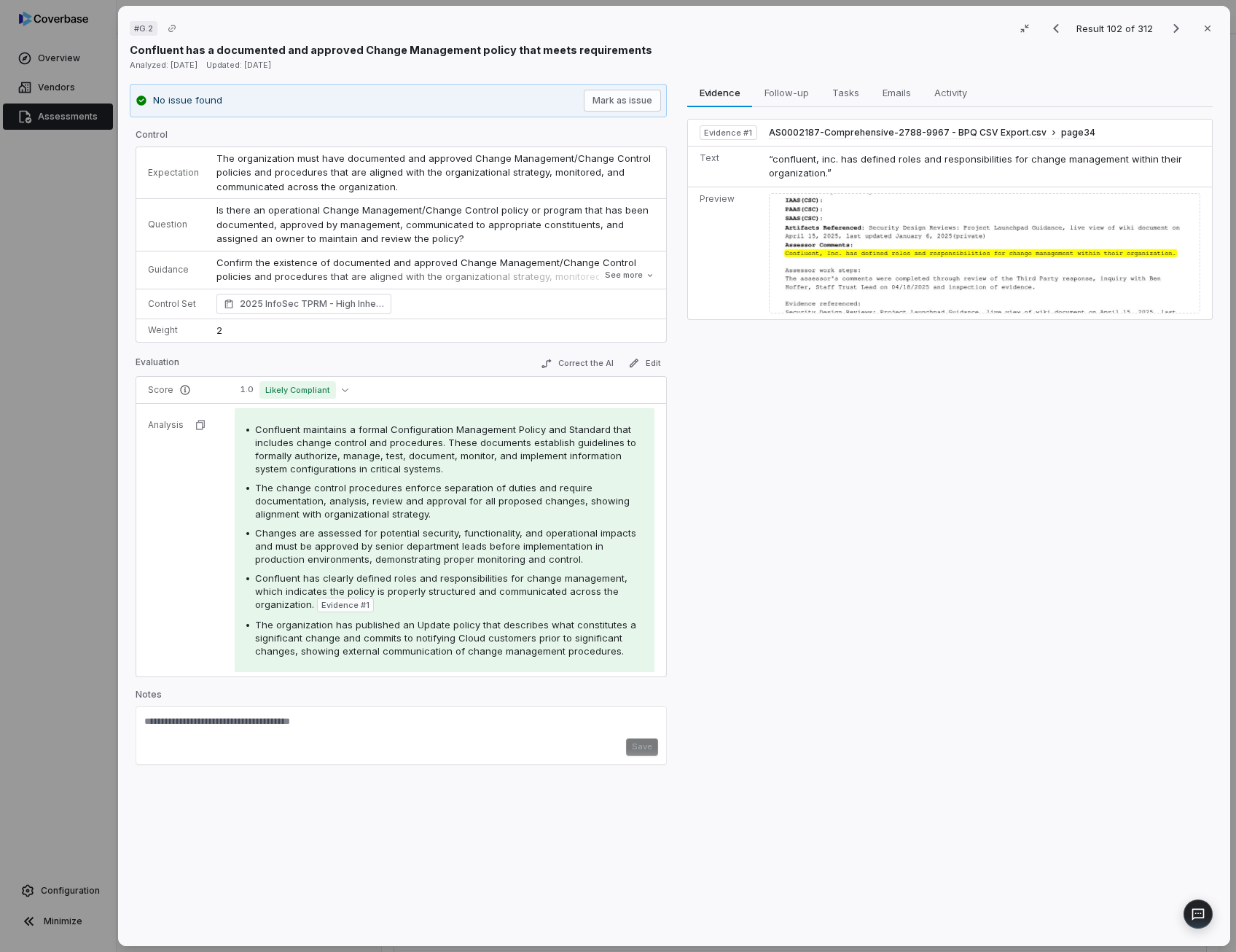
click at [426, 218] on span "Is there an operational Change Management/Change Control policy or program that…" at bounding box center [434, 223] width 435 height 40
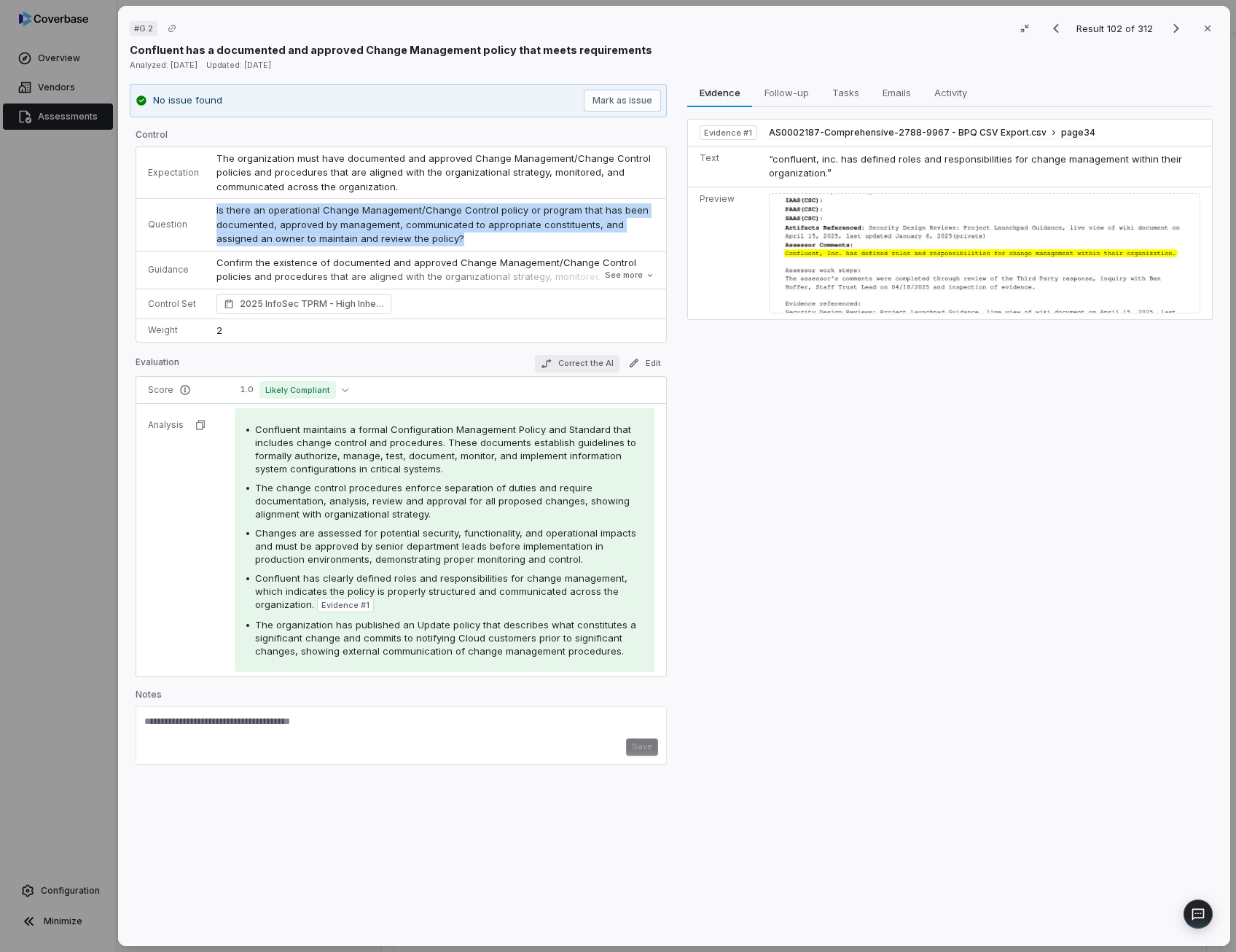
click at [590, 364] on button "Correct the AI" at bounding box center [576, 363] width 84 height 18
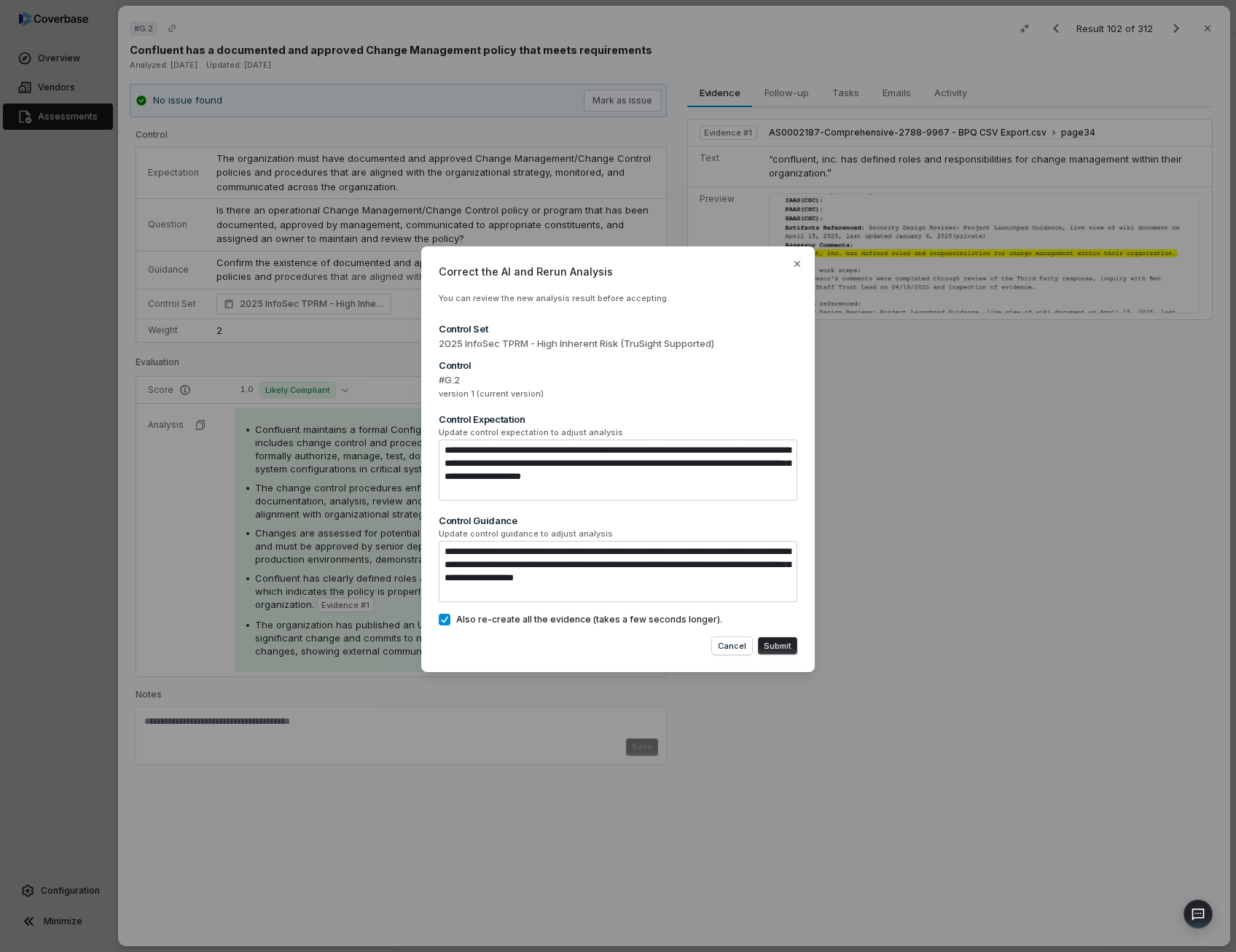
click at [768, 644] on button "Submit" at bounding box center [777, 646] width 39 height 18
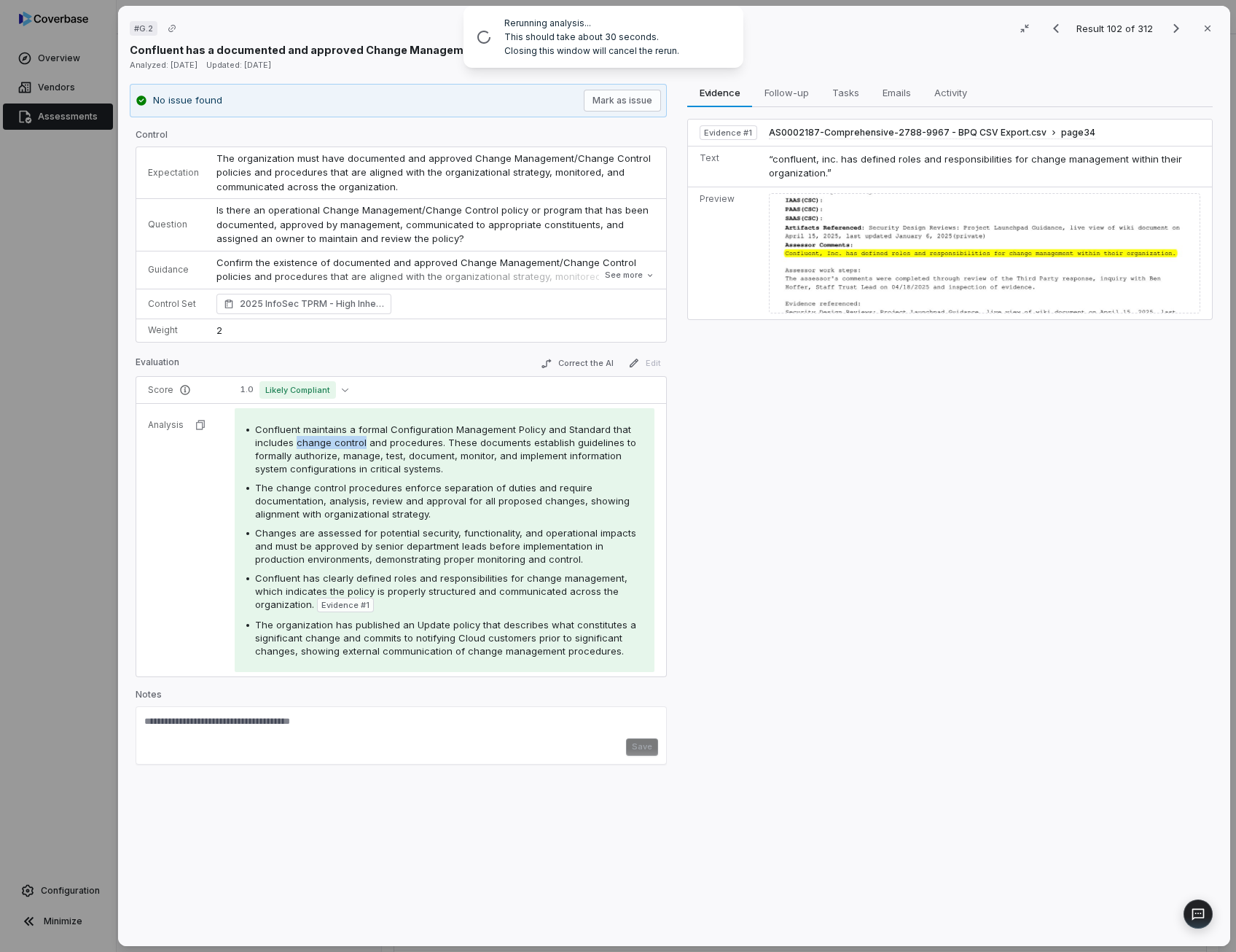
drag, startPoint x: 294, startPoint y: 442, endPoint x: 360, endPoint y: 442, distance: 66.0
click at [360, 442] on span "Confluent maintains a formal Configuration Management Policy and Standard that …" at bounding box center [446, 448] width 381 height 51
copy span "change control"
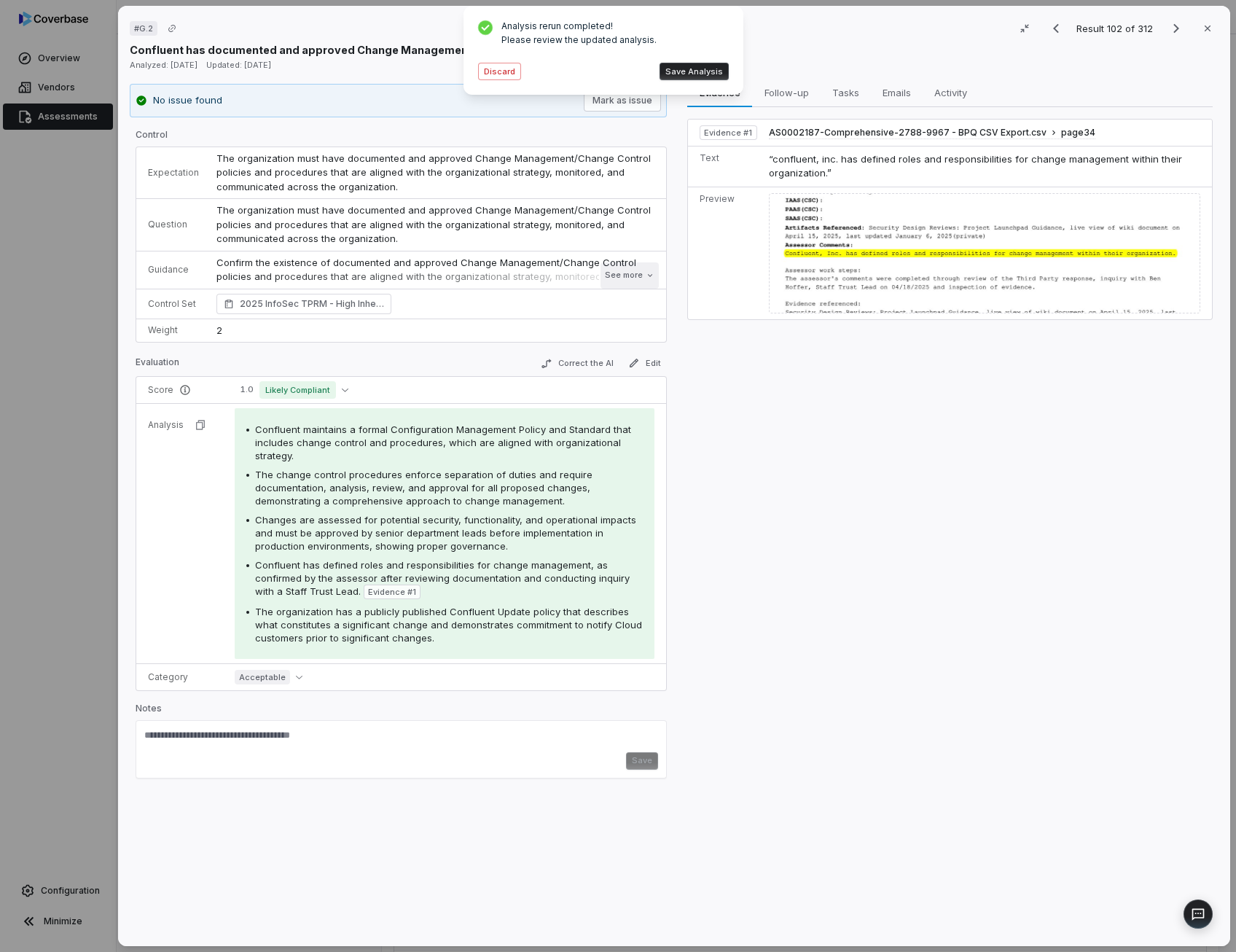
click at [615, 277] on button "See more" at bounding box center [630, 276] width 58 height 26
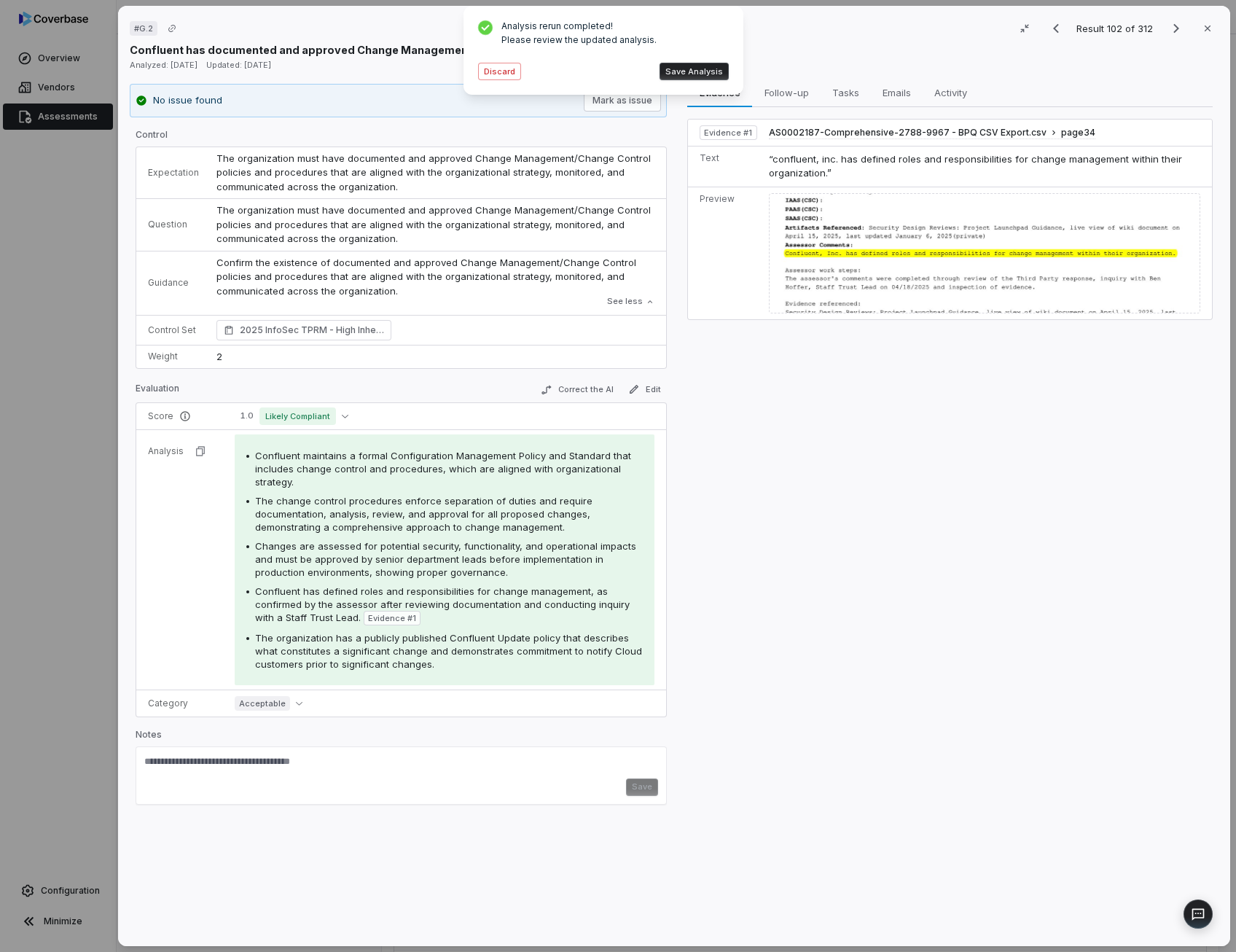
click at [703, 77] on button "Save Analysis" at bounding box center [694, 71] width 69 height 18
click at [656, 392] on button "Edit" at bounding box center [645, 389] width 45 height 18
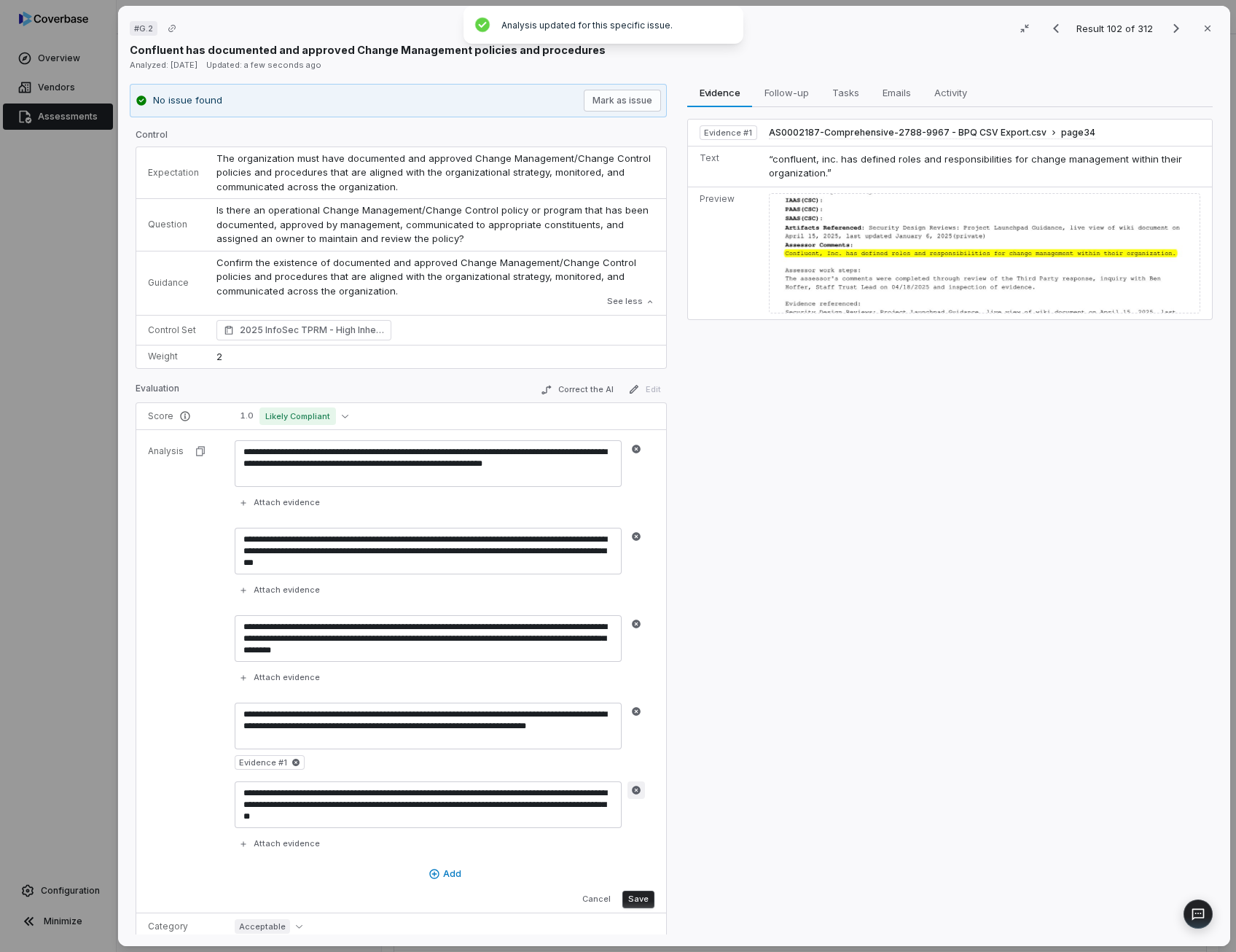
click at [631, 793] on button "button" at bounding box center [635, 789] width 18 height 18
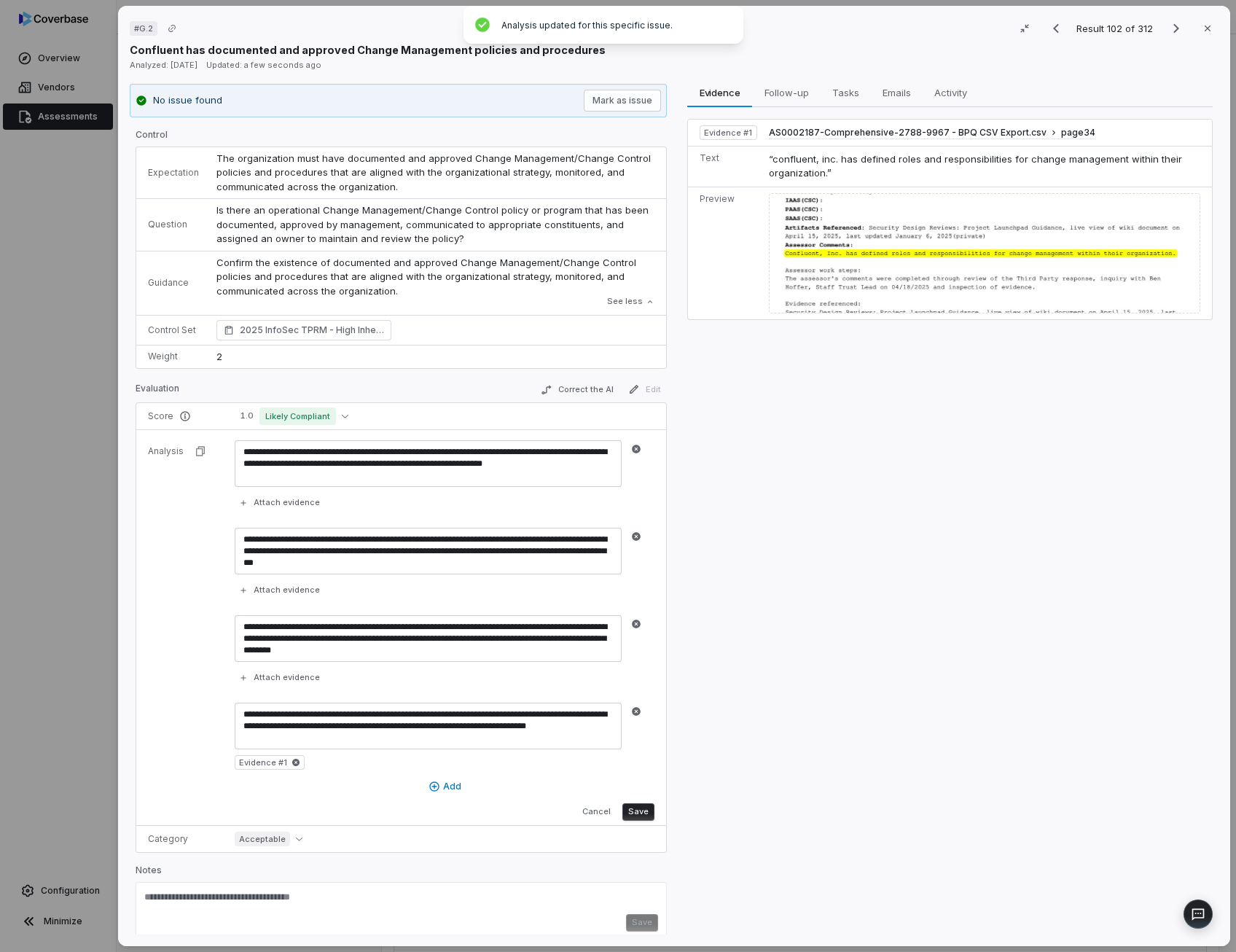
click at [631, 820] on td "**********" at bounding box center [446, 626] width 440 height 395
click at [631, 809] on button "Save" at bounding box center [638, 811] width 32 height 18
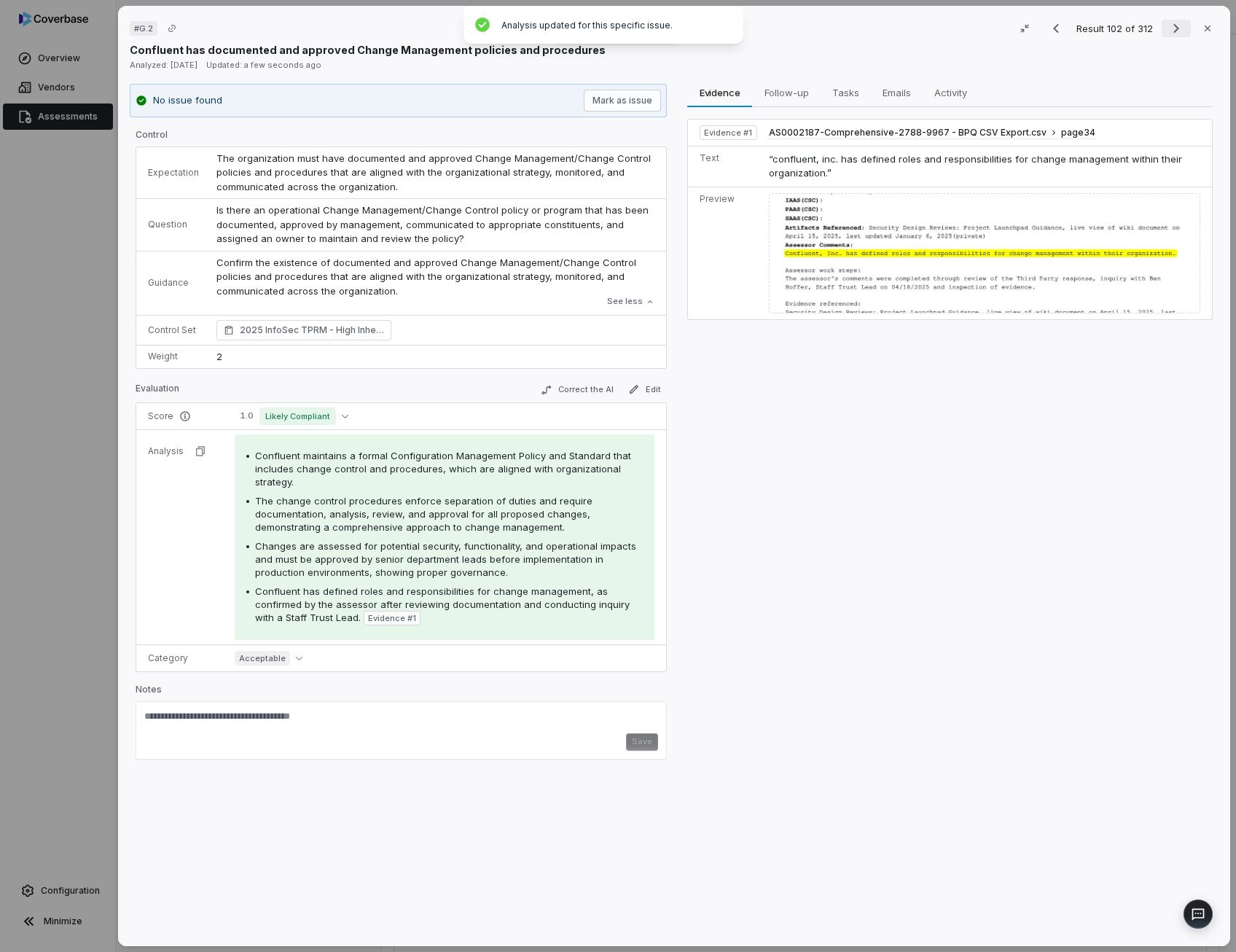
click at [1167, 35] on icon "Next result" at bounding box center [1175, 28] width 18 height 18
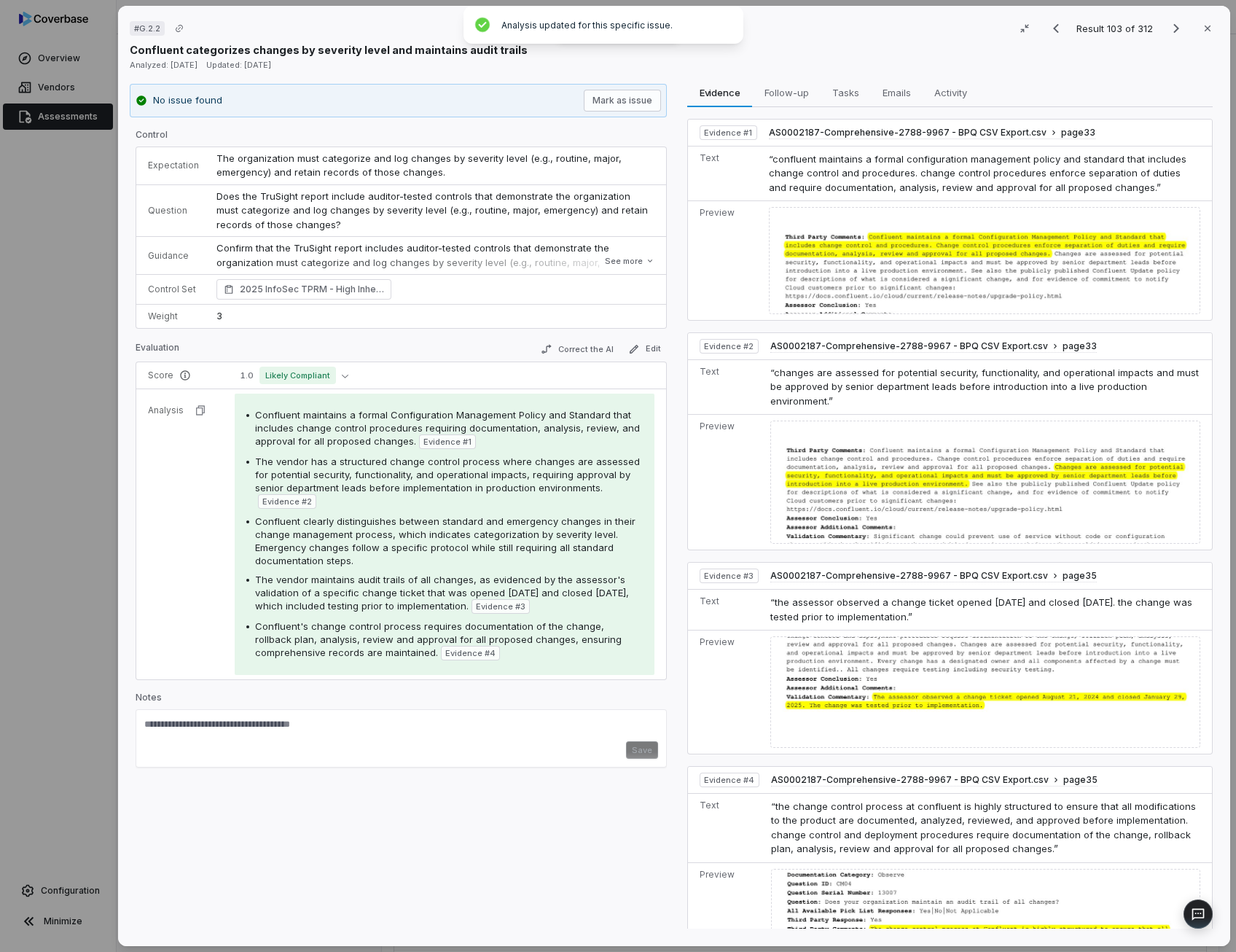
drag, startPoint x: 368, startPoint y: 564, endPoint x: 482, endPoint y: 598, distance: 119.0
click at [482, 598] on div "The vendor maintains audit trails of all changes, as evidenced by the assessor'…" at bounding box center [448, 593] width 388 height 41
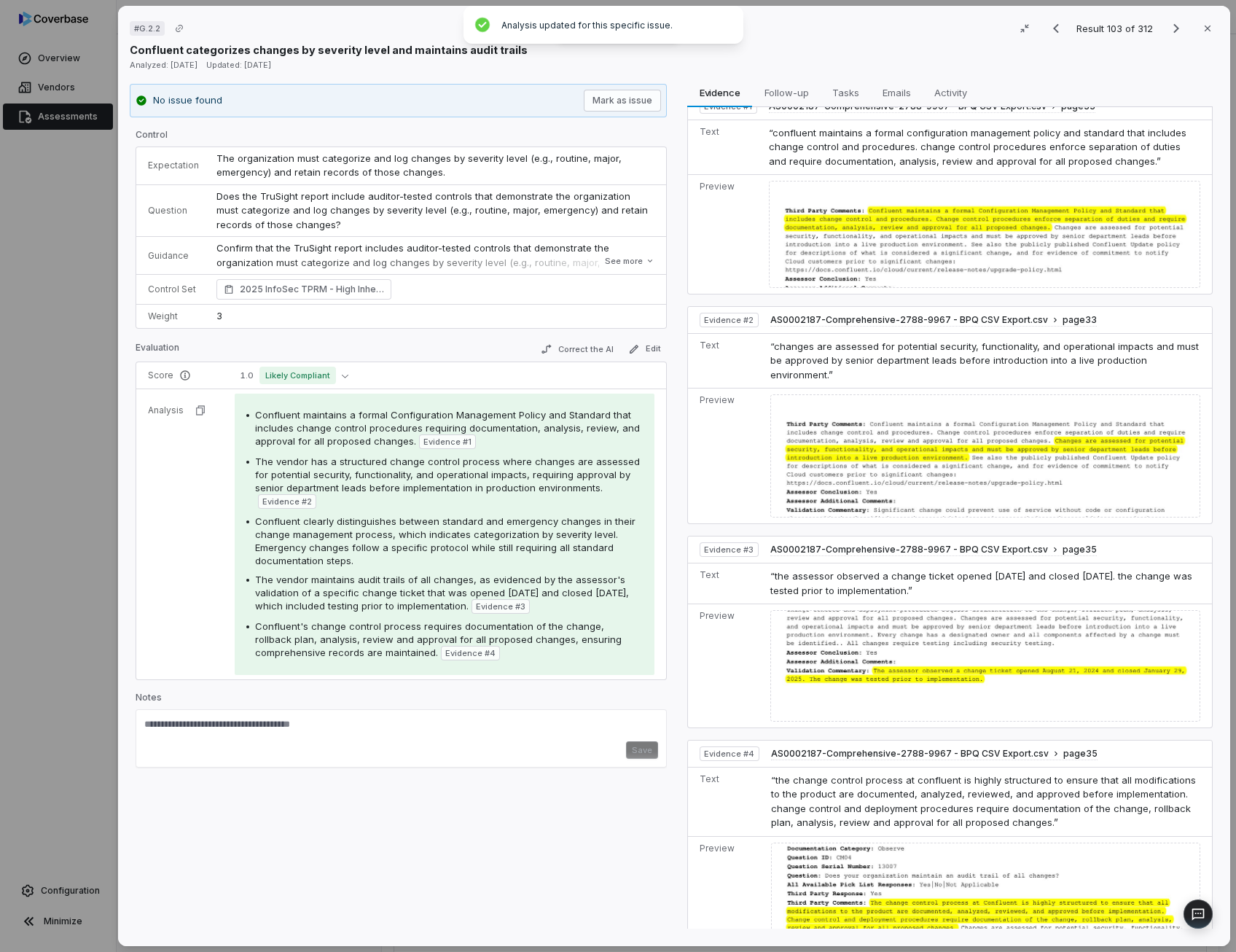
scroll to position [25, 0]
click at [577, 345] on button "Correct the AI" at bounding box center [576, 348] width 84 height 18
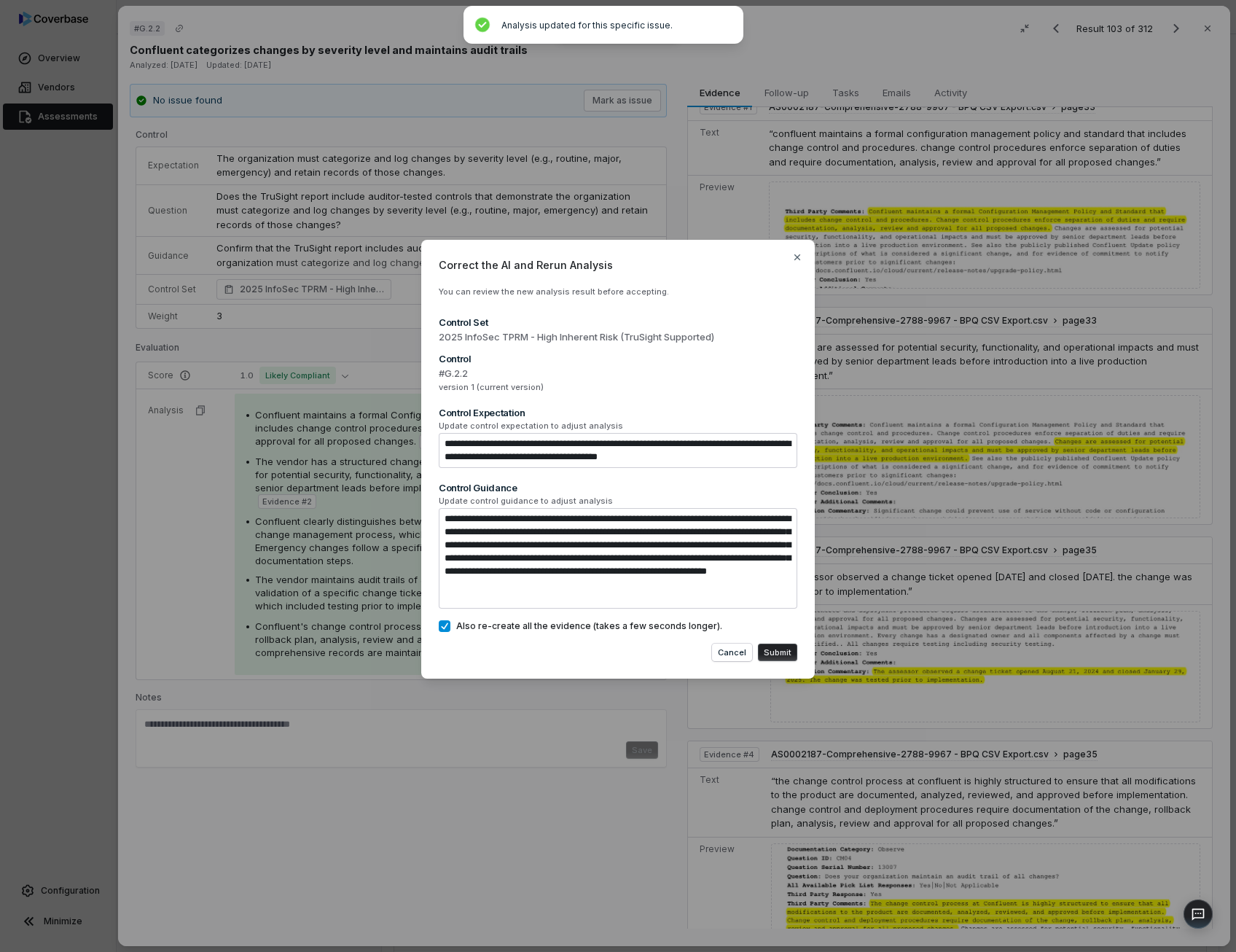
click at [784, 652] on button "Submit" at bounding box center [777, 652] width 39 height 18
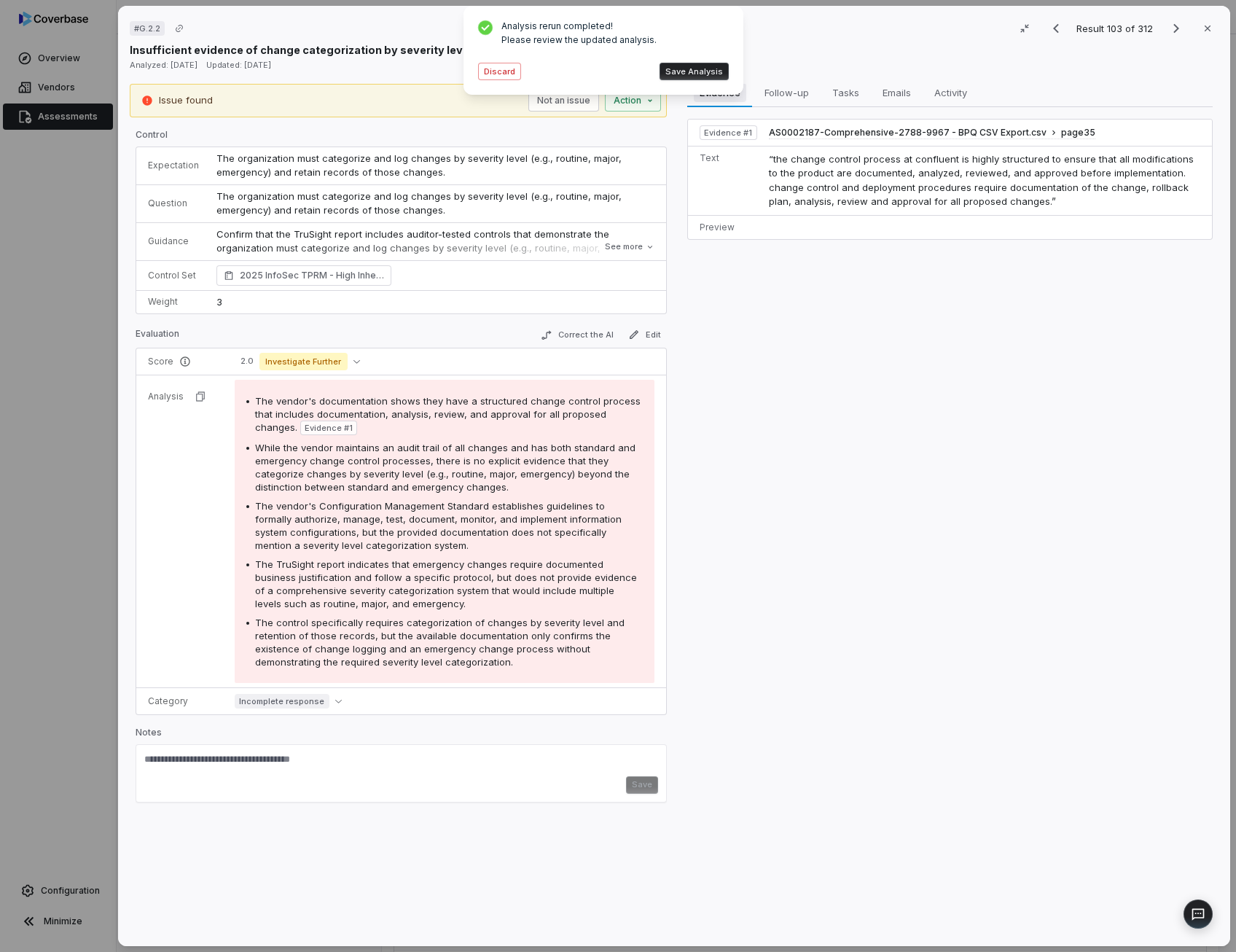
scroll to position [0, 0]
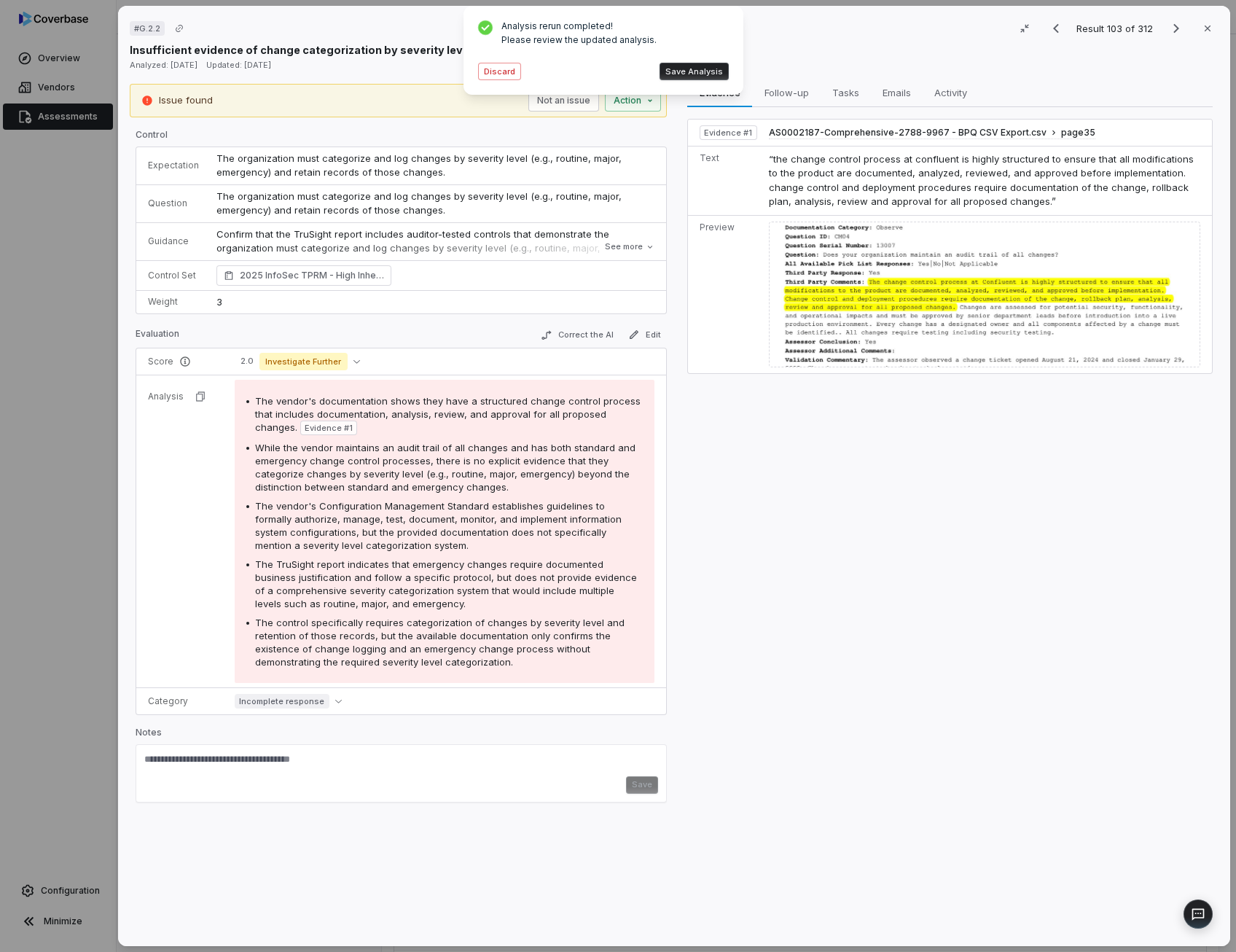
click at [688, 74] on button "Save Analysis" at bounding box center [694, 71] width 69 height 18
click at [583, 336] on button "Correct the AI" at bounding box center [576, 334] width 84 height 18
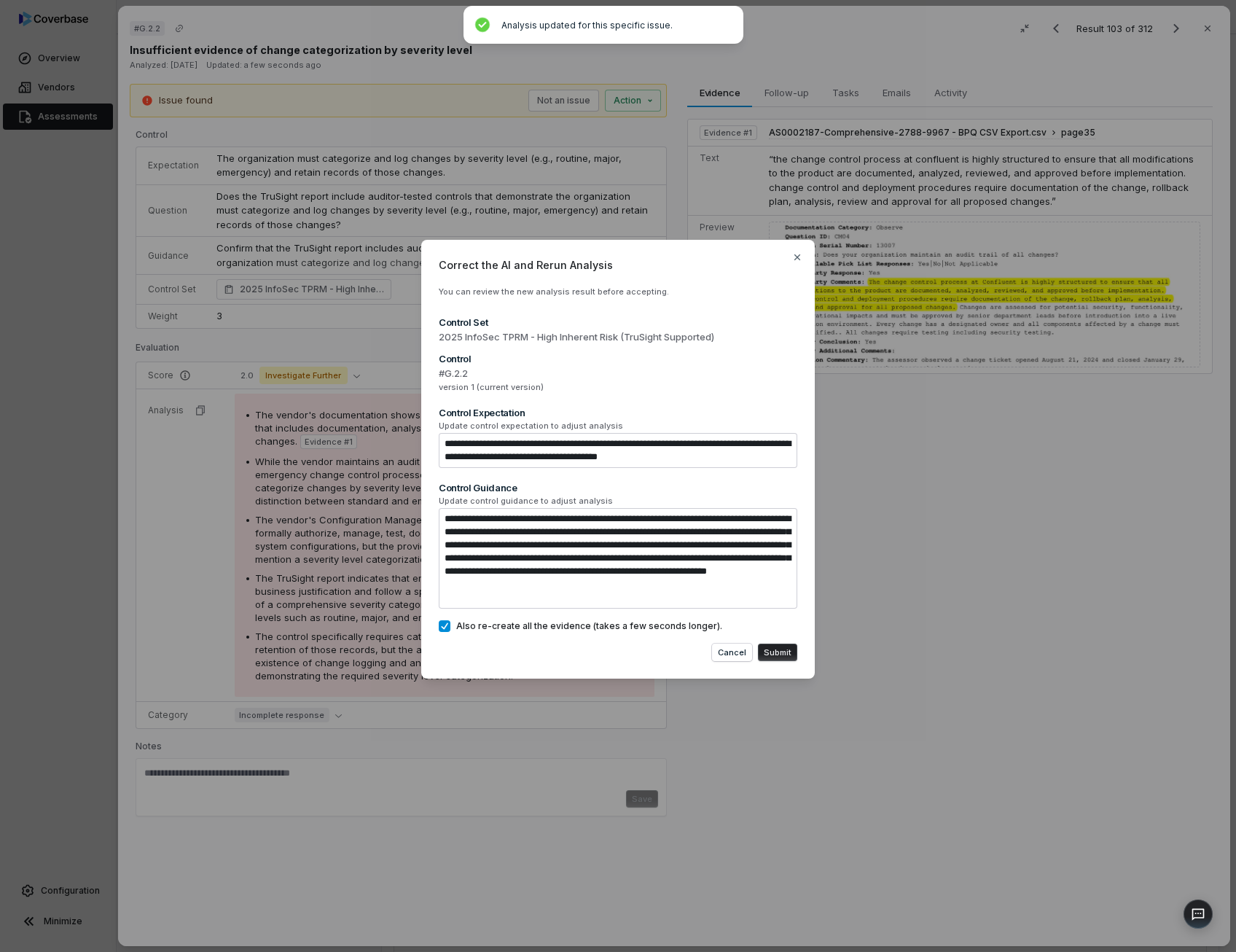
click at [779, 652] on button "Submit" at bounding box center [777, 652] width 39 height 18
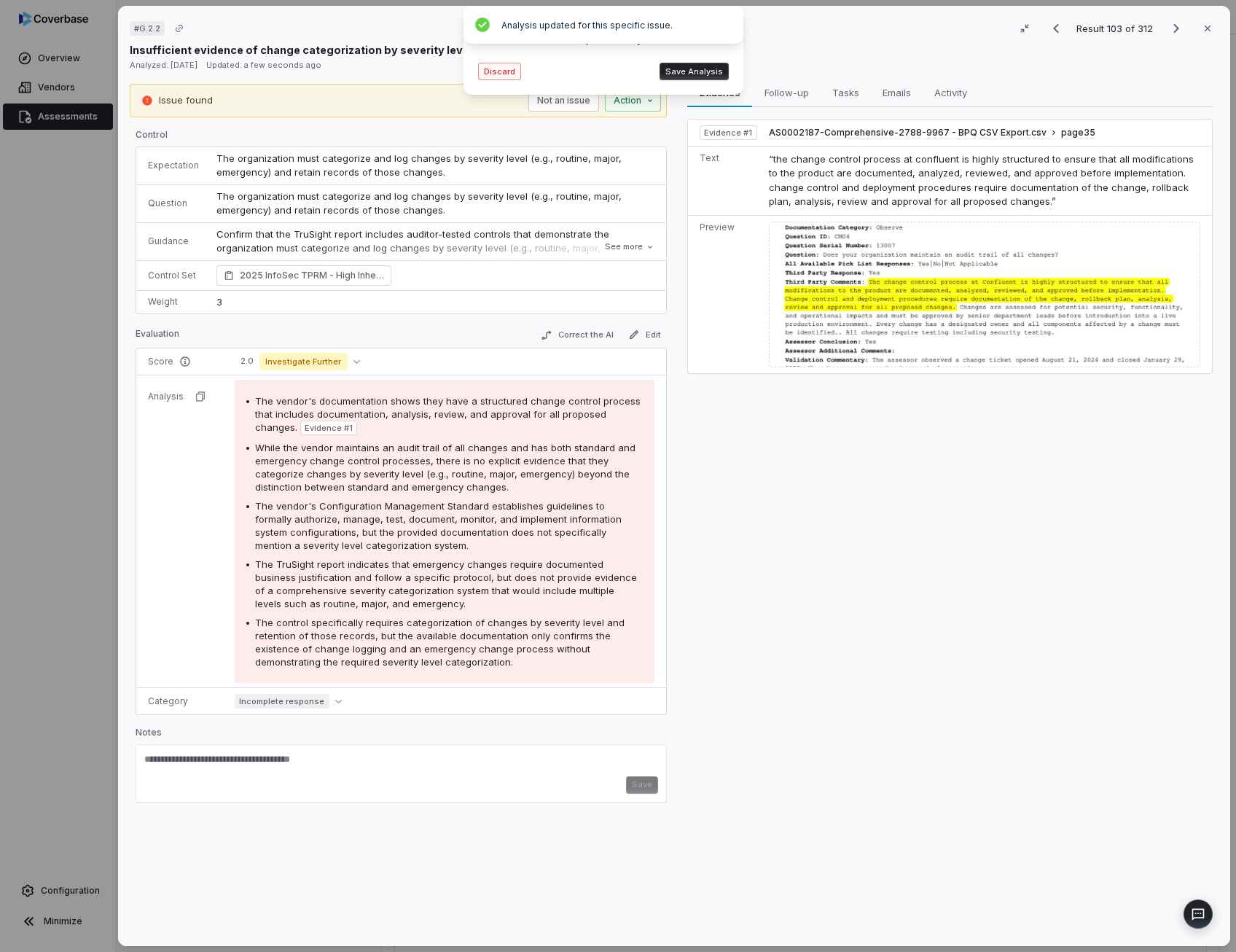
click at [502, 74] on button "Discard" at bounding box center [500, 71] width 43 height 18
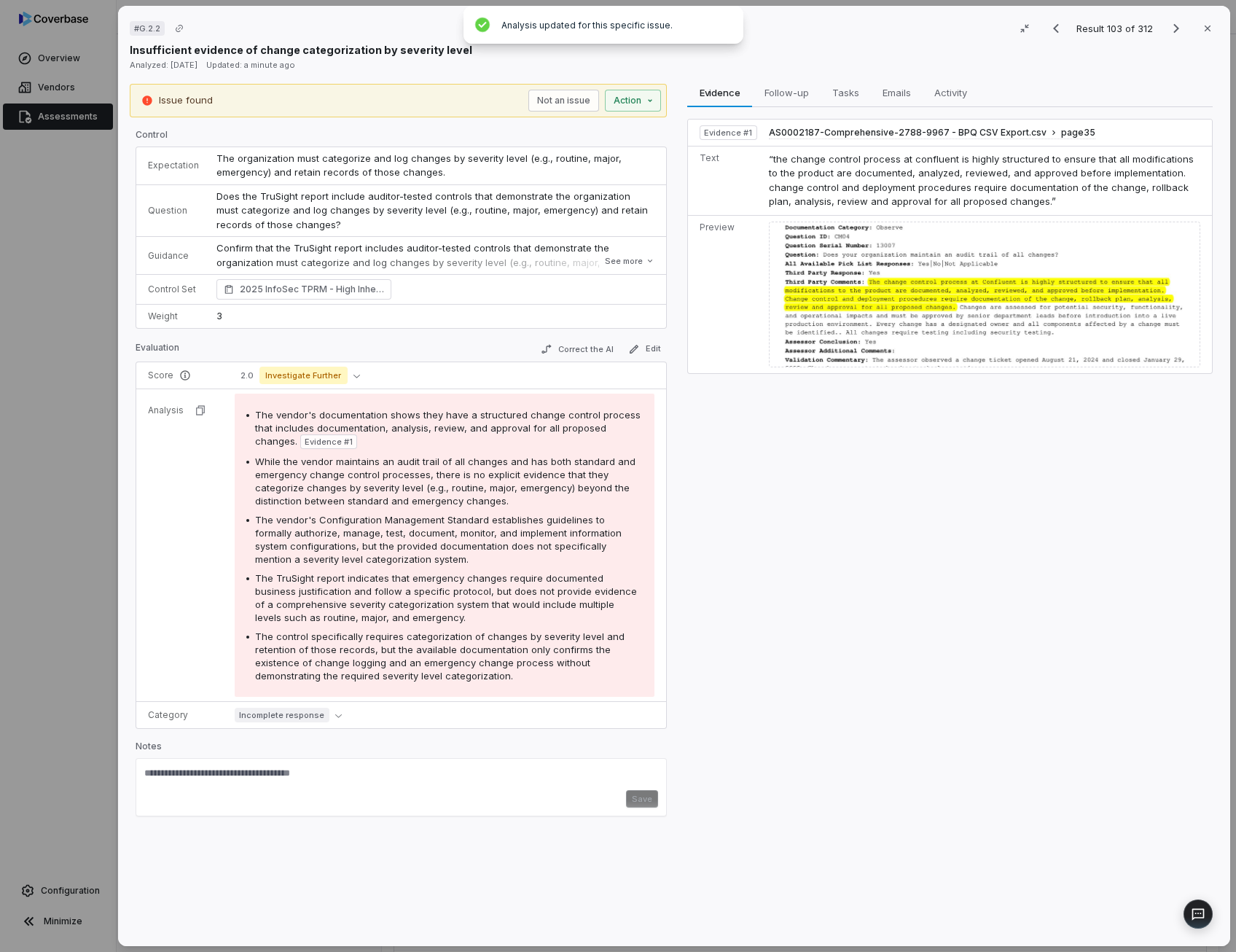
click at [520, 210] on span "Does the TruSight report include auditor-tested controls that demonstrate the o…" at bounding box center [433, 210] width 434 height 40
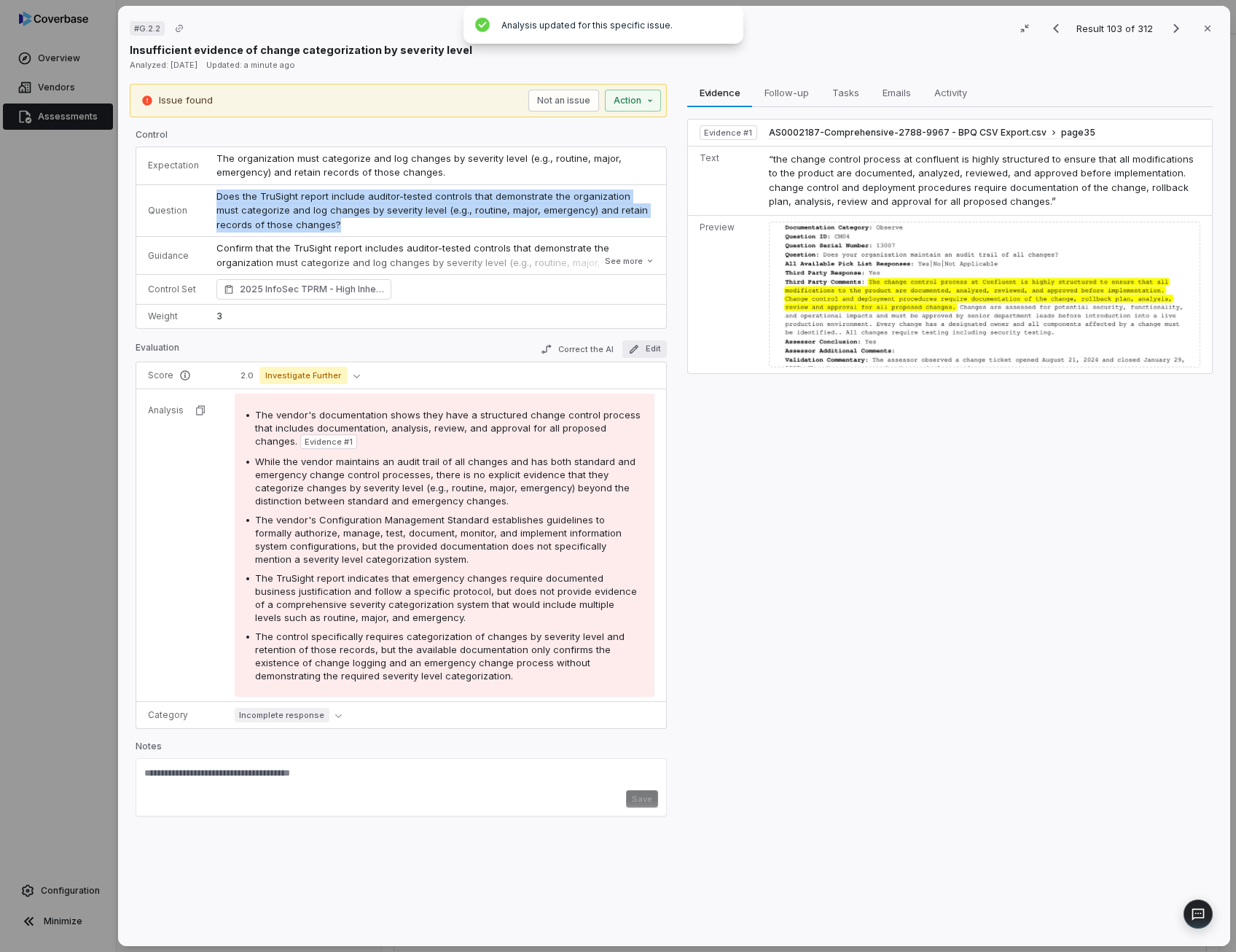
click at [641, 348] on button "Edit" at bounding box center [645, 348] width 45 height 18
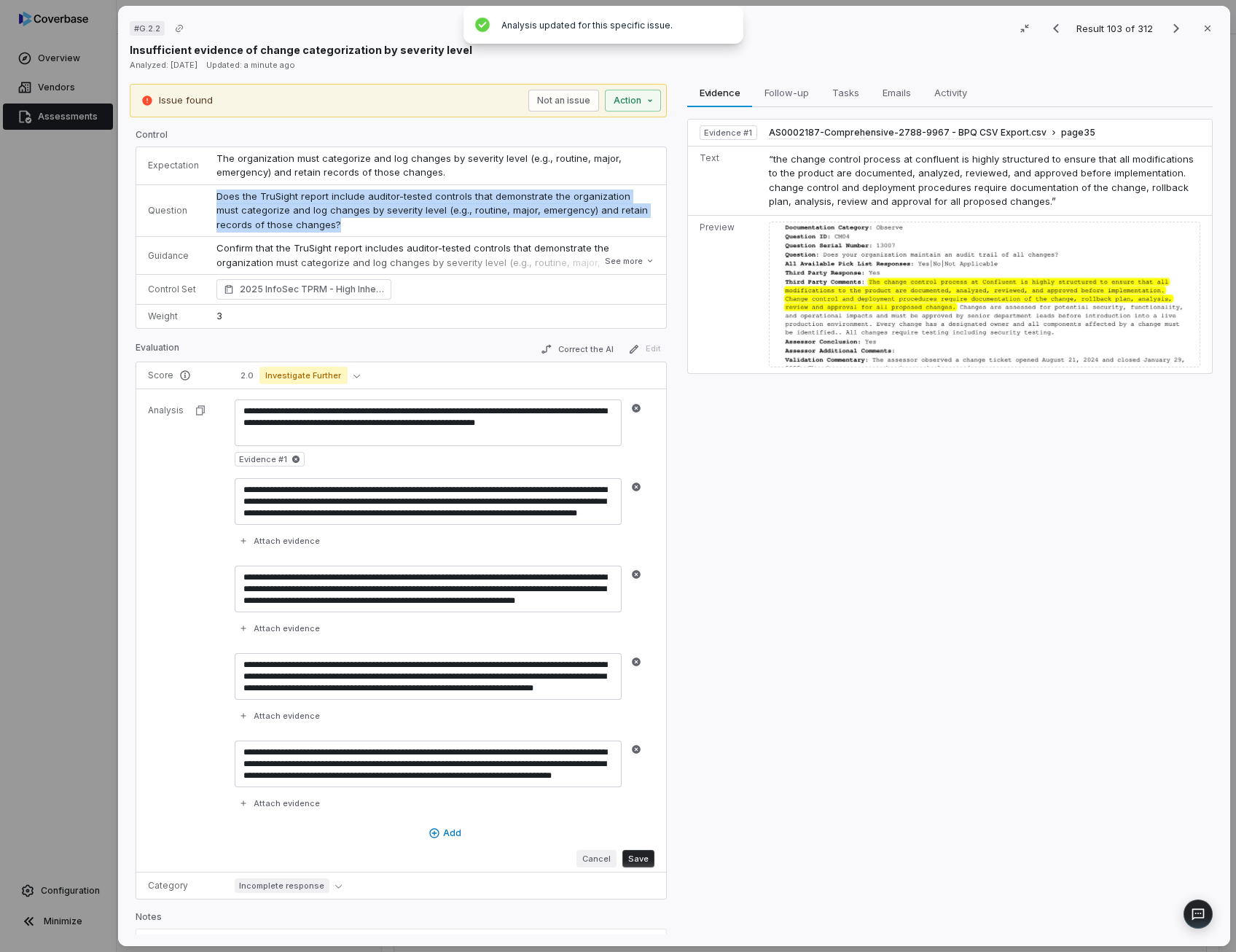
click at [587, 855] on button "Cancel" at bounding box center [596, 858] width 40 height 18
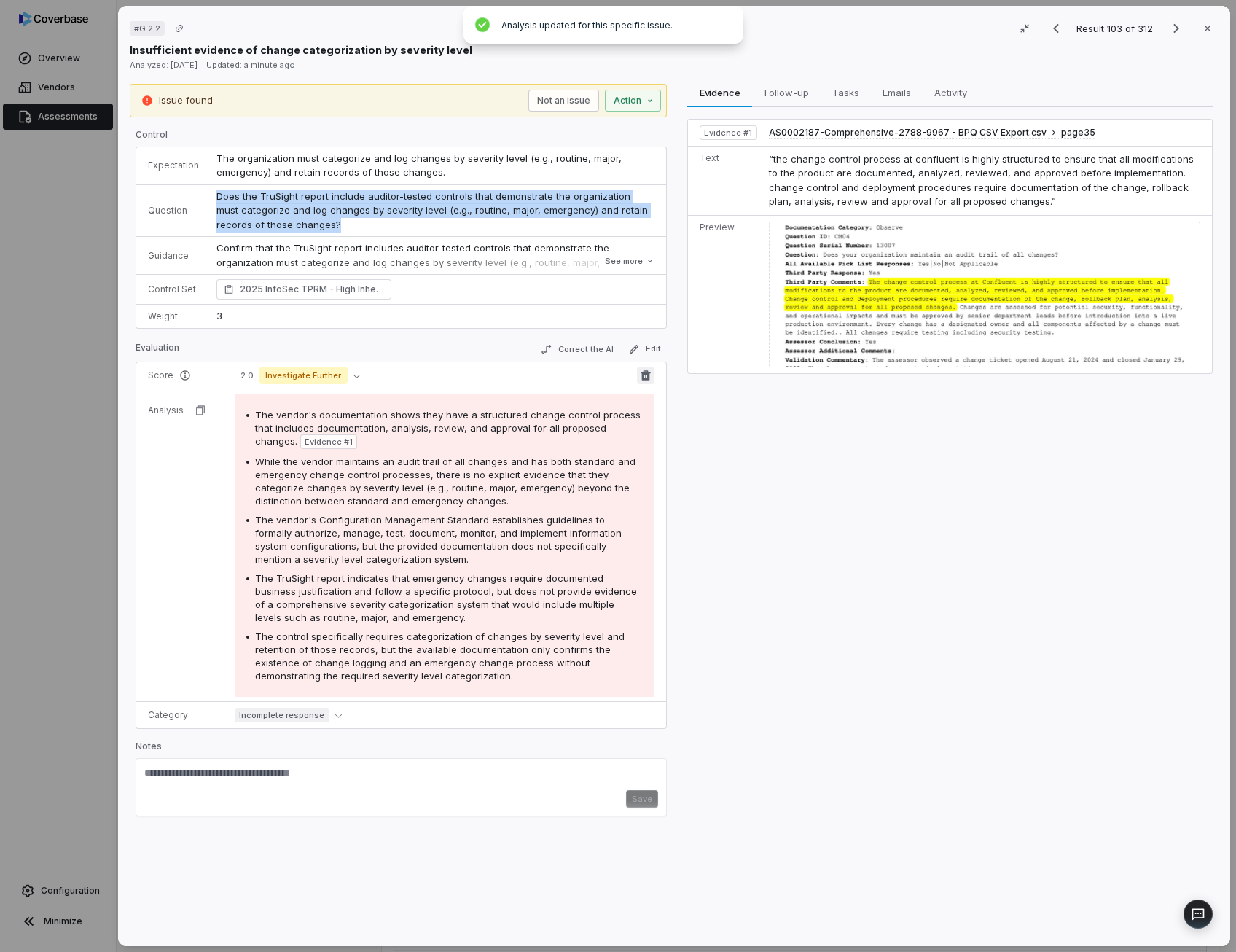
click at [641, 376] on icon "Delete score" at bounding box center [646, 375] width 11 height 11
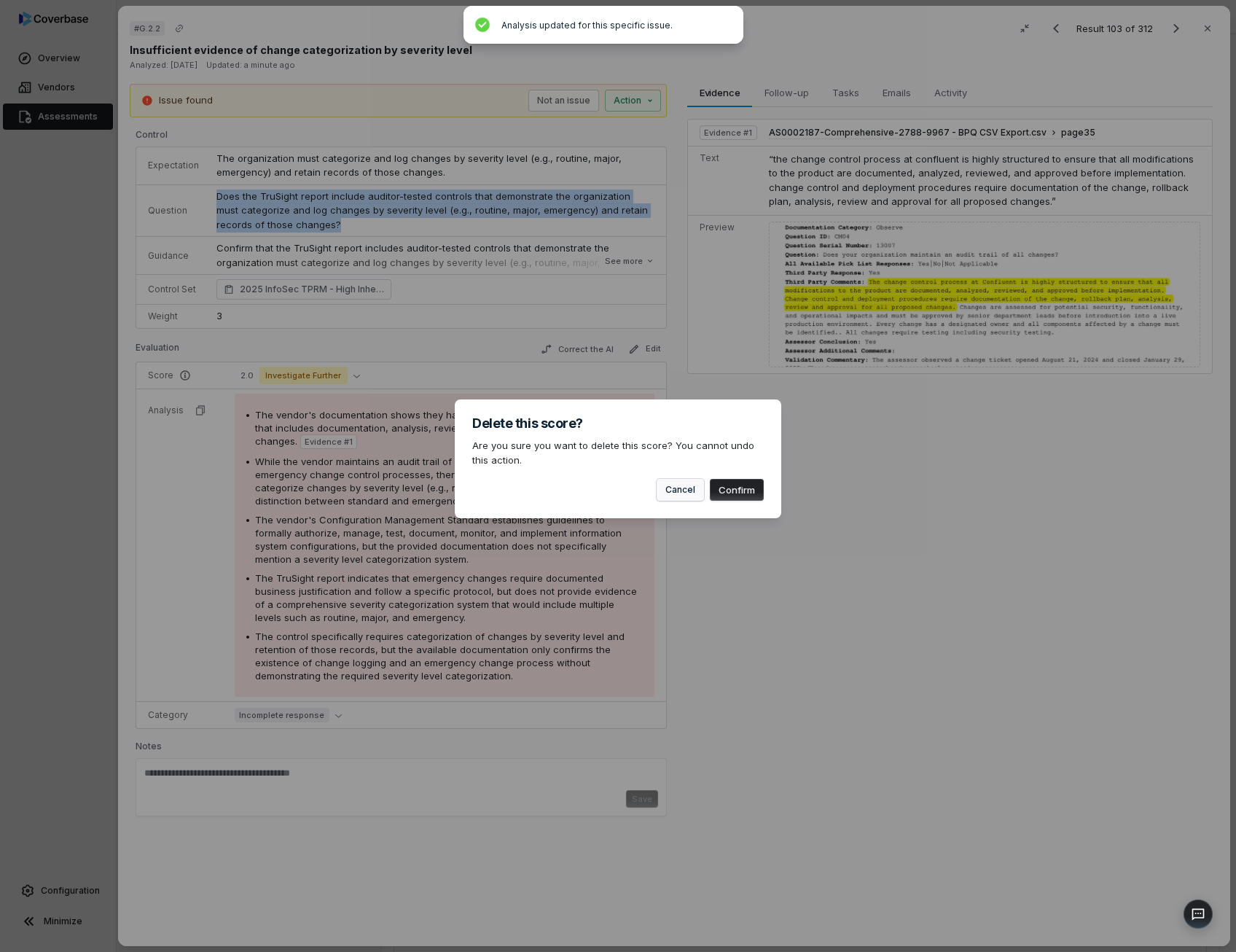
click at [673, 495] on button "Cancel" at bounding box center [680, 489] width 48 height 21
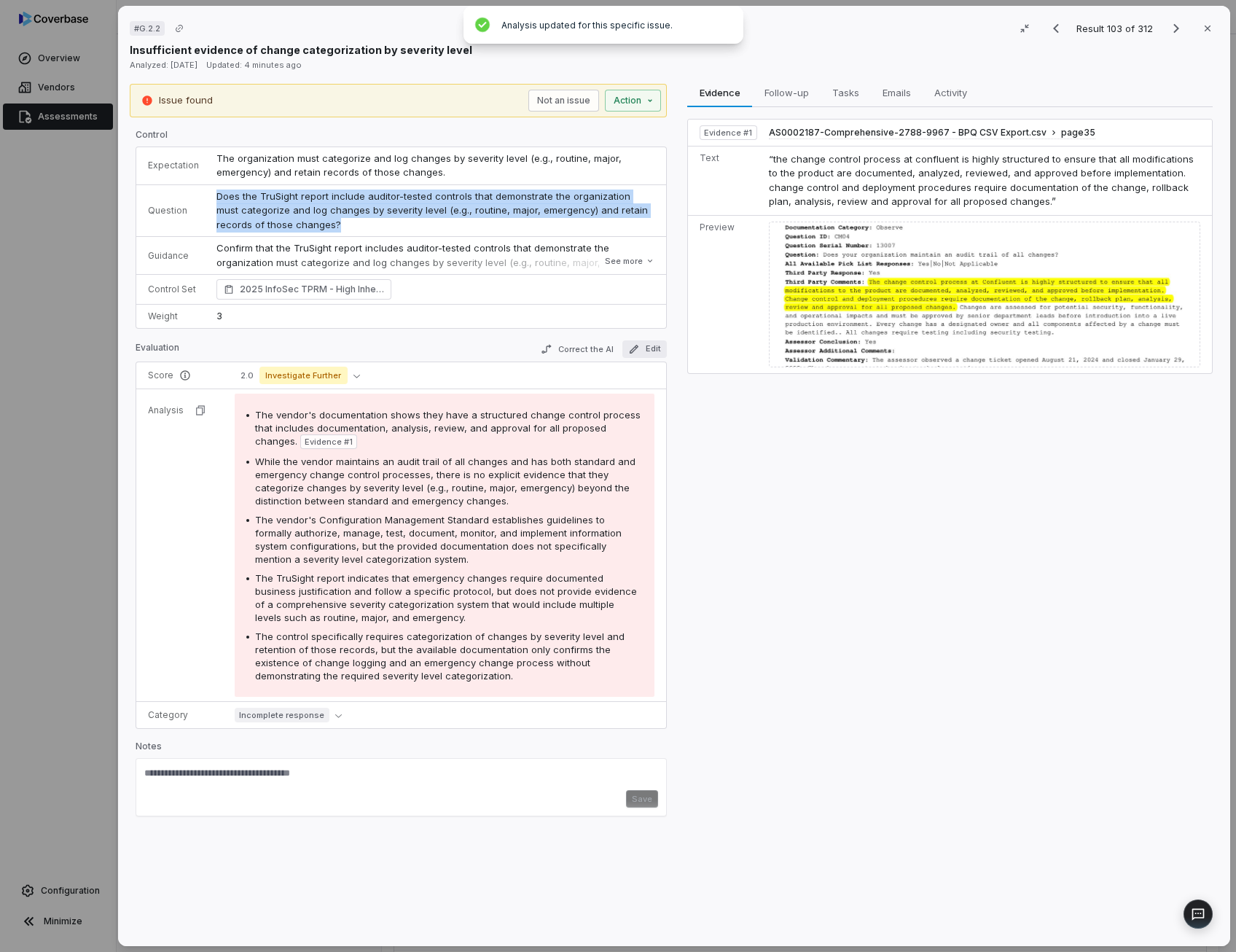
click at [648, 350] on button "Edit" at bounding box center [645, 348] width 45 height 18
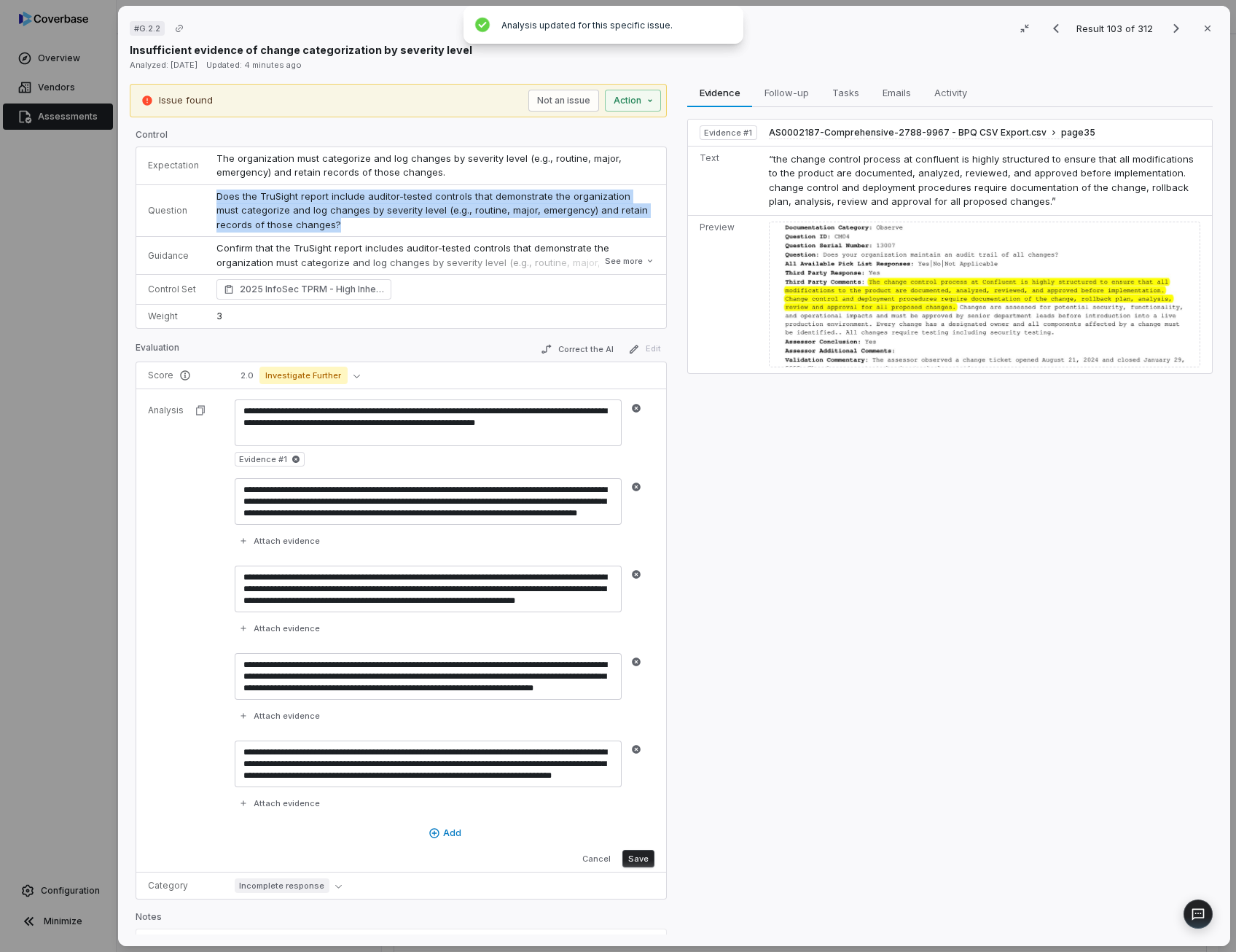
scroll to position [11, 0]
click at [637, 661] on icon "button" at bounding box center [635, 661] width 8 height 8
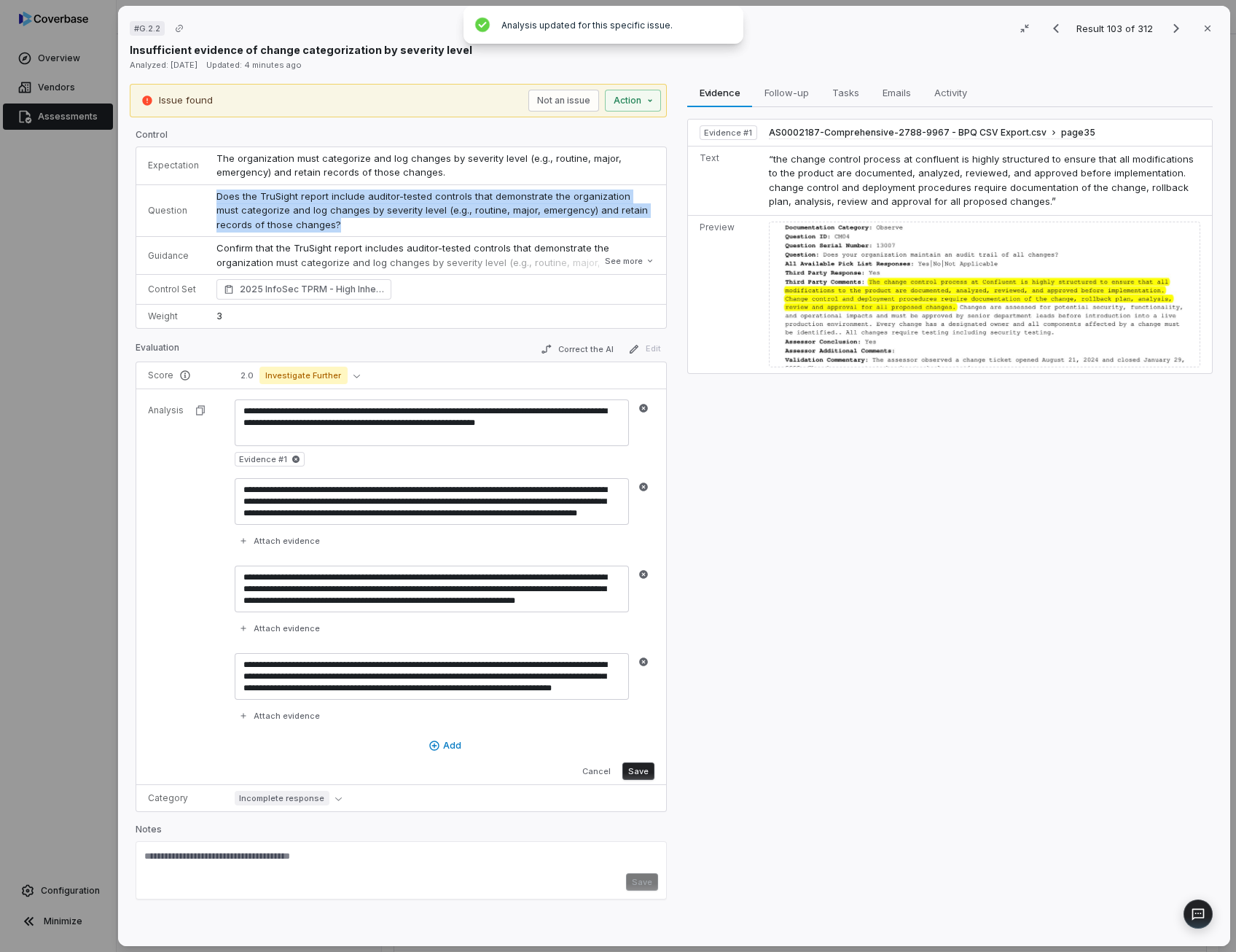
click at [631, 763] on button "Save" at bounding box center [638, 771] width 32 height 18
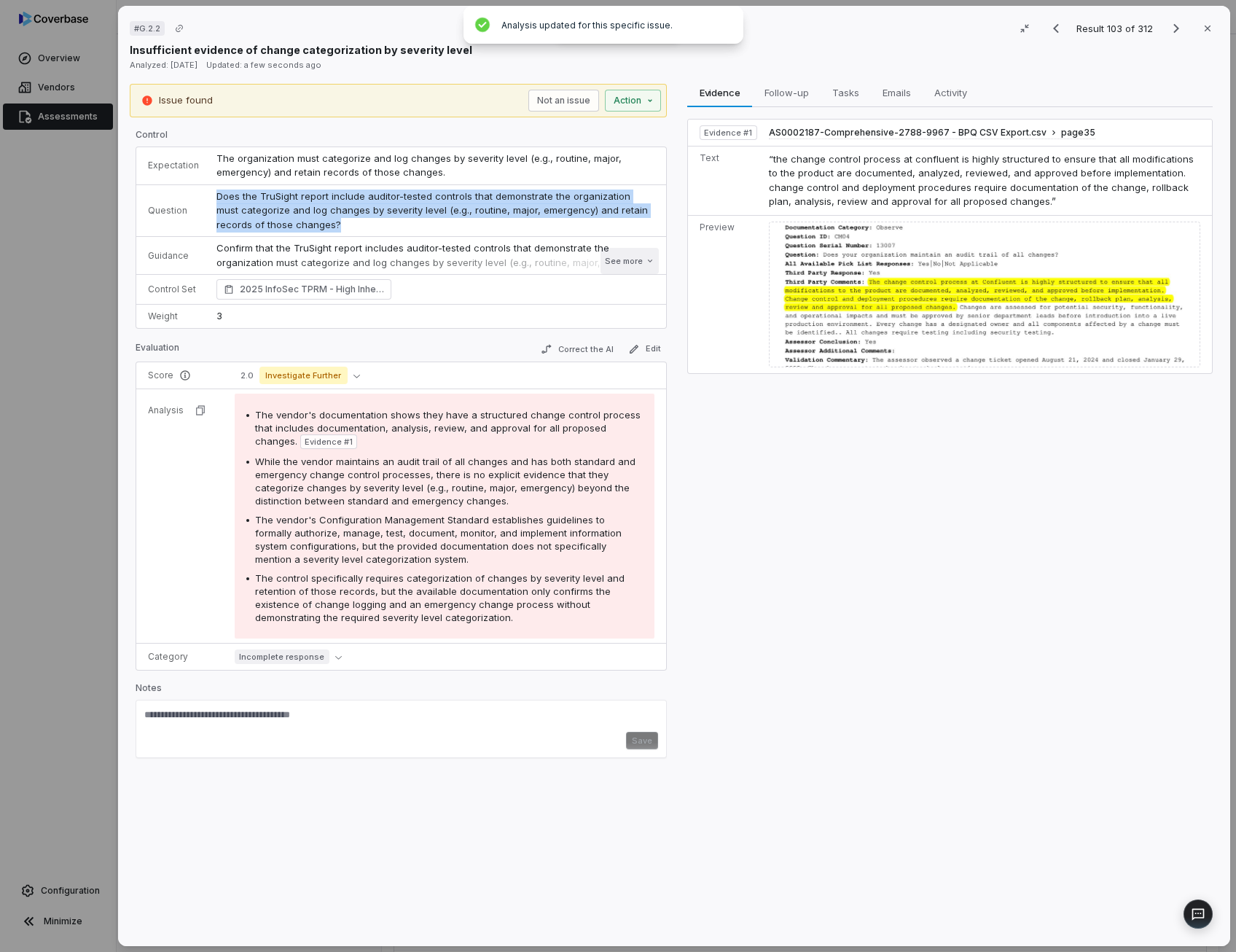
click at [617, 266] on button "See more" at bounding box center [630, 261] width 58 height 26
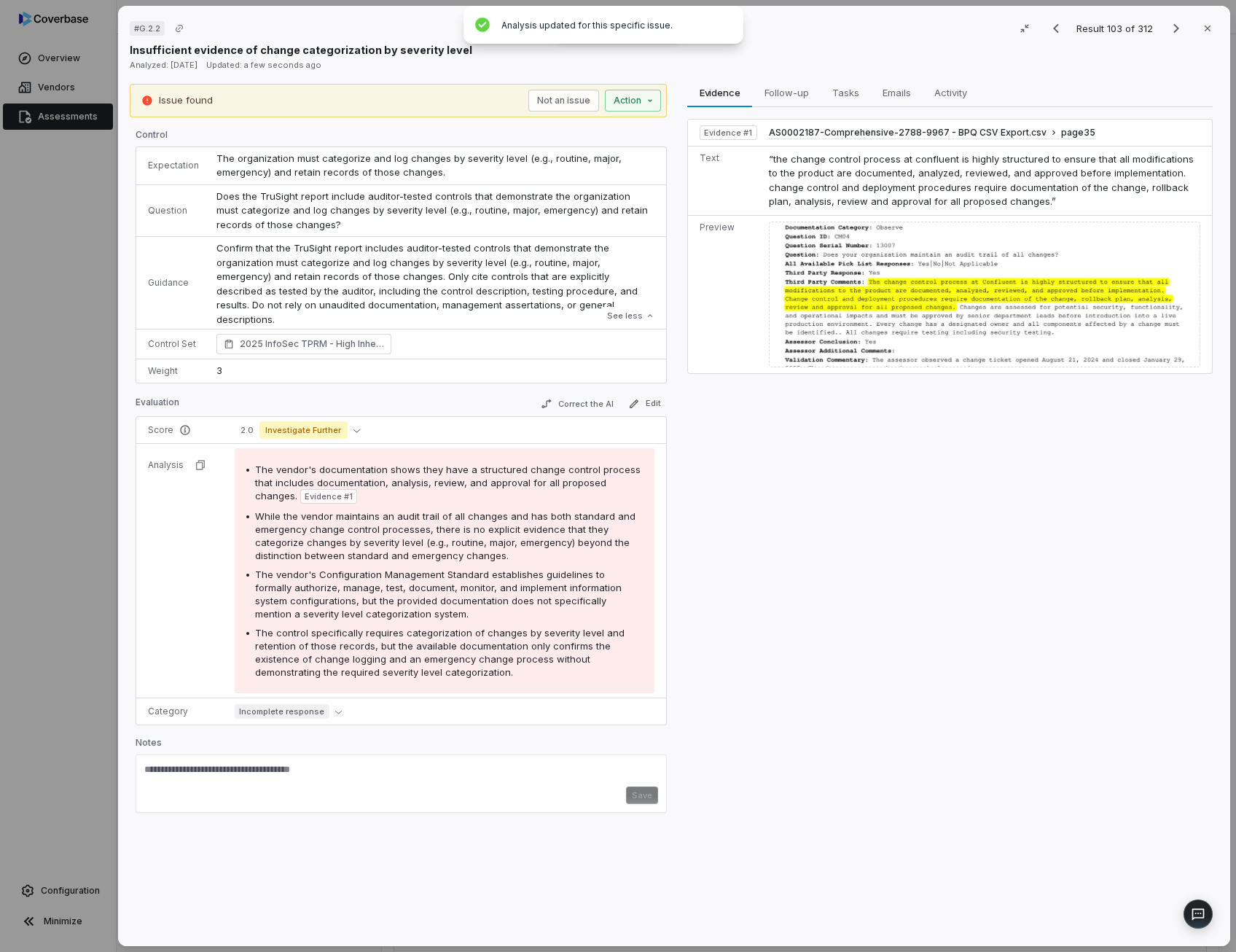
click at [509, 582] on span "The vendor's Configuration Management Standard establishes guidelines to formal…" at bounding box center [438, 593] width 366 height 51
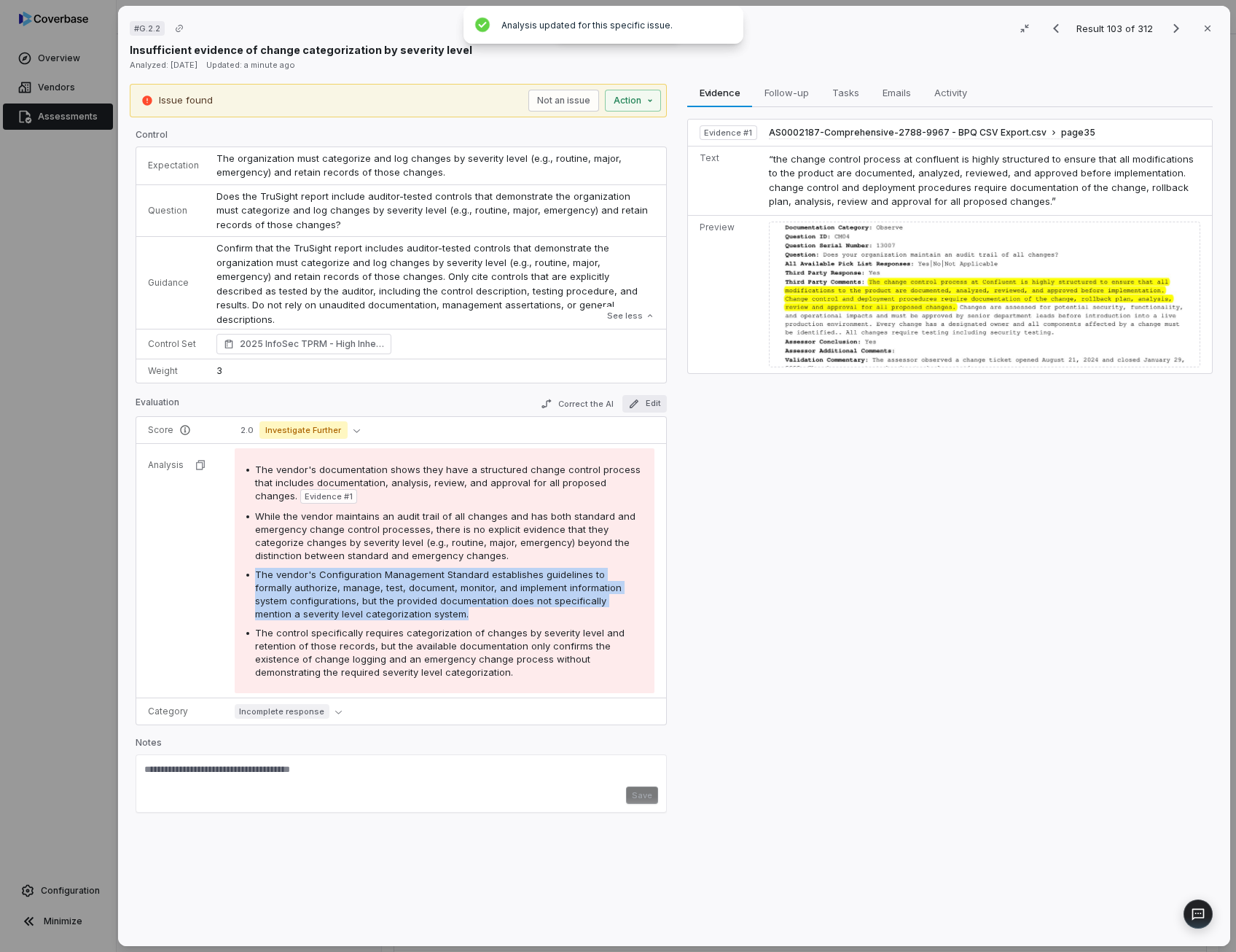
click at [648, 399] on button "Edit" at bounding box center [645, 404] width 45 height 18
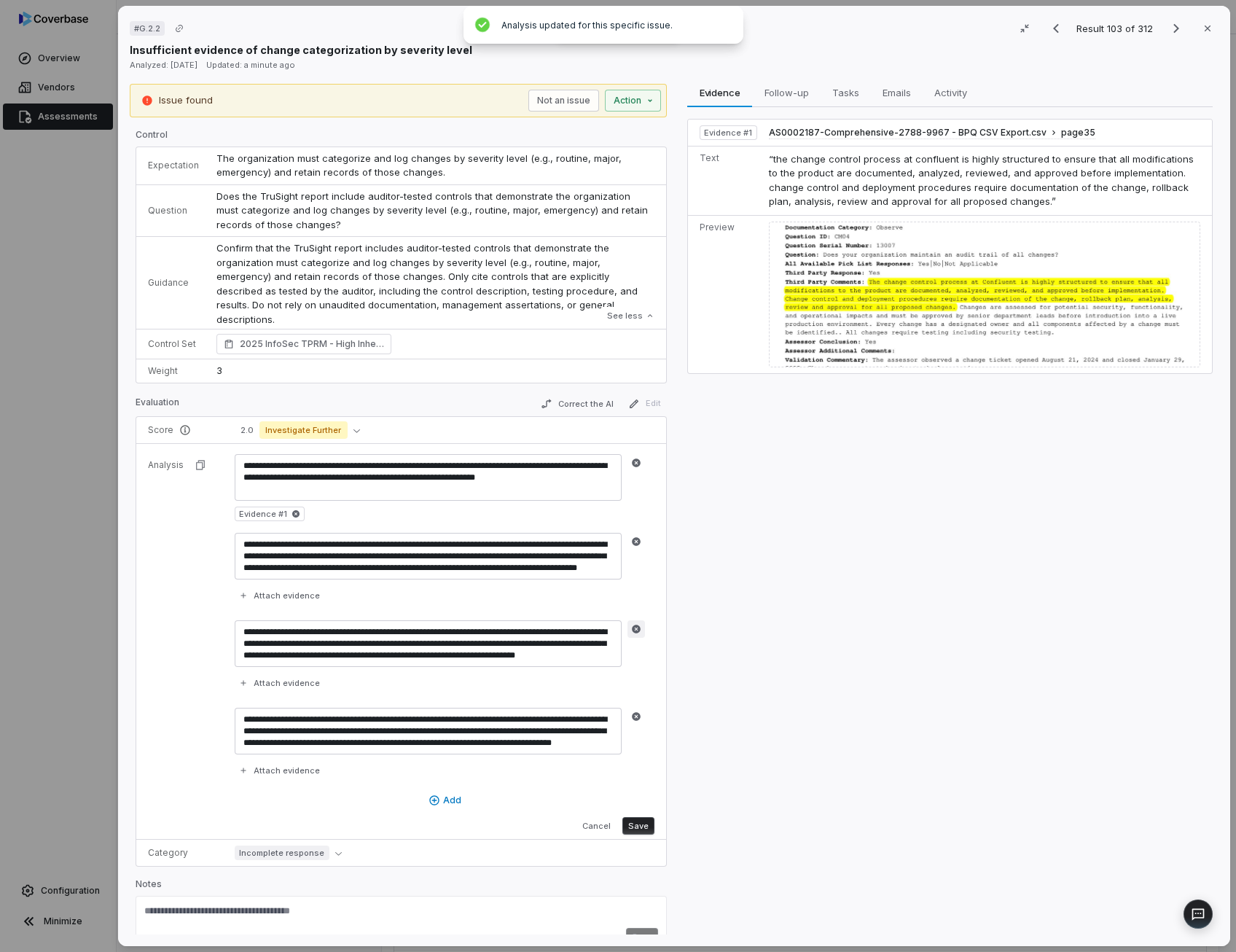
click at [631, 629] on icon "button" at bounding box center [635, 629] width 10 height 10
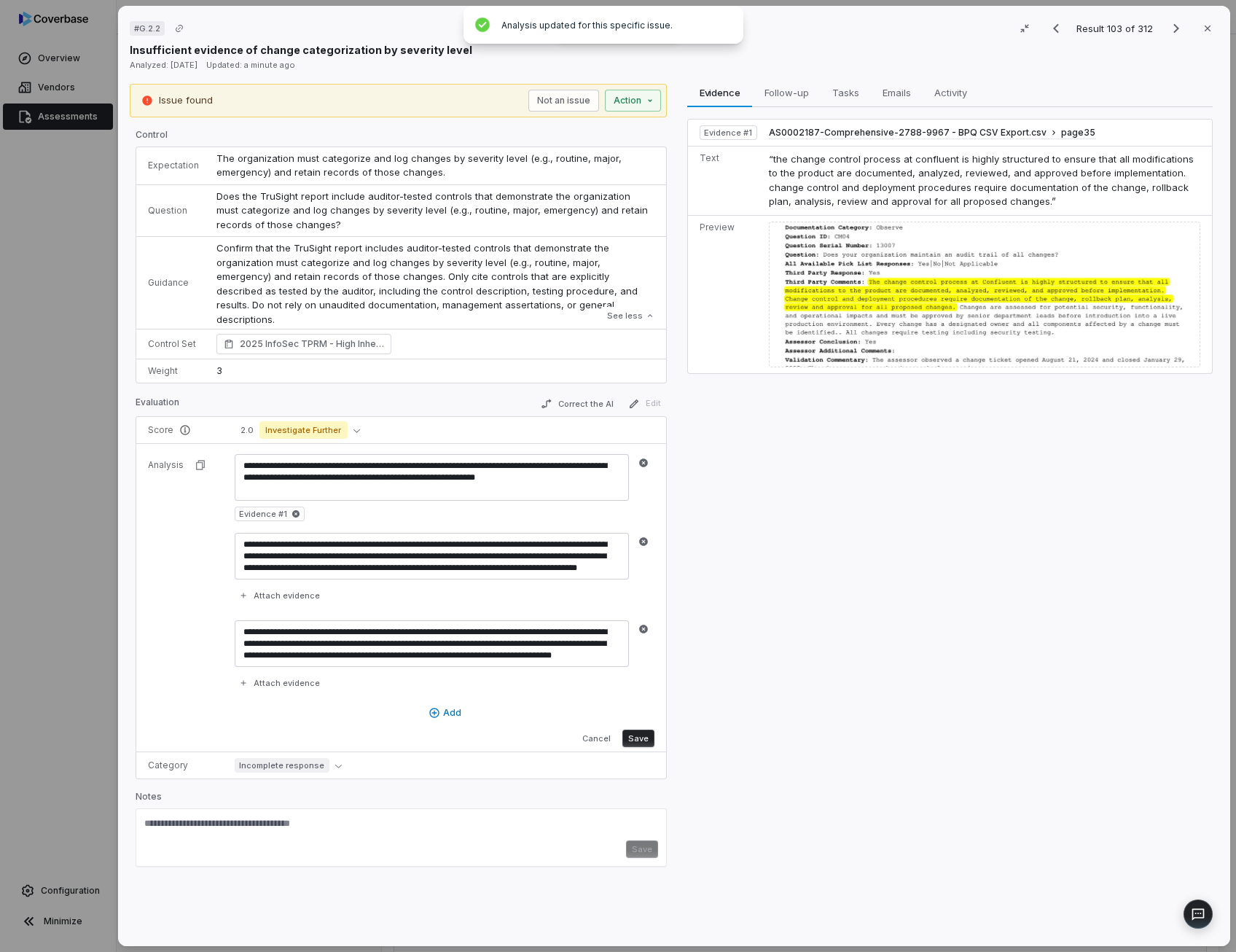
click at [644, 735] on button "Save" at bounding box center [638, 738] width 32 height 18
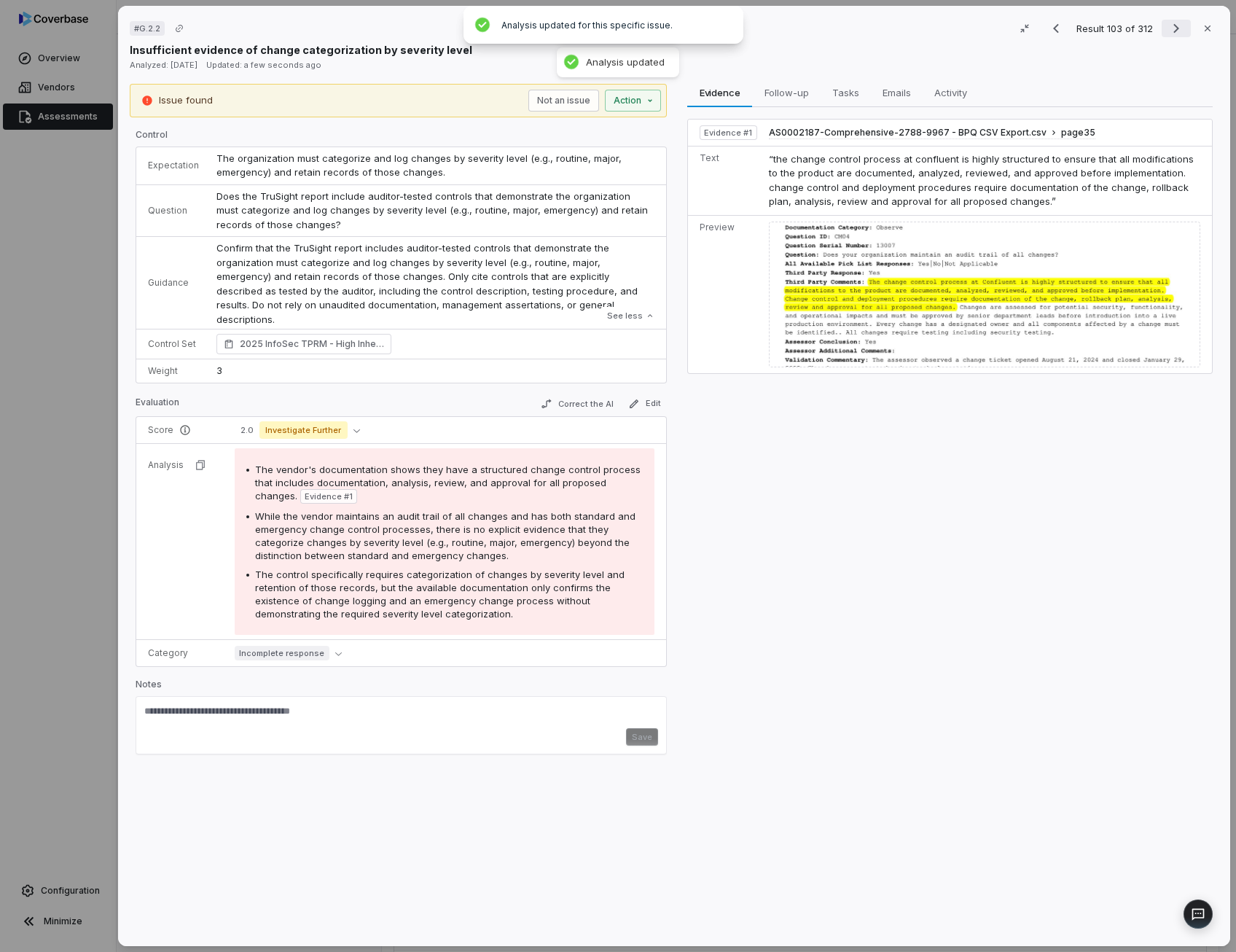
click at [1167, 32] on icon "Next result" at bounding box center [1175, 28] width 18 height 18
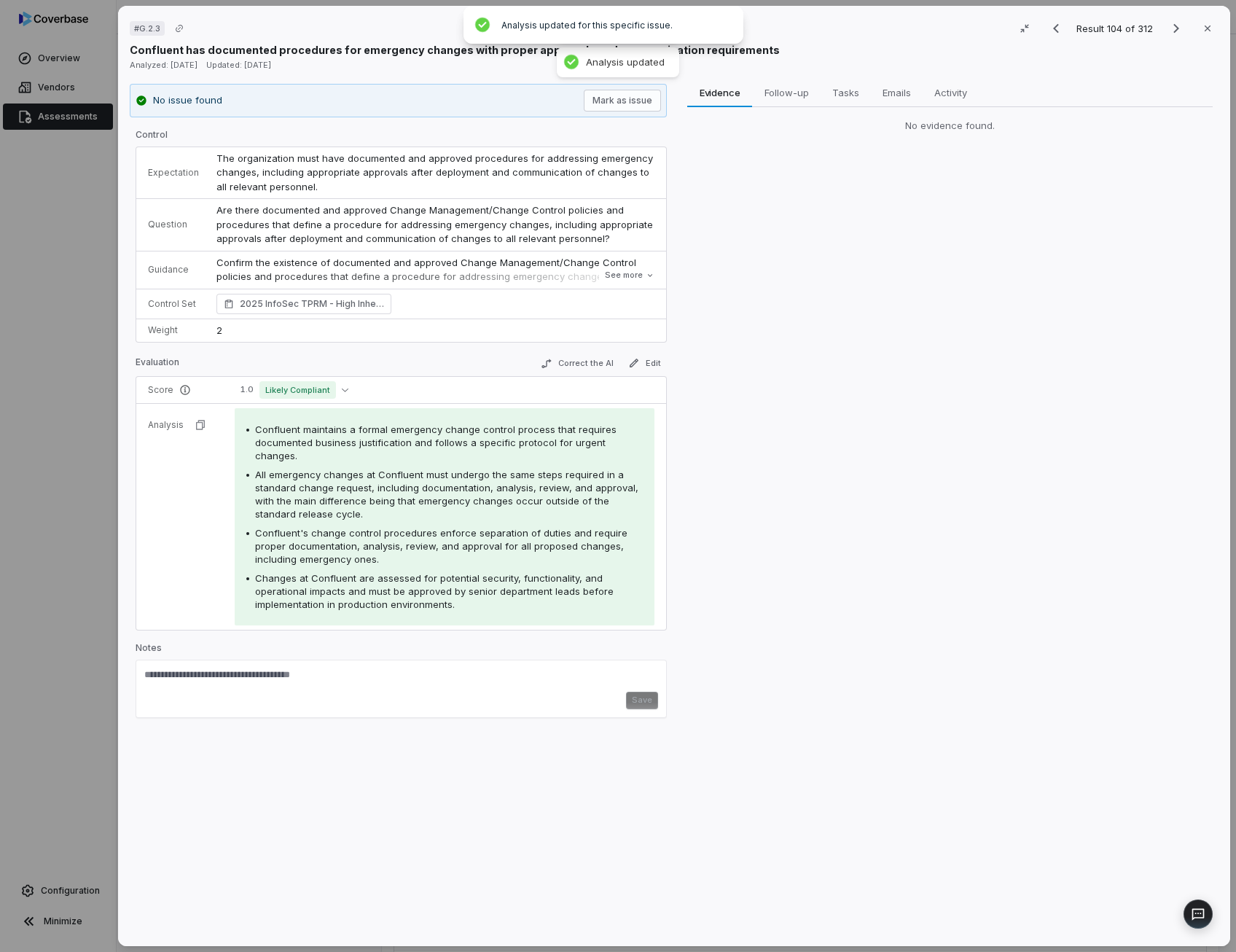
click at [302, 222] on span "Are there documented and approved Change Management/Change Control policies and…" at bounding box center [436, 223] width 439 height 40
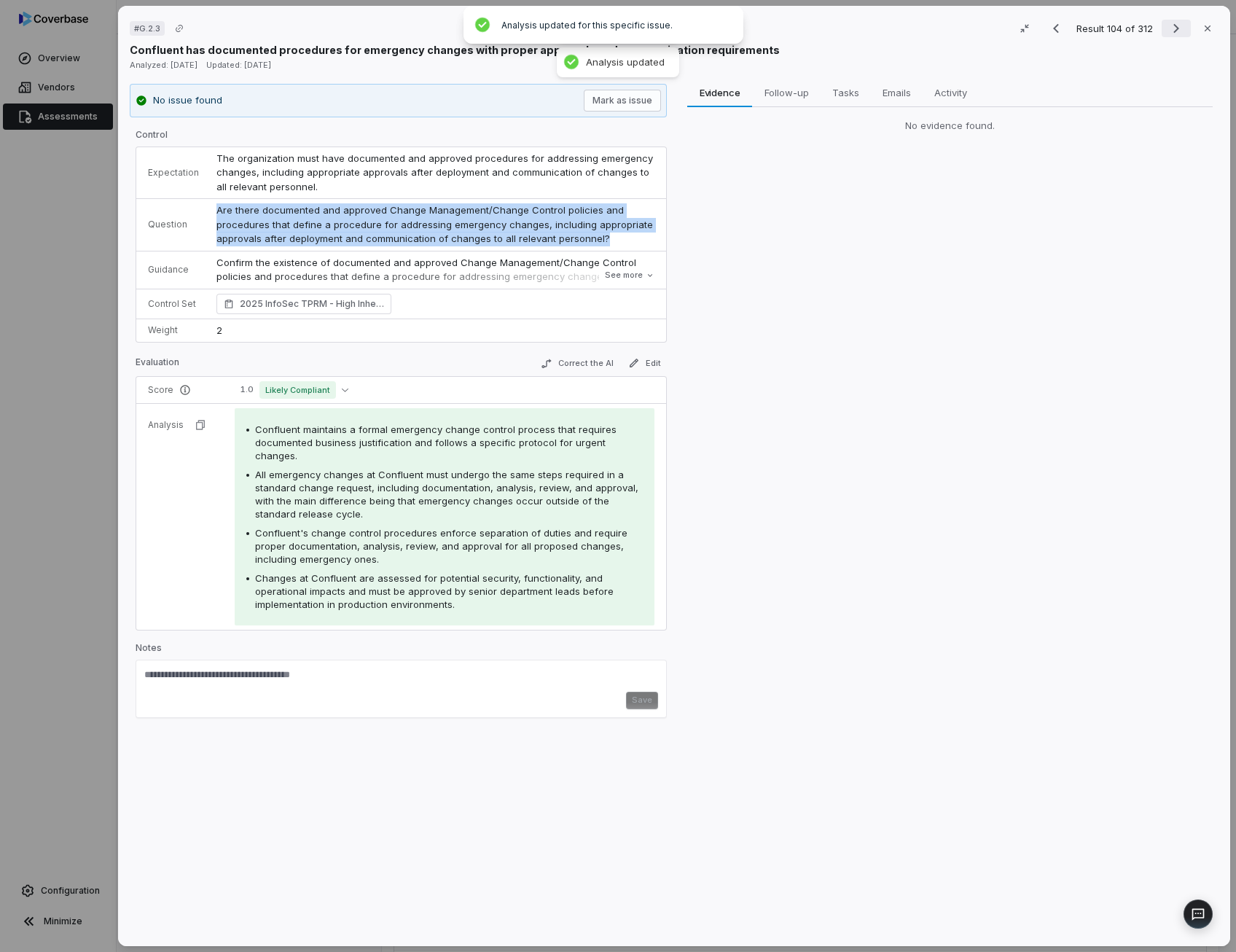
click at [1172, 33] on icon "Next result" at bounding box center [1175, 28] width 18 height 18
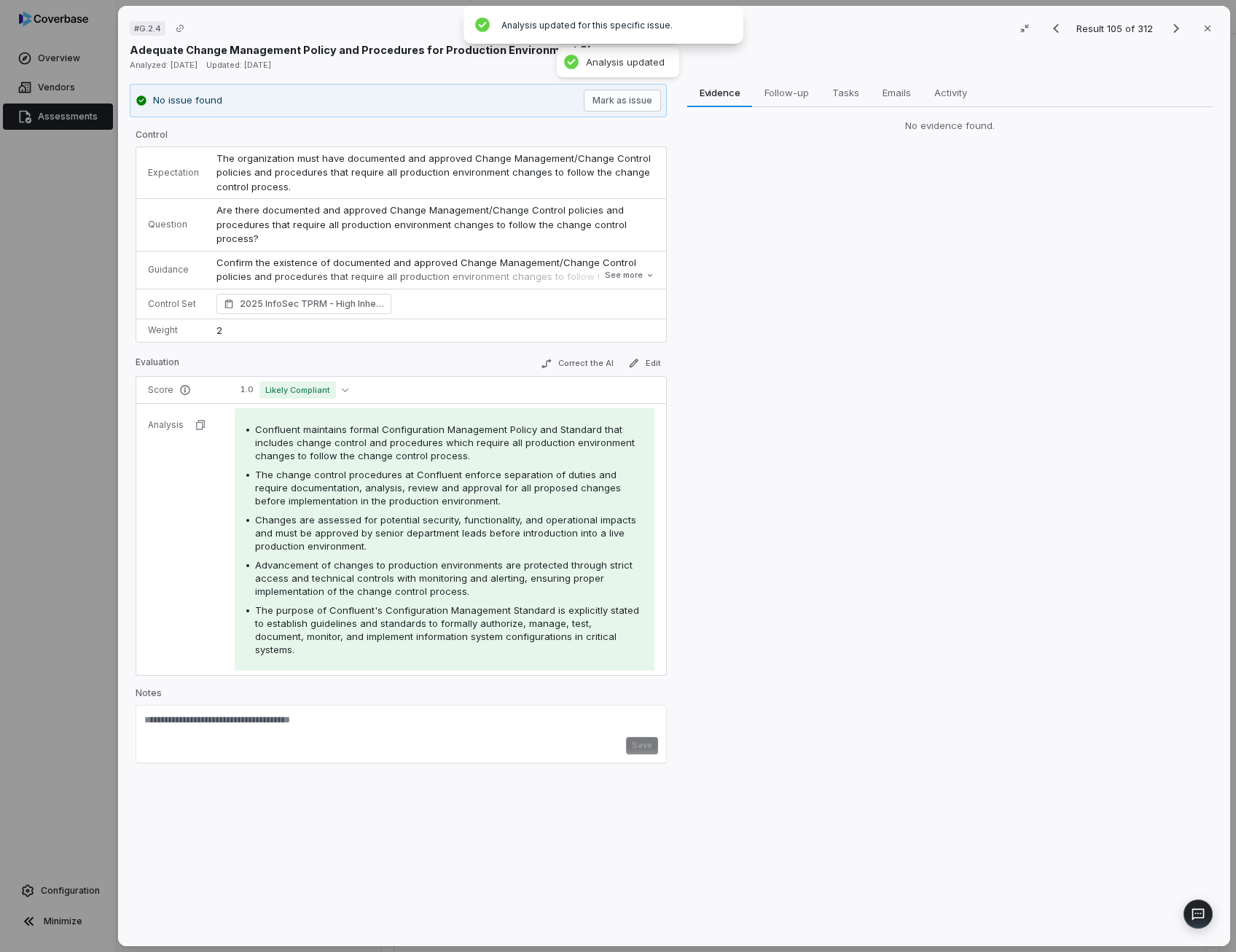
click at [415, 480] on span "The change control procedures at Confluent enforce separation of duties and req…" at bounding box center [438, 487] width 366 height 38
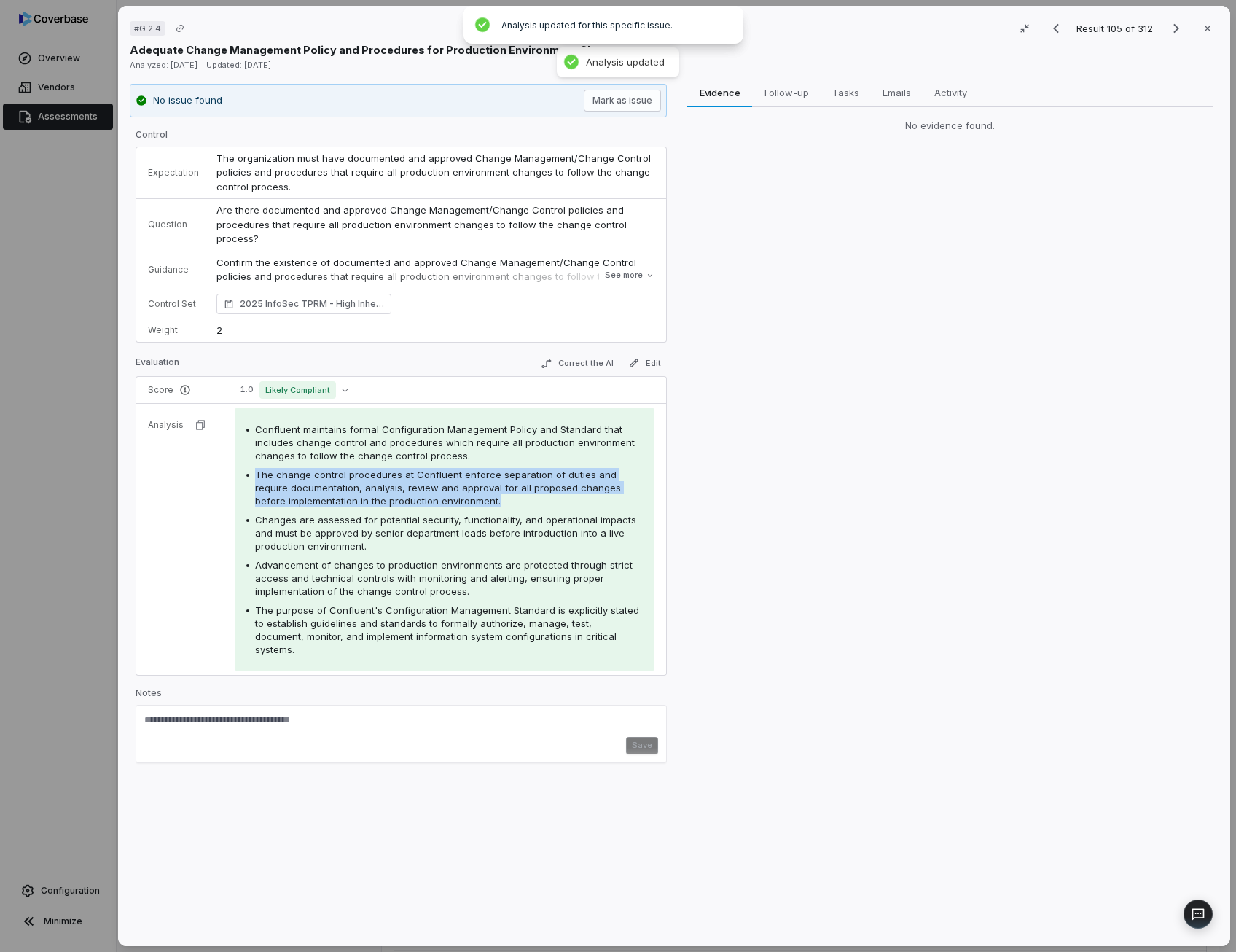
click at [415, 480] on span "The change control procedures at Confluent enforce separation of duties and req…" at bounding box center [438, 487] width 366 height 38
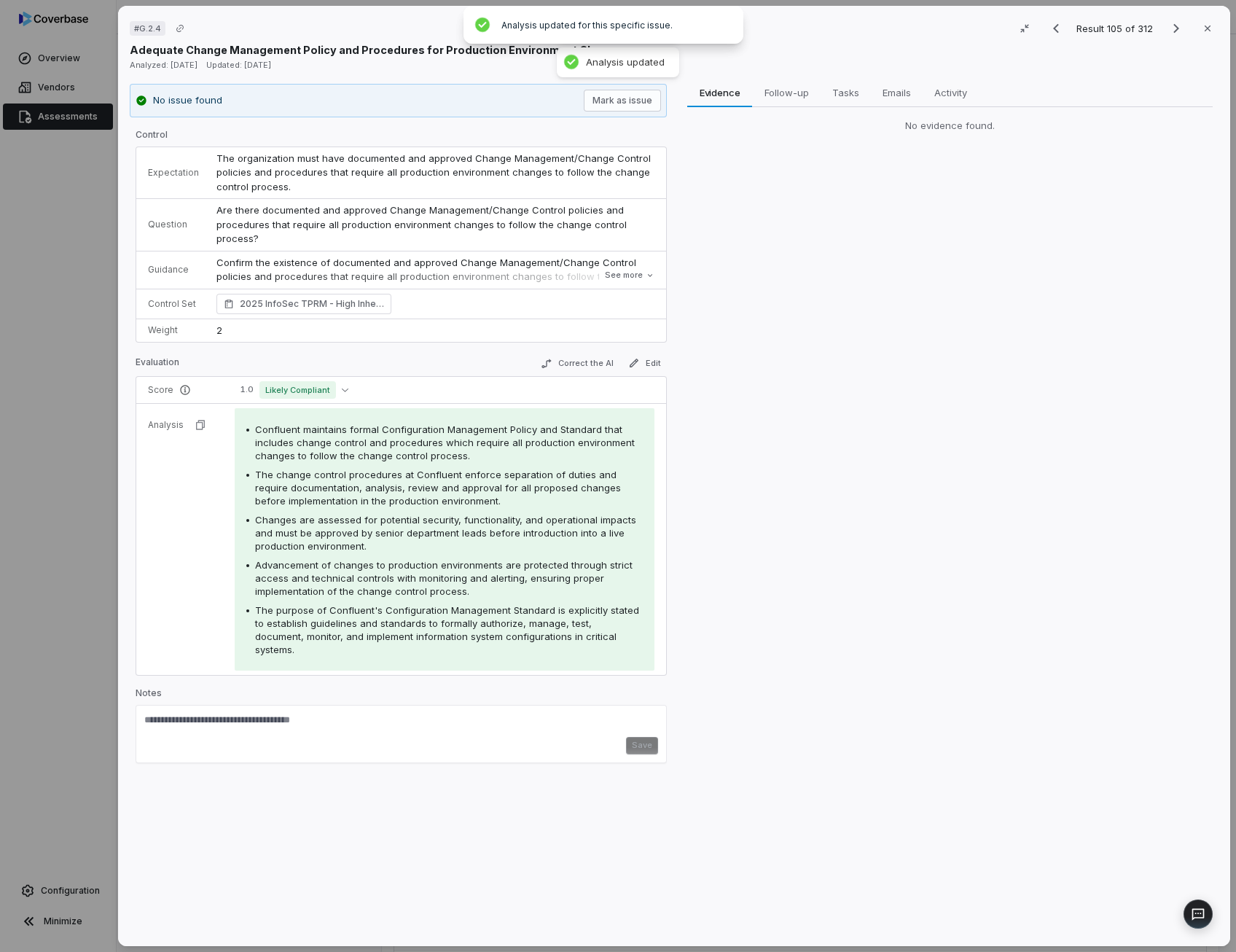
drag, startPoint x: 415, startPoint y: 480, endPoint x: 389, endPoint y: 515, distance: 43.6
click at [389, 515] on span "Changes are assessed for potential security, functionality, and operational imp…" at bounding box center [446, 533] width 381 height 38
drag, startPoint x: 389, startPoint y: 515, endPoint x: 377, endPoint y: 572, distance: 58.2
click at [377, 572] on span "Advancement of changes to production environments are protected through strict …" at bounding box center [444, 577] width 377 height 38
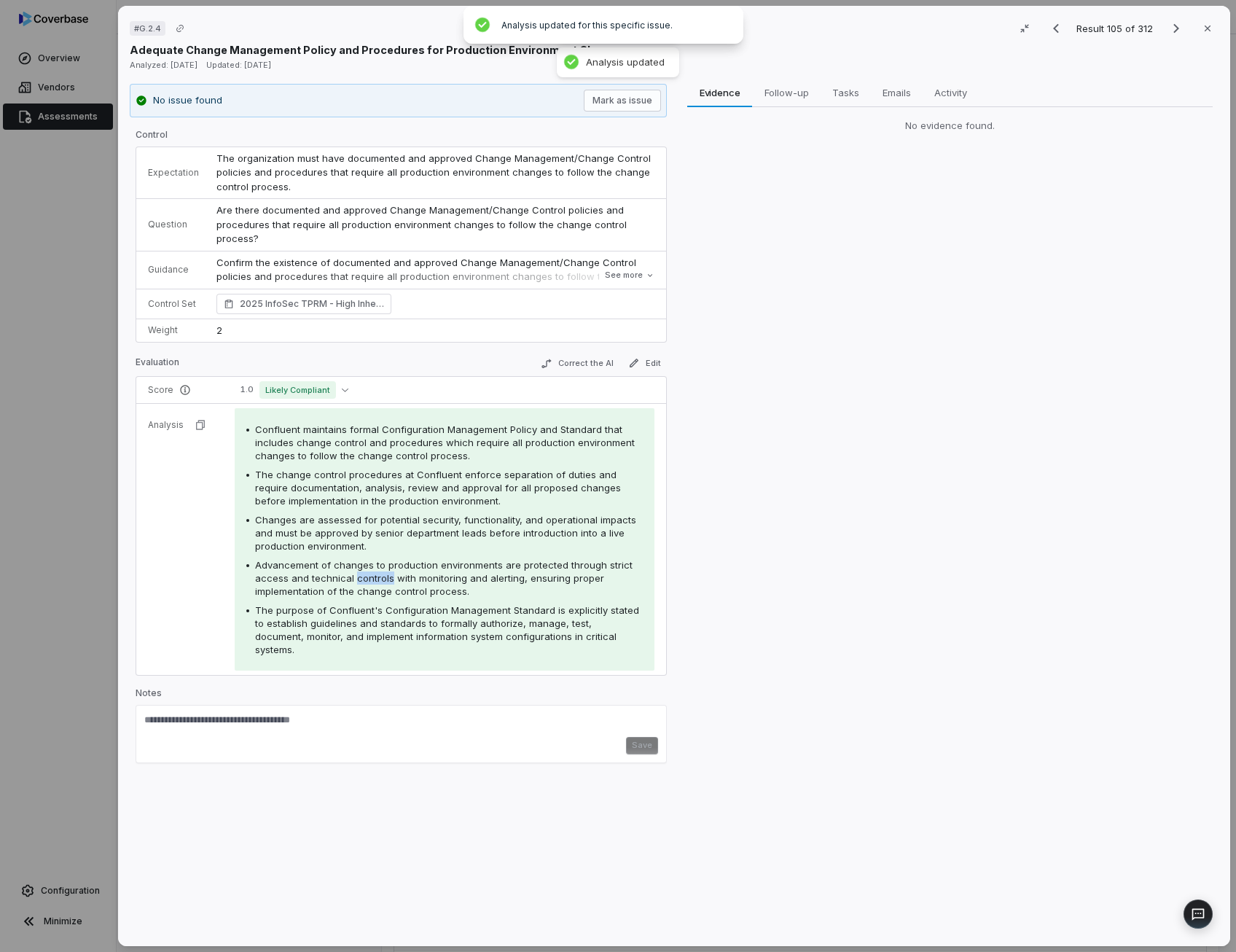
click at [377, 572] on span "Advancement of changes to production environments are protected through strict …" at bounding box center [444, 577] width 377 height 38
drag, startPoint x: 377, startPoint y: 572, endPoint x: 525, endPoint y: 629, distance: 158.6
click at [525, 629] on span "The purpose of Confluent's Configuration Management Standard is explicitly stat…" at bounding box center [447, 630] width 384 height 51
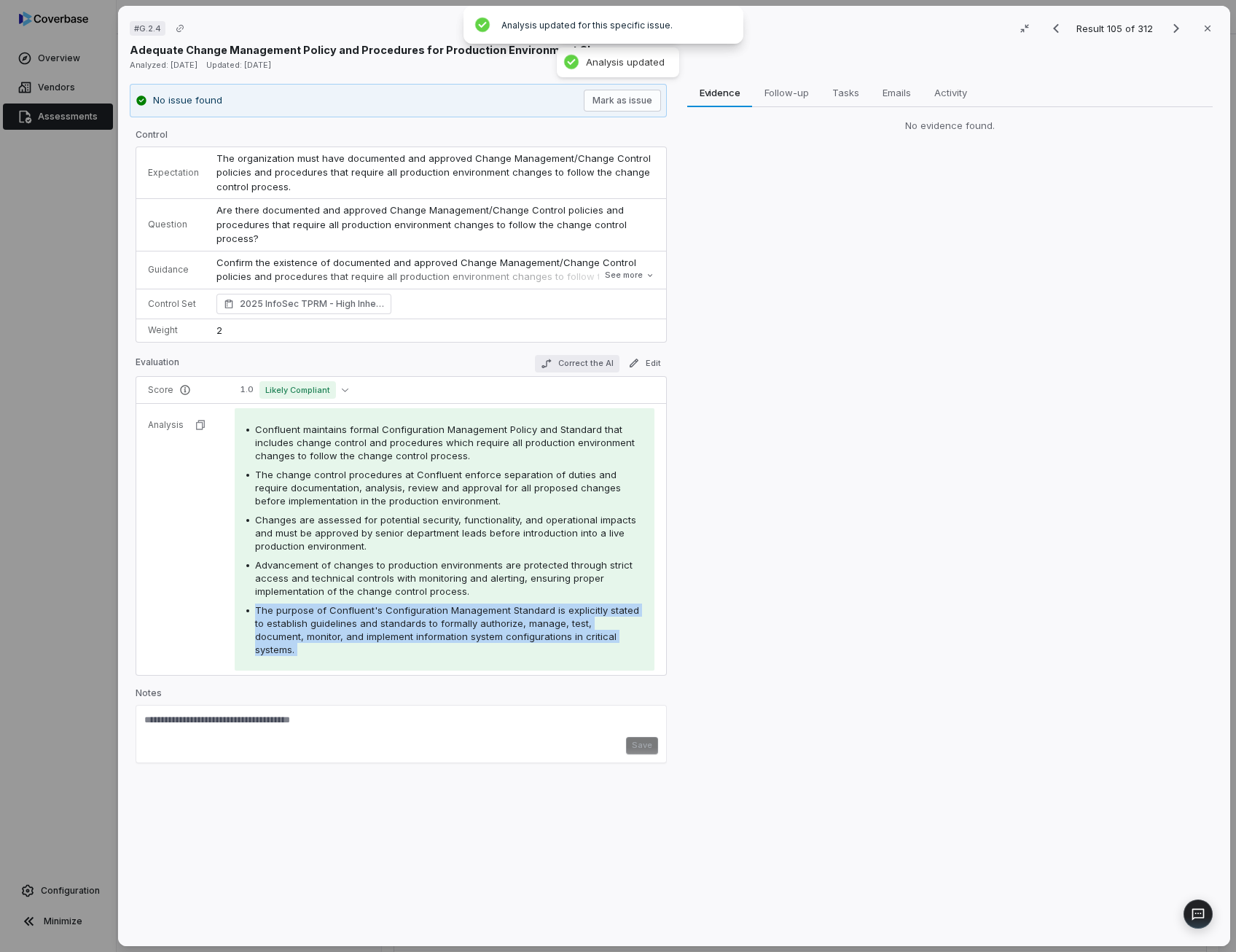
click at [598, 359] on button "Correct the AI" at bounding box center [576, 363] width 84 height 18
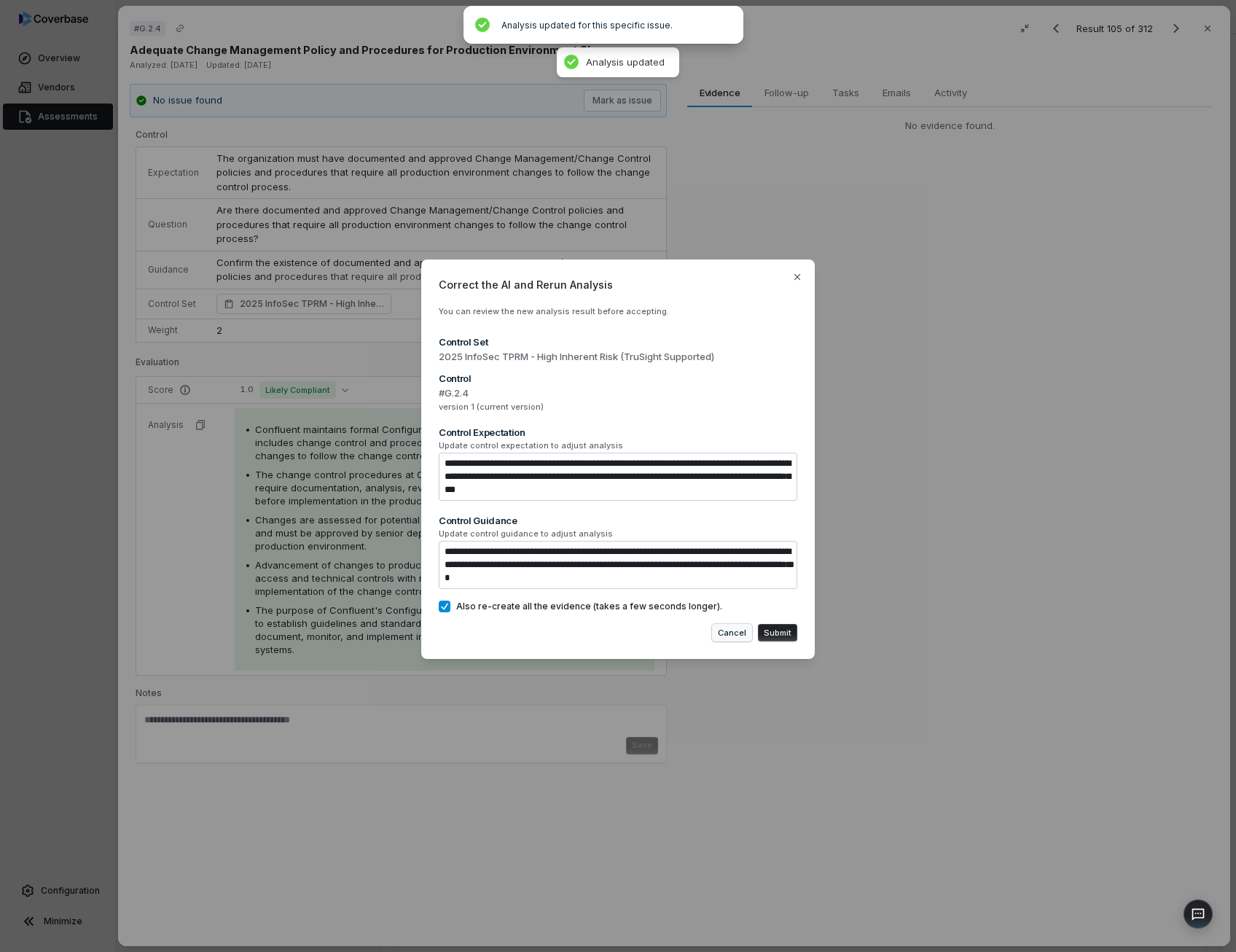
click at [741, 632] on button "Cancel" at bounding box center [732, 632] width 40 height 18
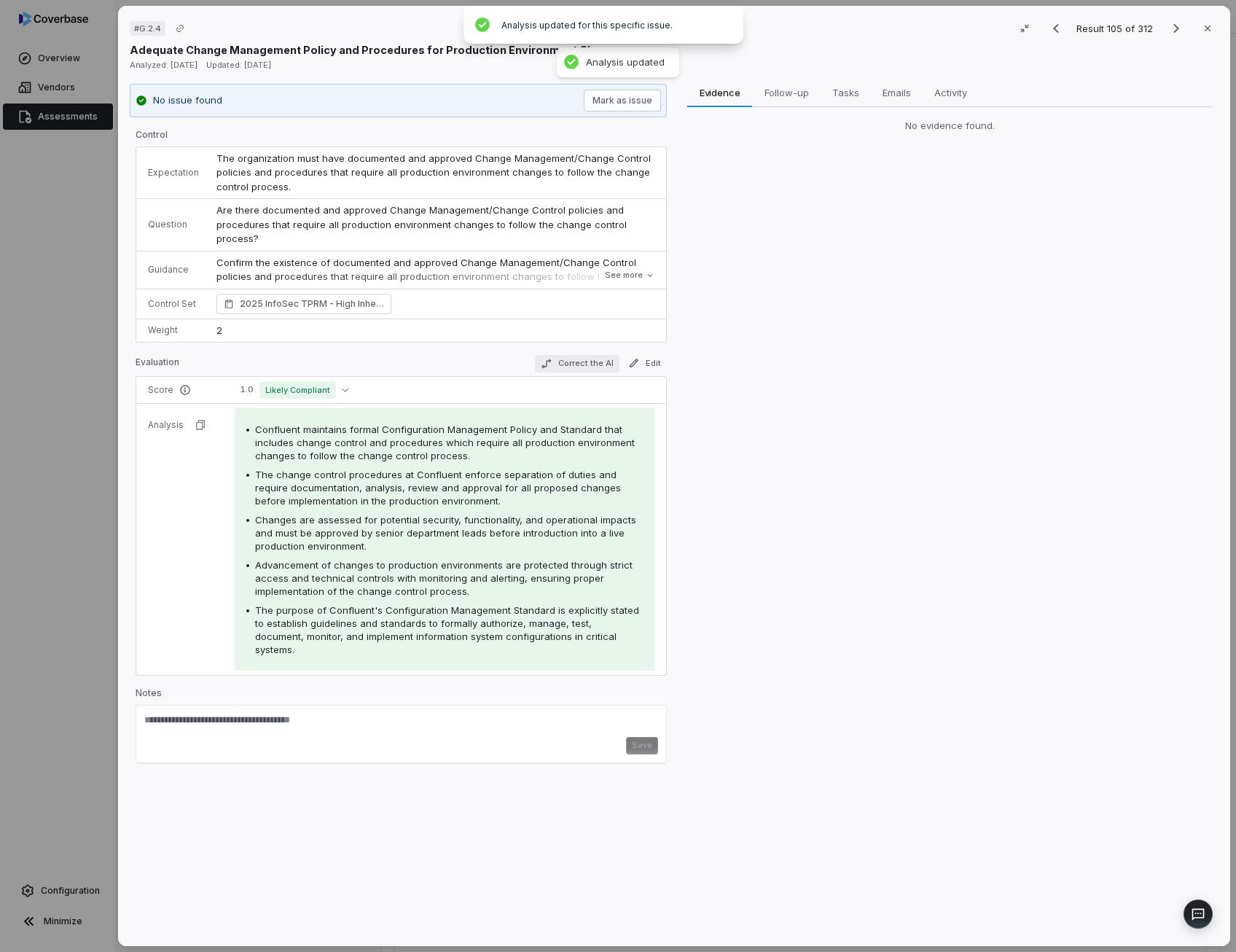
click at [584, 363] on button "Correct the AI" at bounding box center [576, 363] width 84 height 18
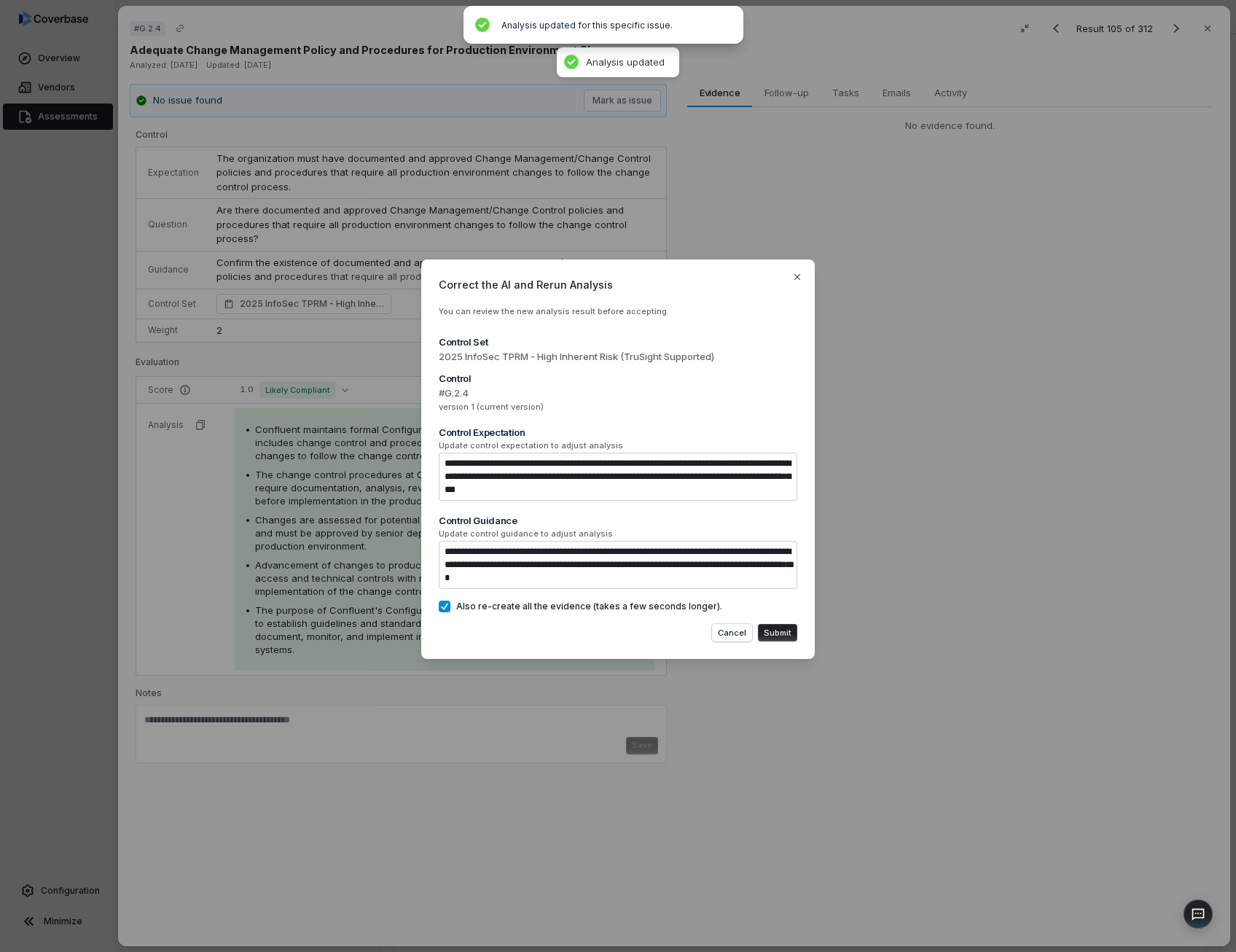
click at [782, 633] on button "Submit" at bounding box center [777, 632] width 39 height 18
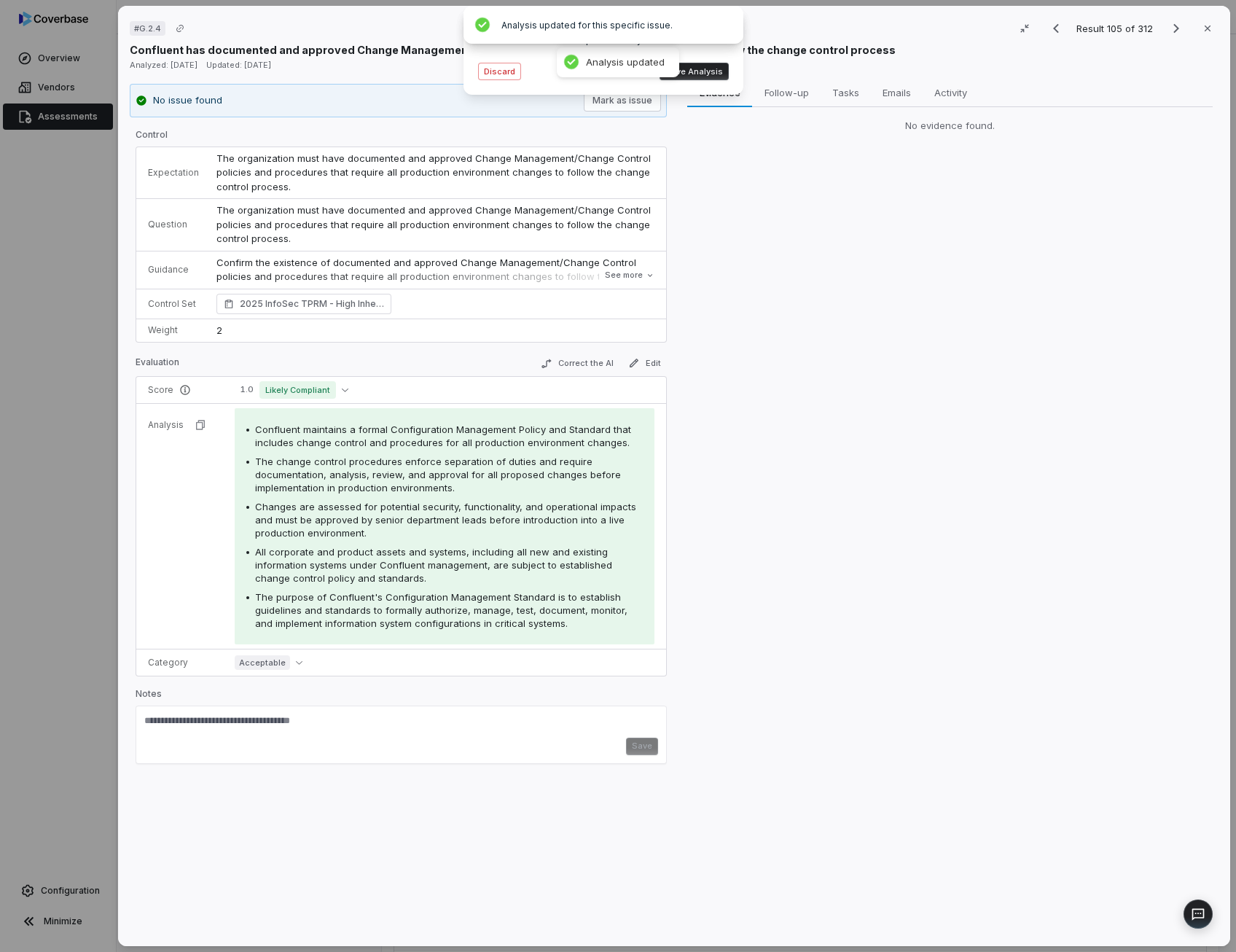
click at [710, 81] on div "Analysis rerun completed! Please review the updated analysis. Discard Save Anal…" at bounding box center [603, 50] width 257 height 65
click at [710, 75] on button "Save Analysis" at bounding box center [694, 71] width 69 height 18
click at [1171, 27] on icon "Next result" at bounding box center [1175, 28] width 18 height 18
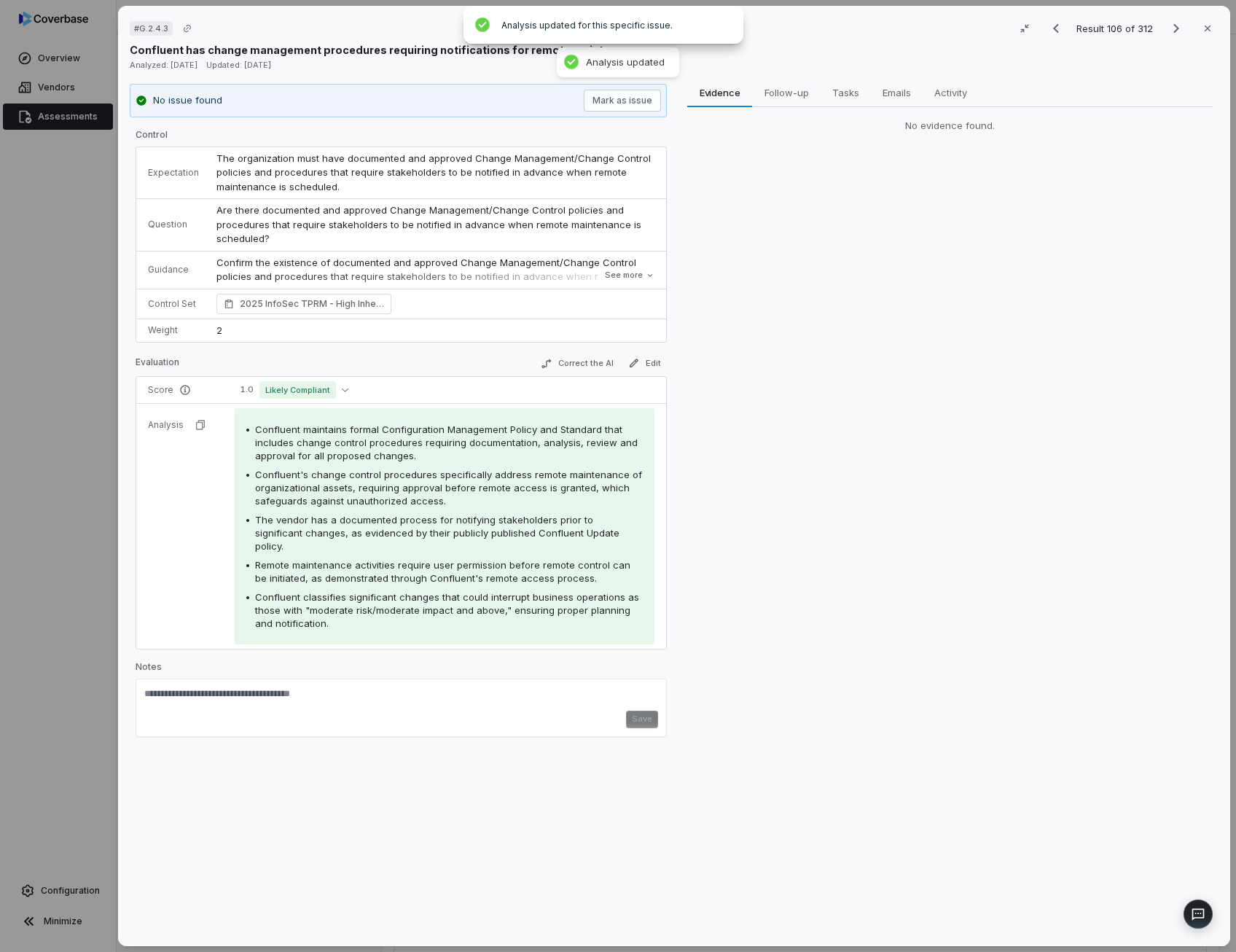
click at [386, 220] on span "Are there documented and approved Change Management/Change Control policies and…" at bounding box center [431, 223] width 428 height 40
click at [350, 439] on span "Confluent maintains formal Configuration Management Policy and Standard that in…" at bounding box center [446, 442] width 382 height 38
drag, startPoint x: 350, startPoint y: 439, endPoint x: 356, endPoint y: 482, distance: 43.4
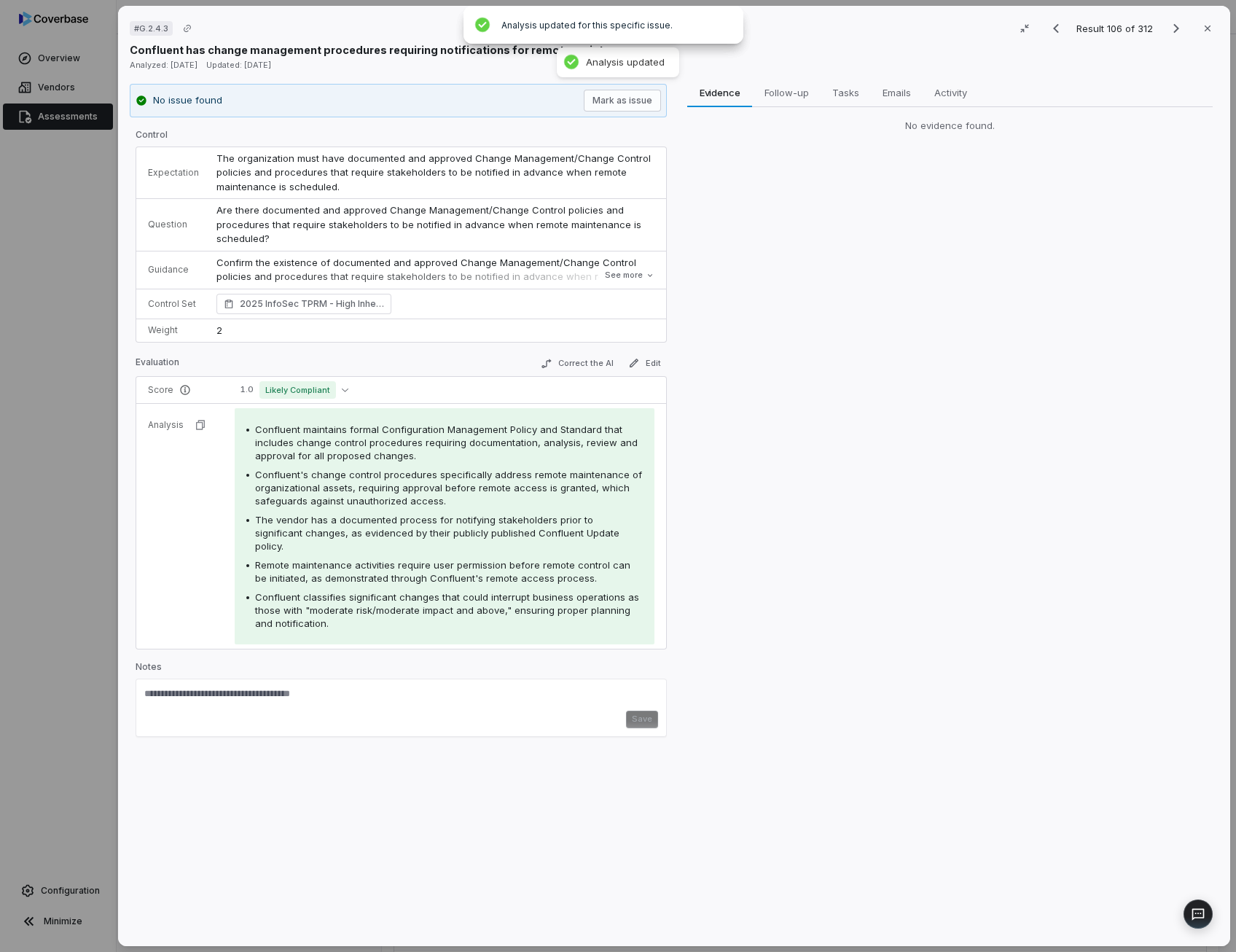
click at [356, 482] on span "Confluent's change control procedures specifically address remote maintenance o…" at bounding box center [448, 487] width 387 height 38
drag, startPoint x: 356, startPoint y: 482, endPoint x: 405, endPoint y: 488, distance: 49.4
click at [405, 488] on span "Confluent's change control procedures specifically address remote maintenance o…" at bounding box center [448, 487] width 387 height 38
click at [486, 559] on span "Remote maintenance activities require user permission before remote control can…" at bounding box center [443, 571] width 376 height 25
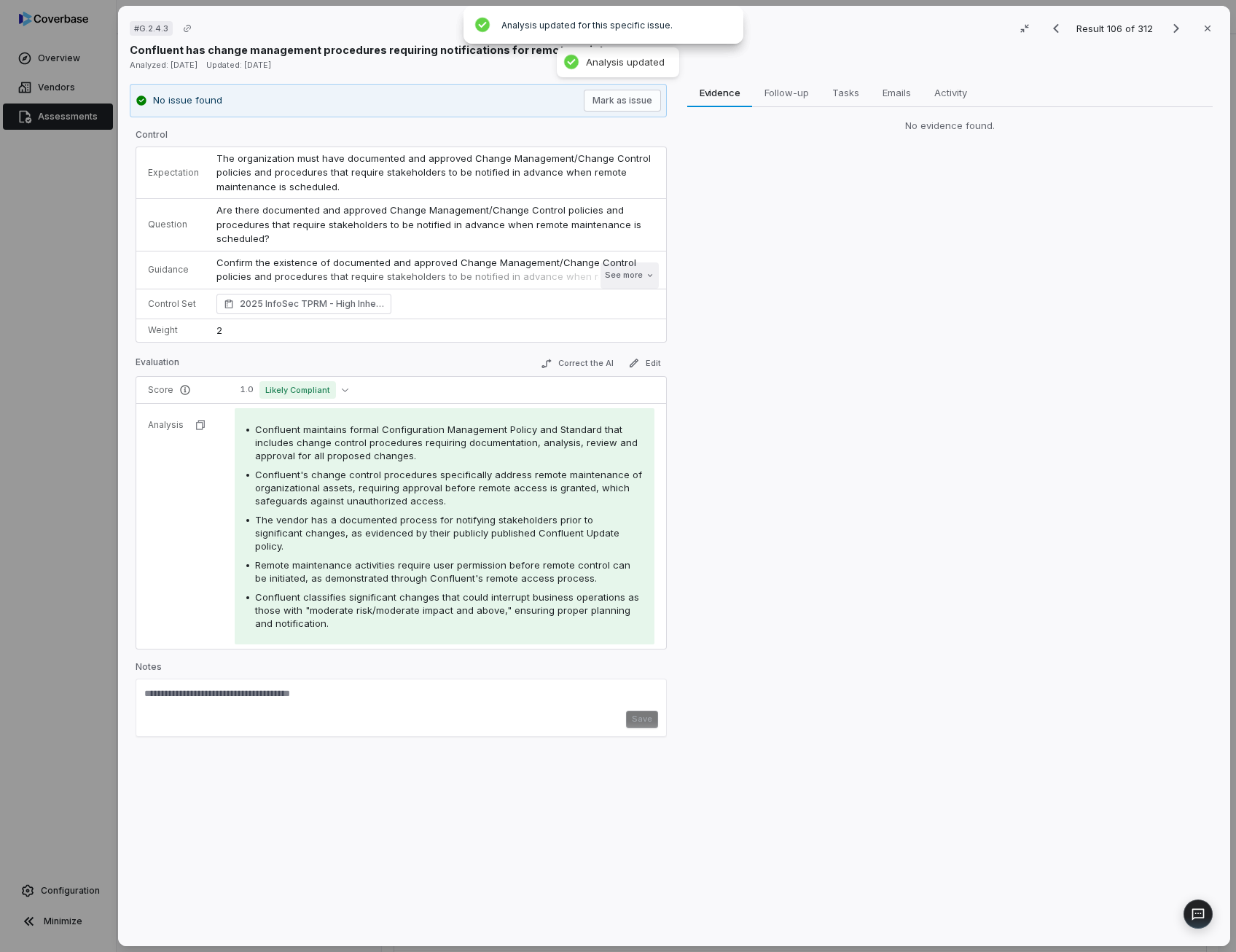
click at [628, 277] on button "See more" at bounding box center [630, 276] width 58 height 26
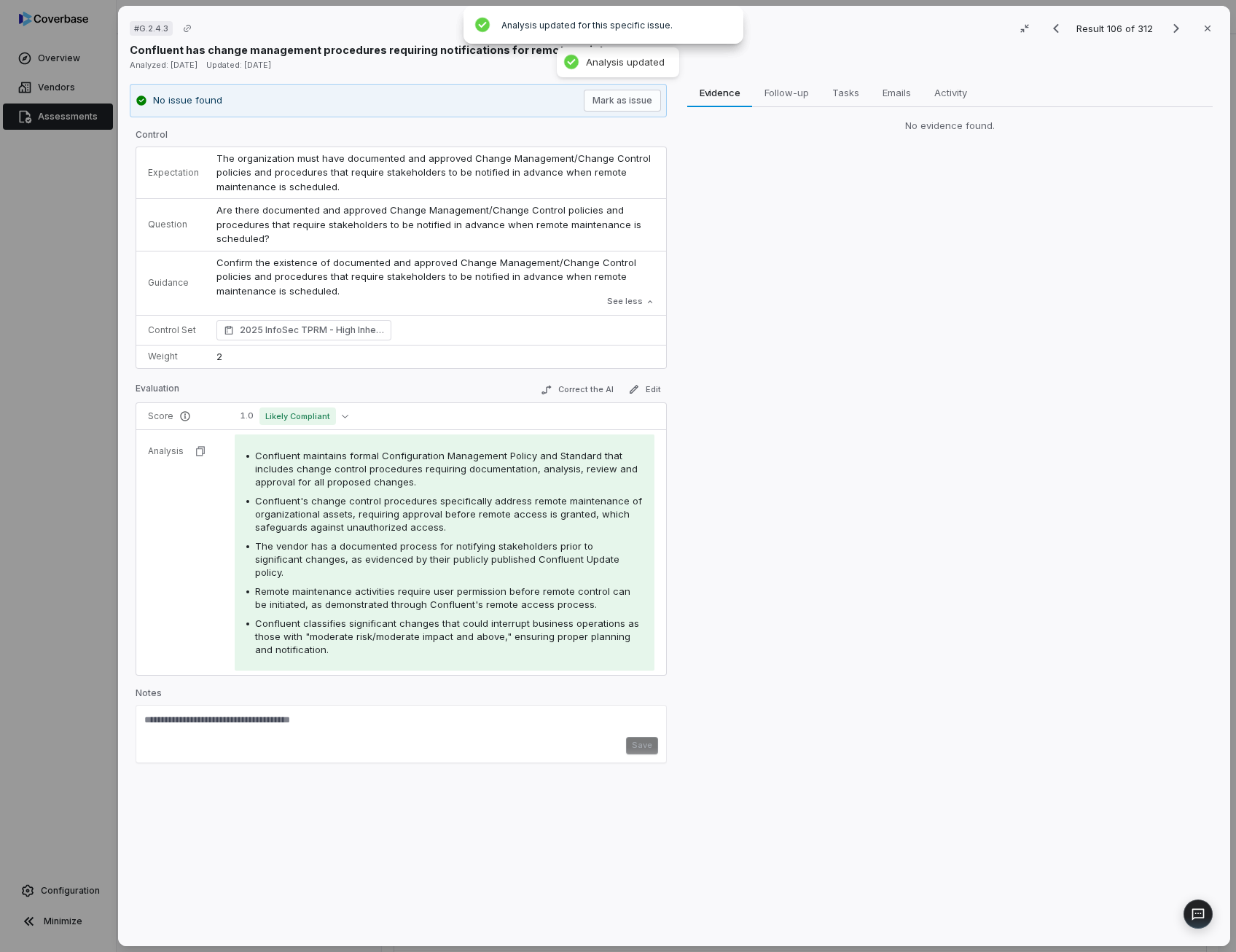
drag, startPoint x: 348, startPoint y: 575, endPoint x: 263, endPoint y: 574, distance: 85.0
drag, startPoint x: 263, startPoint y: 574, endPoint x: 348, endPoint y: 575, distance: 85.0
click at [348, 585] on span "Remote maintenance activities require user permission before remote control can…" at bounding box center [443, 597] width 376 height 25
copy span "Remote maintenance"
click at [581, 393] on button "Correct the AI" at bounding box center [576, 390] width 84 height 18
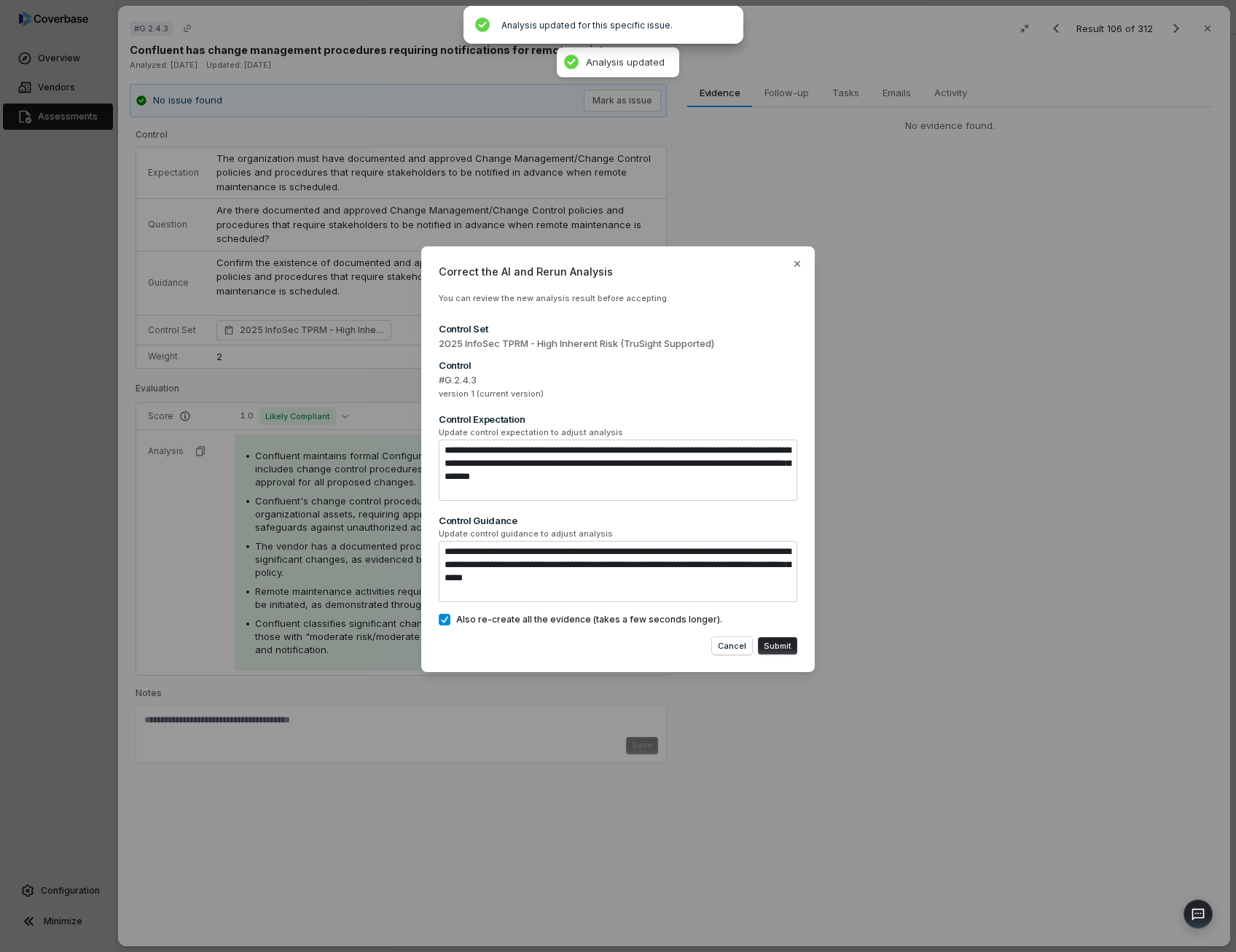
click at [776, 644] on button "Submit" at bounding box center [777, 646] width 39 height 18
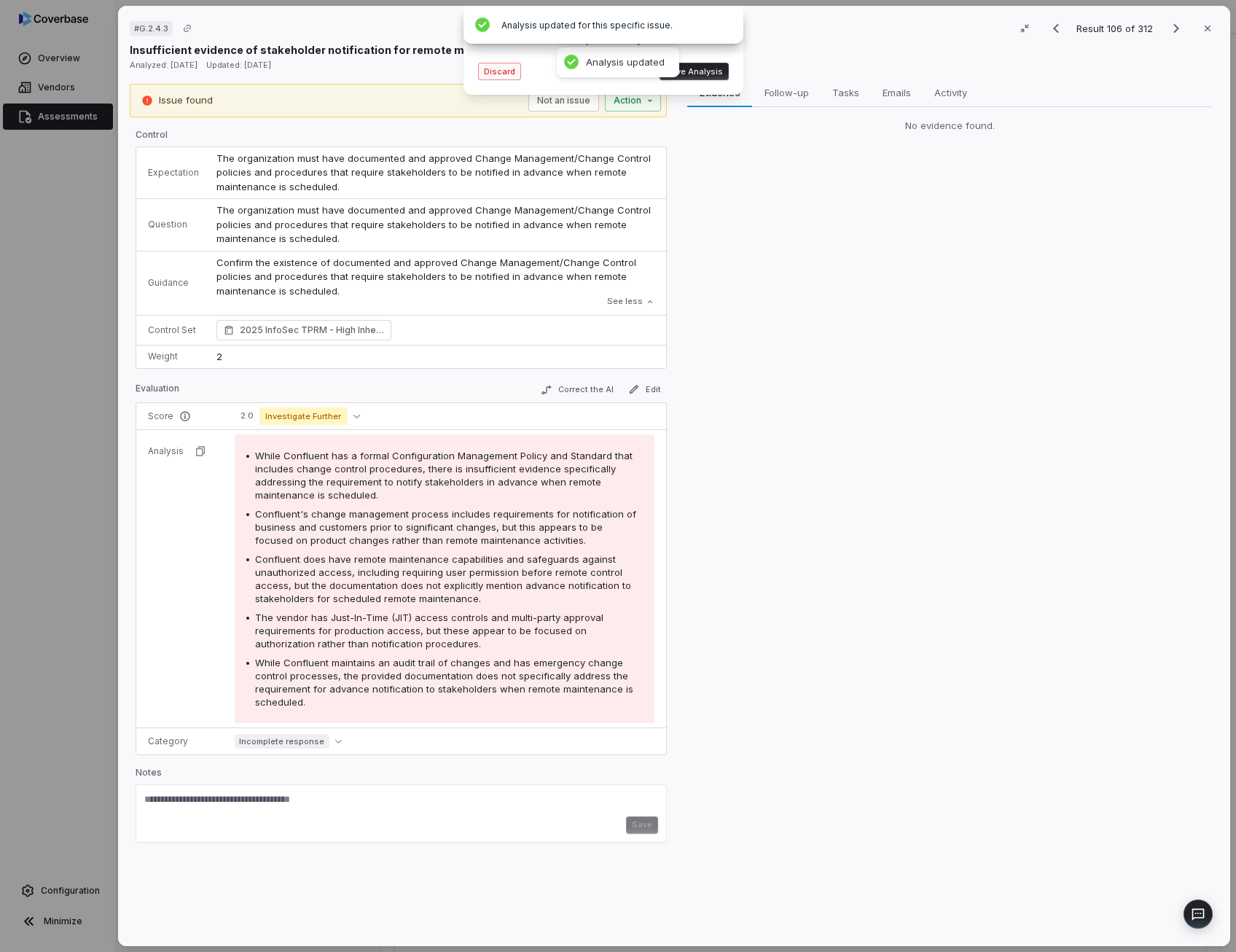
click at [507, 64] on button "Discard" at bounding box center [500, 71] width 43 height 18
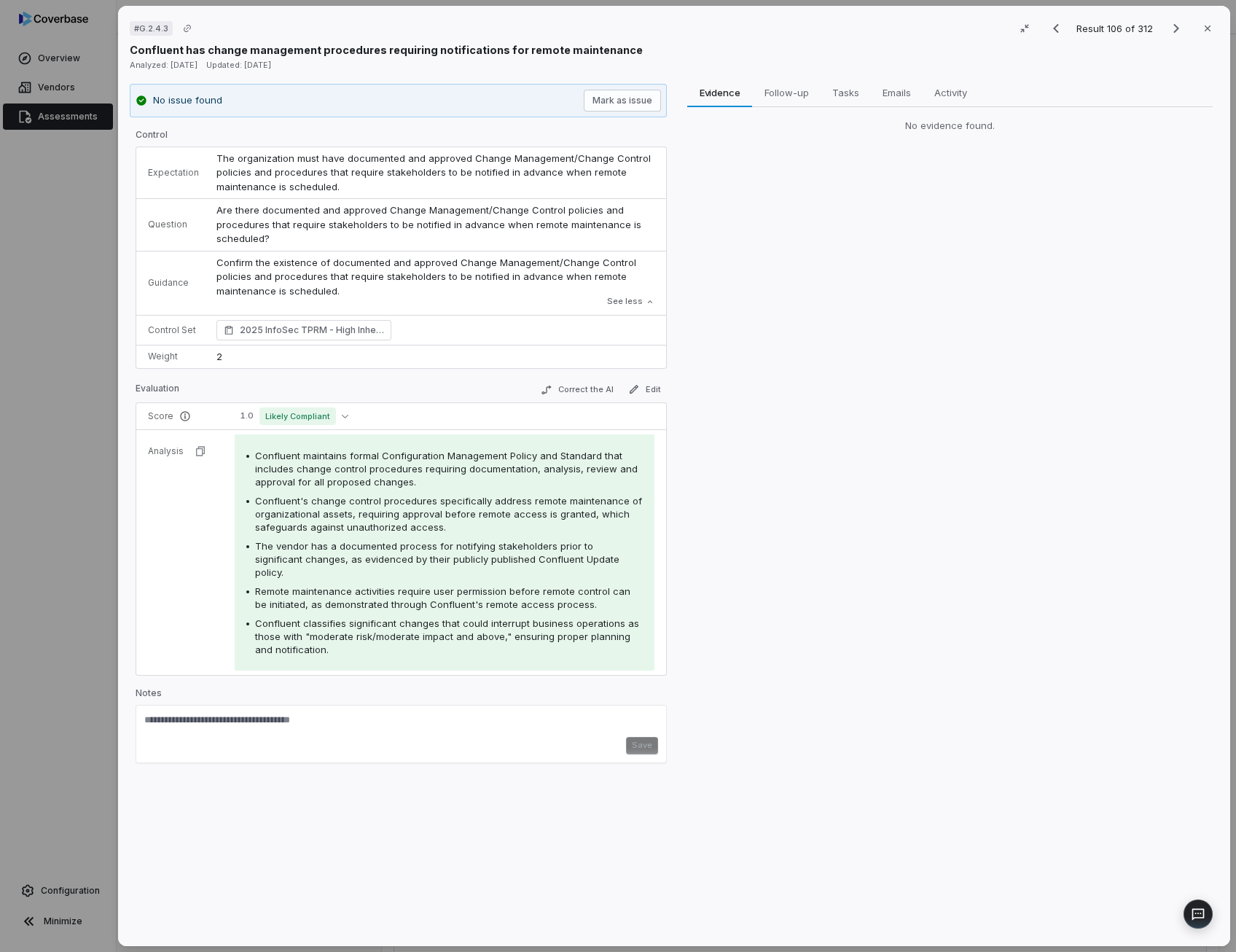
click at [450, 509] on span "Confluent's change control procedures specifically address remote maintenance o…" at bounding box center [448, 514] width 387 height 38
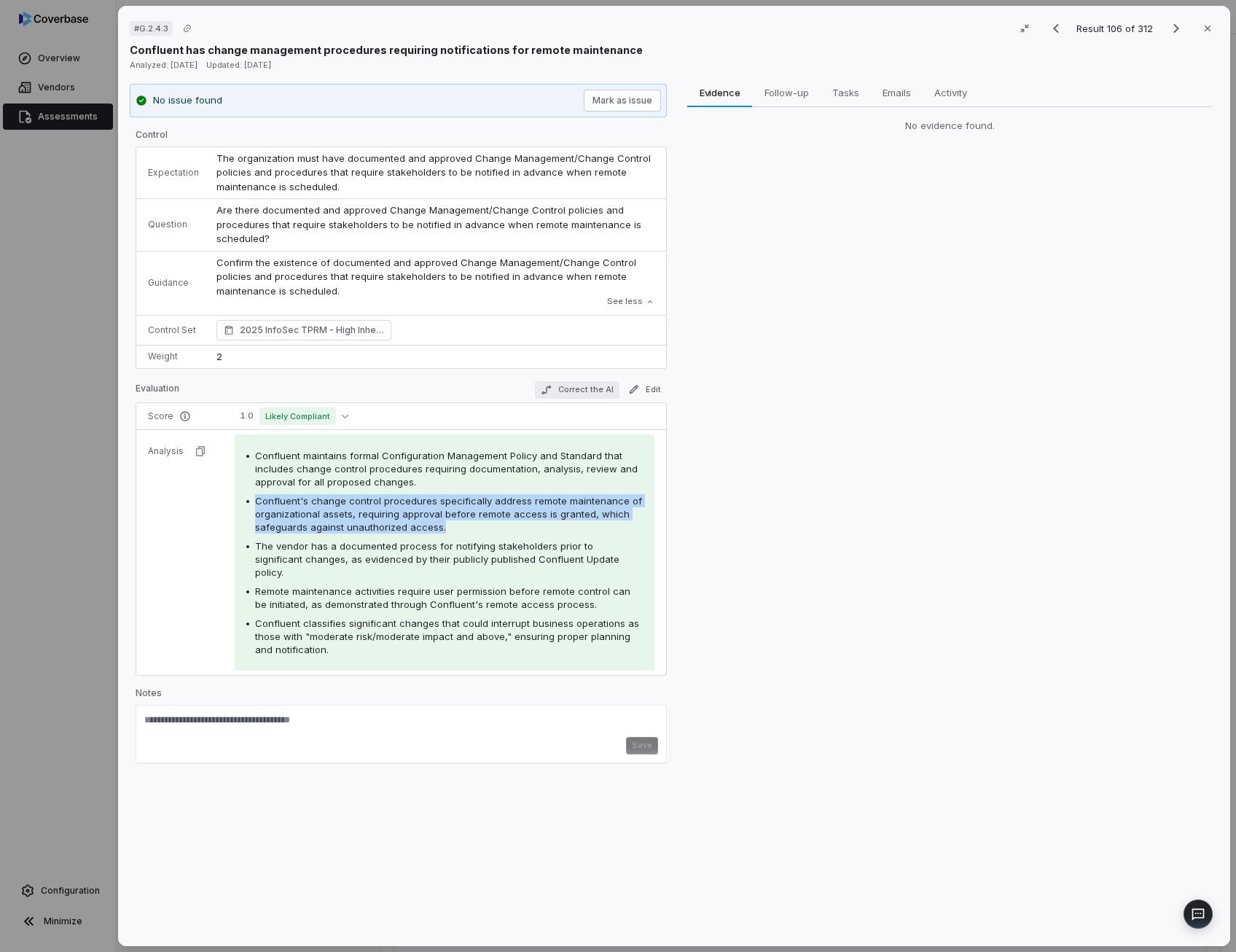
drag, startPoint x: 450, startPoint y: 509, endPoint x: 584, endPoint y: 386, distance: 181.9
click at [584, 386] on button "Correct the AI" at bounding box center [576, 390] width 84 height 18
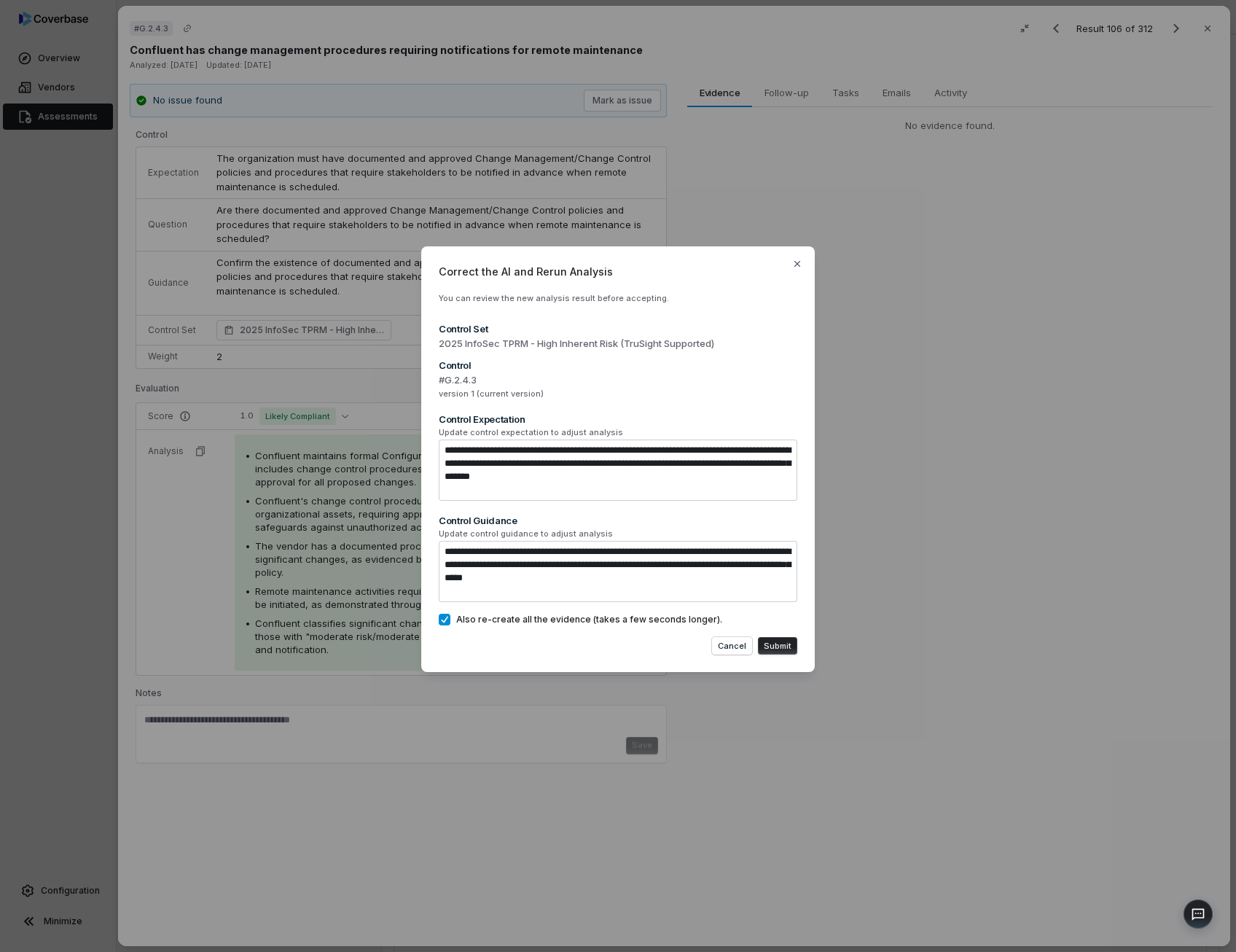
click at [776, 647] on button "Submit" at bounding box center [777, 646] width 39 height 18
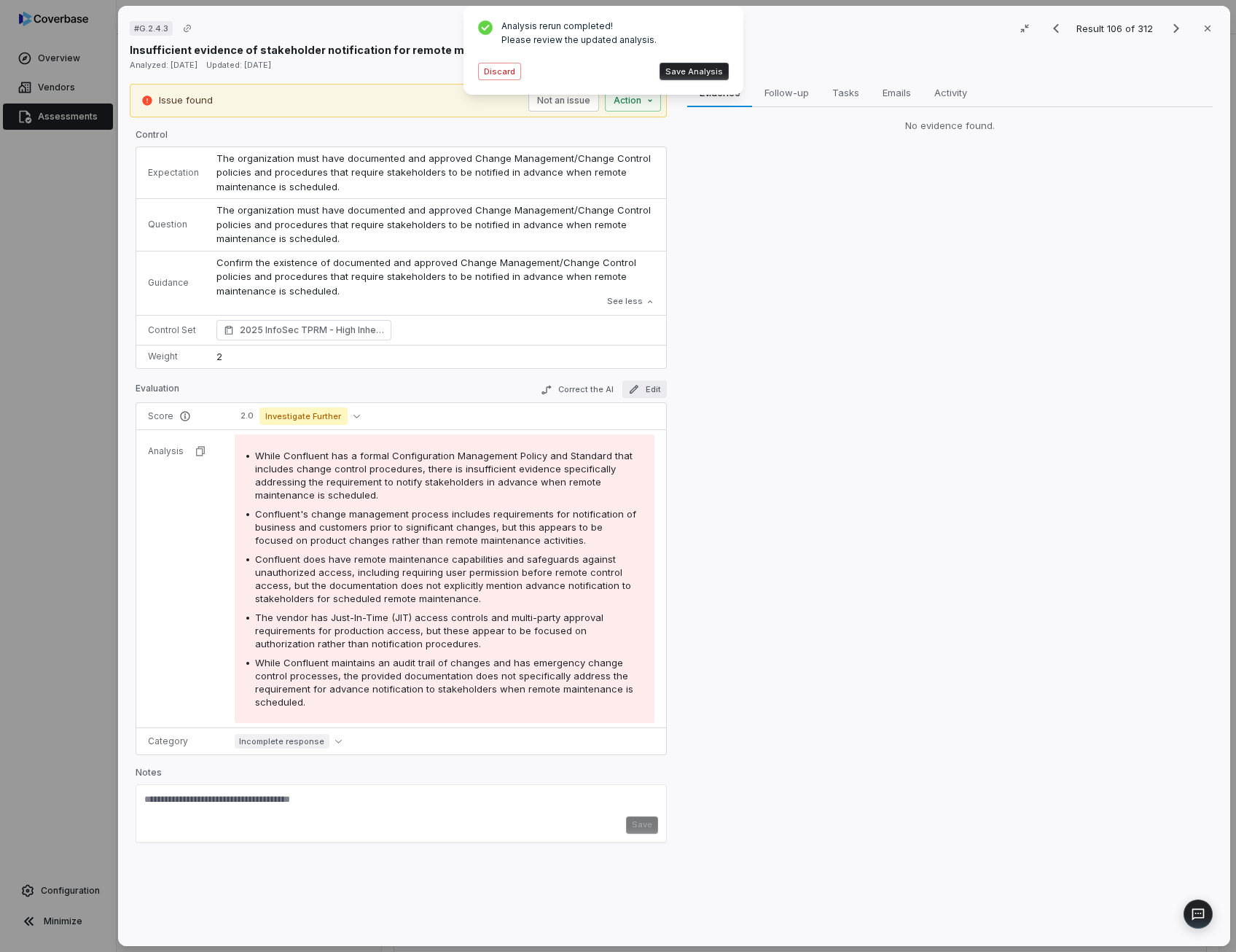
click at [633, 392] on icon "button" at bounding box center [633, 389] width 11 height 11
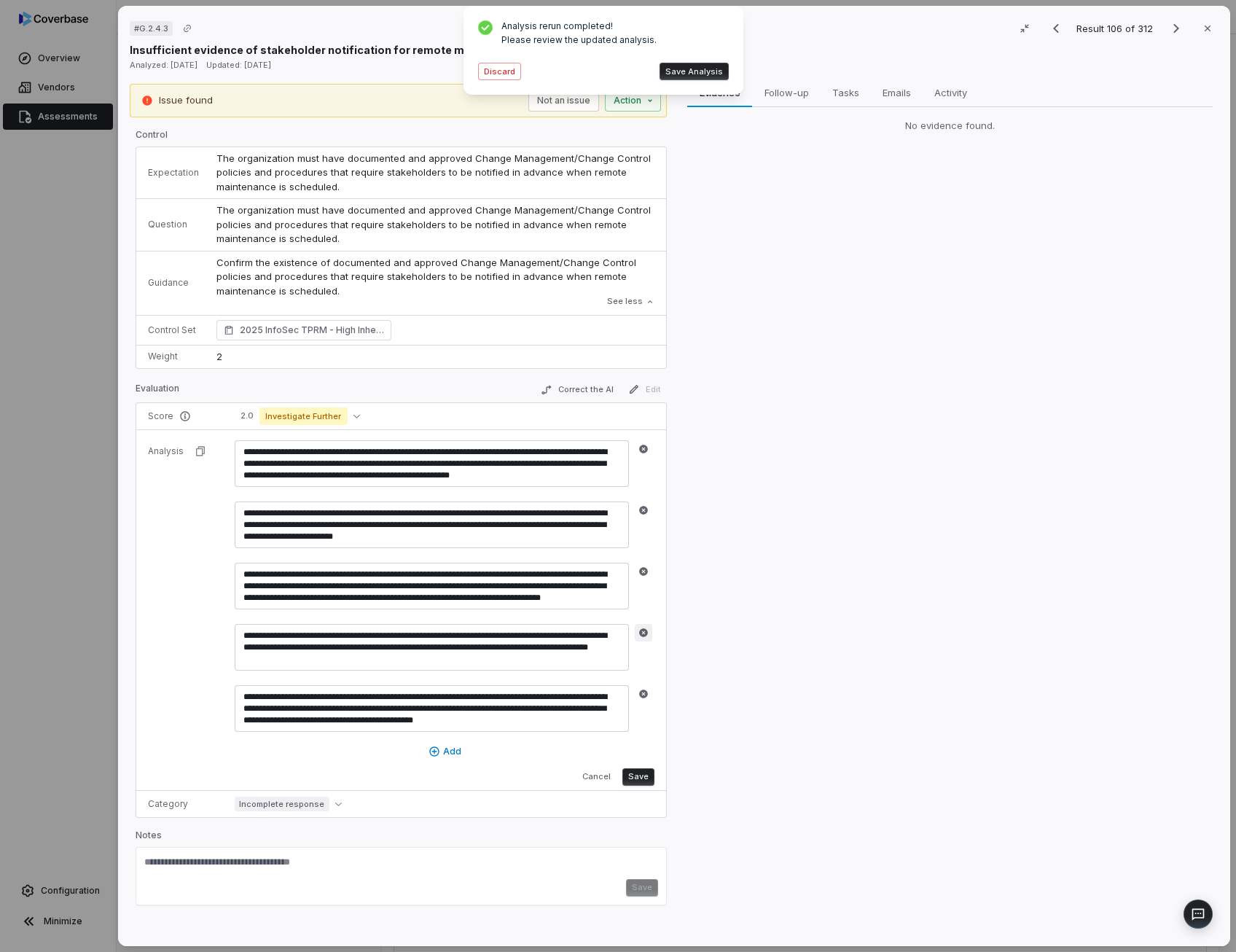
click at [646, 627] on icon "button" at bounding box center [643, 632] width 10 height 10
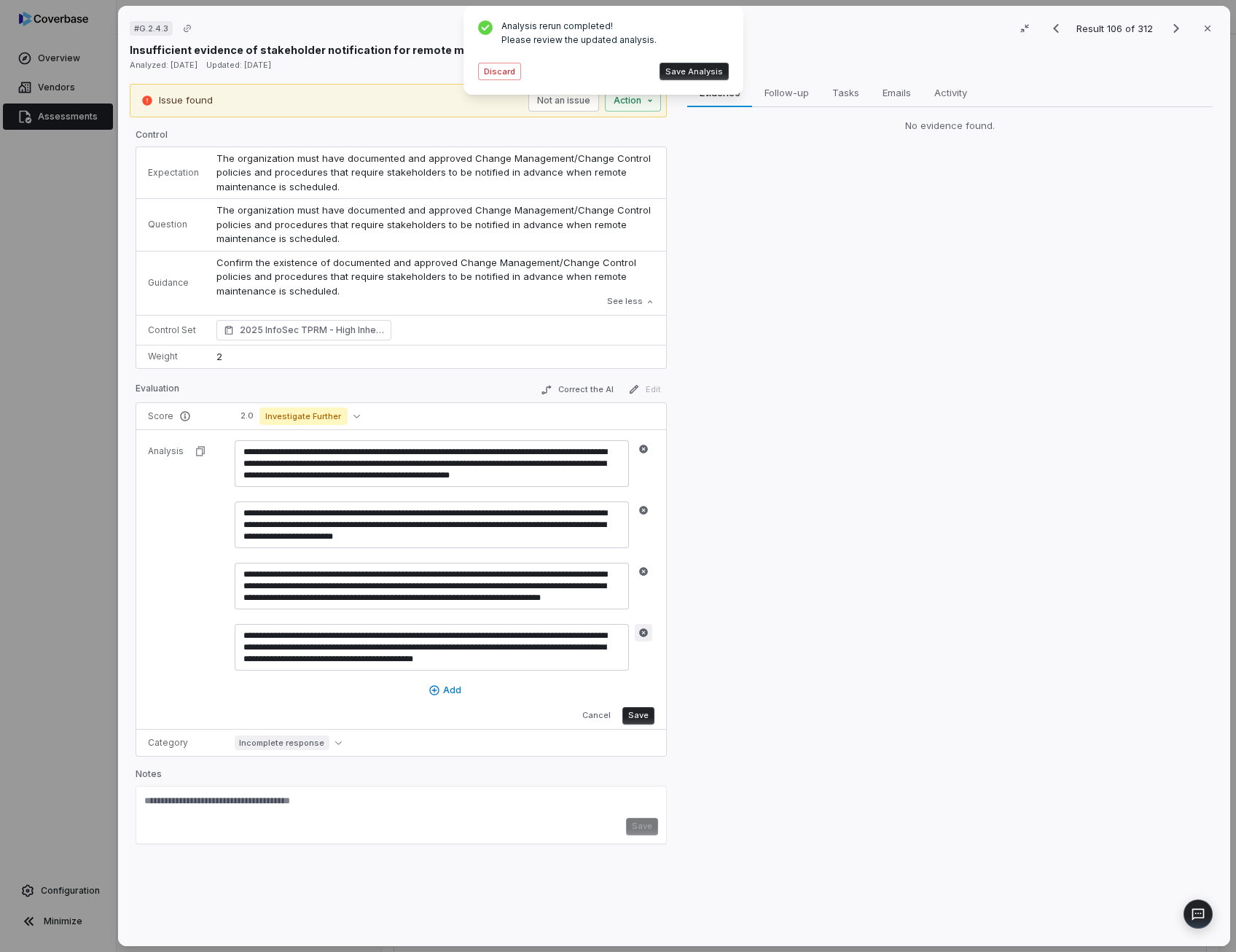
click at [642, 636] on button "button" at bounding box center [643, 632] width 18 height 18
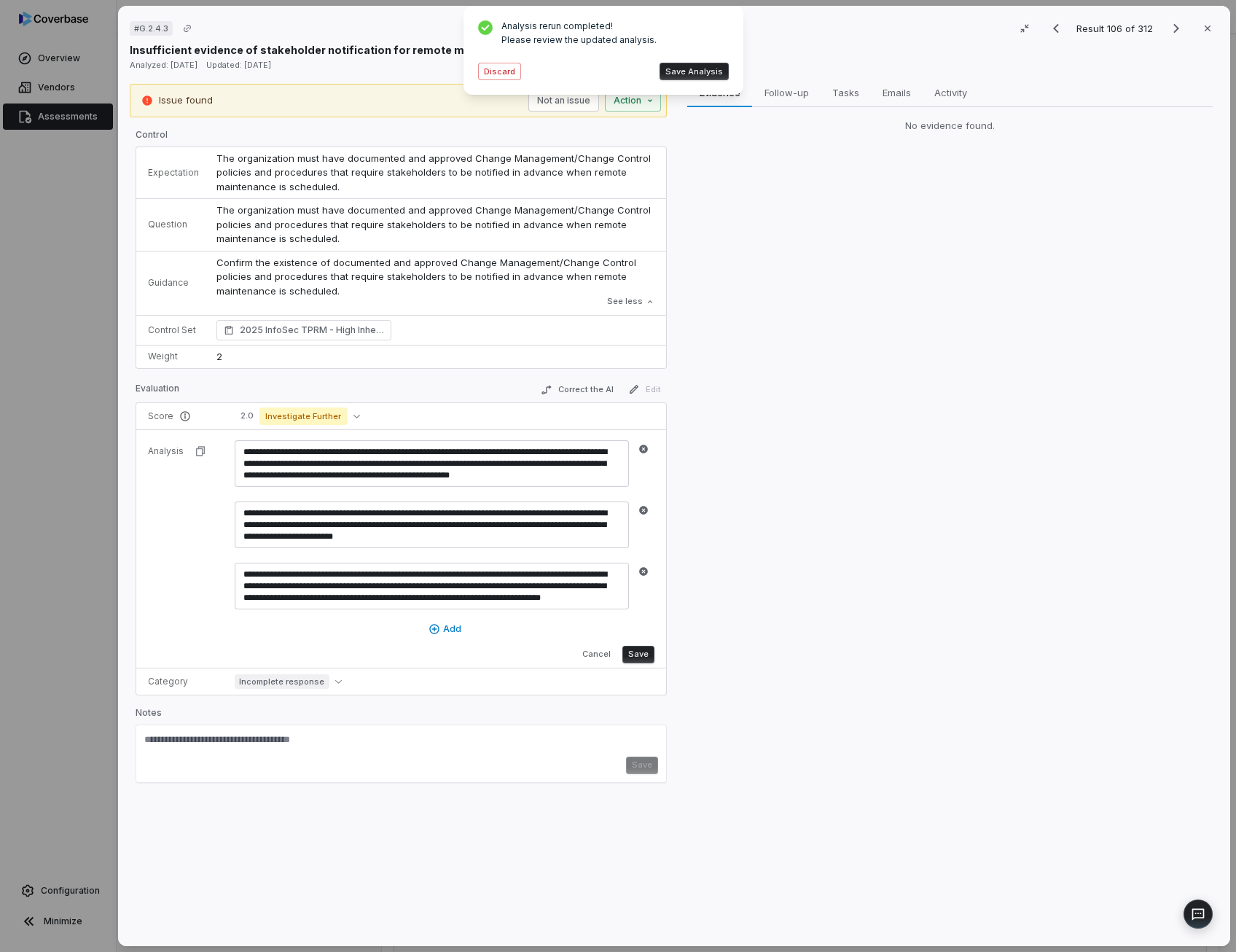
click at [547, 504] on textarea "**********" at bounding box center [432, 525] width 394 height 47
click at [493, 75] on button "Discard" at bounding box center [500, 71] width 43 height 18
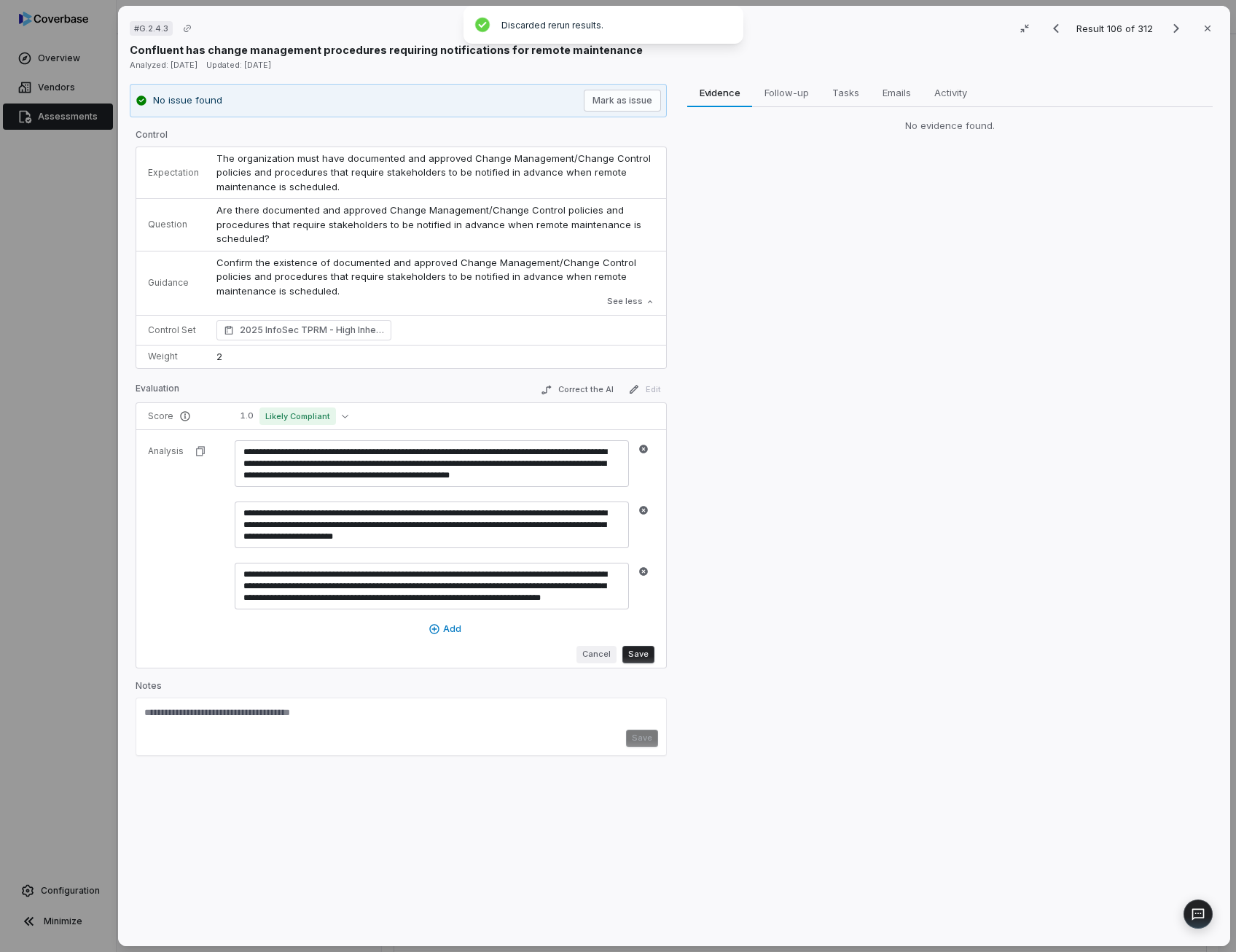
click at [599, 655] on button "Cancel" at bounding box center [596, 654] width 40 height 18
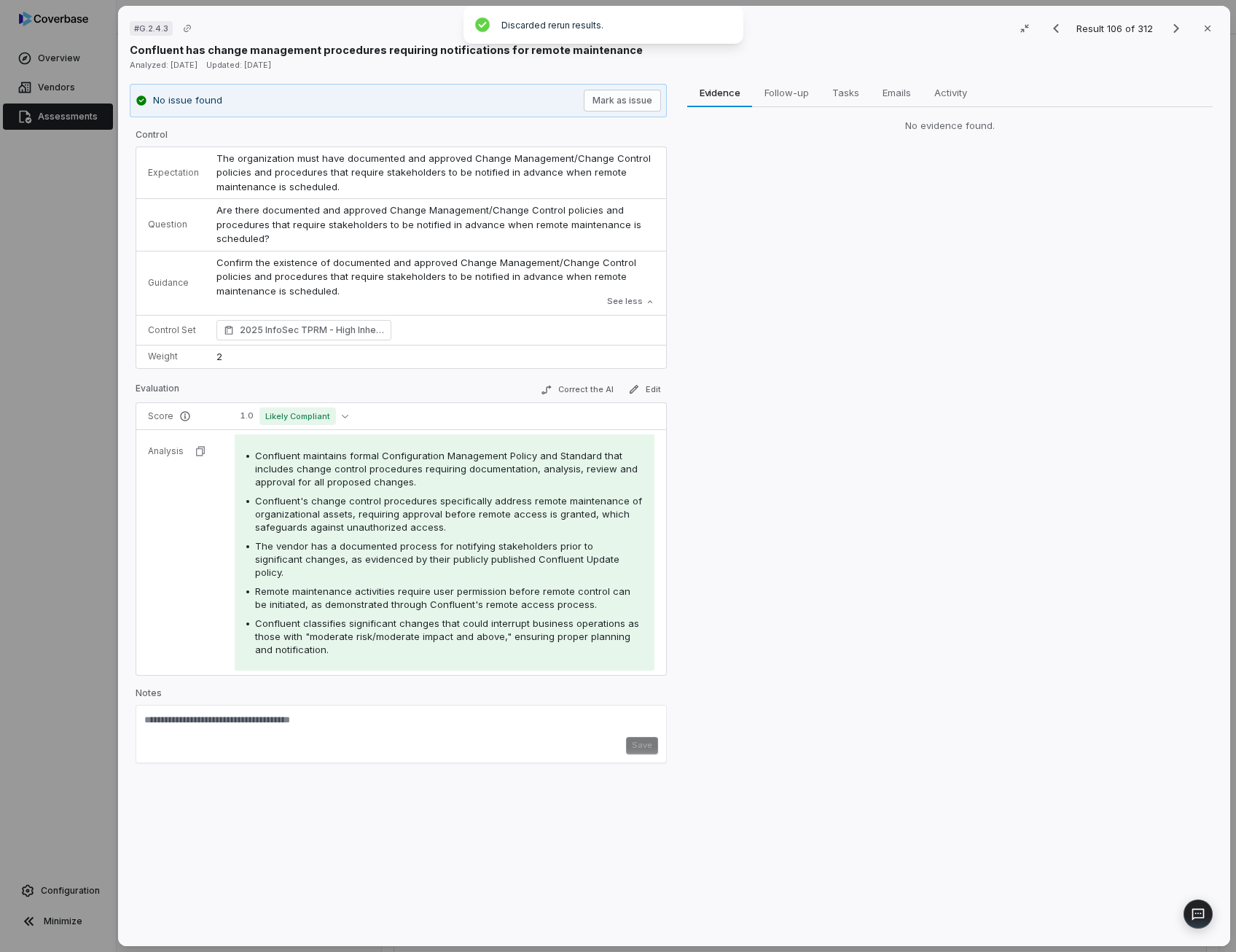
click at [422, 282] on p "Confirm the existence of documented and approved Change Management/Change Contr…" at bounding box center [435, 277] width 438 height 43
click at [578, 390] on button "Correct the AI" at bounding box center [576, 390] width 84 height 18
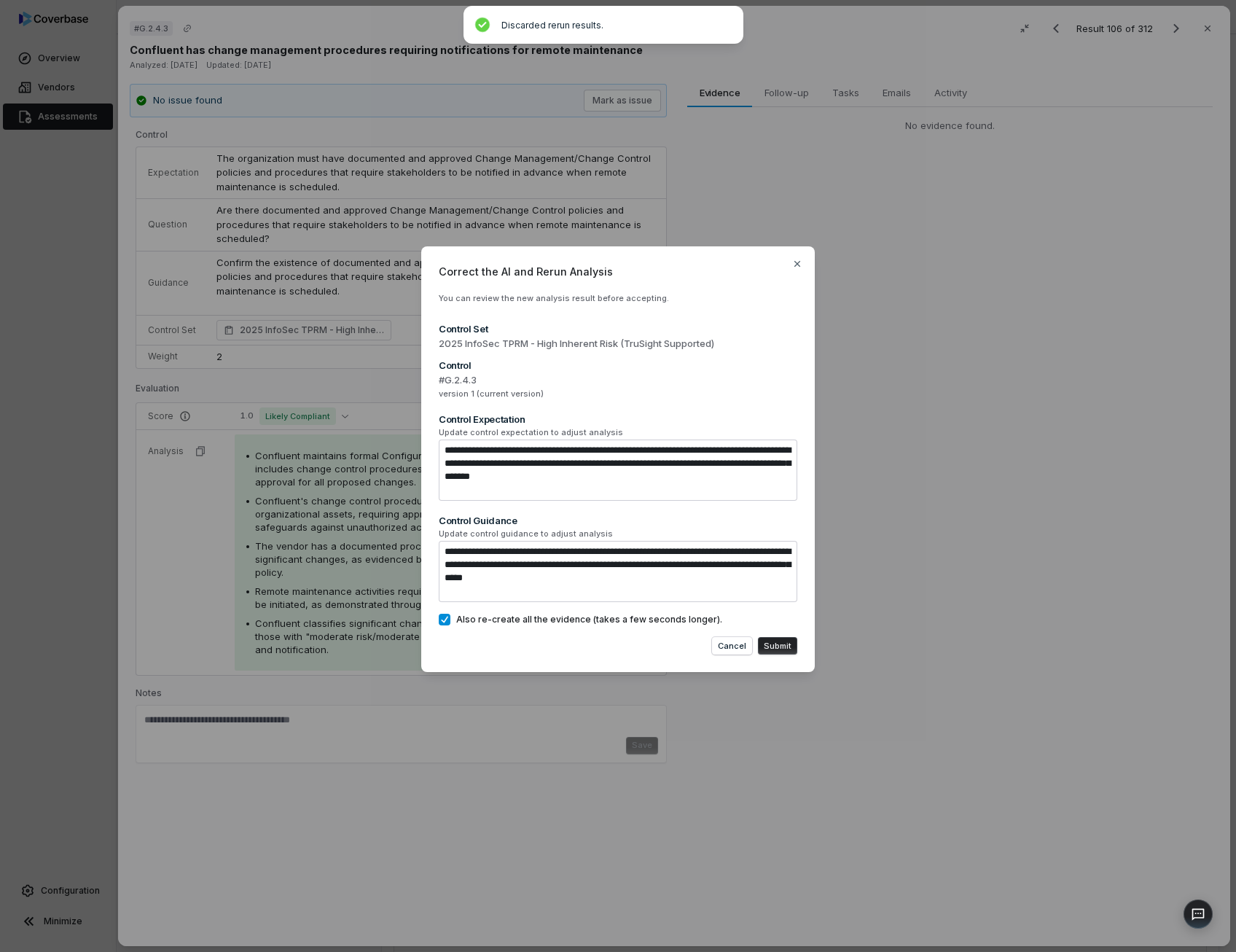
click at [535, 485] on textarea "**********" at bounding box center [618, 470] width 359 height 62
type textarea "*"
type textarea "**********"
type textarea "*"
type textarea "**********"
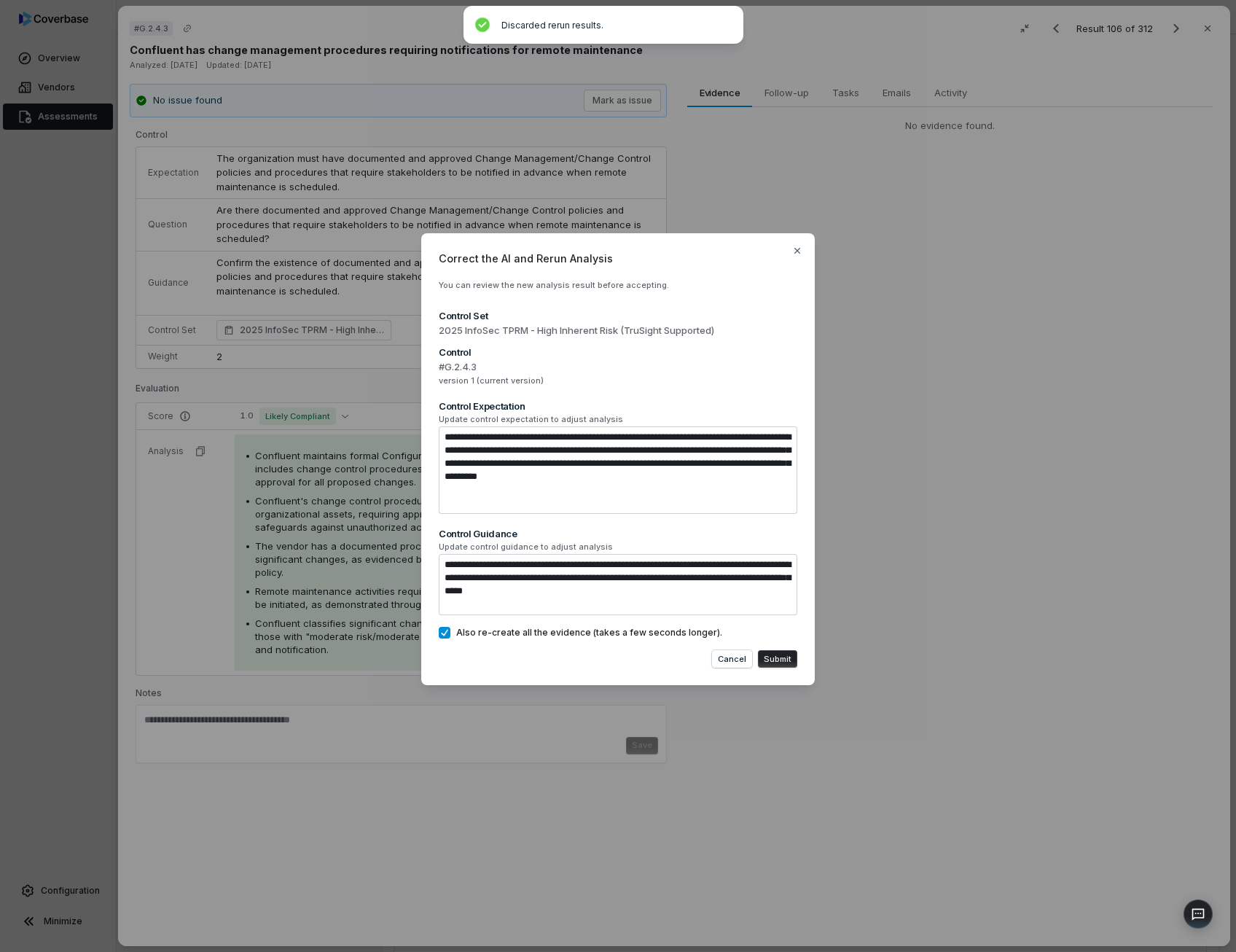
type textarea "*"
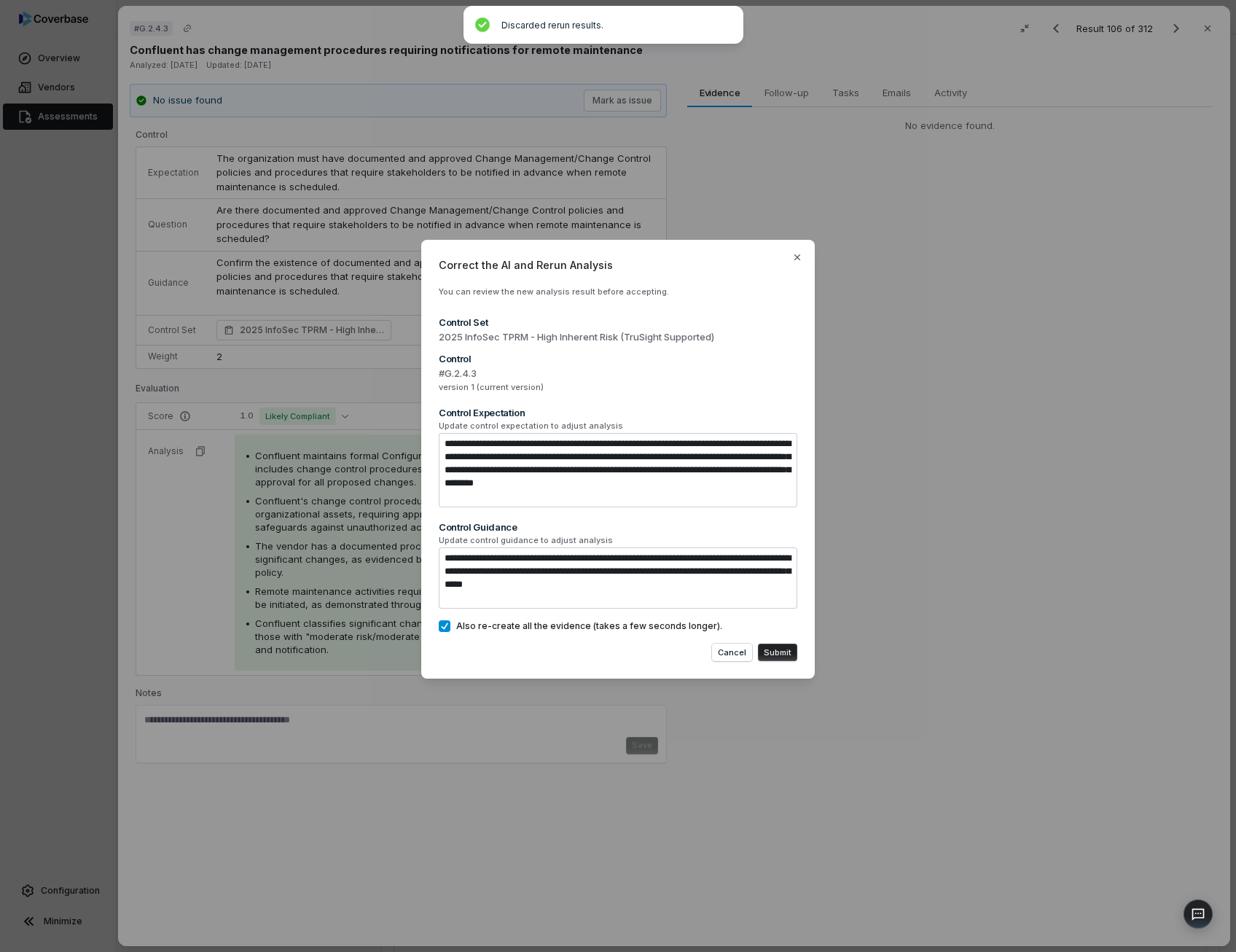
type textarea "**********"
click at [584, 499] on textarea "**********" at bounding box center [618, 470] width 359 height 75
type textarea "*"
type textarea "**********"
type textarea "*"
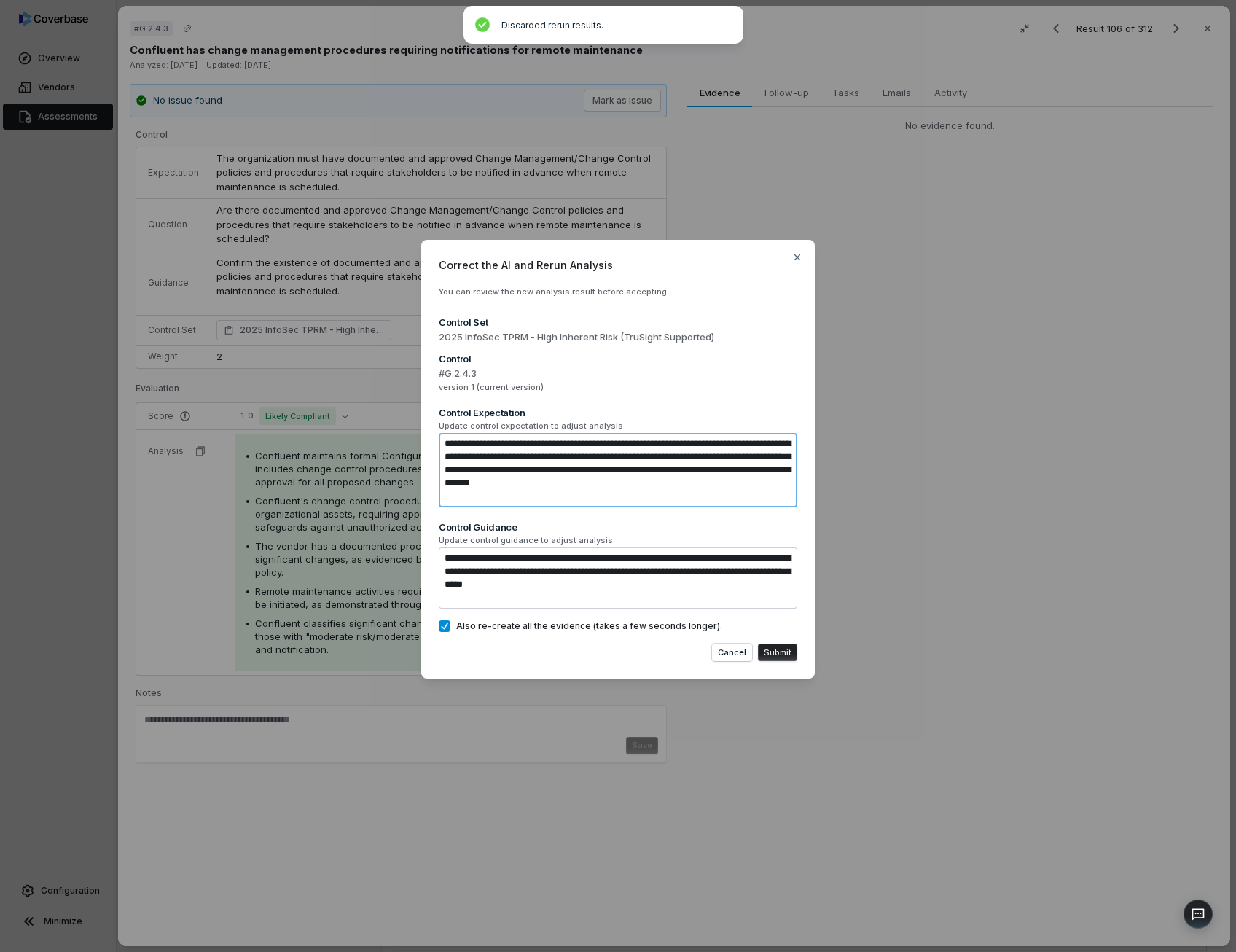
type textarea "**********"
type textarea "*"
type textarea "**********"
type textarea "*"
type textarea "**********"
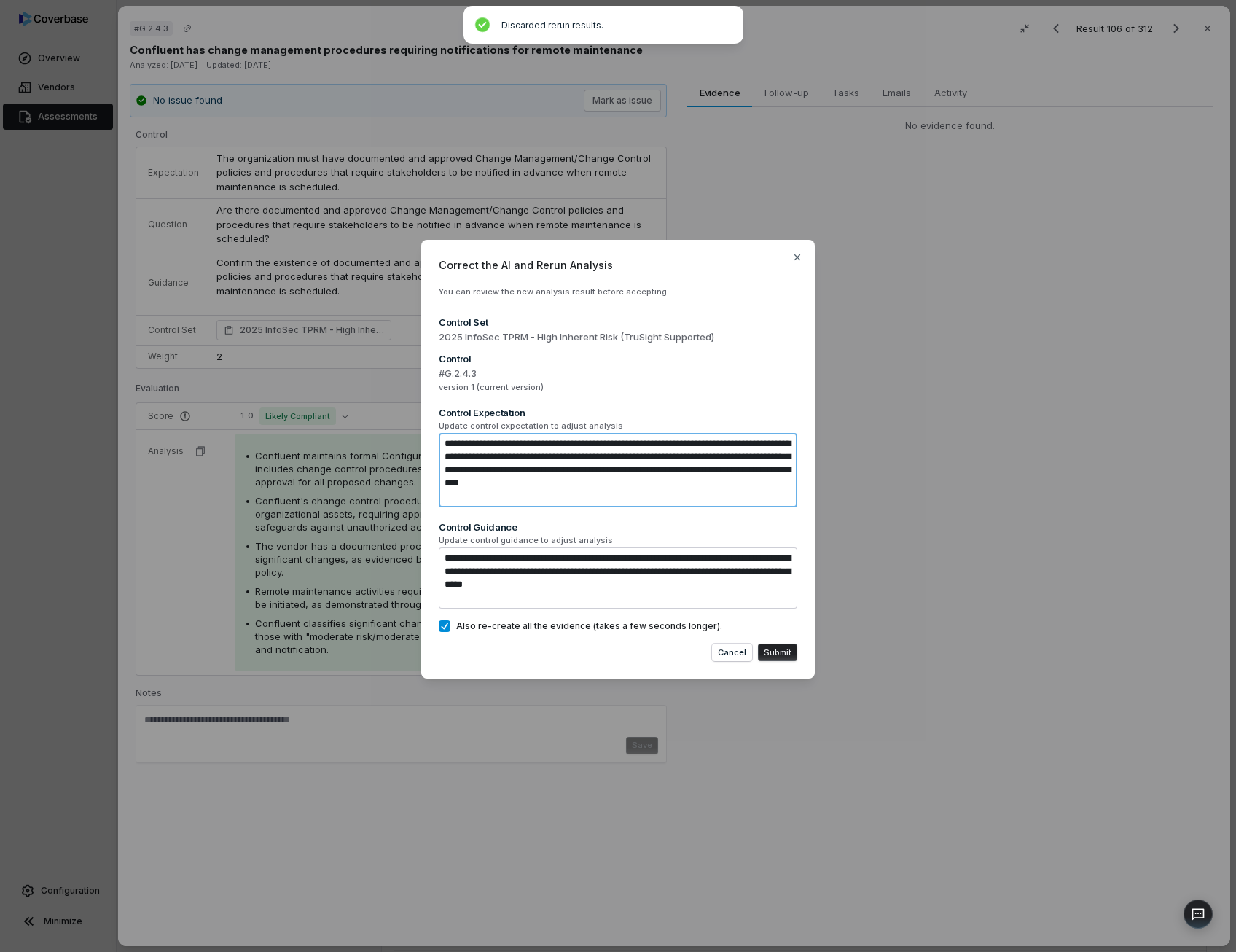
type textarea "*"
type textarea "**********"
type textarea "*"
type textarea "**********"
type textarea "*"
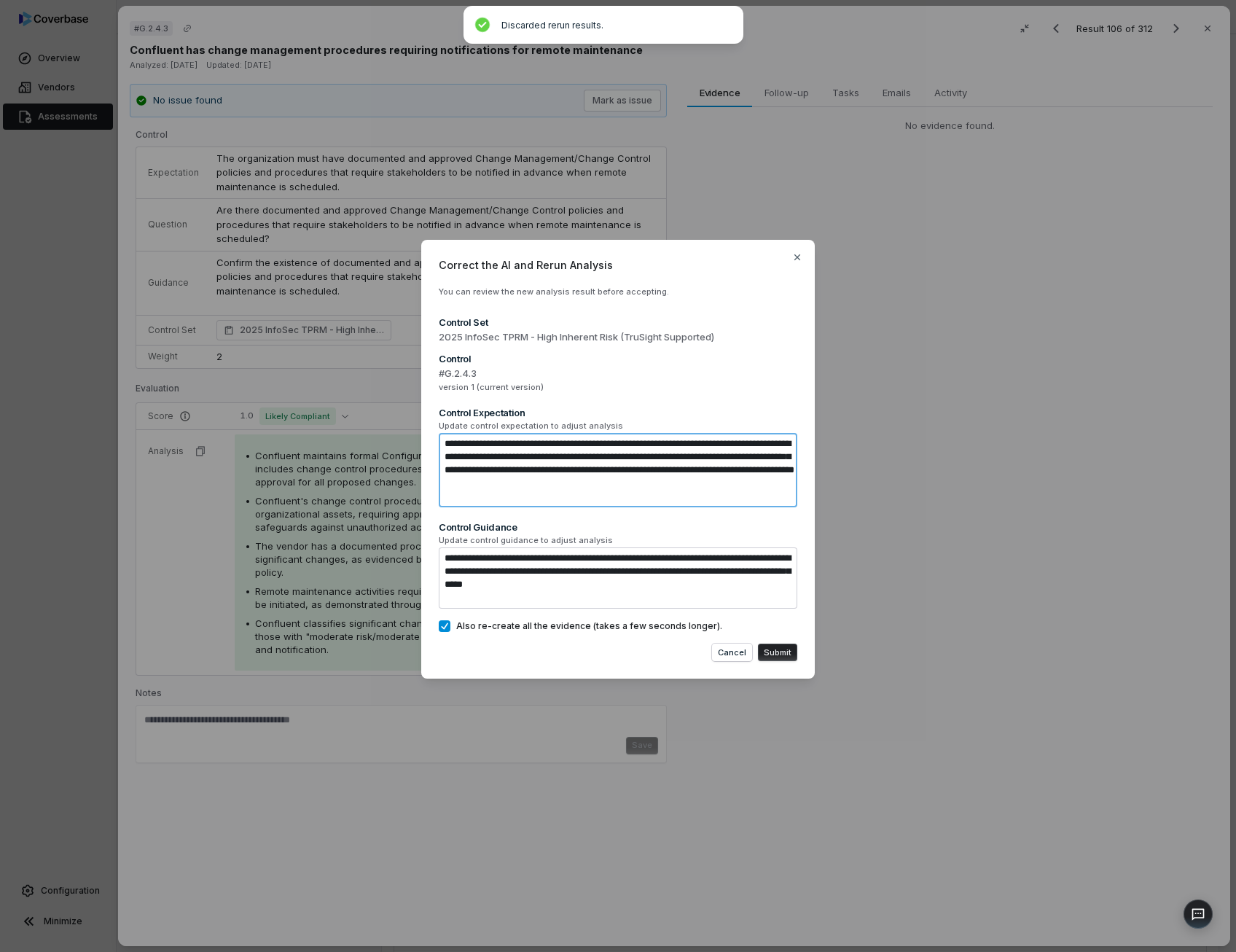
type textarea "**********"
type textarea "*"
type textarea "**********"
type textarea "*"
type textarea "**********"
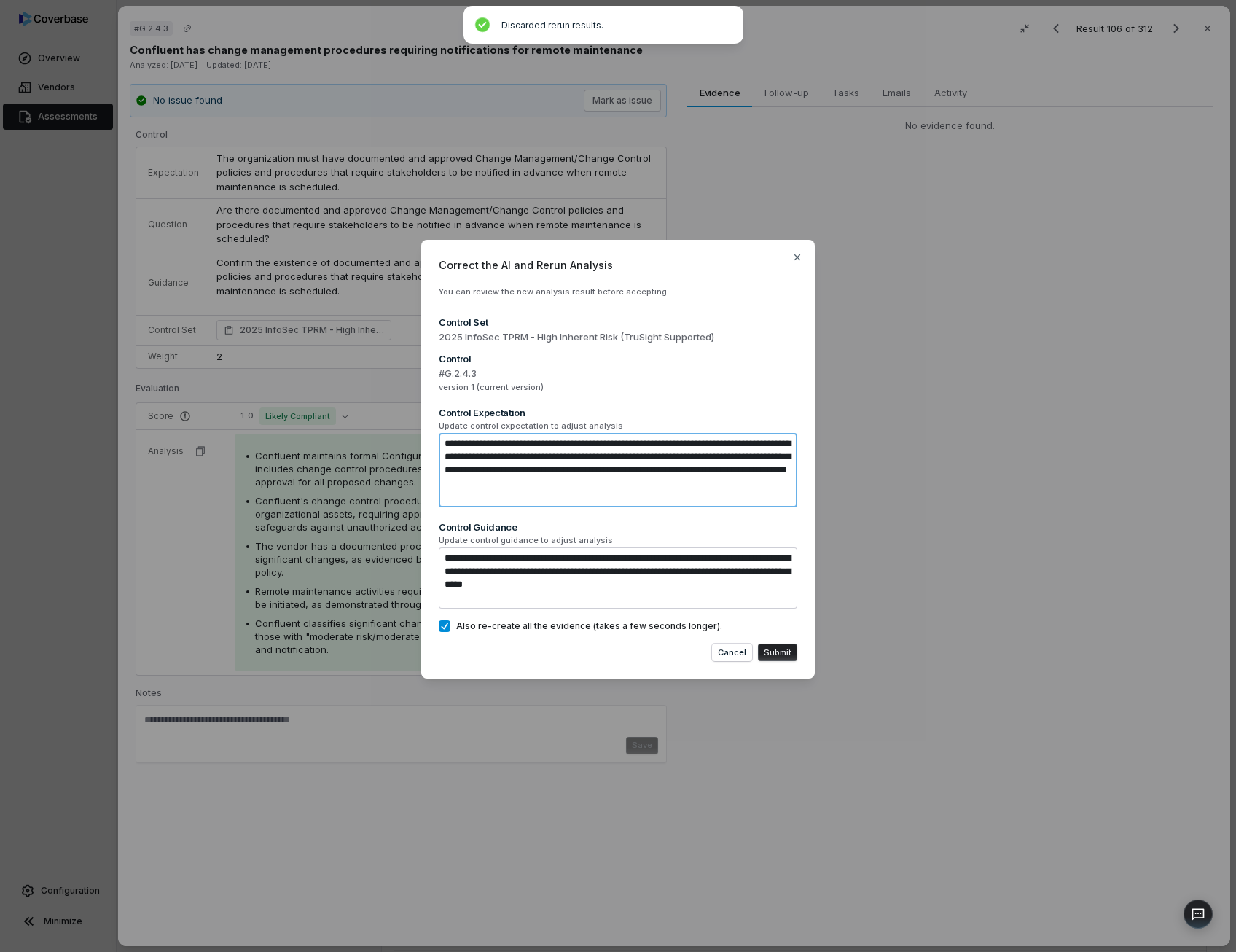
type textarea "*"
type textarea "**********"
type textarea "*"
type textarea "**********"
type textarea "*"
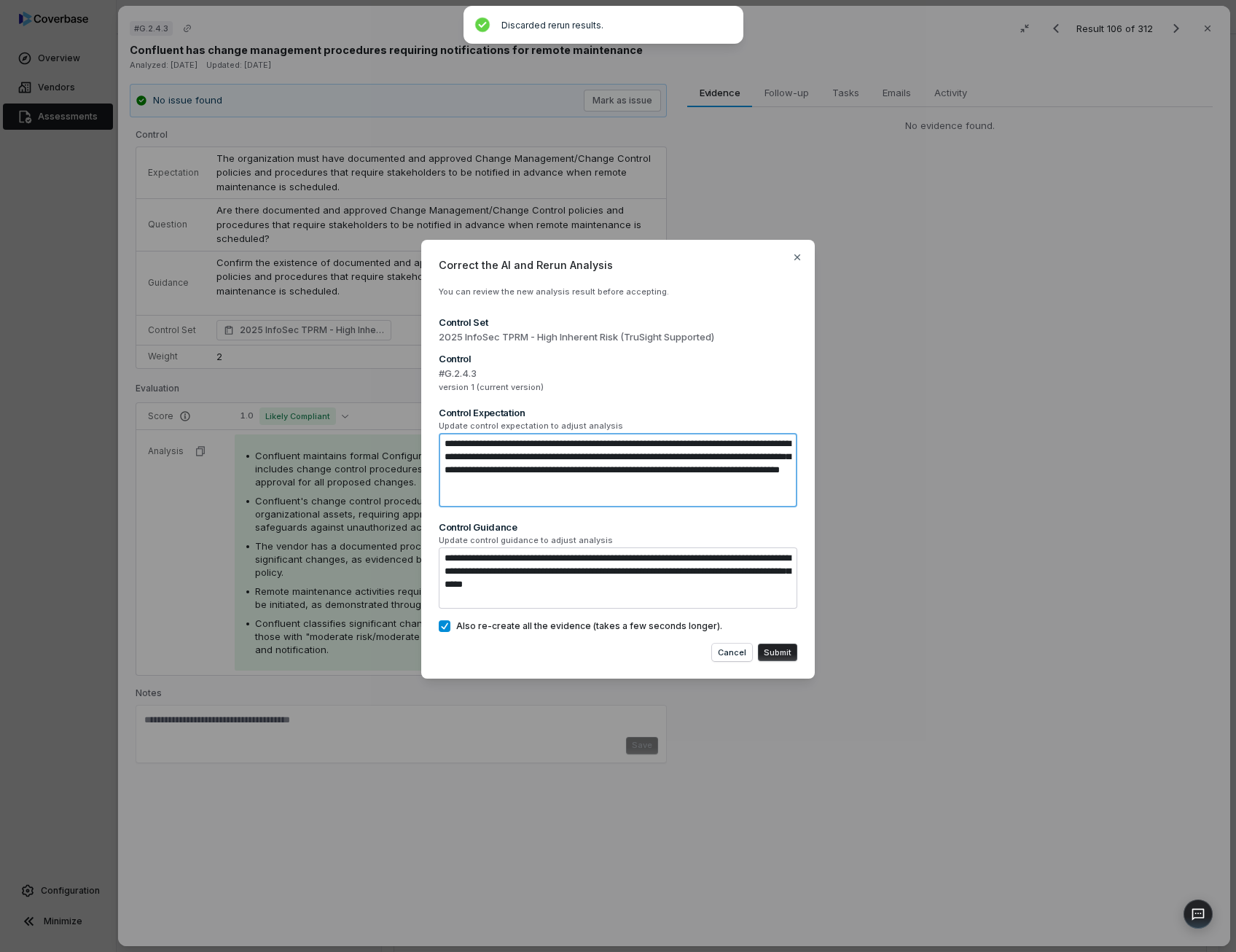
type textarea "**********"
type textarea "*"
type textarea "**********"
type textarea "*"
type textarea "**********"
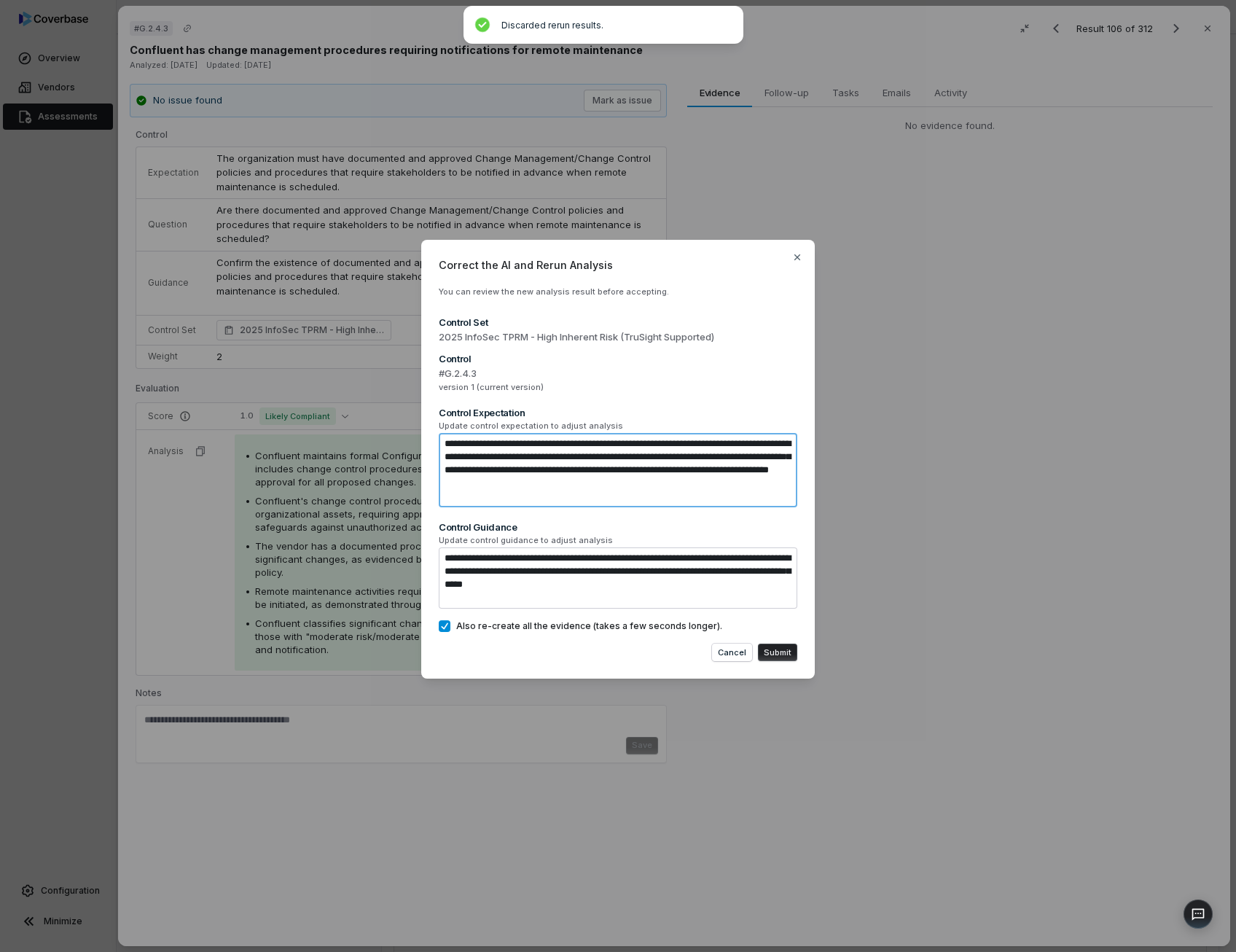
type textarea "*"
type textarea "**********"
type textarea "*"
type textarea "**********"
type textarea "*"
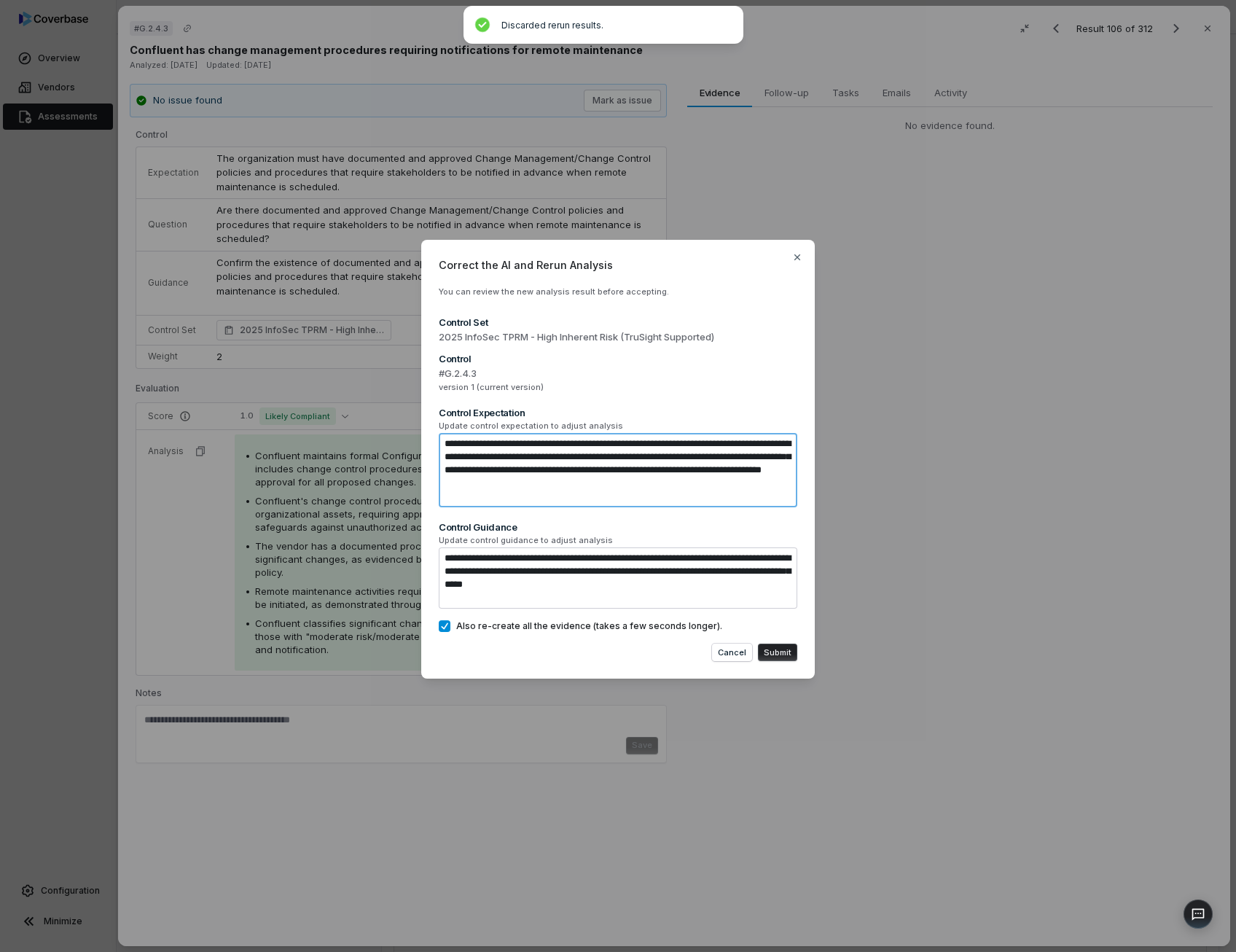
type textarea "**********"
type textarea "*"
type textarea "**********"
type textarea "*"
type textarea "**********"
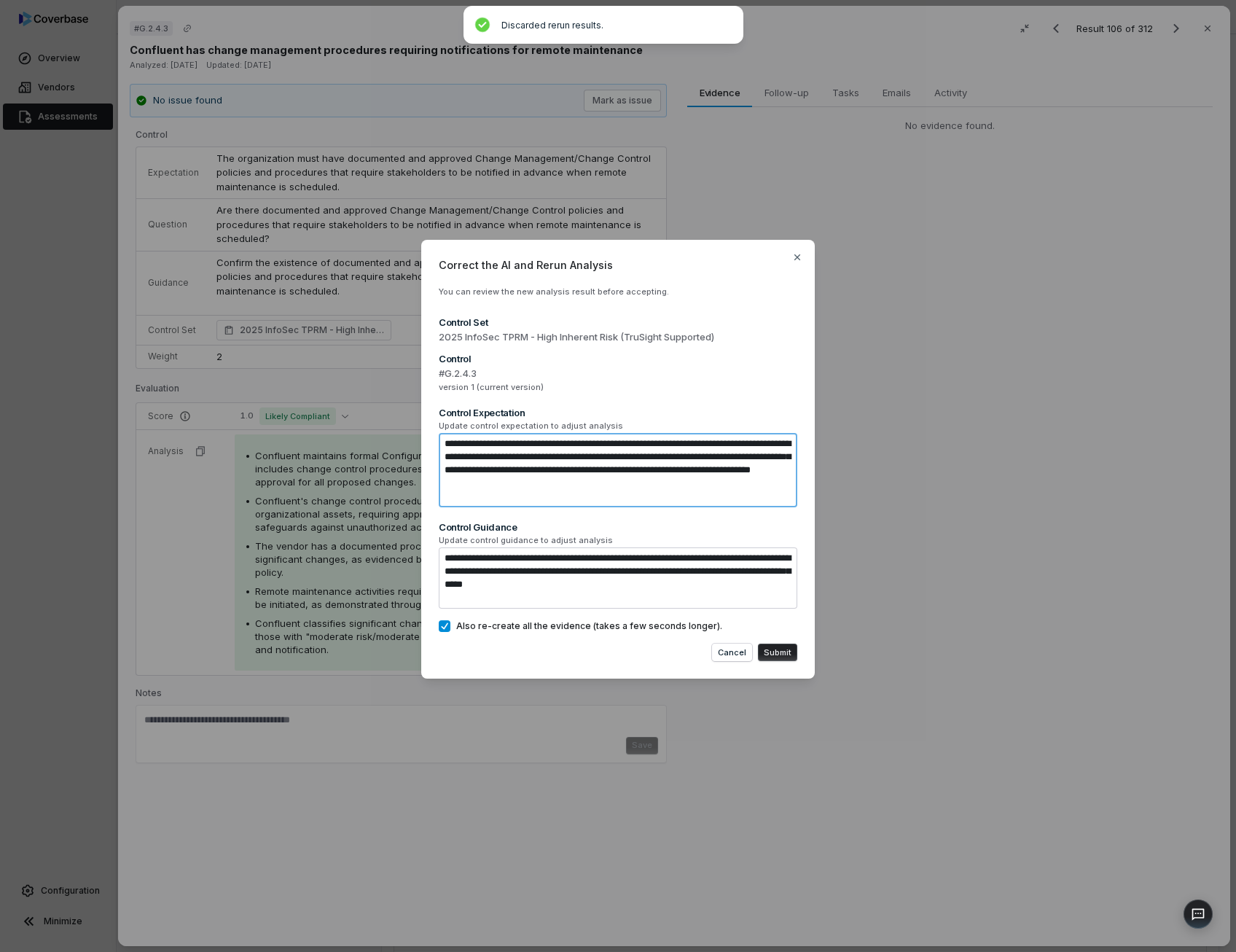
type textarea "*"
type textarea "**********"
type textarea "*"
type textarea "**********"
type textarea "*"
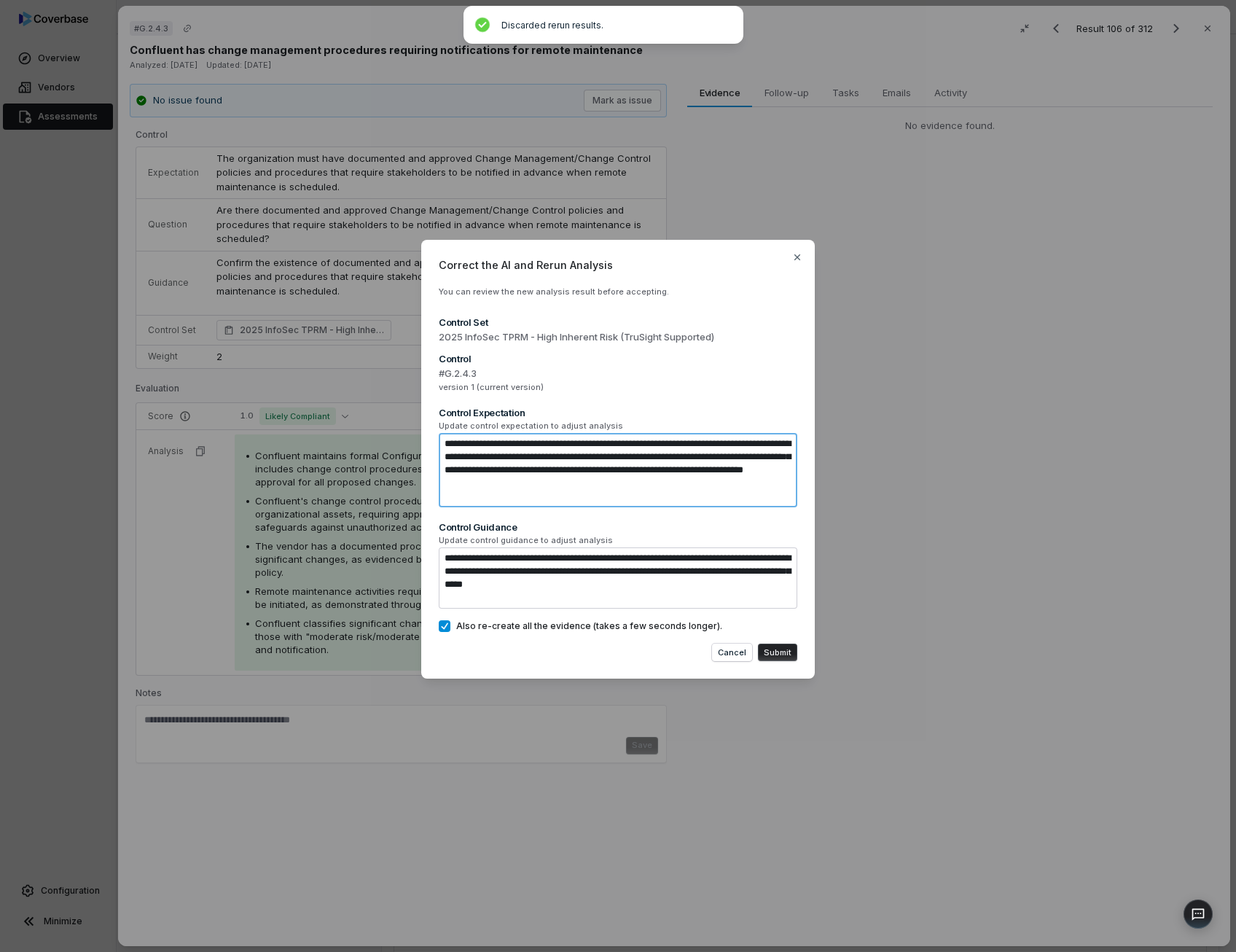
type textarea "**********"
type textarea "*"
type textarea "**********"
type textarea "*"
type textarea "**********"
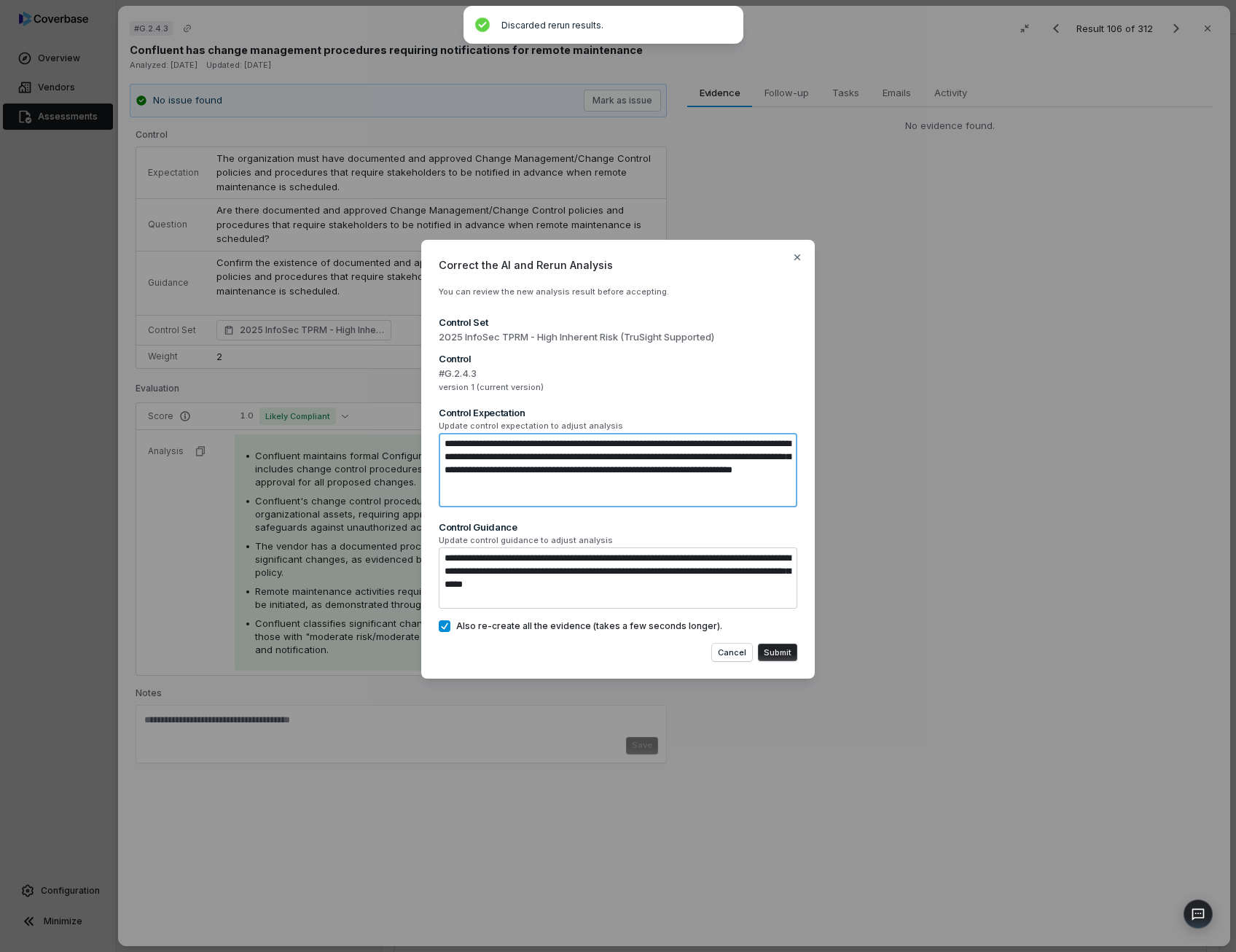
type textarea "*"
type textarea "**********"
type textarea "*"
type textarea "**********"
type textarea "*"
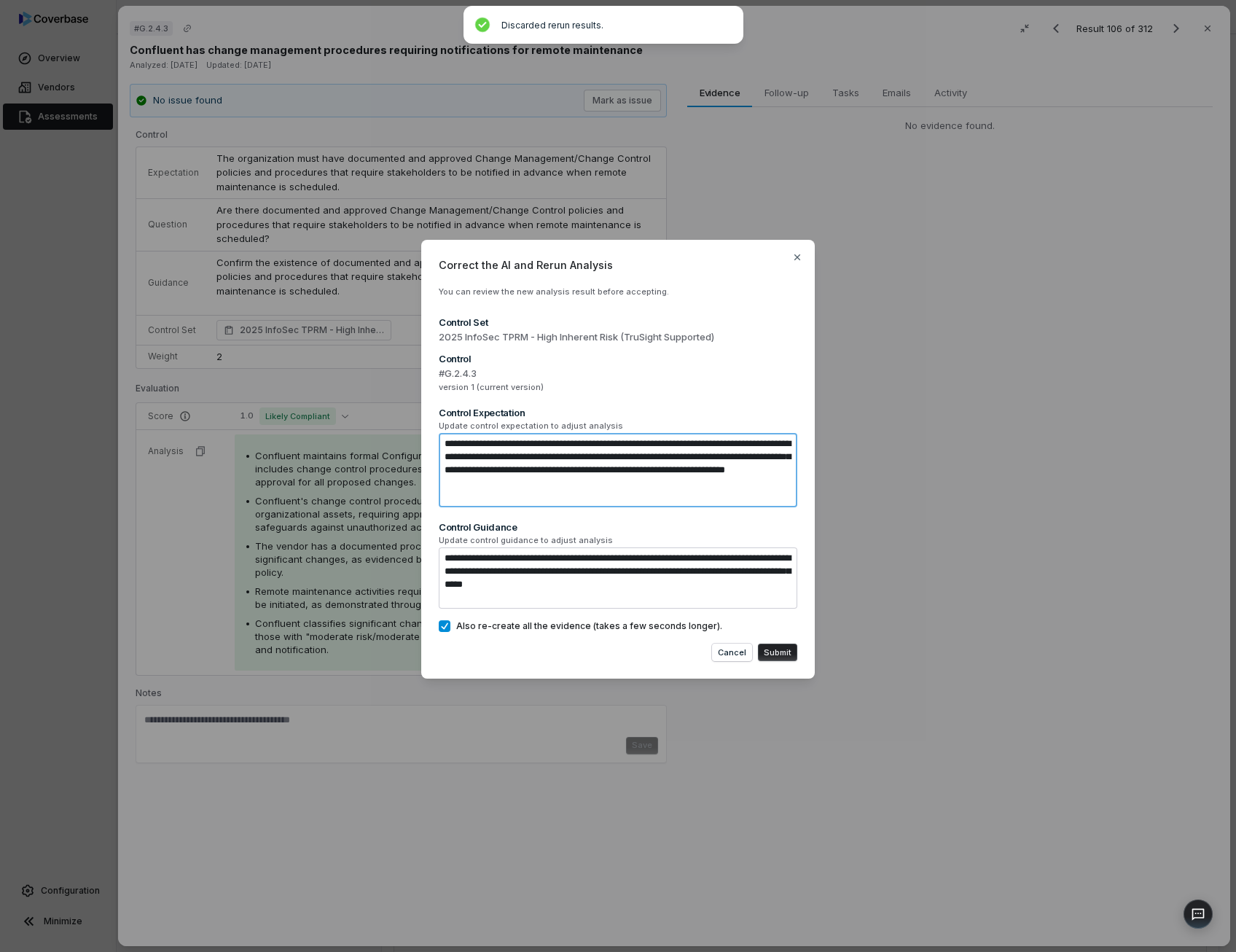
type textarea "**********"
type textarea "*"
type textarea "**********"
type textarea "*"
type textarea "**********"
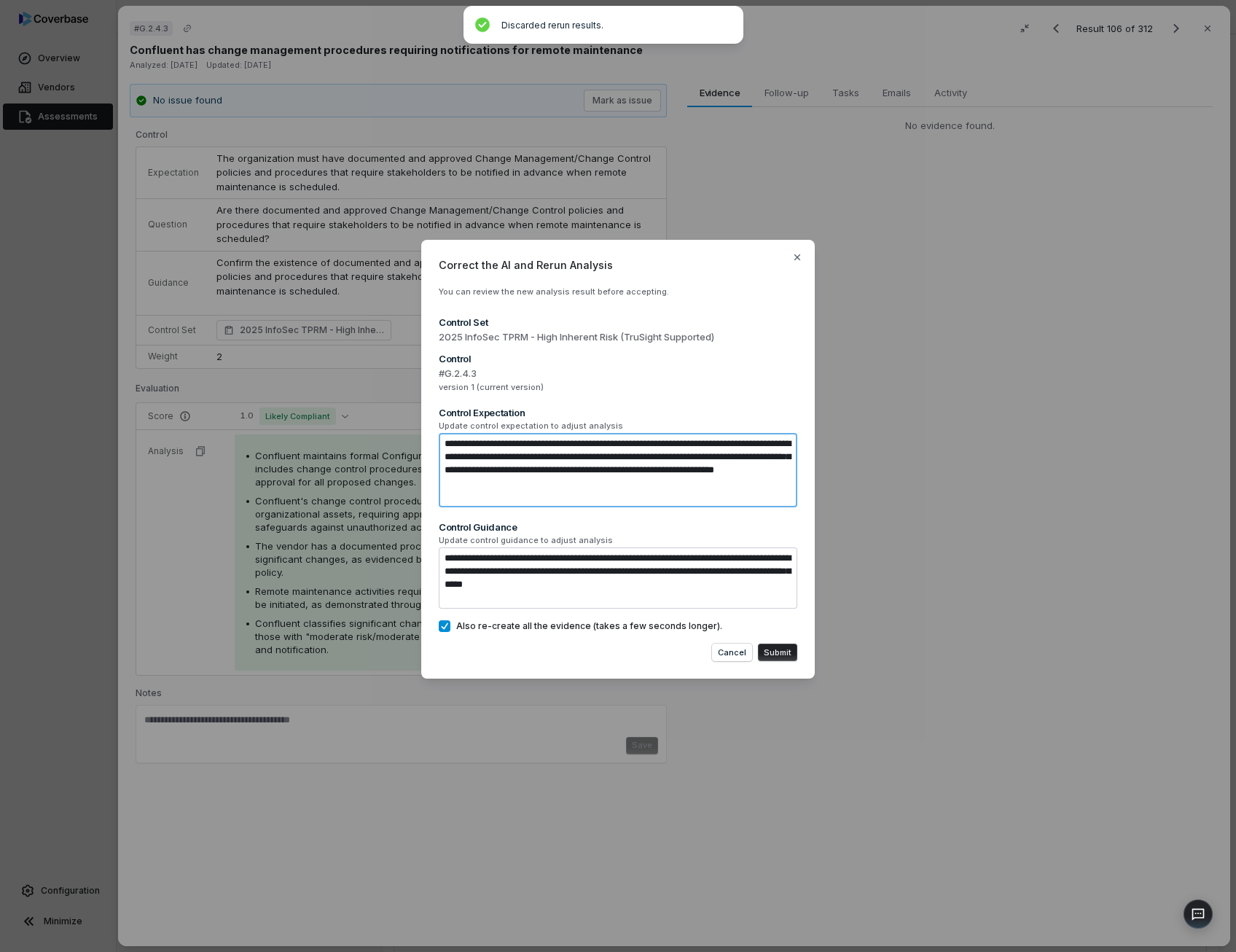
type textarea "*"
type textarea "**********"
type textarea "*"
type textarea "**********"
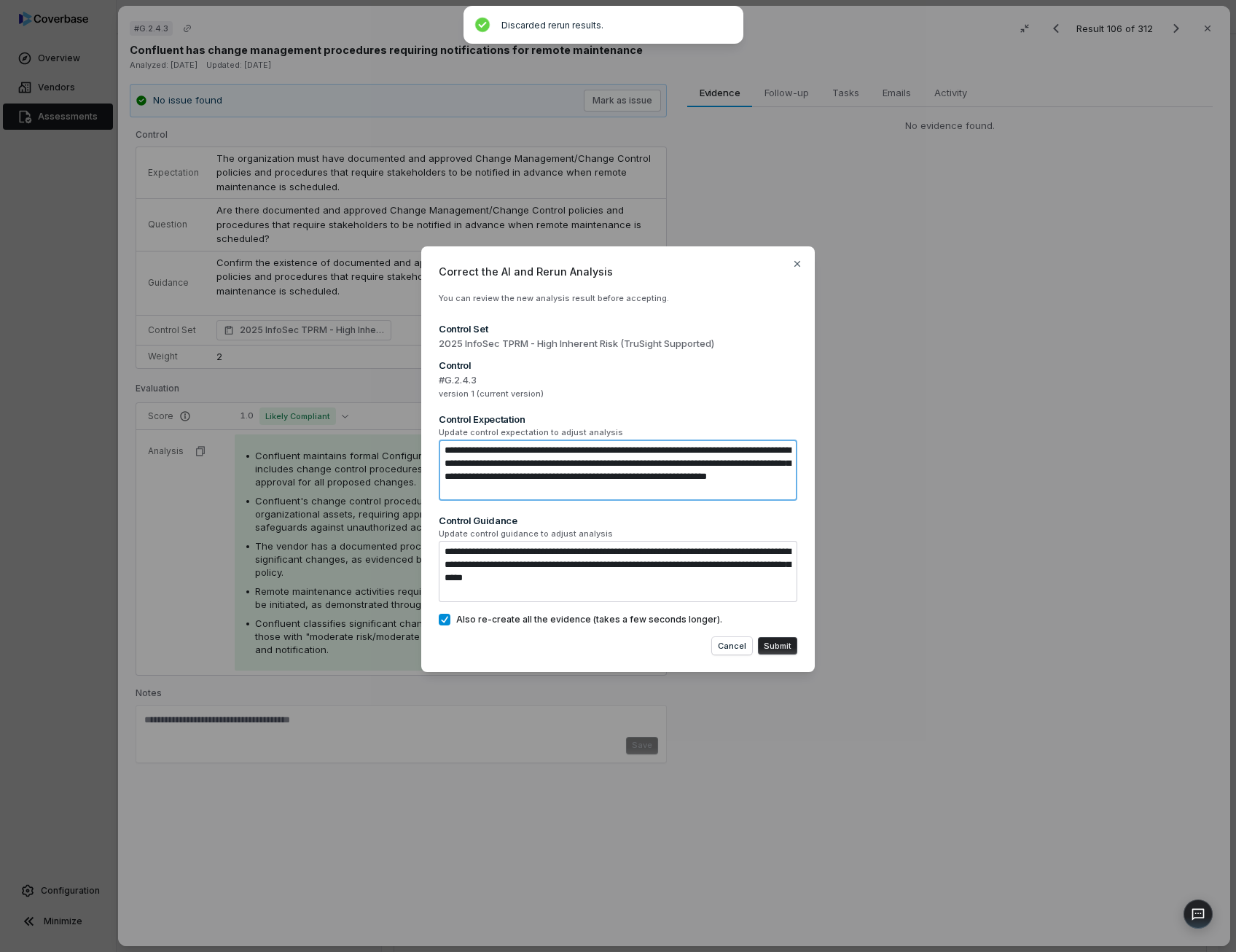
type textarea "*"
type textarea "**********"
type textarea "*"
type textarea "**********"
type textarea "*"
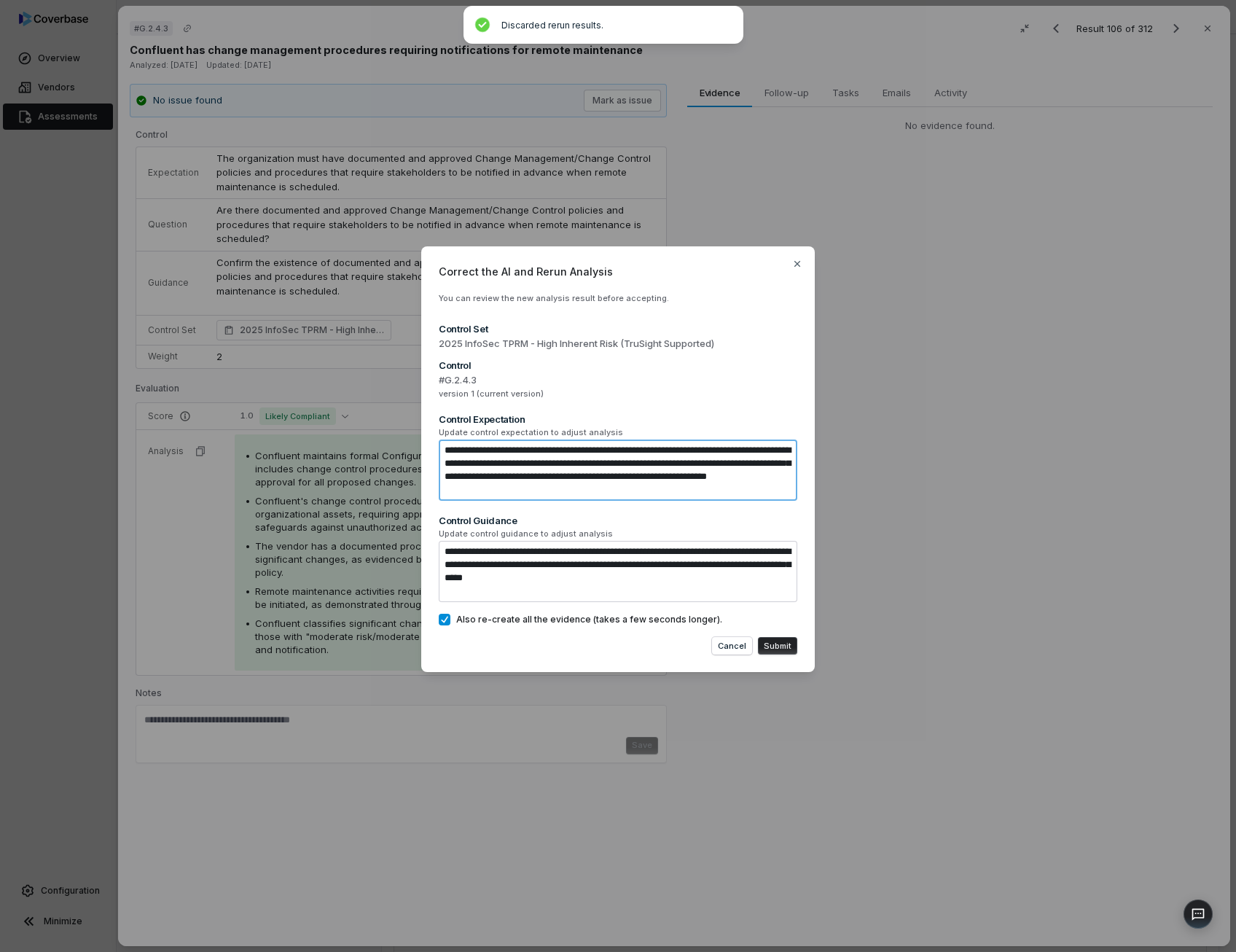
type textarea "**********"
type textarea "*"
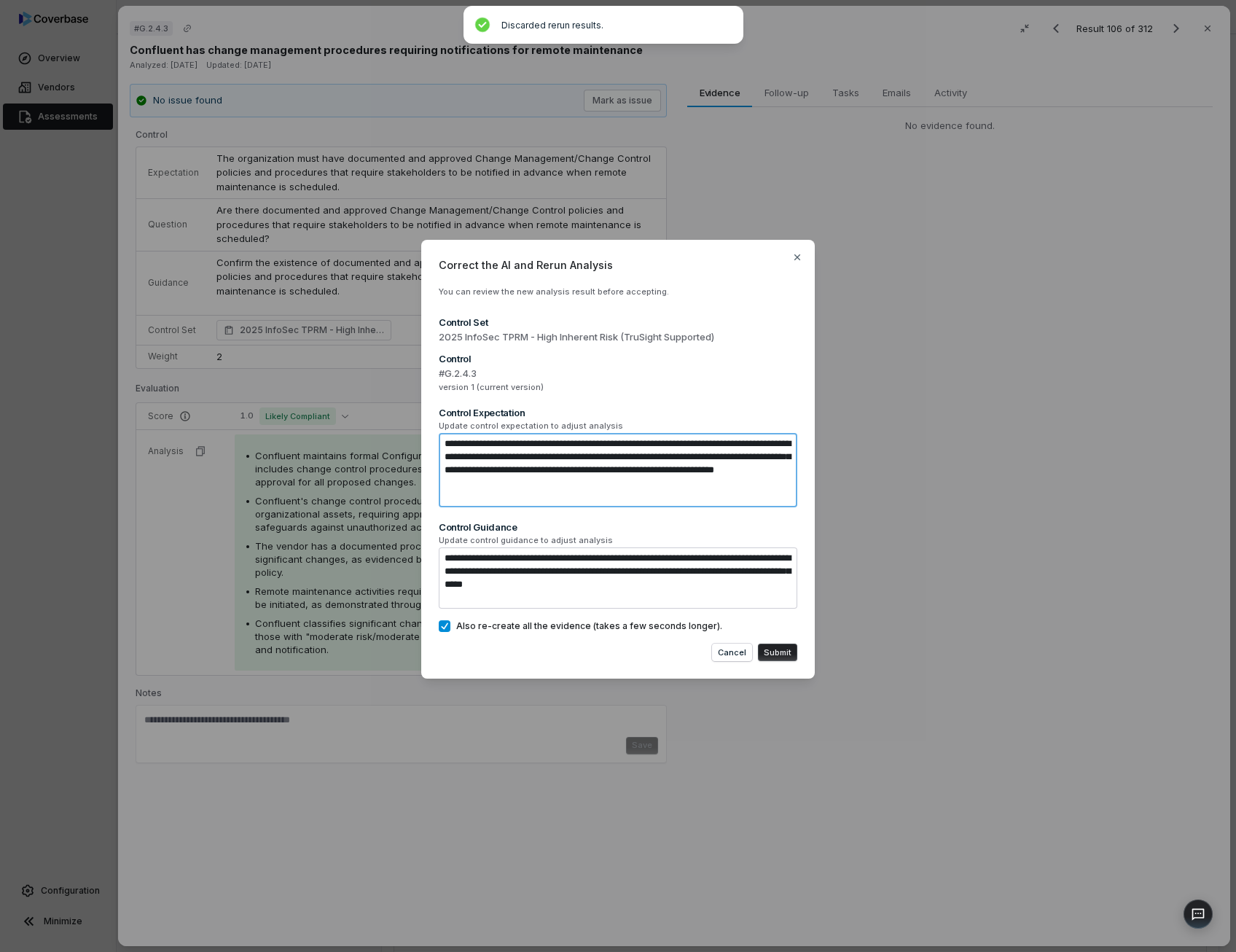
type textarea "**********"
click at [783, 654] on button "Submit" at bounding box center [777, 652] width 39 height 18
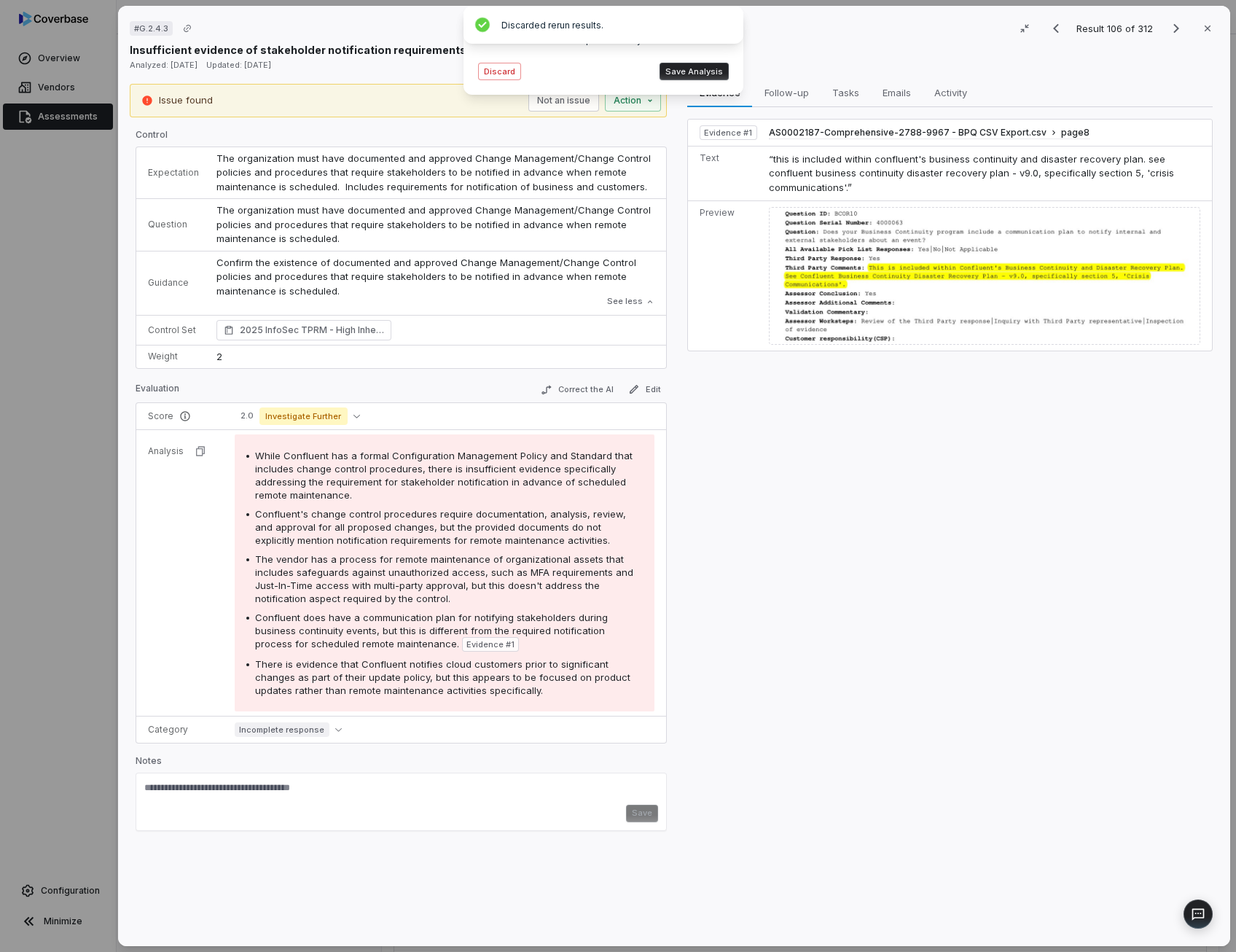
click at [478, 577] on span "The vendor has a process for remote maintenance of organizational assets that i…" at bounding box center [444, 578] width 378 height 51
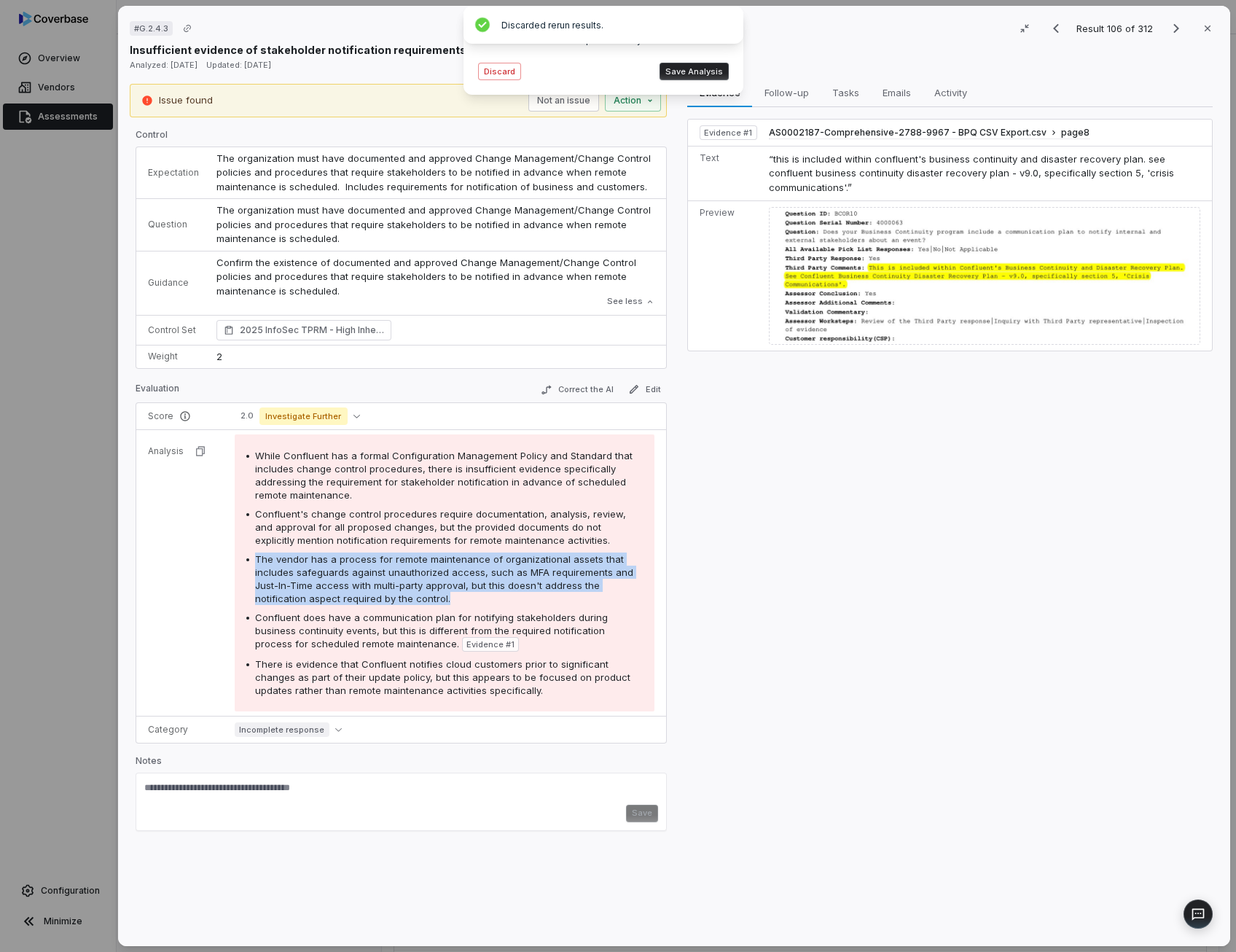
click at [478, 577] on span "The vendor has a process for remote maintenance of organizational assets that i…" at bounding box center [444, 578] width 378 height 51
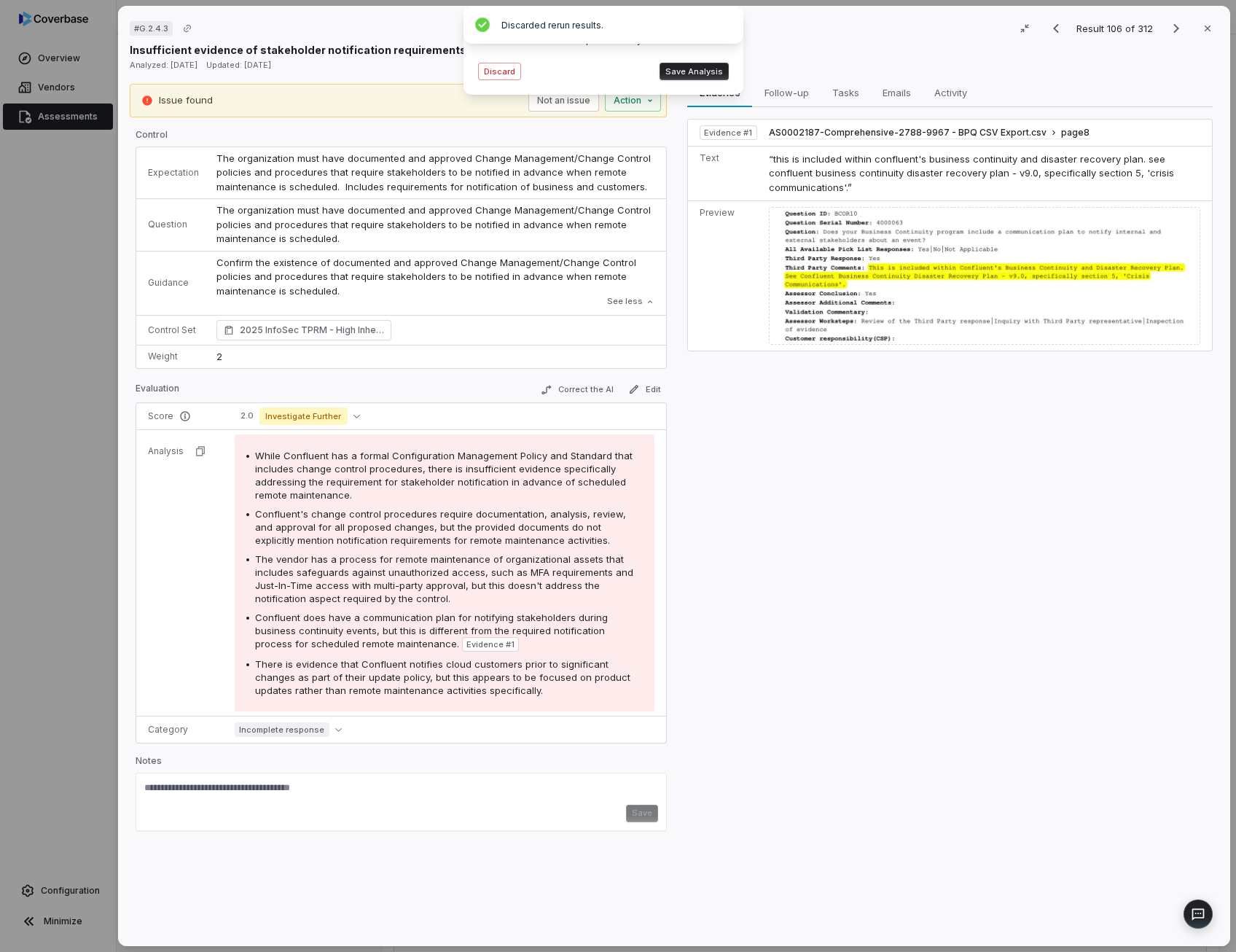
drag, startPoint x: 478, startPoint y: 577, endPoint x: 477, endPoint y: 623, distance: 46.0
click at [477, 623] on span "Confluent does have a communication plan for notifying stakeholders during busi…" at bounding box center [431, 630] width 352 height 38
drag, startPoint x: 477, startPoint y: 623, endPoint x: 442, endPoint y: 665, distance: 54.7
click at [442, 665] on span "There is evidence that Confluent notifies cloud customers prior to significant …" at bounding box center [443, 676] width 376 height 38
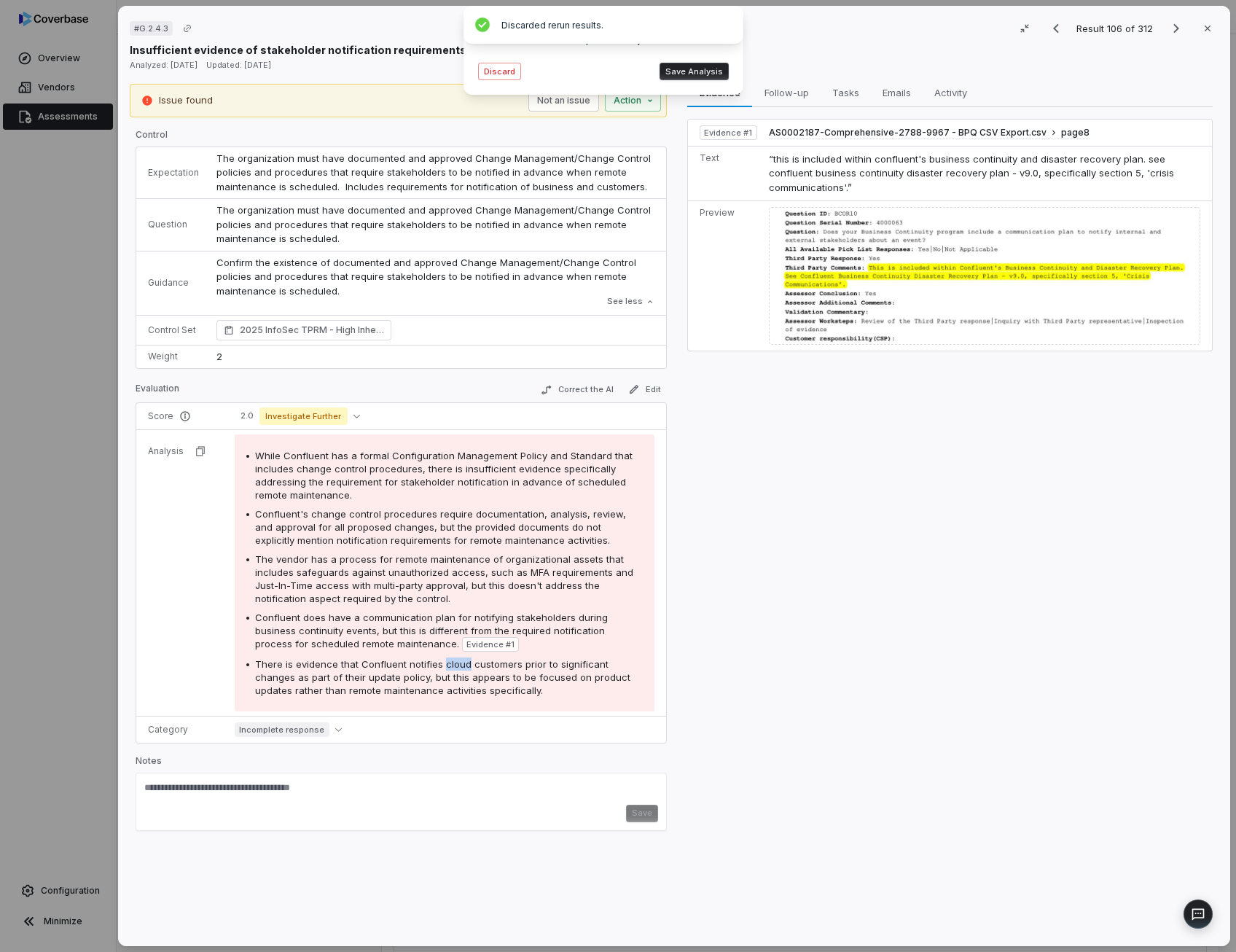
click at [442, 665] on span "There is evidence that Confluent notifies cloud customers prior to significant …" at bounding box center [443, 676] width 376 height 38
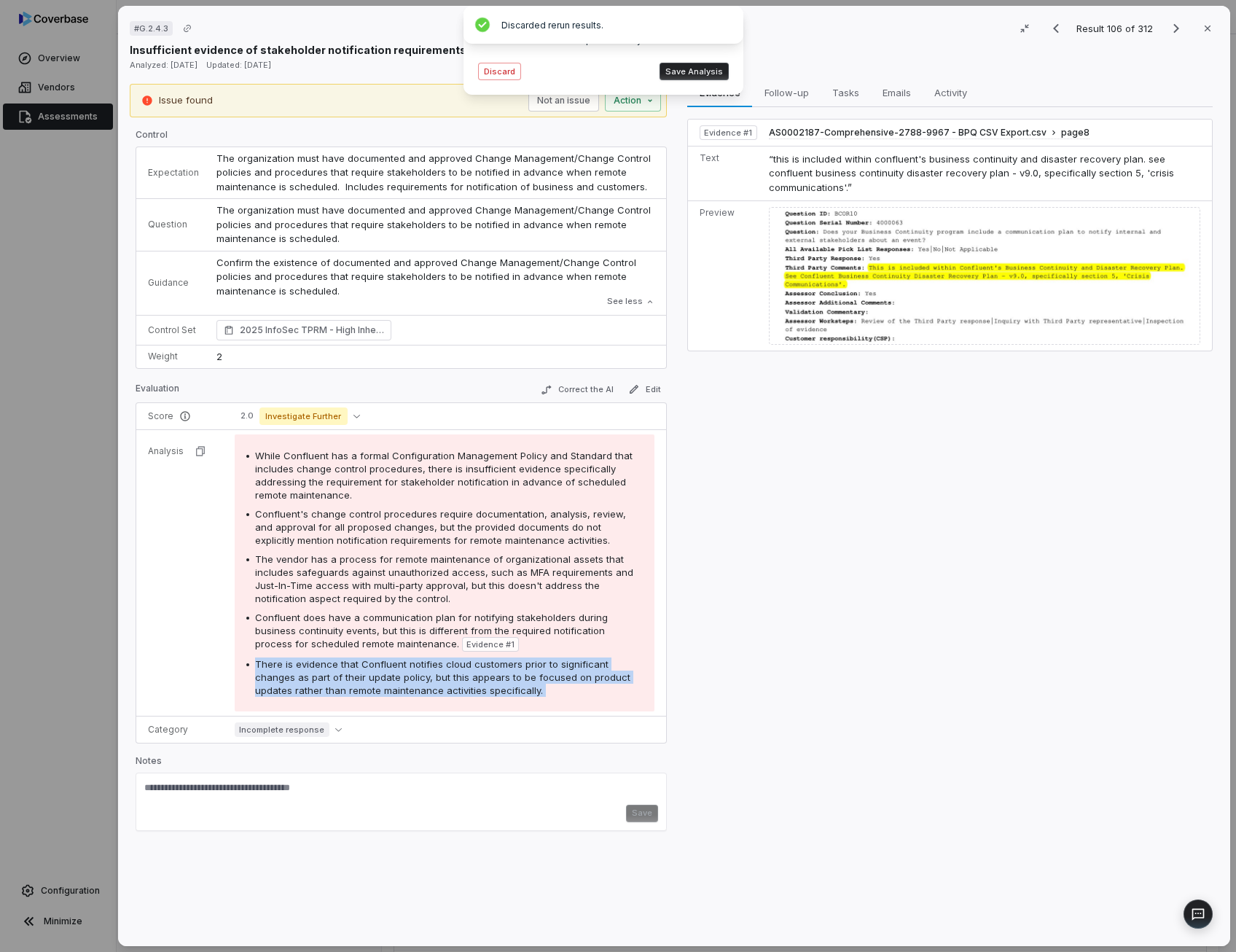
click at [709, 74] on button "Save Analysis" at bounding box center [694, 71] width 69 height 18
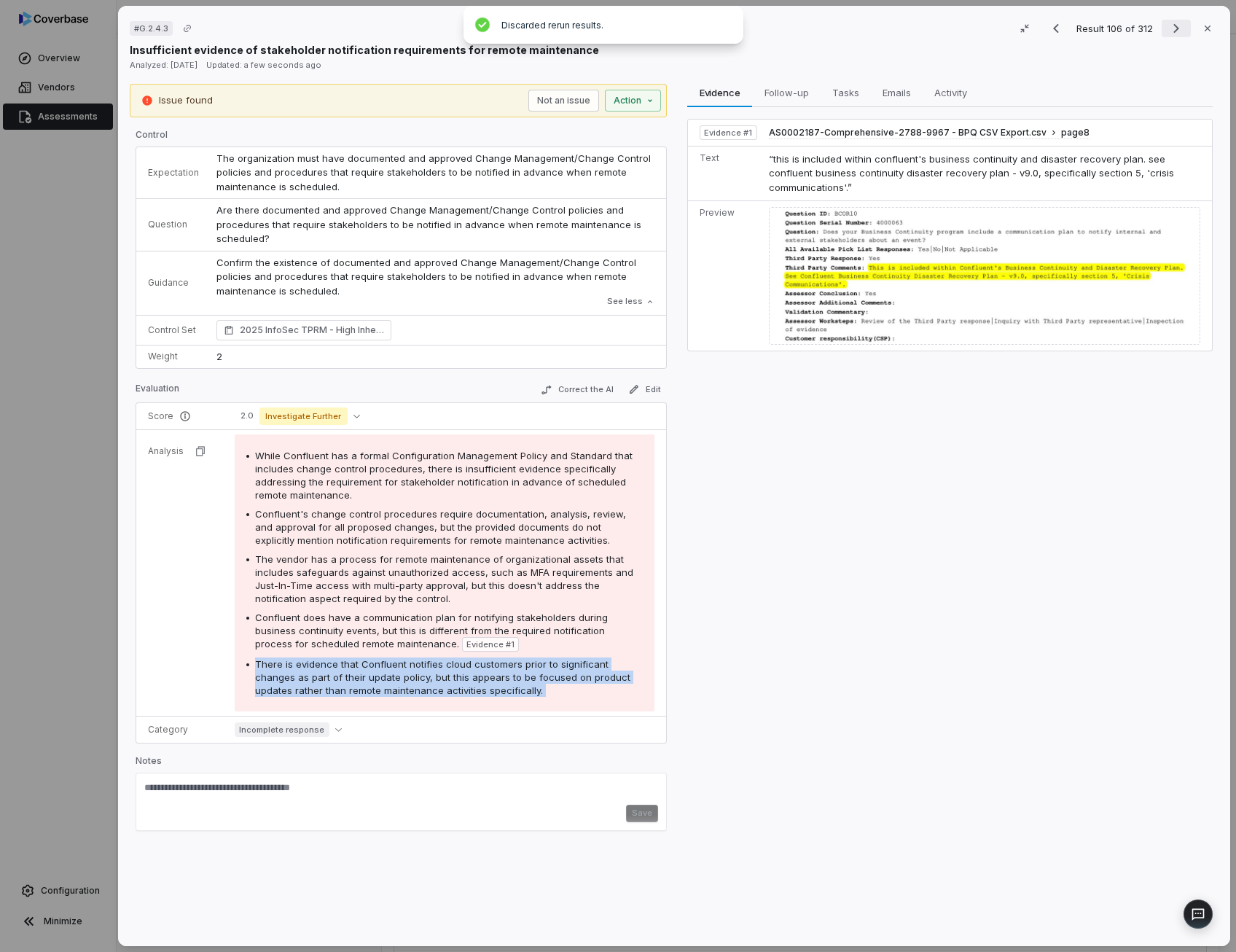
click at [1167, 35] on icon "Next result" at bounding box center [1175, 28] width 18 height 18
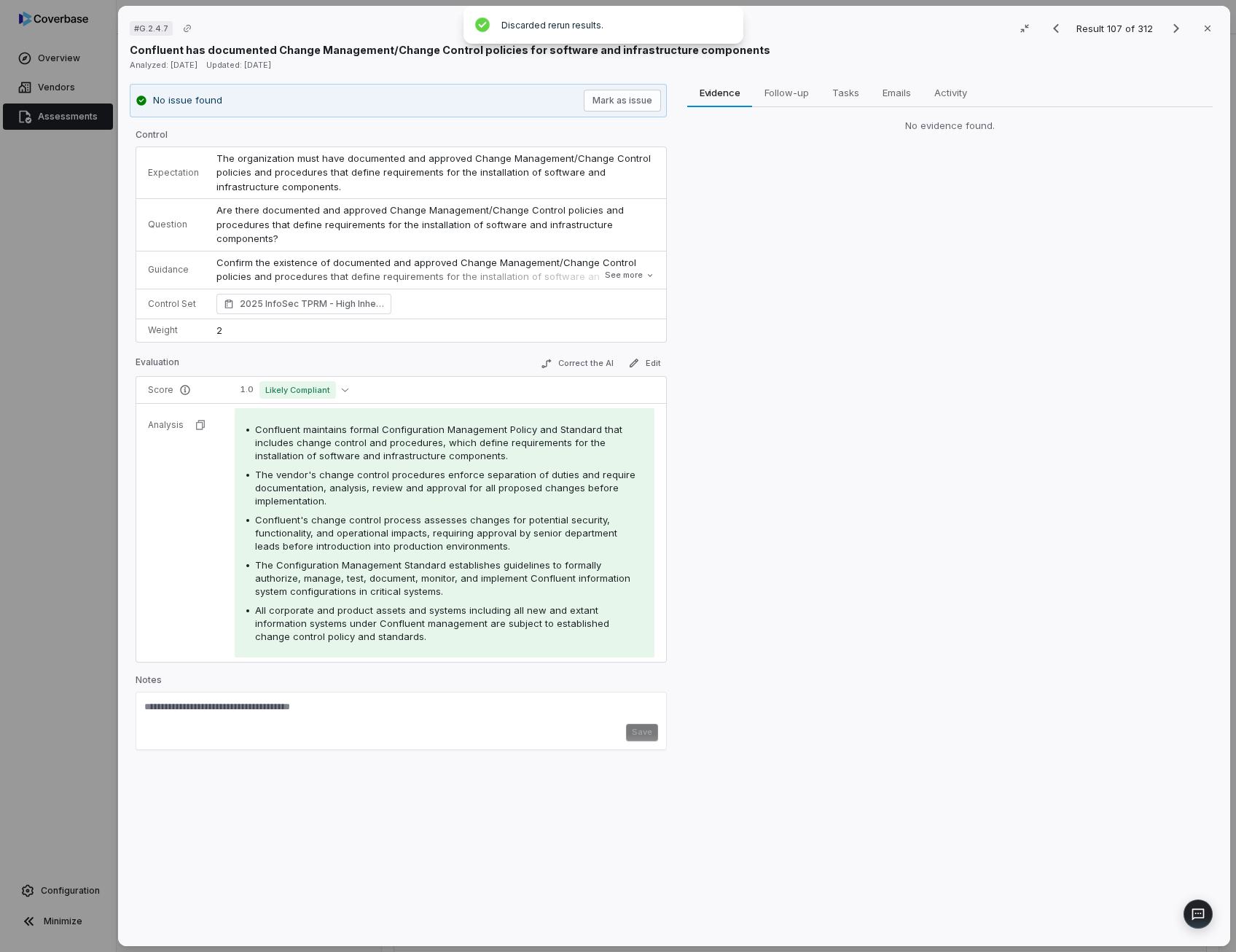
click at [379, 482] on span "The vendor's change control procedures enforce separation of duties and require…" at bounding box center [445, 487] width 380 height 38
click at [365, 611] on span "All corporate and product assets and systems including all new and extant infor…" at bounding box center [432, 623] width 354 height 38
drag, startPoint x: 365, startPoint y: 611, endPoint x: 348, endPoint y: 533, distance: 79.8
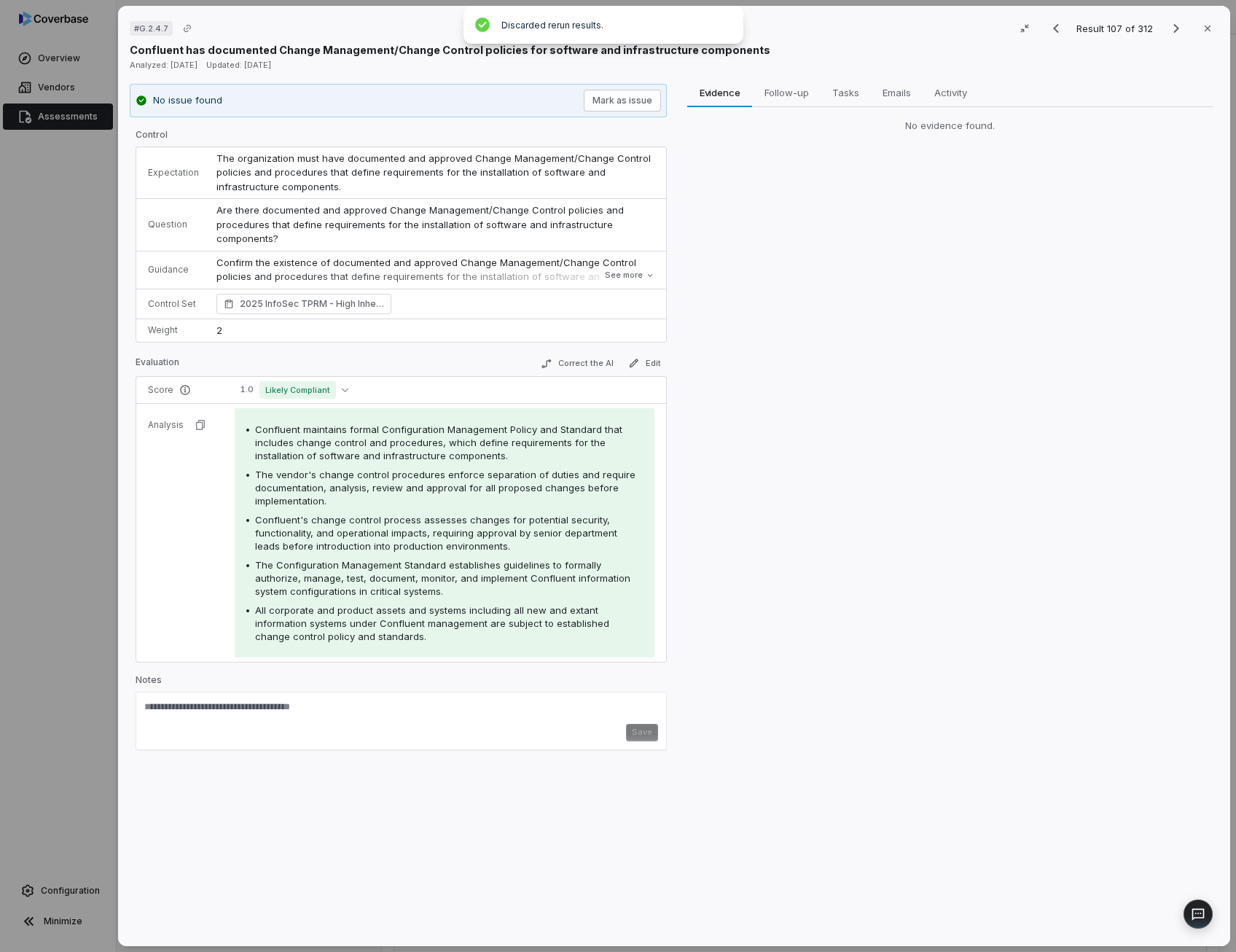
click at [348, 533] on span "Confluent's change control process assesses changes for potential security, fun…" at bounding box center [436, 533] width 362 height 38
click at [419, 568] on div "The Configuration Management Standard establishes guidelines to formally author…" at bounding box center [448, 577] width 388 height 39
drag, startPoint x: 419, startPoint y: 568, endPoint x: 392, endPoint y: 506, distance: 67.6
click at [392, 506] on div "Confluent maintains formal Configuration Management Policy and Standard that in…" at bounding box center [445, 533] width 396 height 220
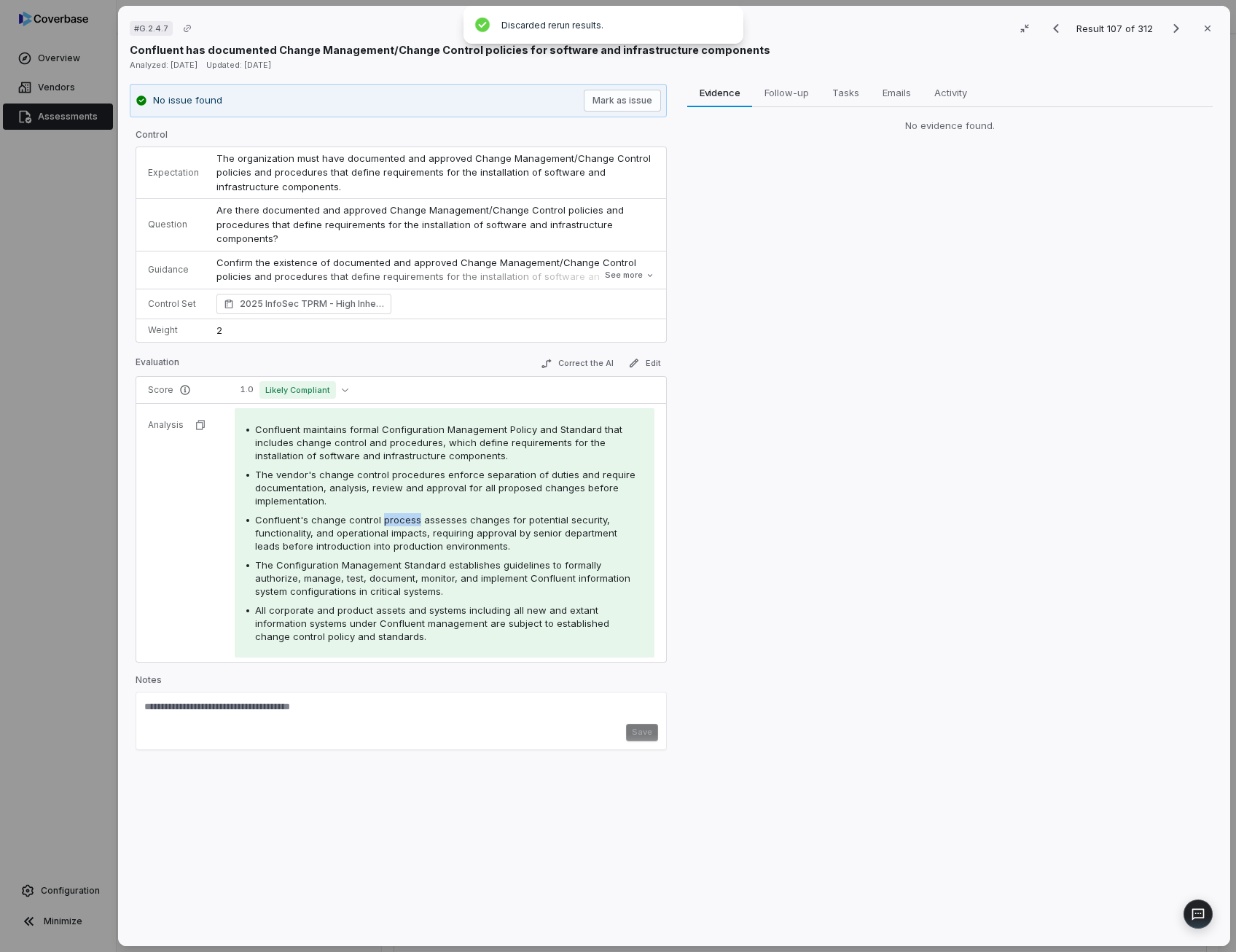
click at [392, 506] on div "Confluent maintains formal Configuration Management Policy and Standard that in…" at bounding box center [445, 533] width 396 height 220
drag, startPoint x: 392, startPoint y: 506, endPoint x: 380, endPoint y: 484, distance: 25.1
click at [380, 484] on span "The vendor's change control procedures enforce separation of duties and require…" at bounding box center [445, 487] width 380 height 38
click at [570, 358] on button "Correct the AI" at bounding box center [576, 363] width 84 height 18
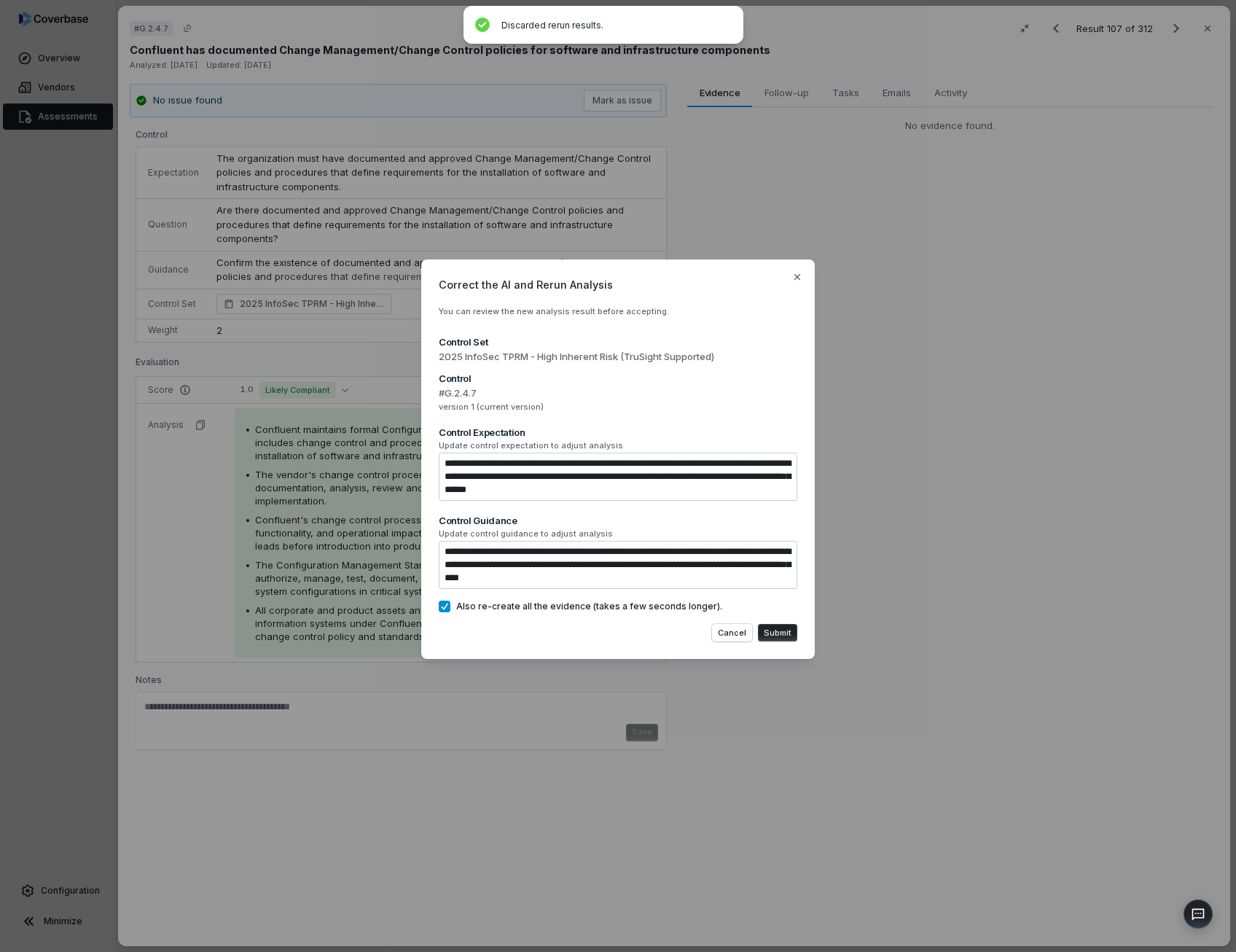
click at [773, 630] on button "Submit" at bounding box center [777, 632] width 39 height 18
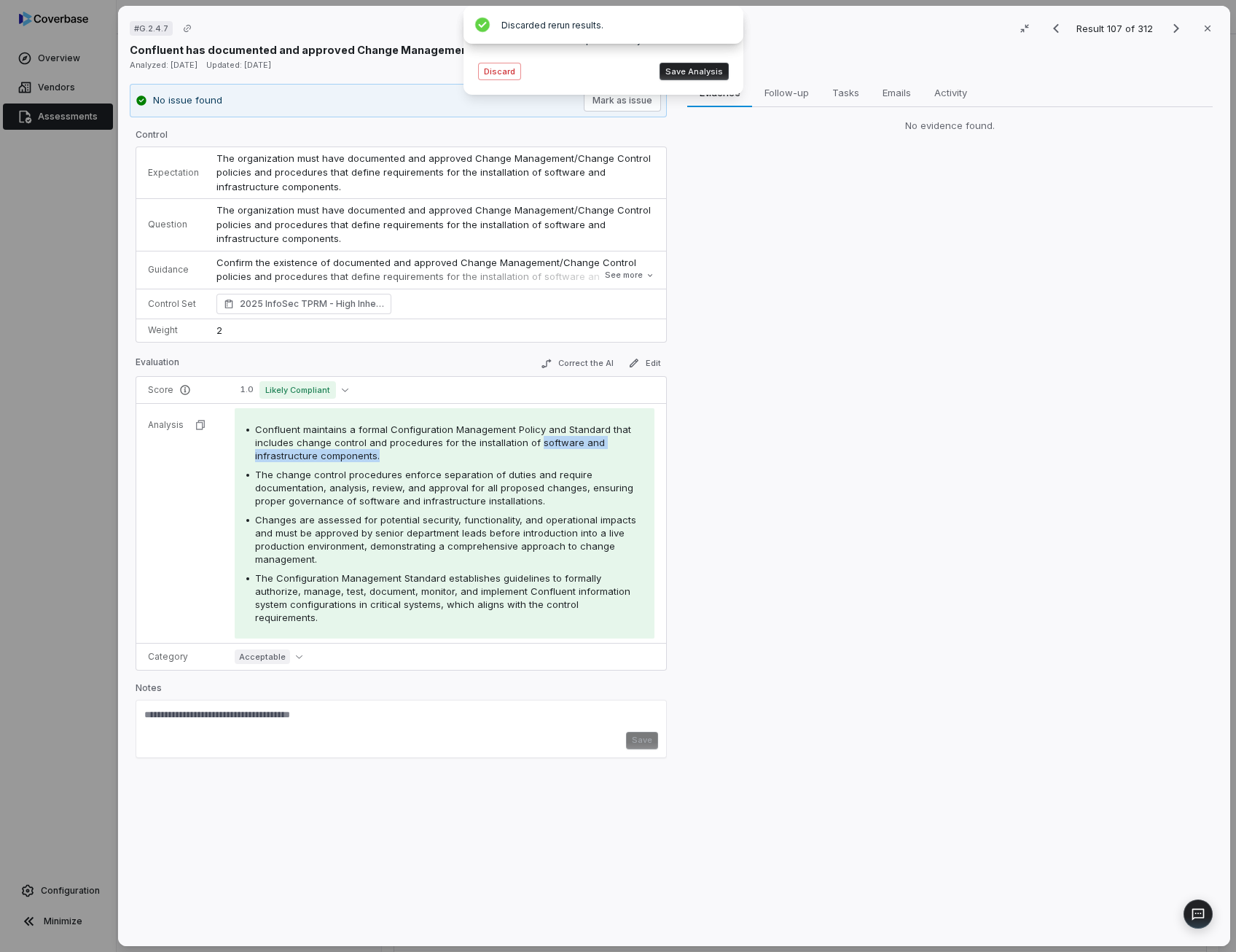
drag, startPoint x: 533, startPoint y: 439, endPoint x: 547, endPoint y: 455, distance: 21.3
click at [547, 455] on div "Confluent maintains a formal Configuration Management Policy and Standard that …" at bounding box center [448, 442] width 388 height 39
copy span "software and infrastructure components."
click at [506, 74] on button "Discard" at bounding box center [500, 71] width 43 height 18
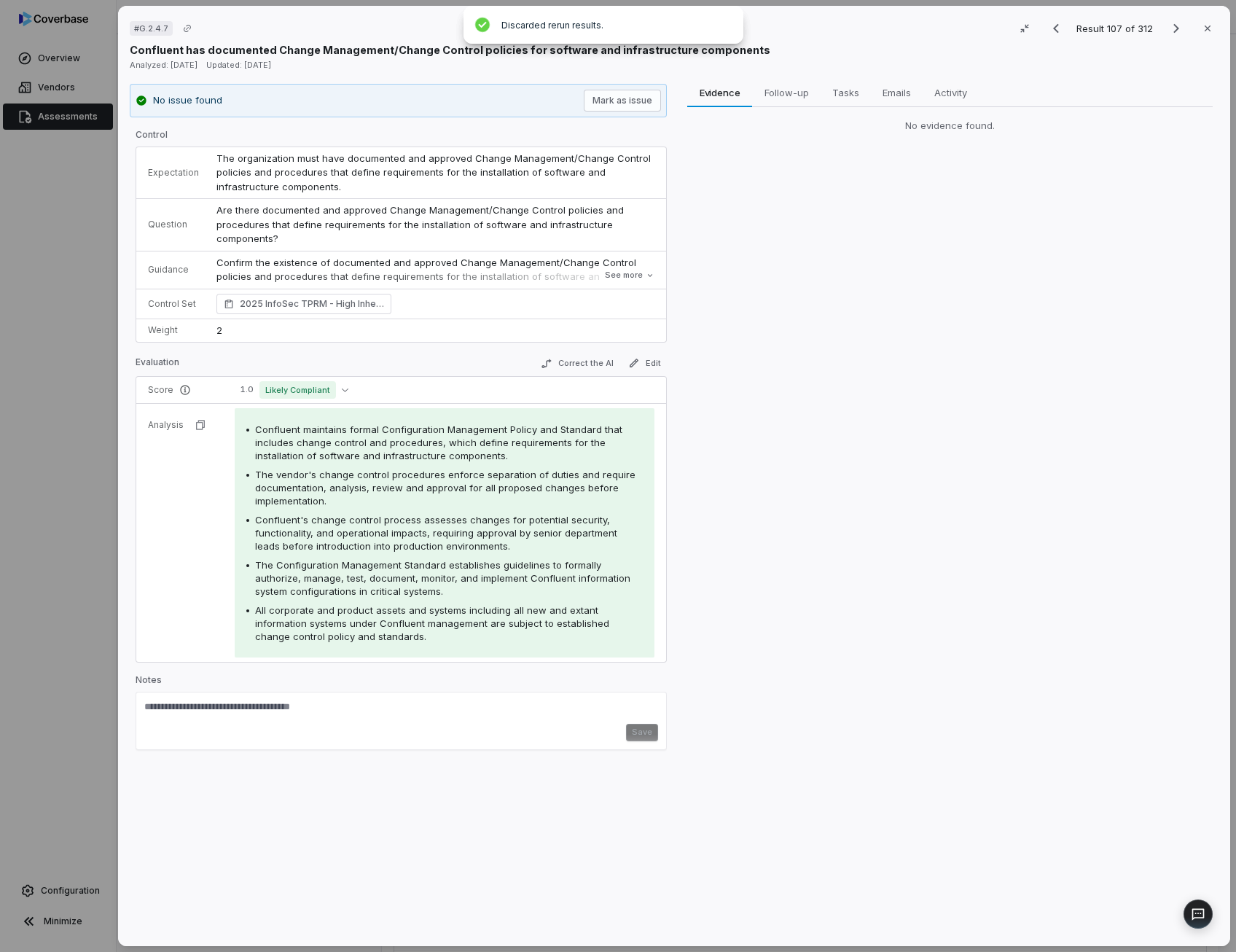
click at [406, 518] on span "Confluent's change control process assesses changes for potential security, fun…" at bounding box center [436, 533] width 362 height 38
drag, startPoint x: 406, startPoint y: 518, endPoint x: 396, endPoint y: 571, distance: 53.9
click at [396, 571] on span "The Configuration Management Standard establishes guidelines to formally author…" at bounding box center [443, 577] width 376 height 38
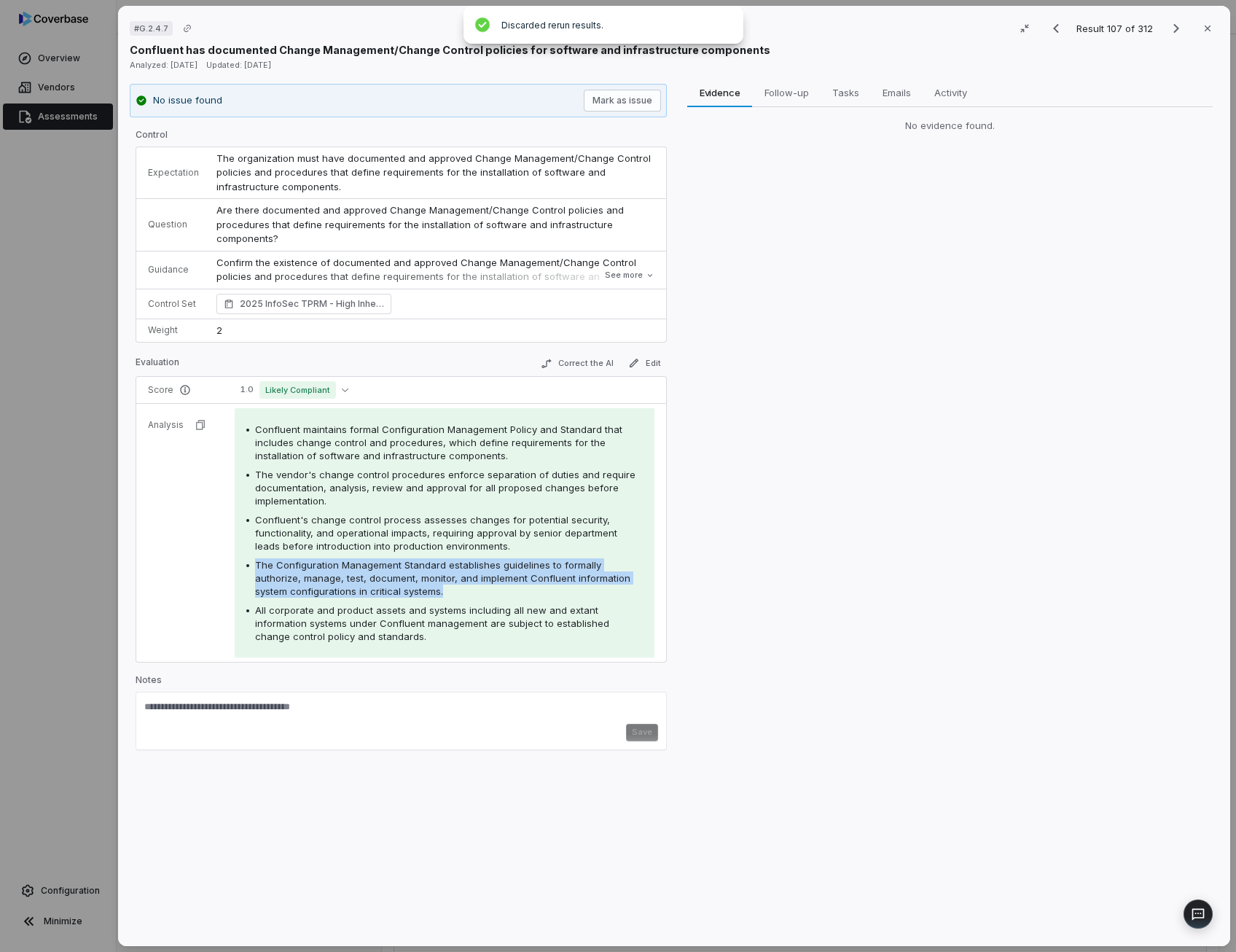
drag, startPoint x: 396, startPoint y: 571, endPoint x: 434, endPoint y: 574, distance: 38.1
click at [434, 574] on span "The Configuration Management Standard establishes guidelines to formally author…" at bounding box center [443, 577] width 376 height 38
drag, startPoint x: 422, startPoint y: 575, endPoint x: 318, endPoint y: 588, distance: 104.8
click at [318, 588] on span "The Configuration Management Standard establishes guidelines to formally author…" at bounding box center [443, 577] width 376 height 38
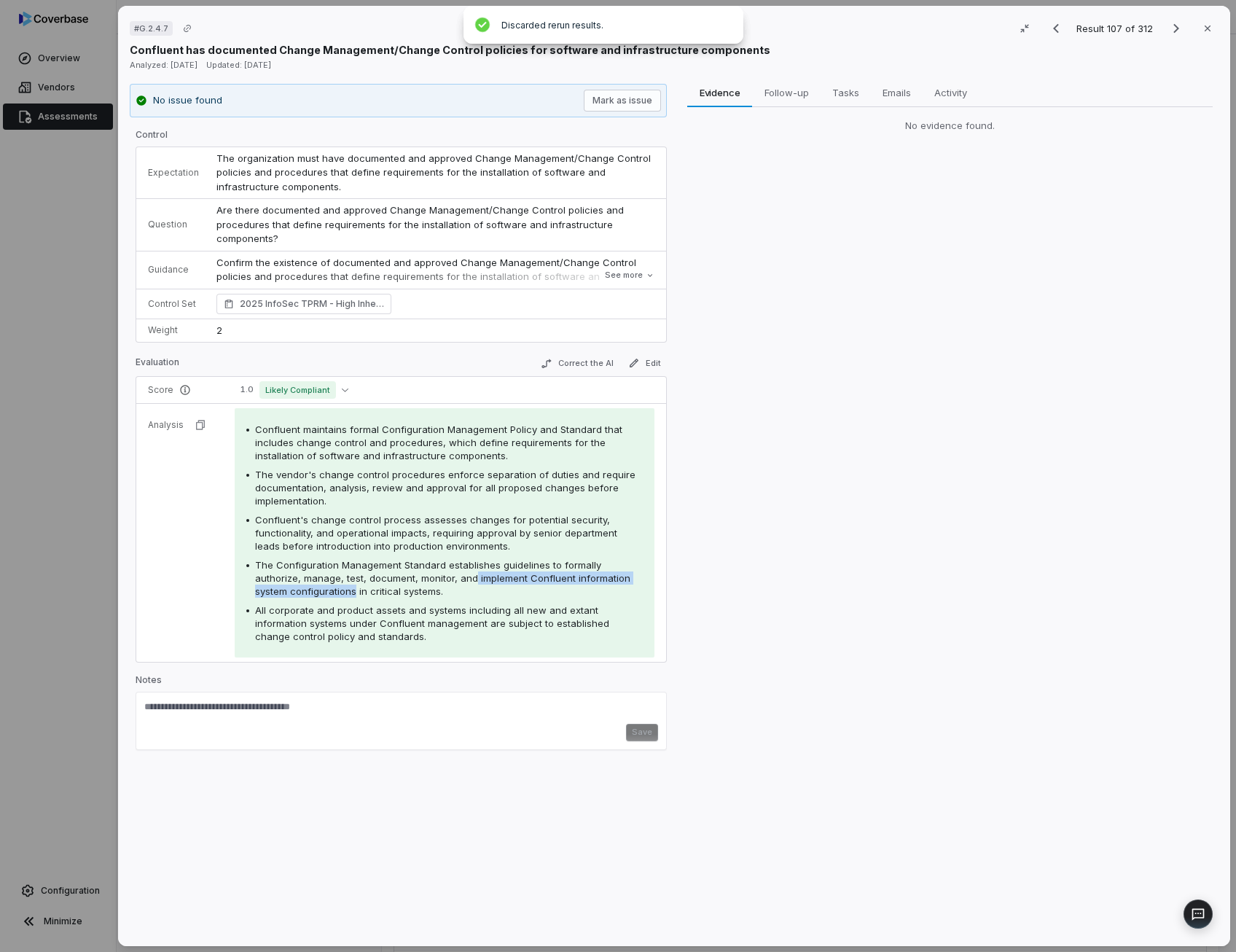
copy span "implement Confluent information system configurations"
click at [1169, 32] on icon "Next result" at bounding box center [1175, 28] width 18 height 18
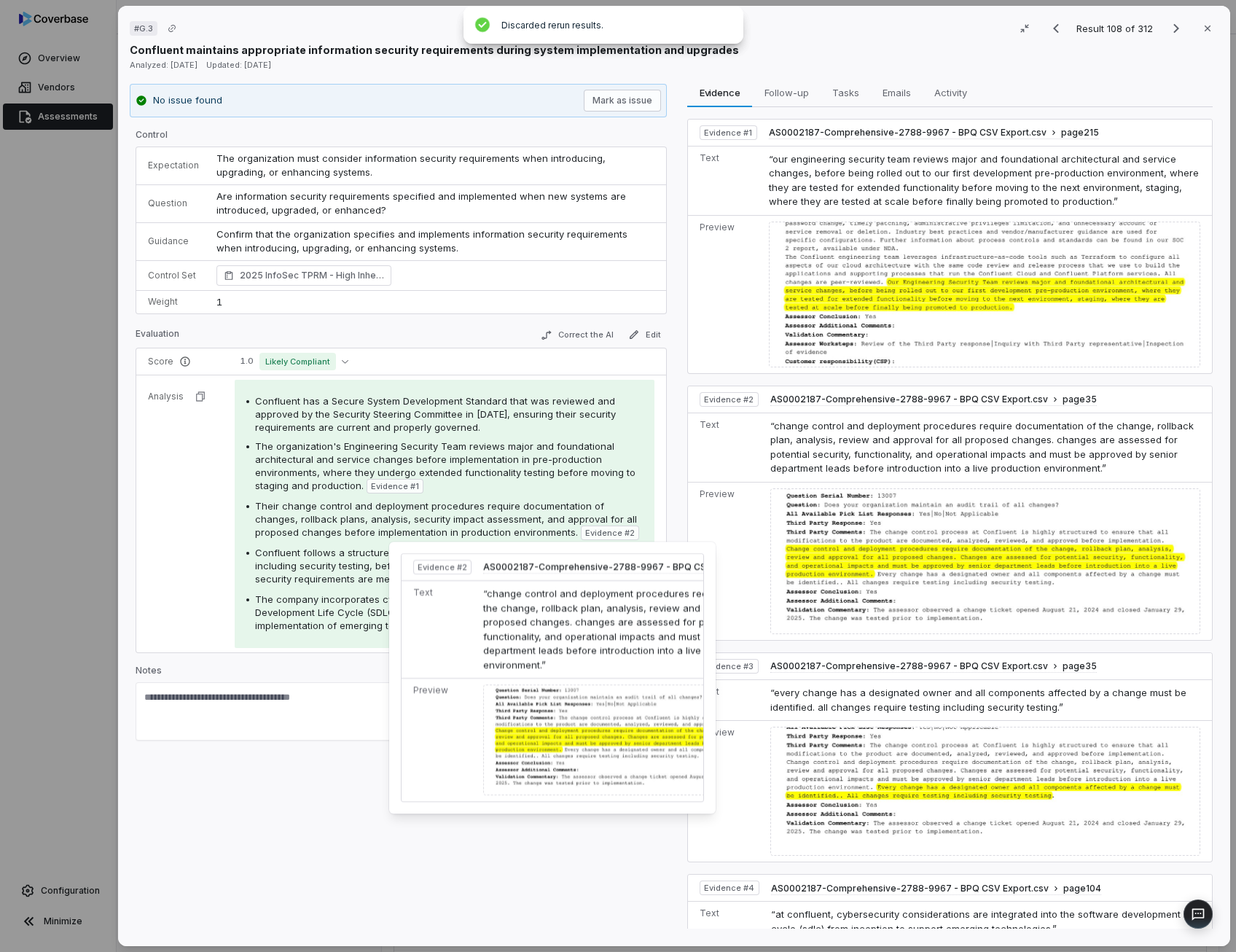
click at [309, 561] on span "Confluent follows a structured deployment process with multiple testing phases,…" at bounding box center [445, 565] width 380 height 38
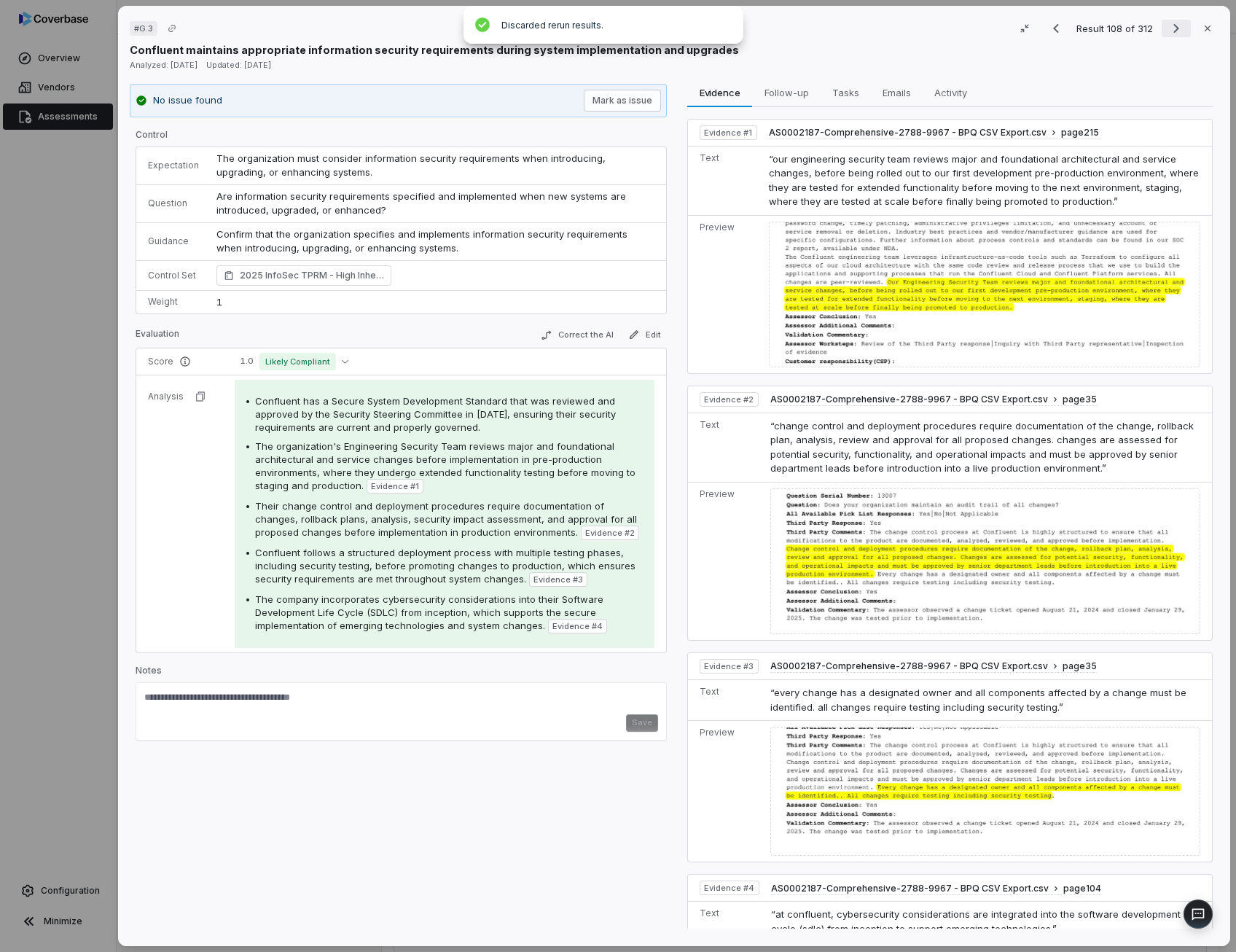
click at [1174, 25] on icon "Next result" at bounding box center [1175, 28] width 18 height 18
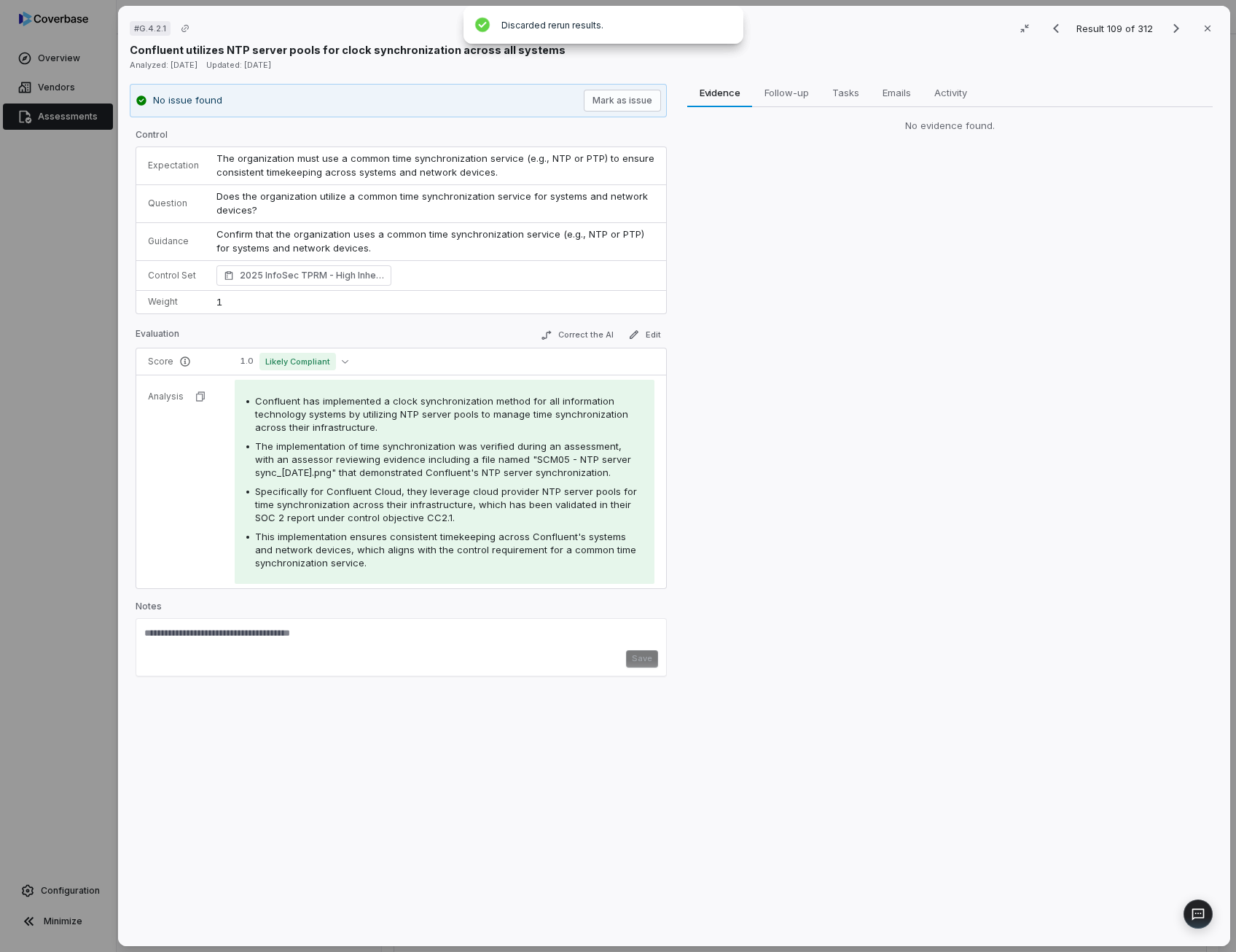
click at [366, 193] on span "Does the organization utilize a common time synchronization service for systems…" at bounding box center [433, 204] width 434 height 26
click at [1171, 26] on icon "Next result" at bounding box center [1175, 28] width 18 height 18
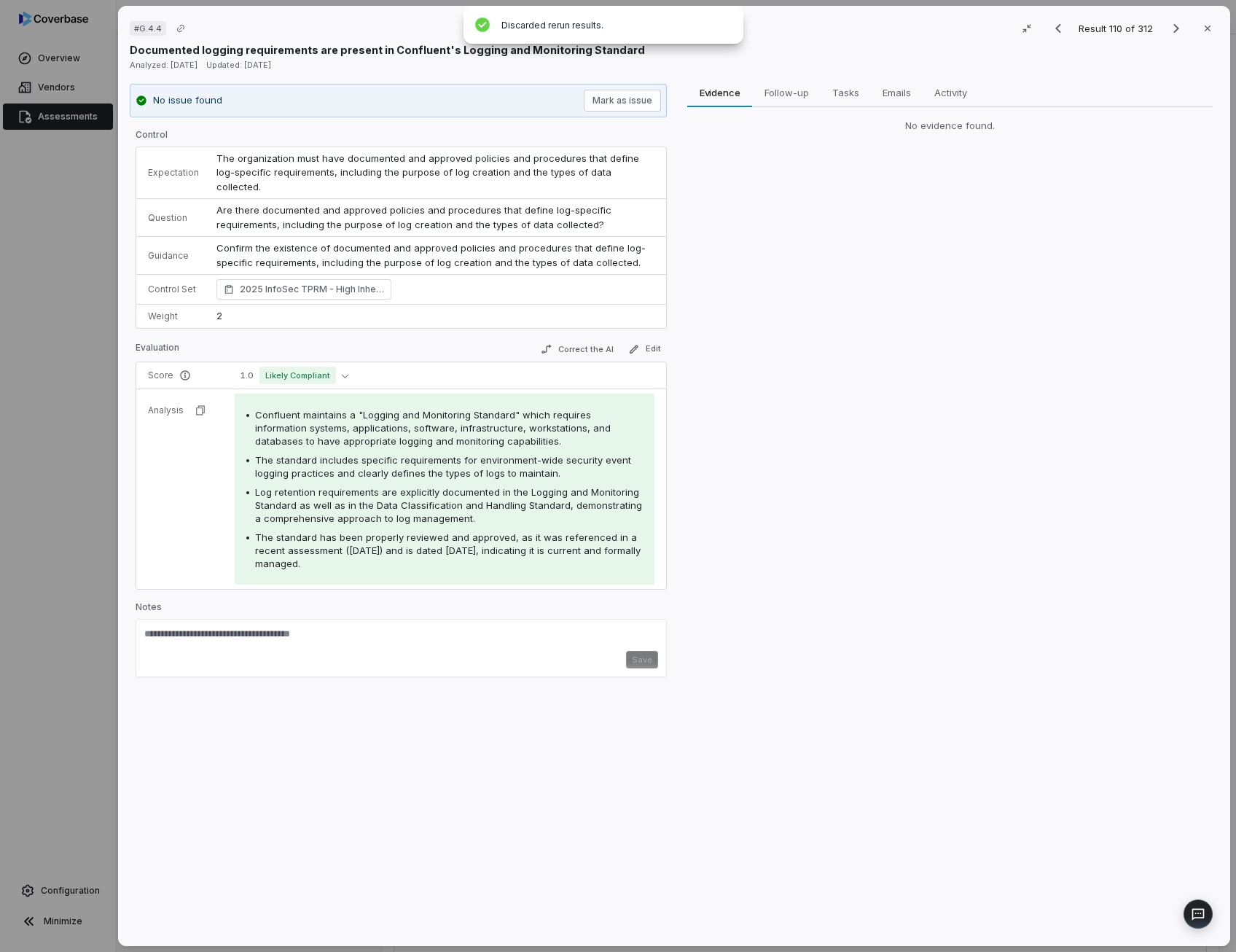
click at [412, 454] on span "The standard includes specific requirements for environment-wide security event…" at bounding box center [443, 466] width 376 height 25
drag, startPoint x: 412, startPoint y: 448, endPoint x: 418, endPoint y: 482, distance: 34.5
click at [418, 485] on div "Log retention requirements are explicitly documented in the Logging and Monitor…" at bounding box center [448, 504] width 388 height 39
click at [590, 340] on button "Correct the AI" at bounding box center [576, 348] width 84 height 18
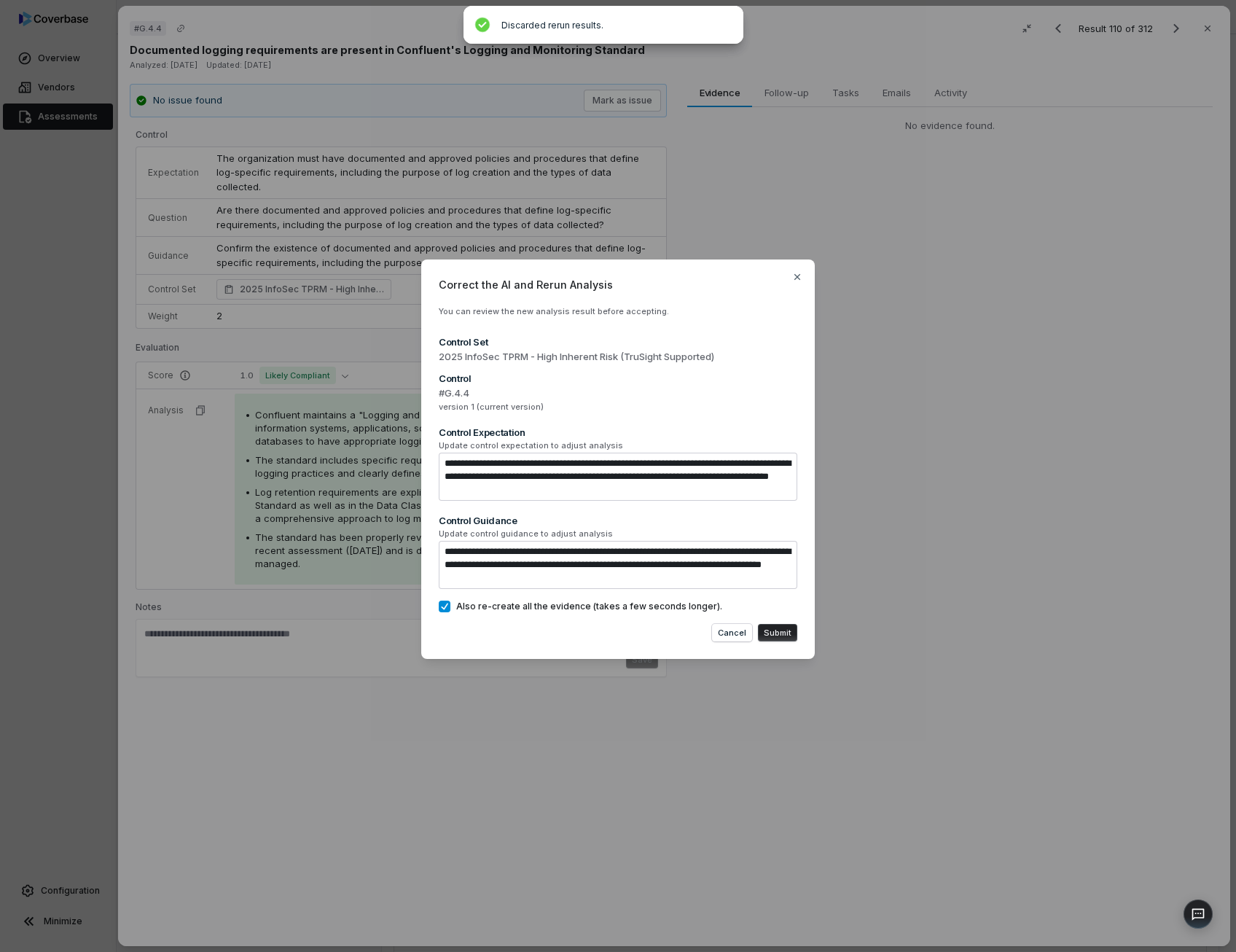
click at [779, 627] on button "Submit" at bounding box center [777, 632] width 39 height 18
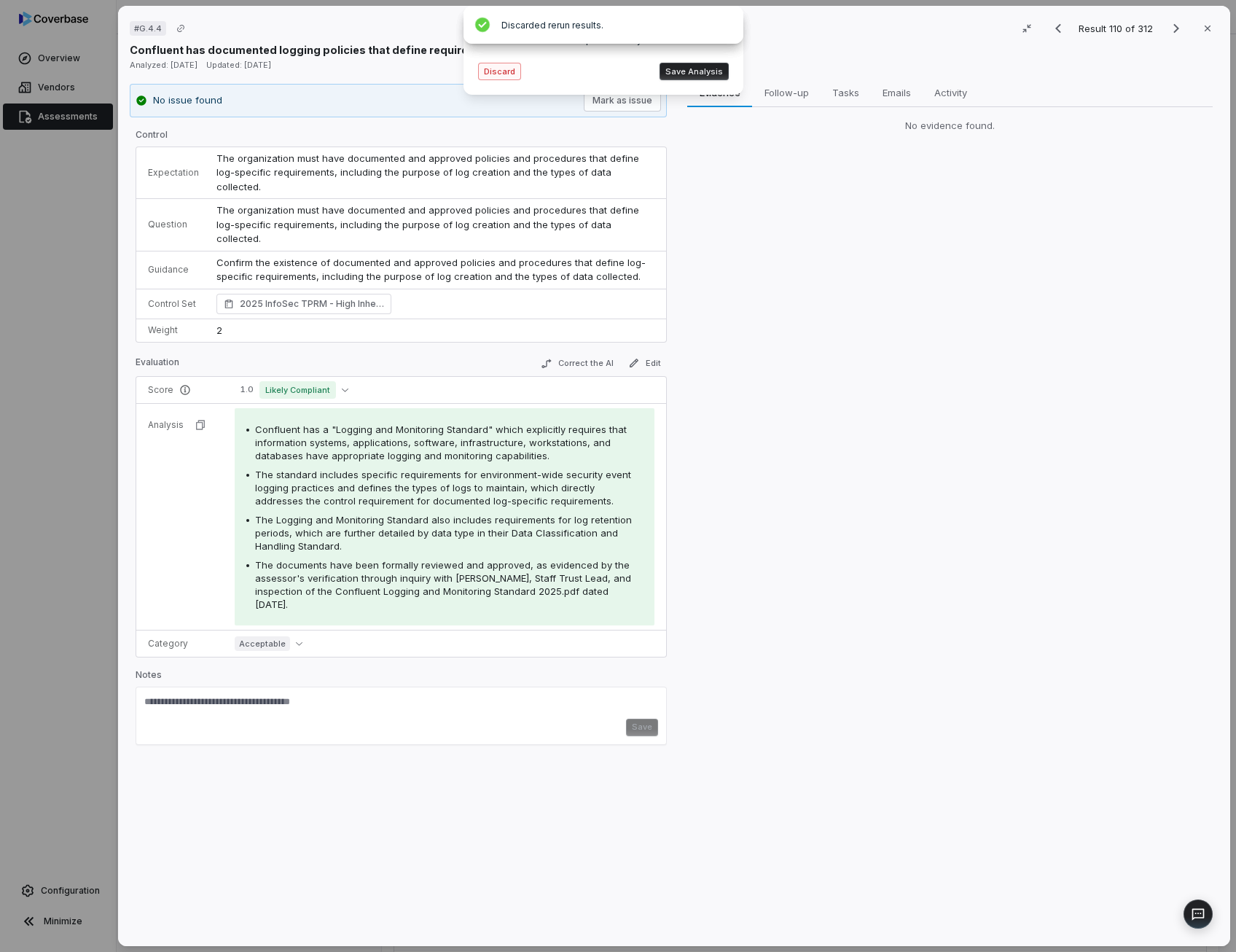
click at [502, 75] on button "Discard" at bounding box center [500, 71] width 43 height 18
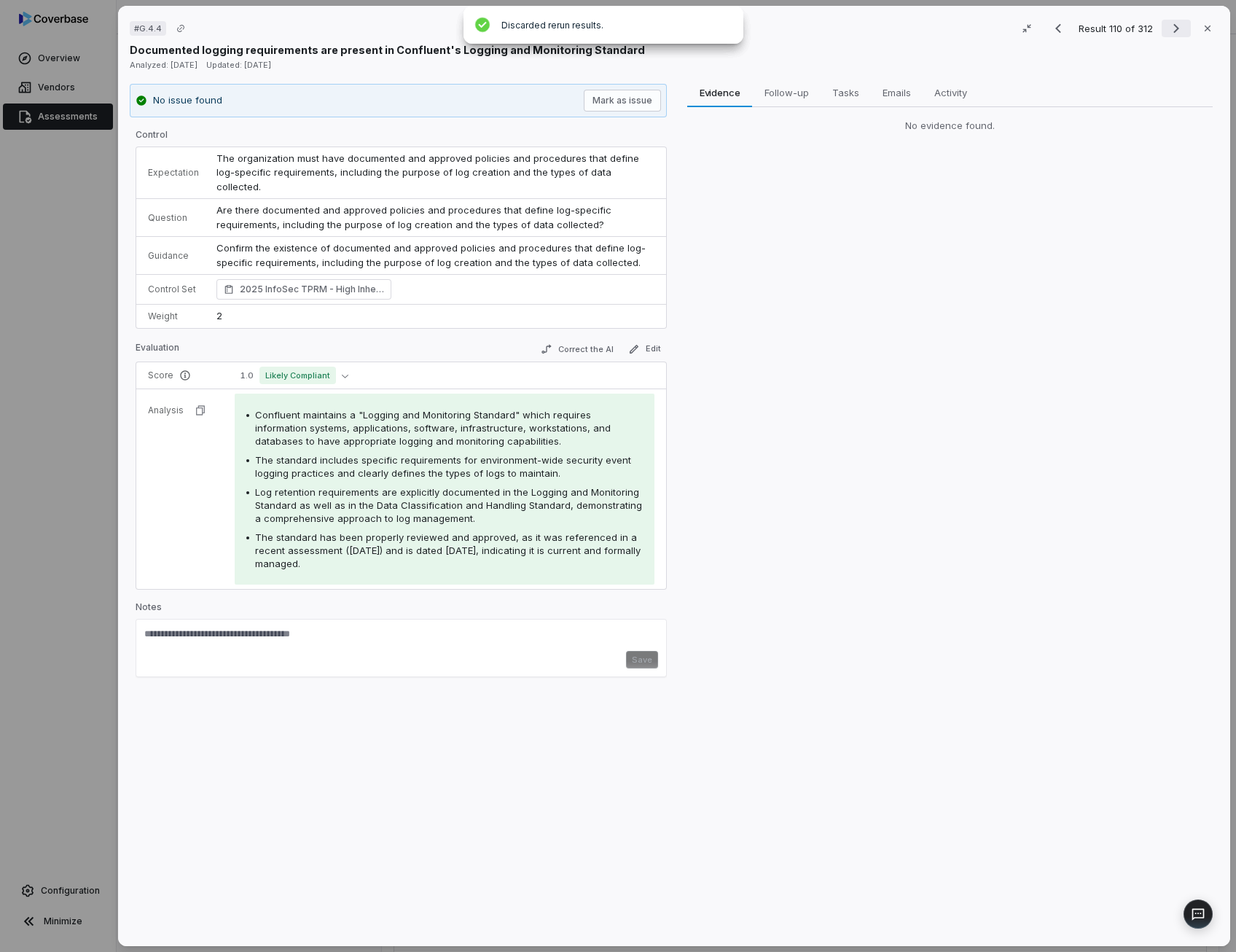
click at [1167, 35] on icon "Next result" at bounding box center [1175, 28] width 18 height 18
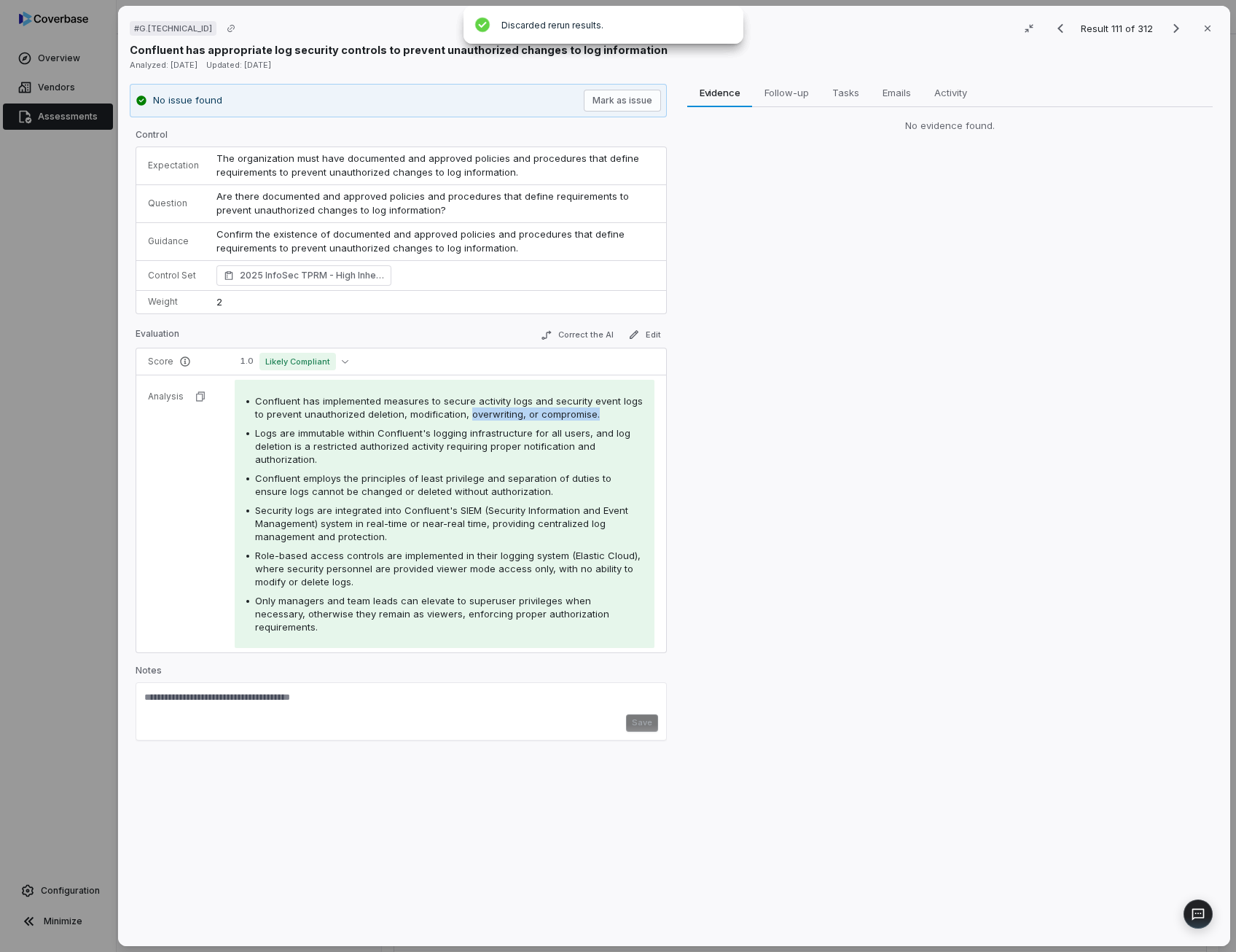
drag, startPoint x: 597, startPoint y: 409, endPoint x: 467, endPoint y: 409, distance: 130.0
click at [467, 409] on div "Confluent has implemented measures to secure activity logs and security event l…" at bounding box center [448, 407] width 388 height 26
click at [1171, 31] on icon "Next result" at bounding box center [1175, 28] width 18 height 18
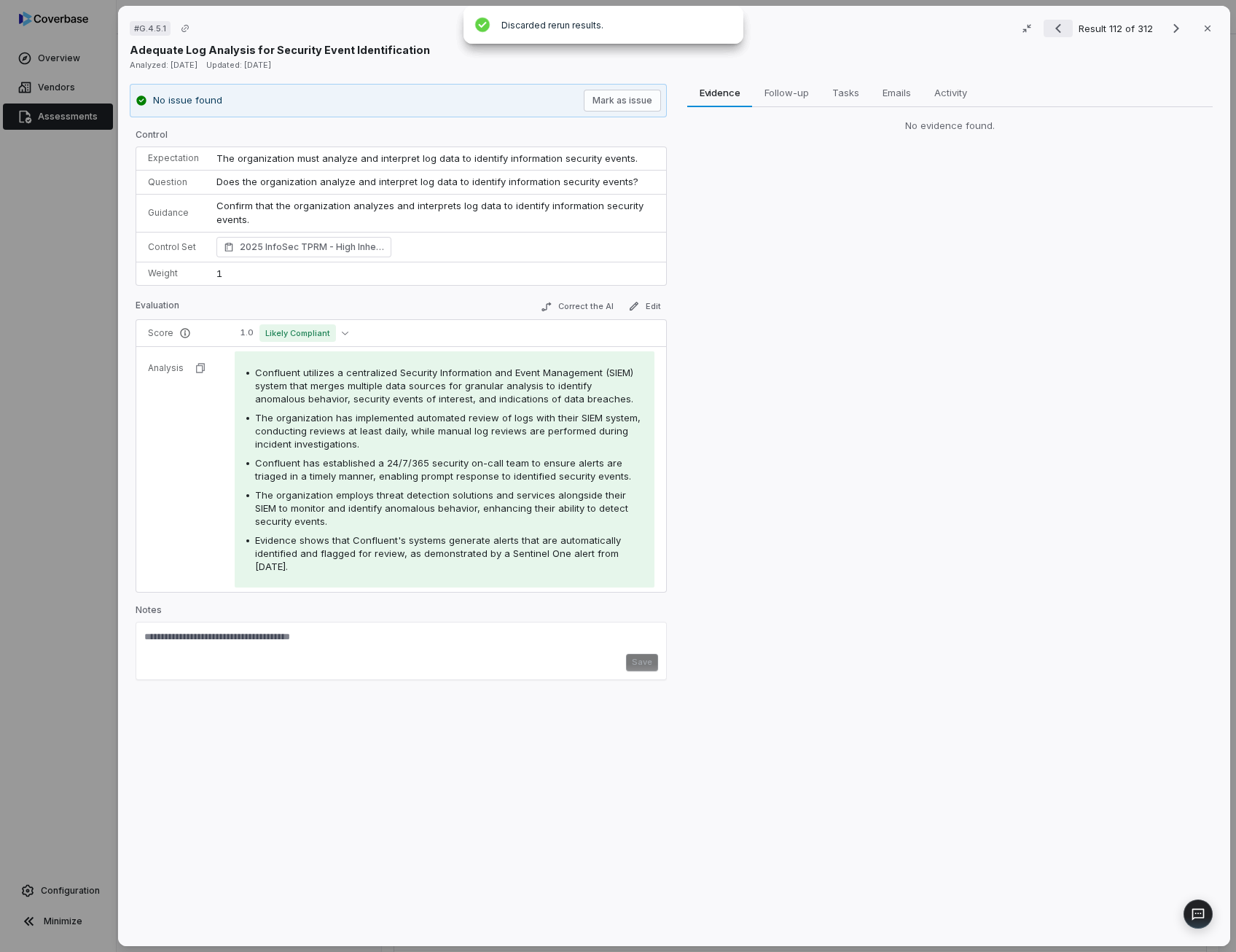
click at [1055, 25] on icon "Previous result" at bounding box center [1058, 29] width 6 height 9
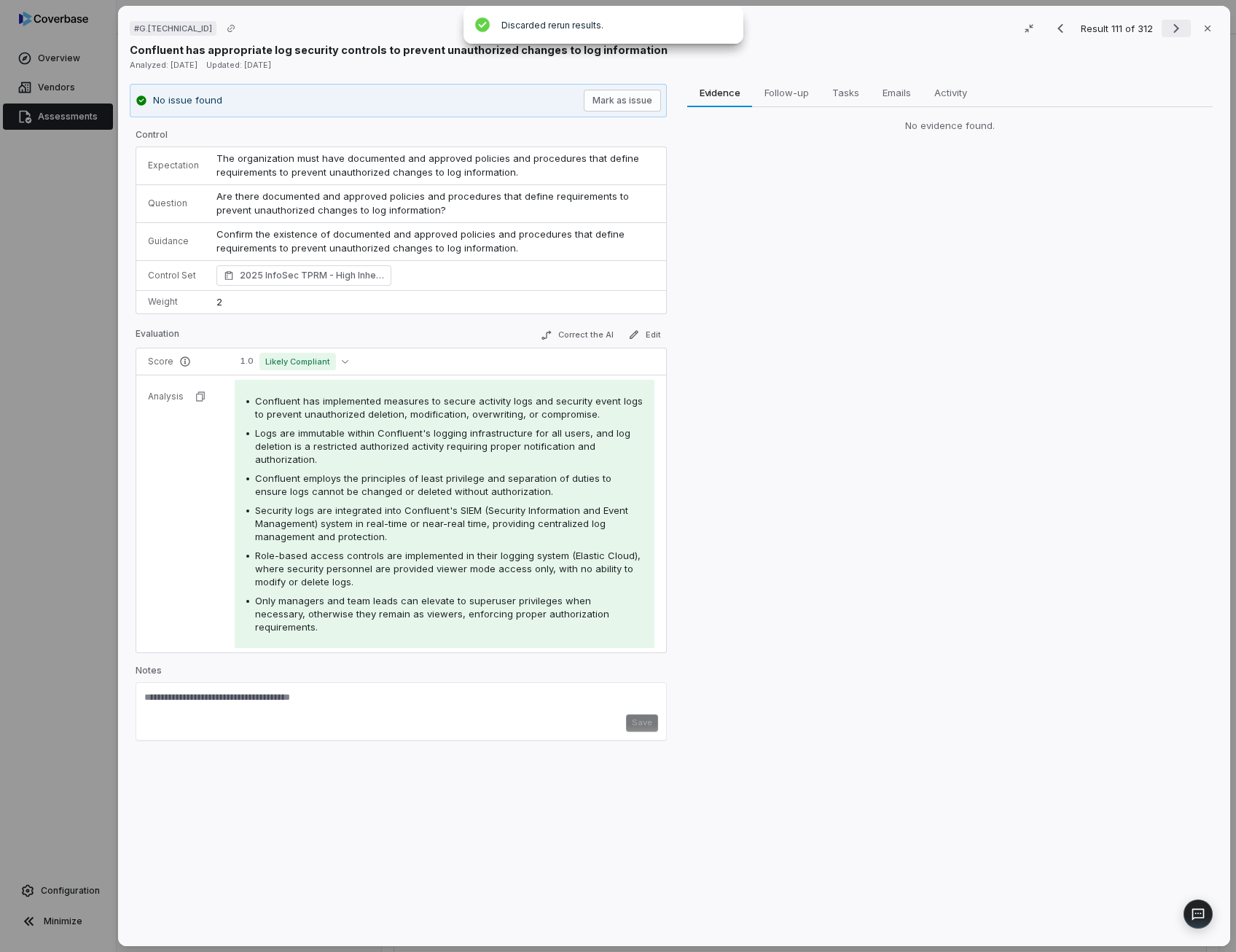
click at [1176, 33] on icon "Next result" at bounding box center [1175, 28] width 18 height 18
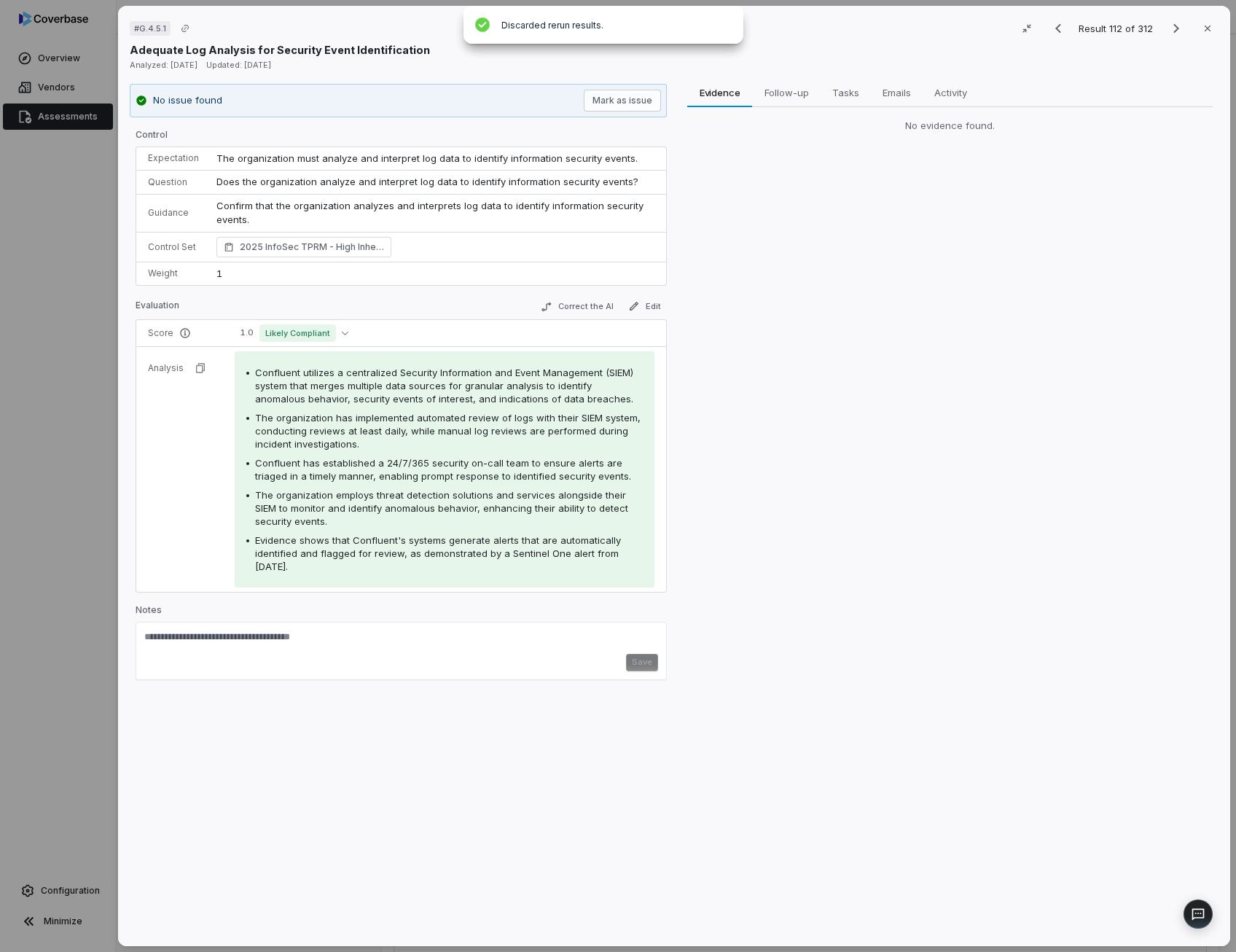
click at [320, 186] on span "Does the organization analyze and interpret log data to identify information se…" at bounding box center [428, 181] width 422 height 11
click at [1167, 24] on icon "Next result" at bounding box center [1175, 28] width 18 height 18
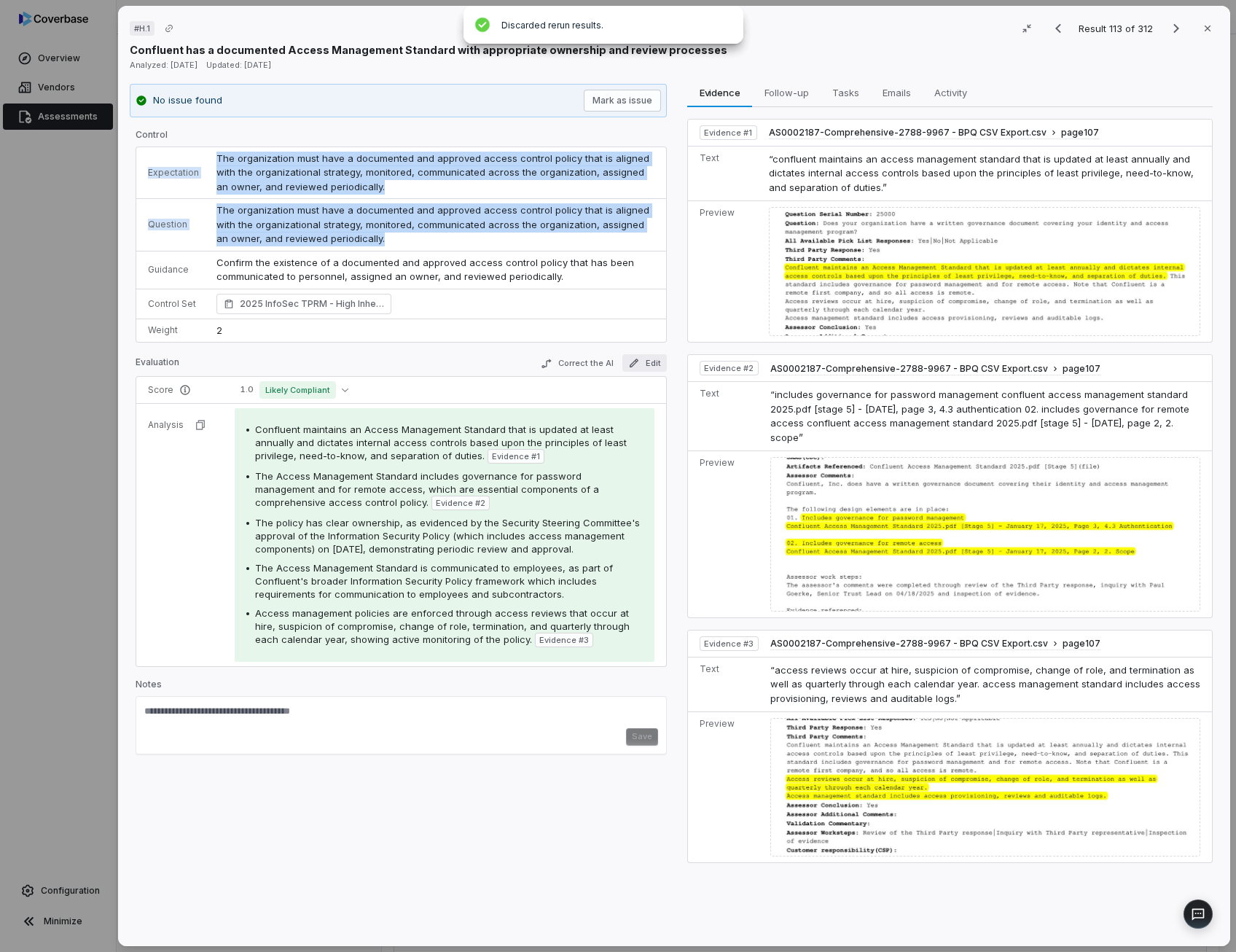
click at [650, 357] on button "Edit" at bounding box center [645, 362] width 45 height 18
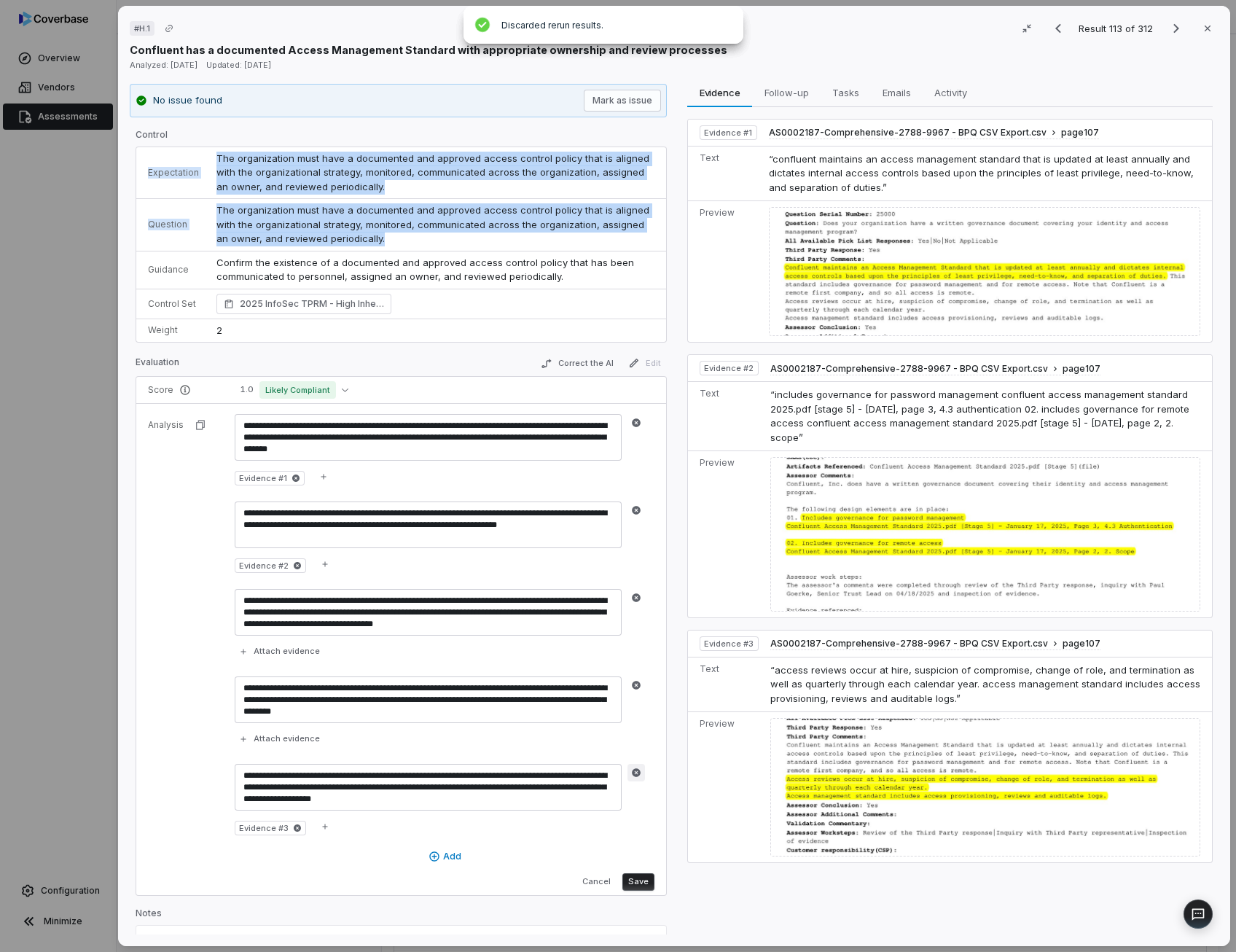
click at [635, 772] on icon "button" at bounding box center [635, 772] width 8 height 8
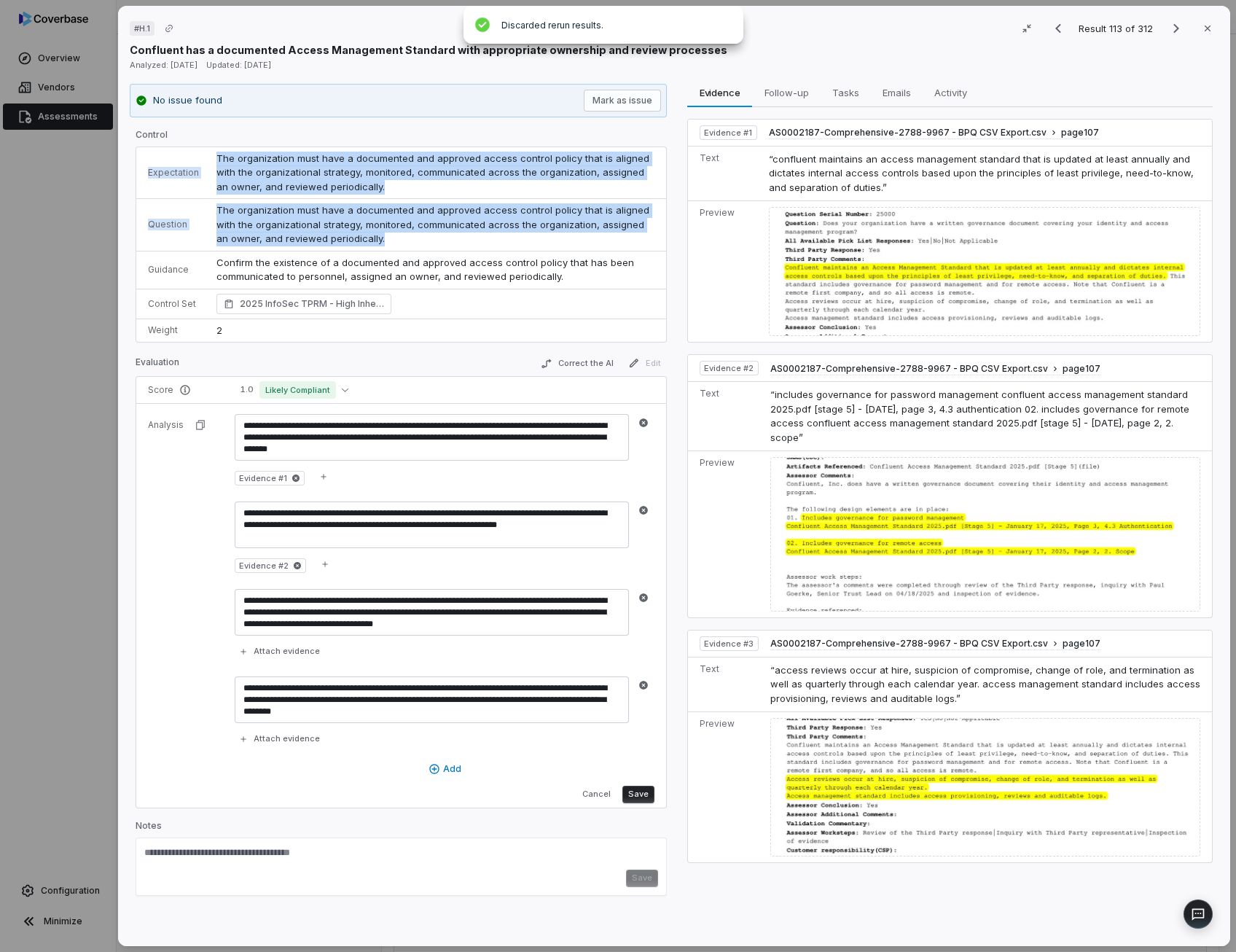
click at [637, 788] on button "Save" at bounding box center [638, 794] width 32 height 18
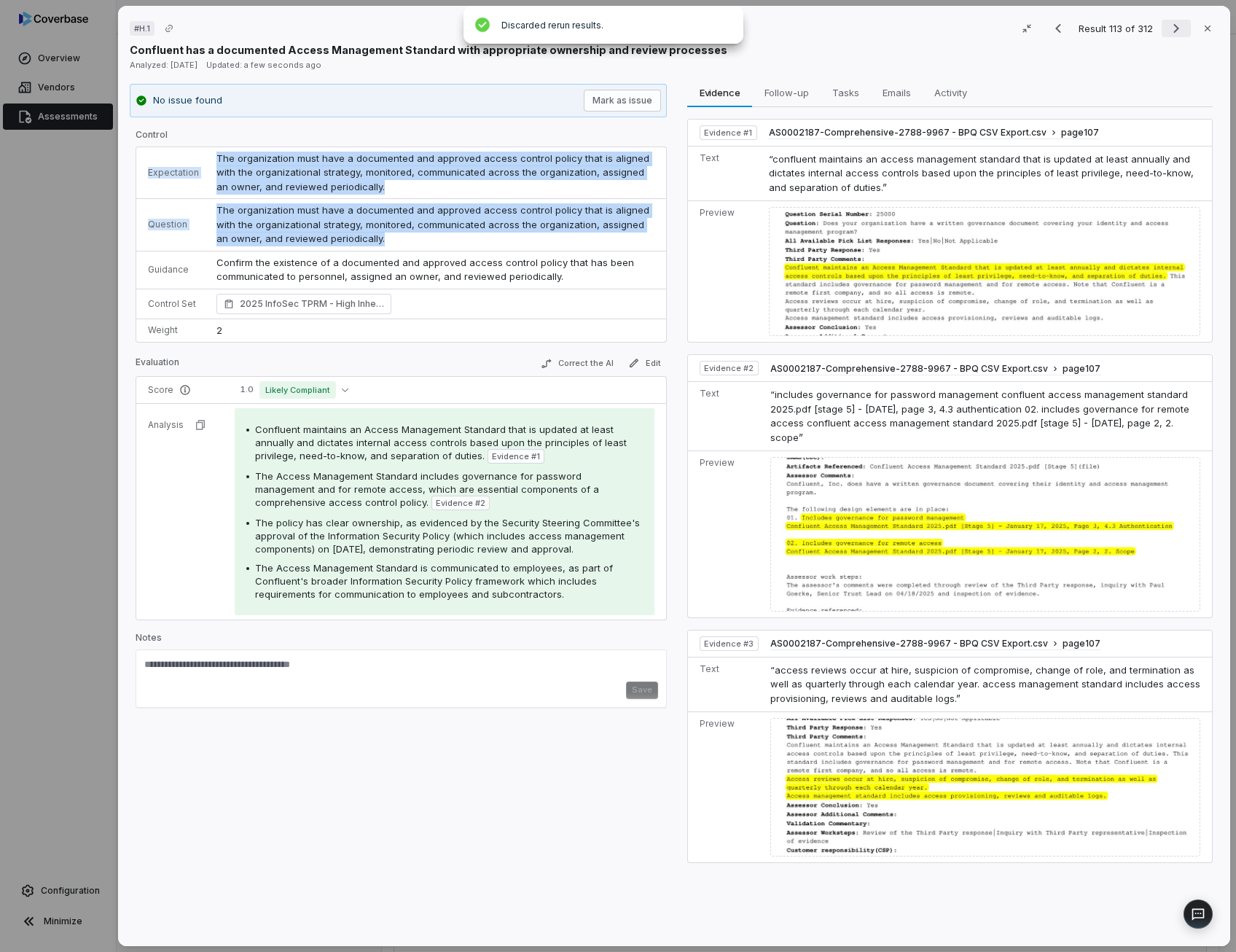
click at [1173, 28] on icon "Next result" at bounding box center [1176, 29] width 6 height 9
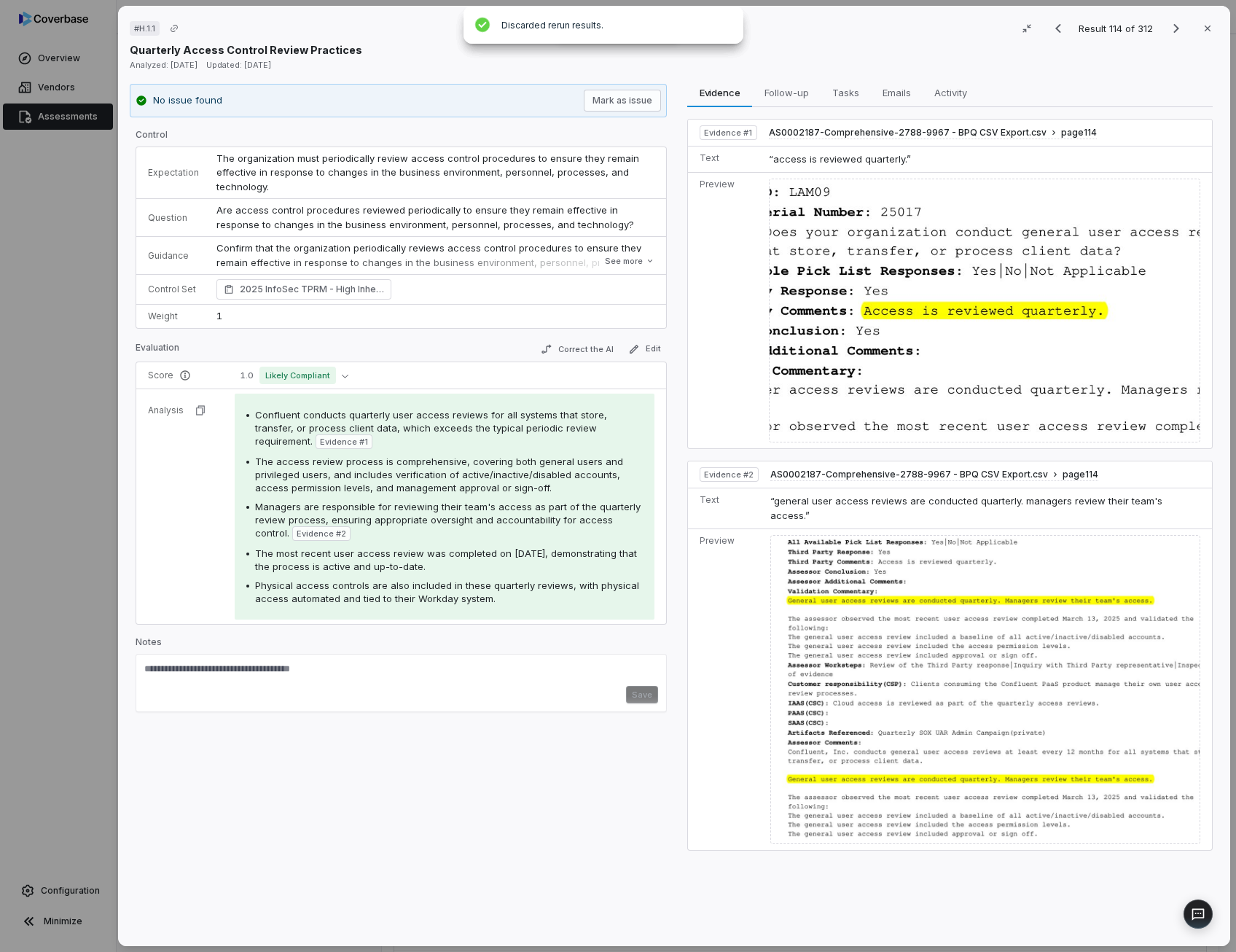
click at [362, 476] on span "The access review process is comprehensive, covering both general users and pri…" at bounding box center [439, 474] width 368 height 38
drag, startPoint x: 362, startPoint y: 476, endPoint x: 382, endPoint y: 511, distance: 40.3
click at [382, 511] on div "Managers are responsible for reviewing their team's access as part of the quart…" at bounding box center [448, 520] width 388 height 41
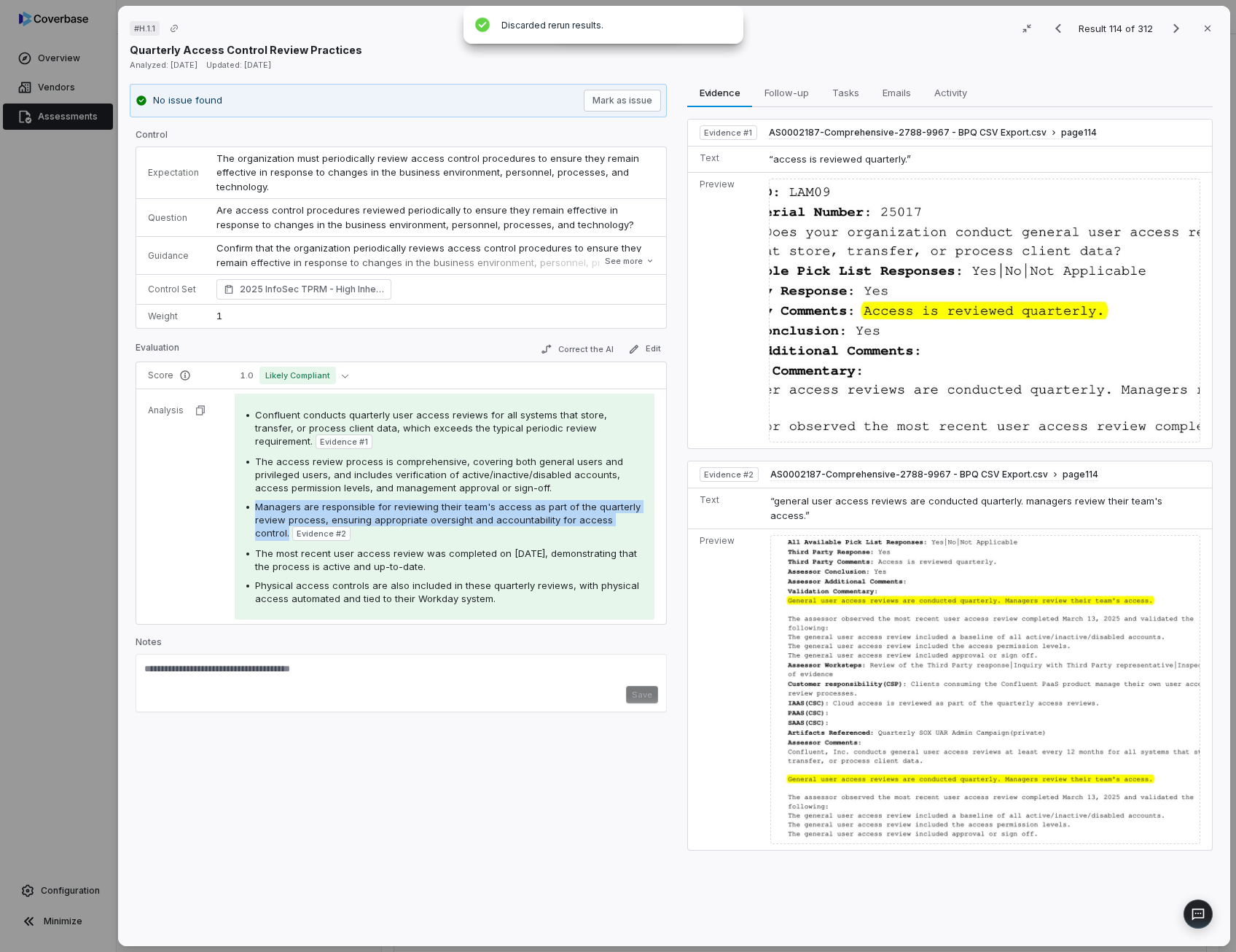
click at [382, 511] on div "Managers are responsible for reviewing their team's access as part of the quart…" at bounding box center [448, 520] width 388 height 41
click at [343, 436] on div "Confluent conducts quarterly user access reviews for all systems that store, tr…" at bounding box center [448, 429] width 388 height 41
click at [346, 559] on span "The most recent user access review was completed on [DATE], demonstrating that …" at bounding box center [446, 560] width 382 height 25
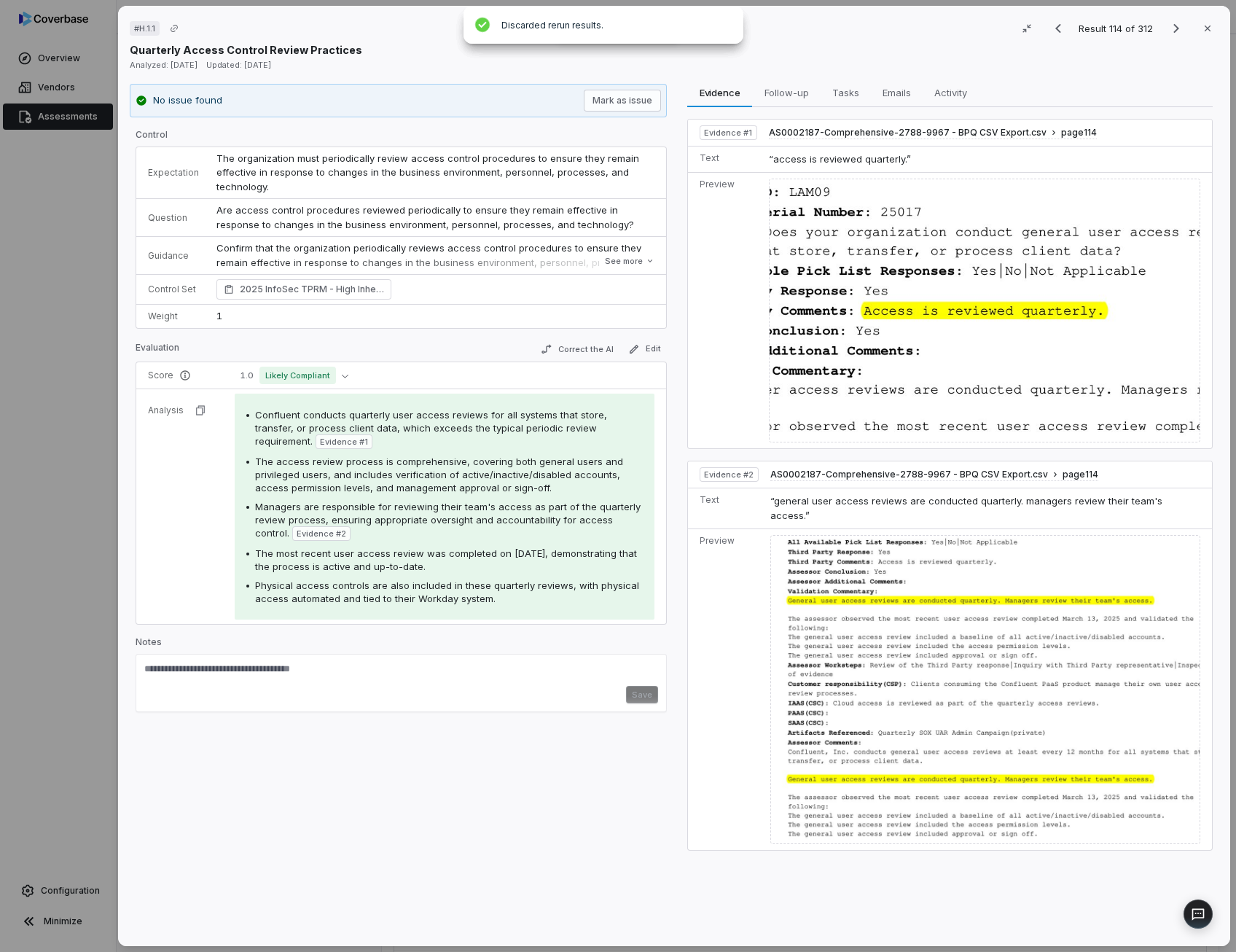
drag, startPoint x: 346, startPoint y: 559, endPoint x: 359, endPoint y: 592, distance: 35.5
click at [359, 592] on span "Physical access controls are also included in these quarterly reviews, with phy…" at bounding box center [447, 591] width 384 height 25
click at [570, 346] on button "Correct the AI" at bounding box center [576, 348] width 84 height 18
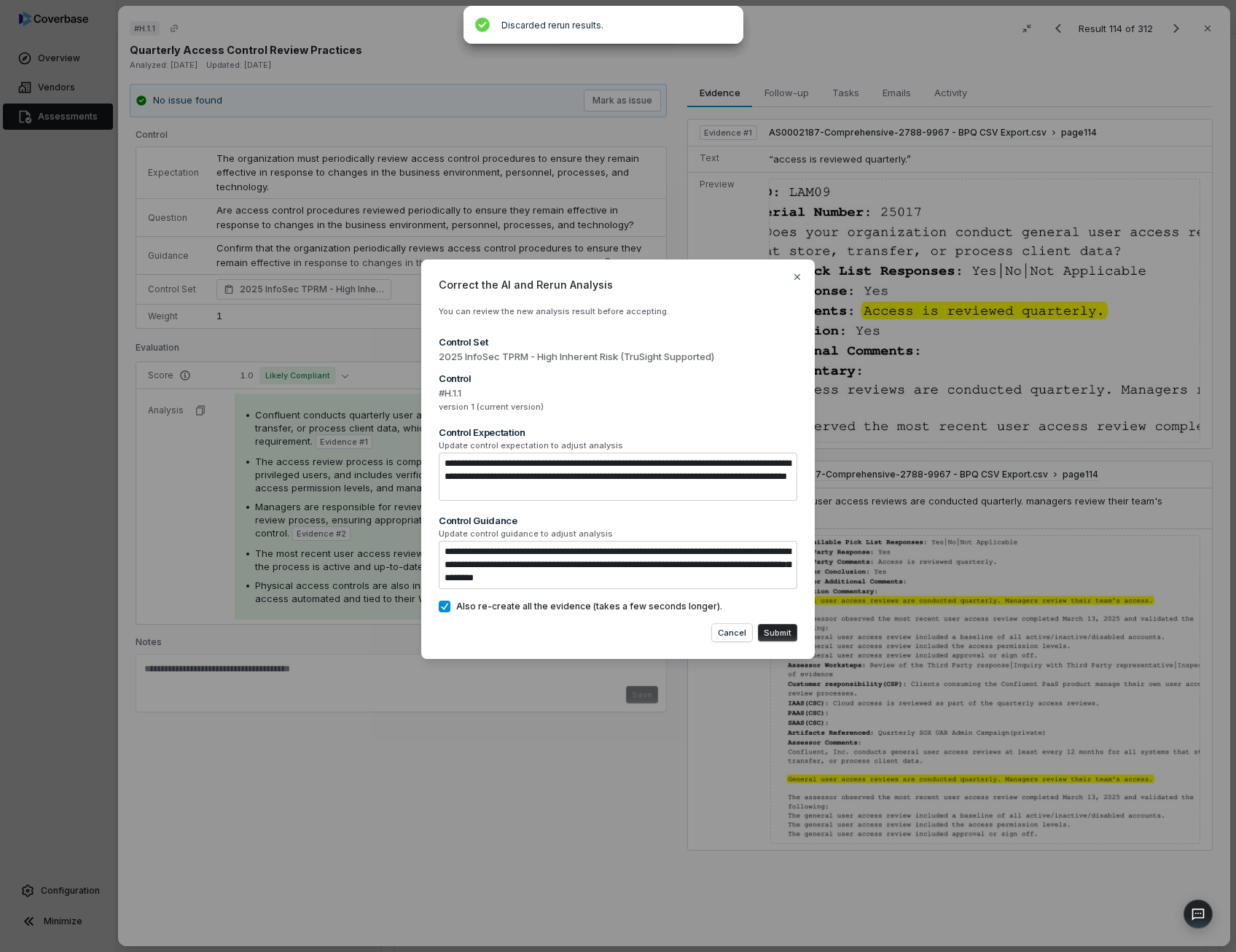
click at [787, 631] on button "Submit" at bounding box center [777, 632] width 39 height 18
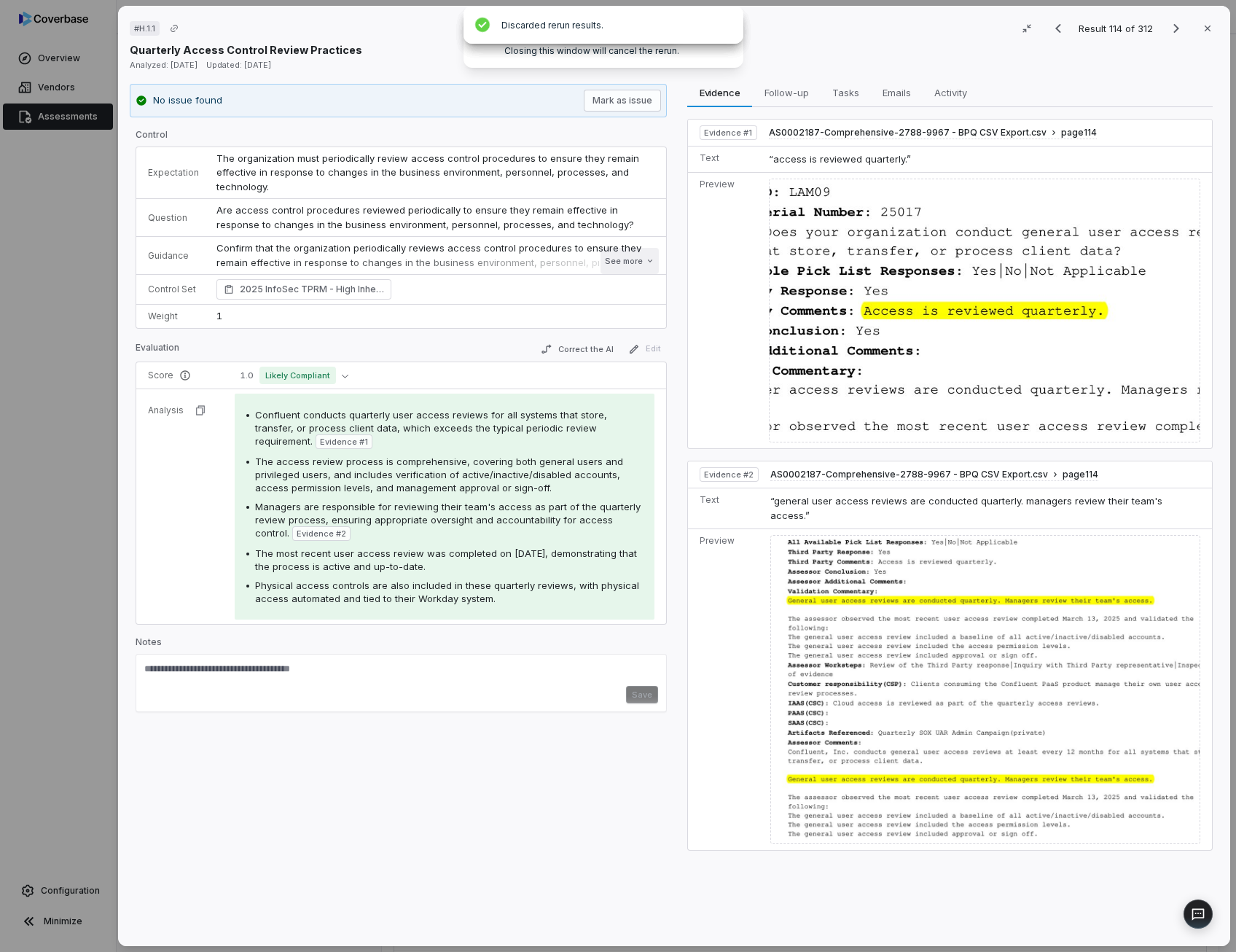
click at [628, 267] on button "See more" at bounding box center [630, 261] width 58 height 26
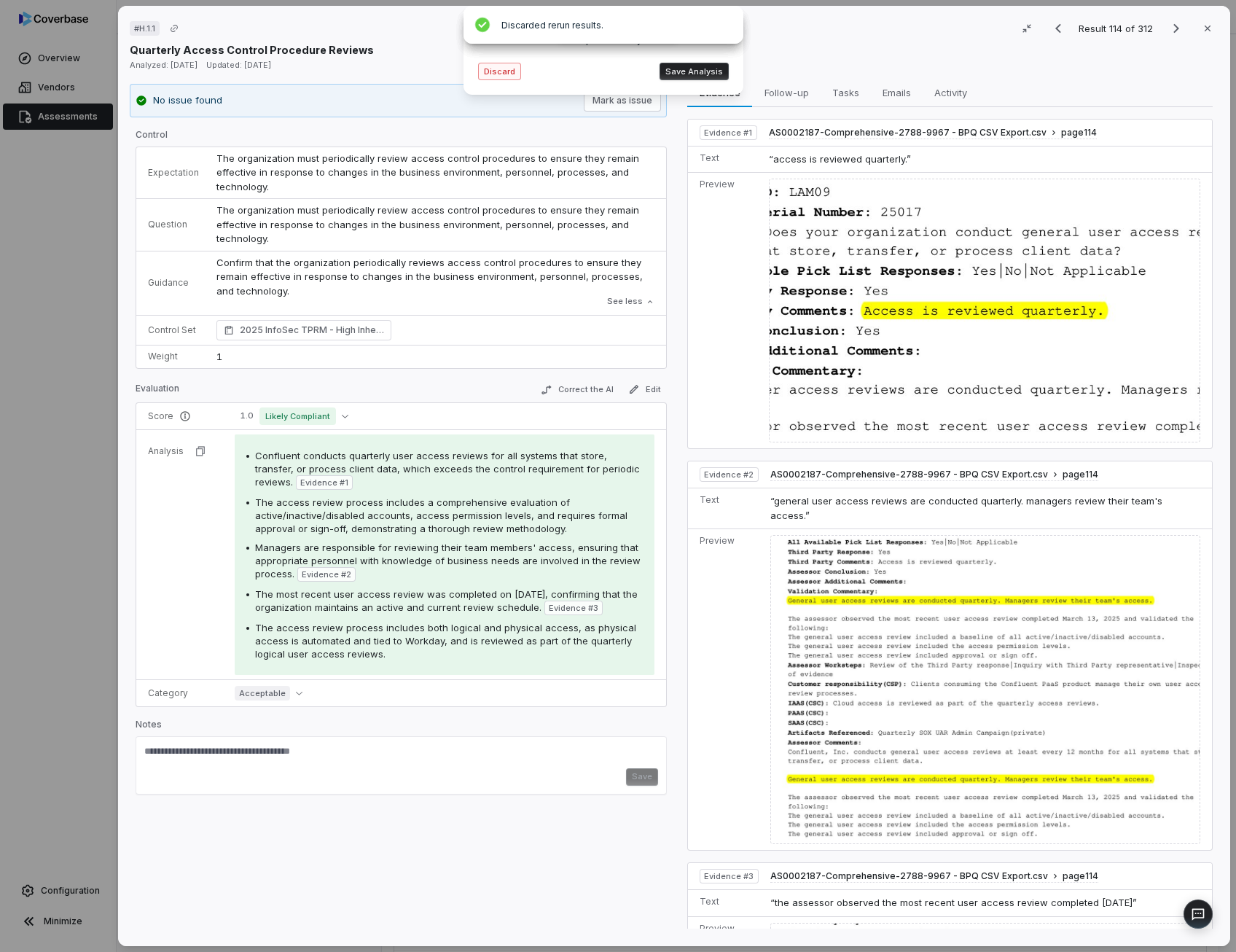
click at [502, 74] on button "Discard" at bounding box center [500, 71] width 43 height 18
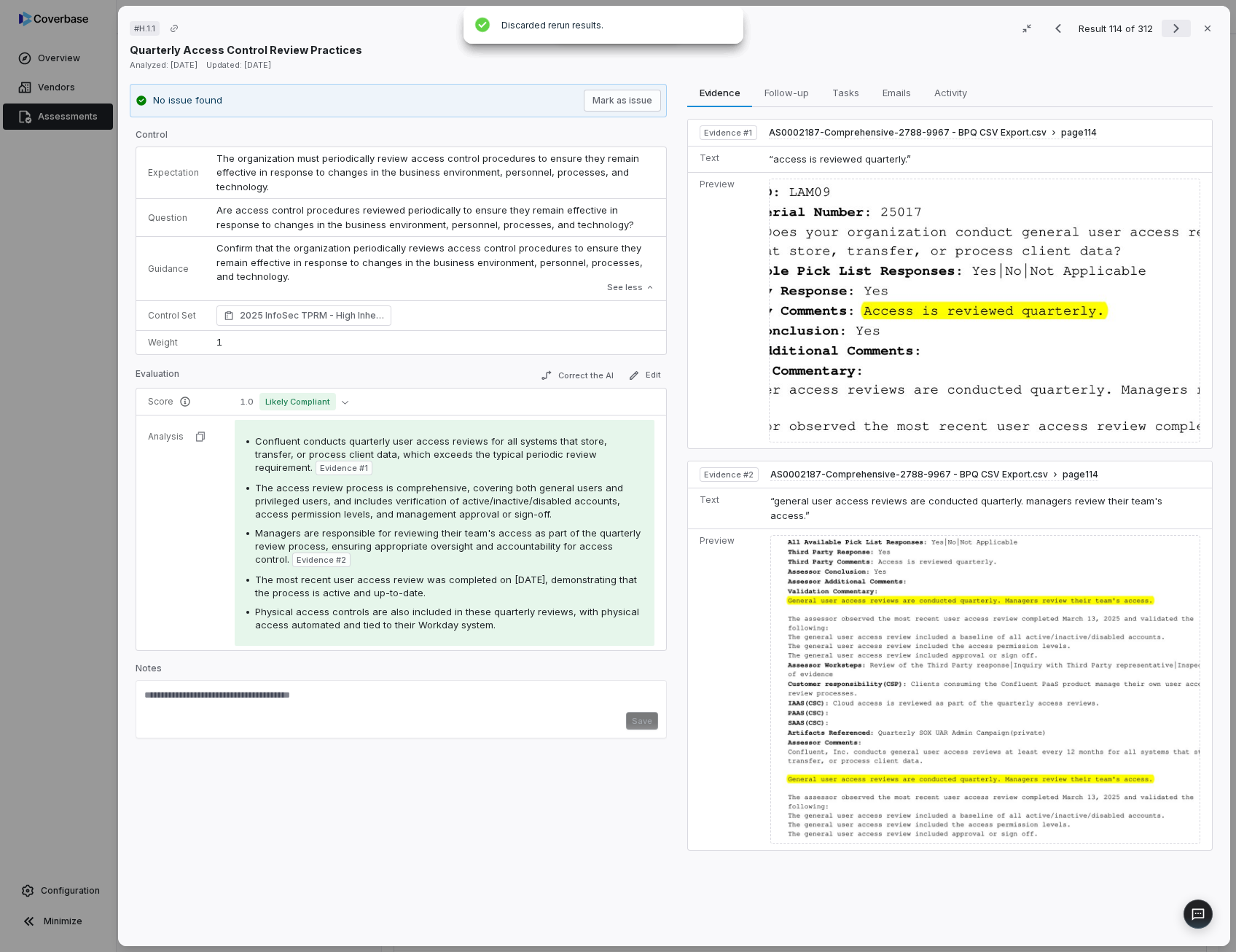
click at [1172, 27] on icon "Next result" at bounding box center [1175, 28] width 18 height 18
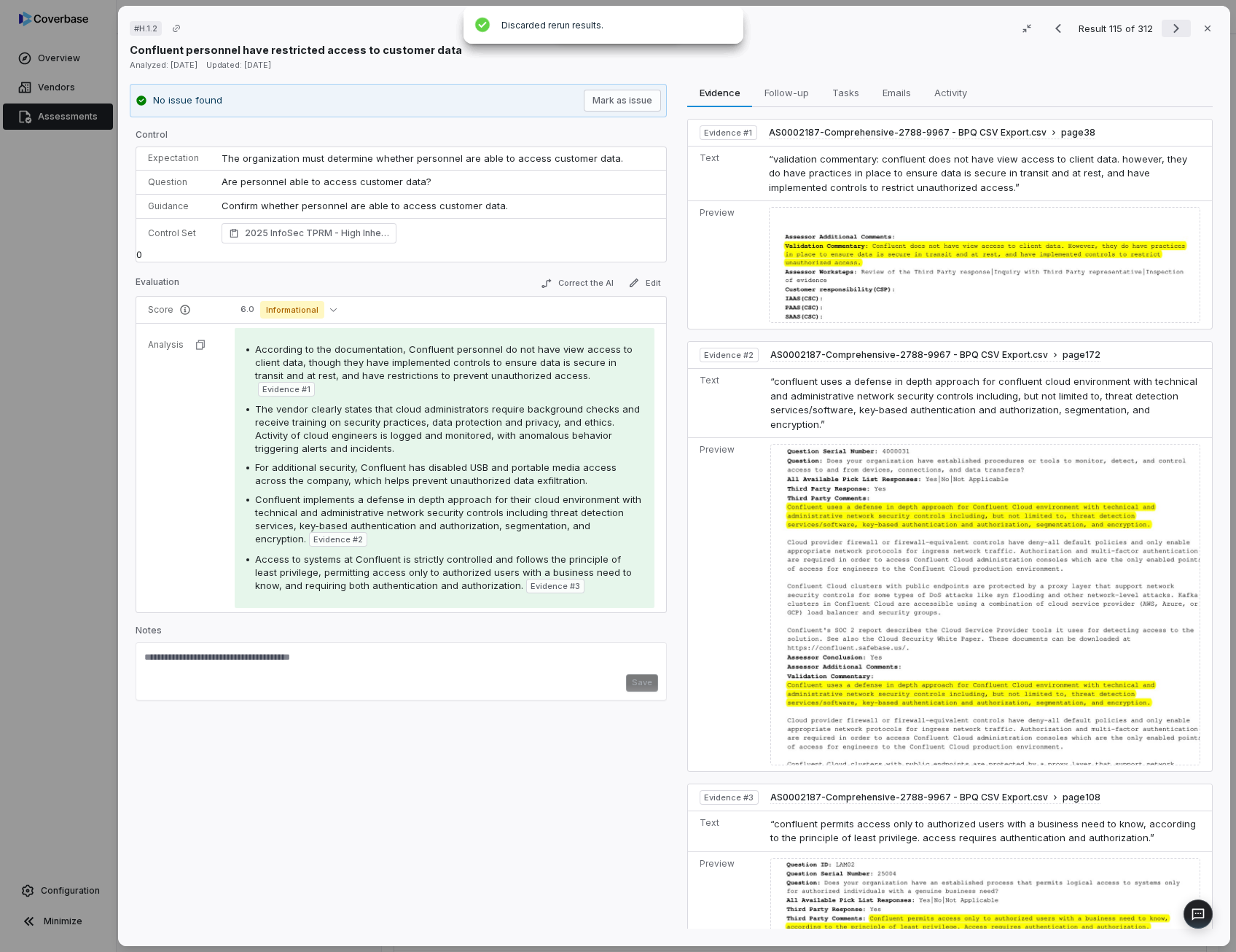
click at [1167, 32] on icon "Next result" at bounding box center [1175, 28] width 18 height 18
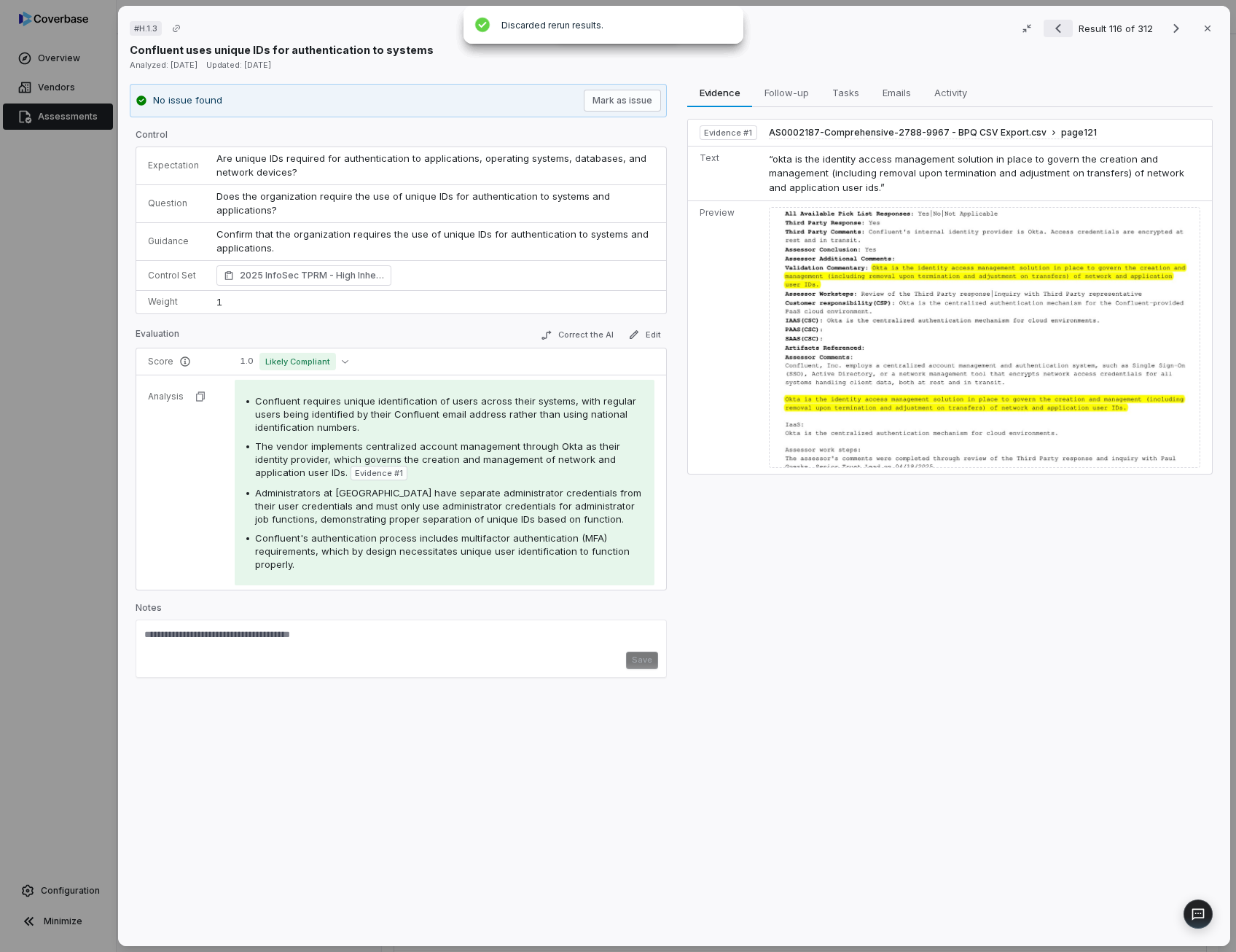
click at [1055, 30] on icon "Previous result" at bounding box center [1058, 28] width 18 height 18
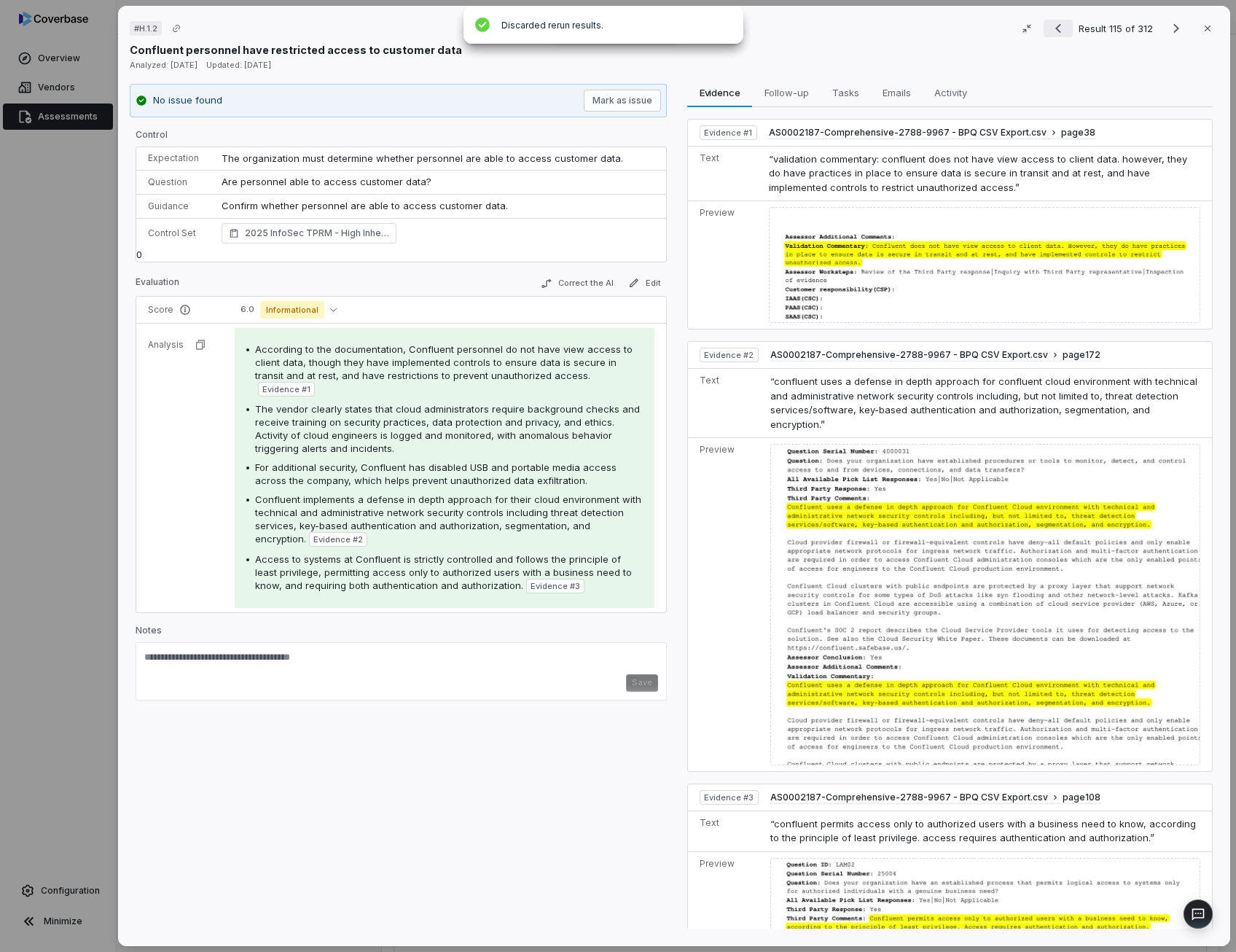
click at [1055, 30] on icon "Previous result" at bounding box center [1058, 28] width 18 height 18
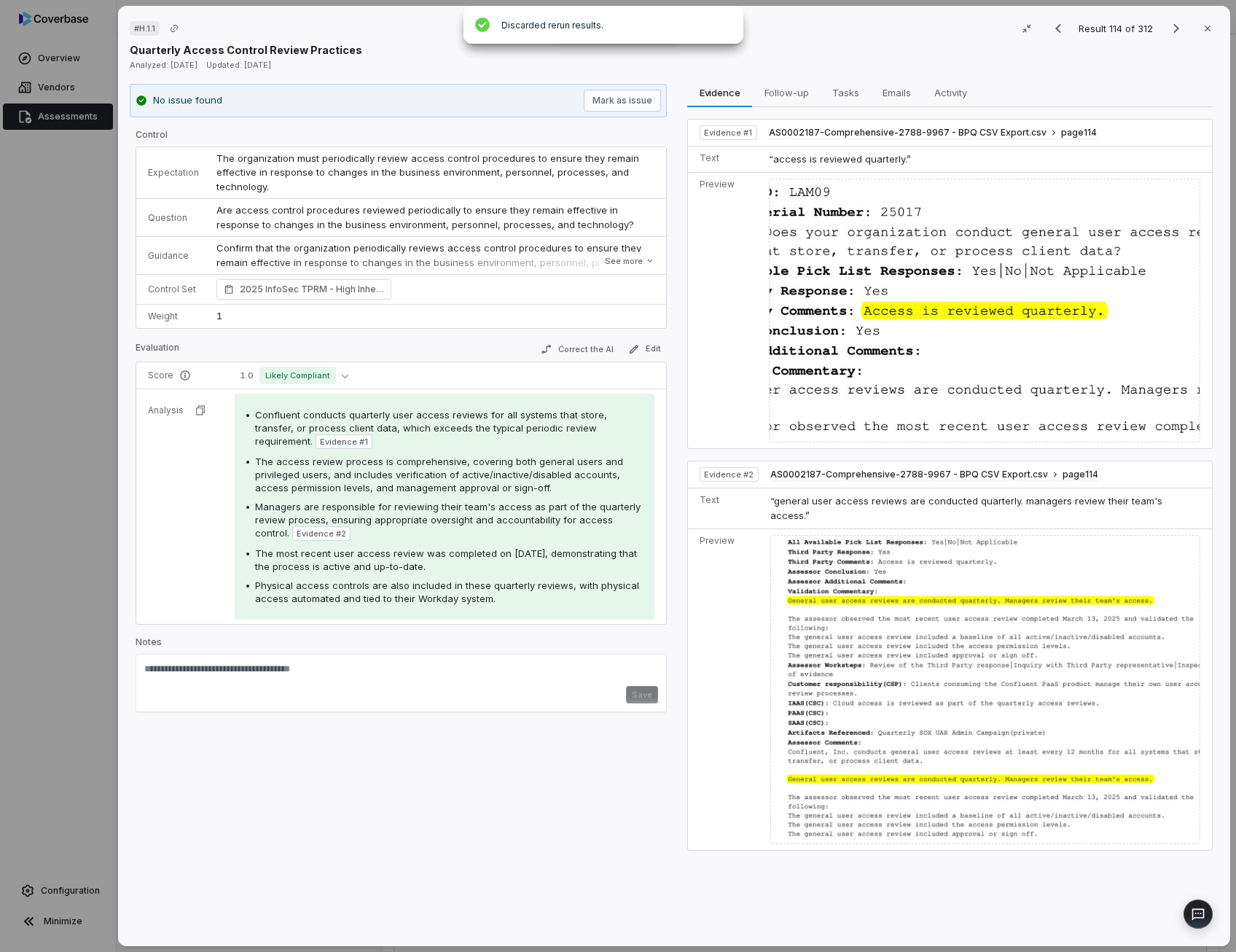
click at [465, 220] on span "Are access control procedures reviewed periodically to ensure they remain effec…" at bounding box center [425, 217] width 418 height 26
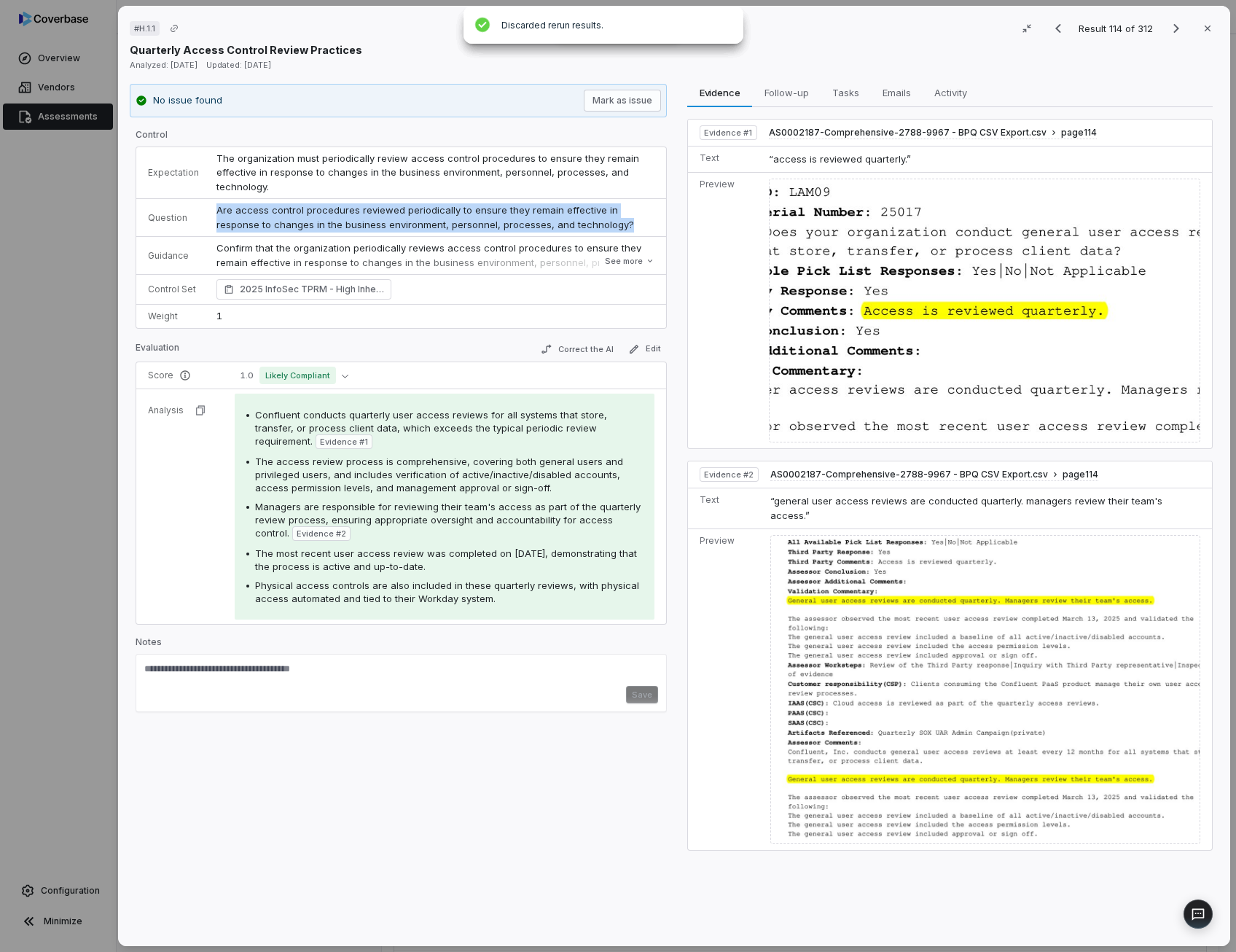
copy span "Are access control procedures reviewed periodically to ensure they remain effec…"
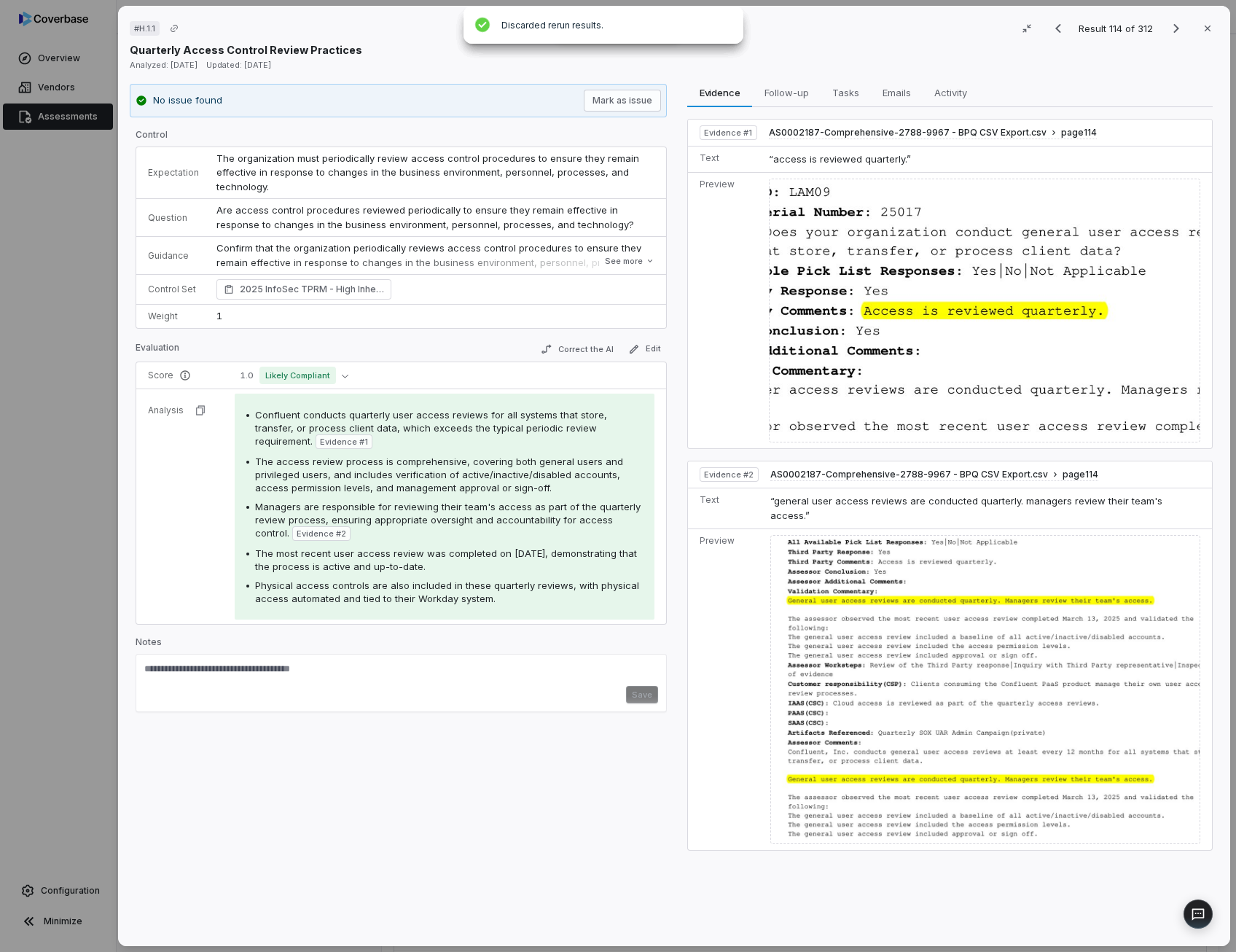
click at [437, 247] on p "Confirm that the organization periodically reviews access control procedures to…" at bounding box center [435, 263] width 438 height 43
drag, startPoint x: 437, startPoint y: 247, endPoint x: 362, endPoint y: 222, distance: 79.1
click at [362, 222] on span "Are access control procedures reviewed periodically to ensure they remain effec…" at bounding box center [425, 217] width 418 height 26
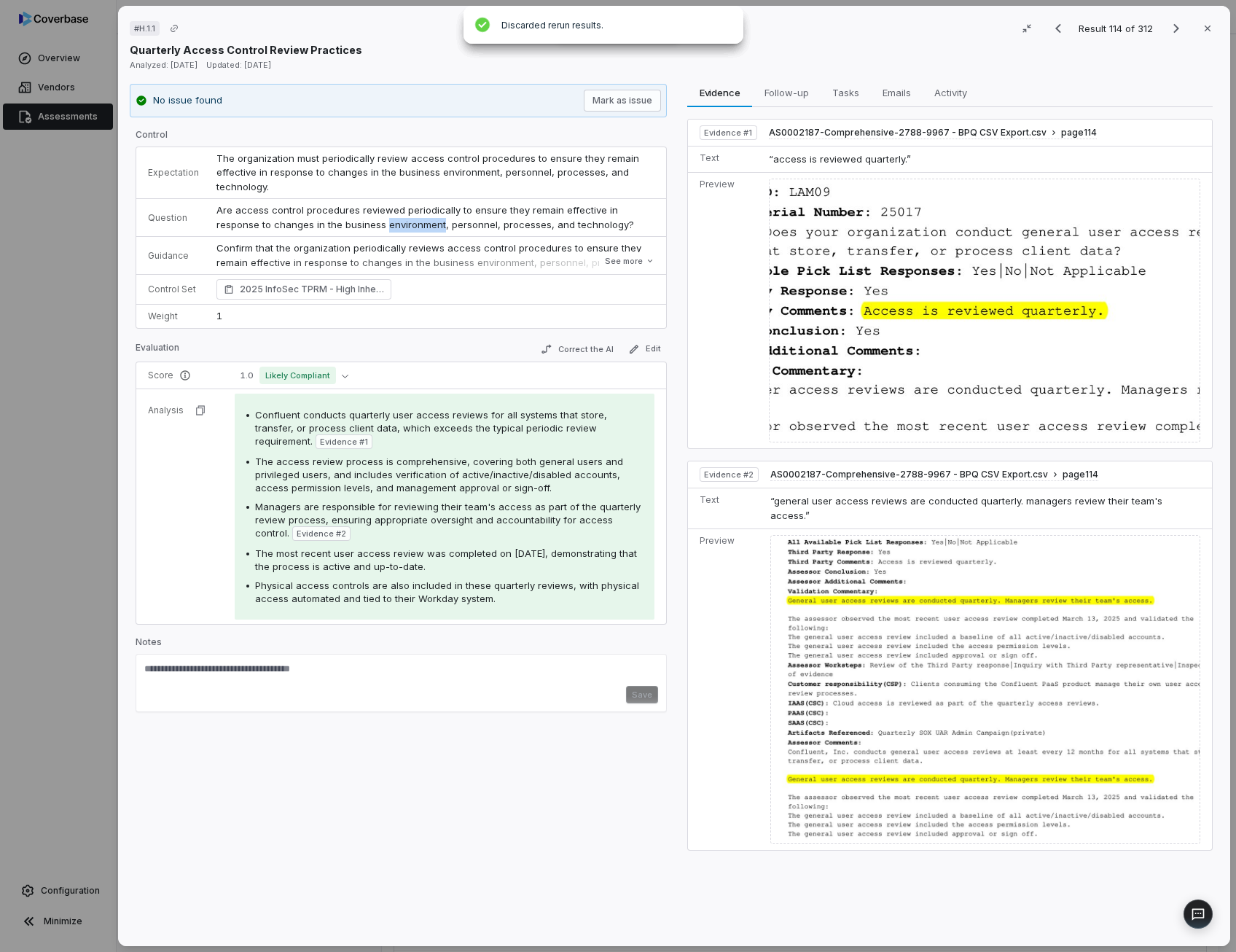
click at [362, 222] on span "Are access control procedures reviewed periodically to ensure they remain effec…" at bounding box center [425, 217] width 418 height 26
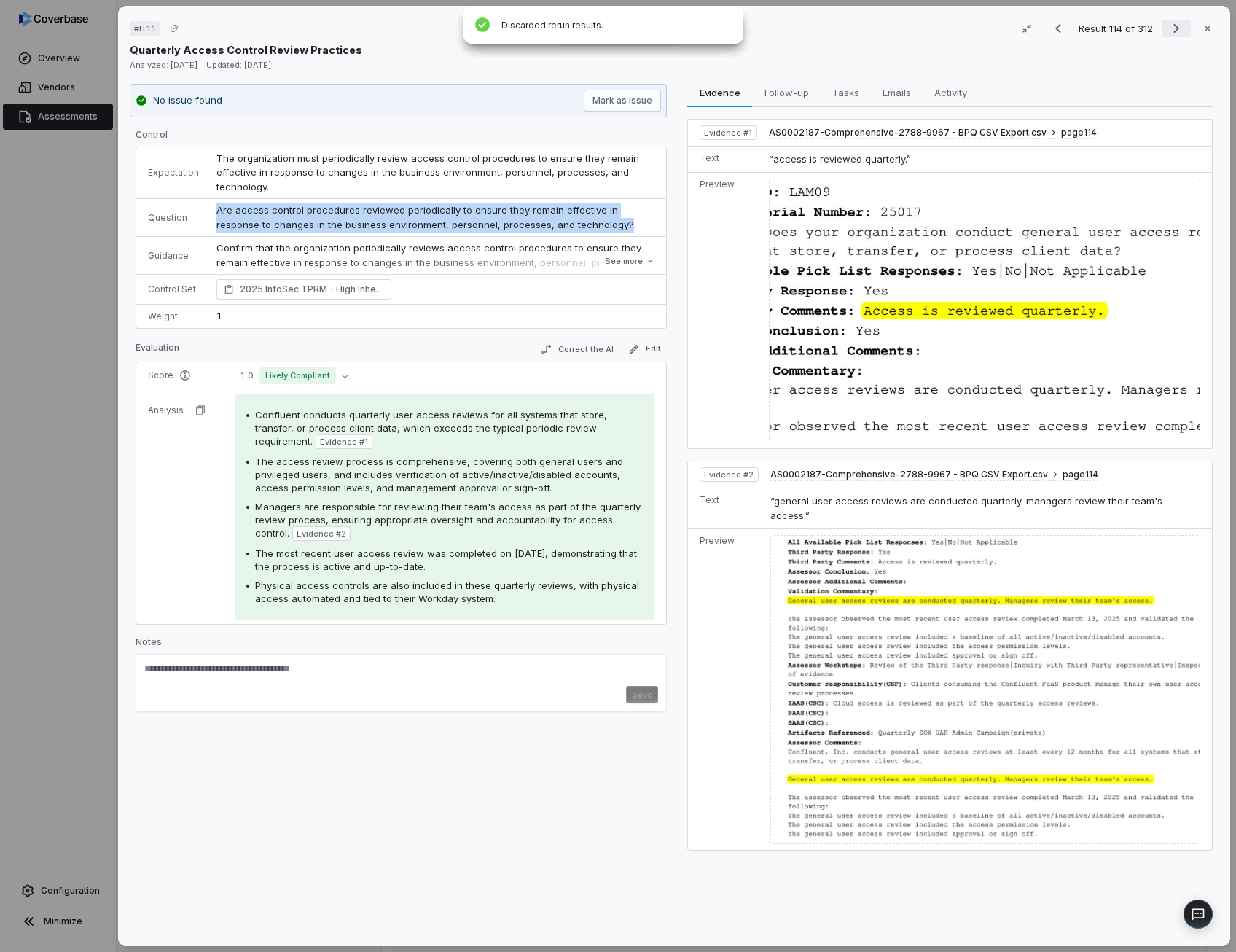
click at [1171, 29] on icon "Next result" at bounding box center [1175, 28] width 18 height 18
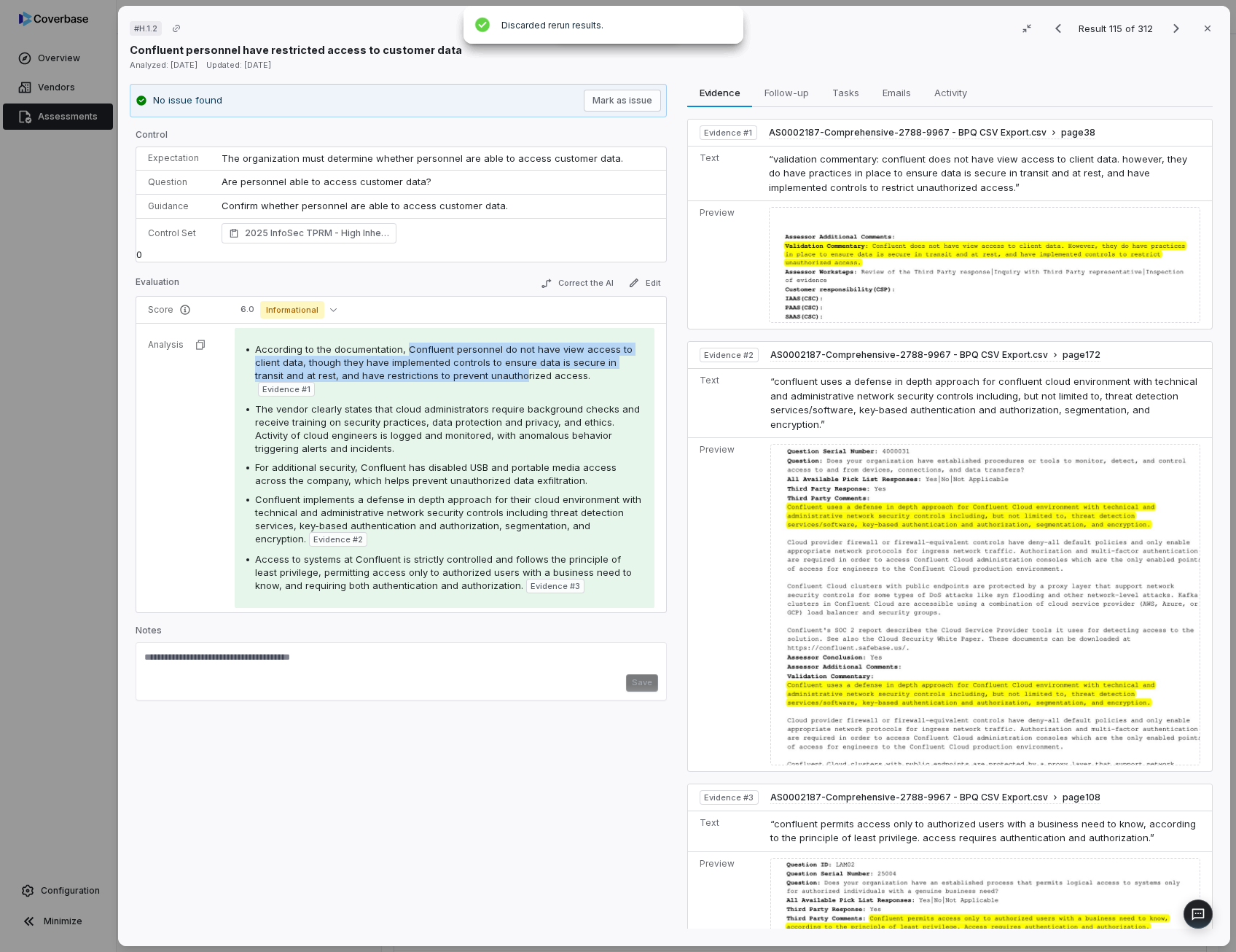
drag, startPoint x: 403, startPoint y: 346, endPoint x: 485, endPoint y: 369, distance: 85.2
click at [485, 369] on span "According to the documentation, Confluent personnel do not have view access to …" at bounding box center [444, 362] width 377 height 38
drag, startPoint x: 485, startPoint y: 369, endPoint x: 450, endPoint y: 411, distance: 54.7
click at [450, 411] on span "The vendor clearly states that cloud administrators require background checks a…" at bounding box center [448, 428] width 385 height 51
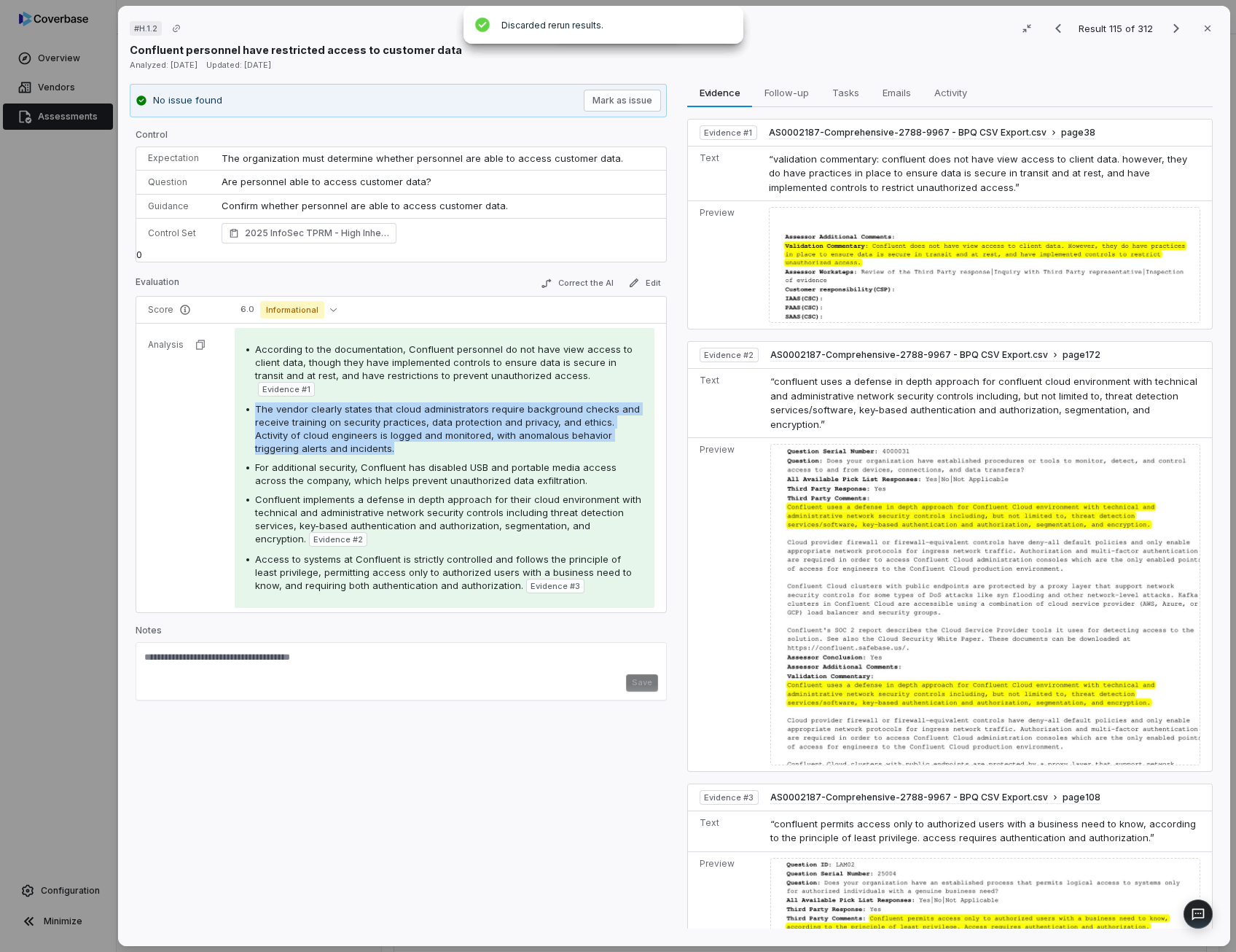
click at [450, 411] on span "The vendor clearly states that cloud administrators require background checks a…" at bounding box center [448, 428] width 385 height 51
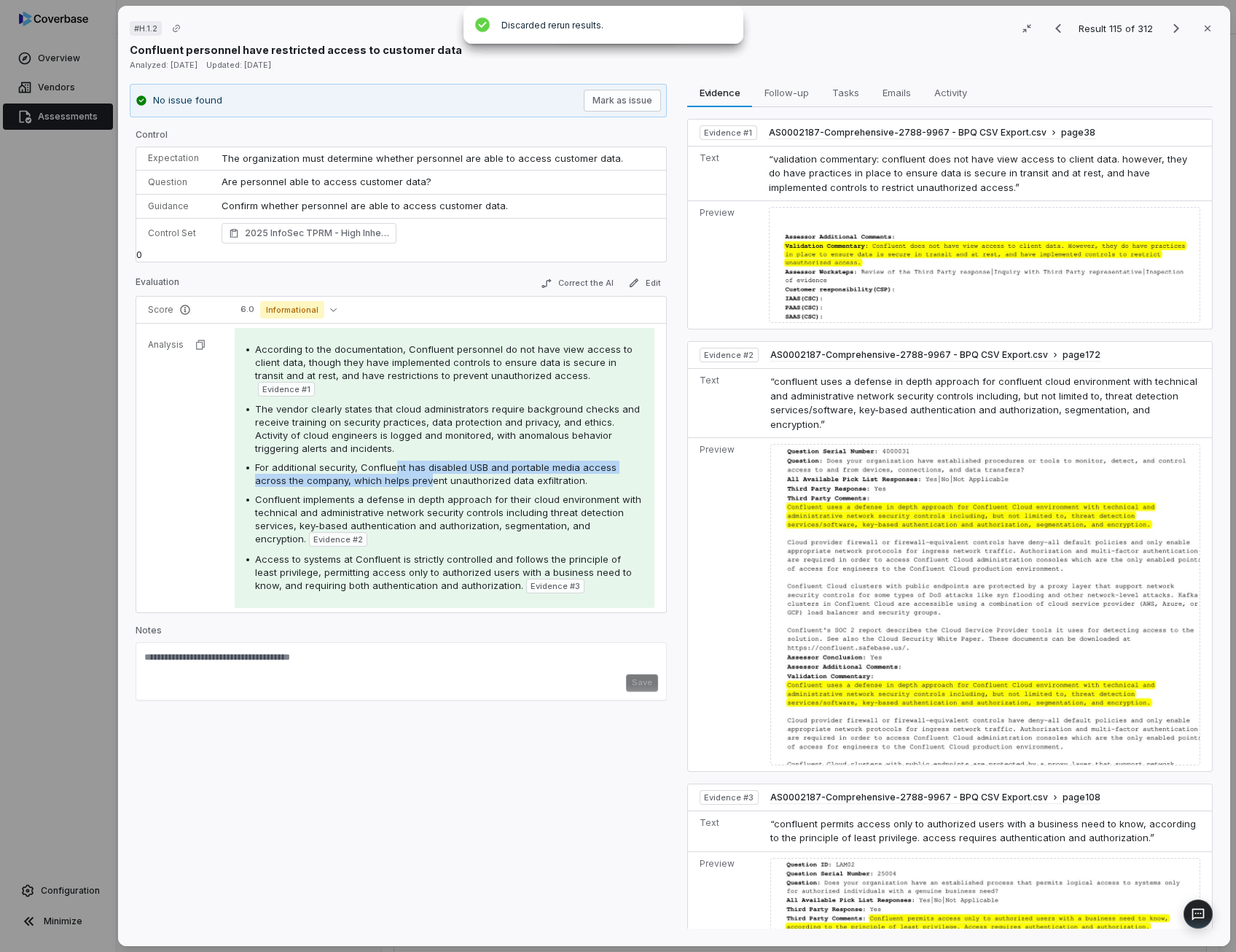
drag, startPoint x: 450, startPoint y: 411, endPoint x: 392, endPoint y: 459, distance: 75.3
click at [392, 461] on div "For additional security, Confluent has disabled USB and portable media access a…" at bounding box center [448, 474] width 388 height 26
drag, startPoint x: 392, startPoint y: 459, endPoint x: 396, endPoint y: 493, distance: 34.2
click at [396, 493] on span "Confluent implements a defense in depth approach for their cloud environment wi…" at bounding box center [448, 519] width 386 height 51
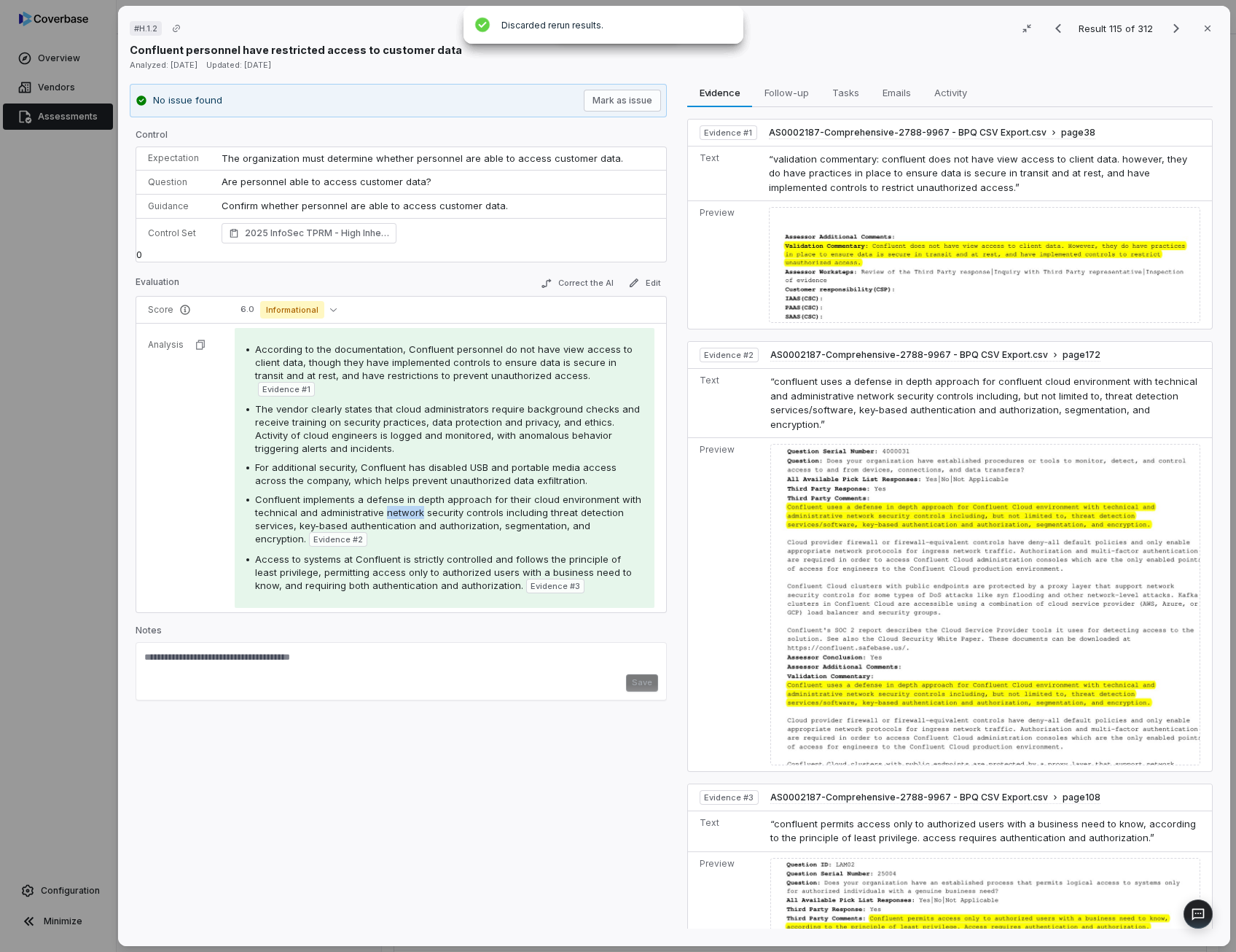
click at [396, 493] on span "Confluent implements a defense in depth approach for their cloud environment wi…" at bounding box center [448, 519] width 386 height 51
drag, startPoint x: 396, startPoint y: 493, endPoint x: 408, endPoint y: 554, distance: 62.2
click at [408, 554] on span "Access to systems at Confluent is strictly controlled and follows the principle…" at bounding box center [443, 572] width 376 height 38
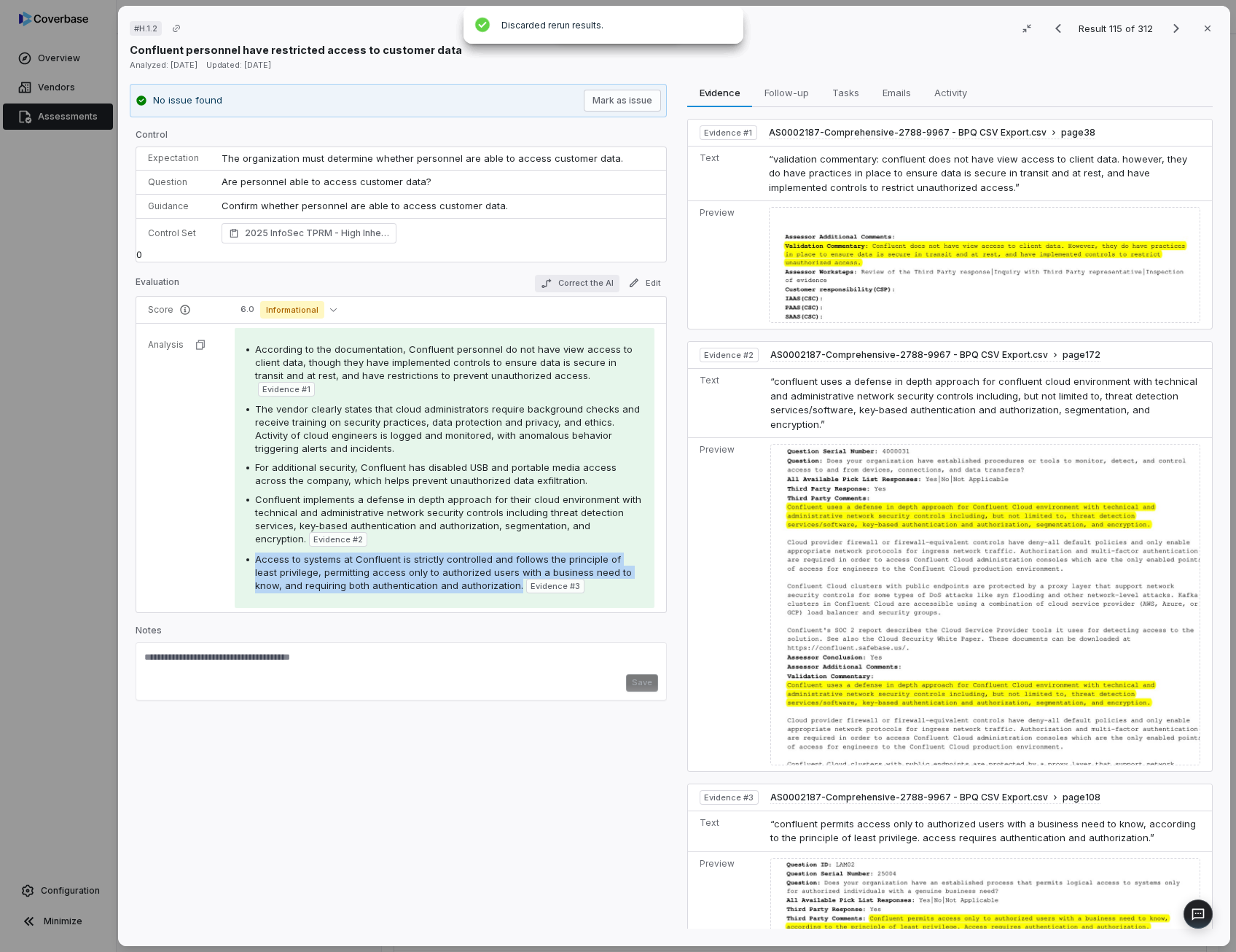
click at [579, 275] on button "Correct the AI" at bounding box center [576, 283] width 84 height 18
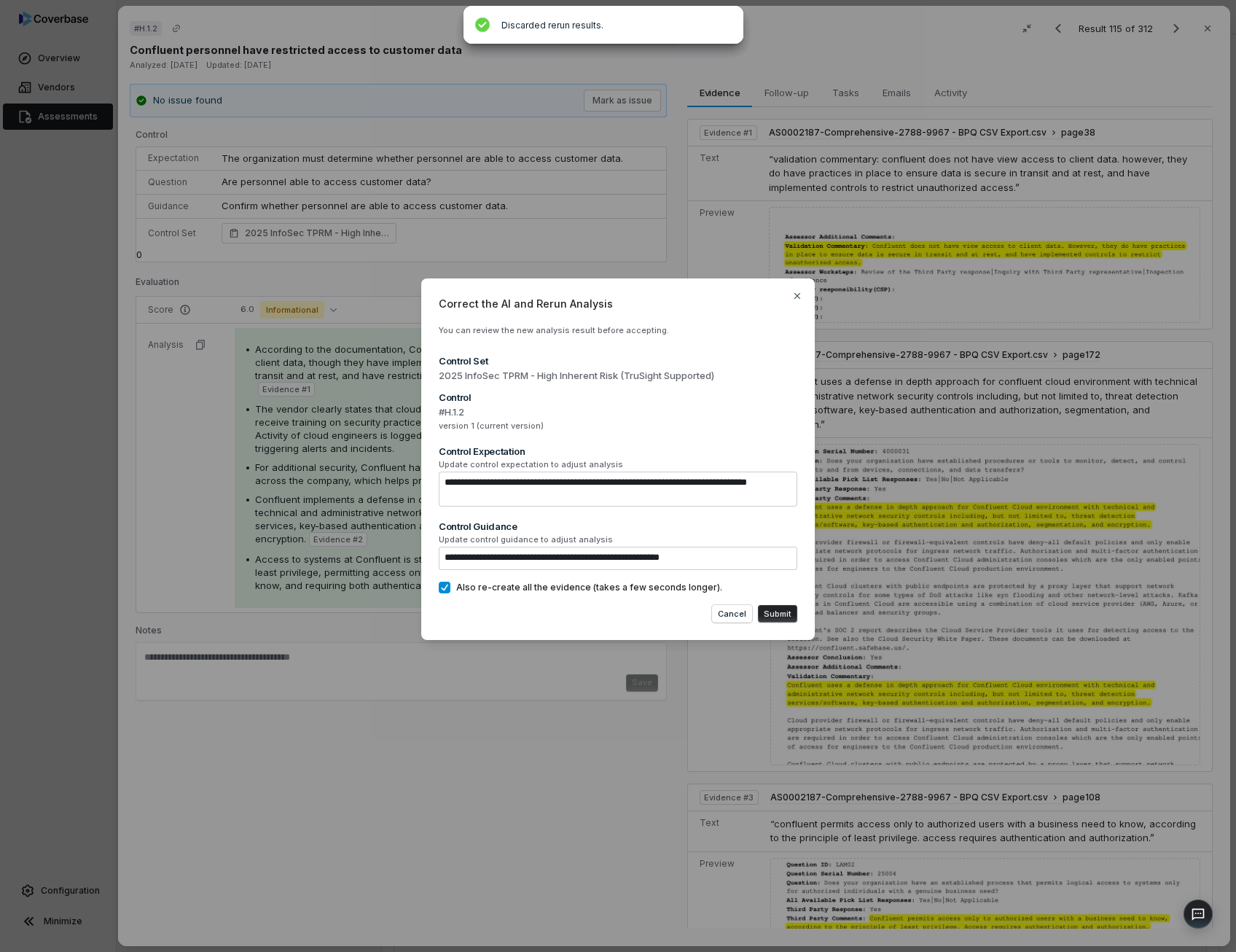
click at [770, 611] on button "Submit" at bounding box center [777, 613] width 39 height 18
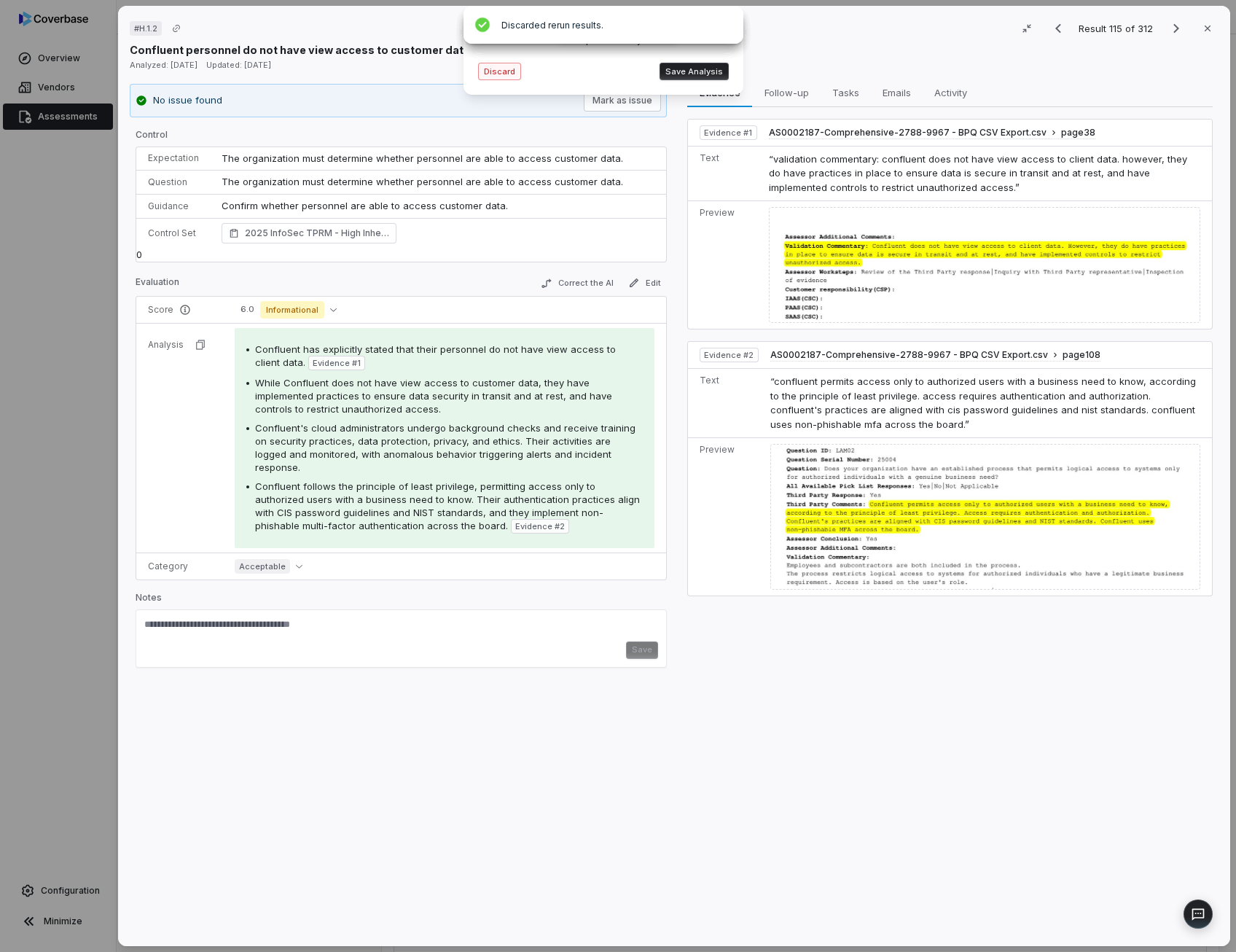
click at [508, 68] on button "Discard" at bounding box center [500, 71] width 43 height 18
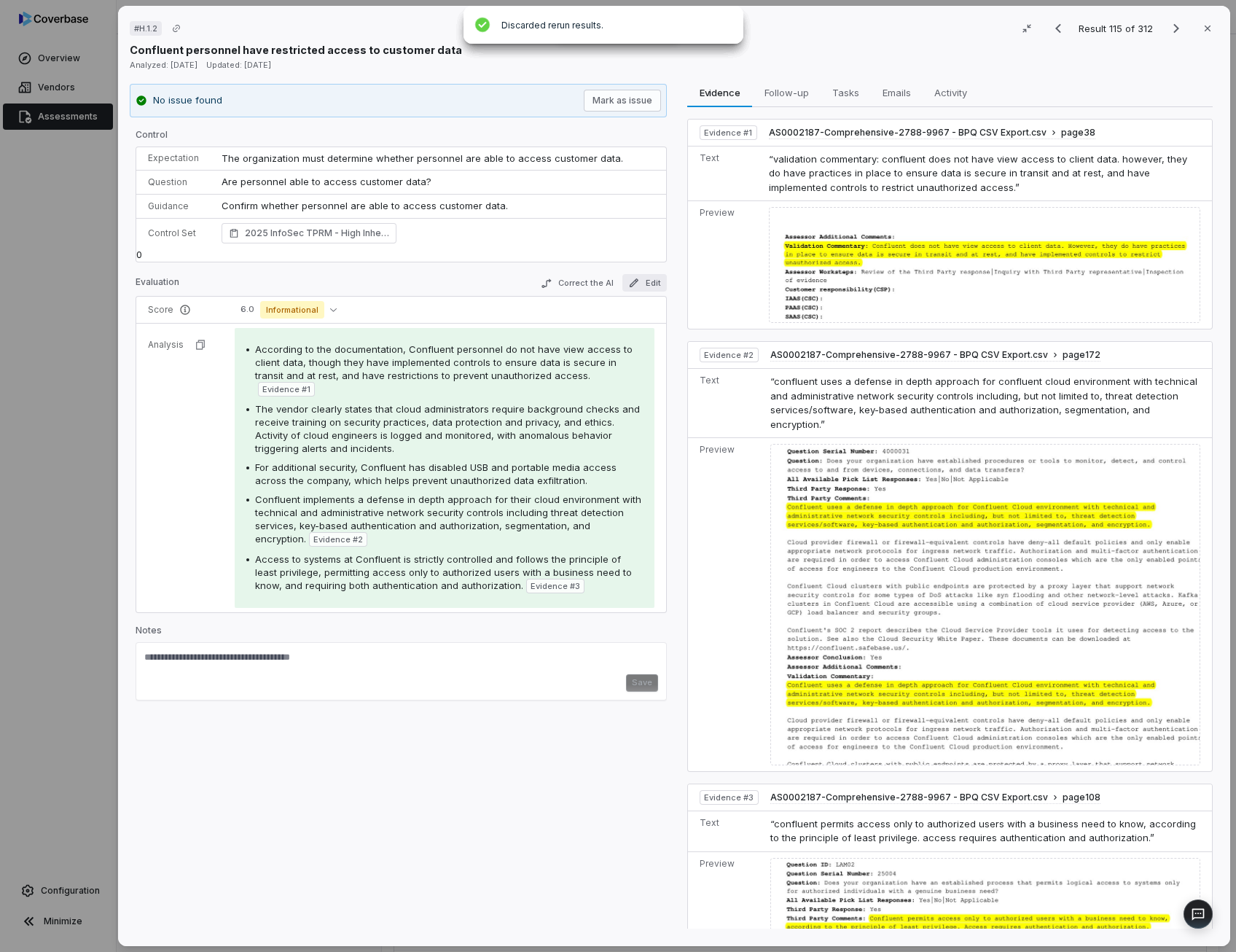
click at [644, 279] on button "Edit" at bounding box center [645, 282] width 45 height 18
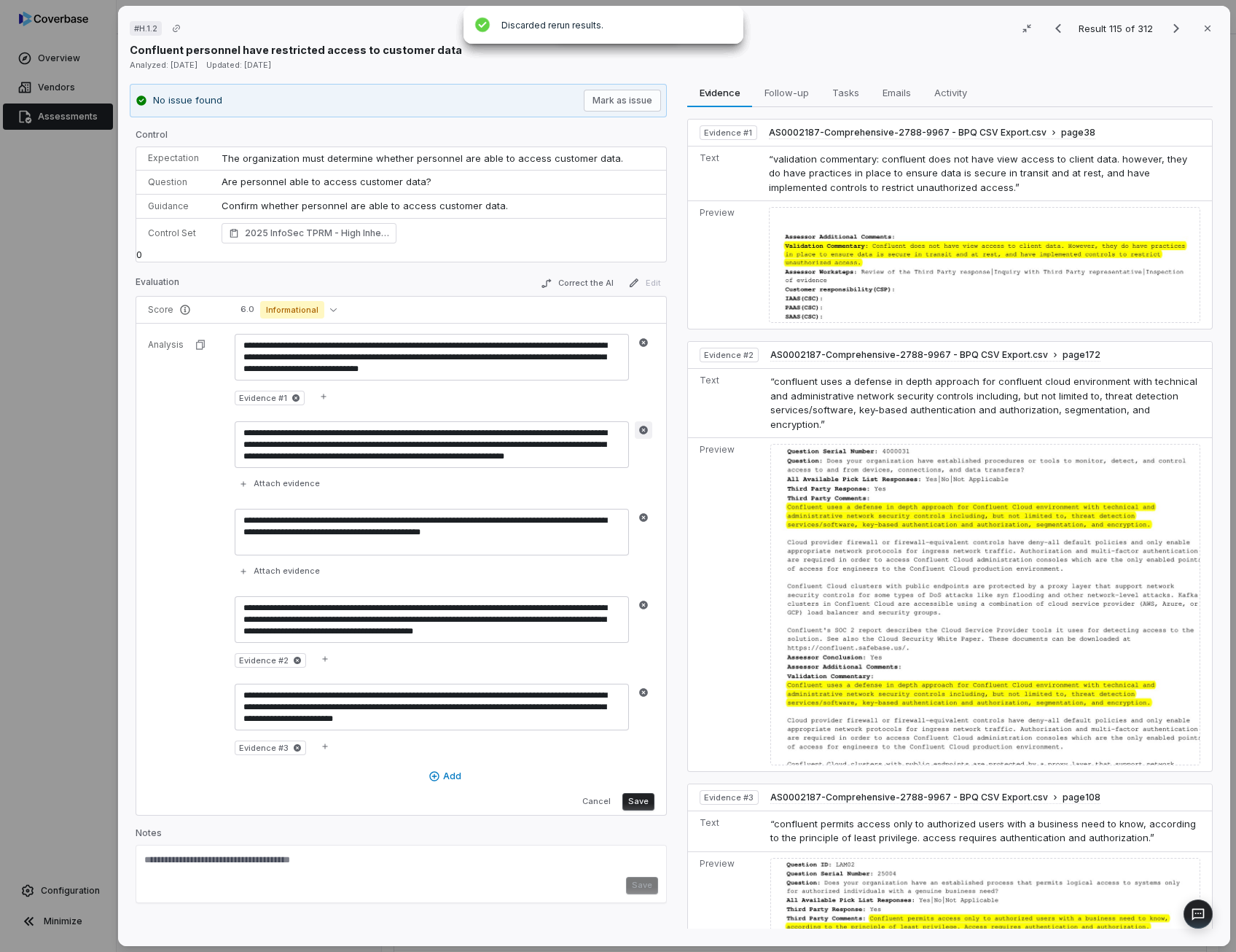
click at [642, 428] on icon "button" at bounding box center [643, 430] width 10 height 10
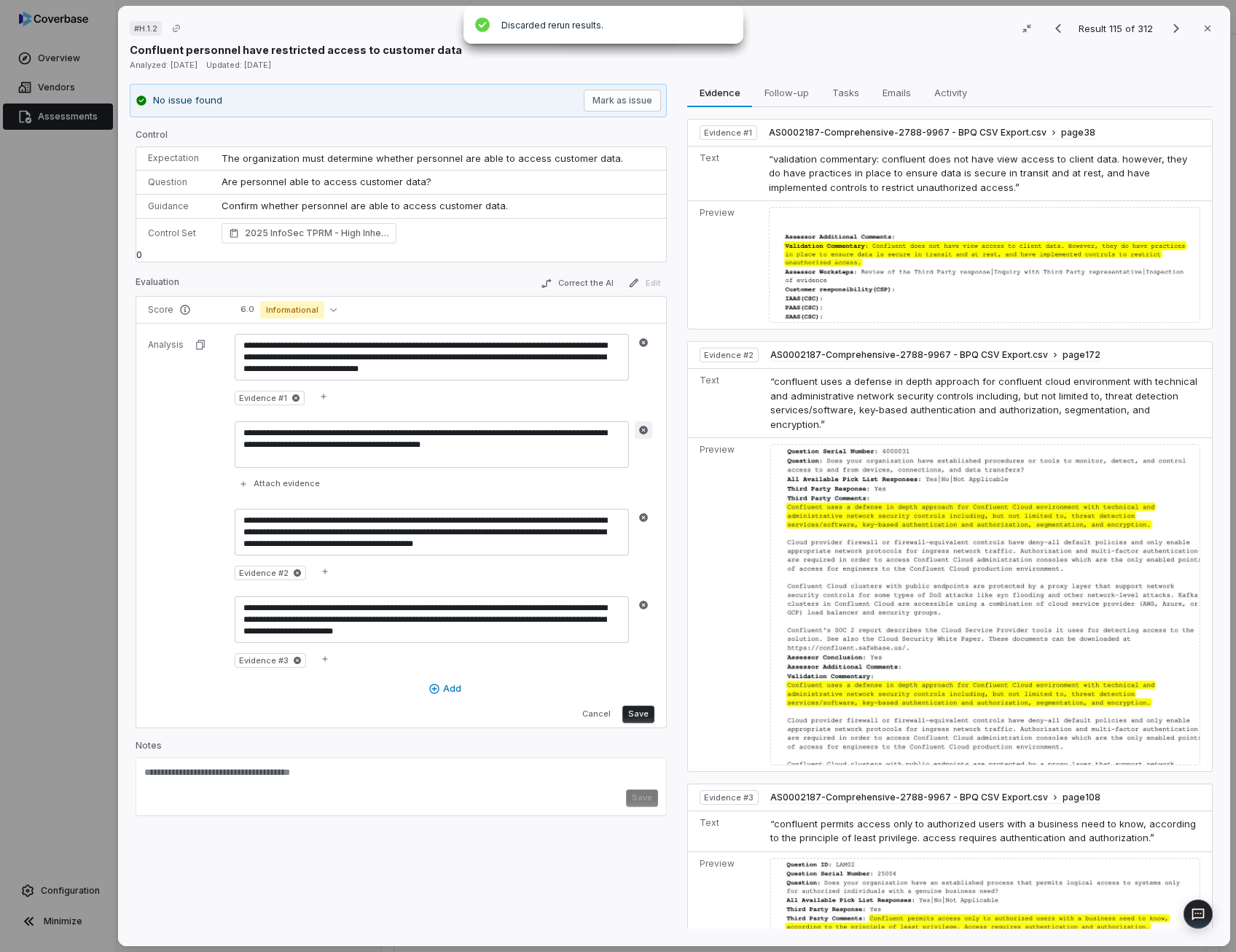
click at [642, 425] on icon "button" at bounding box center [643, 429] width 8 height 8
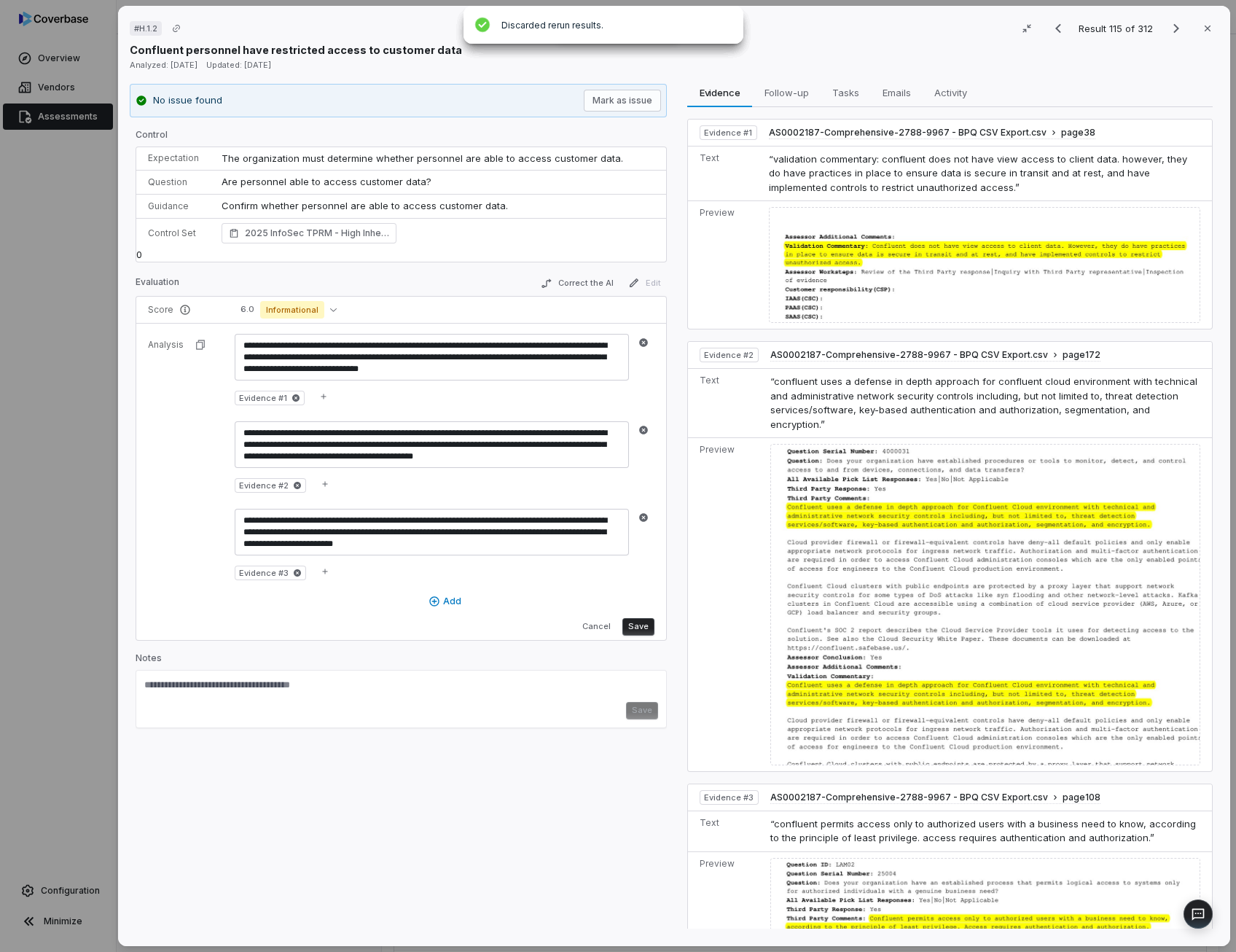
click at [642, 425] on icon "button" at bounding box center [643, 429] width 8 height 8
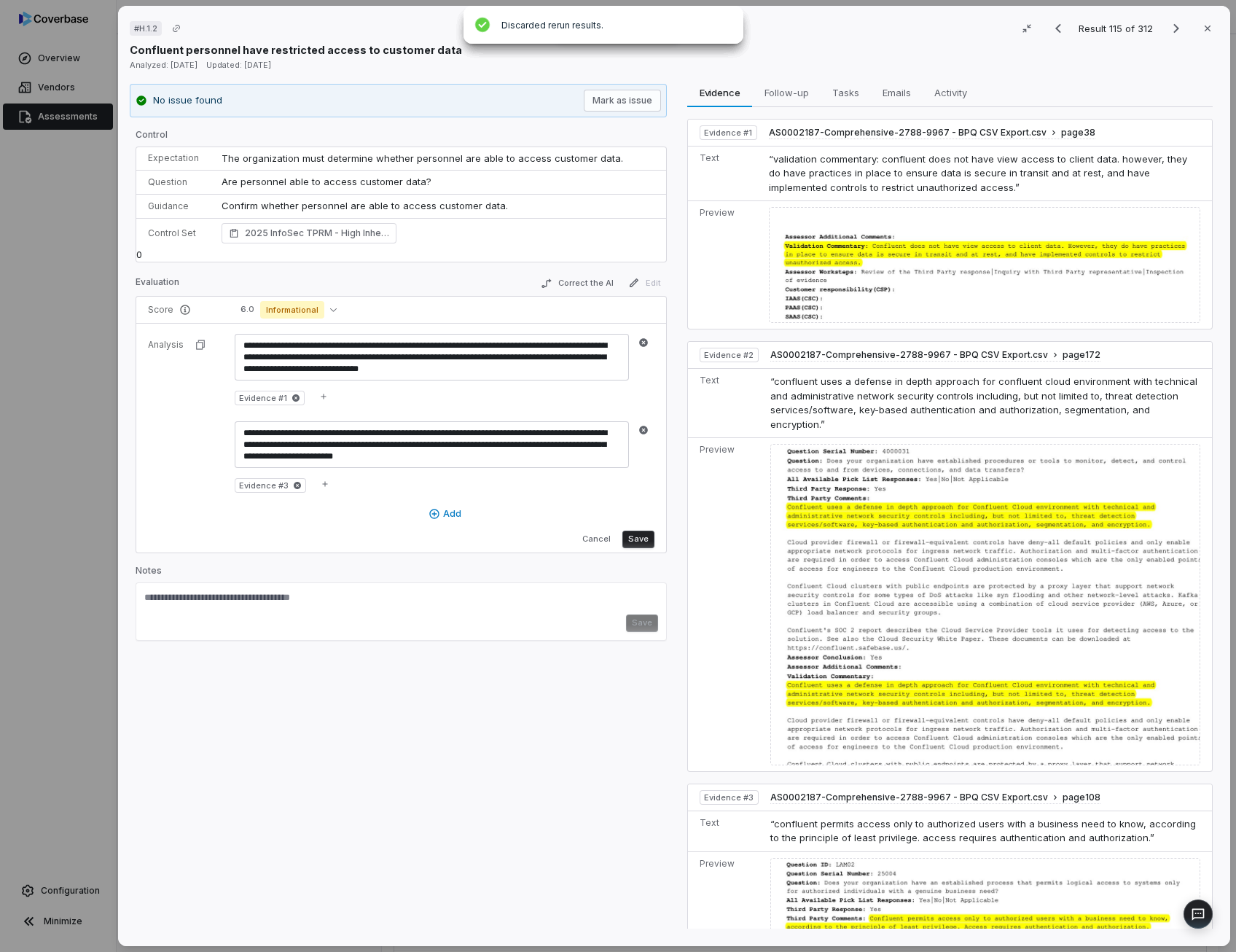
click at [642, 425] on icon "button" at bounding box center [643, 429] width 8 height 8
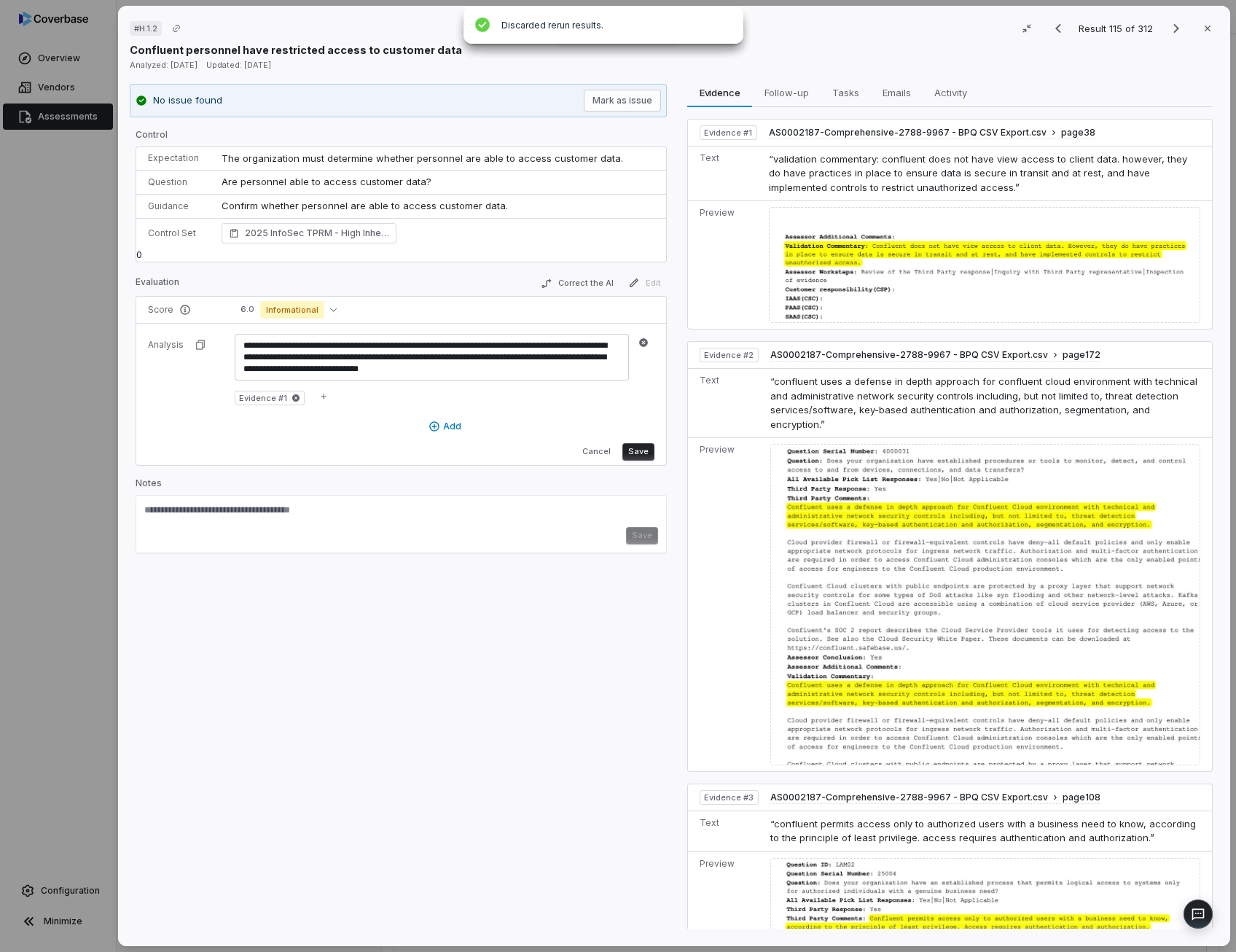
click at [638, 452] on button "Save" at bounding box center [638, 451] width 32 height 18
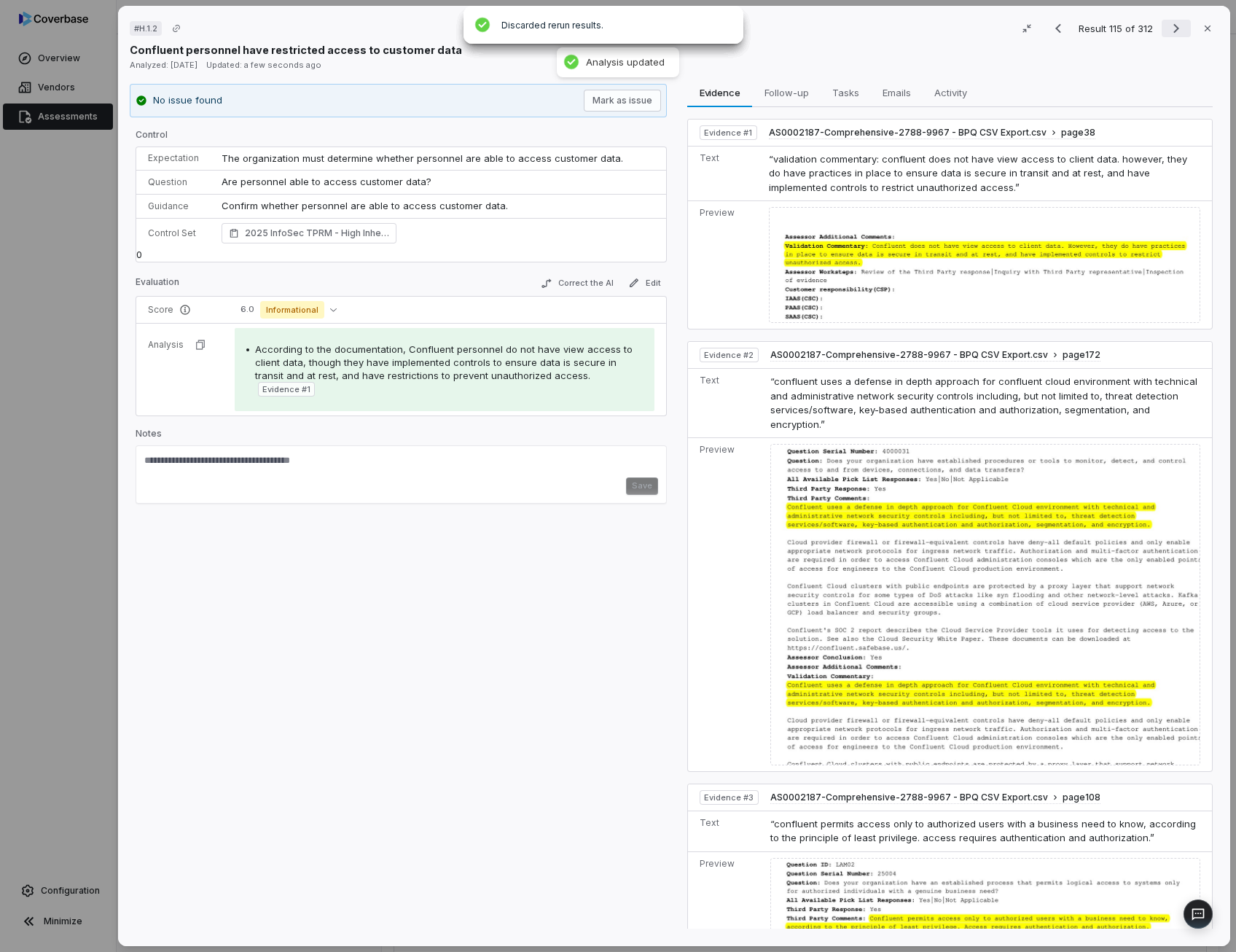
click at [1167, 31] on icon "Next result" at bounding box center [1175, 28] width 18 height 18
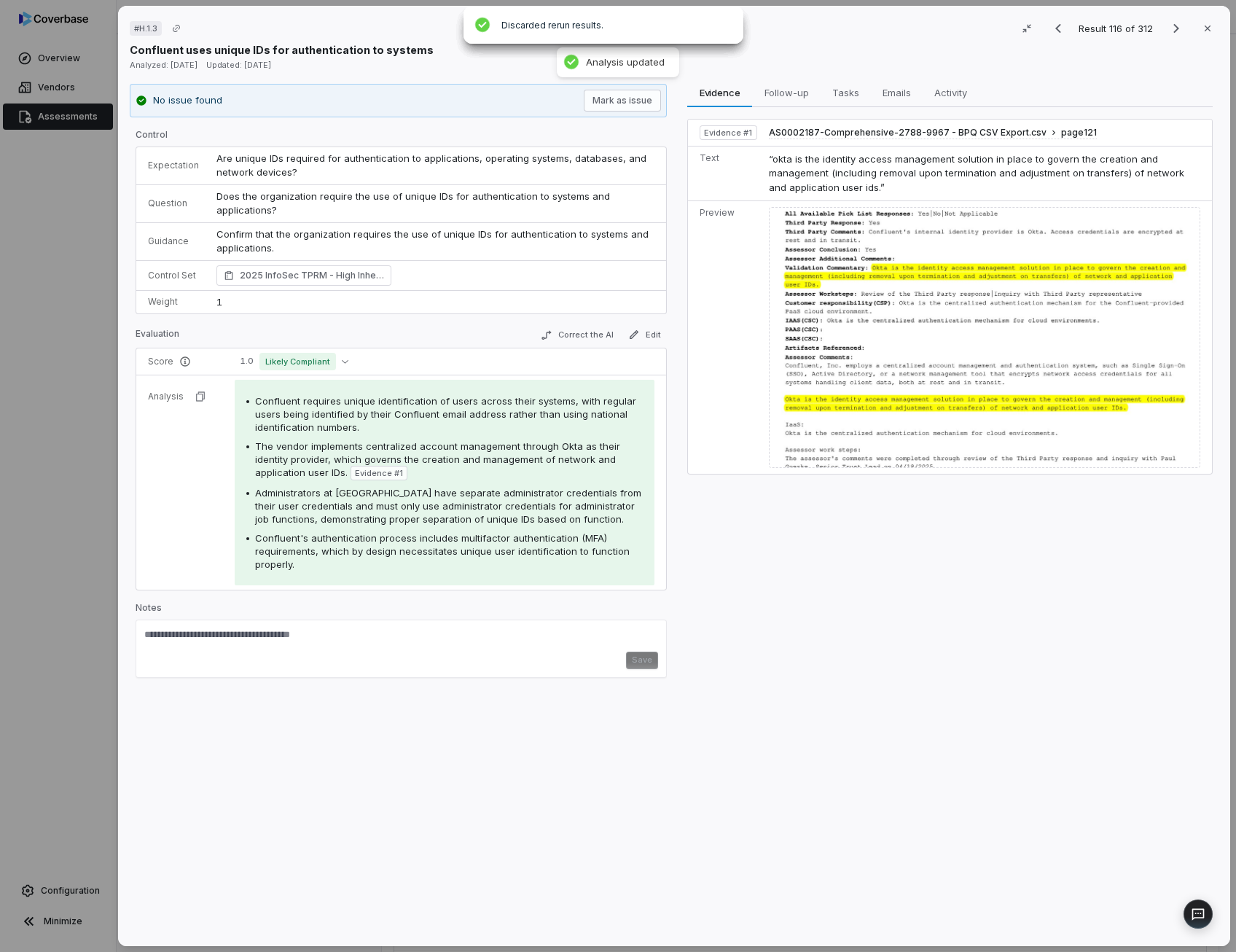
click at [528, 528] on div "Confluent requires unique identification of users across their systems, with re…" at bounding box center [445, 482] width 396 height 177
click at [367, 195] on span "Does the organization require the use of unique IDs for authentication to syste…" at bounding box center [415, 204] width 396 height 26
click at [425, 405] on span "Confluent requires unique identification of users across their systems, with re…" at bounding box center [446, 414] width 381 height 38
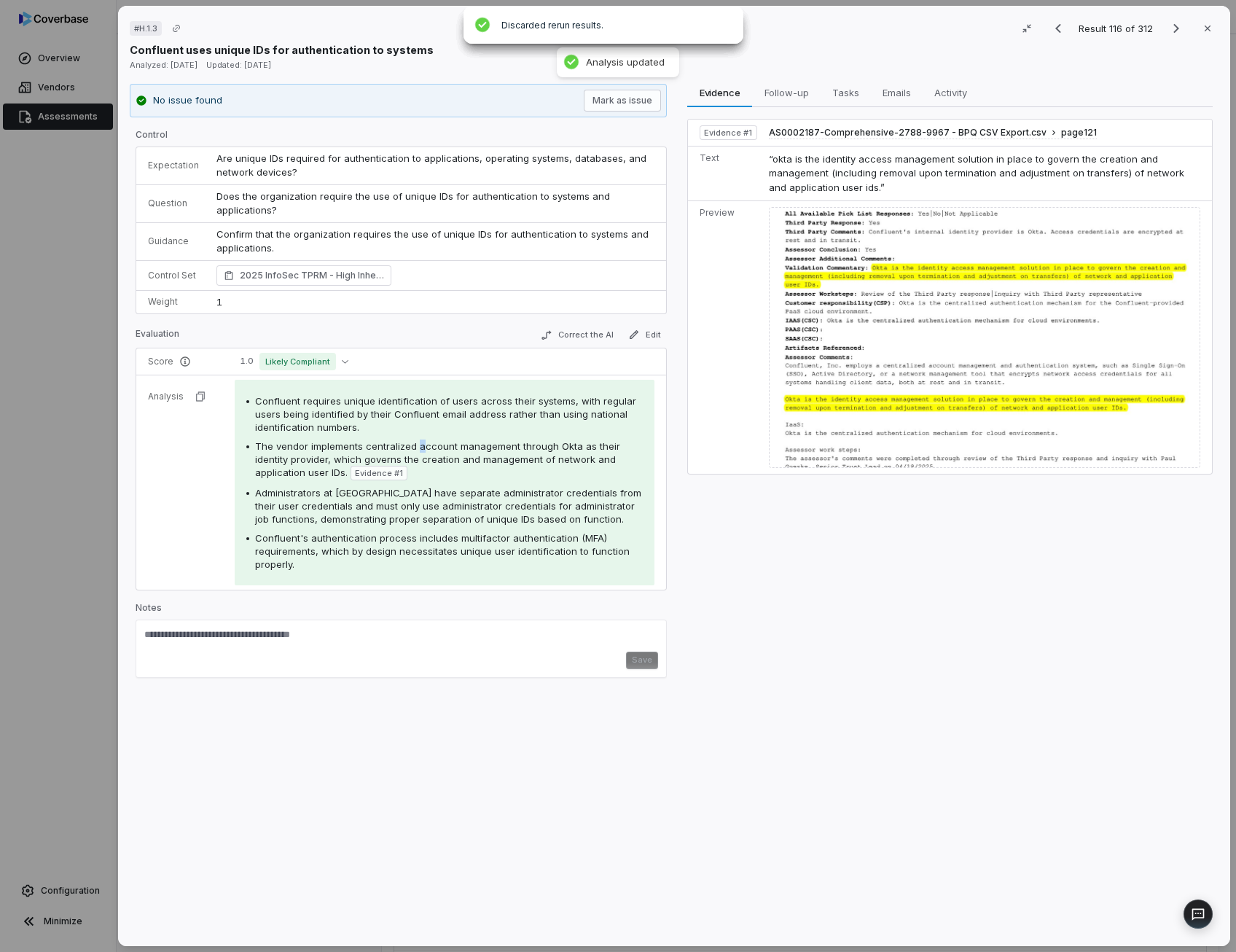
drag, startPoint x: 425, startPoint y: 405, endPoint x: 416, endPoint y: 446, distance: 42.0
click at [416, 446] on span "The vendor implements centralized account management through Okta as their iden…" at bounding box center [437, 459] width 365 height 38
drag, startPoint x: 416, startPoint y: 446, endPoint x: 388, endPoint y: 508, distance: 68.0
click at [388, 508] on span "Administrators at [GEOGRAPHIC_DATA] have separate administrator credentials fro…" at bounding box center [448, 505] width 386 height 38
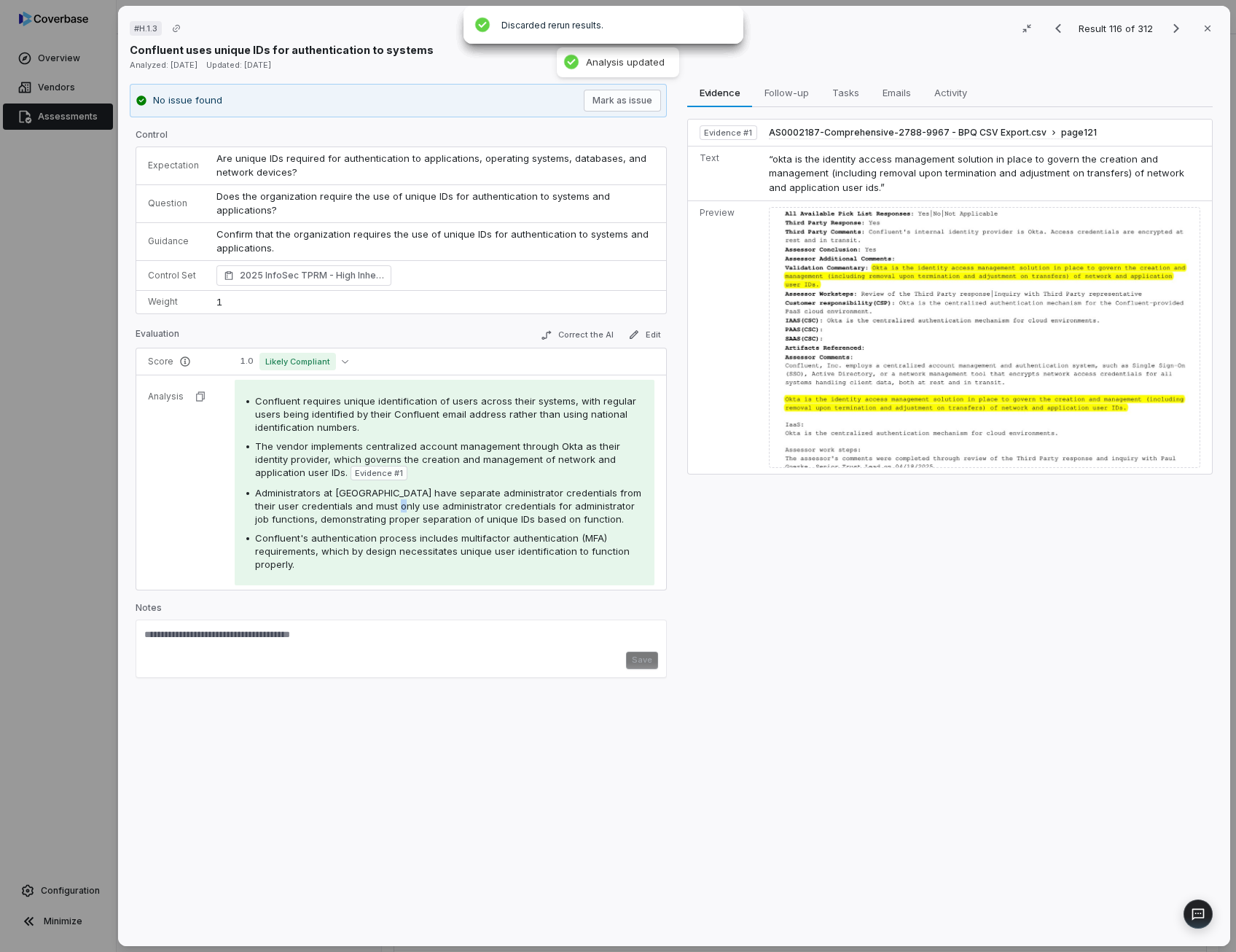
click at [388, 508] on span "Administrators at [GEOGRAPHIC_DATA] have separate administrator credentials fro…" at bounding box center [448, 505] width 386 height 38
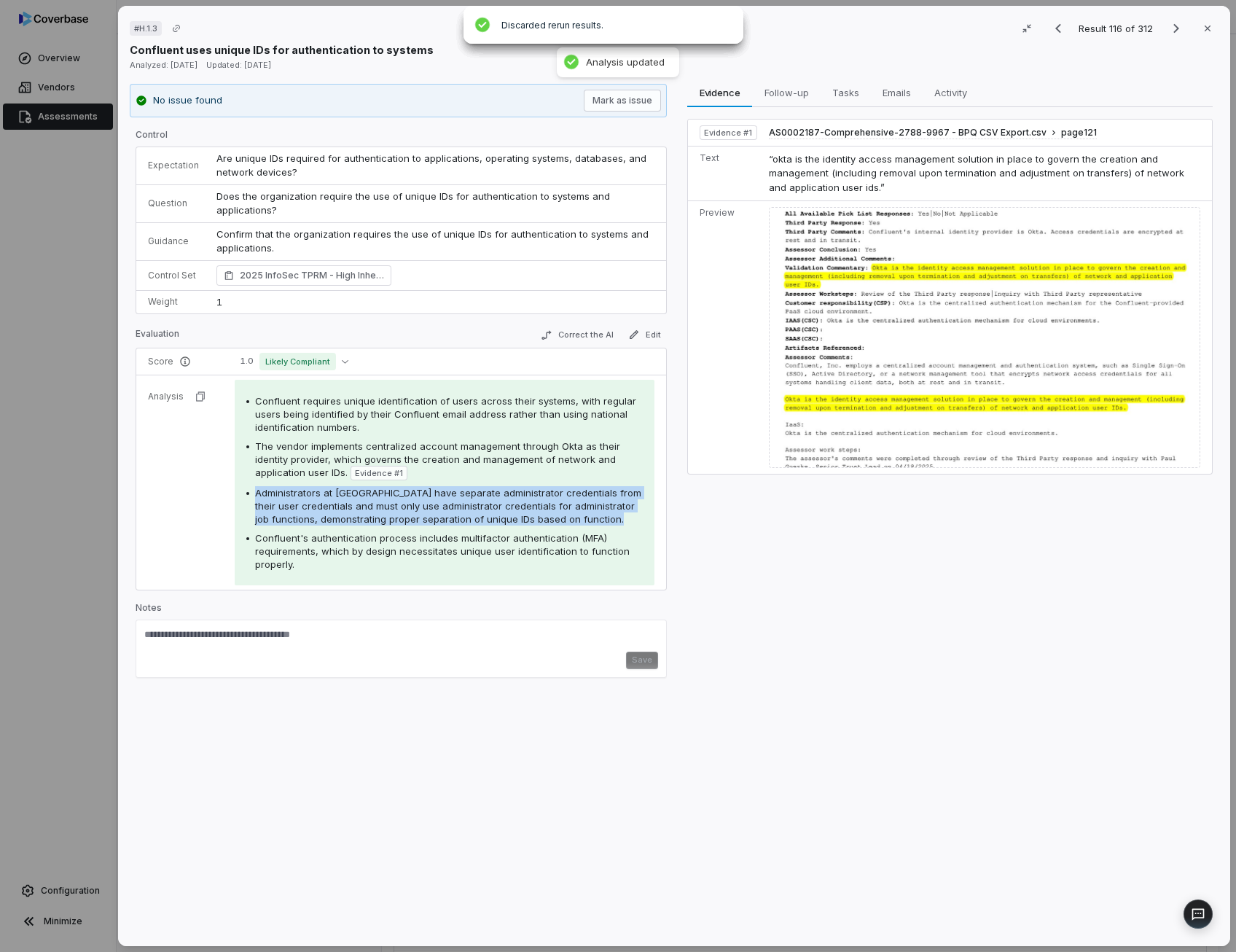
click at [388, 508] on span "Administrators at [GEOGRAPHIC_DATA] have separate administrator credentials fro…" at bounding box center [448, 505] width 386 height 38
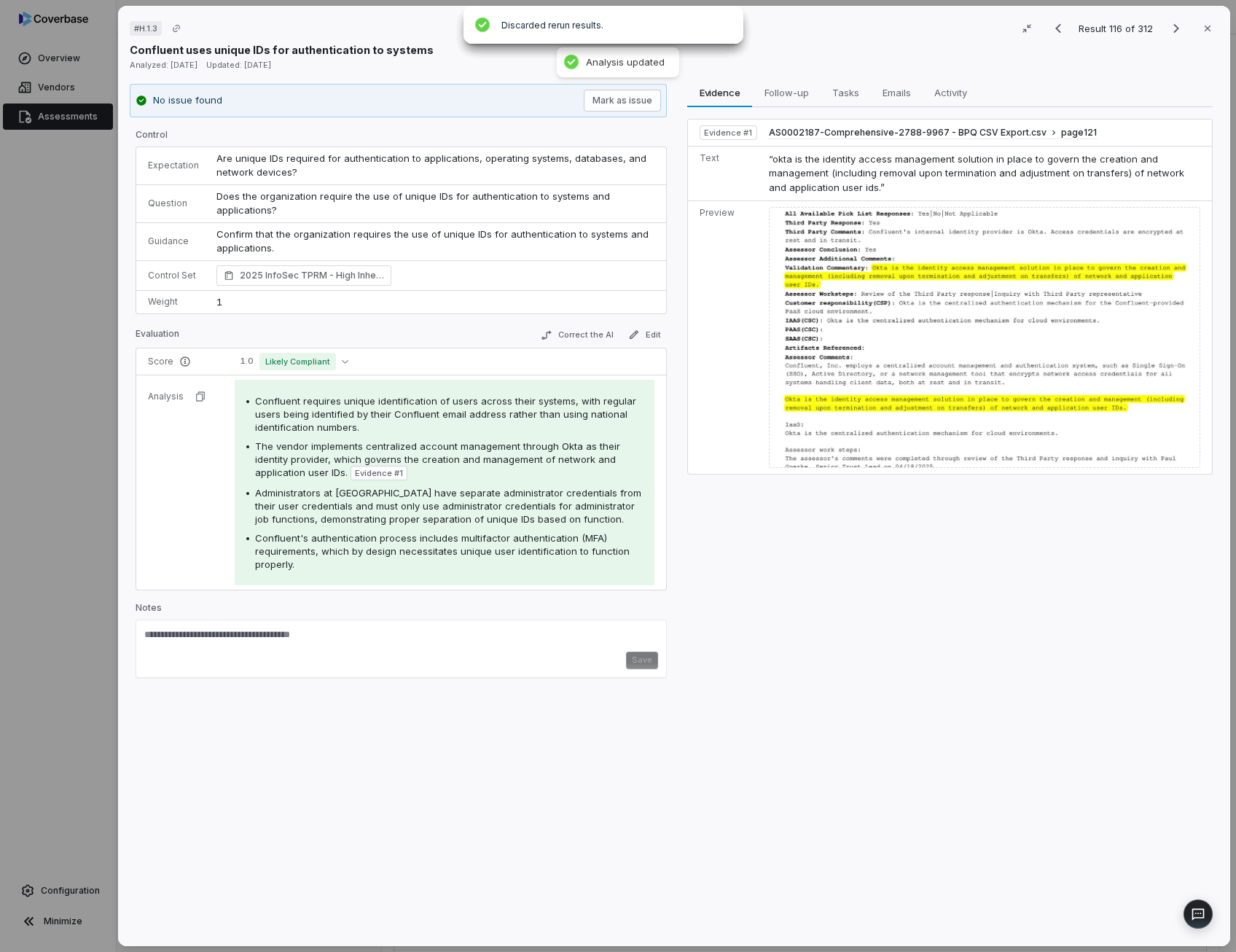
drag, startPoint x: 388, startPoint y: 508, endPoint x: 399, endPoint y: 546, distance: 39.6
click at [399, 546] on span "Confluent's authentication process includes multifactor authentication (MFA) re…" at bounding box center [442, 550] width 375 height 38
click at [1172, 32] on icon "Next result" at bounding box center [1175, 28] width 18 height 18
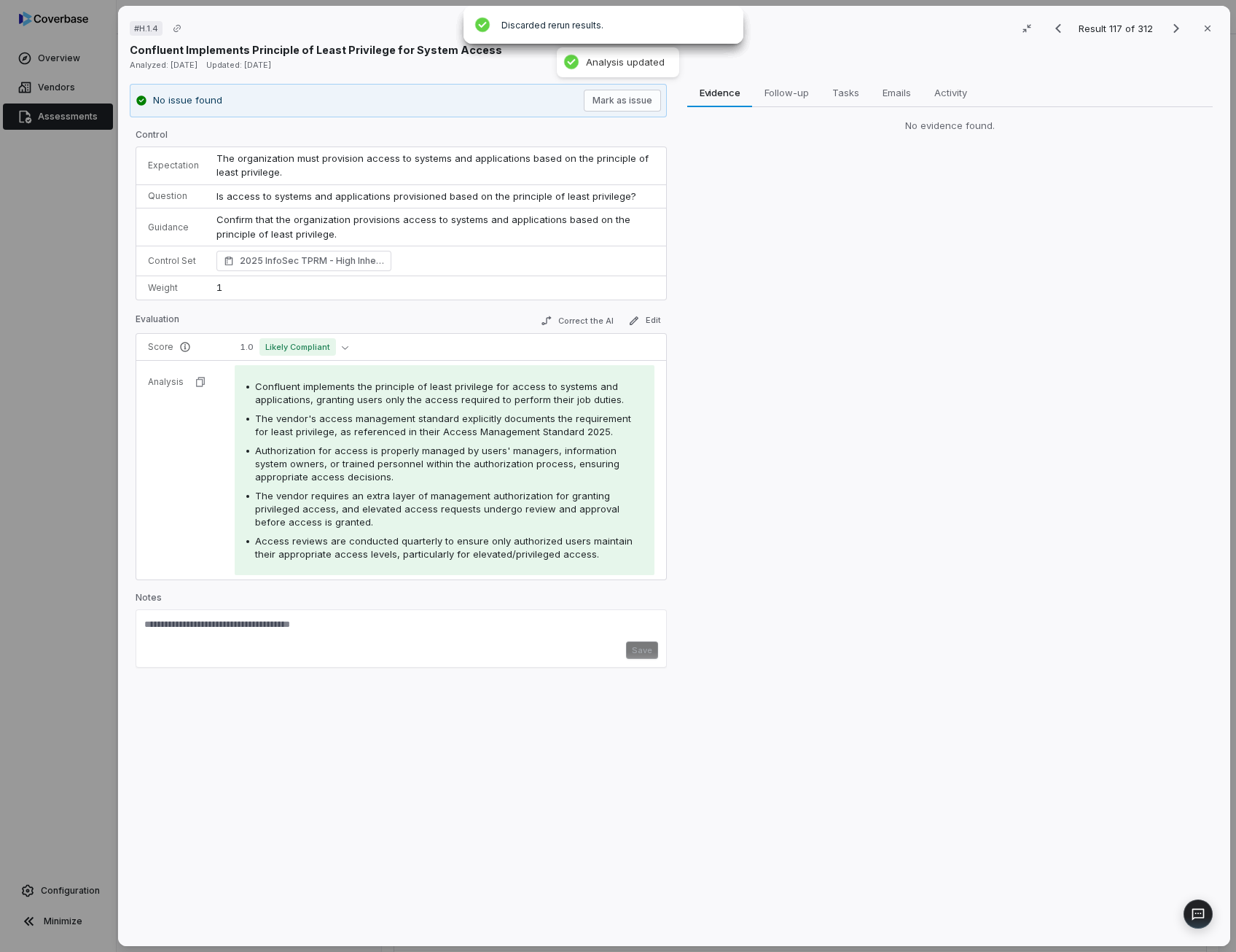
click at [406, 392] on span "Confluent implements the principle of least privilege for access to systems and…" at bounding box center [439, 392] width 369 height 25
drag, startPoint x: 406, startPoint y: 392, endPoint x: 412, endPoint y: 432, distance: 40.4
click at [412, 432] on span "The vendor's access management standard explicitly documents the requirement fo…" at bounding box center [443, 424] width 376 height 25
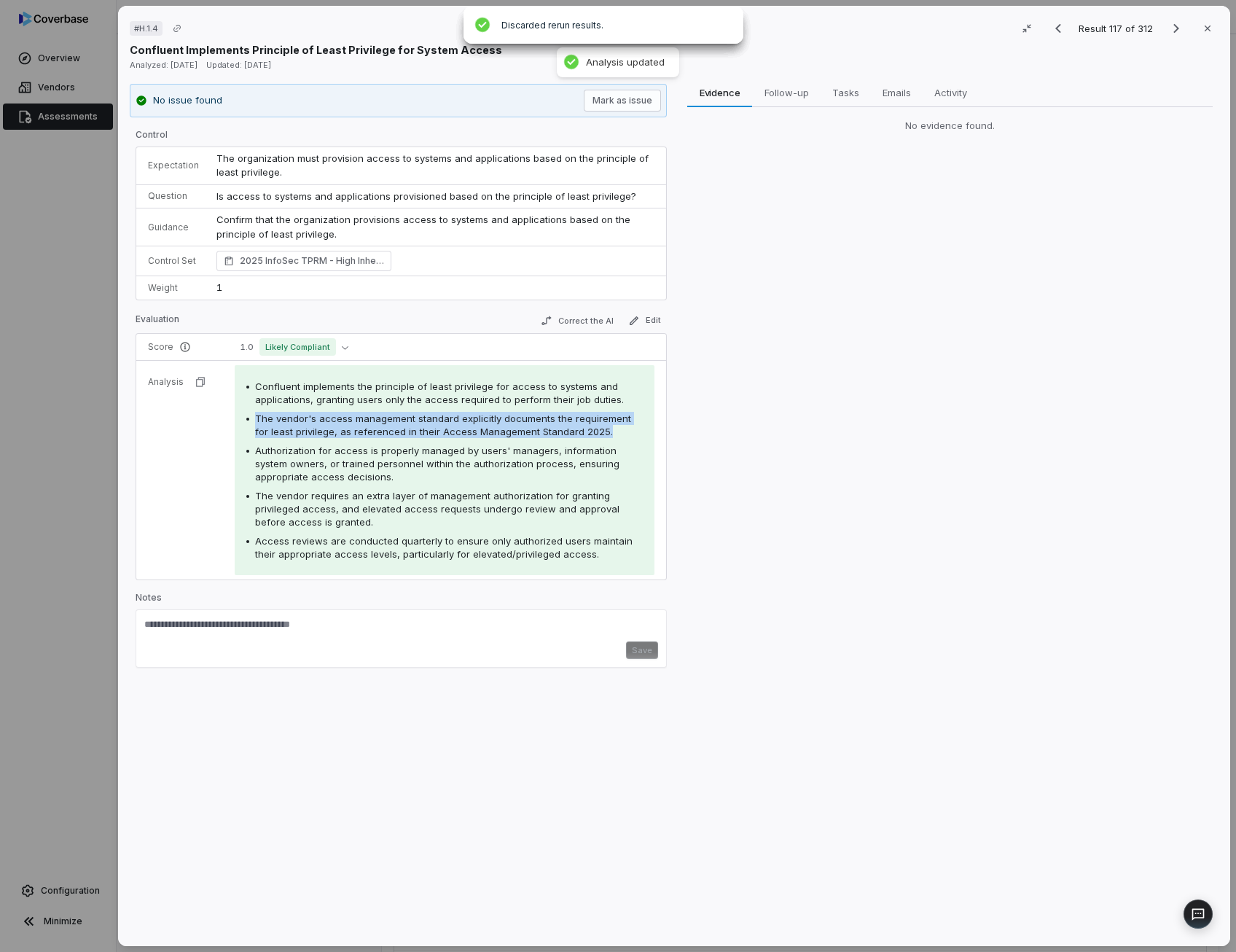
click at [412, 432] on span "The vendor's access management standard explicitly documents the requirement fo…" at bounding box center [443, 424] width 376 height 25
drag, startPoint x: 412, startPoint y: 432, endPoint x: 412, endPoint y: 456, distance: 24.0
click at [412, 456] on span "Authorization for access is properly managed by users' managers, information sy…" at bounding box center [437, 463] width 364 height 38
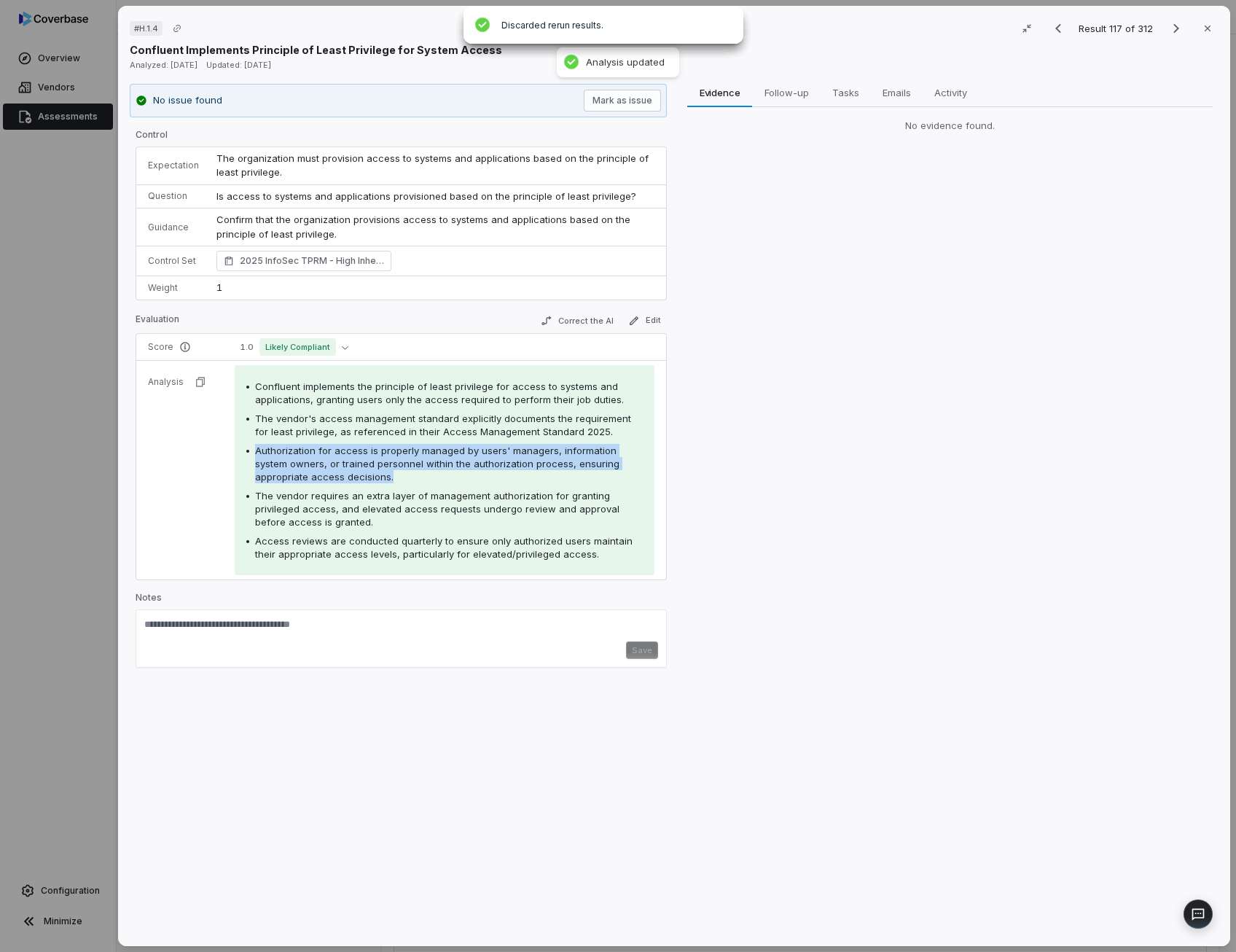
click at [412, 456] on span "Authorization for access is properly managed by users' managers, information sy…" at bounding box center [437, 463] width 364 height 38
drag, startPoint x: 412, startPoint y: 456, endPoint x: 406, endPoint y: 504, distance: 48.4
click at [406, 504] on span "The vendor requires an extra layer of management authorization for granting pri…" at bounding box center [437, 508] width 364 height 38
drag, startPoint x: 406, startPoint y: 504, endPoint x: 399, endPoint y: 547, distance: 43.6
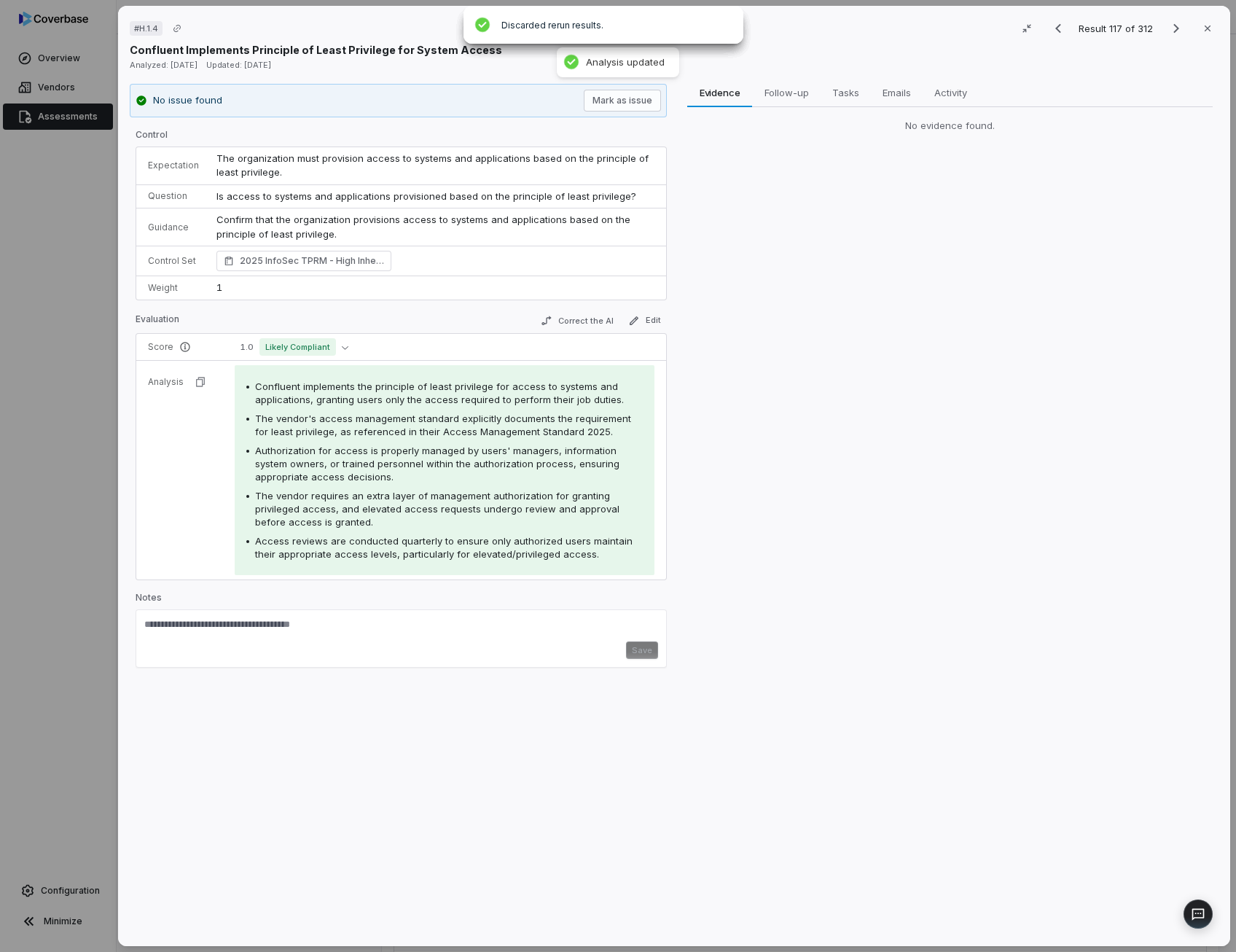
click at [399, 547] on span "Access reviews are conducted quarterly to ensure only authorized users maintain…" at bounding box center [444, 547] width 377 height 25
click at [1167, 28] on icon "Next result" at bounding box center [1175, 28] width 18 height 18
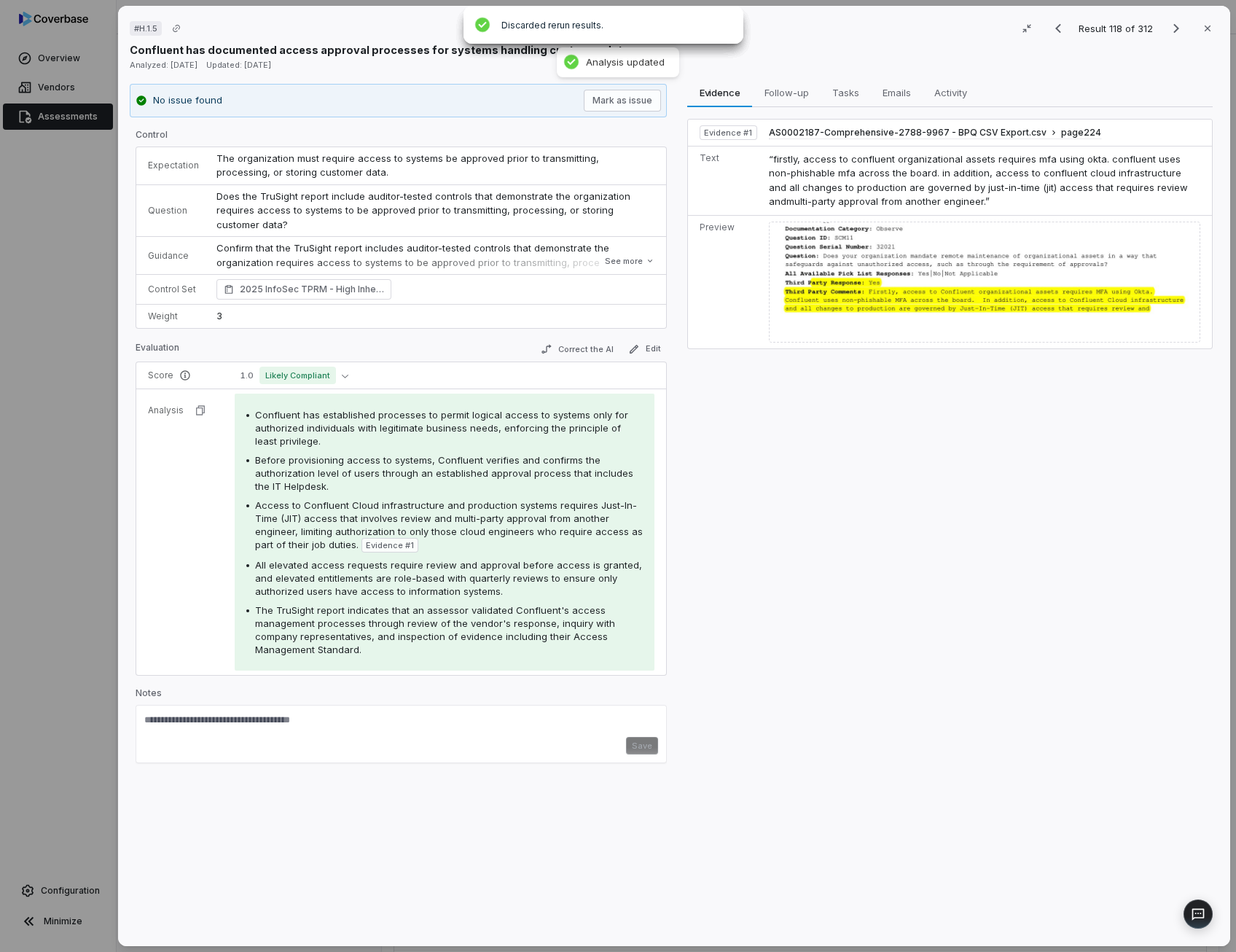
click at [386, 428] on span "Confluent has established processes to permit logical access to systems only fo…" at bounding box center [441, 428] width 373 height 38
click at [442, 419] on div "Confluent has established processes to permit logical access to systems only fo…" at bounding box center [448, 428] width 388 height 39
drag, startPoint x: 462, startPoint y: 413, endPoint x: 529, endPoint y: 412, distance: 67.0
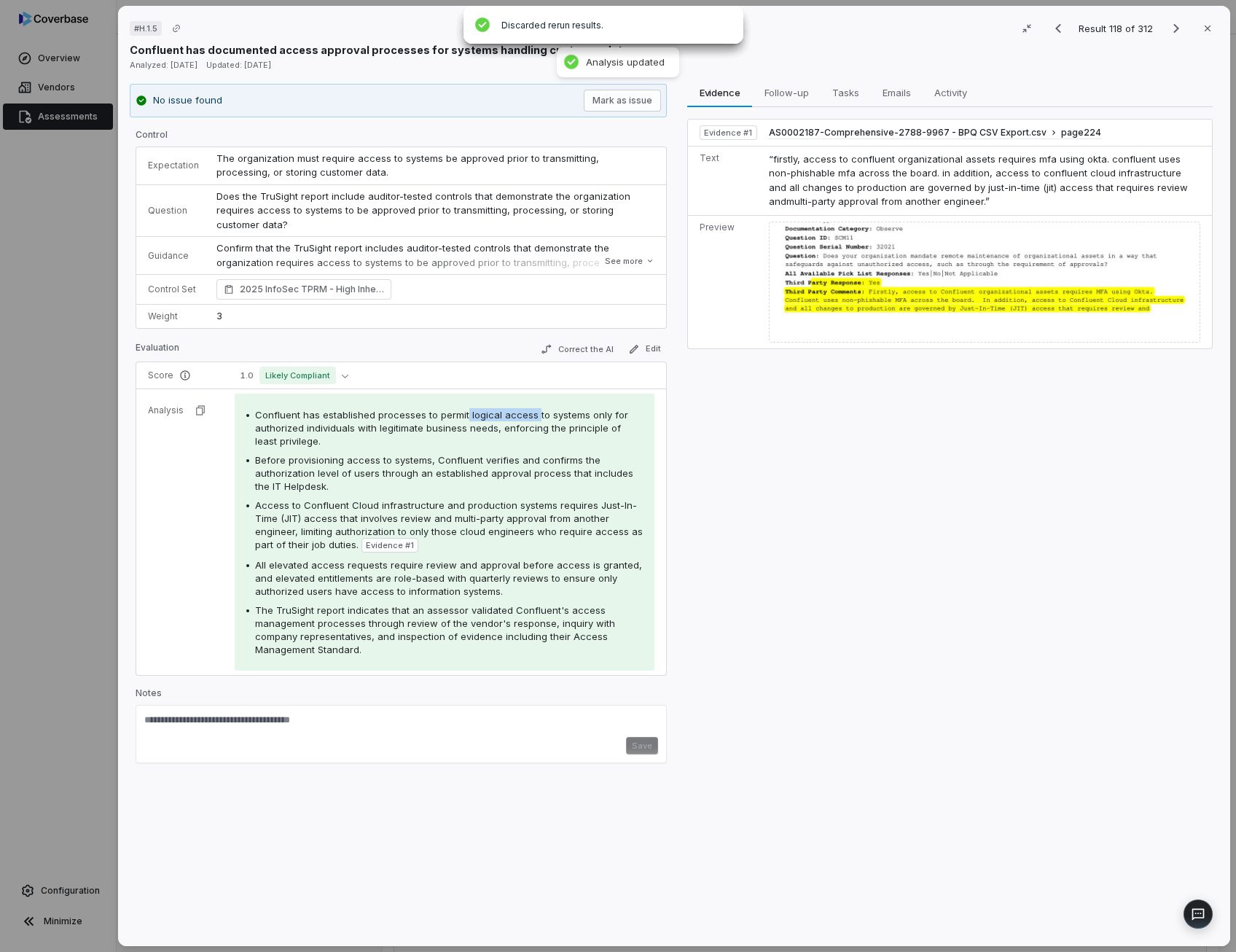
click at [529, 412] on span "Confluent has established processes to permit logical access to systems only fo…" at bounding box center [441, 428] width 373 height 38
copy span "logical access"
drag, startPoint x: 372, startPoint y: 470, endPoint x: 253, endPoint y: 472, distance: 119.0
click at [255, 472] on span "Before provisioning access to systems, Confluent verifies and confirms the auth…" at bounding box center [444, 473] width 378 height 38
copy span "authorization level of users"
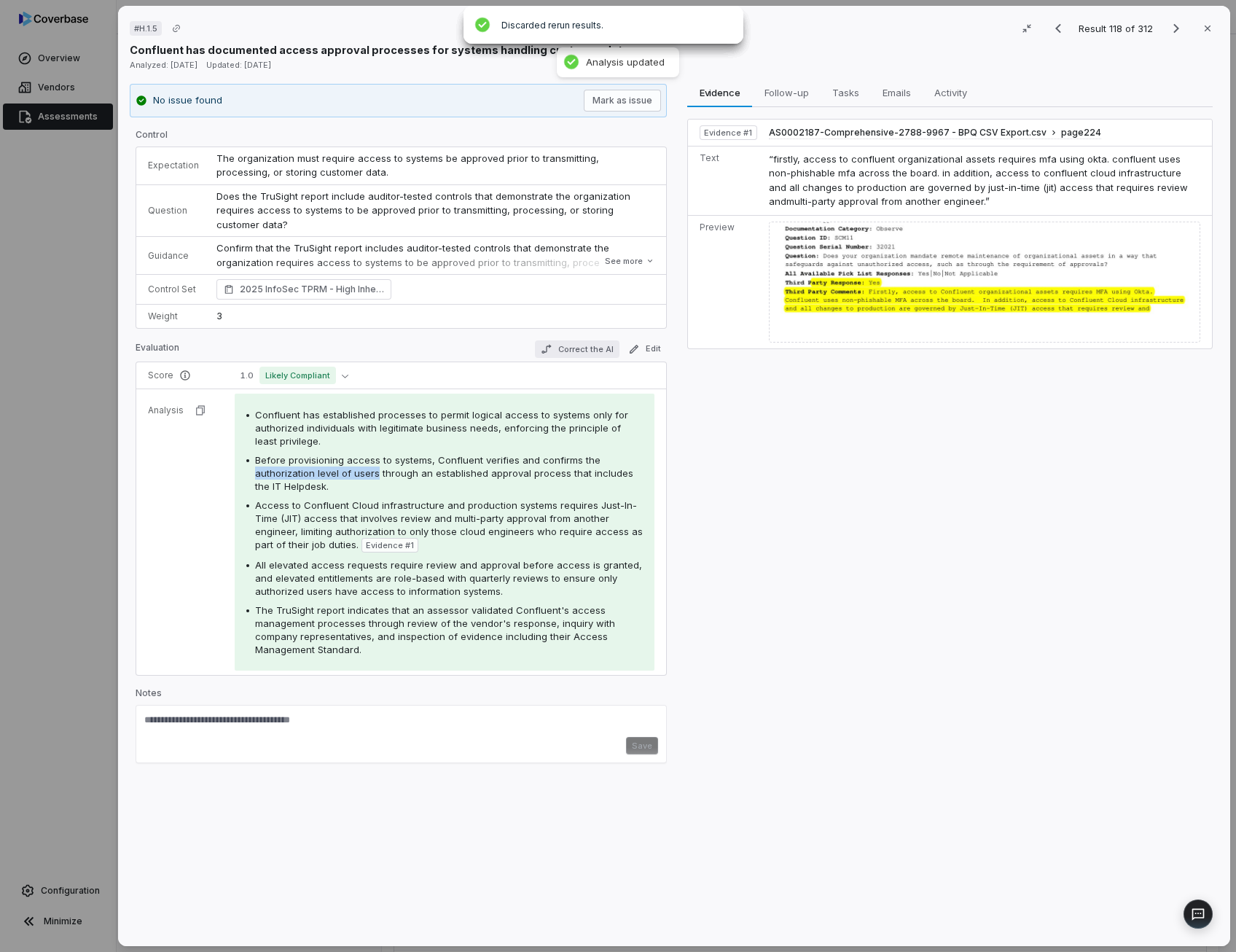
click at [593, 349] on button "Correct the AI" at bounding box center [576, 348] width 84 height 18
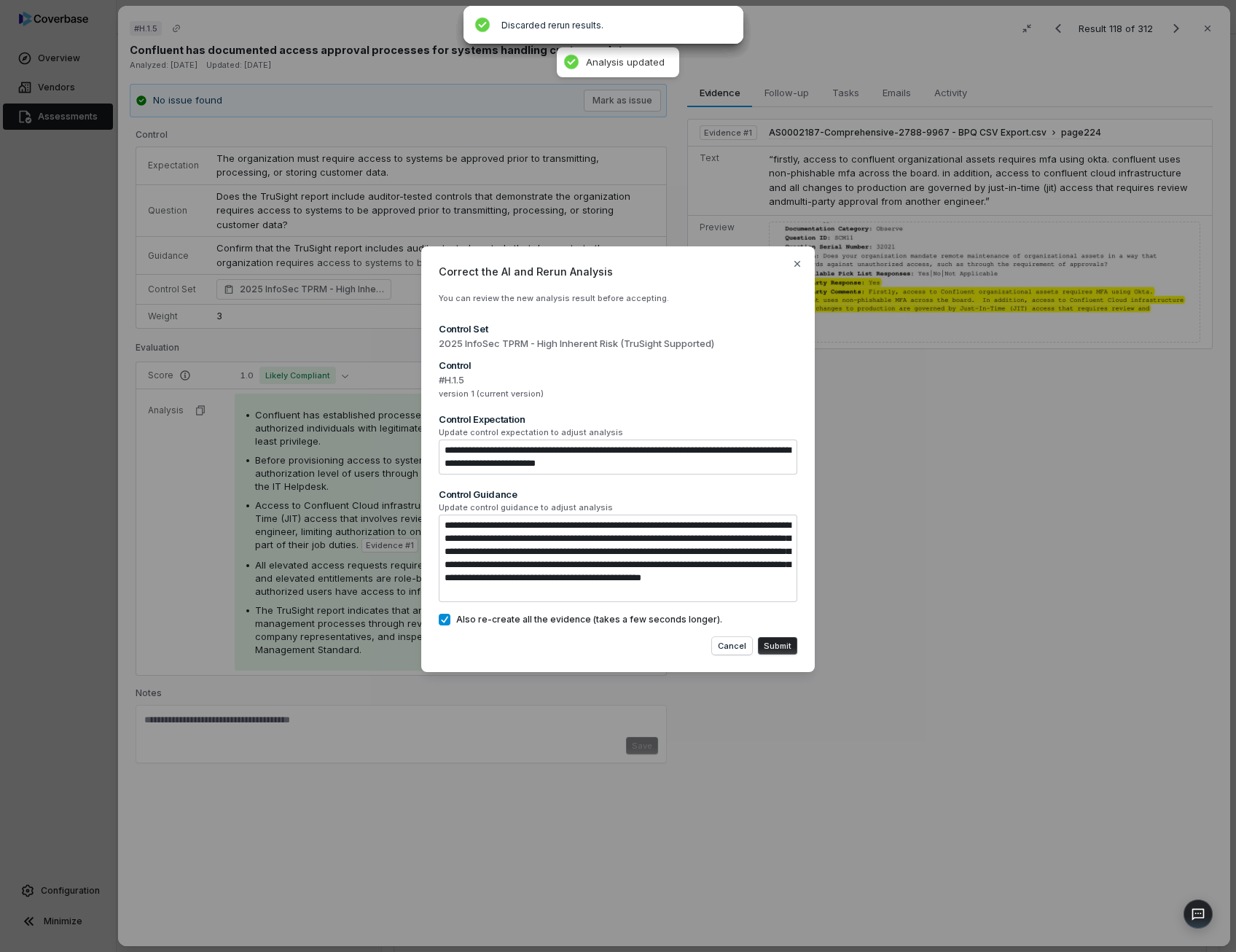
click at [787, 647] on button "Submit" at bounding box center [777, 646] width 39 height 18
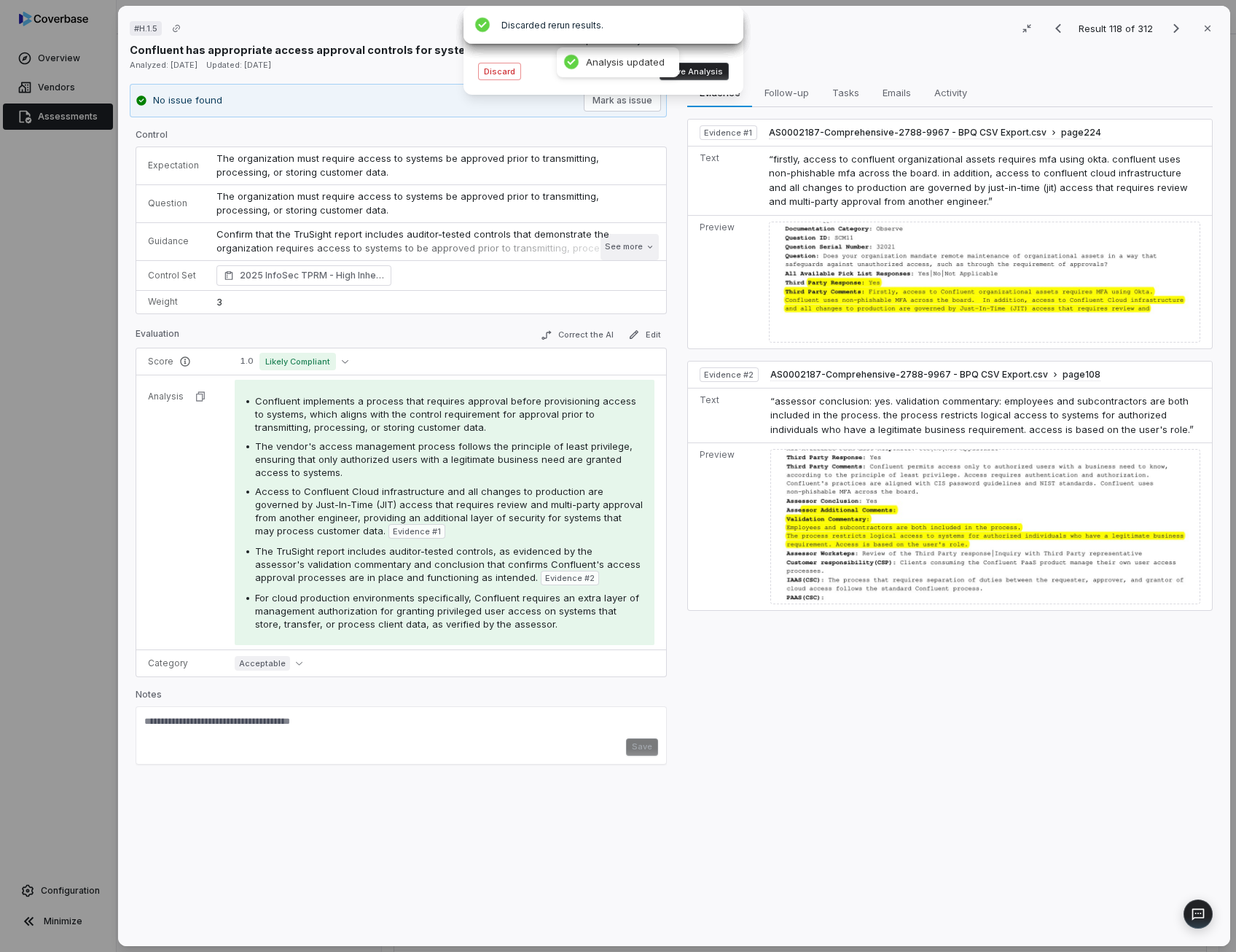
click at [627, 250] on button "See more" at bounding box center [630, 247] width 58 height 26
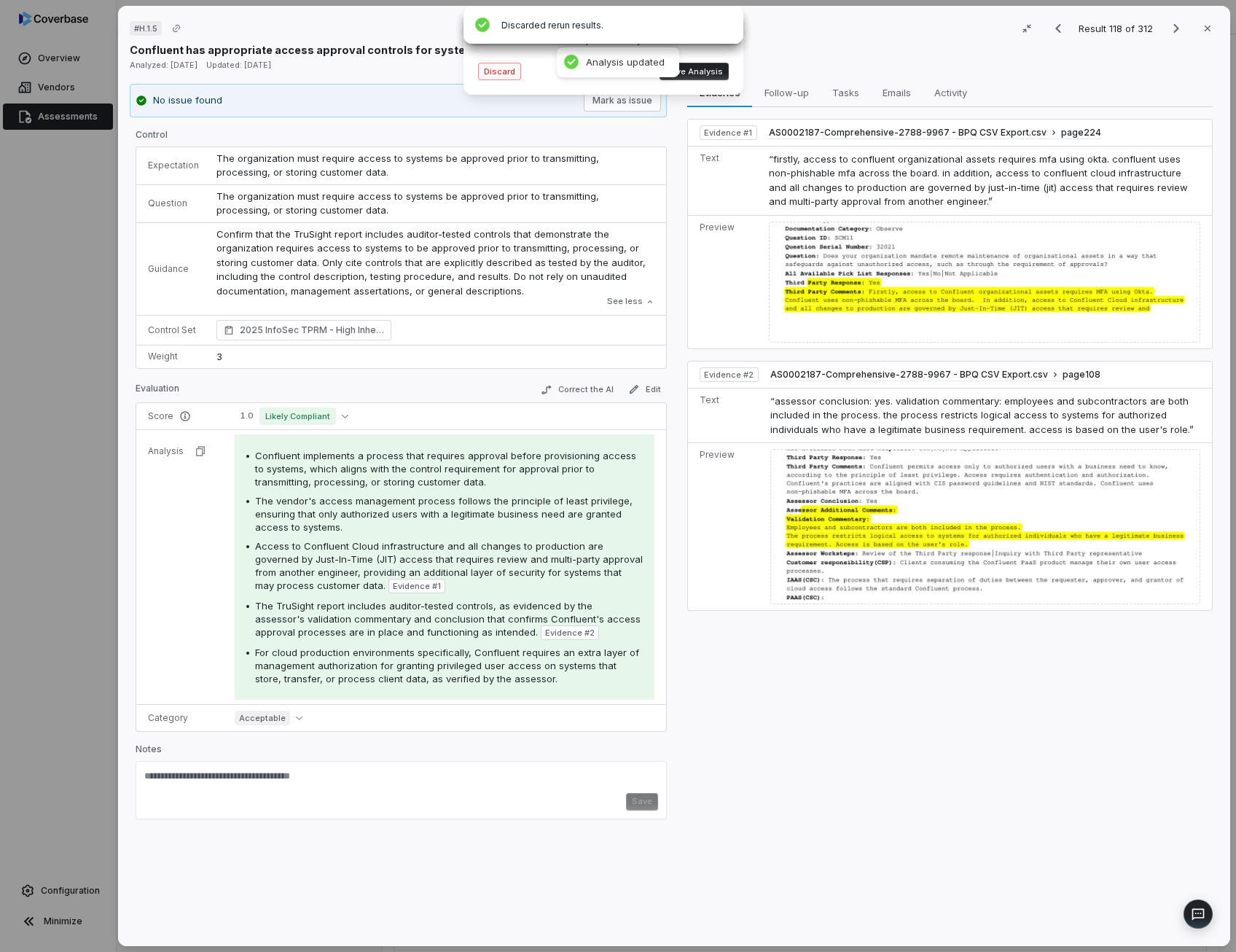
click at [507, 71] on button "Discard" at bounding box center [500, 71] width 43 height 18
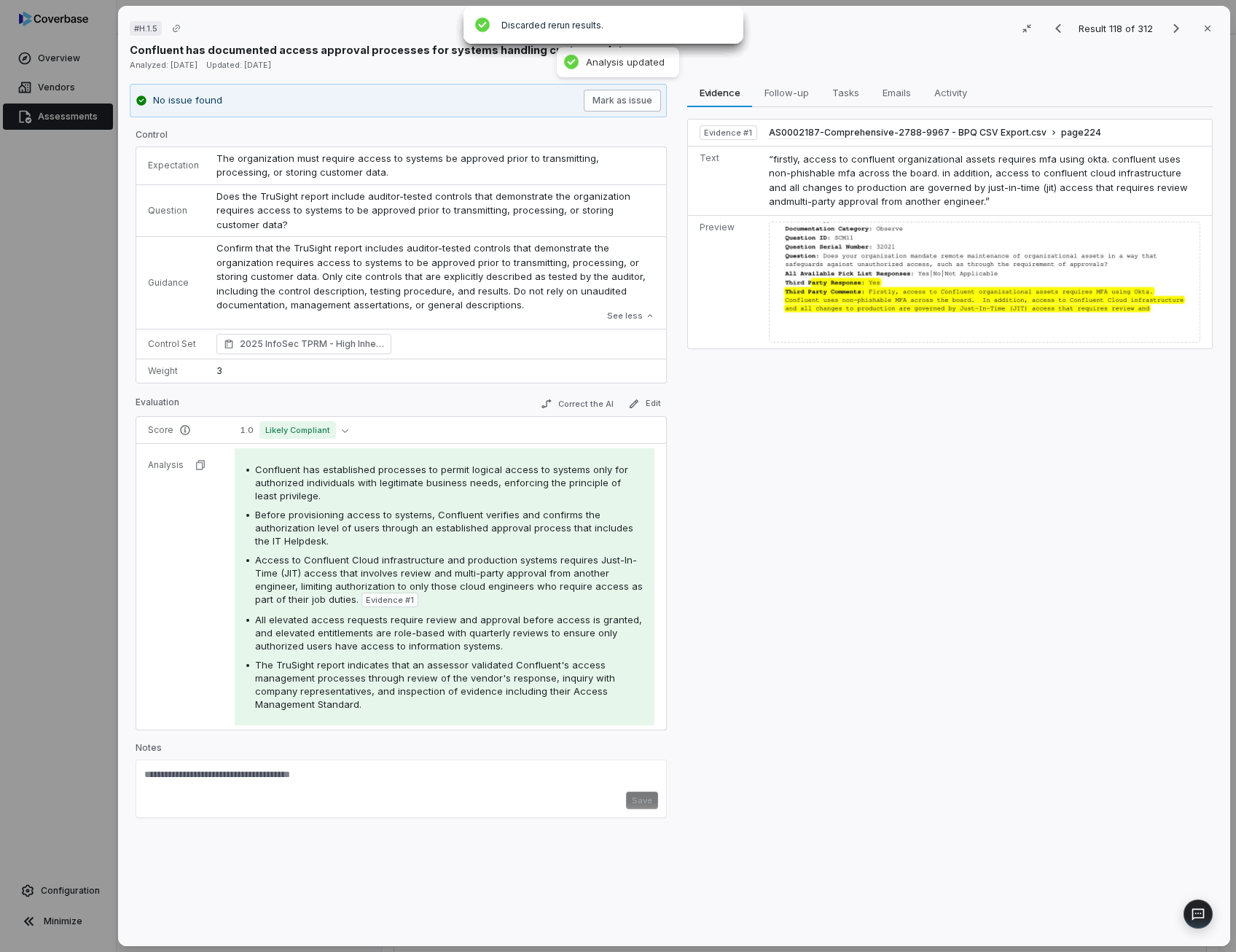
click at [614, 99] on button "Mark as issue" at bounding box center [622, 100] width 78 height 21
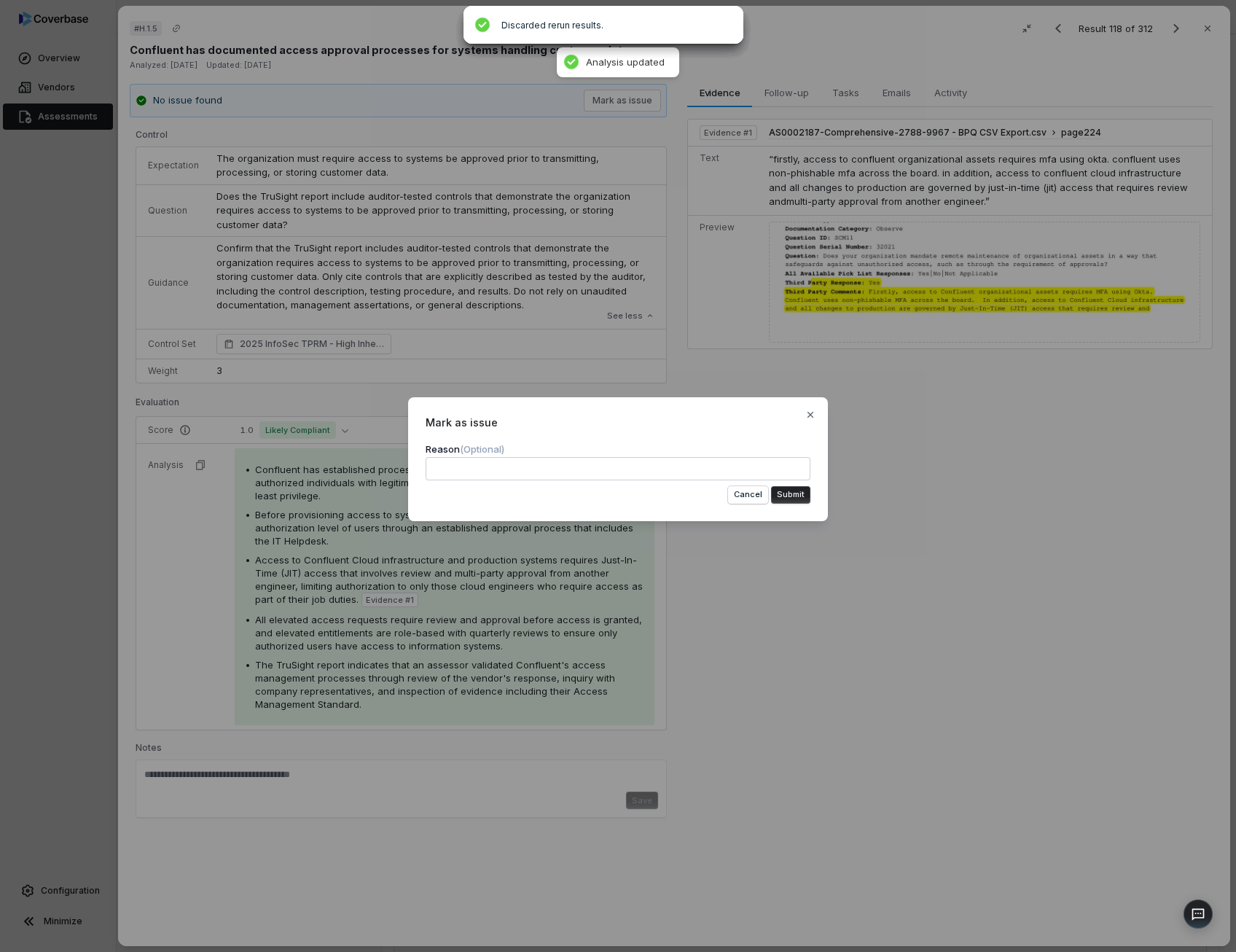
type textarea "*"
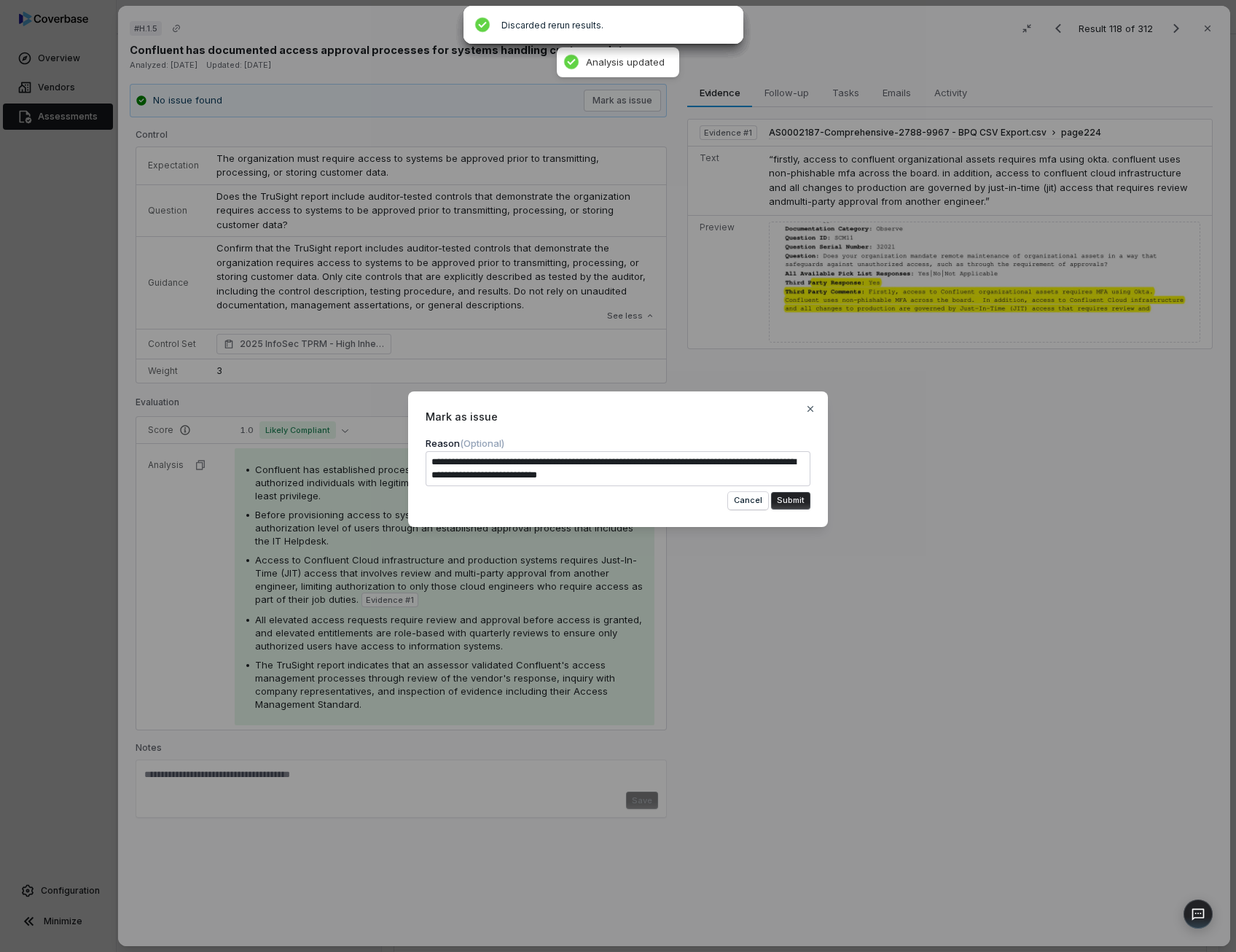
type textarea "**********"
click at [376, 204] on div "**********" at bounding box center [618, 476] width 1236 height 952
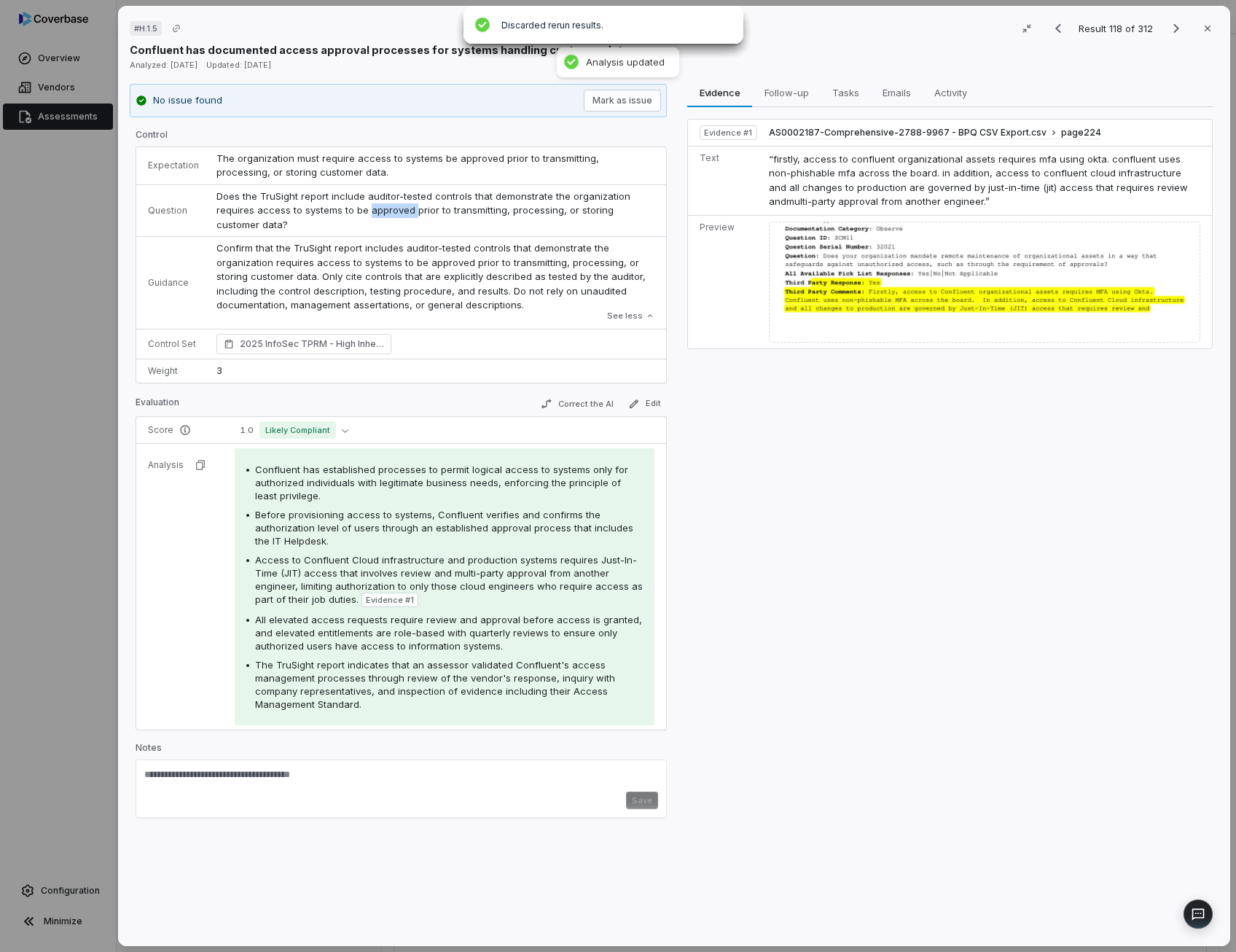
click at [376, 204] on span "Does the TruSight report include auditor-tested controls that demonstrate the o…" at bounding box center [425, 210] width 417 height 40
drag, startPoint x: 376, startPoint y: 204, endPoint x: 454, endPoint y: 199, distance: 78.2
click at [454, 199] on span "Does the TruSight report include auditor-tested controls that demonstrate the o…" at bounding box center [425, 210] width 417 height 40
drag, startPoint x: 238, startPoint y: 196, endPoint x: 257, endPoint y: 212, distance: 24.8
click at [257, 212] on span "Does the TruSight report include auditor-tested controls that demonstrate the o…" at bounding box center [425, 210] width 417 height 40
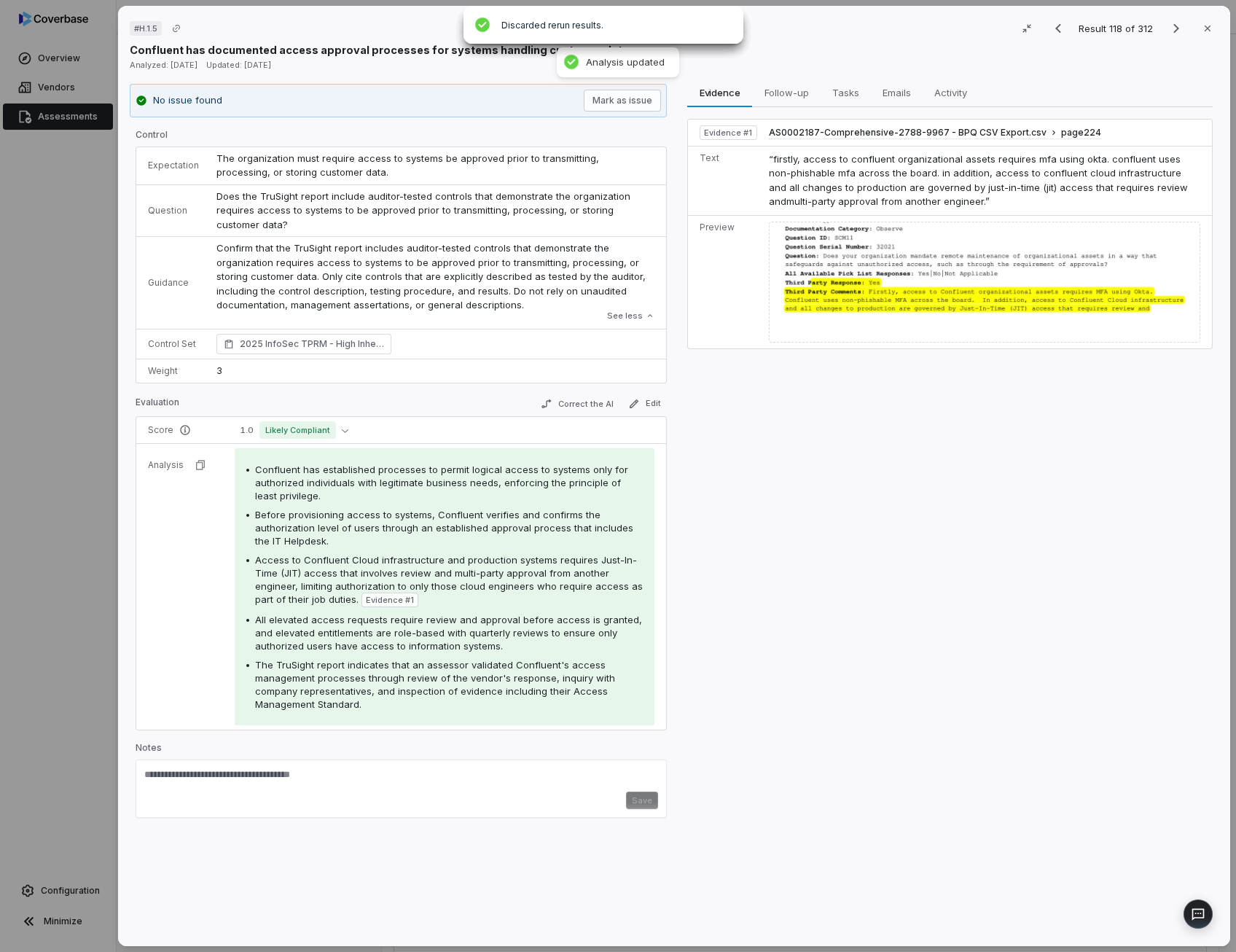
drag, startPoint x: 257, startPoint y: 212, endPoint x: 354, endPoint y: 206, distance: 97.2
drag, startPoint x: 354, startPoint y: 206, endPoint x: 359, endPoint y: 197, distance: 10.3
click at [359, 197] on span "Does the TruSight report include auditor-tested controls that demonstrate the o…" at bounding box center [425, 210] width 417 height 40
drag, startPoint x: 489, startPoint y: 196, endPoint x: 490, endPoint y: 218, distance: 22.0
click at [490, 218] on td "Does the TruSight report include auditor-tested controls that demonstrate the o…" at bounding box center [436, 210] width 459 height 52
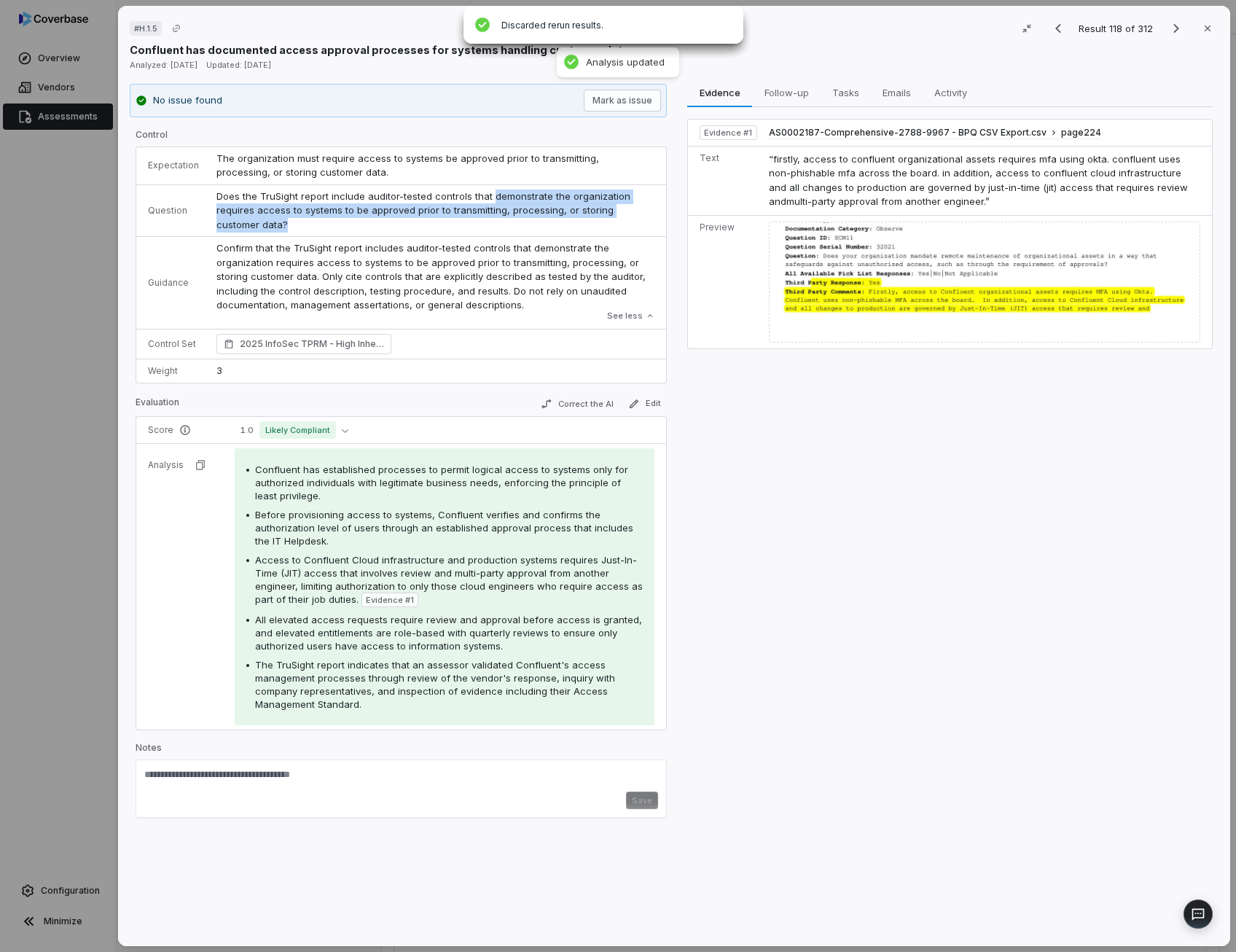
copy span "demonstrate the organization requires access to systems to be approved prior to…"
click at [619, 97] on button "Mark as issue" at bounding box center [622, 100] width 78 height 21
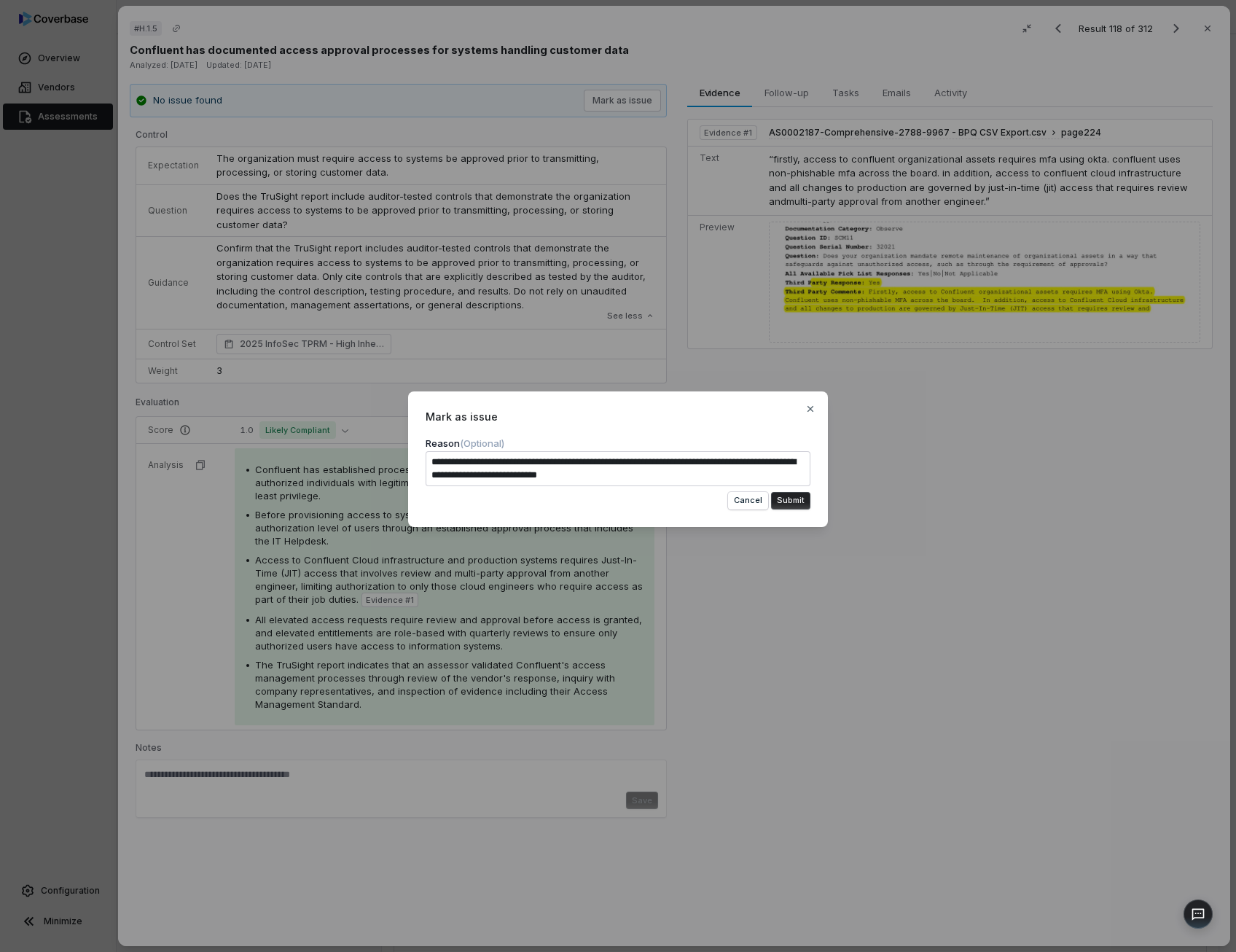
click at [650, 472] on textarea "**********" at bounding box center [618, 468] width 385 height 35
type textarea "*"
type textarea "**********"
type textarea "*"
type textarea "**********"
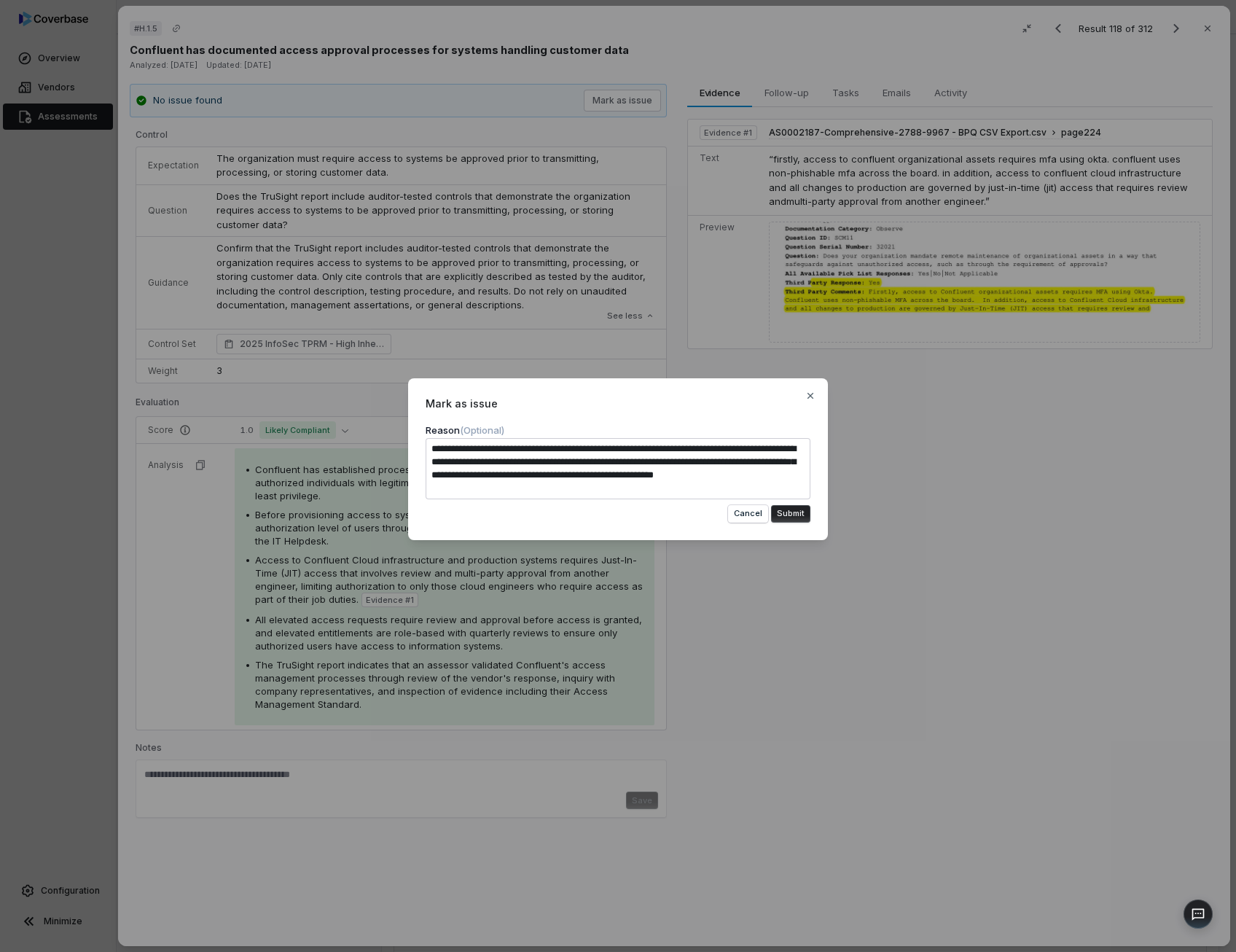
type textarea "*"
type textarea "**********"
type textarea "*"
type textarea "**********"
click at [788, 515] on button "Submit" at bounding box center [790, 513] width 39 height 18
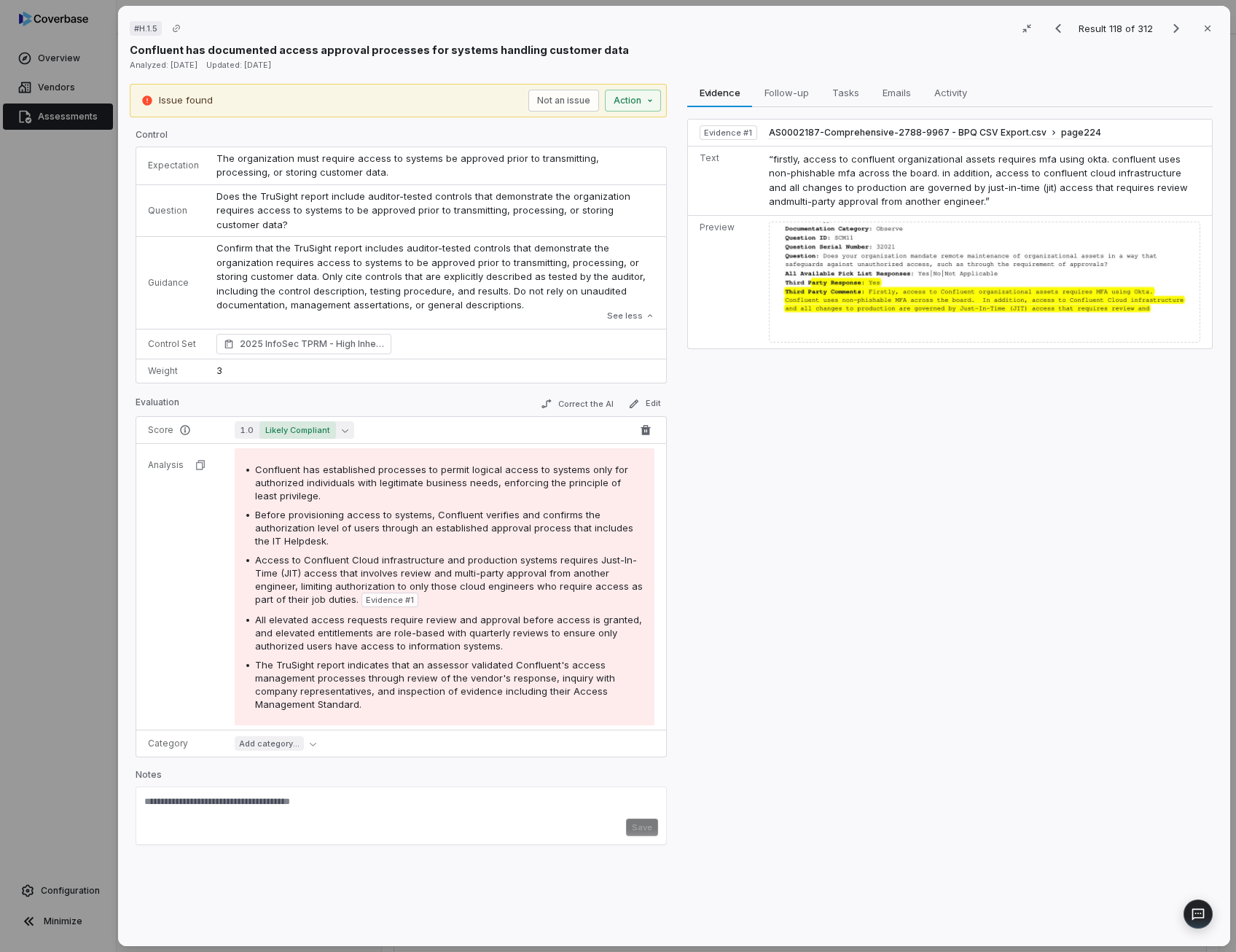
click at [341, 422] on button "1.0 Likely Compliant" at bounding box center [294, 430] width 120 height 18
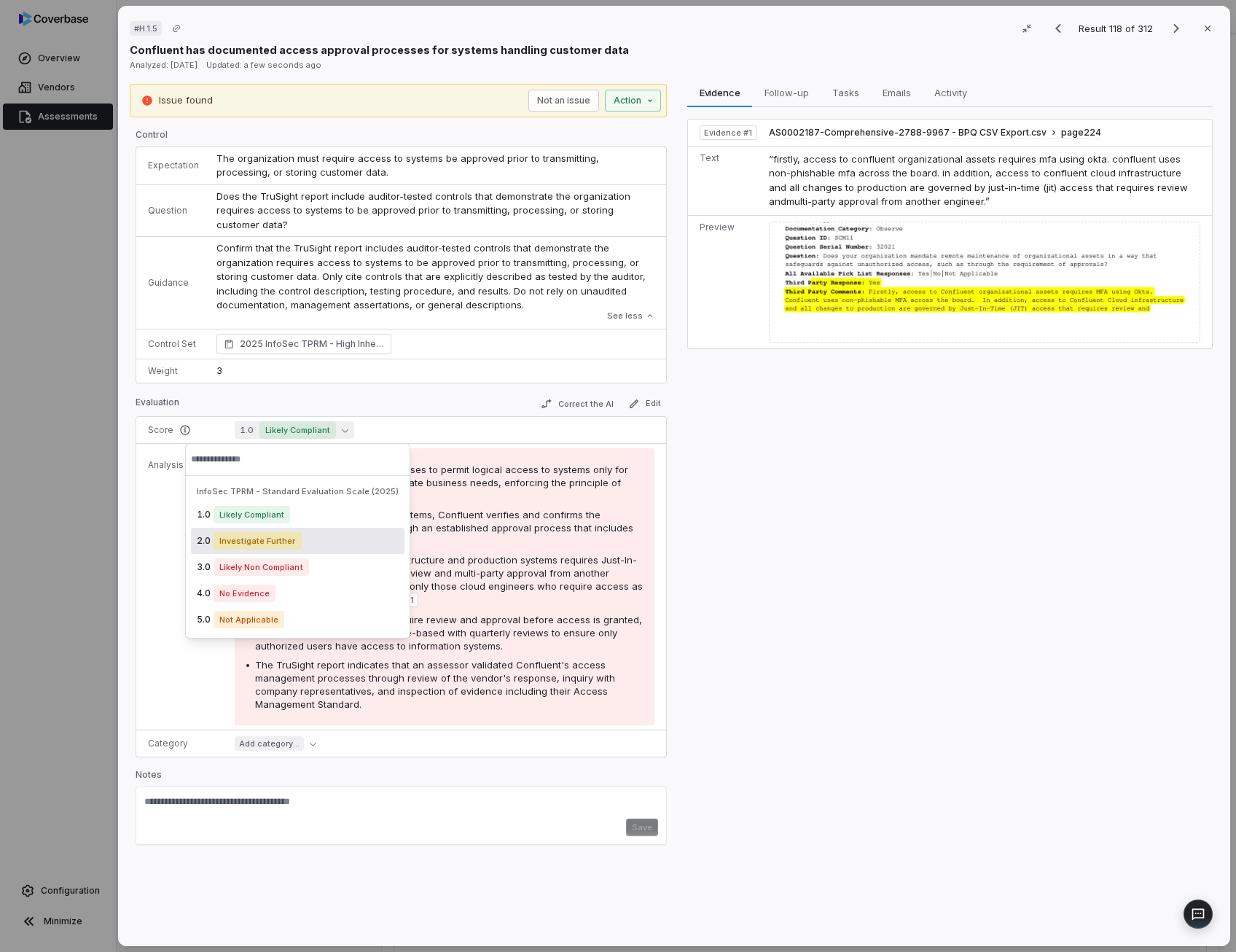
drag, startPoint x: 293, startPoint y: 543, endPoint x: 280, endPoint y: 542, distance: 13.0
click at [280, 542] on span "Investigate Further" at bounding box center [258, 540] width 88 height 18
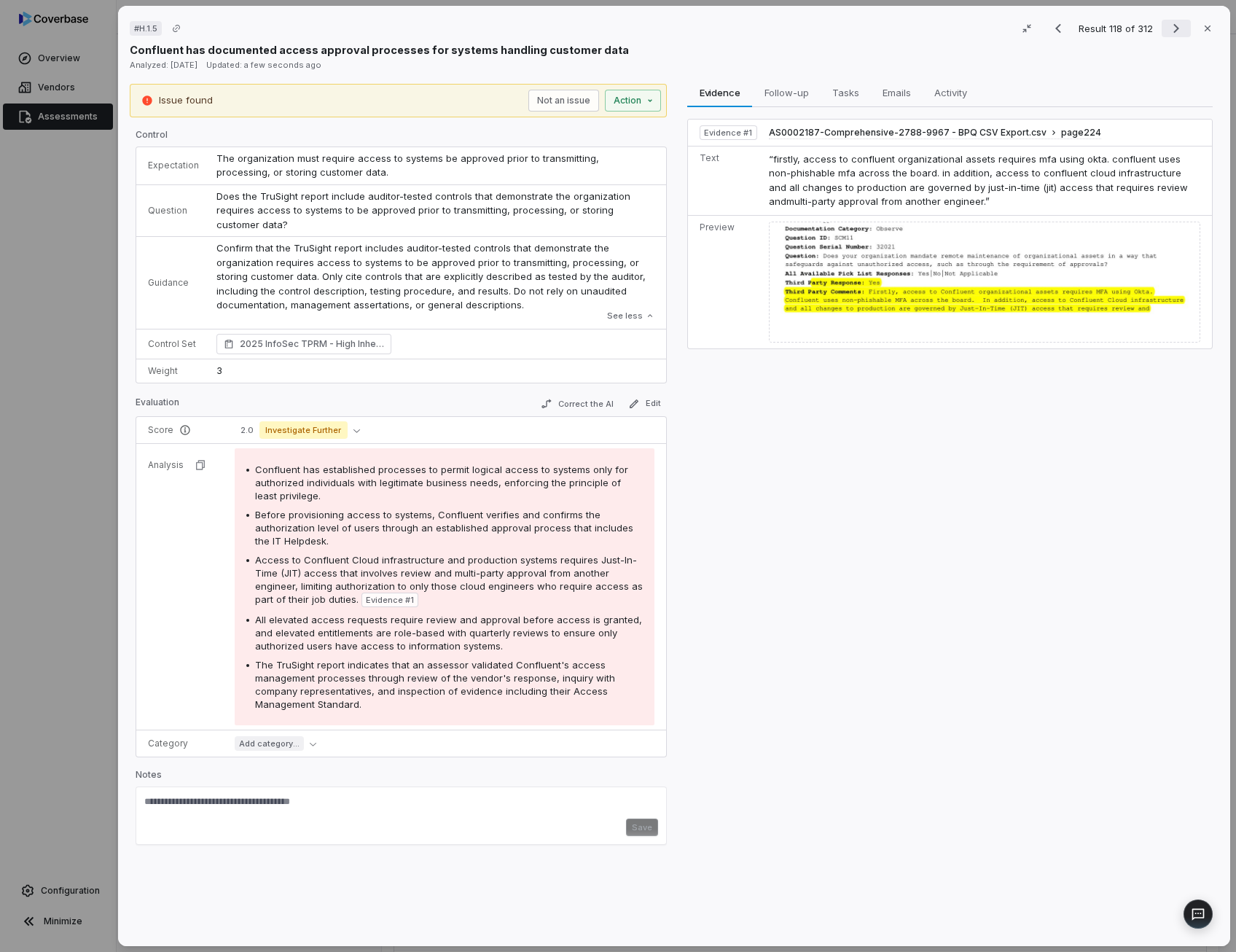
click at [1167, 32] on icon "Next result" at bounding box center [1175, 28] width 18 height 18
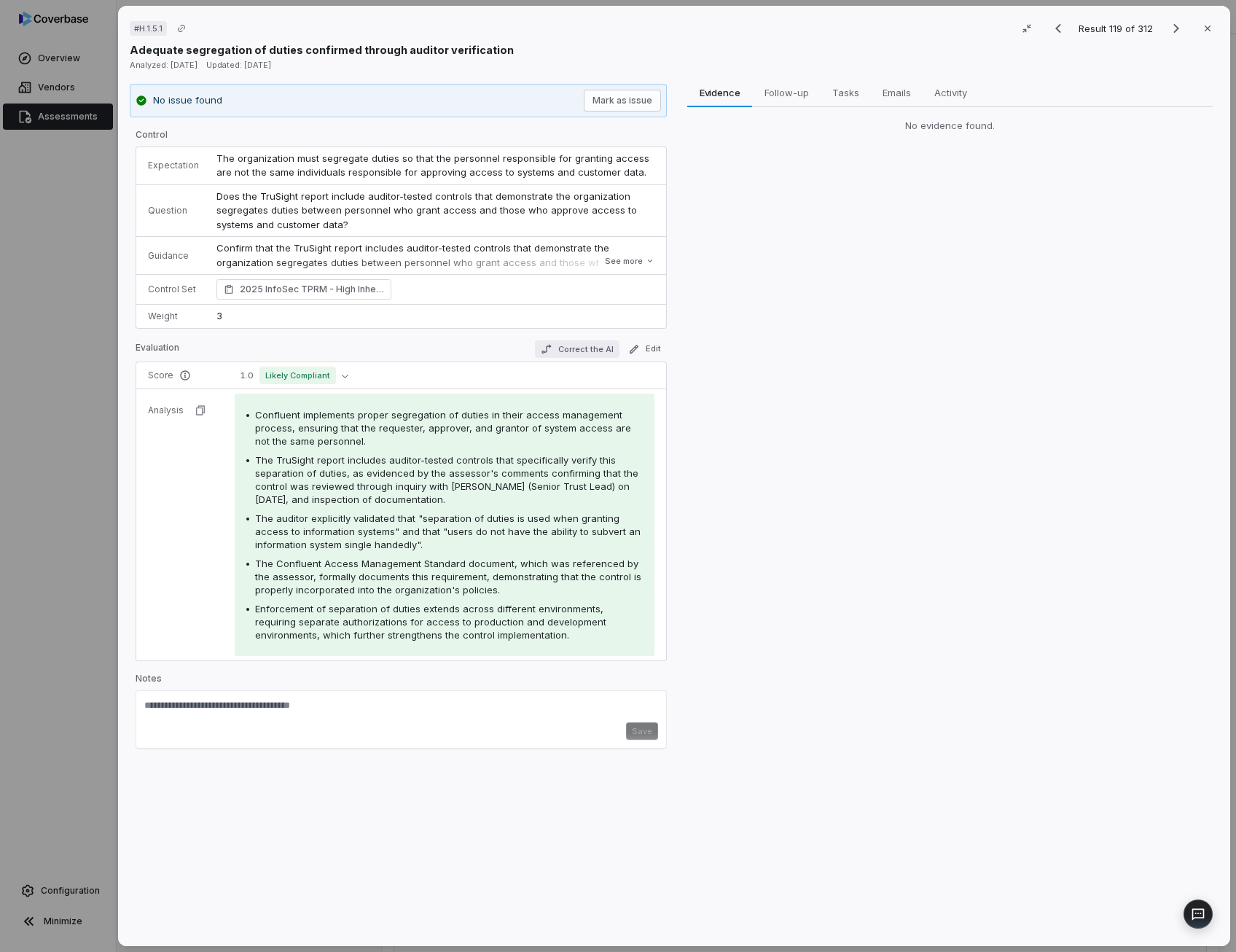
click at [585, 342] on button "Correct the AI" at bounding box center [576, 348] width 84 height 18
click at [334, 493] on span "The TruSight report includes auditor-tested controls that specifically verify t…" at bounding box center [447, 479] width 383 height 51
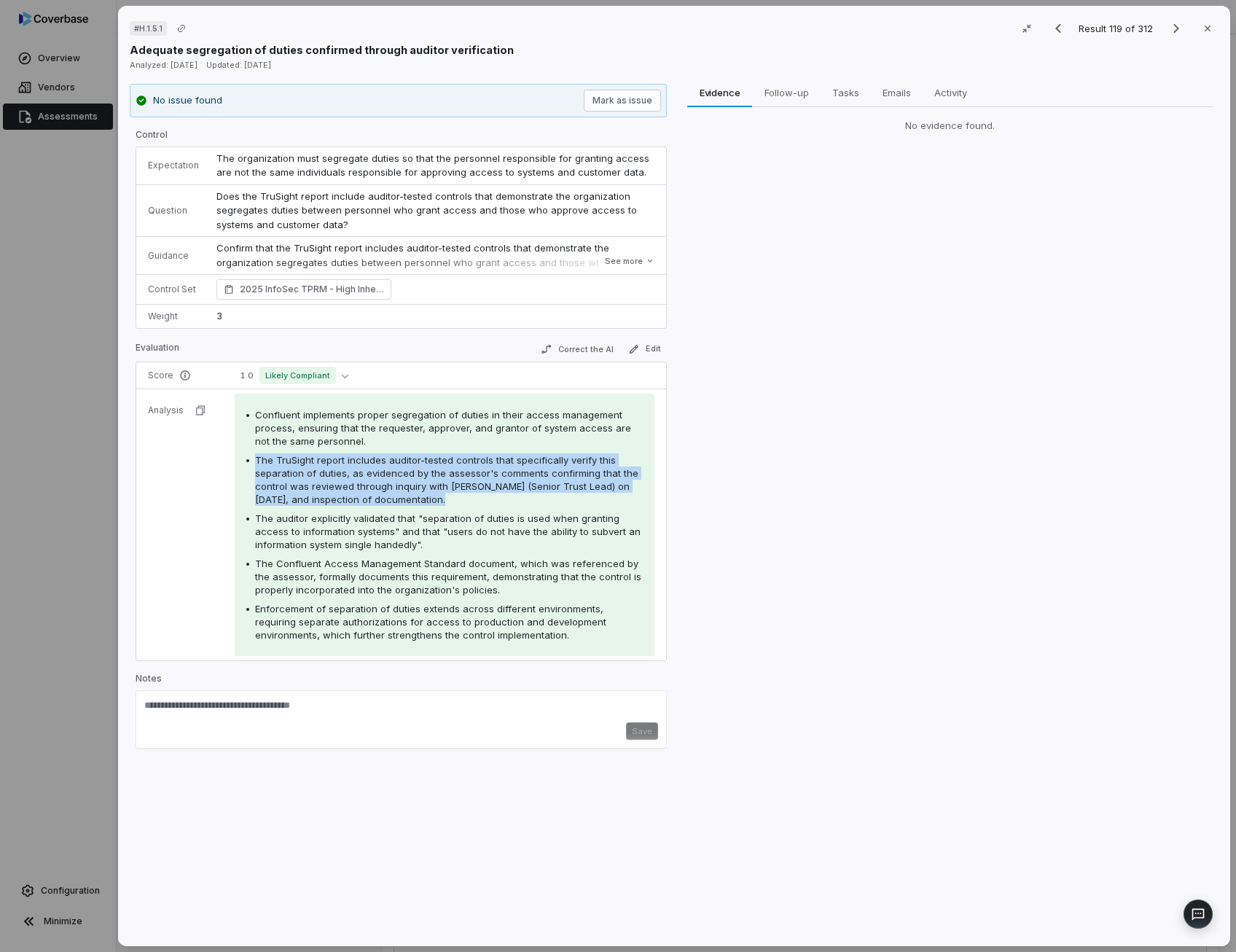
click at [360, 478] on span "The TruSight report includes auditor-tested controls that specifically verify t…" at bounding box center [447, 479] width 383 height 51
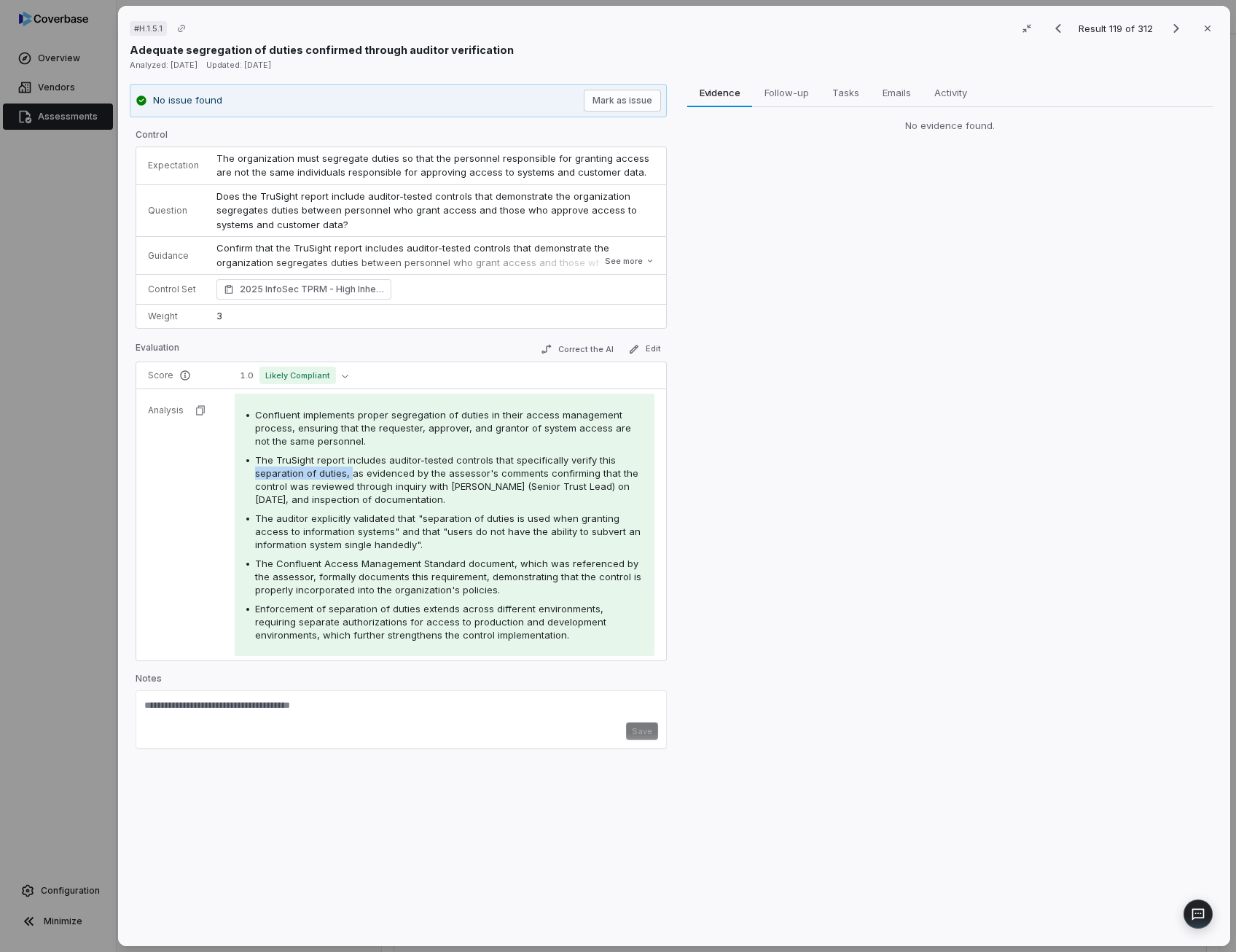
drag, startPoint x: 346, startPoint y: 473, endPoint x: 250, endPoint y: 470, distance: 96.0
click at [250, 470] on div "The TruSight report includes auditor-tested controls that specifically verify t…" at bounding box center [445, 479] width 396 height 52
copy span "separation of duties,"
click at [414, 466] on span "The TruSight report includes auditor-tested controls that specifically verify t…" at bounding box center [447, 479] width 383 height 51
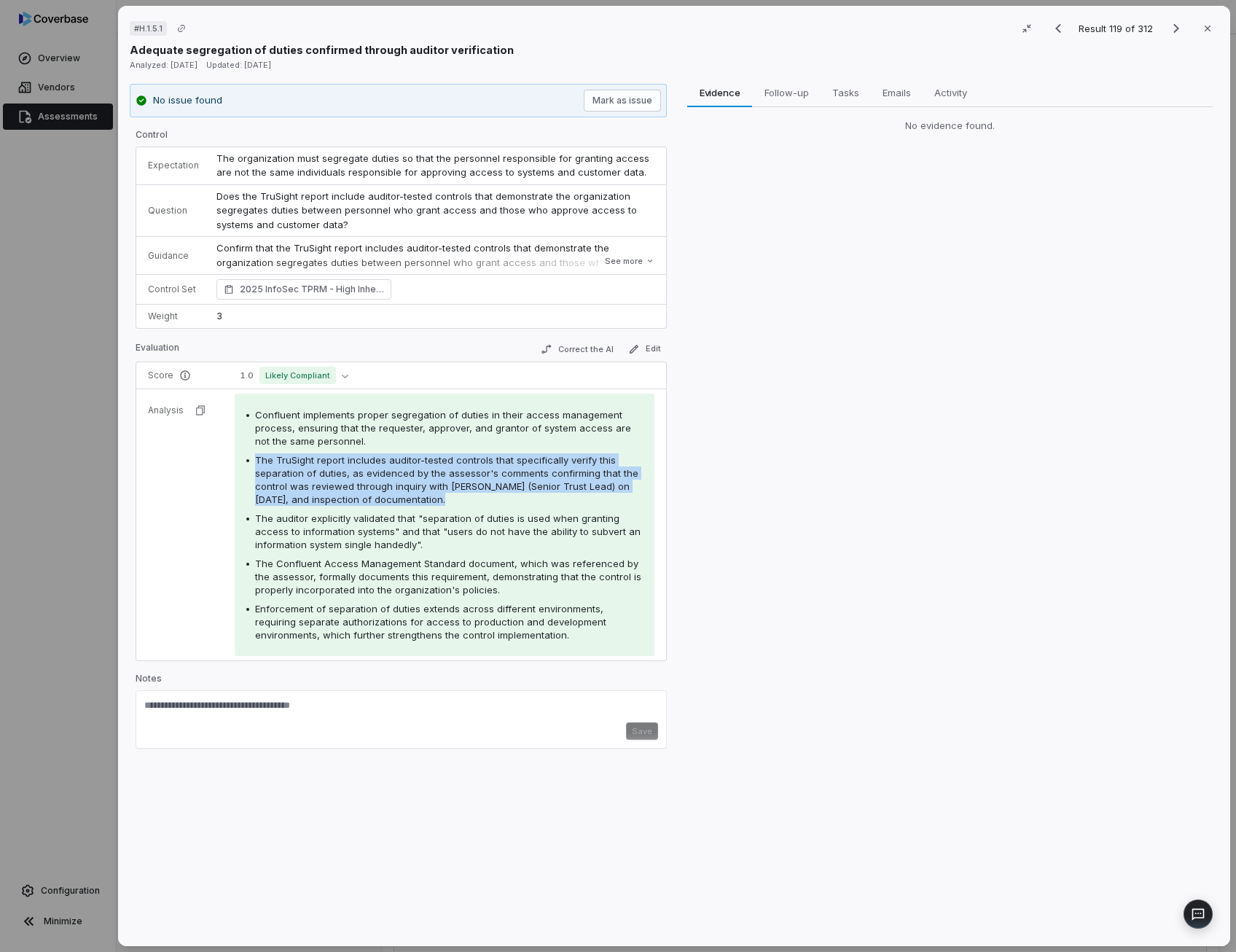
click at [414, 466] on span "The TruSight report includes auditor-tested controls that specifically verify t…" at bounding box center [447, 479] width 383 height 51
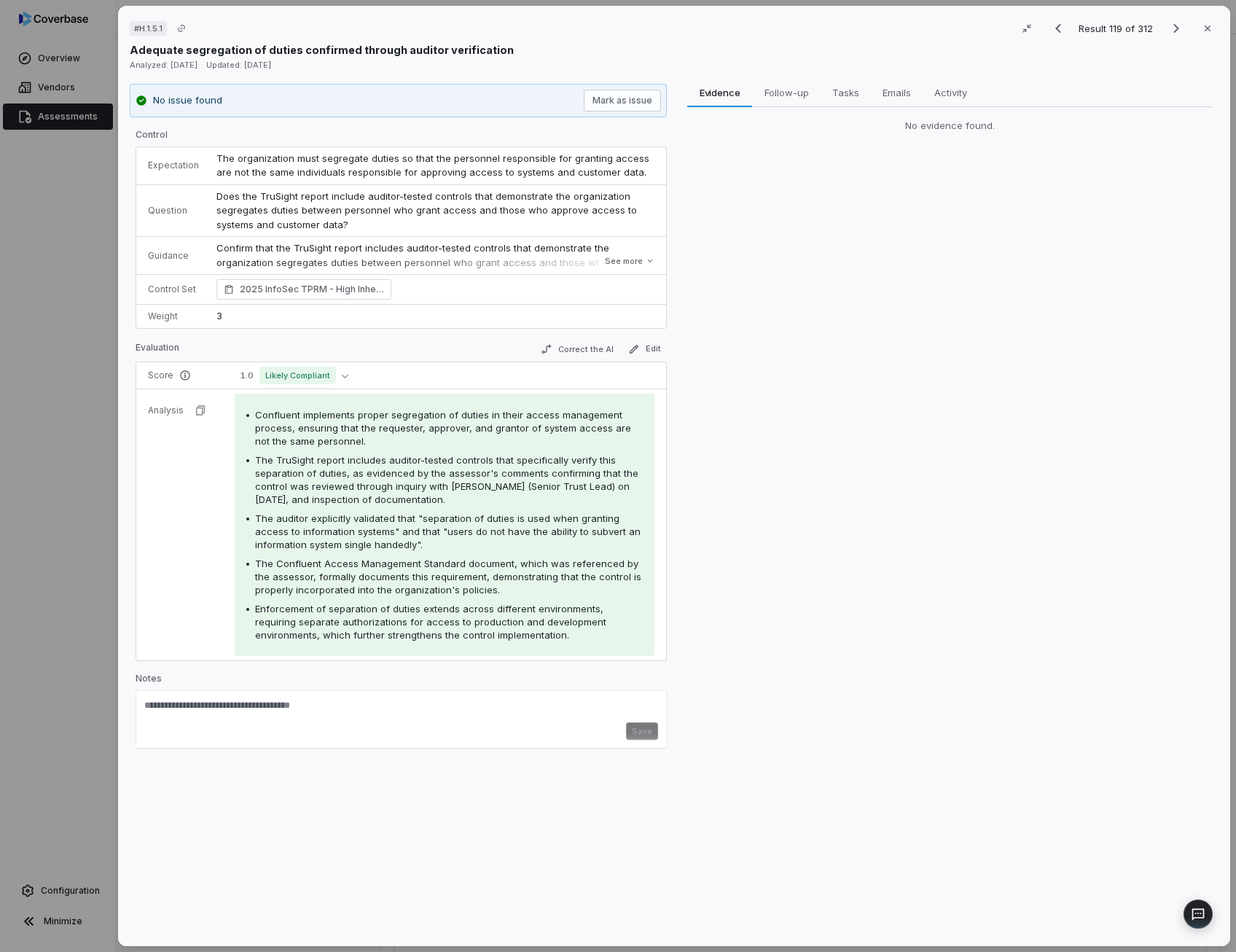
drag, startPoint x: 414, startPoint y: 466, endPoint x: 372, endPoint y: 534, distance: 79.9
click at [372, 534] on span "The auditor explicitly validated that "separation of duties is used when granti…" at bounding box center [448, 531] width 386 height 38
drag, startPoint x: 372, startPoint y: 534, endPoint x: 451, endPoint y: 528, distance: 79.2
click at [451, 528] on span "The auditor explicitly validated that "separation of duties is used when granti…" at bounding box center [448, 531] width 386 height 38
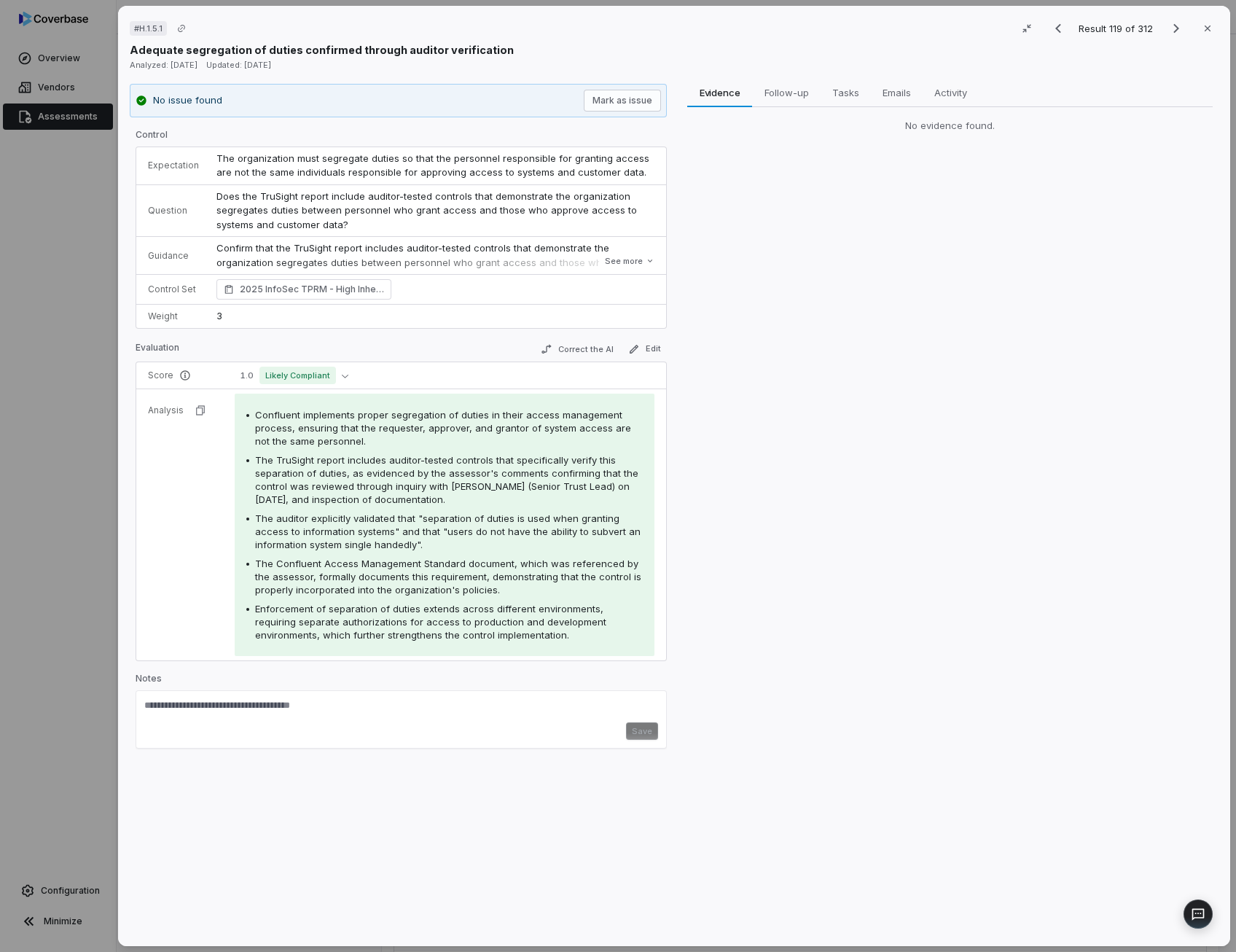
click at [370, 581] on span "The Confluent Access Management Standard document, which was referenced by the …" at bounding box center [448, 576] width 386 height 38
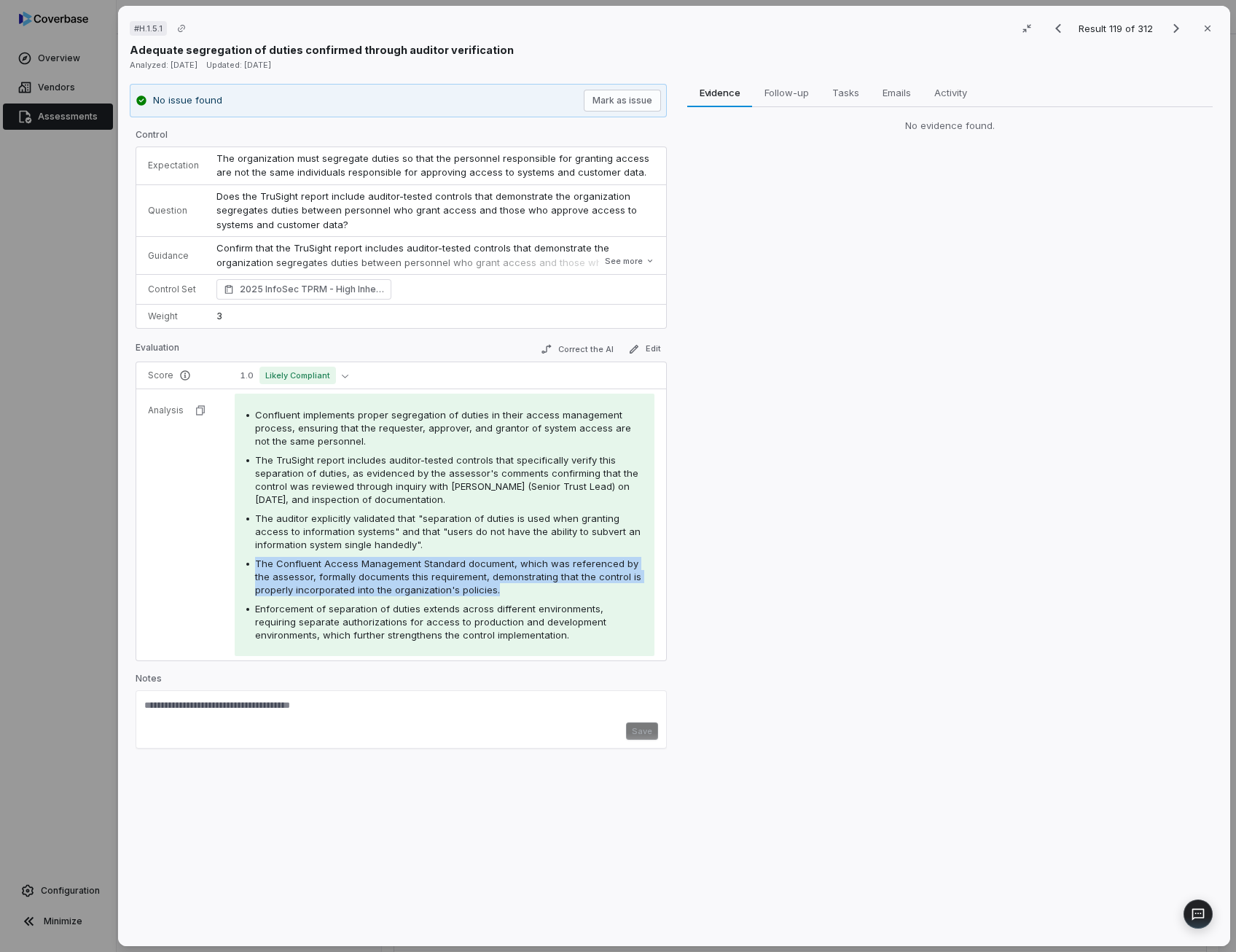
click at [370, 581] on span "The Confluent Access Management Standard document, which was referenced by the …" at bounding box center [448, 576] width 386 height 38
drag, startPoint x: 370, startPoint y: 581, endPoint x: 456, endPoint y: 574, distance: 86.3
click at [456, 574] on span "The Confluent Access Management Standard document, which was referenced by the …" at bounding box center [448, 576] width 386 height 38
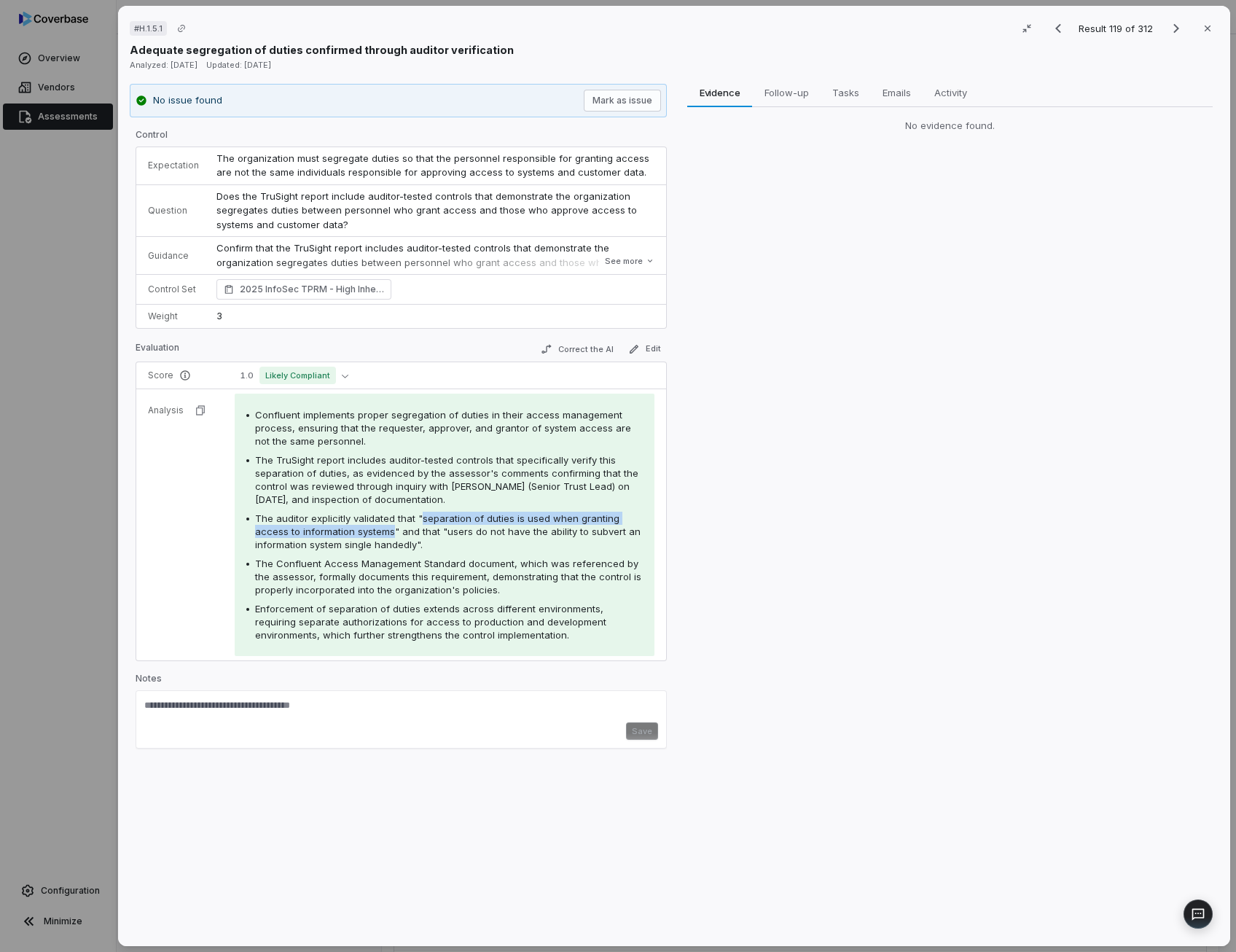
drag, startPoint x: 419, startPoint y: 515, endPoint x: 389, endPoint y: 530, distance: 33.5
click at [389, 530] on span "The auditor explicitly validated that "separation of duties is used when granti…" at bounding box center [448, 531] width 386 height 38
copy span "separation of duties is used when granting access to information systems"
click at [340, 517] on span "The auditor explicitly validated that "separation of duties is used when granti…" at bounding box center [448, 531] width 386 height 38
click at [580, 351] on button "Correct the AI" at bounding box center [576, 348] width 84 height 18
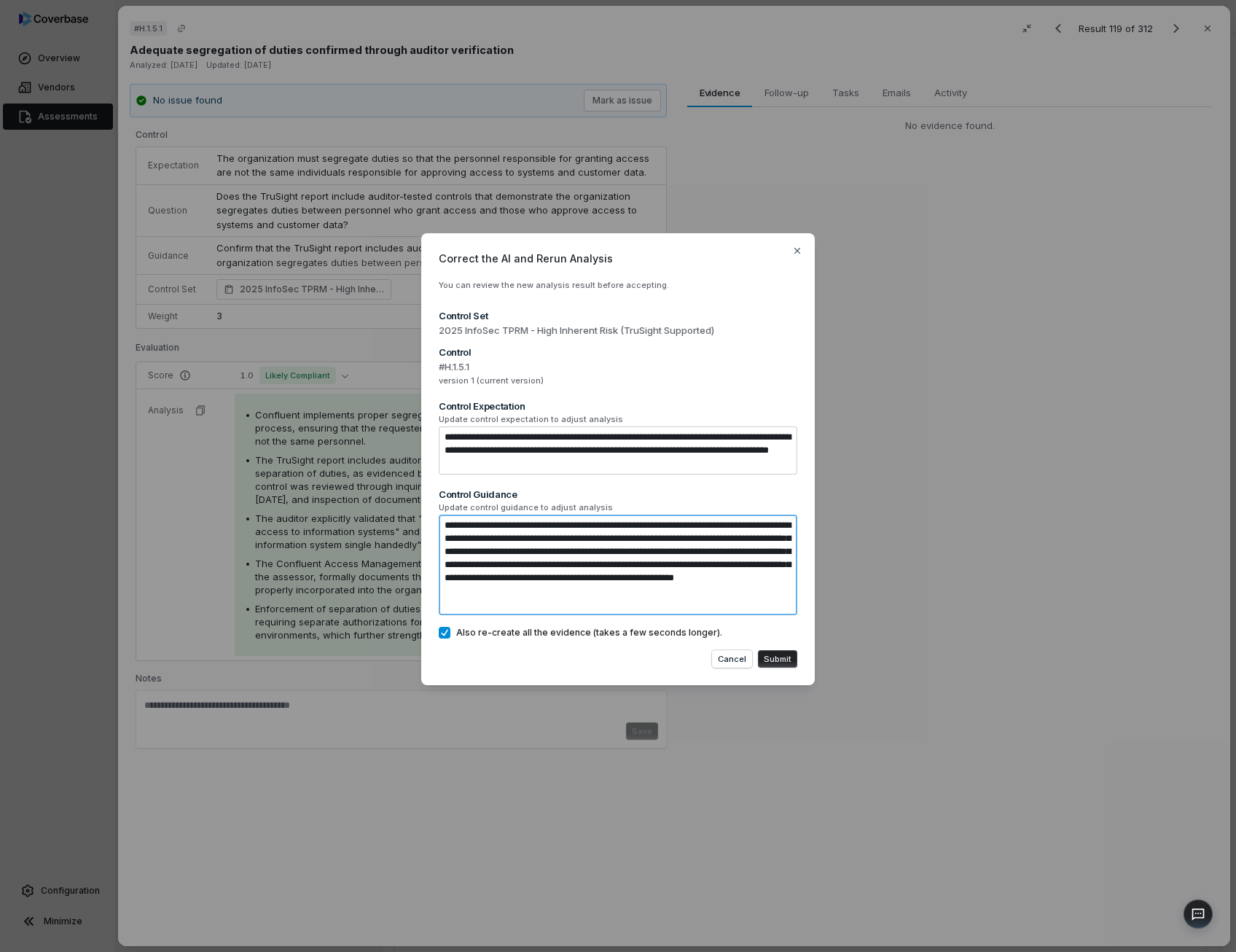
click at [522, 603] on textarea "**********" at bounding box center [618, 565] width 359 height 101
type textarea "*"
type textarea "**********"
type textarea "*"
type textarea "**********"
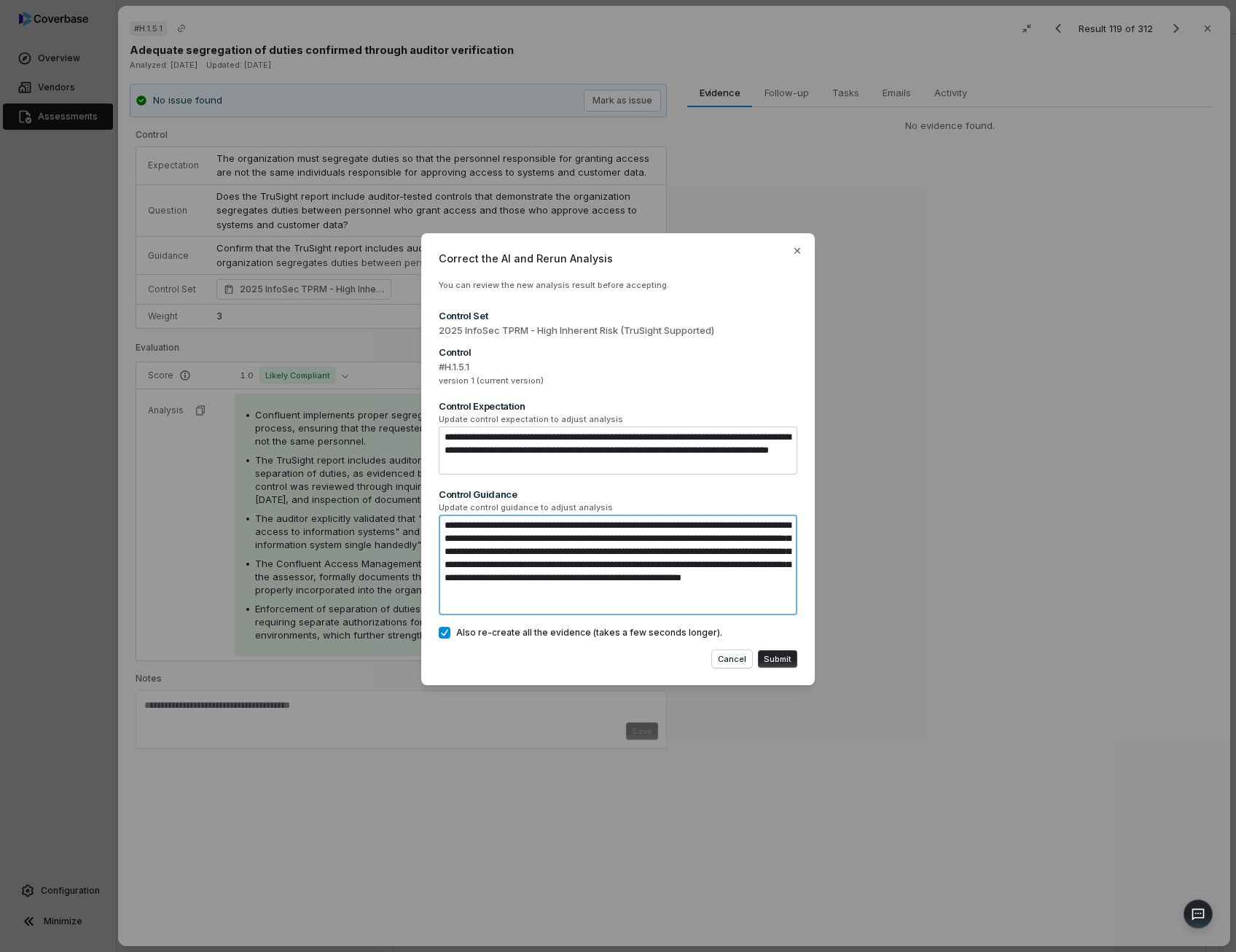
type textarea "*"
type textarea "**********"
type textarea "*"
type textarea "**********"
type textarea "*"
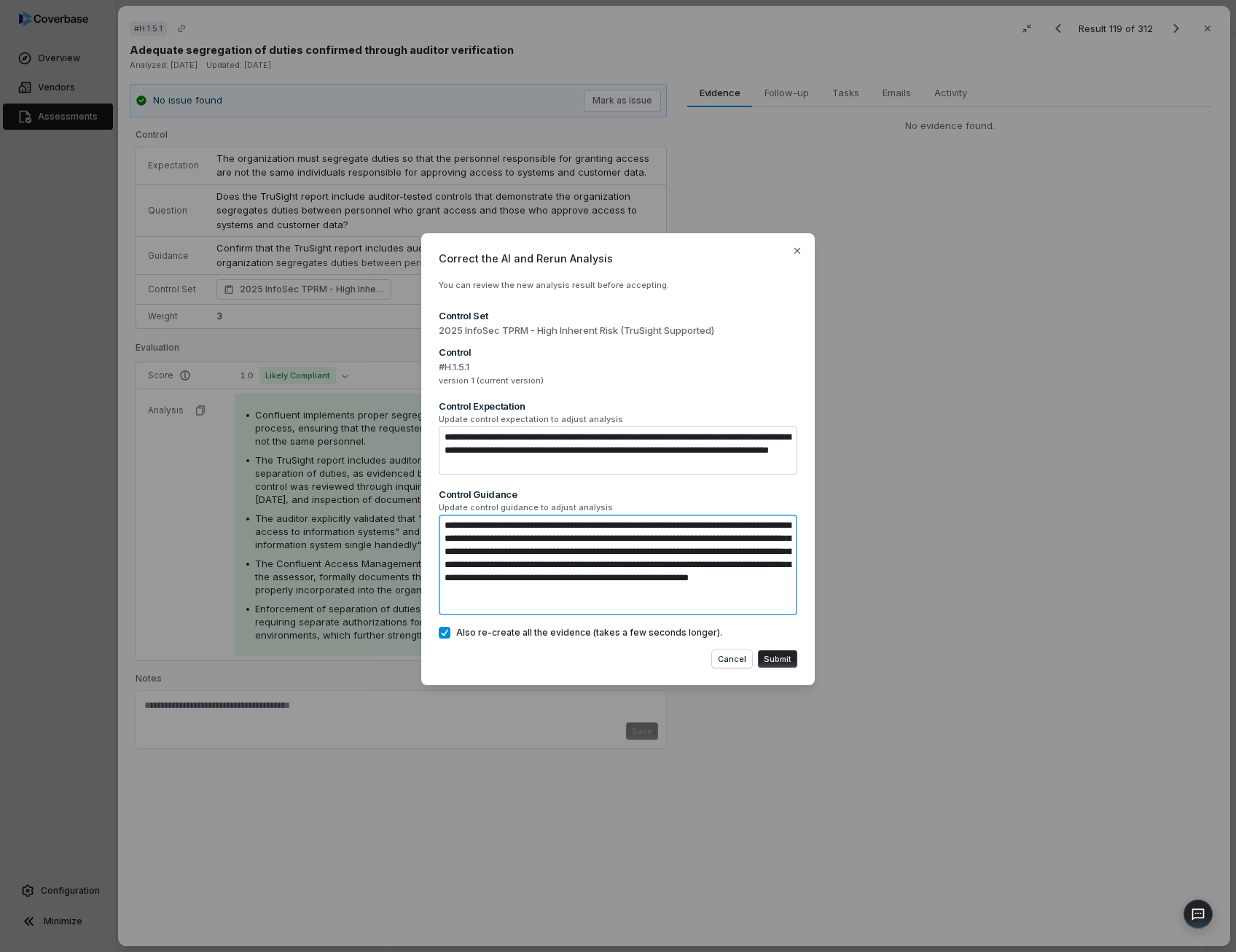
type textarea "**********"
type textarea "*"
type textarea "**********"
type textarea "*"
type textarea "**********"
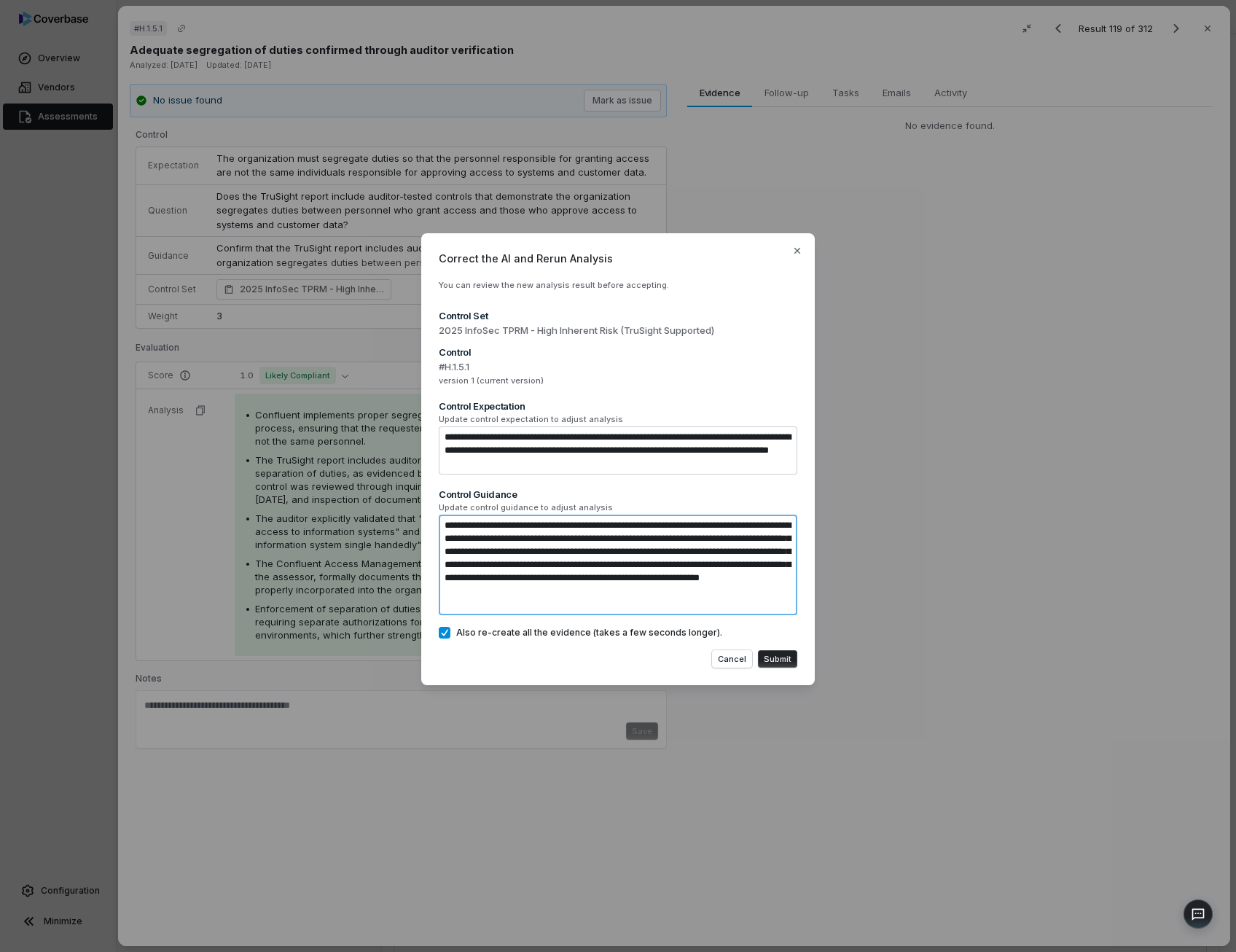
type textarea "*"
type textarea "**********"
type textarea "*"
type textarea "**********"
paste textarea "**********"
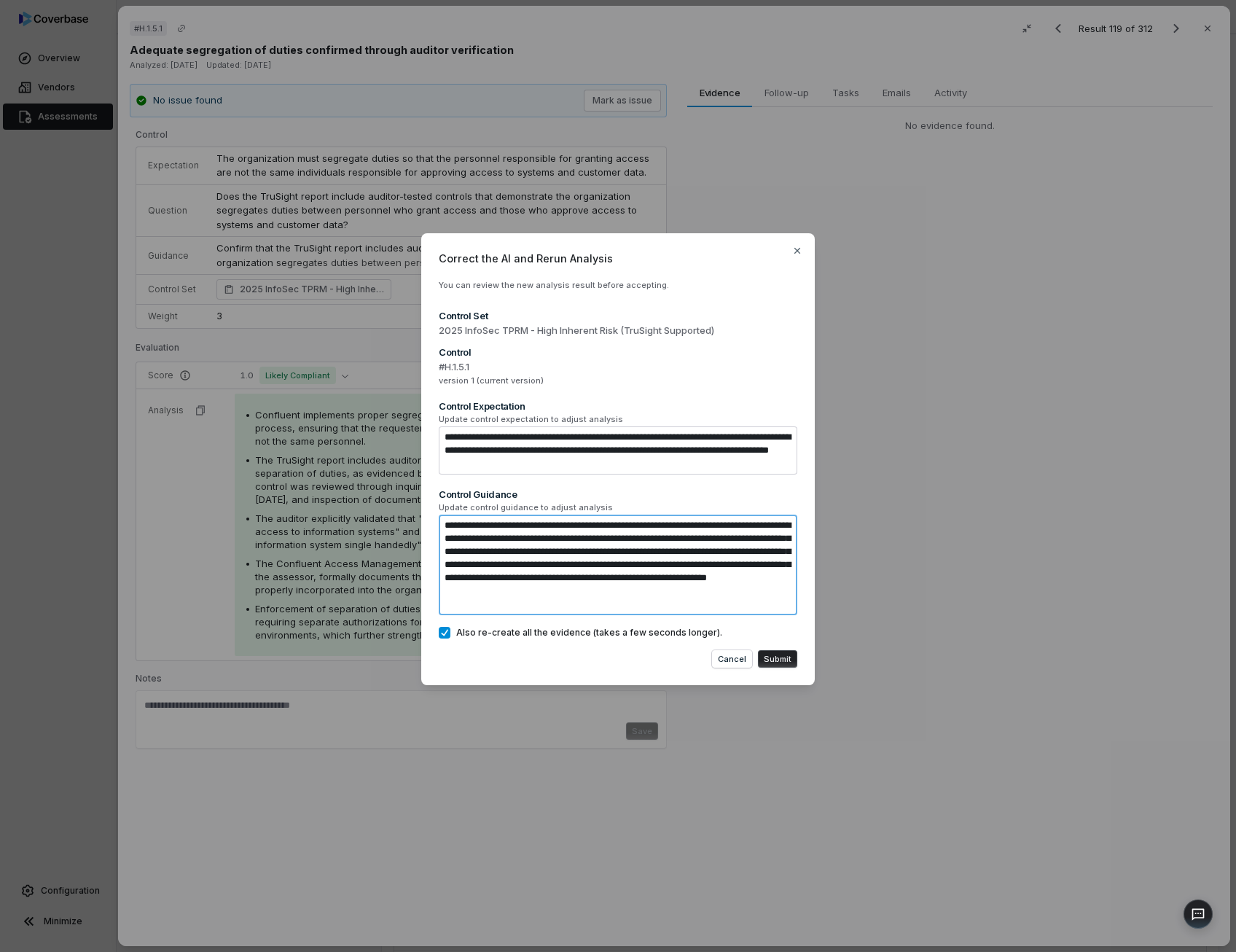
type textarea "*"
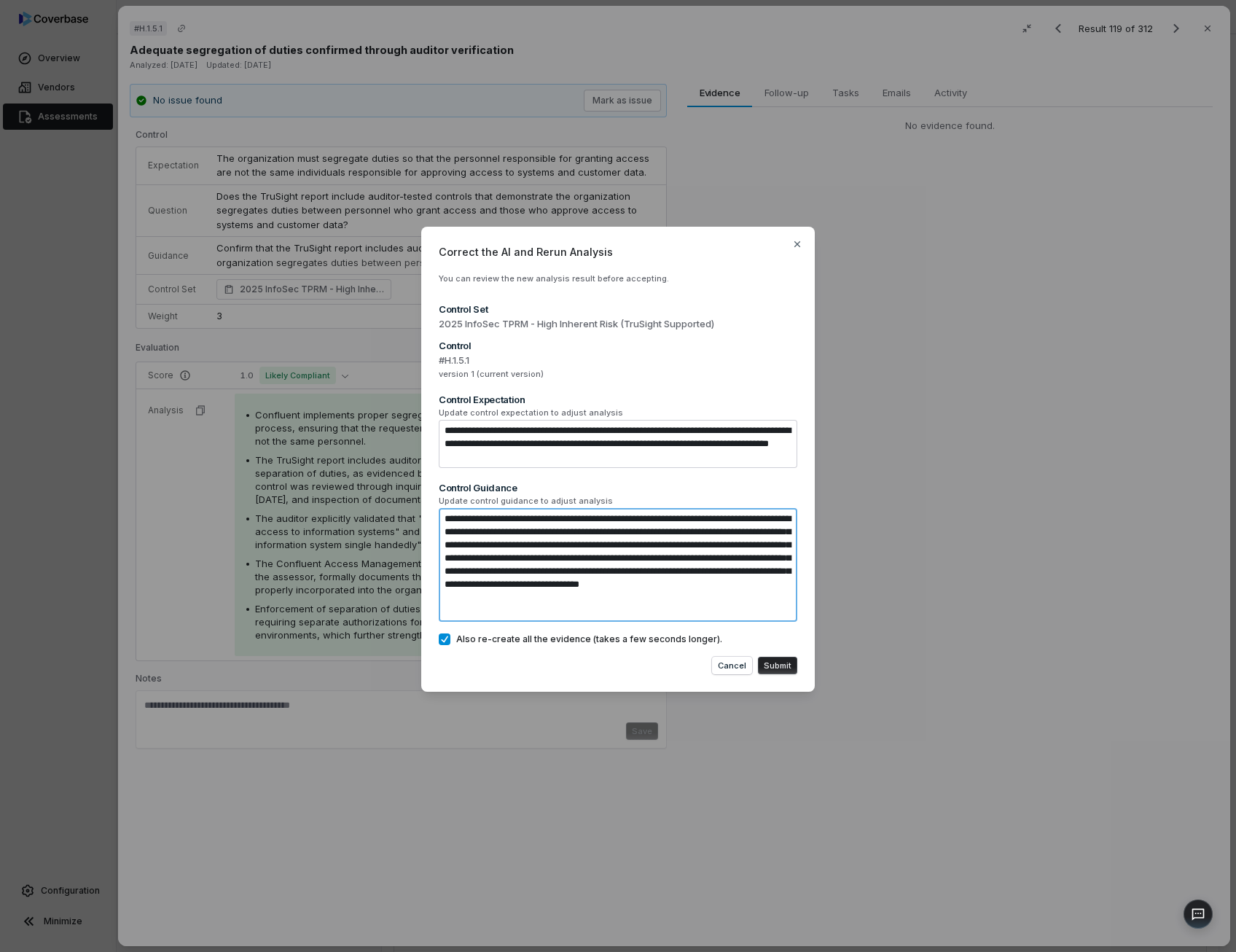
type textarea "**********"
click at [784, 663] on button "Submit" at bounding box center [777, 665] width 39 height 18
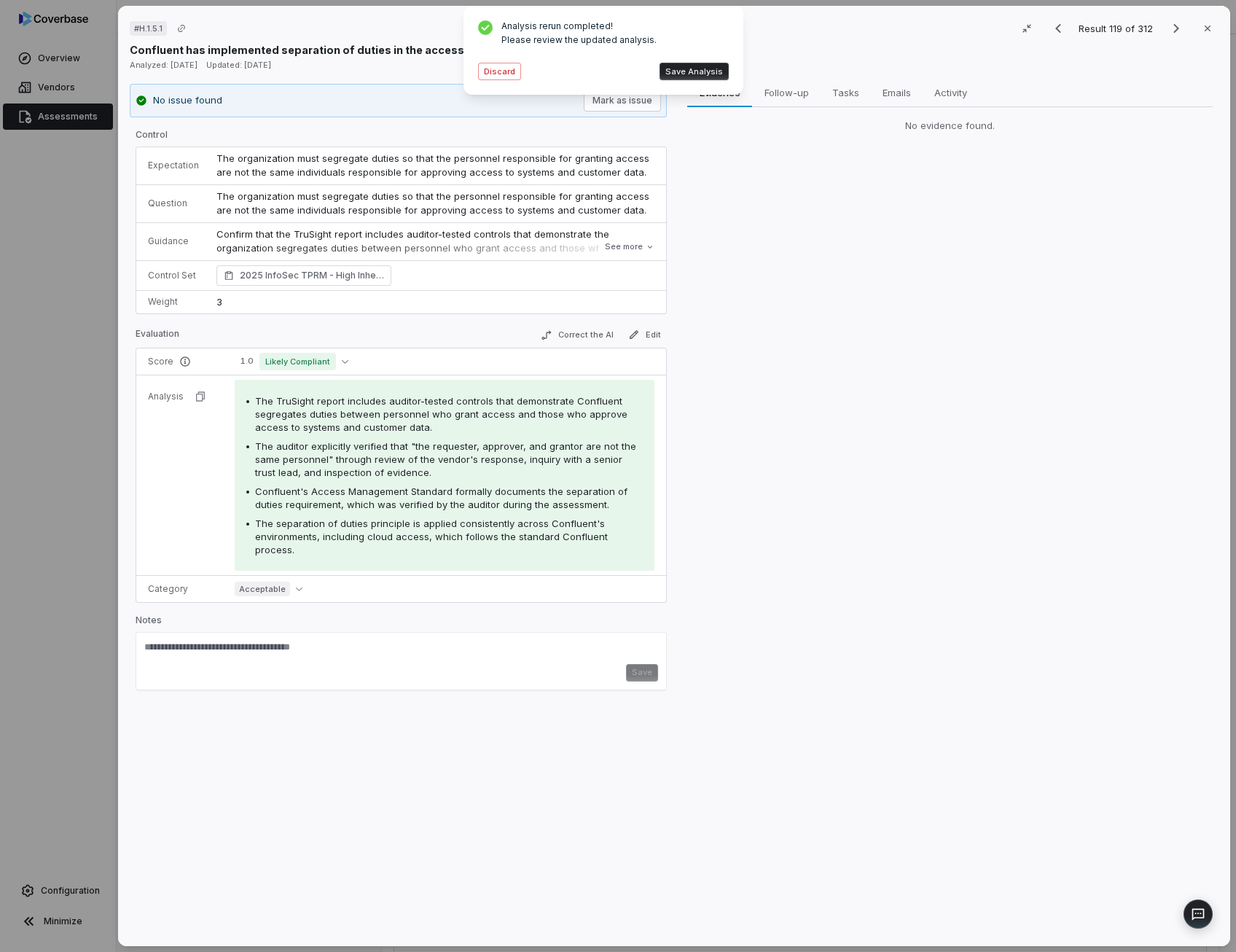
click at [697, 78] on button "Save Analysis" at bounding box center [694, 71] width 69 height 18
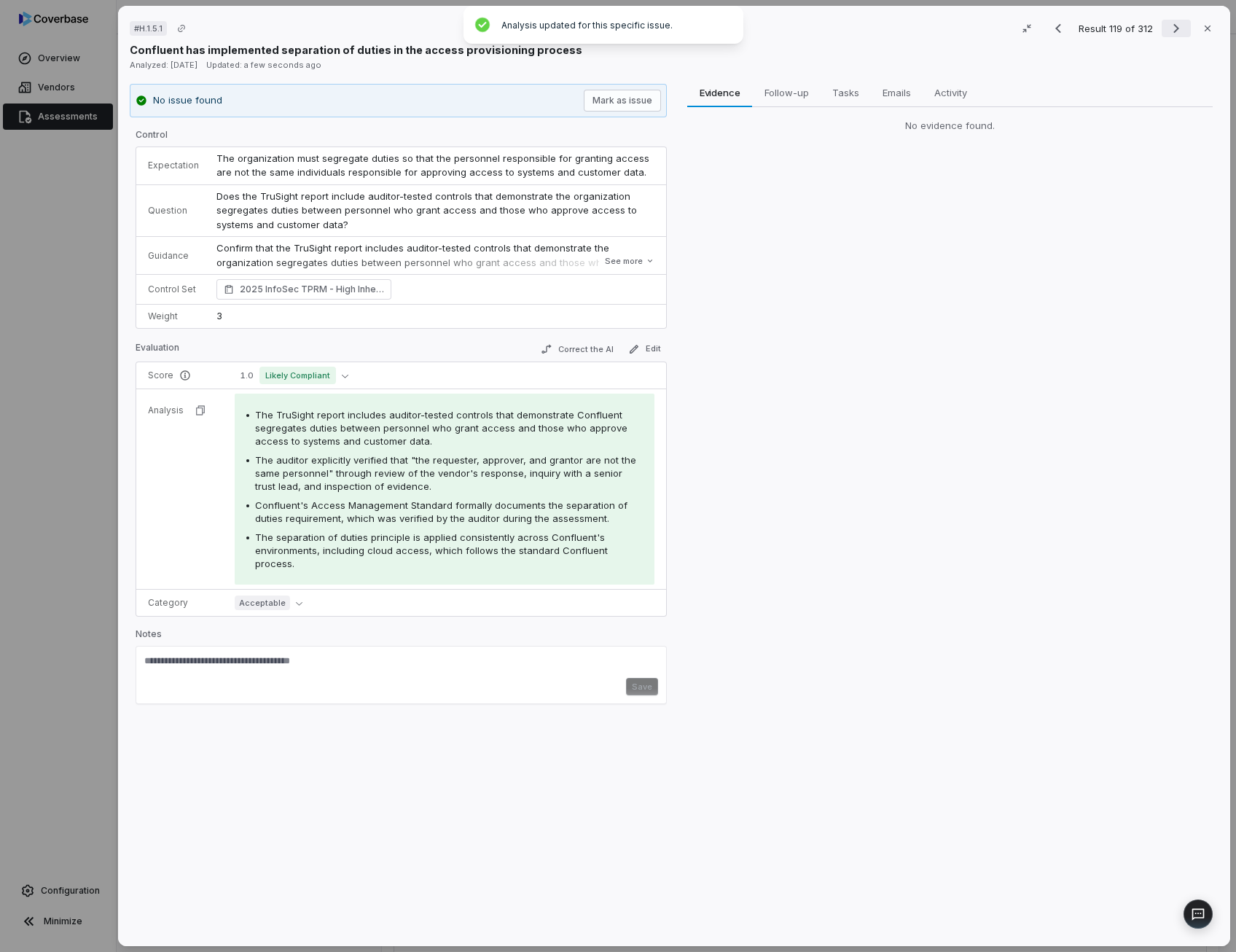
click at [1167, 30] on icon "Next result" at bounding box center [1175, 28] width 18 height 18
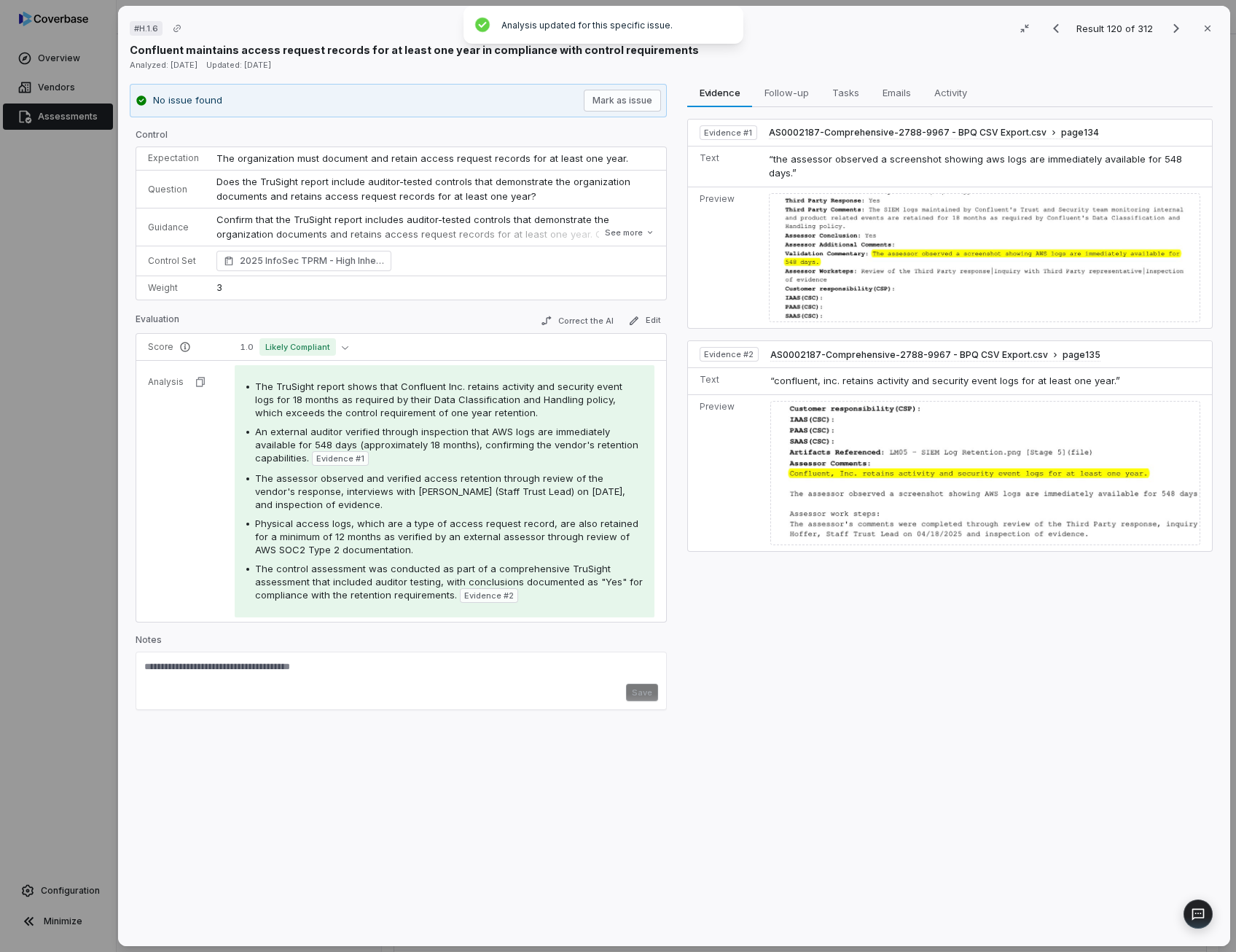
click at [436, 218] on p "Confirm that the TruSight report includes auditor-tested controls that demonstr…" at bounding box center [435, 249] width 438 height 71
drag, startPoint x: 436, startPoint y: 218, endPoint x: 369, endPoint y: 190, distance: 72.6
click at [369, 190] on td "Does the TruSight report include auditor-tested controls that demonstrate the o…" at bounding box center [436, 189] width 459 height 38
click at [1167, 35] on icon "Next result" at bounding box center [1175, 28] width 18 height 18
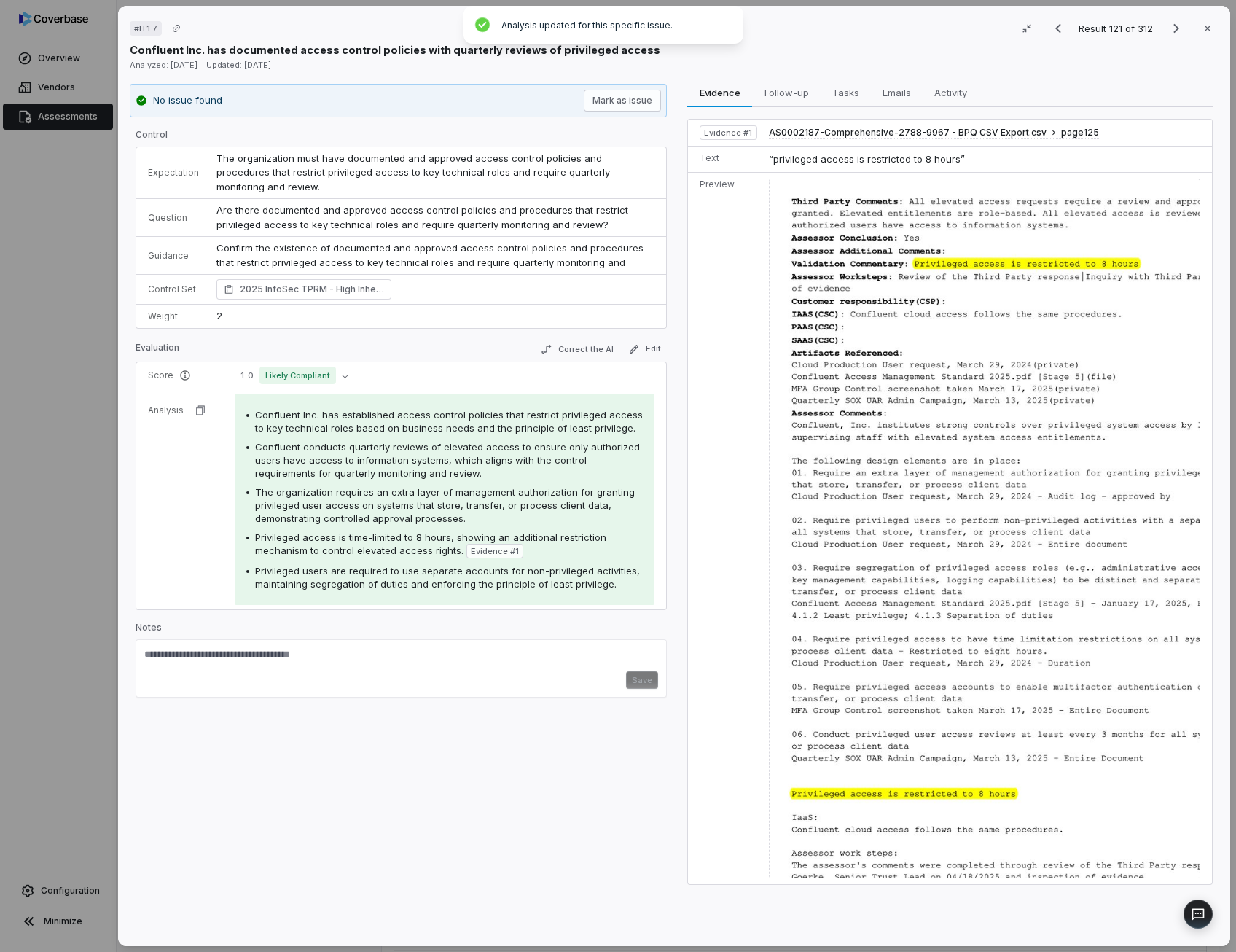
click at [374, 442] on span "Confluent conducts quarterly reviews of elevated access to ensure only authoriz…" at bounding box center [448, 460] width 385 height 38
click at [416, 409] on span "Confluent Inc. has established access control policies that restrict privileged…" at bounding box center [448, 421] width 388 height 25
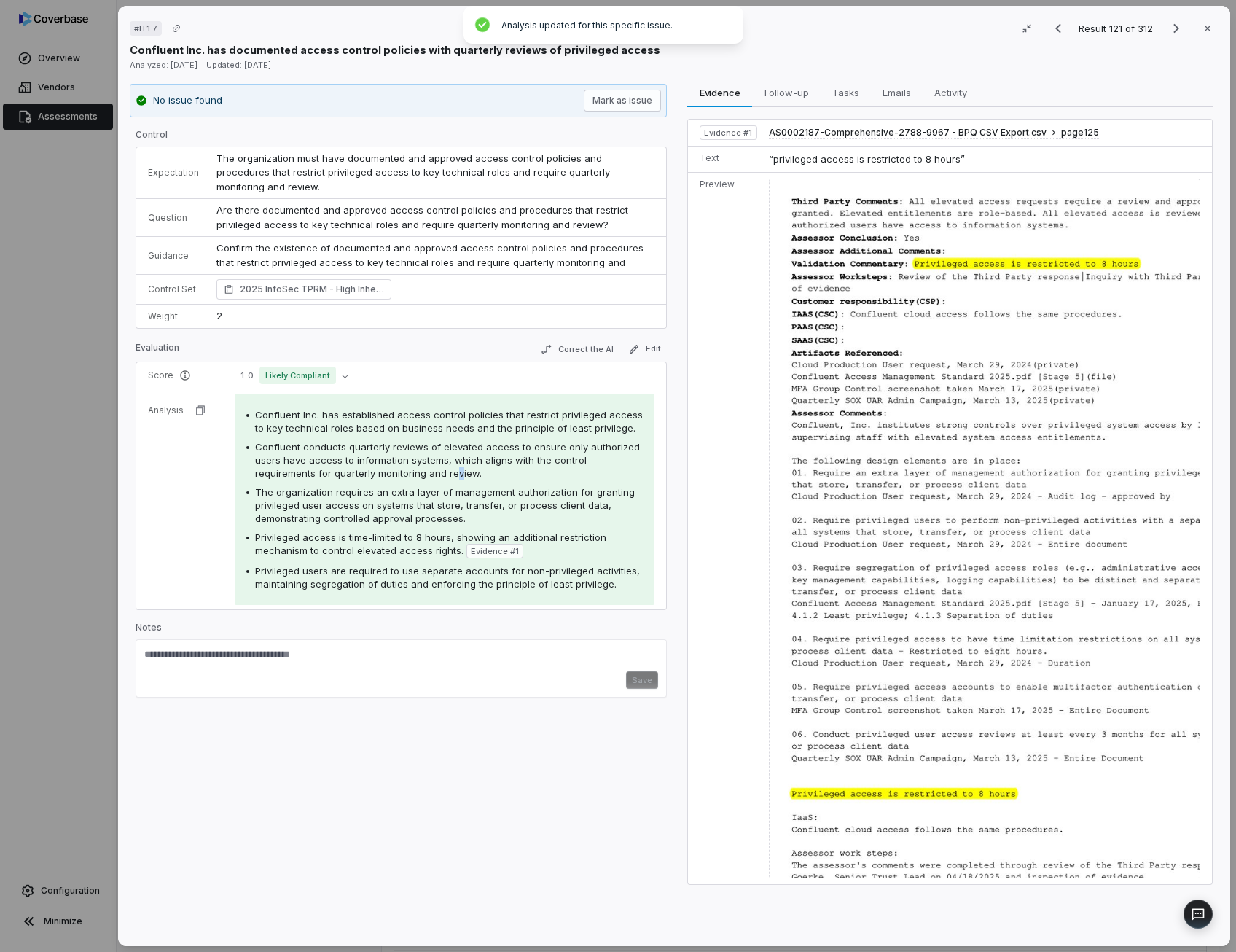
drag, startPoint x: 416, startPoint y: 407, endPoint x: 392, endPoint y: 451, distance: 50.1
click at [392, 451] on span "Confluent conducts quarterly reviews of elevated access to ensure only authoriz…" at bounding box center [448, 460] width 385 height 38
drag, startPoint x: 392, startPoint y: 451, endPoint x: 381, endPoint y: 495, distance: 45.4
click at [381, 495] on div "The organization requires an extra layer of management authorization for granti…" at bounding box center [448, 504] width 388 height 39
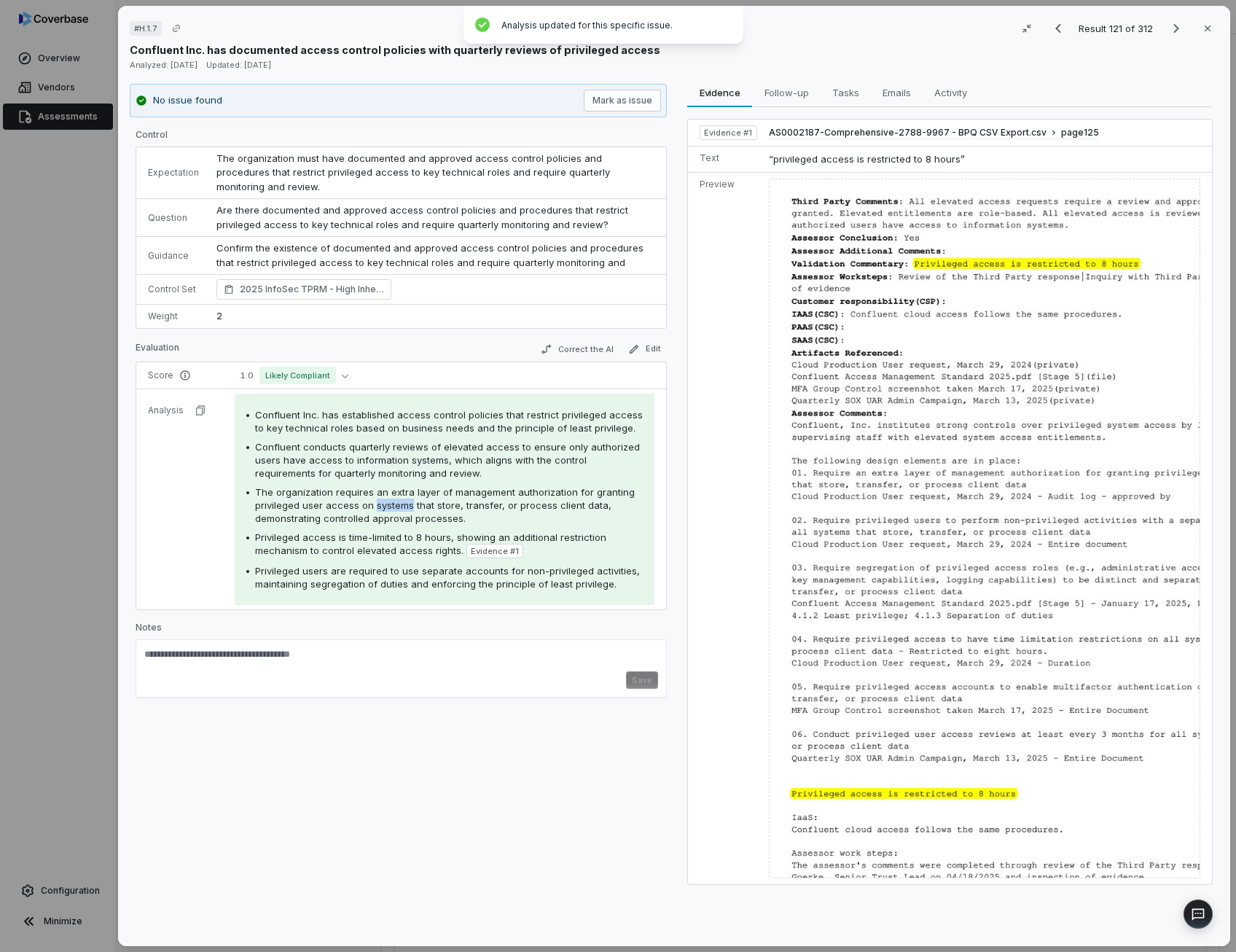
click at [381, 495] on div "The organization requires an extra layer of management authorization for granti…" at bounding box center [448, 504] width 388 height 39
drag, startPoint x: 381, startPoint y: 495, endPoint x: 511, endPoint y: 482, distance: 130.6
click at [511, 485] on div "The organization requires an extra layer of management authorization for granti…" at bounding box center [448, 504] width 388 height 39
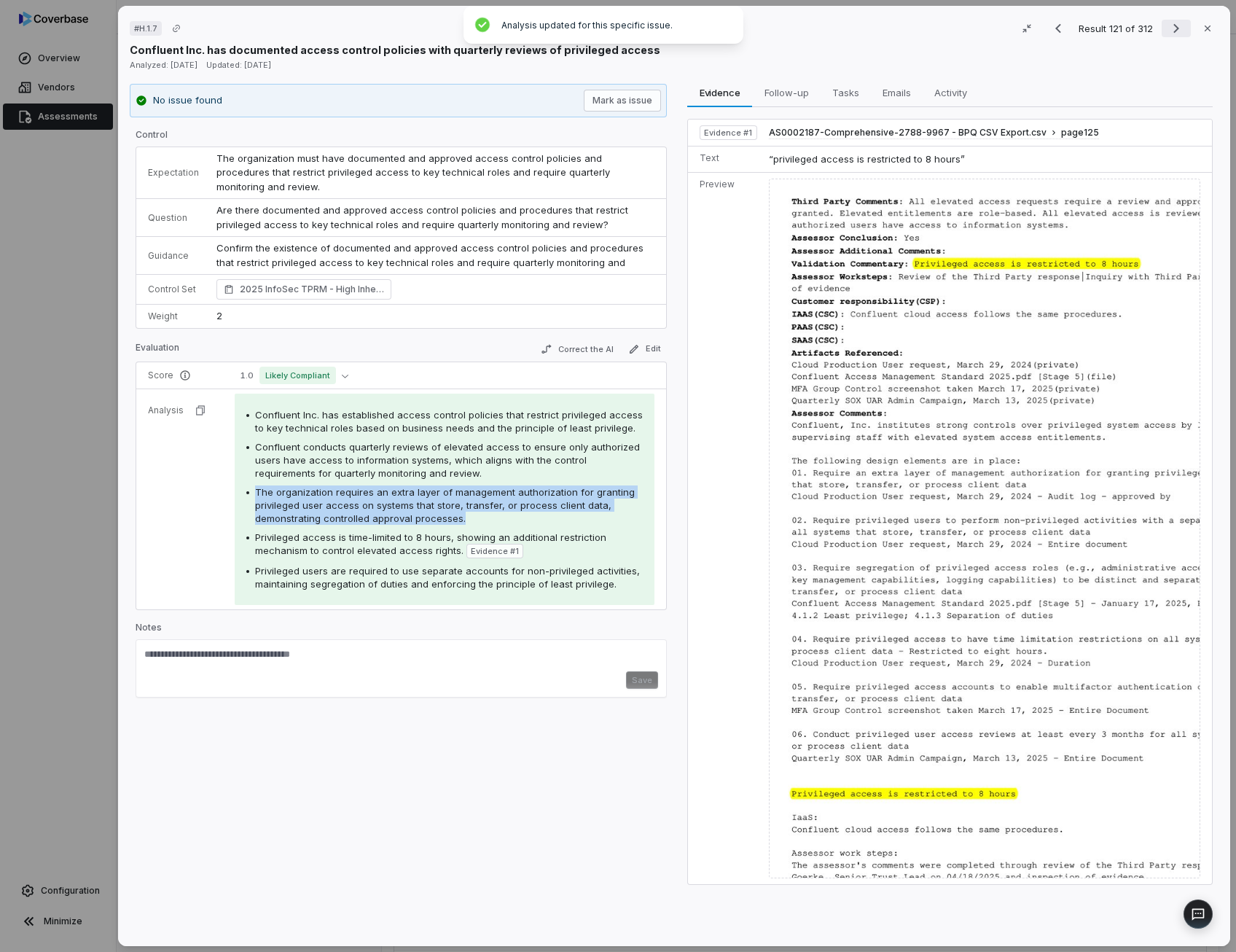
click at [1173, 31] on icon "Next result" at bounding box center [1176, 29] width 6 height 9
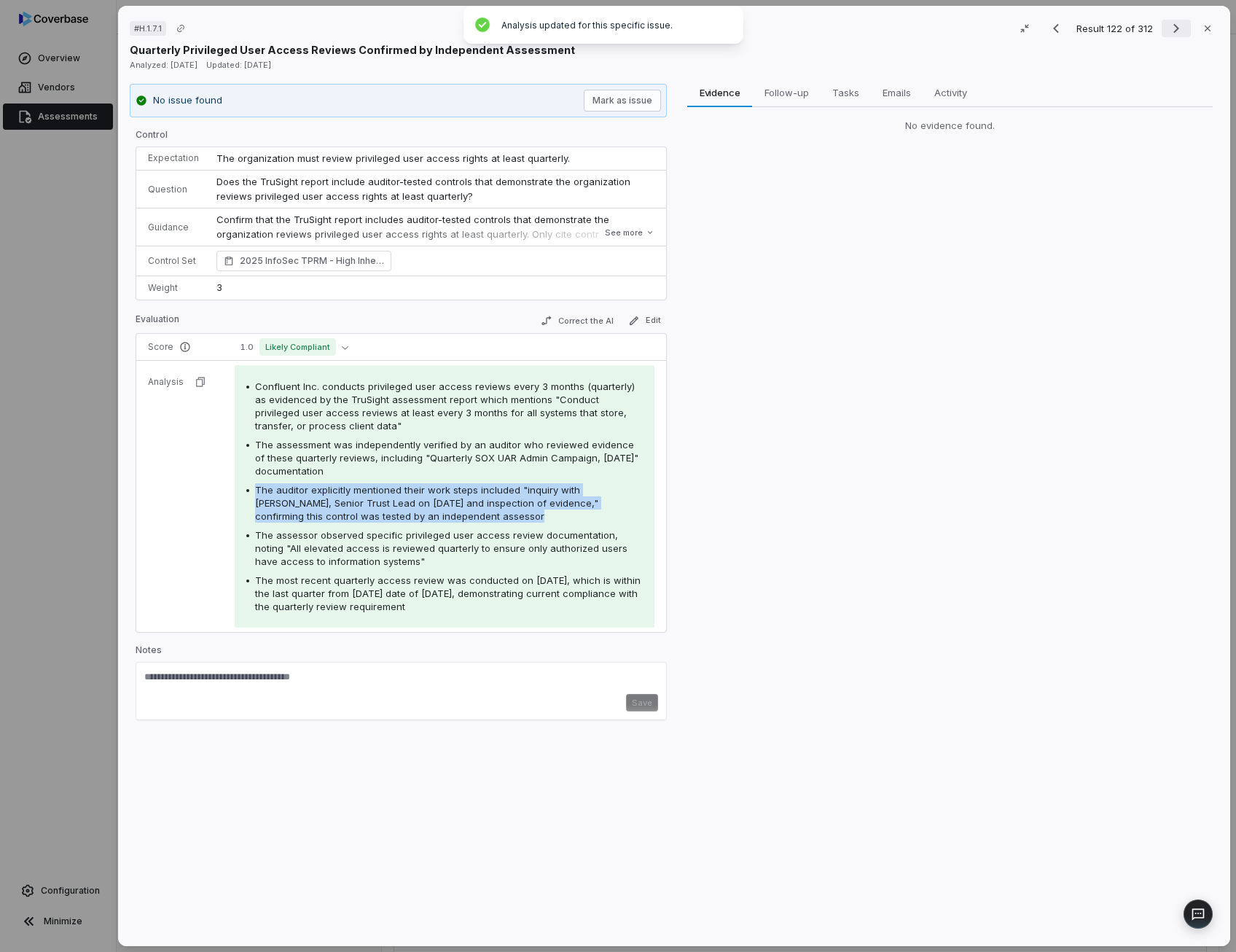
click at [1173, 28] on icon "Next result" at bounding box center [1176, 29] width 6 height 9
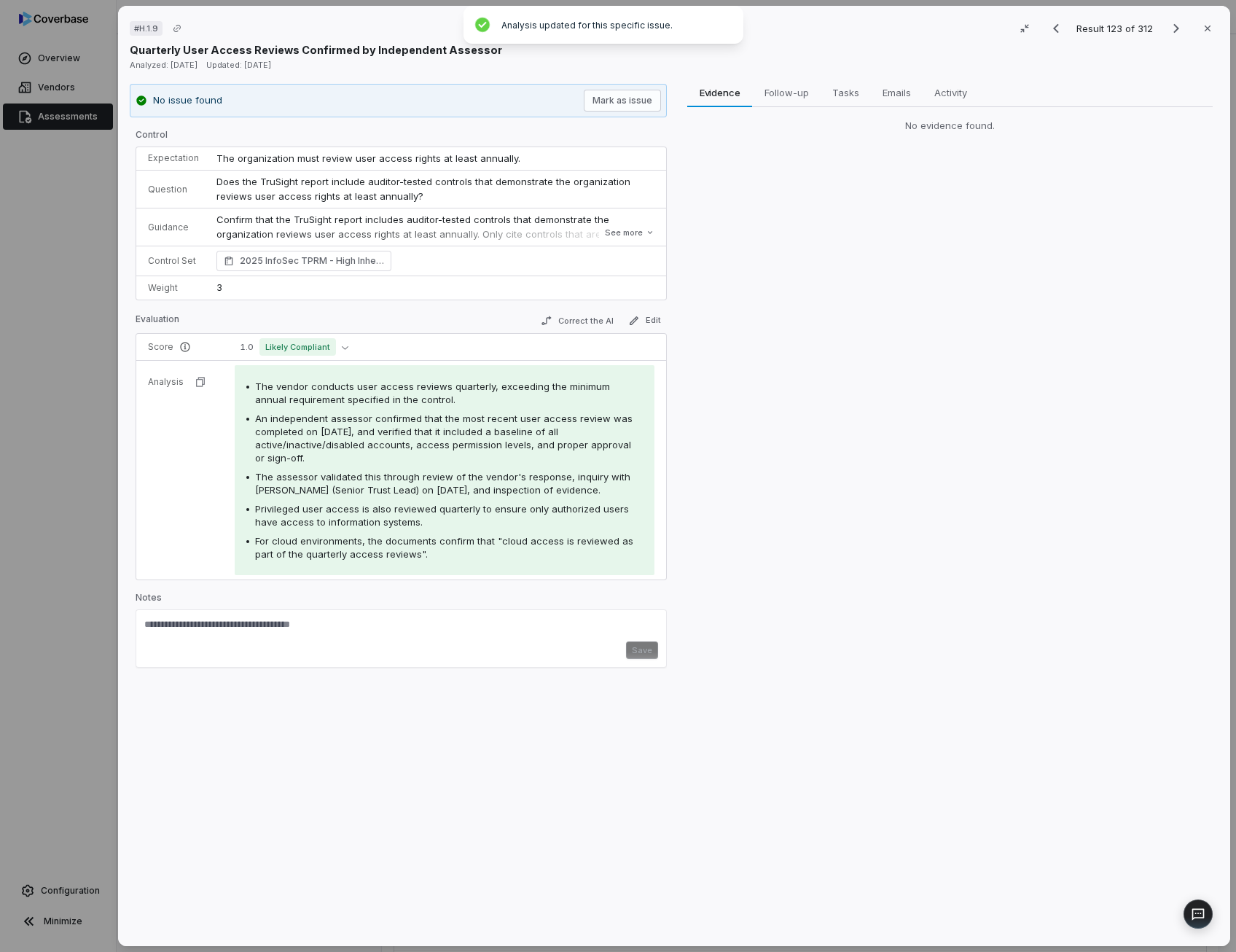
click at [462, 427] on span "An independent assessor confirmed that the most recent user access review was c…" at bounding box center [444, 437] width 377 height 51
click at [1172, 24] on icon "Next result" at bounding box center [1175, 28] width 18 height 18
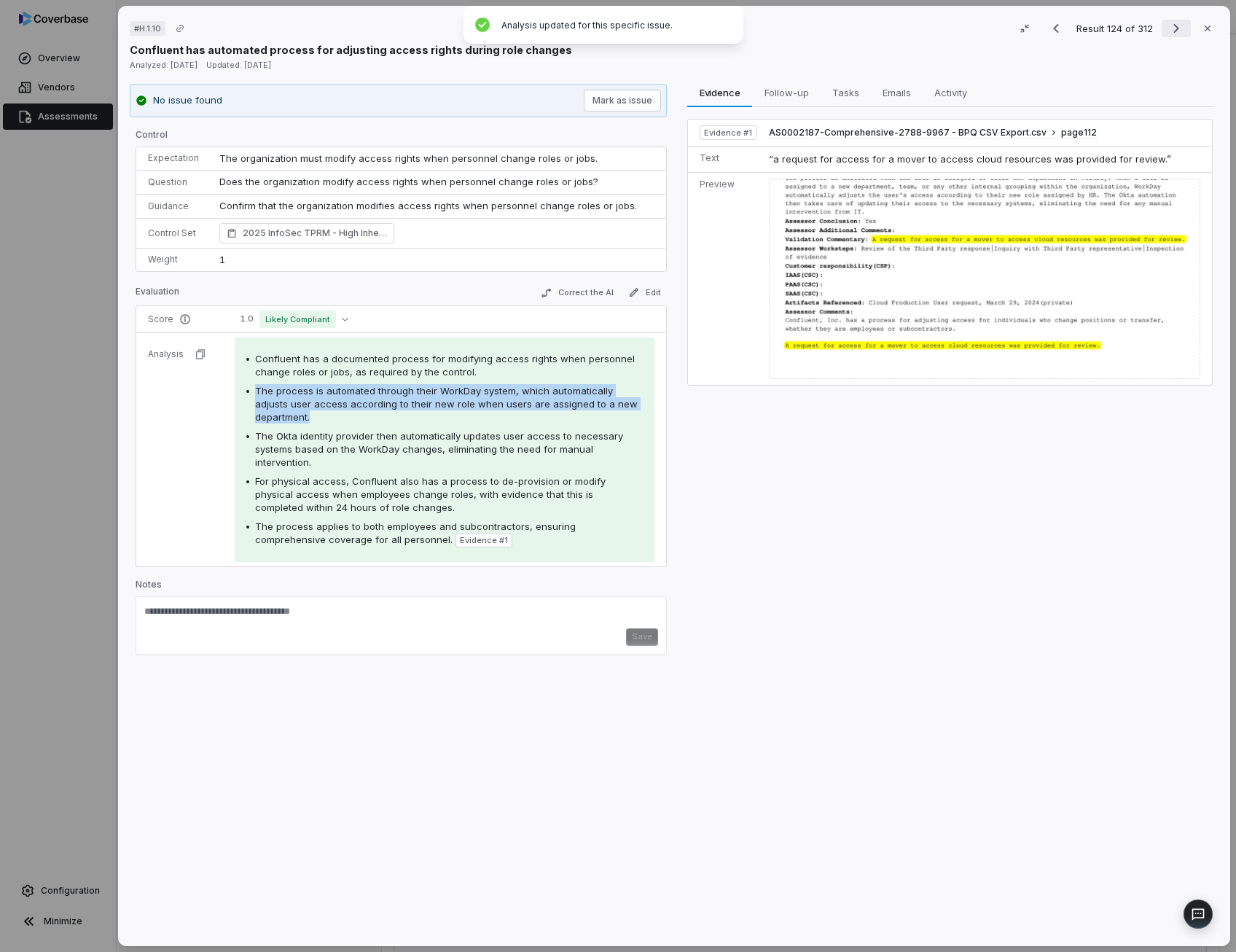
click at [1167, 33] on icon "Next result" at bounding box center [1175, 28] width 18 height 18
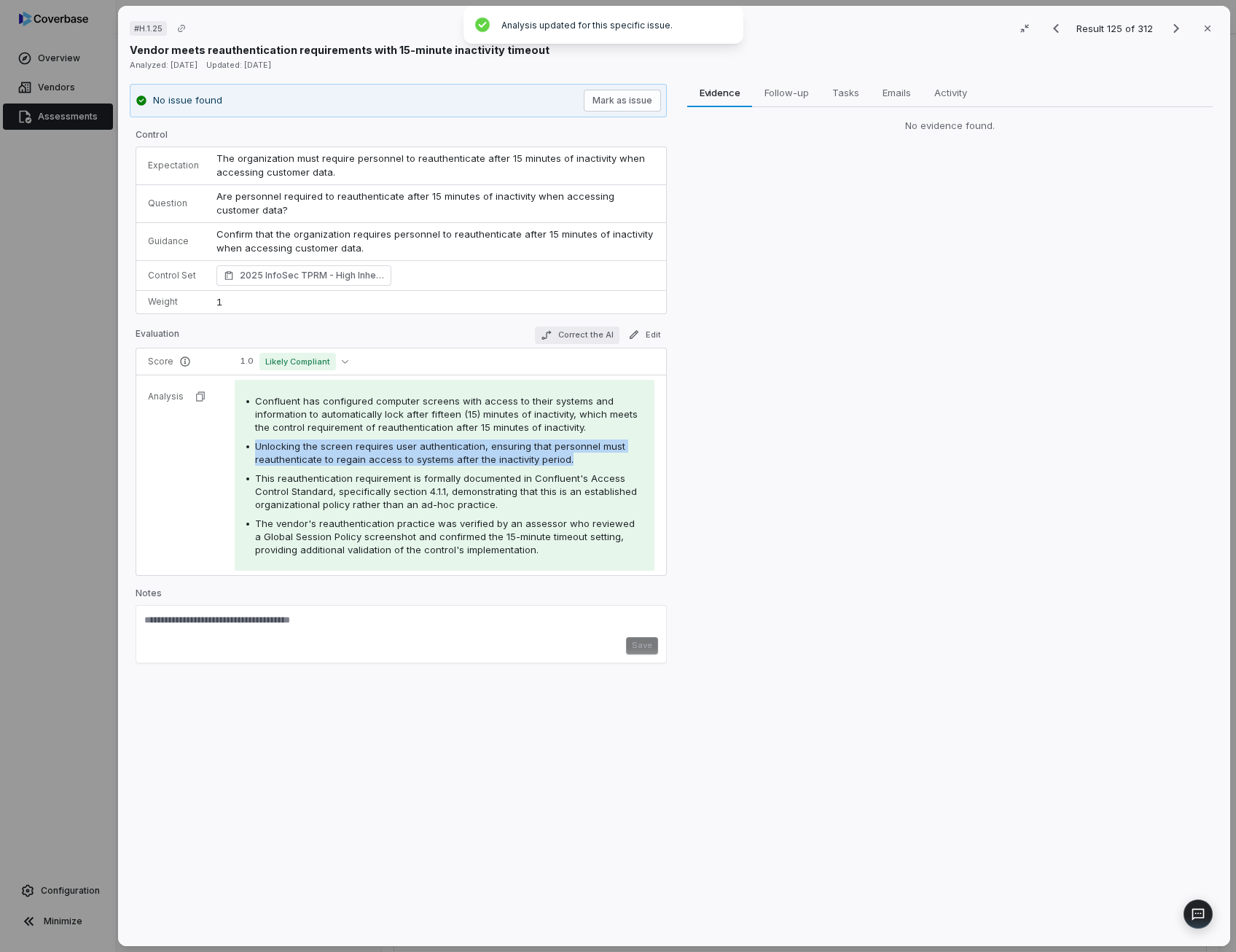
click at [586, 329] on button "Correct the AI" at bounding box center [576, 334] width 84 height 18
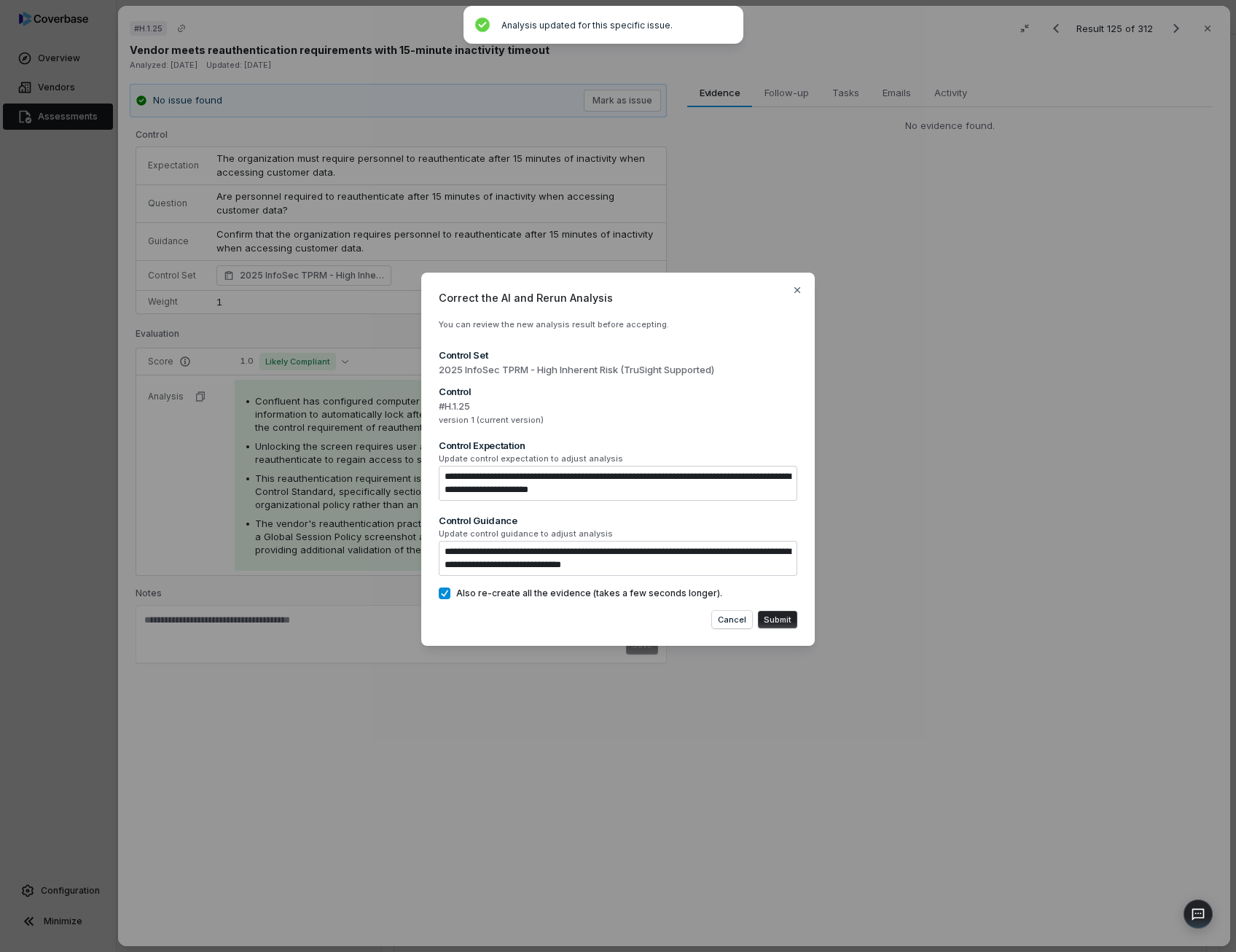
click at [779, 620] on button "Submit" at bounding box center [777, 619] width 39 height 18
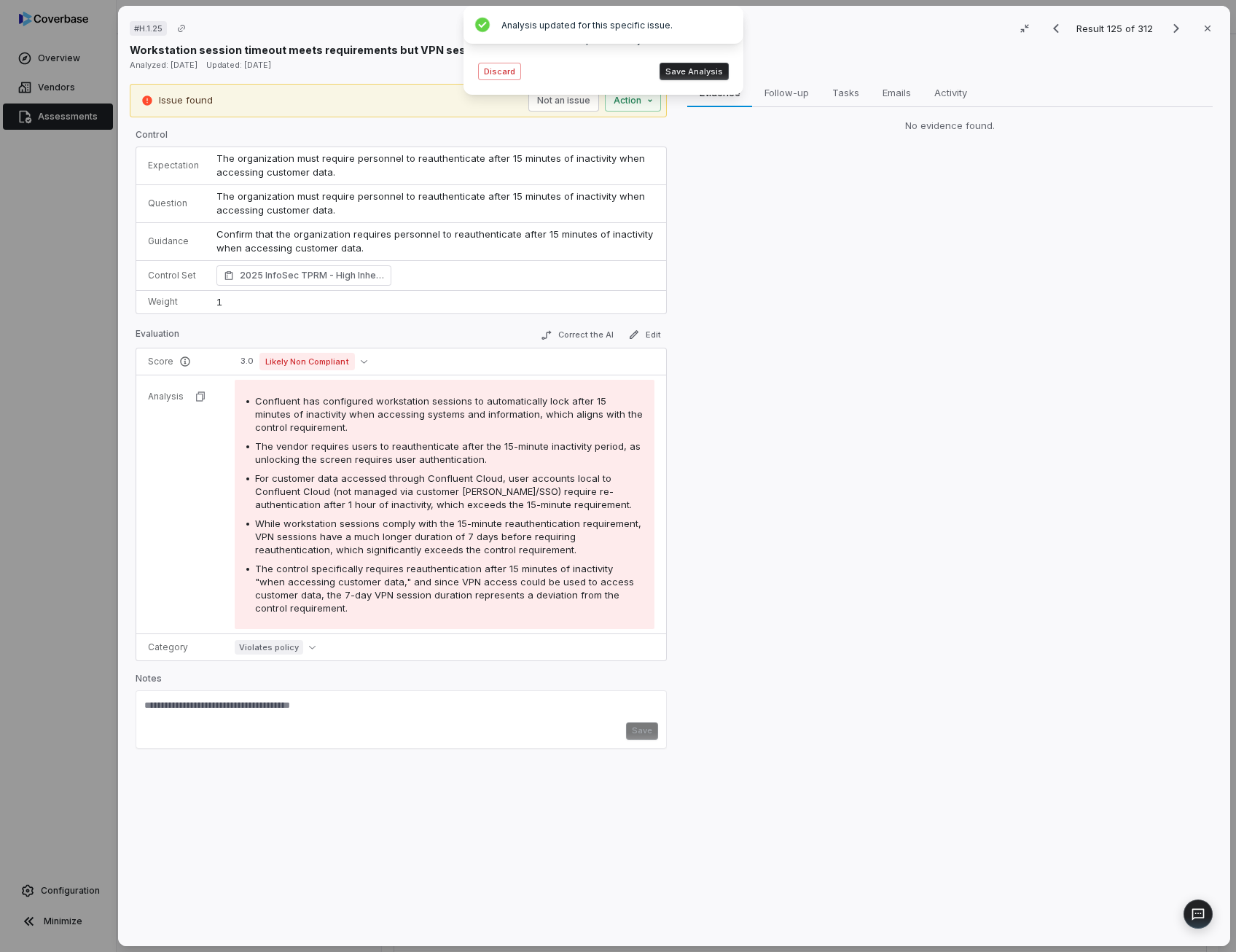
click at [404, 454] on span "The vendor requires users to reauthenticate after the 15-minute inactivity peri…" at bounding box center [448, 452] width 386 height 25
drag, startPoint x: 404, startPoint y: 454, endPoint x: 397, endPoint y: 484, distance: 30.8
click at [397, 484] on span "For customer data accessed through Confluent Cloud, user accounts local to Conf…" at bounding box center [443, 490] width 376 height 38
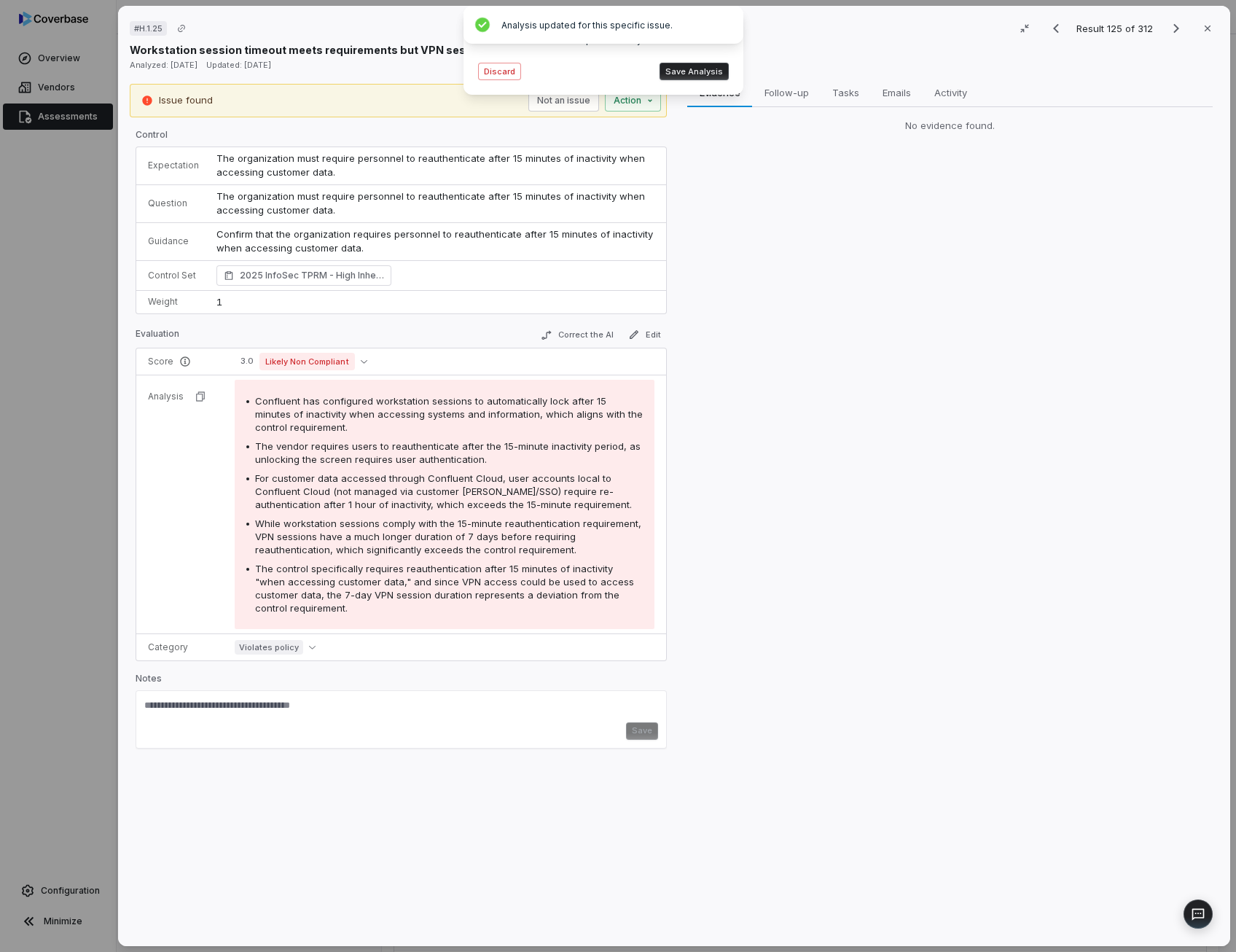
drag, startPoint x: 397, startPoint y: 484, endPoint x: 402, endPoint y: 525, distance: 41.3
click at [402, 525] on span "While workstation sessions comply with the 15-minute reauthentication requireme…" at bounding box center [448, 536] width 386 height 38
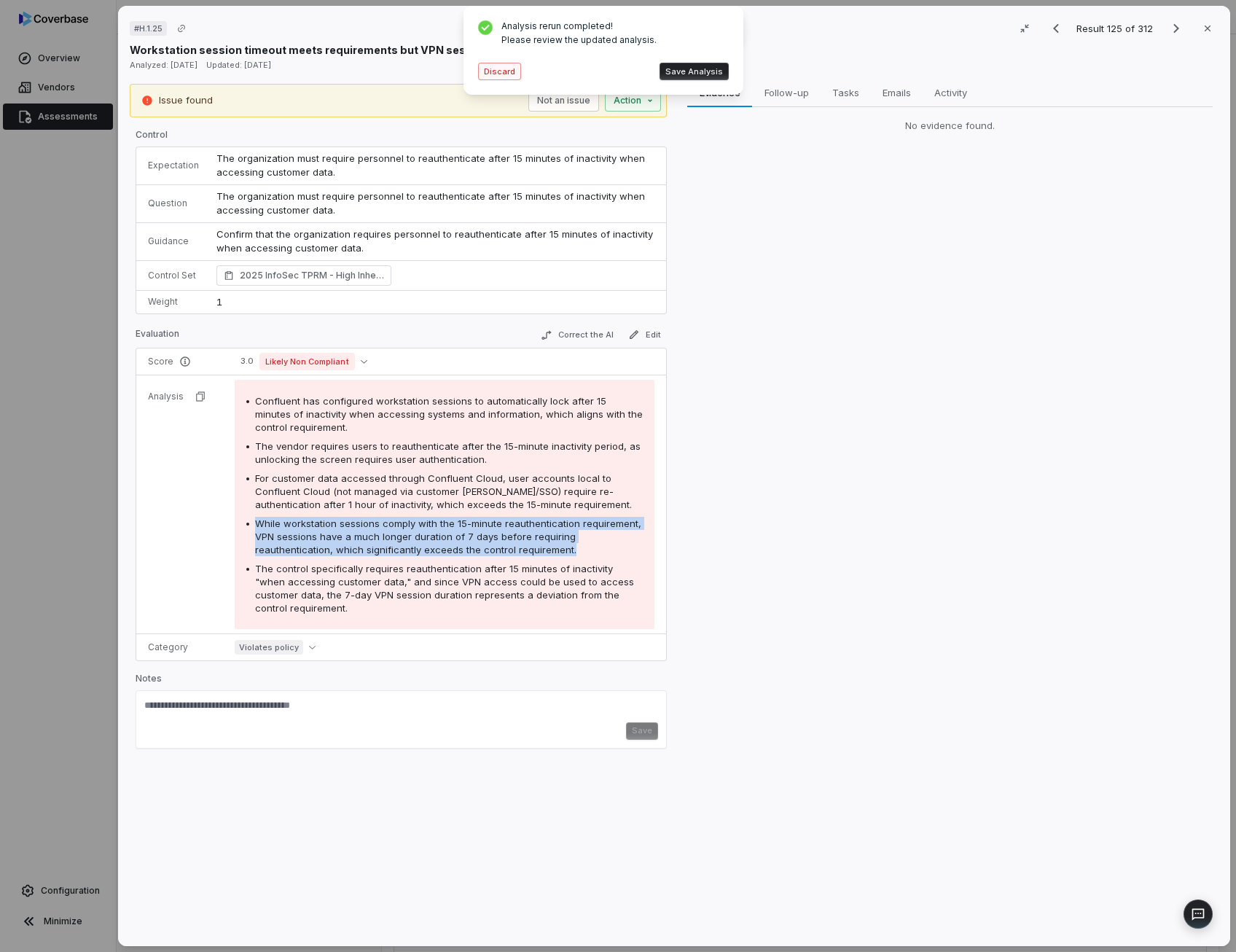
click at [503, 71] on button "Discard" at bounding box center [500, 71] width 43 height 18
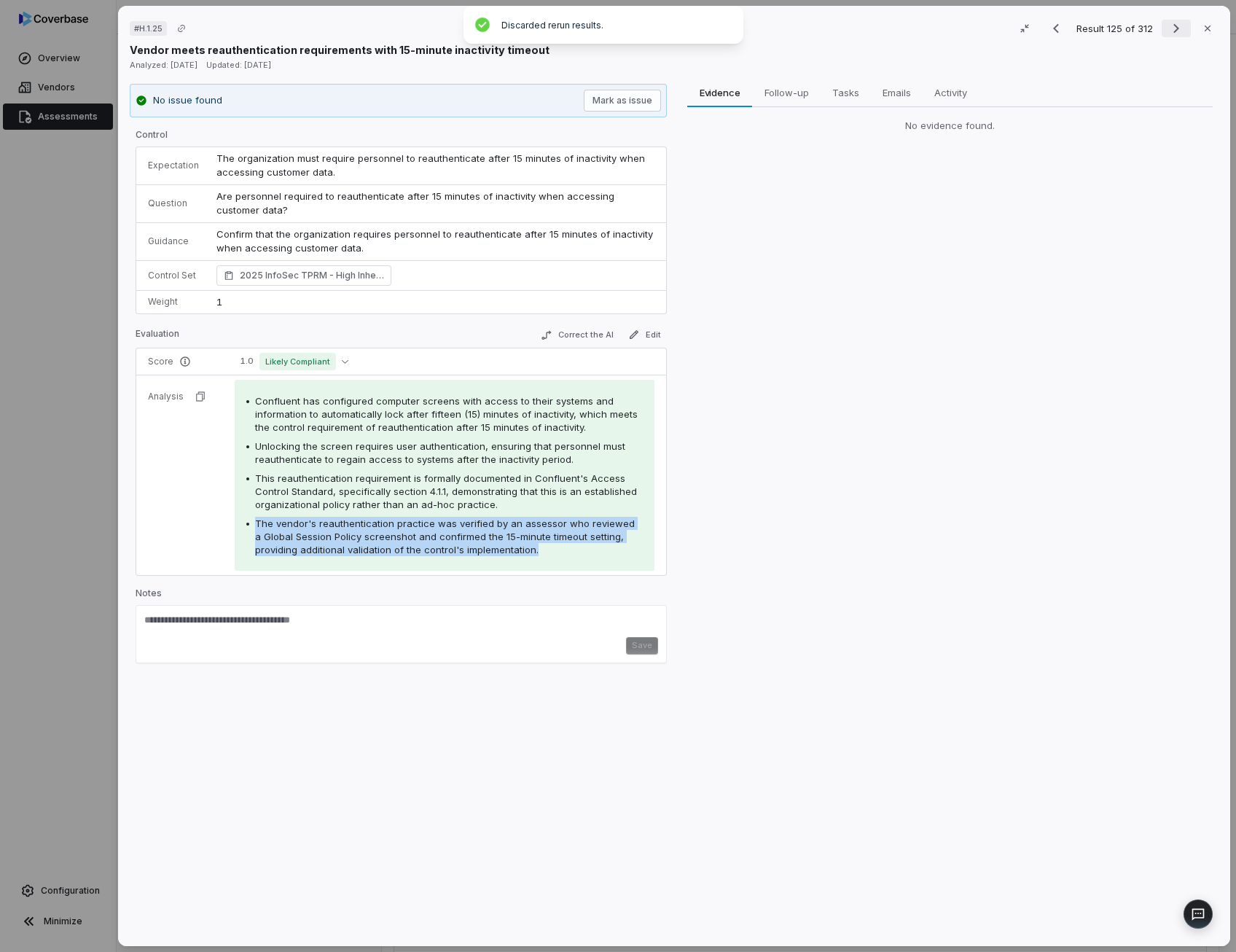
click at [1172, 34] on icon "Next result" at bounding box center [1175, 28] width 18 height 18
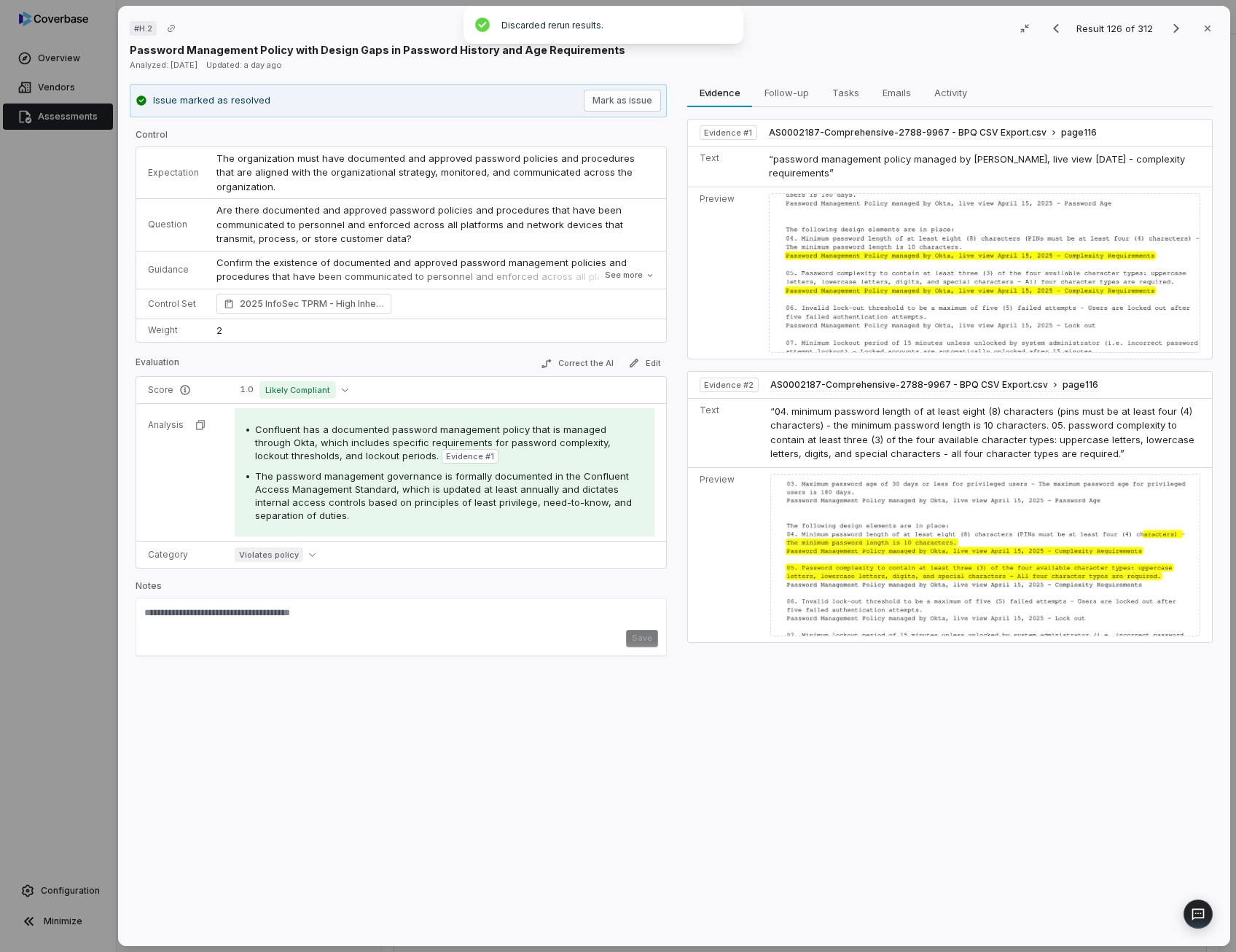
click at [359, 441] on span "Confluent has a documented password management policy that is managed through O…" at bounding box center [433, 442] width 356 height 38
click at [1173, 21] on icon "Next result" at bounding box center [1175, 28] width 18 height 18
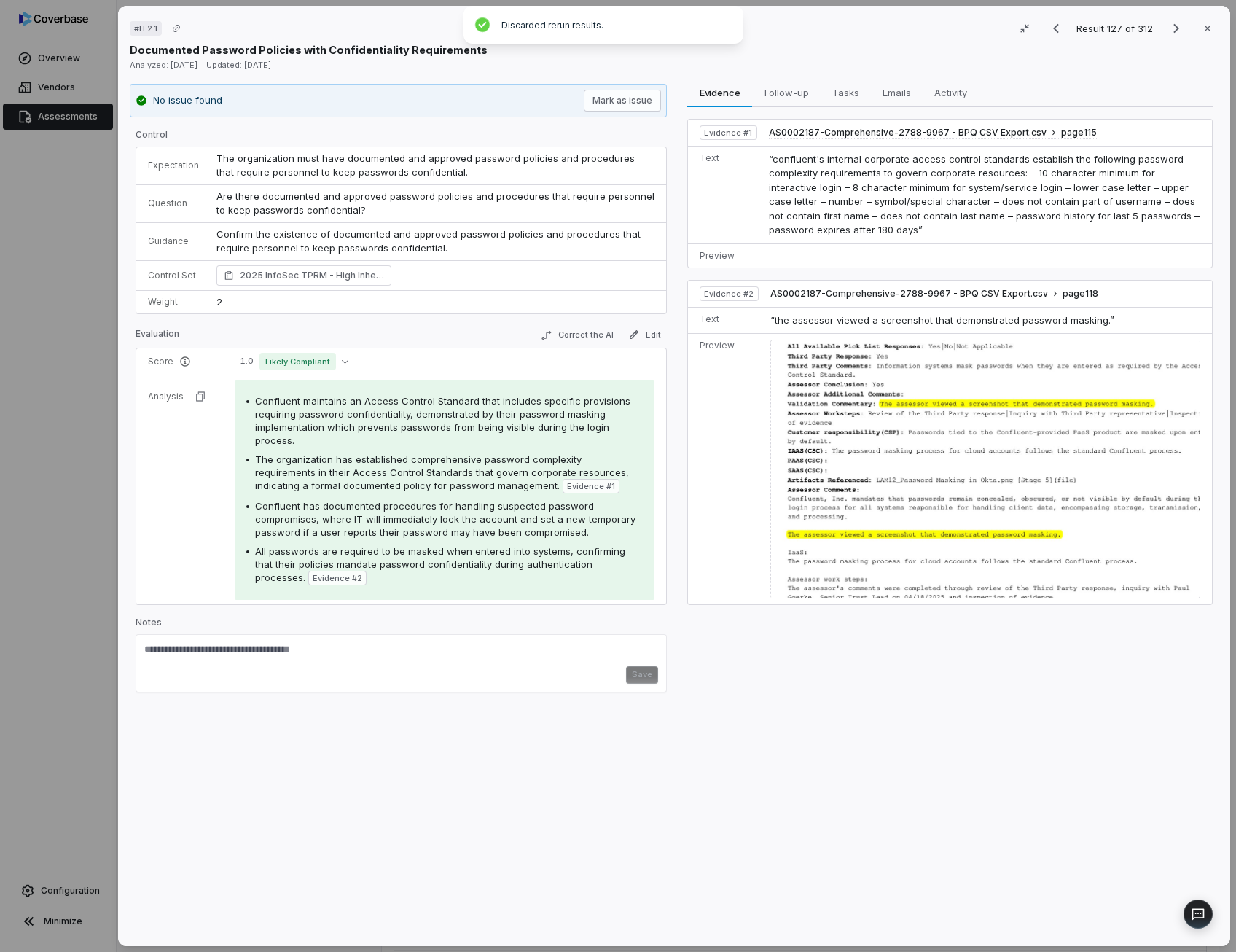
click at [330, 200] on span "Are there documented and approved password policies and procedures that require…" at bounding box center [437, 204] width 441 height 26
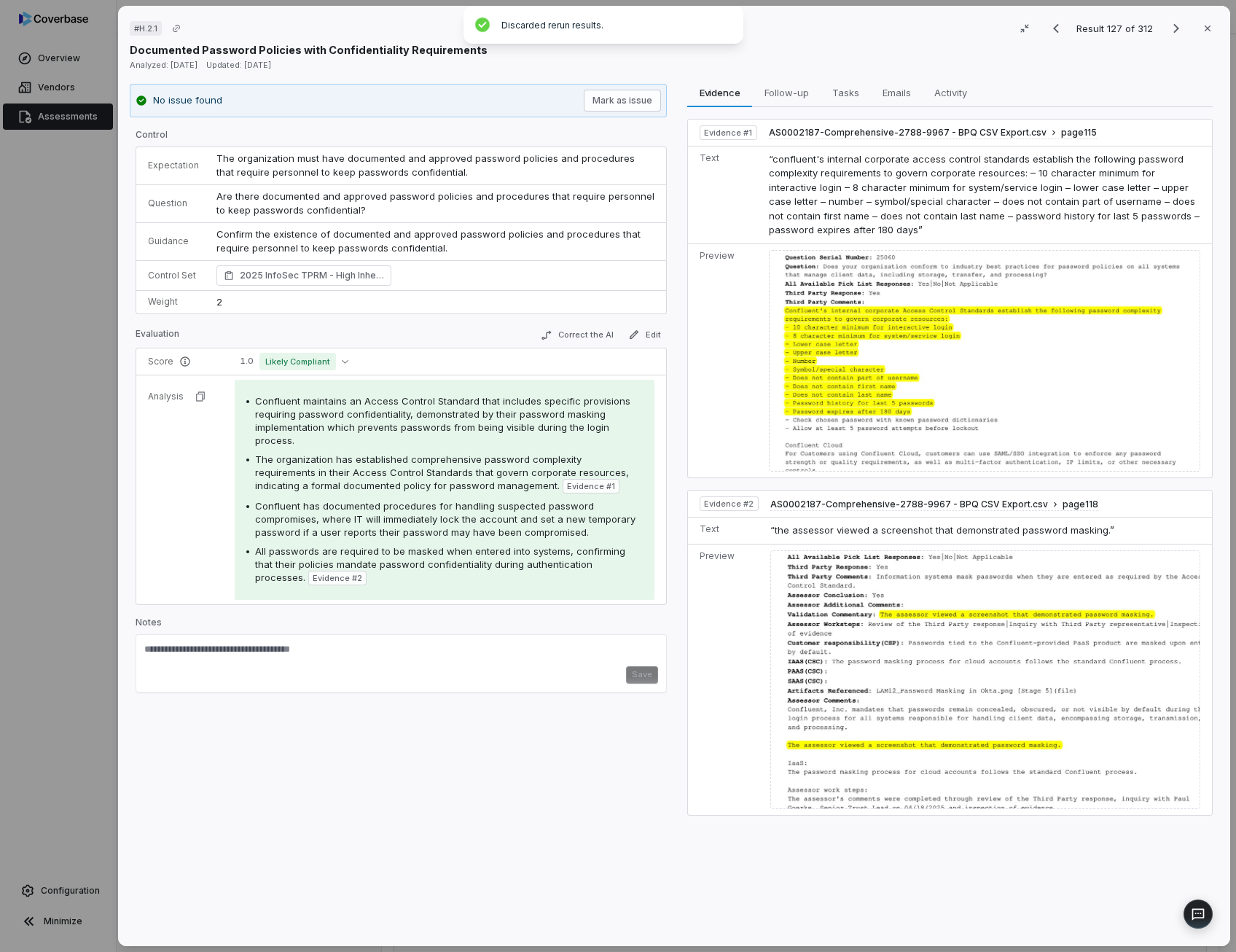
click at [334, 509] on div "Confluent has documented procedures for handling suspected password compromises…" at bounding box center [448, 519] width 388 height 39
drag, startPoint x: 334, startPoint y: 509, endPoint x: 379, endPoint y: 547, distance: 58.9
click at [379, 547] on span "All passwords are required to be masked when entered into systems, confirming t…" at bounding box center [440, 563] width 370 height 38
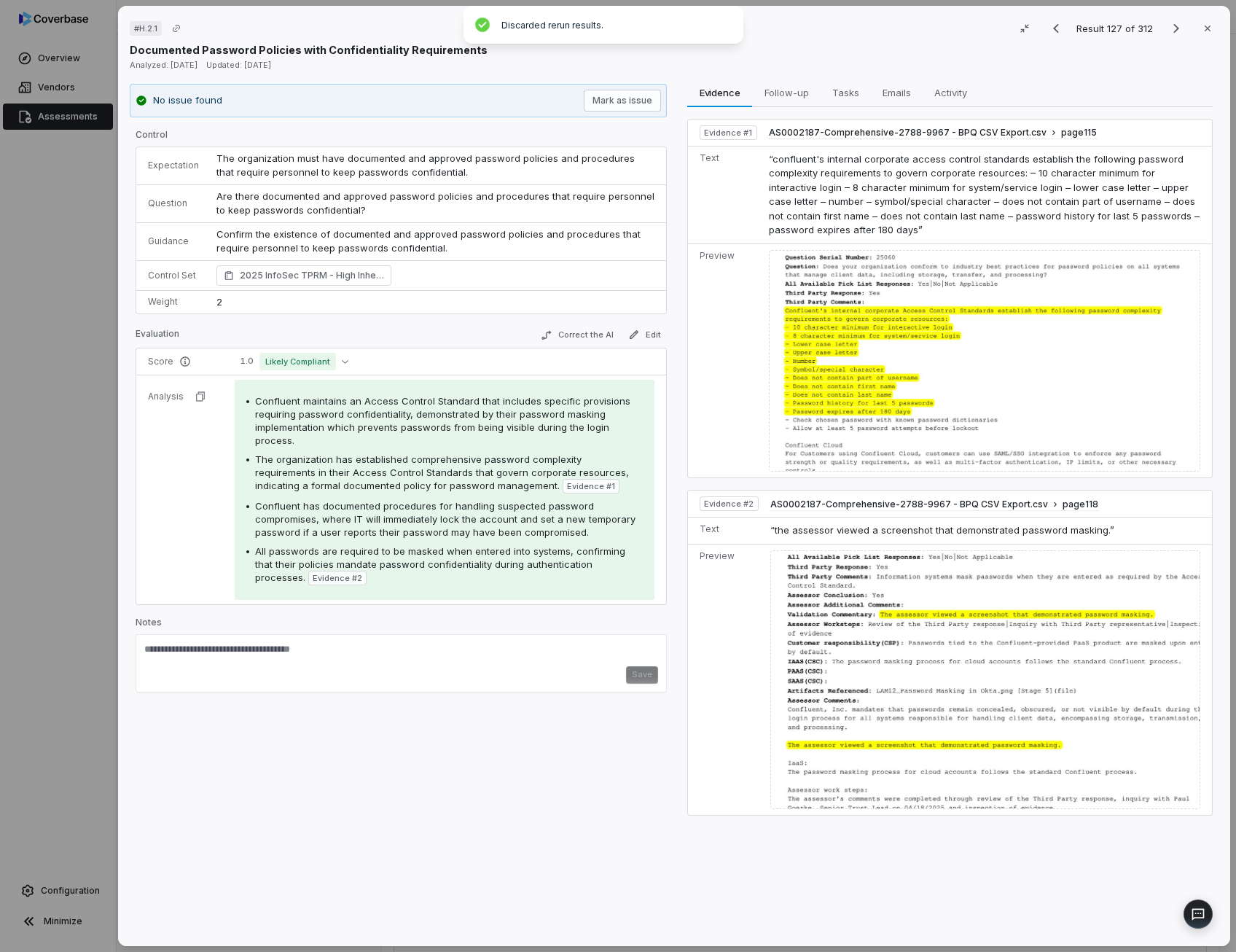
drag, startPoint x: 379, startPoint y: 547, endPoint x: 416, endPoint y: 415, distance: 137.1
click at [416, 415] on span "Confluent maintains an Access Control Standard that includes specific provision…" at bounding box center [443, 420] width 376 height 51
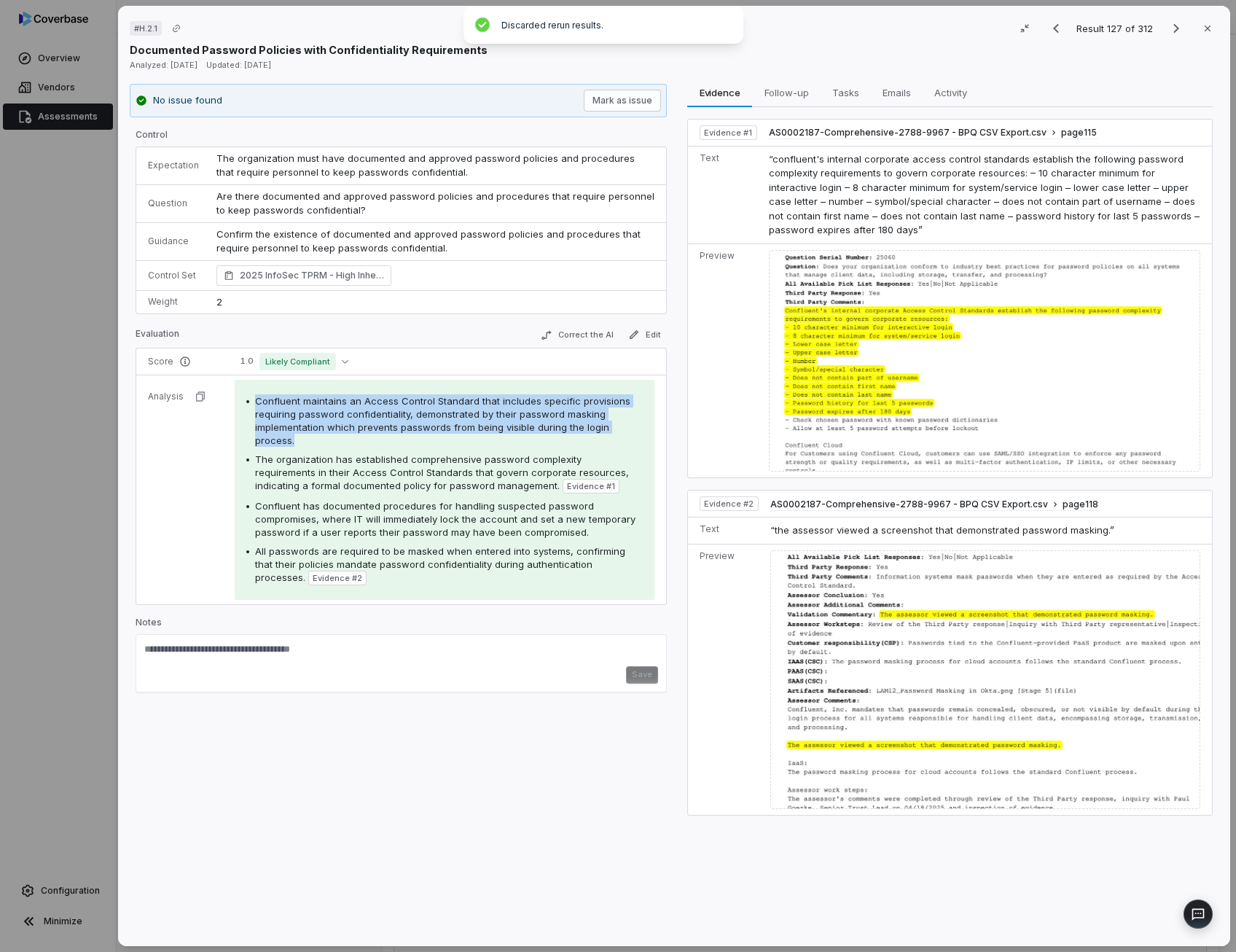
click at [416, 415] on span "Confluent maintains an Access Control Standard that includes specific provision…" at bounding box center [443, 420] width 376 height 51
click at [613, 337] on button "Correct the AI" at bounding box center [576, 334] width 84 height 18
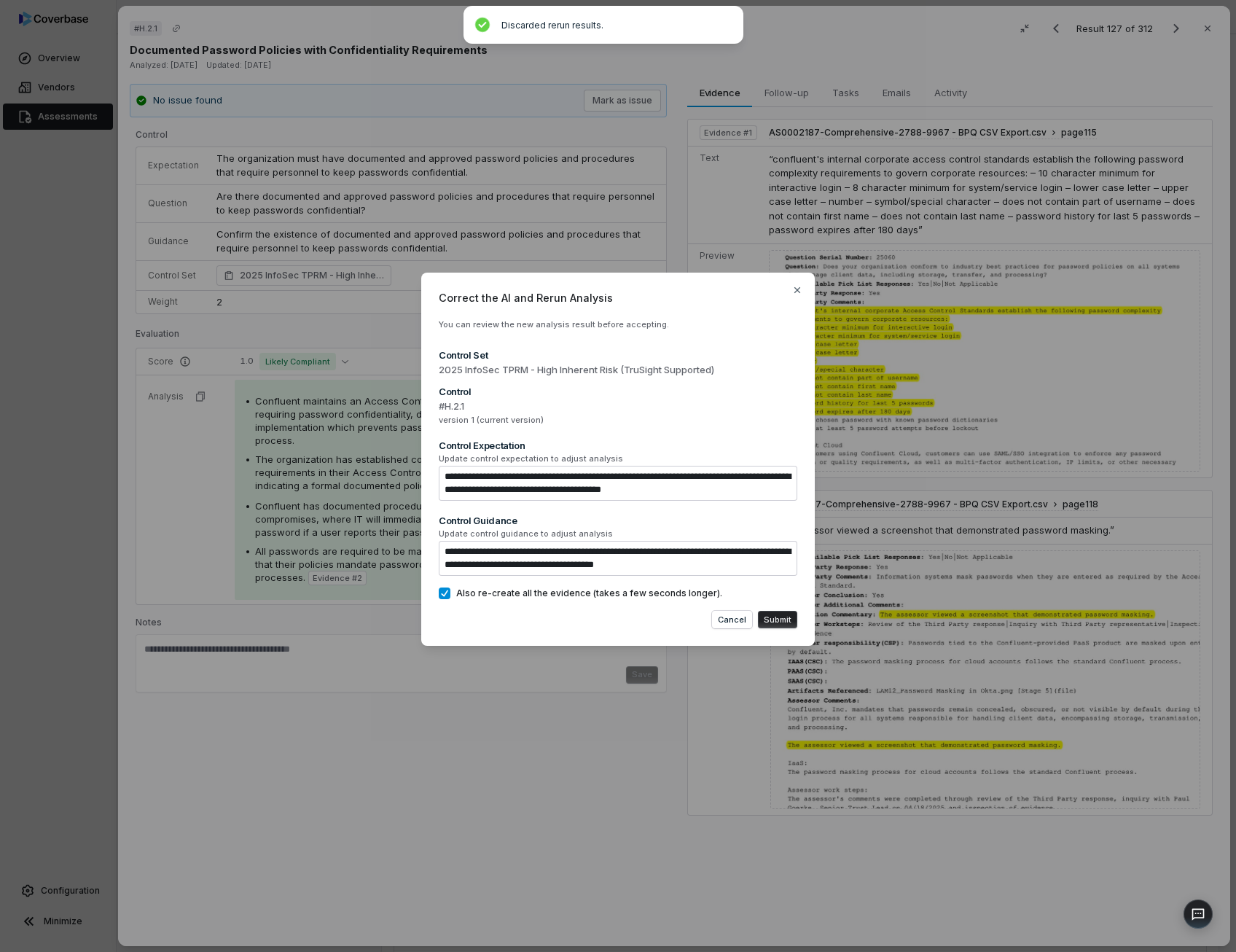
click at [786, 611] on button "Submit" at bounding box center [777, 619] width 39 height 18
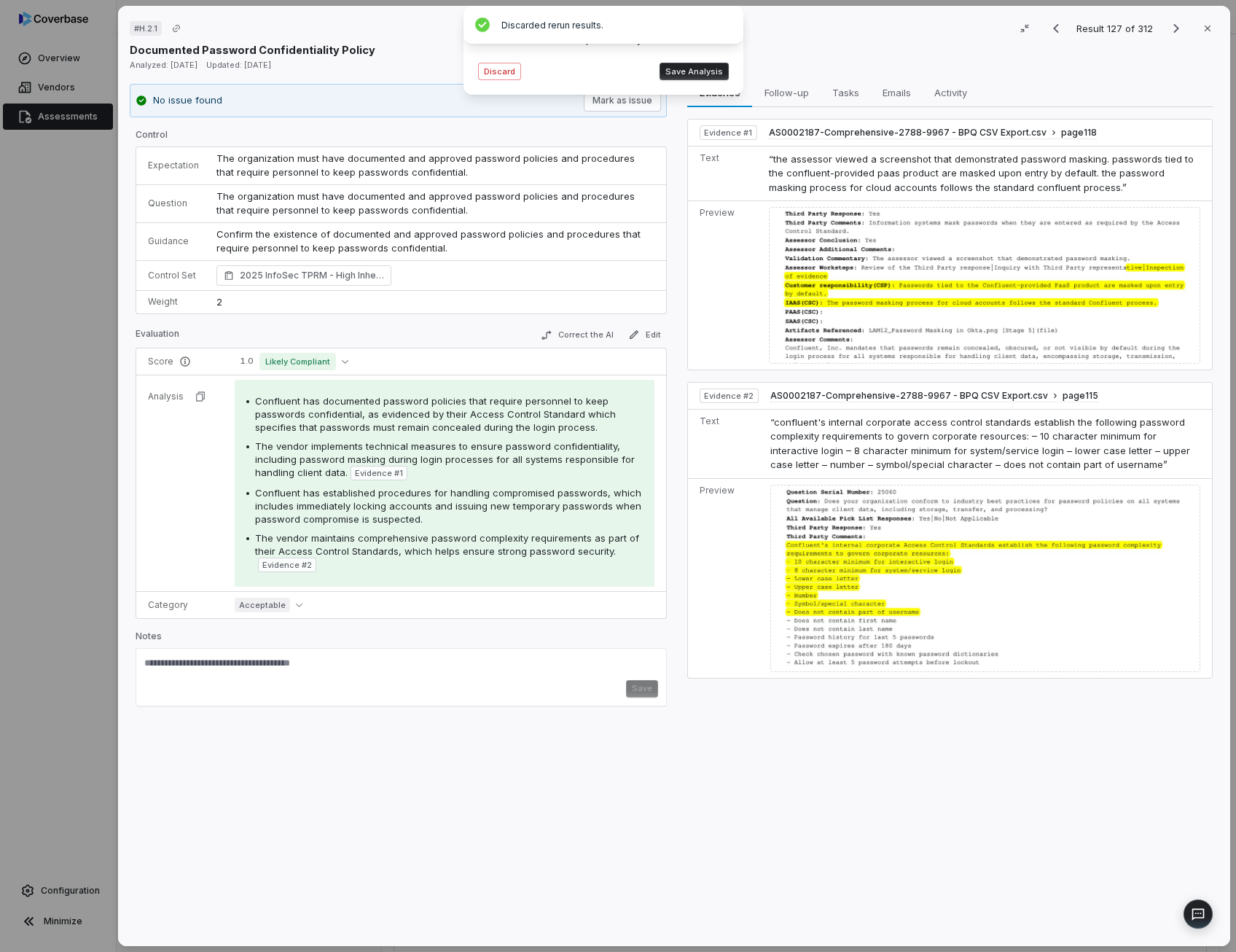
click at [435, 425] on span "Confluent has documented password policies that require personnel to keep passw…" at bounding box center [435, 414] width 361 height 38
click at [518, 451] on span "The vendor implements technical measures to ensure password confidentiality, in…" at bounding box center [445, 459] width 379 height 38
click at [435, 492] on span "Confluent has established procedures for handling compromised passwords, which …" at bounding box center [448, 505] width 386 height 38
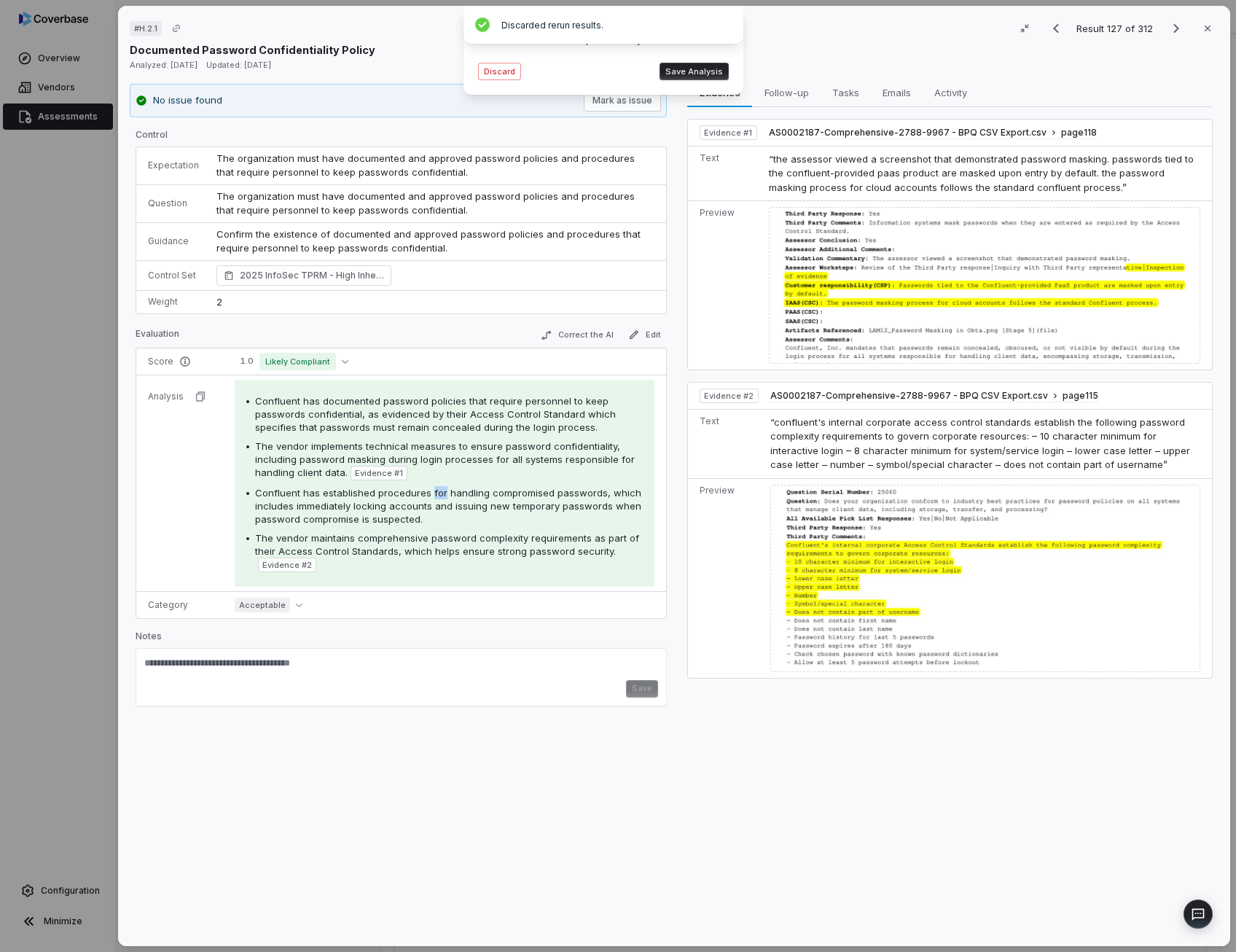
click at [435, 492] on span "Confluent has established procedures for handling compromised passwords, which …" at bounding box center [448, 505] width 386 height 38
drag, startPoint x: 435, startPoint y: 492, endPoint x: 465, endPoint y: 550, distance: 65.3
click at [465, 550] on span "The vendor maintains comprehensive password complexity requirements as part of …" at bounding box center [447, 544] width 384 height 25
click at [641, 334] on button "Edit" at bounding box center [645, 334] width 45 height 18
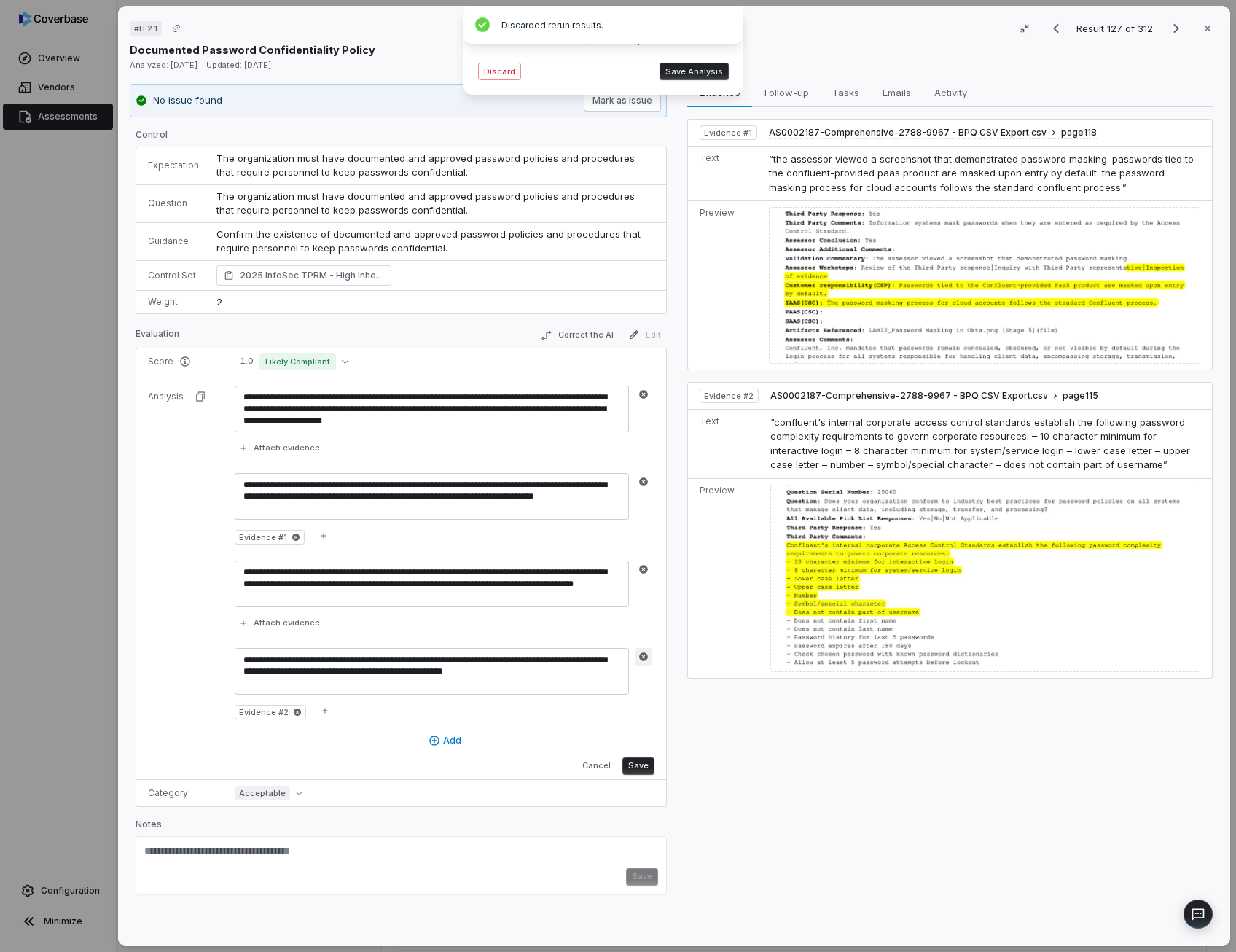
click at [638, 651] on icon "button" at bounding box center [643, 656] width 10 height 10
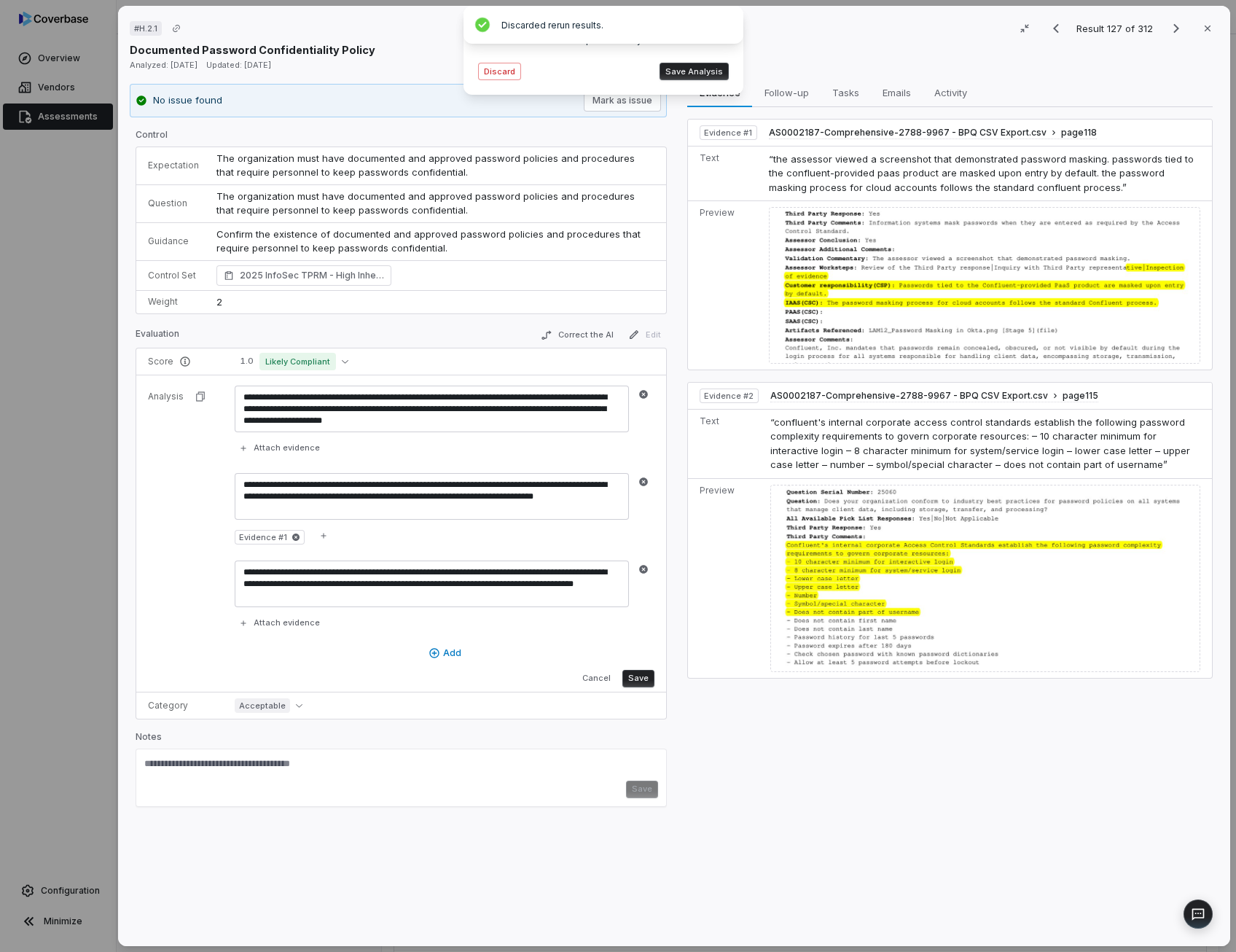
click at [640, 674] on button "Save" at bounding box center [638, 678] width 32 height 18
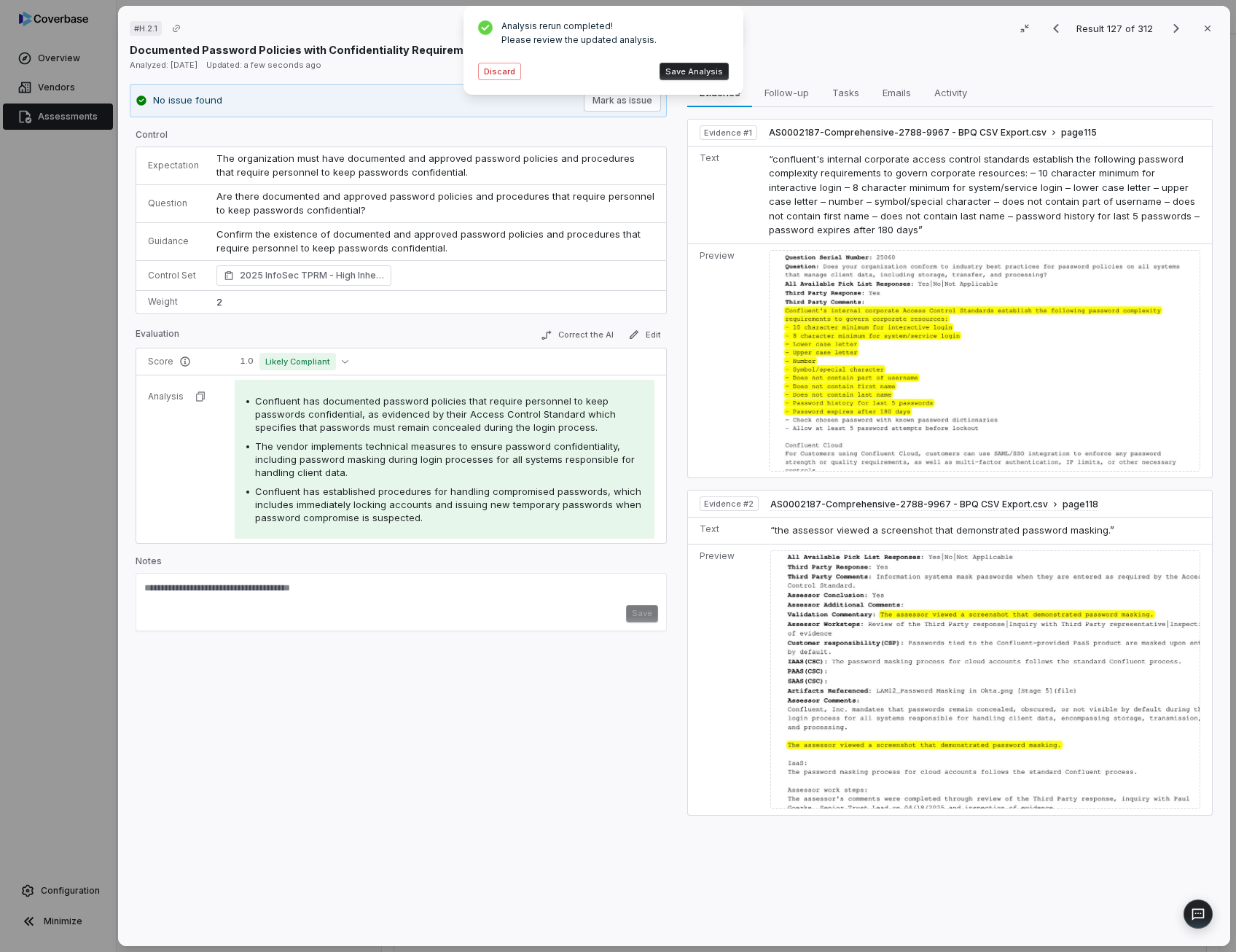
click at [688, 77] on button "Save Analysis" at bounding box center [694, 71] width 69 height 18
click at [601, 330] on button "Correct the AI" at bounding box center [576, 334] width 84 height 18
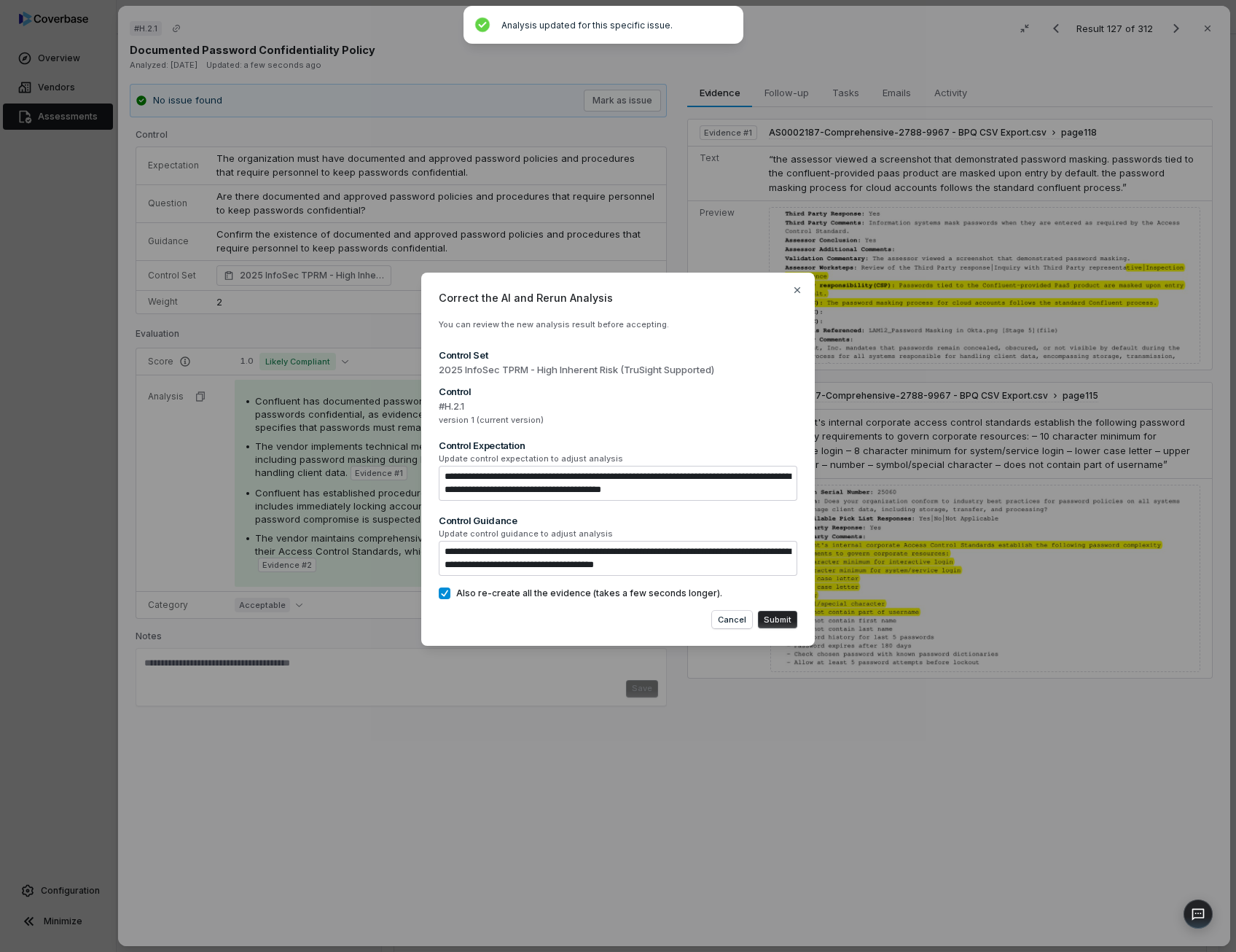
click at [604, 599] on div "**********" at bounding box center [618, 460] width 393 height 374
click at [454, 595] on label "Also re-create all the evidence (takes a few seconds longer)." at bounding box center [618, 593] width 359 height 11
click at [450, 595] on button "Also re-create all the evidence (takes a few seconds longer)." at bounding box center [445, 593] width 11 height 11
click at [774, 630] on div "**********" at bounding box center [618, 460] width 393 height 374
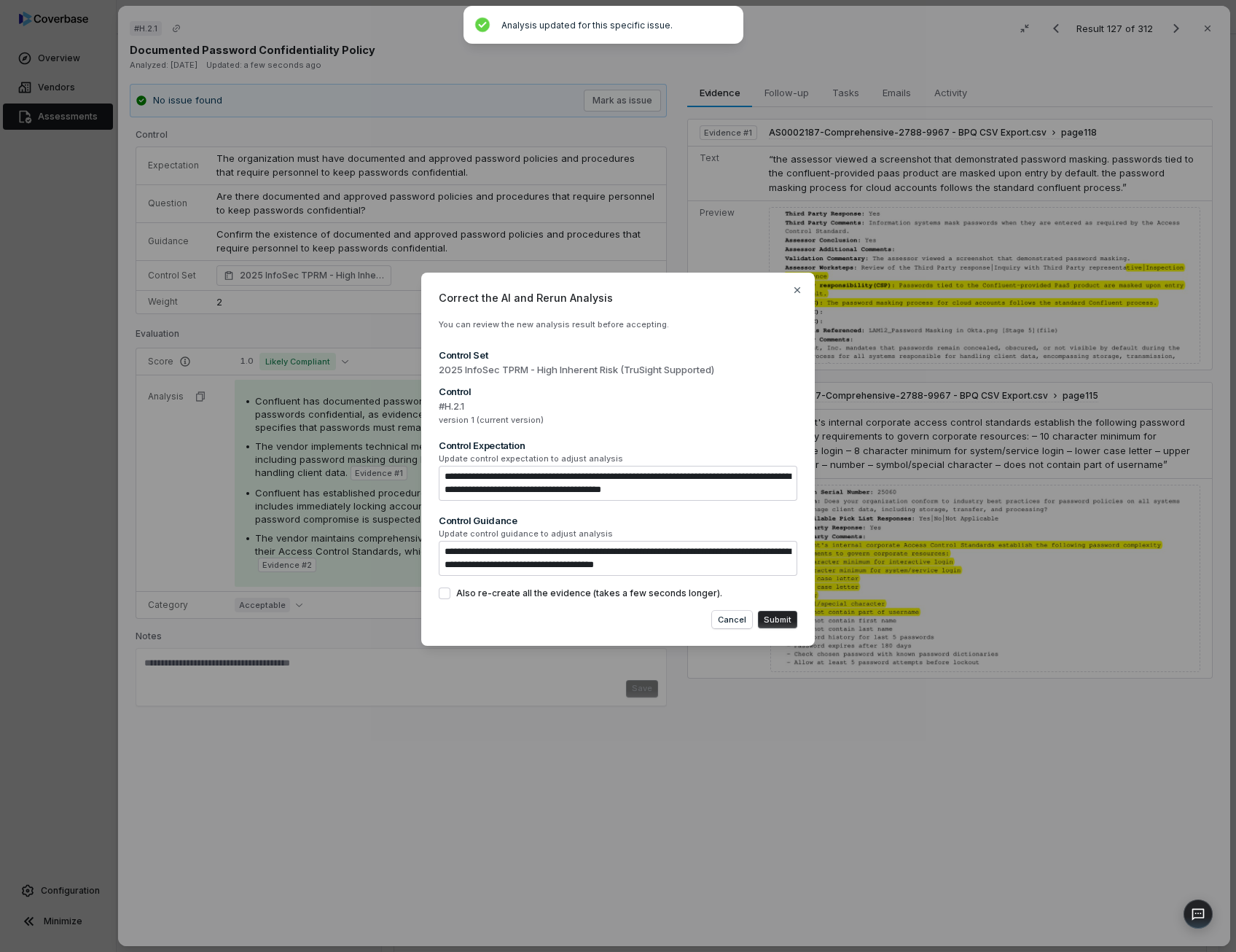
click at [775, 622] on button "Submit" at bounding box center [777, 619] width 39 height 18
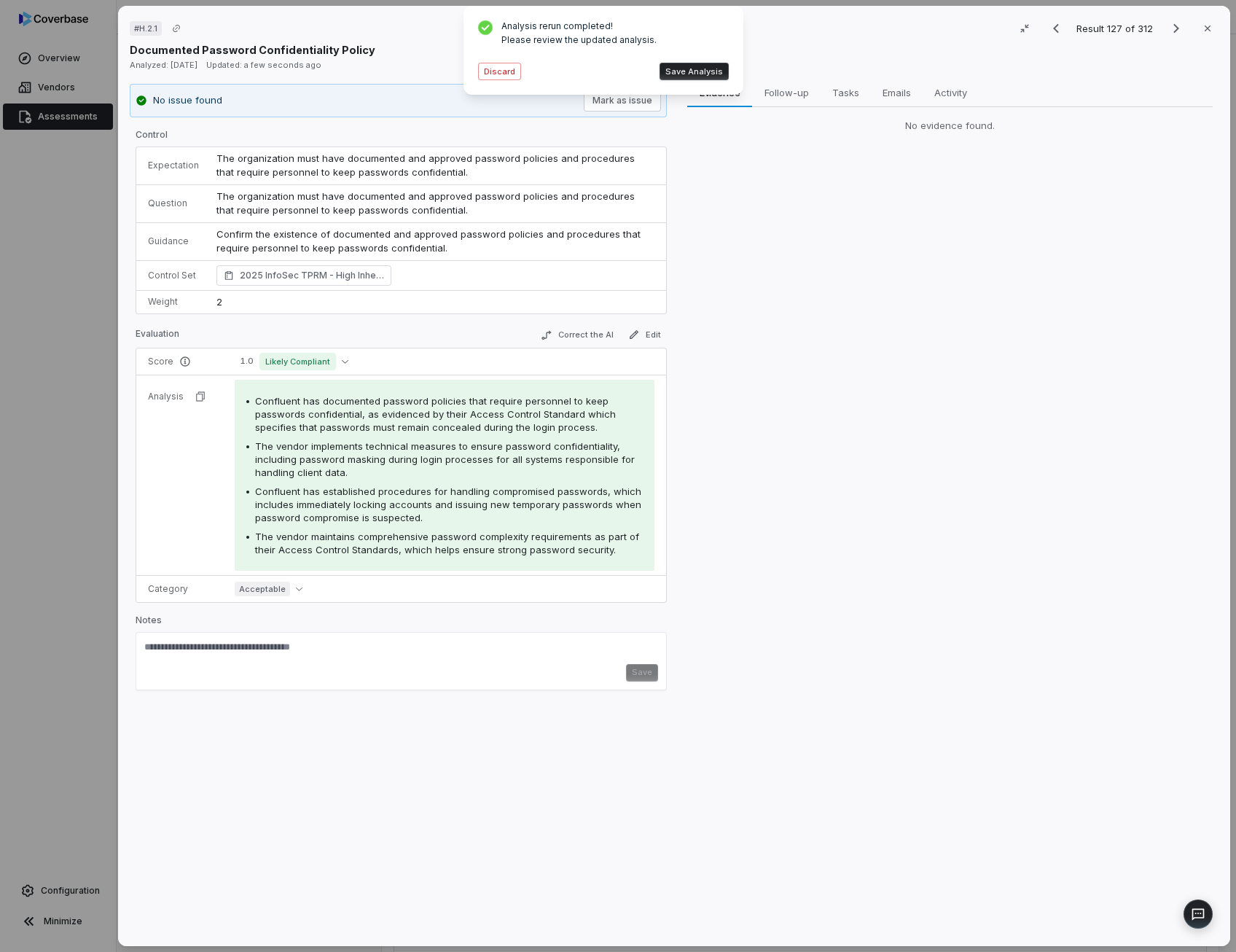
click at [500, 81] on div "Analysis rerun completed! Please review the updated analysis. Discard Save Anal…" at bounding box center [603, 50] width 257 height 65
click at [500, 75] on button "Discard" at bounding box center [500, 71] width 43 height 18
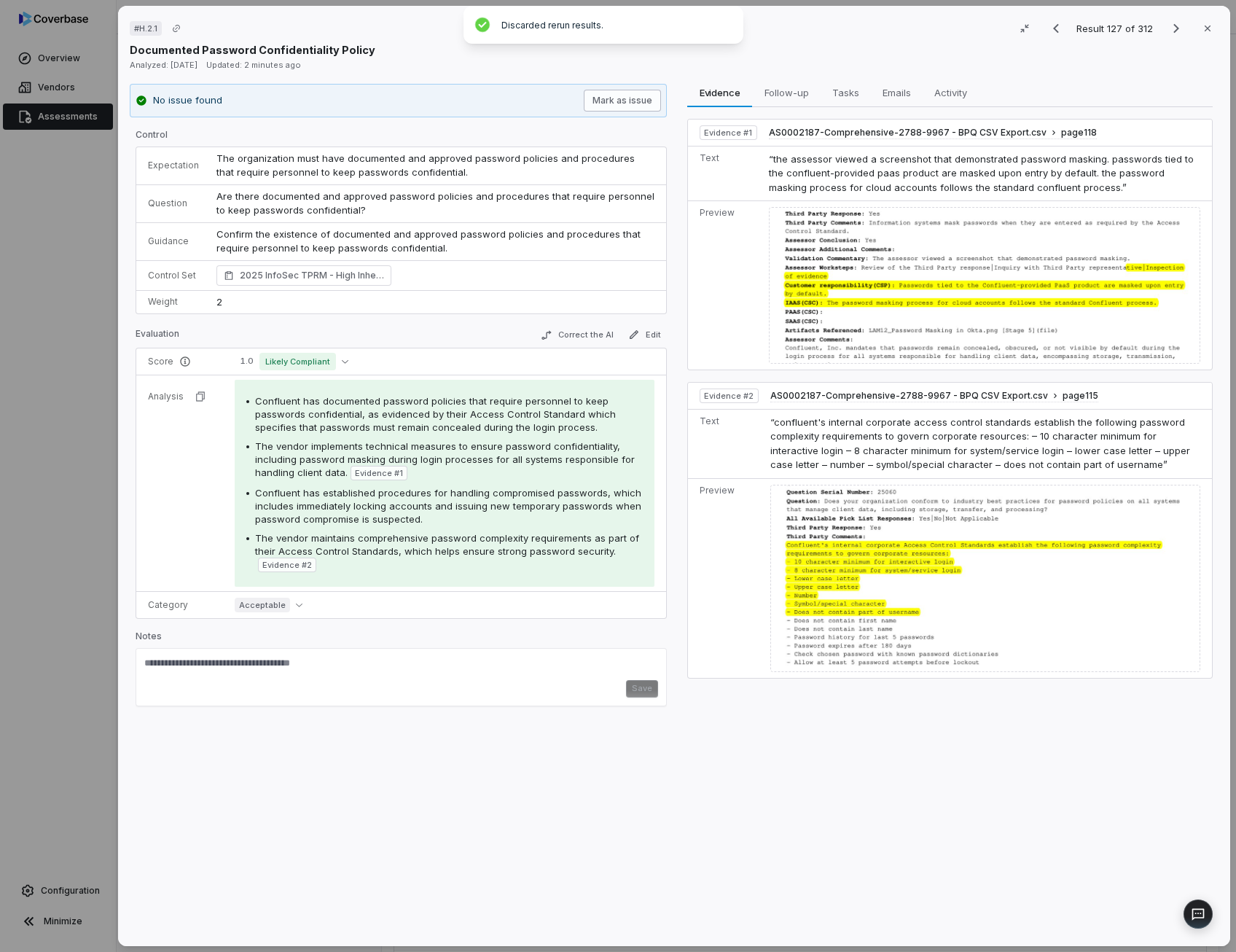
click at [625, 100] on button "Mark as issue" at bounding box center [622, 100] width 78 height 21
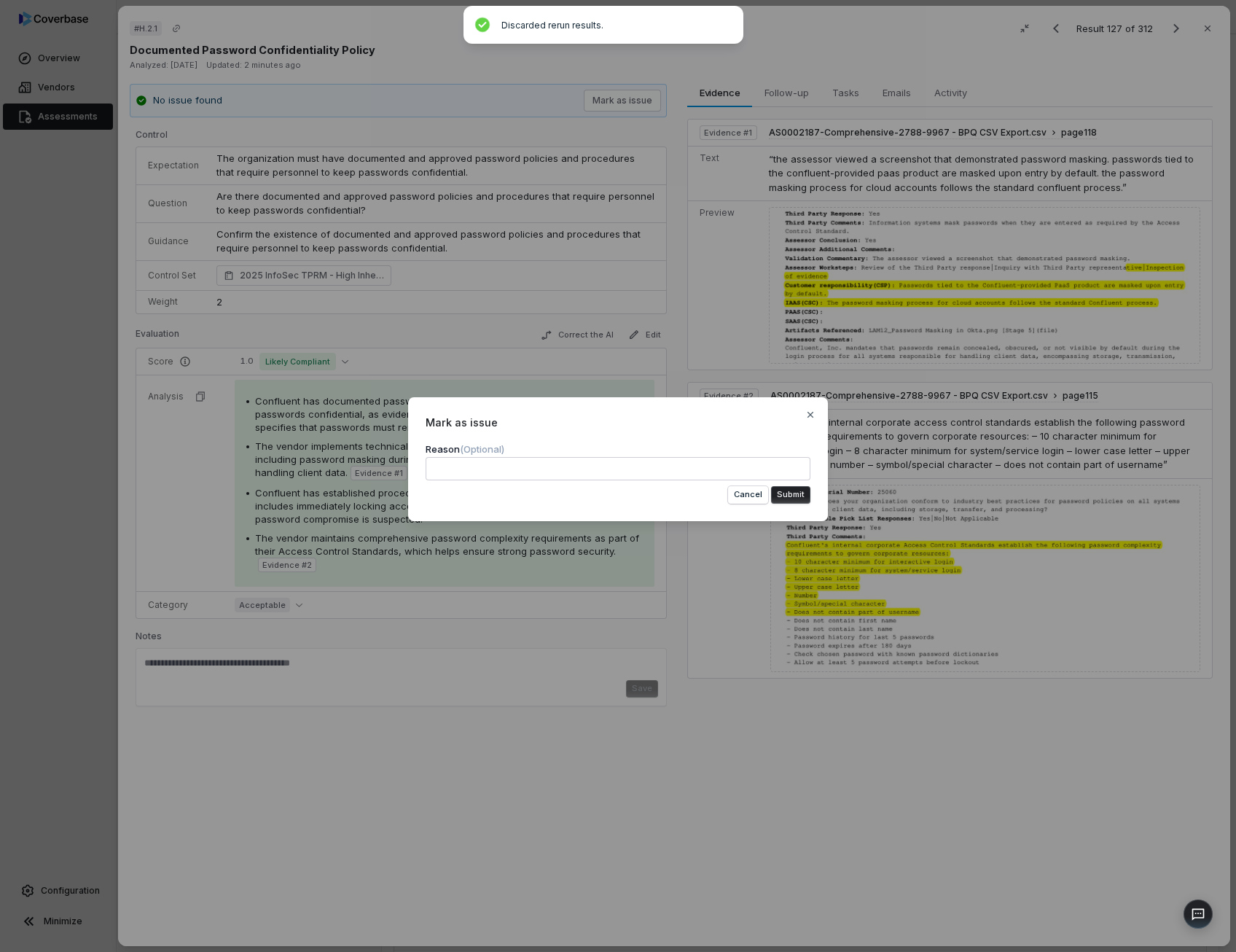
type textarea "*"
type textarea "**"
type textarea "*"
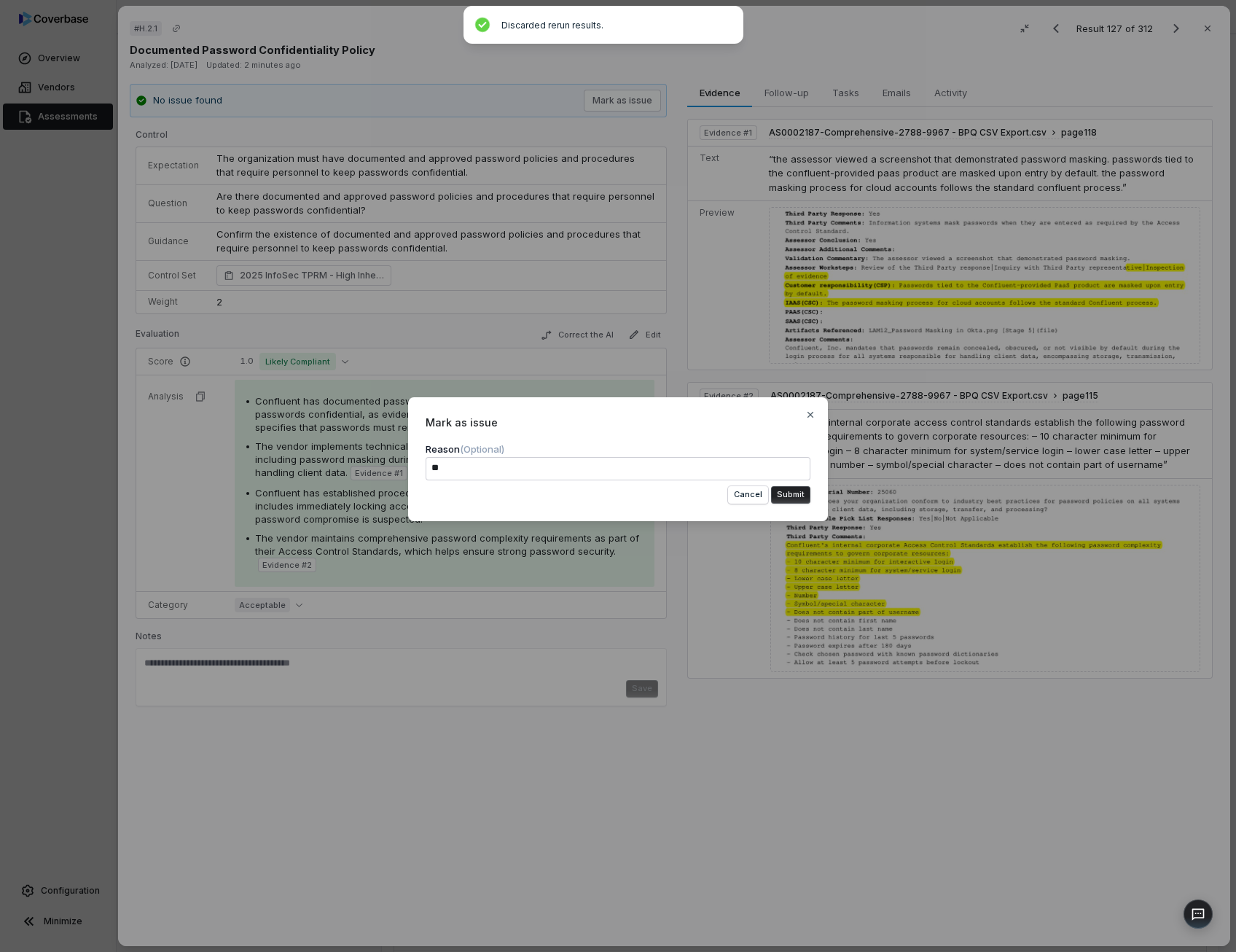
type textarea "***"
type textarea "*"
type textarea "****"
type textarea "*"
type textarea "*****"
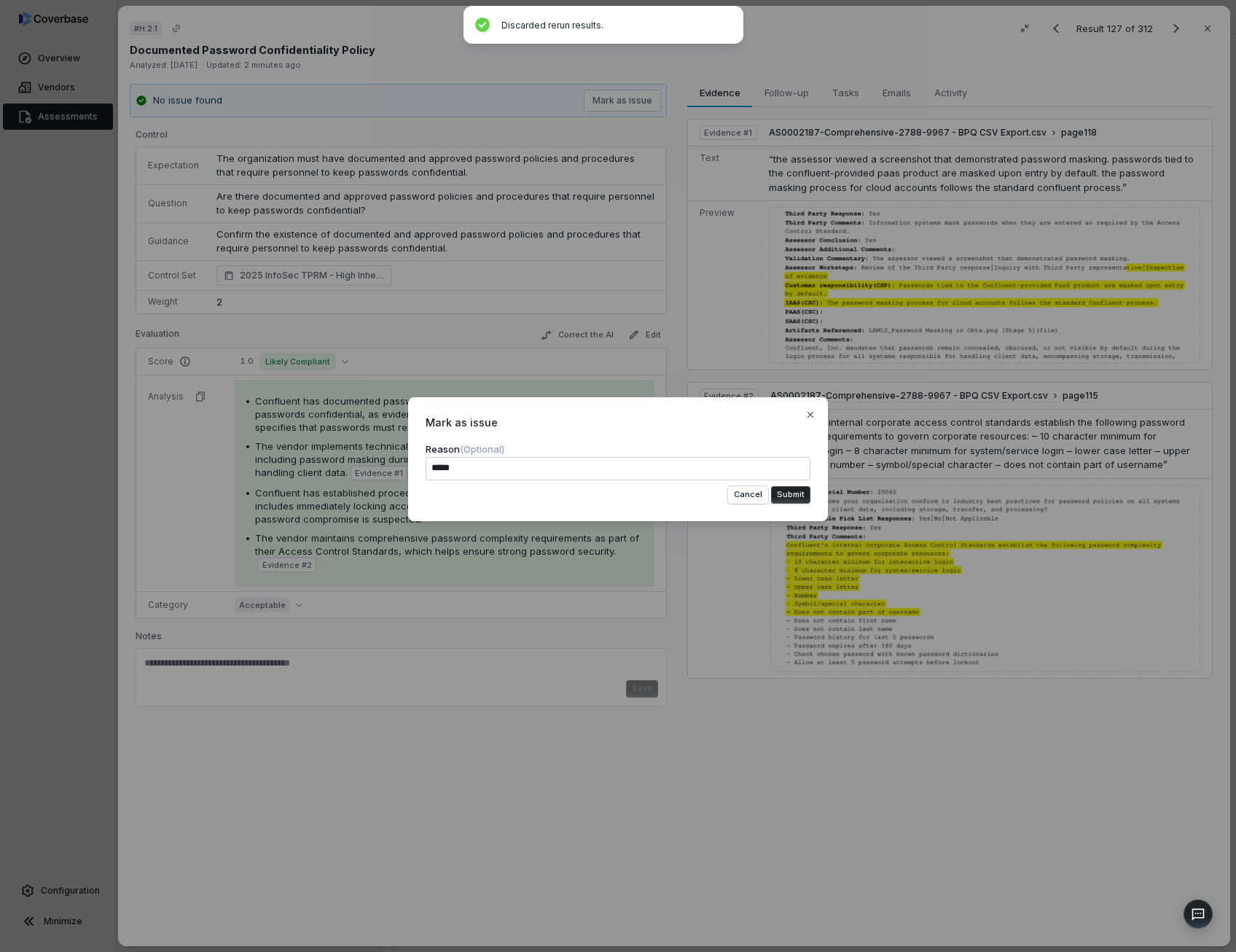
type textarea "*"
type textarea "******"
type textarea "*"
type textarea "*******"
type textarea "*"
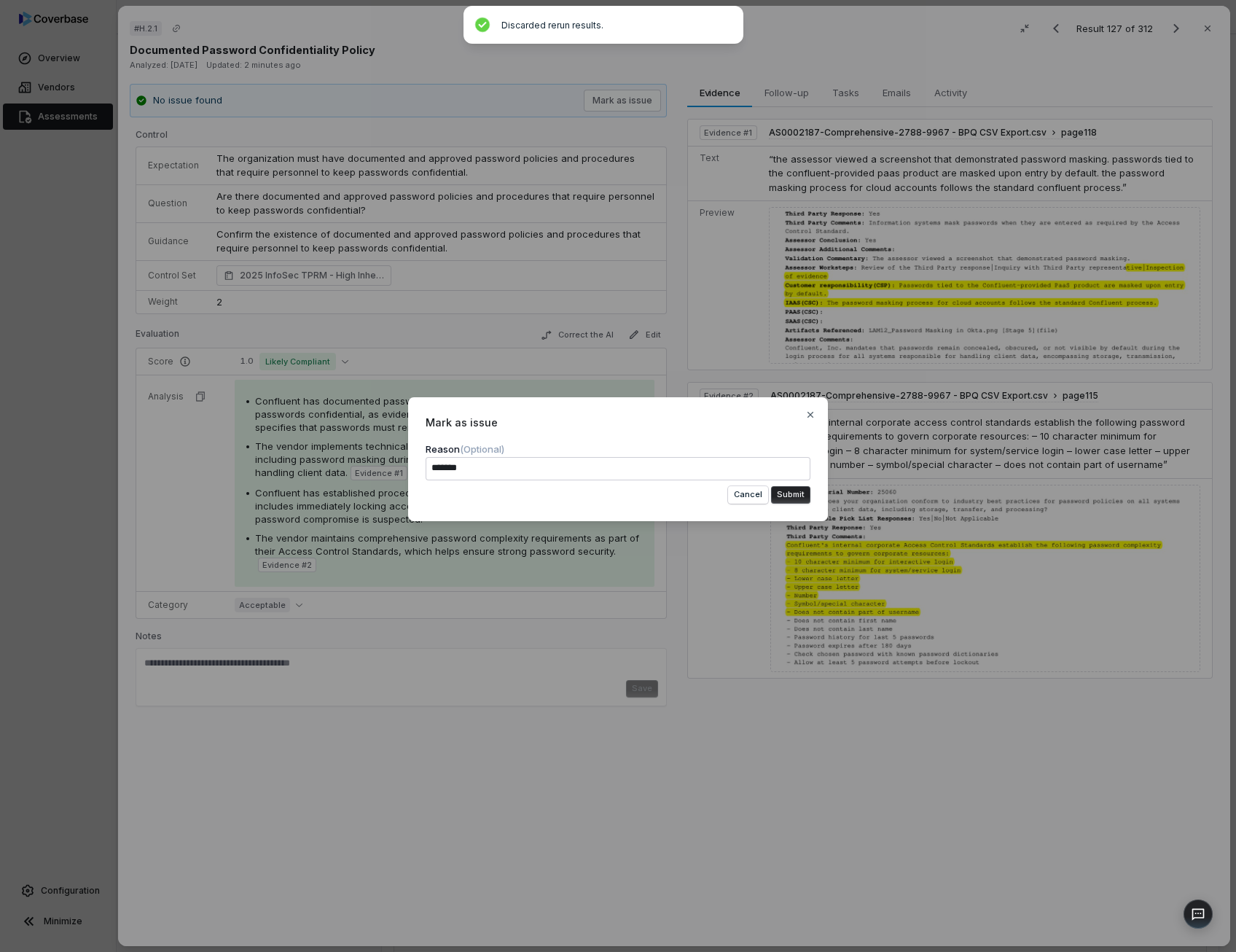
type textarea "*******"
type textarea "*"
type textarea "*********"
type textarea "*"
type textarea "**********"
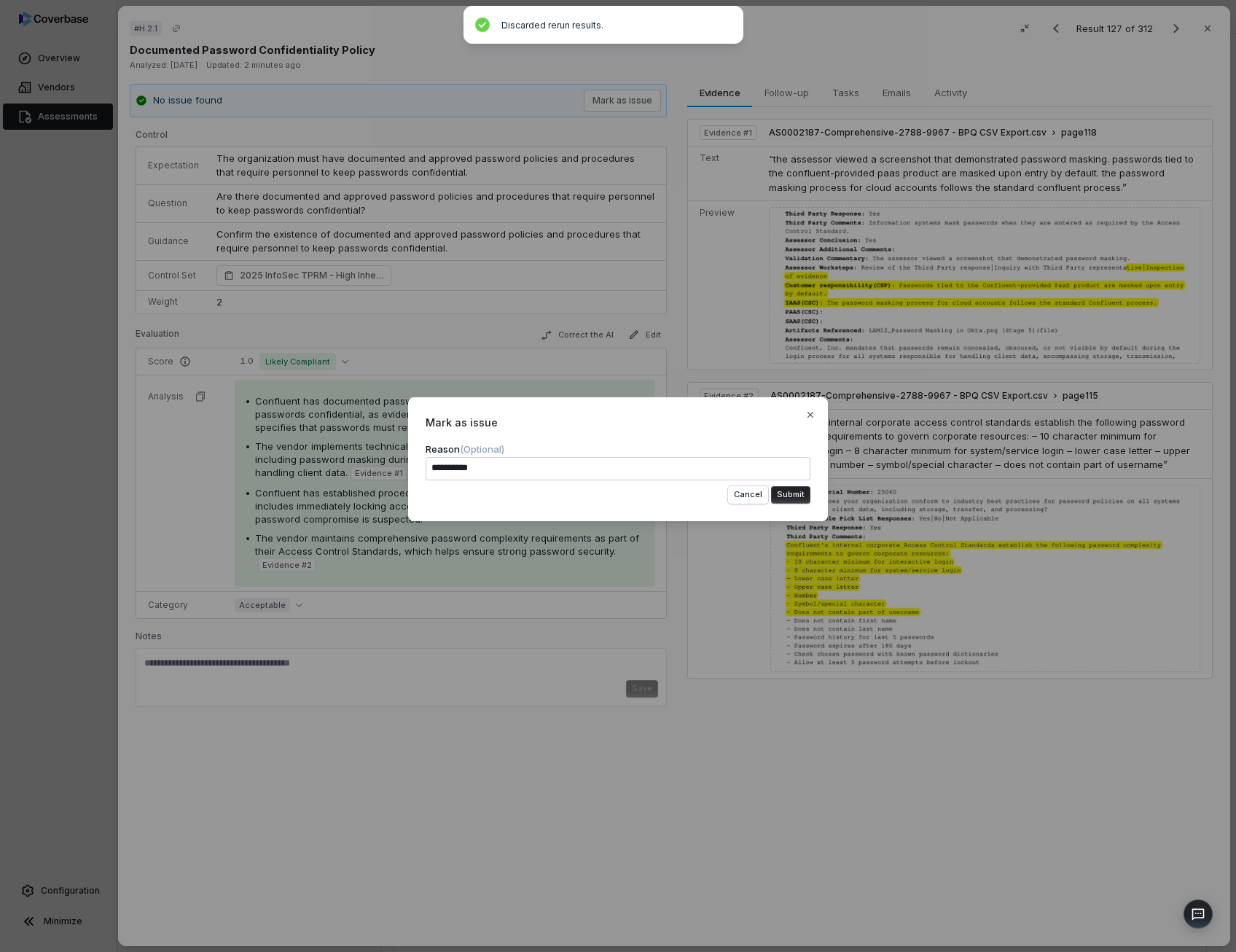
type textarea "*"
type textarea "**********"
type textarea "*"
type textarea "**********"
type textarea "*"
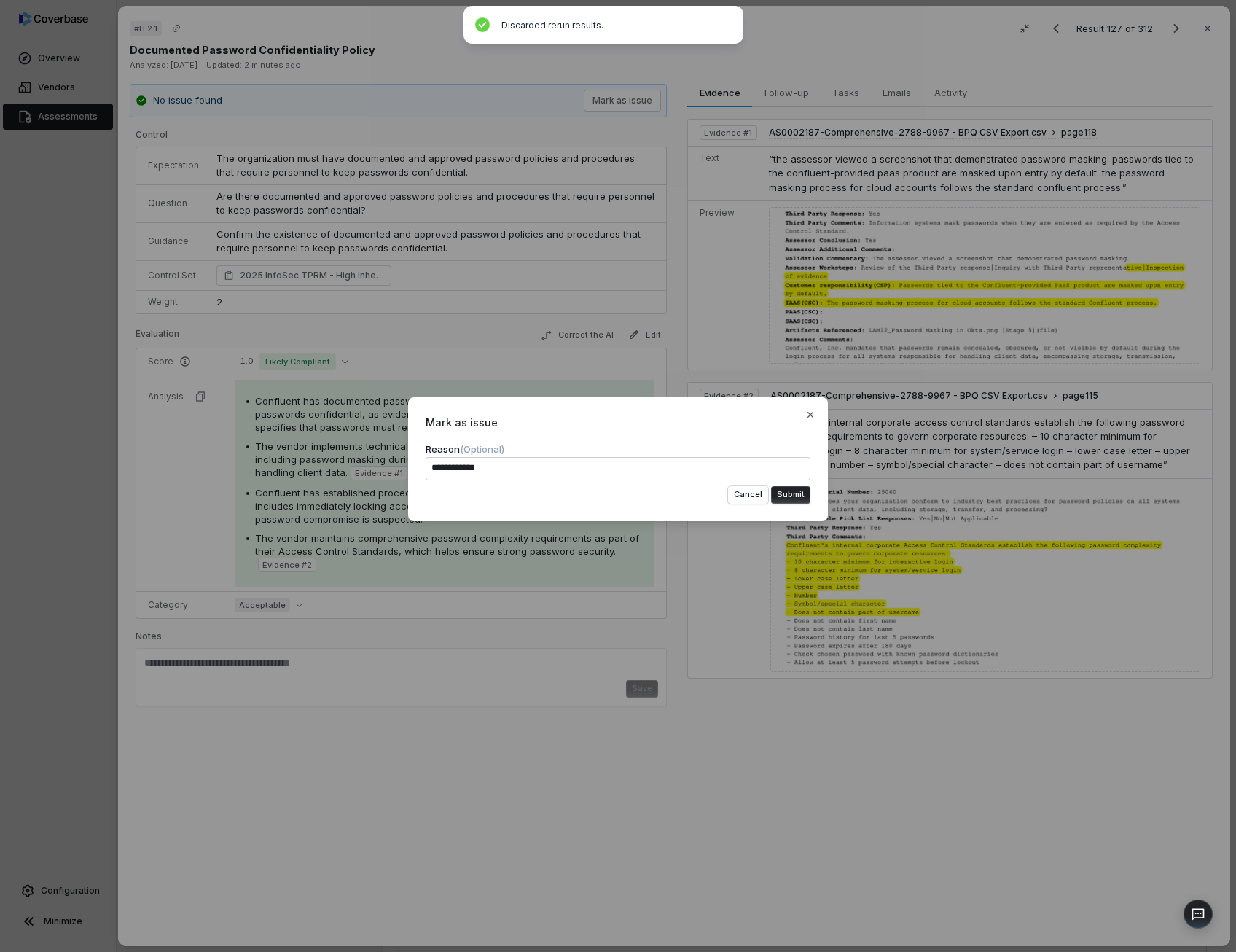
type textarea "**********"
type textarea "*"
type textarea "**********"
type textarea "*"
type textarea "**********"
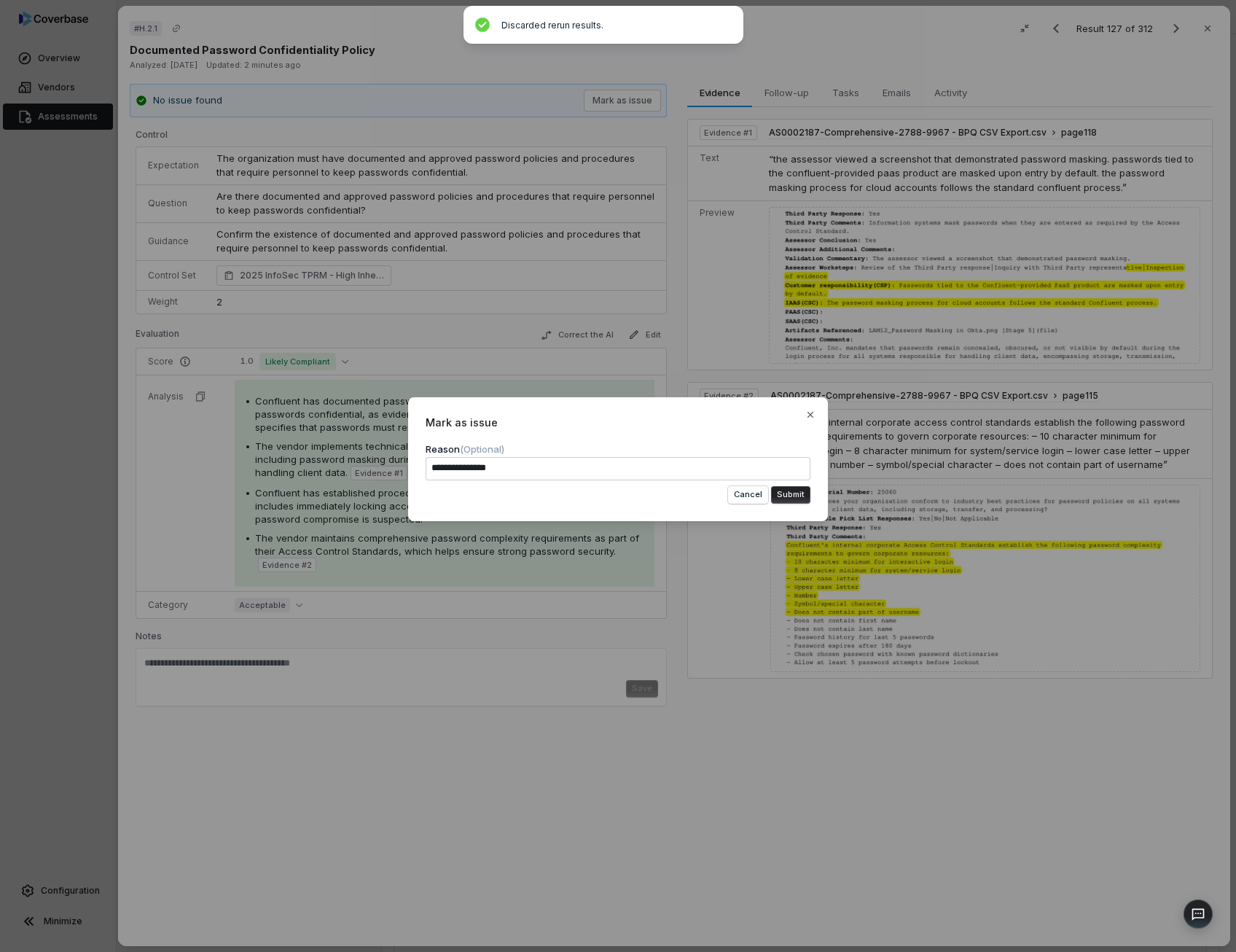
type textarea "*"
type textarea "**********"
type textarea "*"
type textarea "**********"
type textarea "*"
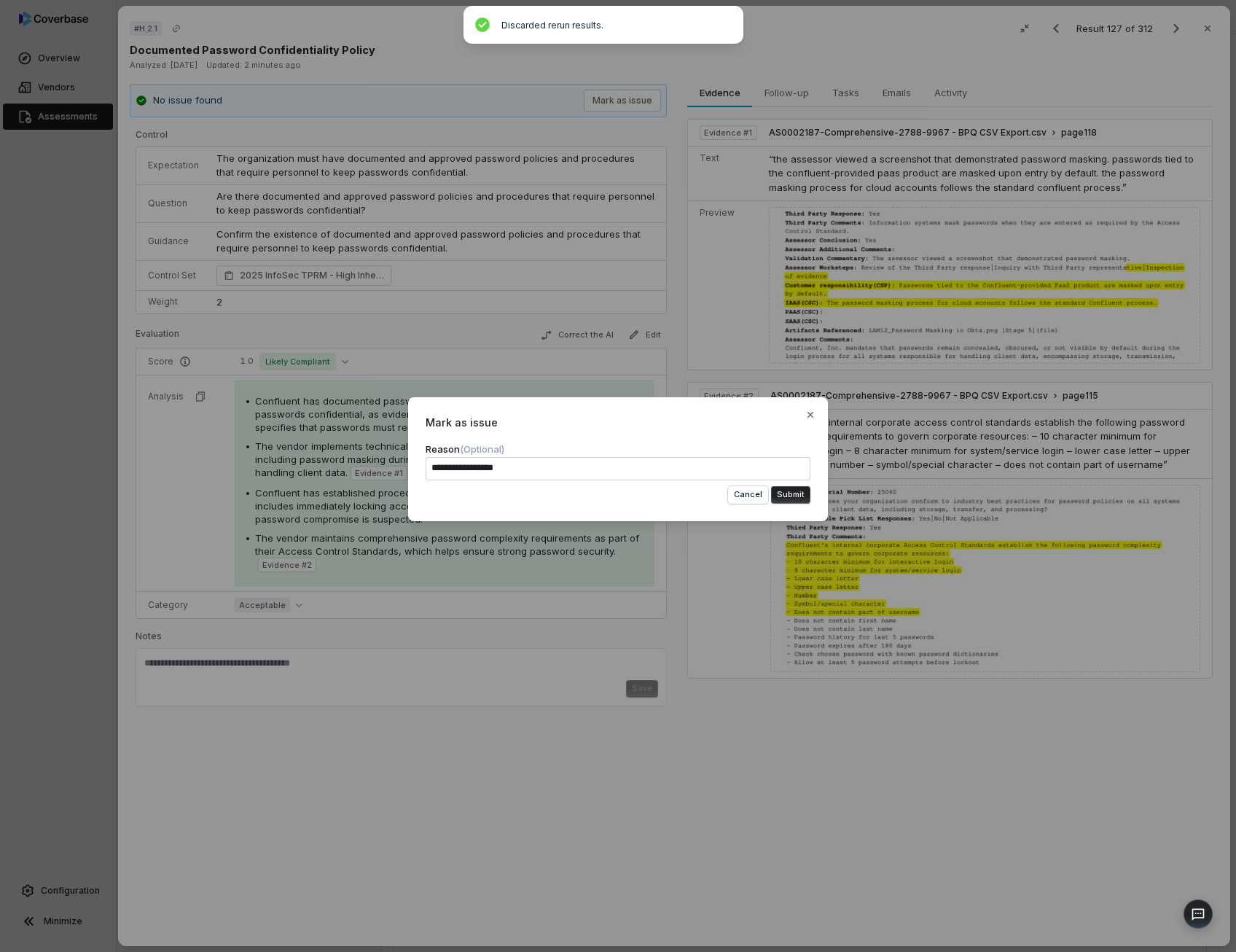
type textarea "**********"
type textarea "*"
type textarea "**********"
type textarea "*"
type textarea "**********"
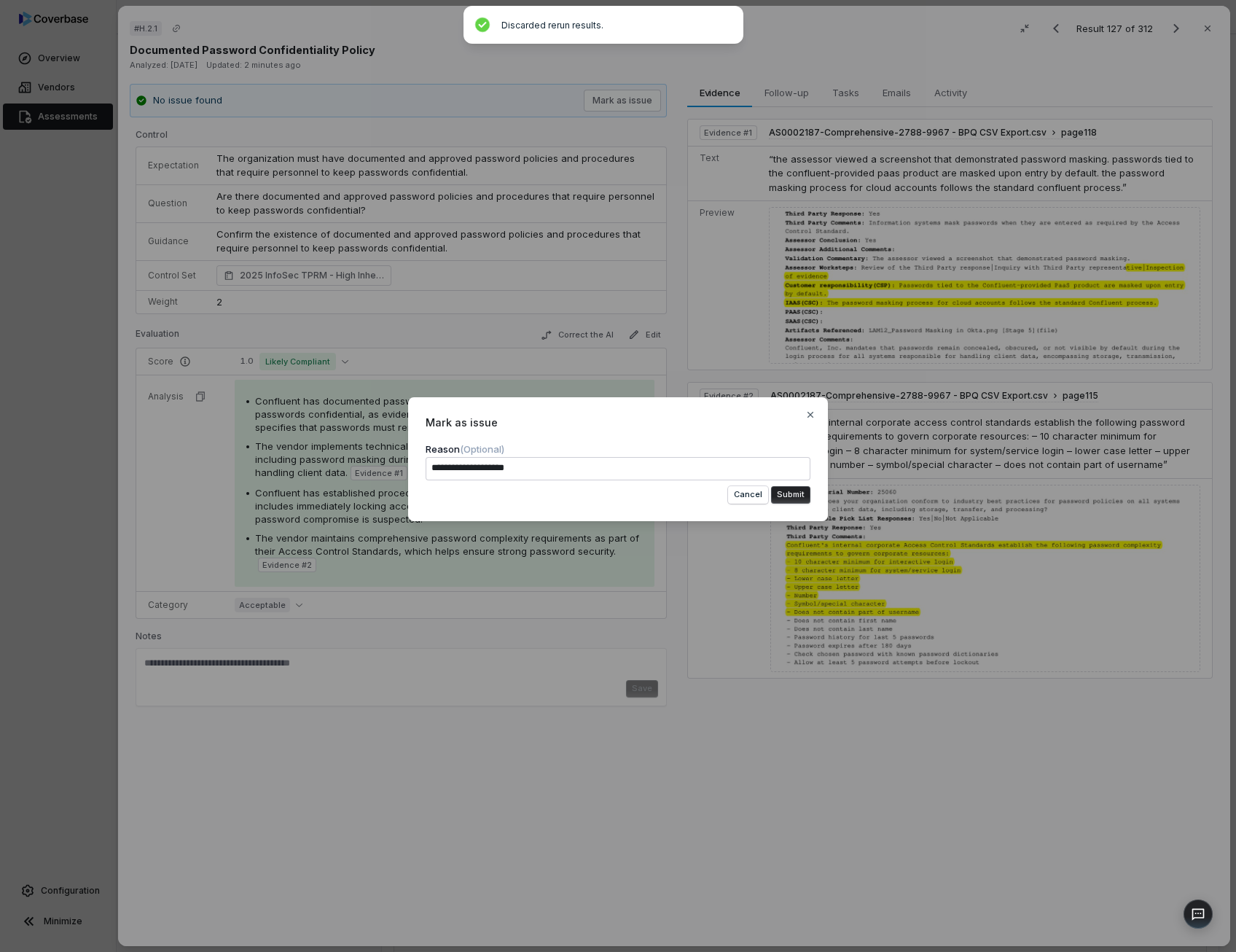
type textarea "*"
type textarea "**********"
type textarea "*"
type textarea "**********"
type textarea "*"
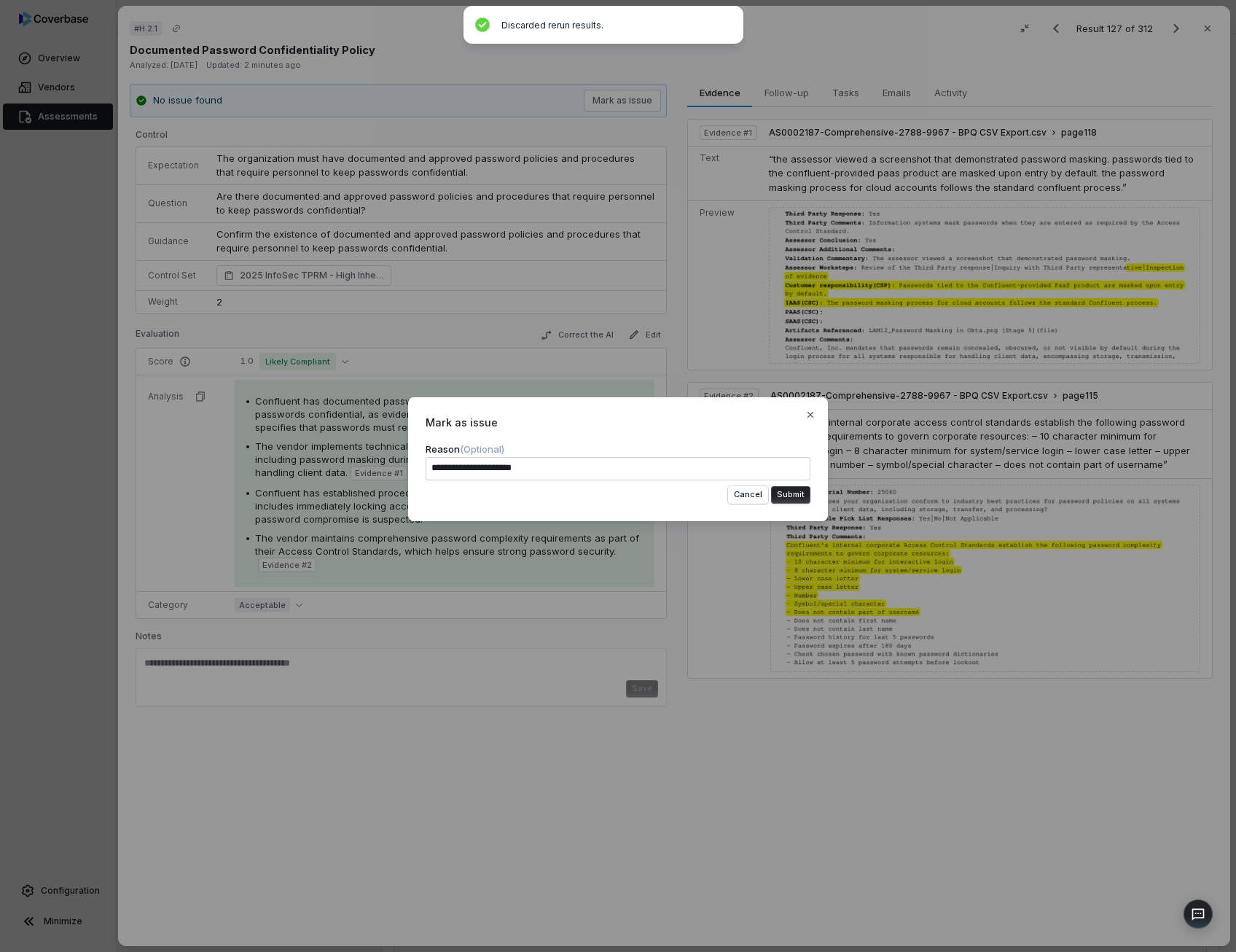
type textarea "**********"
type textarea "*"
type textarea "**********"
type textarea "*"
type textarea "**********"
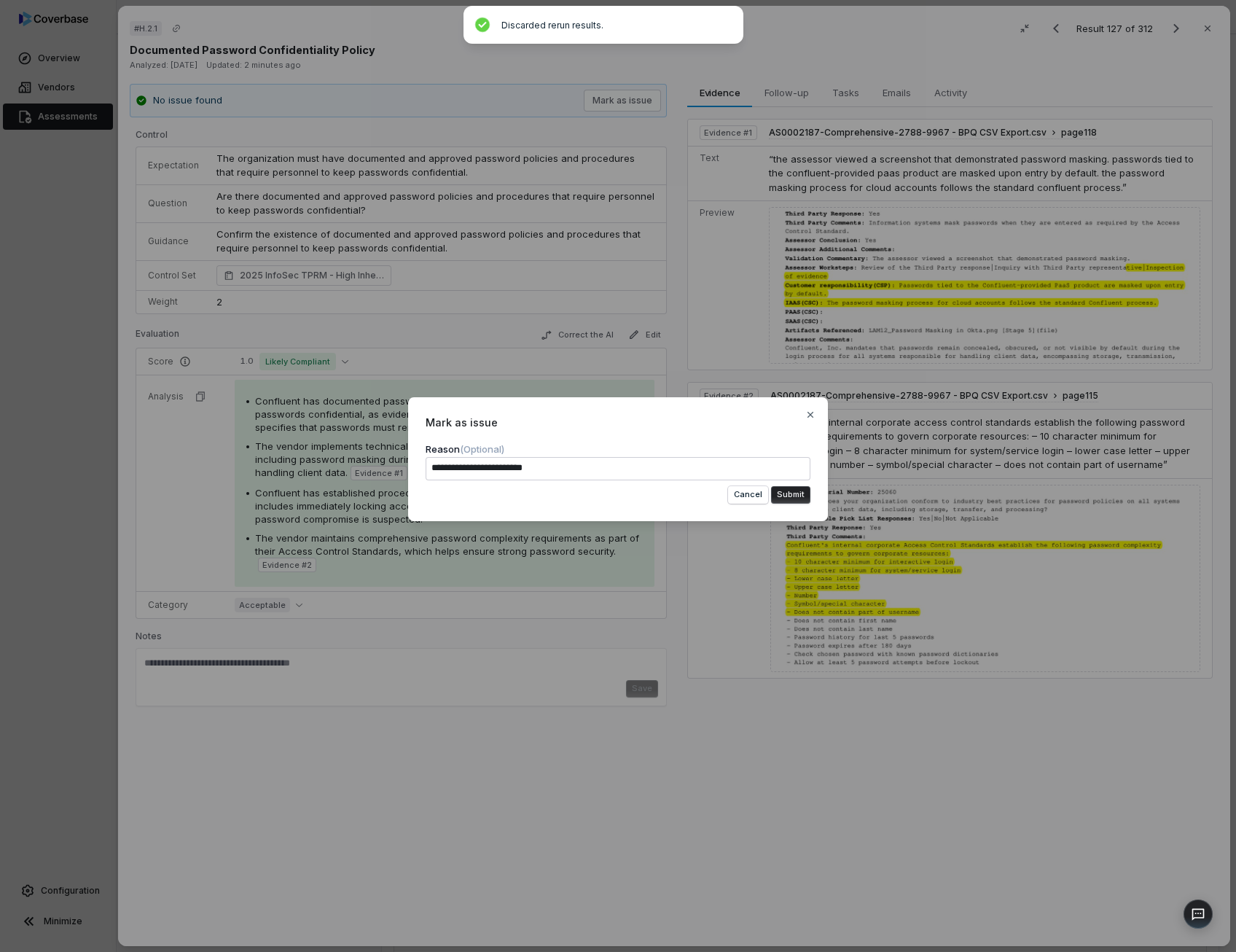
type textarea "*"
type textarea "**********"
type textarea "*"
type textarea "**********"
type textarea "*"
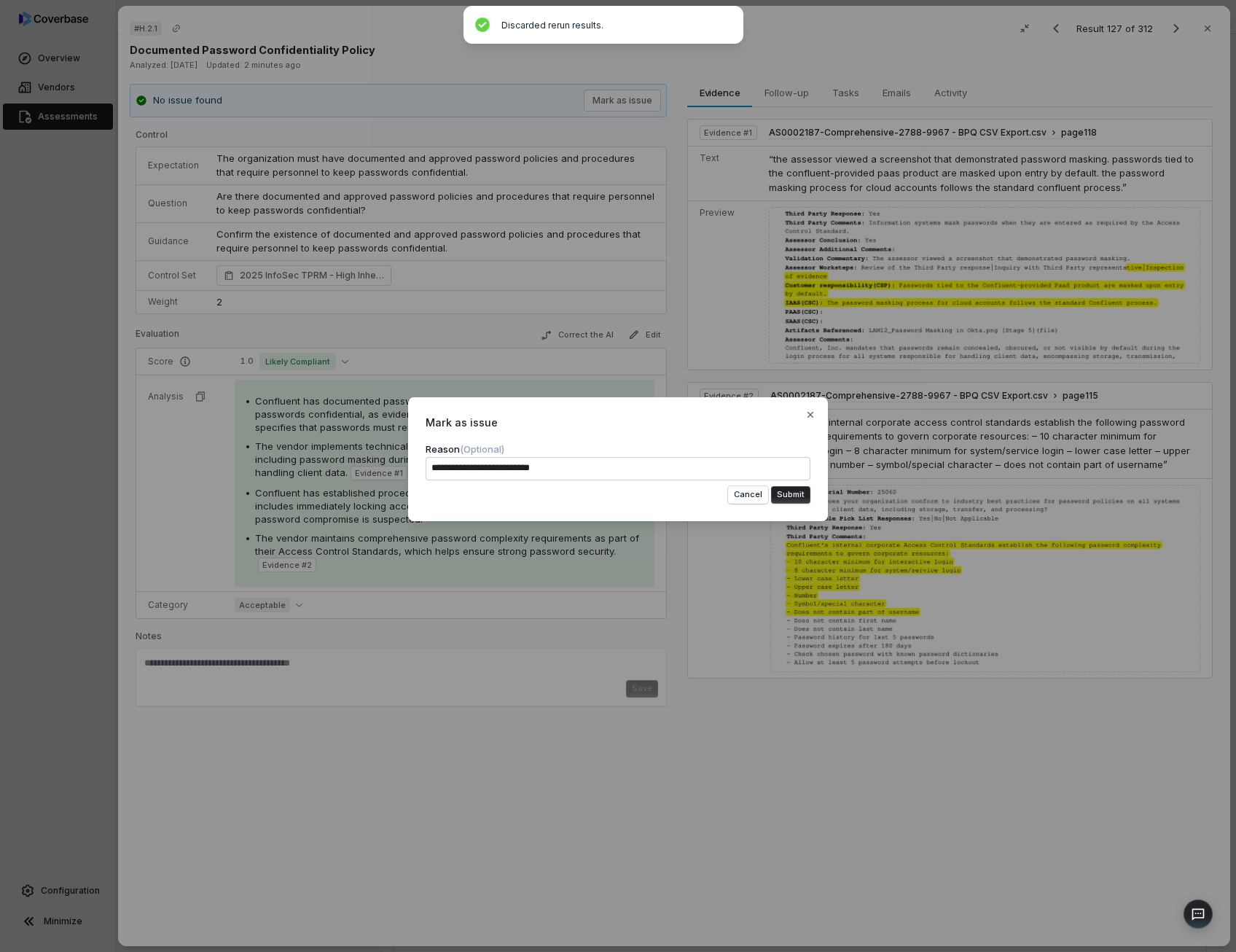
type textarea "**********"
type textarea "*"
type textarea "**********"
type textarea "*"
type textarea "**********"
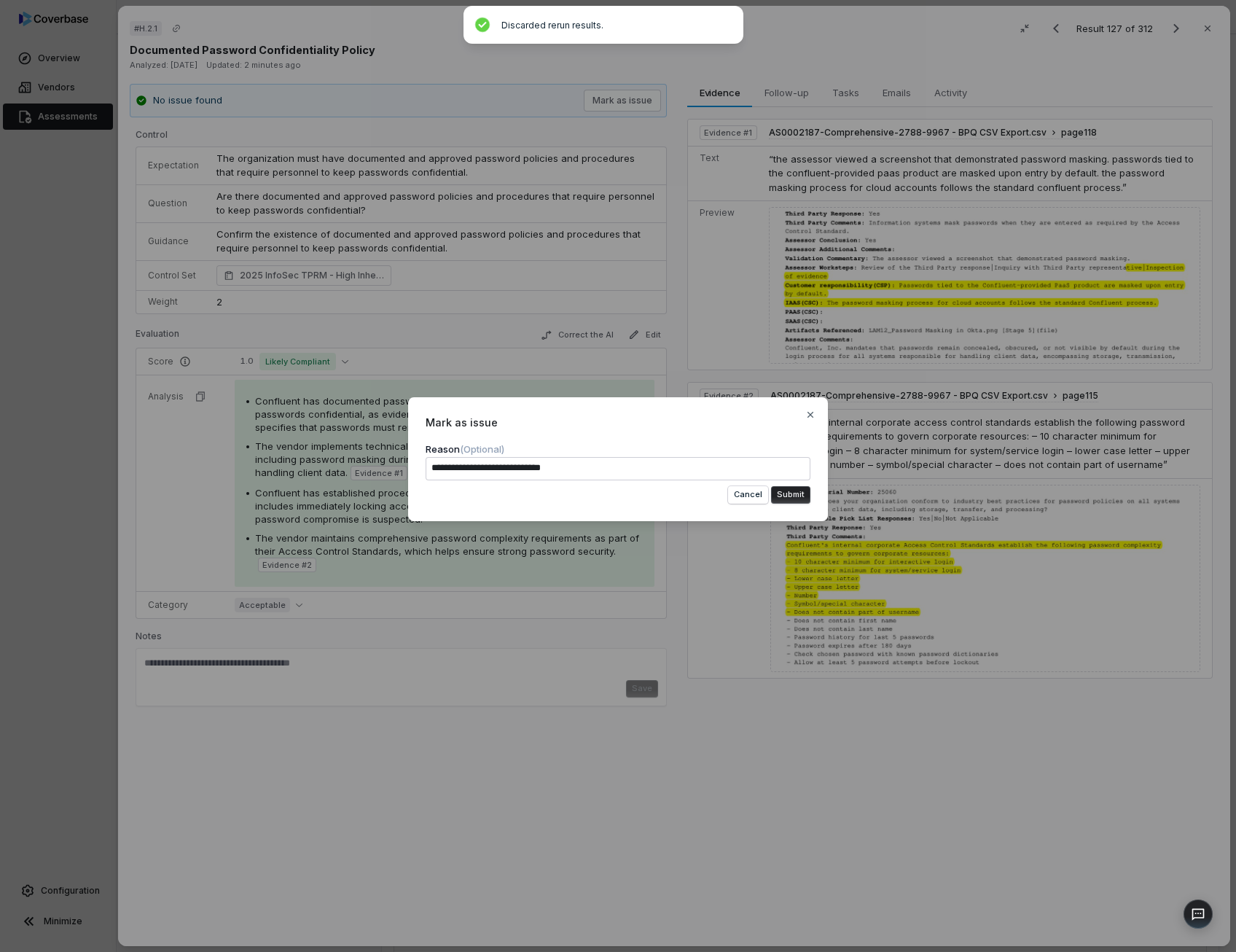
type textarea "*"
type textarea "**********"
drag, startPoint x: 584, startPoint y: 419, endPoint x: 602, endPoint y: 511, distance: 93.7
click at [602, 511] on div "**********" at bounding box center [618, 459] width 419 height 124
drag, startPoint x: 518, startPoint y: 429, endPoint x: 565, endPoint y: 524, distance: 106.0
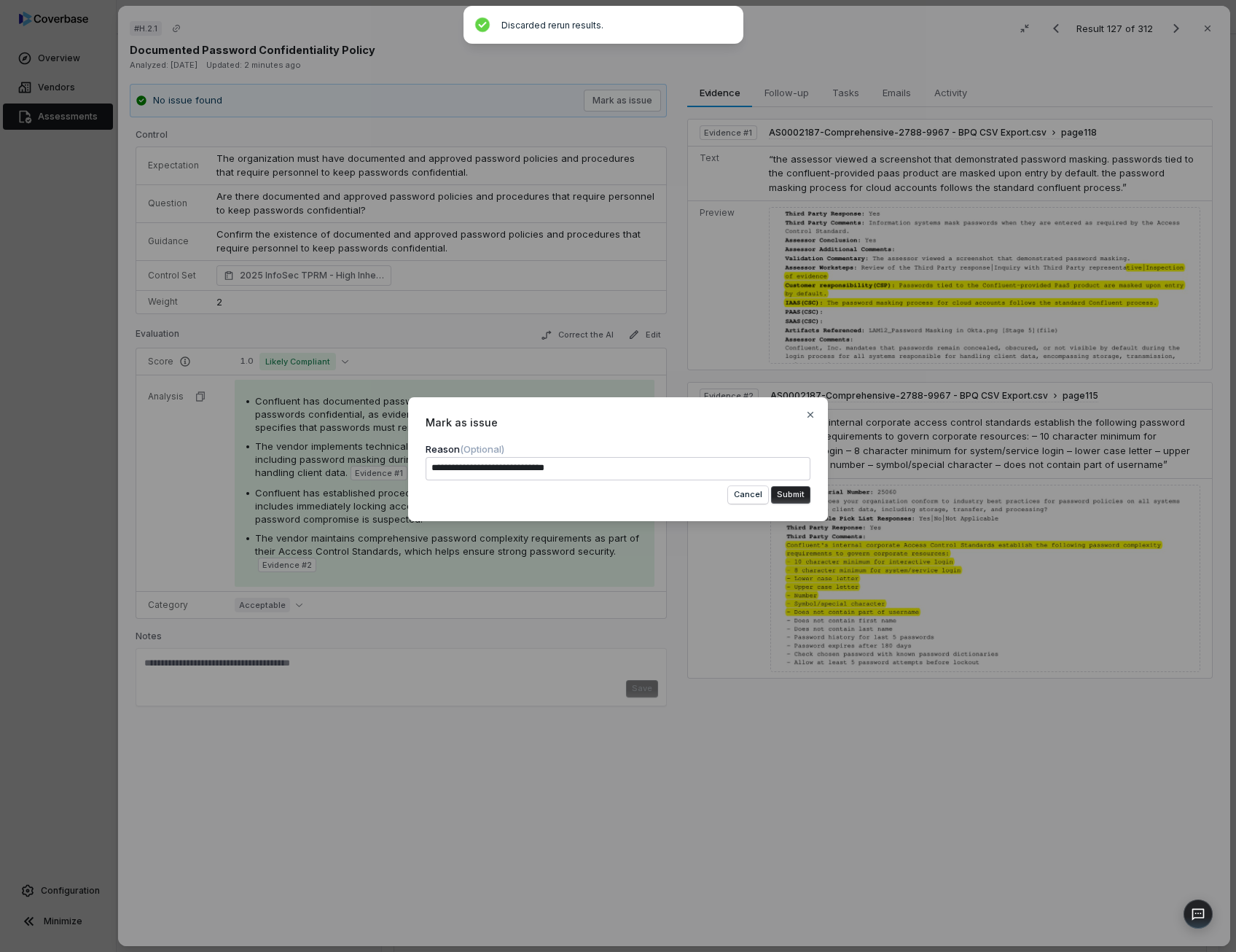
click at [565, 524] on div "**********" at bounding box center [618, 476] width 1236 height 204
click at [760, 491] on button "Cancel" at bounding box center [747, 494] width 40 height 18
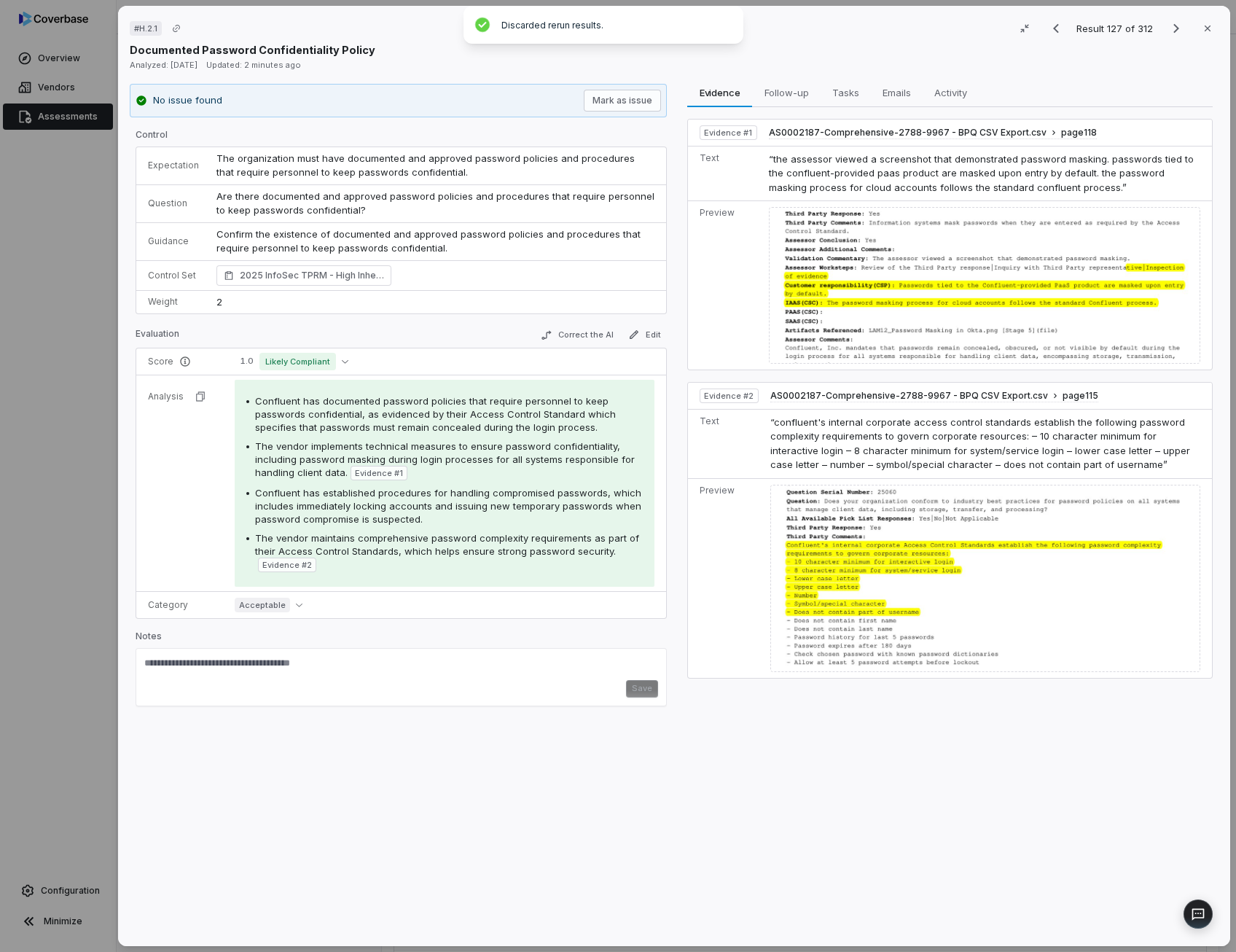
click at [485, 419] on span "Confluent has documented password policies that require personnel to keep passw…" at bounding box center [435, 414] width 361 height 38
drag, startPoint x: 485, startPoint y: 419, endPoint x: 564, endPoint y: 467, distance: 92.4
click at [564, 467] on div "The vendor implements technical measures to ensure password confidentiality, in…" at bounding box center [448, 460] width 388 height 41
click at [456, 426] on span "Confluent has documented password policies that require personnel to keep passw…" at bounding box center [435, 414] width 361 height 38
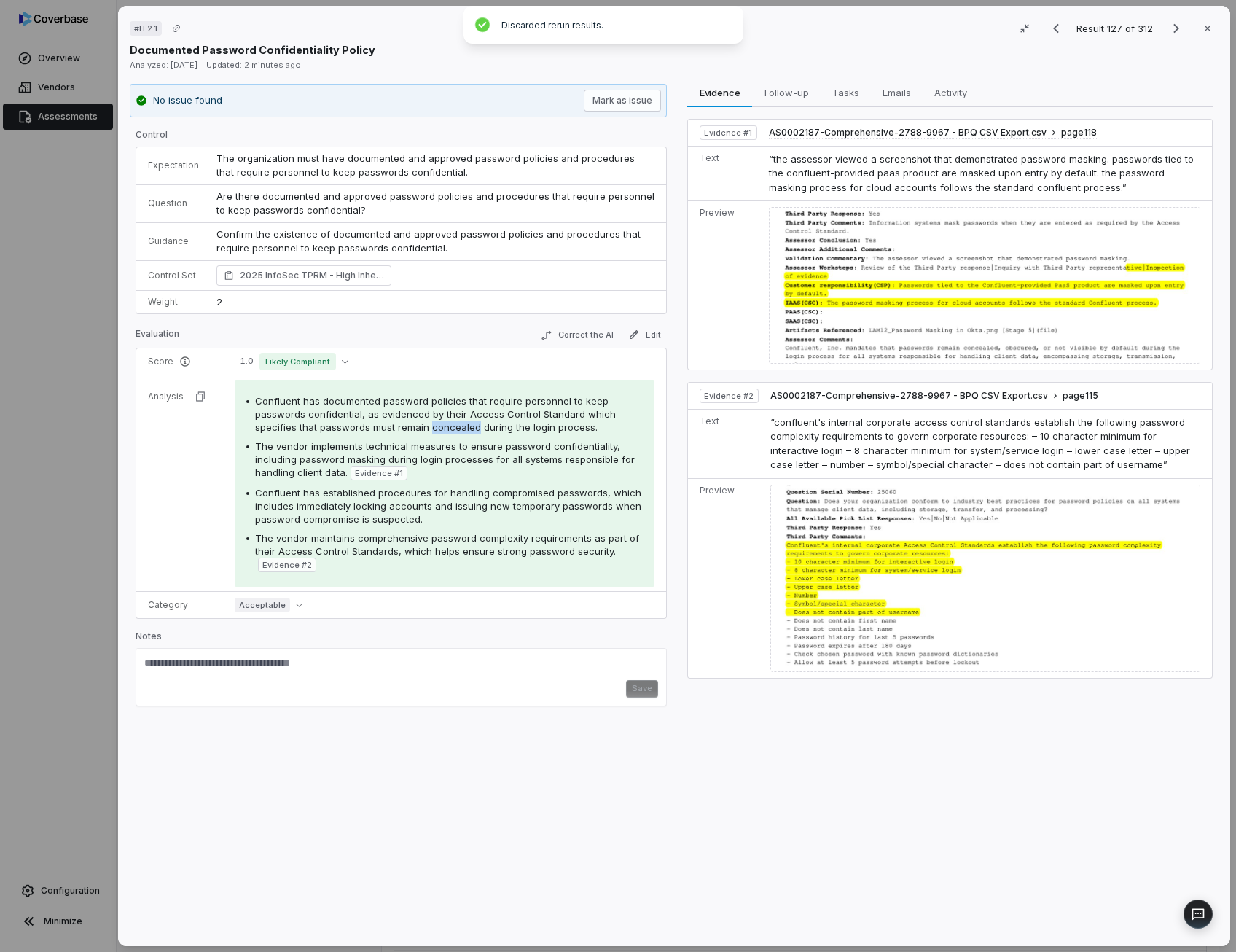
click at [456, 426] on span "Confluent has documented password policies that require personnel to keep passw…" at bounding box center [435, 414] width 361 height 38
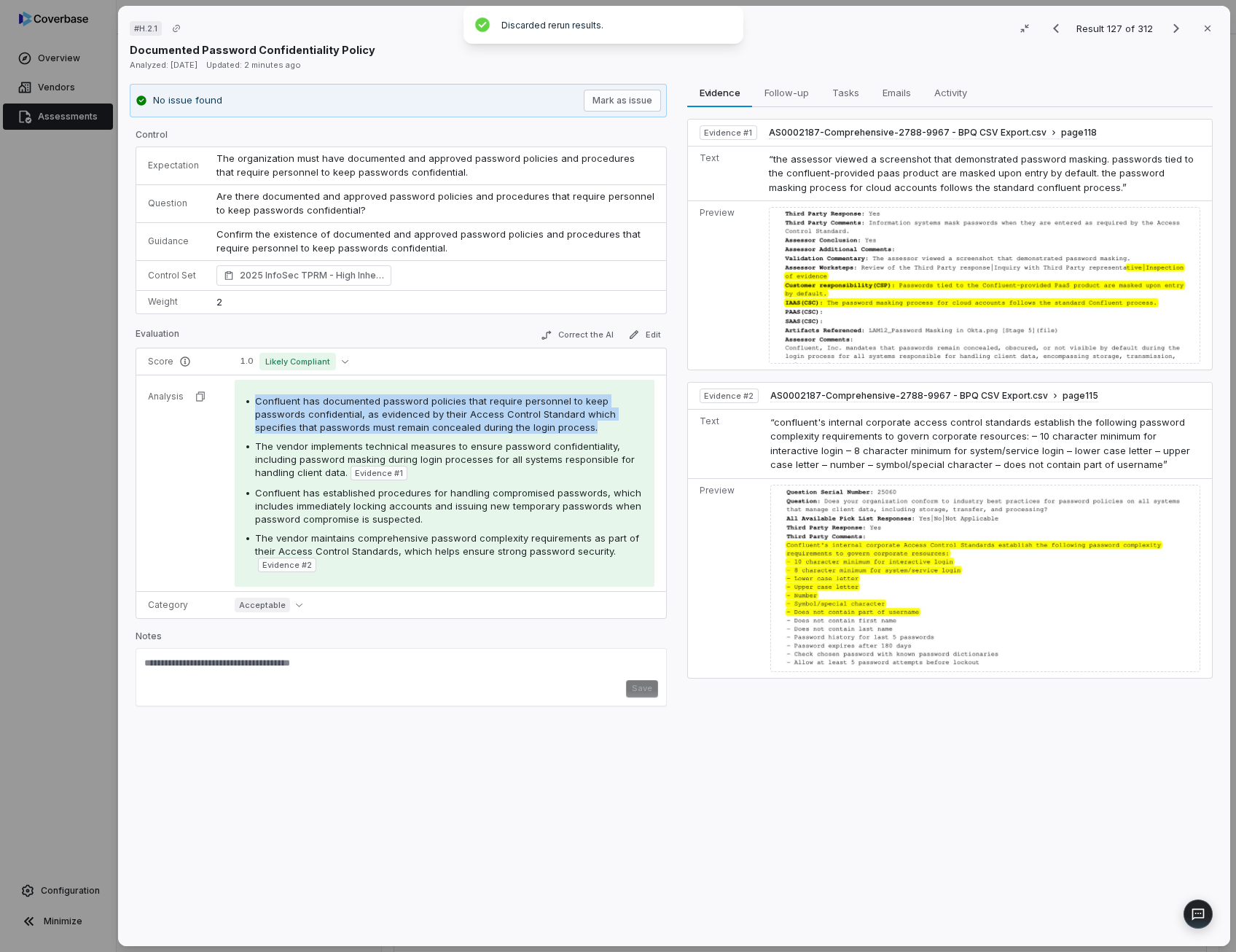
click at [456, 426] on span "Confluent has documented password policies that require personnel to keep passw…" at bounding box center [435, 414] width 361 height 38
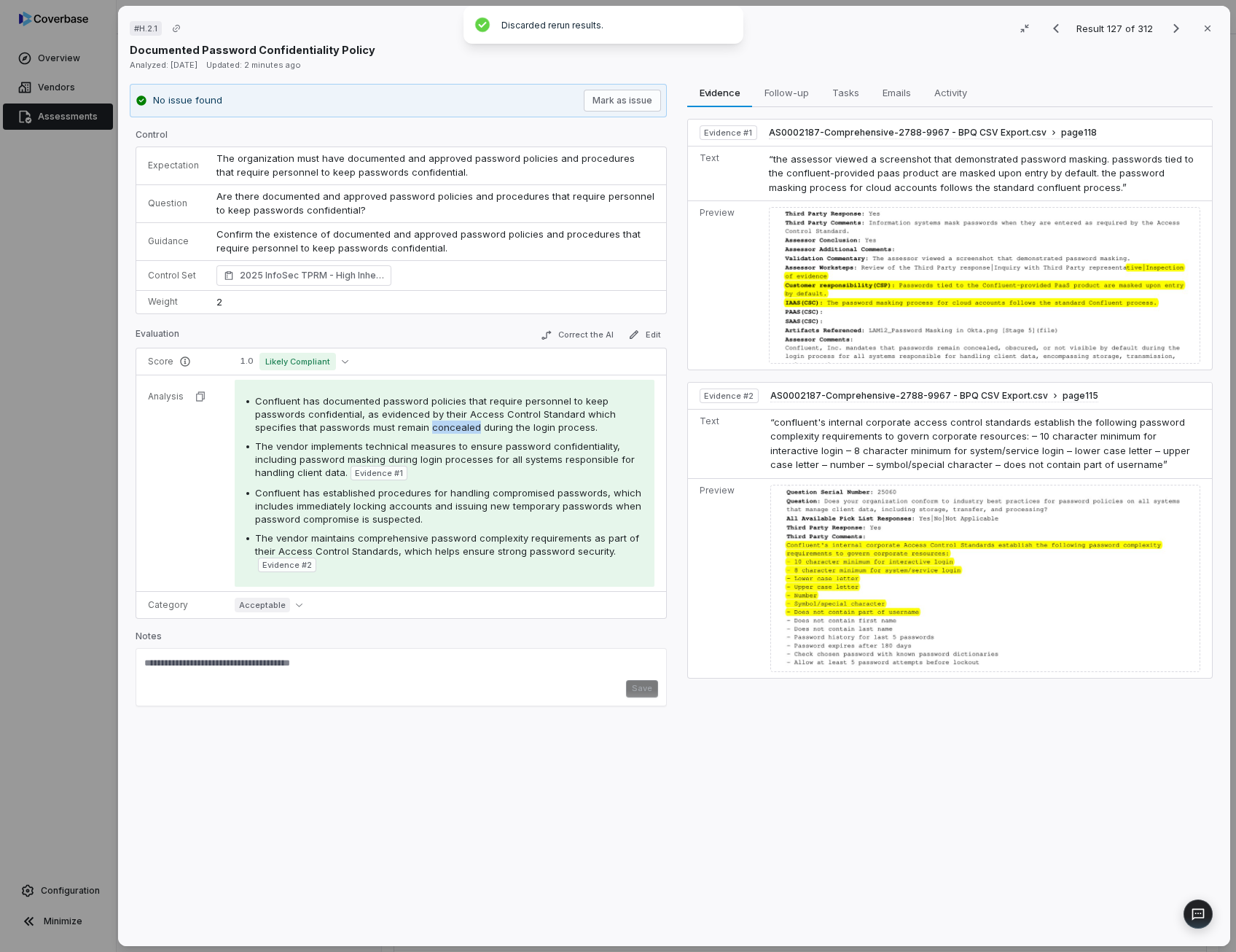
click at [456, 426] on span "Confluent has documented password policies that require personnel to keep passw…" at bounding box center [435, 414] width 361 height 38
click at [650, 335] on button "Edit" at bounding box center [645, 334] width 45 height 18
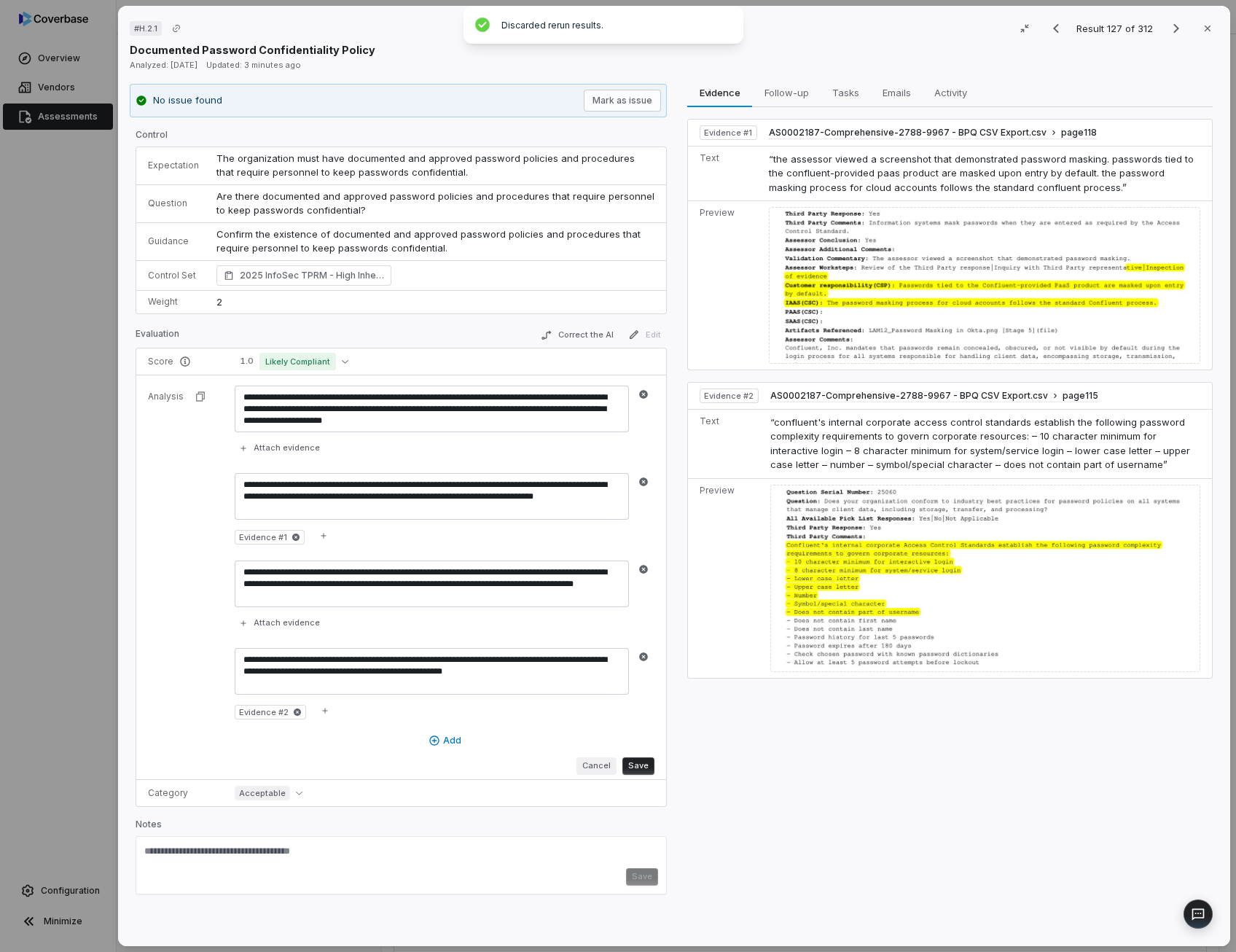
click at [599, 762] on button "Cancel" at bounding box center [596, 765] width 40 height 18
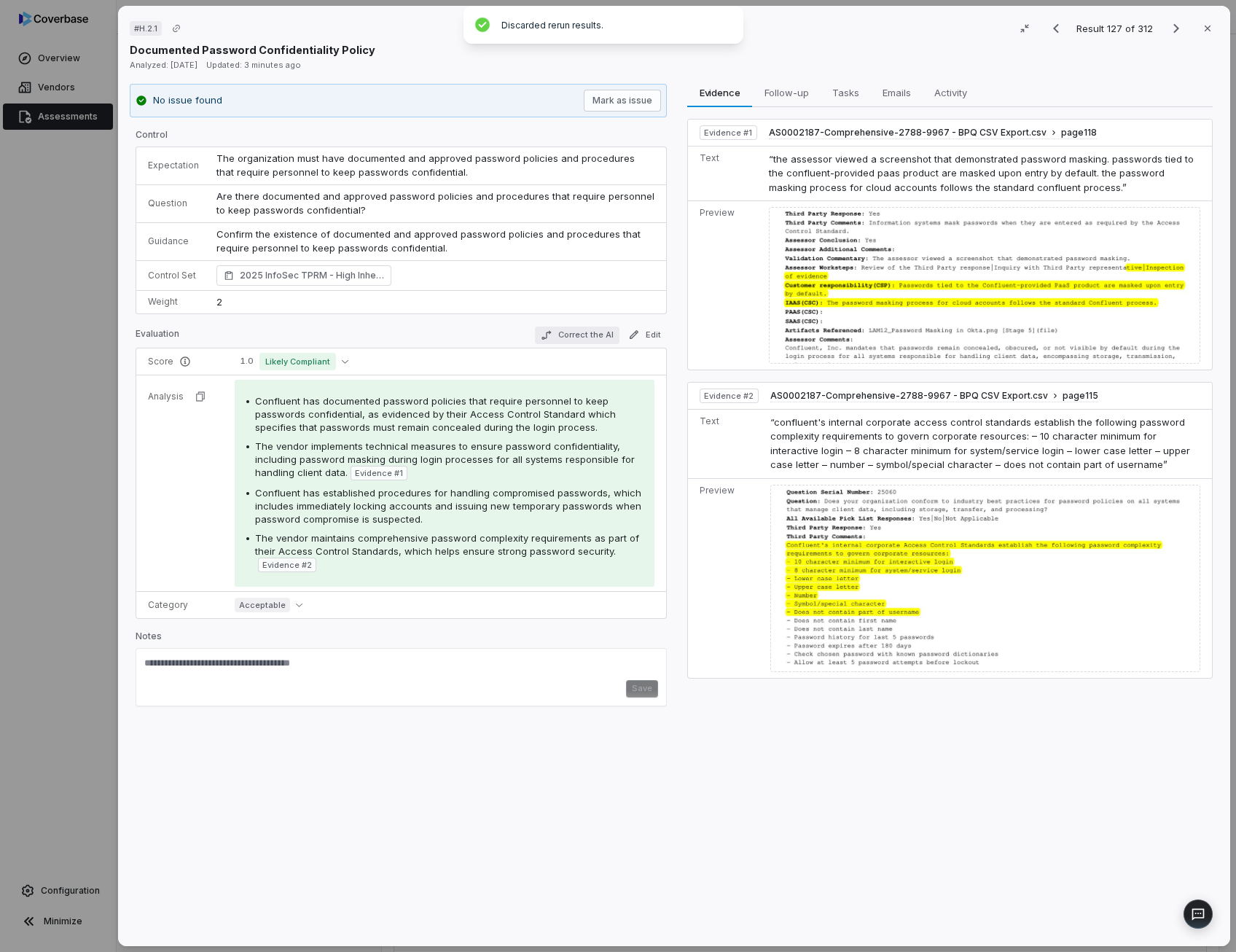
click at [591, 339] on button "Correct the AI" at bounding box center [576, 334] width 84 height 18
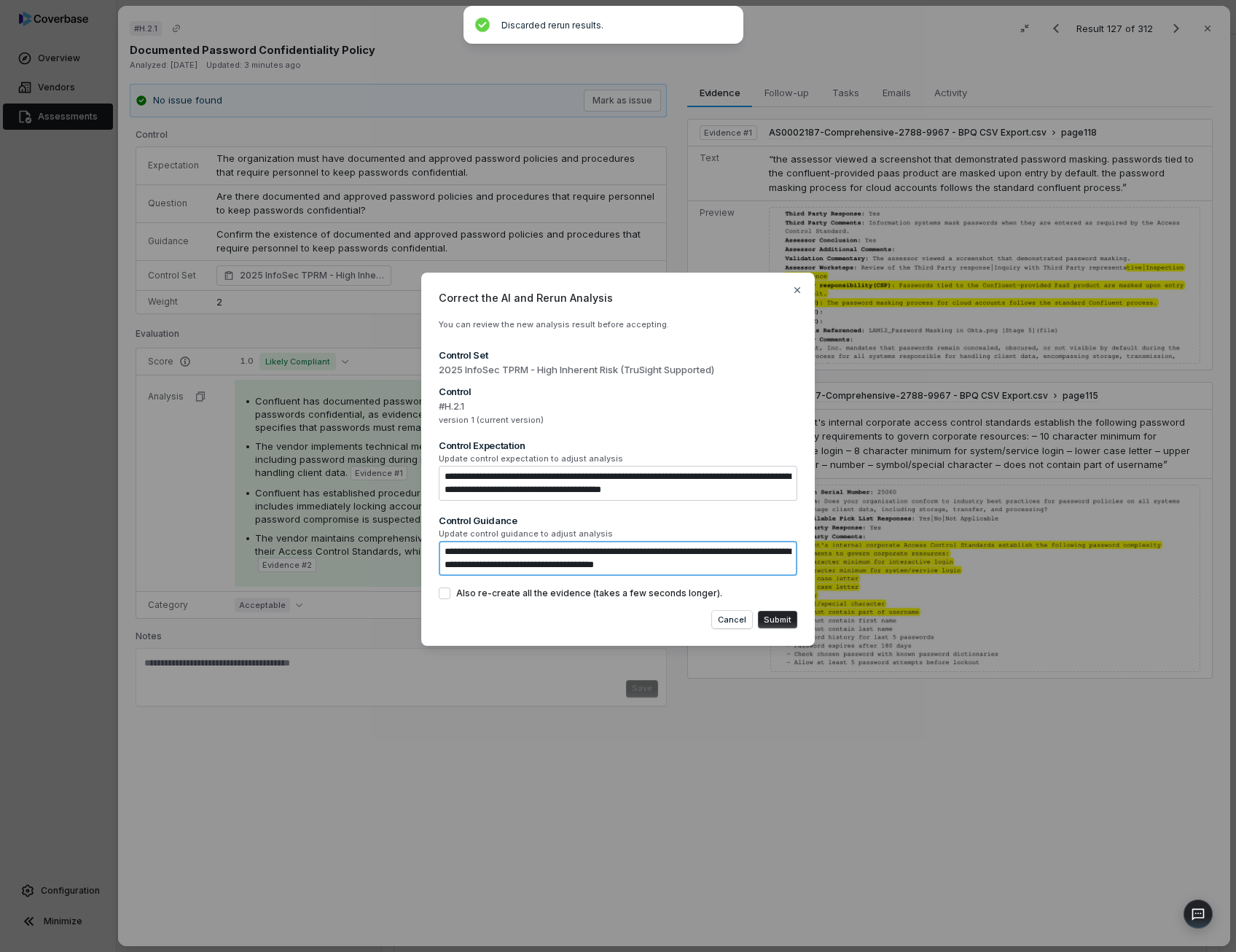
click at [743, 563] on textarea "**********" at bounding box center [618, 558] width 359 height 35
type textarea "*"
type textarea "**********"
type textarea "*"
type textarea "**********"
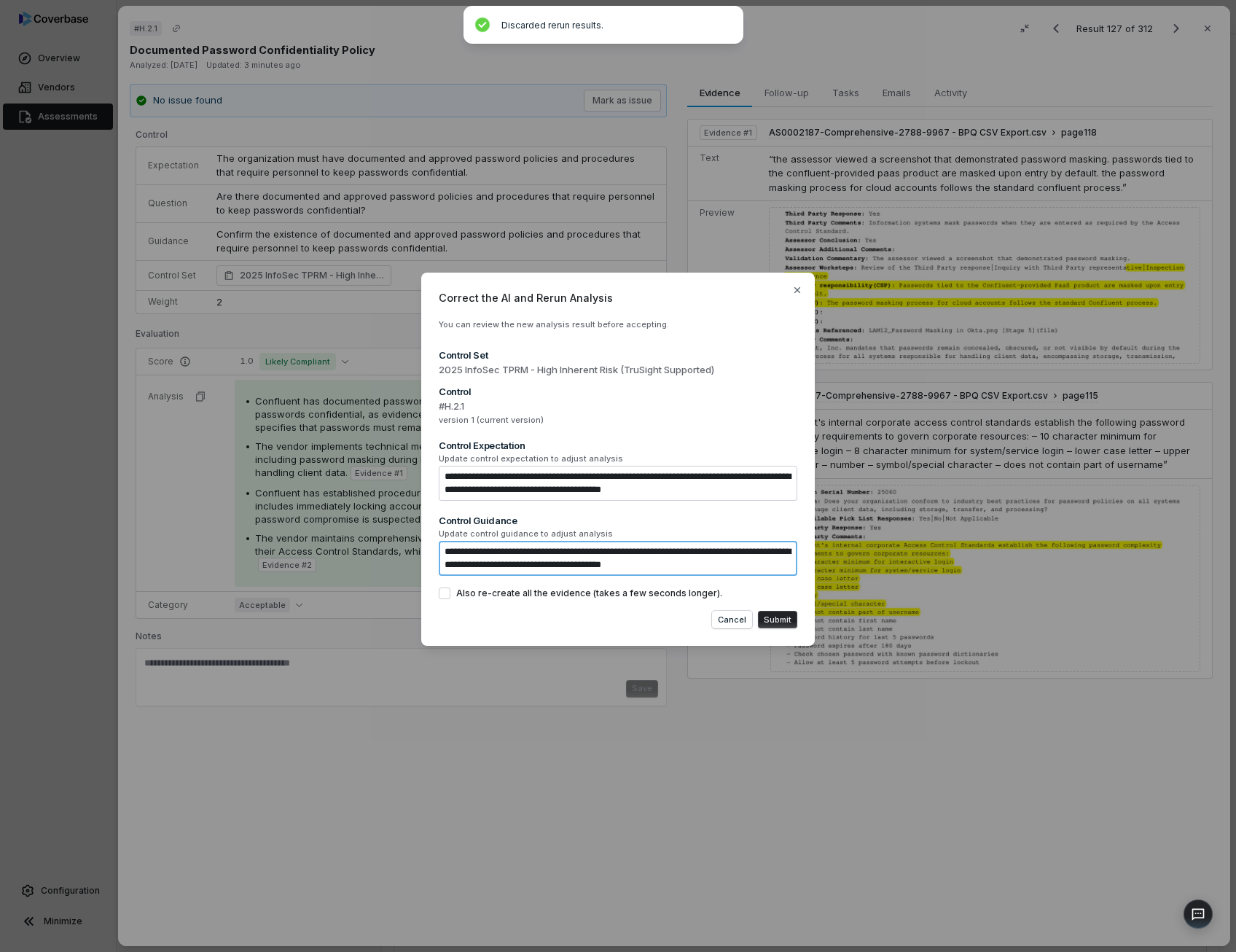
type textarea "*"
type textarea "**********"
type textarea "*"
type textarea "**********"
type textarea "*"
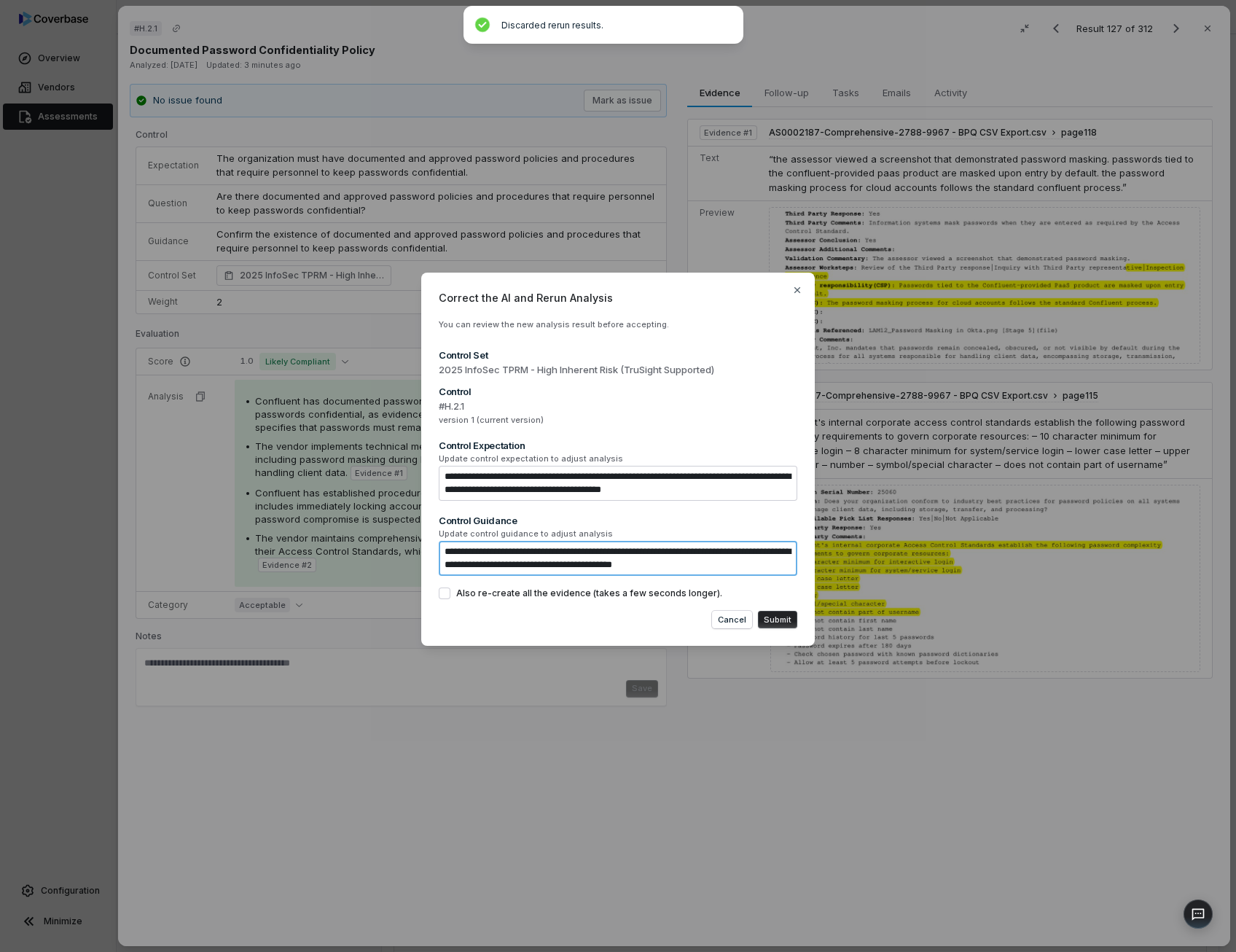
type textarea "**********"
type textarea "*"
type textarea "**********"
type textarea "*"
type textarea "**********"
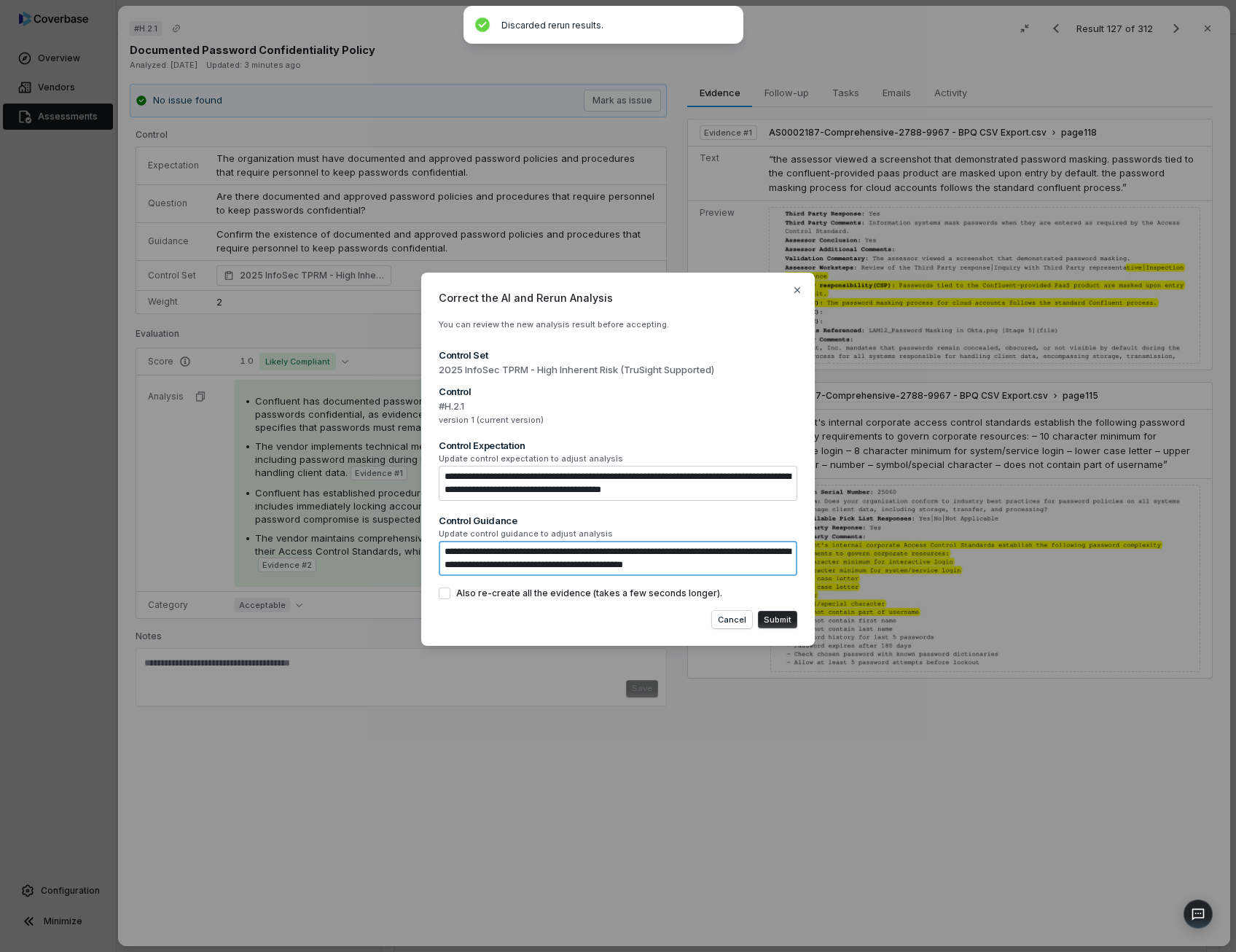
type textarea "*"
type textarea "**********"
type textarea "*"
type textarea "**********"
type textarea "*"
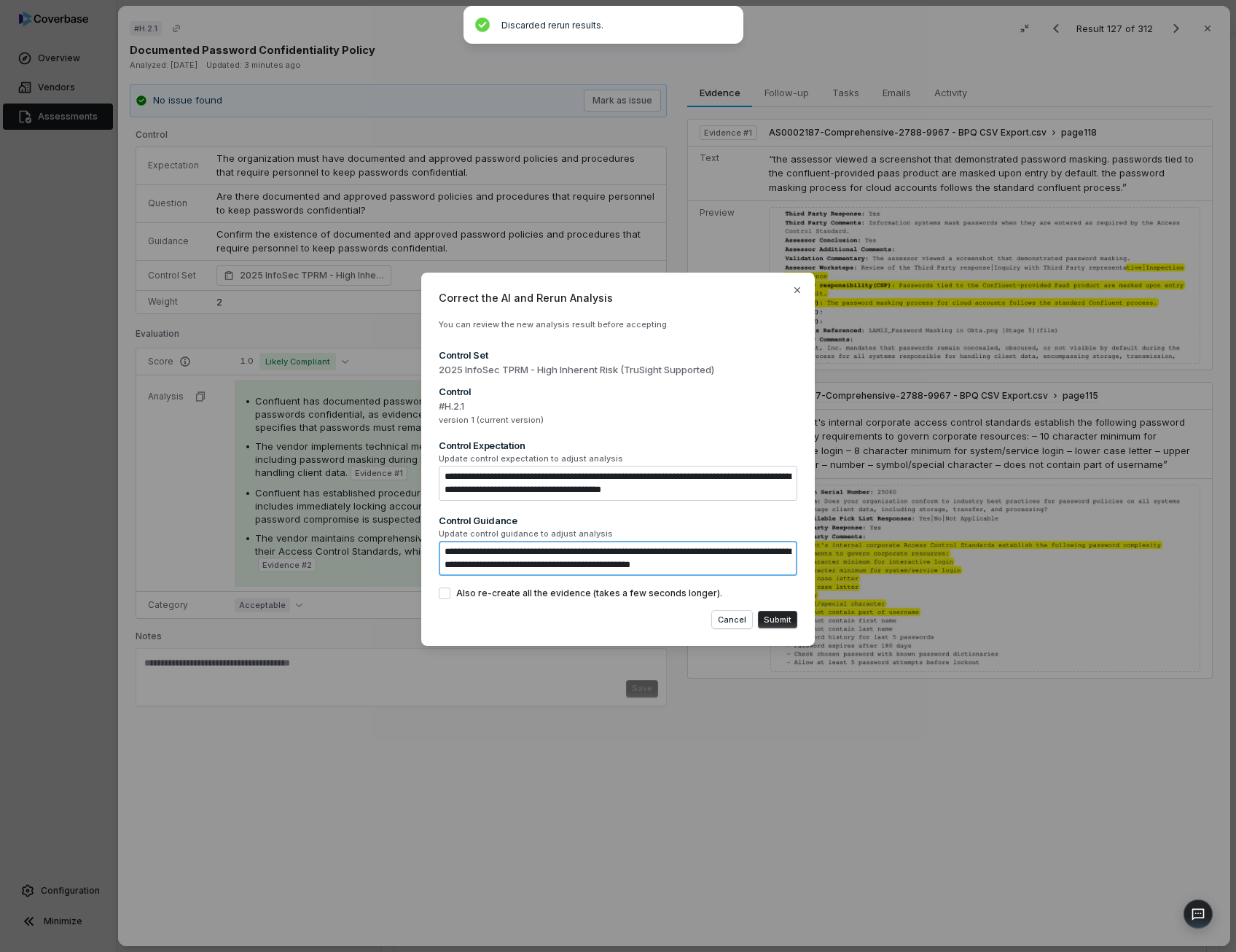
type textarea "**********"
type textarea "*"
type textarea "**********"
type textarea "*"
type textarea "**********"
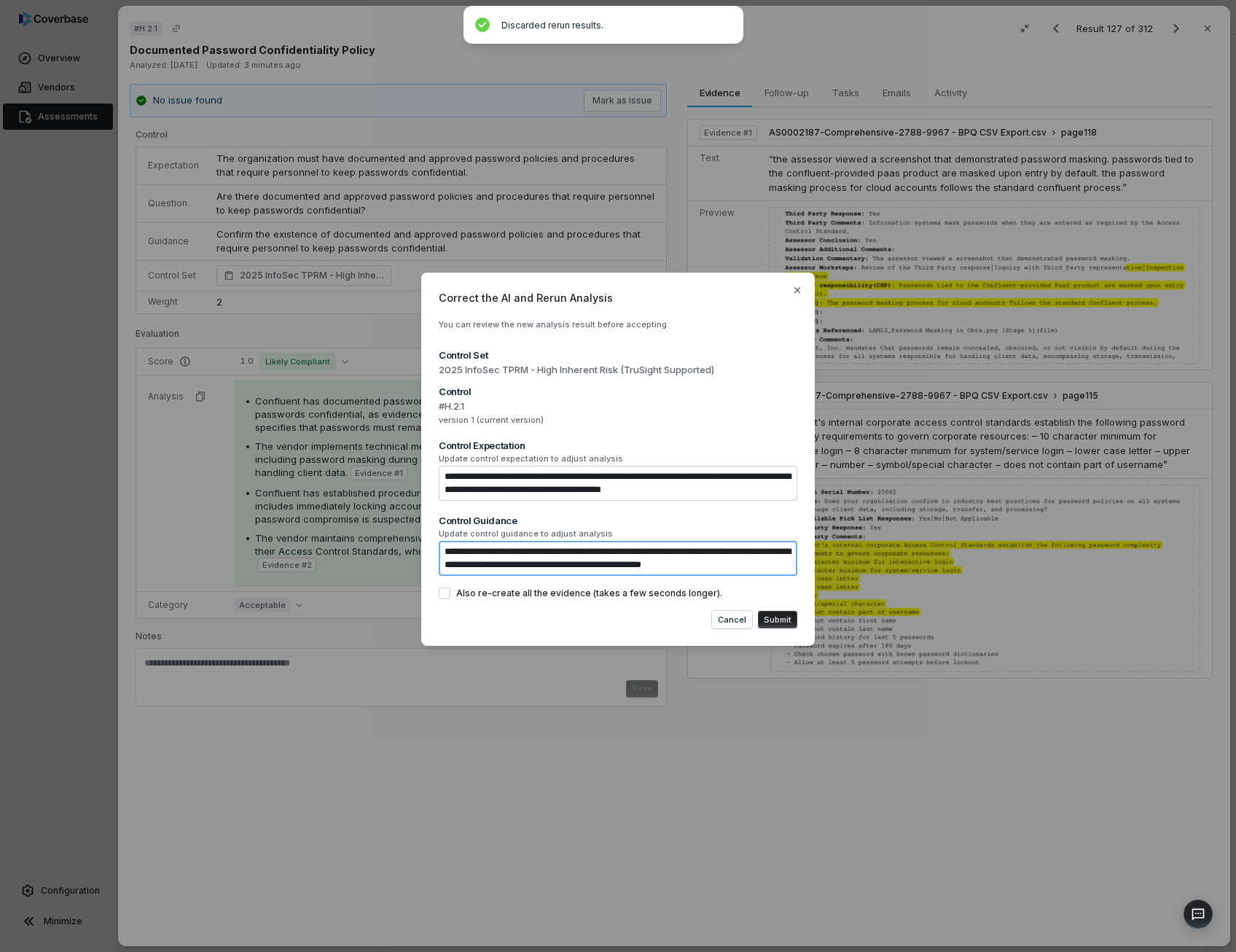
type textarea "*"
type textarea "**********"
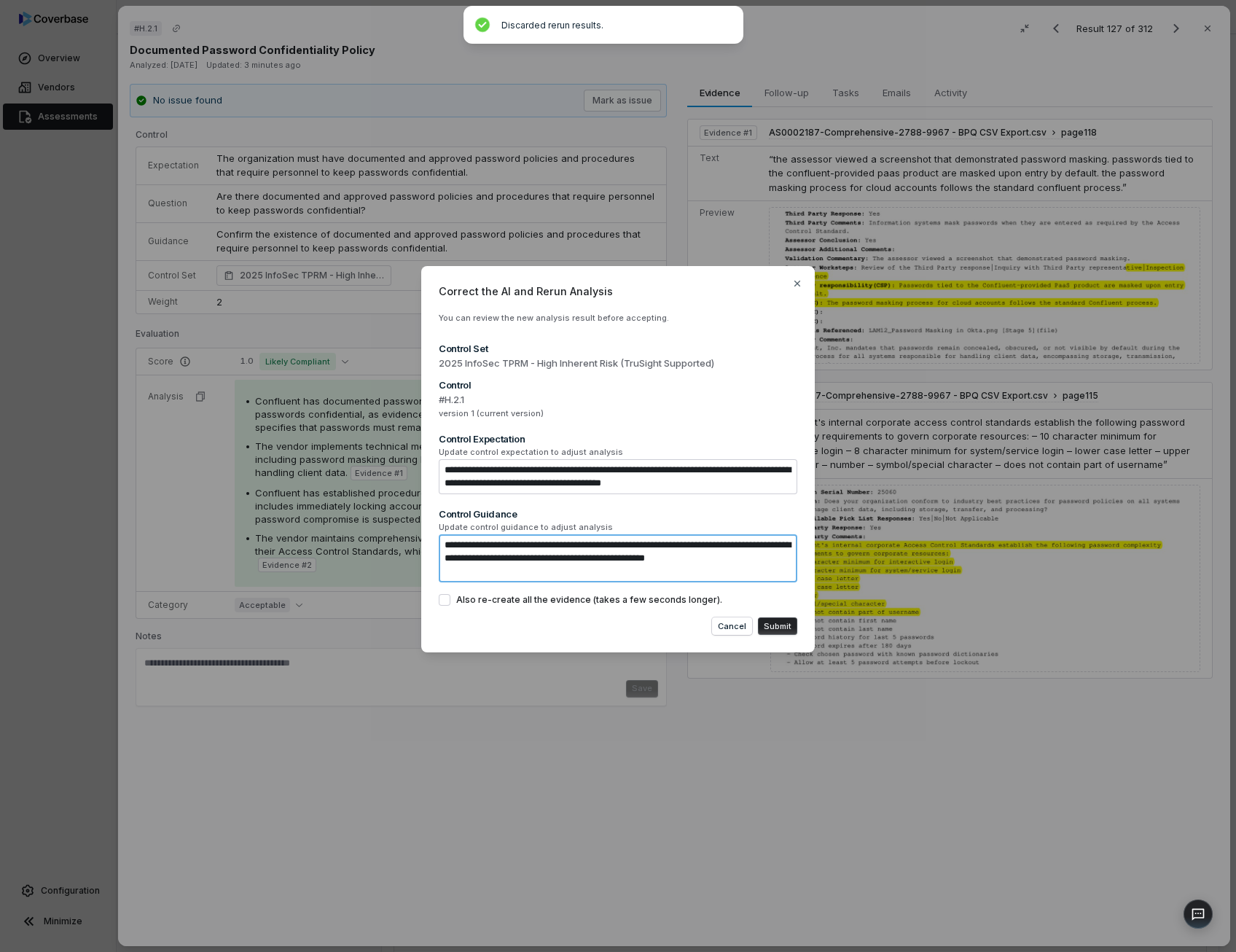
type textarea "*"
type textarea "**********"
type textarea "*"
type textarea "**********"
drag, startPoint x: 624, startPoint y: 283, endPoint x: 750, endPoint y: 519, distance: 267.5
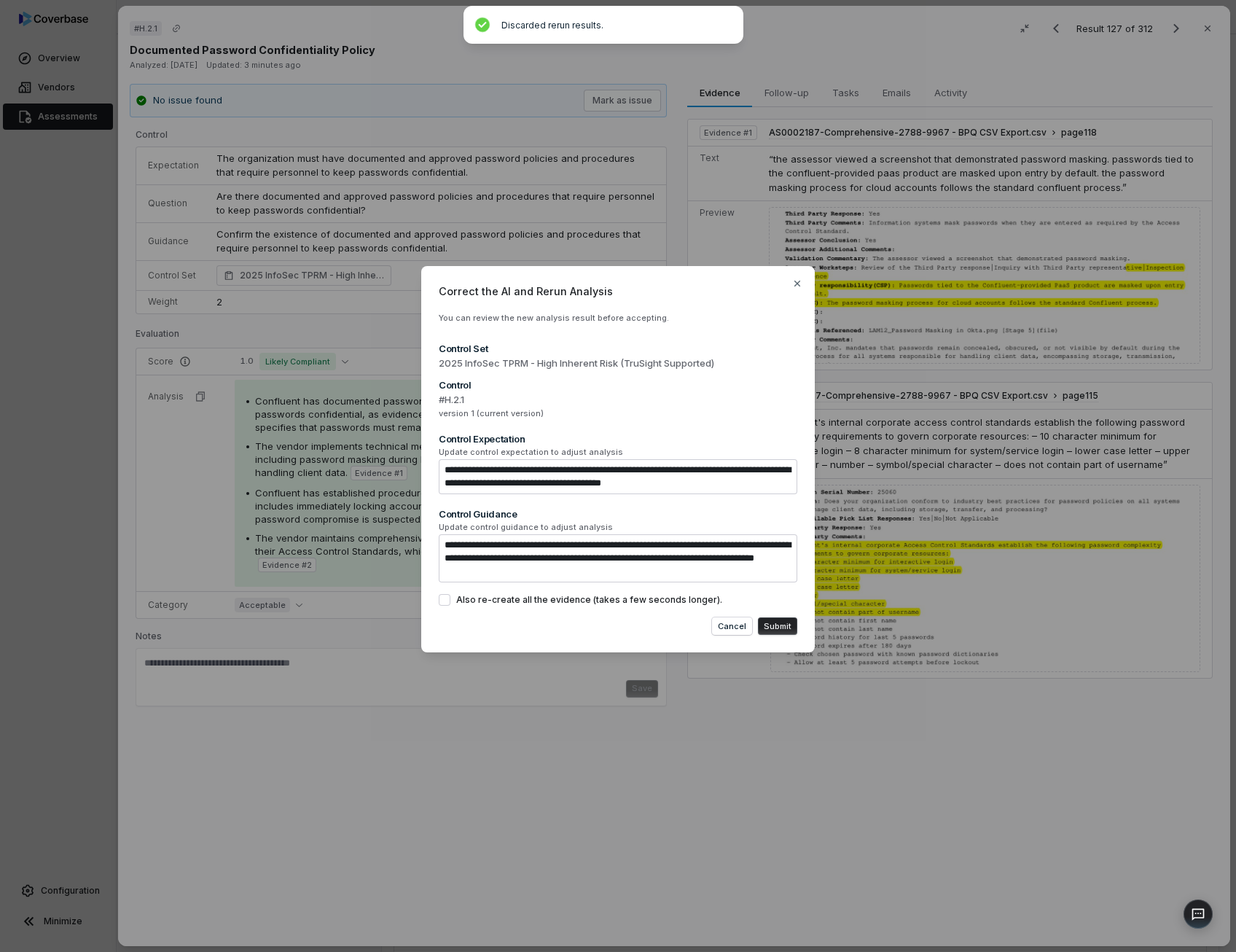
click at [750, 519] on div "**********" at bounding box center [618, 460] width 393 height 387
drag, startPoint x: 614, startPoint y: 296, endPoint x: 751, endPoint y: 377, distance: 159.2
click at [751, 377] on div "**********" at bounding box center [618, 460] width 393 height 387
click at [777, 627] on button "Submit" at bounding box center [777, 626] width 39 height 18
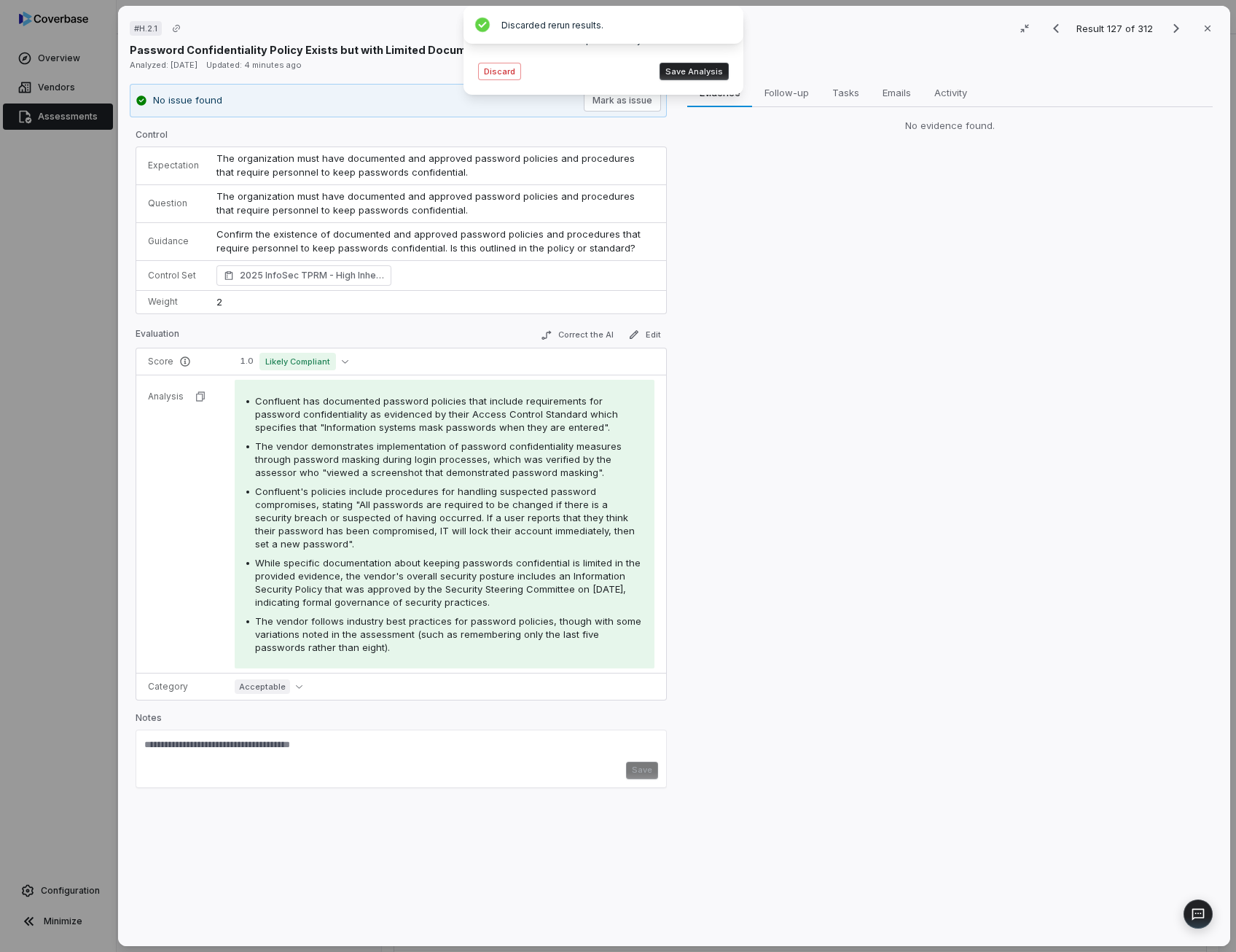
click at [422, 405] on span "Confluent has documented password policies that include requirements for passwo…" at bounding box center [436, 414] width 362 height 38
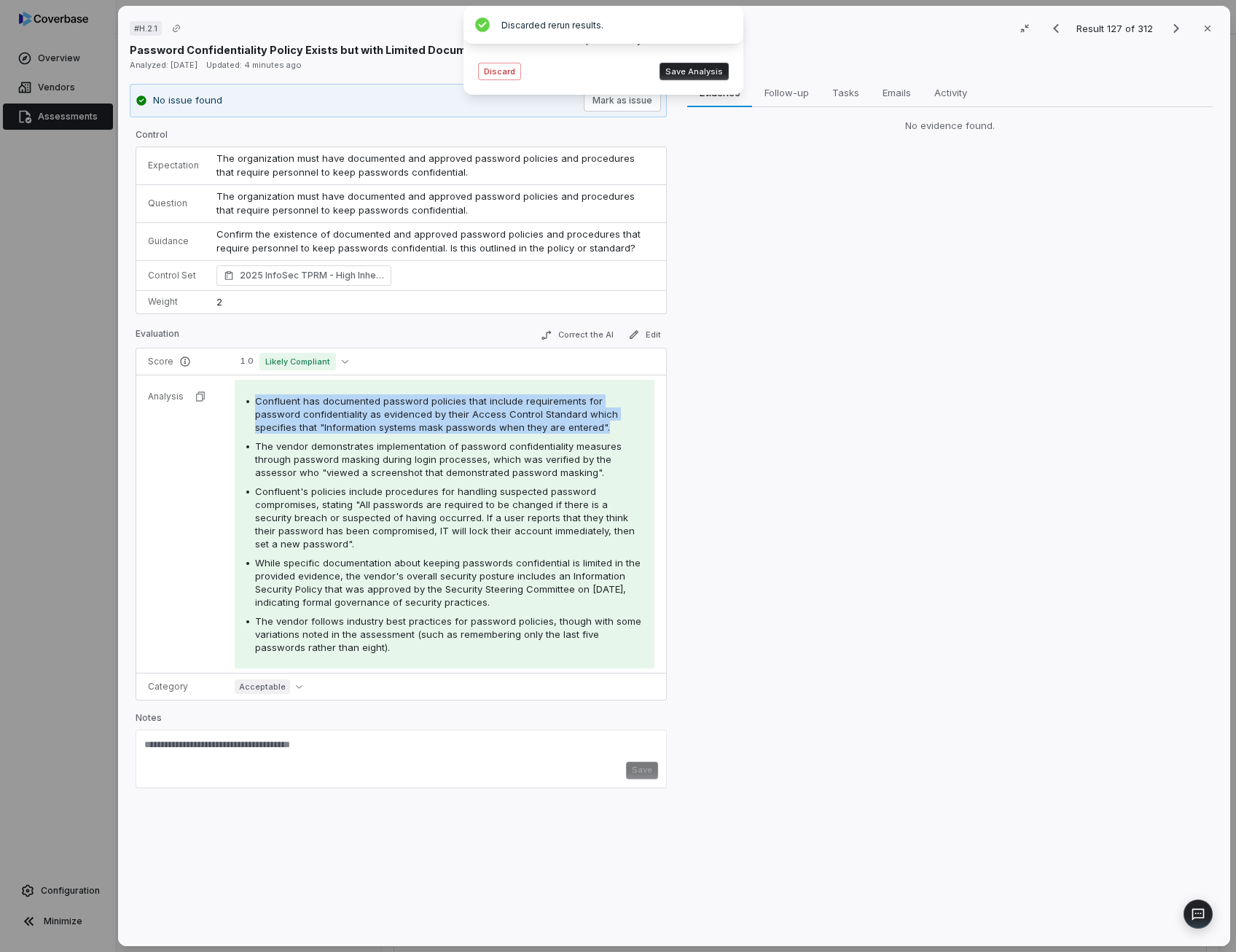
click at [422, 405] on div "Confluent has documented password policies that include requirements for passwo…" at bounding box center [448, 414] width 388 height 39
click at [422, 405] on span "Confluent has documented password policies that include requirements for passwo…" at bounding box center [436, 414] width 362 height 38
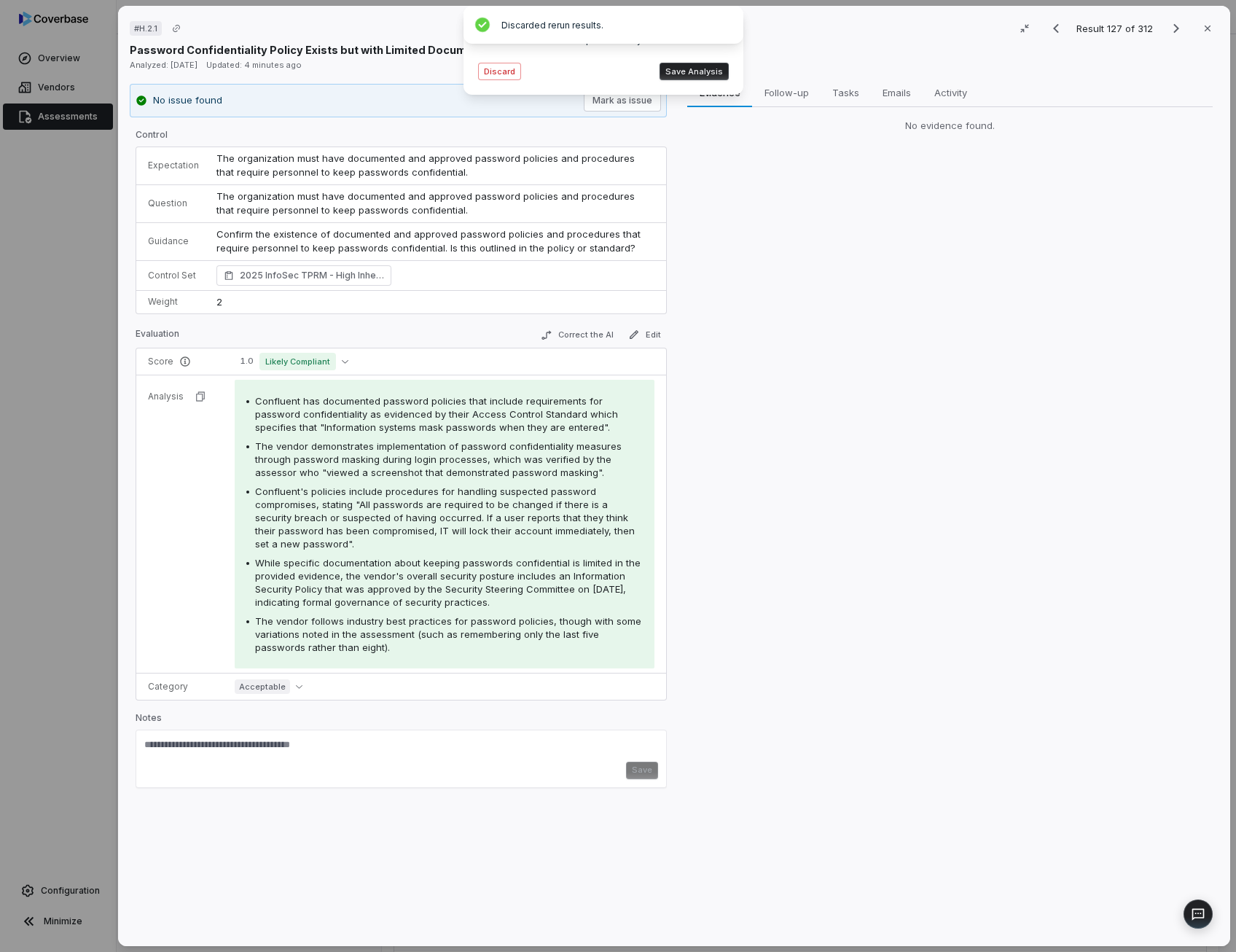
click at [395, 448] on span "The vendor demonstrates implementation of password confidentiality measures thr…" at bounding box center [438, 459] width 366 height 38
drag, startPoint x: 395, startPoint y: 448, endPoint x: 410, endPoint y: 501, distance: 55.1
click at [410, 501] on span "Confluent's policies include procedures for handling suspected password comprom…" at bounding box center [445, 517] width 379 height 64
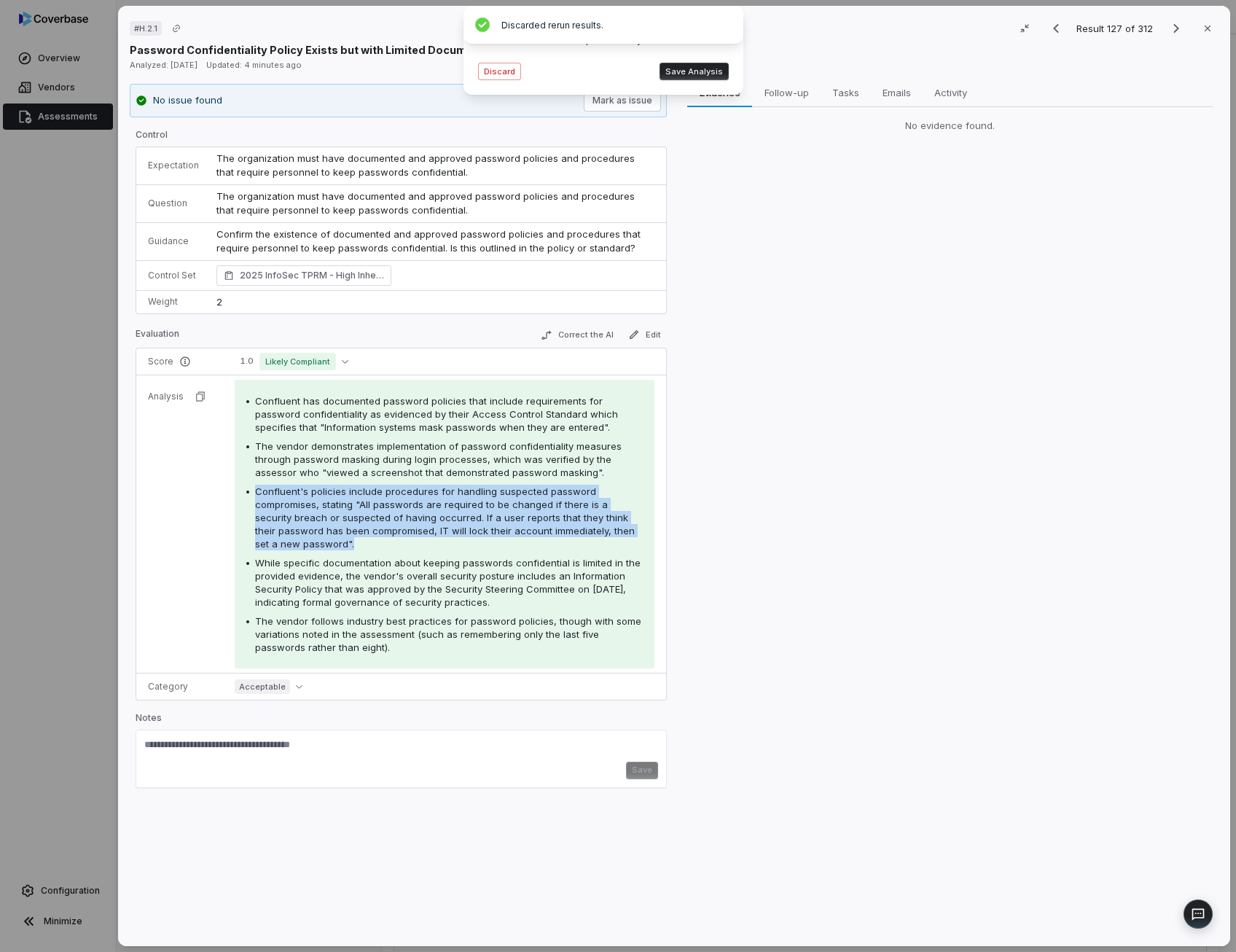
click at [410, 501] on span "Confluent's policies include procedures for handling suspected password comprom…" at bounding box center [445, 517] width 379 height 64
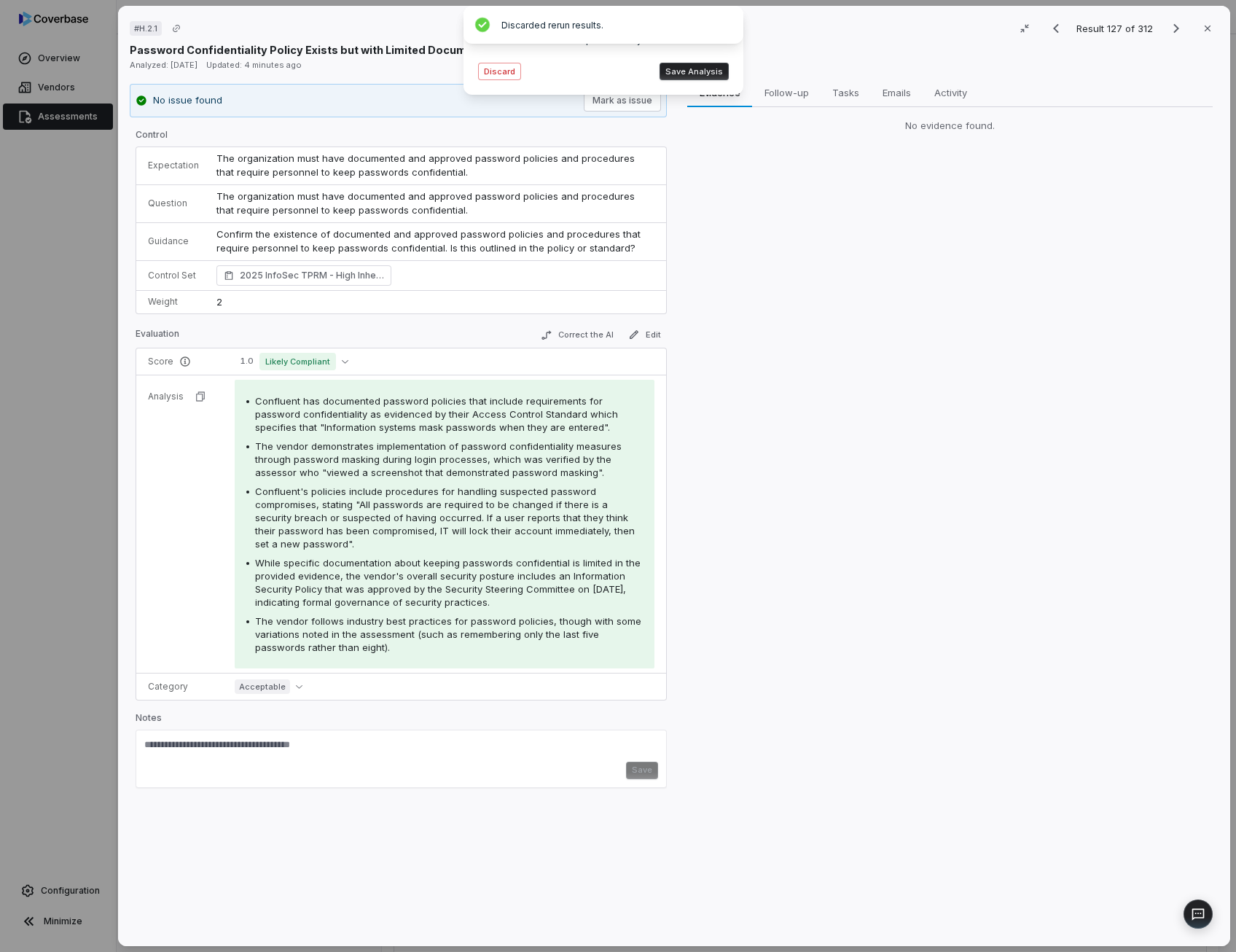
drag, startPoint x: 410, startPoint y: 501, endPoint x: 479, endPoint y: 566, distance: 94.8
click at [479, 566] on div "While specific documentation about keeping passwords confidential is limited in…" at bounding box center [448, 582] width 388 height 52
drag, startPoint x: 479, startPoint y: 566, endPoint x: 517, endPoint y: 627, distance: 71.9
click at [517, 627] on span "The vendor follows industry best practices for password policies, though with s…" at bounding box center [448, 633] width 386 height 38
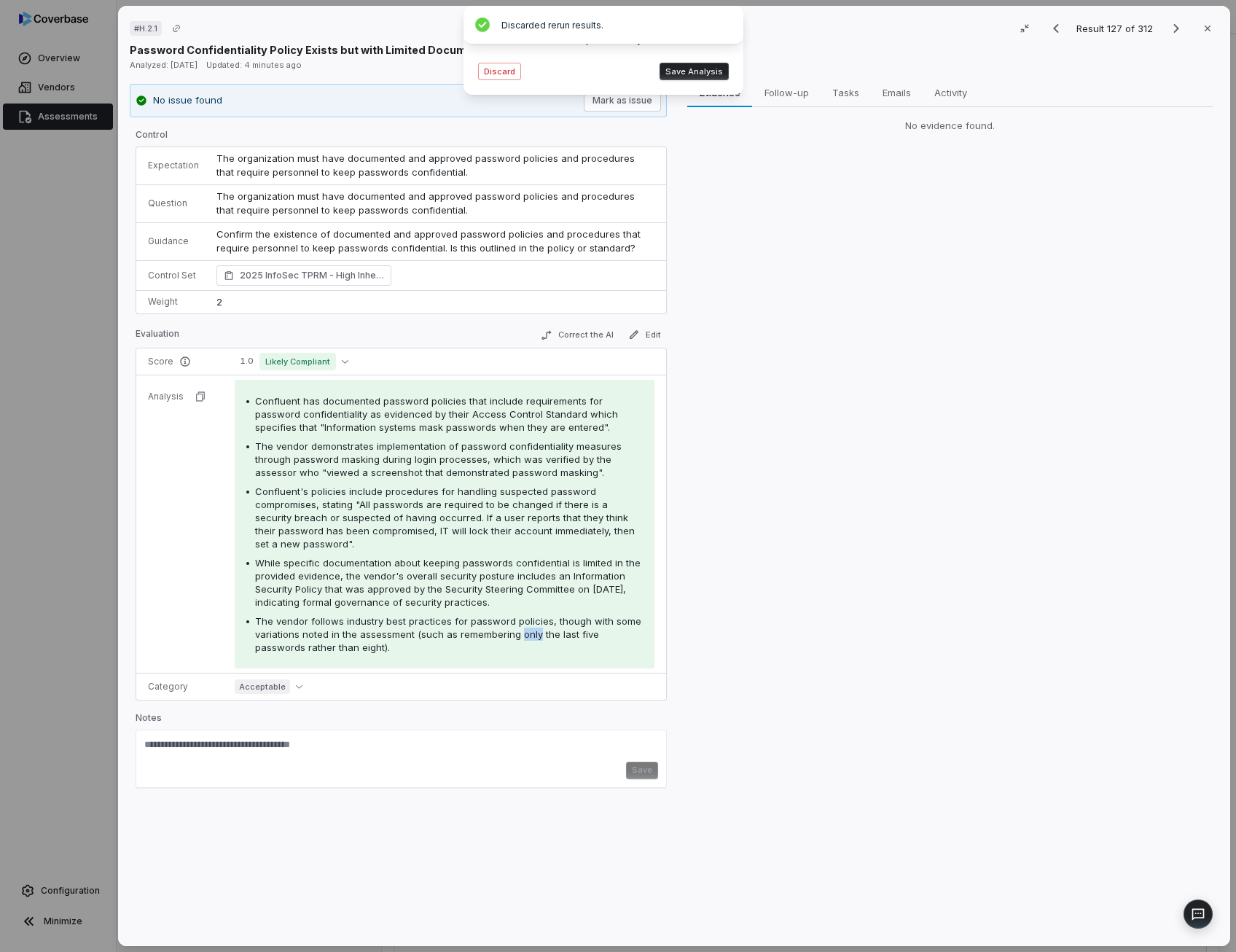
click at [517, 627] on span "The vendor follows industry best practices for password policies, though with s…" at bounding box center [448, 633] width 386 height 38
drag, startPoint x: 533, startPoint y: 424, endPoint x: 252, endPoint y: 420, distance: 281.0
click at [252, 420] on div "Confluent has documented password policies that include requirements for passwo…" at bounding box center [445, 414] width 396 height 39
click at [496, 72] on button "Discard" at bounding box center [500, 71] width 43 height 18
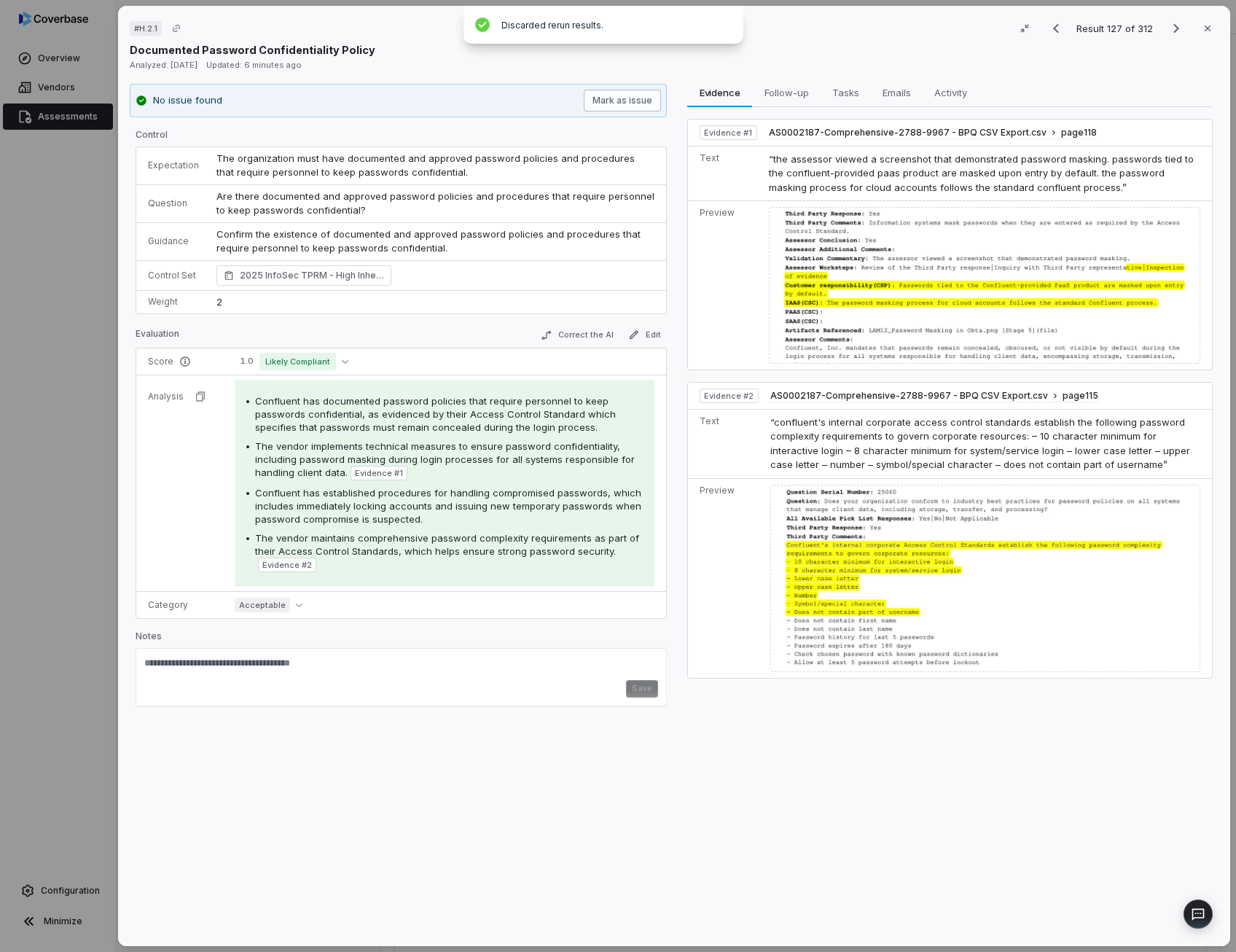
click at [625, 105] on button "Mark as issue" at bounding box center [622, 100] width 78 height 21
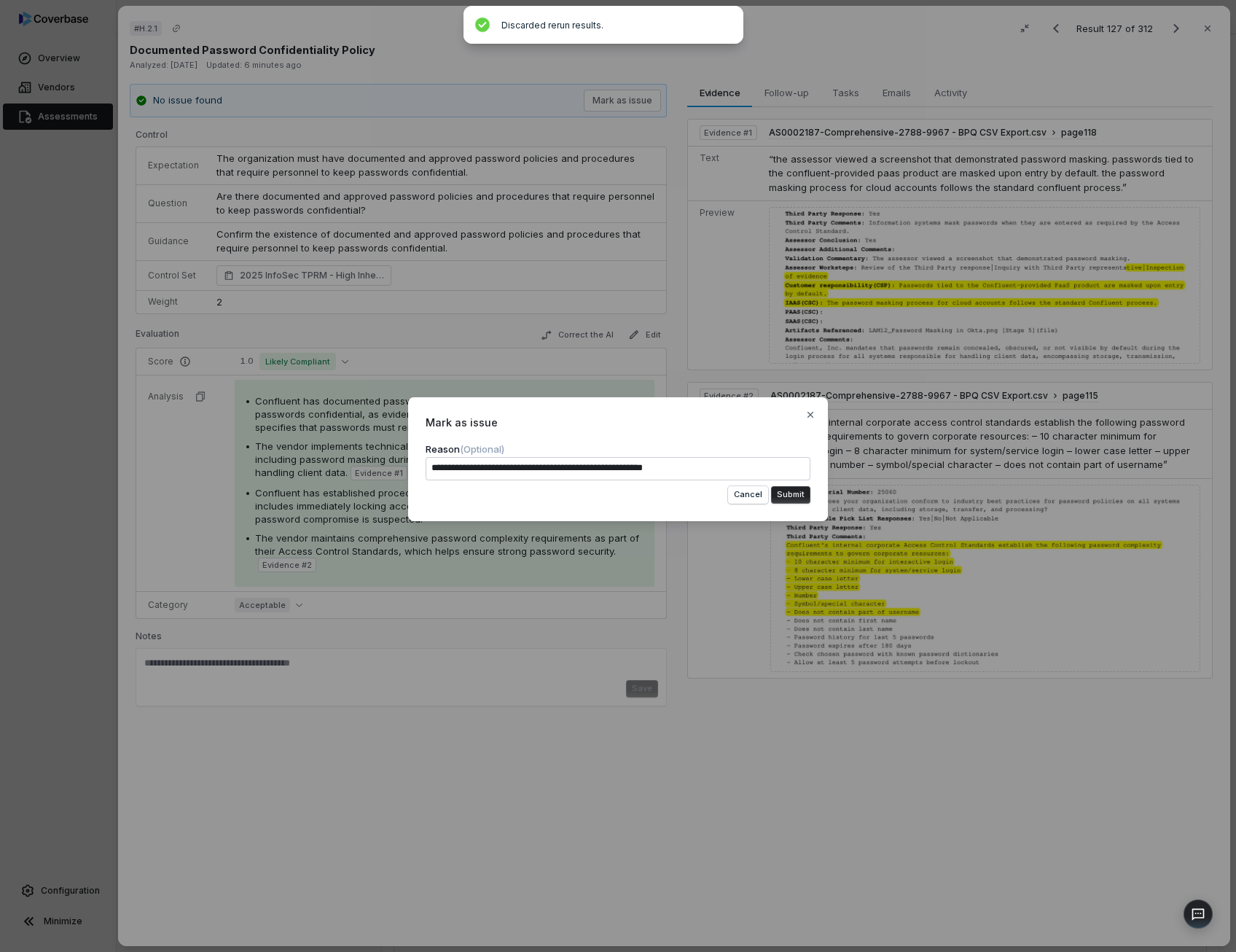
click at [346, 194] on div "**********" at bounding box center [618, 476] width 1236 height 952
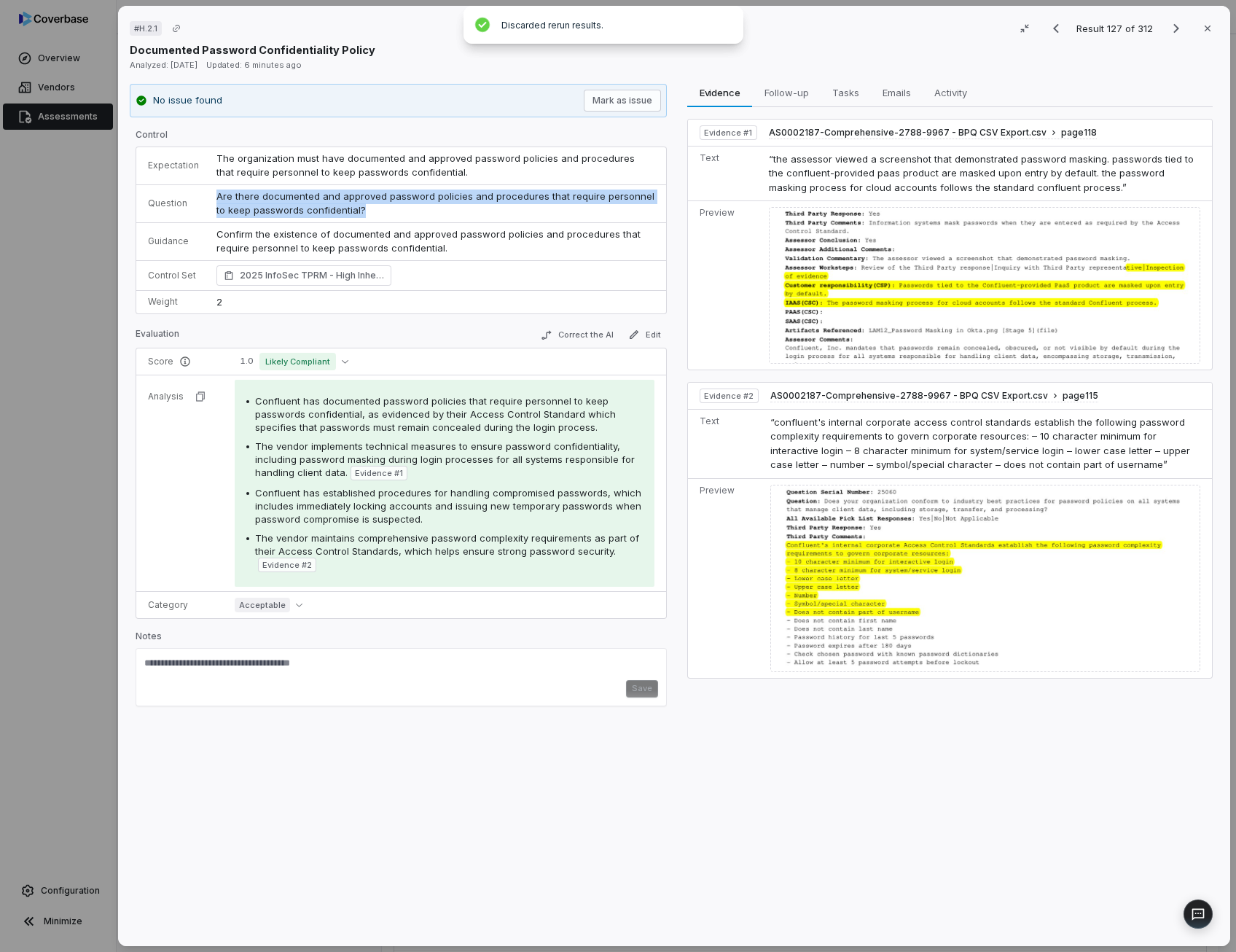
drag, startPoint x: 213, startPoint y: 195, endPoint x: 351, endPoint y: 206, distance: 138.4
click at [351, 206] on td "Are there documented and approved password policies and procedures that require…" at bounding box center [436, 203] width 459 height 38
click at [637, 100] on button "Mark as issue" at bounding box center [622, 100] width 78 height 21
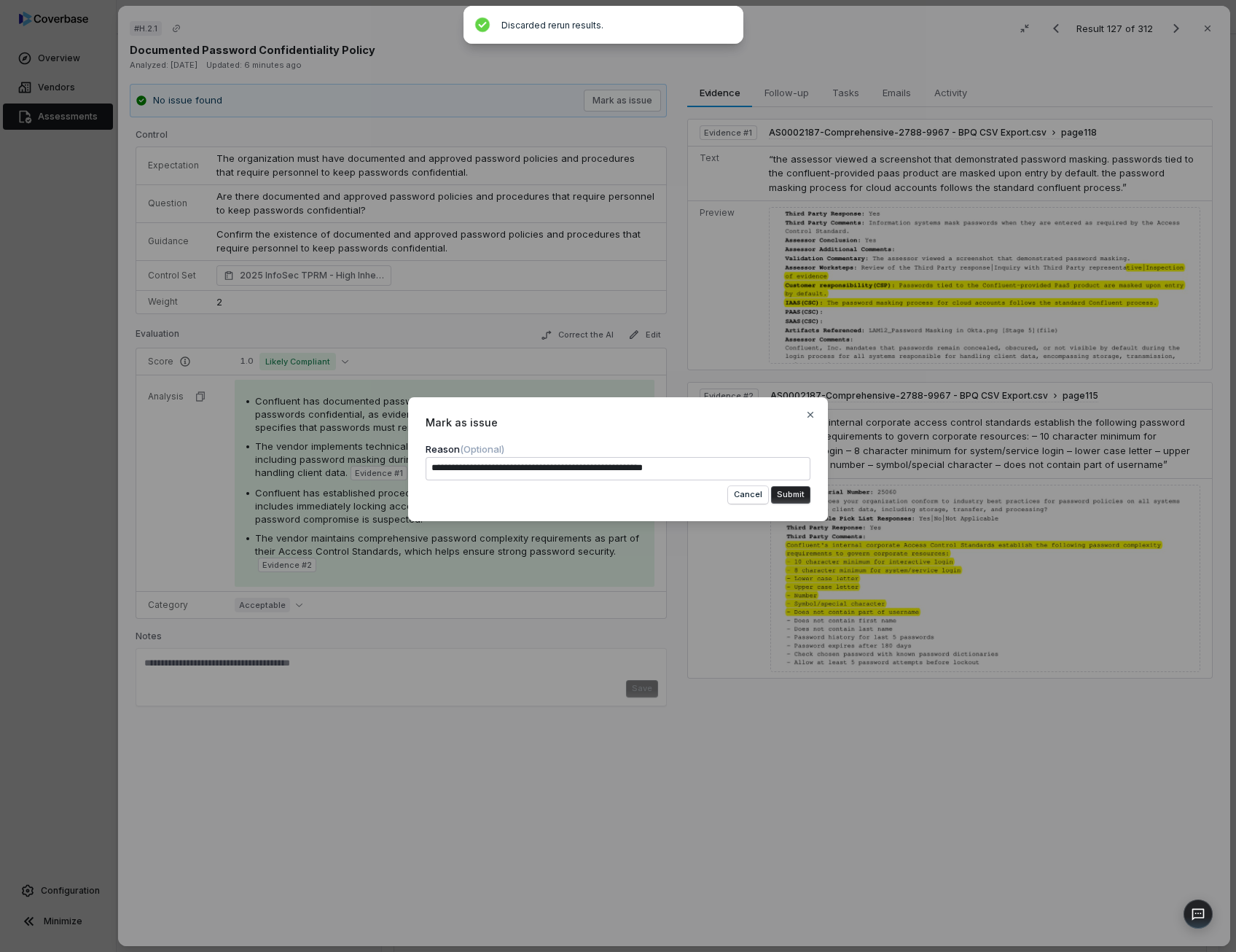
click at [707, 475] on textarea "**********" at bounding box center [618, 468] width 385 height 23
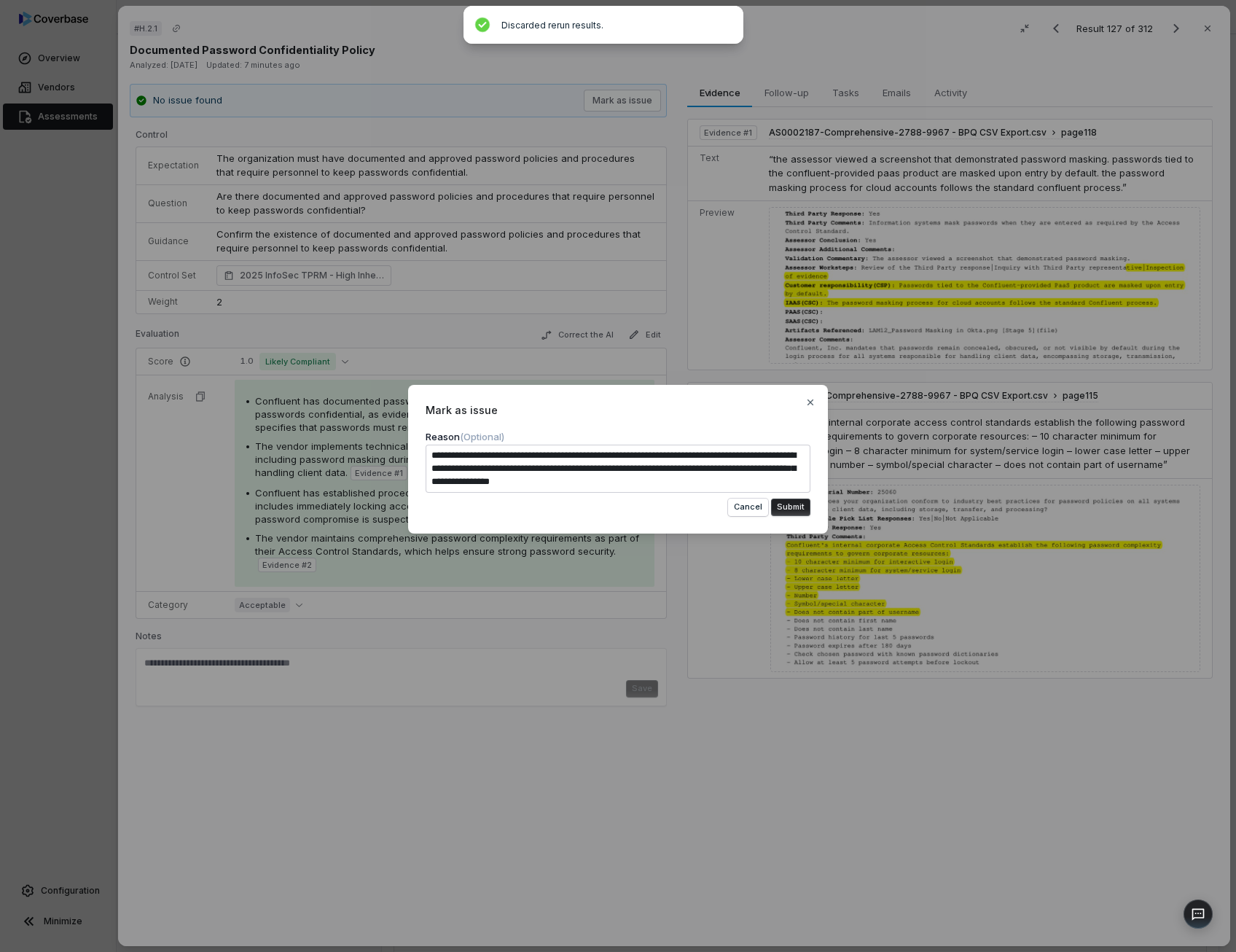
click at [500, 470] on textarea "**********" at bounding box center [618, 468] width 385 height 48
click at [519, 472] on textarea "**********" at bounding box center [618, 468] width 385 height 48
click at [760, 482] on textarea "**********" at bounding box center [618, 468] width 385 height 48
click at [729, 455] on textarea "**********" at bounding box center [618, 468] width 385 height 48
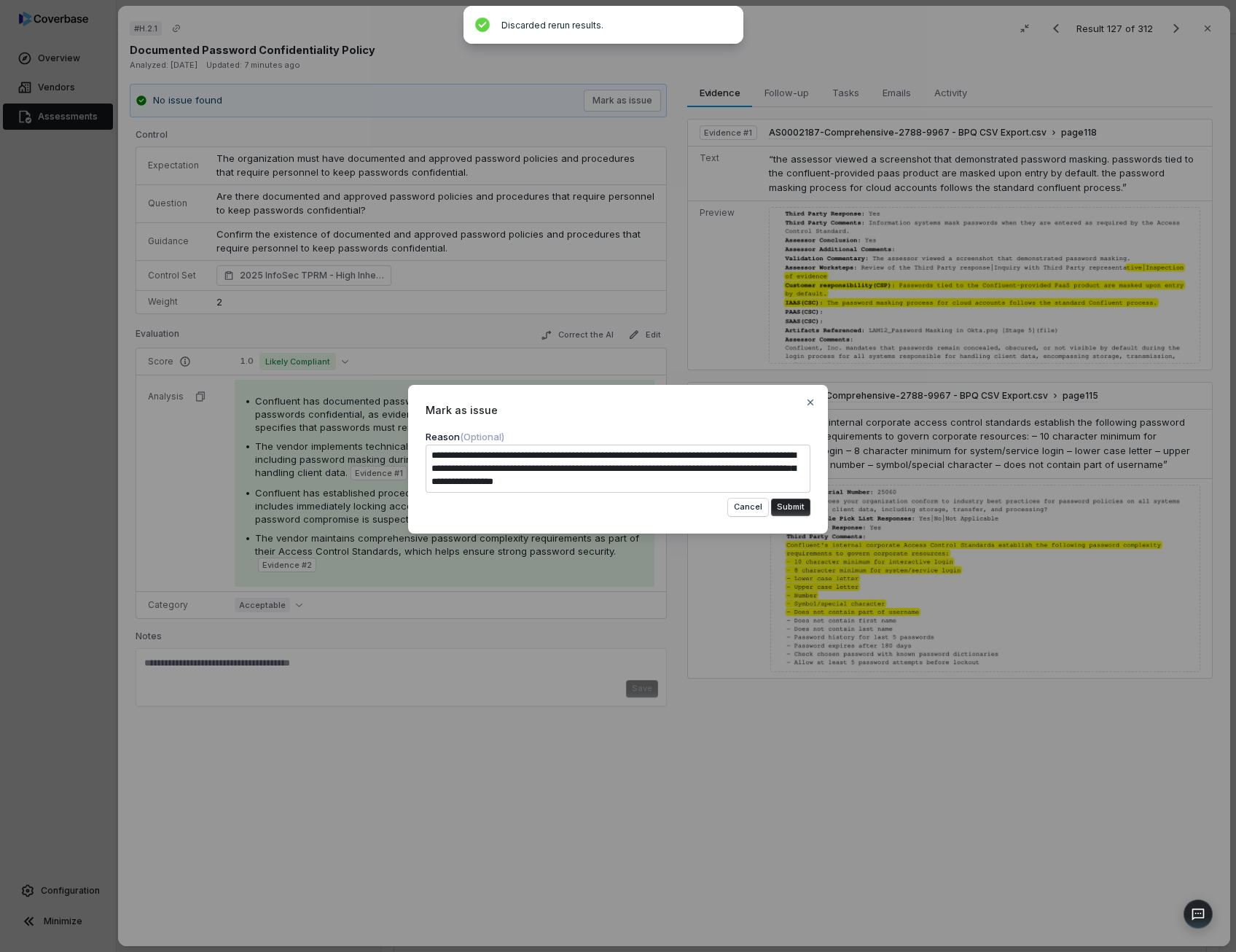
click at [791, 508] on button "Submit" at bounding box center [790, 506] width 39 height 18
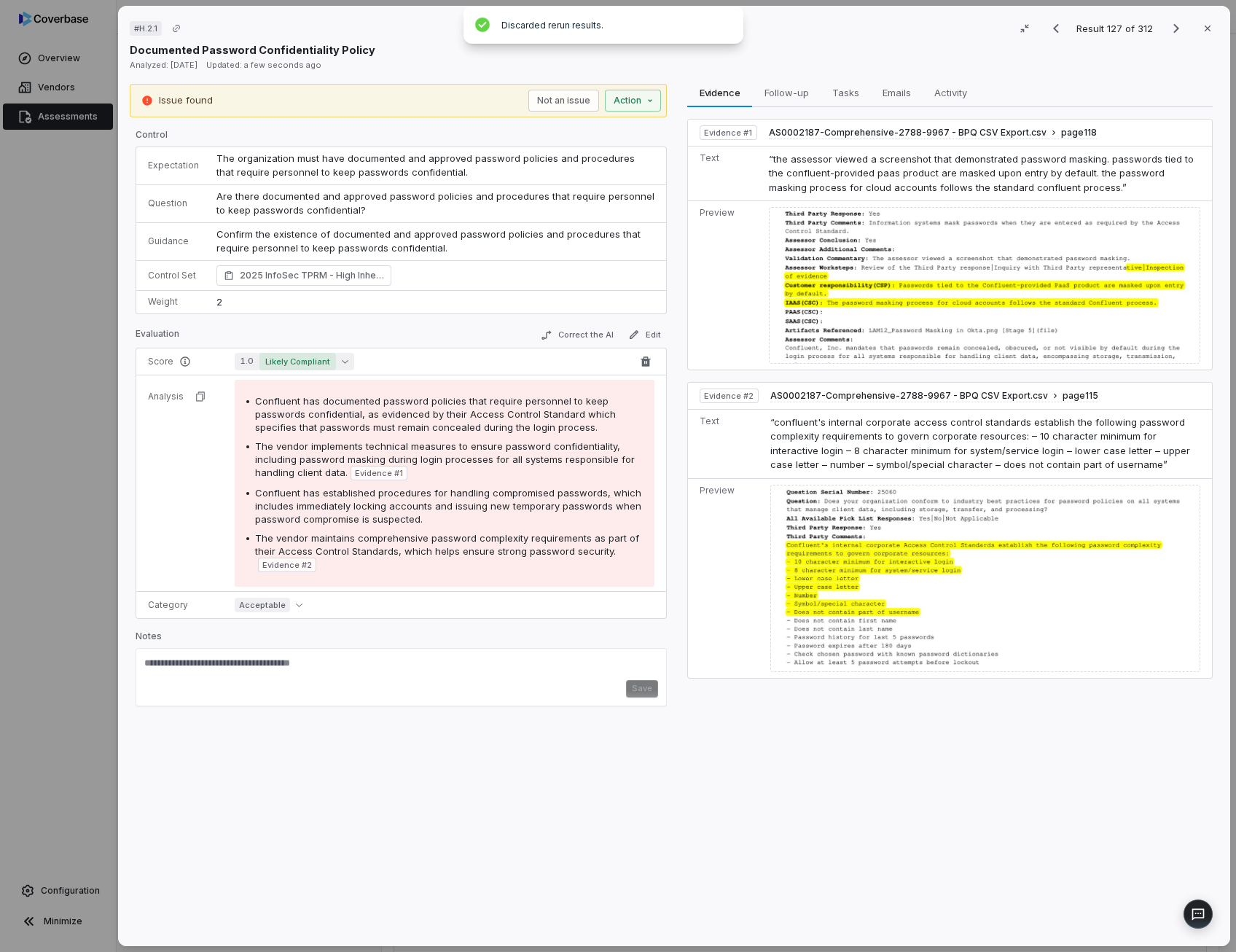
click at [342, 359] on icon "button" at bounding box center [345, 361] width 7 height 7
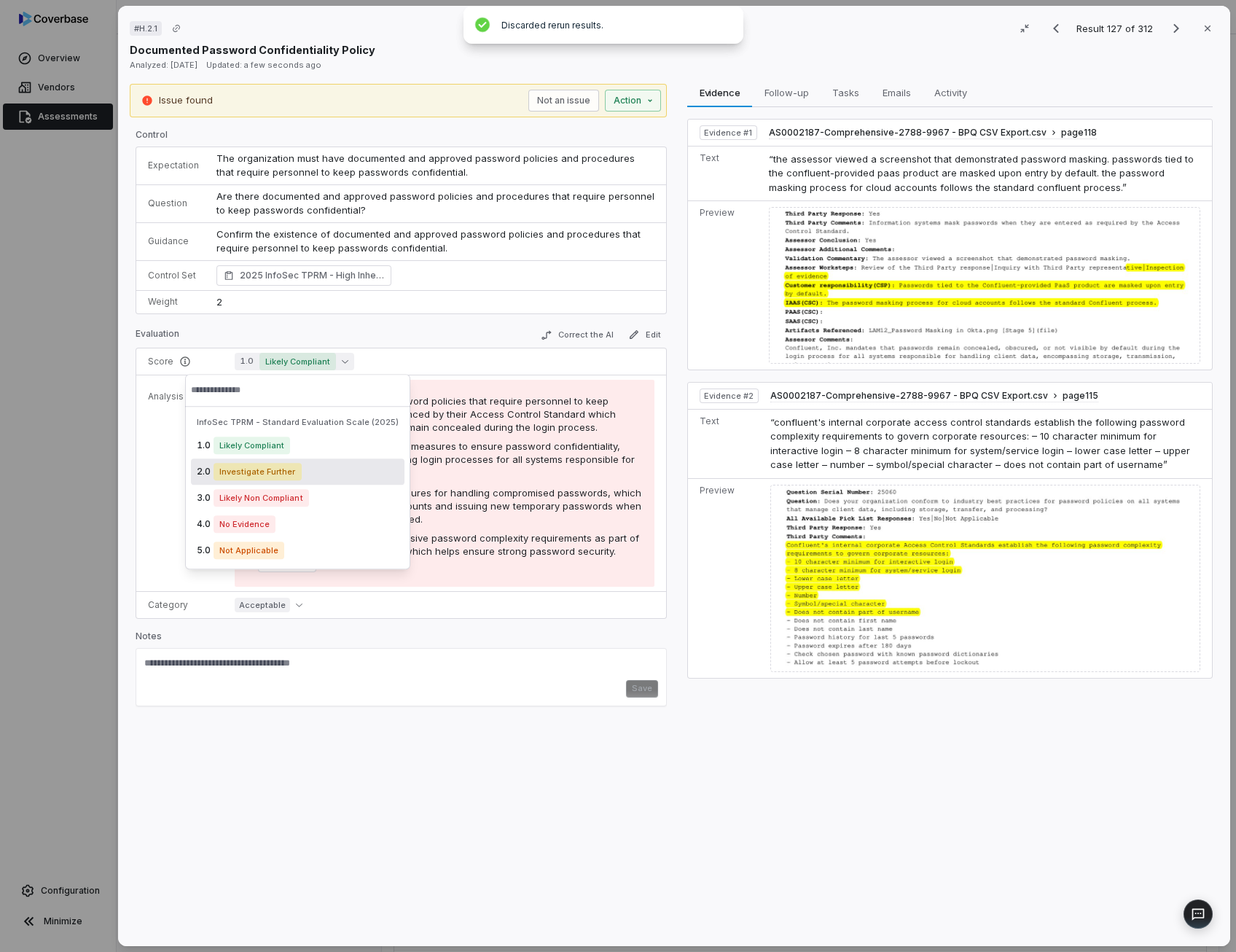
click at [273, 465] on span "Investigate Further" at bounding box center [258, 471] width 88 height 18
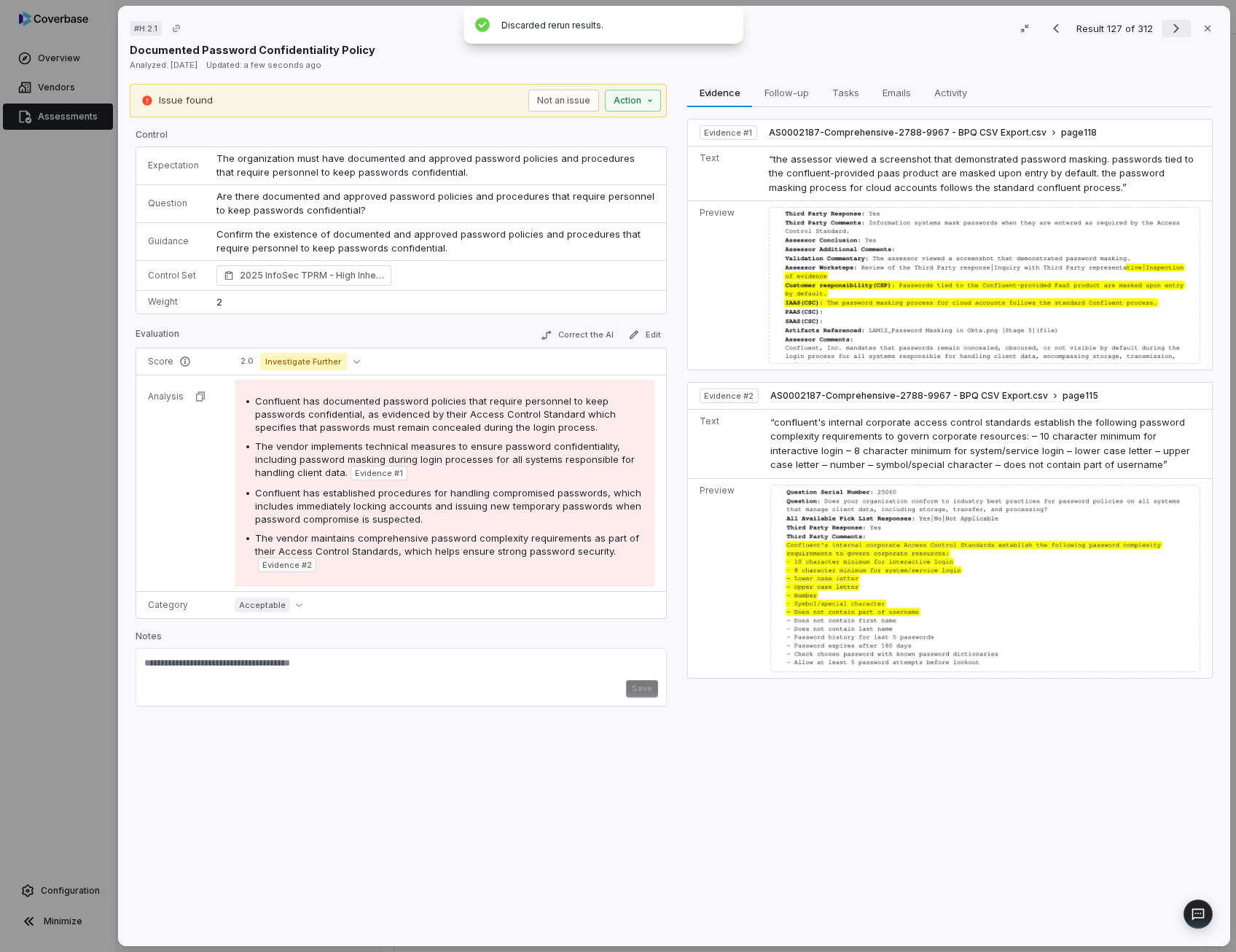
click at [1167, 30] on icon "Next result" at bounding box center [1175, 28] width 18 height 18
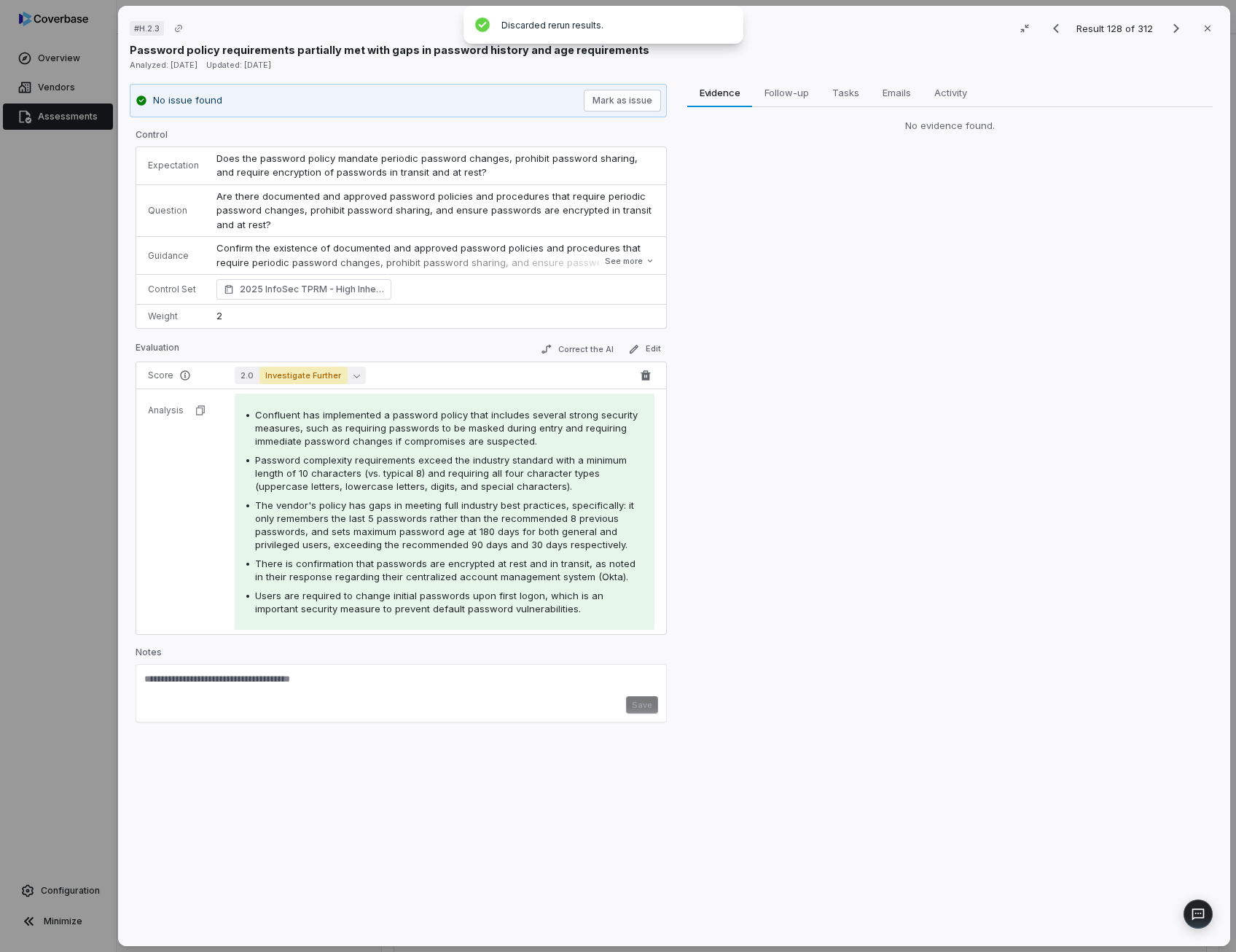
click at [352, 376] on icon "button" at bounding box center [355, 376] width 7 height 7
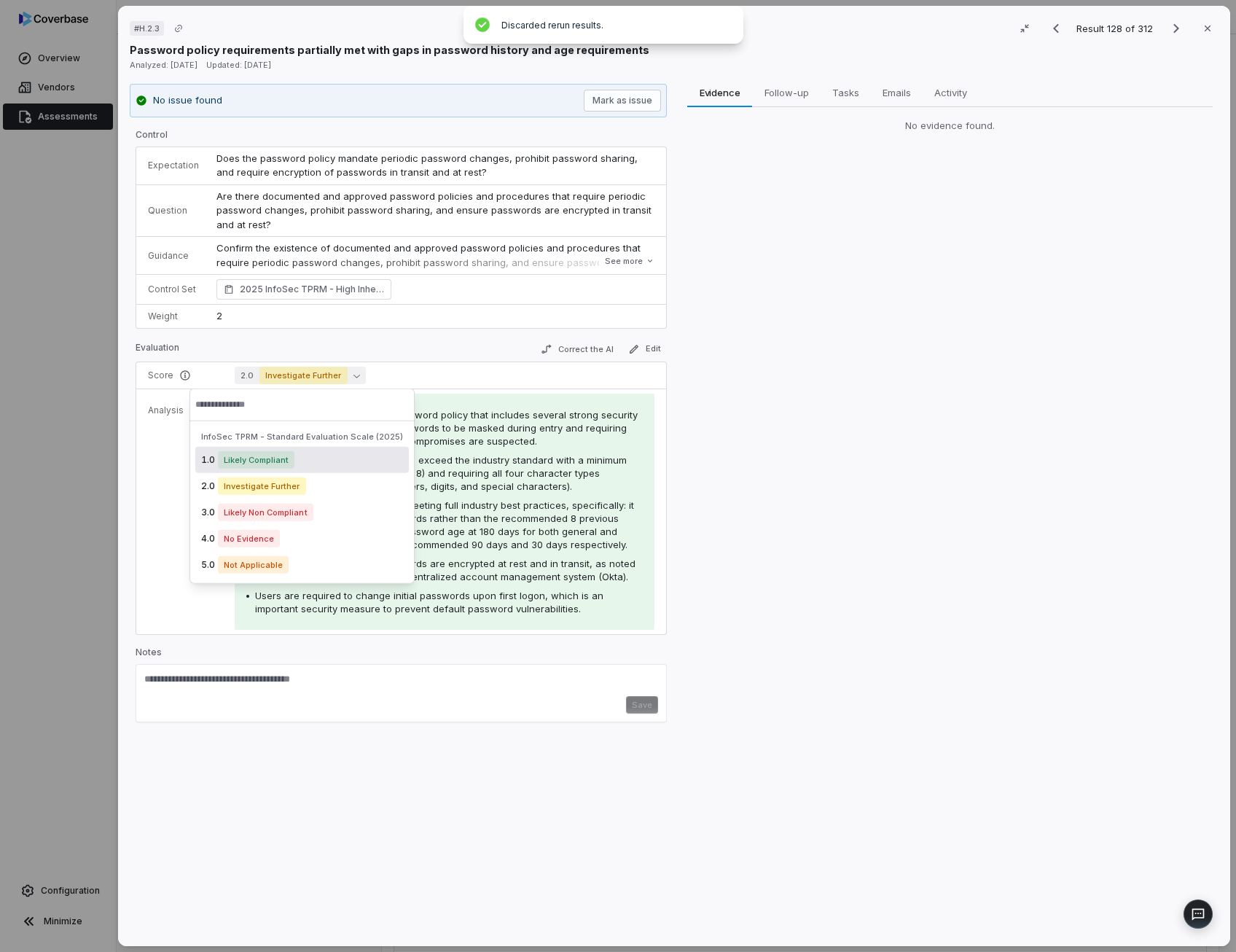
click at [312, 462] on div "1.0 Likely Compliant" at bounding box center [302, 460] width 214 height 26
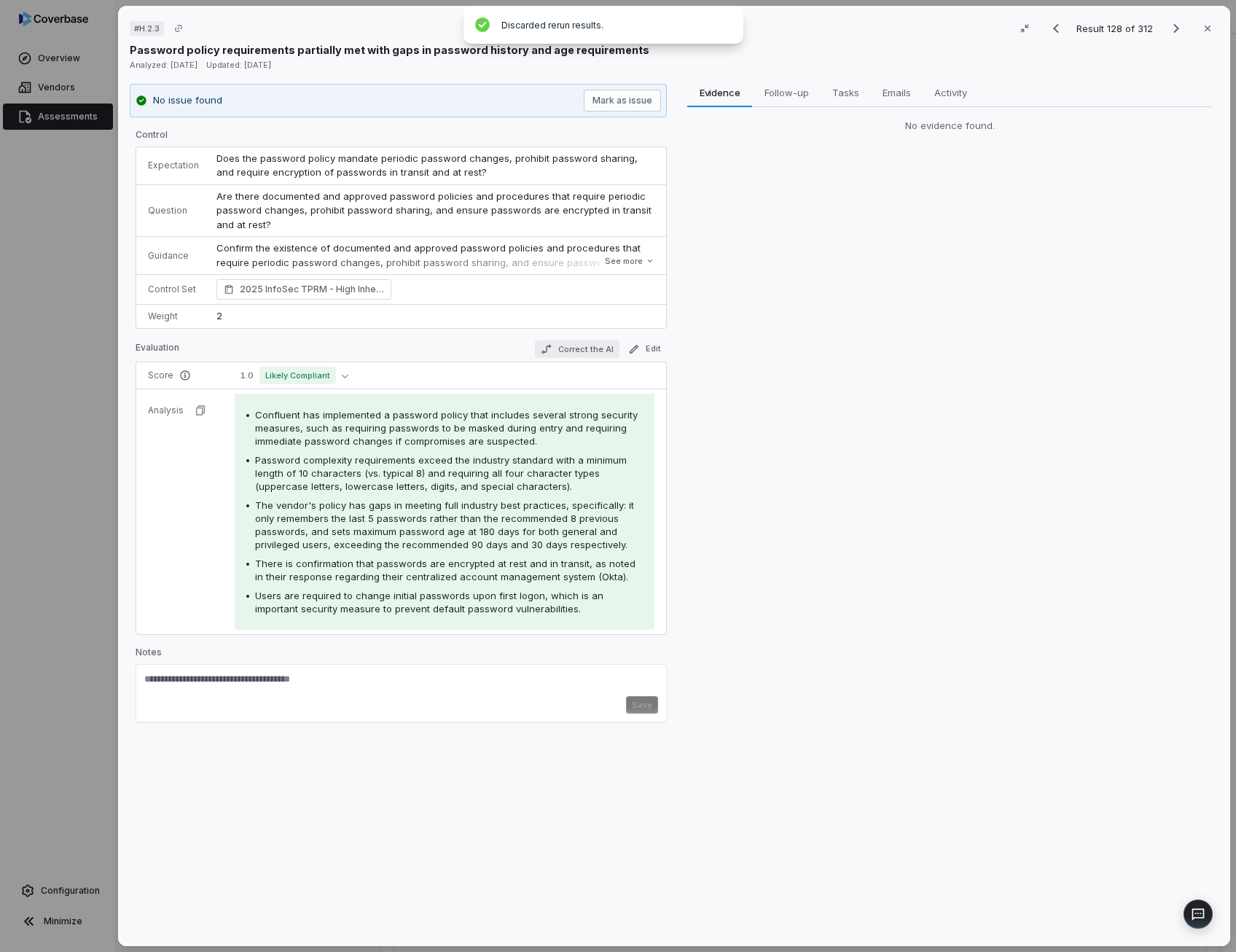
click at [573, 351] on button "Correct the AI" at bounding box center [576, 348] width 84 height 18
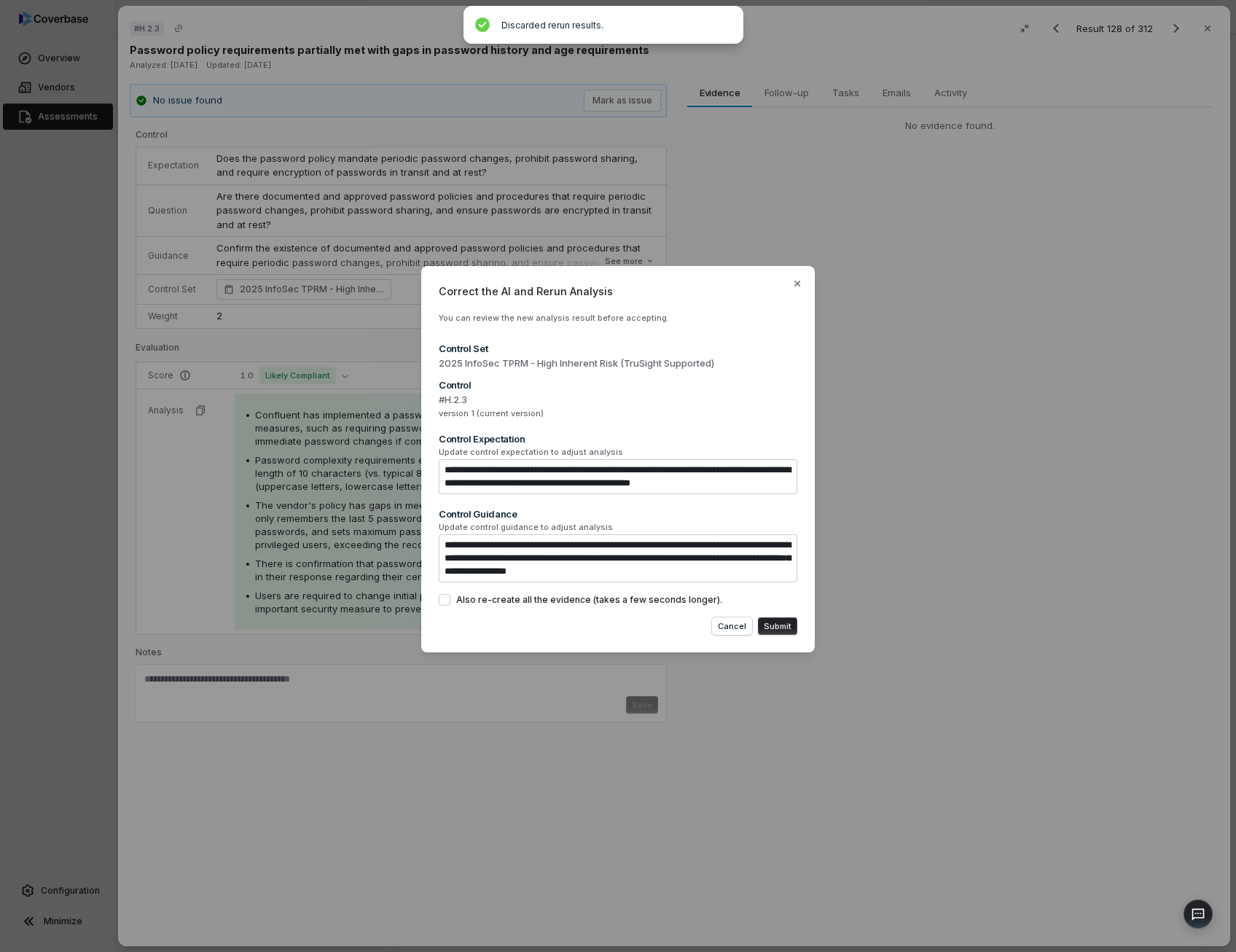
click at [448, 594] on button "Also re-create all the evidence (takes a few seconds longer)." at bounding box center [445, 600] width 11 height 11
click at [779, 620] on button "Submit" at bounding box center [777, 626] width 39 height 18
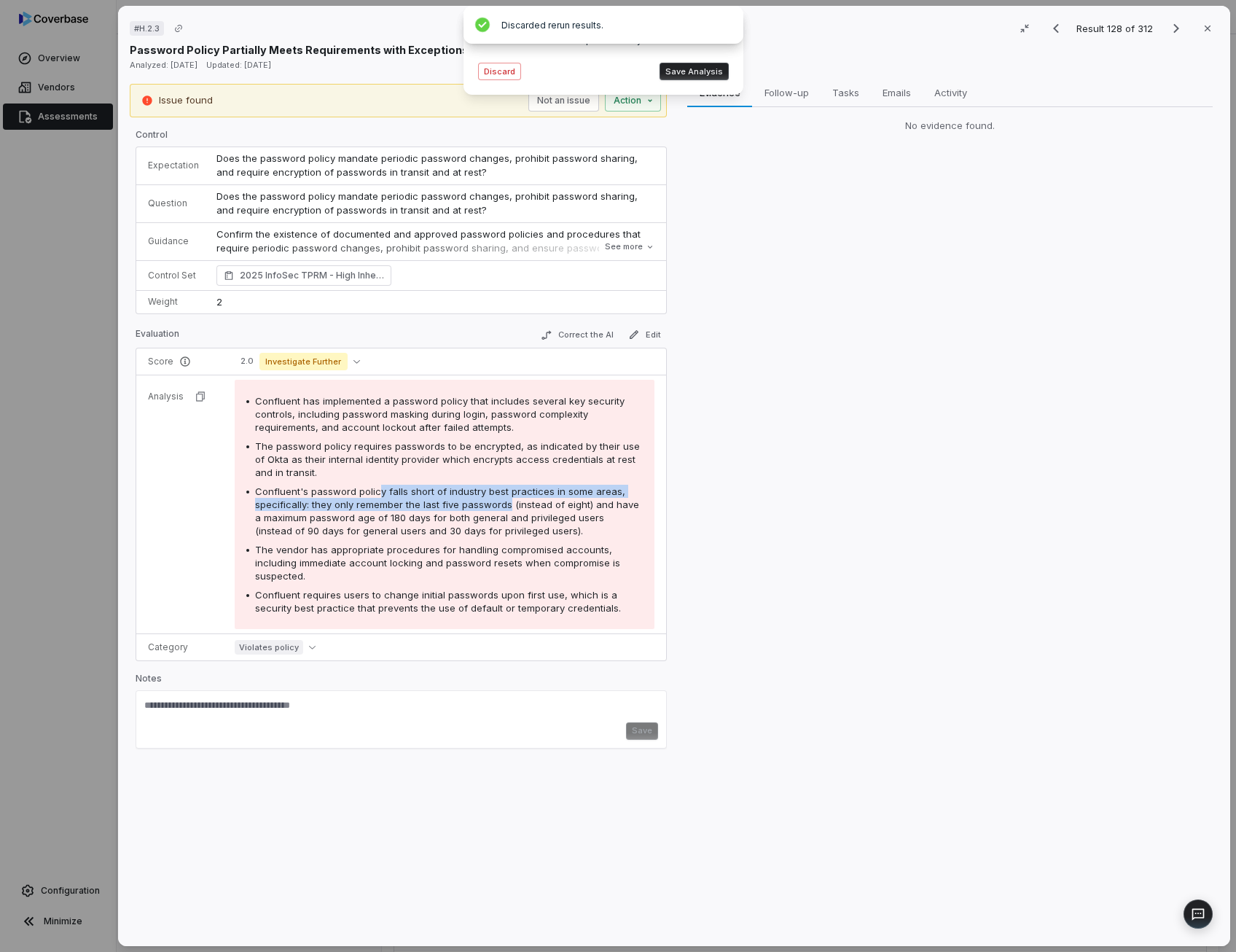
drag, startPoint x: 373, startPoint y: 490, endPoint x: 504, endPoint y: 502, distance: 131.5
click at [504, 502] on span "Confluent's password policy falls short of industry best practices in some area…" at bounding box center [447, 510] width 384 height 51
click at [500, 72] on button "Discard" at bounding box center [500, 71] width 43 height 18
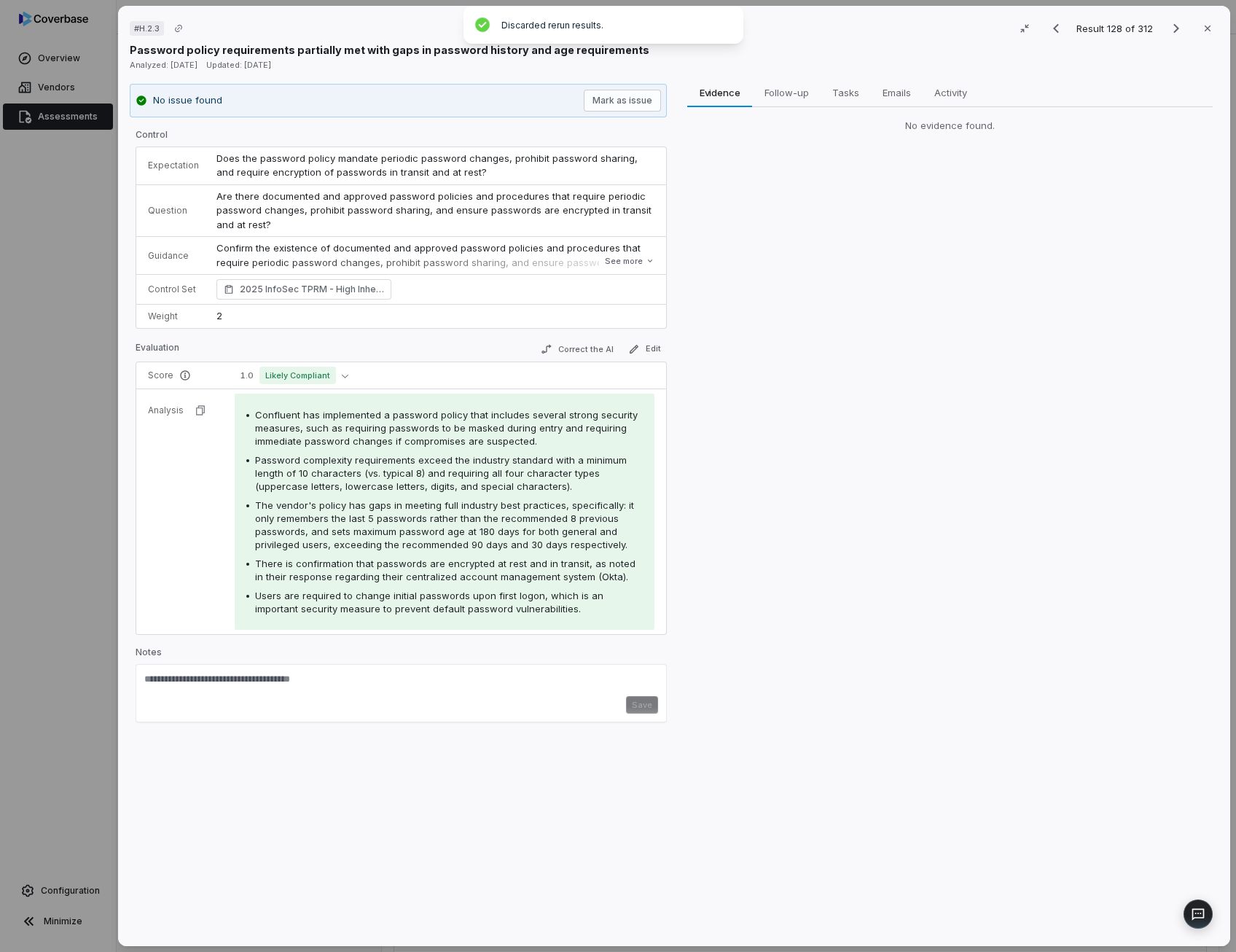
click at [362, 428] on span "Confluent has implemented a password policy that includes several strong securi…" at bounding box center [446, 428] width 382 height 38
drag, startPoint x: 362, startPoint y: 428, endPoint x: 349, endPoint y: 477, distance: 50.7
click at [349, 477] on div "Password complexity requirements exceed the industry standard with a minimum le…" at bounding box center [448, 473] width 388 height 39
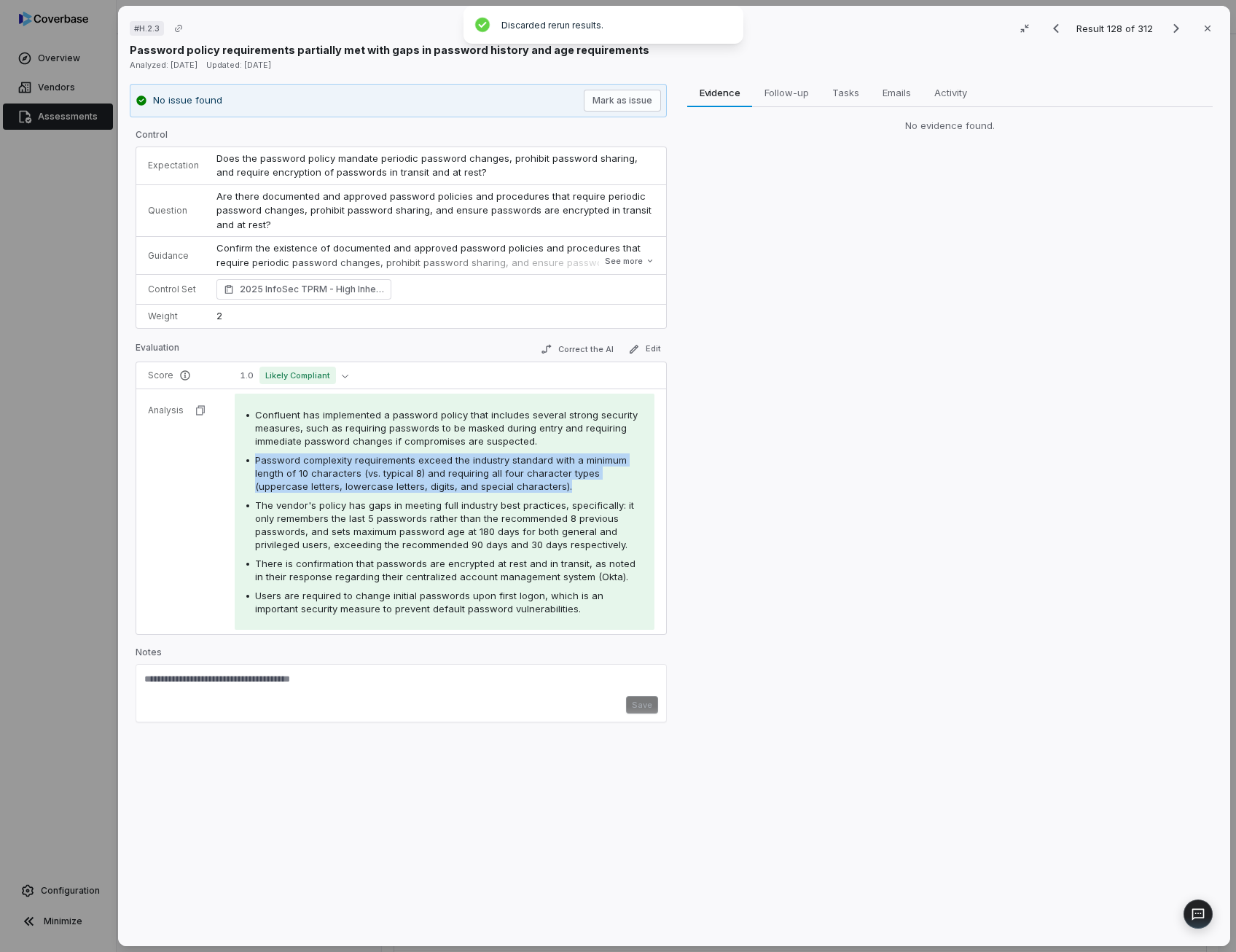
click at [349, 477] on div "Password complexity requirements exceed the industry standard with a minimum le…" at bounding box center [448, 473] width 388 height 39
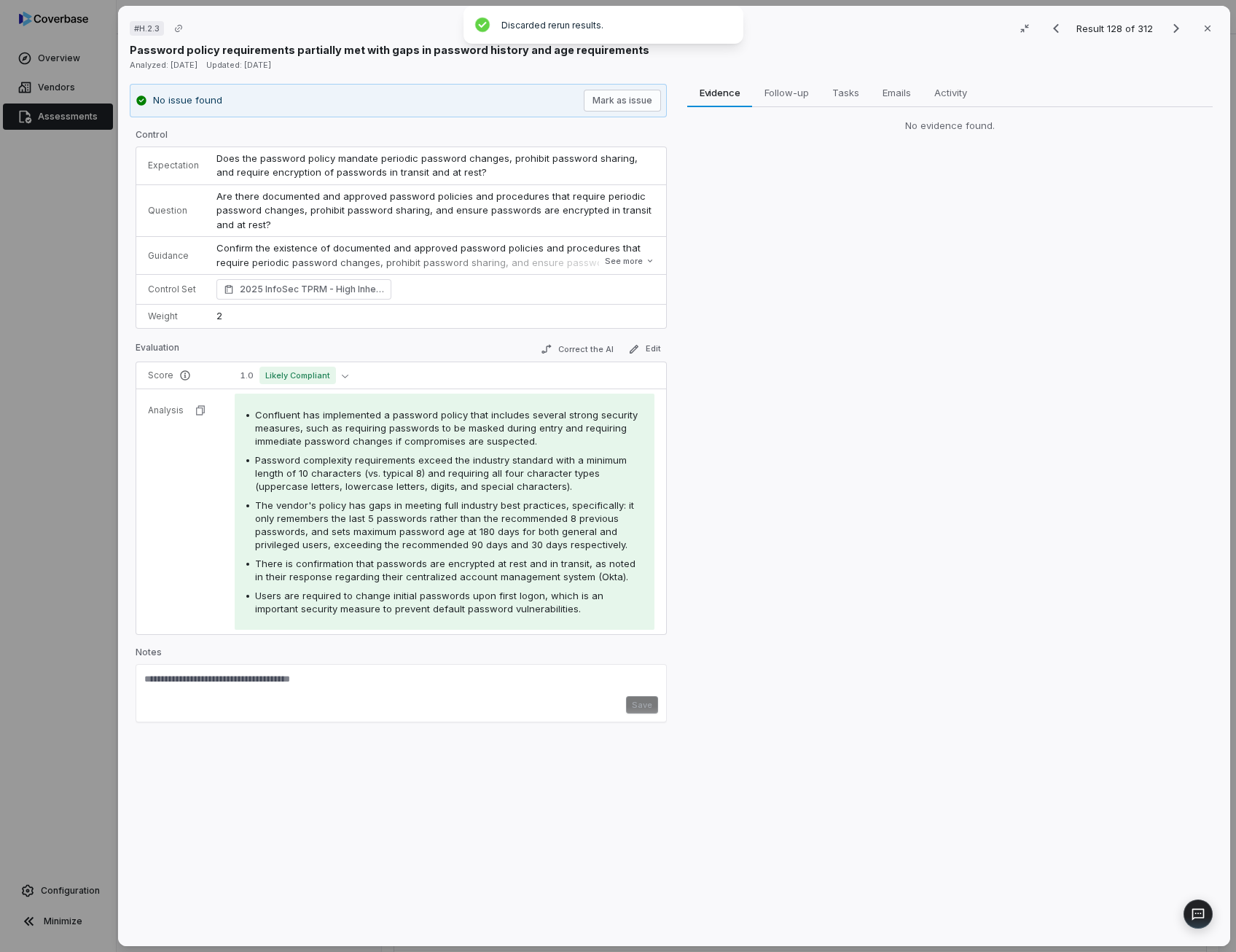
drag, startPoint x: 349, startPoint y: 477, endPoint x: 359, endPoint y: 528, distance: 52.0
click at [359, 528] on span "The vendor's policy has gaps in meeting full industry best practices, specifica…" at bounding box center [445, 524] width 379 height 51
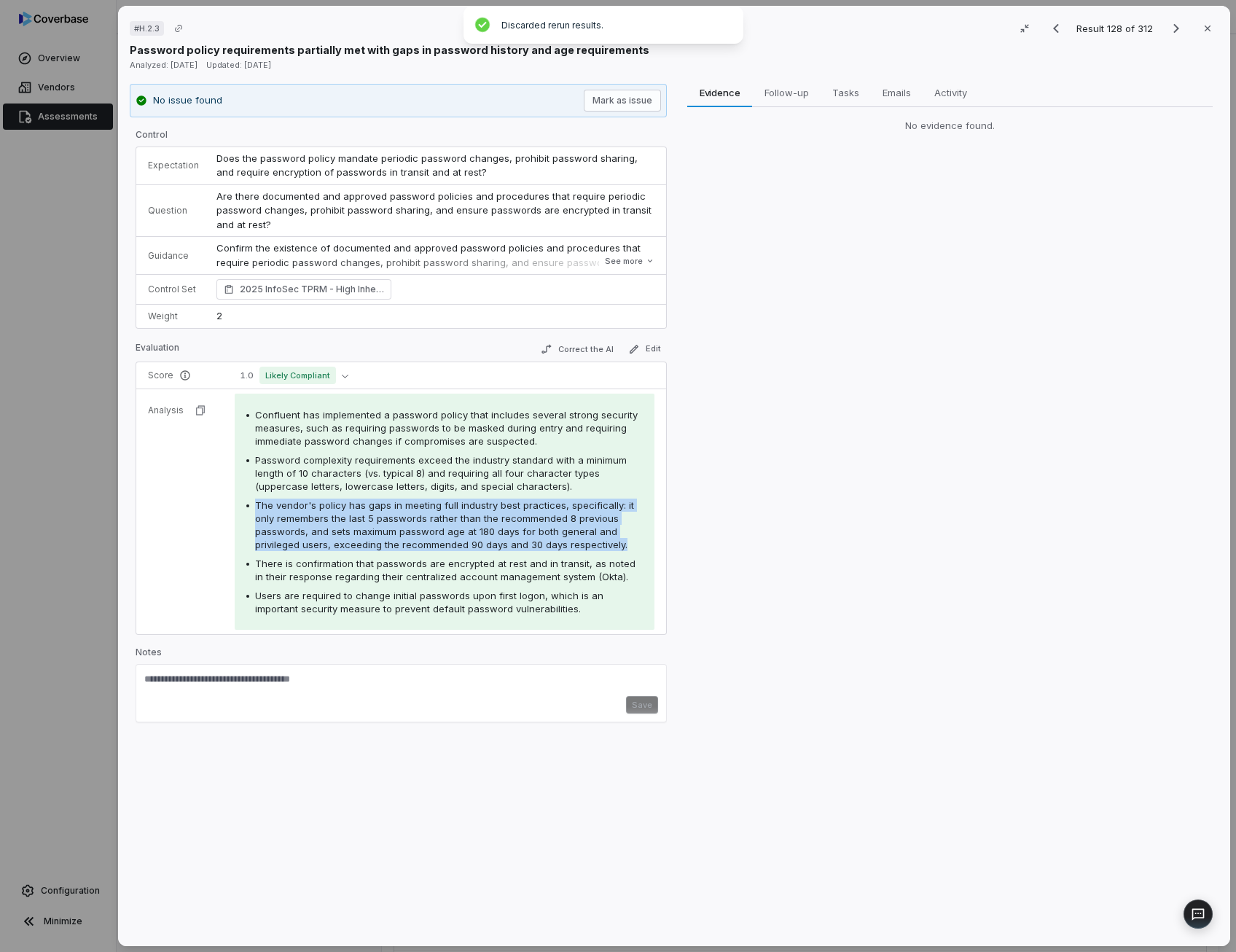
drag, startPoint x: 359, startPoint y: 528, endPoint x: 343, endPoint y: 525, distance: 16.3
click at [343, 525] on span "The vendor's policy has gaps in meeting full industry best practices, specifica…" at bounding box center [445, 524] width 379 height 51
click at [555, 519] on span "The vendor's policy has gaps in meeting full industry best practices, specifica…" at bounding box center [445, 524] width 379 height 51
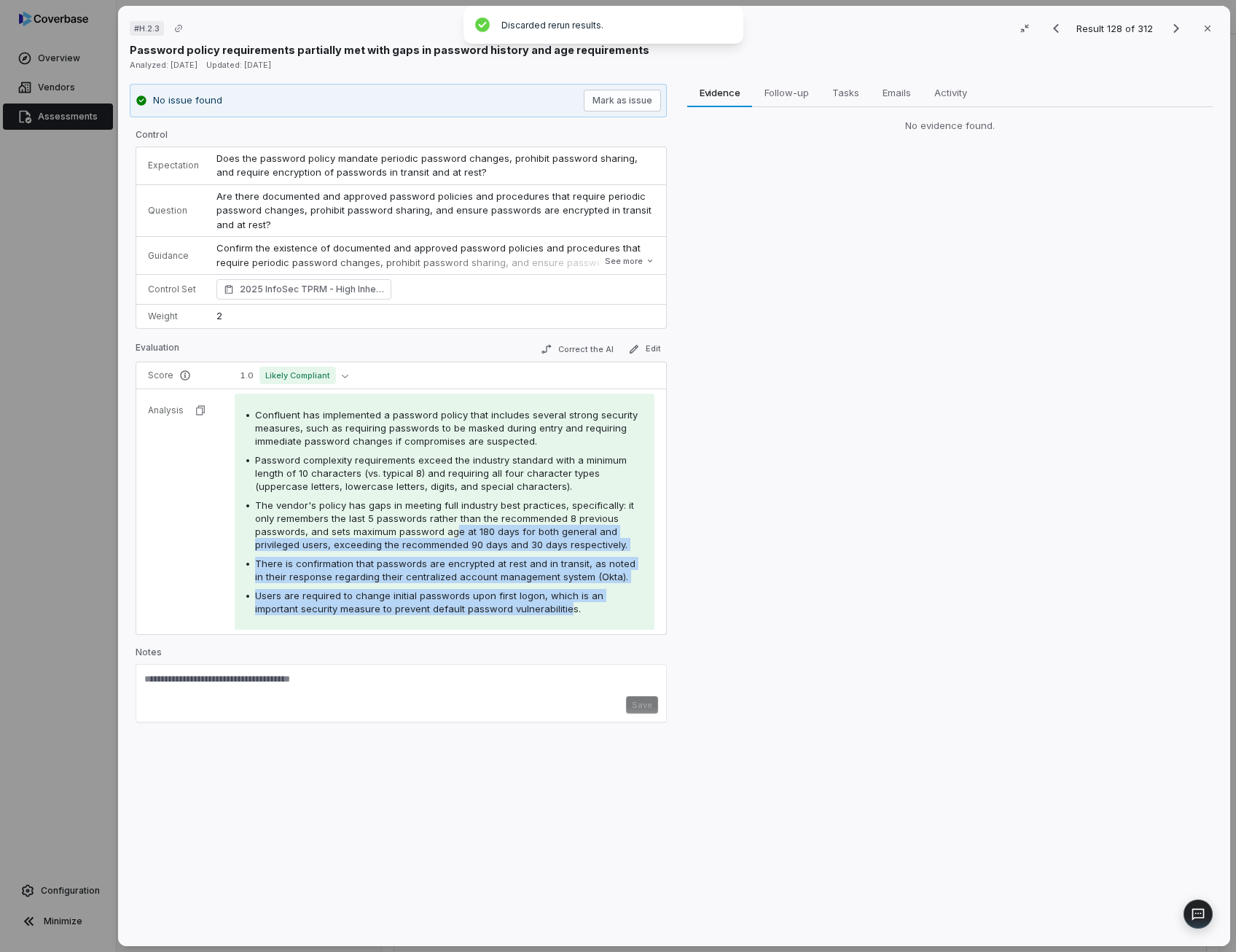
drag, startPoint x: 449, startPoint y: 529, endPoint x: 519, endPoint y: 600, distance: 99.7
click at [519, 600] on div "Confluent has implemented a password policy that includes several strong securi…" at bounding box center [445, 511] width 396 height 206
click at [565, 355] on button "Correct the AI" at bounding box center [576, 348] width 84 height 18
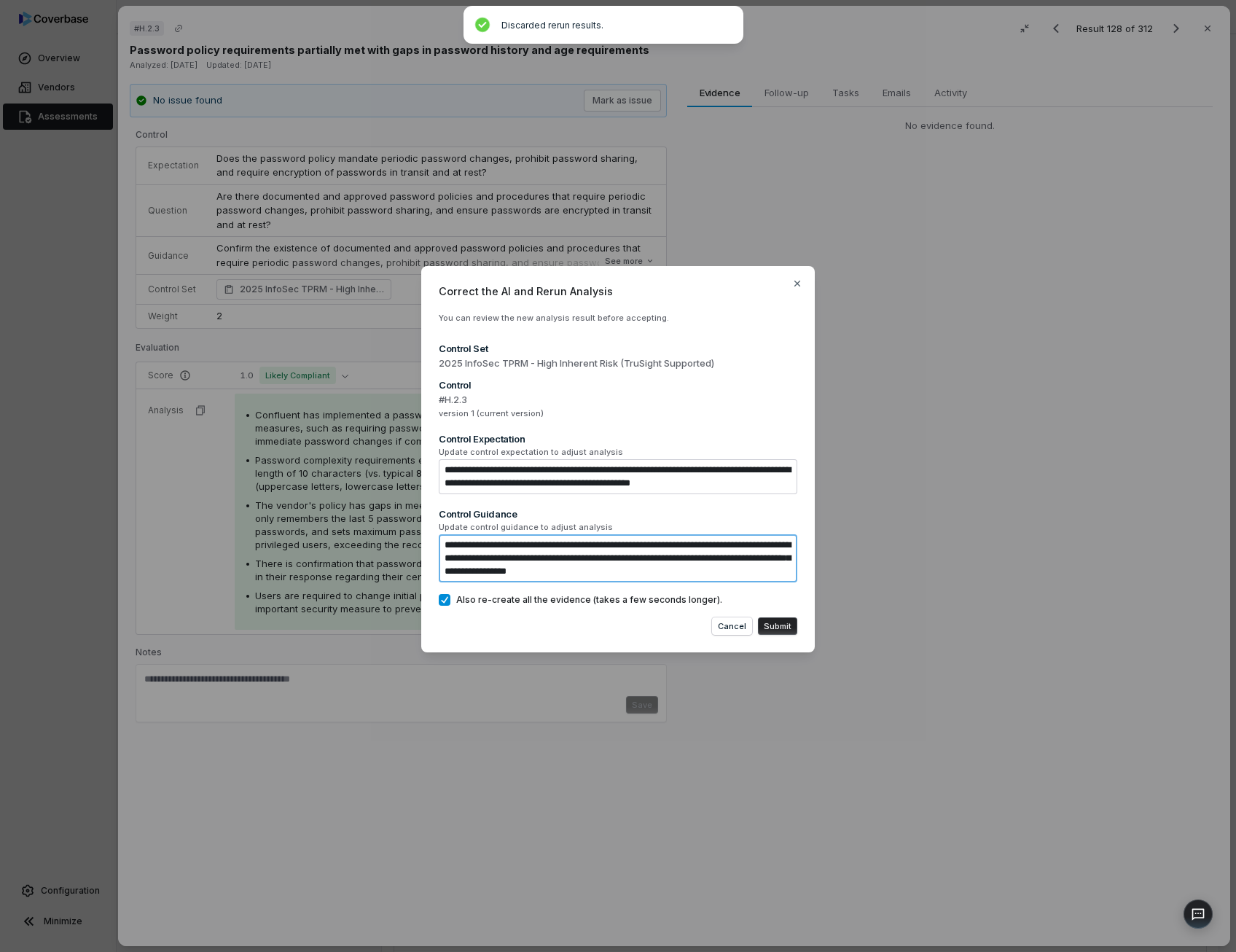
click at [772, 566] on textarea "**********" at bounding box center [618, 558] width 359 height 48
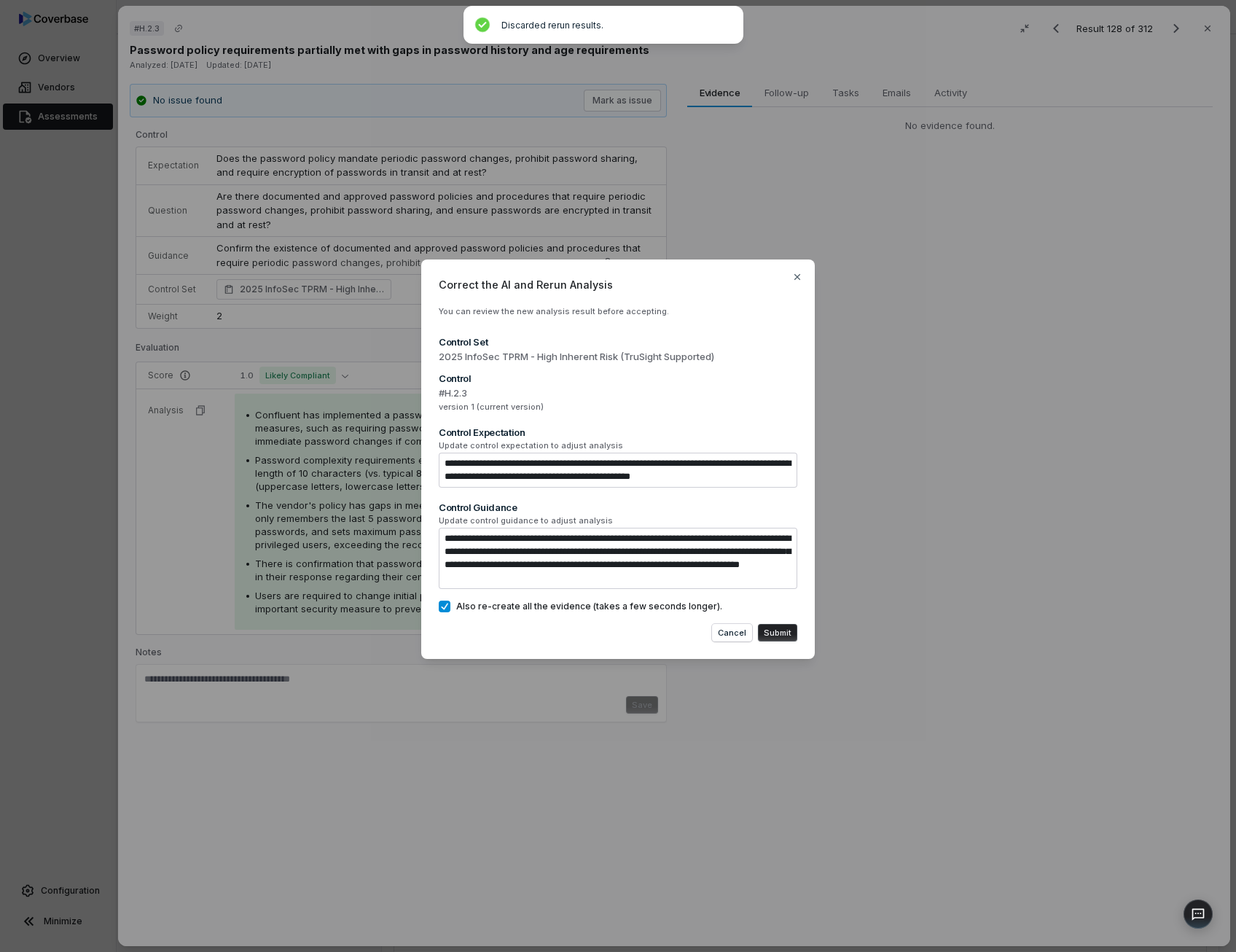
click at [785, 624] on button "Submit" at bounding box center [777, 632] width 39 height 18
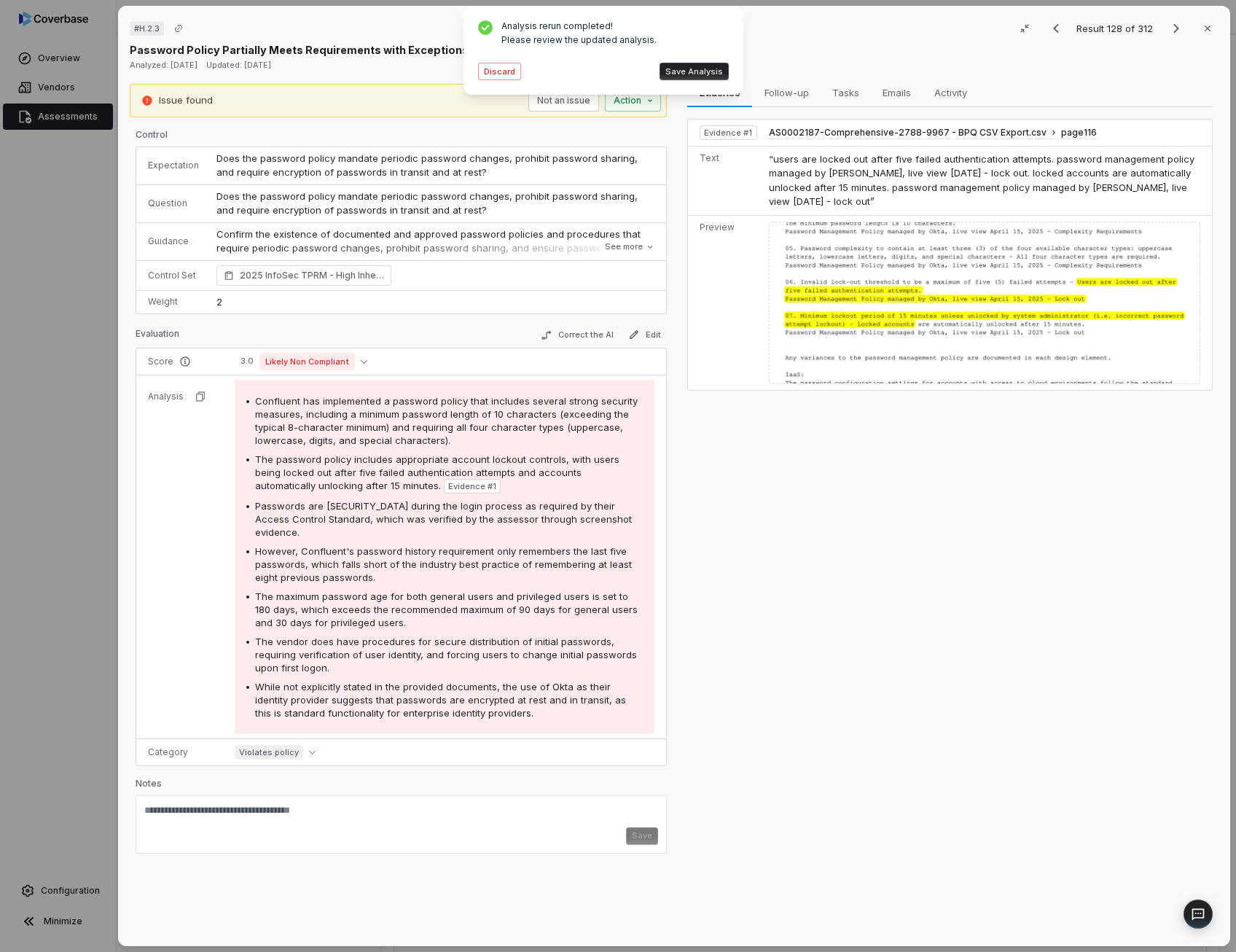
click at [523, 410] on span "Confluent has implemented a password policy that includes several strong securi…" at bounding box center [446, 420] width 382 height 51
drag, startPoint x: 523, startPoint y: 410, endPoint x: 478, endPoint y: 461, distance: 68.0
click at [478, 461] on span "The password policy includes appropriate account lockout controls, with users b…" at bounding box center [437, 472] width 364 height 38
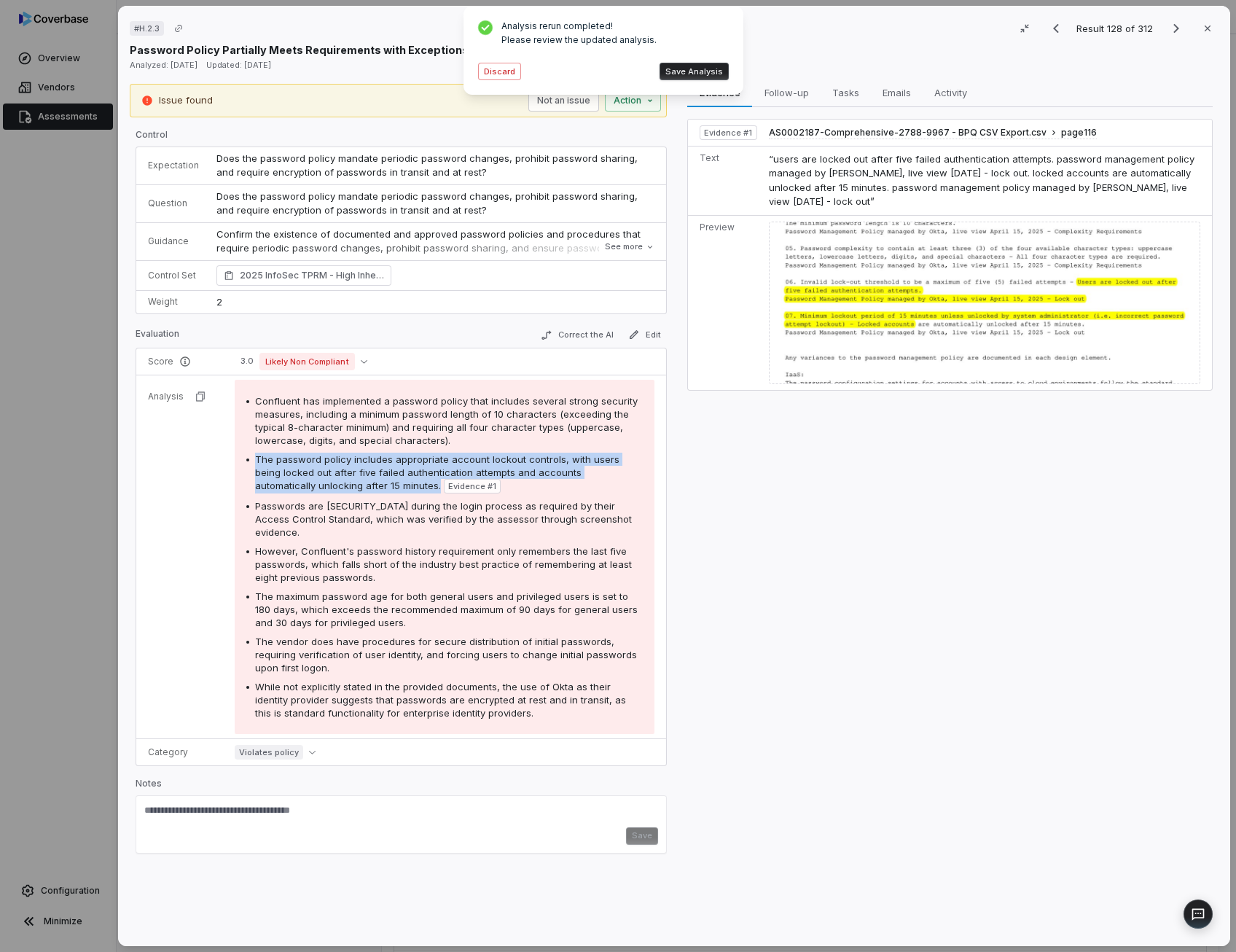
click at [478, 461] on span "The password policy includes appropriate account lockout controls, with users b…" at bounding box center [437, 472] width 364 height 38
click at [421, 509] on div "Passwords are [SECURITY_DATA] during the login process as required by their Acc…" at bounding box center [448, 519] width 388 height 39
drag, startPoint x: 421, startPoint y: 509, endPoint x: 392, endPoint y: 558, distance: 56.9
click at [392, 558] on span "However, Confluent's password history requirement only remembers the last five …" at bounding box center [443, 563] width 376 height 38
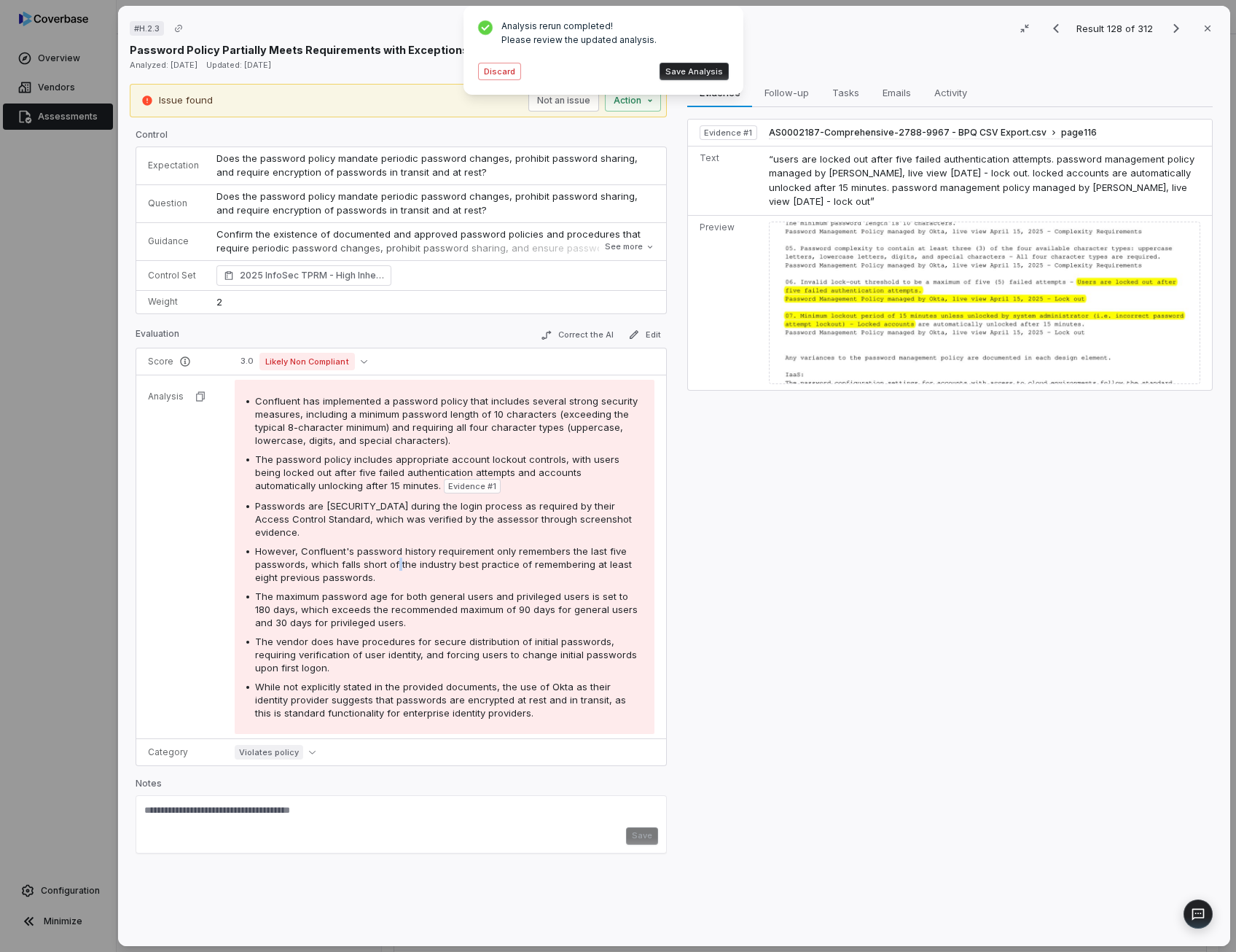
click at [392, 558] on span "However, Confluent's password history requirement only remembers the last five …" at bounding box center [443, 563] width 376 height 38
drag, startPoint x: 392, startPoint y: 558, endPoint x: 382, endPoint y: 604, distance: 47.1
click at [382, 604] on span "The maximum password age for both general users and privileged users is set to …" at bounding box center [446, 609] width 382 height 38
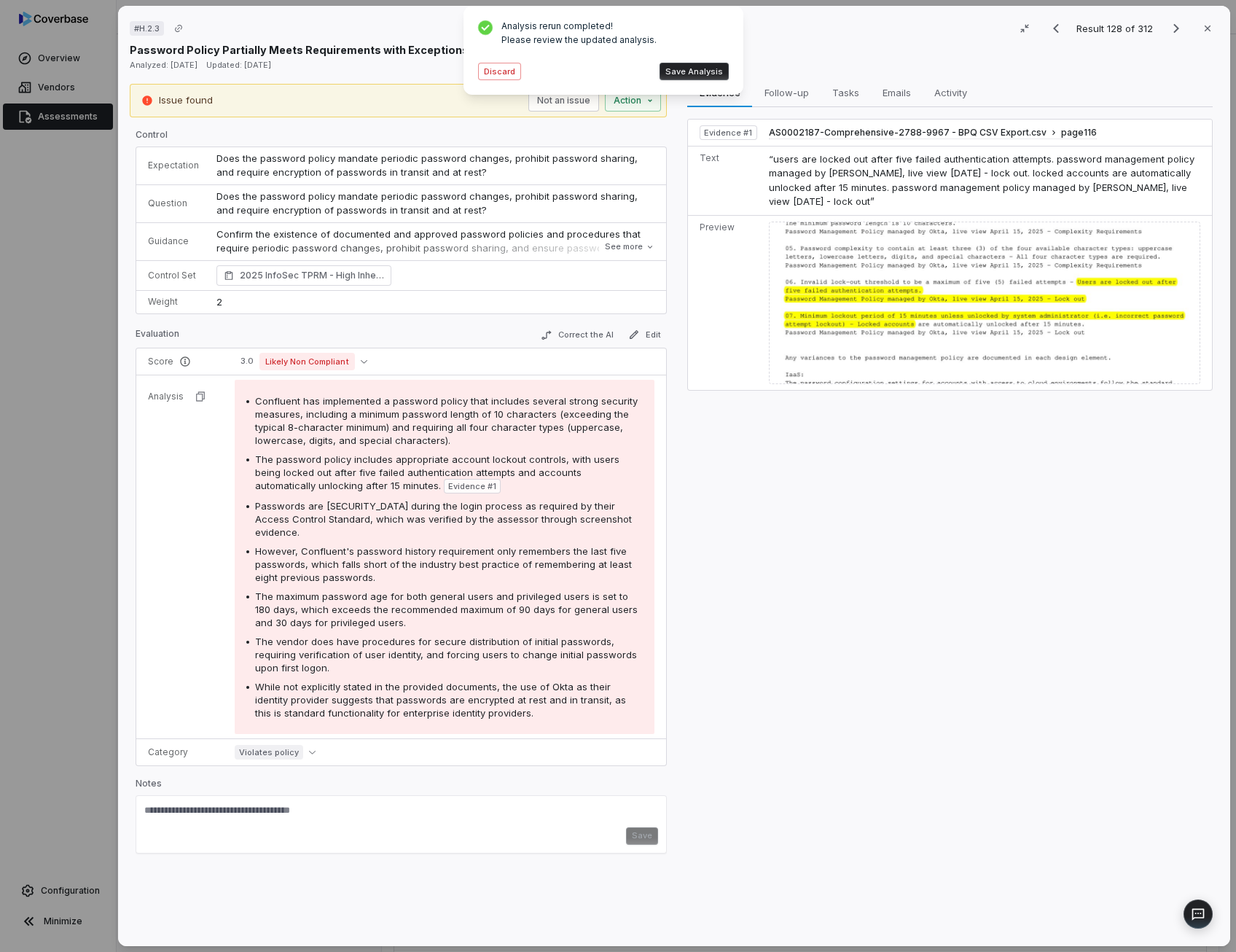
drag, startPoint x: 382, startPoint y: 604, endPoint x: 369, endPoint y: 645, distance: 43.0
click at [369, 645] on div "The vendor does have procedures for secure distribution of initial passwords, r…" at bounding box center [448, 654] width 388 height 39
drag, startPoint x: 369, startPoint y: 645, endPoint x: 364, endPoint y: 682, distance: 37.3
click at [364, 682] on span "While not explicitly stated in the provided documents, the use of Okta as their…" at bounding box center [440, 699] width 371 height 38
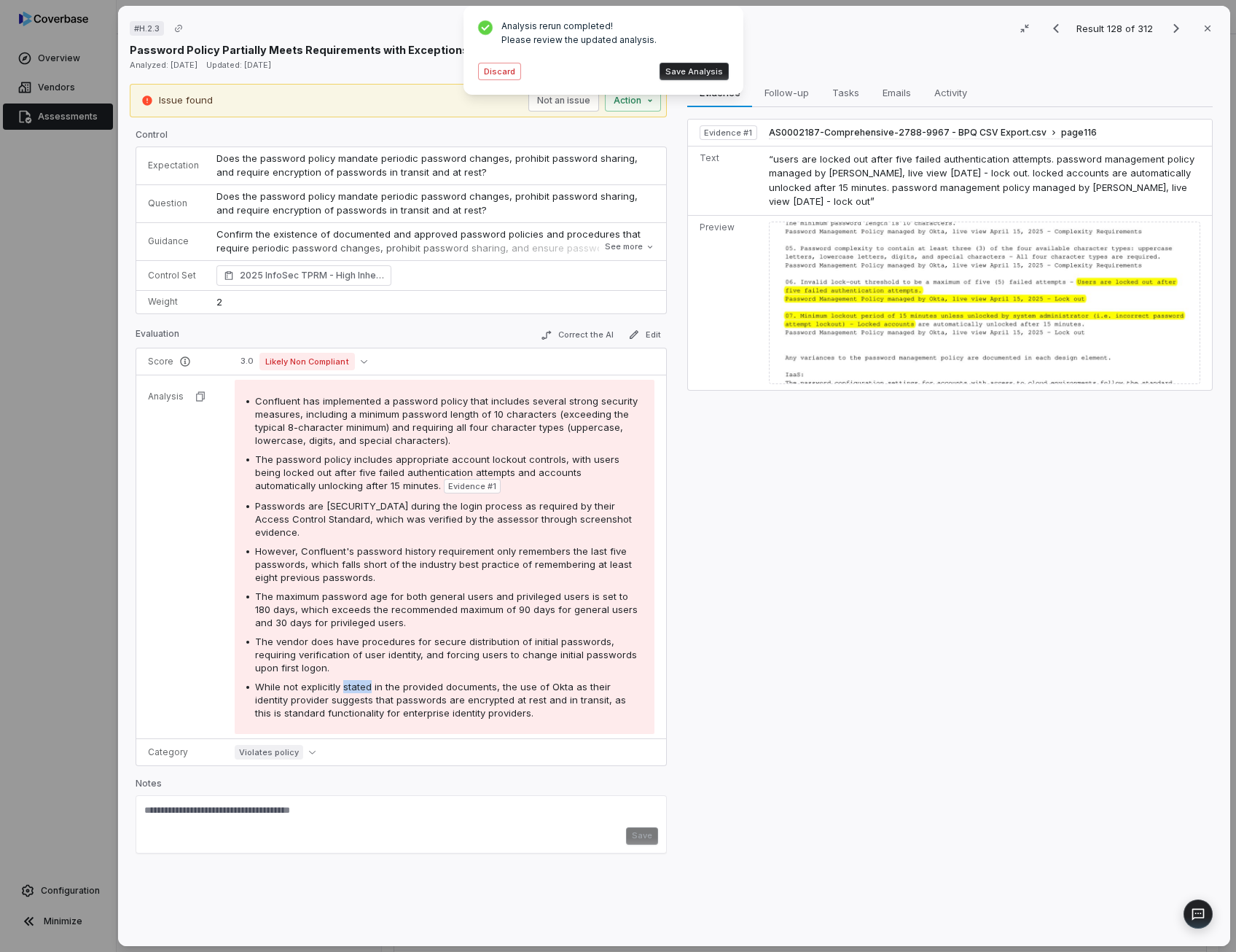
click at [364, 682] on span "While not explicitly stated in the provided documents, the use of Okta as their…" at bounding box center [440, 699] width 371 height 38
click at [406, 202] on td "Does the password policy mandate periodic password changes, prohibit password s…" at bounding box center [436, 203] width 459 height 38
click at [224, 814] on textarea at bounding box center [401, 815] width 514 height 23
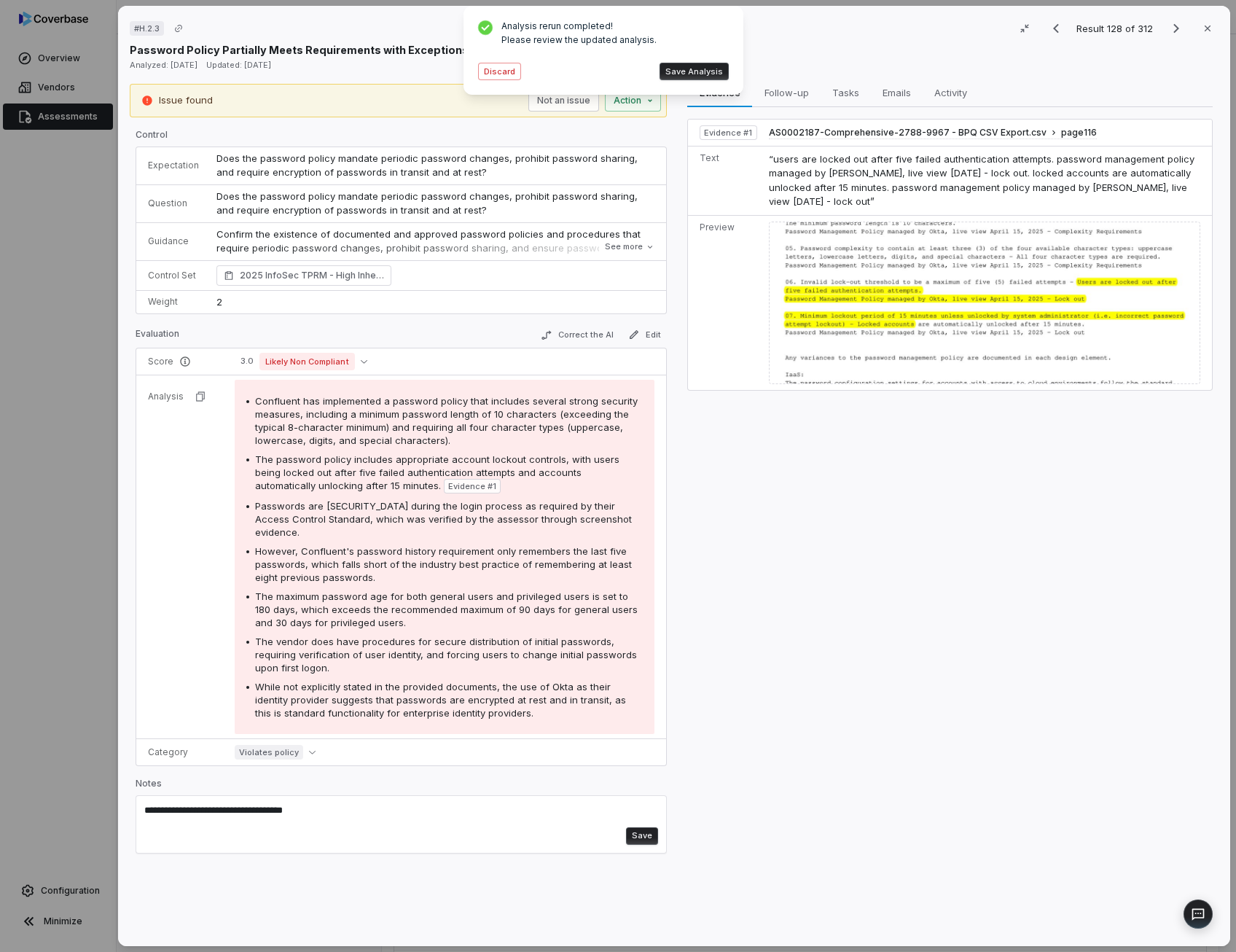
paste textarea "**********"
click at [324, 814] on textarea "**********" at bounding box center [399, 823] width 510 height 40
click at [322, 807] on textarea "**********" at bounding box center [399, 823] width 510 height 40
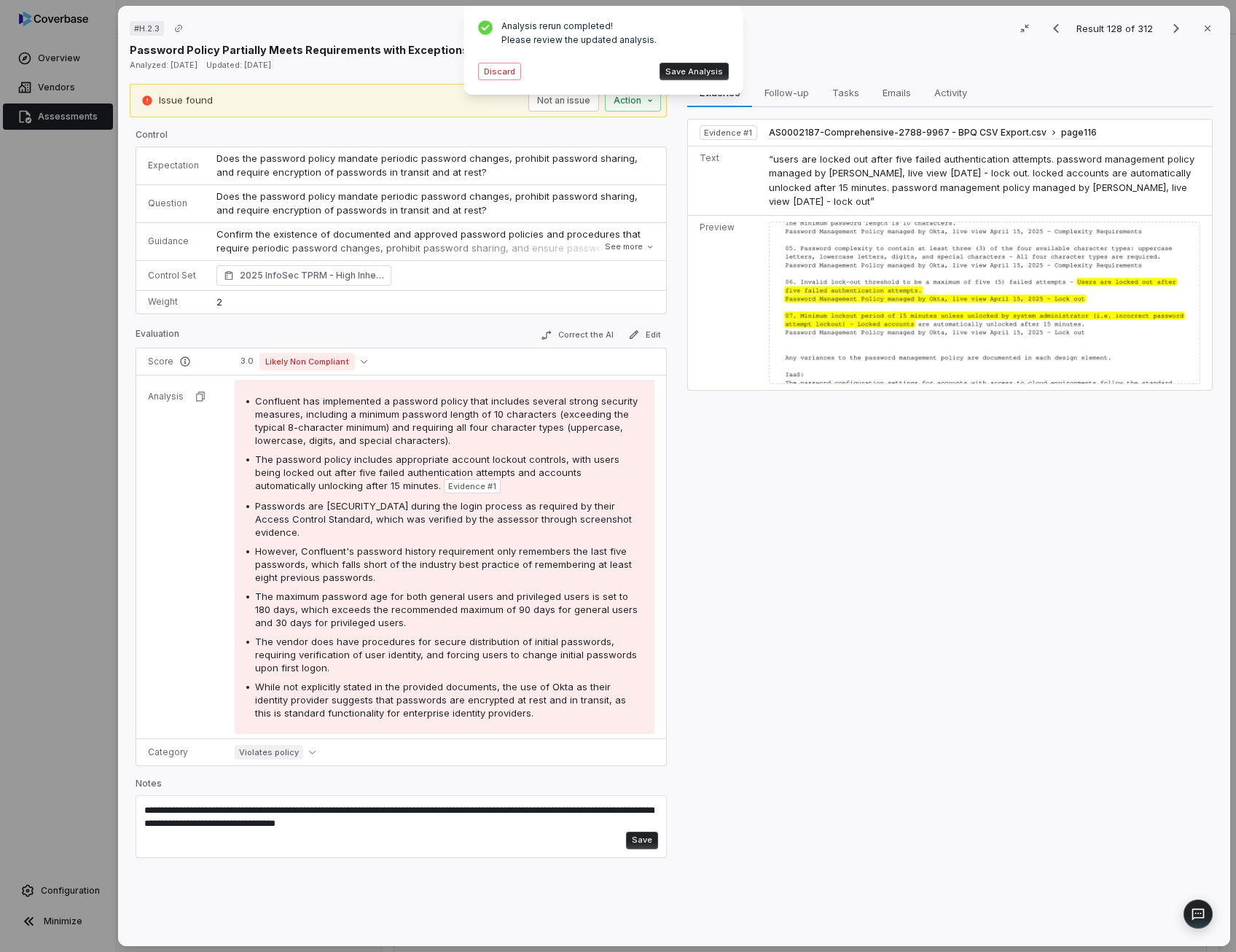
click at [466, 818] on textarea "**********" at bounding box center [399, 823] width 510 height 40
click at [166, 804] on textarea "**********" at bounding box center [399, 823] width 510 height 40
click at [175, 811] on textarea "**********" at bounding box center [399, 823] width 510 height 40
click at [174, 811] on textarea "**********" at bounding box center [399, 823] width 510 height 40
click at [717, 66] on button "Save Analysis" at bounding box center [694, 71] width 69 height 18
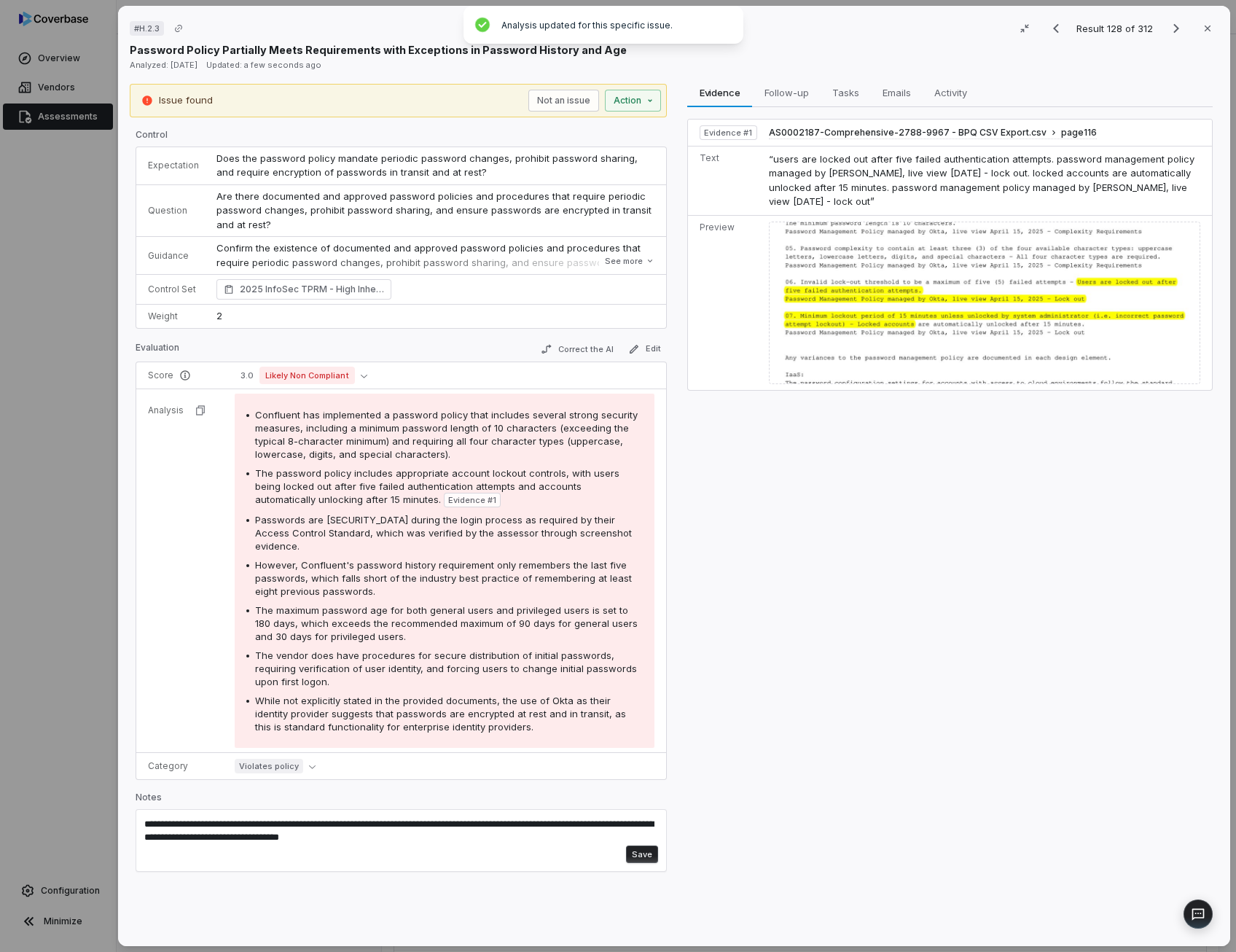
click at [645, 862] on button "Save" at bounding box center [642, 854] width 32 height 18
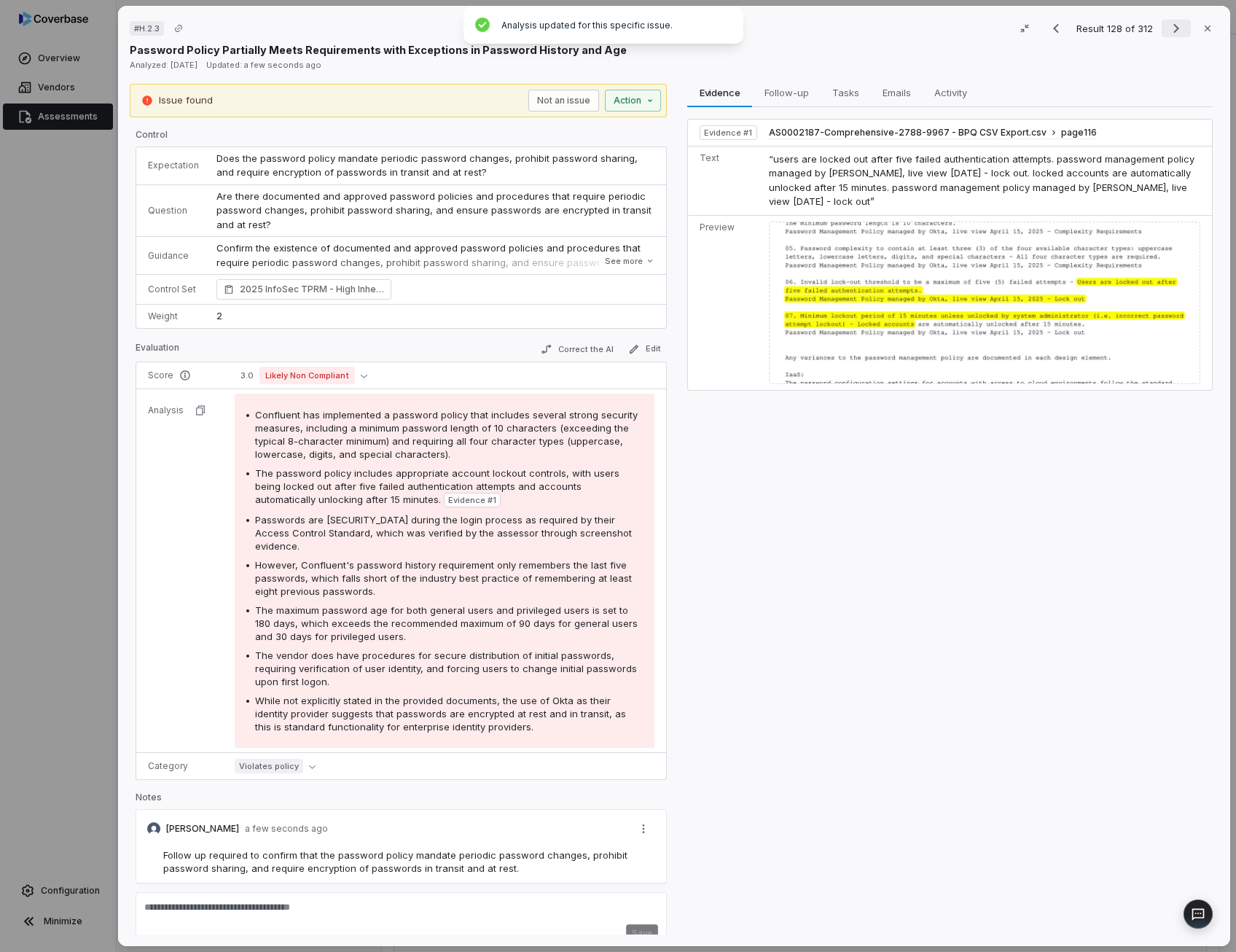
click at [1168, 24] on icon "Next result" at bounding box center [1175, 28] width 18 height 18
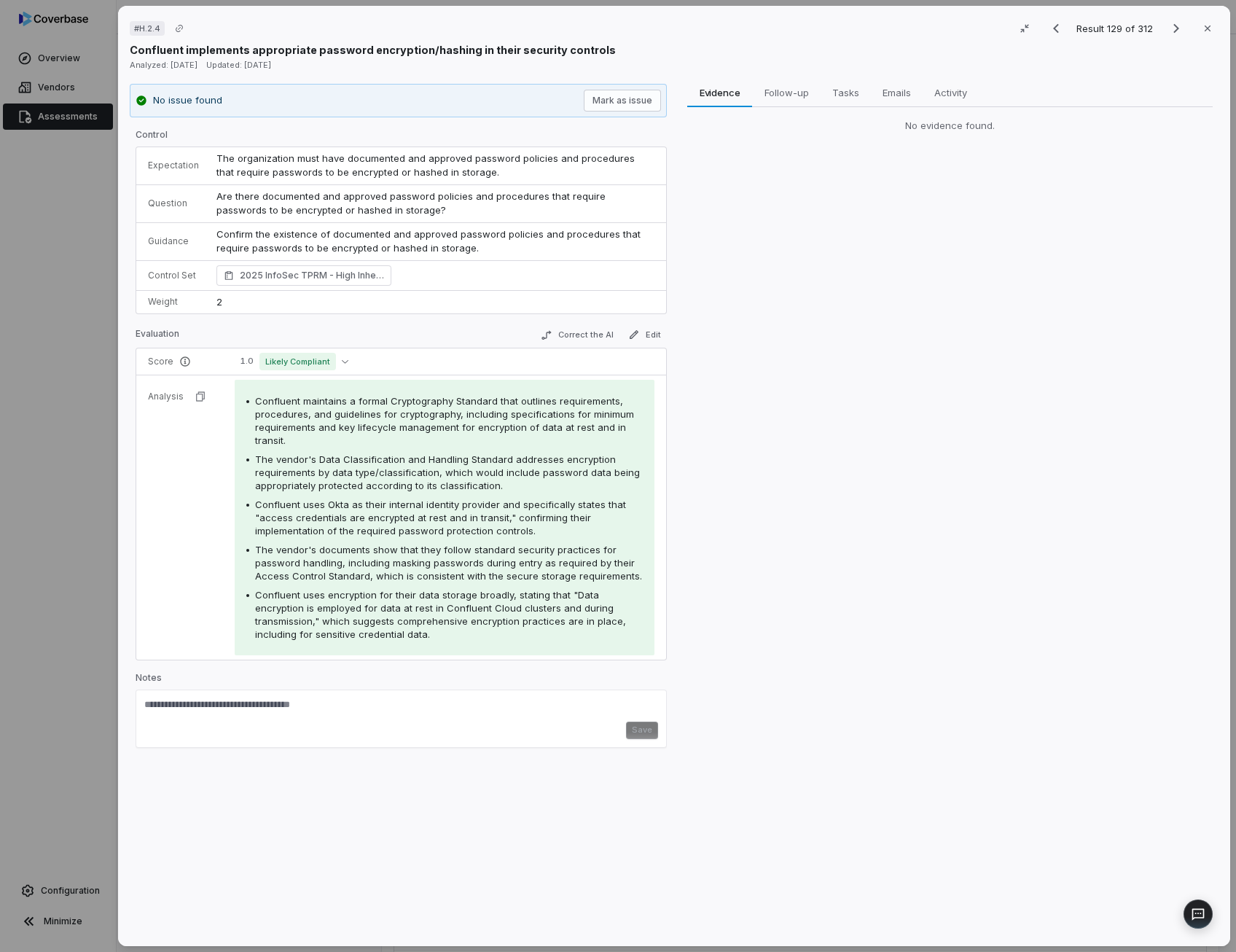
click at [409, 198] on span "Are there documented and approved password policies and procedures that require…" at bounding box center [413, 204] width 392 height 26
click at [1053, 32] on icon "Previous result" at bounding box center [1056, 29] width 6 height 9
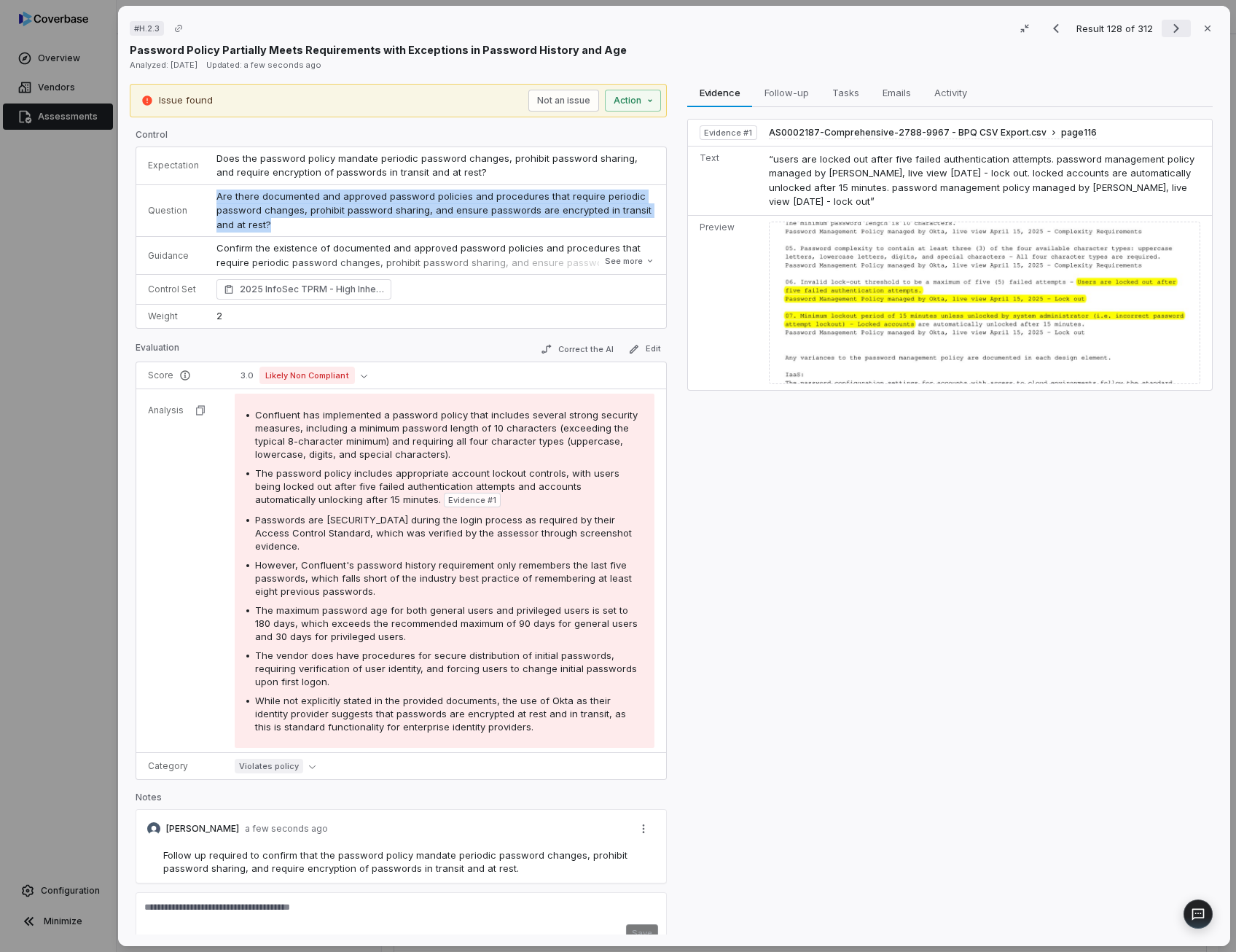
click at [1168, 27] on icon "Next result" at bounding box center [1175, 28] width 18 height 18
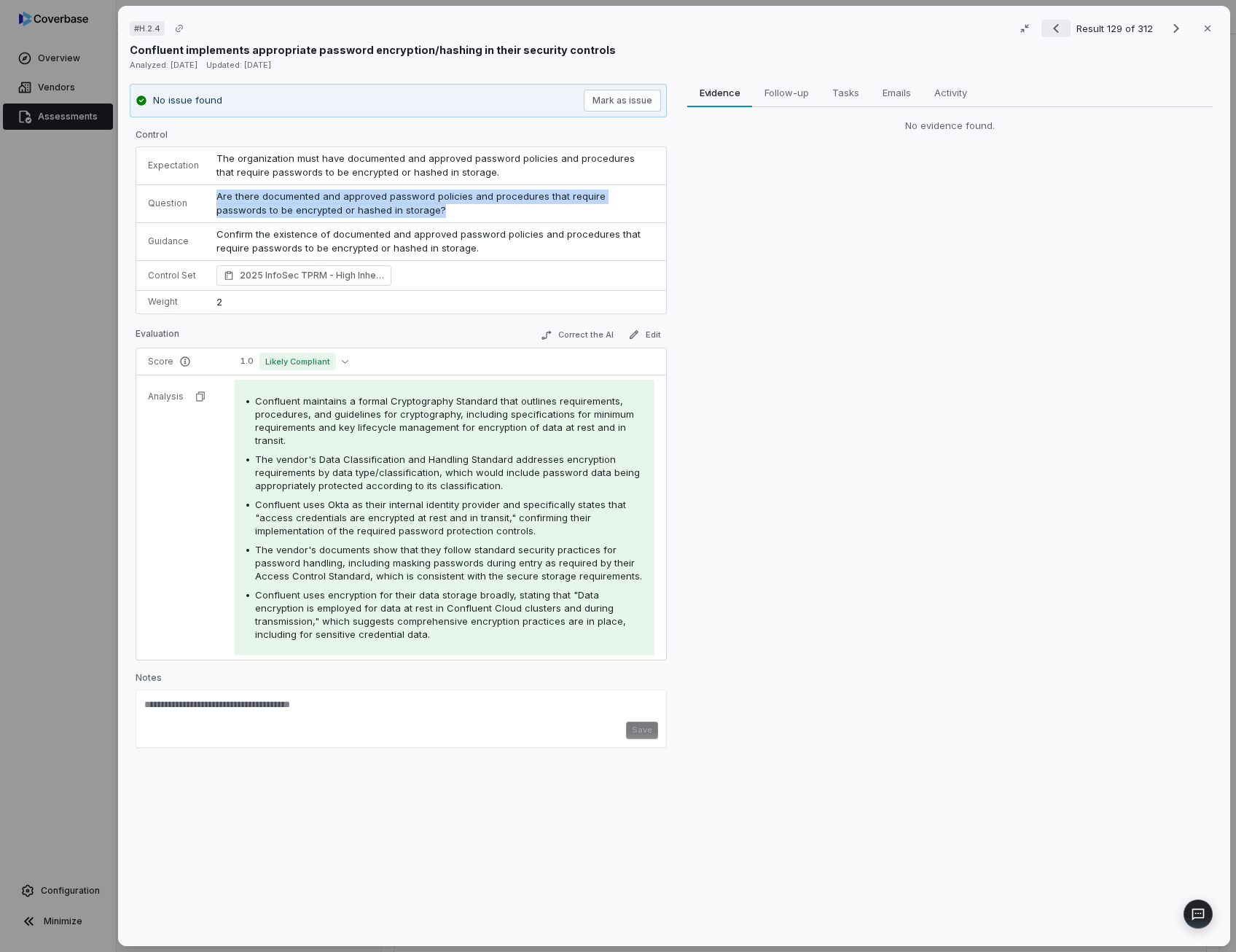
click at [1053, 28] on icon "Previous result" at bounding box center [1056, 29] width 6 height 9
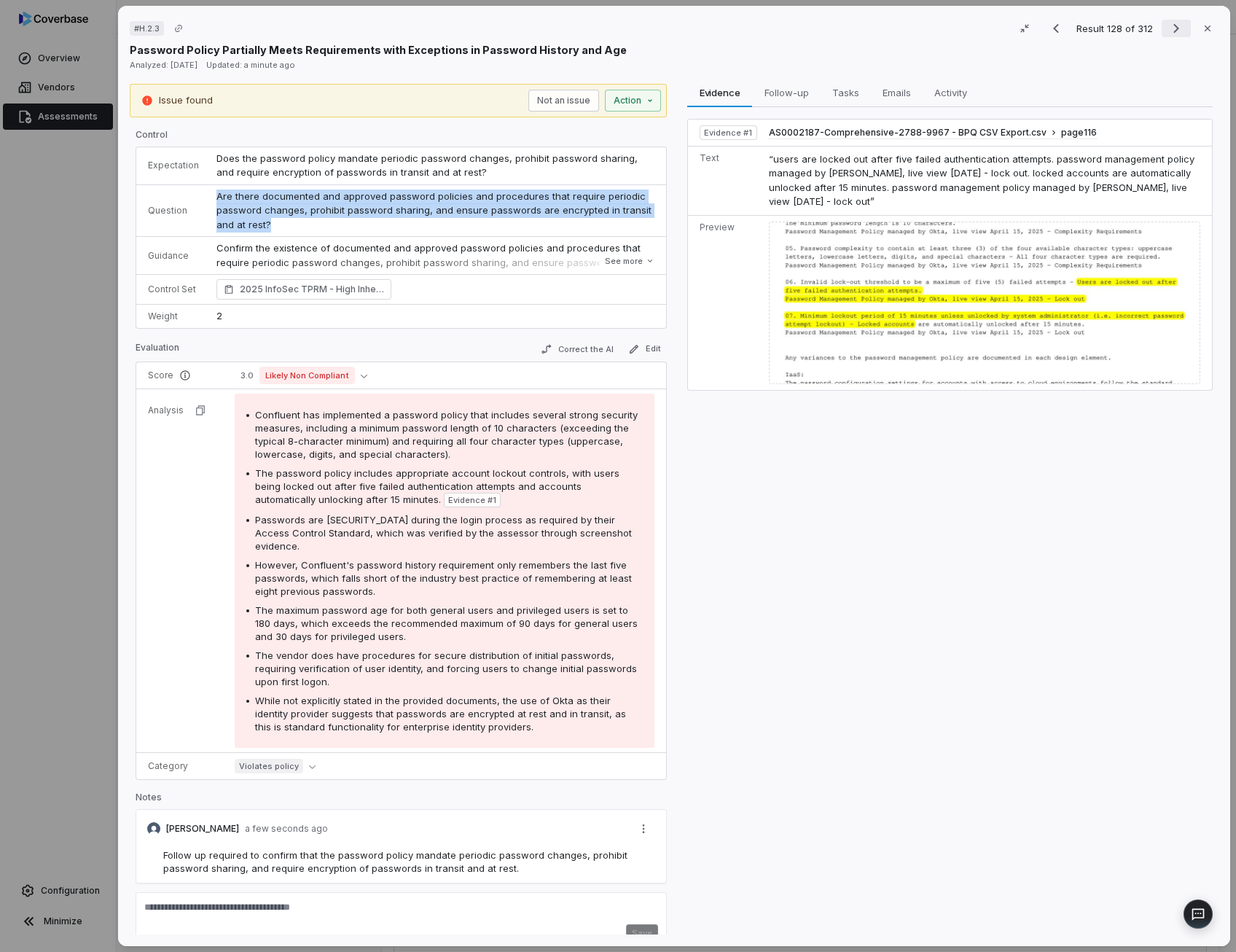
click at [1173, 28] on icon "Next result" at bounding box center [1175, 28] width 18 height 18
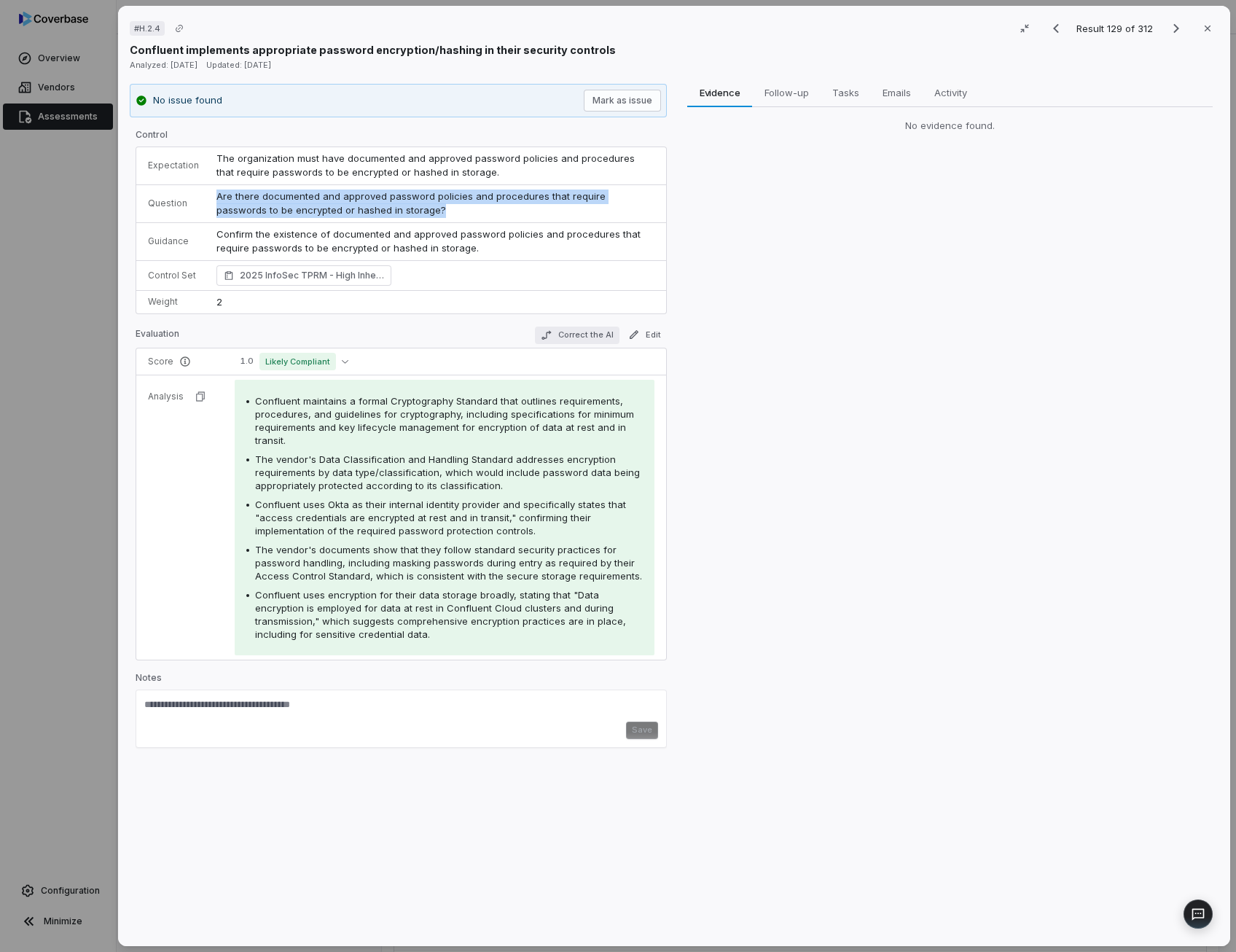
click at [586, 329] on button "Correct the AI" at bounding box center [576, 334] width 84 height 18
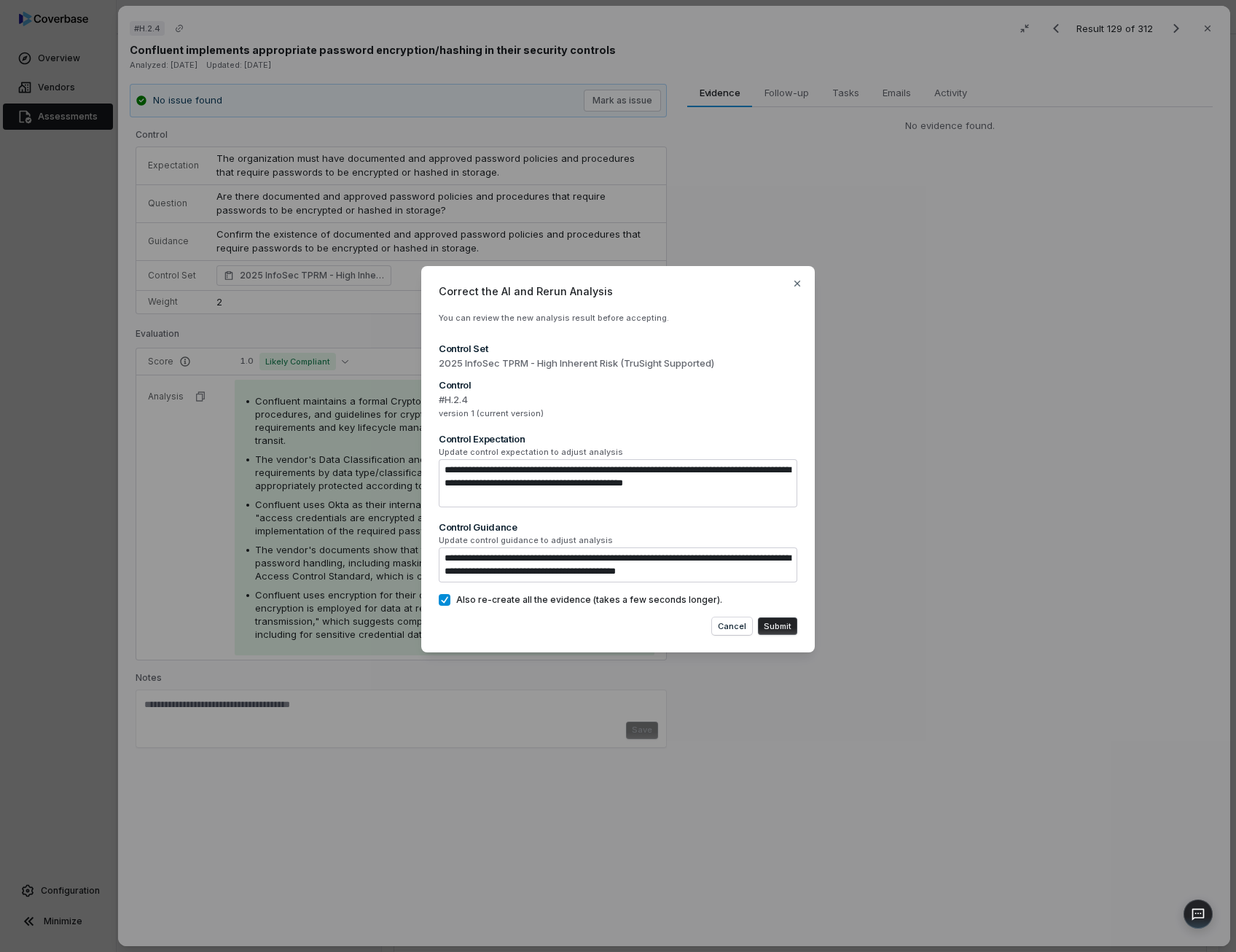
click at [766, 625] on button "Submit" at bounding box center [777, 626] width 39 height 18
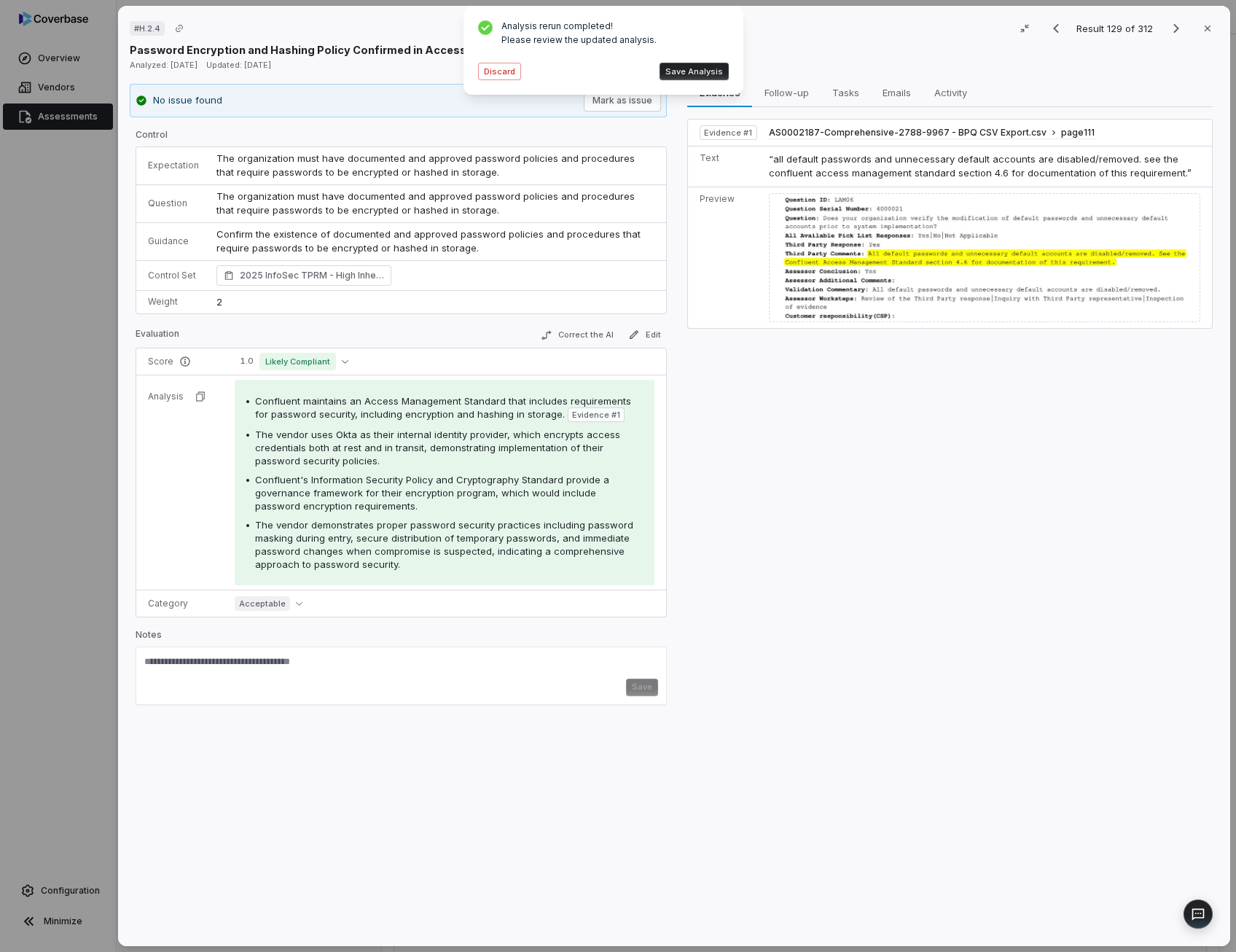
click at [445, 488] on span "Confluent's Information Security Policy and Cryptography Standard provide a gov…" at bounding box center [432, 492] width 354 height 38
drag, startPoint x: 445, startPoint y: 488, endPoint x: 523, endPoint y: 542, distance: 94.9
click at [523, 542] on div "The vendor demonstrates proper password security practices including password m…" at bounding box center [448, 545] width 388 height 52
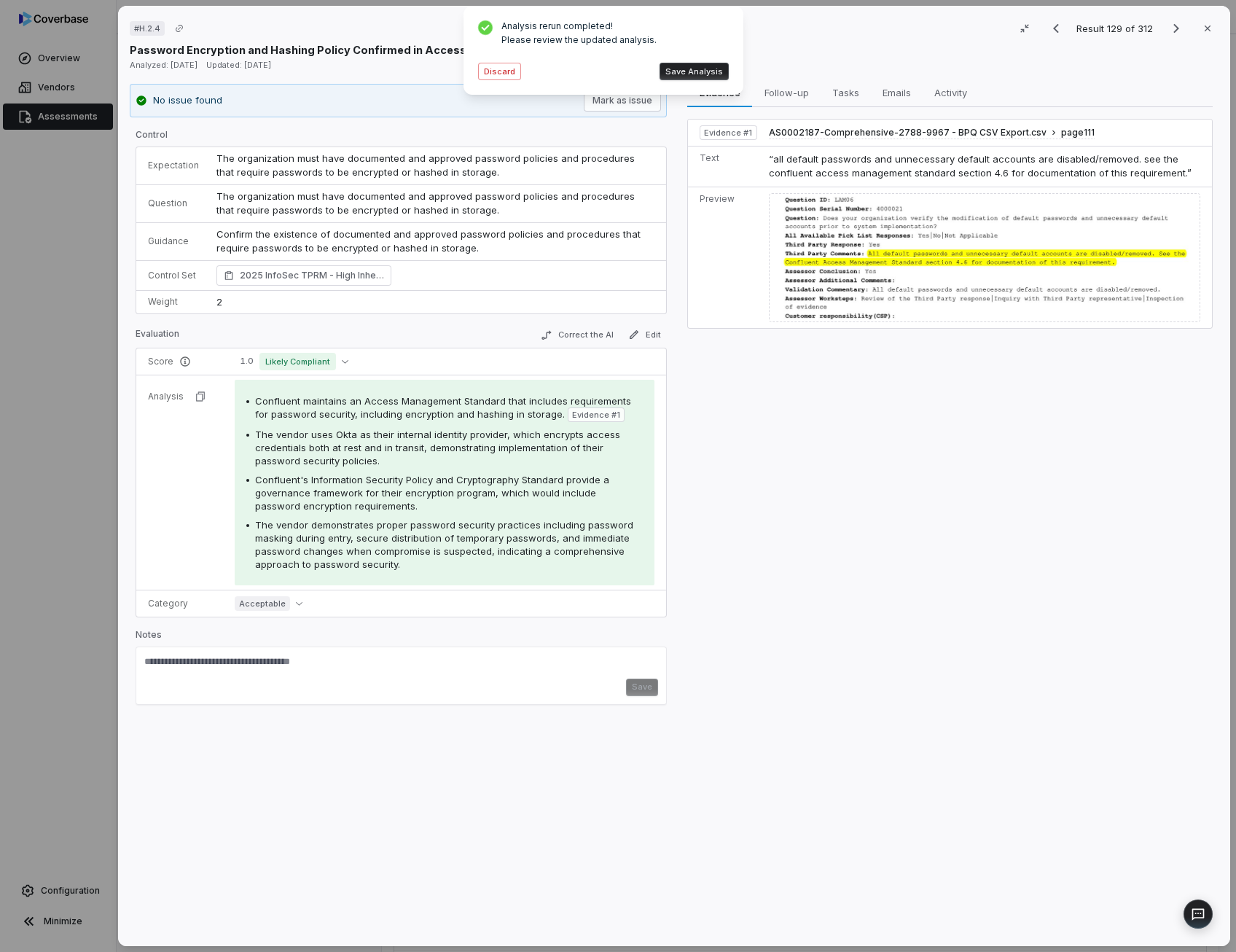
drag, startPoint x: 523, startPoint y: 542, endPoint x: 467, endPoint y: 490, distance: 76.4
click at [467, 490] on span "Confluent's Information Security Policy and Cryptography Standard provide a gov…" at bounding box center [432, 492] width 354 height 38
click at [494, 75] on button "Discard" at bounding box center [500, 71] width 43 height 18
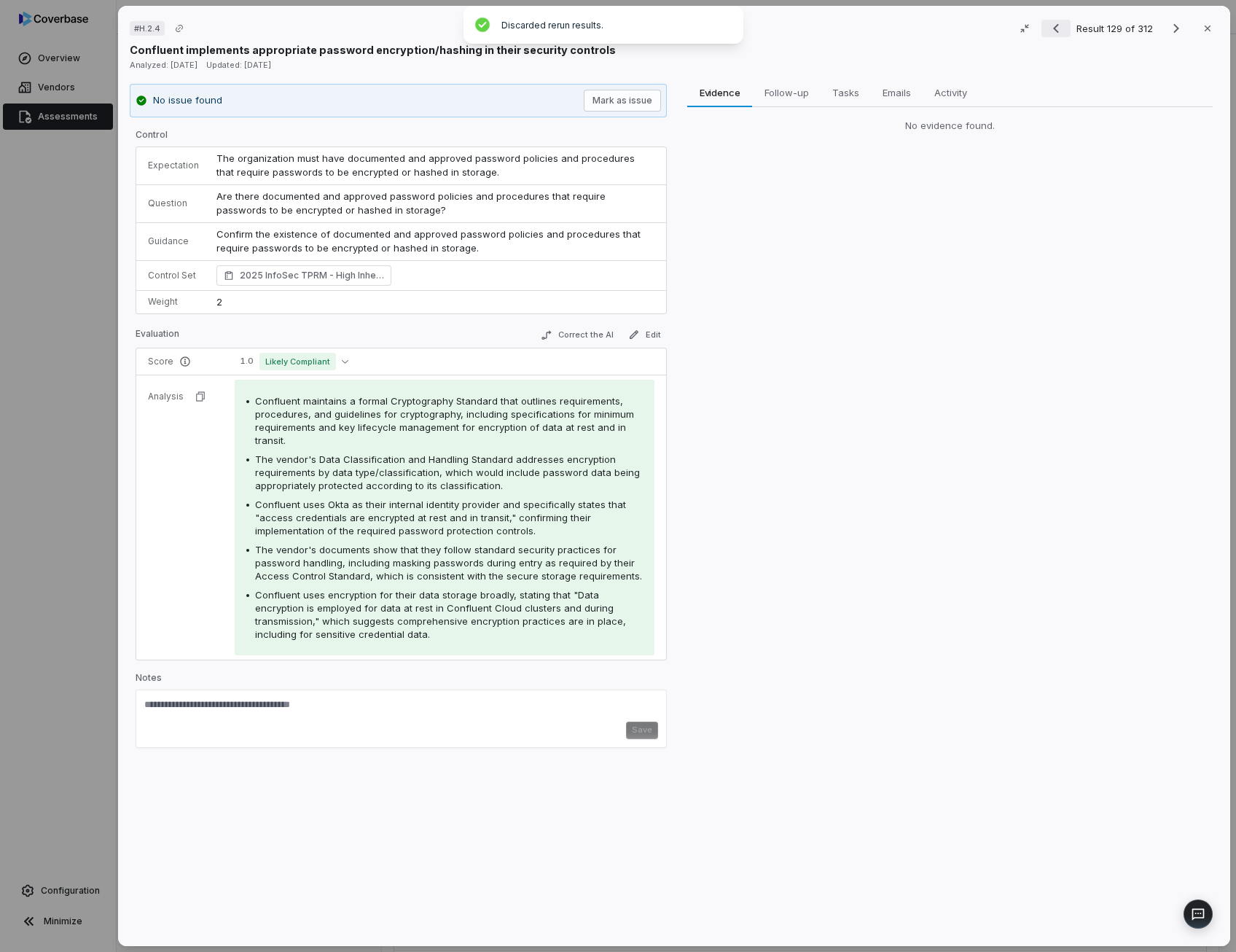
click at [1050, 33] on icon "Previous result" at bounding box center [1056, 28] width 18 height 18
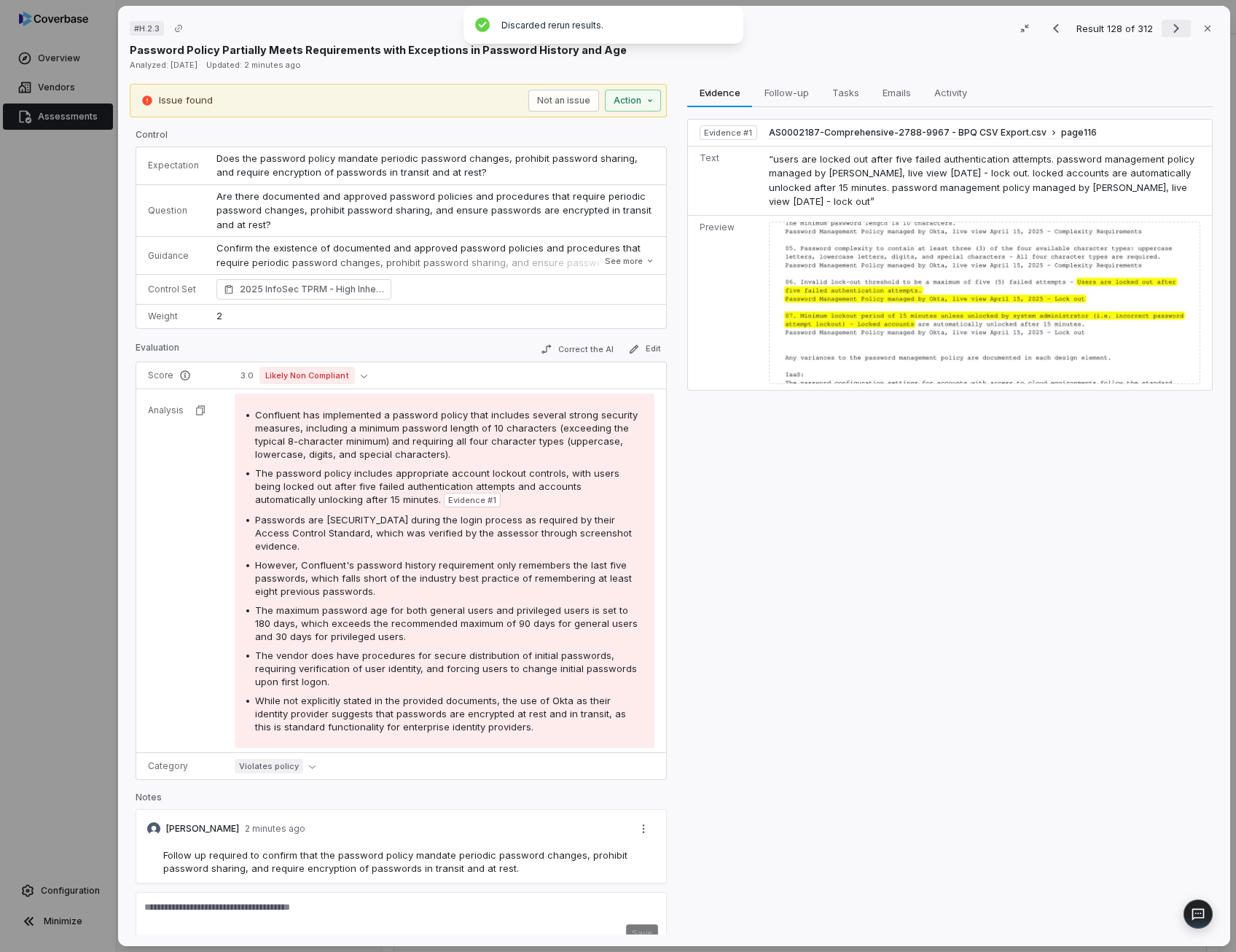
click at [1167, 30] on icon "Next result" at bounding box center [1175, 28] width 18 height 18
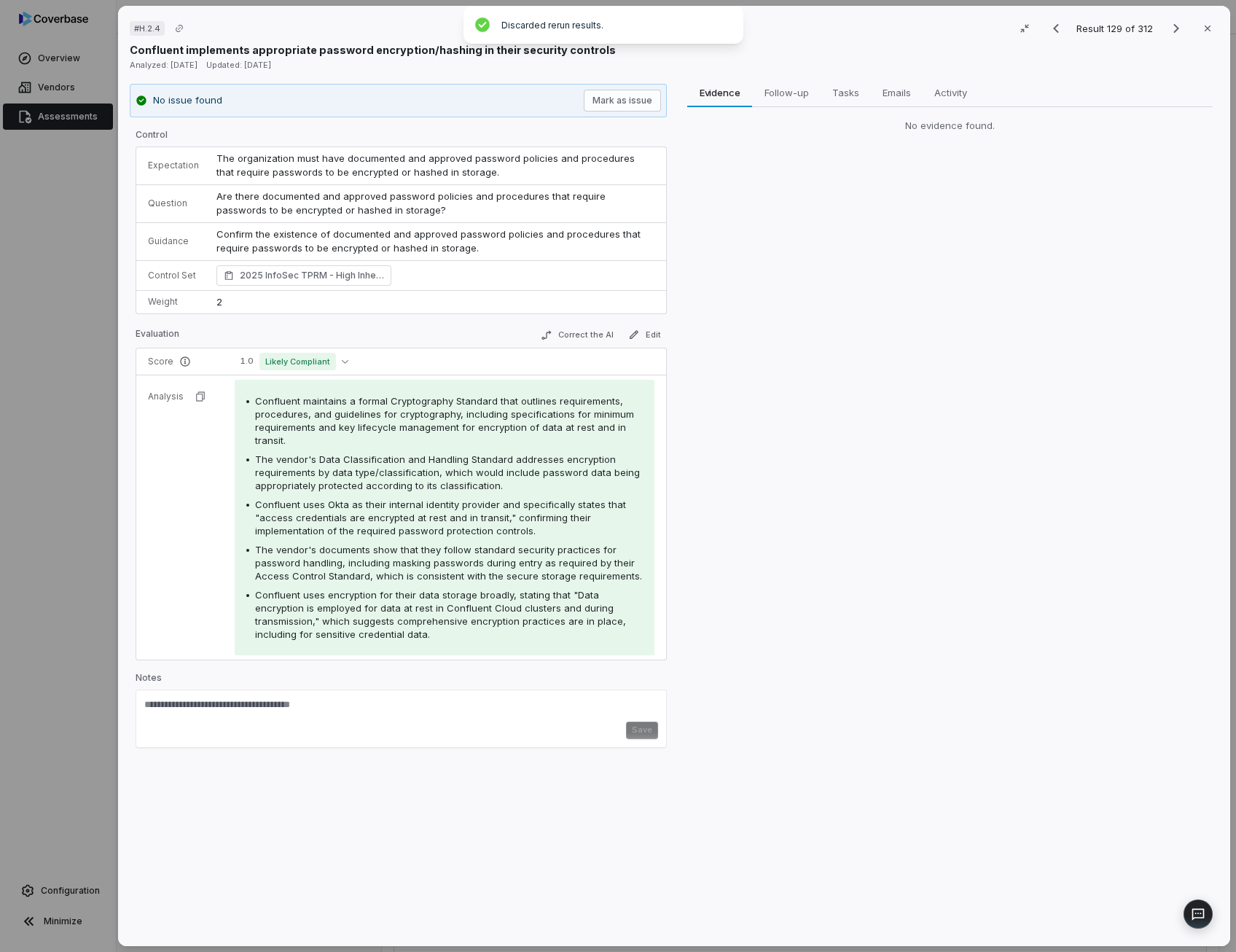
click at [416, 402] on span "Confluent maintains a formal Cryptography Standard that outlines requirements, …" at bounding box center [445, 420] width 379 height 51
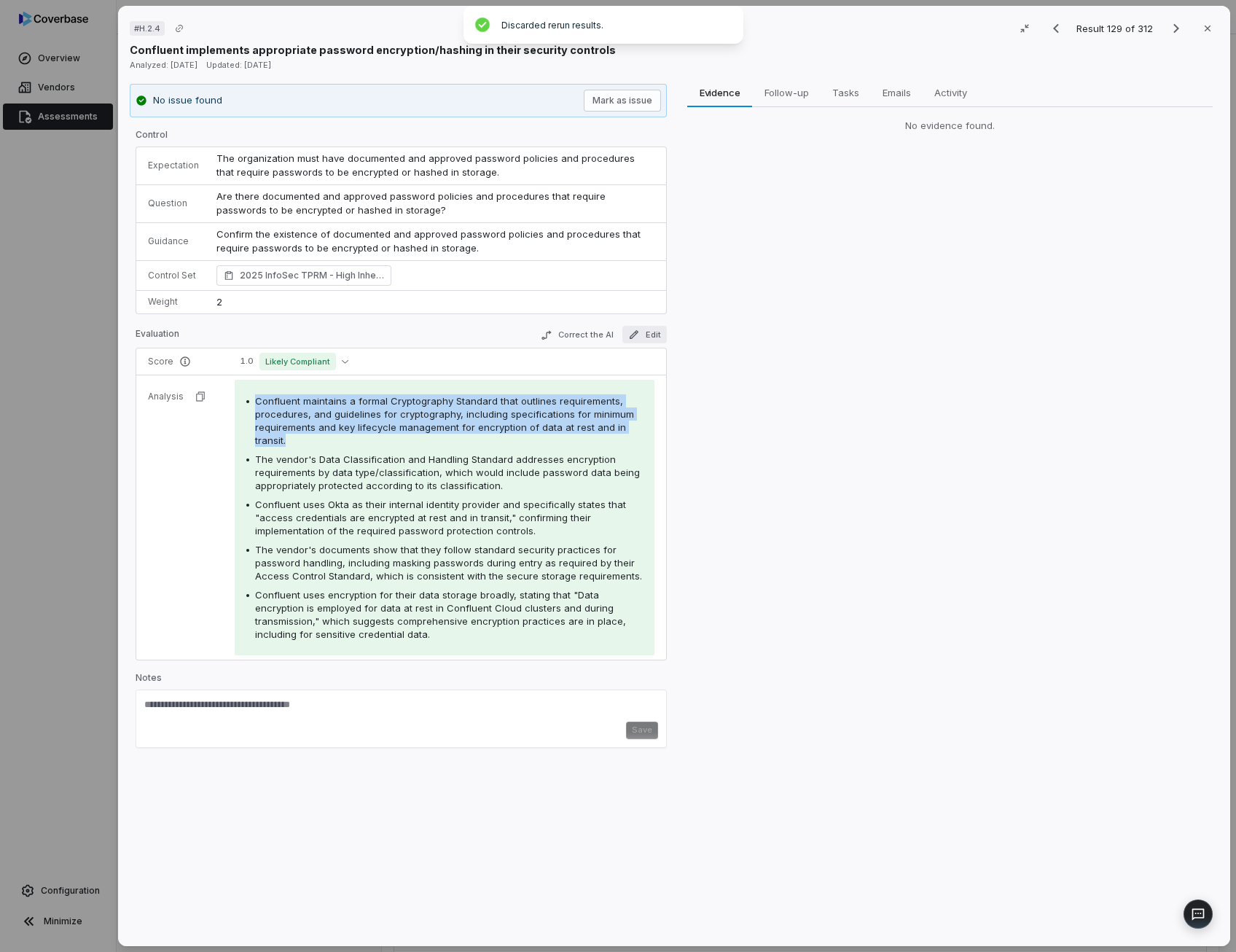
click at [634, 332] on icon "button" at bounding box center [633, 334] width 11 height 11
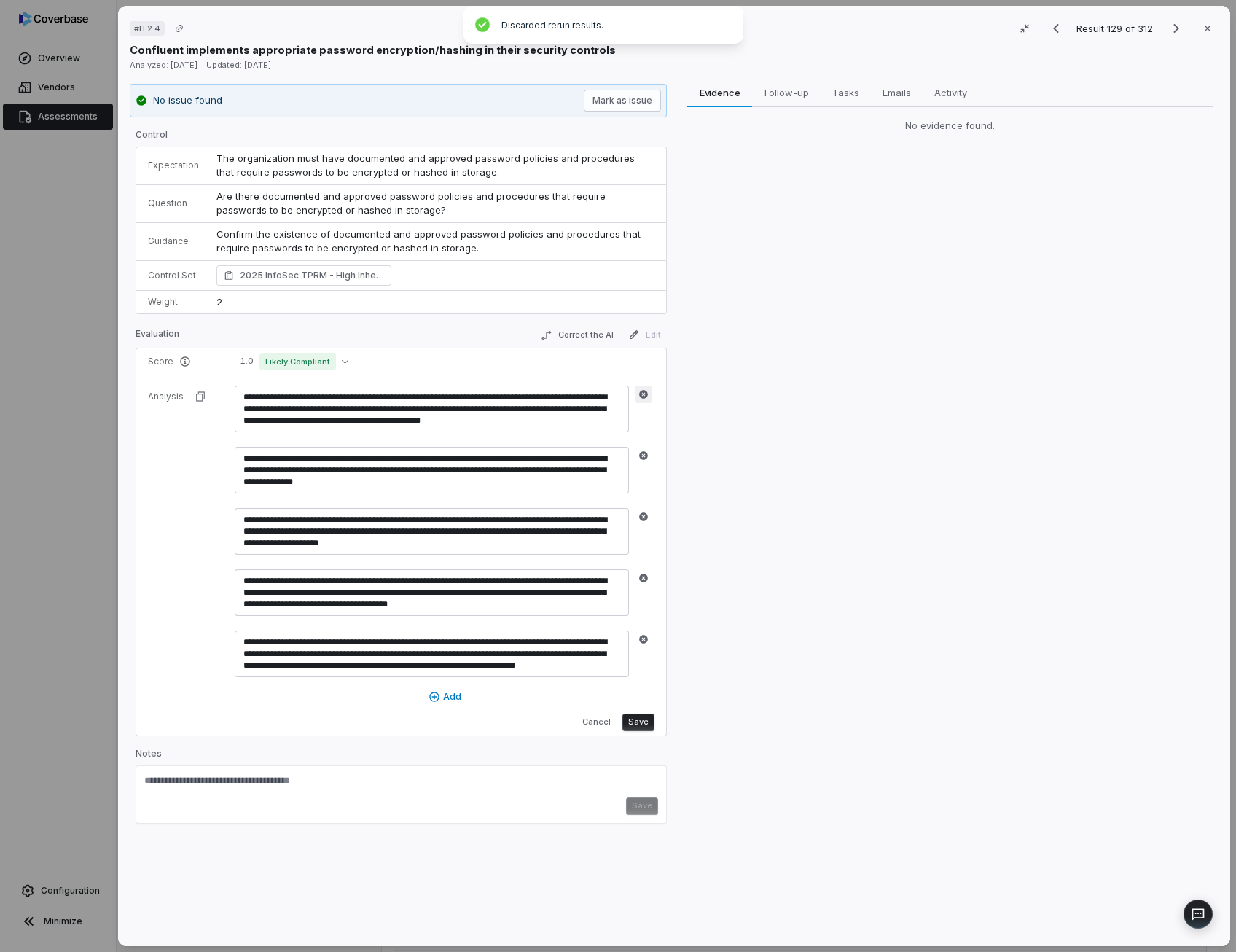
click at [641, 390] on icon "button" at bounding box center [643, 393] width 8 height 8
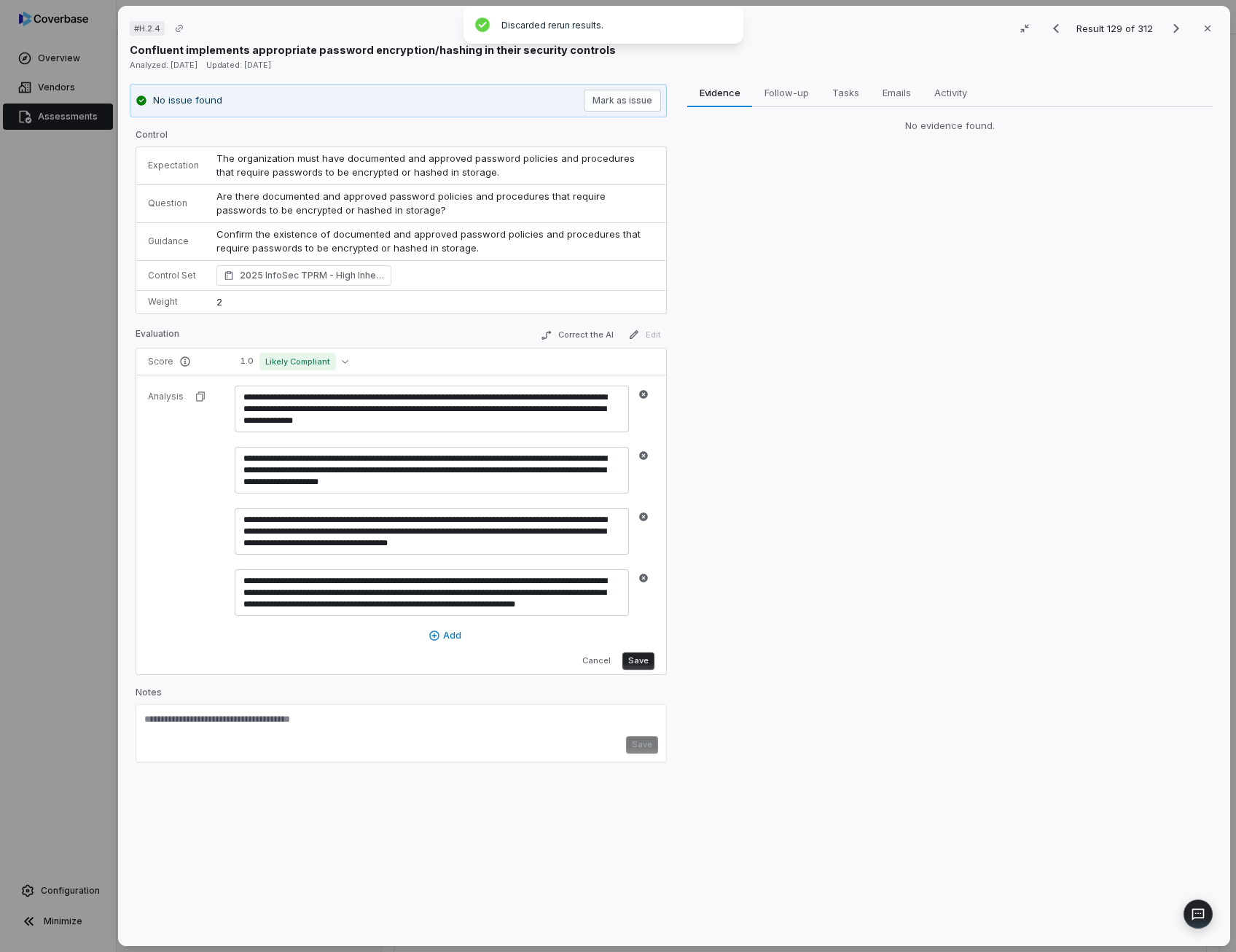
click at [511, 399] on textarea "**********" at bounding box center [432, 409] width 394 height 47
click at [489, 468] on textarea "**********" at bounding box center [432, 470] width 394 height 47
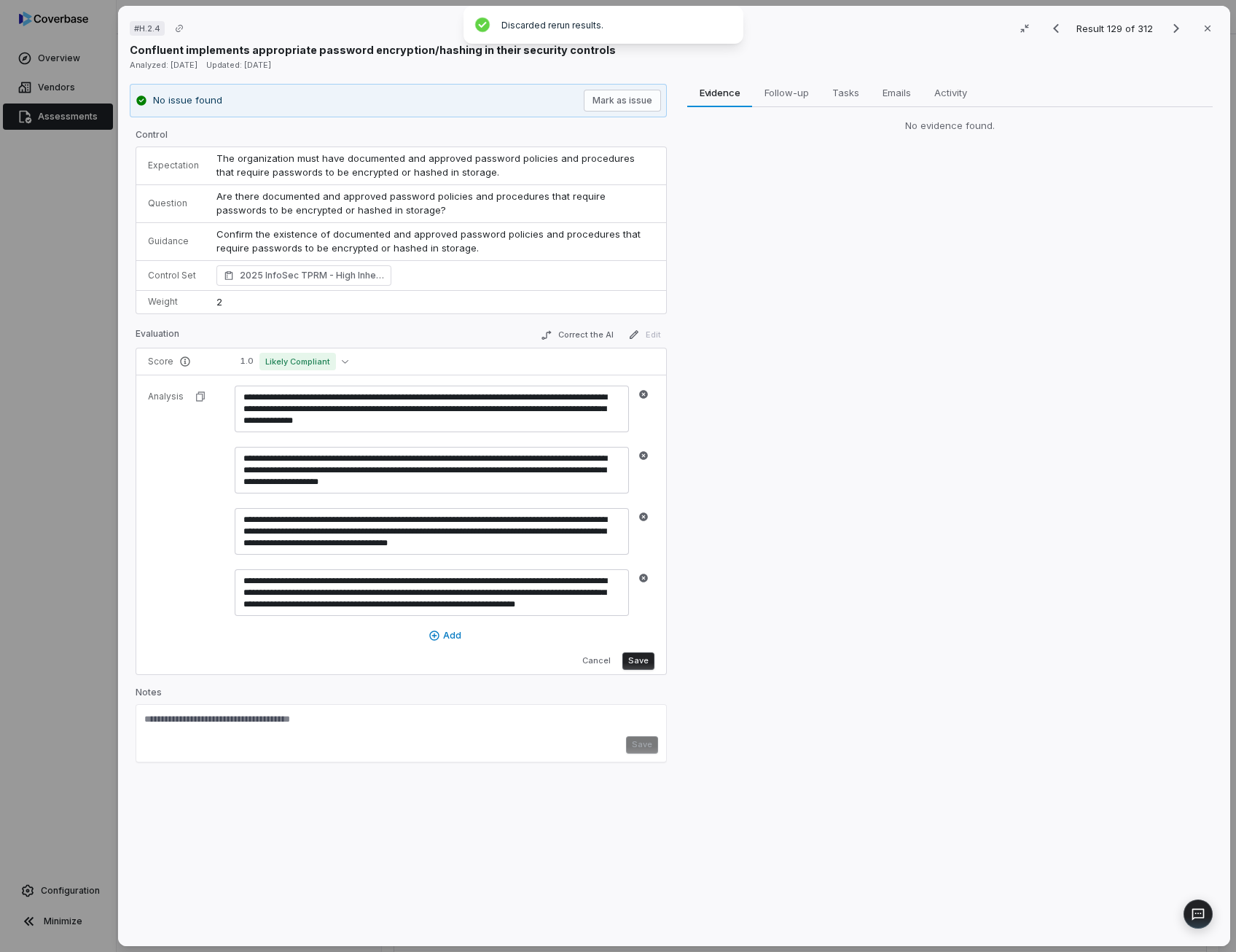
click at [489, 468] on textarea "**********" at bounding box center [432, 470] width 394 height 47
click at [640, 398] on button "button" at bounding box center [643, 394] width 18 height 18
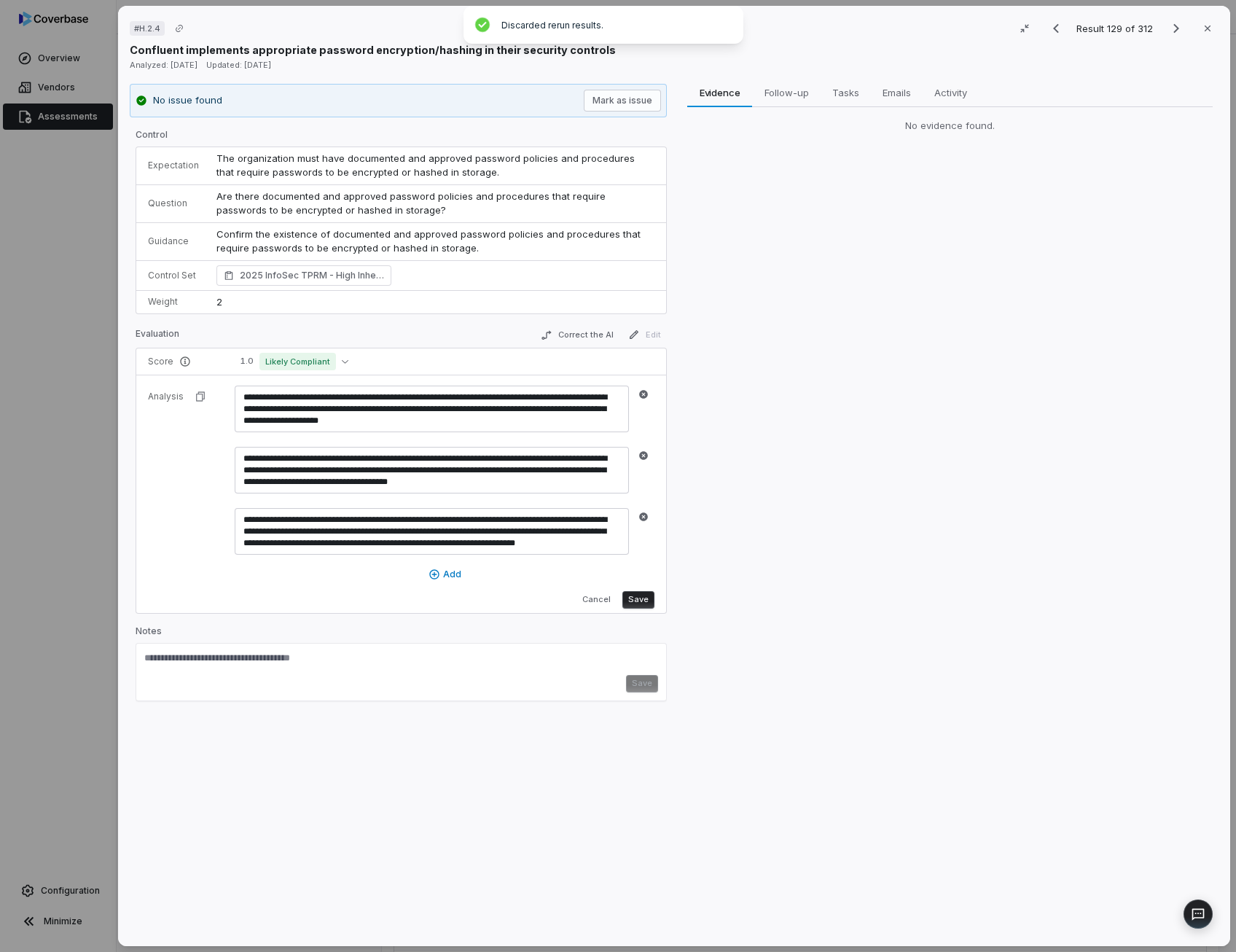
click at [562, 477] on textarea "**********" at bounding box center [432, 470] width 394 height 47
click at [641, 451] on icon "button" at bounding box center [643, 455] width 8 height 8
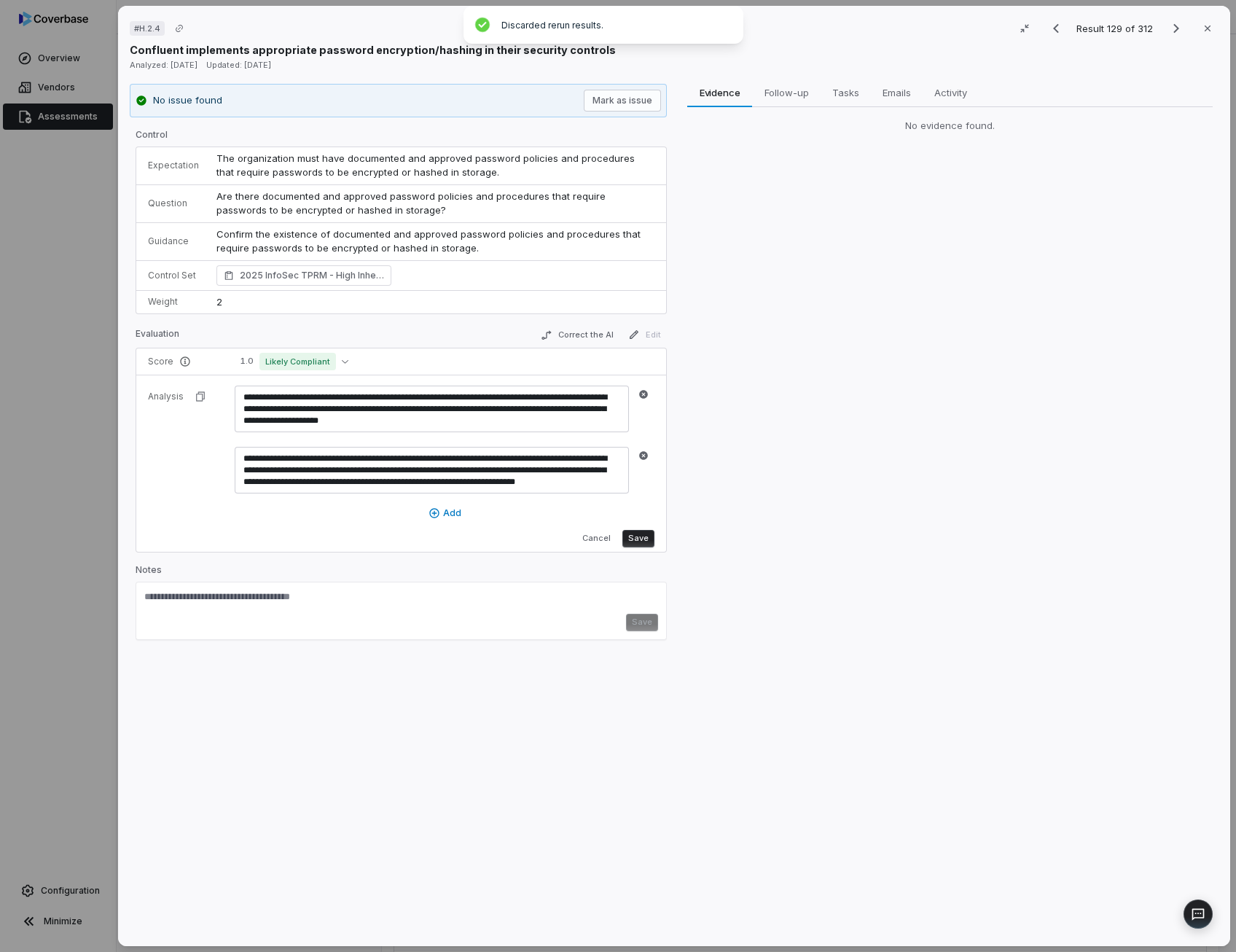
click at [504, 467] on textarea "**********" at bounding box center [432, 470] width 394 height 47
click at [601, 534] on button "Cancel" at bounding box center [596, 538] width 40 height 18
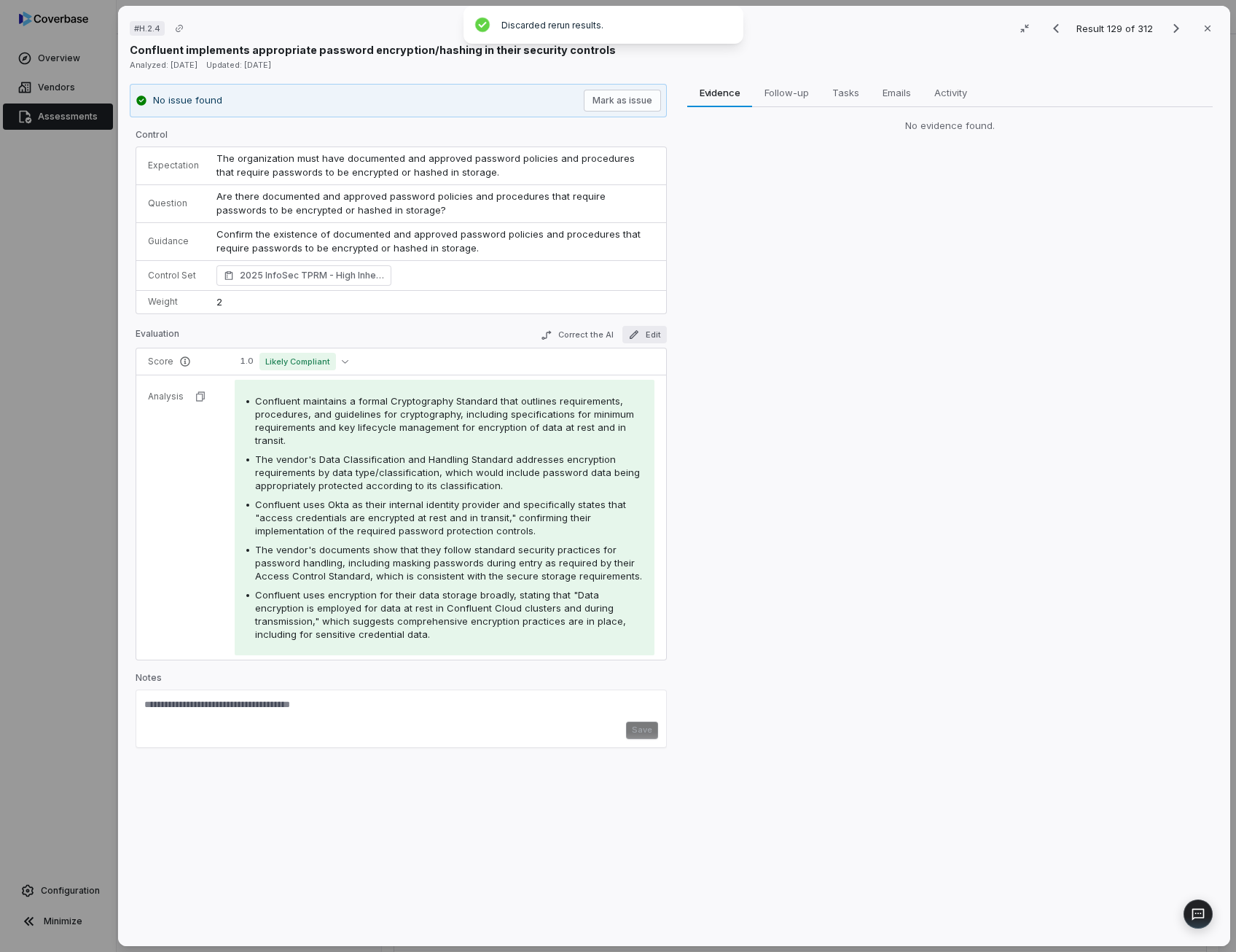
click at [656, 336] on button "Edit" at bounding box center [645, 334] width 45 height 18
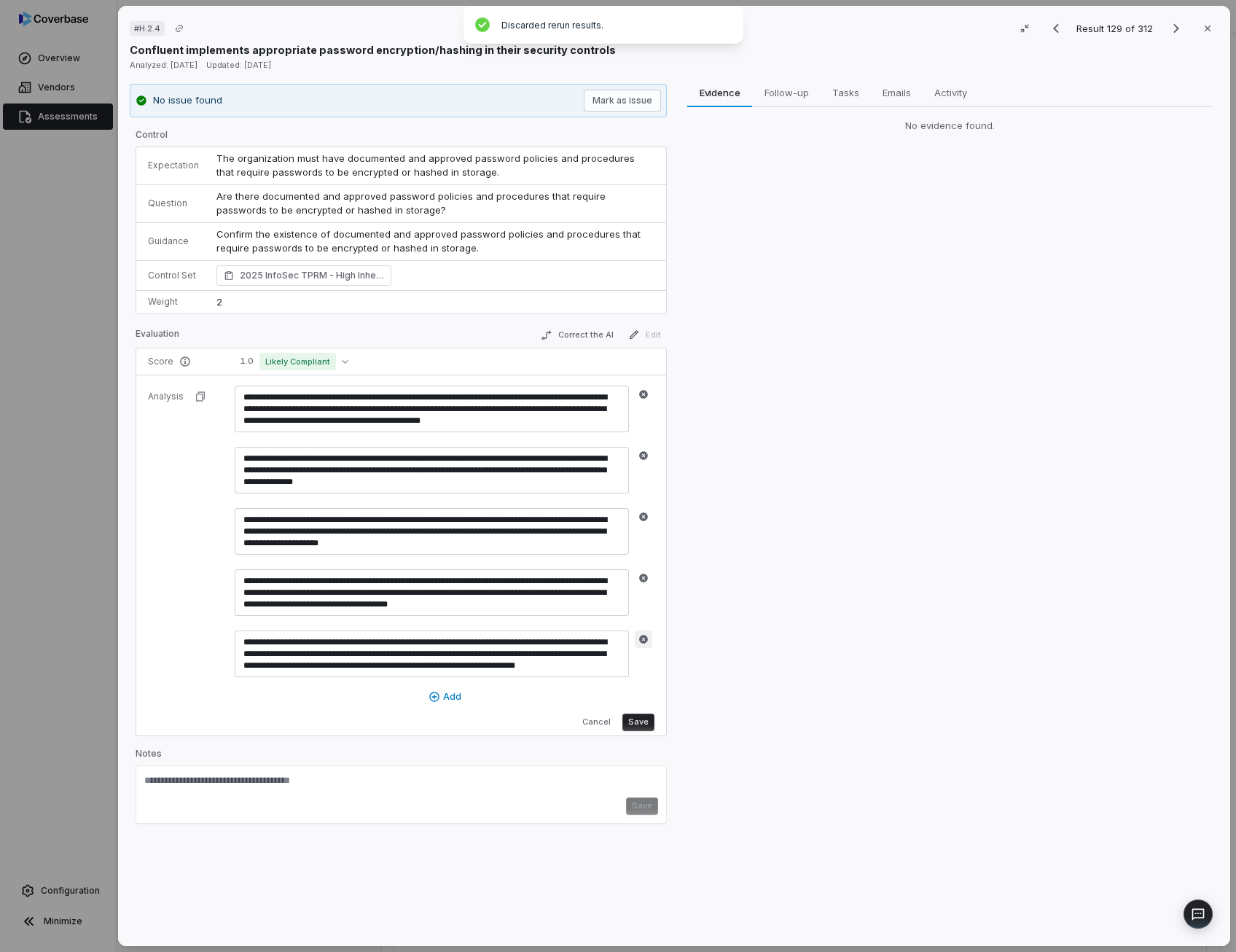
click at [644, 634] on icon "button" at bounding box center [643, 638] width 8 height 8
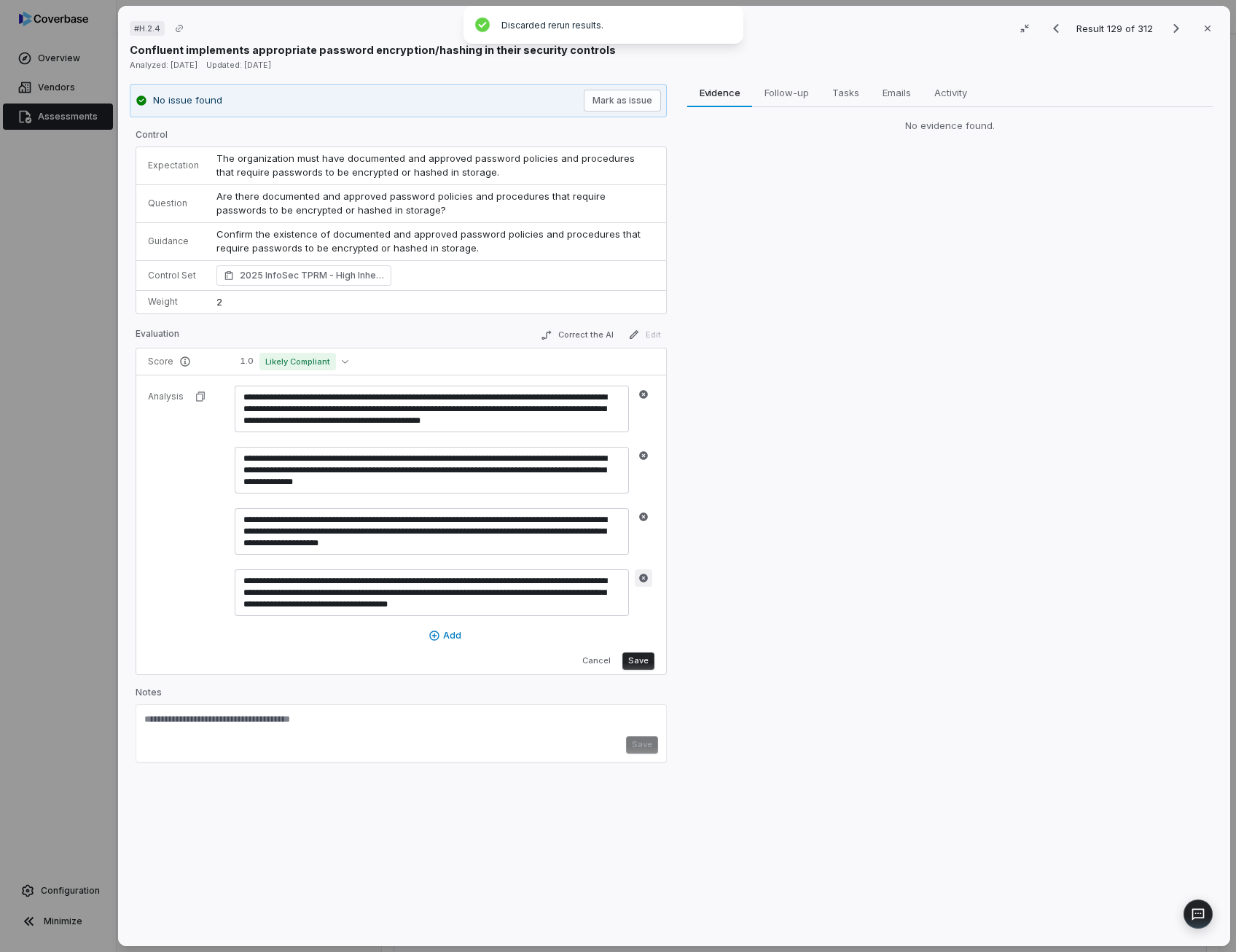
click at [644, 575] on icon "button" at bounding box center [643, 577] width 8 height 8
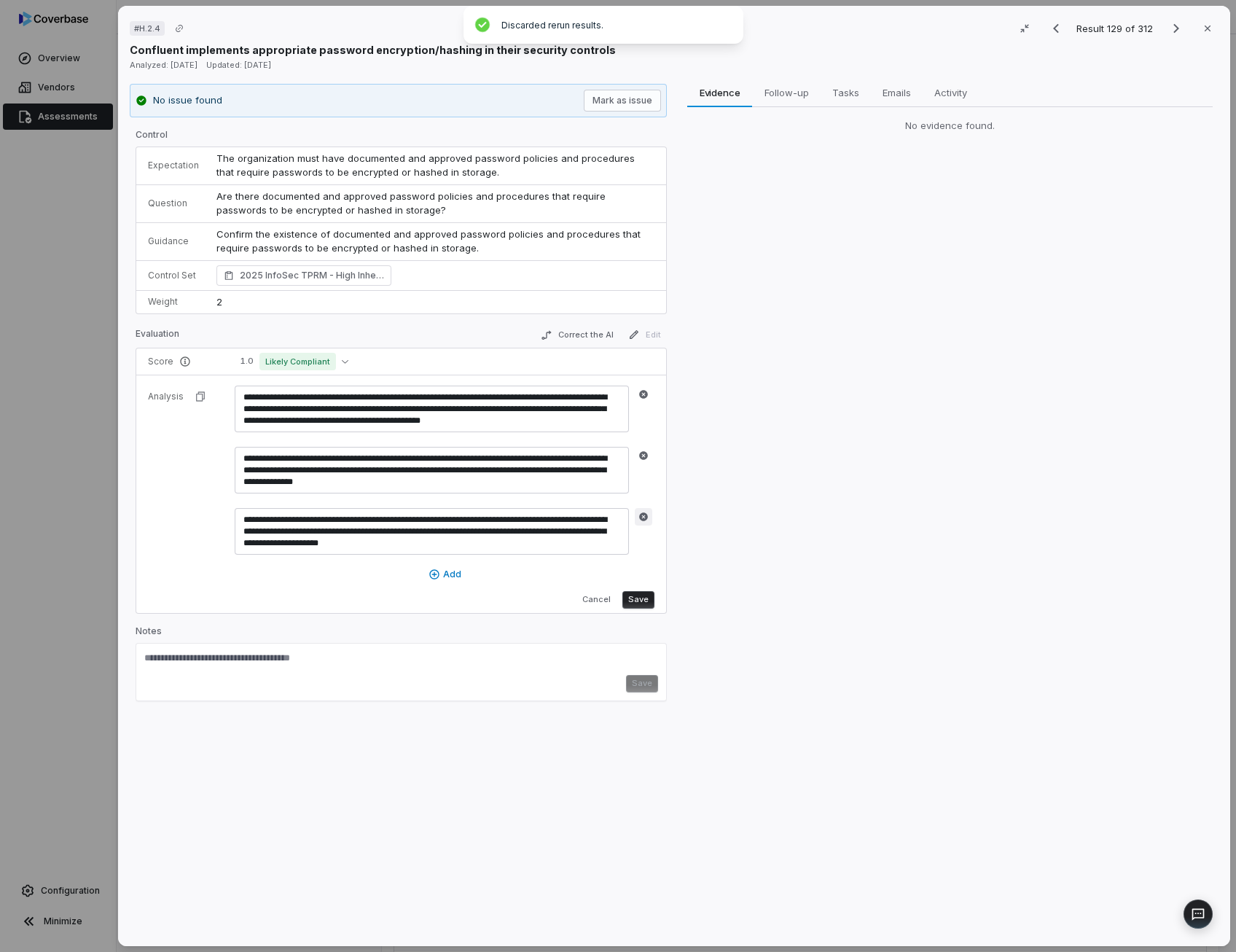
click at [640, 511] on icon "button" at bounding box center [643, 516] width 10 height 10
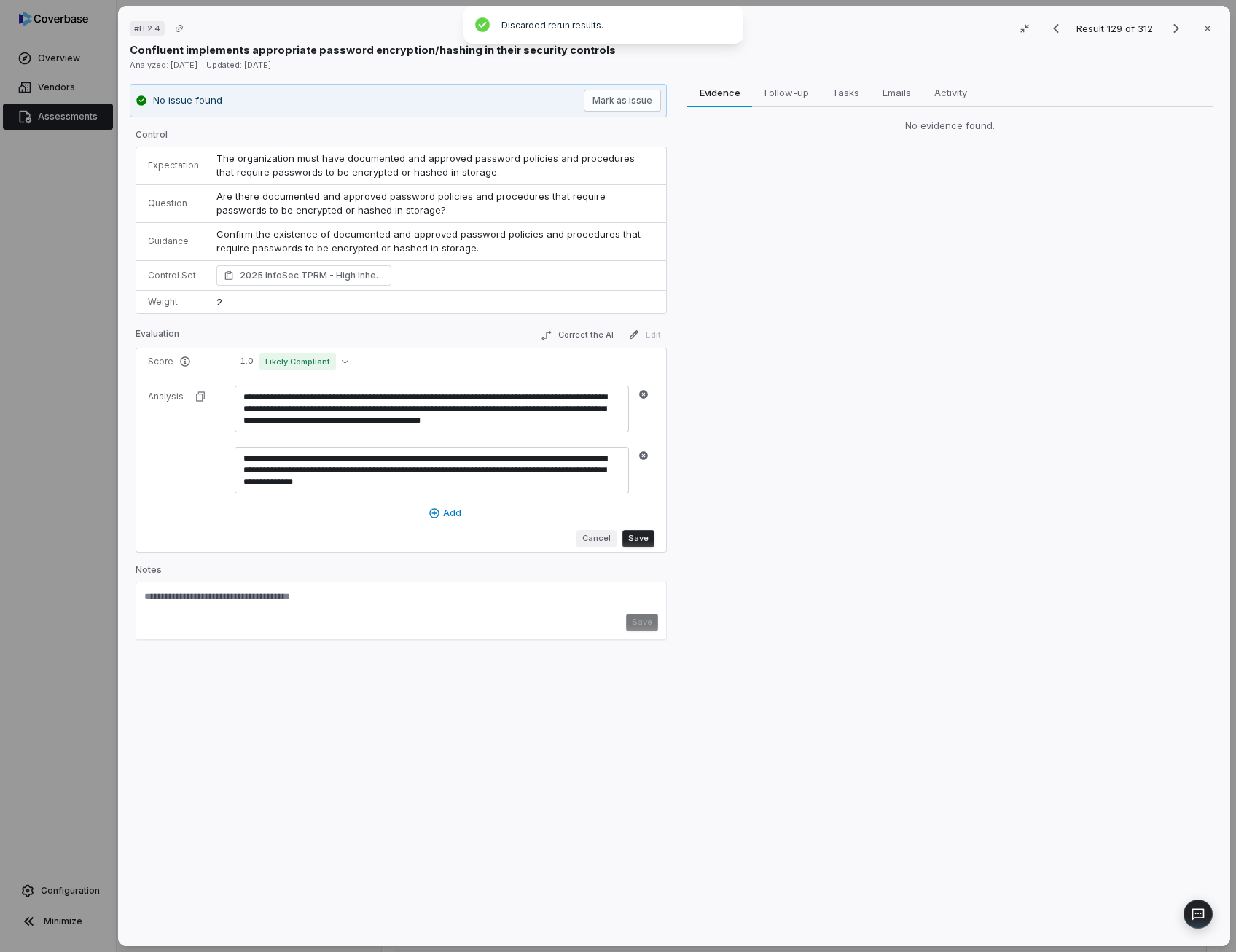
click at [613, 534] on button "Cancel" at bounding box center [596, 538] width 40 height 18
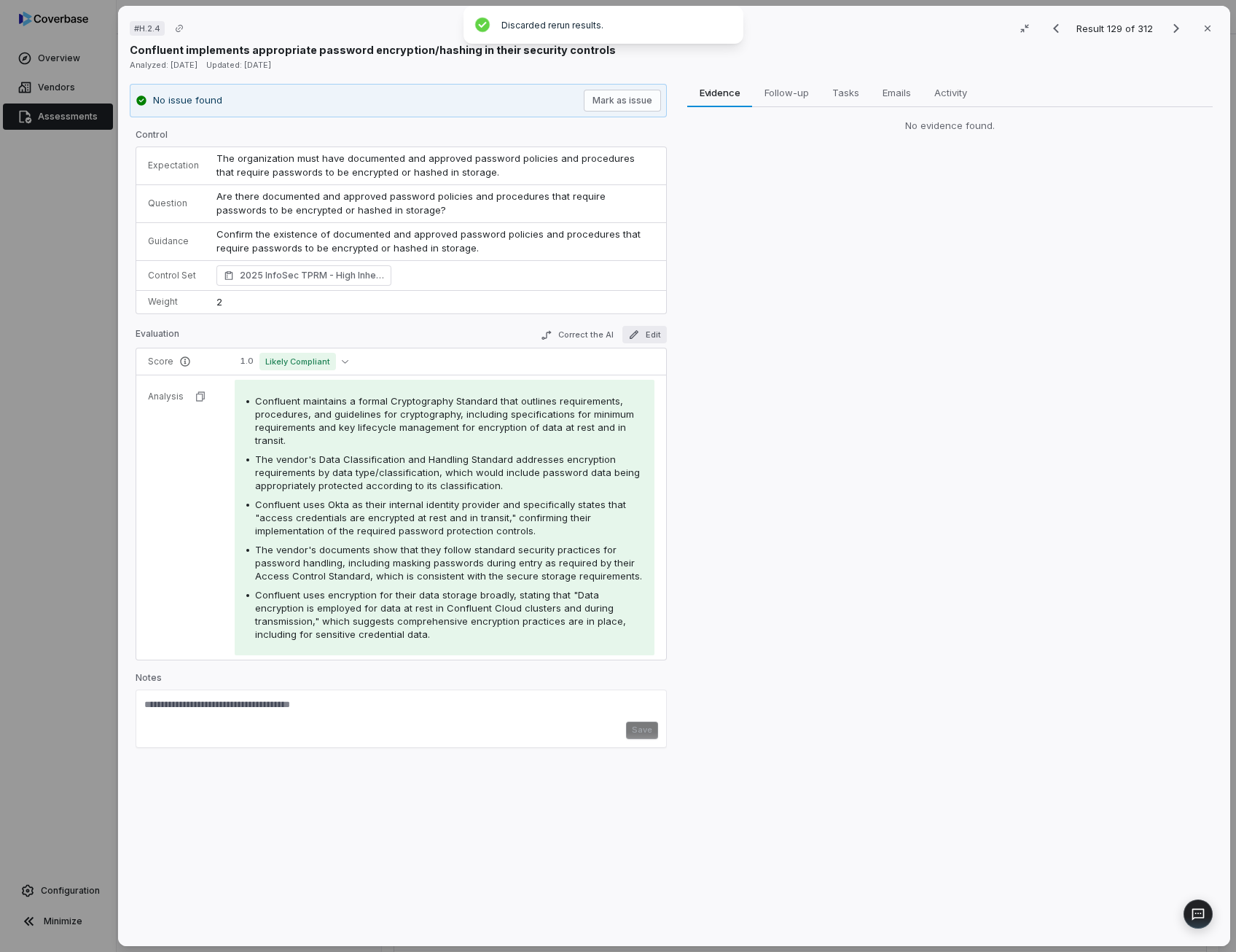
click at [654, 334] on button "Edit" at bounding box center [645, 334] width 45 height 18
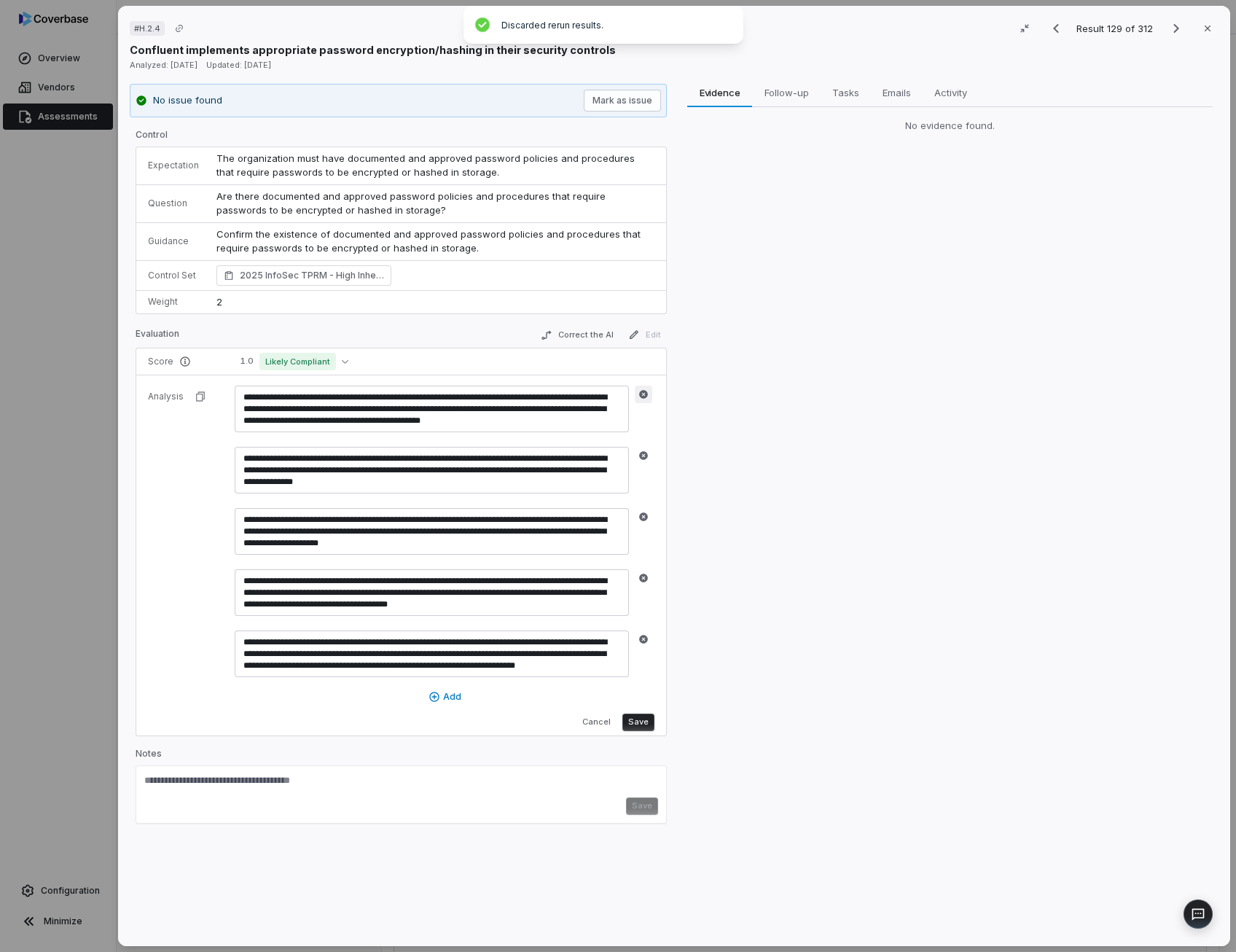
click at [639, 391] on icon "button" at bounding box center [643, 393] width 8 height 8
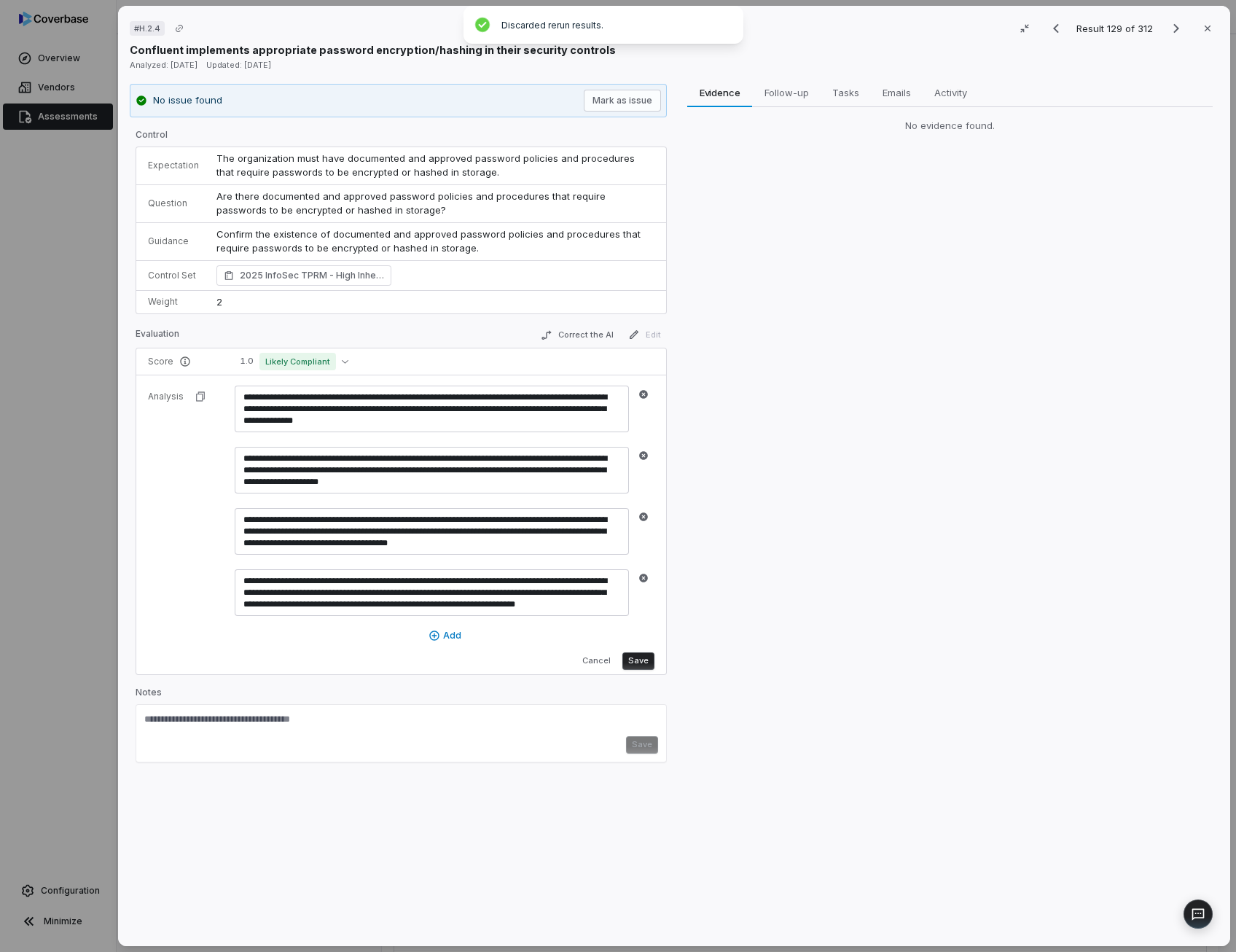
click at [639, 391] on icon "button" at bounding box center [643, 393] width 8 height 8
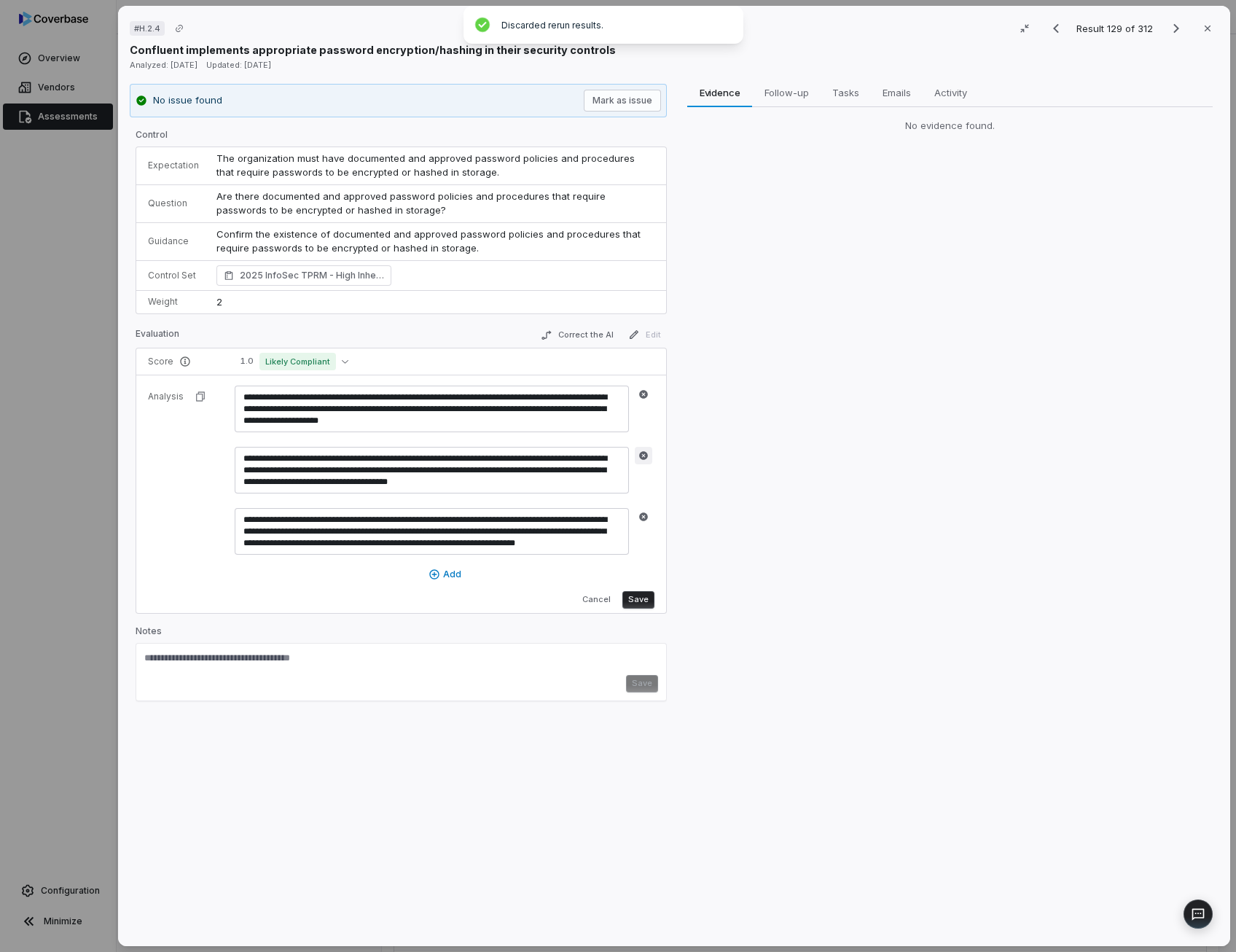
click at [644, 455] on icon "button" at bounding box center [643, 455] width 8 height 8
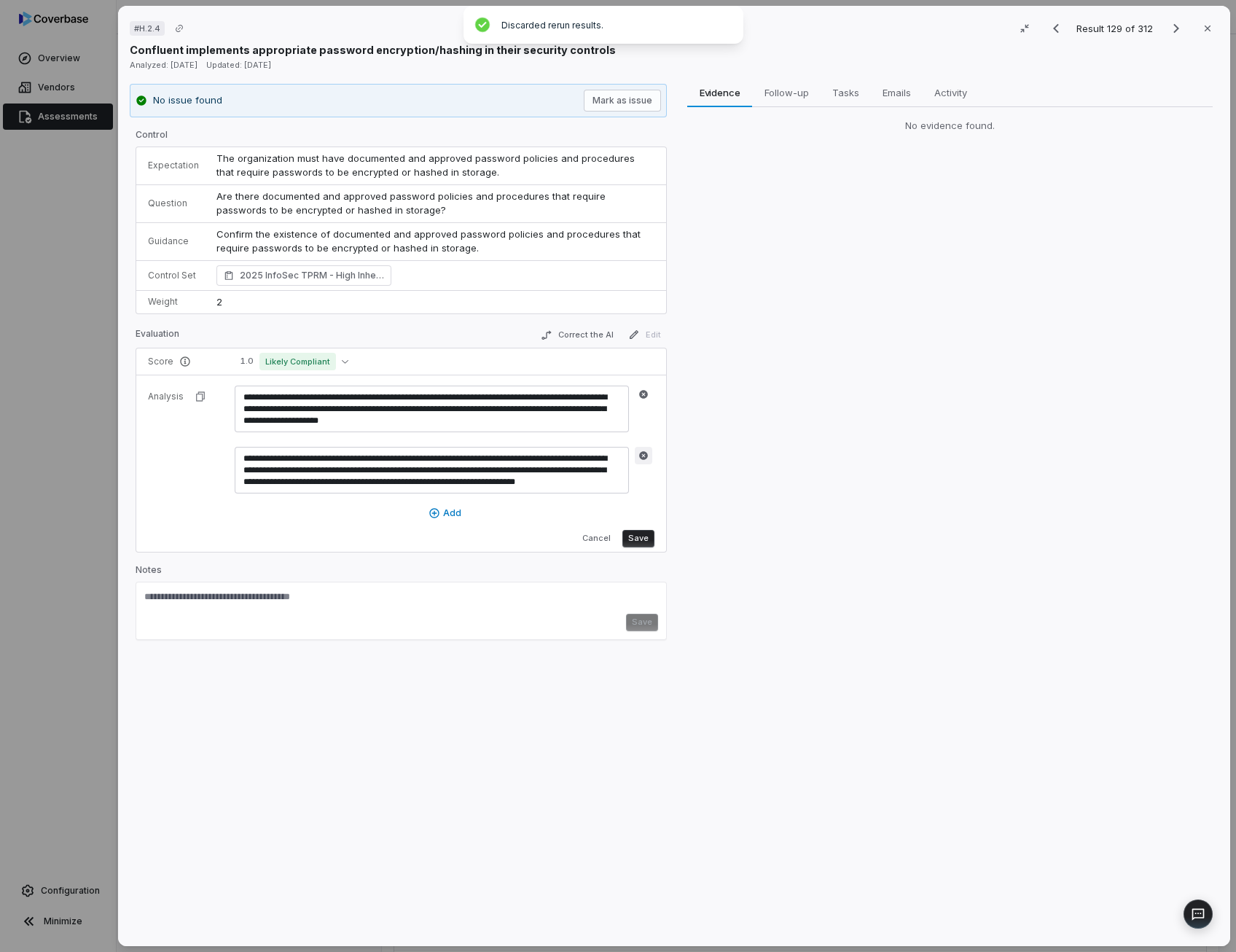
click at [639, 451] on icon "button" at bounding box center [643, 455] width 8 height 8
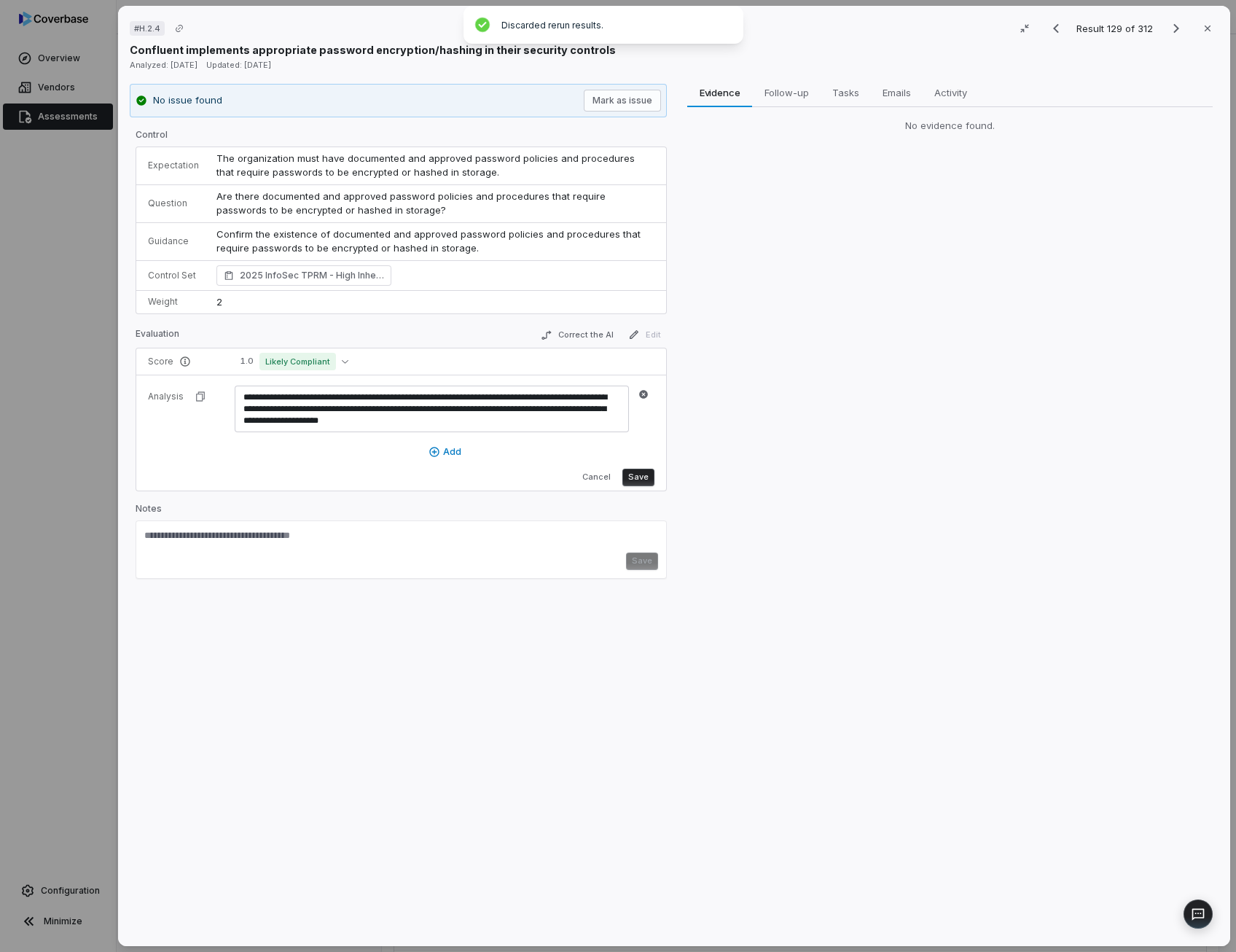
click at [637, 478] on button "Save" at bounding box center [638, 476] width 32 height 18
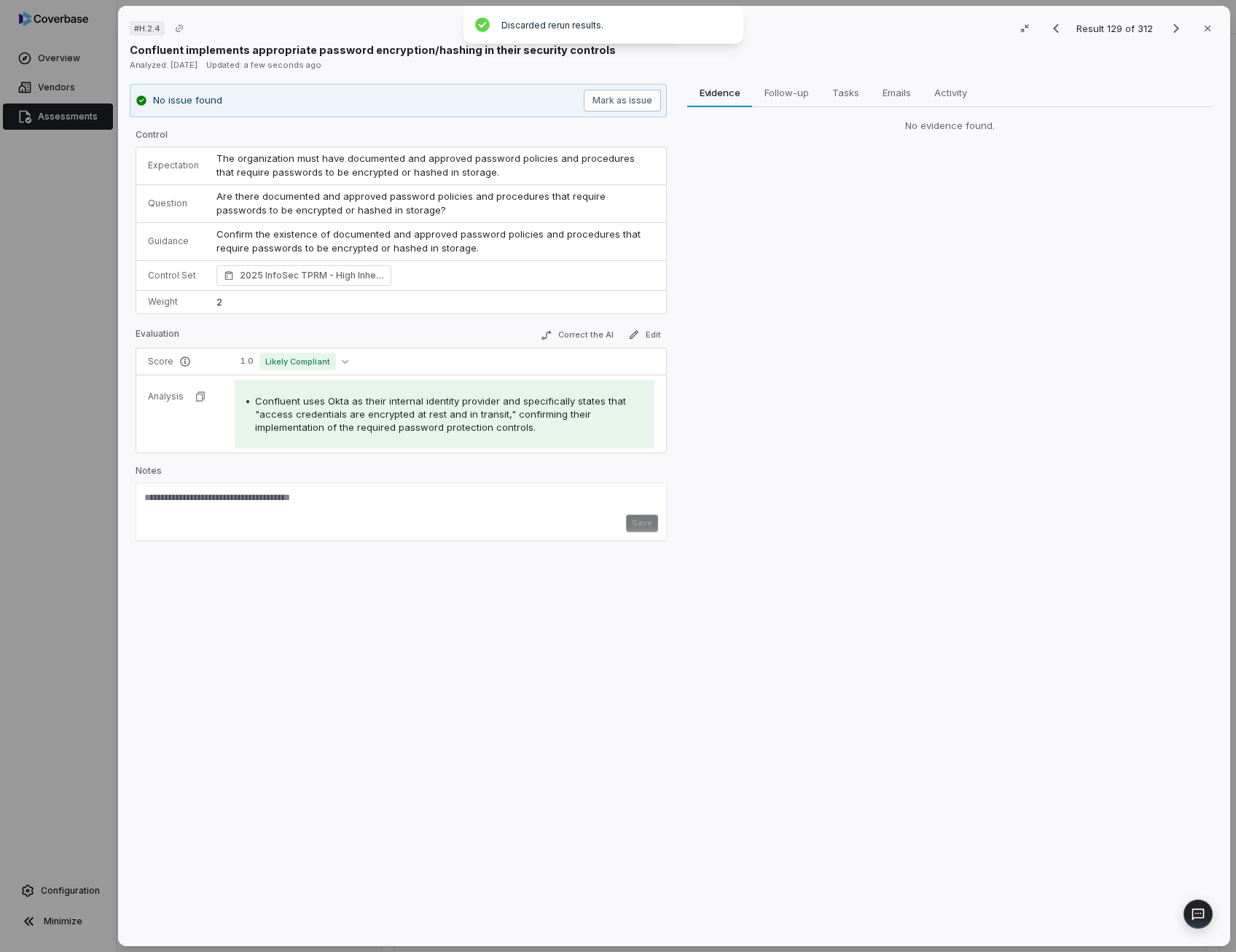
click at [618, 106] on button "Mark as issue" at bounding box center [622, 100] width 78 height 21
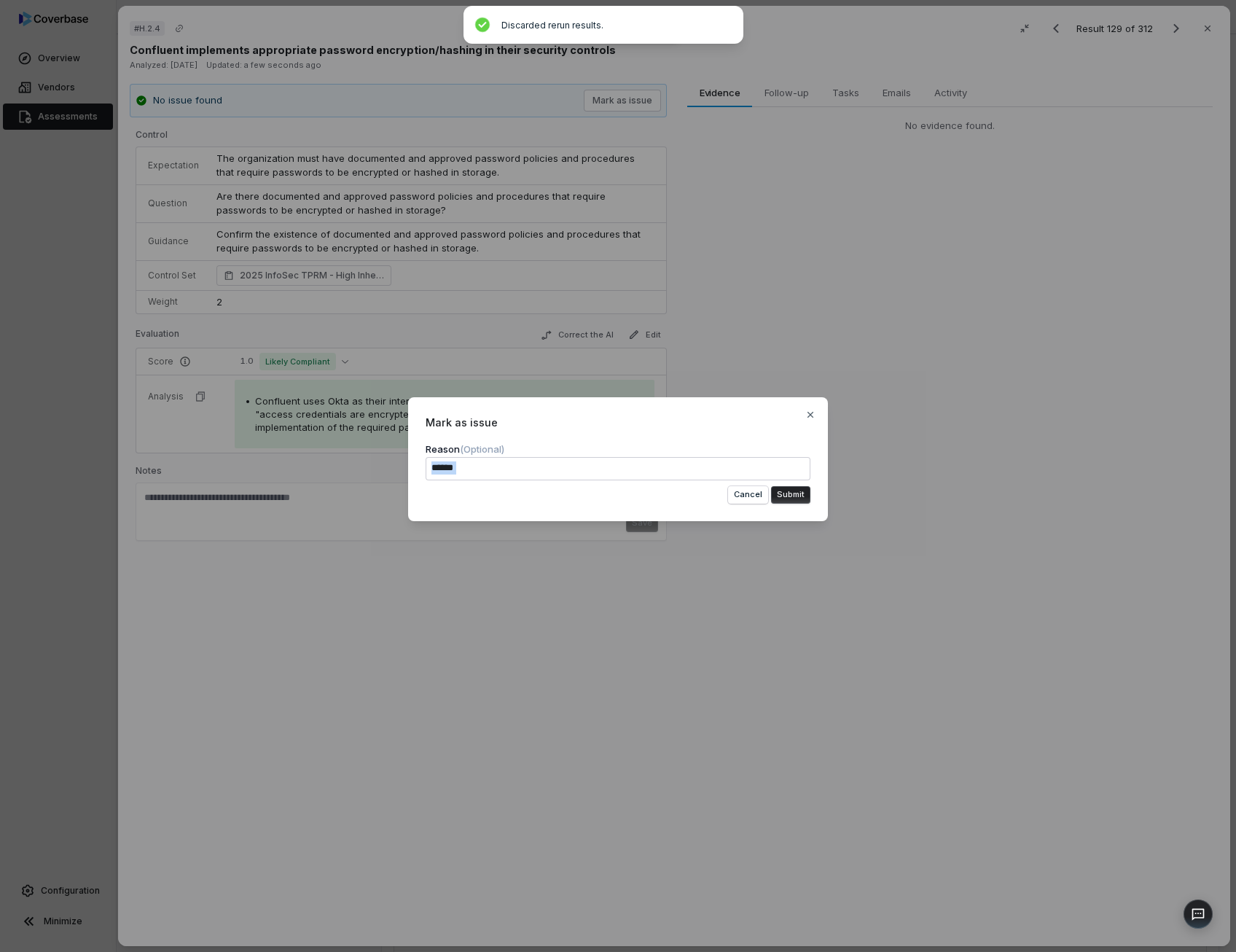
drag, startPoint x: 472, startPoint y: 480, endPoint x: 482, endPoint y: 465, distance: 18.0
click at [482, 465] on form "Reason (Optional) ****** Cancel Submit" at bounding box center [618, 473] width 385 height 62
click at [482, 465] on textarea "******" at bounding box center [618, 468] width 385 height 23
click at [562, 472] on textarea "**********" at bounding box center [618, 468] width 385 height 23
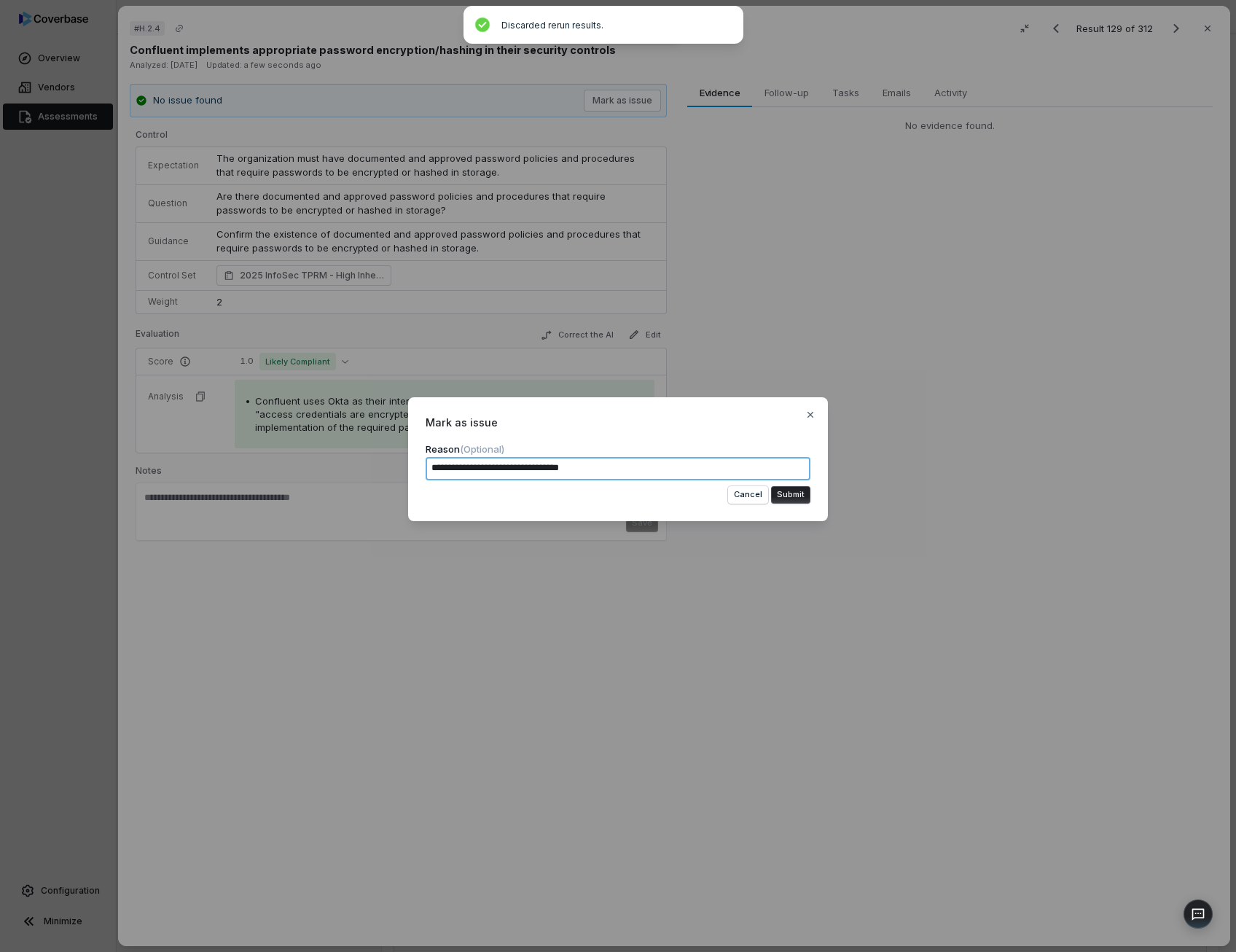
click at [562, 472] on textarea "**********" at bounding box center [618, 468] width 385 height 23
click at [597, 467] on textarea "**********" at bounding box center [618, 468] width 385 height 23
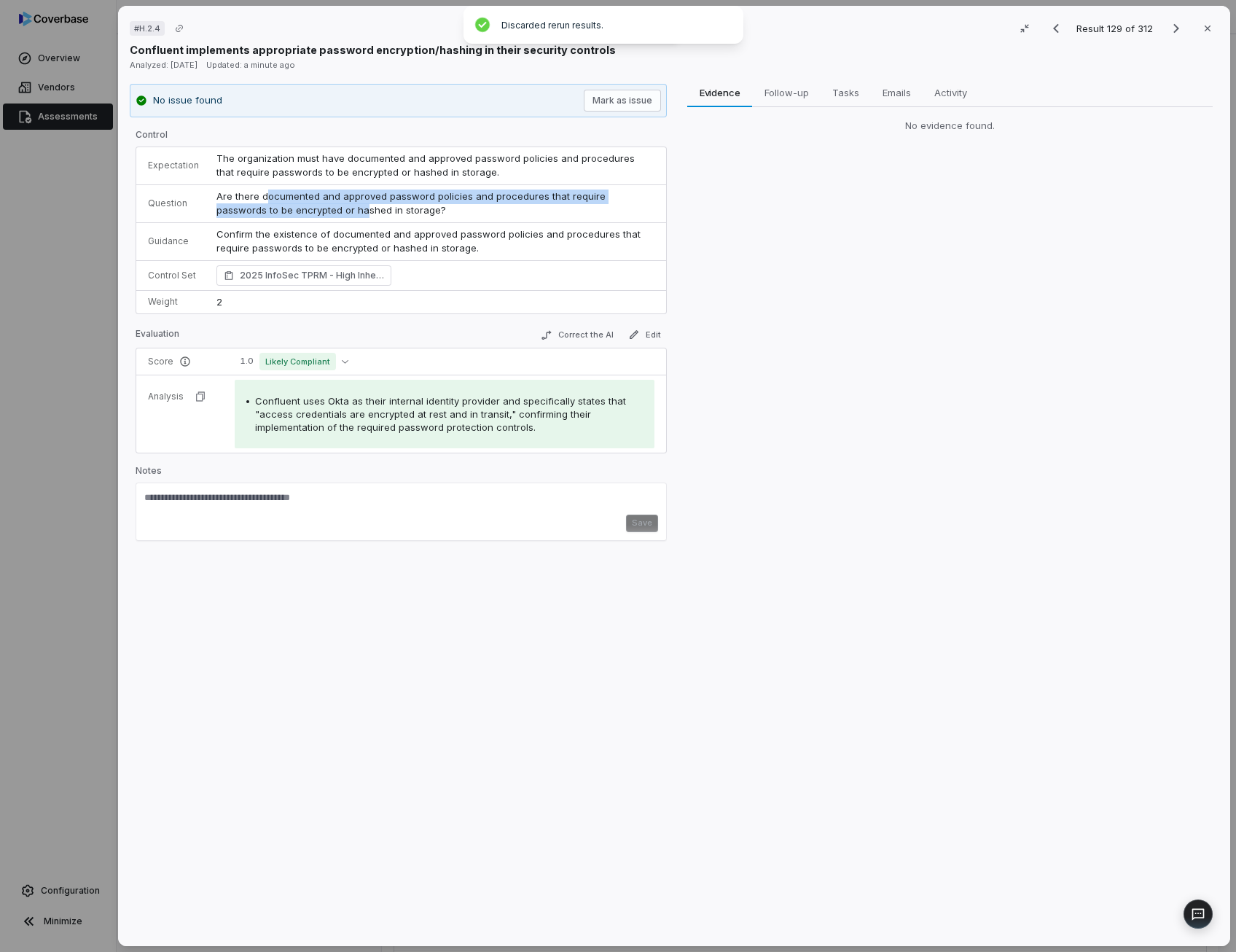
drag, startPoint x: 264, startPoint y: 193, endPoint x: 312, endPoint y: 205, distance: 49.5
drag, startPoint x: 312, startPoint y: 205, endPoint x: 382, endPoint y: 214, distance: 70.6
click at [382, 214] on span "Are there documented and approved password policies and procedures that require…" at bounding box center [413, 204] width 392 height 26
click at [638, 107] on button "Mark as issue" at bounding box center [622, 100] width 78 height 21
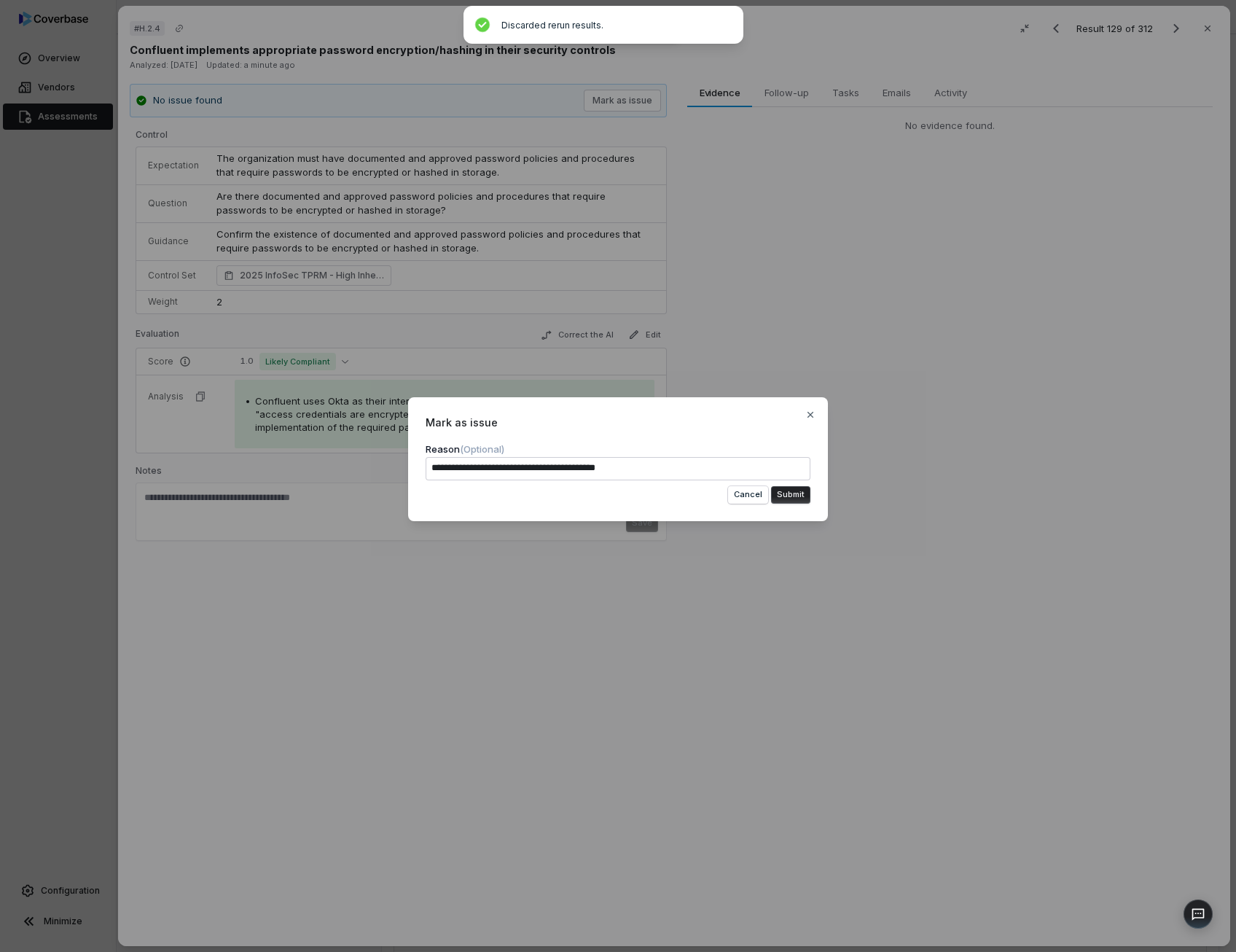
click at [650, 466] on textarea "**********" at bounding box center [618, 468] width 385 height 23
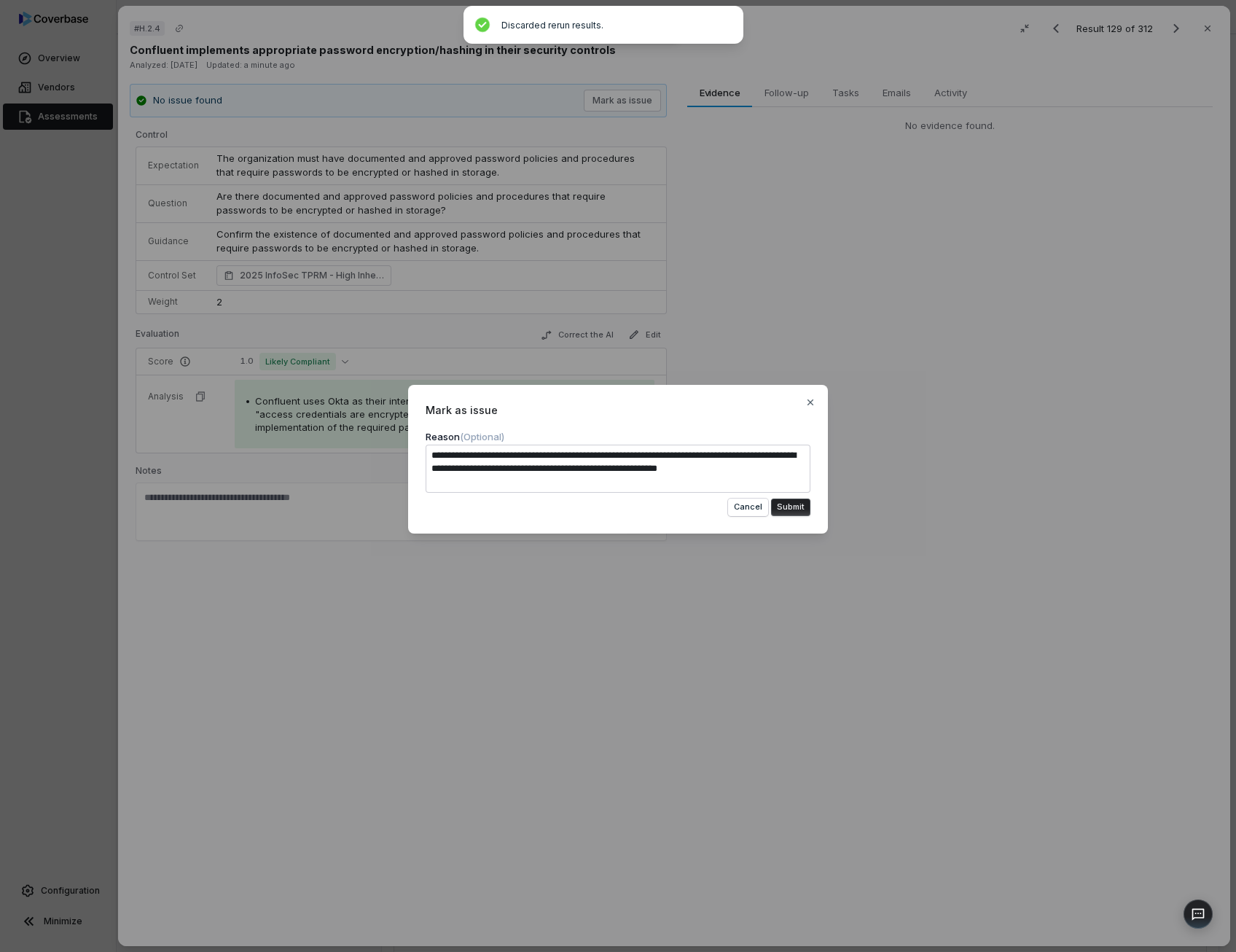
click at [615, 456] on textarea "**********" at bounding box center [618, 468] width 385 height 48
click at [485, 482] on textarea "**********" at bounding box center [618, 468] width 385 height 48
click at [803, 509] on button "Submit" at bounding box center [790, 506] width 39 height 18
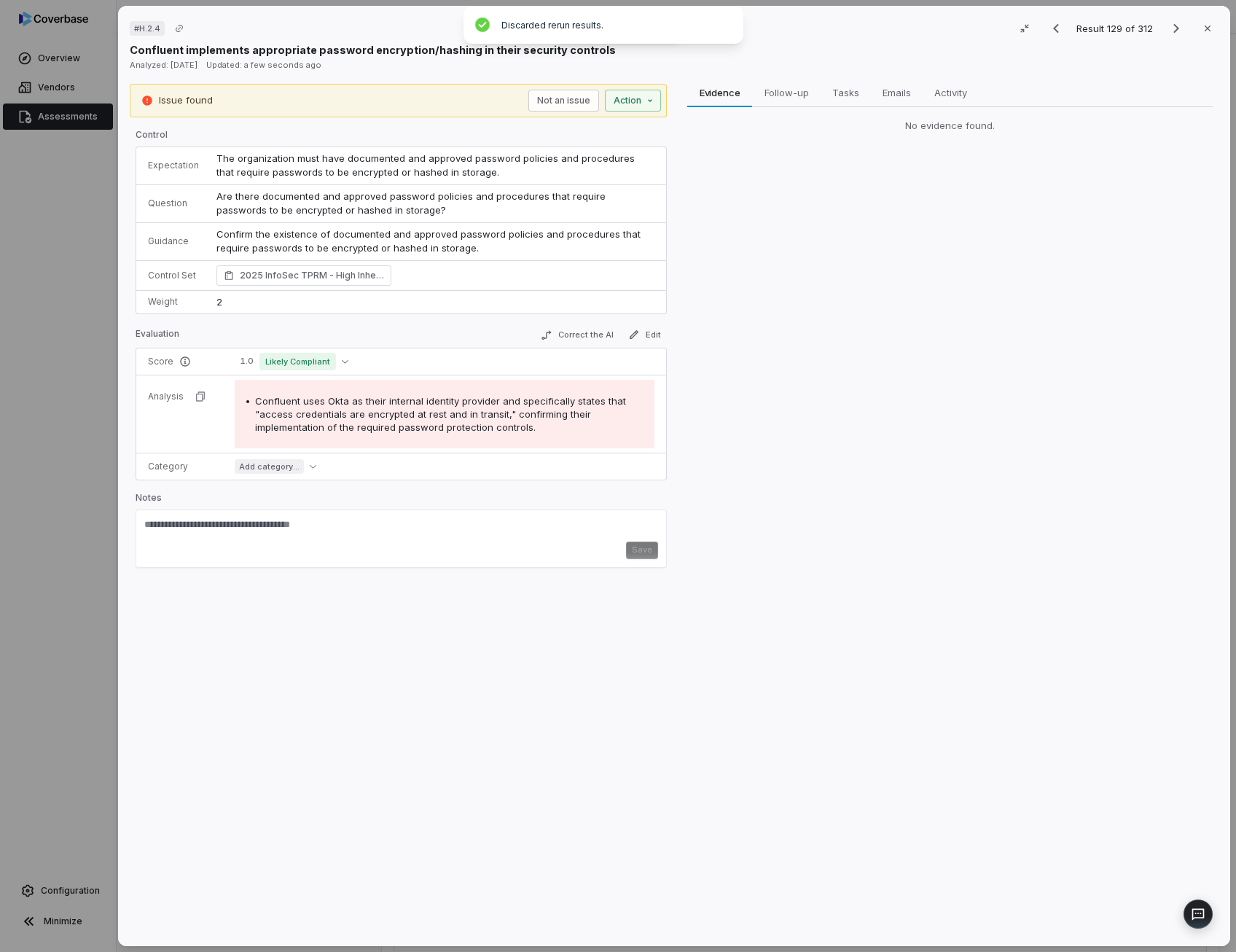
click at [263, 541] on div "Save" at bounding box center [401, 549] width 514 height 18
paste textarea "**********"
click at [645, 553] on button "Save" at bounding box center [642, 554] width 32 height 18
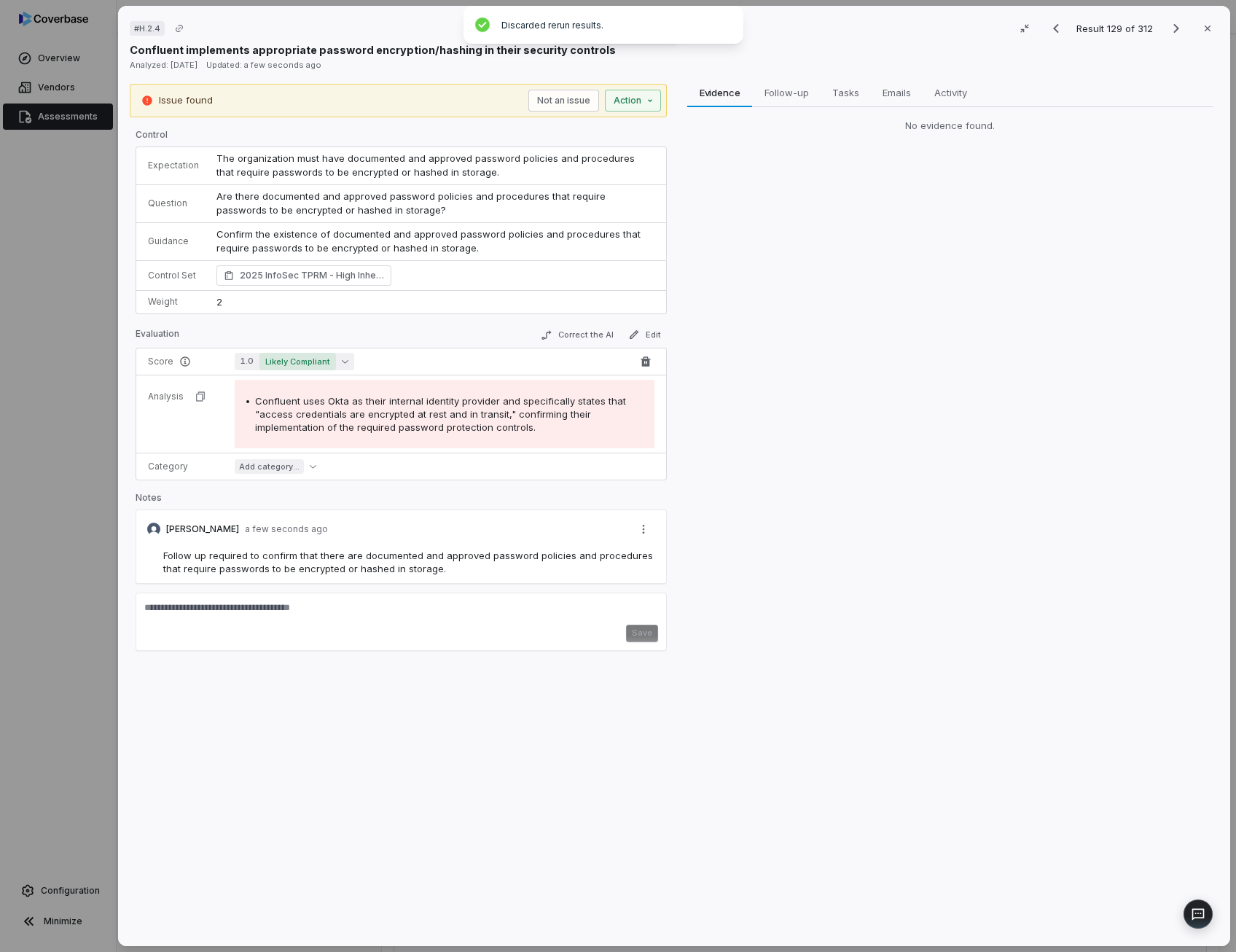
click at [342, 358] on icon "button" at bounding box center [345, 361] width 7 height 7
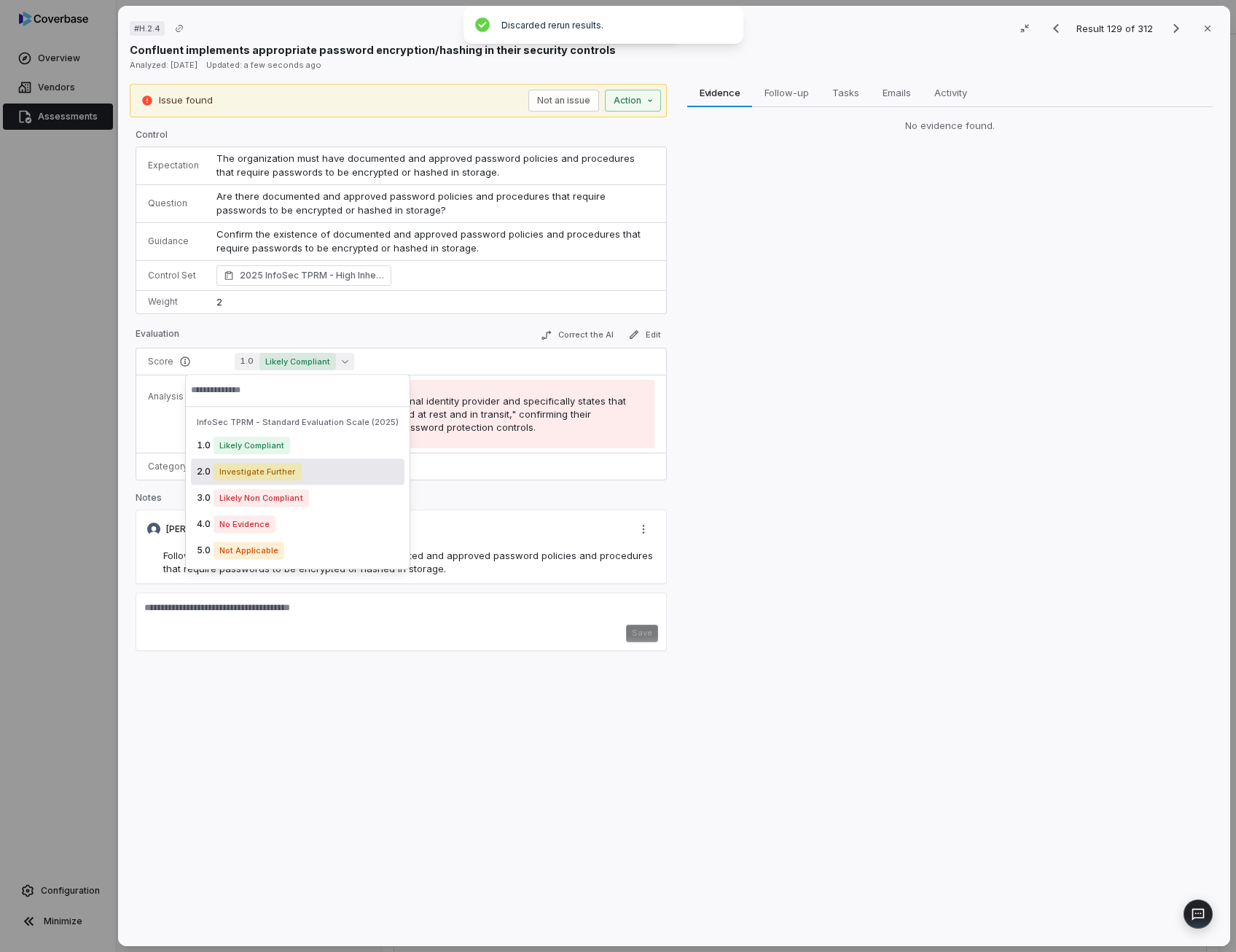
click at [290, 476] on span "Investigate Further" at bounding box center [258, 471] width 88 height 18
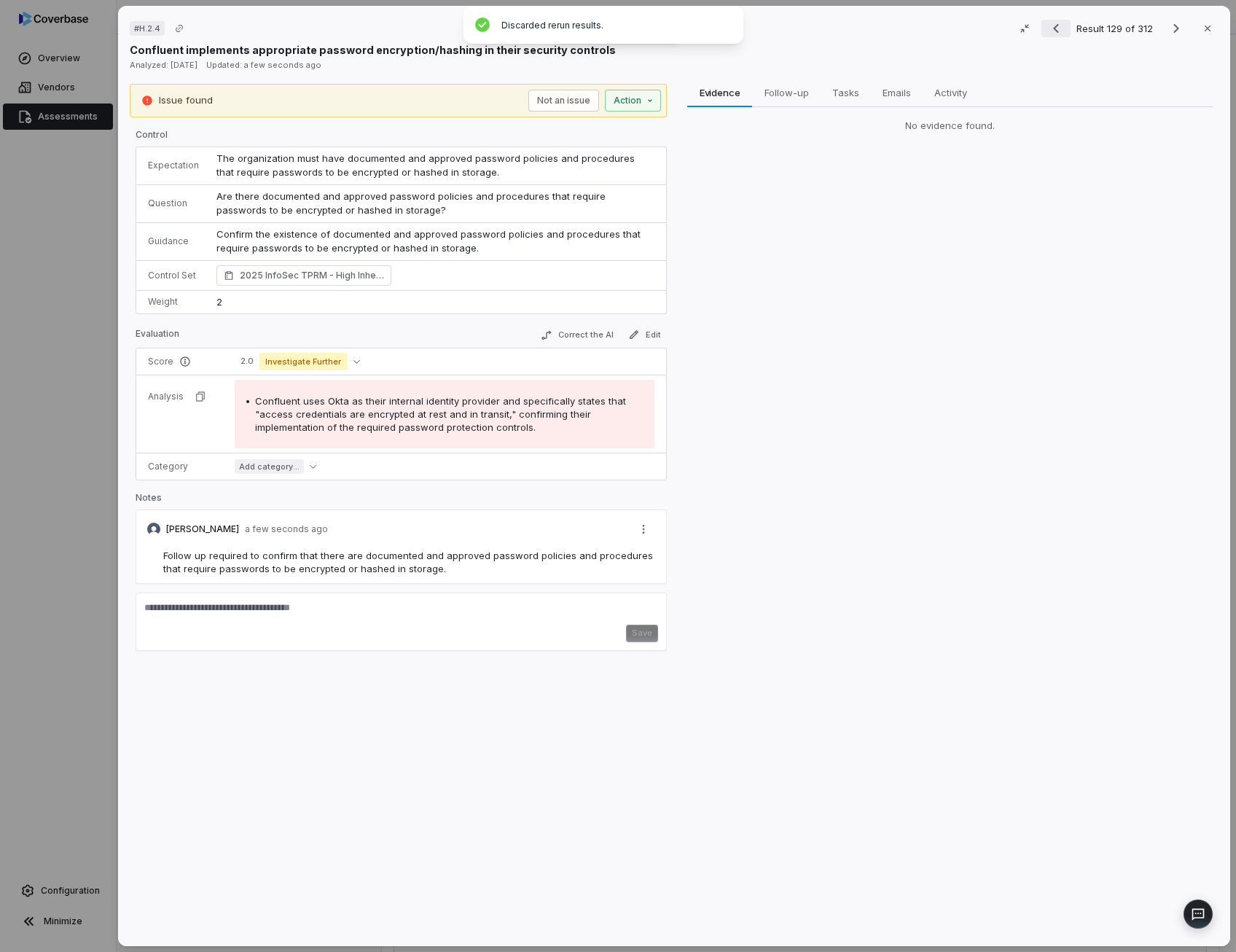
click at [1049, 35] on icon "Previous result" at bounding box center [1056, 28] width 18 height 18
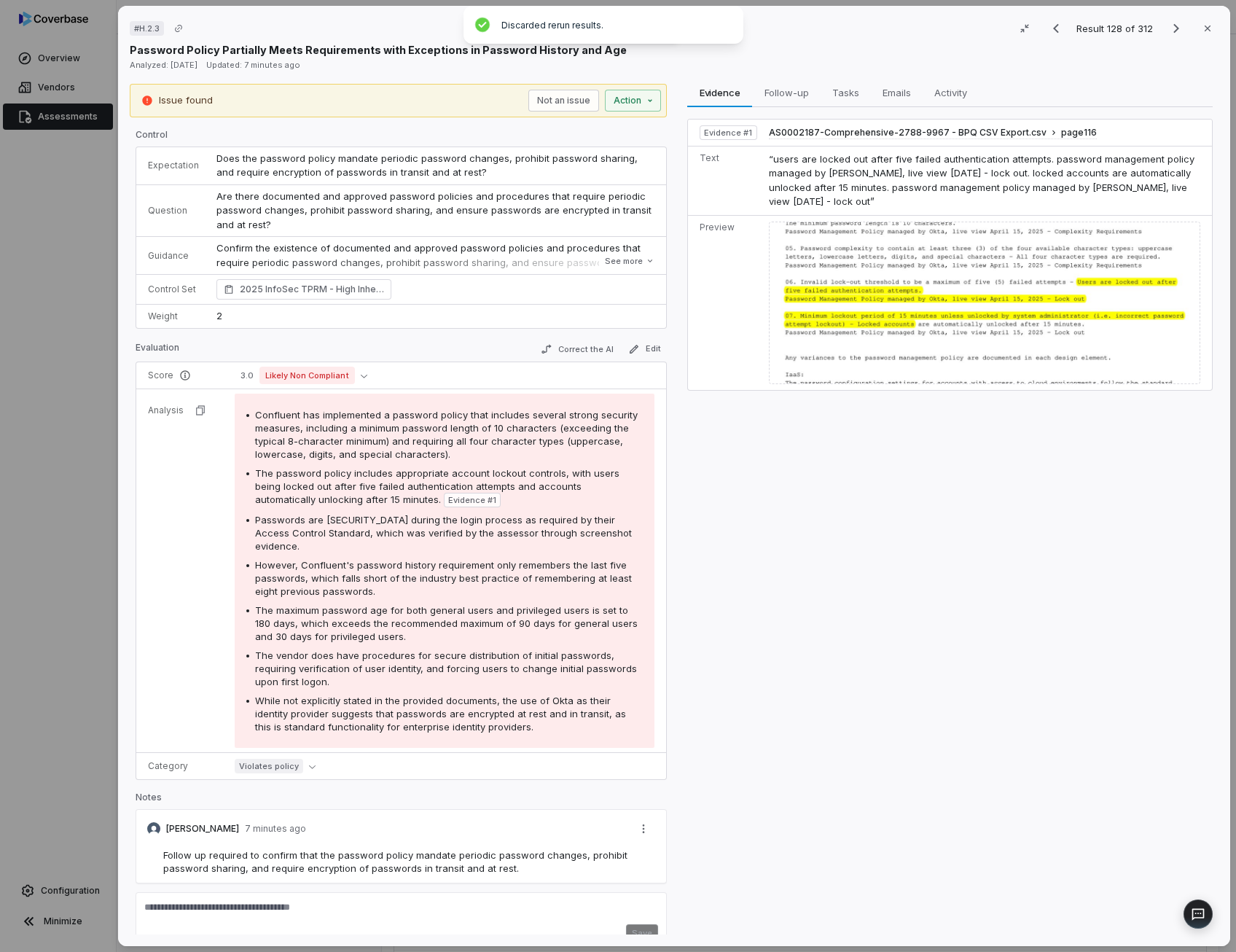
click at [782, 345] on div at bounding box center [984, 303] width 432 height 163
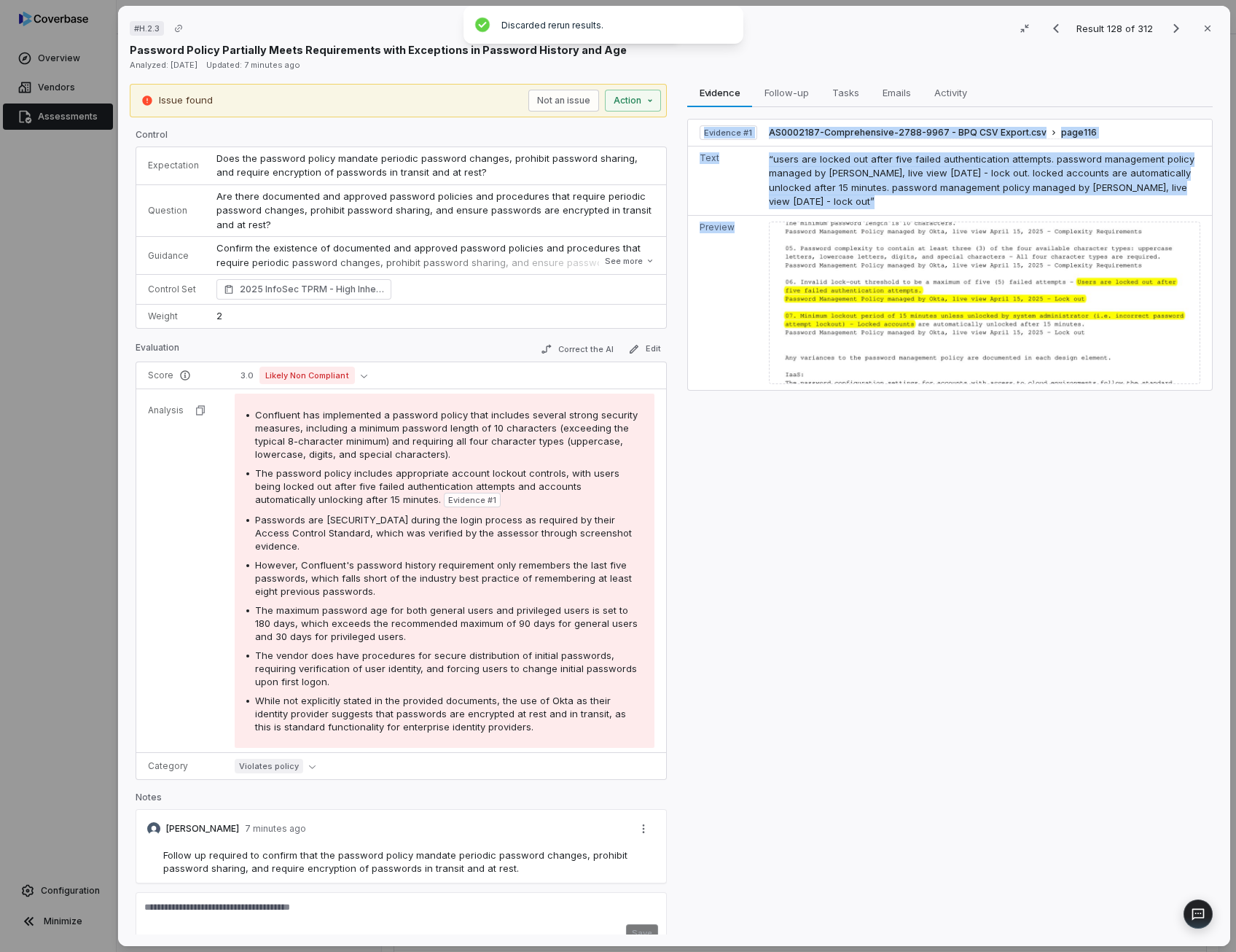
click at [782, 345] on div at bounding box center [984, 303] width 432 height 163
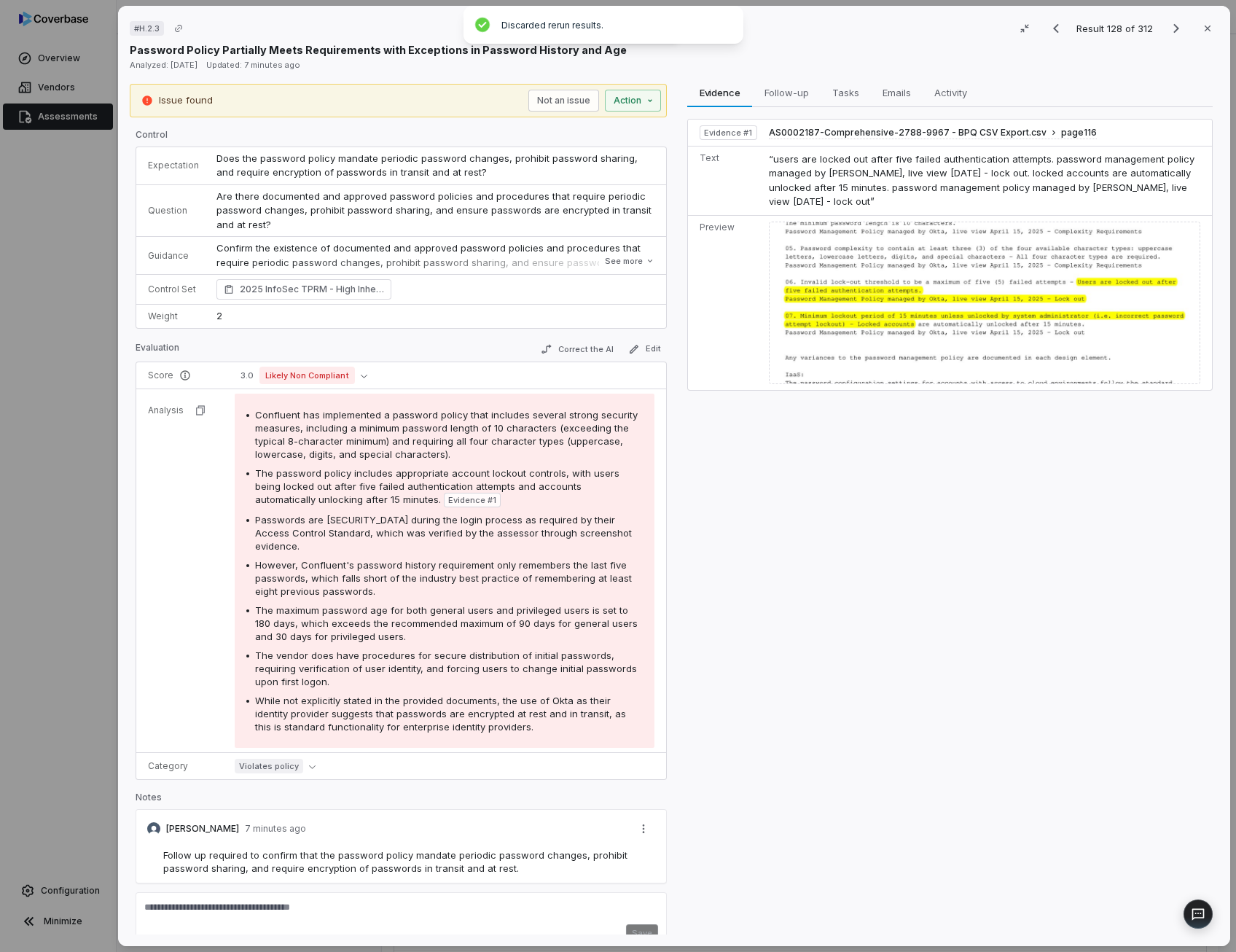
click at [782, 345] on div at bounding box center [984, 303] width 432 height 163
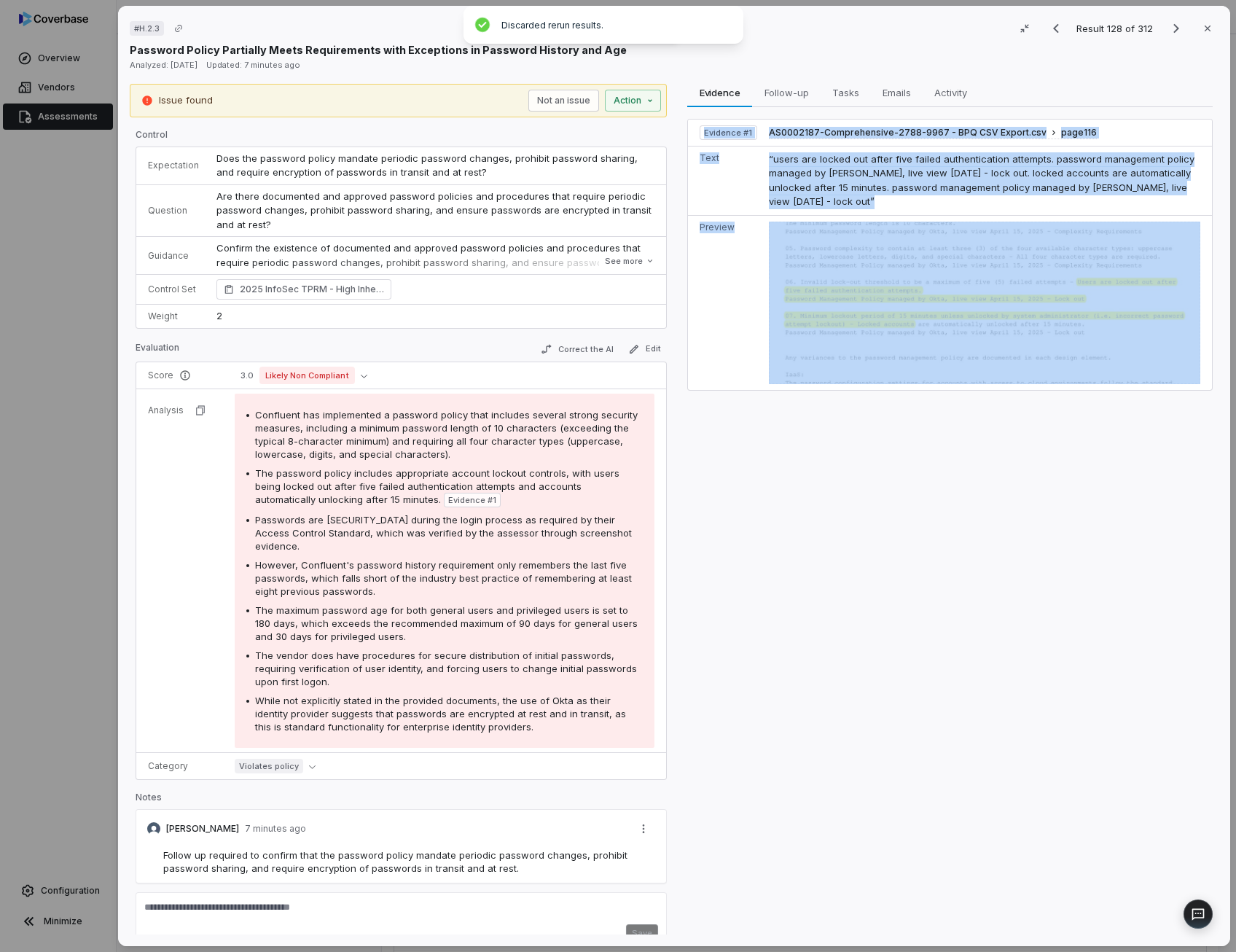
drag, startPoint x: 782, startPoint y: 345, endPoint x: 979, endPoint y: 433, distance: 215.8
click at [979, 433] on div "Evidence Evidence Follow-up Follow-up Tasks Tasks Emails Emails Activity Activi…" at bounding box center [949, 509] width 537 height 851
click at [1170, 32] on icon "Next result" at bounding box center [1175, 28] width 18 height 18
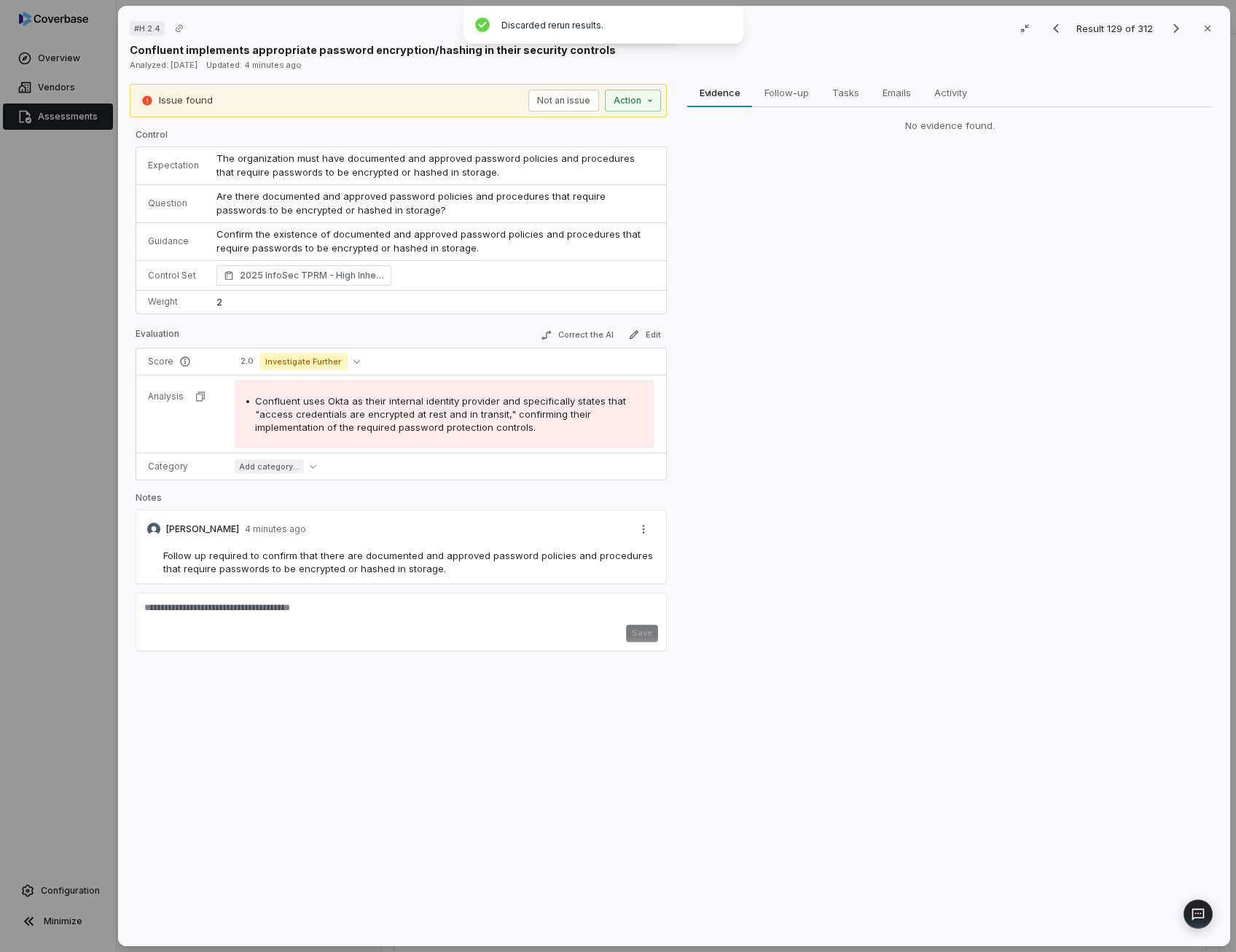
click at [506, 403] on span "Confluent uses Okta as their internal identity provider and specifically states…" at bounding box center [440, 414] width 371 height 38
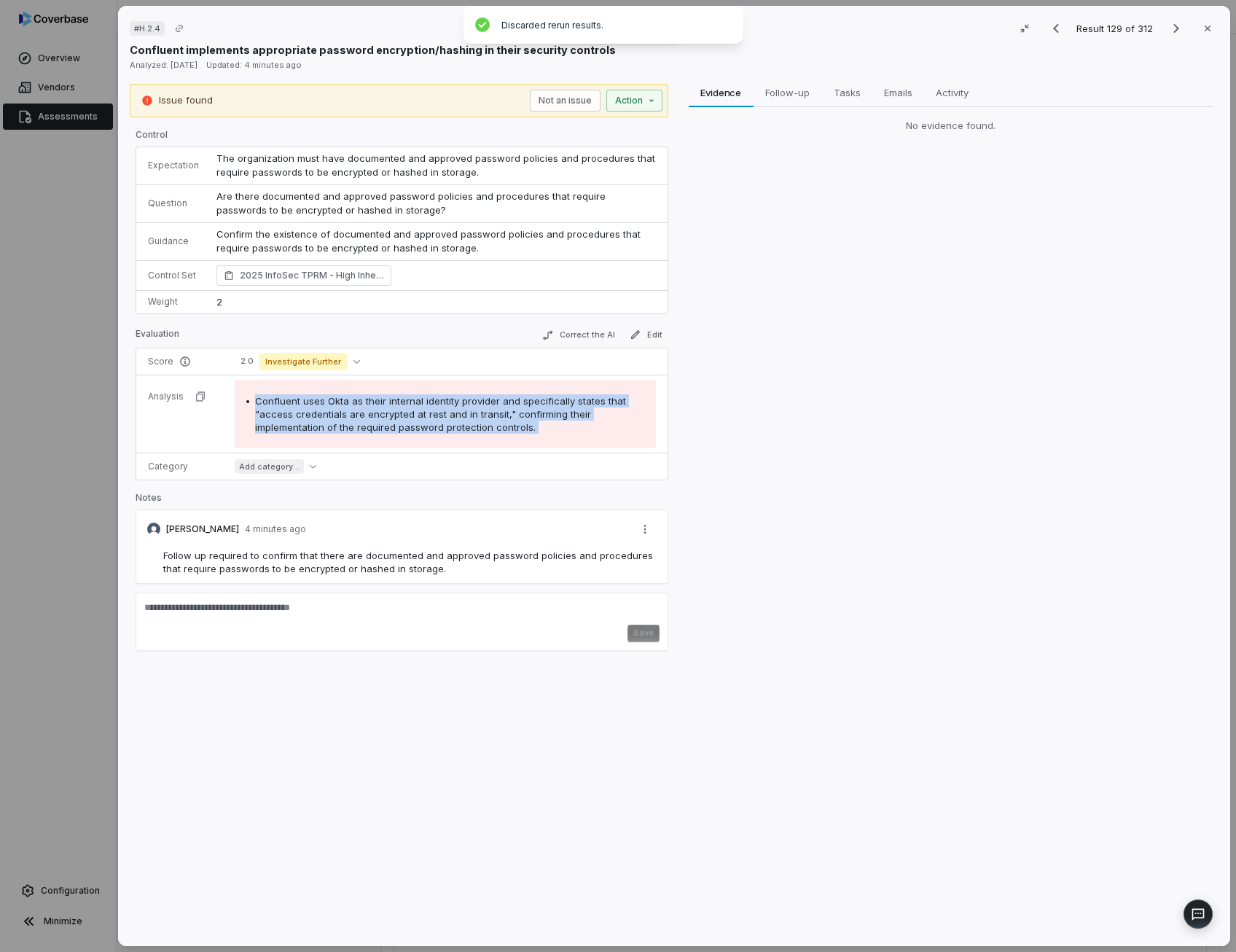
click at [679, 377] on div "Issue found Not an issue Action Control Expectation The organization must have …" at bounding box center [674, 509] width 1088 height 851
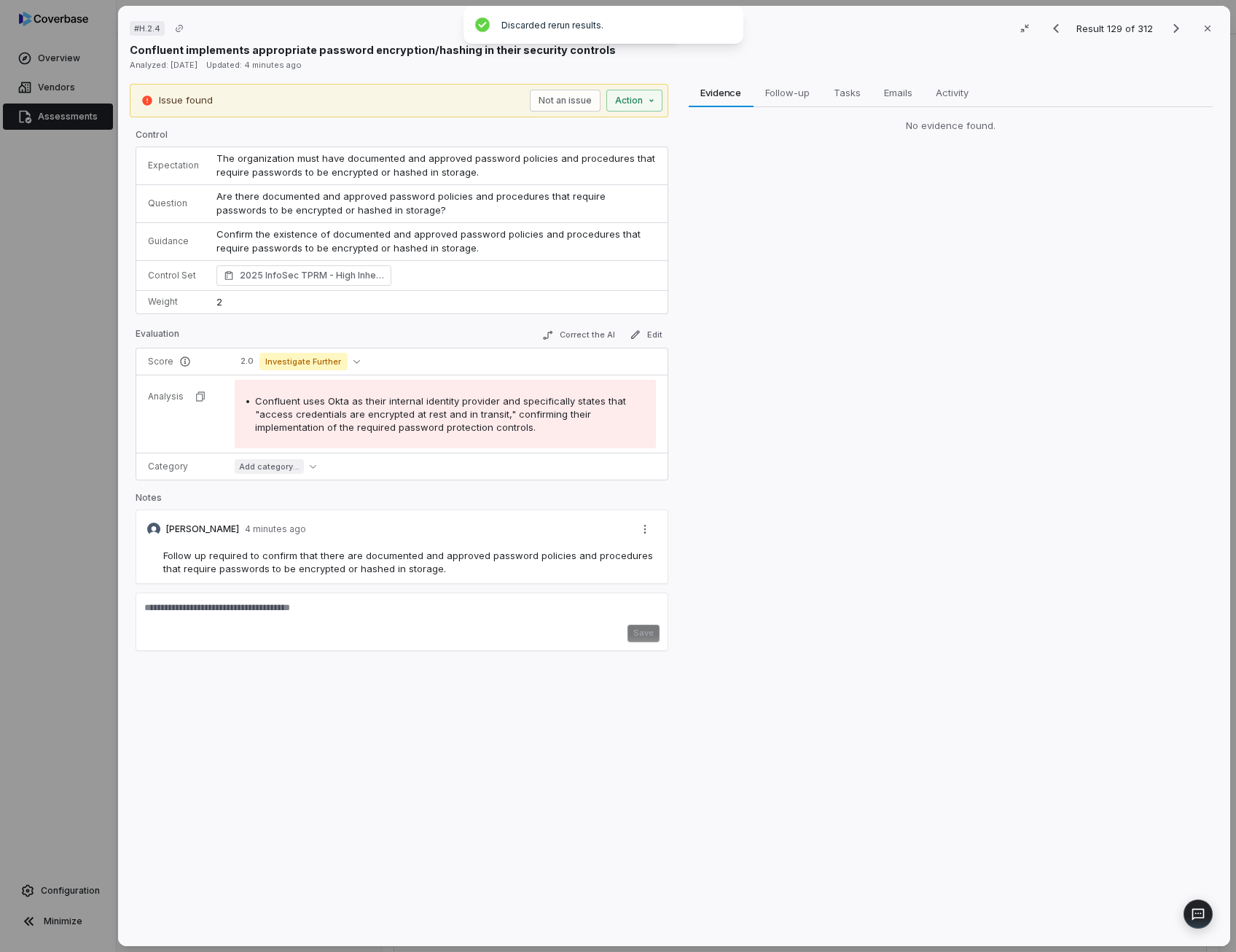
click at [754, 425] on div "Evidence Evidence Follow-up Follow-up Tasks Tasks Emails Emails Activity Activi…" at bounding box center [950, 509] width 536 height 851
click at [1168, 22] on icon "Next result" at bounding box center [1175, 28] width 18 height 18
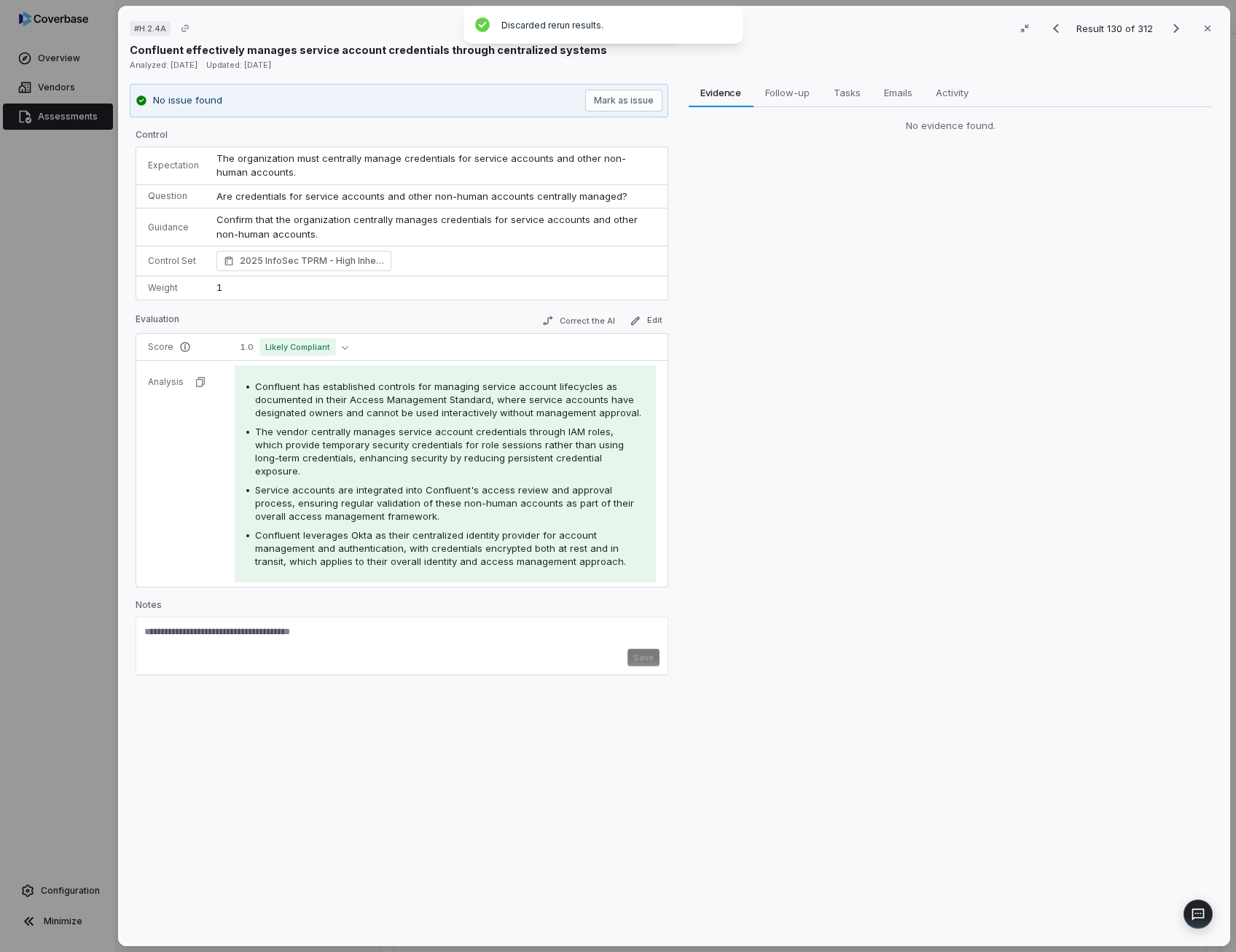
click at [442, 454] on span "The vendor centrally manages service account credentials through IAM roles, whi…" at bounding box center [439, 450] width 369 height 51
click at [567, 316] on button "Correct the AI" at bounding box center [577, 320] width 84 height 18
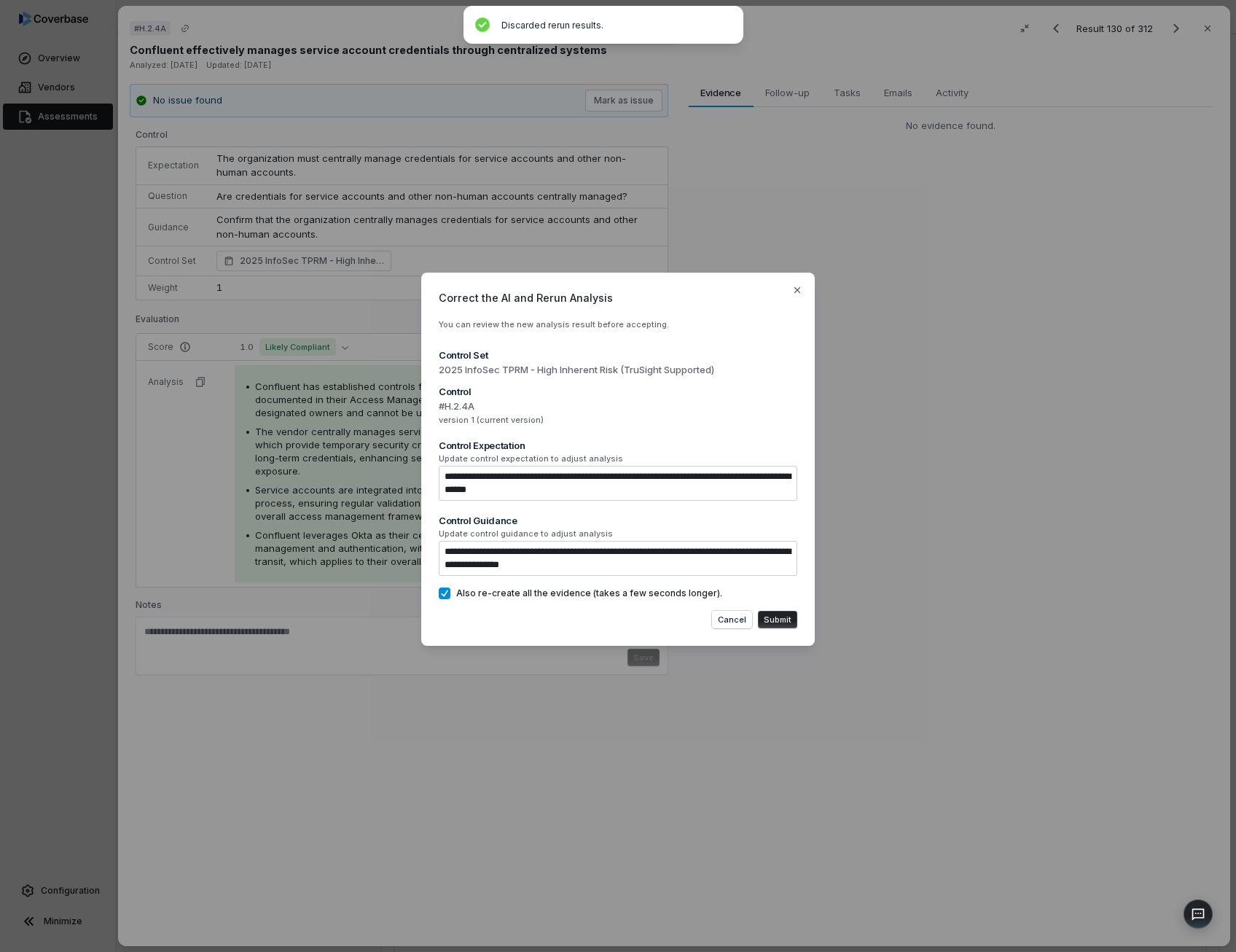
click at [768, 619] on button "Submit" at bounding box center [777, 619] width 39 height 18
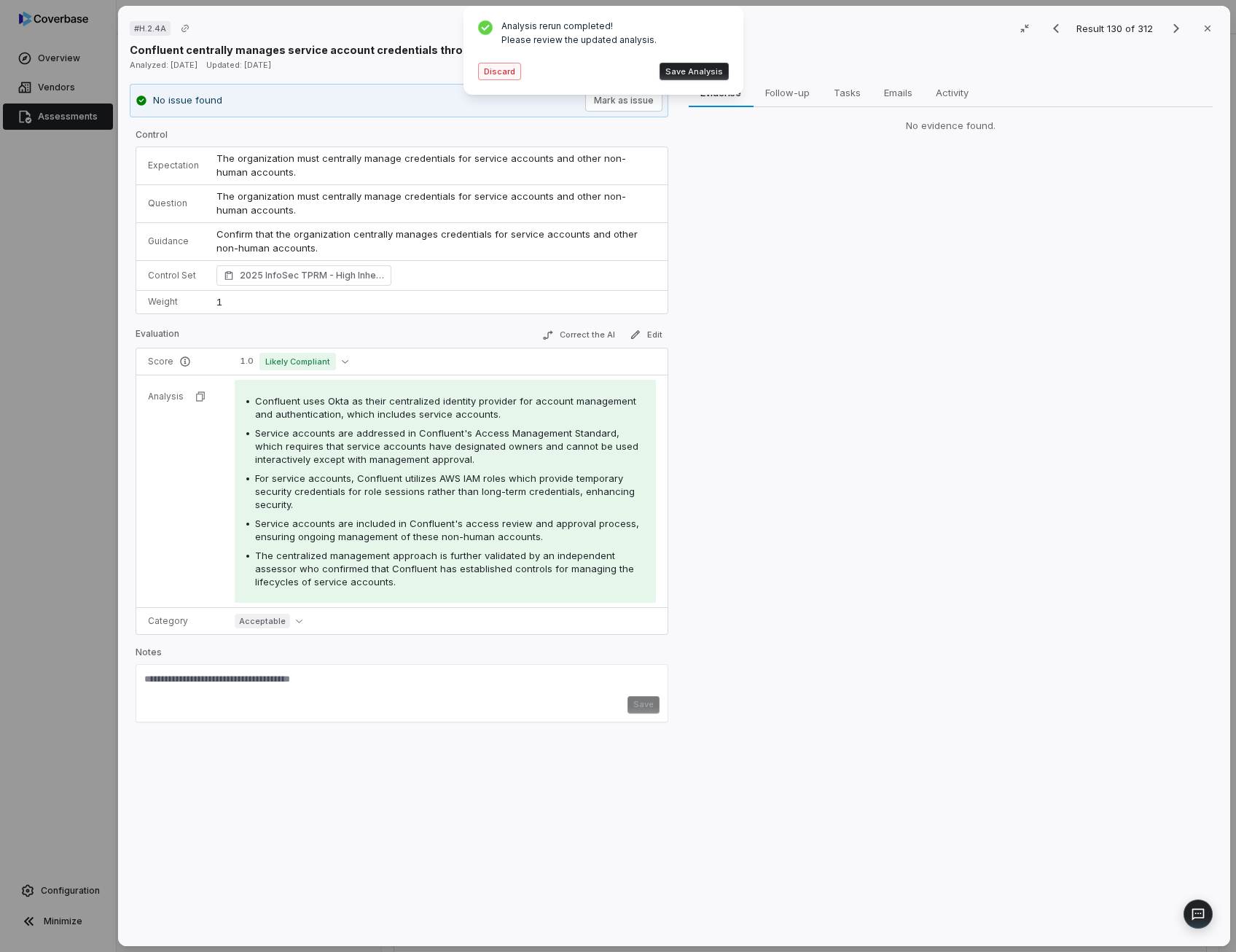
click at [505, 72] on button "Discard" at bounding box center [500, 71] width 43 height 18
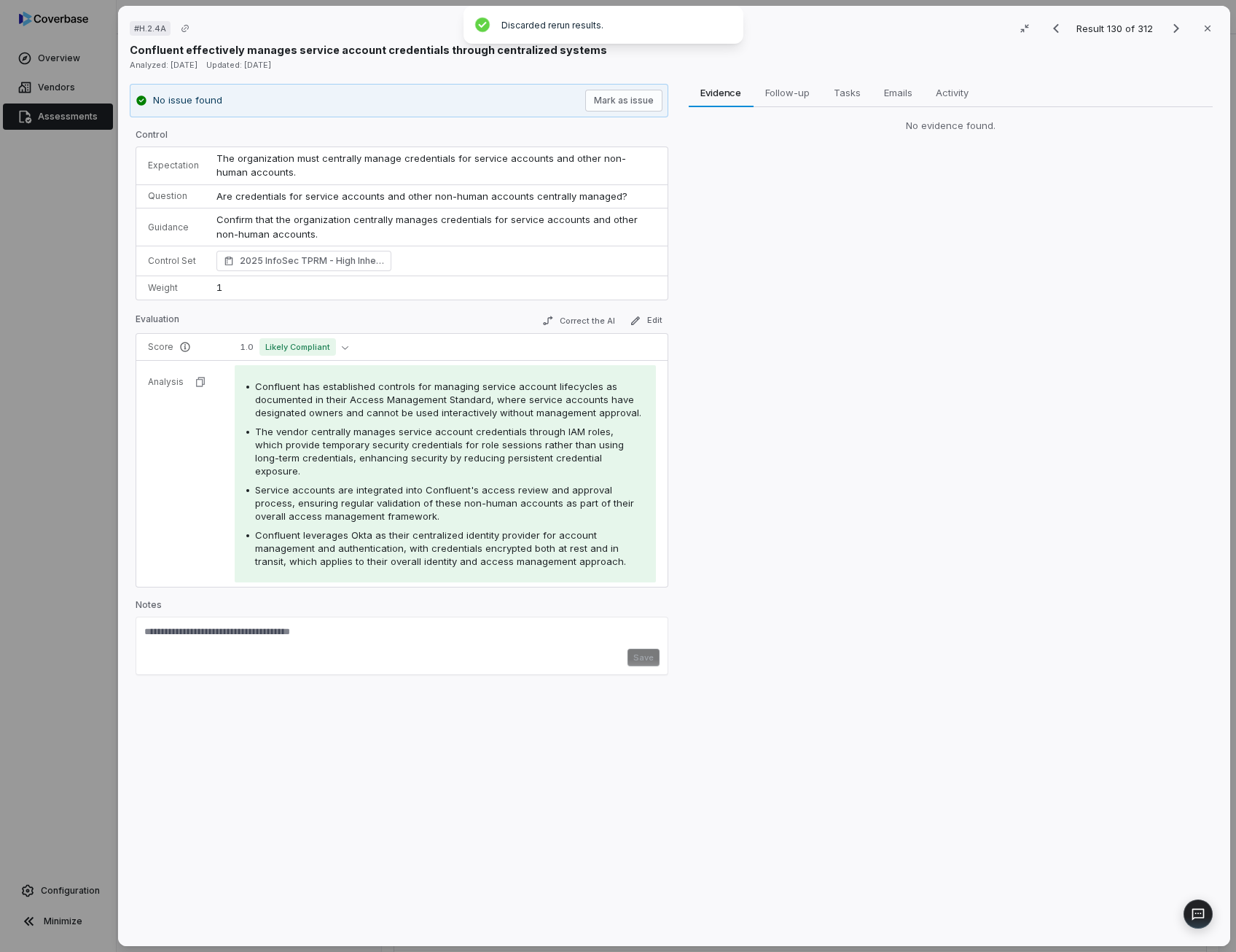
click at [505, 72] on div "# H.2.4A Result 130 of 312 Close Confluent effectively manages service account …" at bounding box center [674, 476] width 1112 height 940
click at [409, 387] on span "Confluent has established controls for managing service account lifecycles as d…" at bounding box center [448, 399] width 386 height 38
drag, startPoint x: 409, startPoint y: 387, endPoint x: 409, endPoint y: 437, distance: 50.0
click at [409, 437] on span "The vendor centrally manages service account credentials through IAM roles, whi…" at bounding box center [439, 450] width 369 height 51
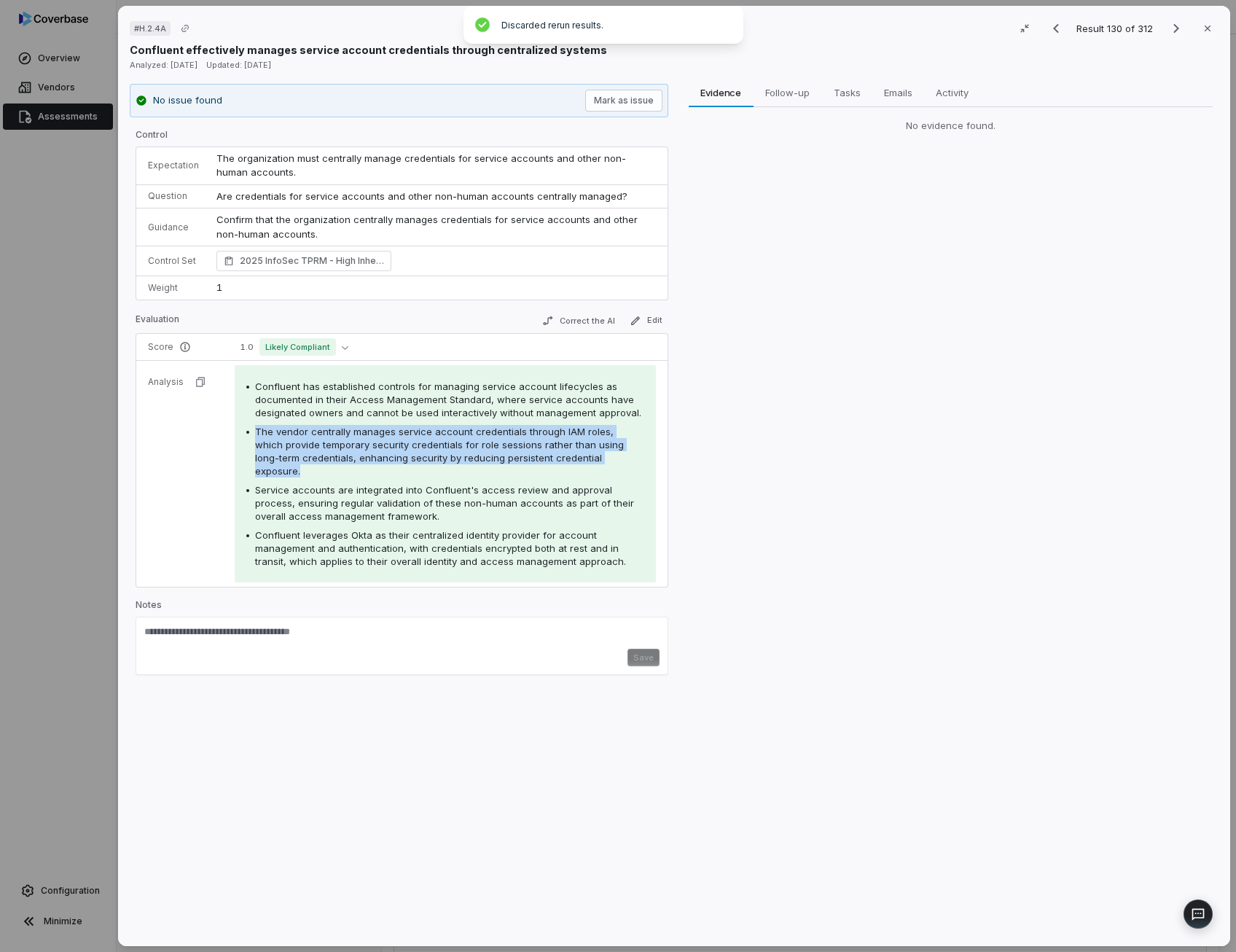
click at [409, 437] on span "The vendor centrally manages service account credentials through IAM roles, whi…" at bounding box center [439, 450] width 369 height 51
drag, startPoint x: 409, startPoint y: 437, endPoint x: 396, endPoint y: 486, distance: 50.7
click at [396, 486] on span "Service accounts are integrated into Confluent's access review and approval pro…" at bounding box center [445, 503] width 379 height 38
drag, startPoint x: 396, startPoint y: 486, endPoint x: 390, endPoint y: 531, distance: 45.4
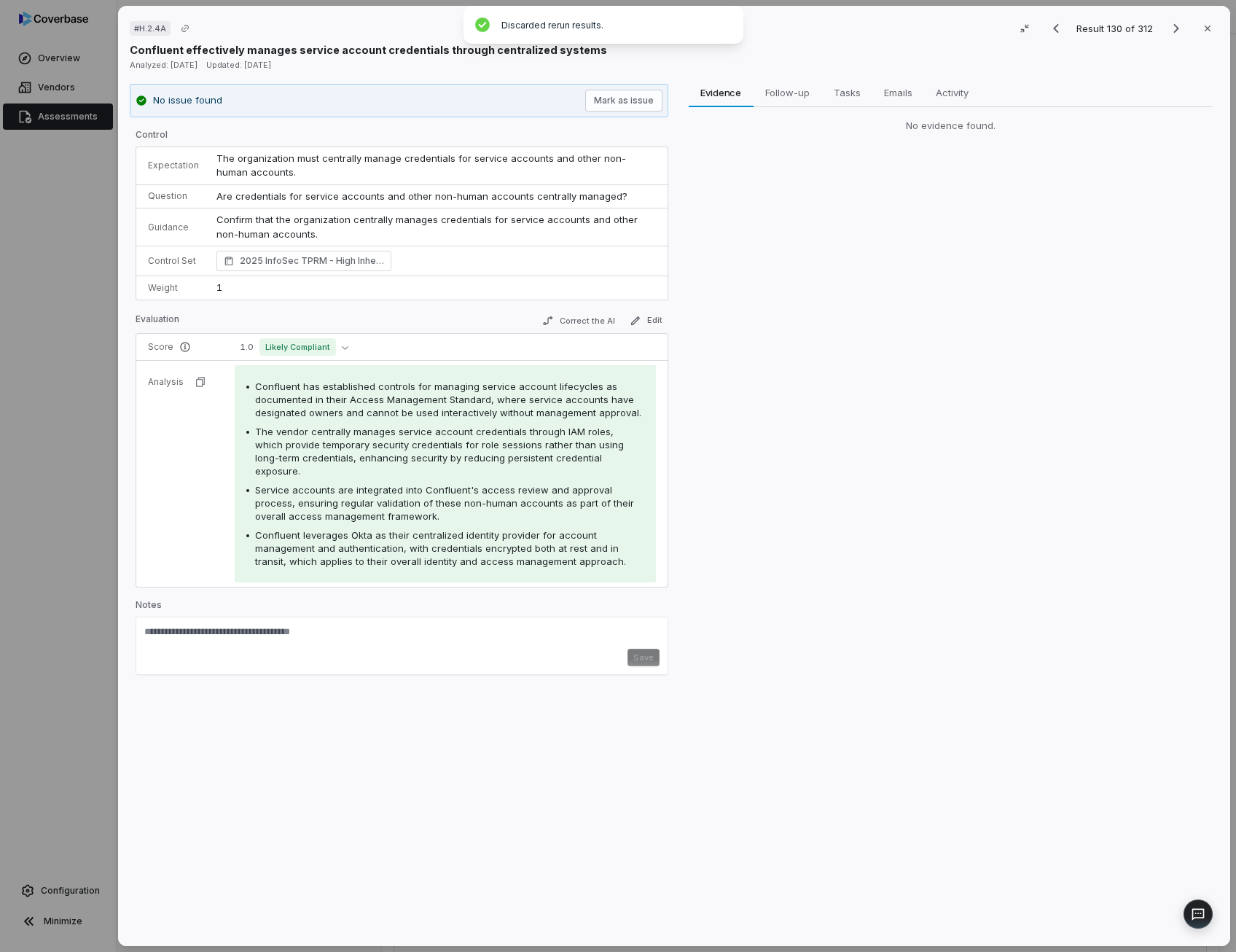
click at [390, 531] on span "Confluent leverages Okta as their centralized identity provider for account man…" at bounding box center [440, 547] width 371 height 38
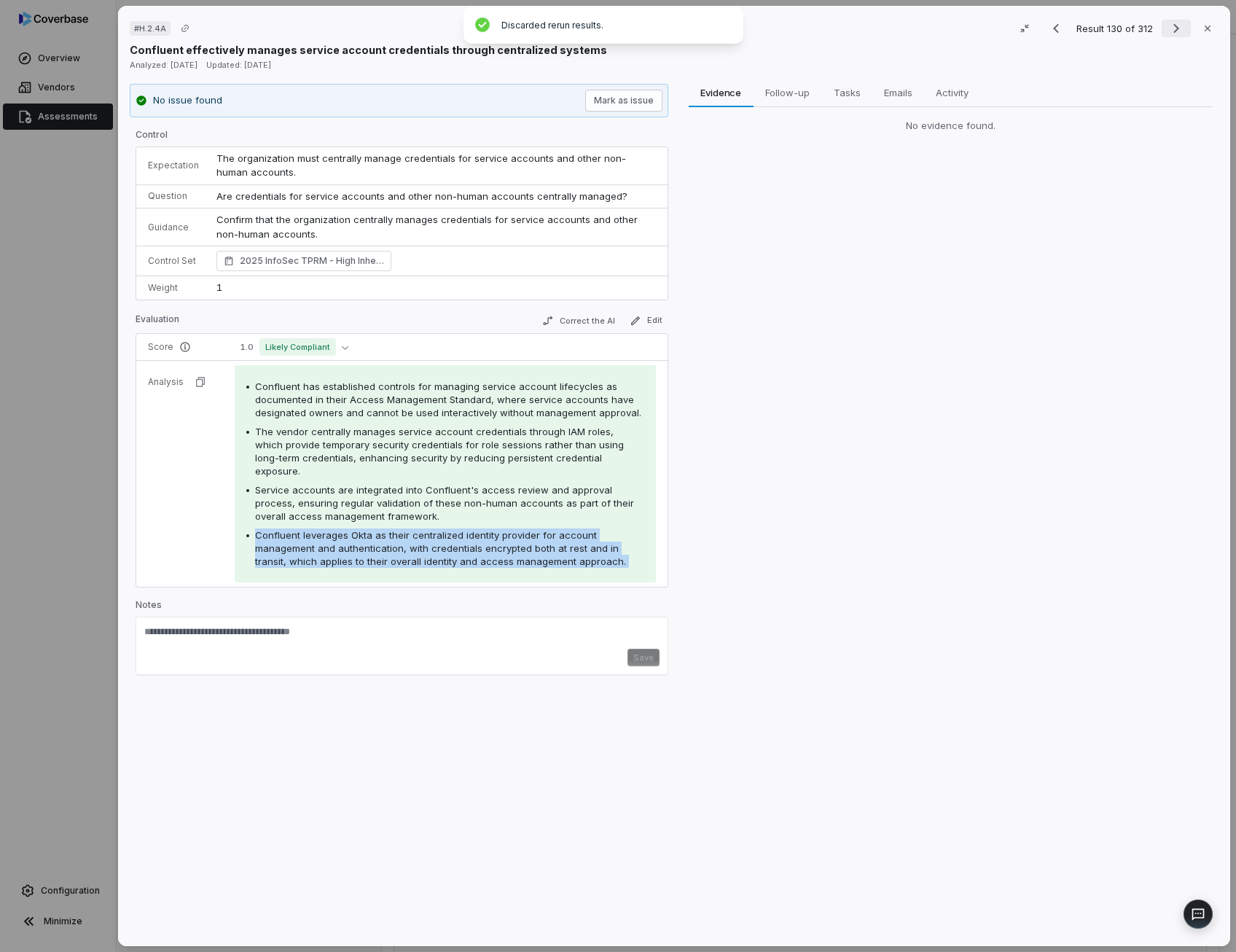
click at [1173, 31] on icon "Next result" at bounding box center [1176, 29] width 6 height 9
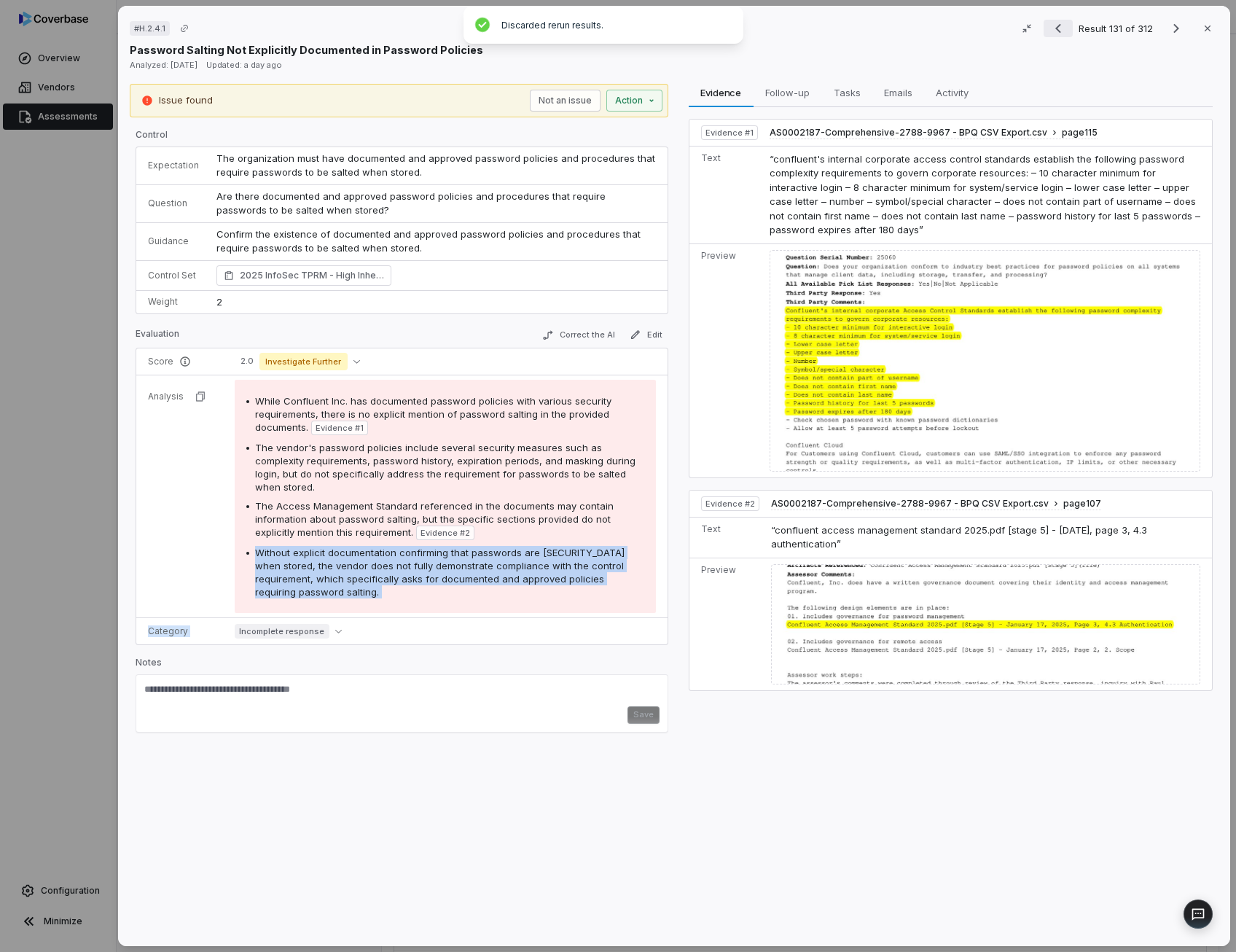
click at [1055, 25] on icon "Previous result" at bounding box center [1058, 29] width 6 height 9
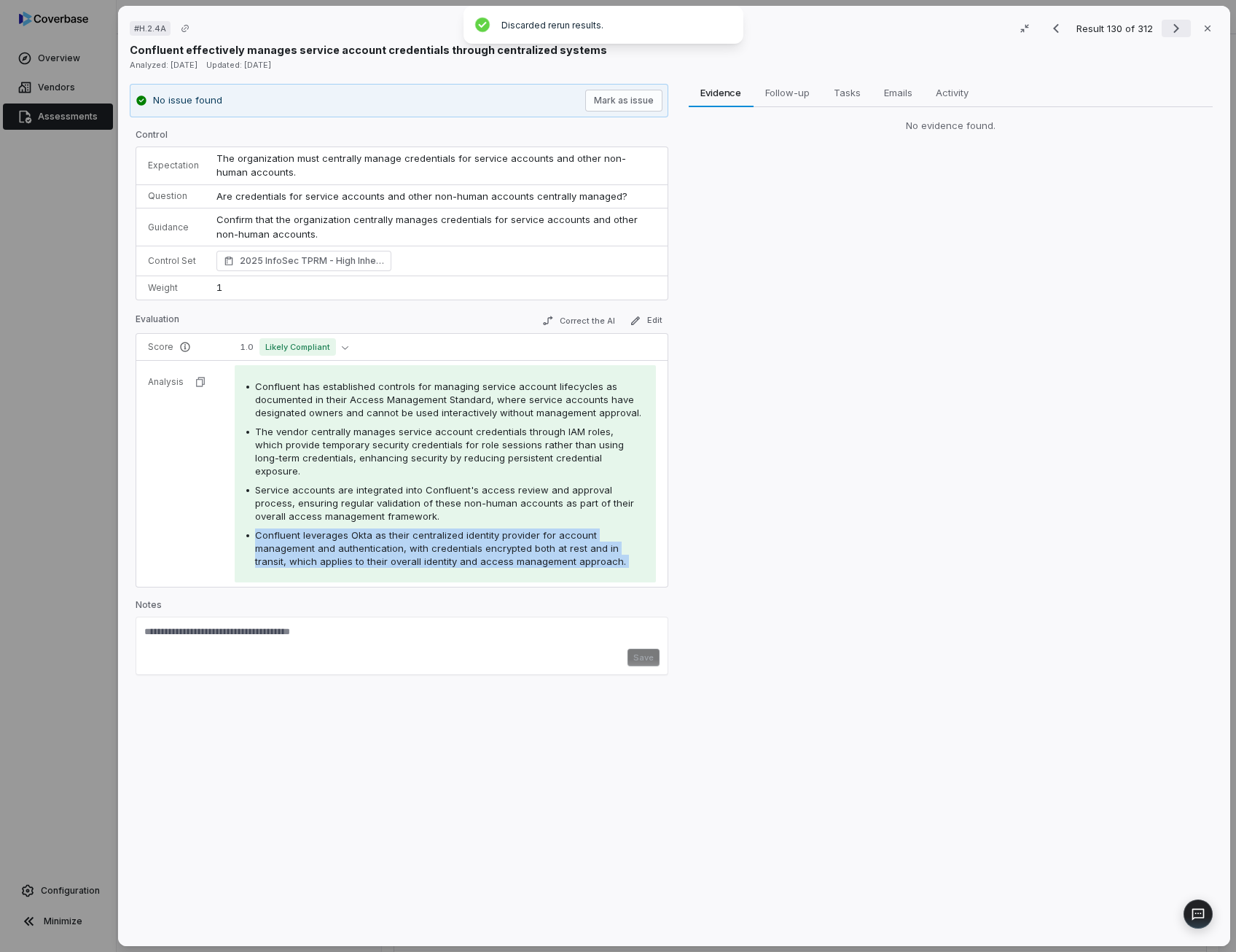
click at [1171, 25] on icon "Next result" at bounding box center [1175, 28] width 18 height 18
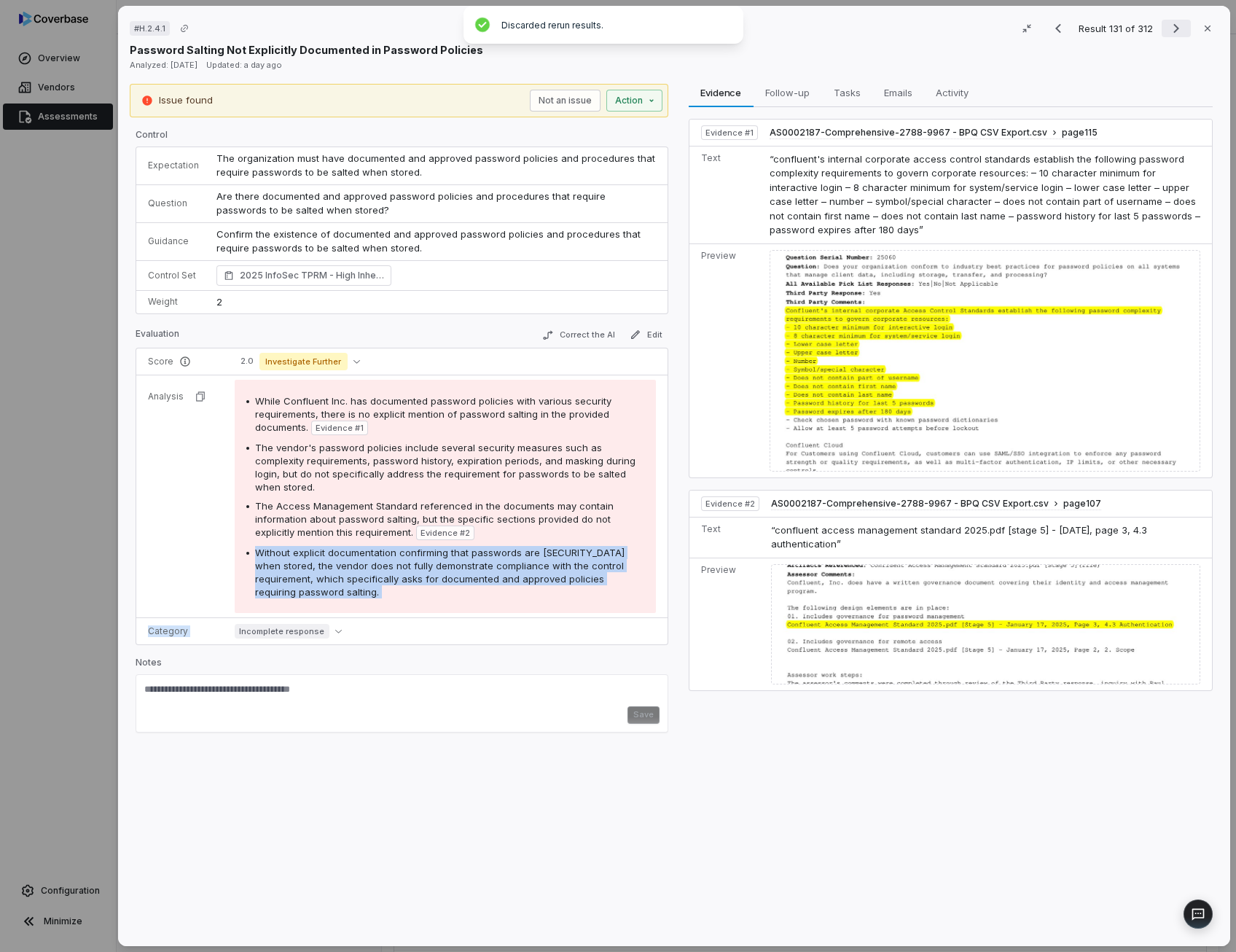
click at [1169, 35] on icon "Next result" at bounding box center [1175, 28] width 18 height 18
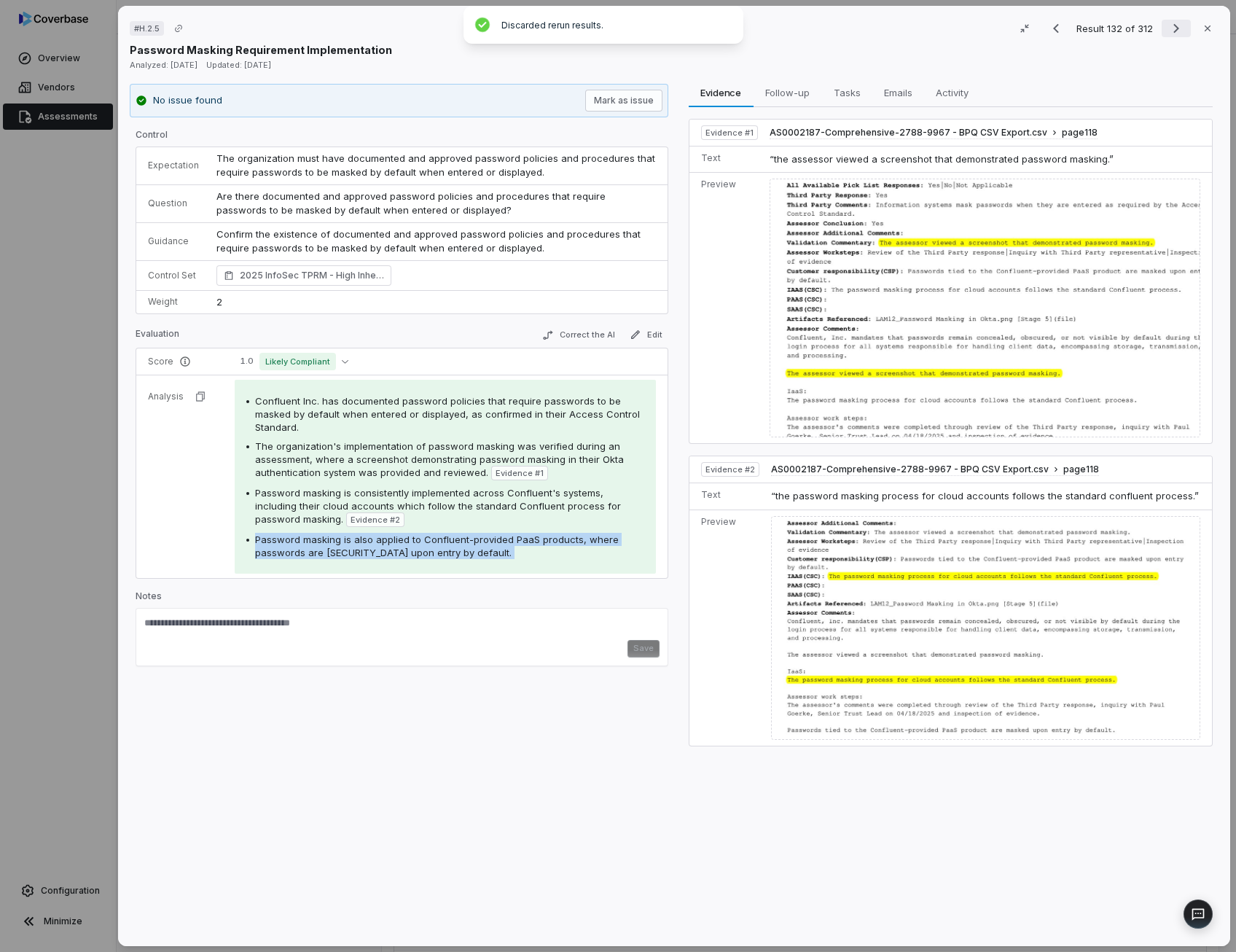
click at [1169, 28] on icon "Next result" at bounding box center [1175, 28] width 18 height 18
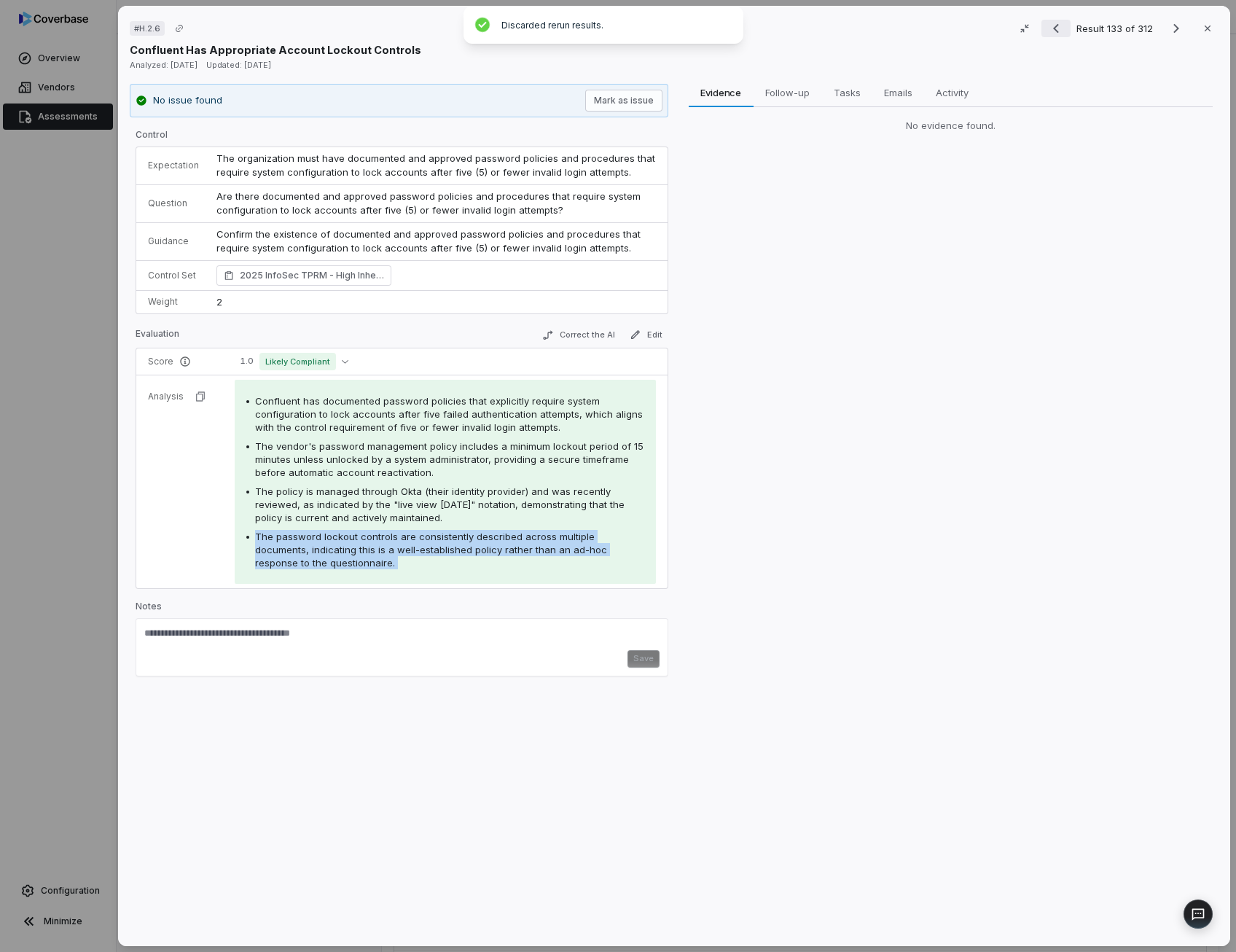
click at [1047, 35] on icon "Previous result" at bounding box center [1056, 28] width 18 height 18
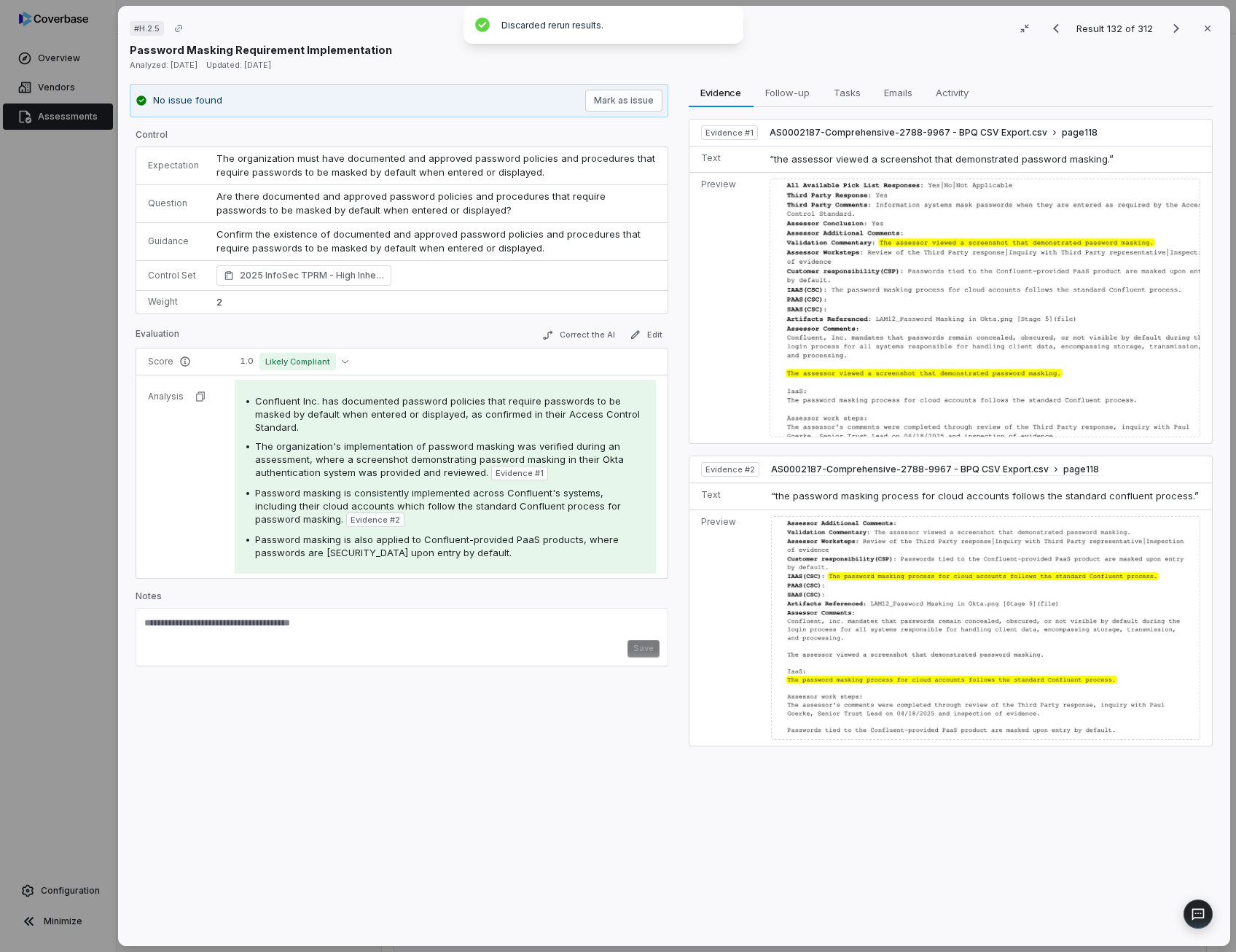
click at [425, 405] on span "Confluent Inc. has documented password policies that require passwords to be ma…" at bounding box center [448, 414] width 385 height 38
click at [1172, 22] on icon "Next result" at bounding box center [1175, 28] width 18 height 18
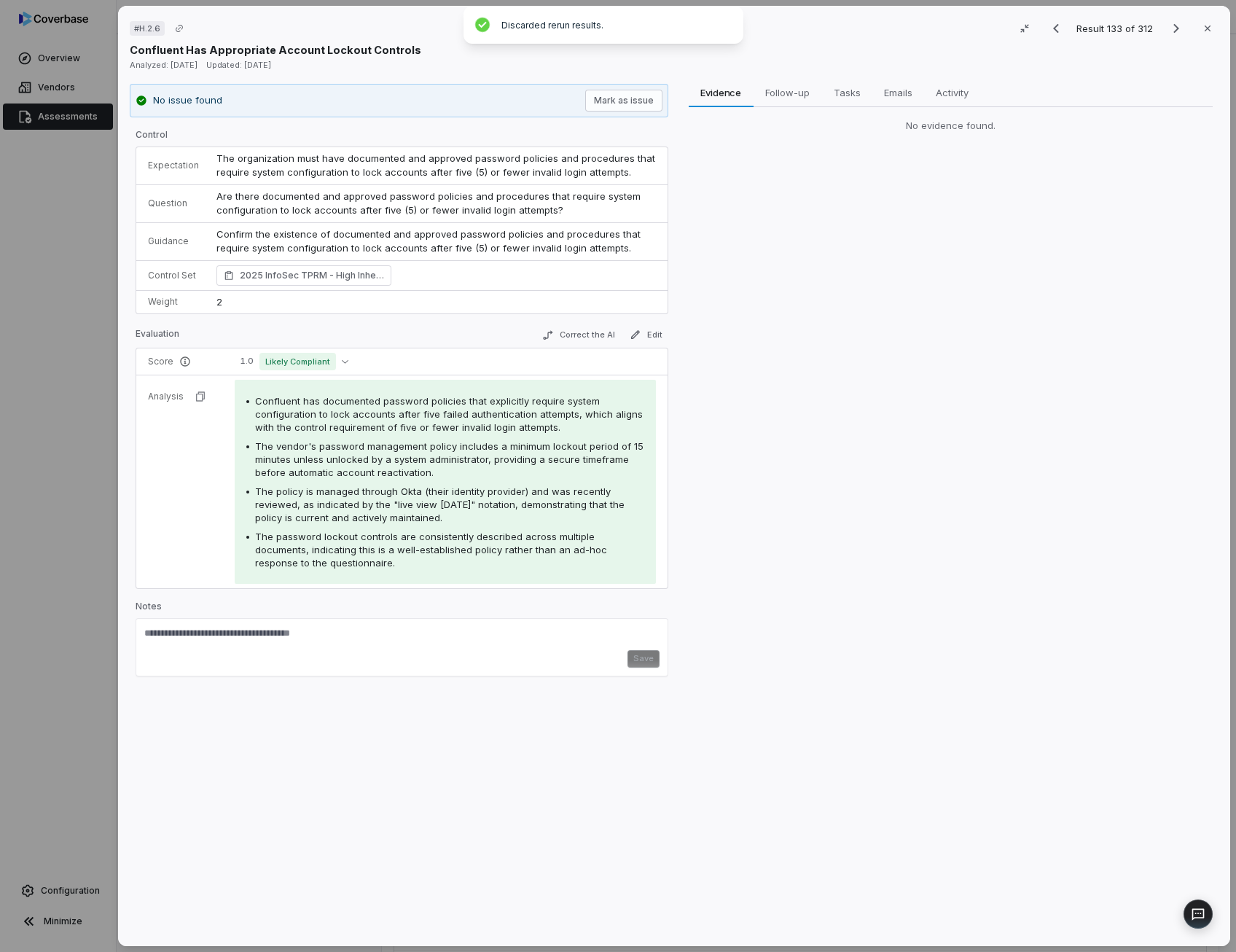
click at [412, 202] on td "Are there documented and approved password policies and procedures that require…" at bounding box center [437, 203] width 460 height 38
click at [570, 334] on button "Correct the AI" at bounding box center [577, 334] width 84 height 18
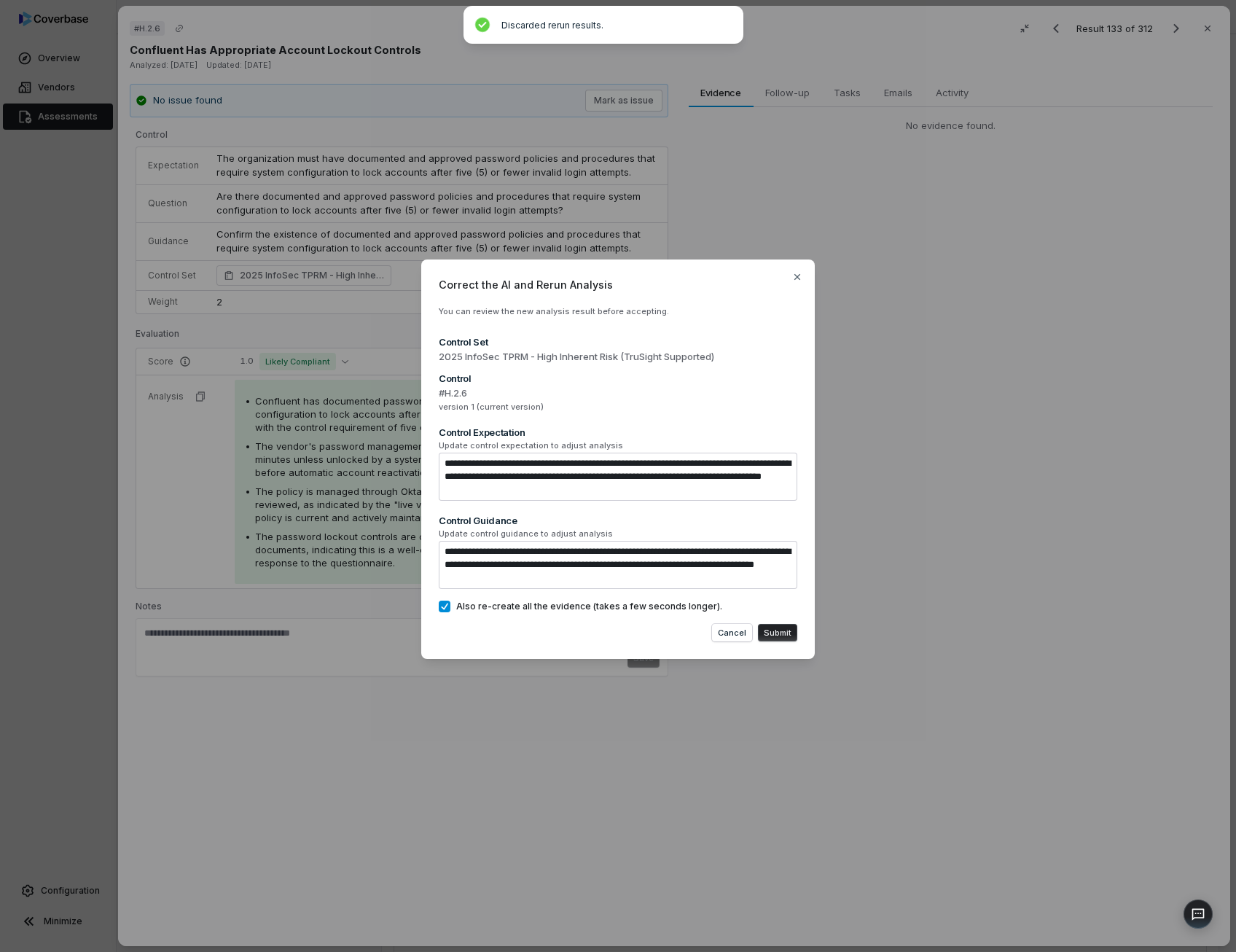
click at [781, 634] on button "Submit" at bounding box center [777, 632] width 39 height 18
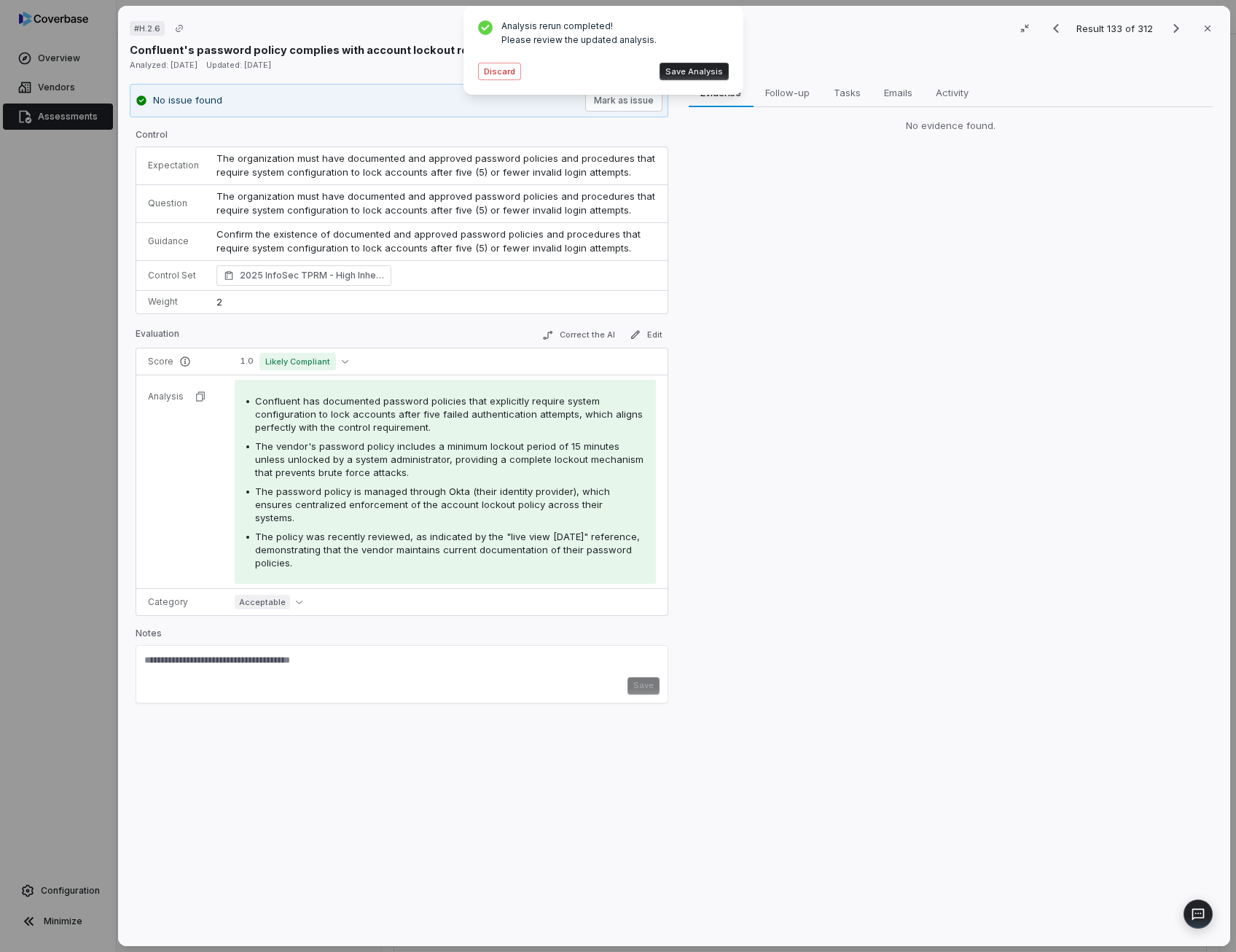
click at [696, 71] on button "Save Analysis" at bounding box center [694, 71] width 69 height 18
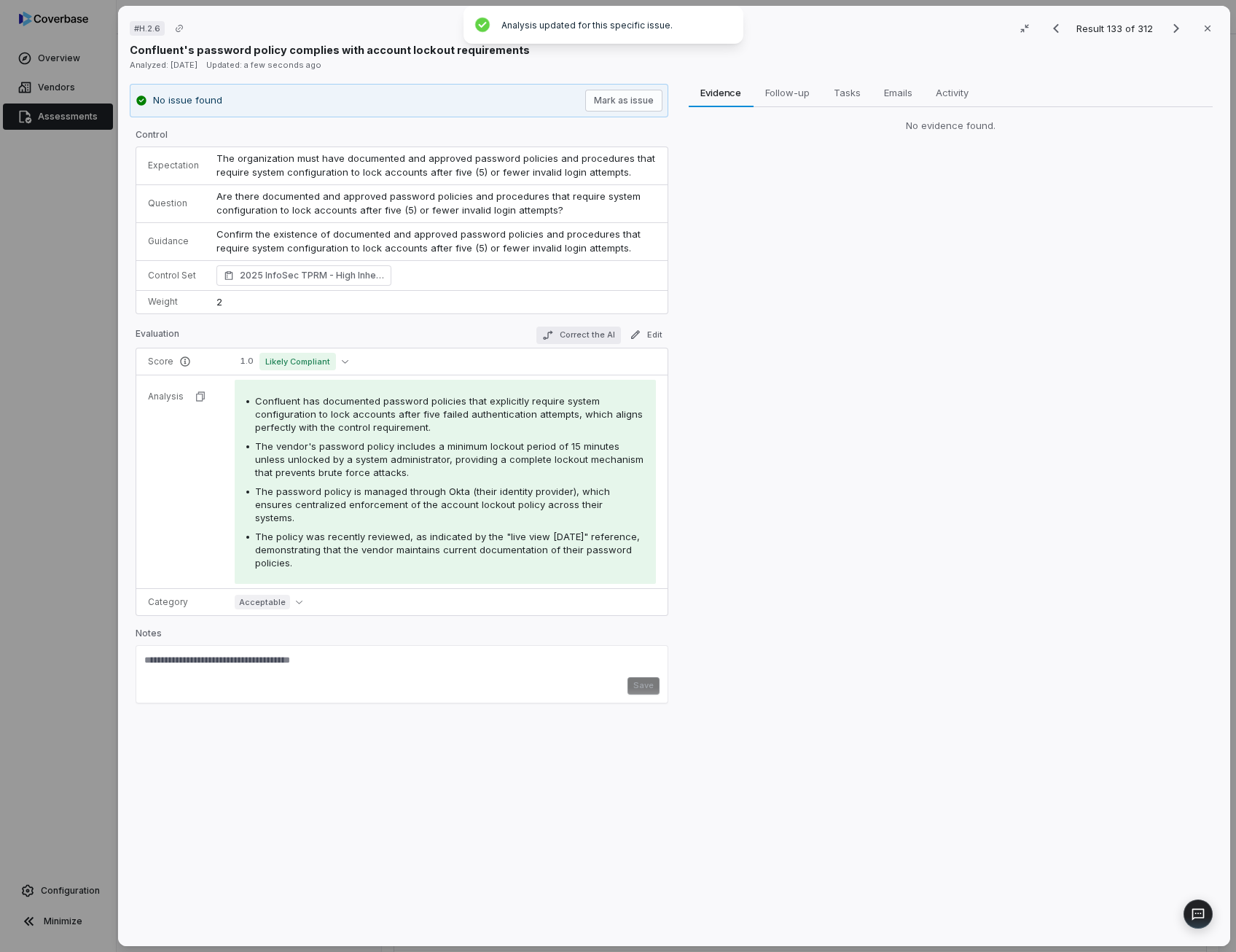
click at [583, 334] on button "Correct the AI" at bounding box center [577, 334] width 84 height 18
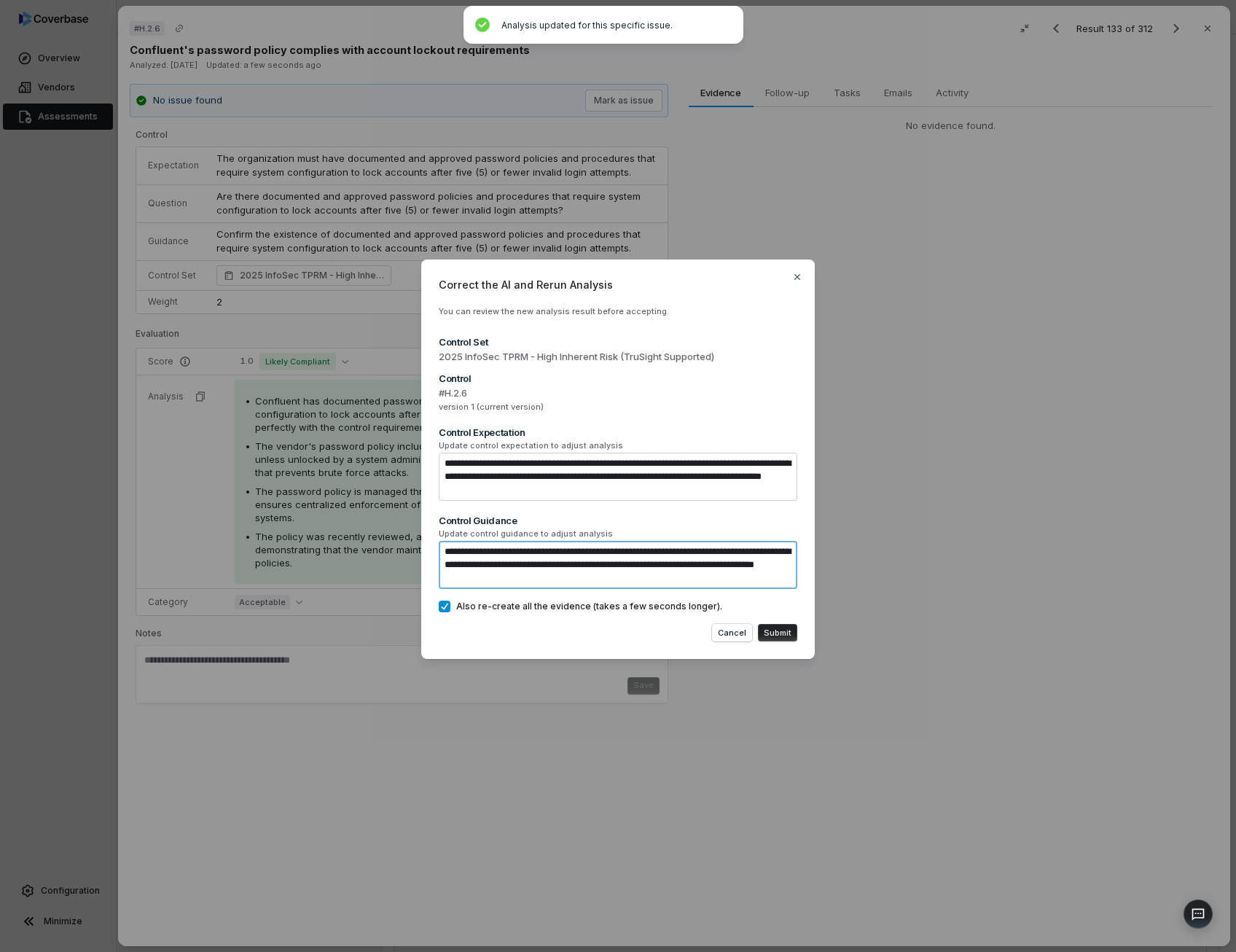
click at [607, 585] on textarea "**********" at bounding box center [618, 564] width 359 height 48
click at [779, 626] on button "Submit" at bounding box center [777, 632] width 39 height 18
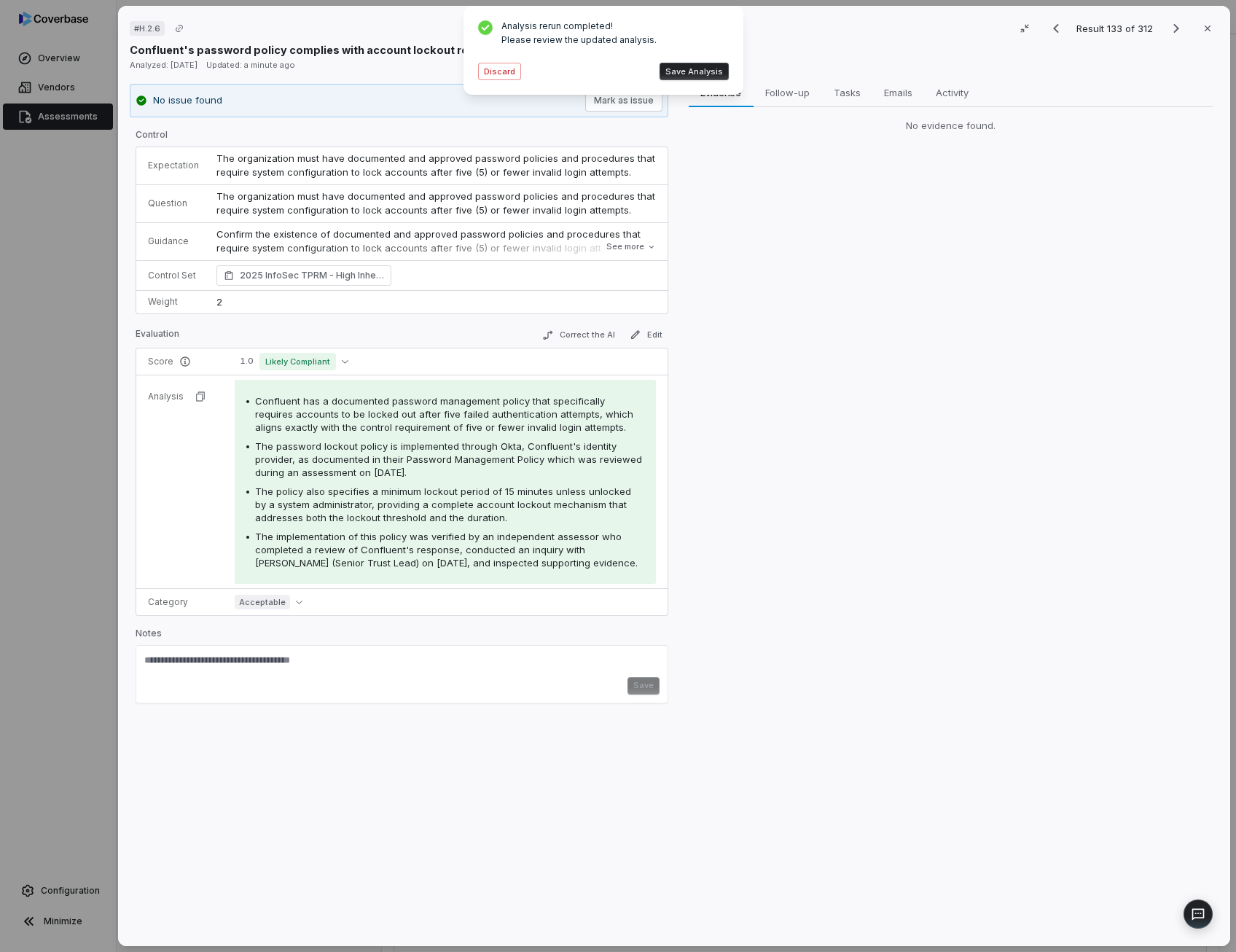
click at [717, 69] on button "Save Analysis" at bounding box center [694, 71] width 69 height 18
click at [1173, 27] on icon "Next result" at bounding box center [1175, 28] width 18 height 18
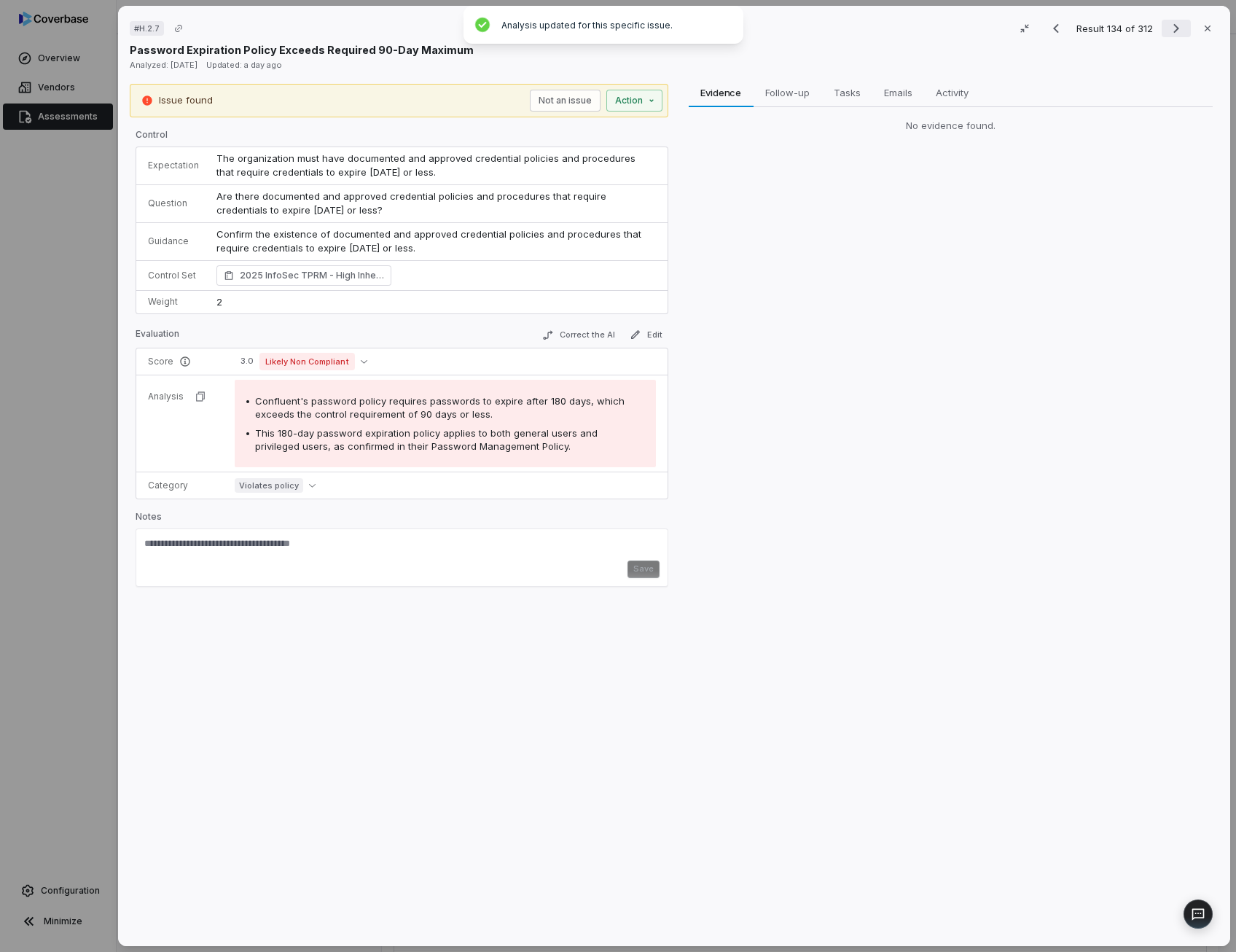
click at [1167, 32] on icon "Next result" at bounding box center [1175, 28] width 18 height 18
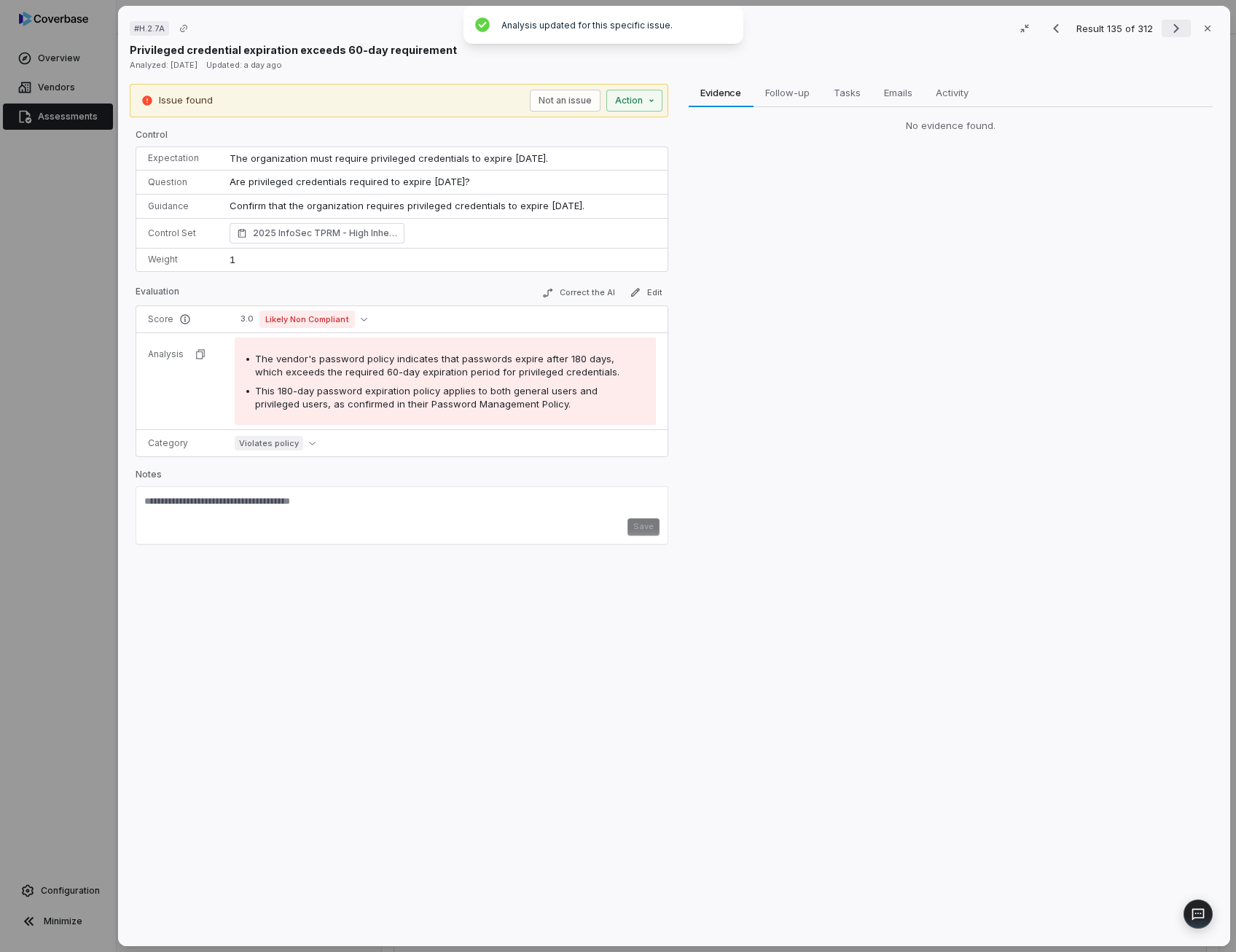
click at [1176, 21] on icon "Next result" at bounding box center [1175, 28] width 18 height 18
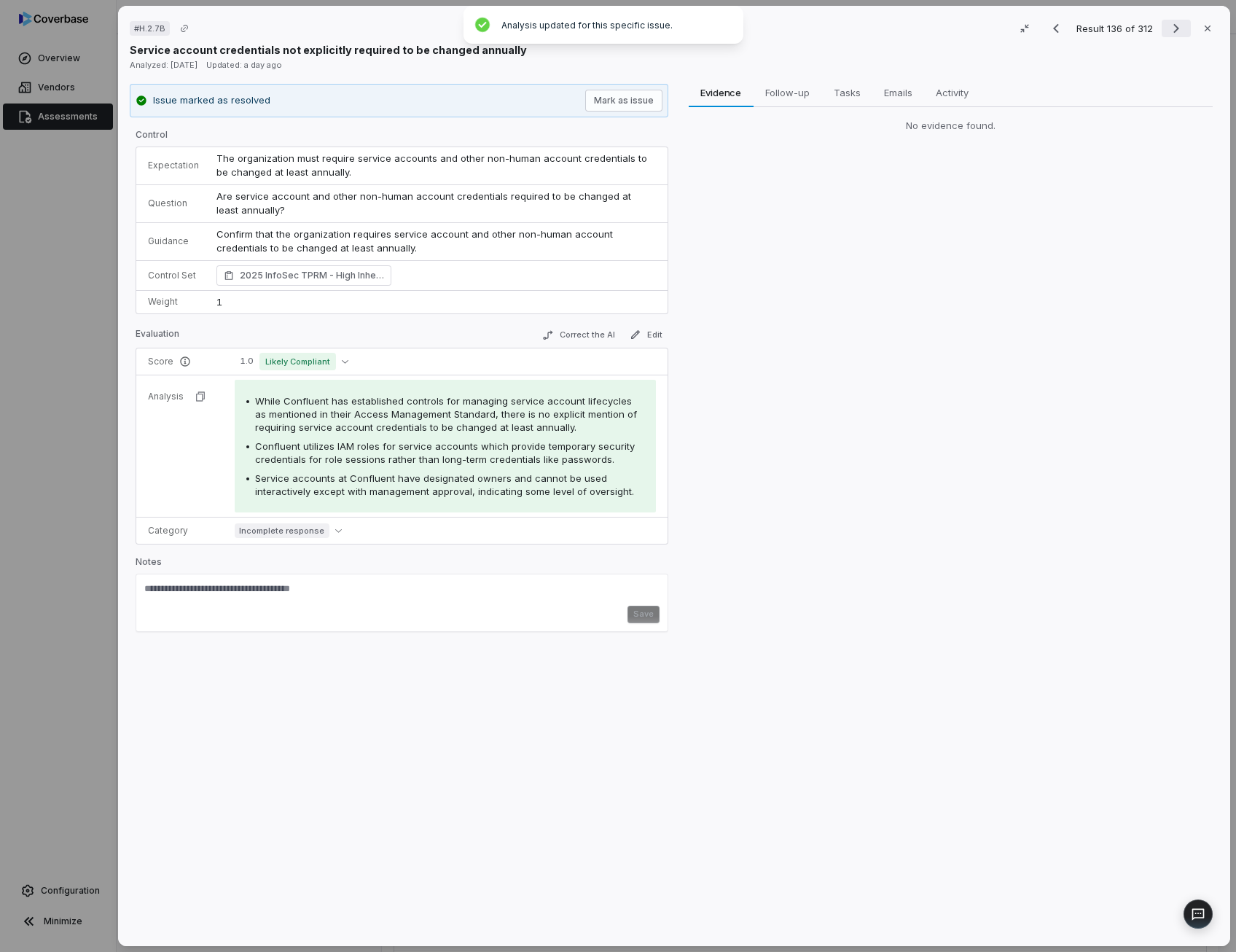
click at [1167, 24] on icon "Next result" at bounding box center [1175, 28] width 18 height 18
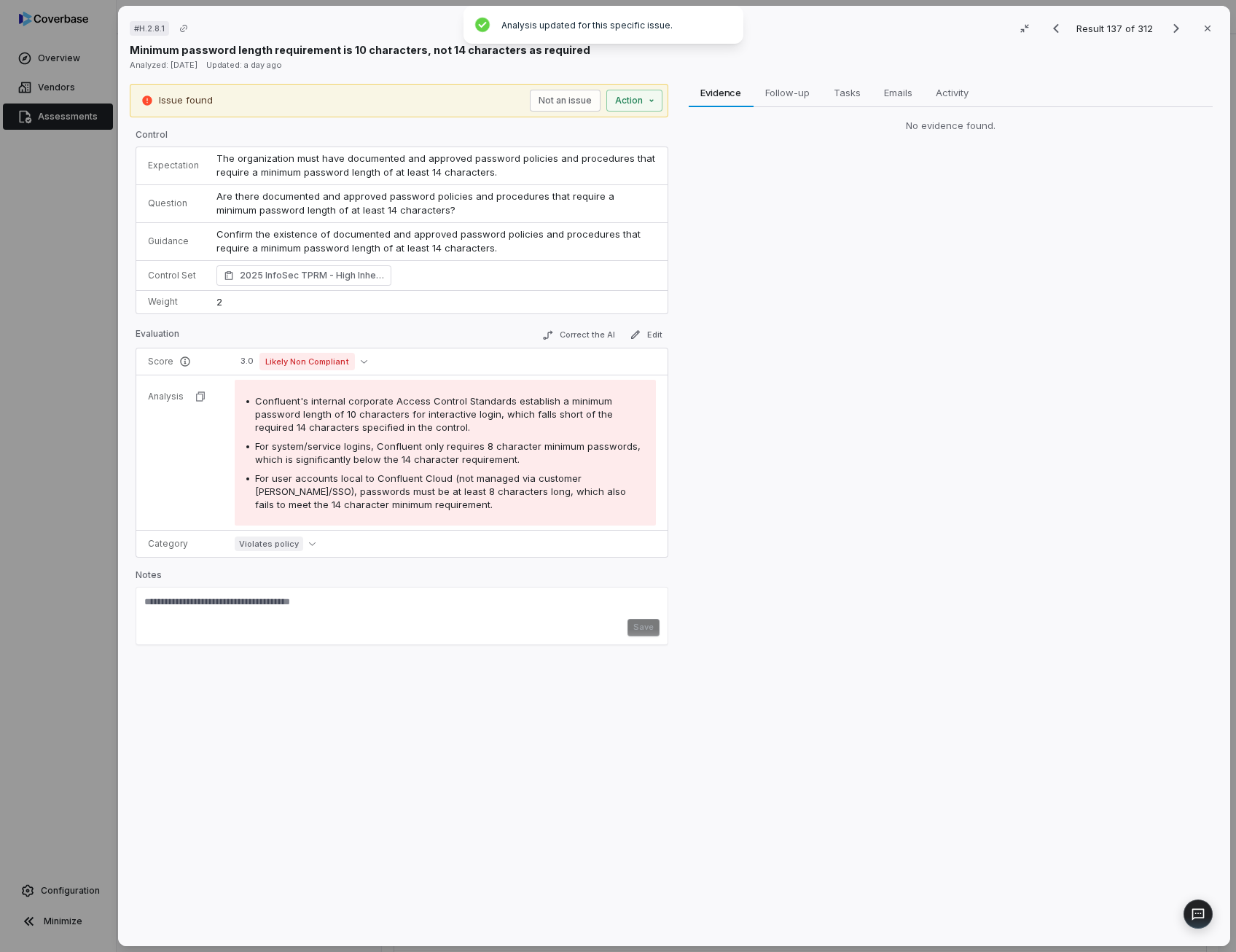
click at [429, 453] on span "For system/service logins, Confluent only requires 8 character minimum password…" at bounding box center [448, 452] width 386 height 25
click at [1167, 30] on icon "Next result" at bounding box center [1175, 28] width 18 height 18
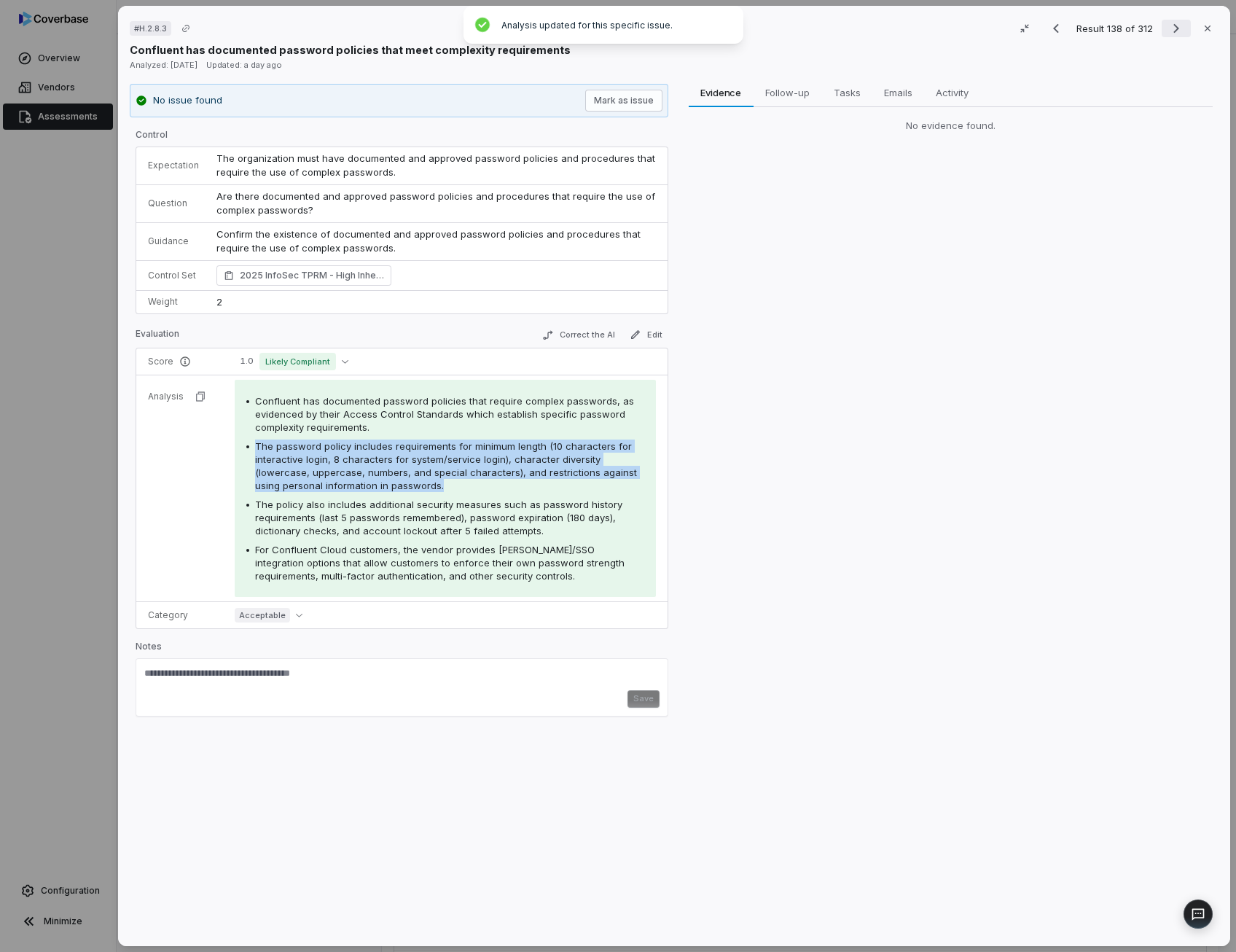
click at [1173, 31] on icon "Next result" at bounding box center [1175, 28] width 18 height 18
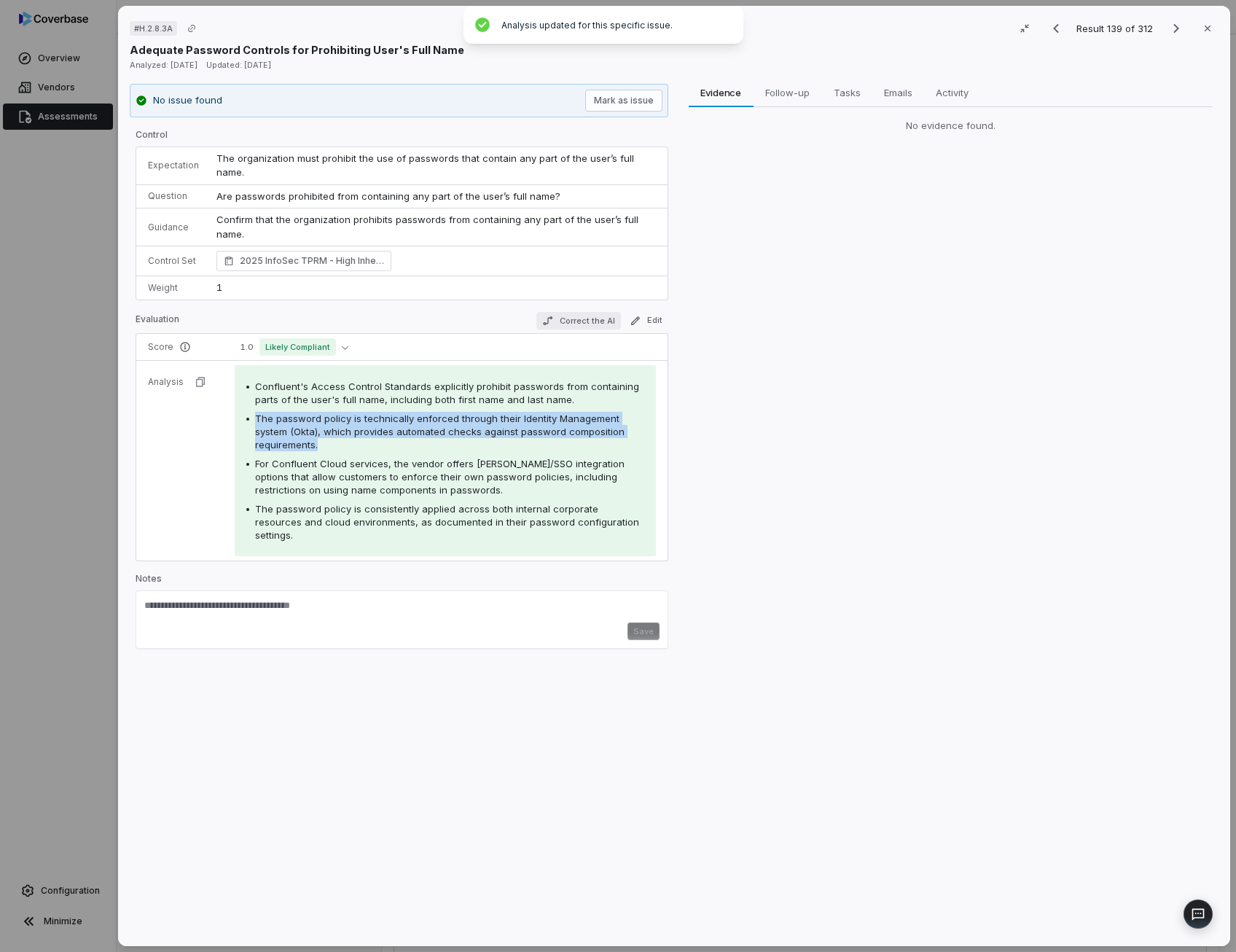
click at [589, 312] on button "Correct the AI" at bounding box center [577, 320] width 84 height 18
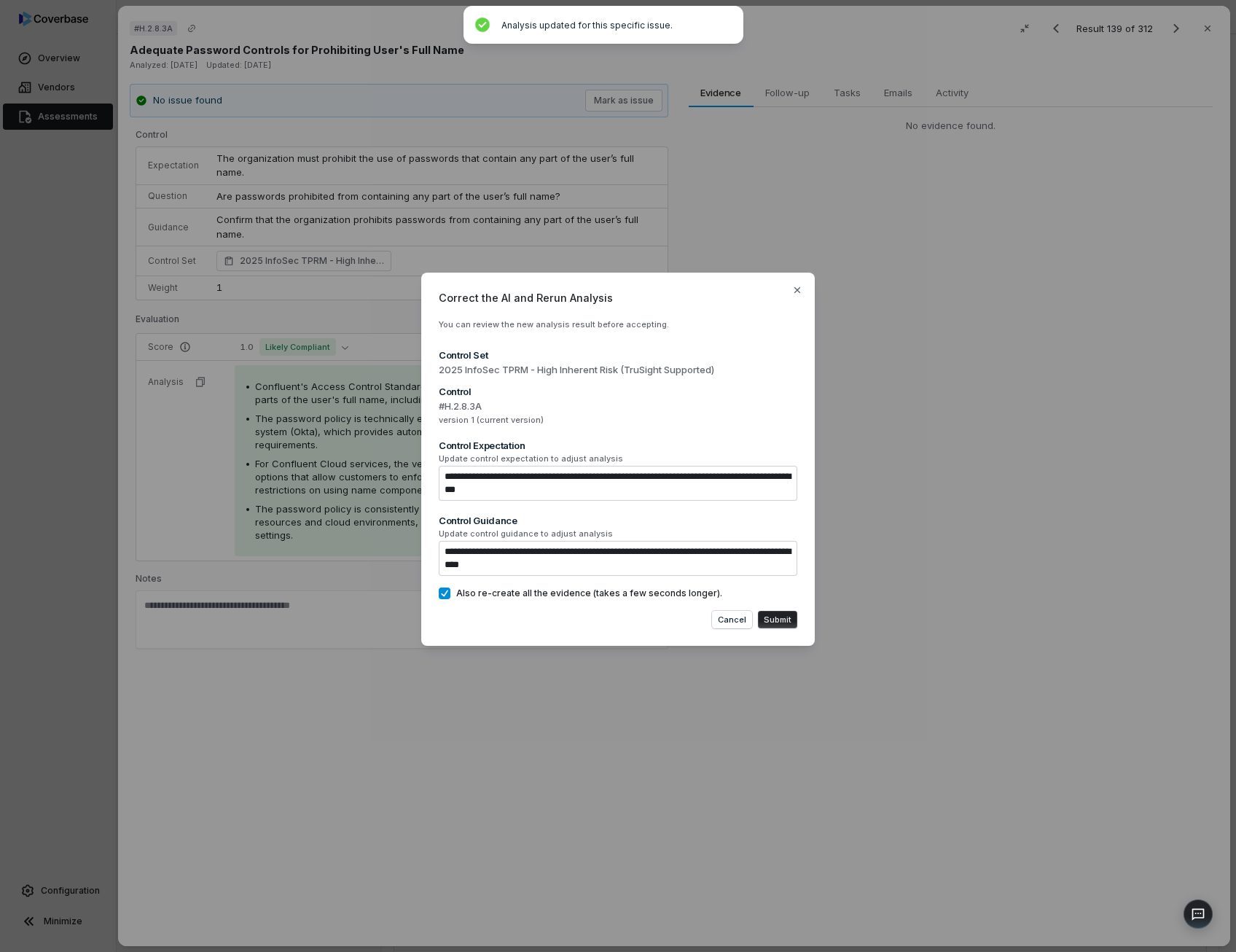
click at [789, 615] on button "Submit" at bounding box center [777, 619] width 39 height 18
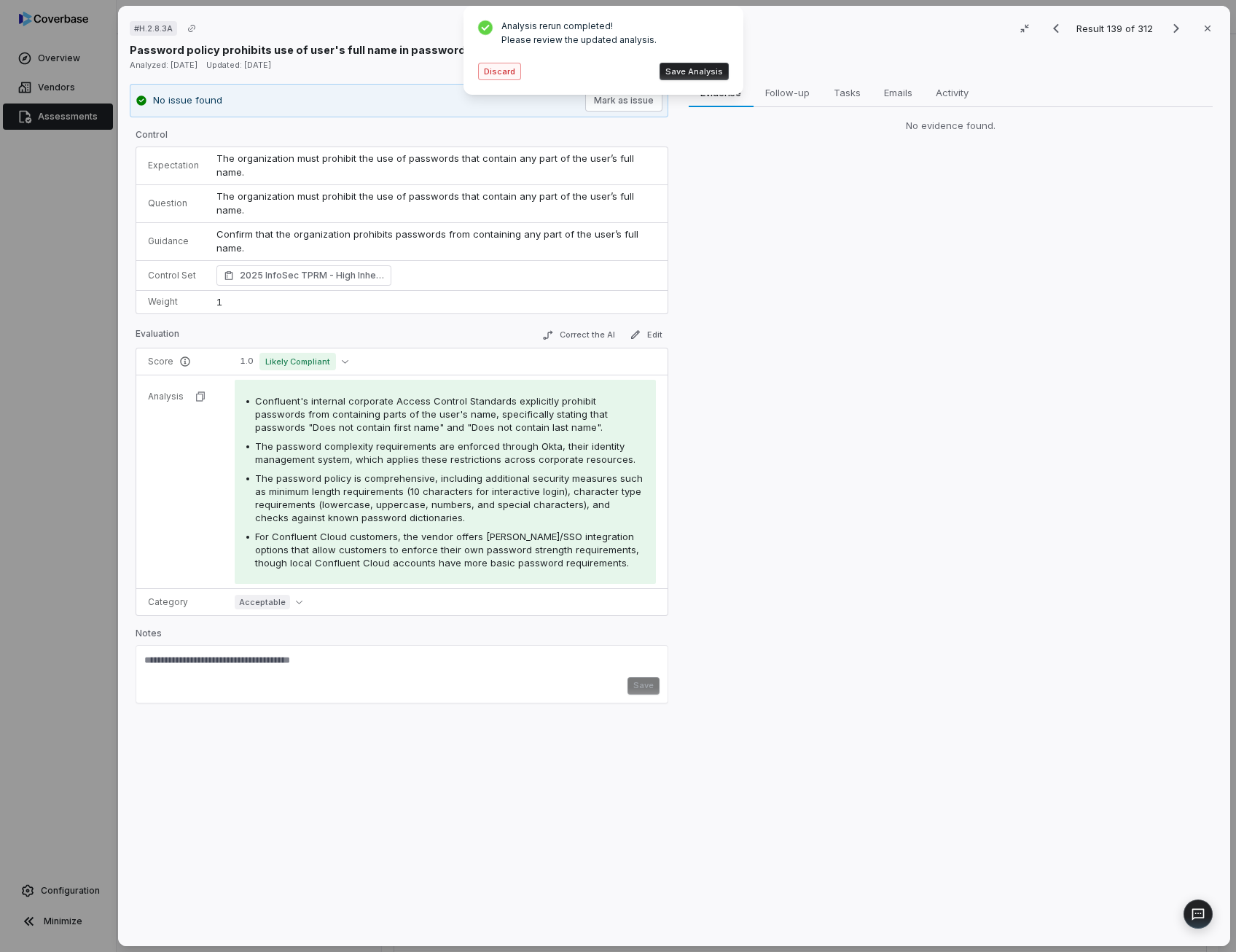
click at [511, 72] on button "Discard" at bounding box center [500, 71] width 43 height 18
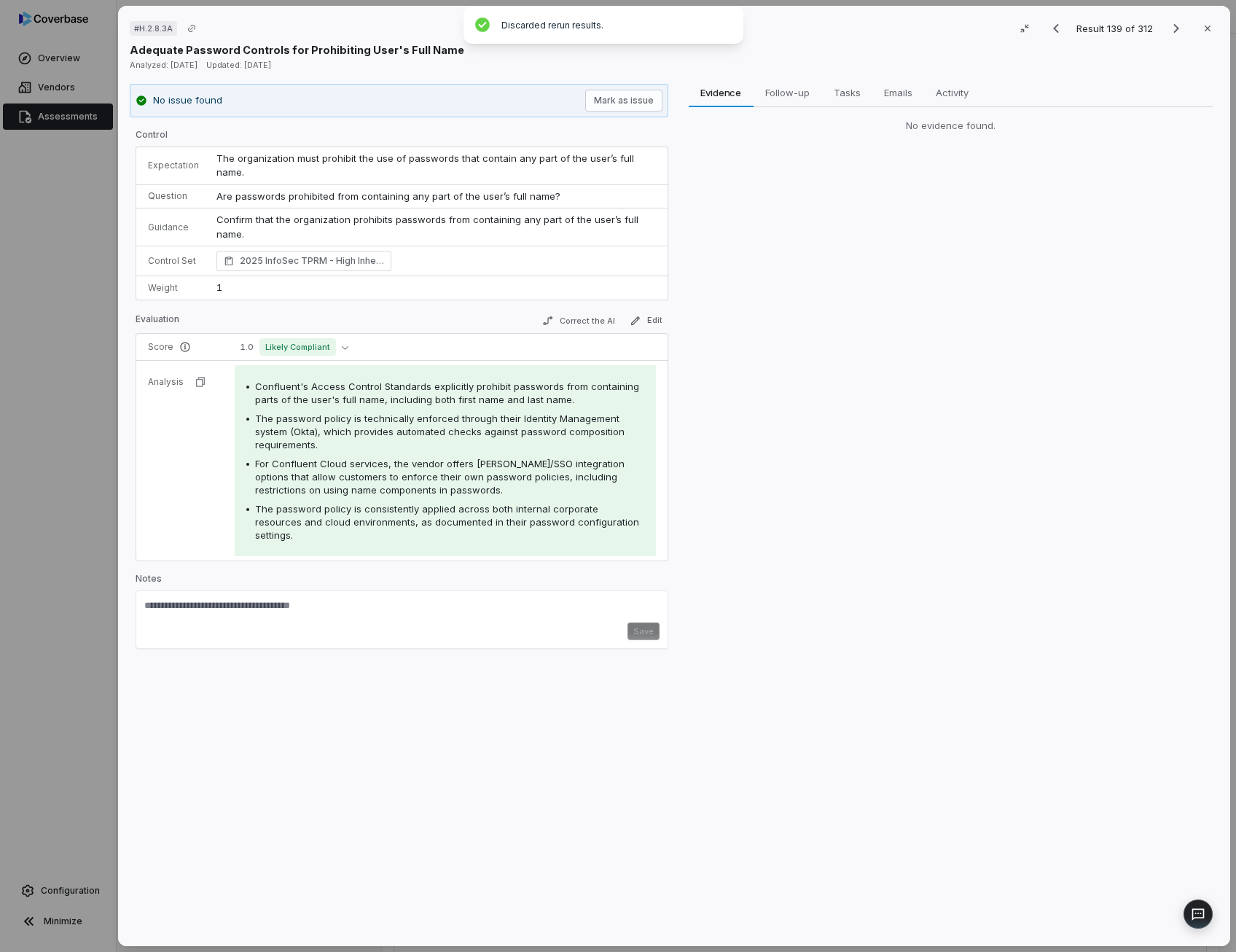
click at [424, 412] on span "The password policy is technically enforced through their Identity Management s…" at bounding box center [439, 431] width 369 height 38
drag, startPoint x: 424, startPoint y: 400, endPoint x: 421, endPoint y: 460, distance: 60.1
click at [421, 460] on span "For Confluent Cloud services, the vendor offers [PERSON_NAME]/SSO integration o…" at bounding box center [439, 476] width 369 height 38
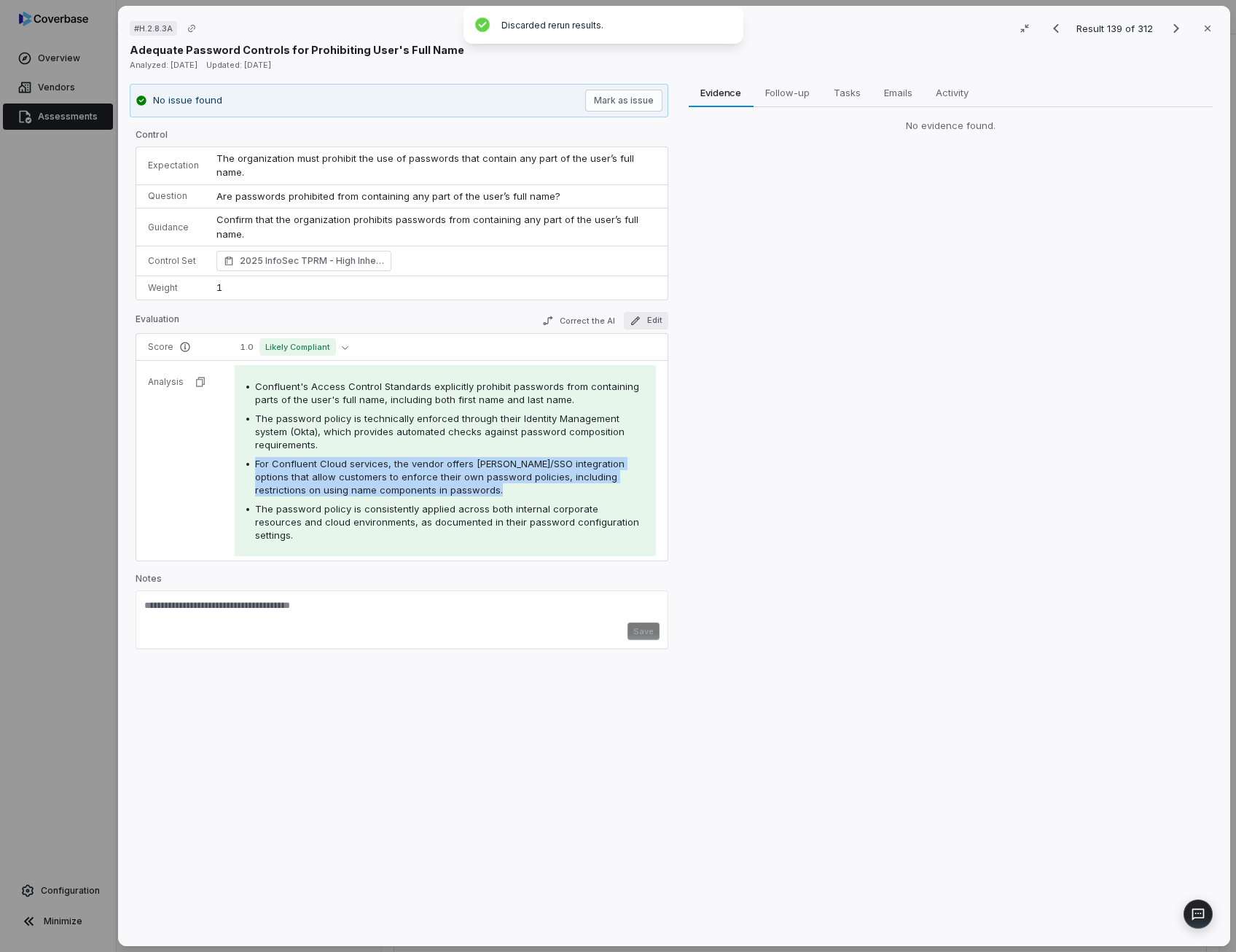
drag, startPoint x: 421, startPoint y: 460, endPoint x: 631, endPoint y: 301, distance: 263.4
click at [631, 315] on icon "button" at bounding box center [634, 320] width 11 height 11
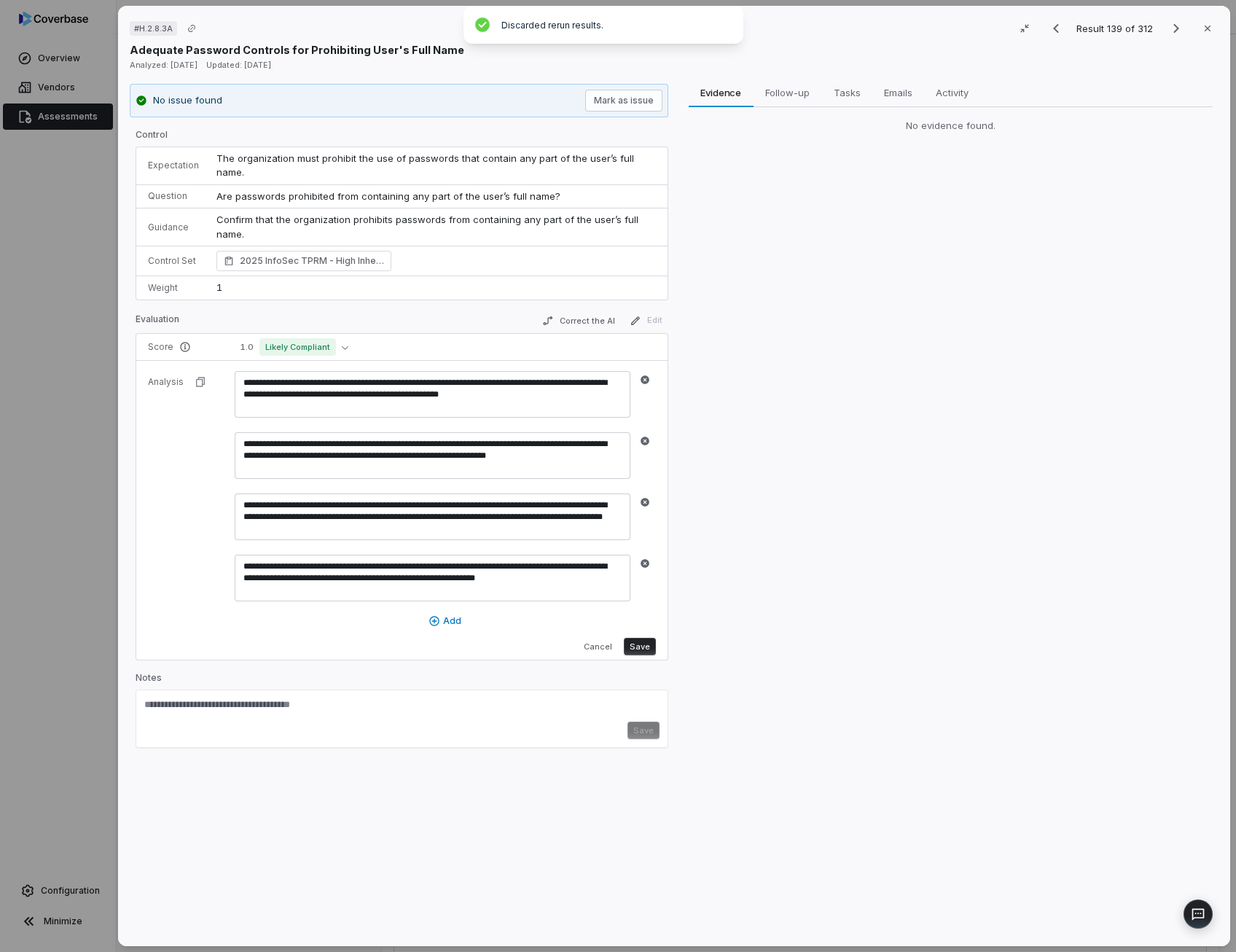
click at [333, 371] on textarea "**********" at bounding box center [432, 394] width 395 height 47
click at [343, 371] on textarea "**********" at bounding box center [432, 394] width 395 height 47
click at [348, 371] on textarea "**********" at bounding box center [432, 394] width 395 height 47
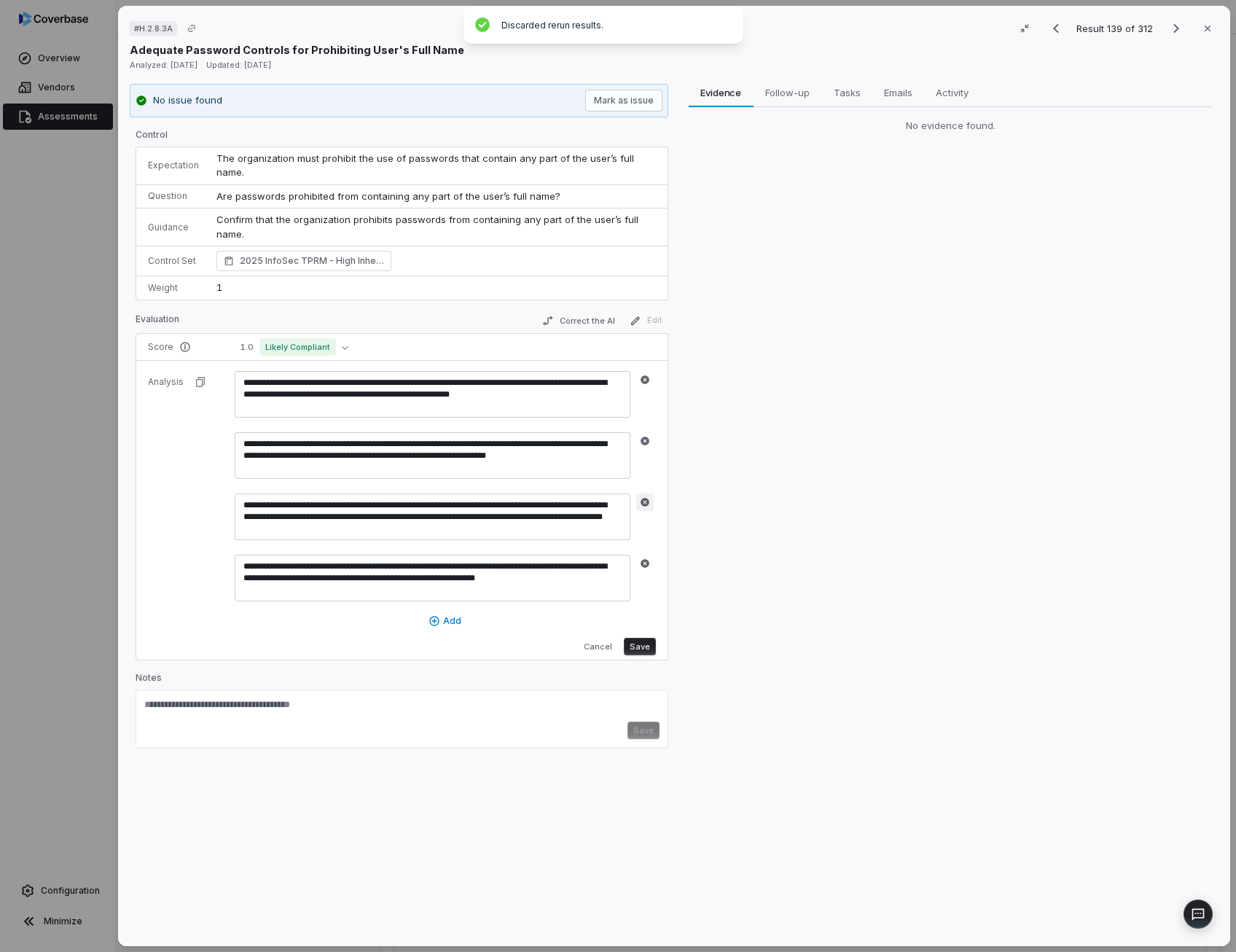
click at [640, 497] on icon "button" at bounding box center [645, 502] width 10 height 10
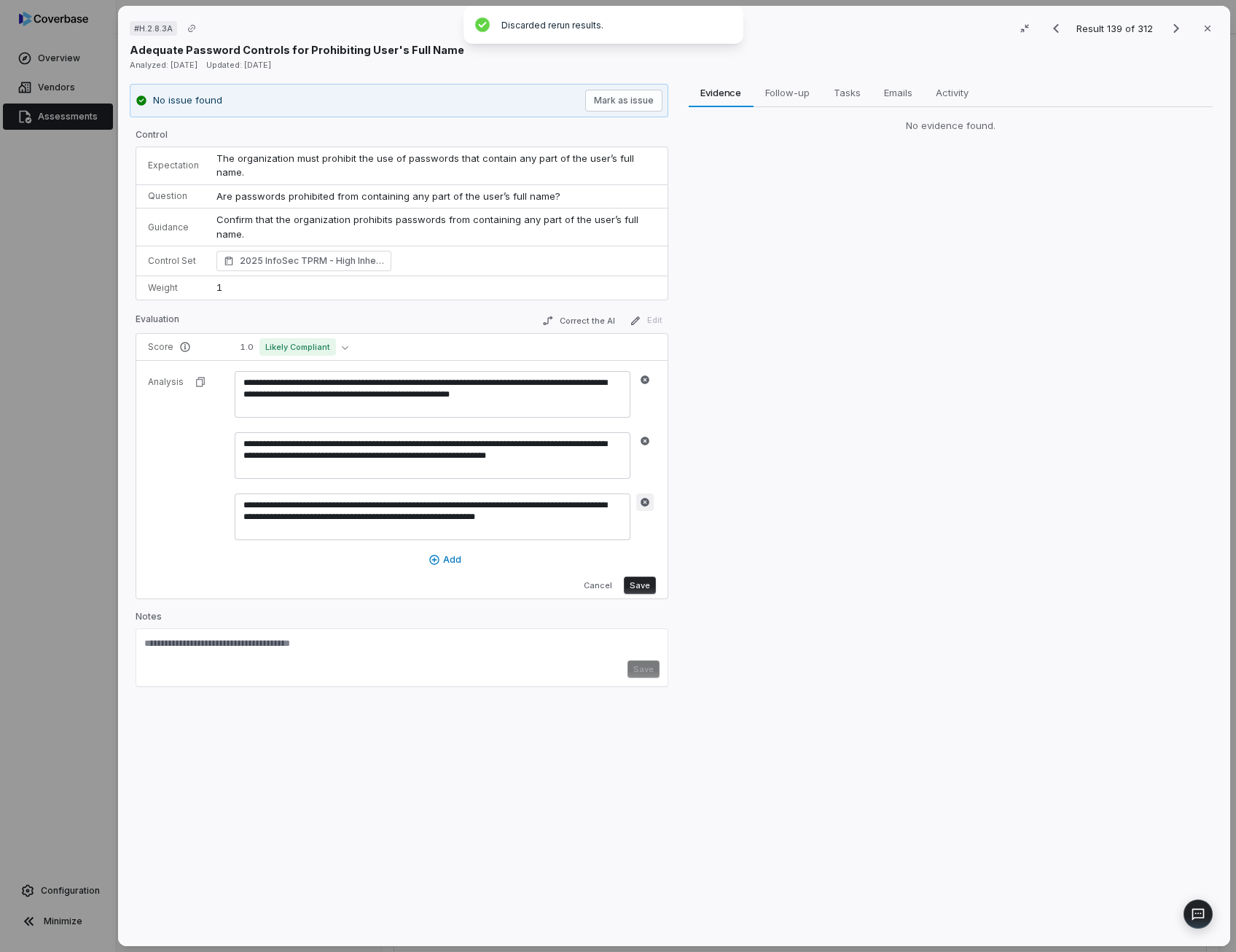
click at [640, 493] on button "button" at bounding box center [645, 502] width 18 height 18
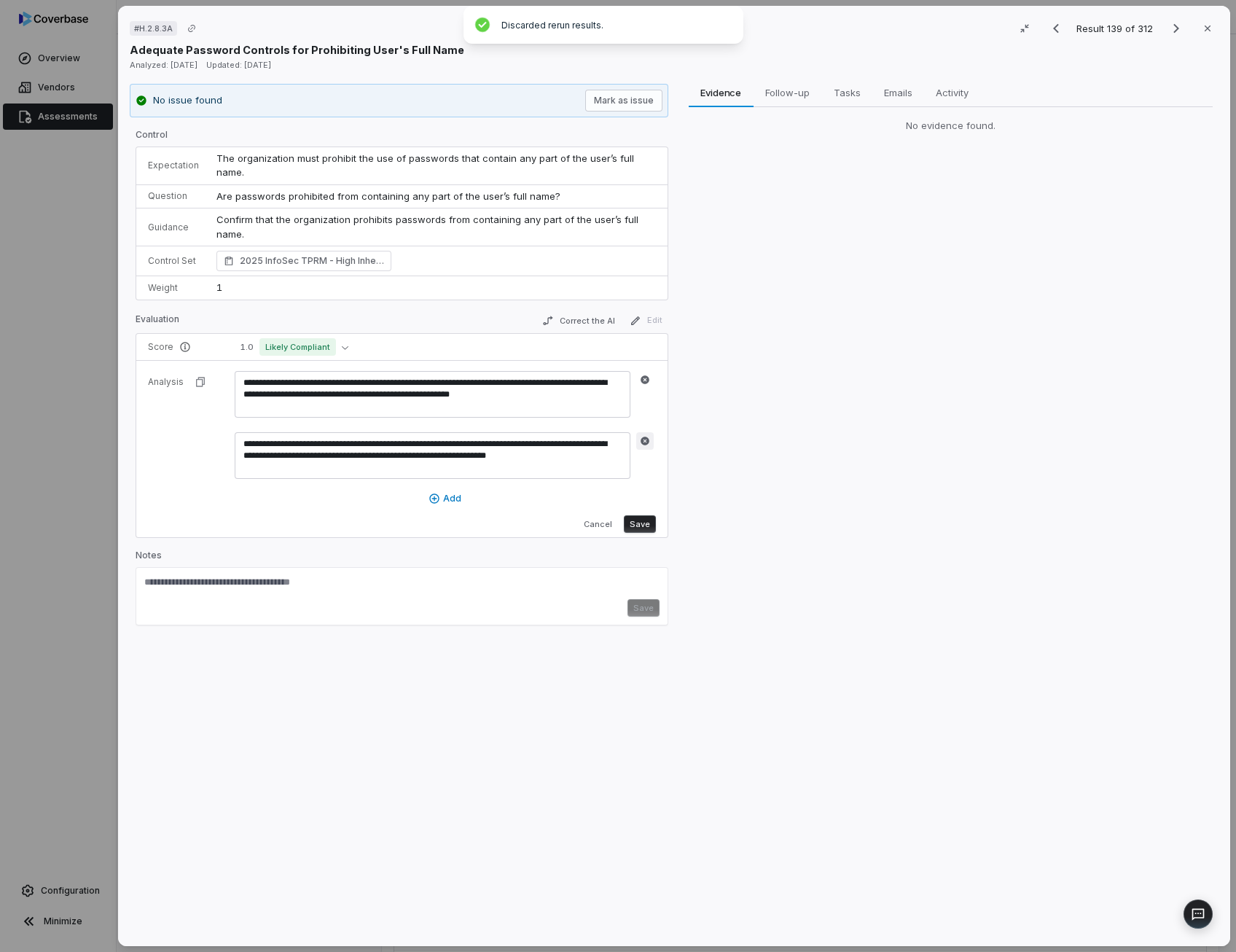
click at [643, 435] on icon "button" at bounding box center [645, 440] width 10 height 10
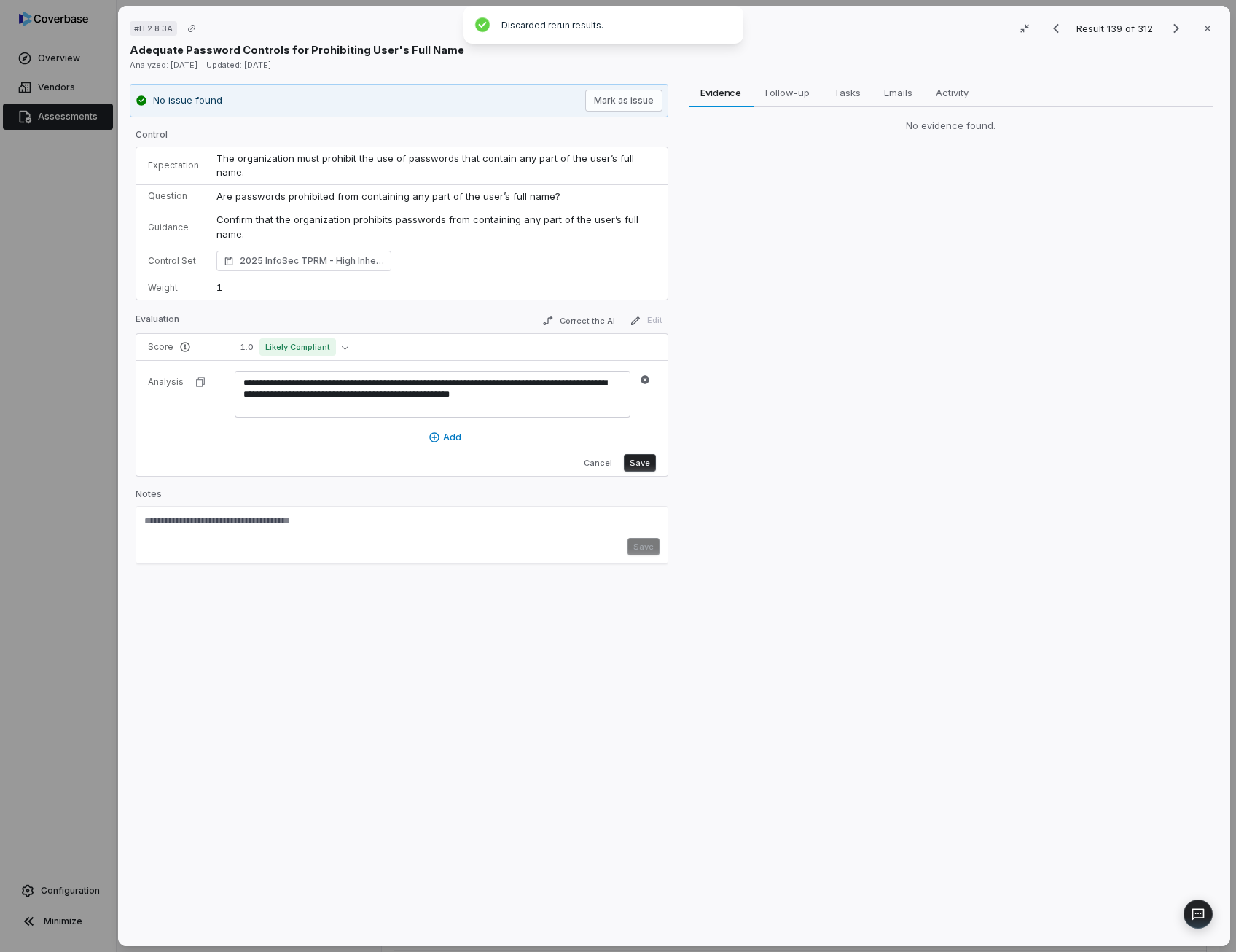
click at [643, 454] on button "Save" at bounding box center [639, 462] width 32 height 18
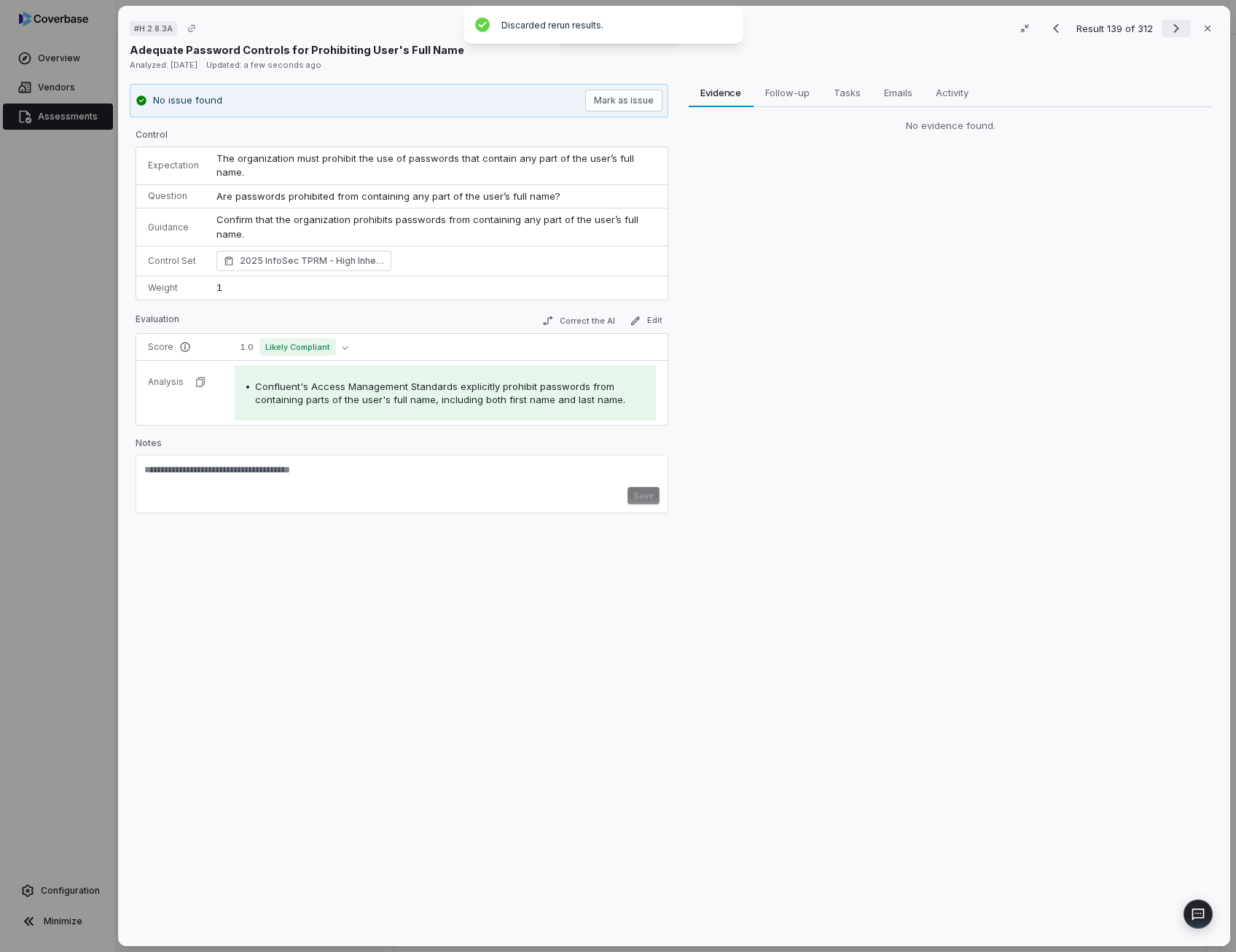
click at [1169, 28] on icon "Next result" at bounding box center [1175, 28] width 18 height 18
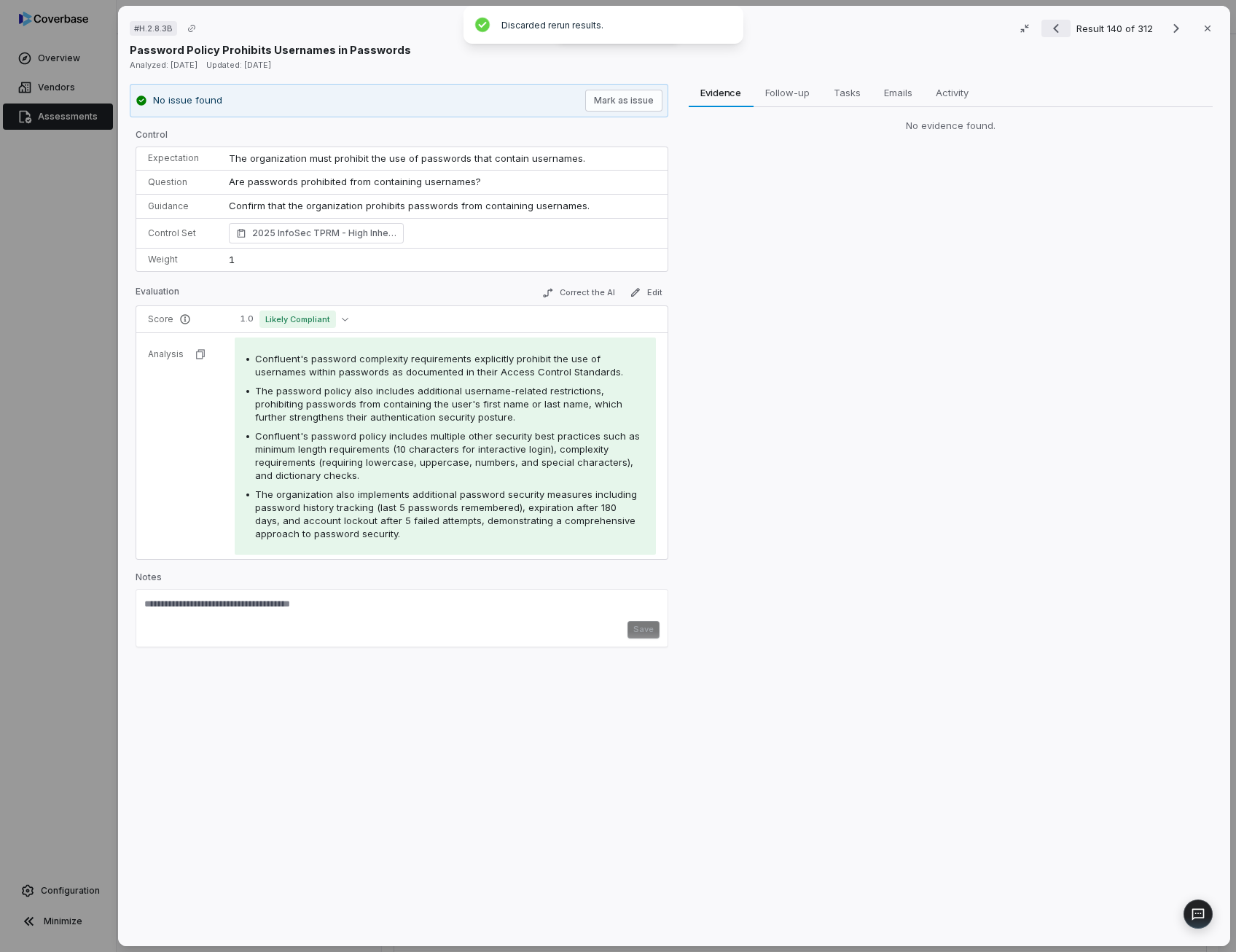
click at [1058, 31] on button "Previous result" at bounding box center [1055, 28] width 29 height 18
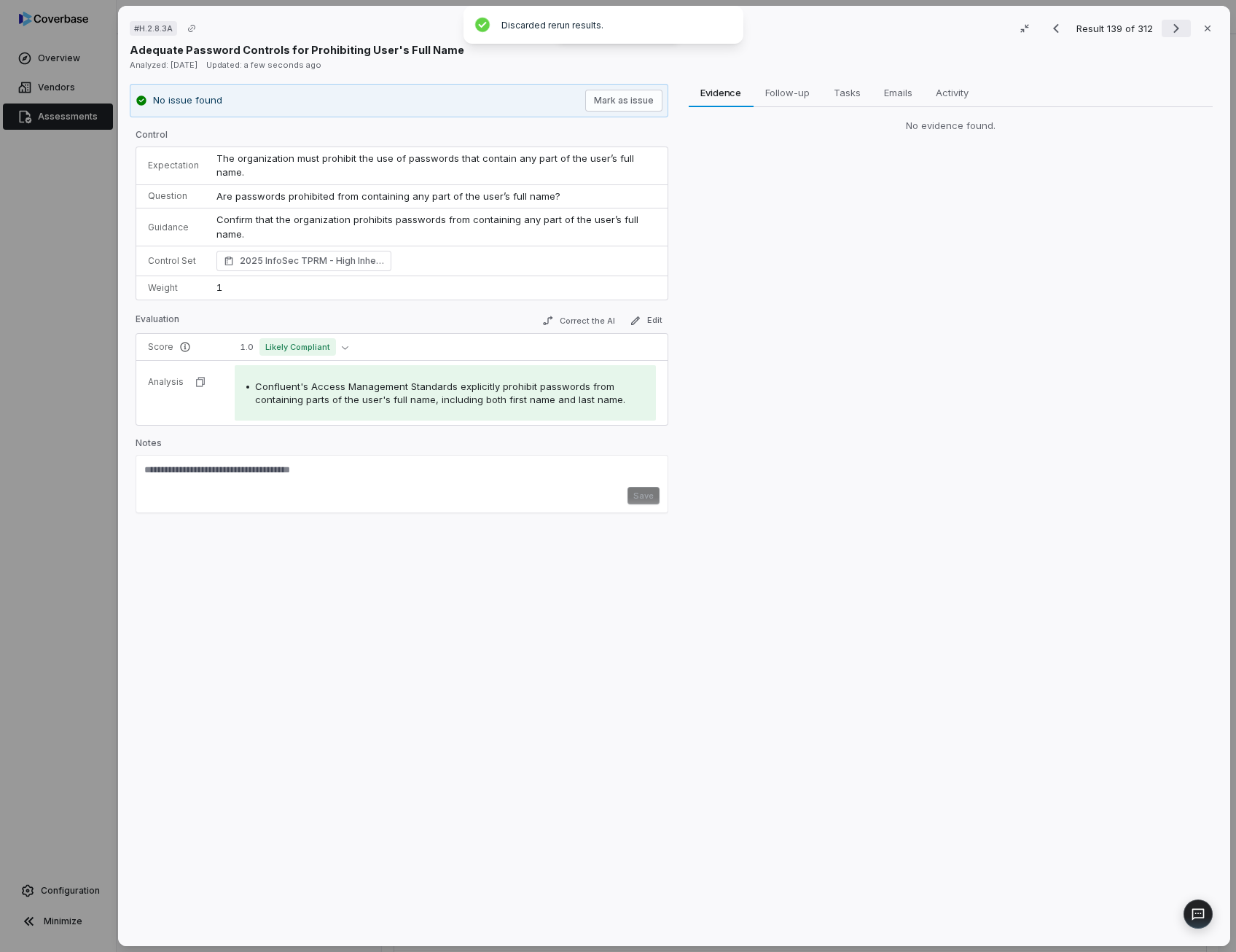
click at [1172, 28] on icon "Next result" at bounding box center [1175, 28] width 18 height 18
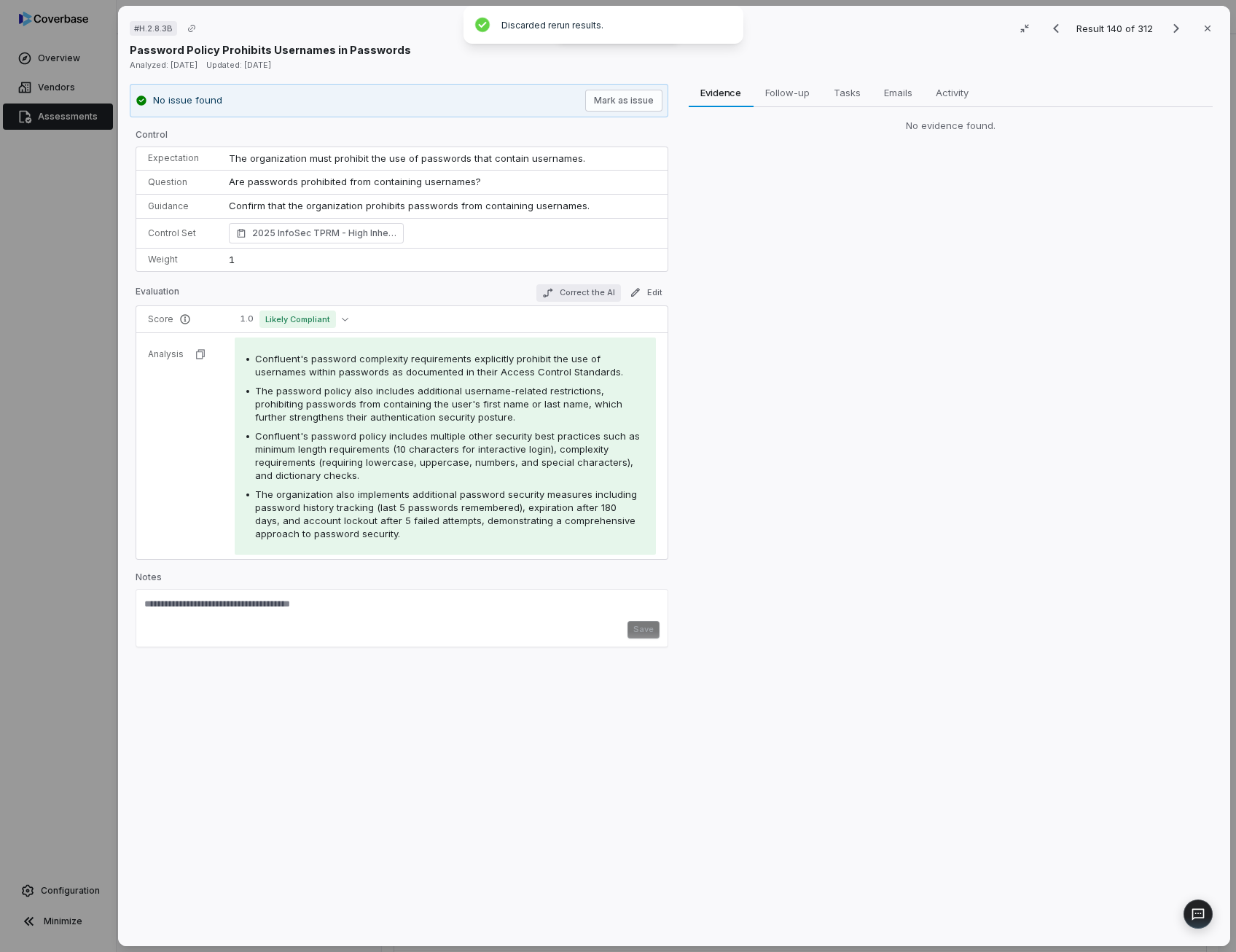
click at [578, 300] on button "Correct the AI" at bounding box center [577, 292] width 84 height 18
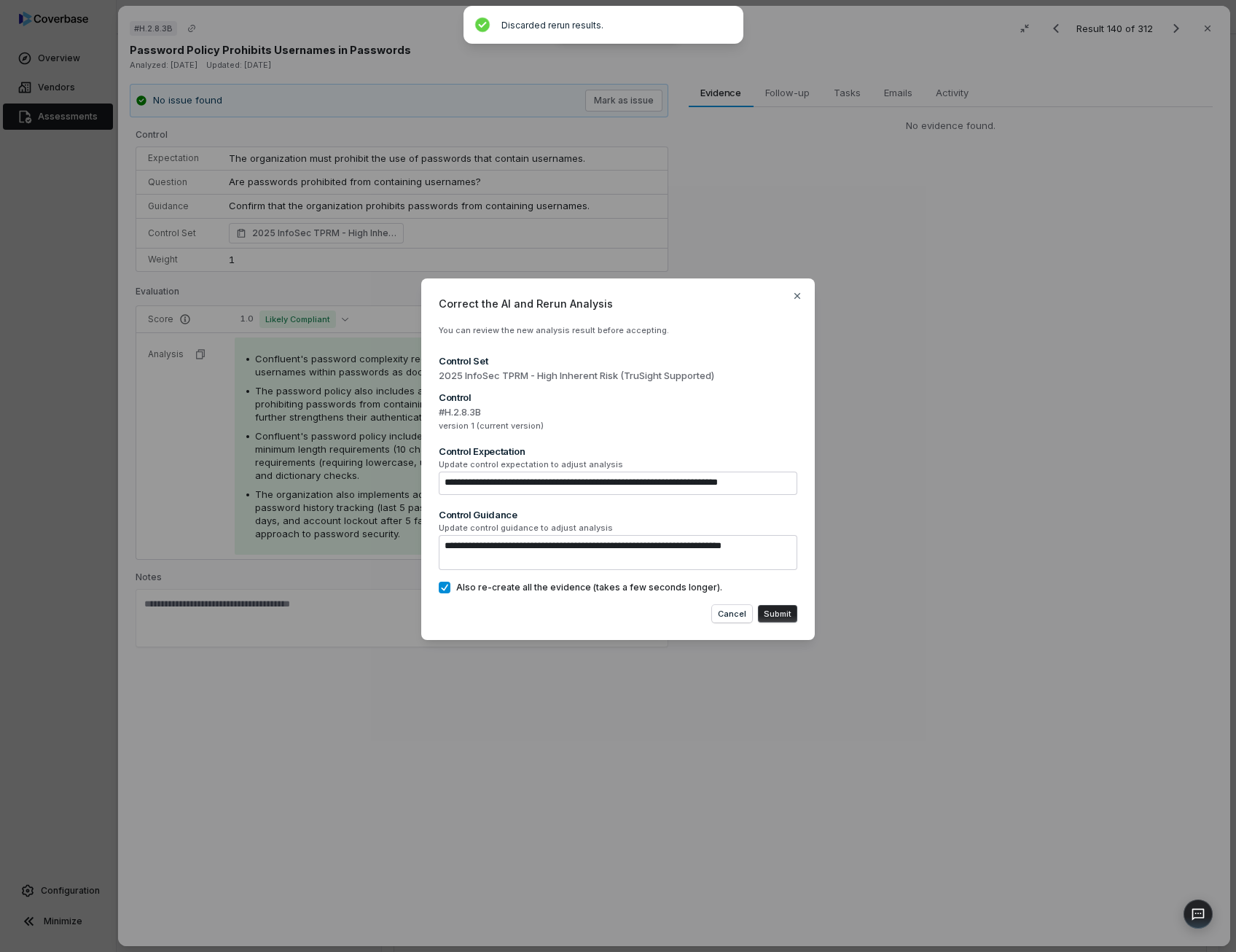
click at [789, 616] on button "Submit" at bounding box center [777, 613] width 39 height 18
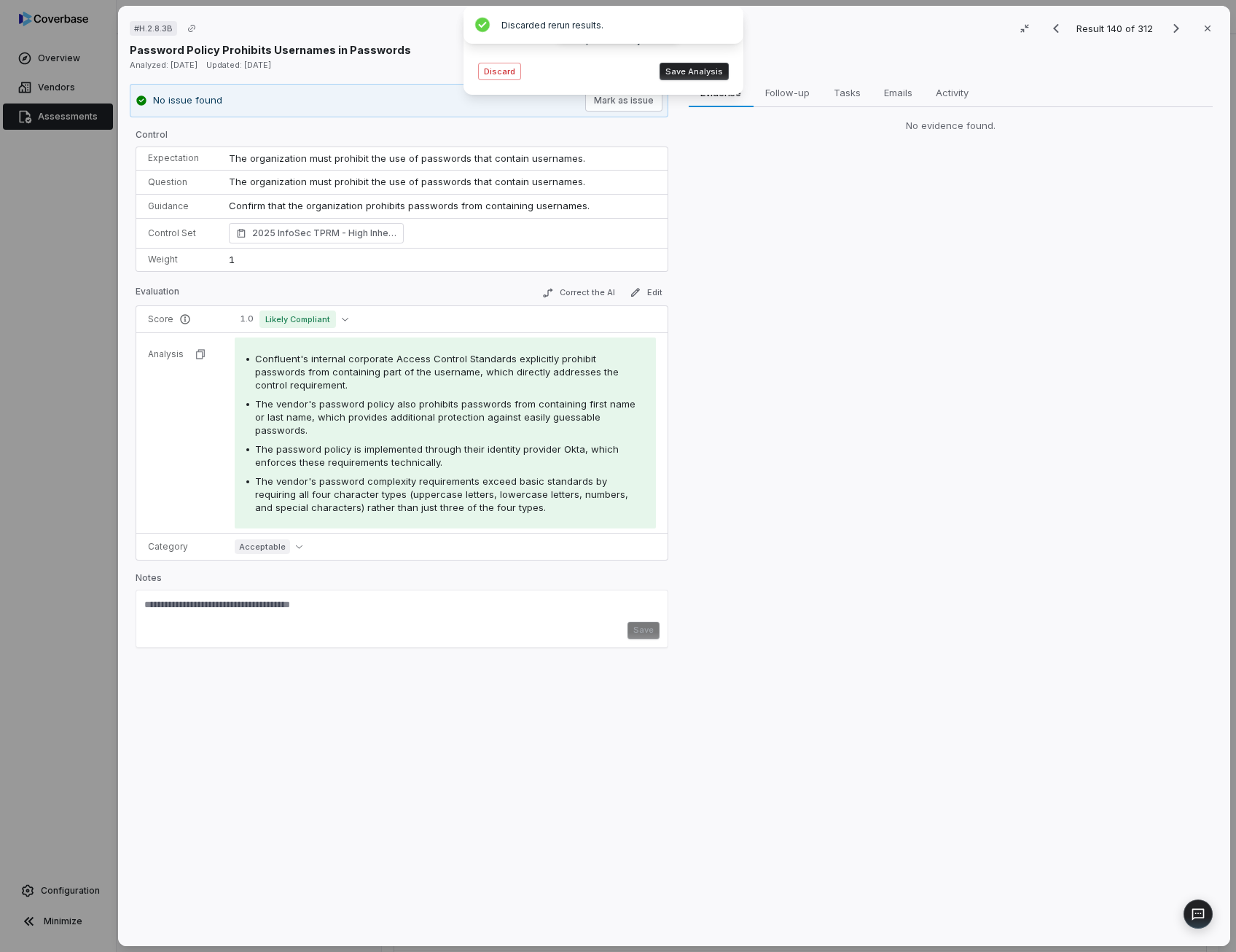
click at [391, 410] on span "The vendor's password policy also prohibits passwords from containing first nam…" at bounding box center [445, 417] width 380 height 38
click at [700, 71] on button "Save Analysis" at bounding box center [694, 71] width 69 height 18
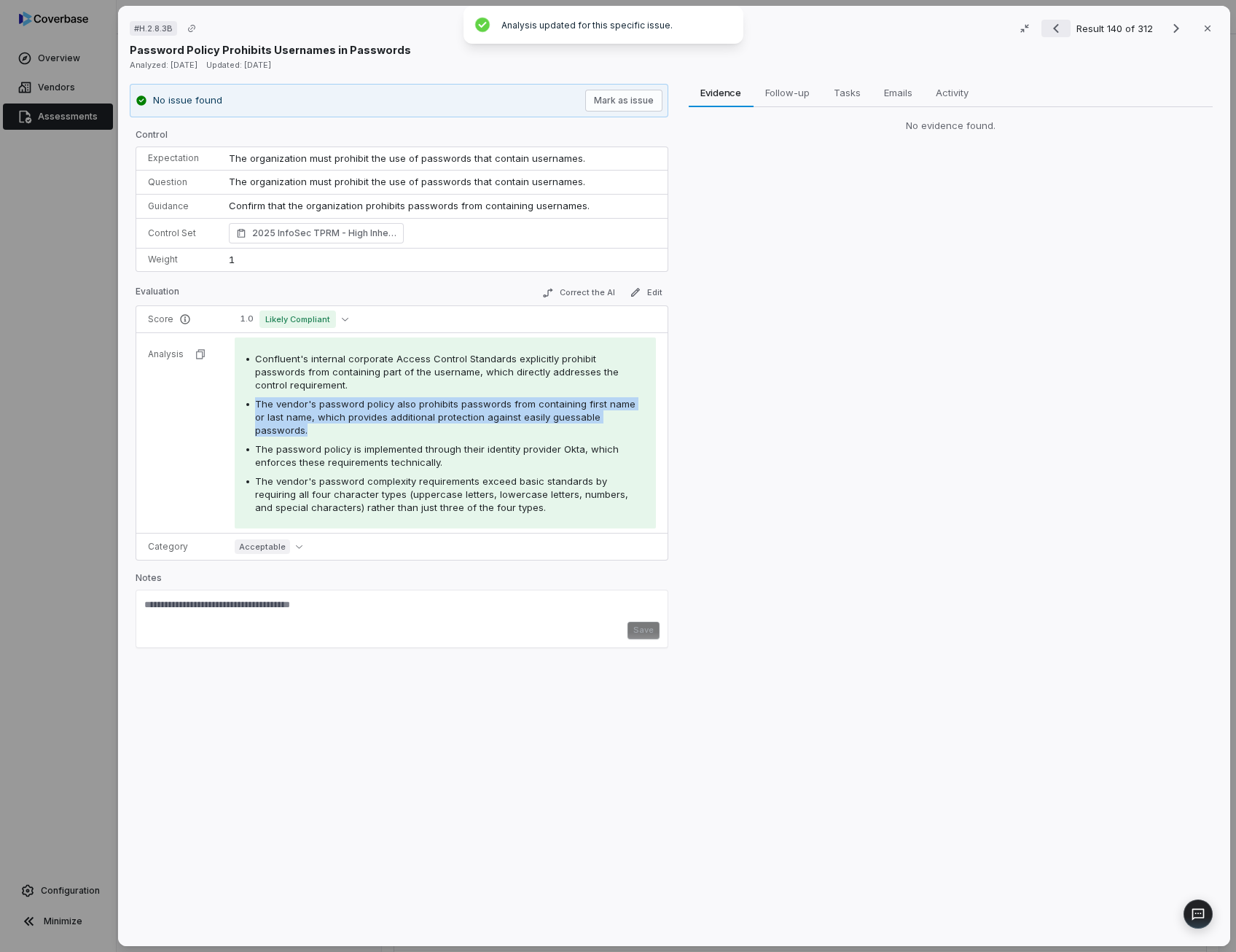
click at [1055, 24] on icon "Previous result" at bounding box center [1056, 28] width 18 height 18
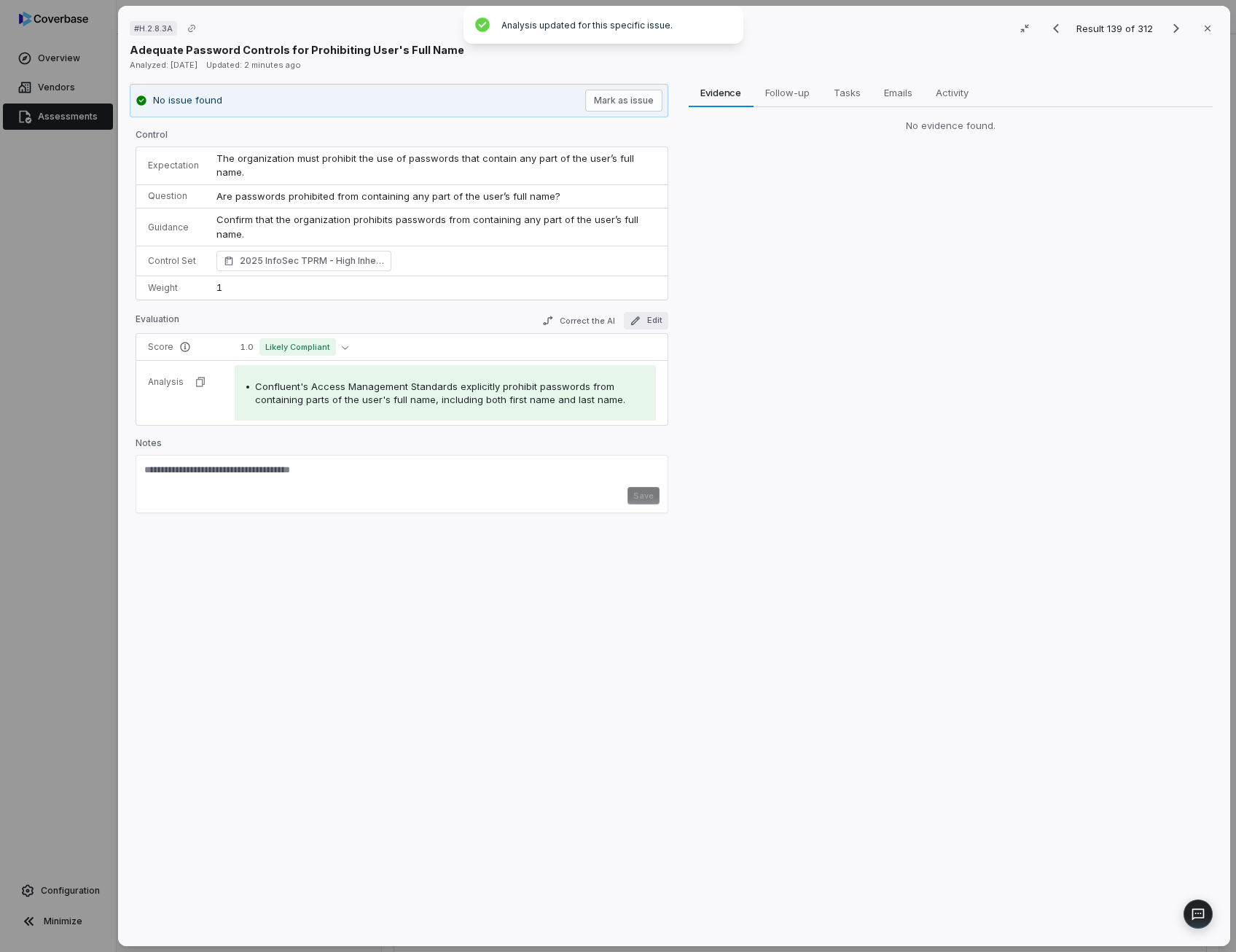
click at [644, 312] on button "Edit" at bounding box center [646, 320] width 45 height 18
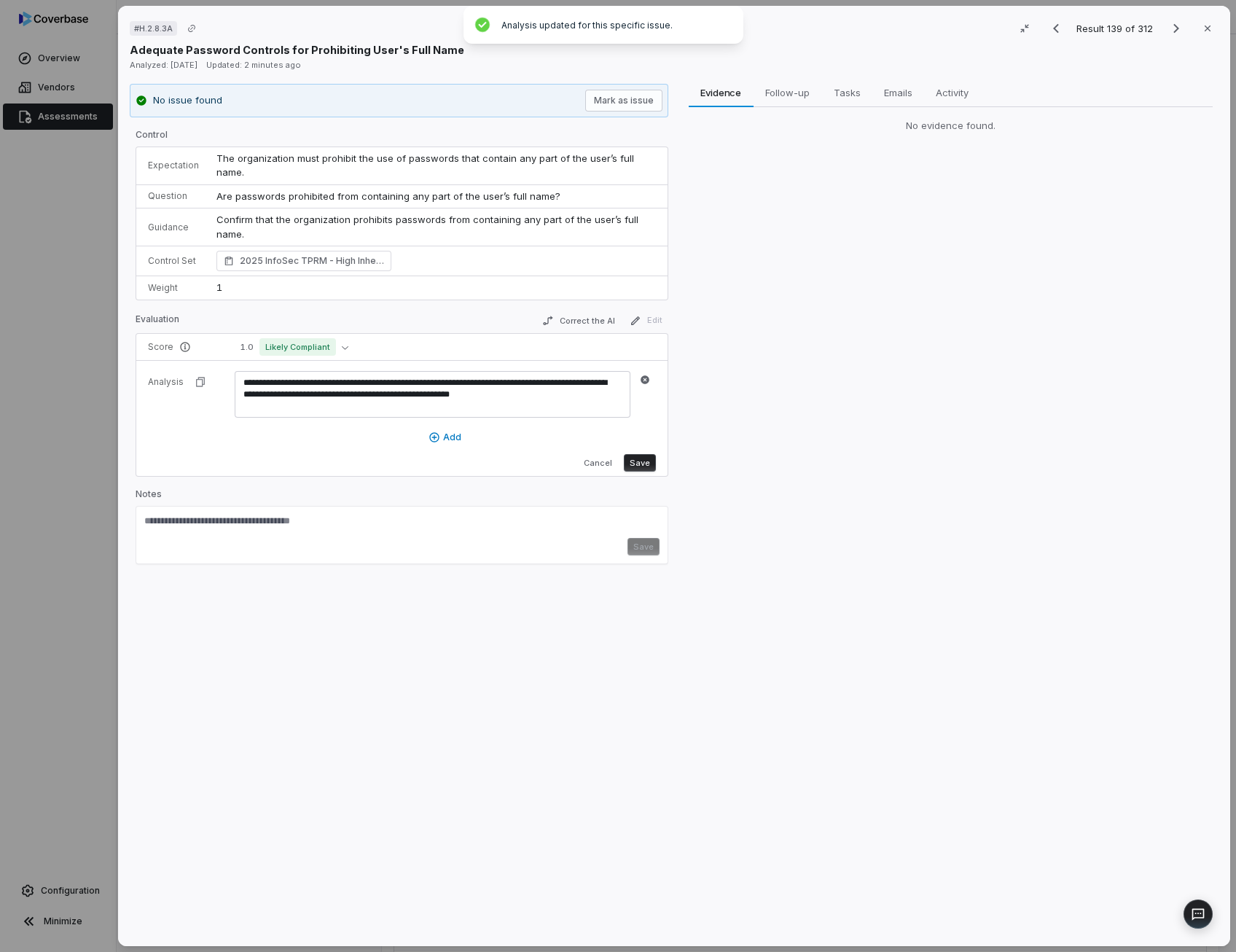
click at [333, 371] on textarea "**********" at bounding box center [432, 394] width 395 height 47
click at [644, 454] on button "Save" at bounding box center [639, 462] width 32 height 18
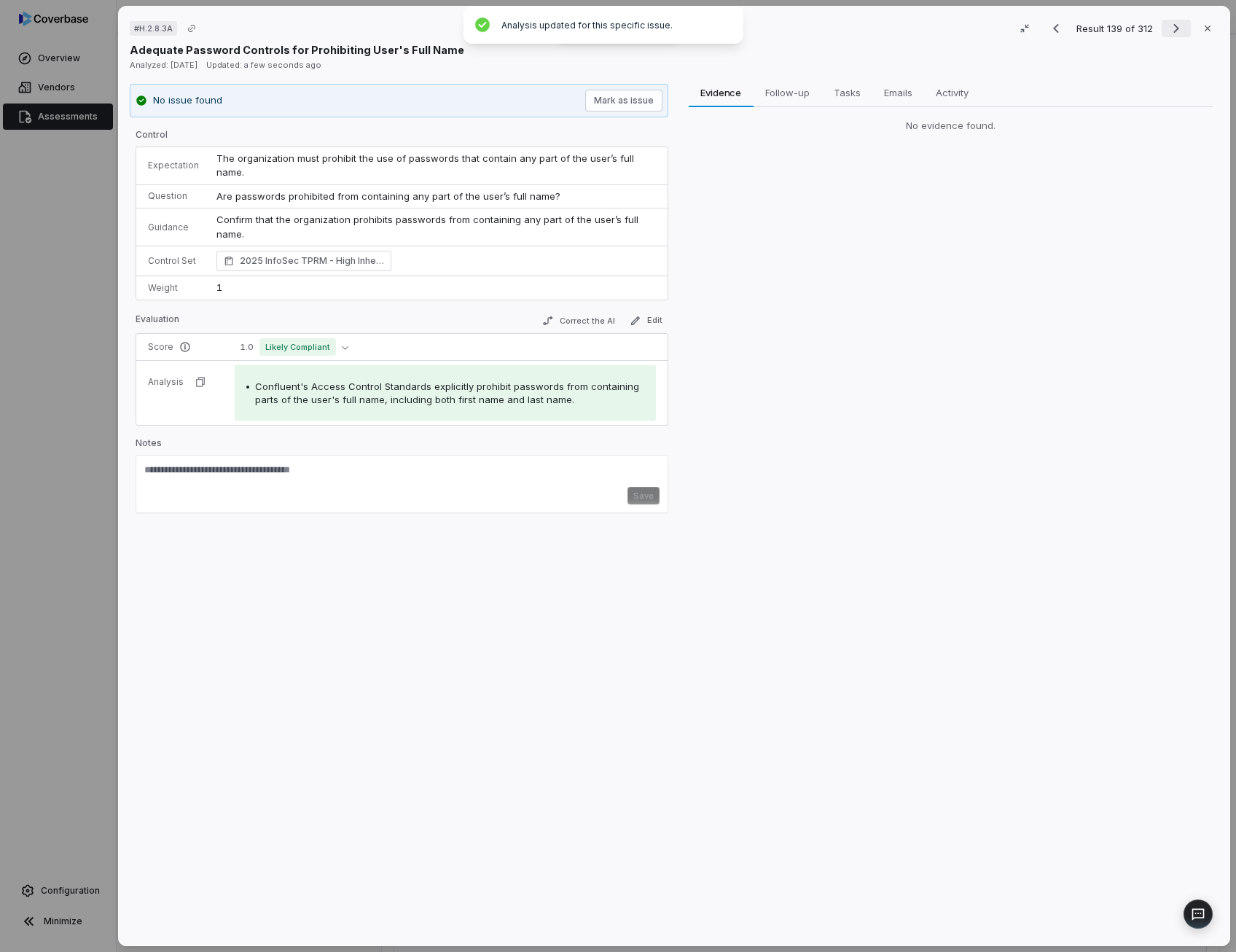
click at [1173, 27] on icon "Next result" at bounding box center [1176, 29] width 6 height 9
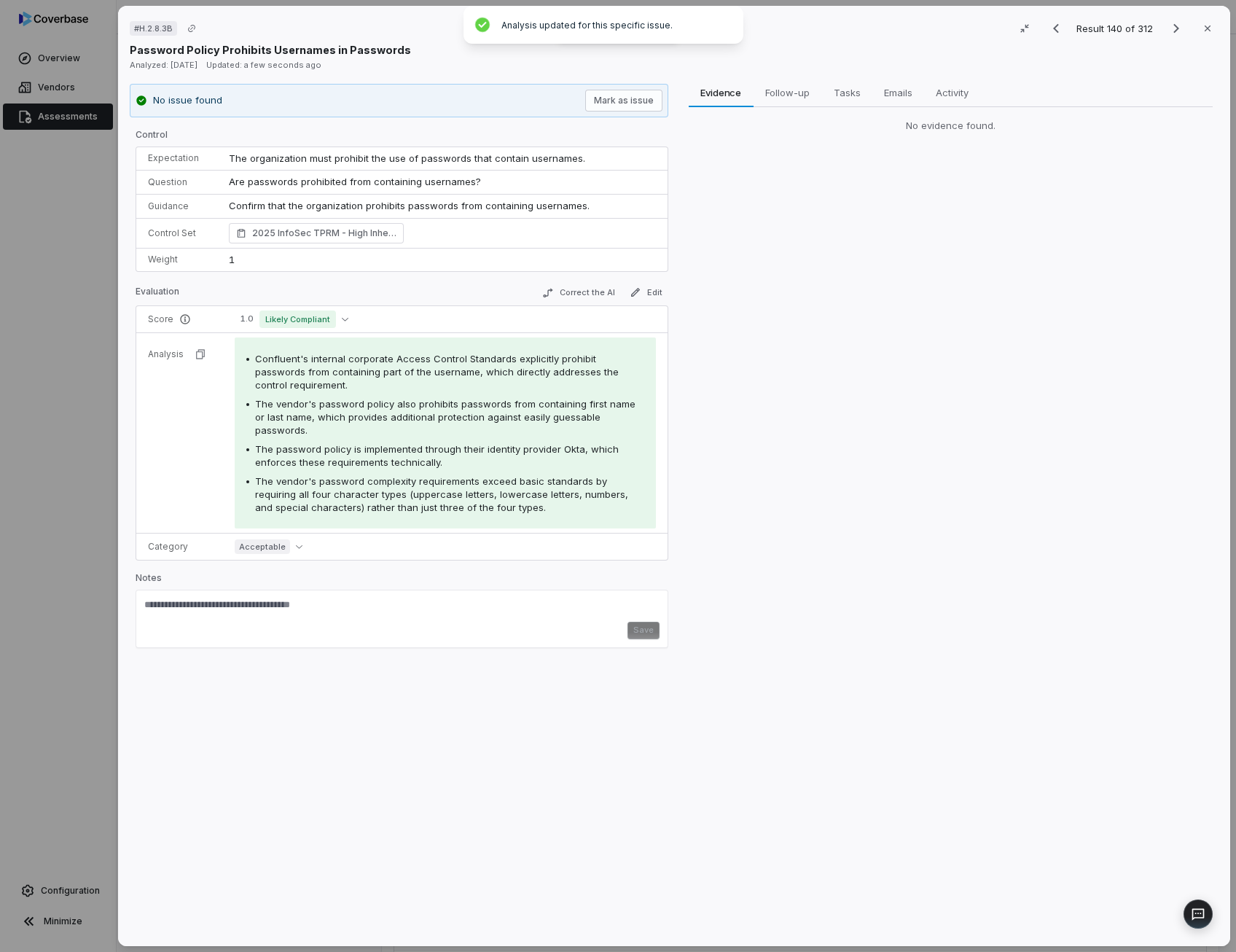
click at [550, 409] on span "The vendor's password policy also prohibits passwords from containing first nam…" at bounding box center [445, 417] width 380 height 38
drag, startPoint x: 550, startPoint y: 409, endPoint x: 437, endPoint y: 440, distance: 117.2
click at [437, 442] on div "The password policy is implemented through their identity provider Okta, which …" at bounding box center [449, 455] width 389 height 26
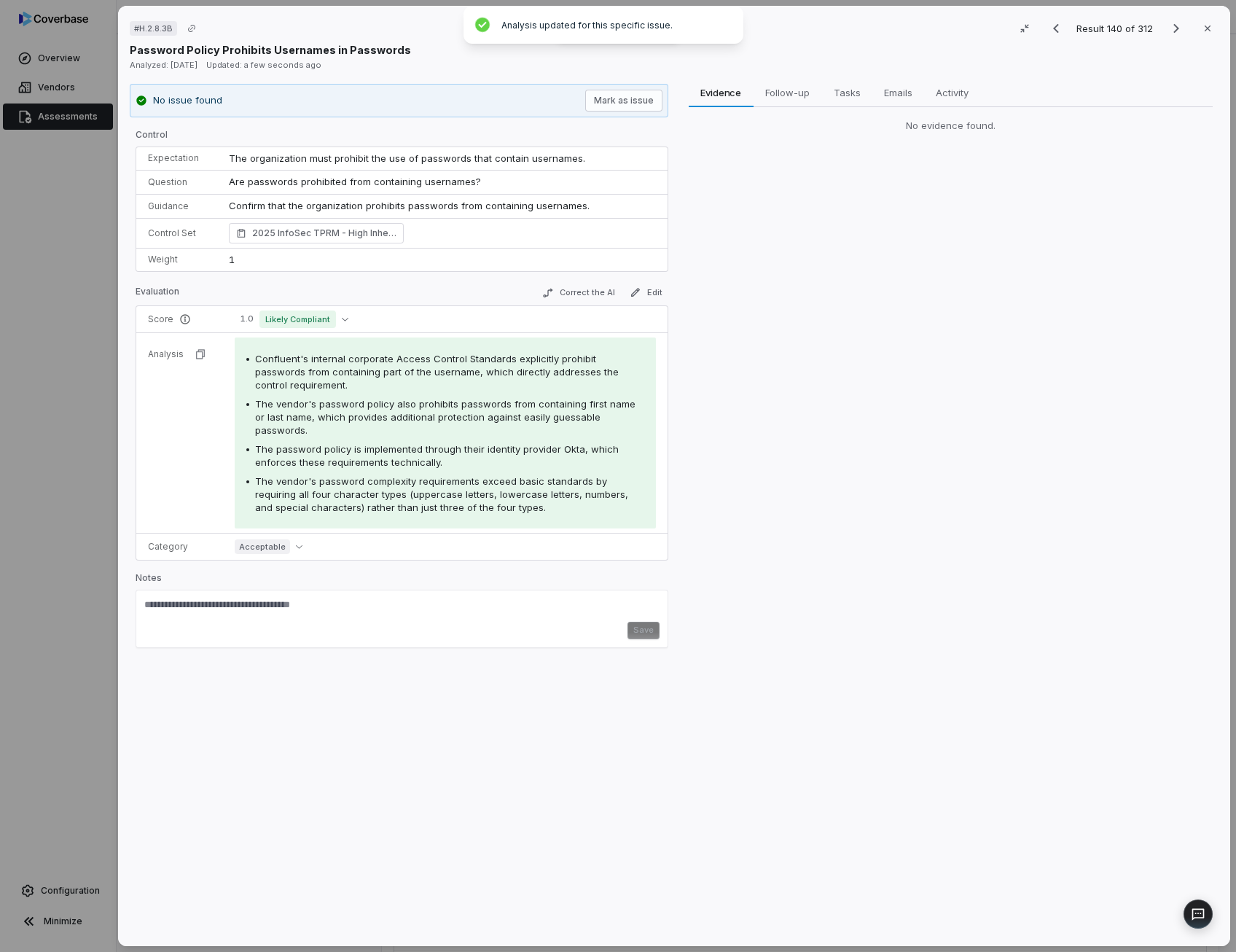
drag, startPoint x: 437, startPoint y: 440, endPoint x: 424, endPoint y: 482, distance: 44.0
click at [424, 482] on span "The vendor's password complexity requirements exceed basic standards by requiri…" at bounding box center [441, 493] width 373 height 38
drag, startPoint x: 424, startPoint y: 482, endPoint x: 643, endPoint y: 287, distance: 293.2
click at [643, 287] on button "Edit" at bounding box center [646, 291] width 45 height 18
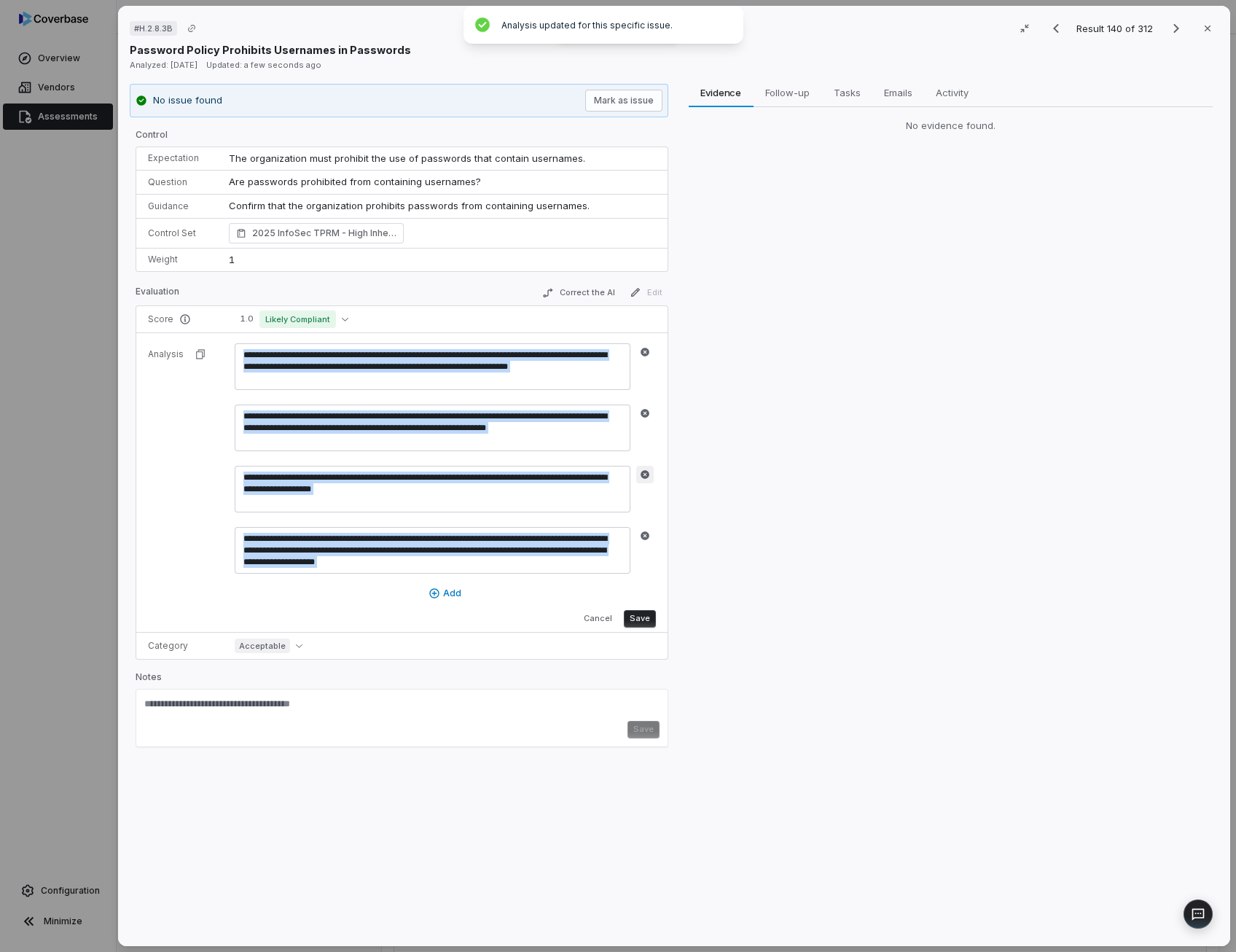
click at [641, 478] on button "button" at bounding box center [645, 474] width 18 height 18
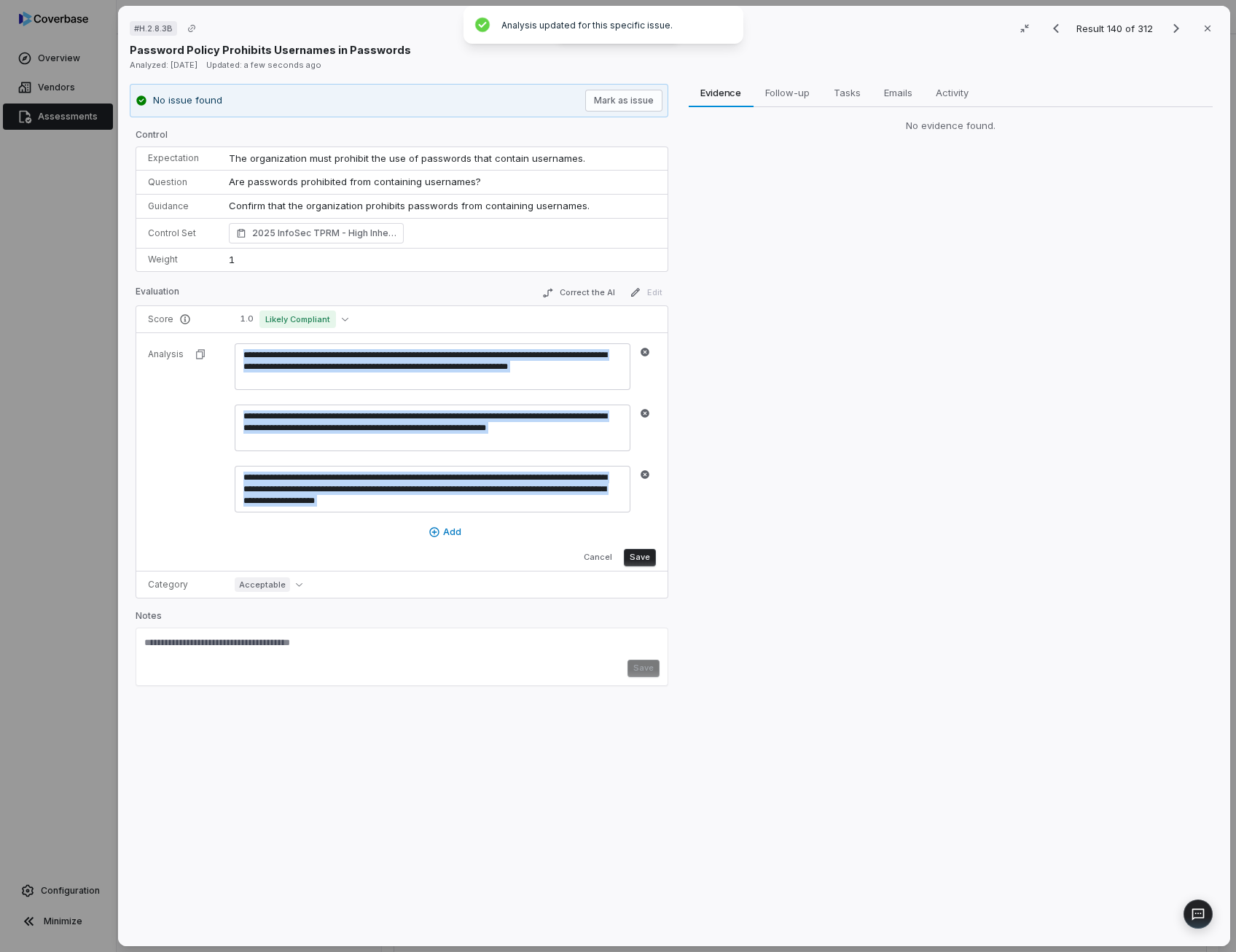
click at [641, 478] on button "button" at bounding box center [645, 474] width 18 height 18
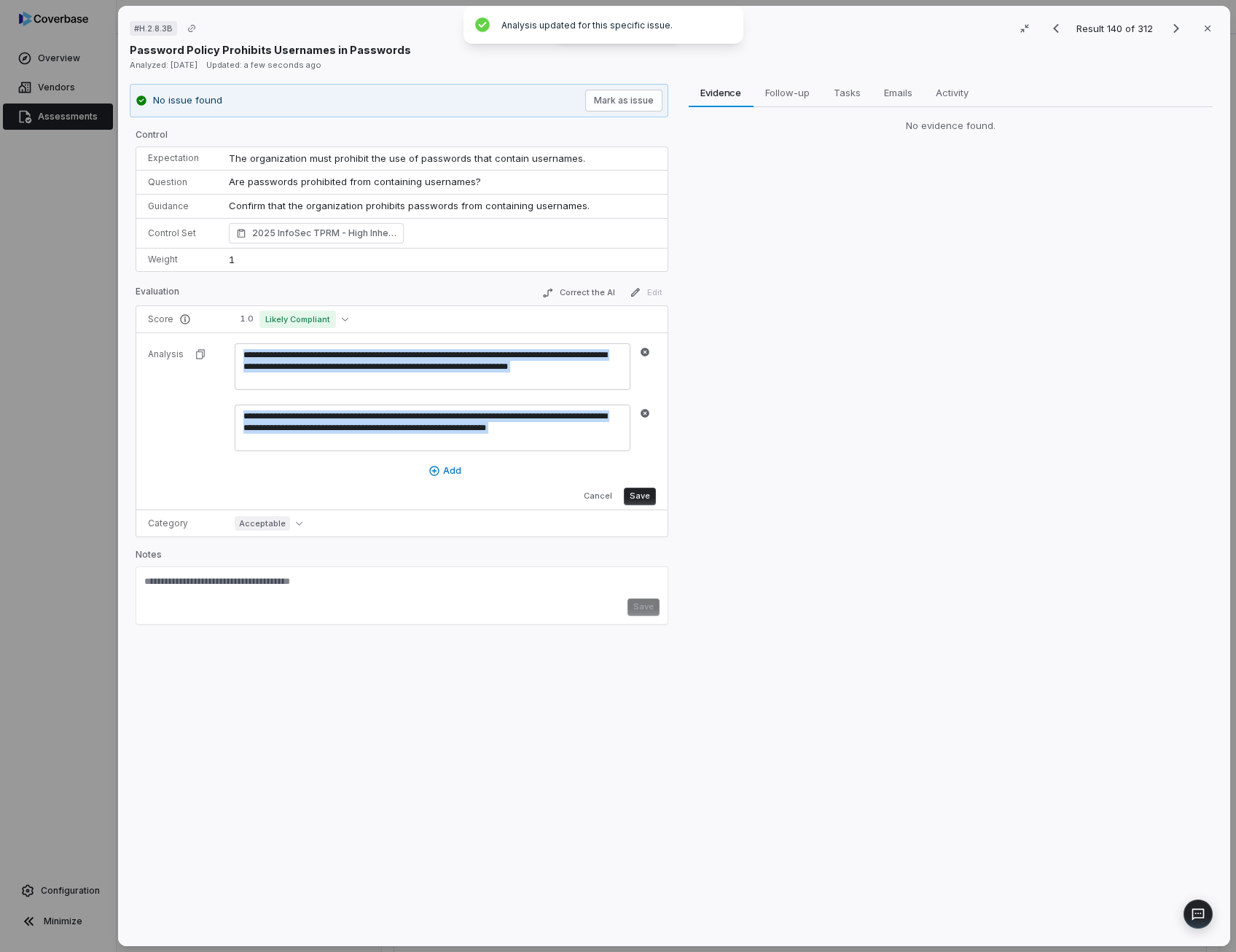
click at [643, 490] on button "Save" at bounding box center [639, 496] width 32 height 18
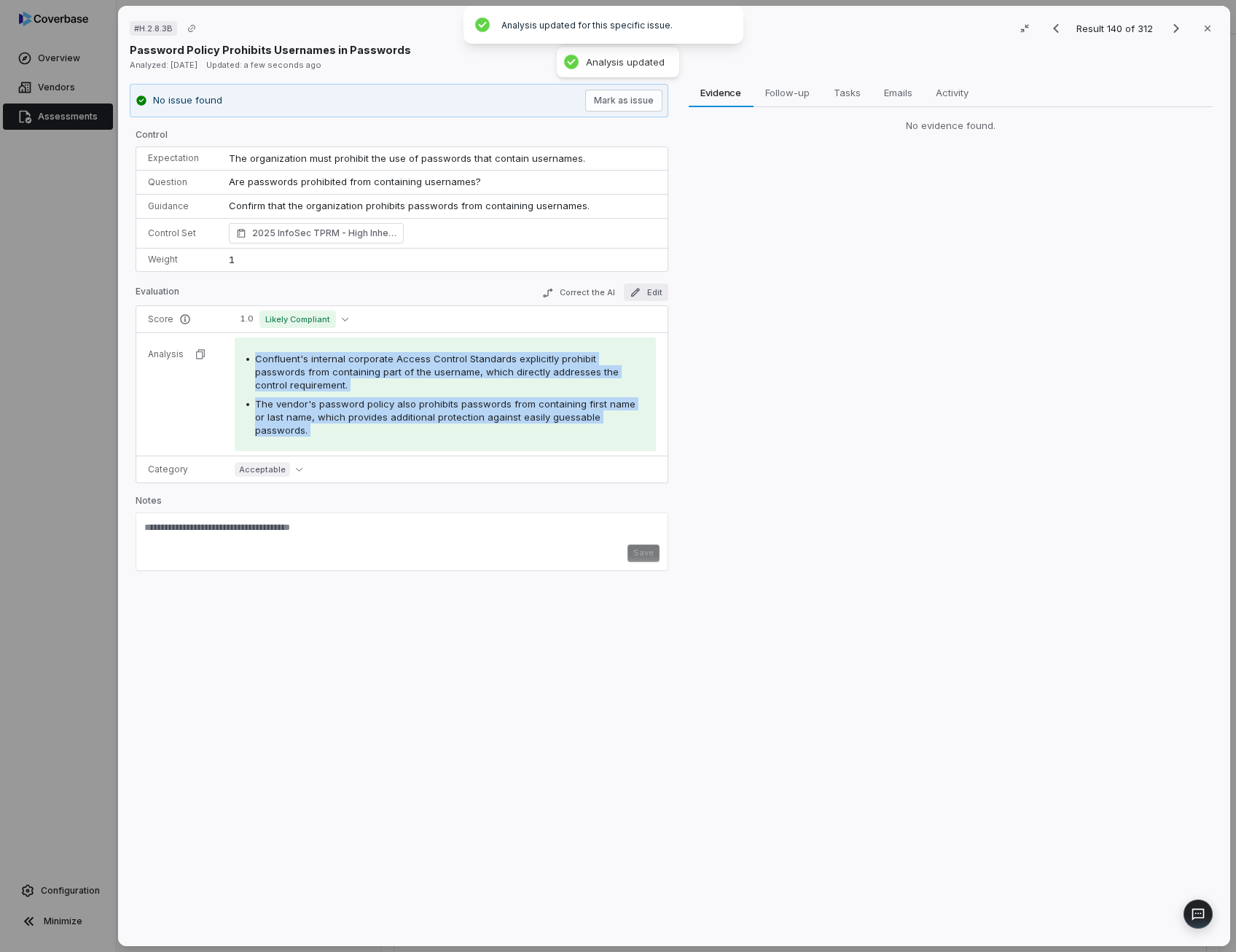
click at [631, 291] on icon "button" at bounding box center [634, 291] width 8 height 8
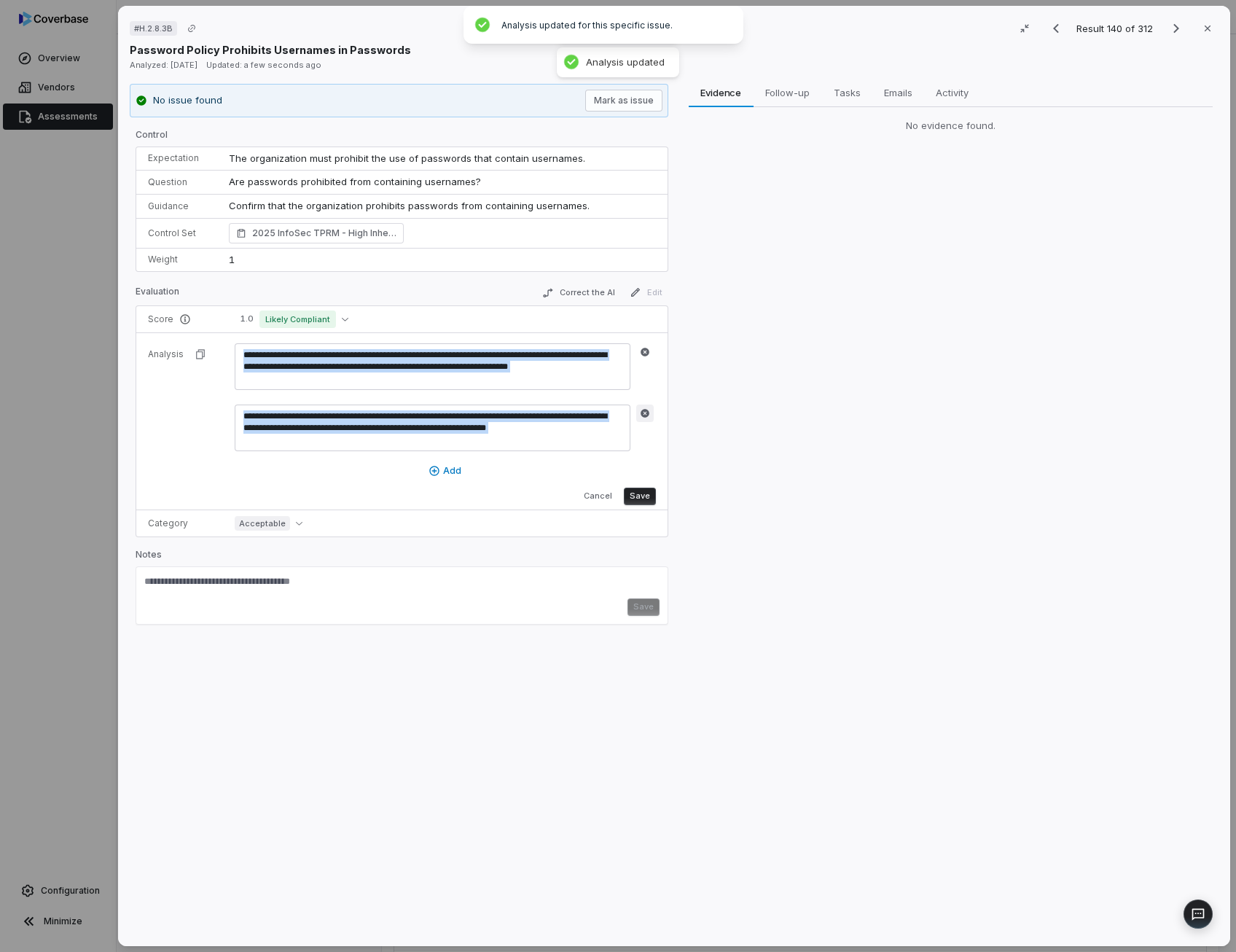
click at [645, 410] on icon "button" at bounding box center [645, 413] width 8 height 8
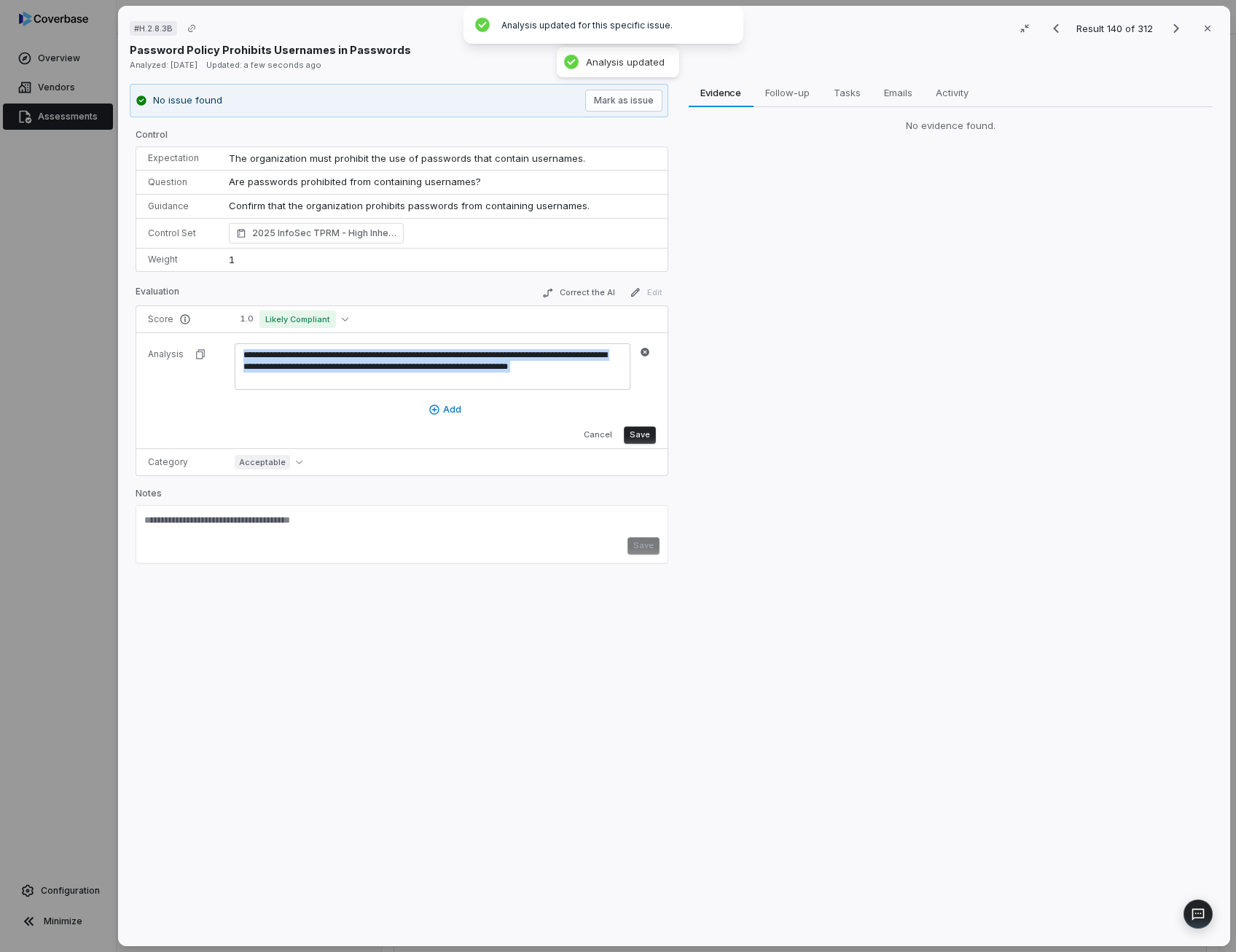
click at [641, 429] on button "Save" at bounding box center [639, 434] width 32 height 18
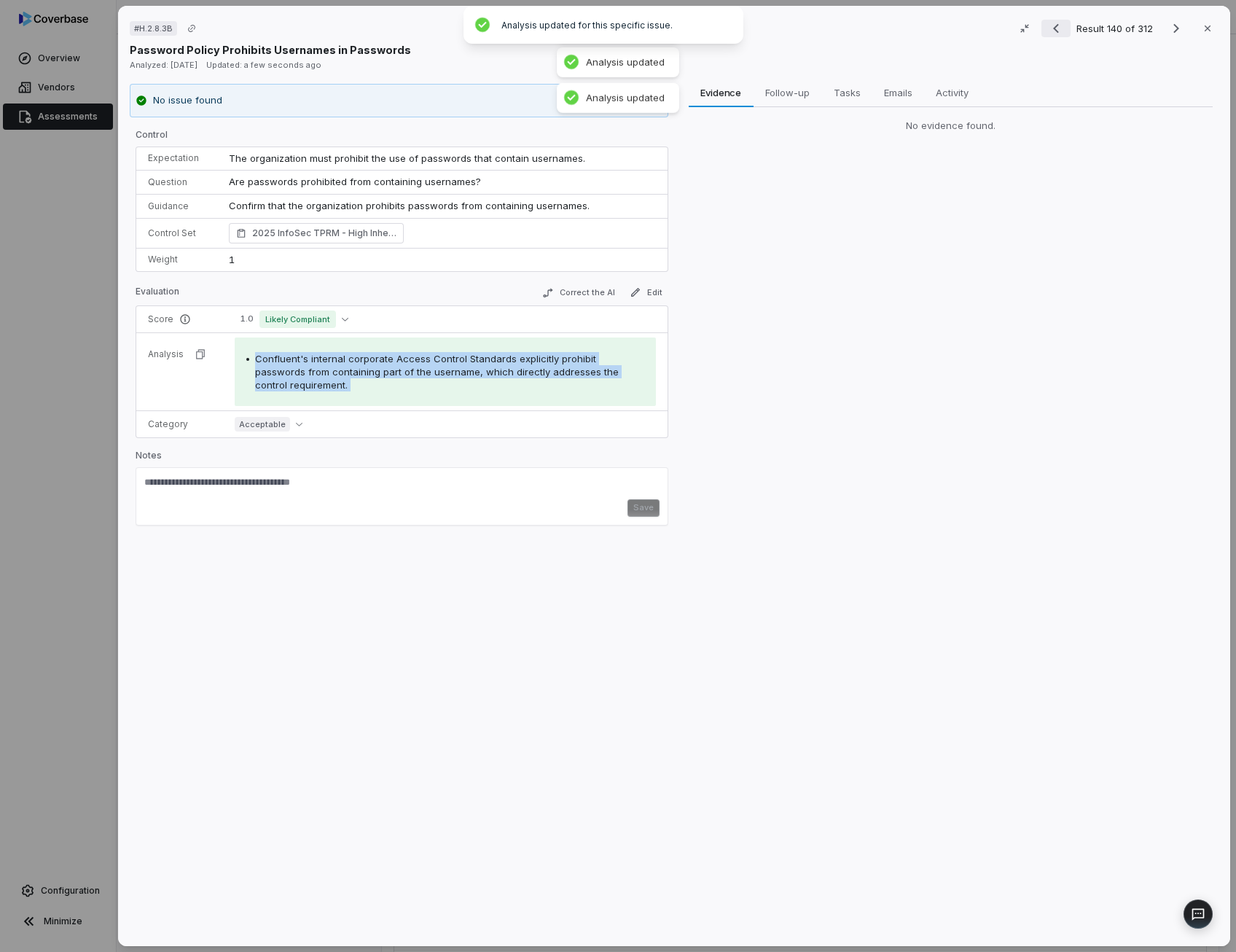
click at [1051, 31] on icon "Previous result" at bounding box center [1056, 28] width 18 height 18
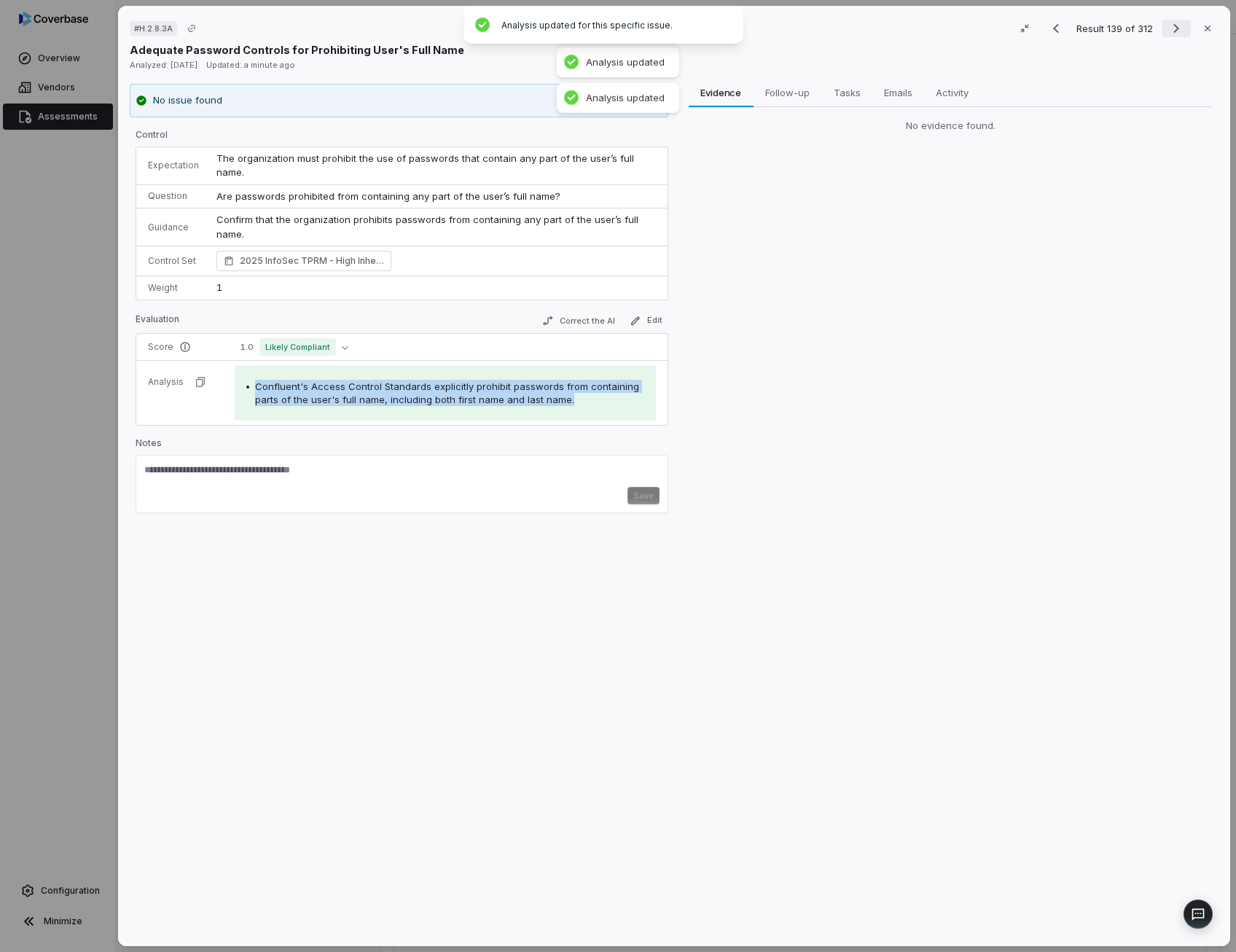
click at [1167, 30] on icon "Next result" at bounding box center [1175, 28] width 18 height 18
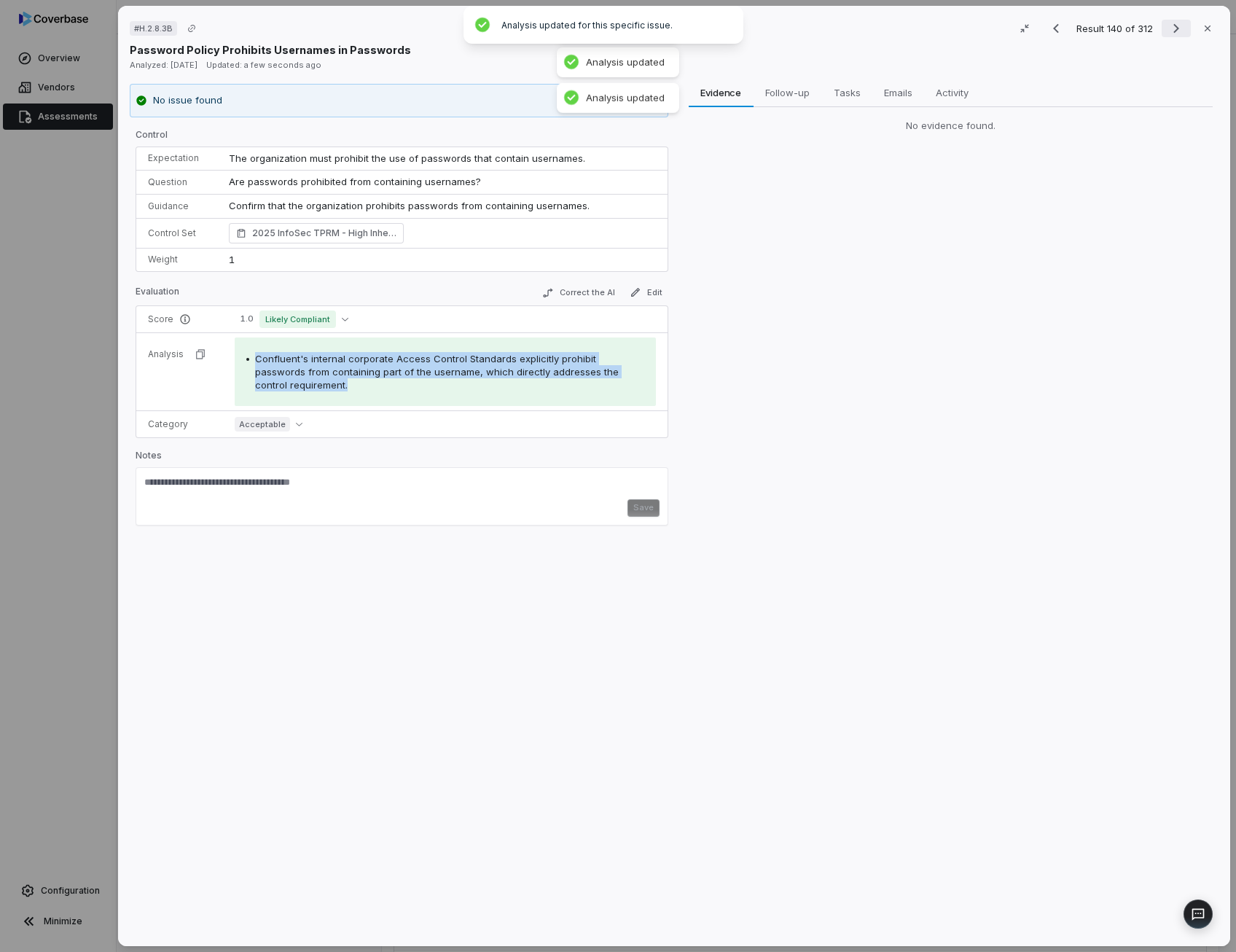
click at [1167, 30] on icon "Next result" at bounding box center [1175, 28] width 18 height 18
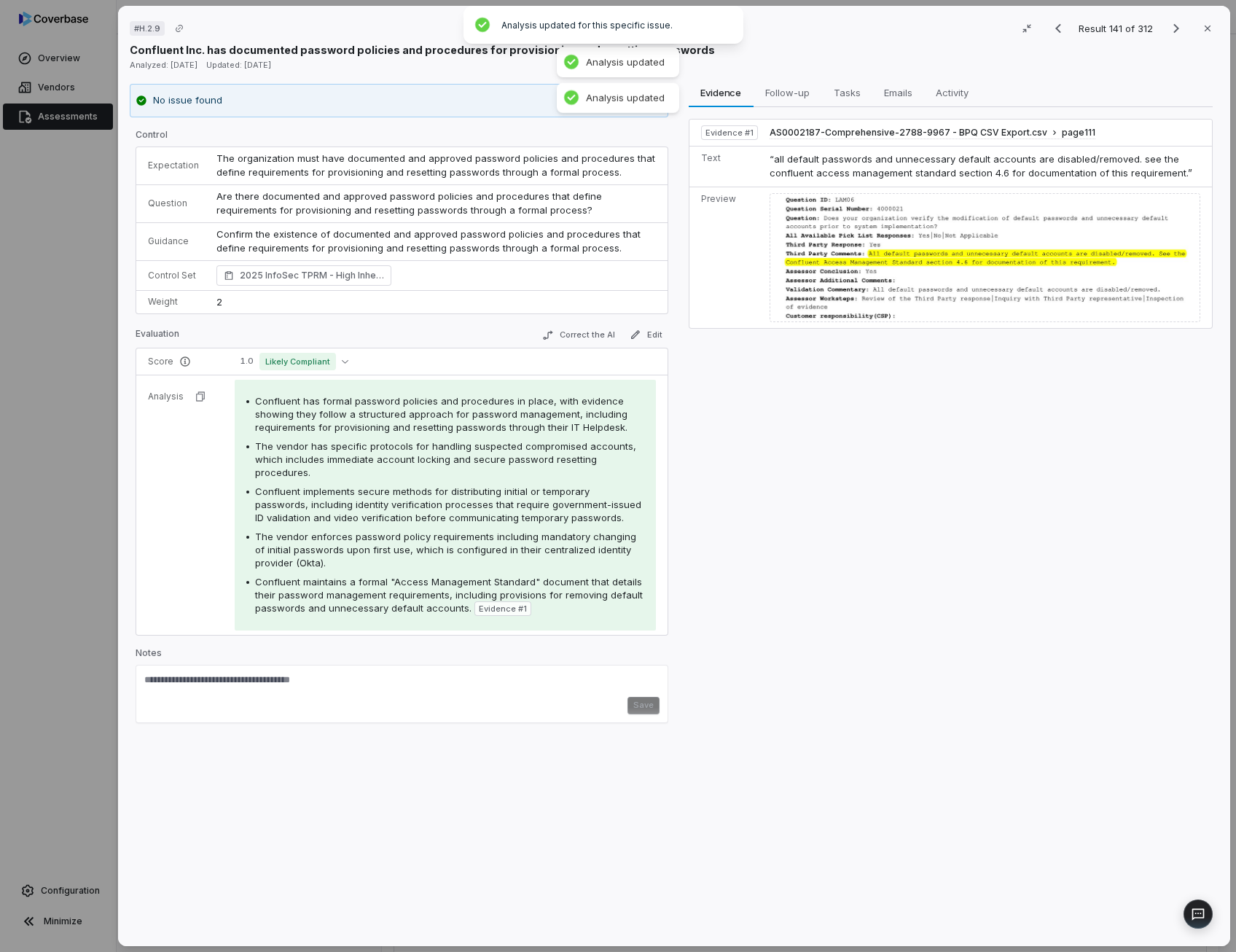
click at [264, 193] on span "Are there documented and approved password policies and procedures that define …" at bounding box center [411, 204] width 389 height 26
click at [578, 332] on button "Correct the AI" at bounding box center [577, 334] width 84 height 18
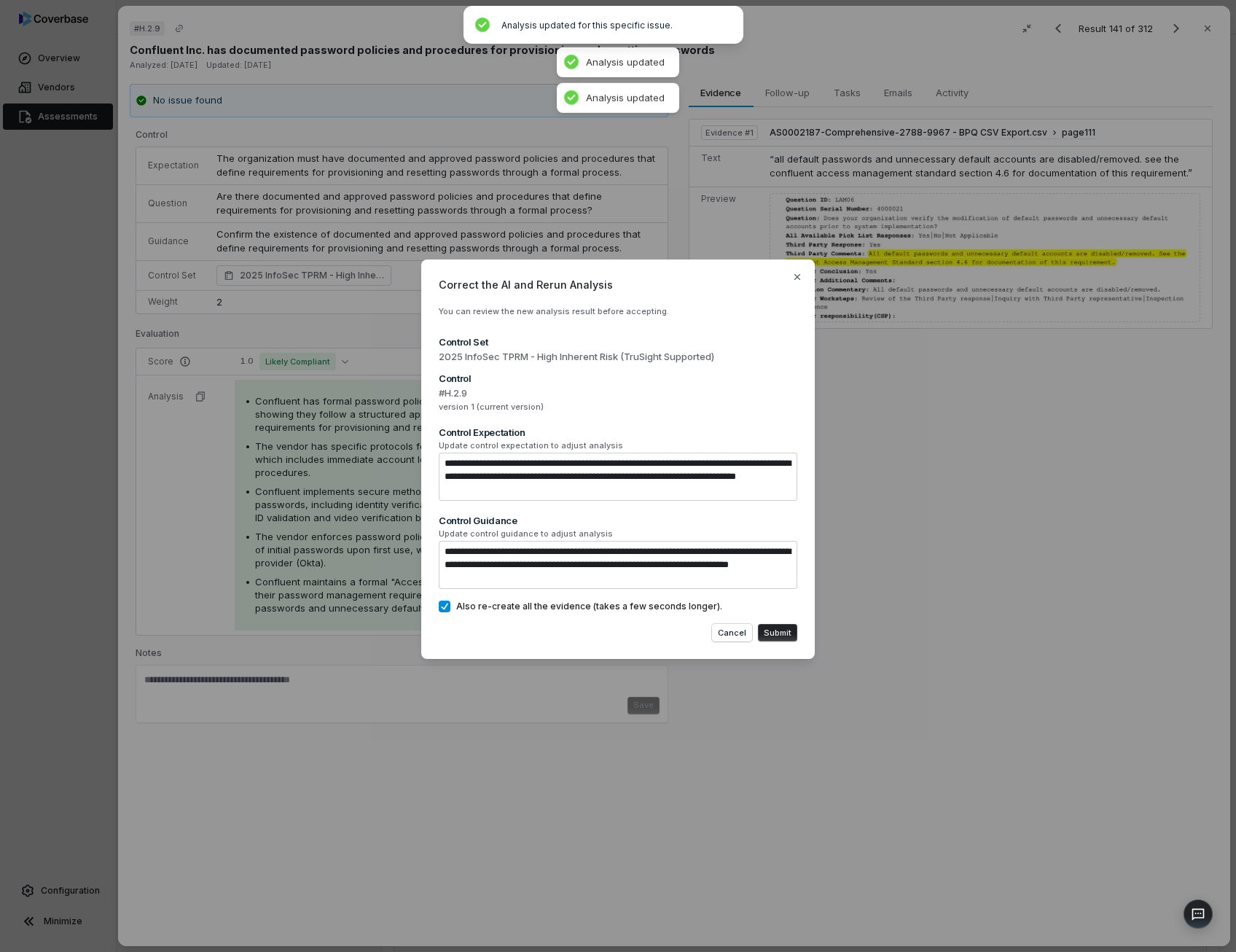
click at [783, 633] on button "Submit" at bounding box center [777, 632] width 39 height 18
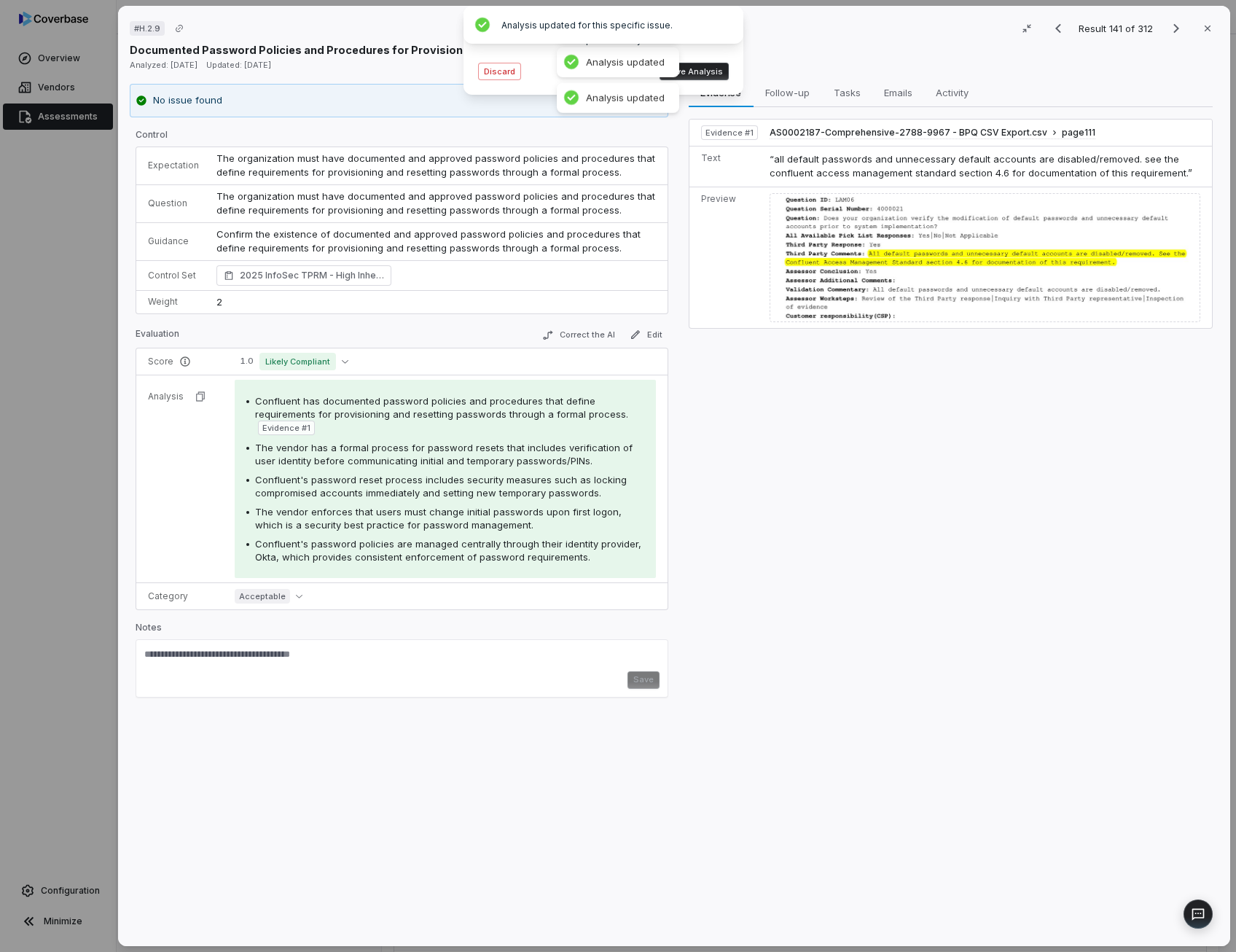
click at [470, 463] on span "The vendor has a formal process for password resets that includes verification …" at bounding box center [444, 454] width 377 height 25
click at [697, 74] on button "Save Analysis" at bounding box center [694, 71] width 69 height 18
click at [599, 338] on button "Correct the AI" at bounding box center [577, 334] width 84 height 18
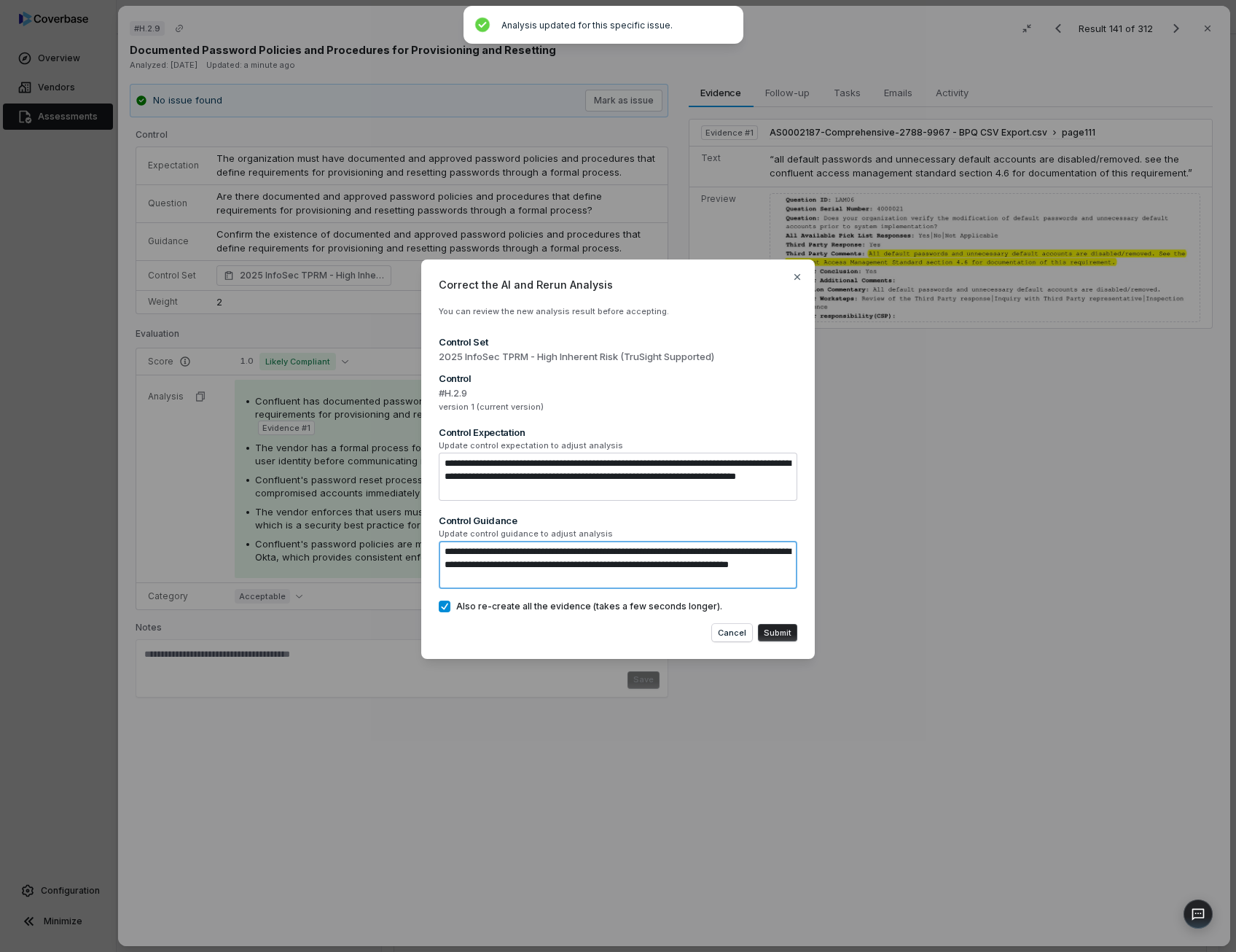
click at [647, 585] on textarea "**********" at bounding box center [618, 564] width 359 height 48
paste textarea "**********"
click at [690, 579] on textarea "**********" at bounding box center [618, 564] width 359 height 48
click at [757, 579] on textarea "**********" at bounding box center [618, 564] width 359 height 48
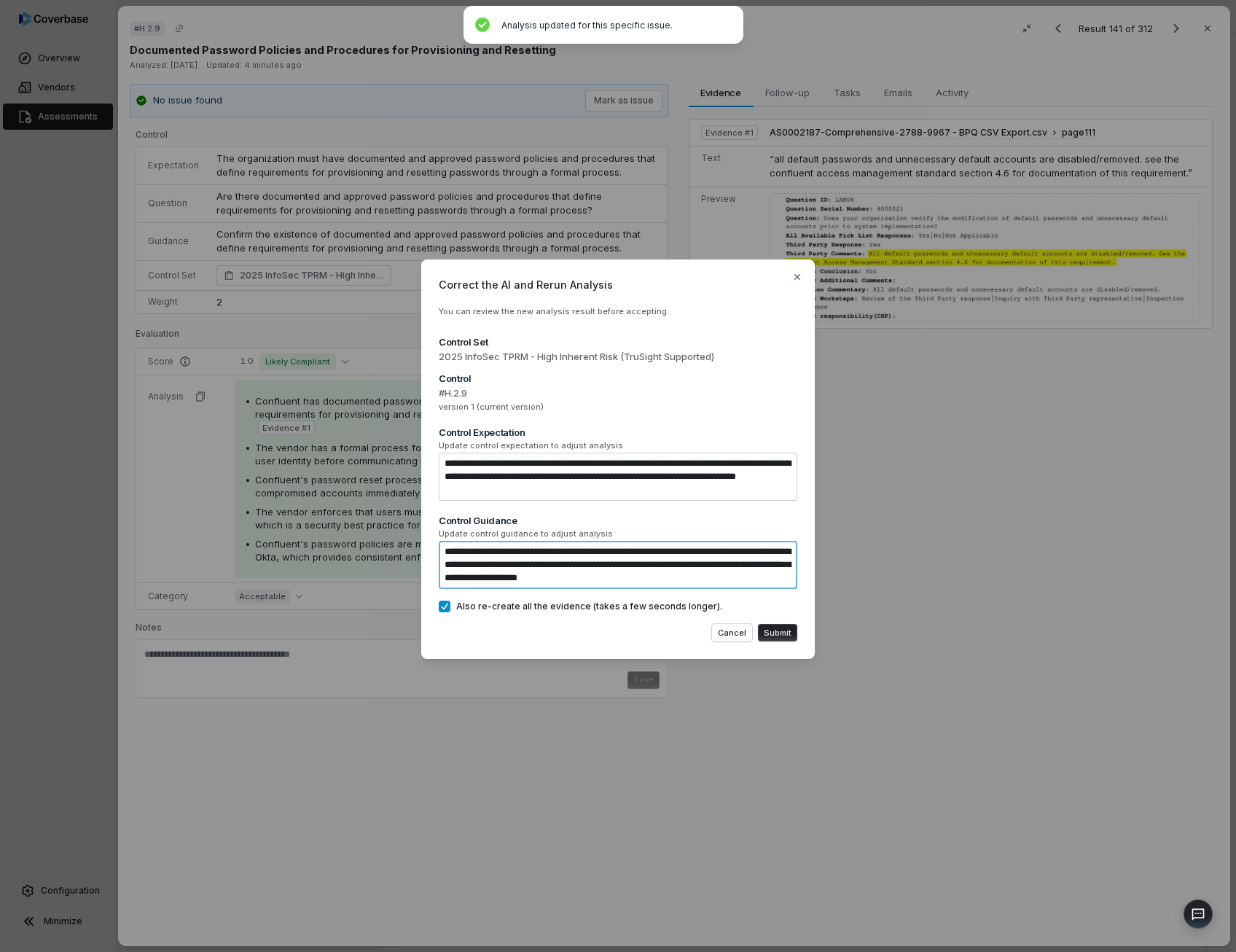
click at [776, 575] on textarea "**********" at bounding box center [618, 564] width 359 height 48
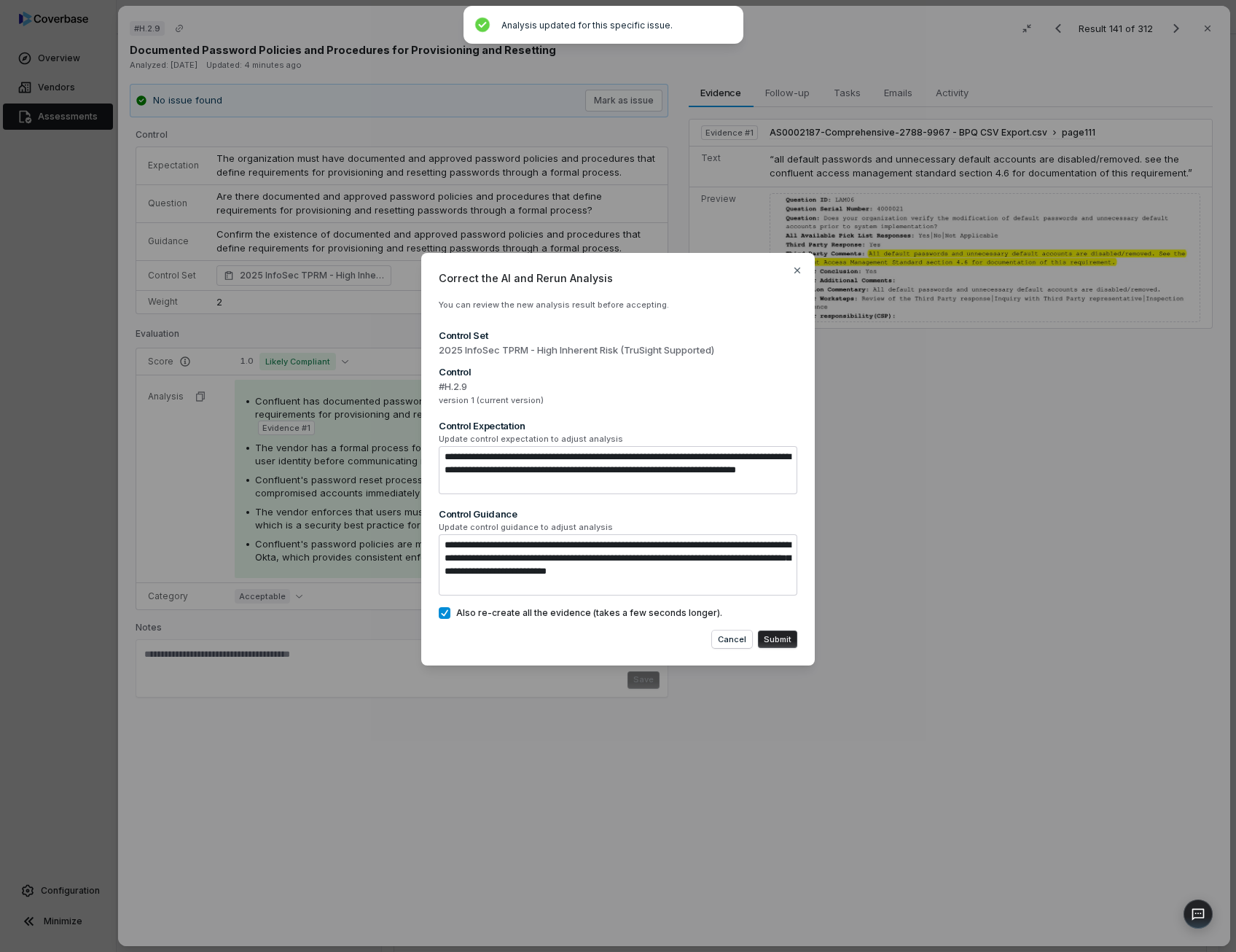
click at [777, 636] on button "Submit" at bounding box center [777, 639] width 39 height 18
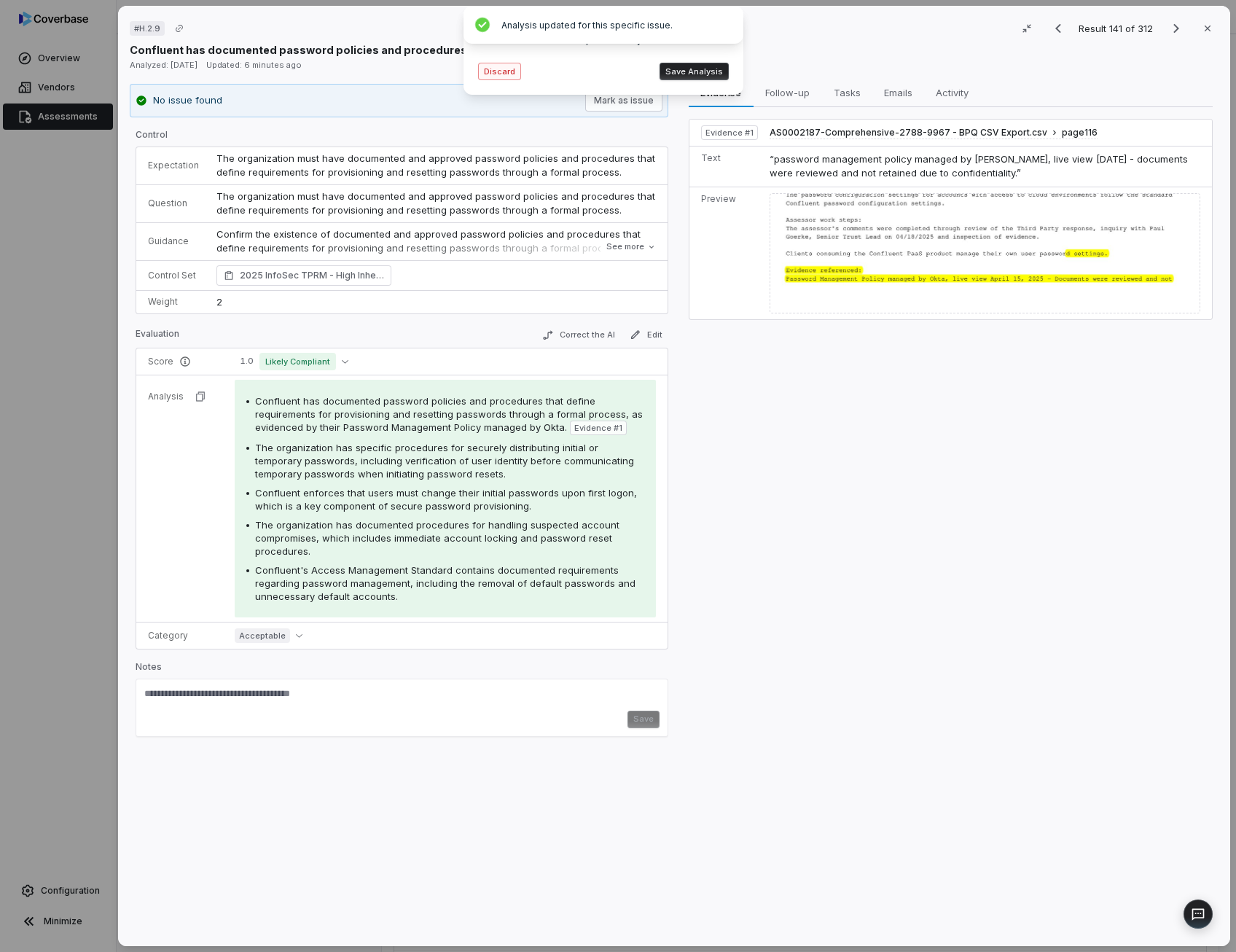
click at [511, 71] on button "Discard" at bounding box center [500, 71] width 43 height 18
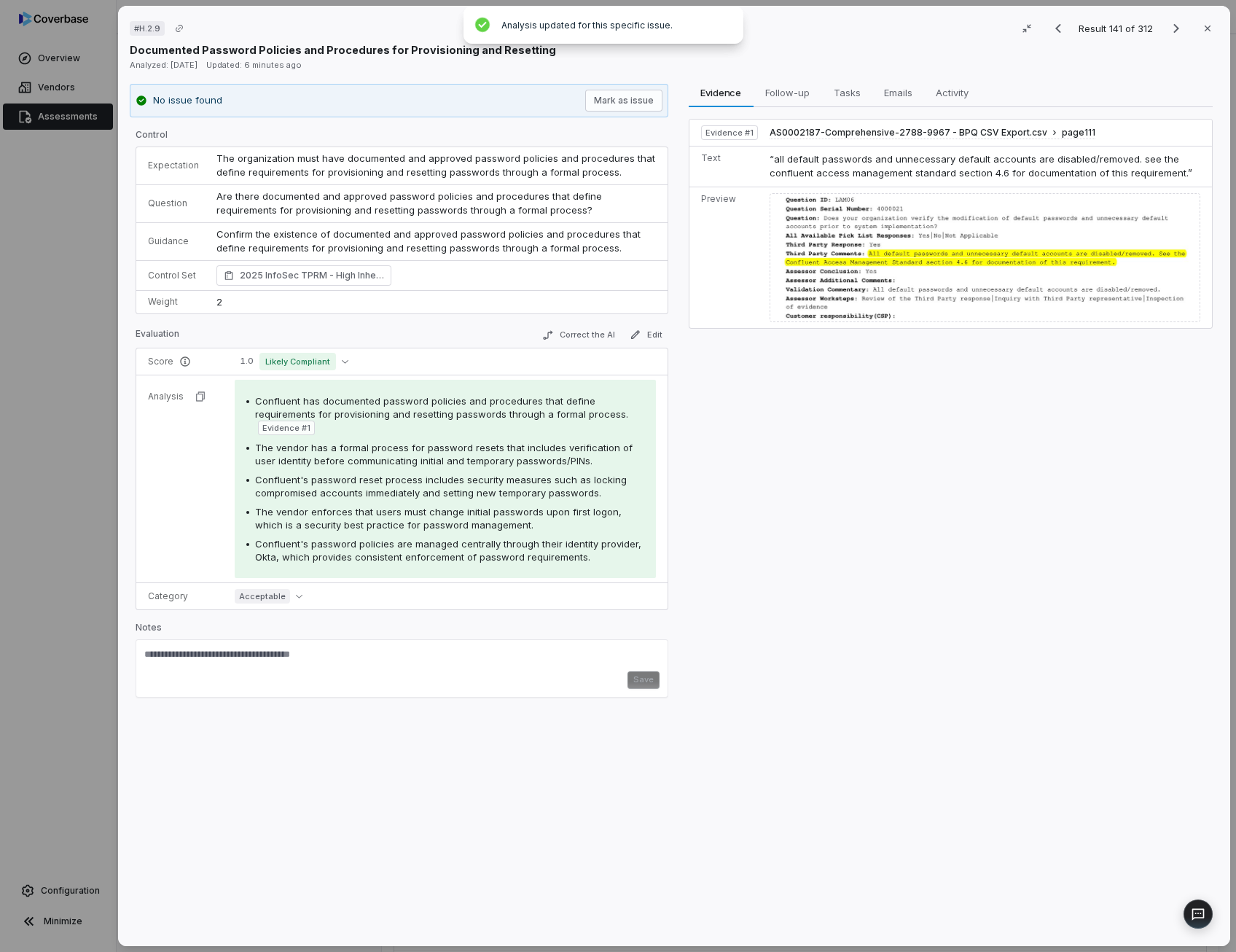
click at [418, 518] on span "The vendor enforces that users must change initial passwords upon first logon, …" at bounding box center [438, 518] width 366 height 25
drag, startPoint x: 418, startPoint y: 518, endPoint x: 383, endPoint y: 542, distance: 42.4
click at [383, 542] on span "Confluent's password policies are managed centrally through their identity prov…" at bounding box center [448, 550] width 386 height 25
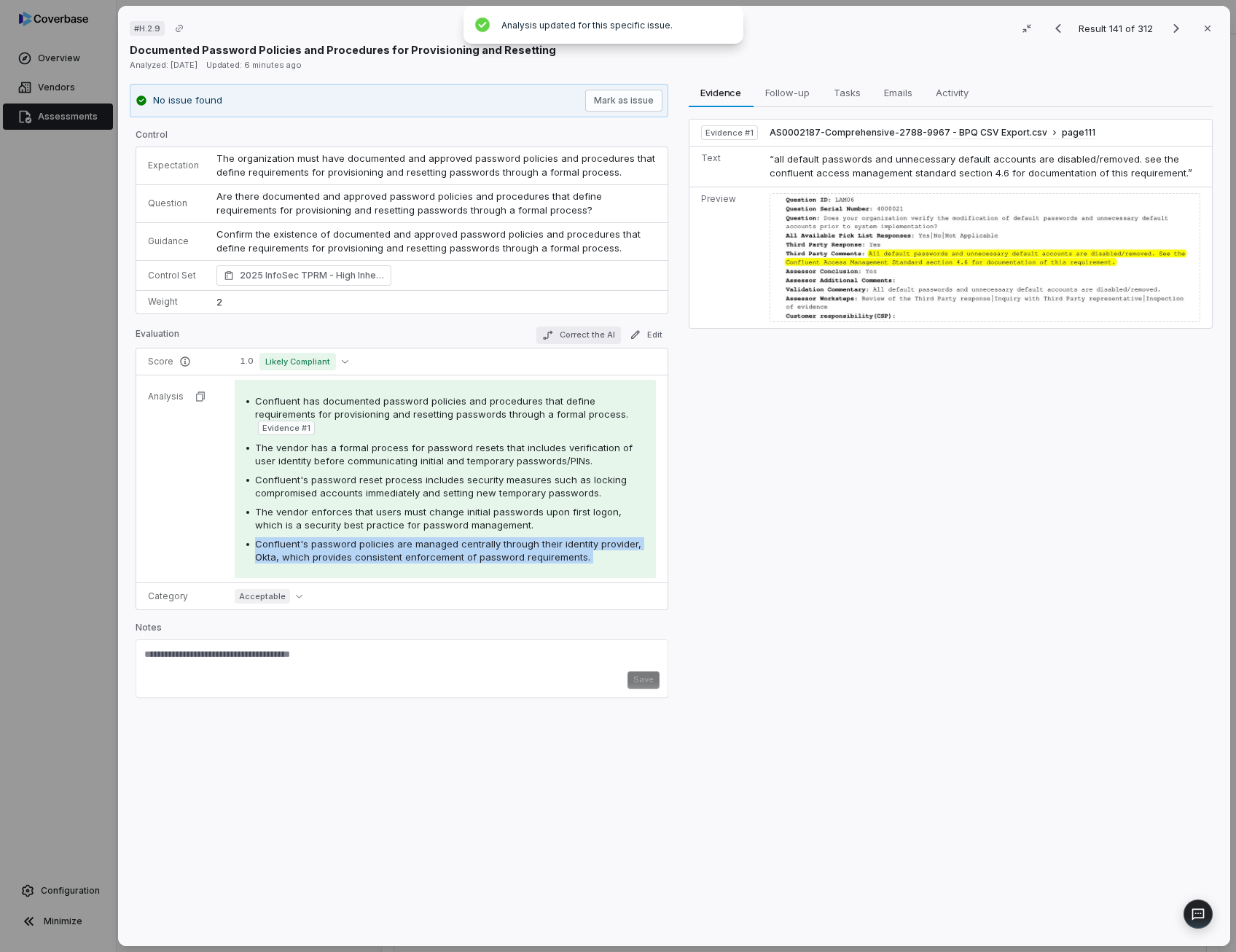
click at [591, 333] on button "Correct the AI" at bounding box center [577, 334] width 84 height 18
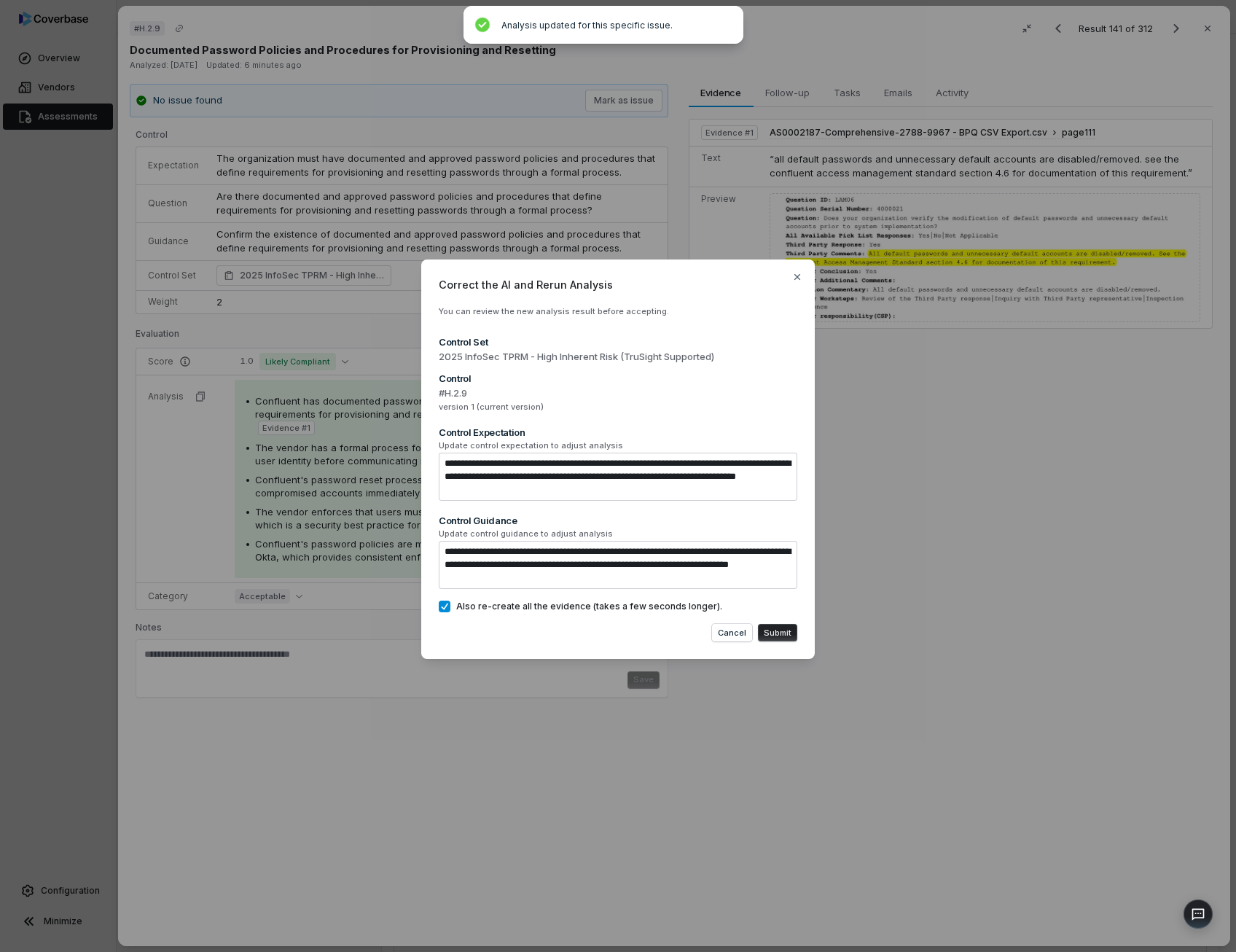
drag, startPoint x: 573, startPoint y: 290, endPoint x: 758, endPoint y: 418, distance: 225.0
click at [758, 418] on div "**********" at bounding box center [618, 460] width 393 height 400
click at [742, 634] on button "Cancel" at bounding box center [732, 632] width 40 height 18
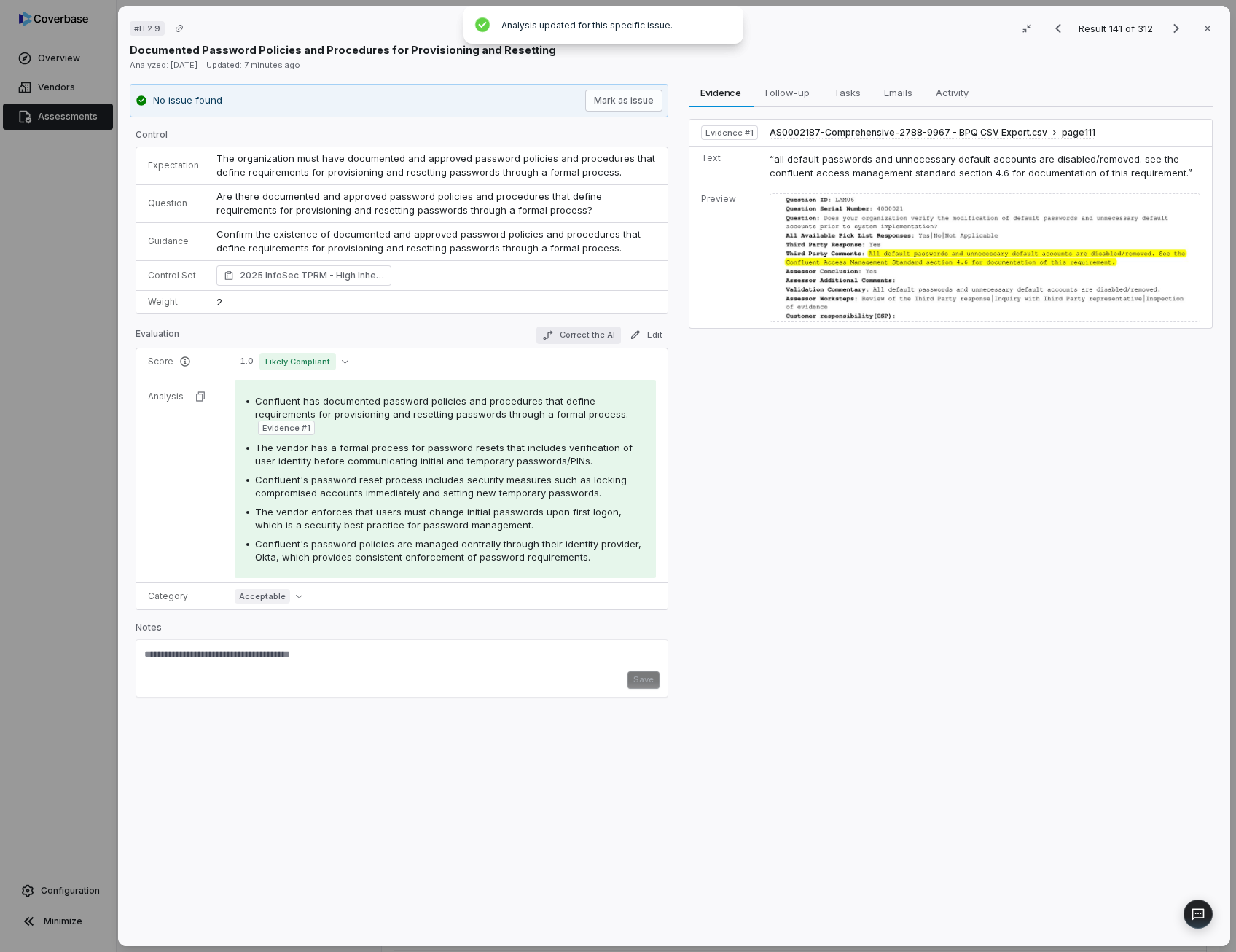
click at [602, 336] on button "Correct the AI" at bounding box center [577, 334] width 84 height 18
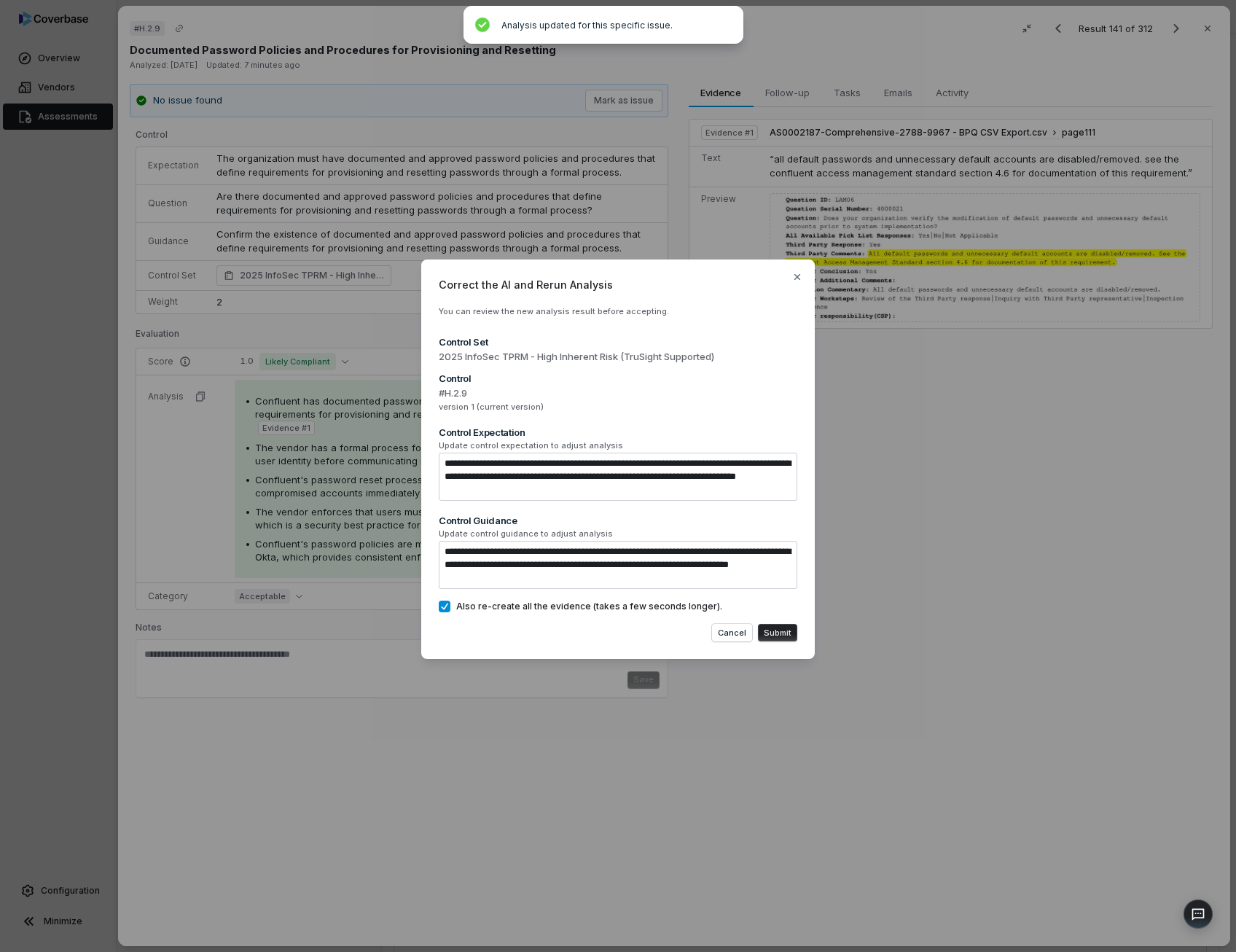
click at [788, 636] on button "Submit" at bounding box center [777, 632] width 39 height 18
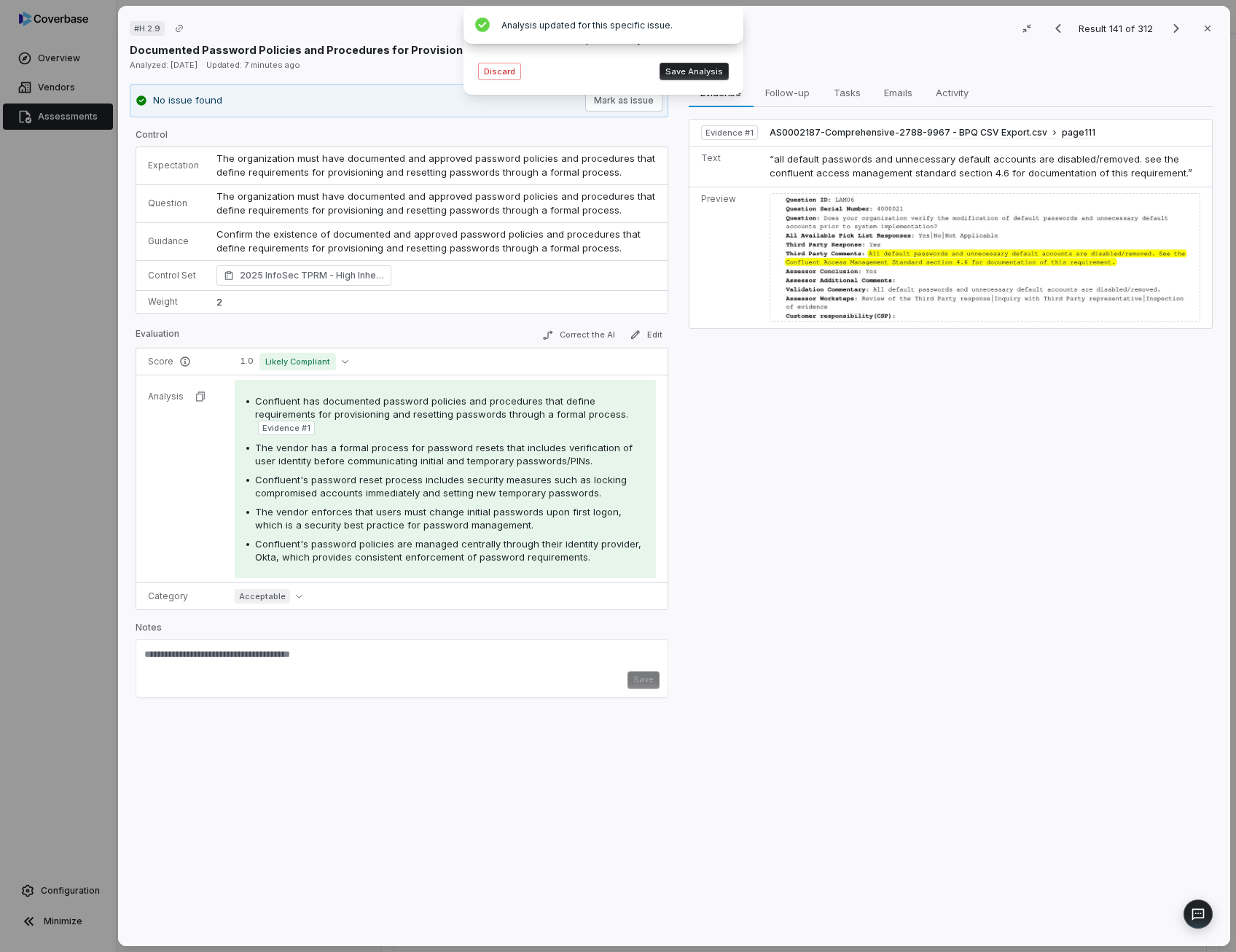
click at [700, 69] on button "Save Analysis" at bounding box center [694, 71] width 69 height 18
click at [644, 328] on button "Edit" at bounding box center [646, 334] width 45 height 18
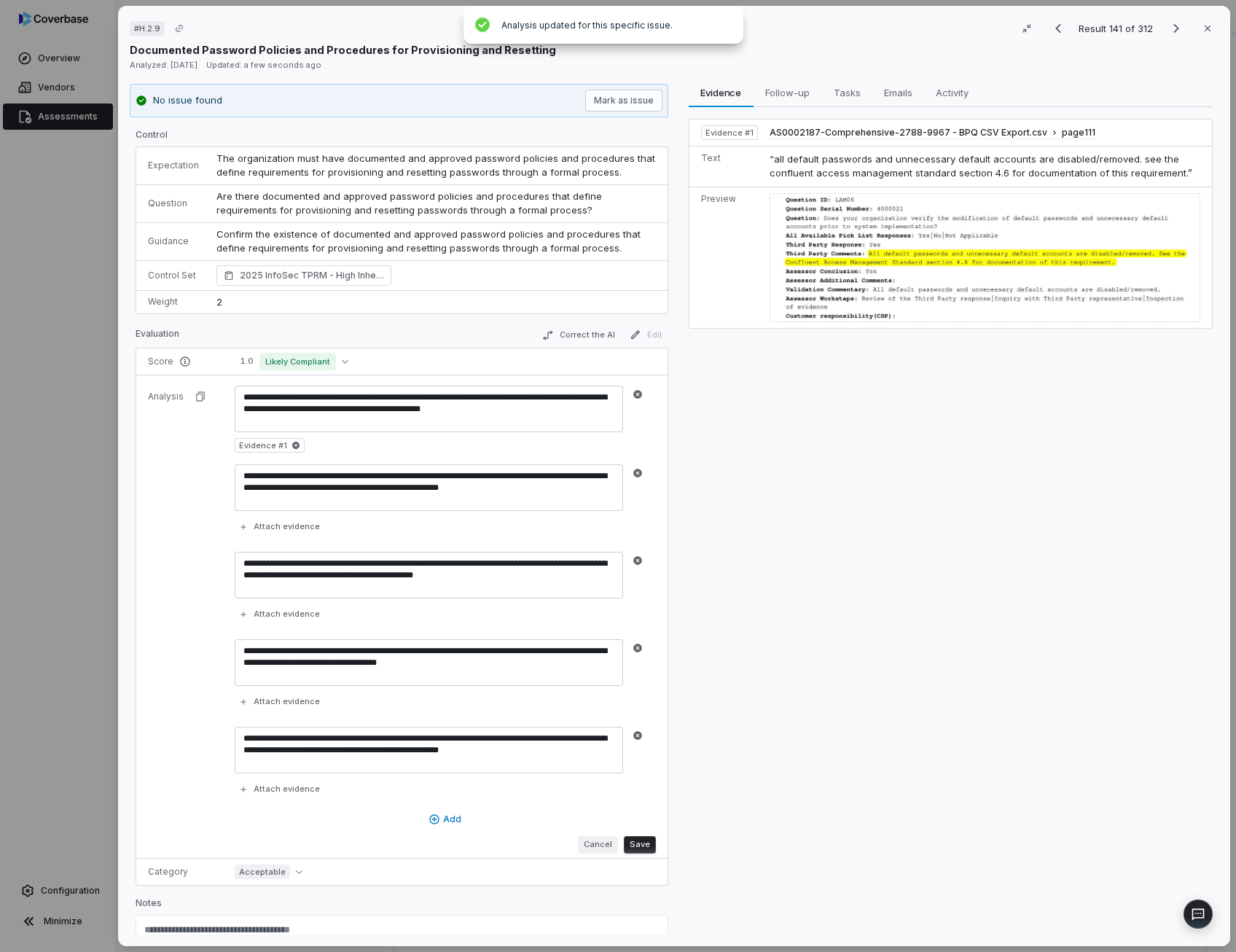
click at [593, 845] on button "Cancel" at bounding box center [597, 845] width 40 height 18
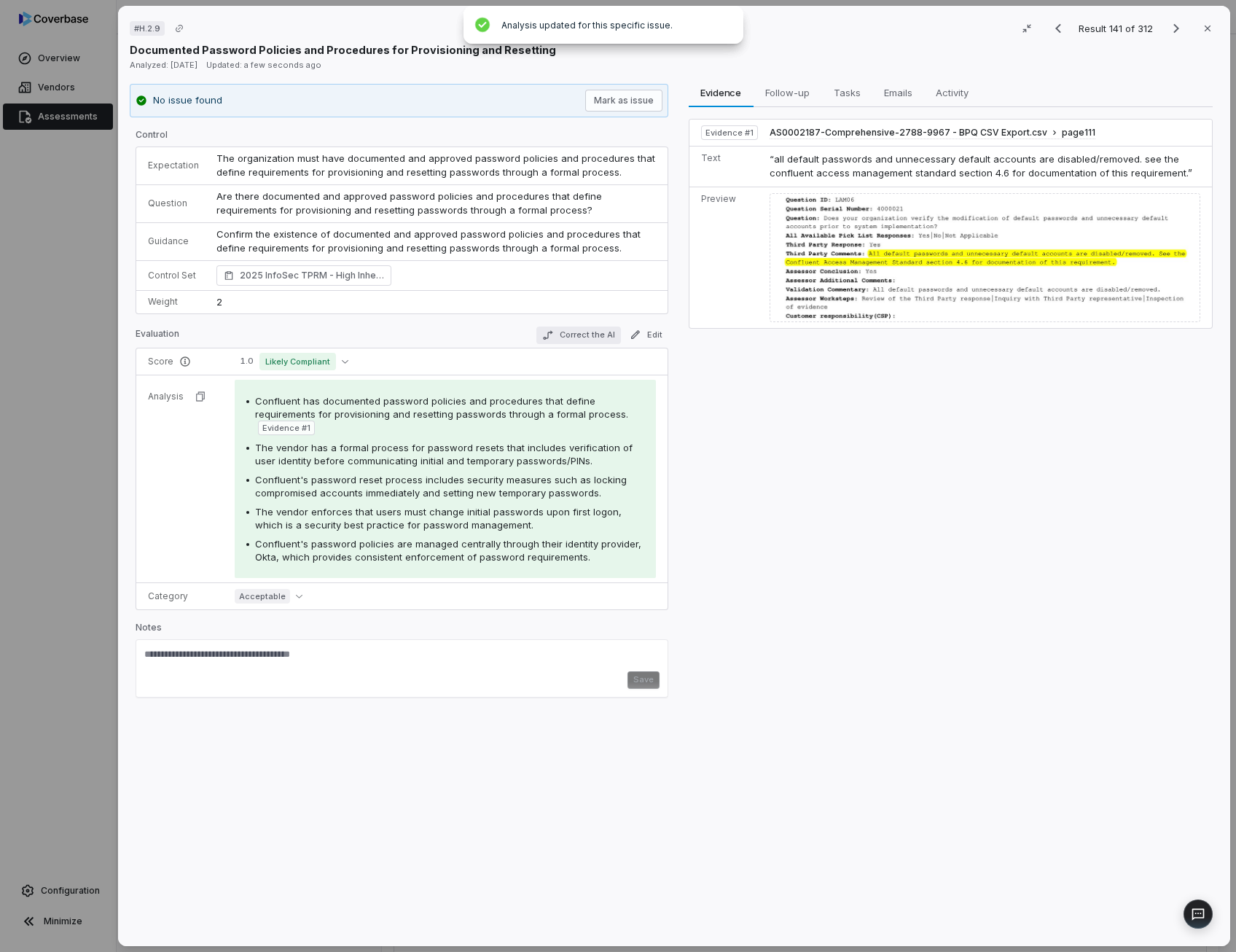
click at [593, 335] on button "Correct the AI" at bounding box center [577, 334] width 84 height 18
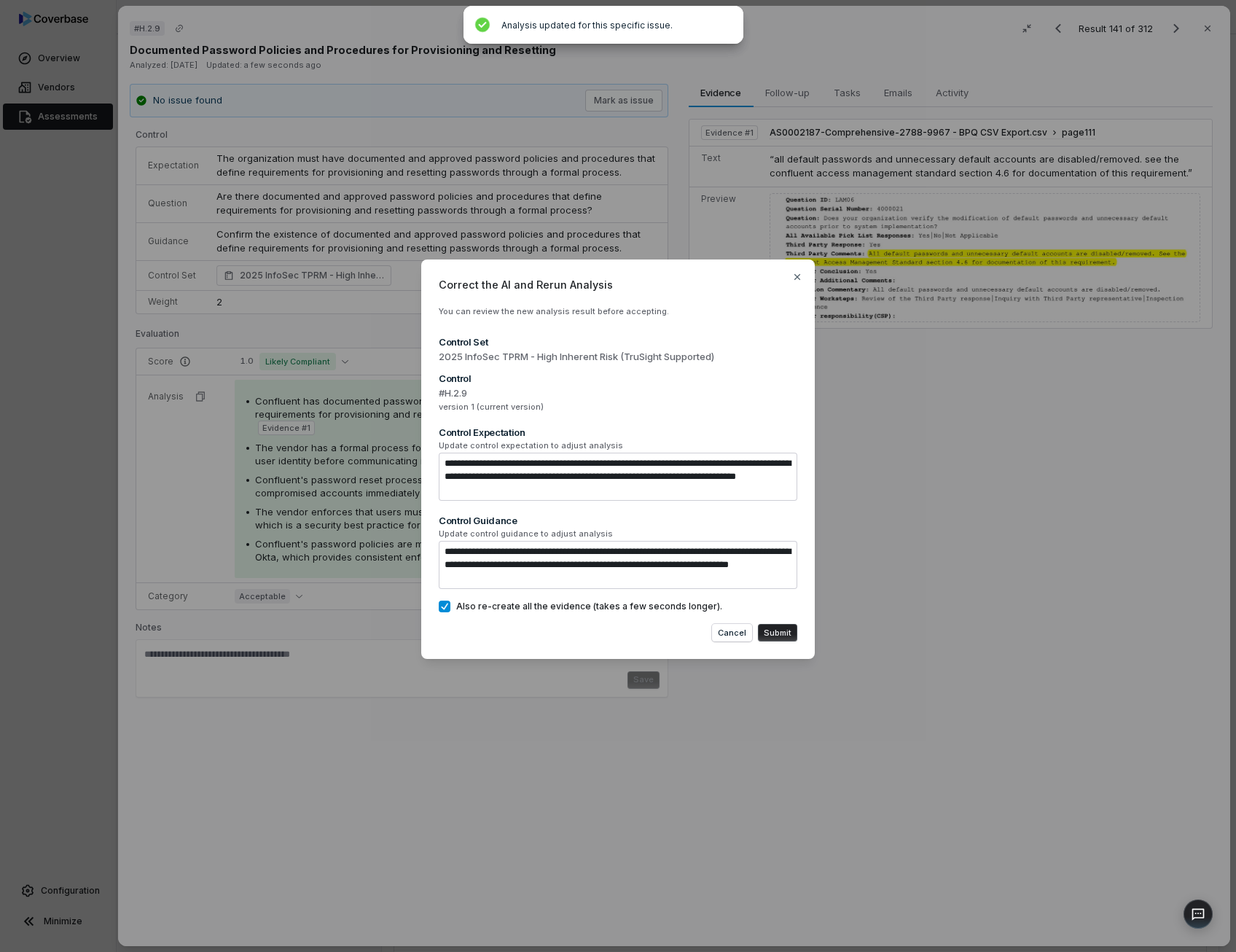
click at [449, 610] on button "Also re-create all the evidence (takes a few seconds longer)." at bounding box center [445, 606] width 11 height 11
click at [784, 634] on button "Submit" at bounding box center [777, 632] width 39 height 18
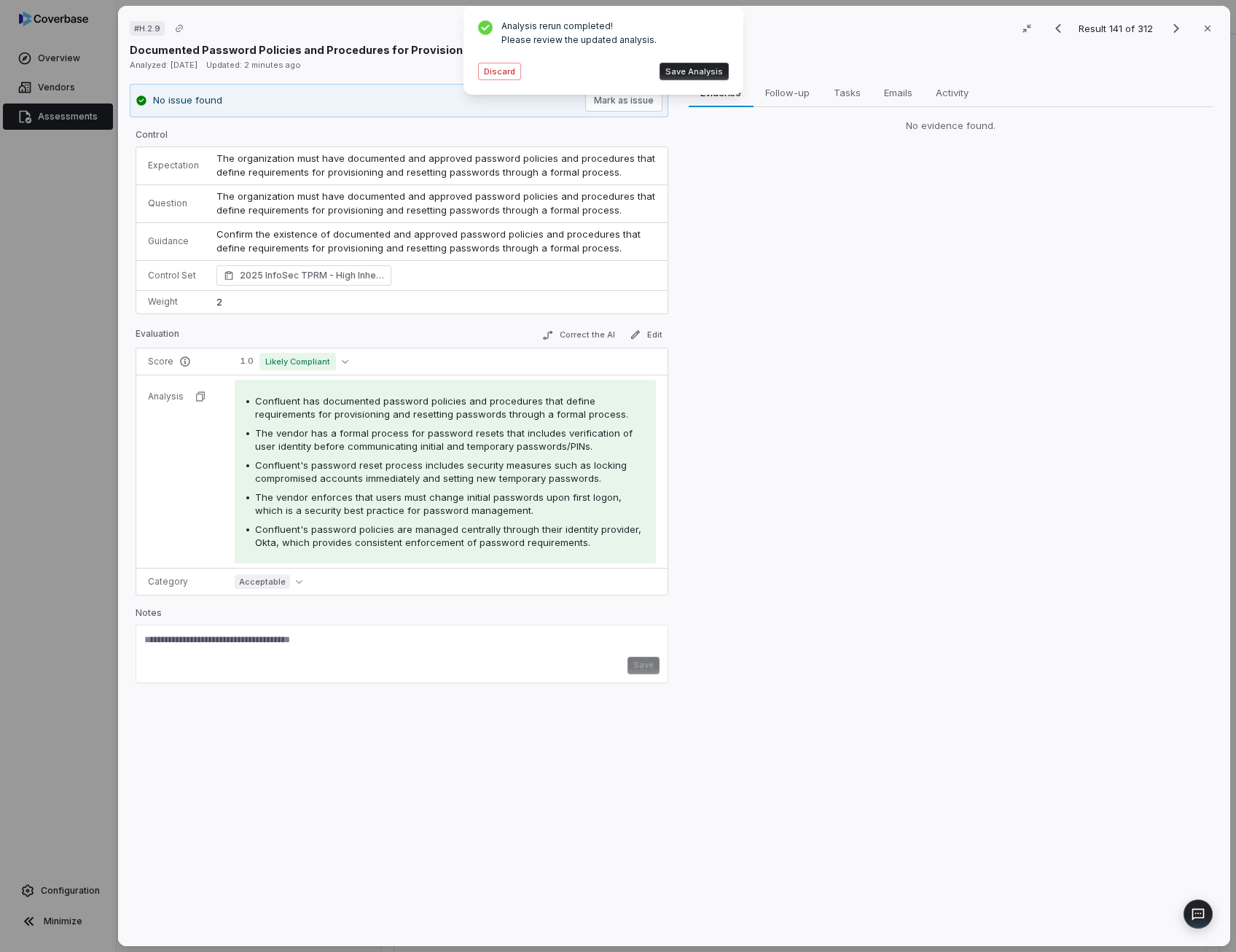
click at [703, 75] on button "Save Analysis" at bounding box center [694, 71] width 69 height 18
click at [1167, 27] on icon "Next result" at bounding box center [1175, 28] width 18 height 18
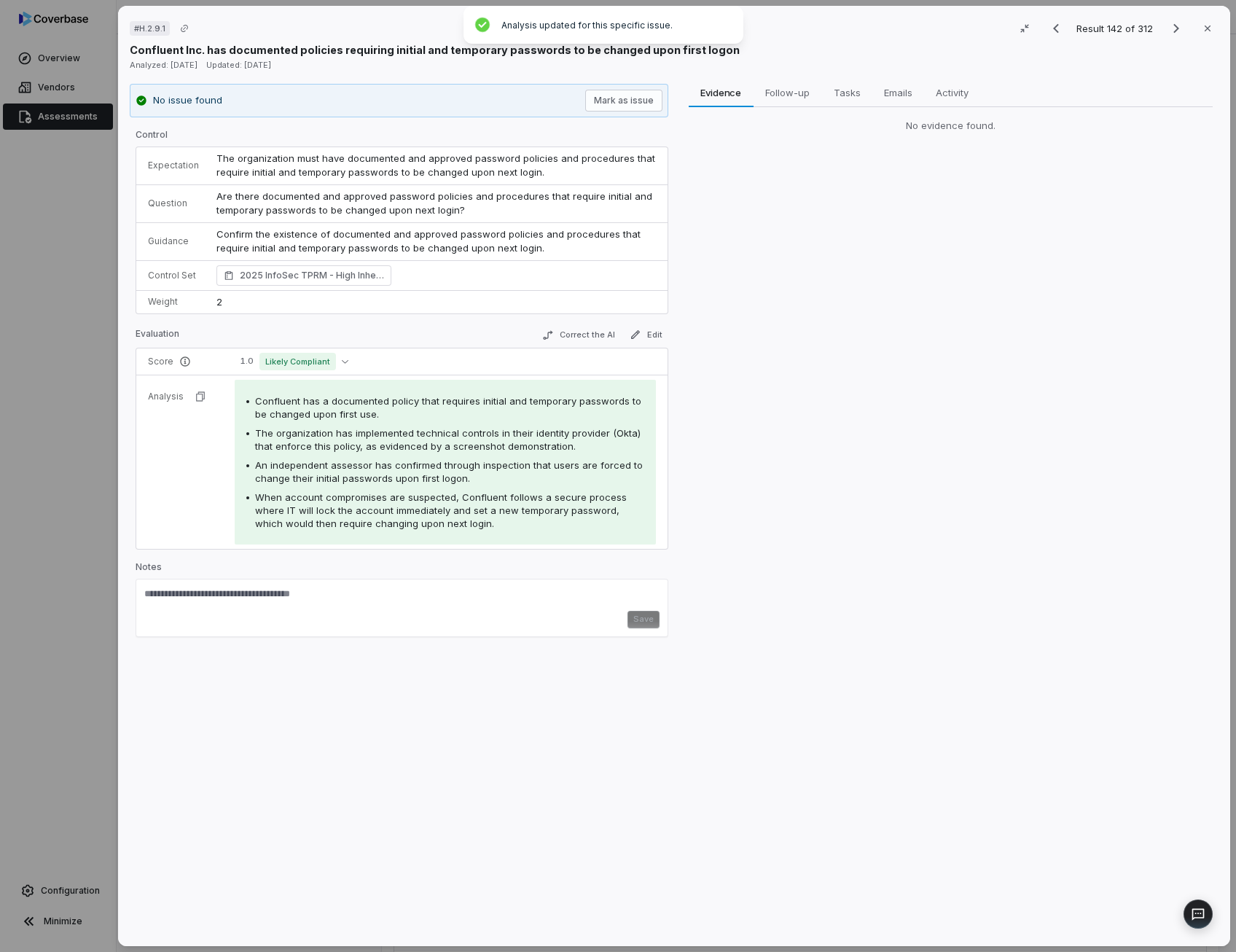
click at [505, 459] on span "An independent assessor has confirmed through inspection that users are forced …" at bounding box center [448, 471] width 388 height 25
drag, startPoint x: 505, startPoint y: 457, endPoint x: 513, endPoint y: 491, distance: 34.9
click at [513, 491] on span "When account compromises are suspected, Confluent follows a secure process wher…" at bounding box center [441, 510] width 372 height 38
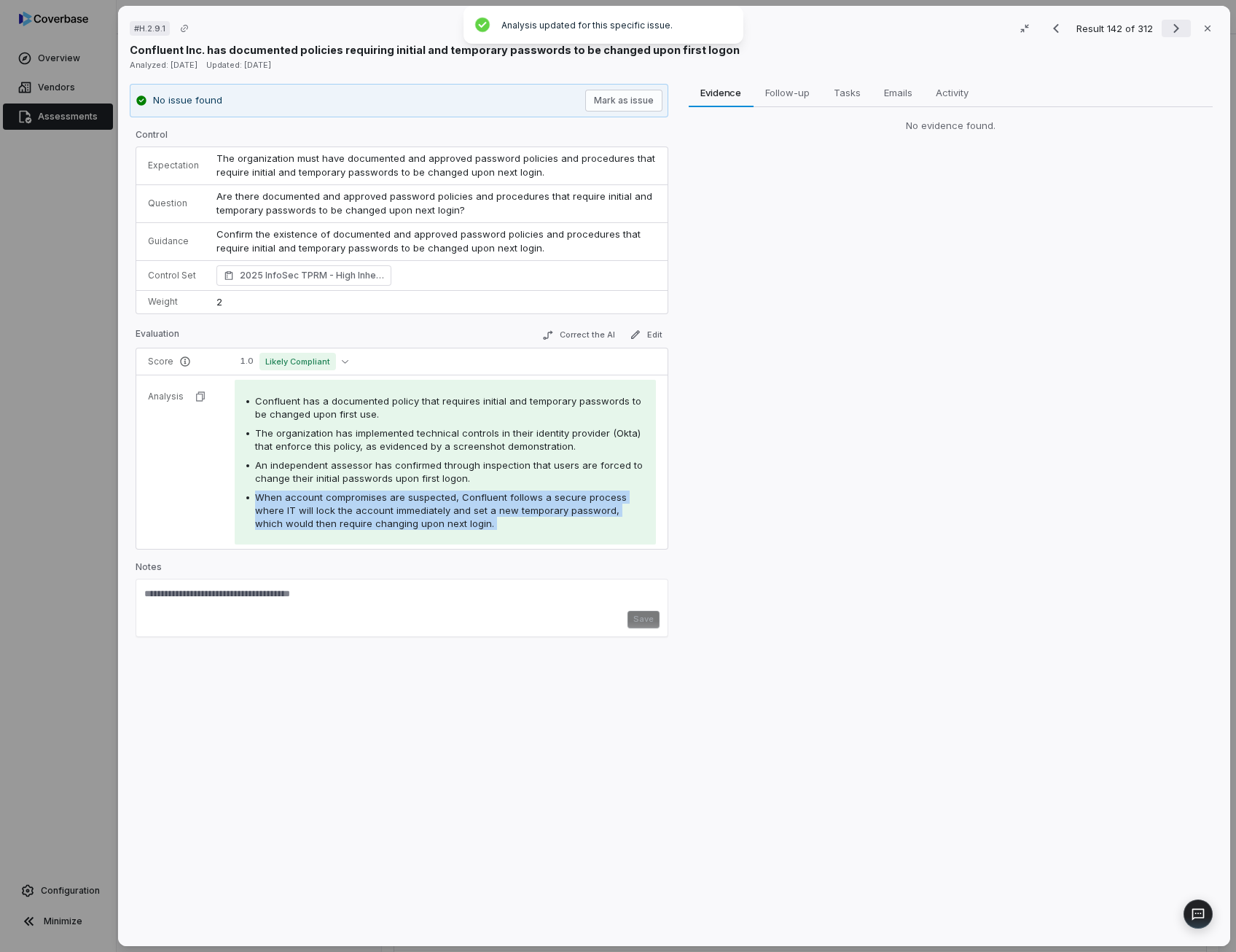
click at [1167, 31] on icon "Next result" at bounding box center [1175, 28] width 18 height 18
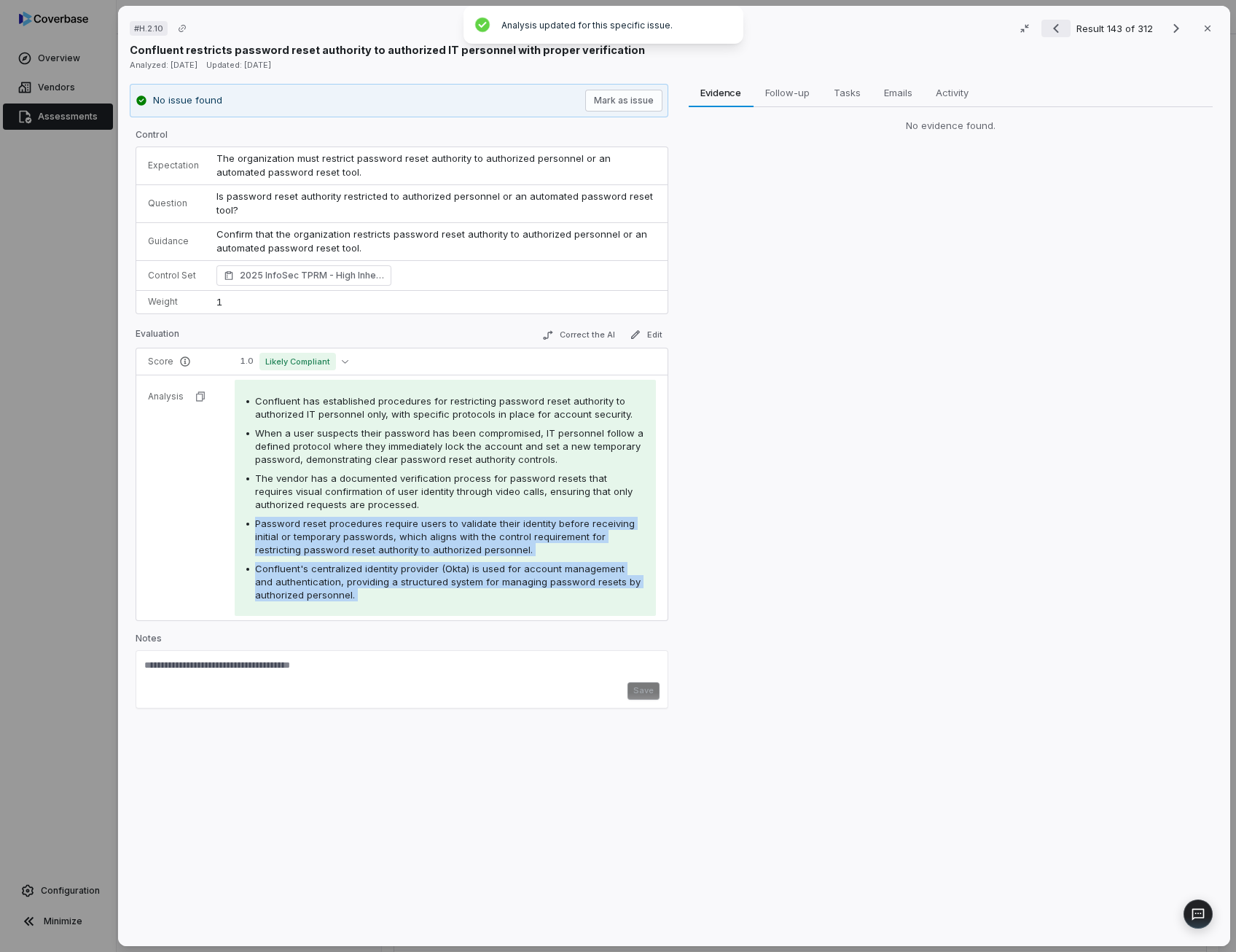
click at [1047, 32] on icon "Previous result" at bounding box center [1056, 28] width 18 height 18
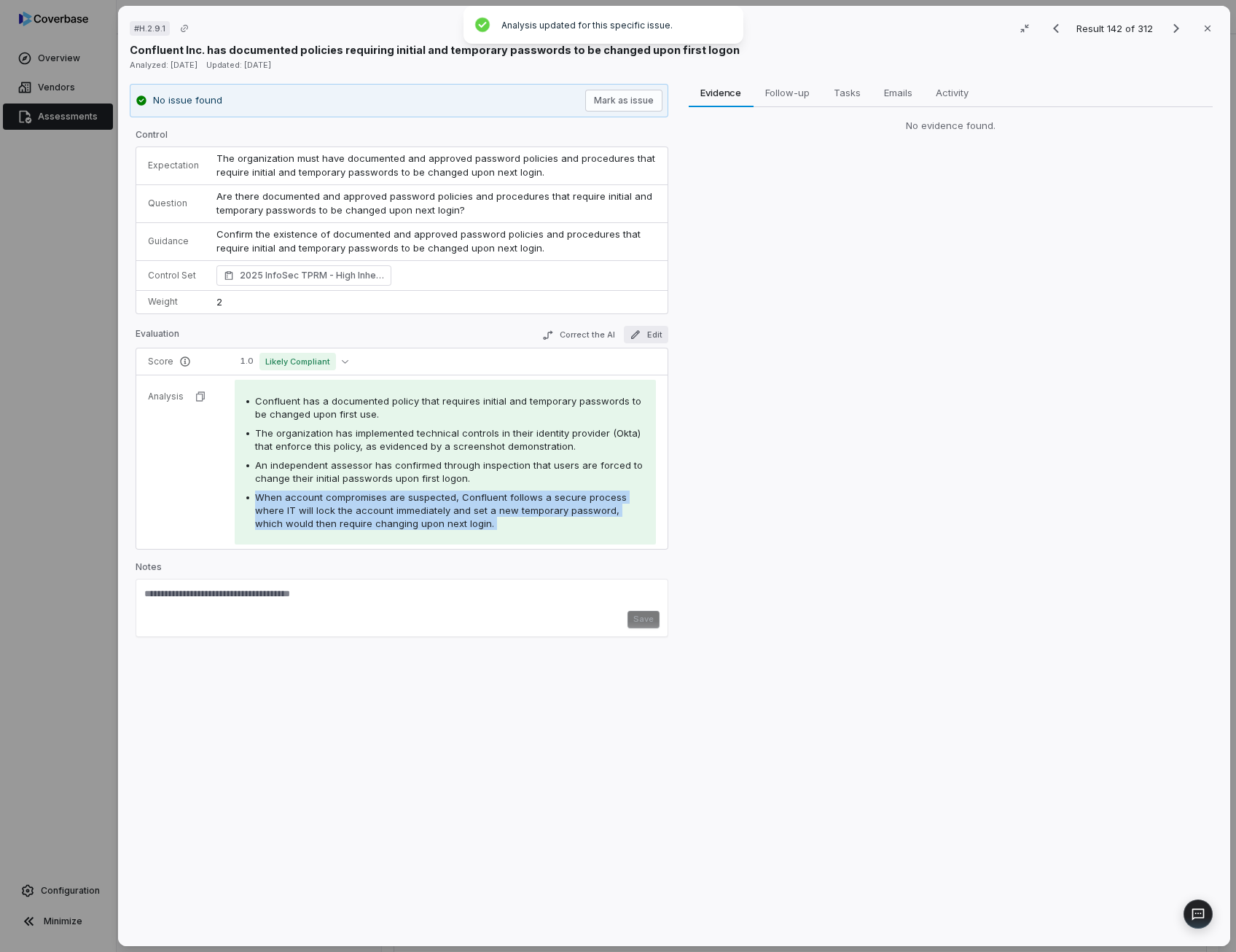
click at [638, 333] on button "Edit" at bounding box center [646, 334] width 45 height 18
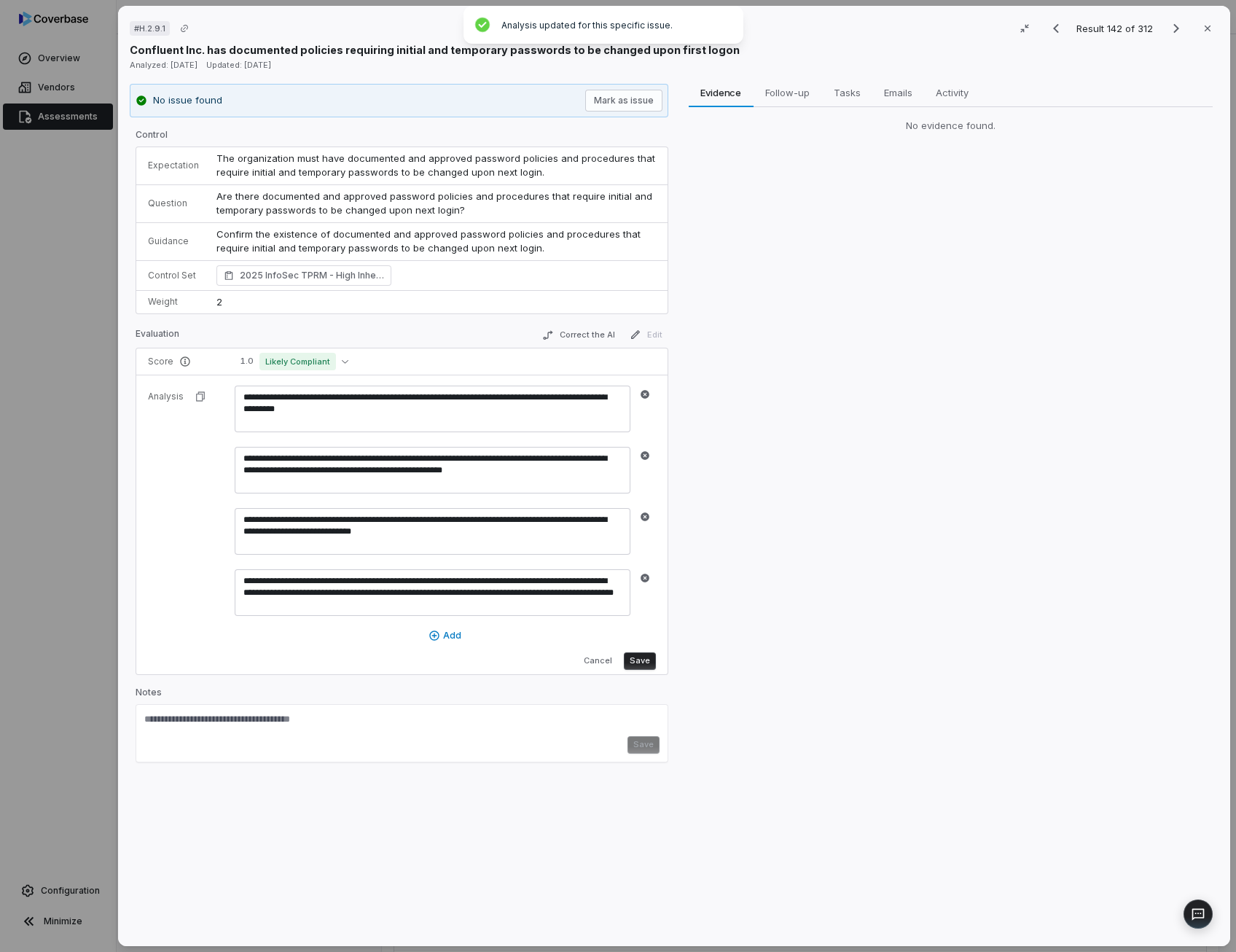
click at [740, 584] on div "Evidence Evidence Follow-up Follow-up Tasks Tasks Emails Emails Activity Activi…" at bounding box center [950, 509] width 536 height 851
click at [596, 667] on button "Cancel" at bounding box center [597, 661] width 40 height 18
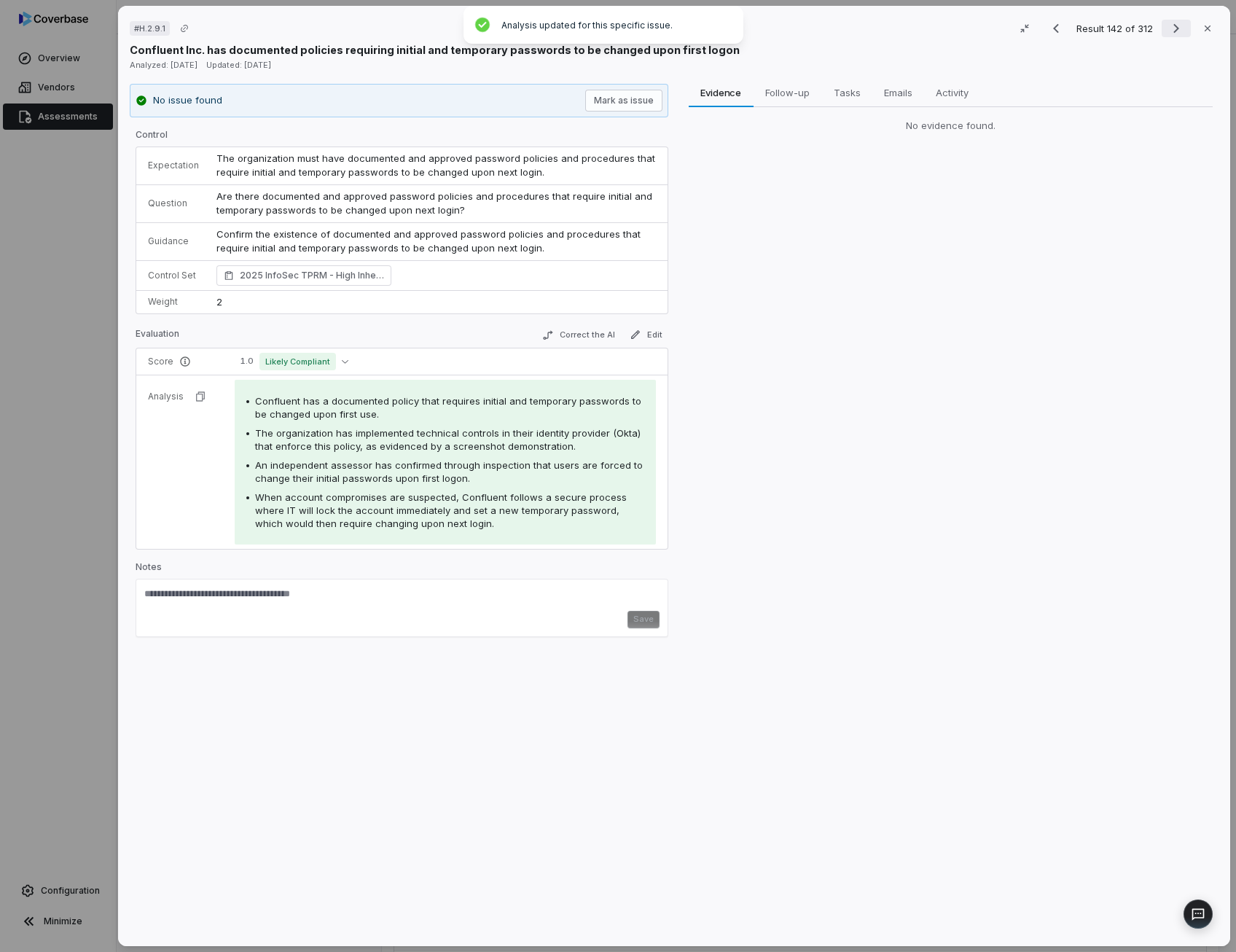
click at [1167, 30] on icon "Next result" at bounding box center [1175, 28] width 18 height 18
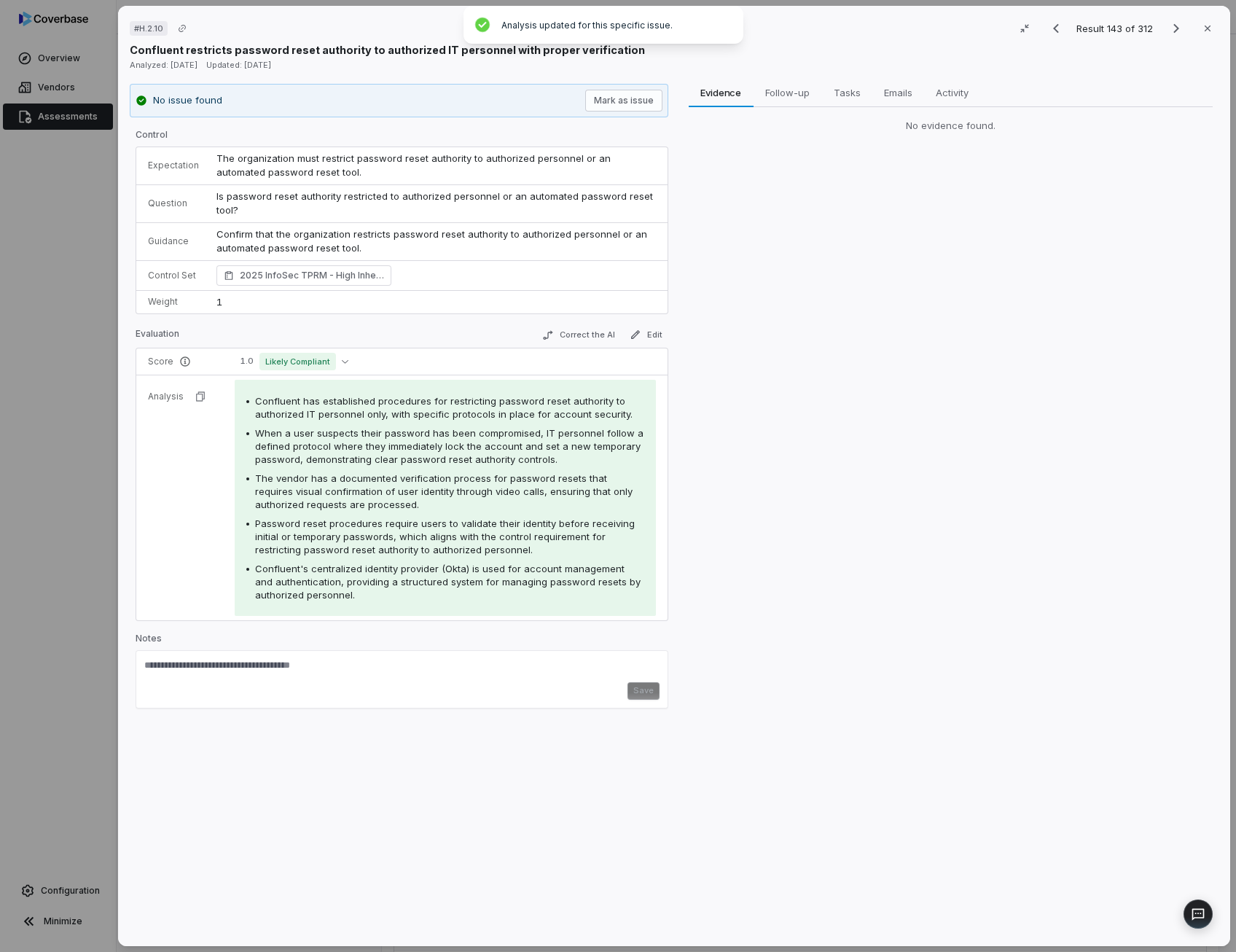
click at [359, 197] on span "Is password reset authority restricted to authorized personnel or an automated …" at bounding box center [436, 204] width 439 height 26
click at [357, 405] on div "Confluent has established procedures for restricting password reset authority t…" at bounding box center [449, 407] width 389 height 26
drag, startPoint x: 357, startPoint y: 405, endPoint x: 393, endPoint y: 446, distance: 54.6
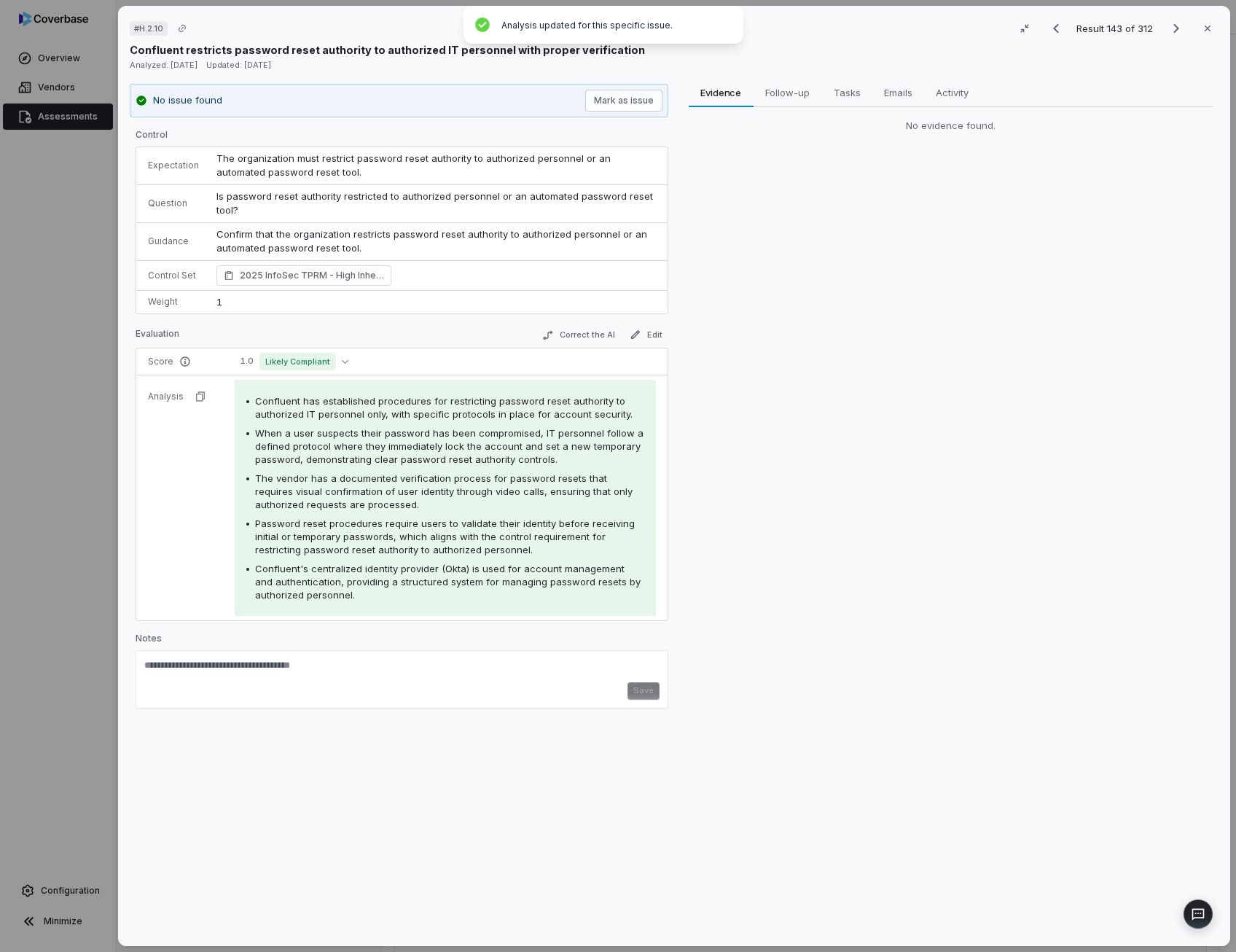
click at [393, 446] on span "When a user suspects their password has been compromised, IT personnel follow a…" at bounding box center [449, 446] width 389 height 38
drag, startPoint x: 393, startPoint y: 446, endPoint x: 575, endPoint y: 333, distance: 214.2
click at [575, 333] on button "Correct the AI" at bounding box center [577, 334] width 84 height 18
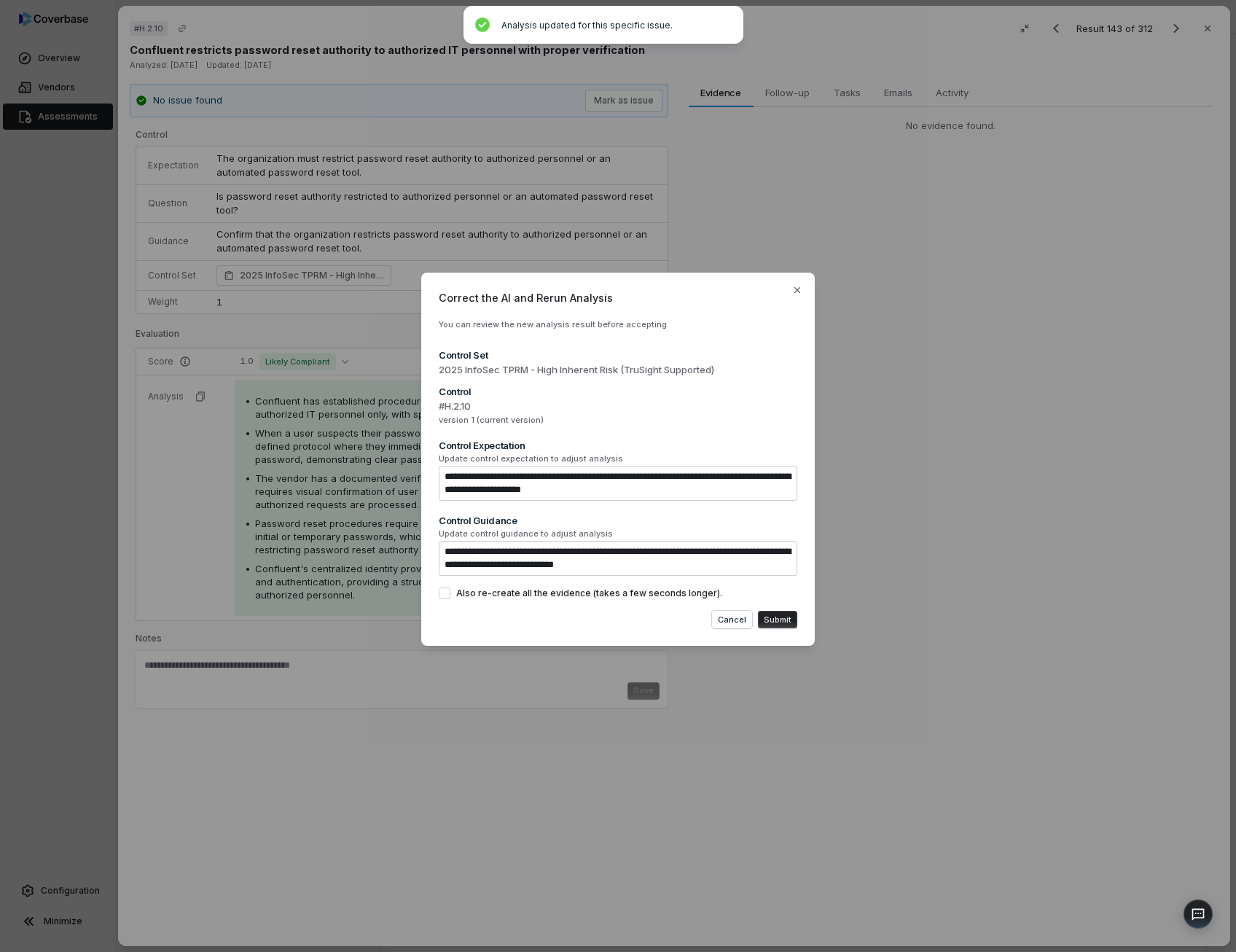
click at [779, 625] on button "Submit" at bounding box center [777, 619] width 39 height 18
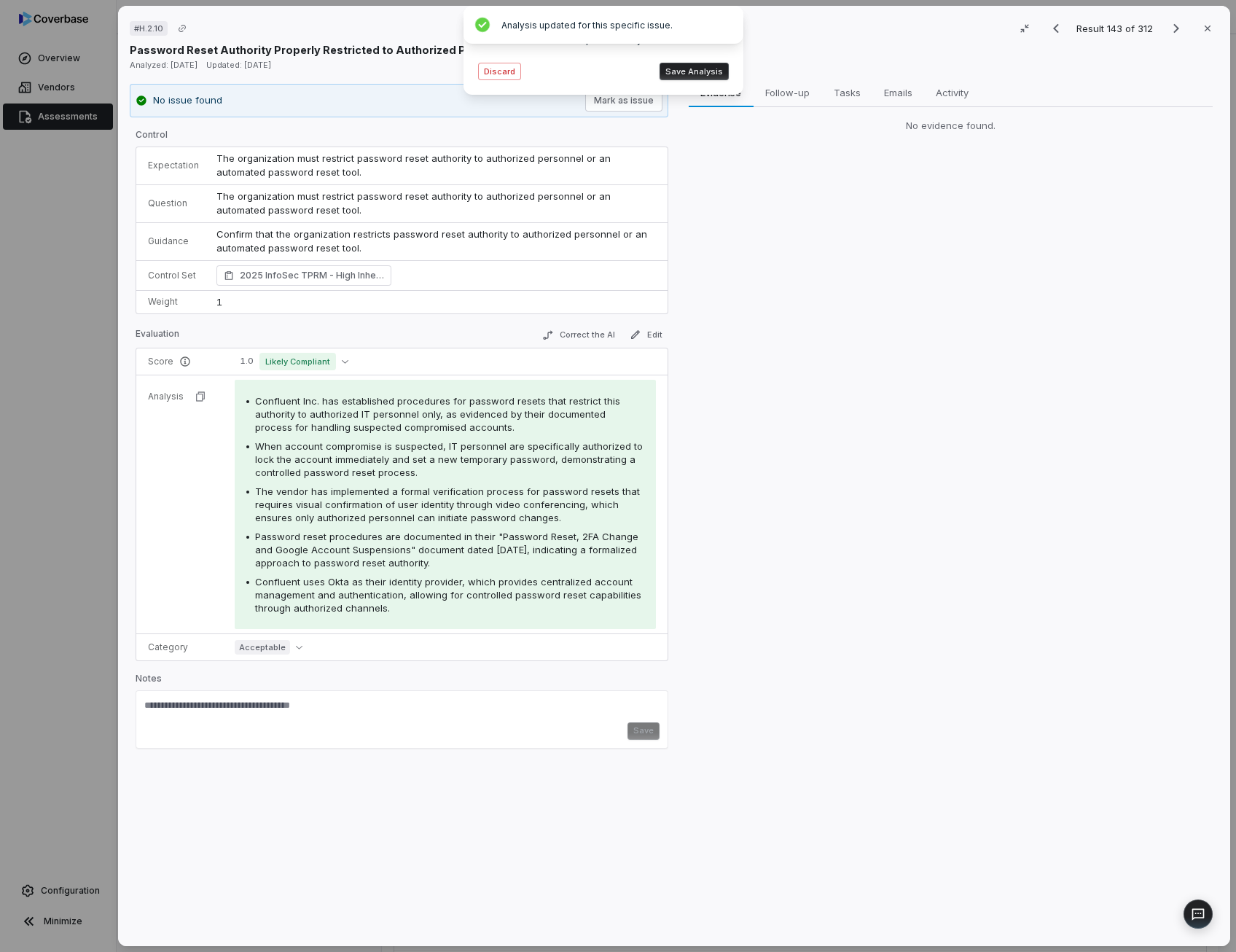
click at [513, 409] on span "Confluent Inc. has established procedures for password resets that restrict thi…" at bounding box center [437, 414] width 365 height 38
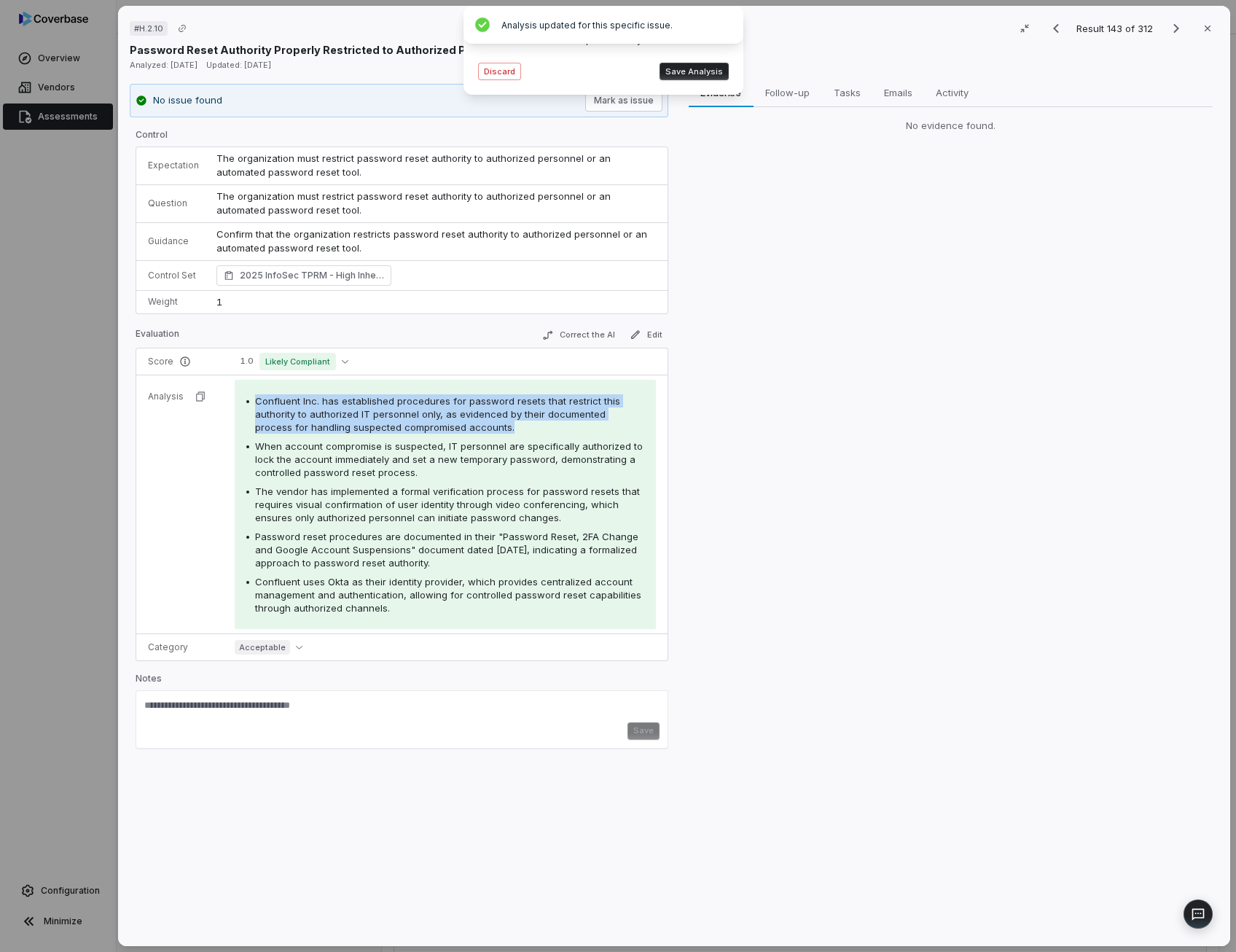
click at [513, 409] on span "Confluent Inc. has established procedures for password resets that restrict thi…" at bounding box center [437, 414] width 365 height 38
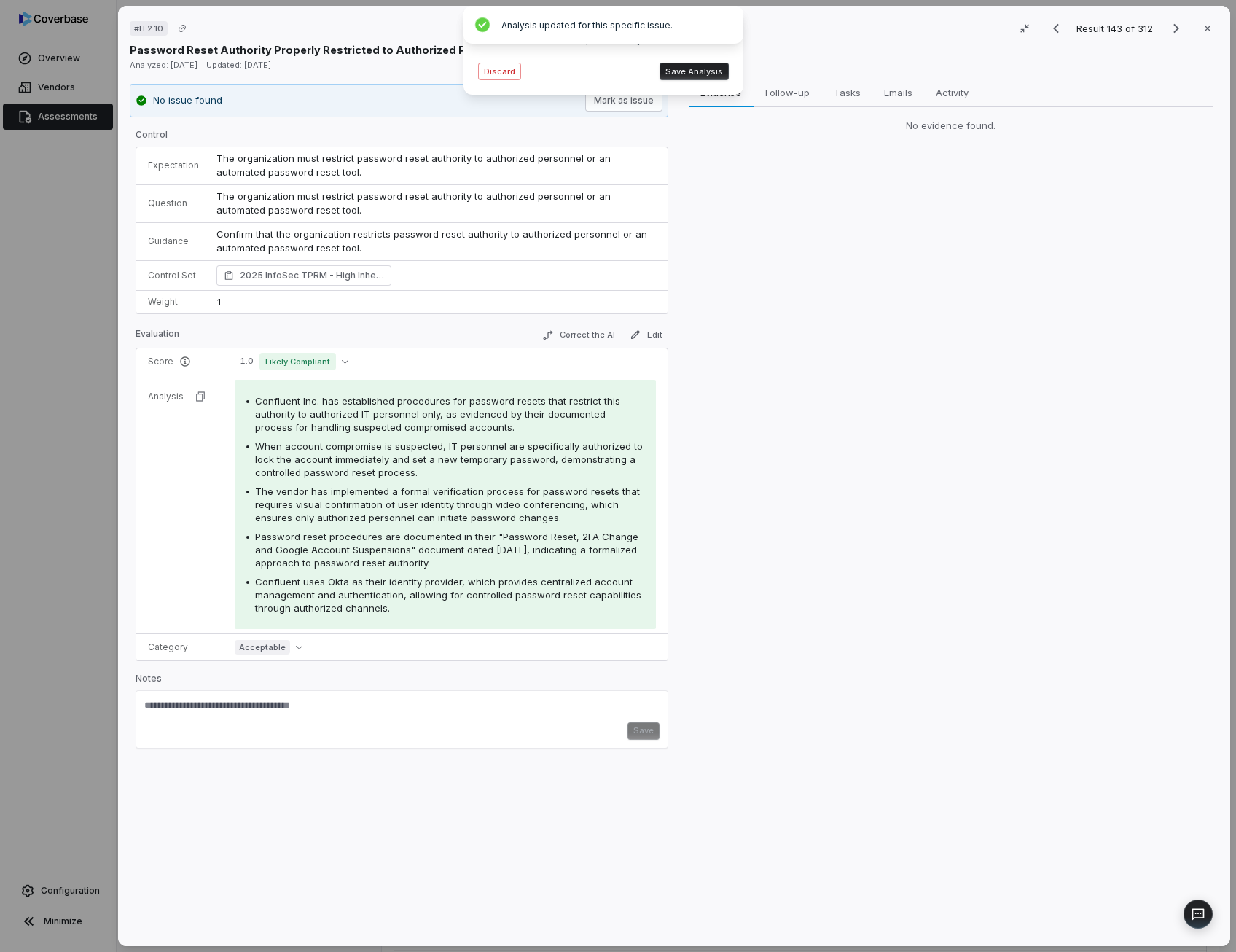
drag, startPoint x: 513, startPoint y: 409, endPoint x: 443, endPoint y: 470, distance: 92.8
click at [443, 470] on div "When account compromise is suspected, IT personnel are specifically authorized …" at bounding box center [449, 459] width 389 height 39
click at [698, 77] on button "Save Analysis" at bounding box center [694, 71] width 69 height 18
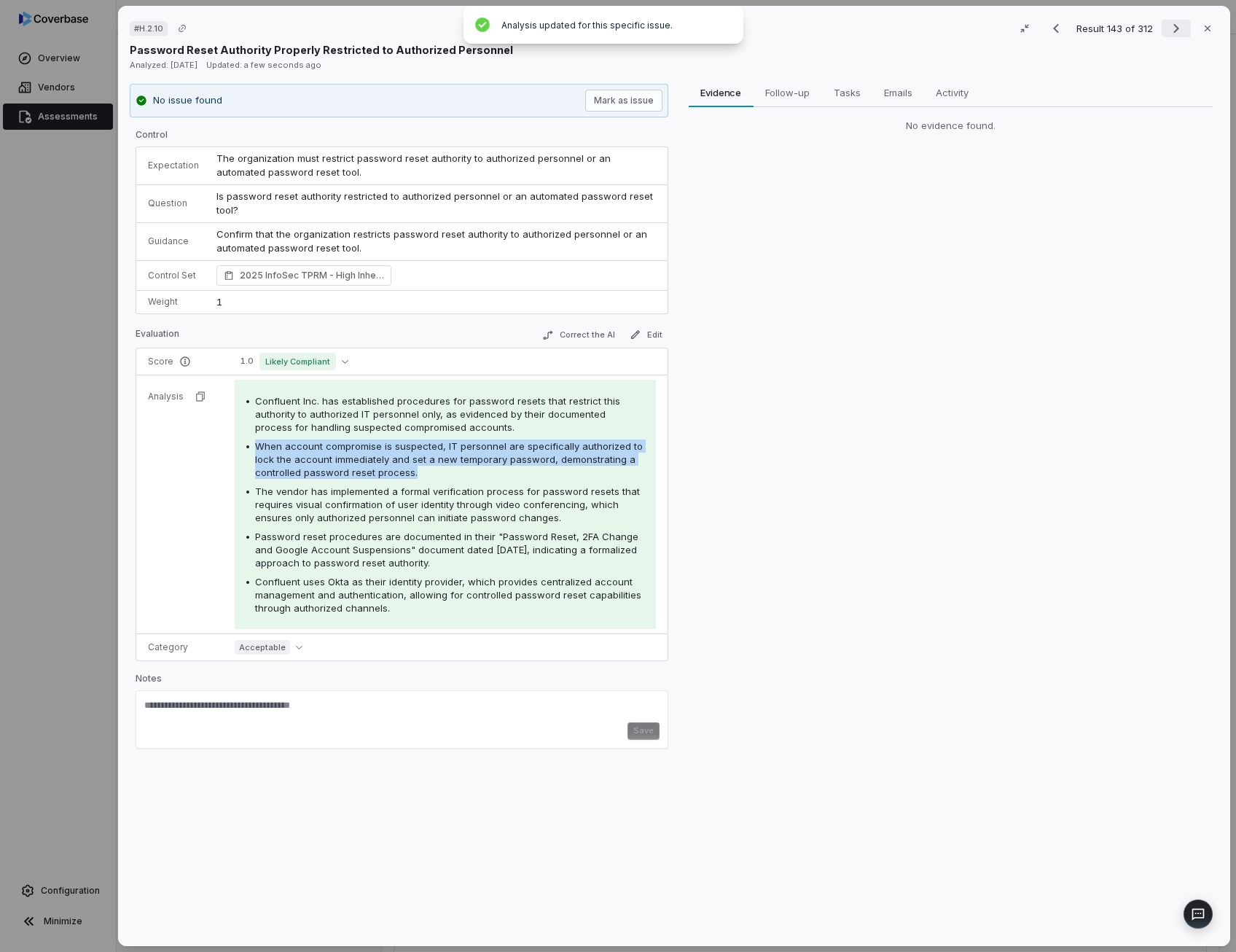
click at [1167, 35] on icon "Next result" at bounding box center [1175, 28] width 18 height 18
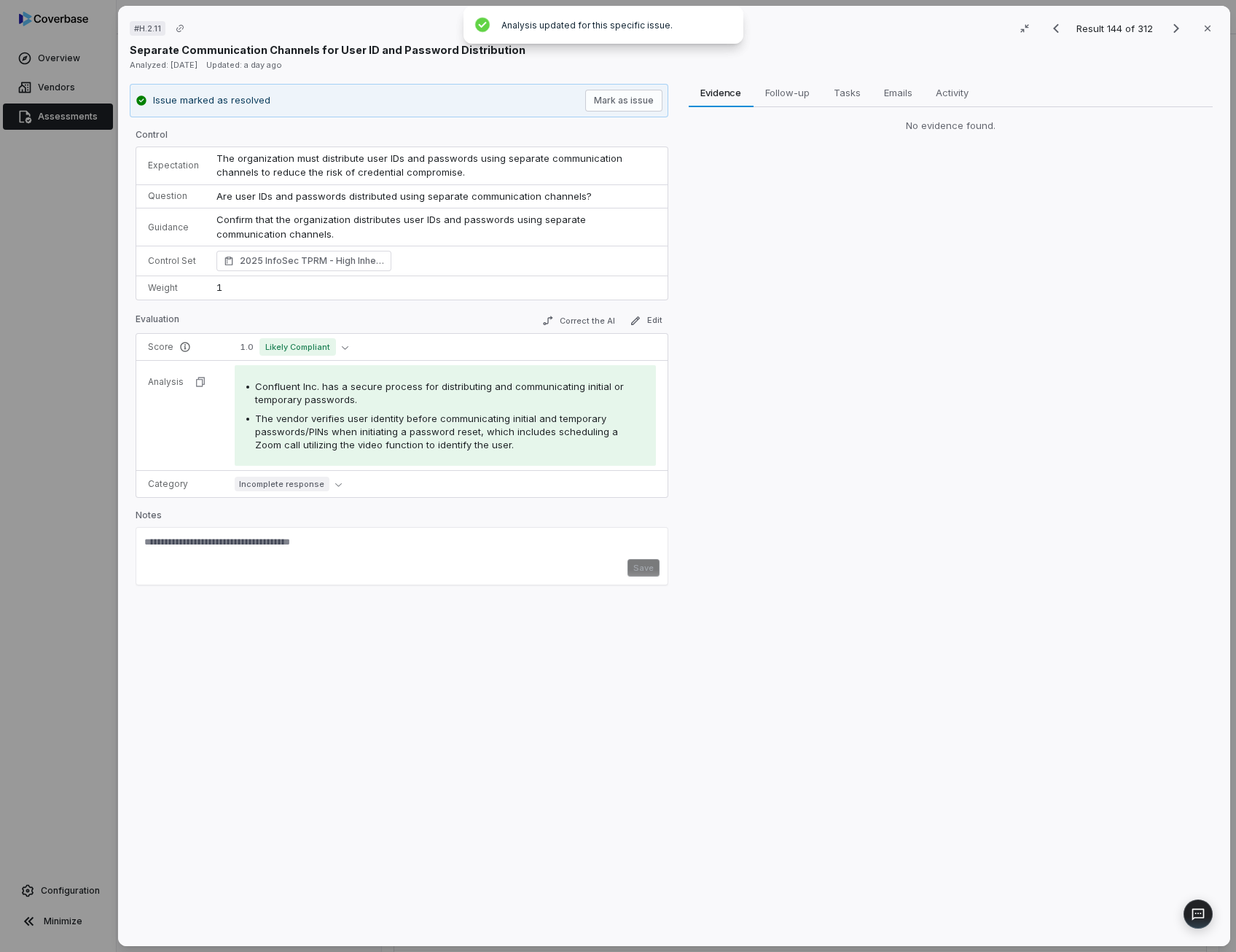
click at [439, 381] on span "Confluent Inc. has a secure process for distributing and communicating initial …" at bounding box center [439, 392] width 369 height 25
drag, startPoint x: 439, startPoint y: 381, endPoint x: 405, endPoint y: 427, distance: 57.2
click at [405, 427] on span "The vendor verifies user identity before communicating initial and temporary pa…" at bounding box center [436, 431] width 362 height 38
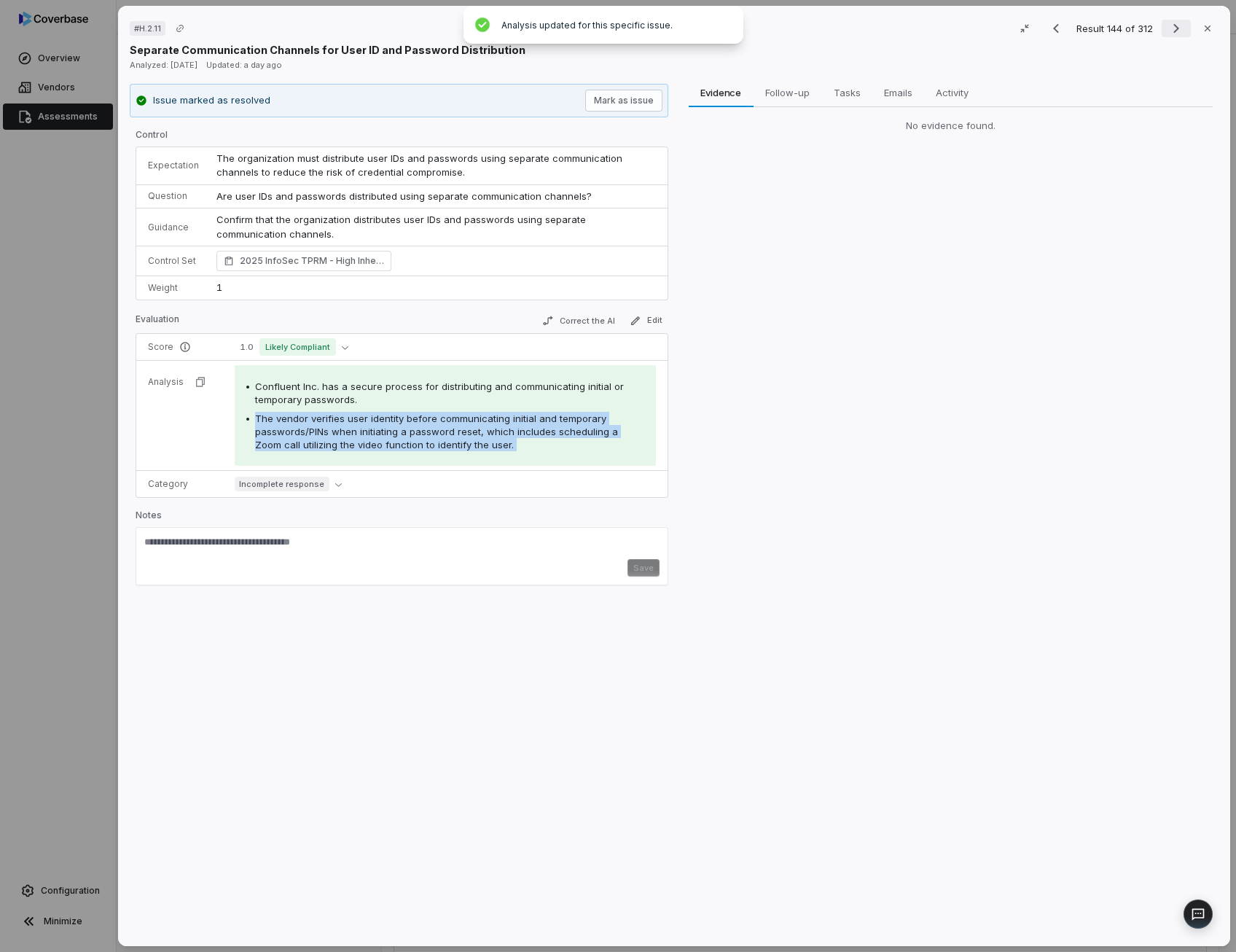
click at [1169, 24] on icon "Next result" at bounding box center [1175, 28] width 18 height 18
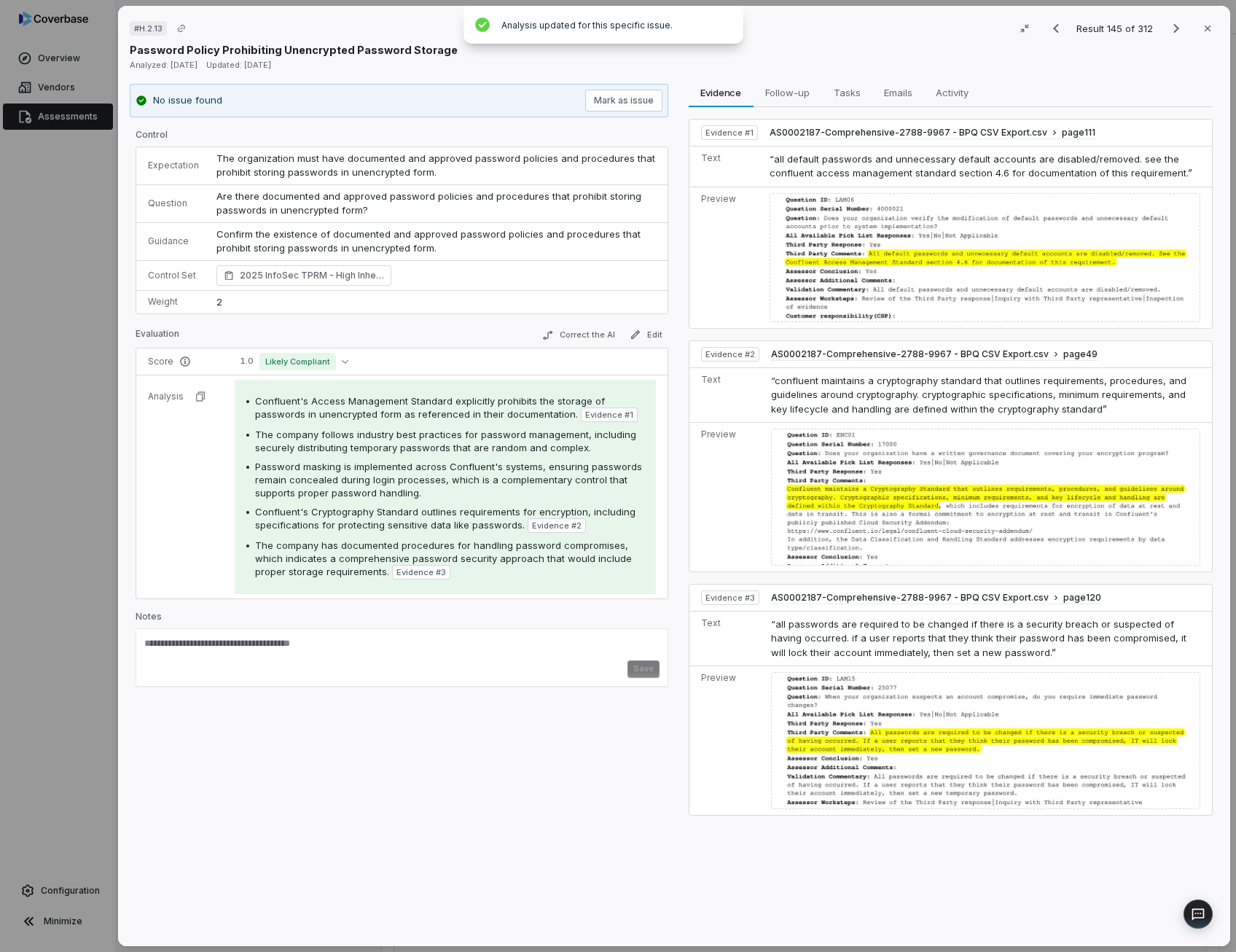
click at [337, 201] on td "Are there documented and approved password policies and procedures that prohibi…" at bounding box center [437, 203] width 460 height 38
click at [575, 333] on button "Correct the AI" at bounding box center [577, 334] width 84 height 18
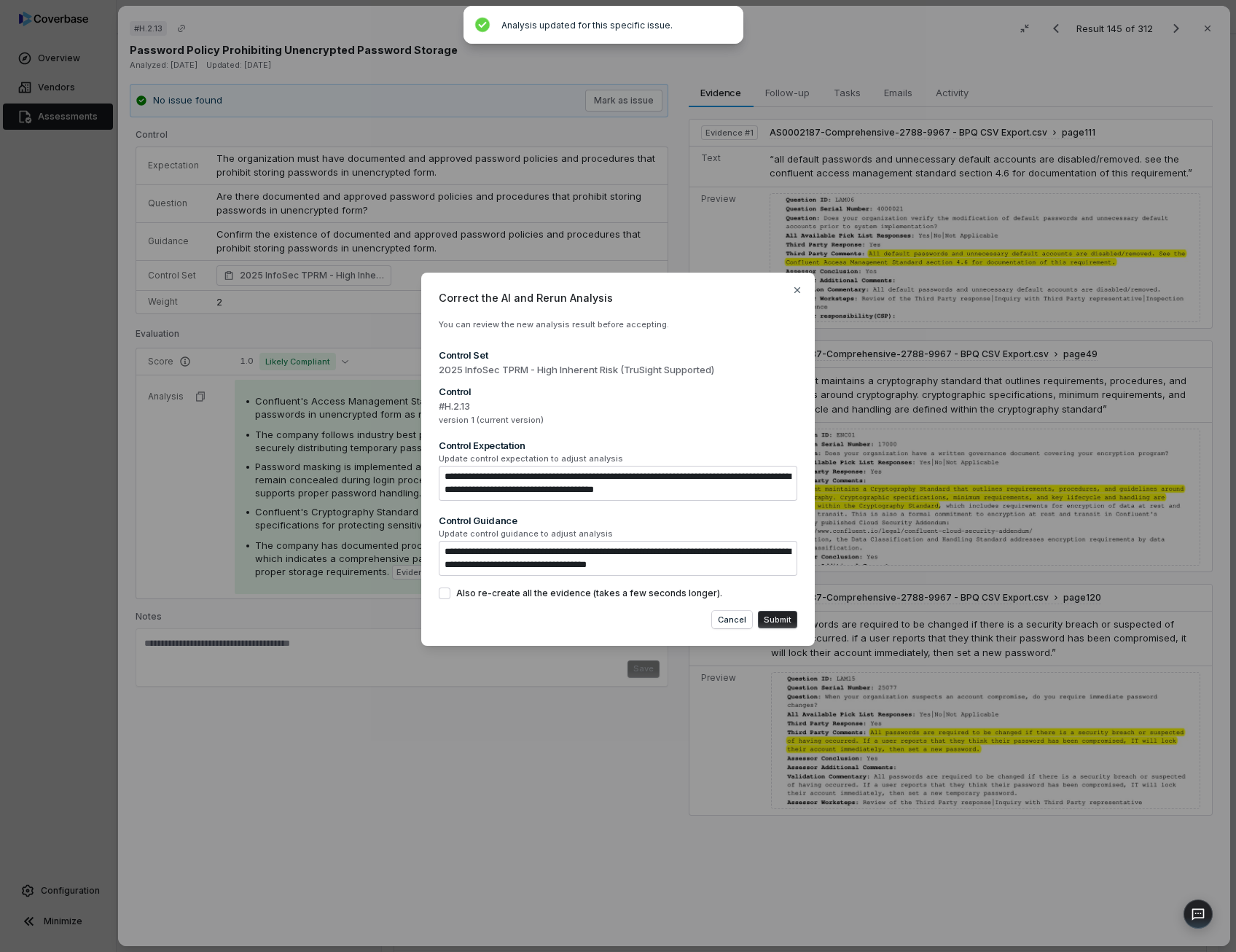
click at [786, 618] on button "Submit" at bounding box center [777, 619] width 39 height 18
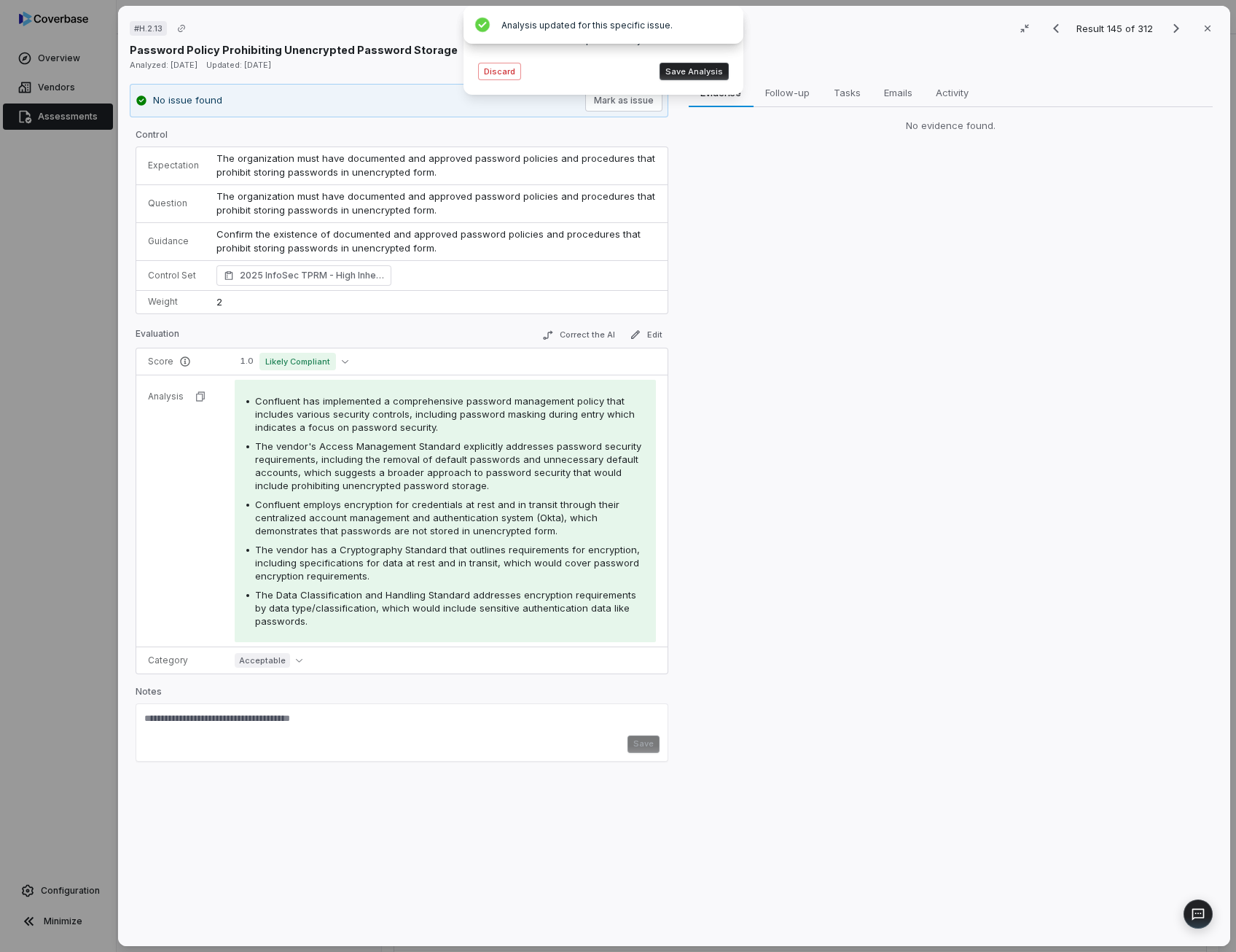
click at [558, 402] on span "Confluent has implemented a comprehensive password management policy that inclu…" at bounding box center [445, 414] width 379 height 38
click at [419, 464] on span "The vendor's Access Management Standard explicitly addresses password security …" at bounding box center [448, 465] width 386 height 51
drag, startPoint x: 419, startPoint y: 464, endPoint x: 432, endPoint y: 519, distance: 56.5
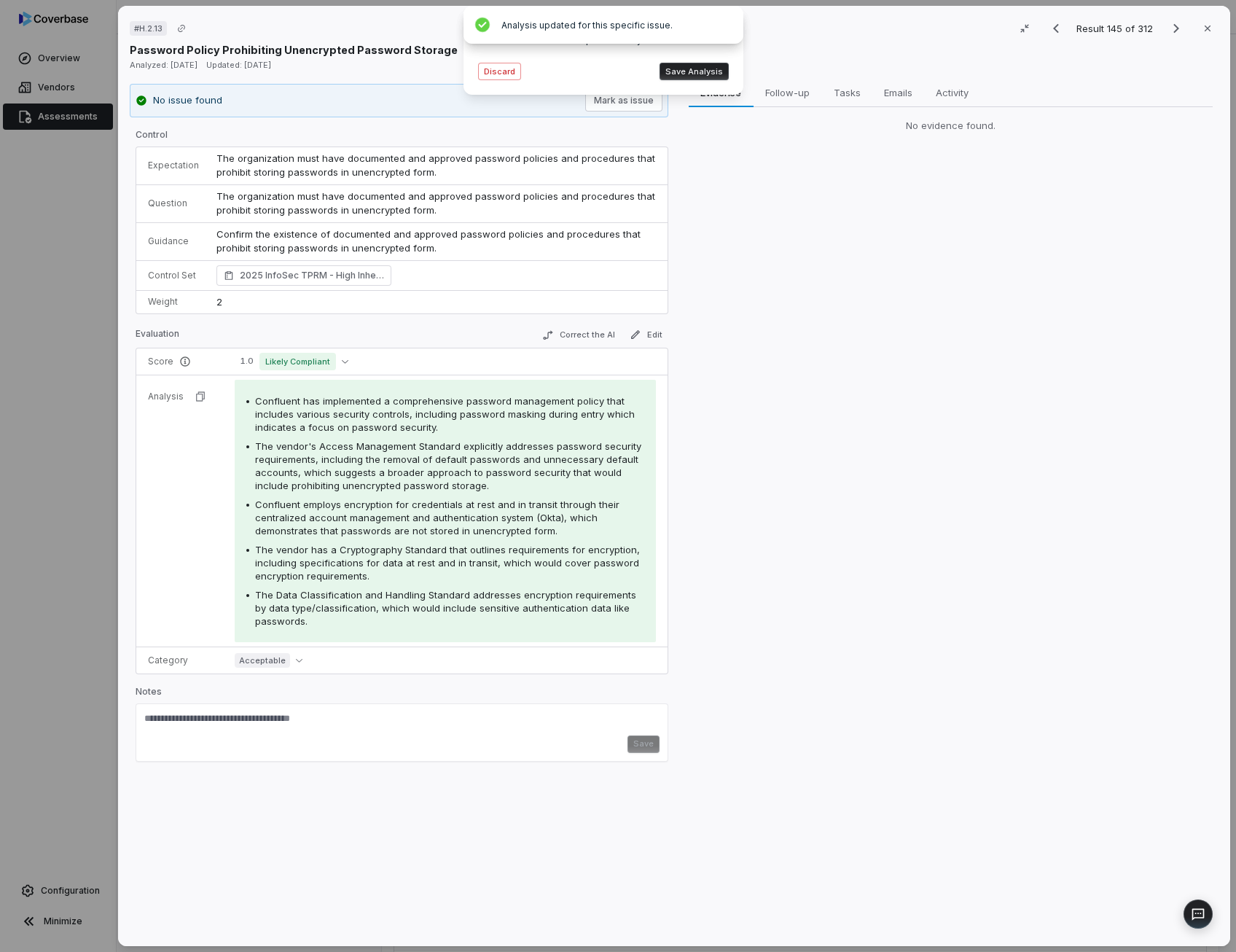
click at [432, 519] on span "Confluent employs encryption for credentials at rest and in transit through the…" at bounding box center [437, 517] width 364 height 38
drag, startPoint x: 432, startPoint y: 519, endPoint x: 419, endPoint y: 562, distance: 44.9
click at [419, 562] on span "The vendor has a Cryptography Standard that outlines requirements for encryptio…" at bounding box center [448, 562] width 385 height 38
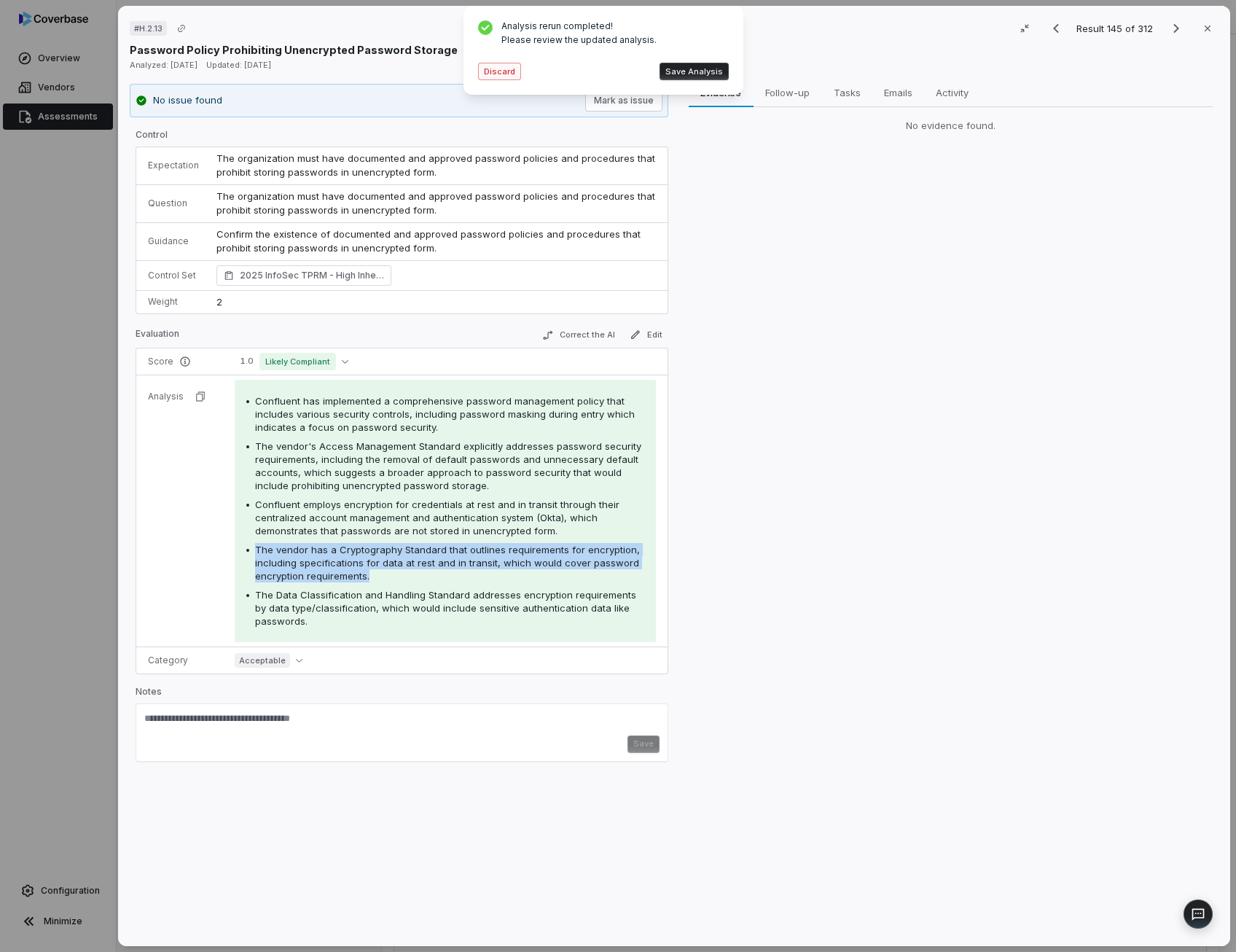
click at [502, 71] on button "Discard" at bounding box center [500, 71] width 43 height 18
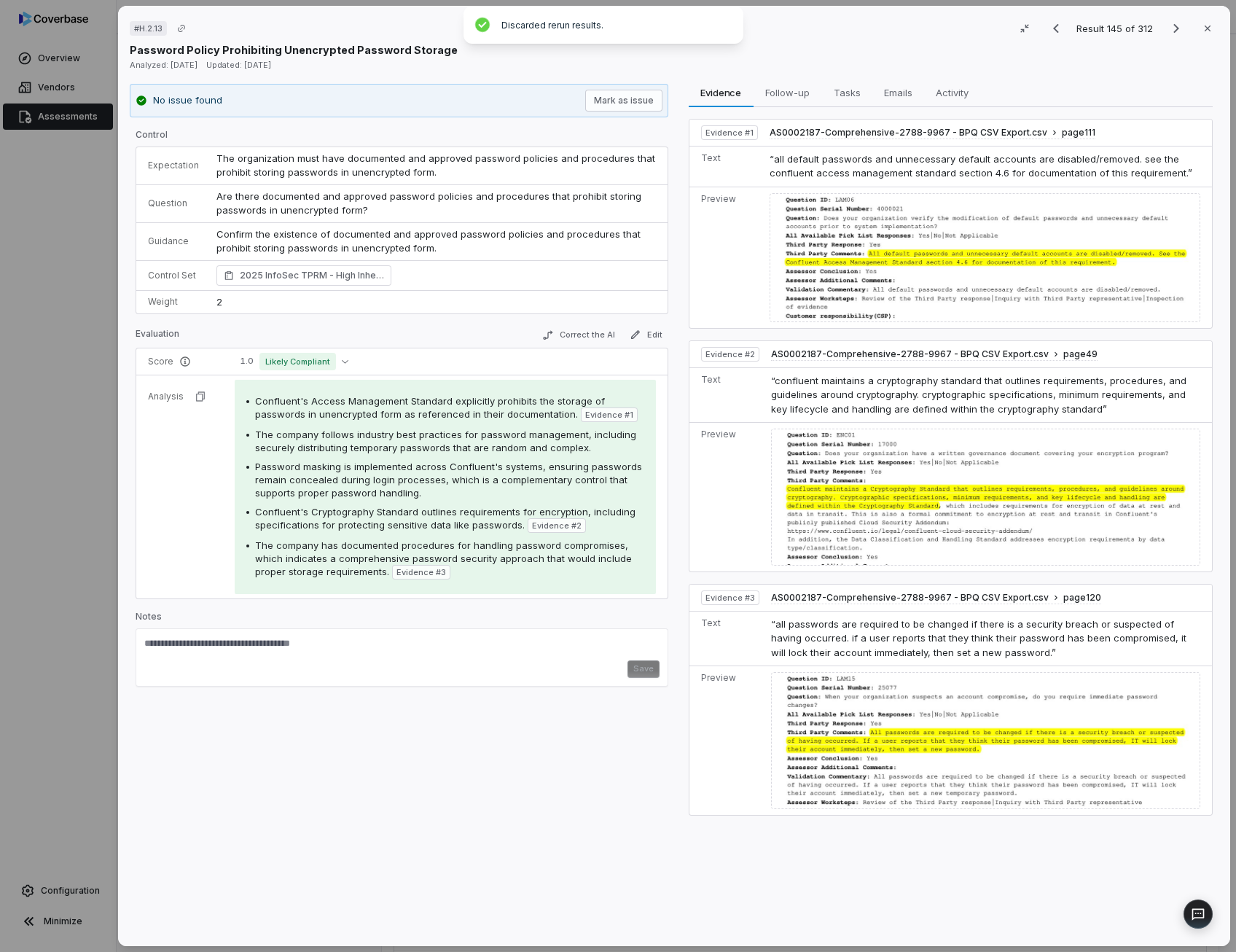
click at [405, 410] on span "Confluent's Access Management Standard explicitly prohibits the storage of pass…" at bounding box center [430, 407] width 349 height 25
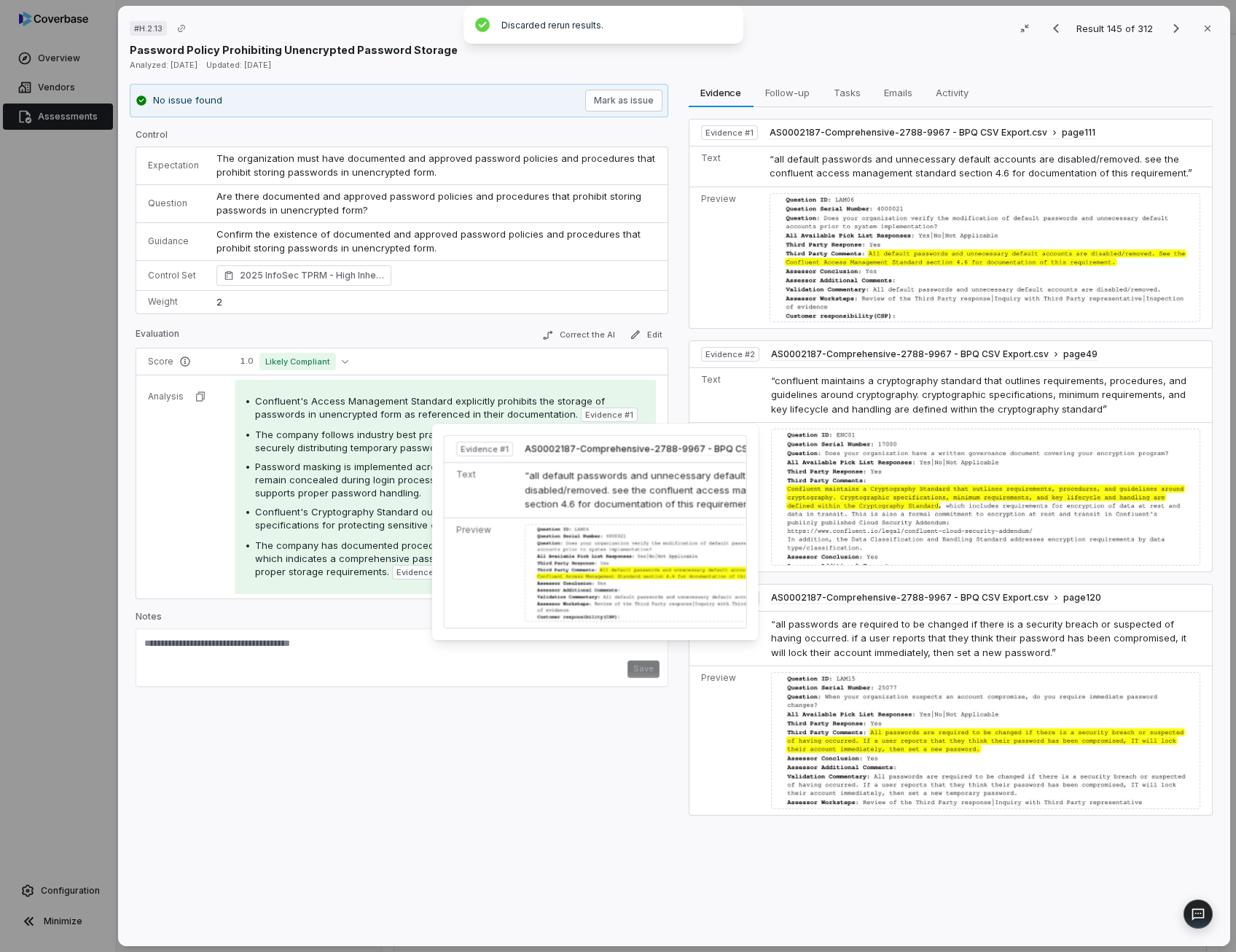
click at [589, 413] on span "Evidence # 1" at bounding box center [608, 415] width 48 height 11
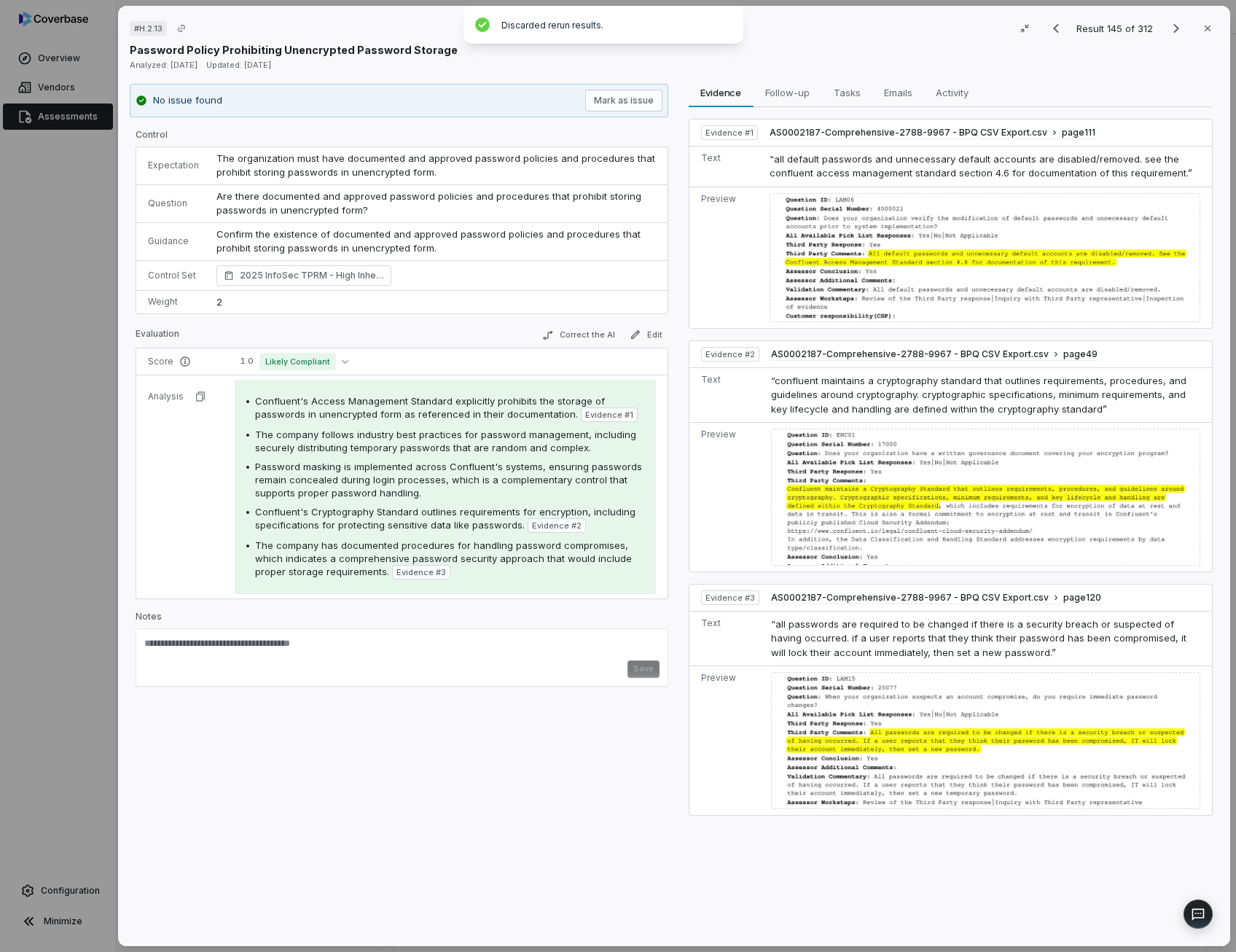
click at [431, 442] on span "The company follows industry best practices for password management, including …" at bounding box center [446, 441] width 381 height 25
drag, startPoint x: 431, startPoint y: 442, endPoint x: 385, endPoint y: 475, distance: 56.6
click at [385, 475] on span "Password masking is implemented across Confluent's systems, ensuring passwords …" at bounding box center [448, 479] width 387 height 38
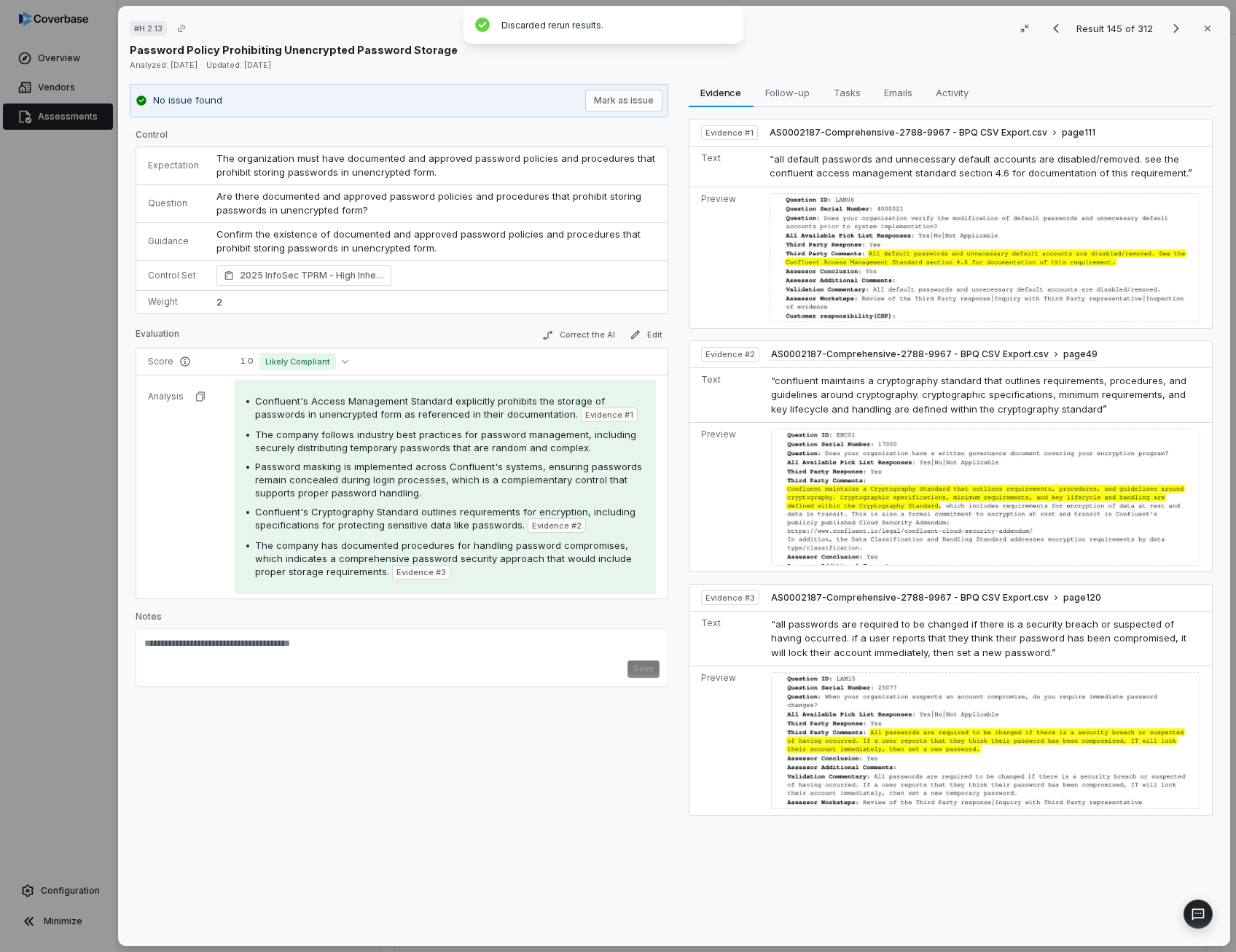
drag, startPoint x: 385, startPoint y: 475, endPoint x: 396, endPoint y: 511, distance: 37.6
click at [396, 511] on span "Confluent's Cryptography Standard outlines requirements for encryption, includi…" at bounding box center [445, 518] width 380 height 25
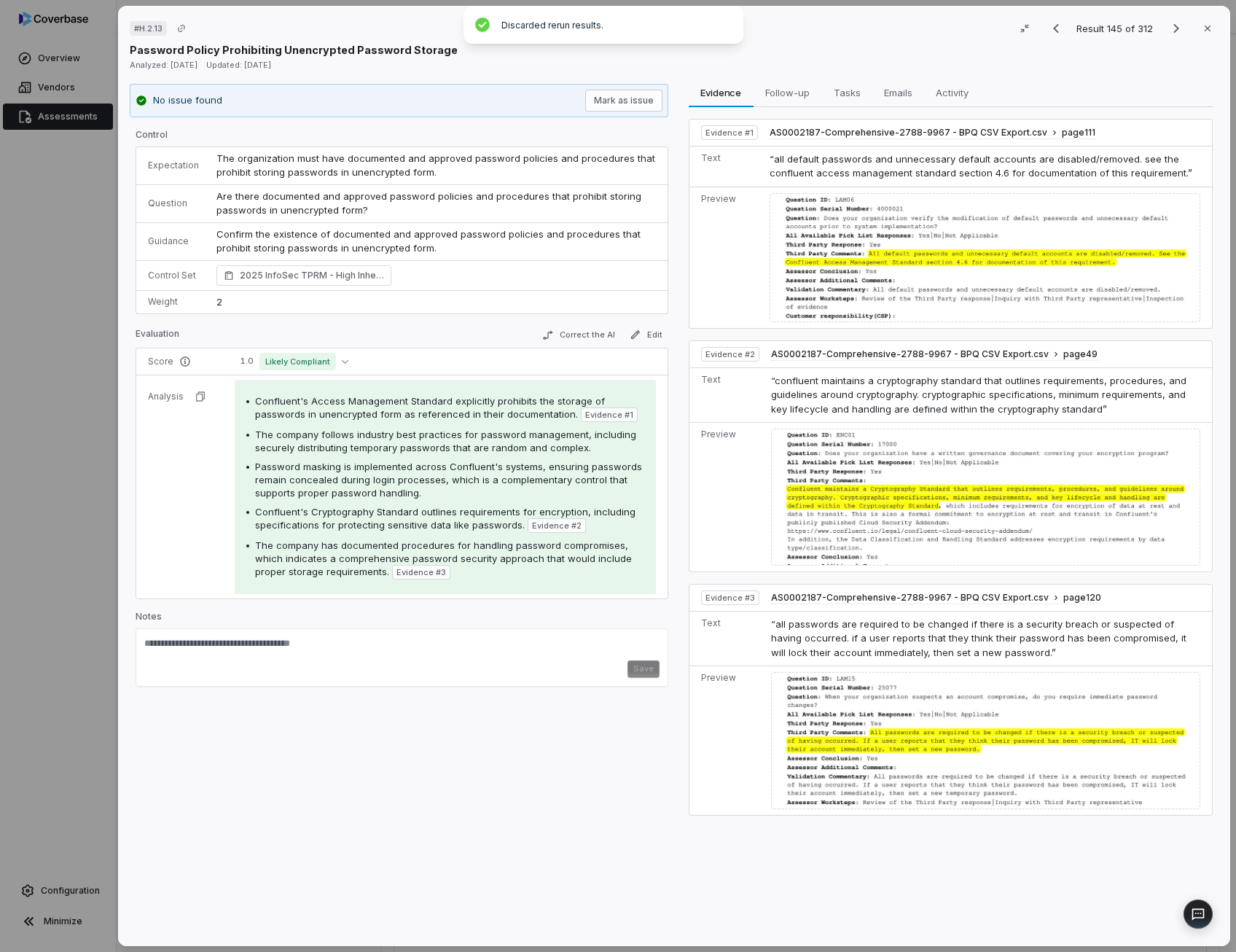
click at [439, 405] on div "Confluent's Access Management Standard explicitly prohibits the storage of pass…" at bounding box center [449, 408] width 389 height 28
drag, startPoint x: 439, startPoint y: 405, endPoint x: 590, endPoint y: 412, distance: 151.2
click at [590, 412] on span "Evidence # 1" at bounding box center [608, 415] width 48 height 11
click at [601, 332] on button "Correct the AI" at bounding box center [577, 334] width 84 height 18
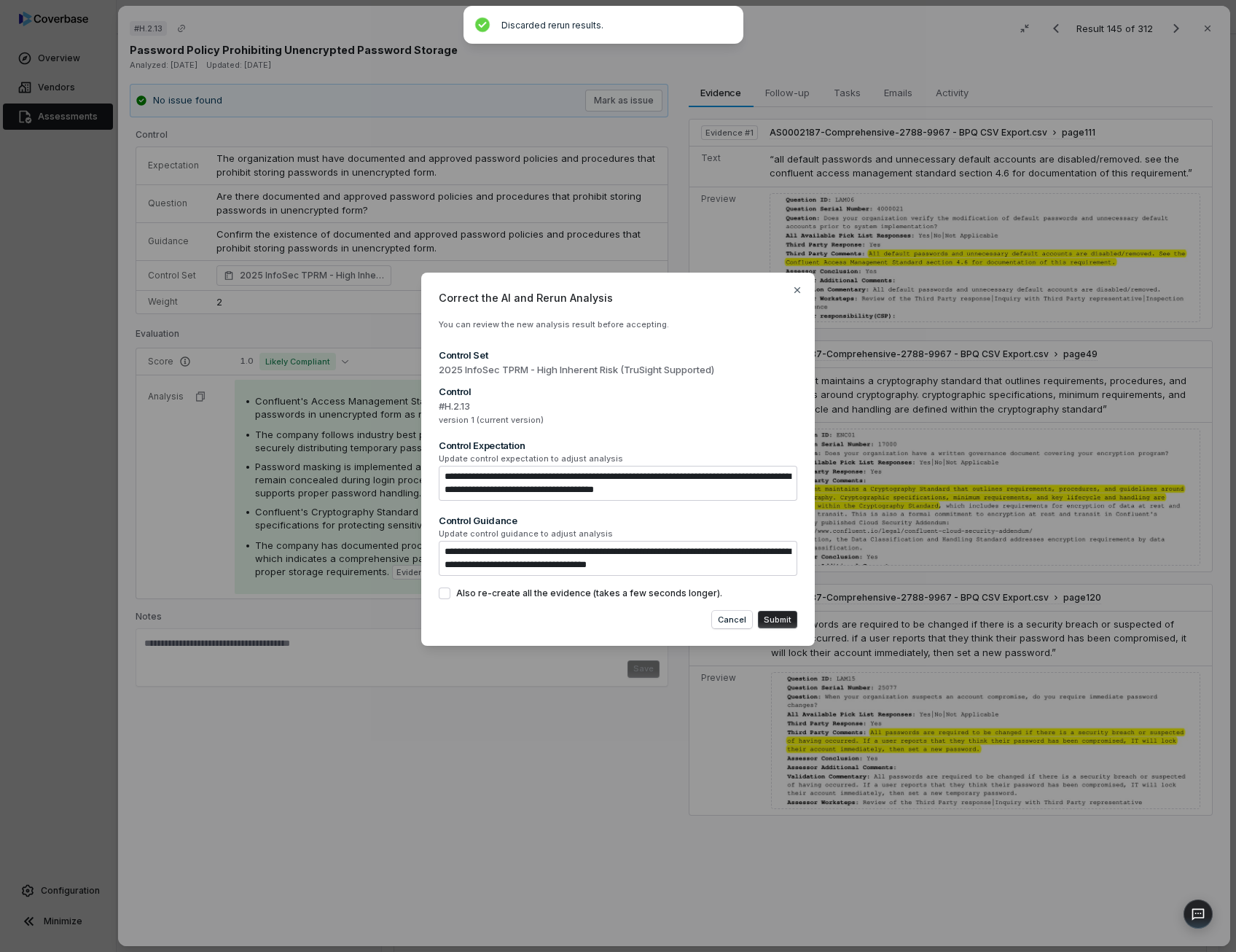
click at [788, 624] on button "Submit" at bounding box center [777, 619] width 39 height 18
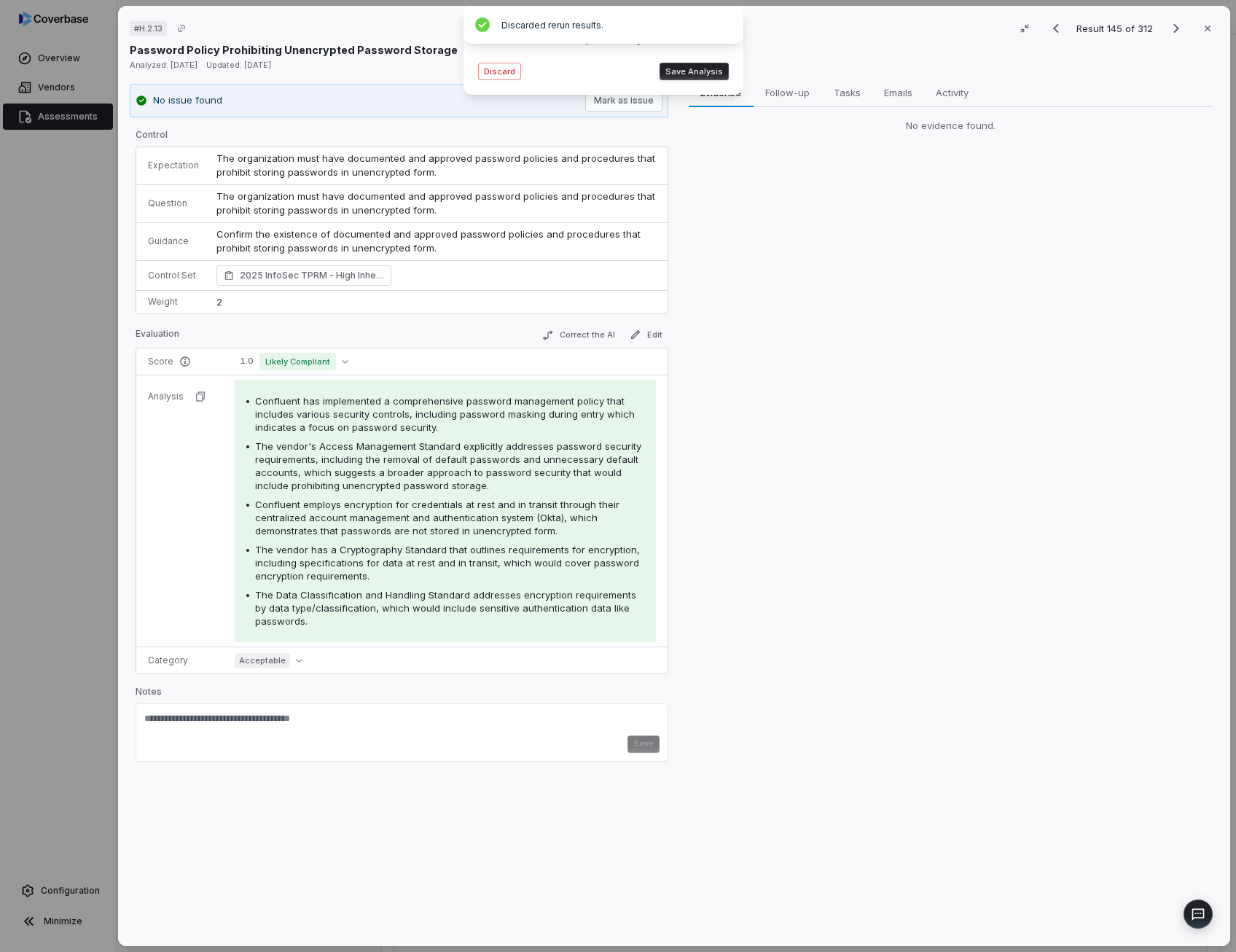
click at [452, 451] on span "The vendor's Access Management Standard explicitly addresses password security …" at bounding box center [448, 465] width 386 height 51
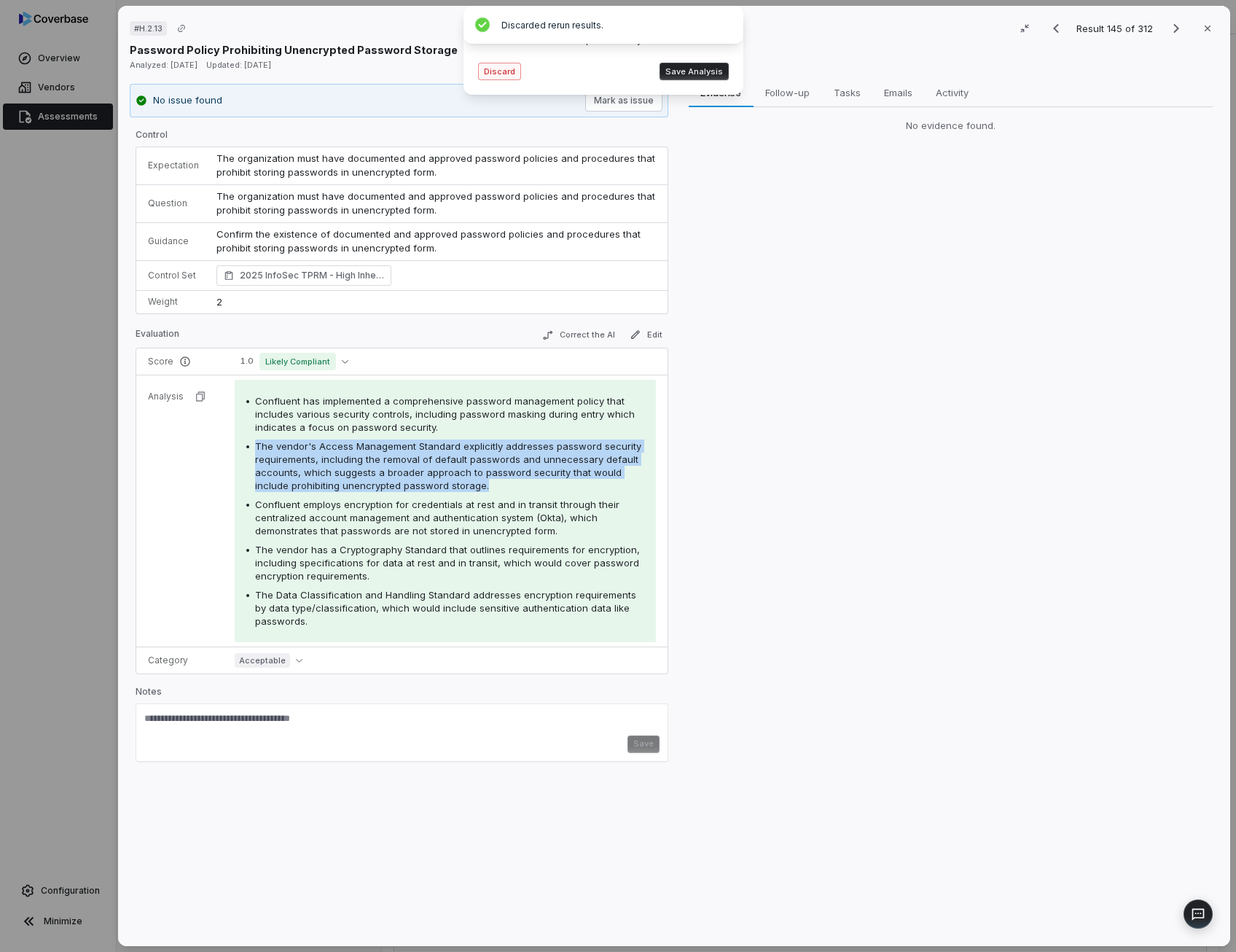
click at [514, 69] on button "Discard" at bounding box center [500, 71] width 43 height 18
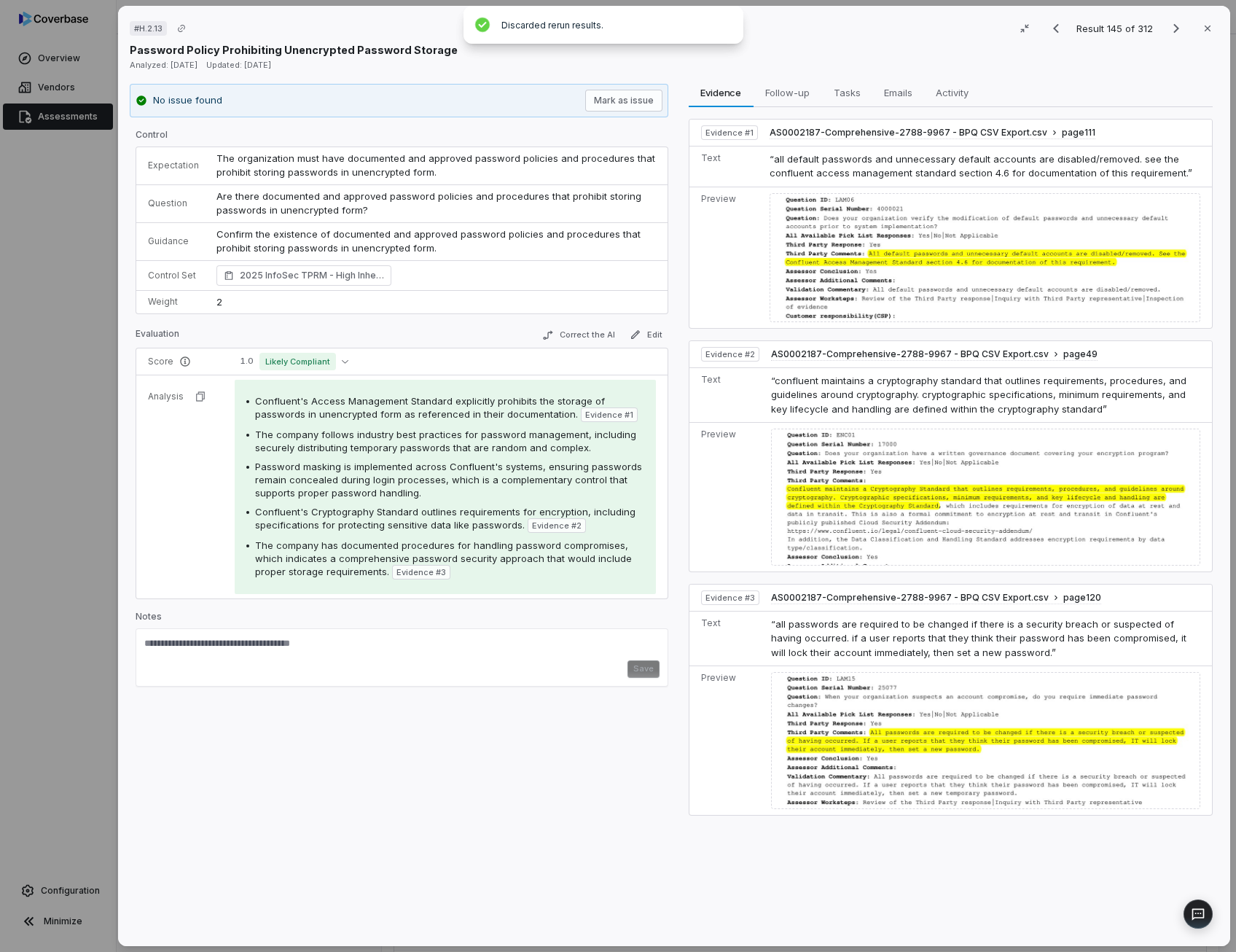
click at [401, 485] on span "Password masking is implemented across Confluent's systems, ensuring passwords …" at bounding box center [448, 479] width 387 height 38
click at [641, 333] on button "Edit" at bounding box center [646, 334] width 45 height 18
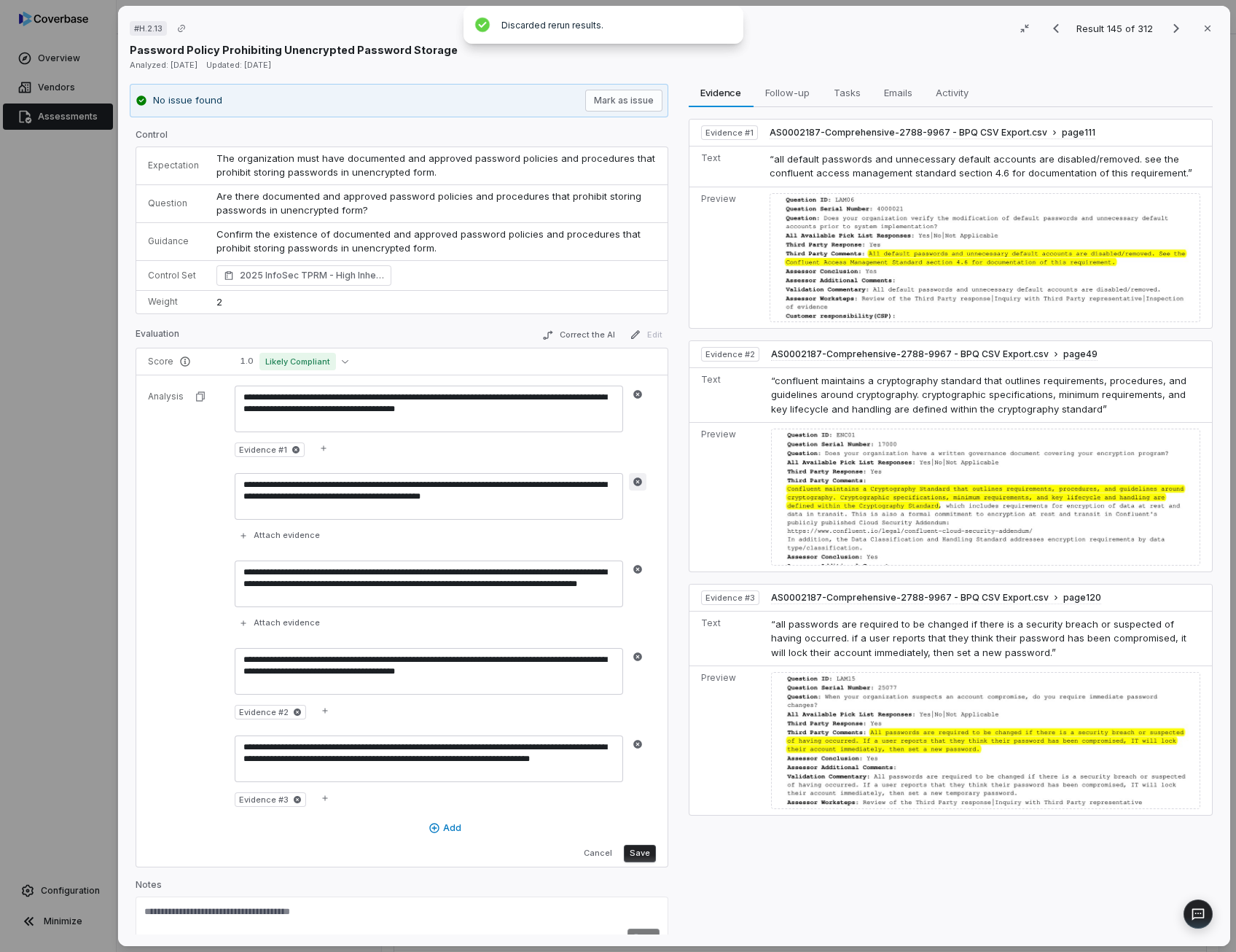
click at [635, 478] on icon "button" at bounding box center [637, 481] width 10 height 10
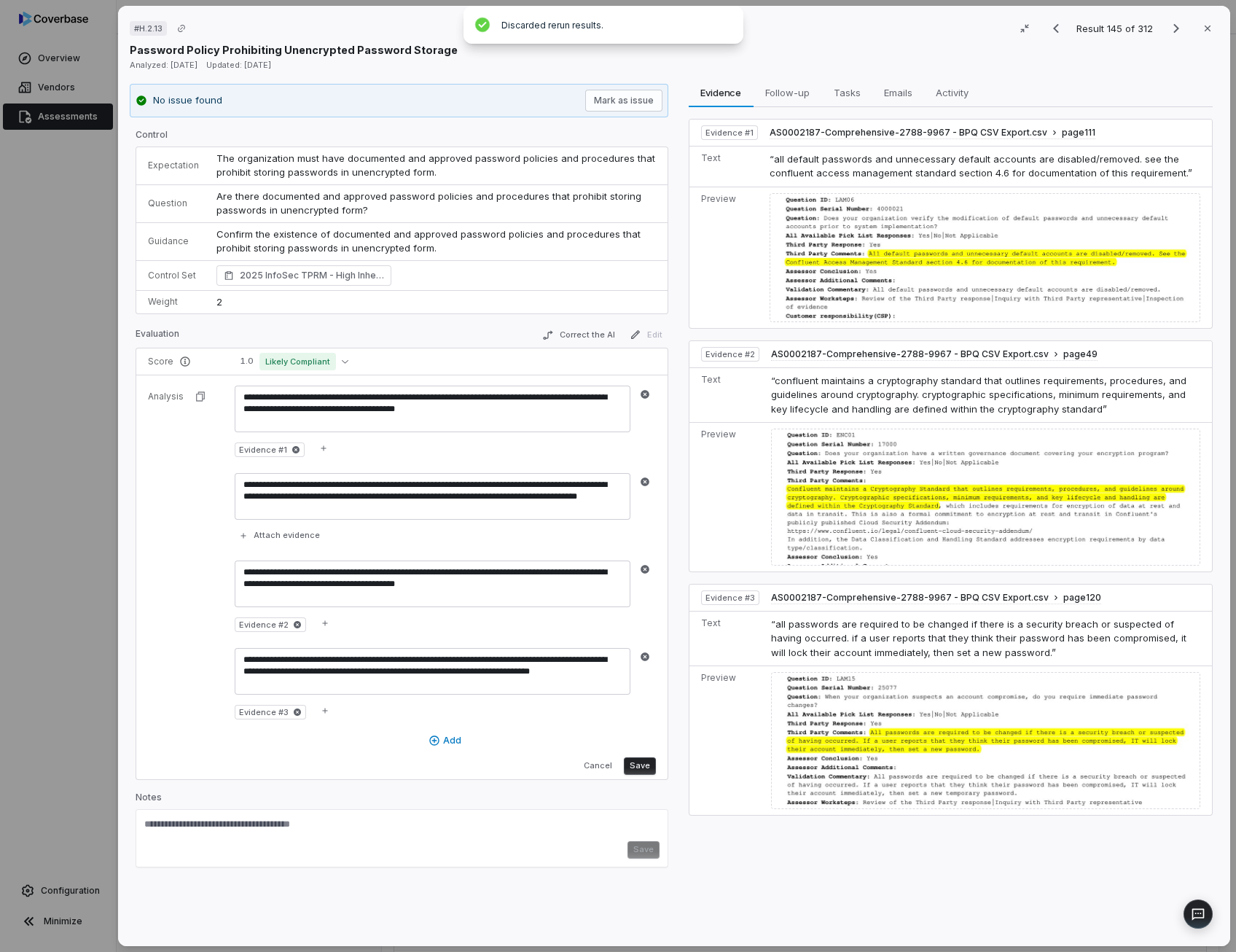
click at [636, 478] on button "button" at bounding box center [645, 481] width 18 height 18
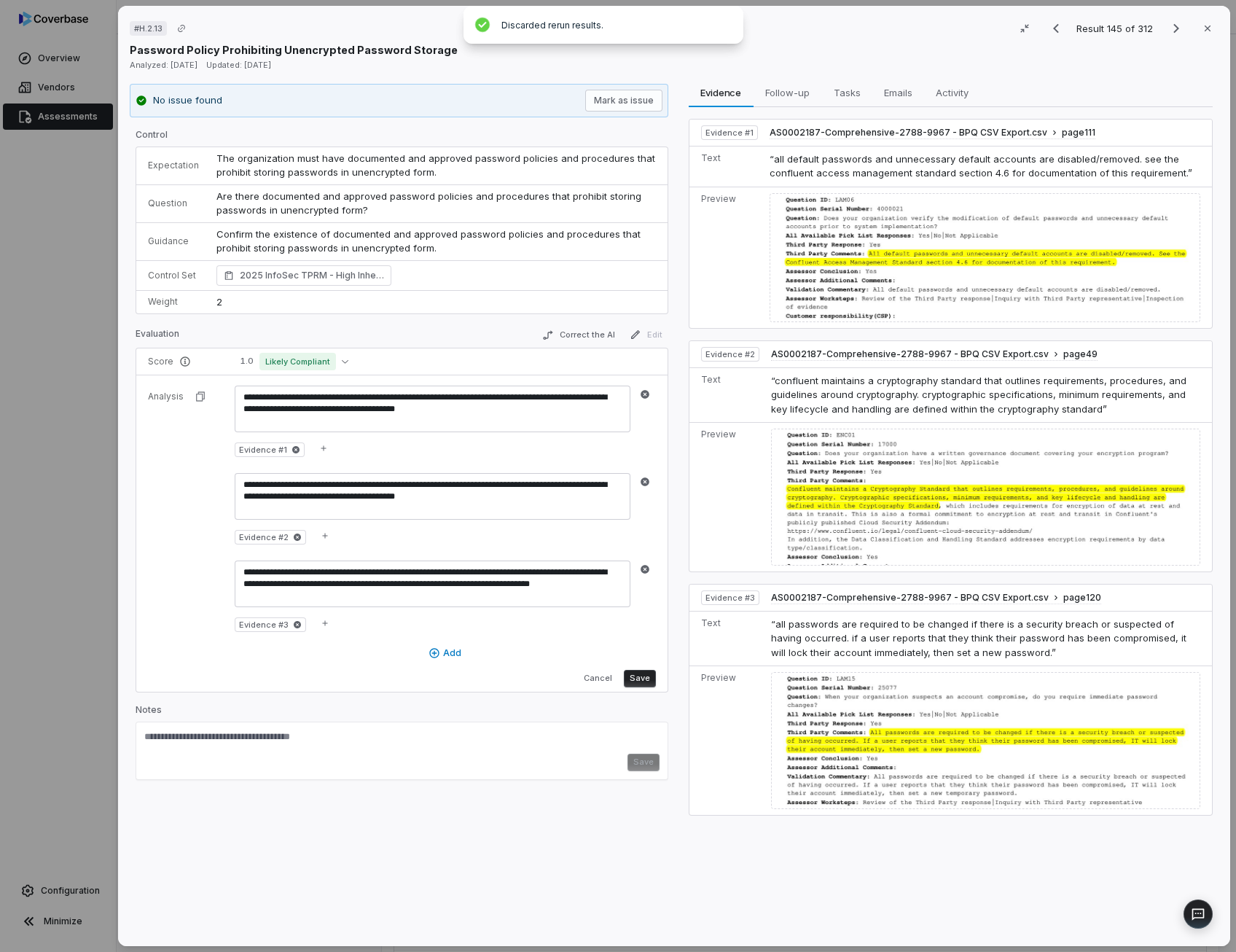
click at [636, 478] on button "button" at bounding box center [645, 481] width 18 height 18
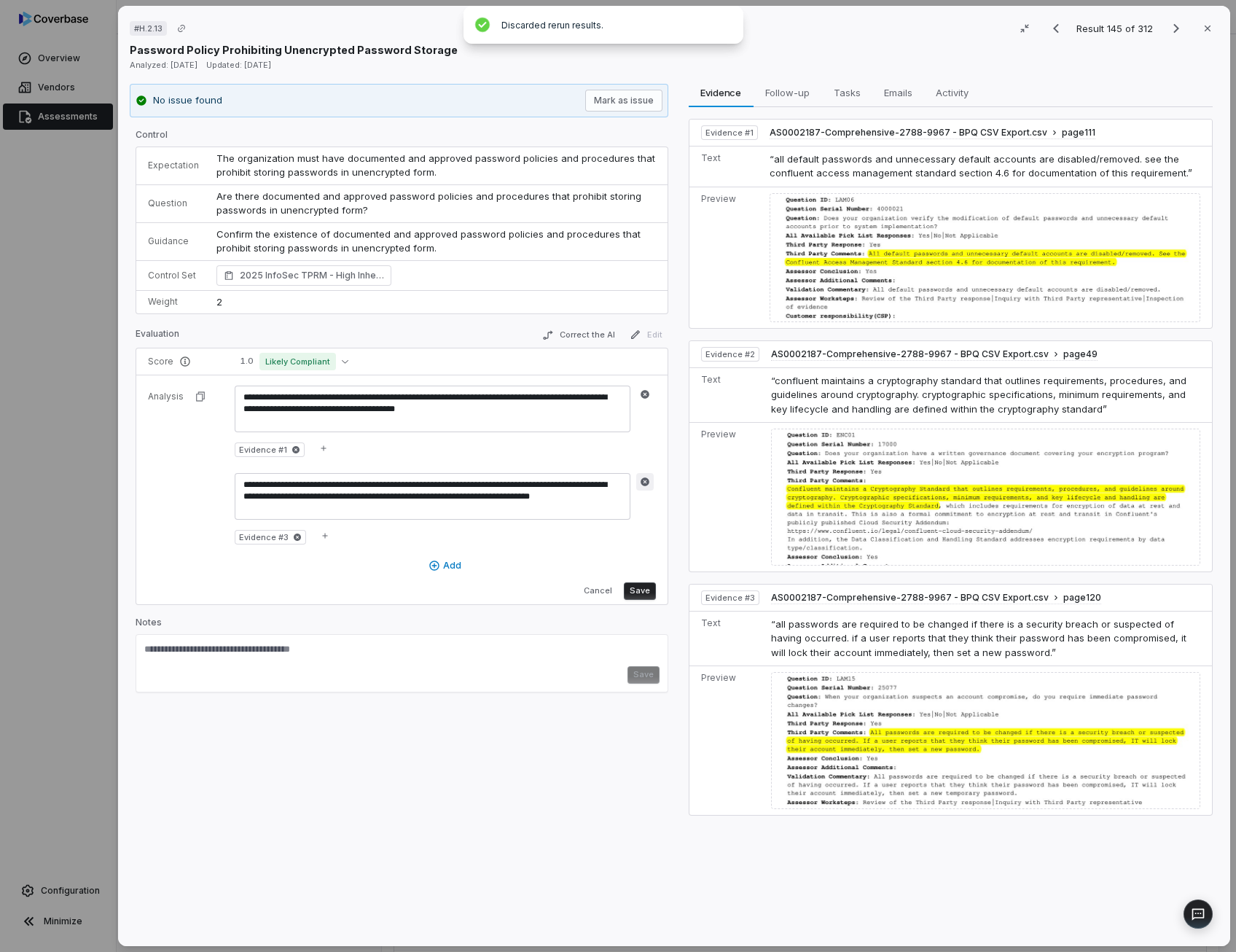
click at [643, 479] on icon "button" at bounding box center [645, 481] width 10 height 10
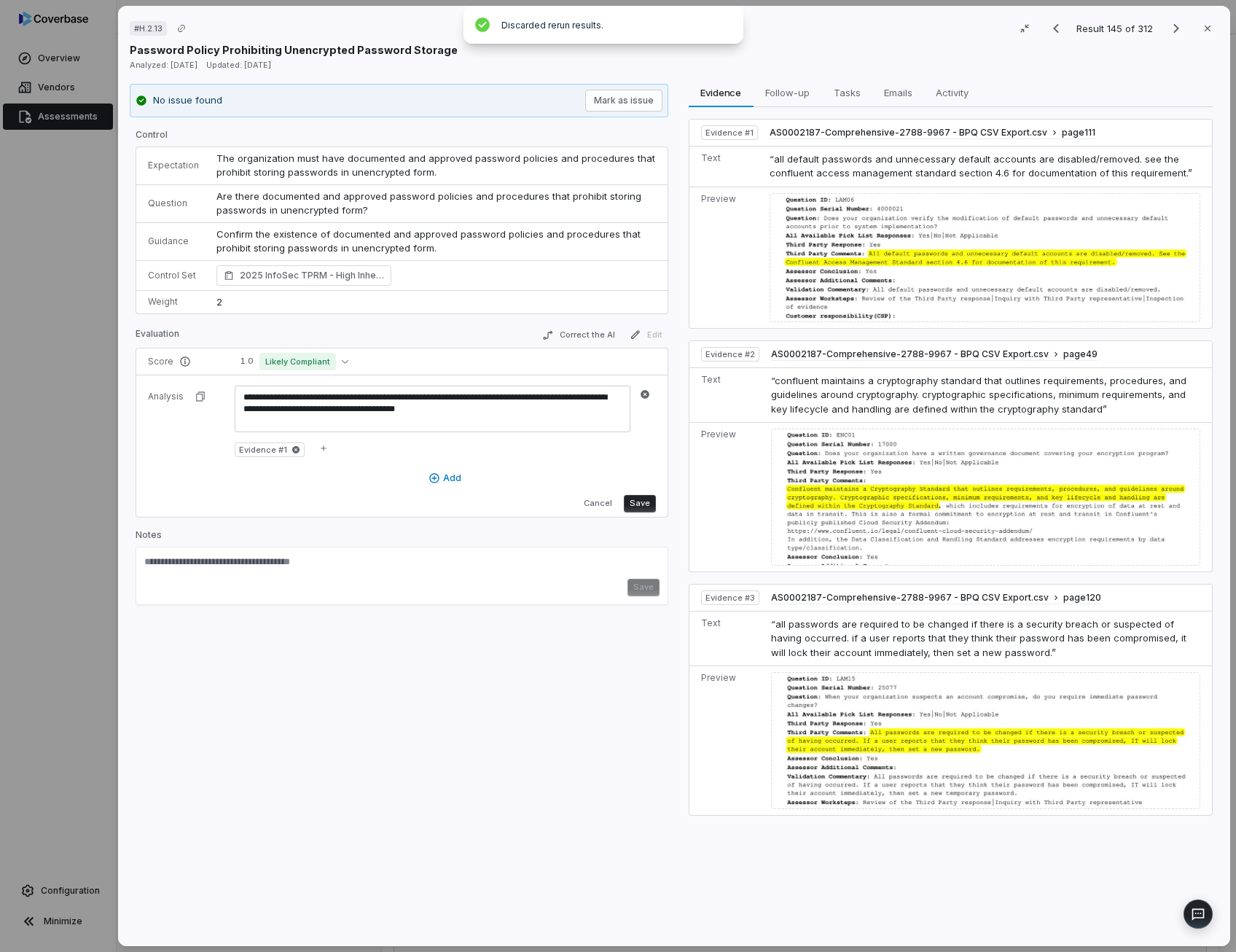
click at [638, 501] on button "Save" at bounding box center [639, 504] width 32 height 18
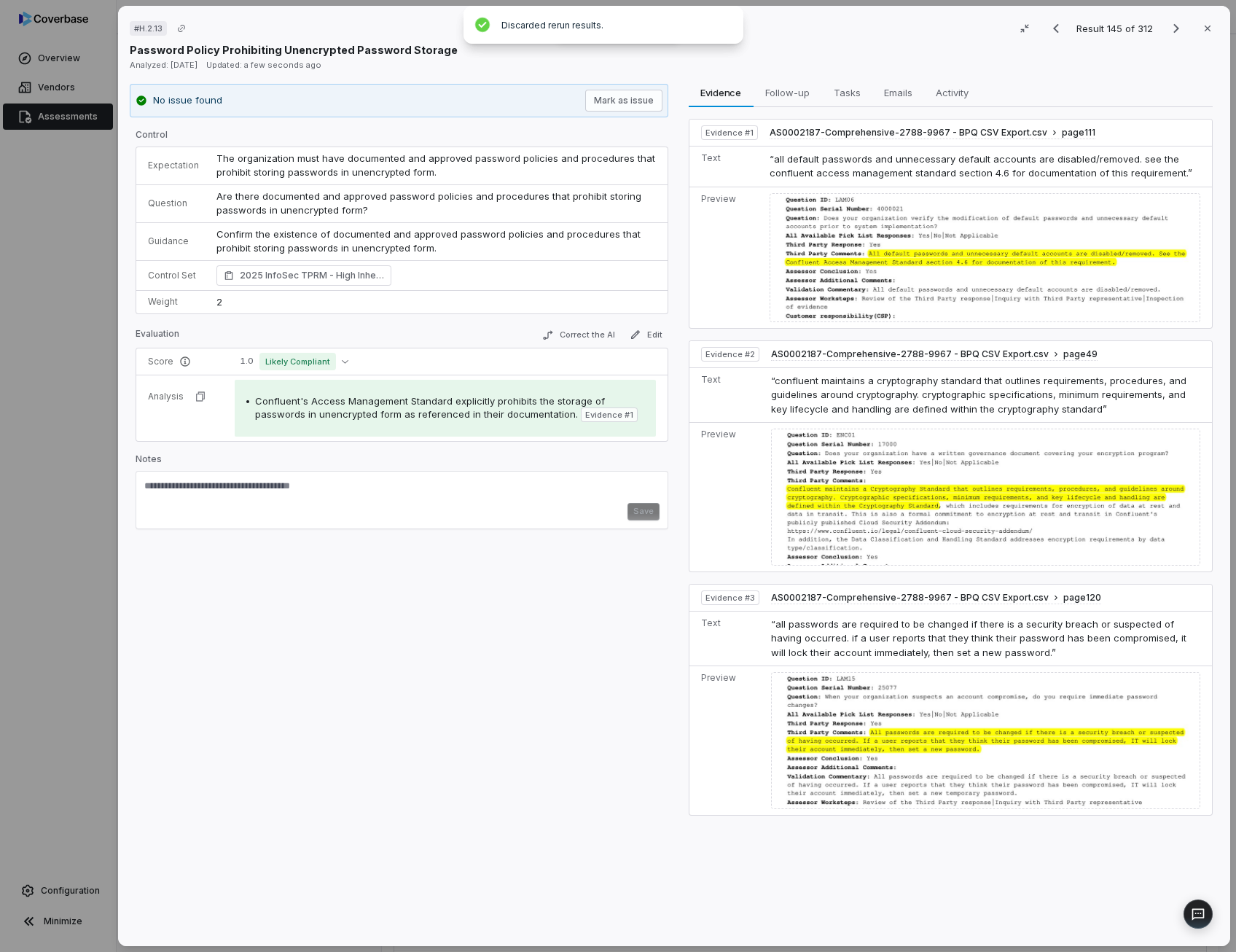
click at [268, 485] on textarea at bounding box center [401, 490] width 515 height 23
paste textarea "**********"
drag, startPoint x: 204, startPoint y: 482, endPoint x: 146, endPoint y: 481, distance: 58.0
click at [146, 481] on textarea "**********" at bounding box center [399, 492] width 511 height 27
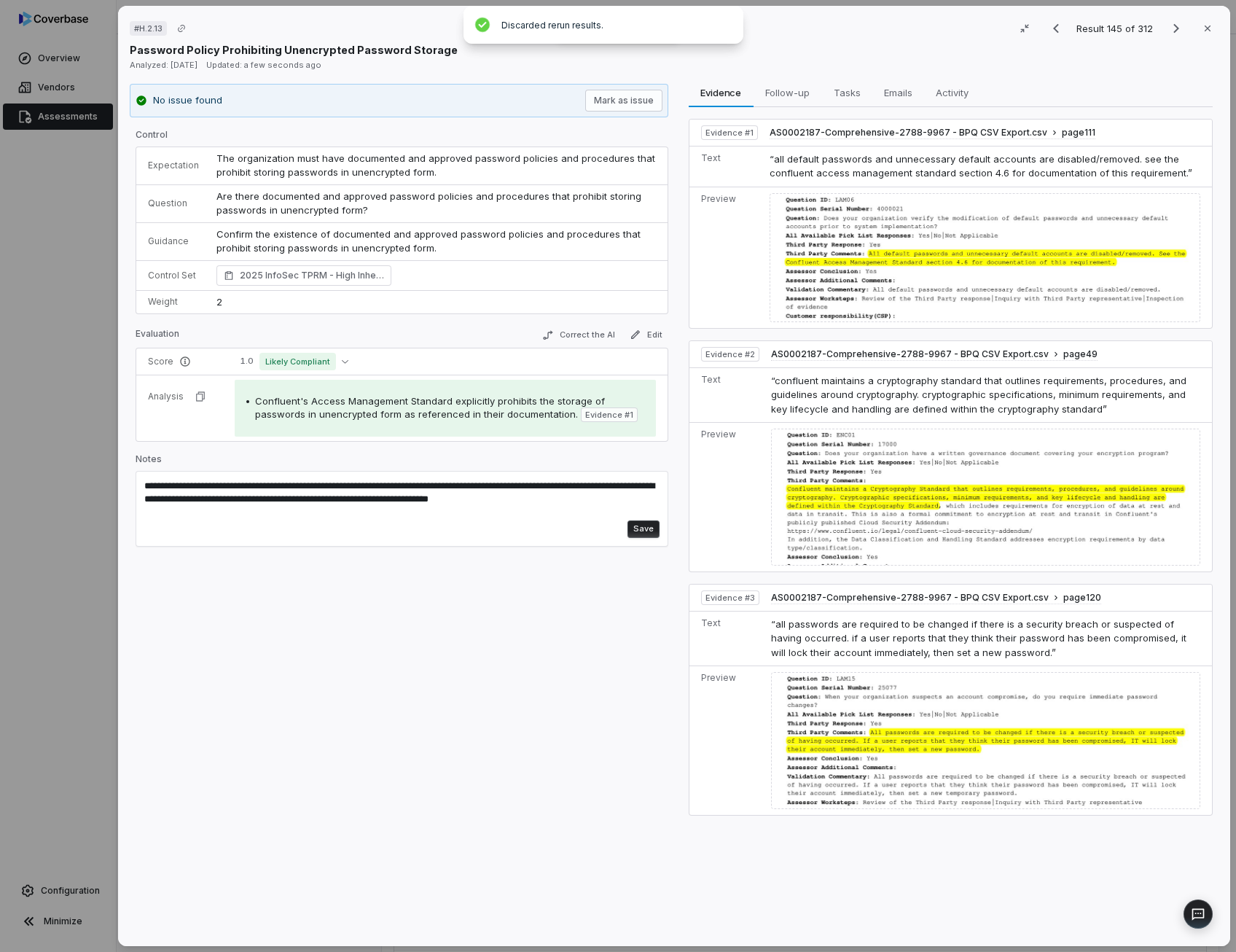
click at [352, 483] on textarea "**********" at bounding box center [399, 492] width 511 height 27
click at [642, 524] on button "Save" at bounding box center [643, 529] width 32 height 18
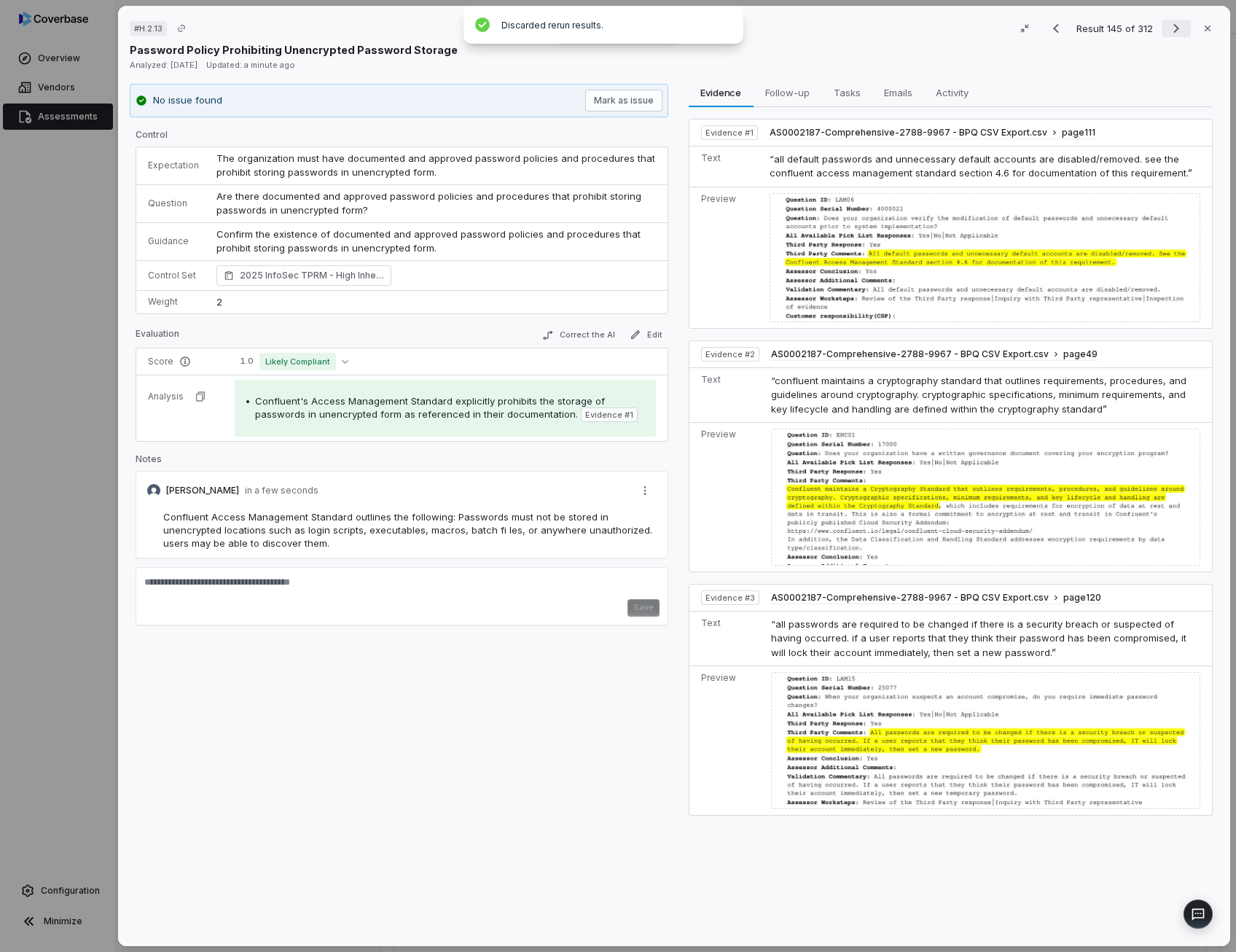
click at [1173, 27] on icon "Next result" at bounding box center [1175, 28] width 18 height 18
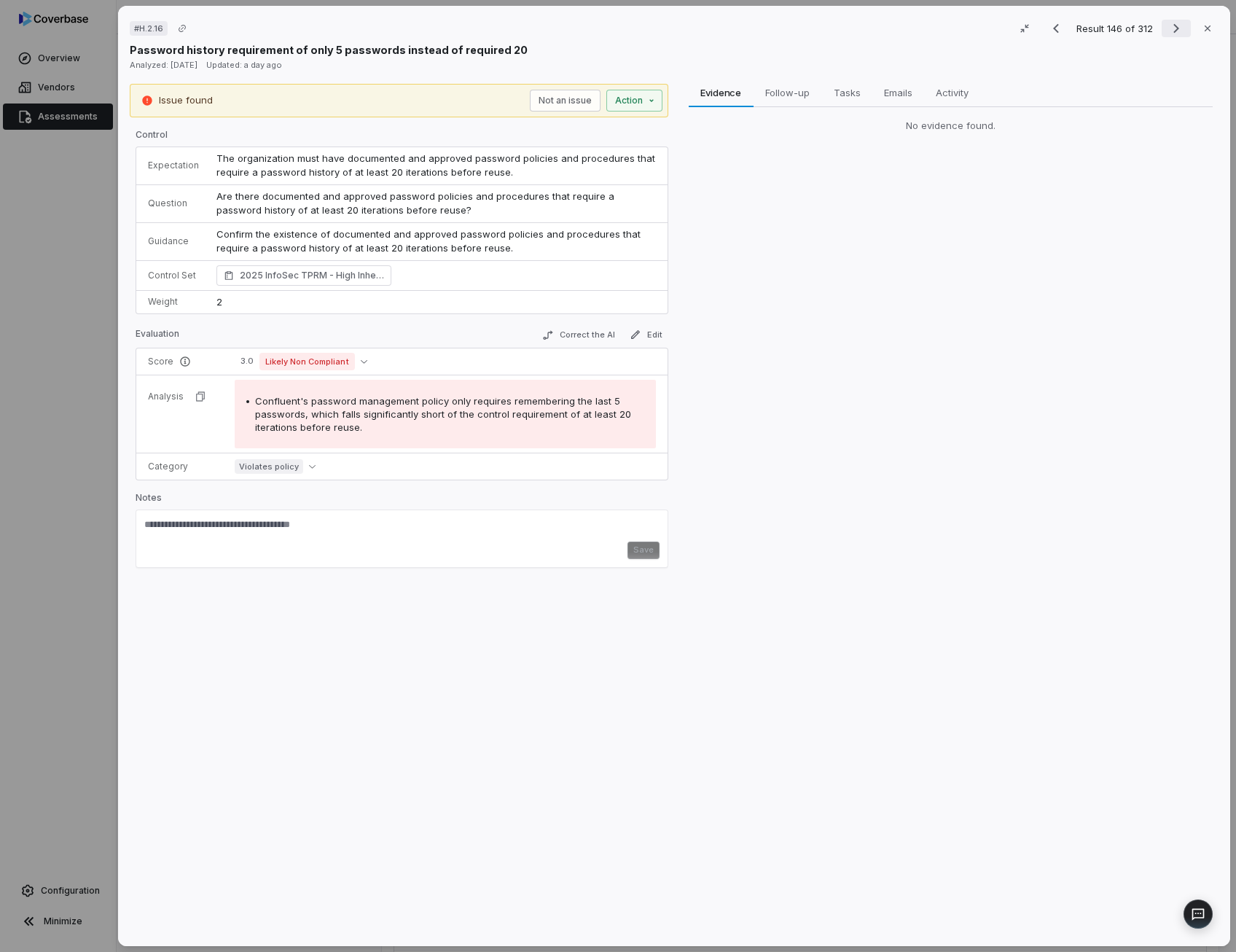
click at [1173, 32] on icon "Next result" at bounding box center [1175, 28] width 18 height 18
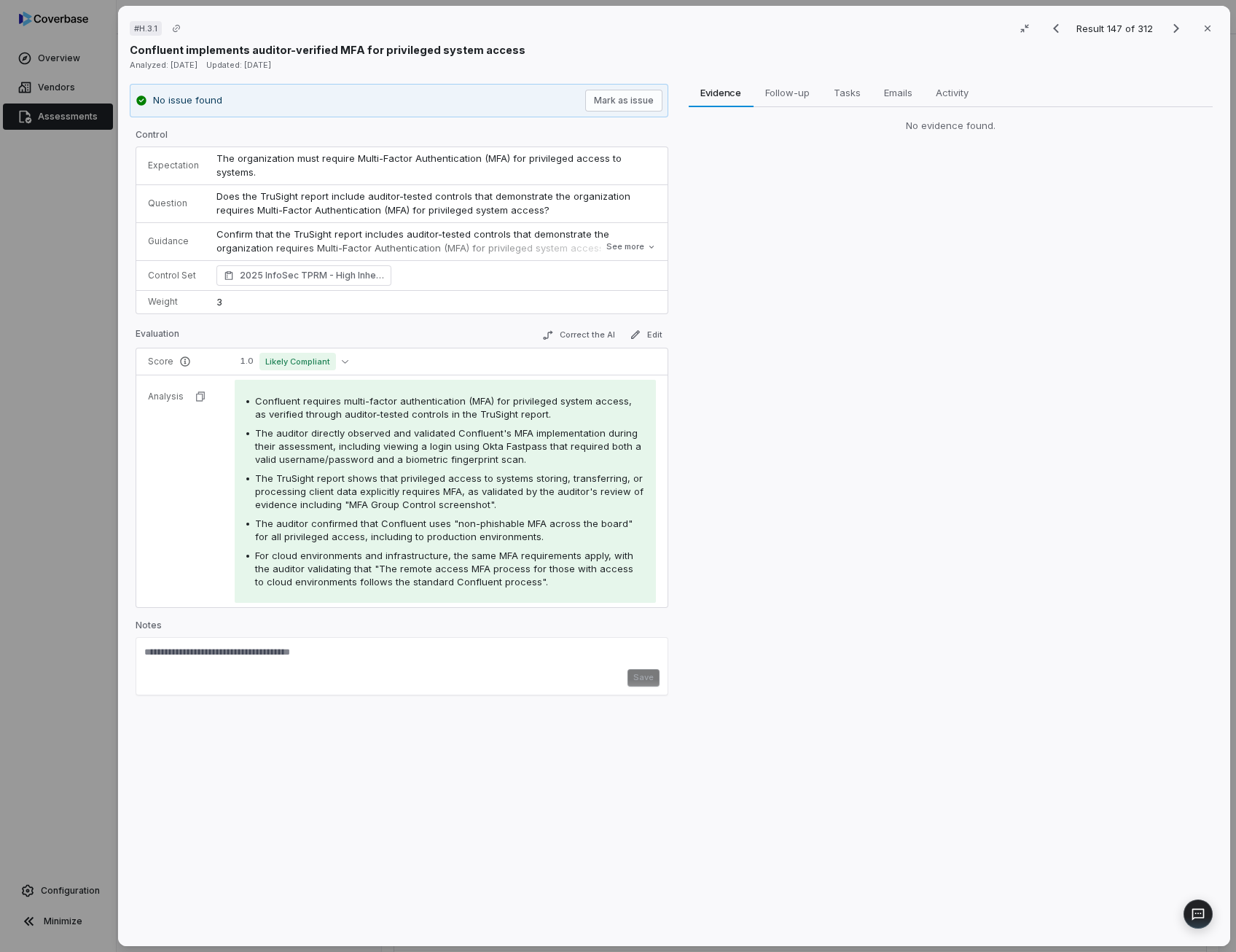
click at [422, 439] on span "The auditor directly observed and validated Confluent's MFA implementation duri…" at bounding box center [448, 446] width 386 height 38
click at [505, 480] on span "The TruSight report shows that privileged access to systems storing, transferri…" at bounding box center [449, 490] width 389 height 38
click at [466, 521] on span "The auditor confirmed that Confluent uses "non-phishable MFA across the board" …" at bounding box center [444, 530] width 377 height 25
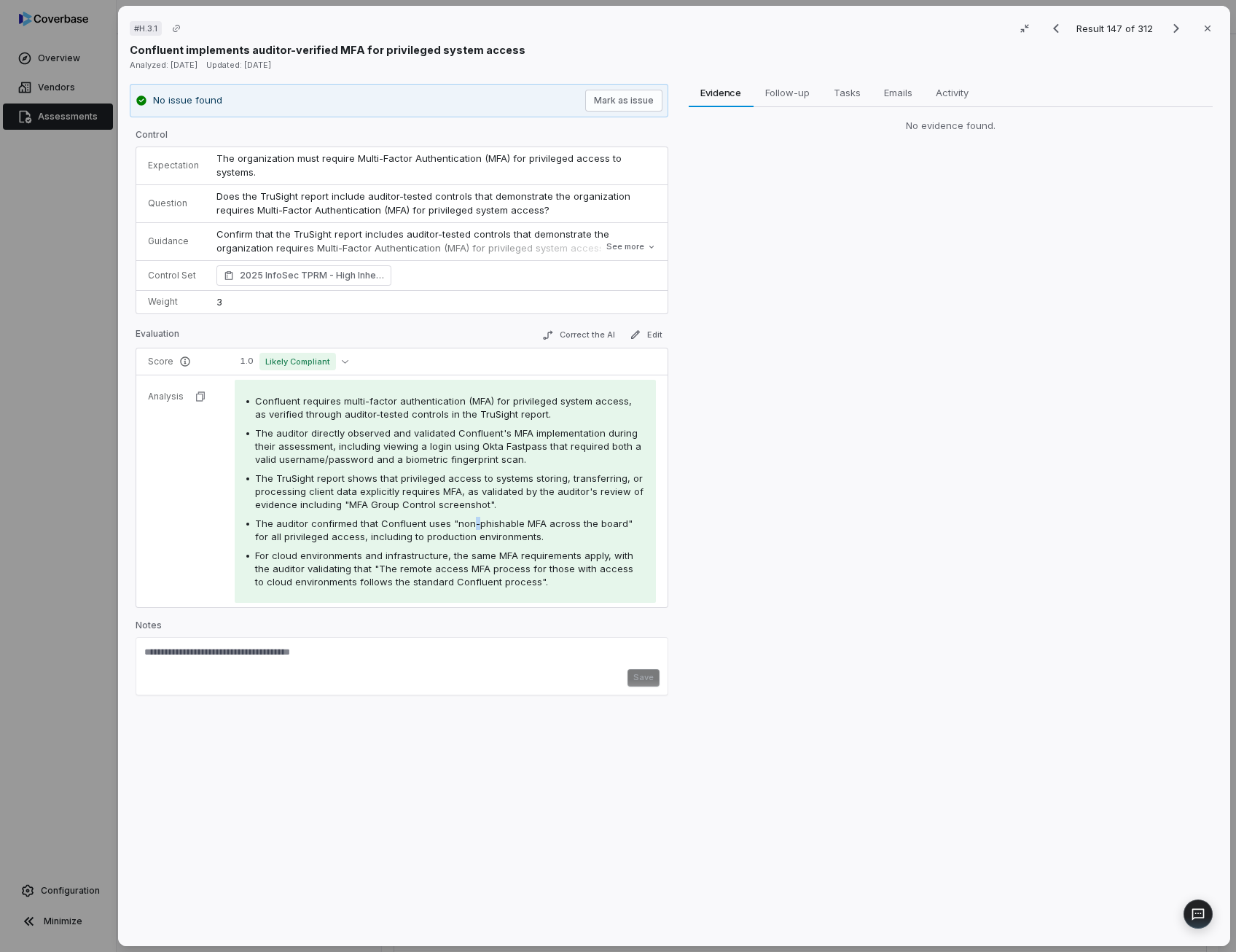
click at [466, 521] on span "The auditor confirmed that Confluent uses "non-phishable MFA across the board" …" at bounding box center [444, 530] width 377 height 25
drag, startPoint x: 466, startPoint y: 521, endPoint x: 389, endPoint y: 561, distance: 86.8
click at [389, 561] on span "For cloud environments and infrastructure, the same MFA requirements apply, wit…" at bounding box center [444, 568] width 378 height 38
drag, startPoint x: 389, startPoint y: 561, endPoint x: 313, endPoint y: 441, distance: 142.0
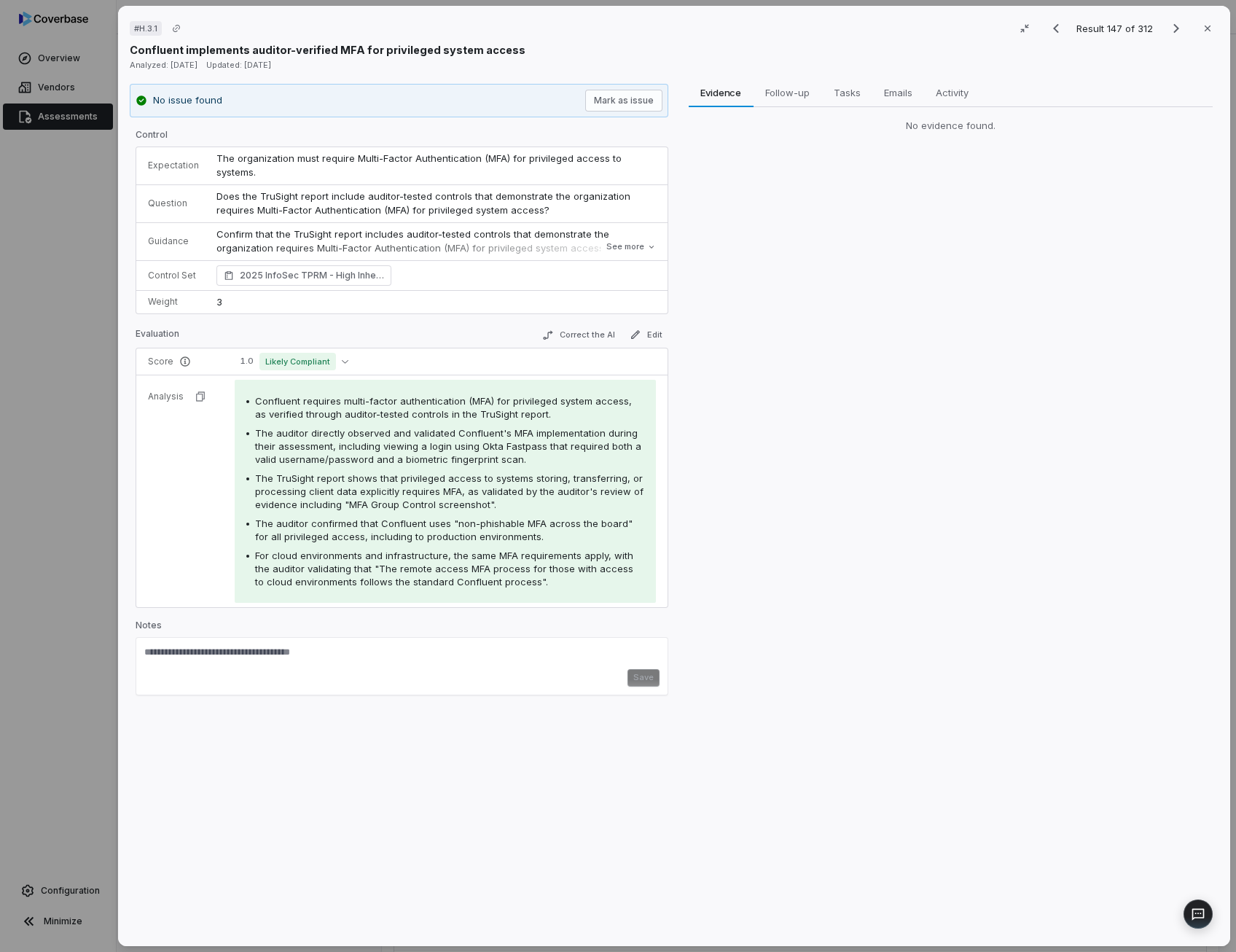
click at [313, 441] on span "The auditor directly observed and validated Confluent's MFA implementation duri…" at bounding box center [448, 446] width 386 height 38
click at [1171, 28] on icon "Next result" at bounding box center [1175, 28] width 18 height 18
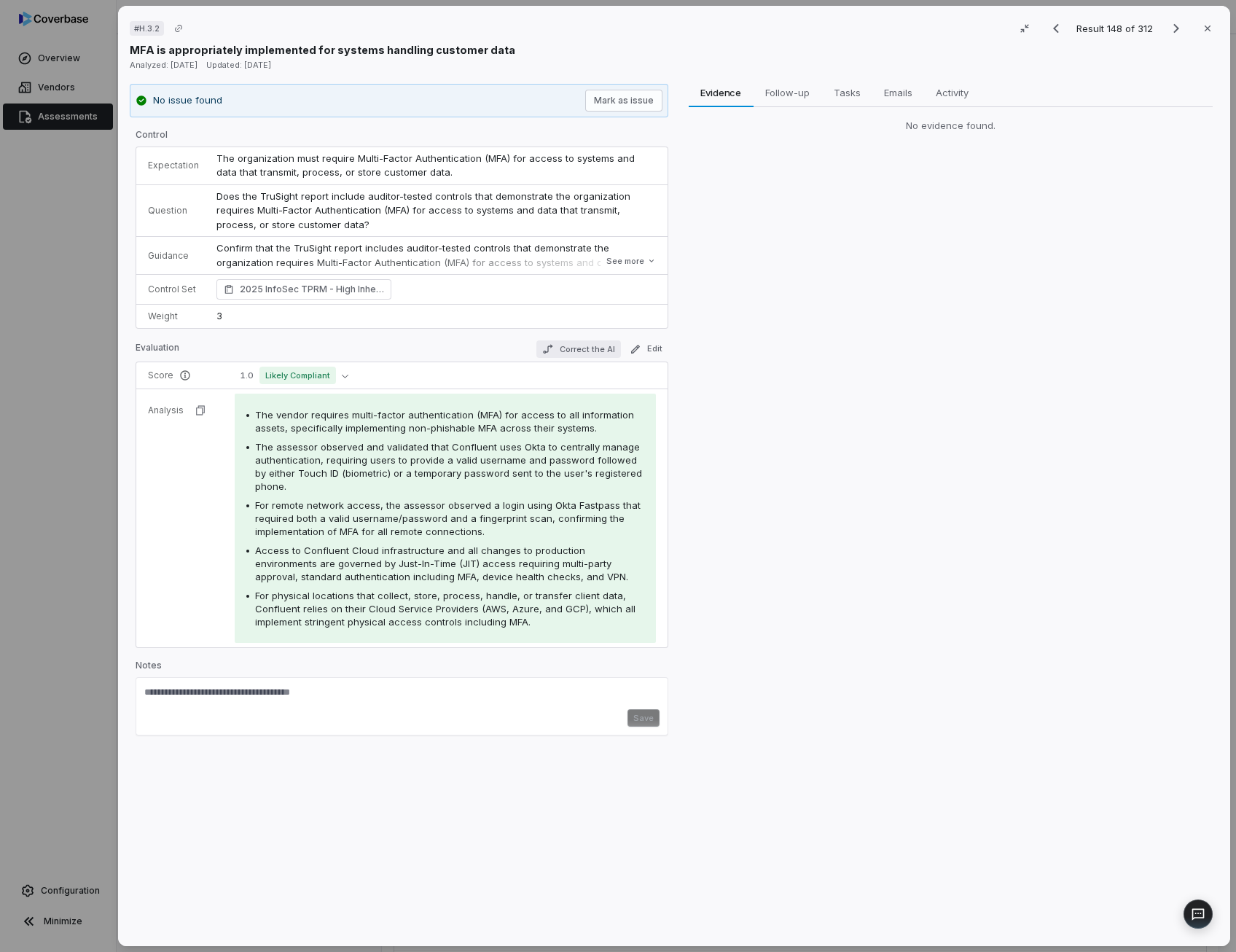
click at [587, 346] on button "Correct the AI" at bounding box center [577, 348] width 84 height 18
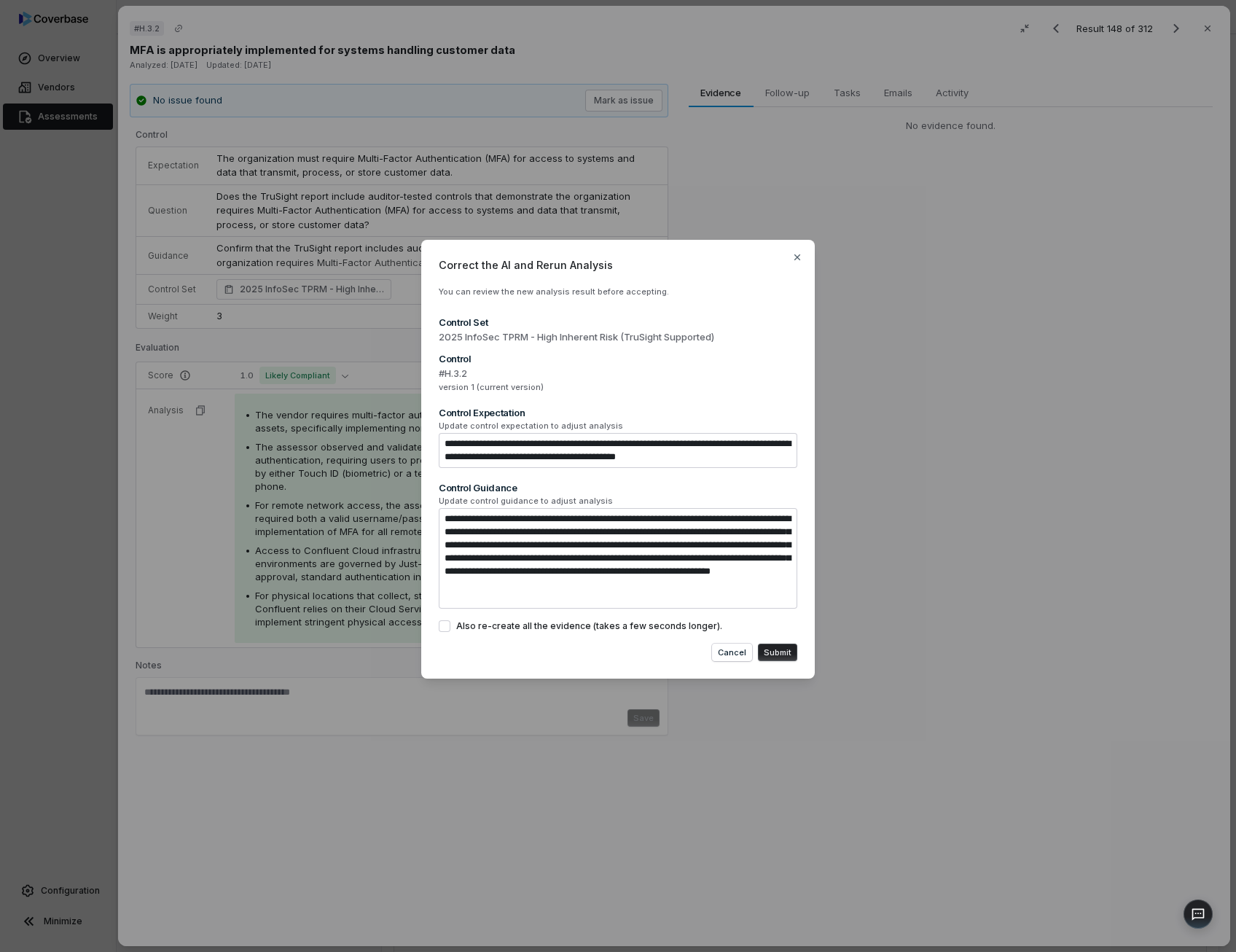
click at [779, 652] on button "Submit" at bounding box center [777, 652] width 39 height 18
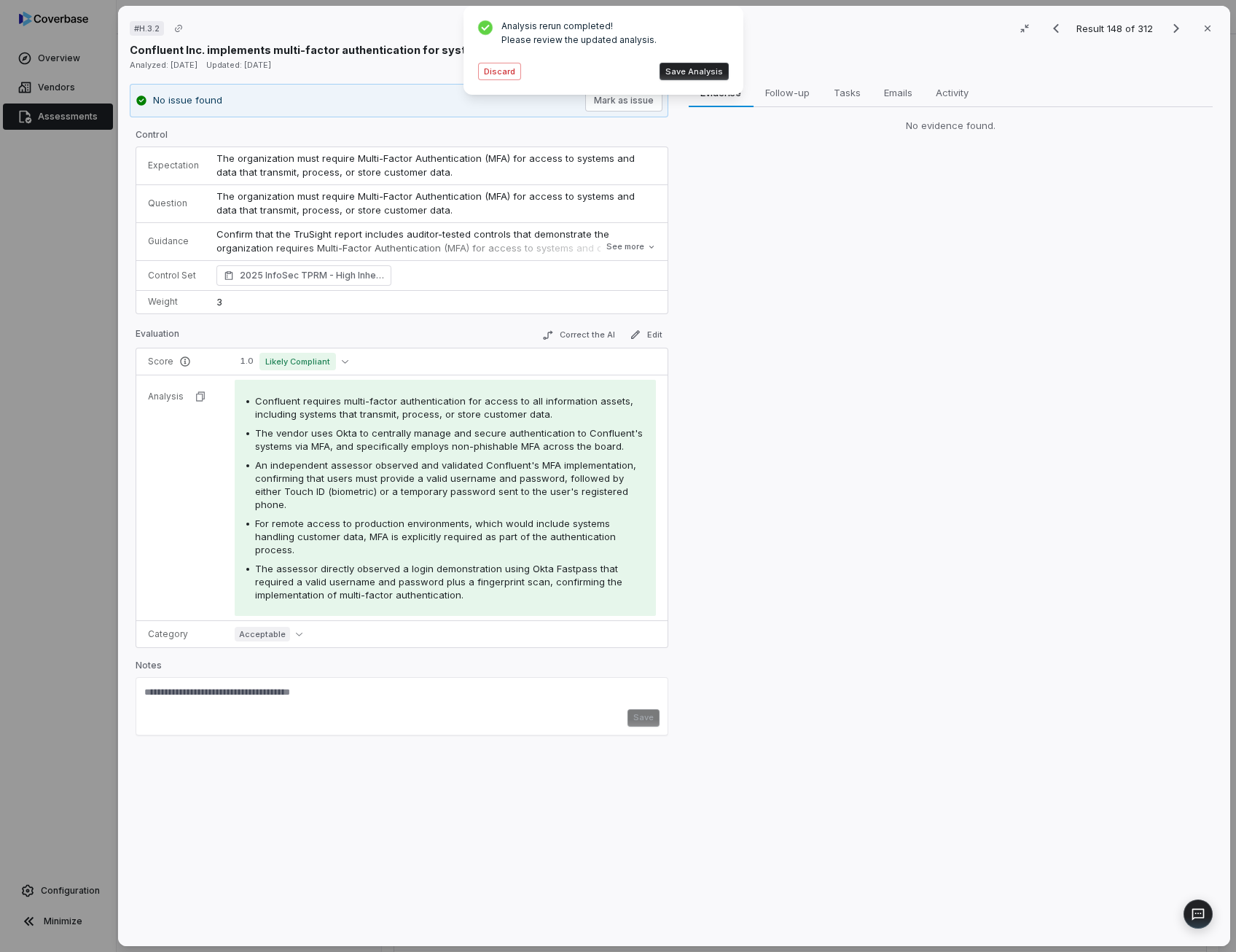
click at [706, 71] on button "Save Analysis" at bounding box center [694, 71] width 69 height 18
click at [1161, 32] on button "Next result" at bounding box center [1175, 28] width 29 height 18
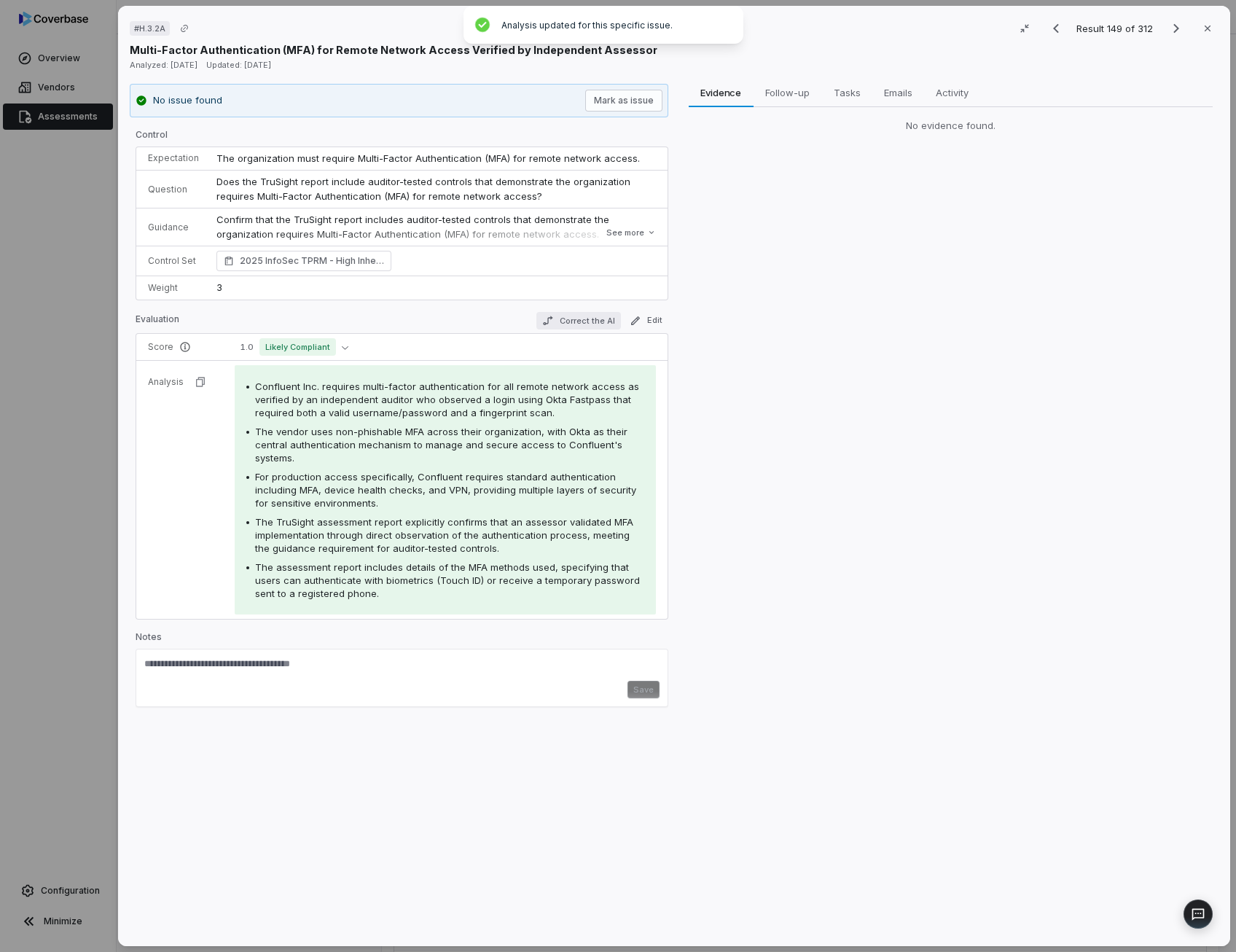
click at [584, 313] on button "Correct the AI" at bounding box center [577, 320] width 84 height 18
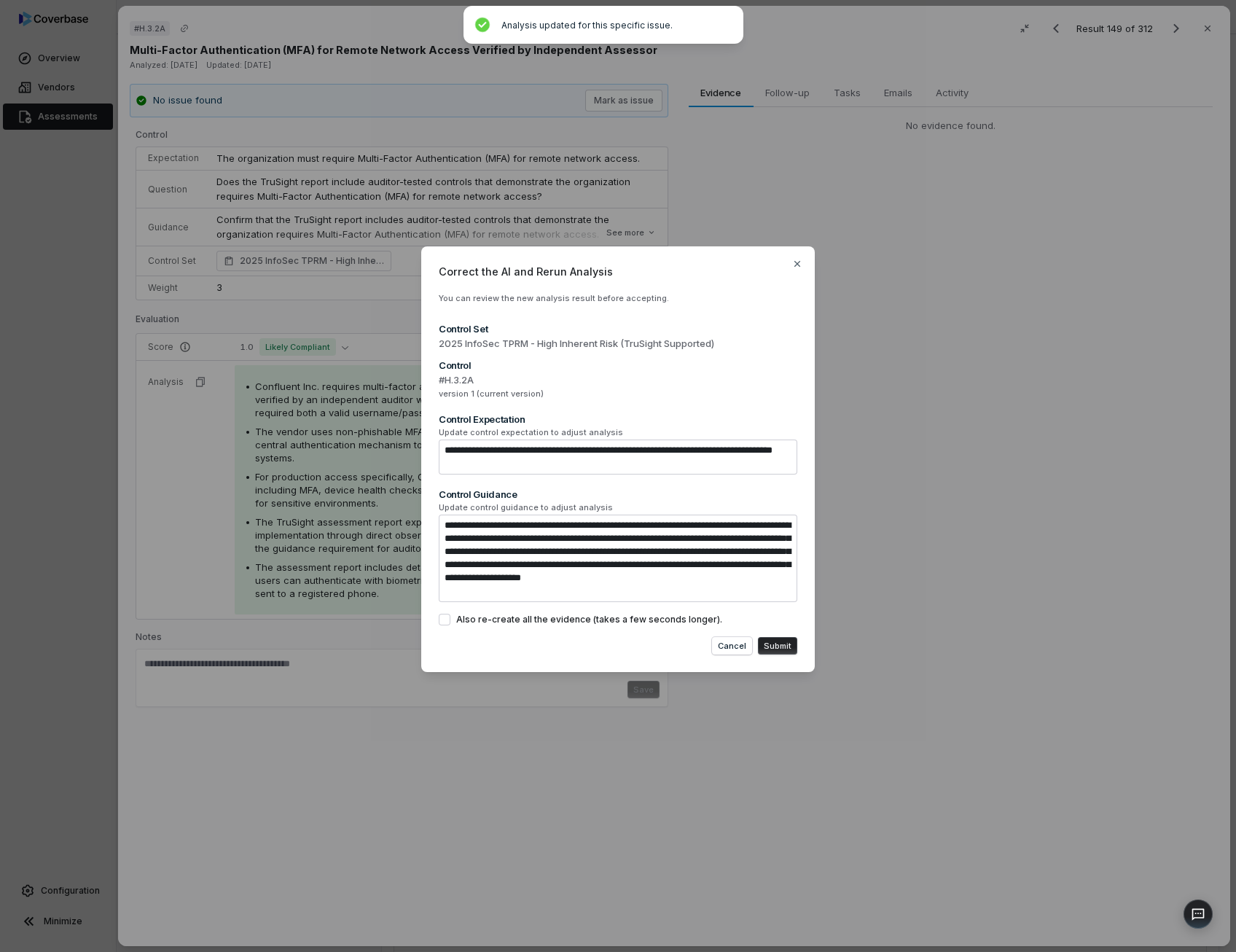
drag, startPoint x: 782, startPoint y: 644, endPoint x: 446, endPoint y: 620, distance: 336.9
click at [446, 620] on div "**********" at bounding box center [618, 460] width 393 height 426
click at [446, 620] on button "Also re-create all the evidence (takes a few seconds longer)." at bounding box center [445, 619] width 11 height 11
click at [778, 637] on button "Submit" at bounding box center [777, 646] width 39 height 18
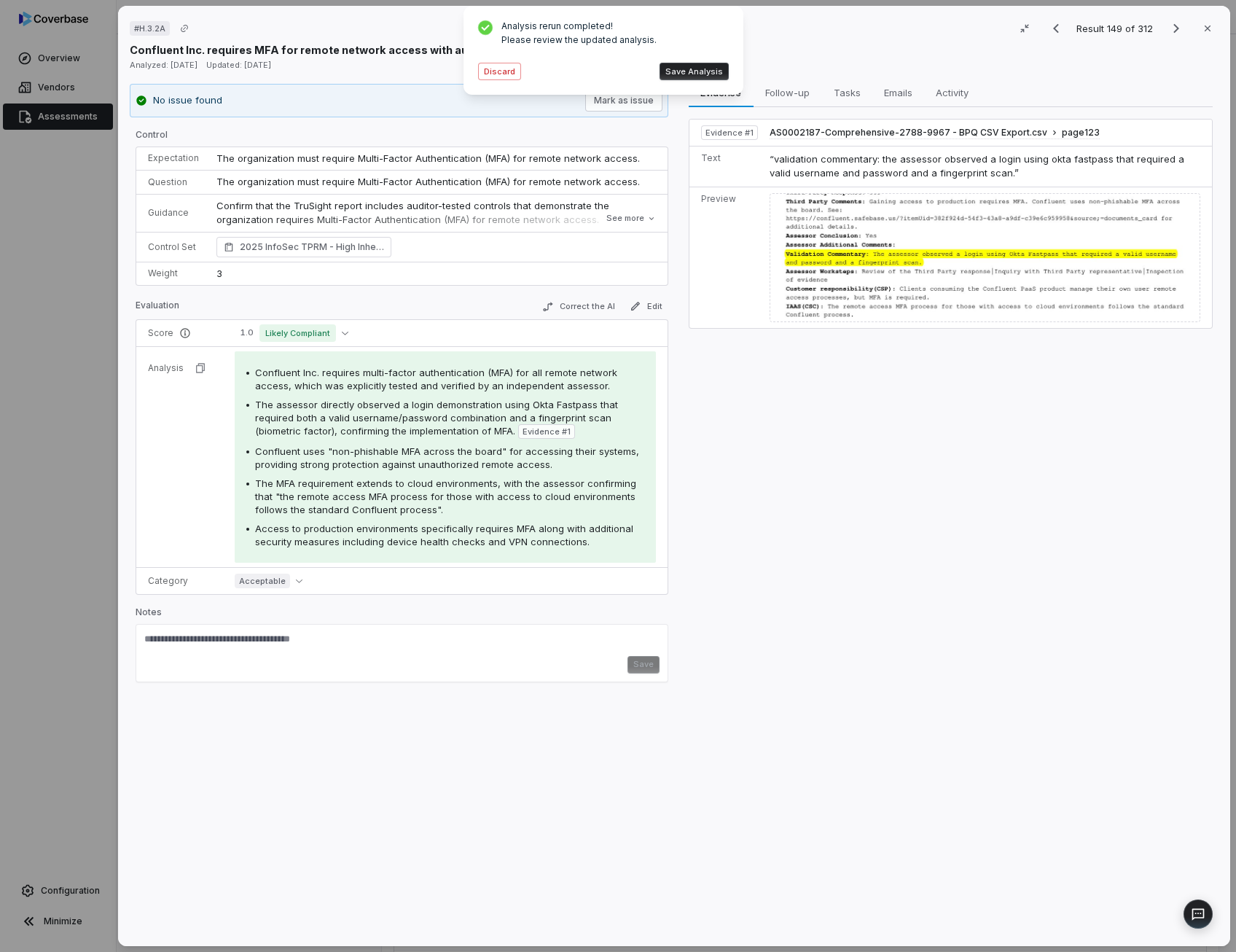
click at [691, 68] on button "Save Analysis" at bounding box center [694, 71] width 69 height 18
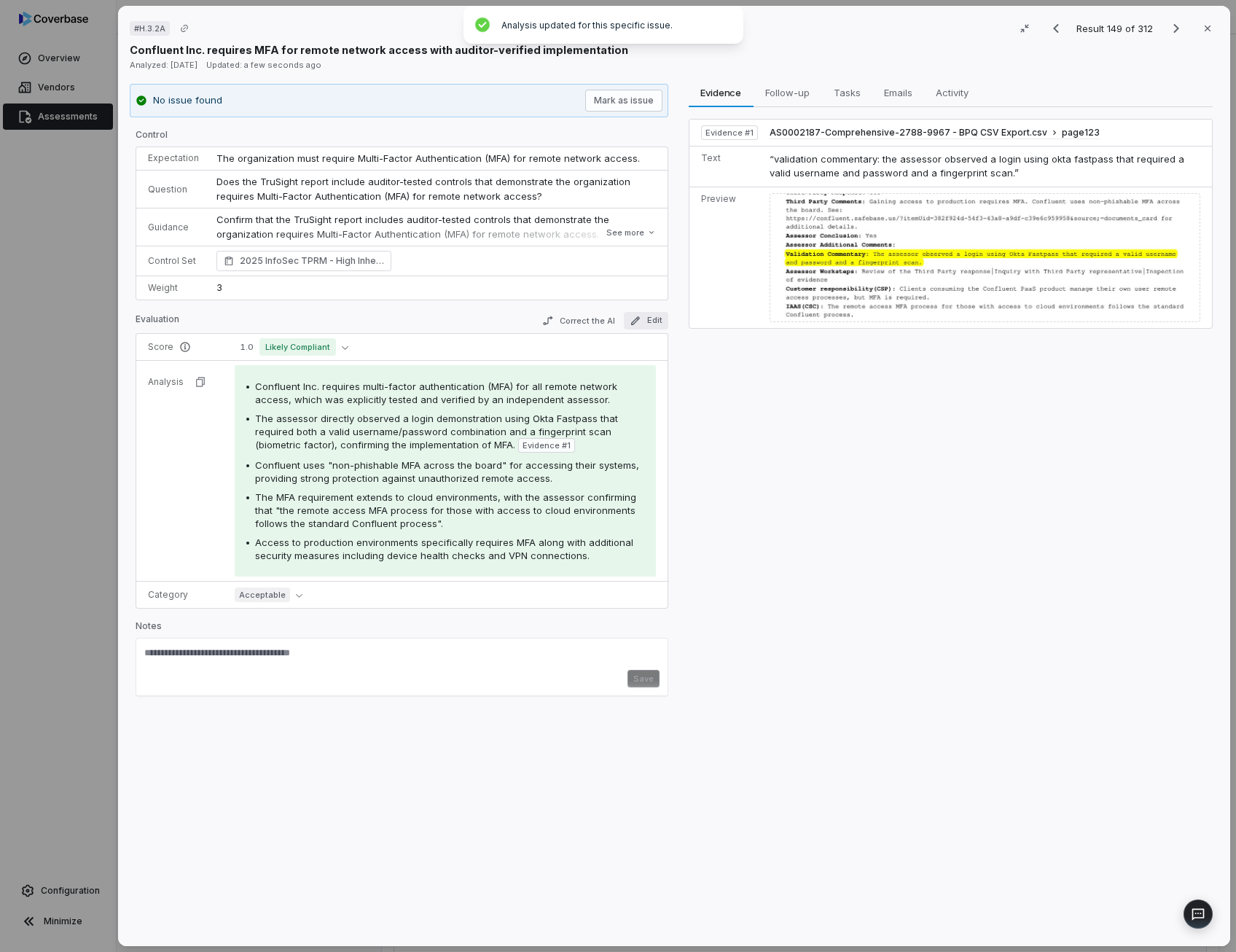
click at [650, 321] on button "Edit" at bounding box center [646, 320] width 45 height 18
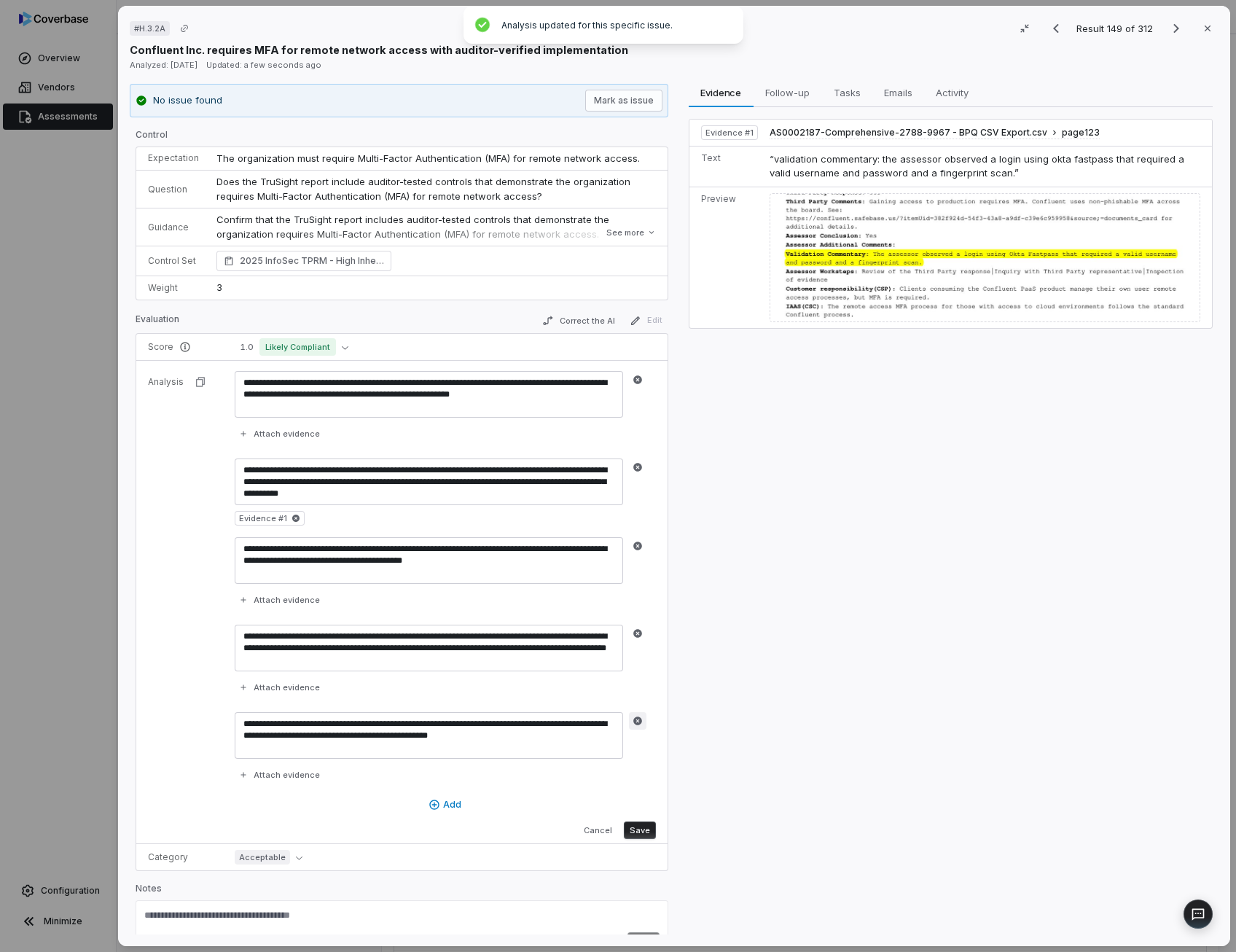
click at [635, 717] on icon "button" at bounding box center [637, 720] width 8 height 8
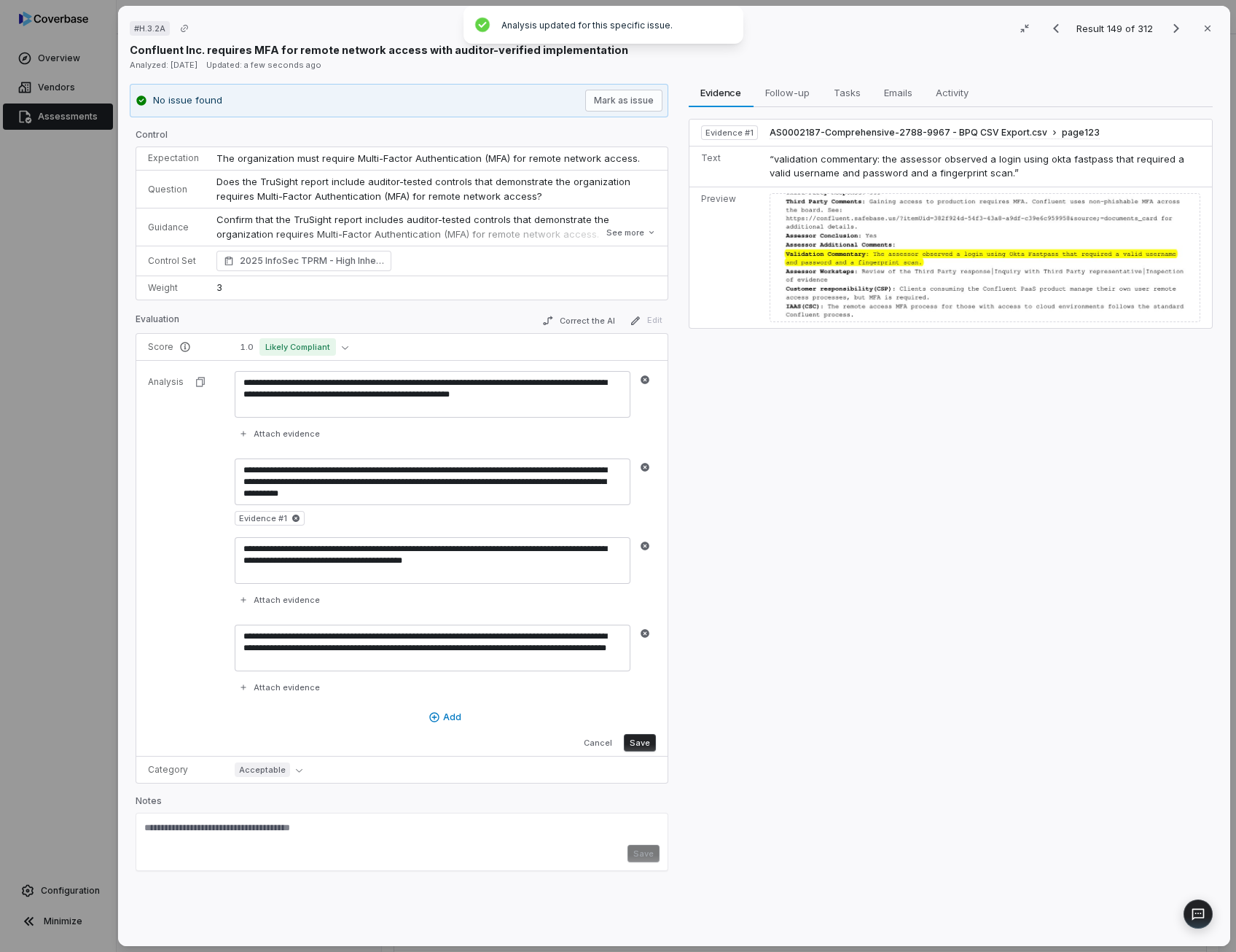
click at [641, 742] on button "Save" at bounding box center [639, 742] width 32 height 18
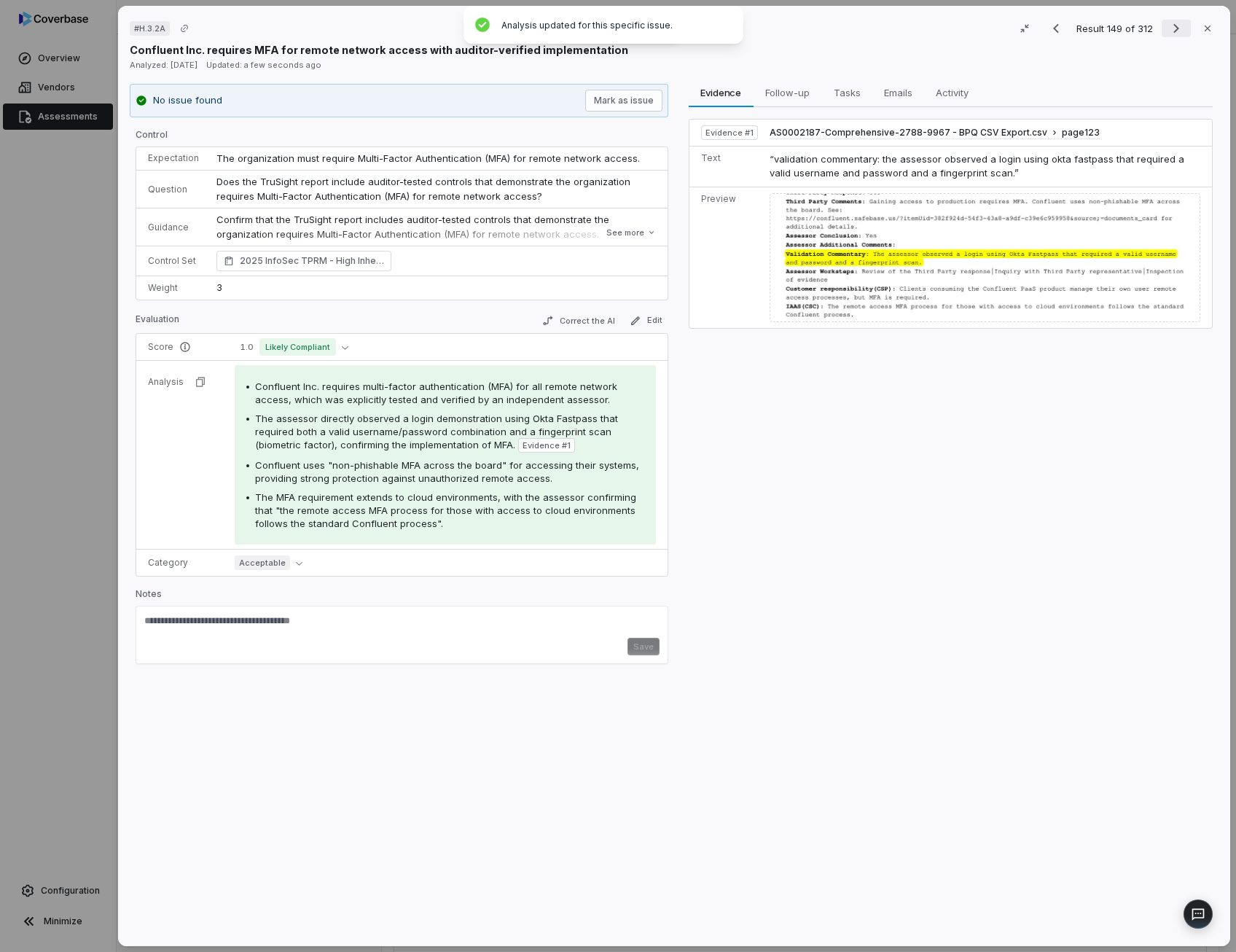
click at [1173, 27] on icon "Next result" at bounding box center [1176, 29] width 6 height 9
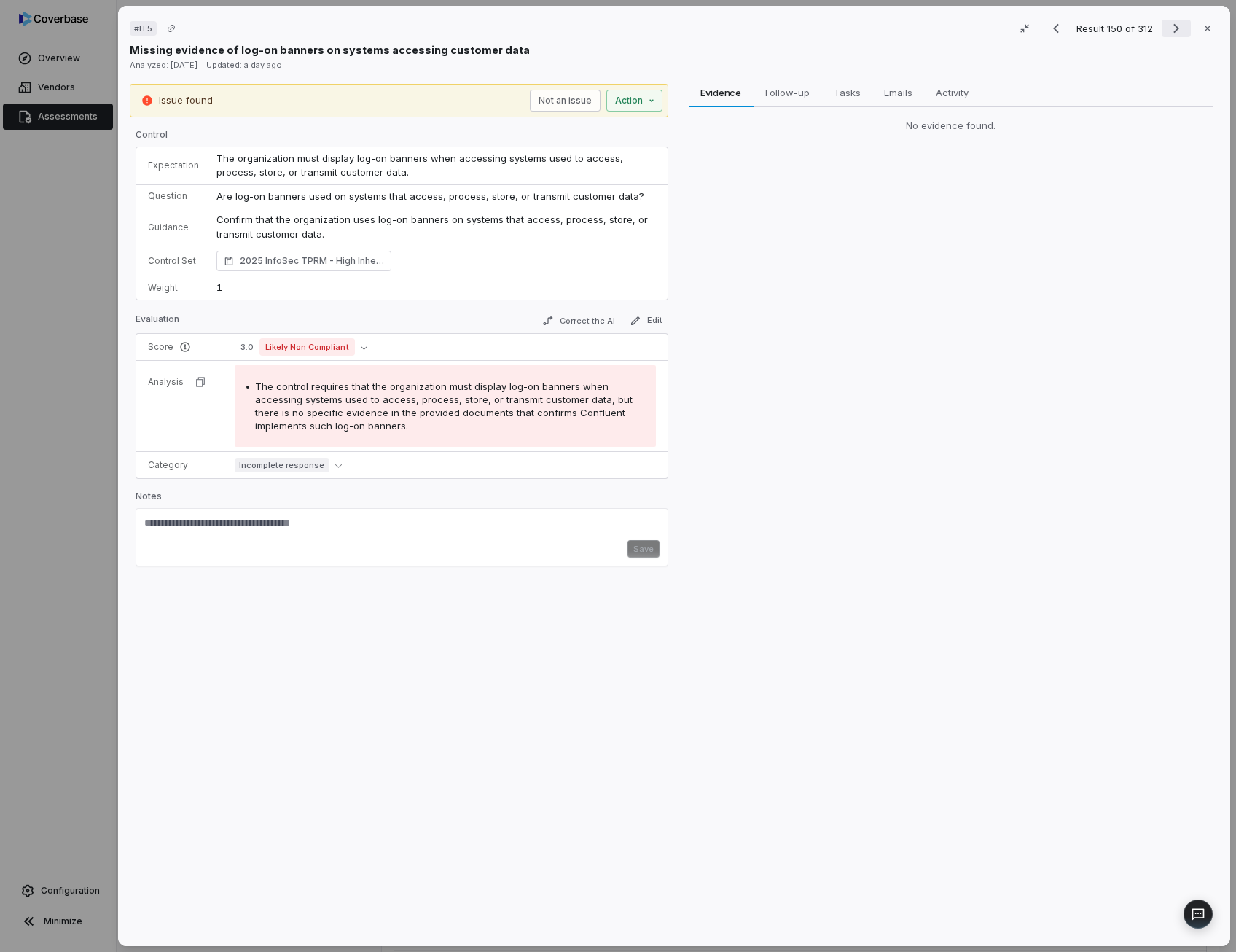
click at [1167, 30] on icon "Next result" at bounding box center [1175, 28] width 18 height 18
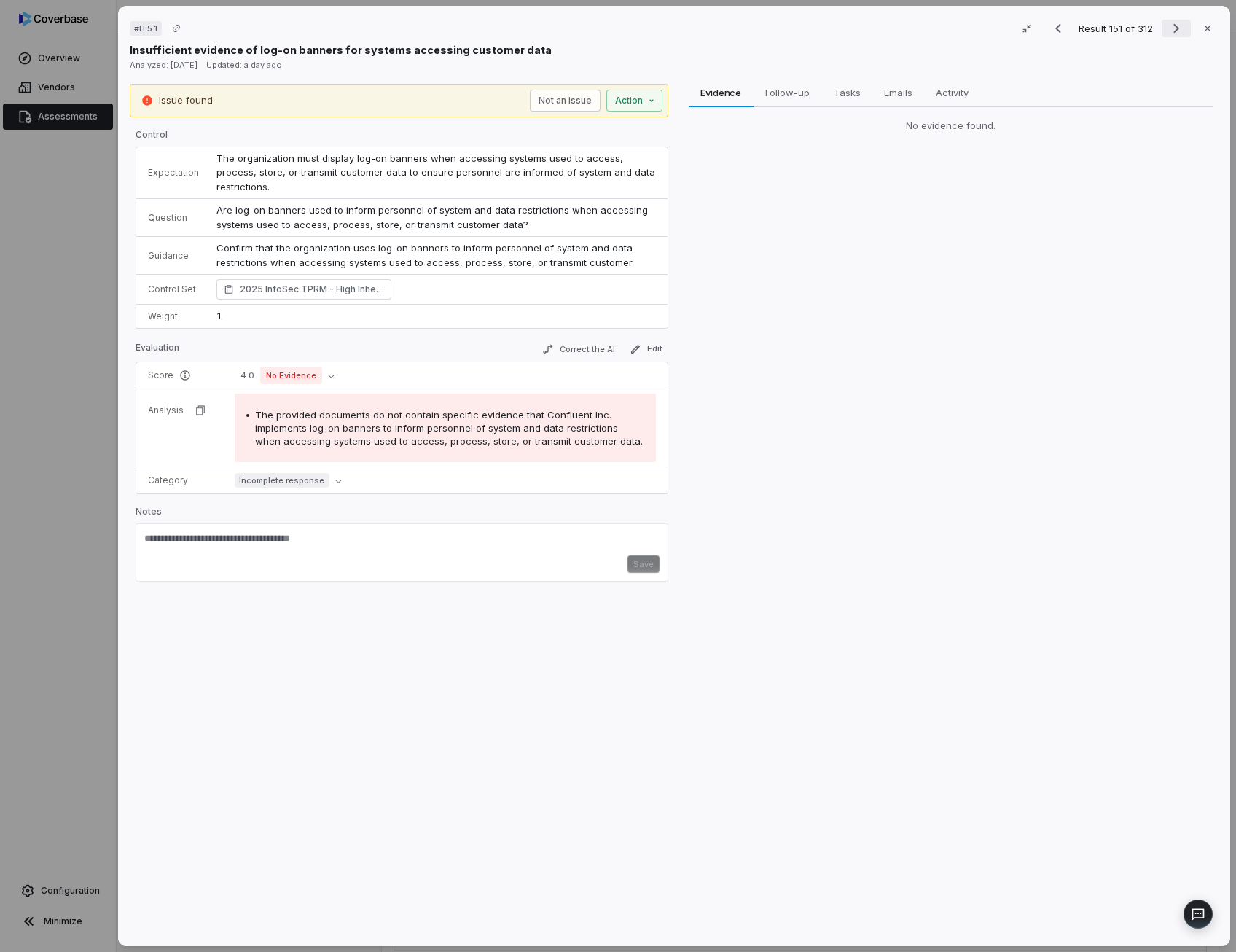
click at [1173, 25] on icon "Next result" at bounding box center [1175, 28] width 18 height 18
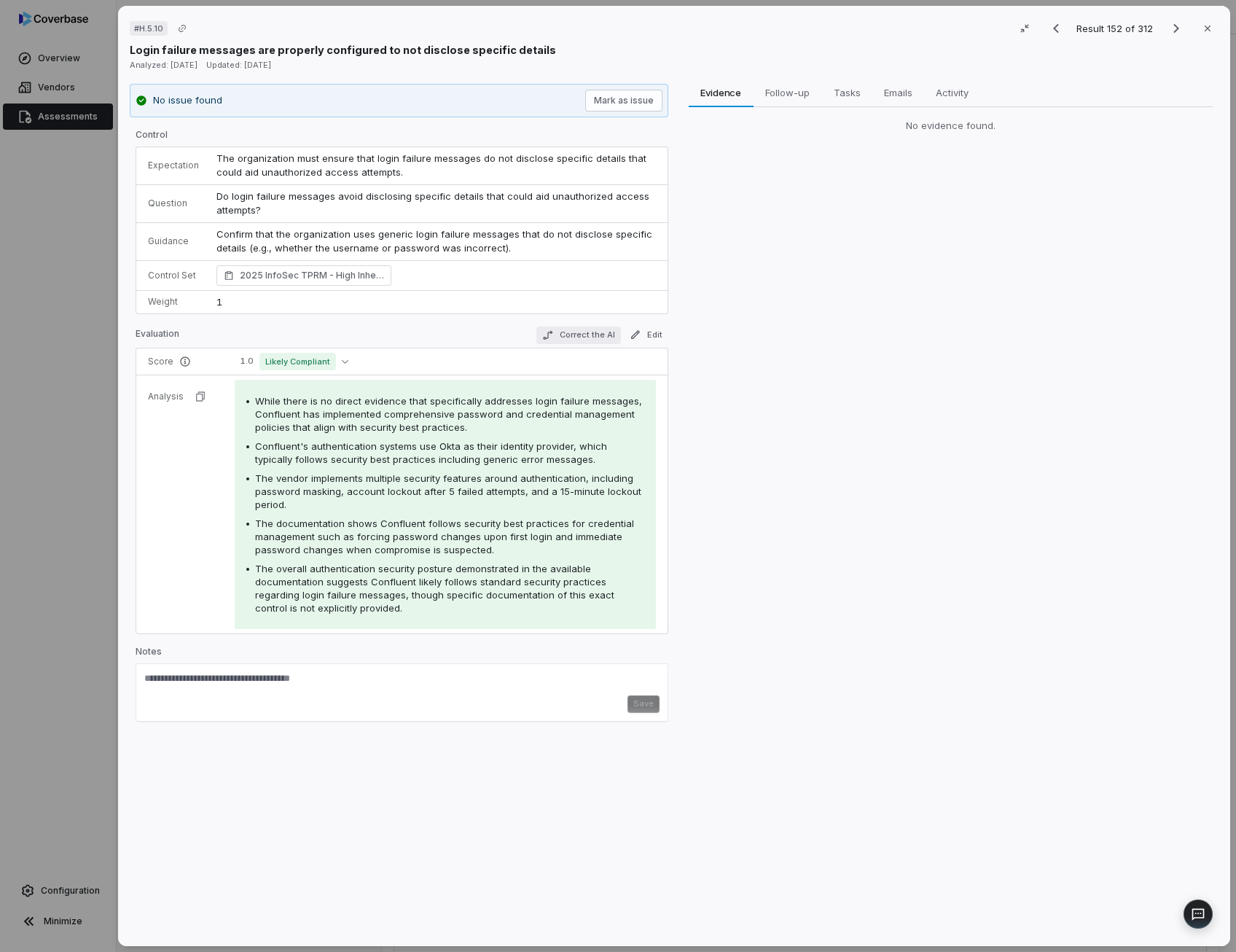
click at [568, 331] on button "Correct the AI" at bounding box center [577, 334] width 84 height 18
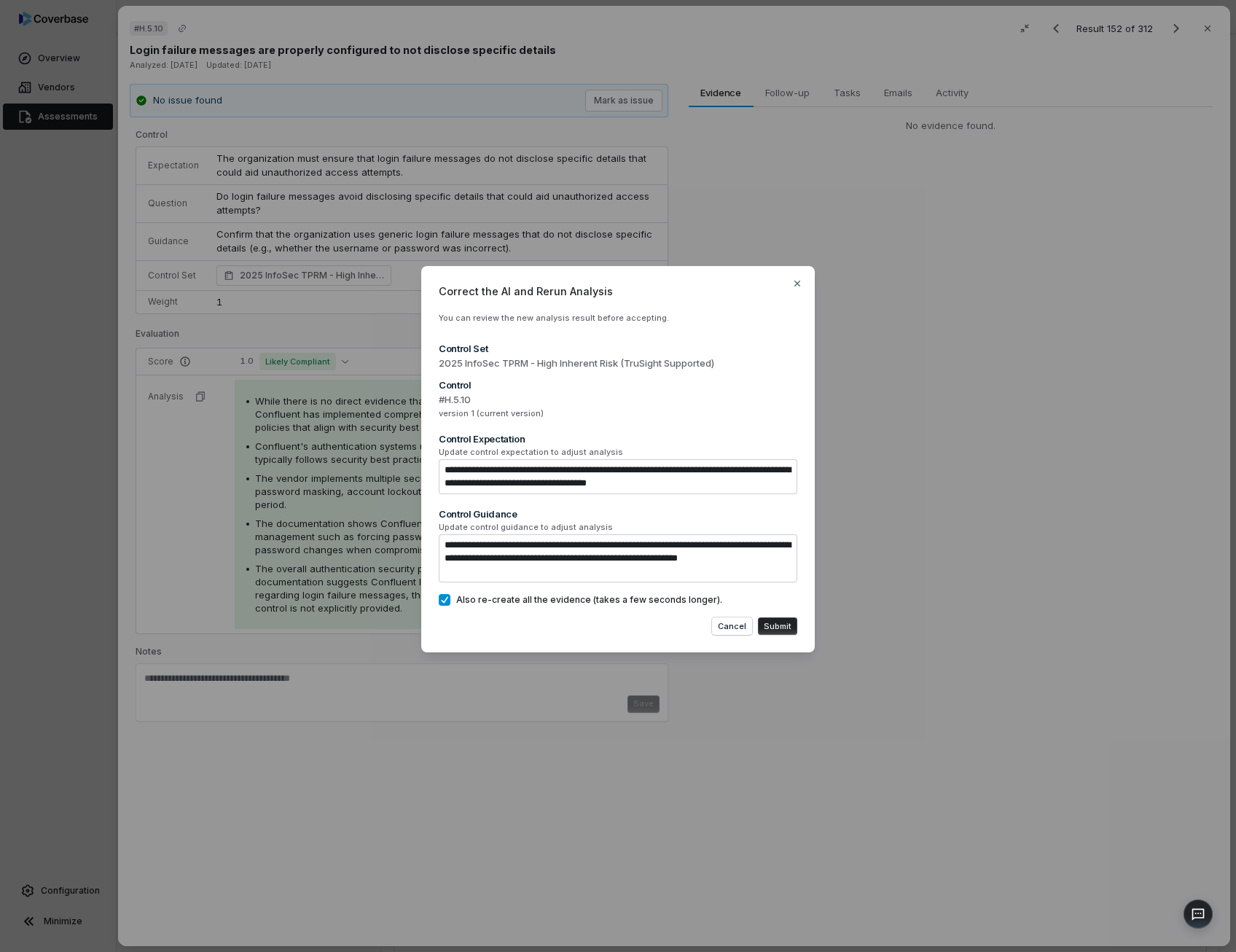
click at [773, 621] on button "Submit" at bounding box center [777, 626] width 39 height 18
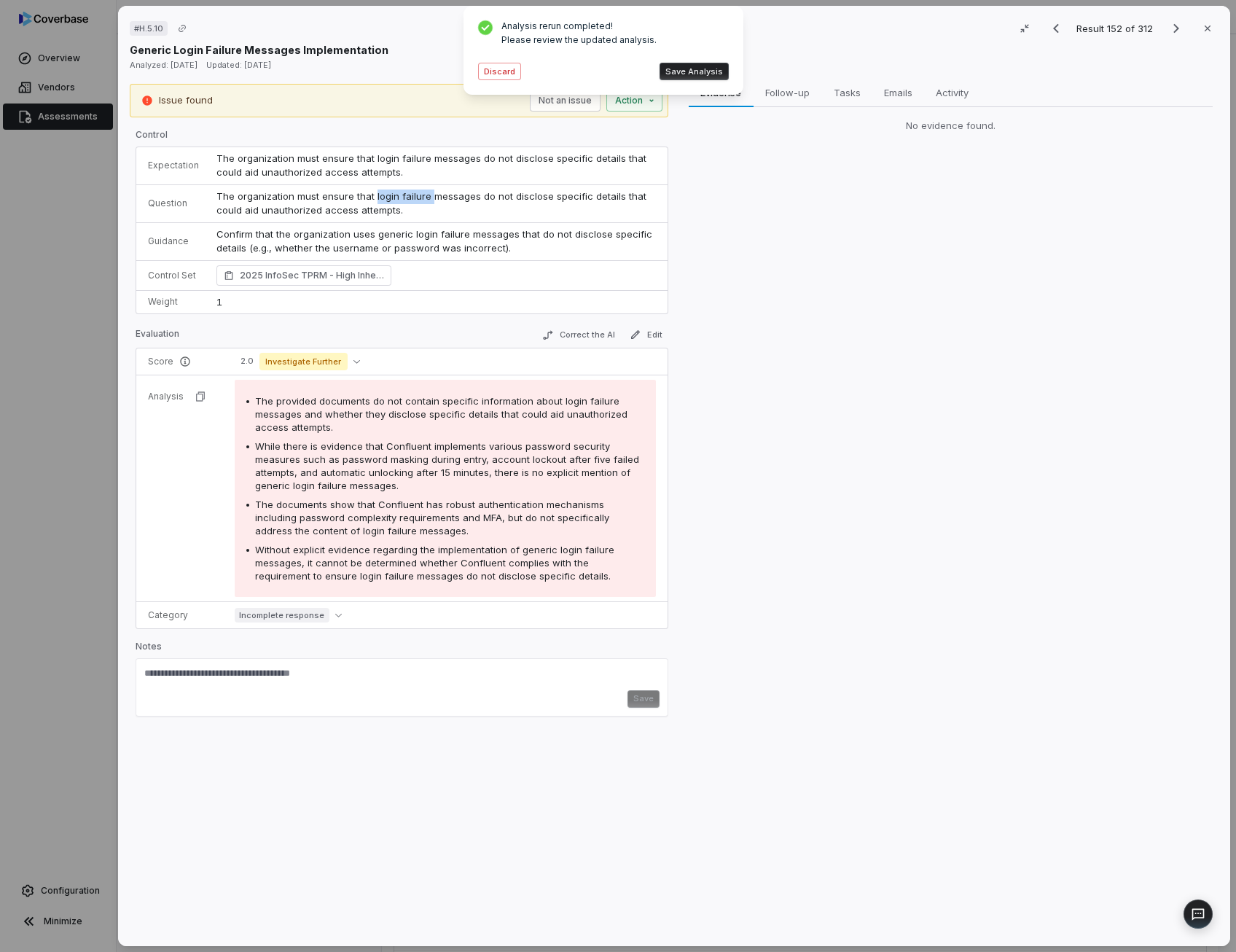
drag, startPoint x: 422, startPoint y: 193, endPoint x: 369, endPoint y: 195, distance: 53.0
click at [369, 195] on span "The organization must ensure that login failure messages do not disclose specif…" at bounding box center [433, 204] width 433 height 26
click at [718, 71] on button "Save Analysis" at bounding box center [694, 71] width 69 height 18
click at [657, 333] on button "Edit" at bounding box center [646, 334] width 45 height 18
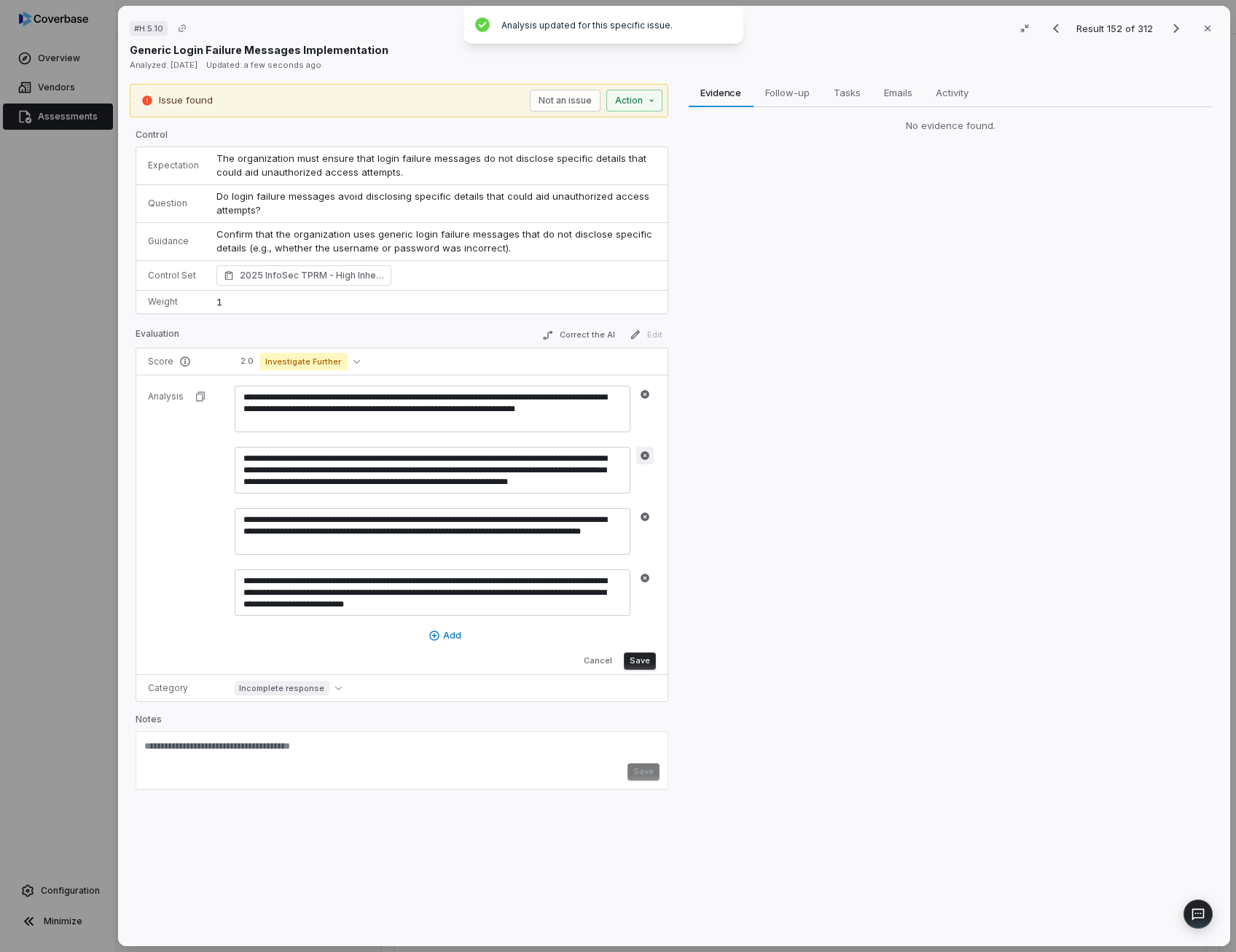
click at [645, 452] on icon "button" at bounding box center [645, 455] width 8 height 8
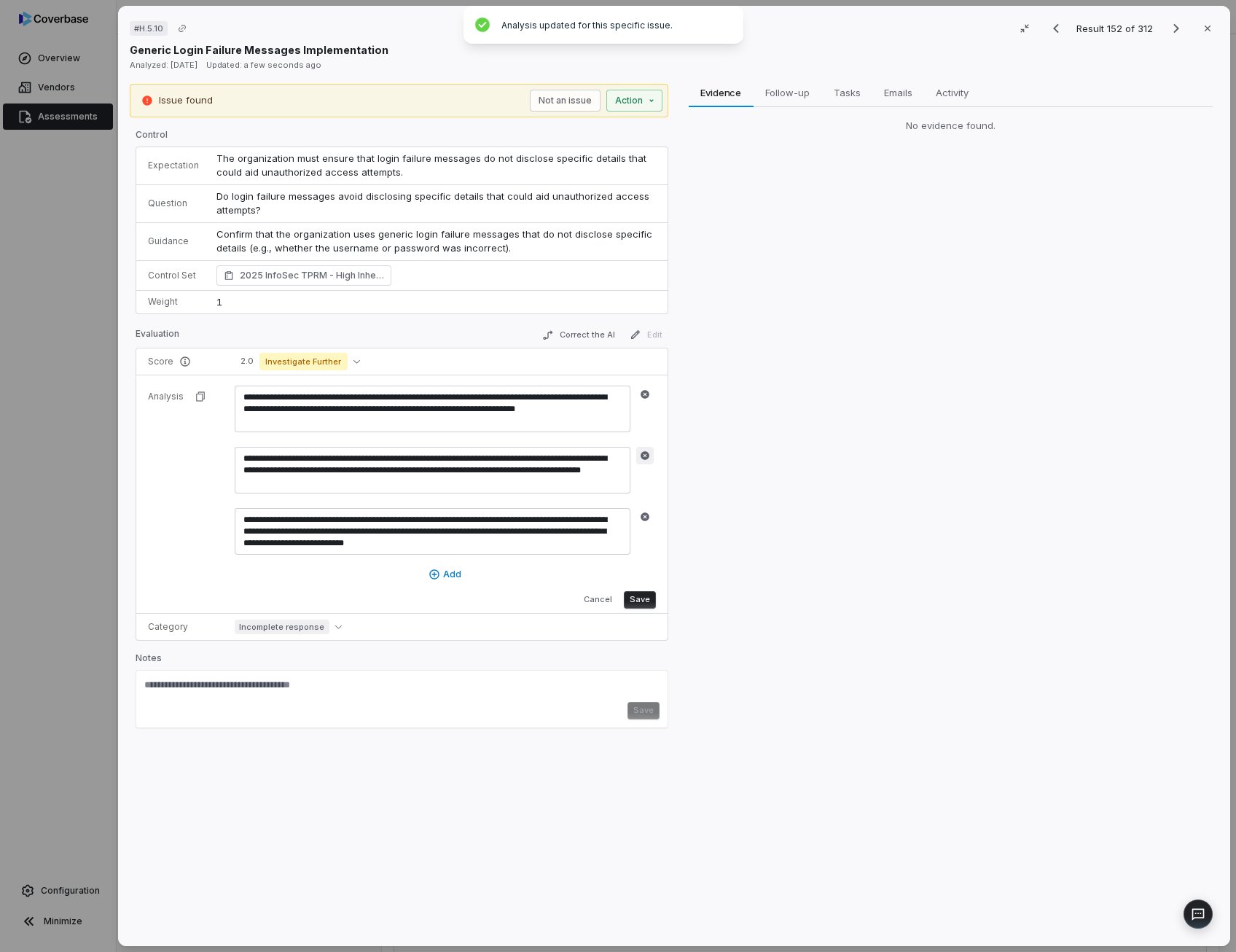
click at [644, 455] on icon "button" at bounding box center [645, 455] width 8 height 8
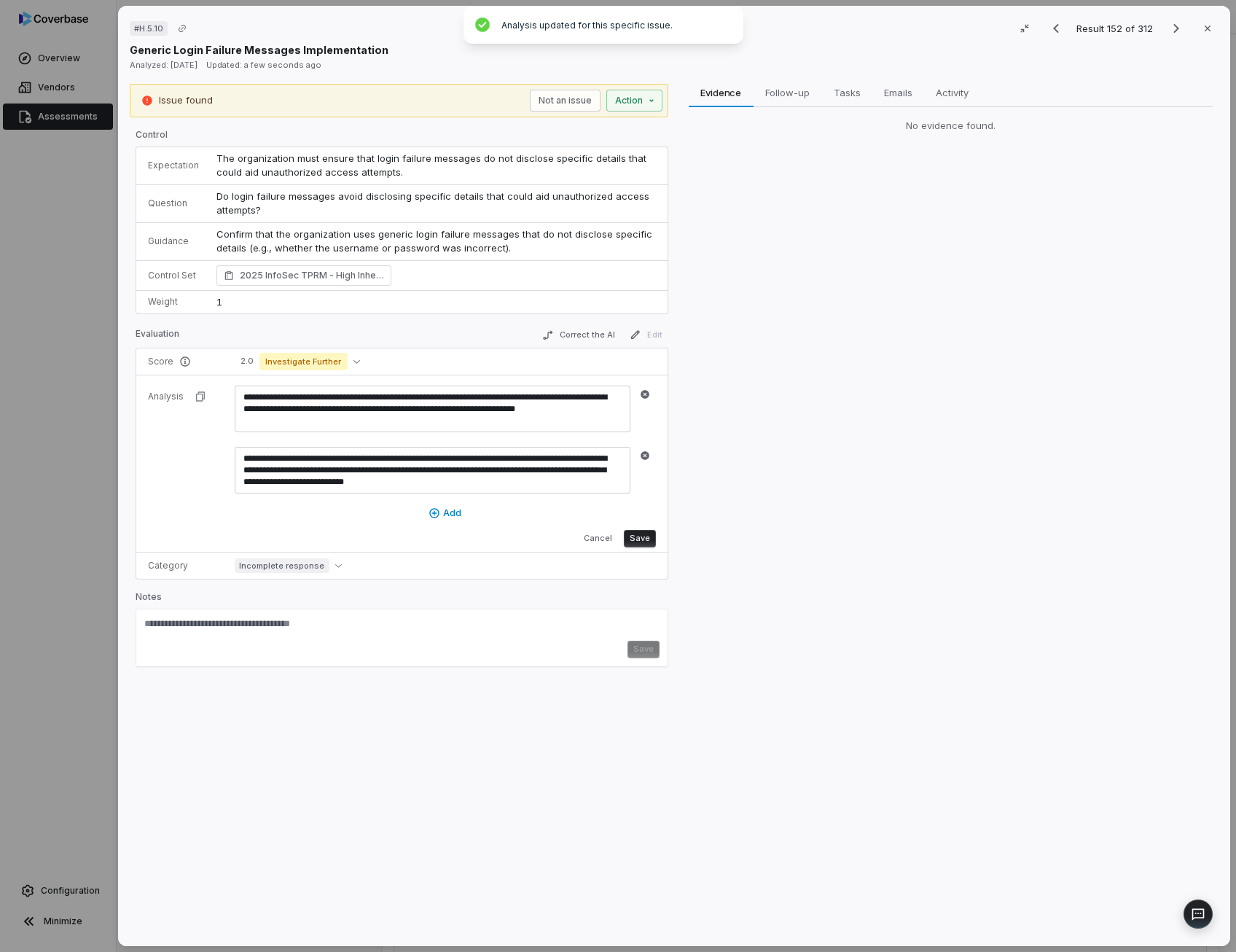
click at [638, 535] on button "Save" at bounding box center [639, 538] width 32 height 18
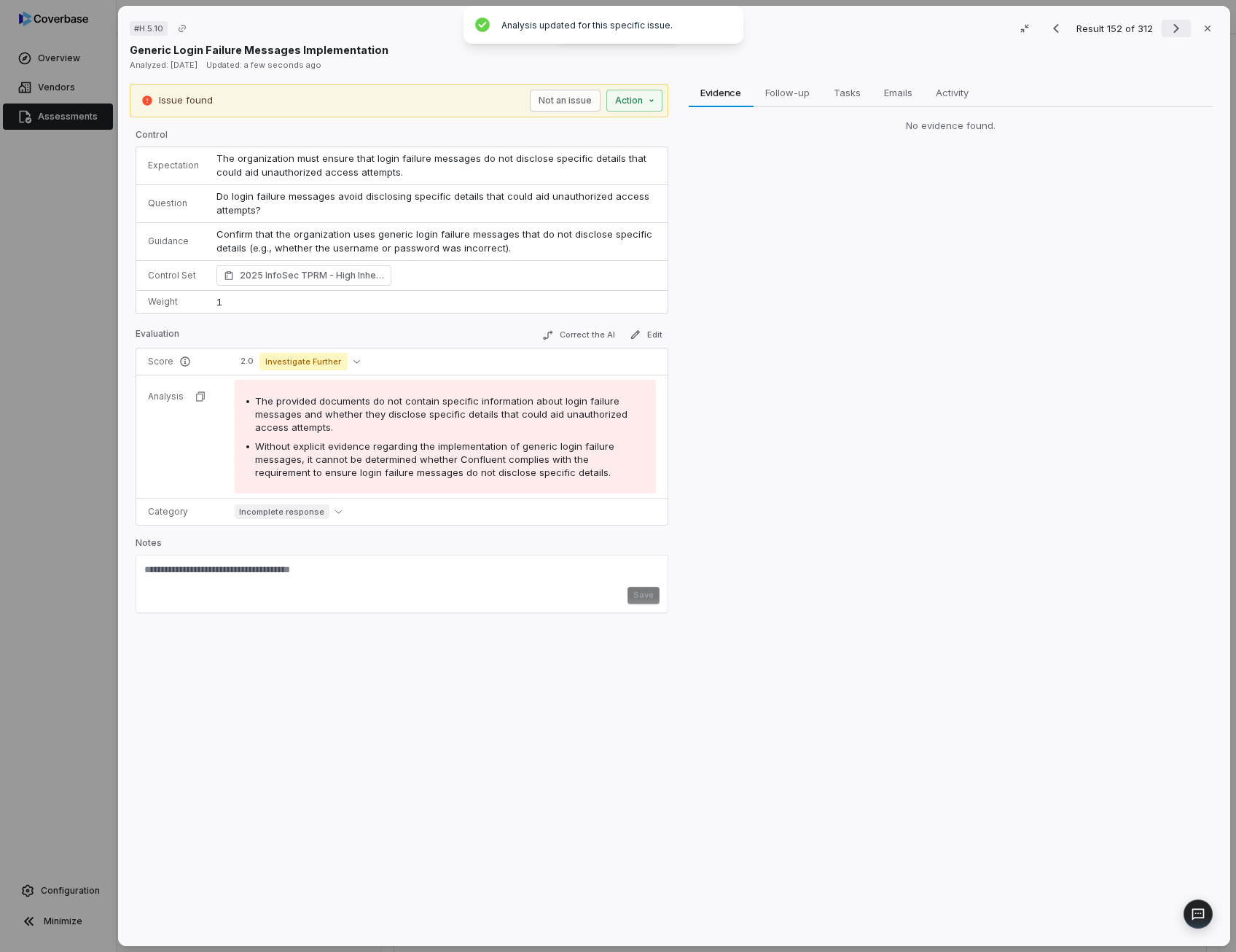
click at [1167, 31] on icon "Next result" at bounding box center [1175, 28] width 18 height 18
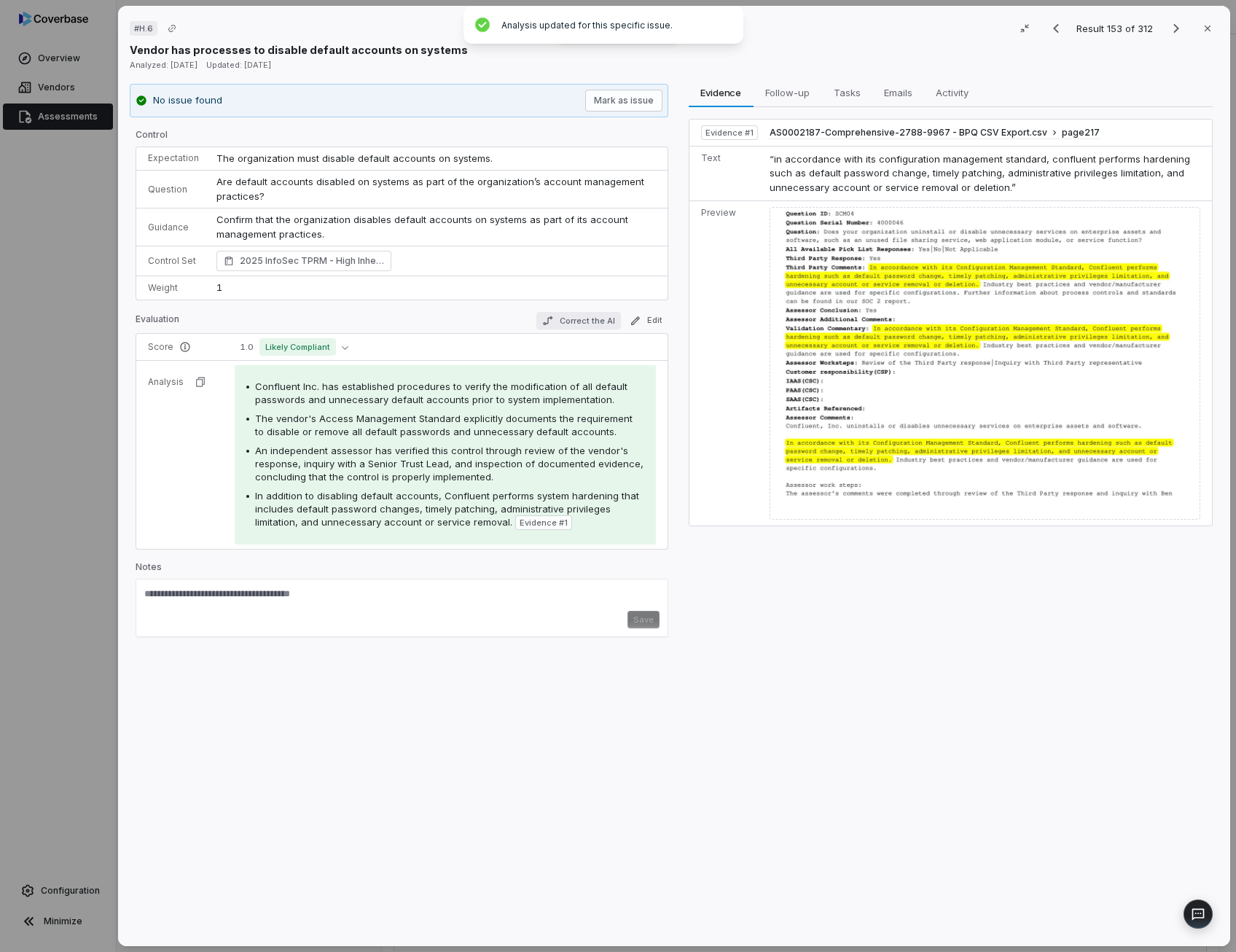
click at [593, 320] on button "Correct the AI" at bounding box center [577, 320] width 84 height 18
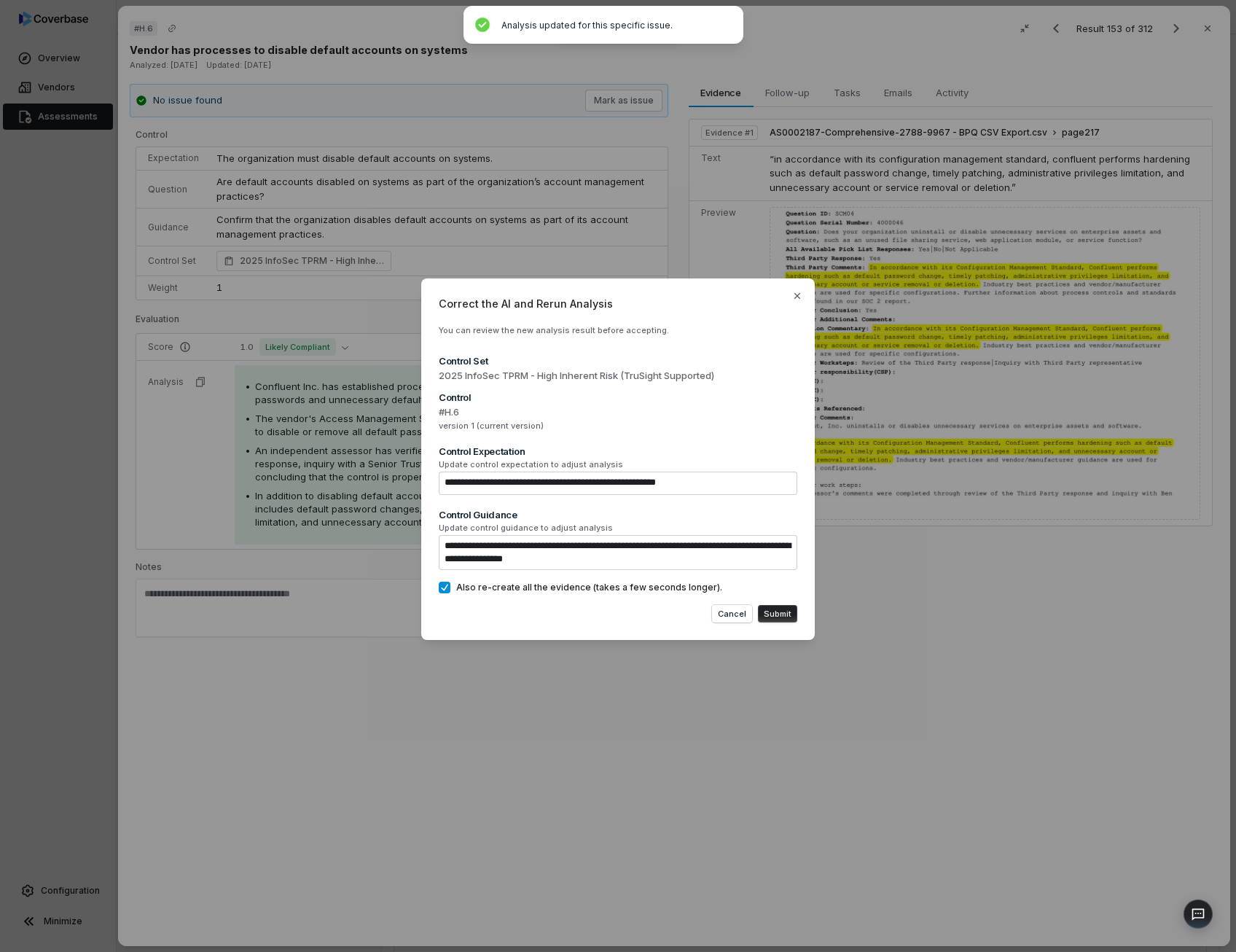
click at [779, 615] on button "Submit" at bounding box center [777, 613] width 39 height 18
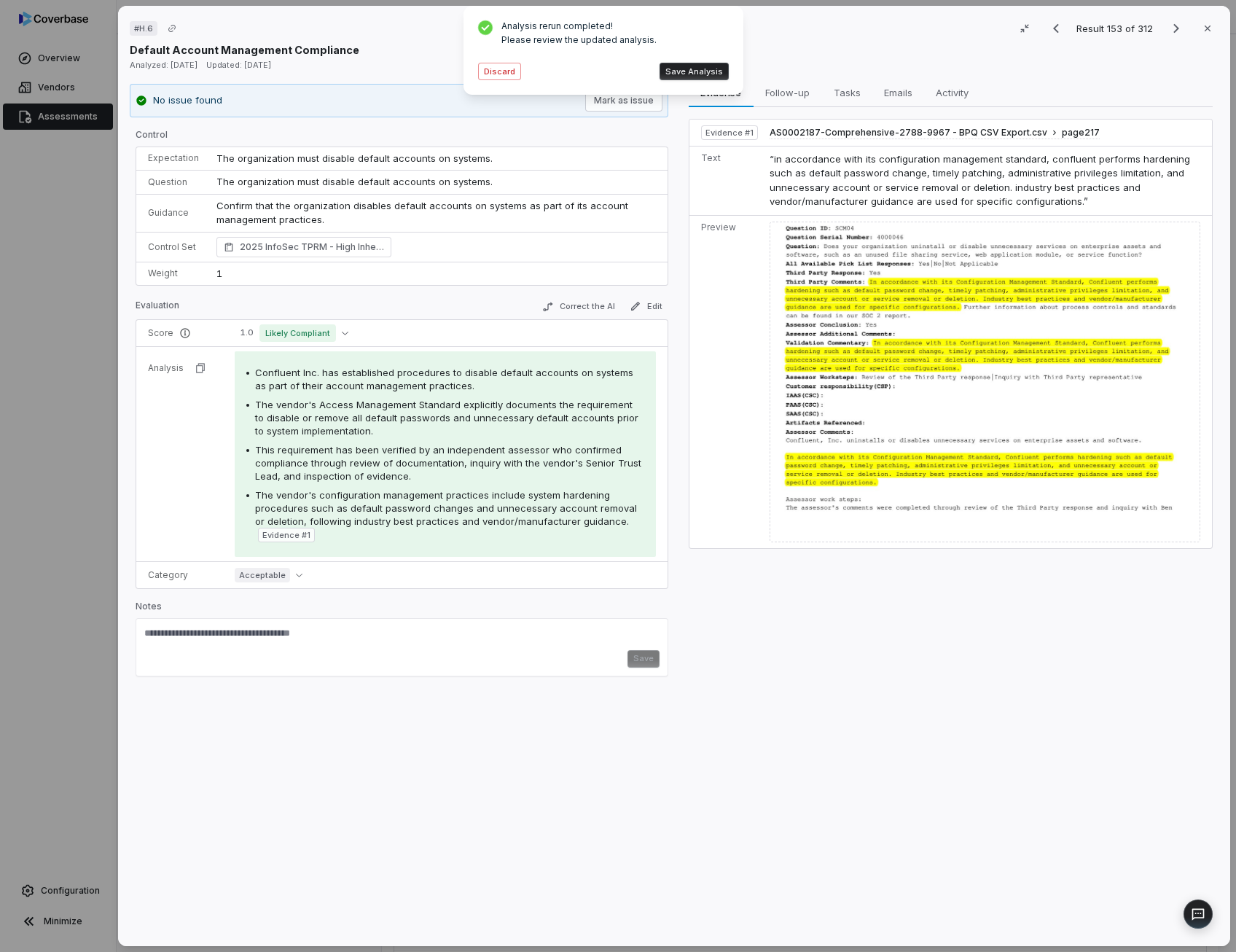
click at [703, 68] on button "Save Analysis" at bounding box center [694, 71] width 69 height 18
click at [1173, 28] on icon "Next result" at bounding box center [1176, 29] width 6 height 9
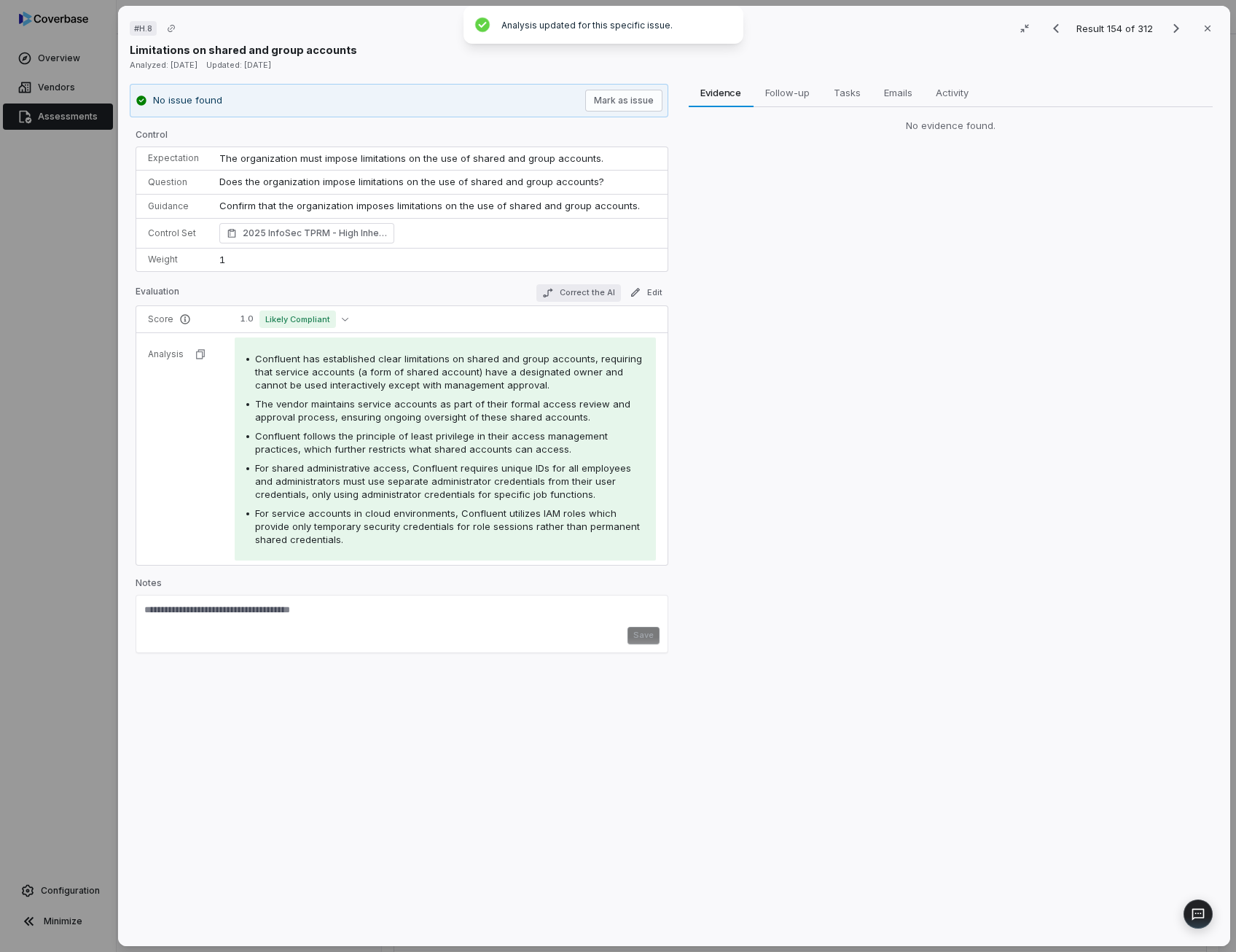
click at [579, 294] on button "Correct the AI" at bounding box center [577, 292] width 84 height 18
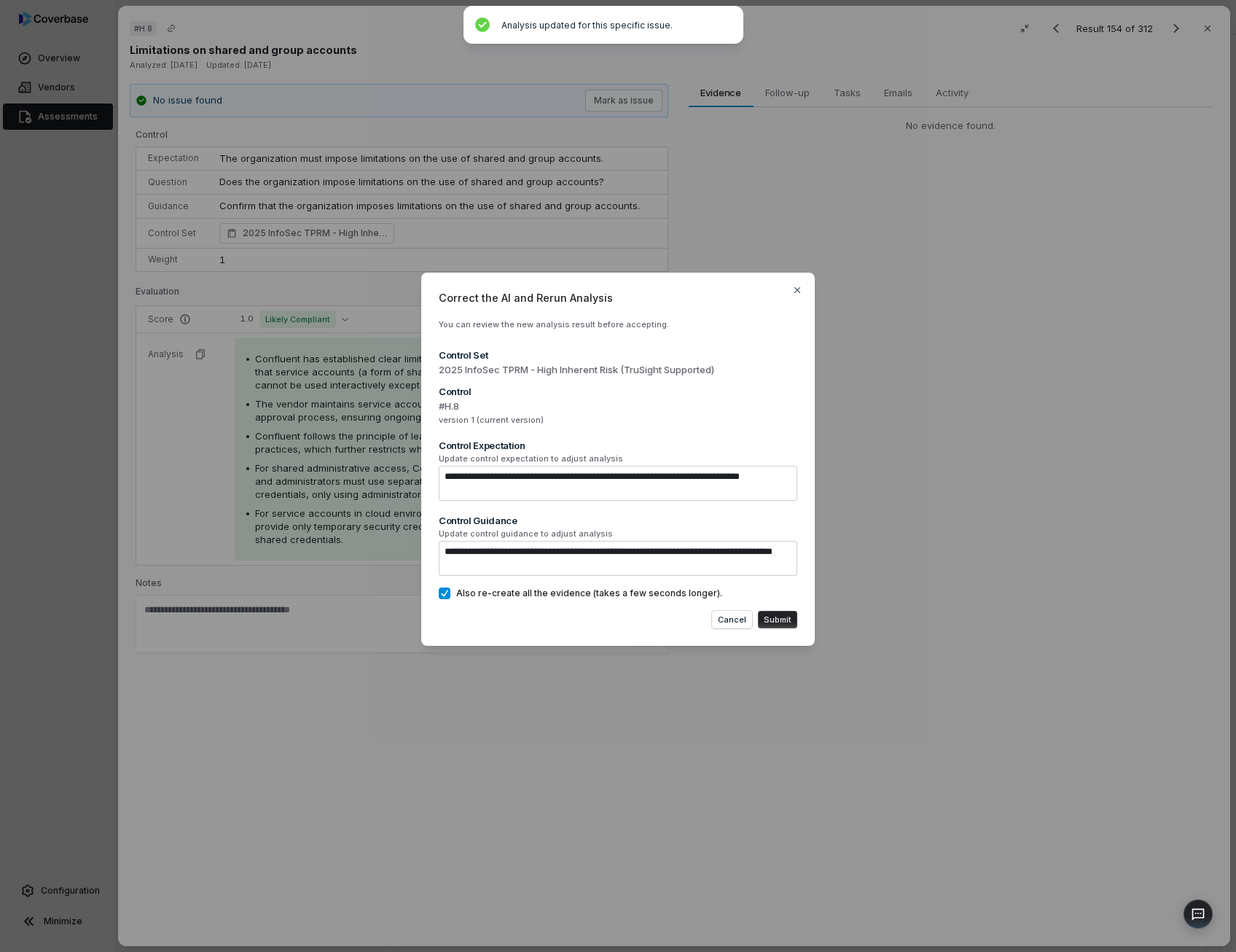
click at [778, 619] on button "Submit" at bounding box center [777, 619] width 39 height 18
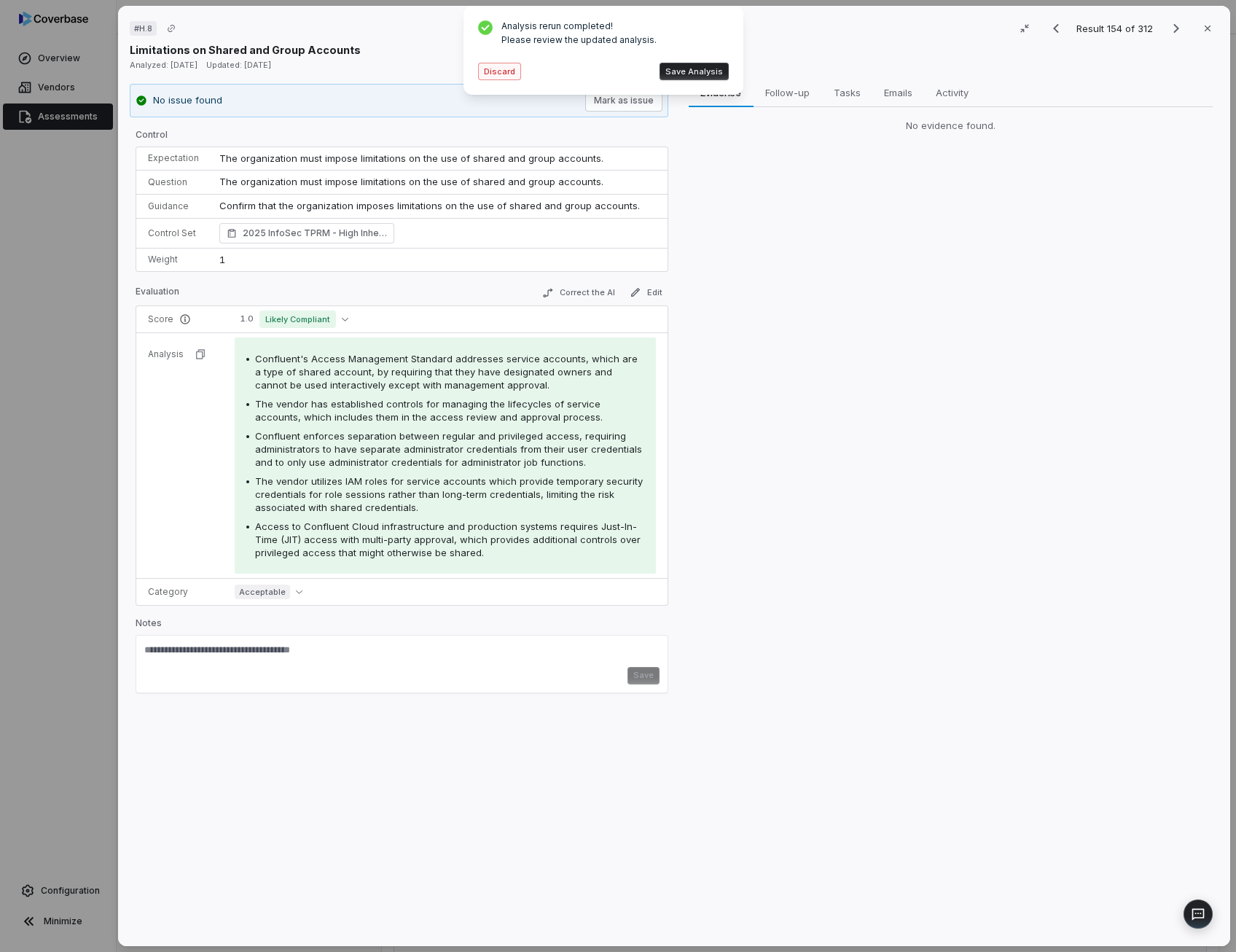
click at [492, 72] on button "Discard" at bounding box center [500, 71] width 43 height 18
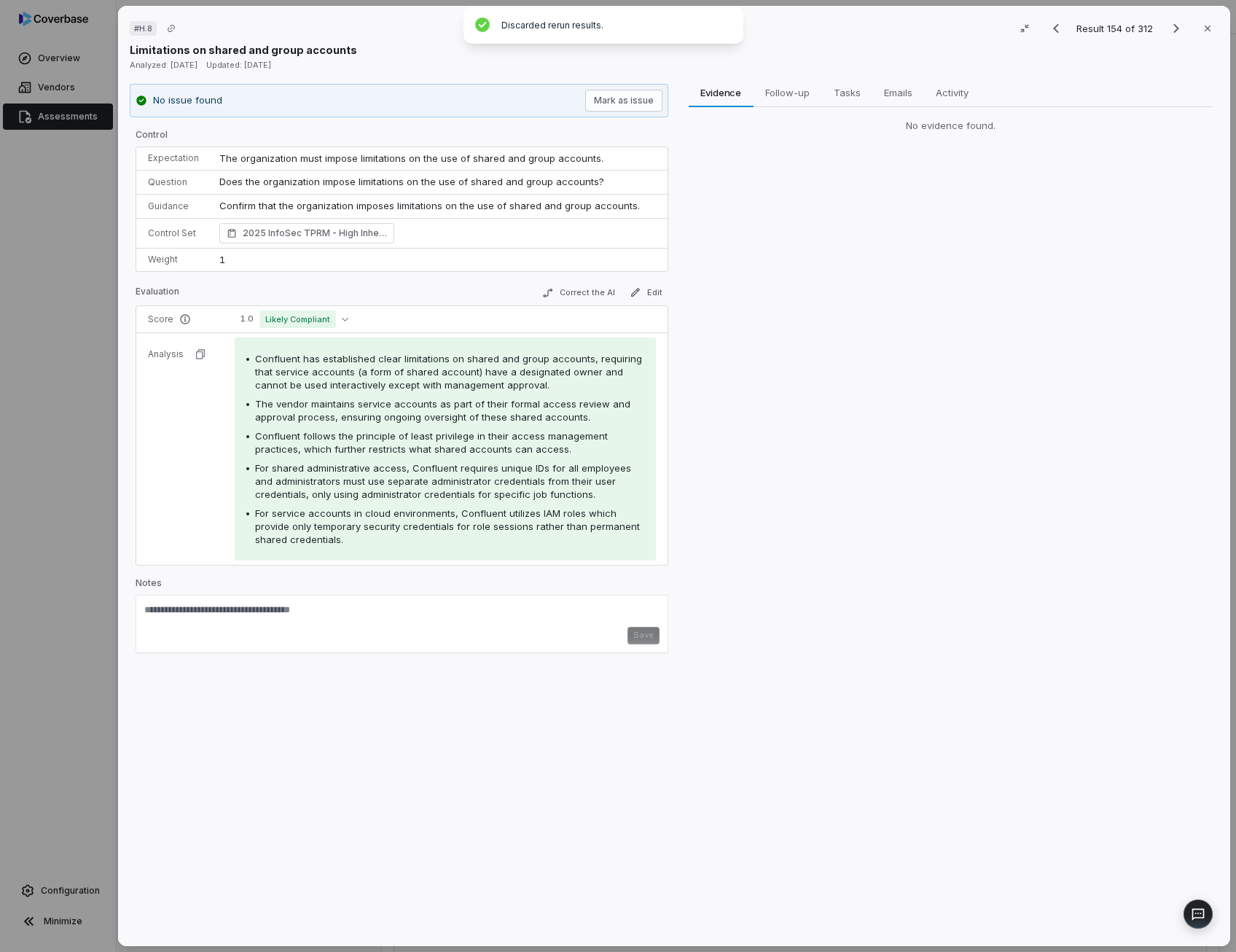
click at [496, 369] on span "Confluent has established clear limitations on shared and group accounts, requi…" at bounding box center [448, 371] width 387 height 38
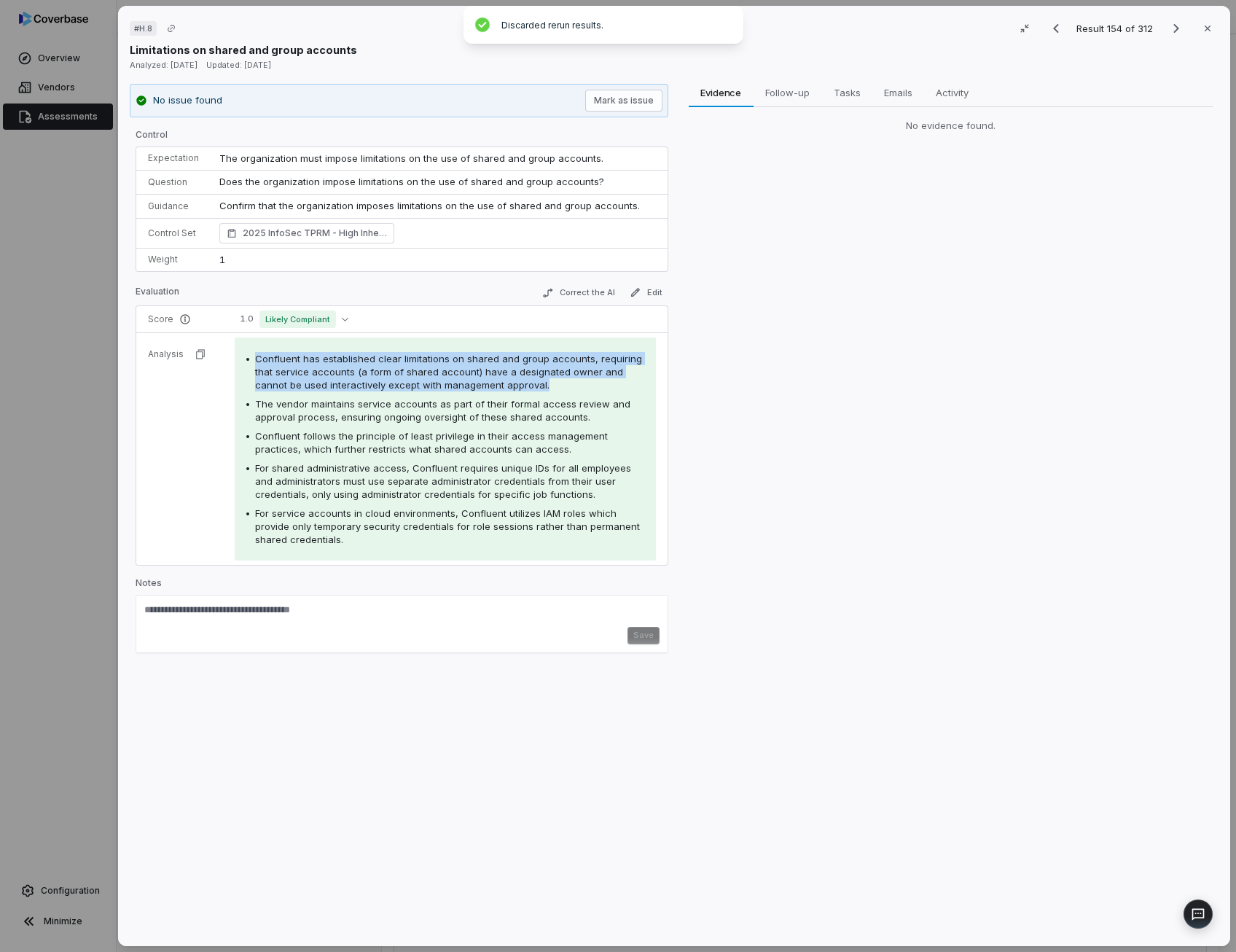
click at [496, 369] on span "Confluent has established clear limitations on shared and group accounts, requi…" at bounding box center [448, 371] width 387 height 38
click at [596, 290] on button "Correct the AI" at bounding box center [577, 292] width 84 height 18
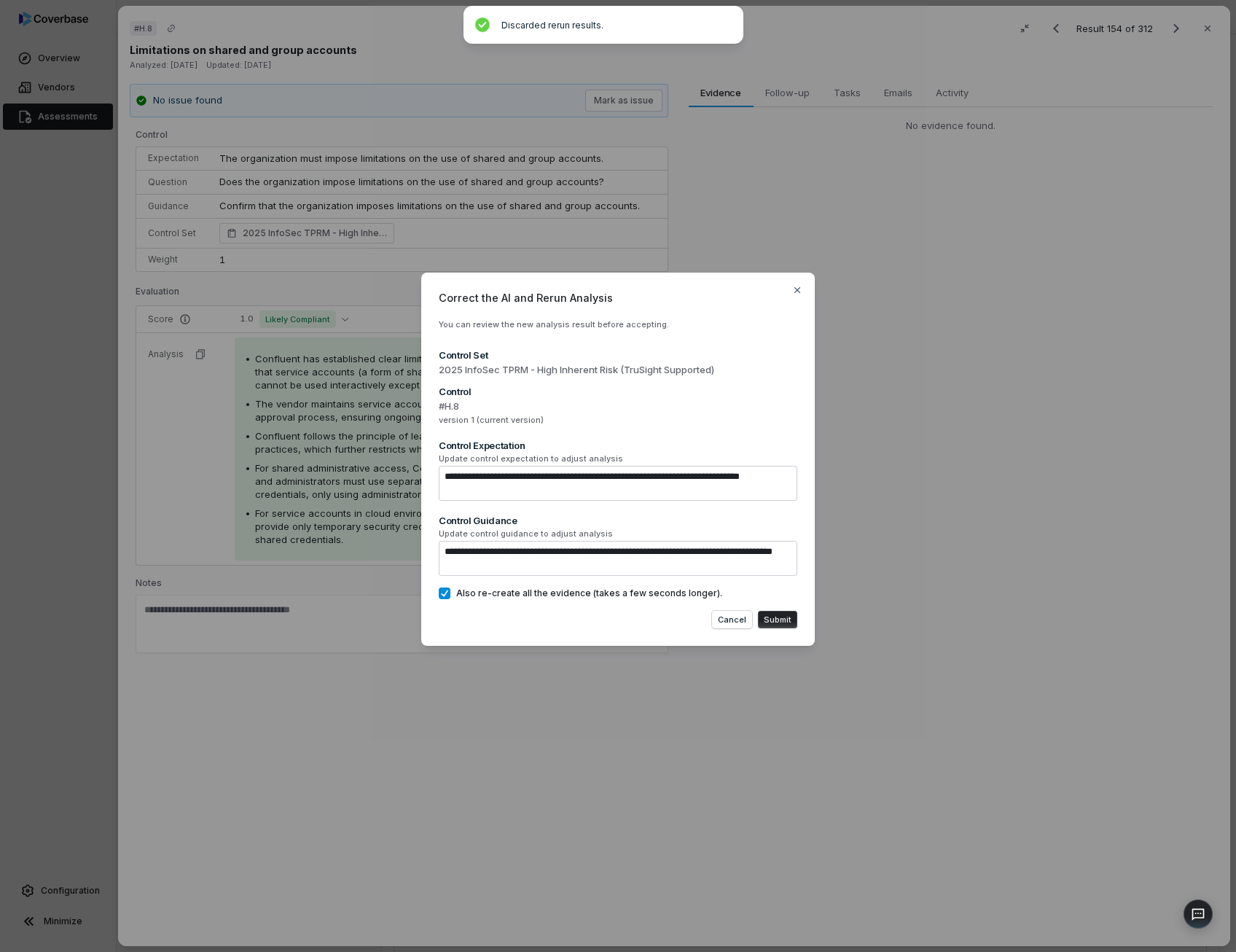
click at [776, 611] on button "Submit" at bounding box center [777, 619] width 39 height 18
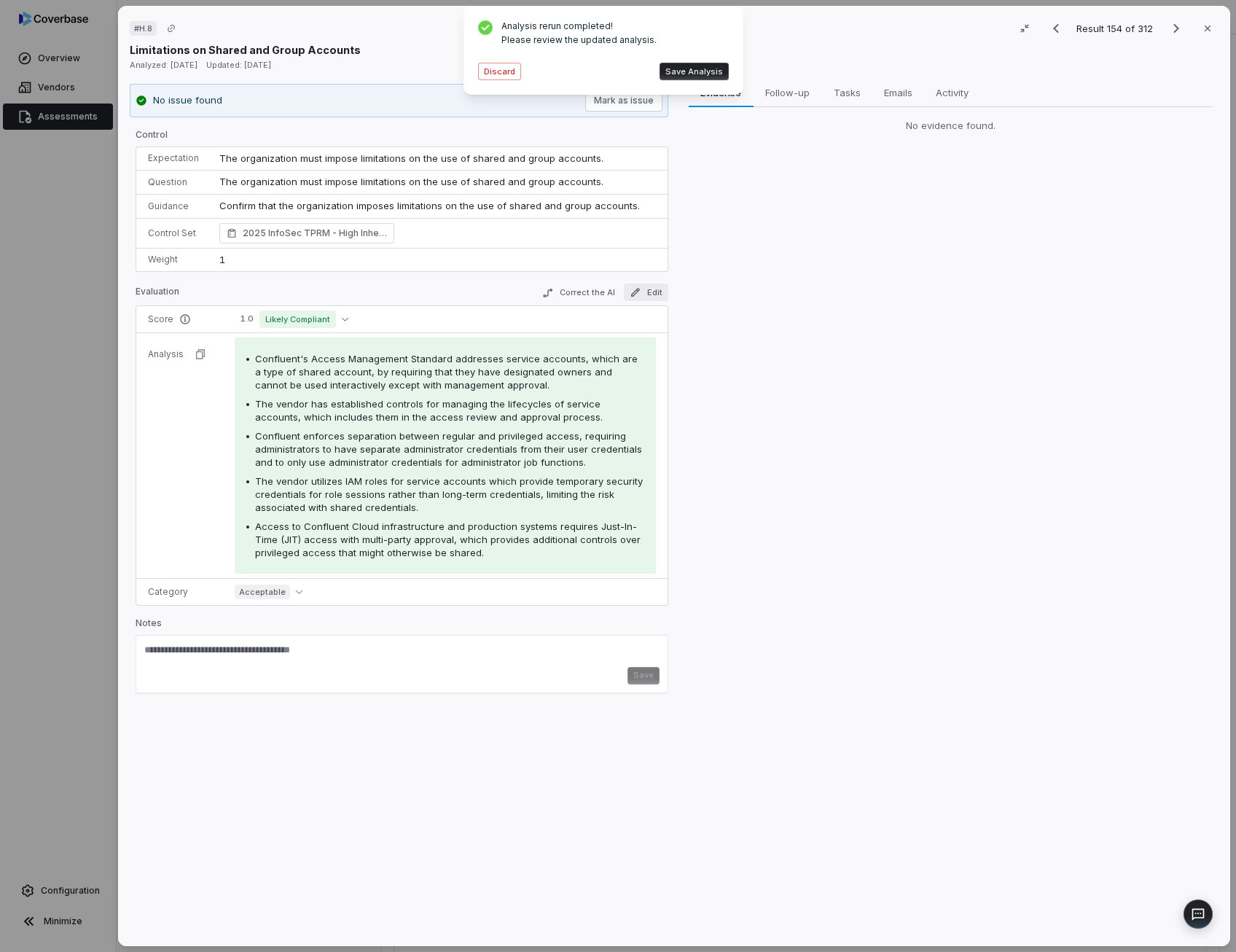
click at [646, 288] on button "Edit" at bounding box center [646, 291] width 45 height 18
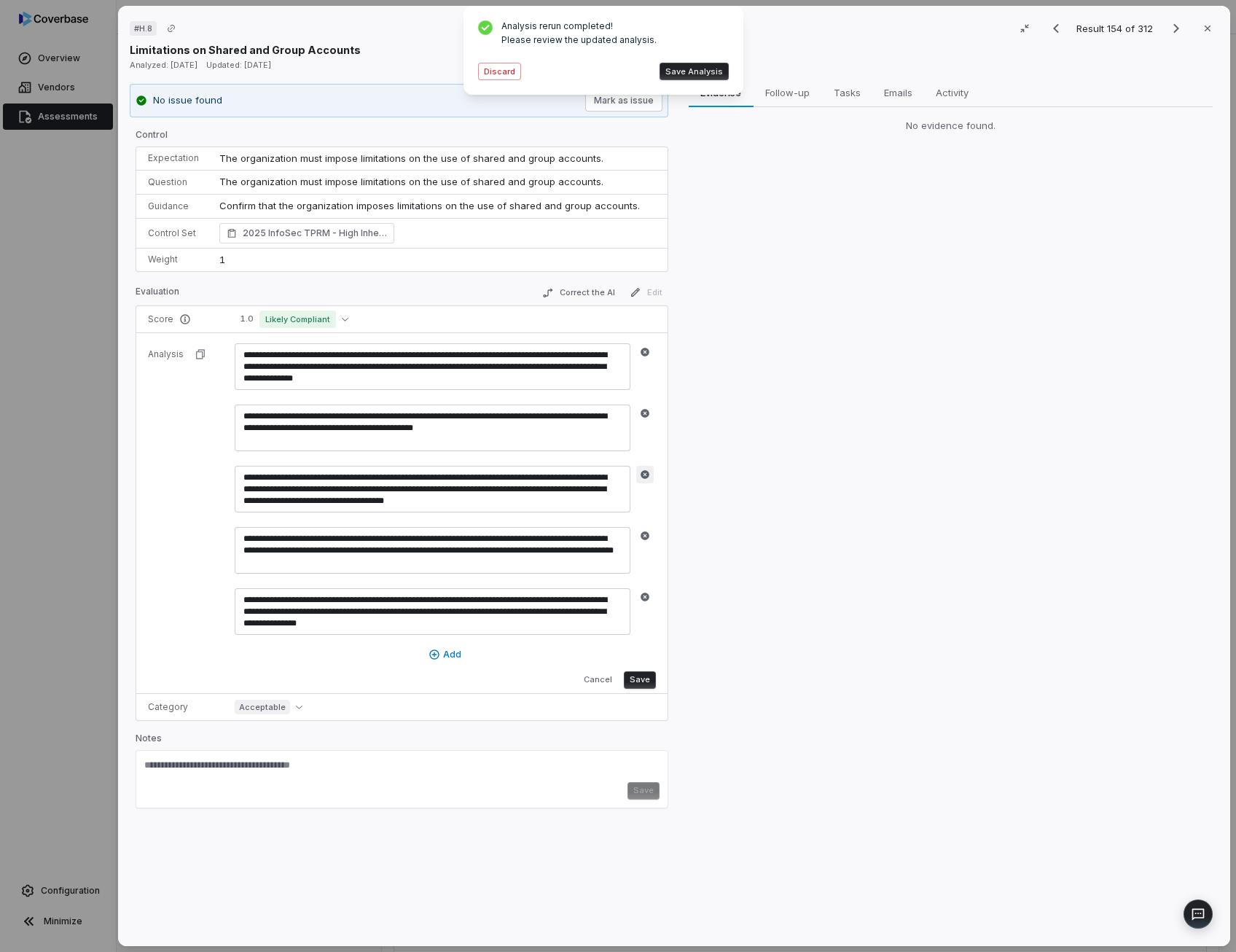
click at [647, 473] on button "button" at bounding box center [645, 474] width 18 height 18
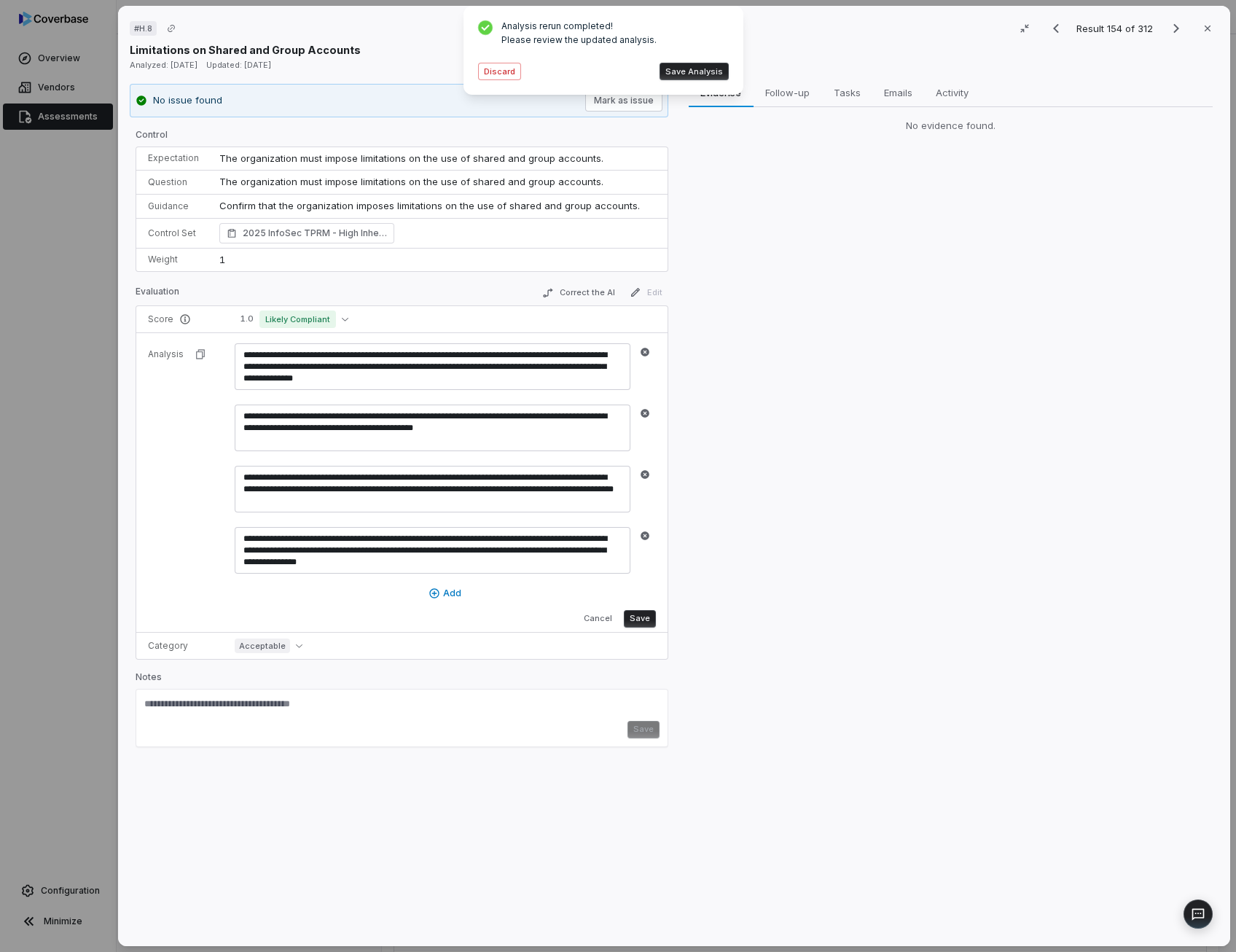
click at [647, 473] on button "button" at bounding box center [645, 474] width 18 height 18
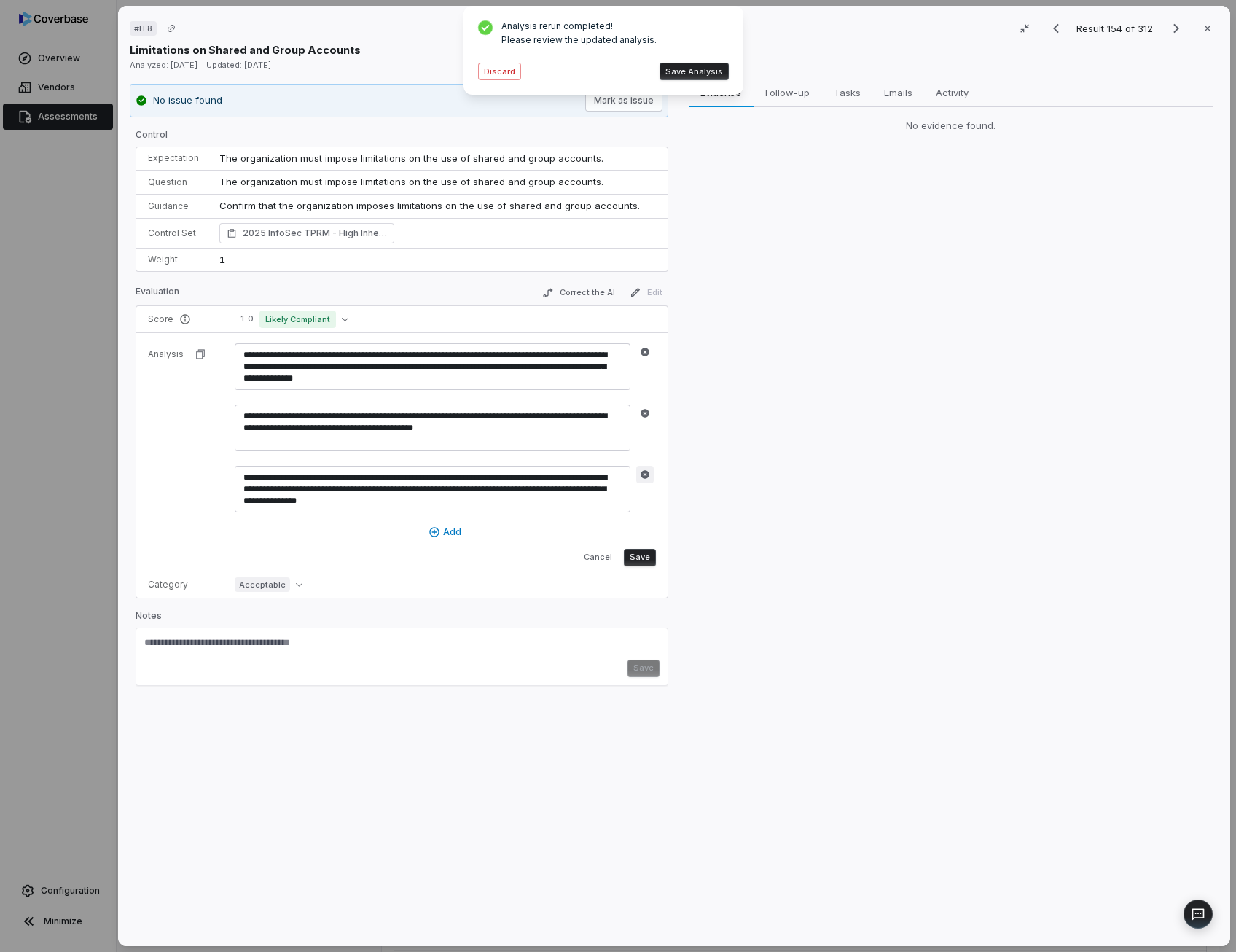
click at [636, 473] on button "button" at bounding box center [645, 474] width 18 height 18
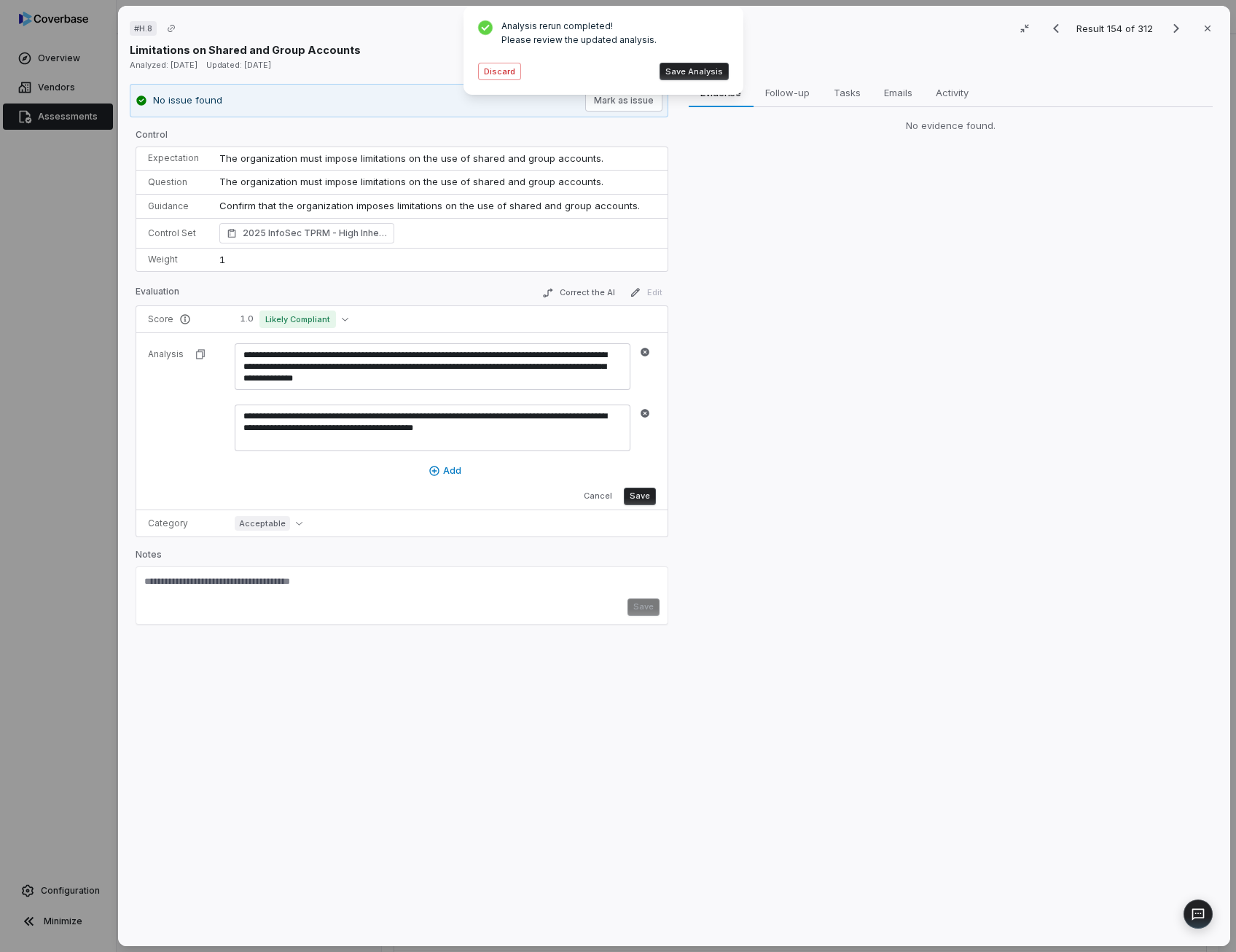
click at [637, 495] on button "Save" at bounding box center [639, 496] width 32 height 18
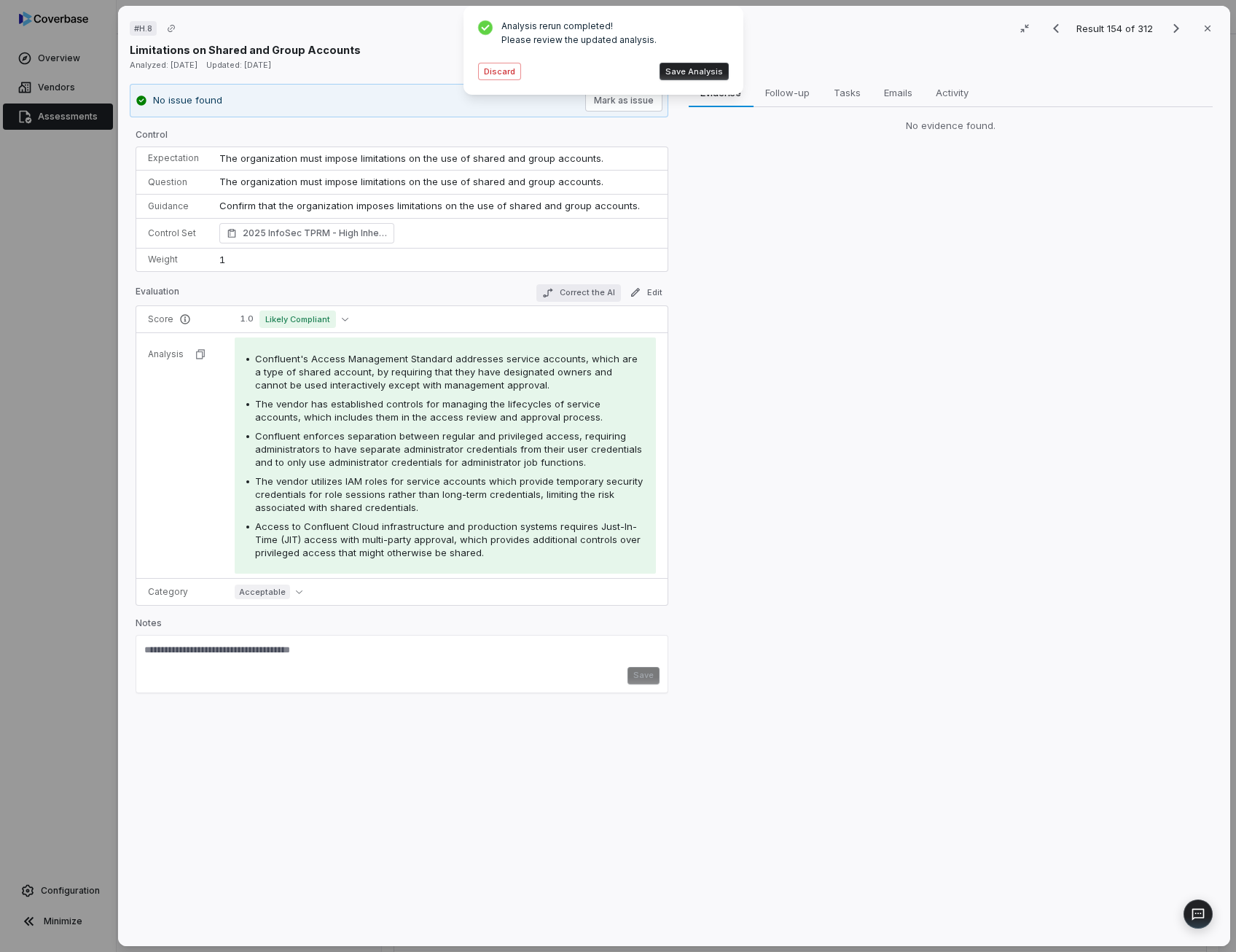
click at [584, 292] on button "Correct the AI" at bounding box center [577, 292] width 84 height 18
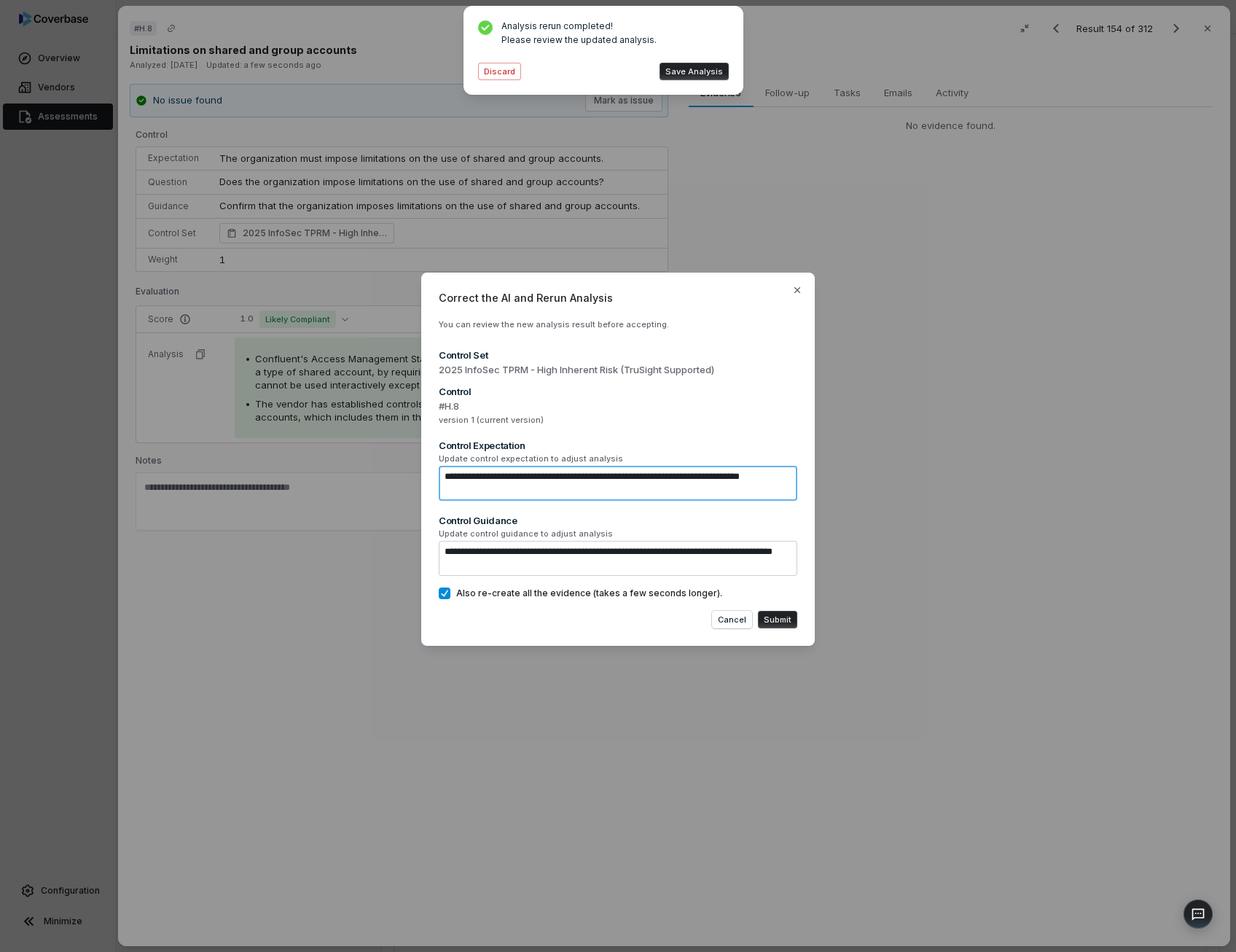
click at [693, 71] on button "Save Analysis" at bounding box center [694, 71] width 69 height 18
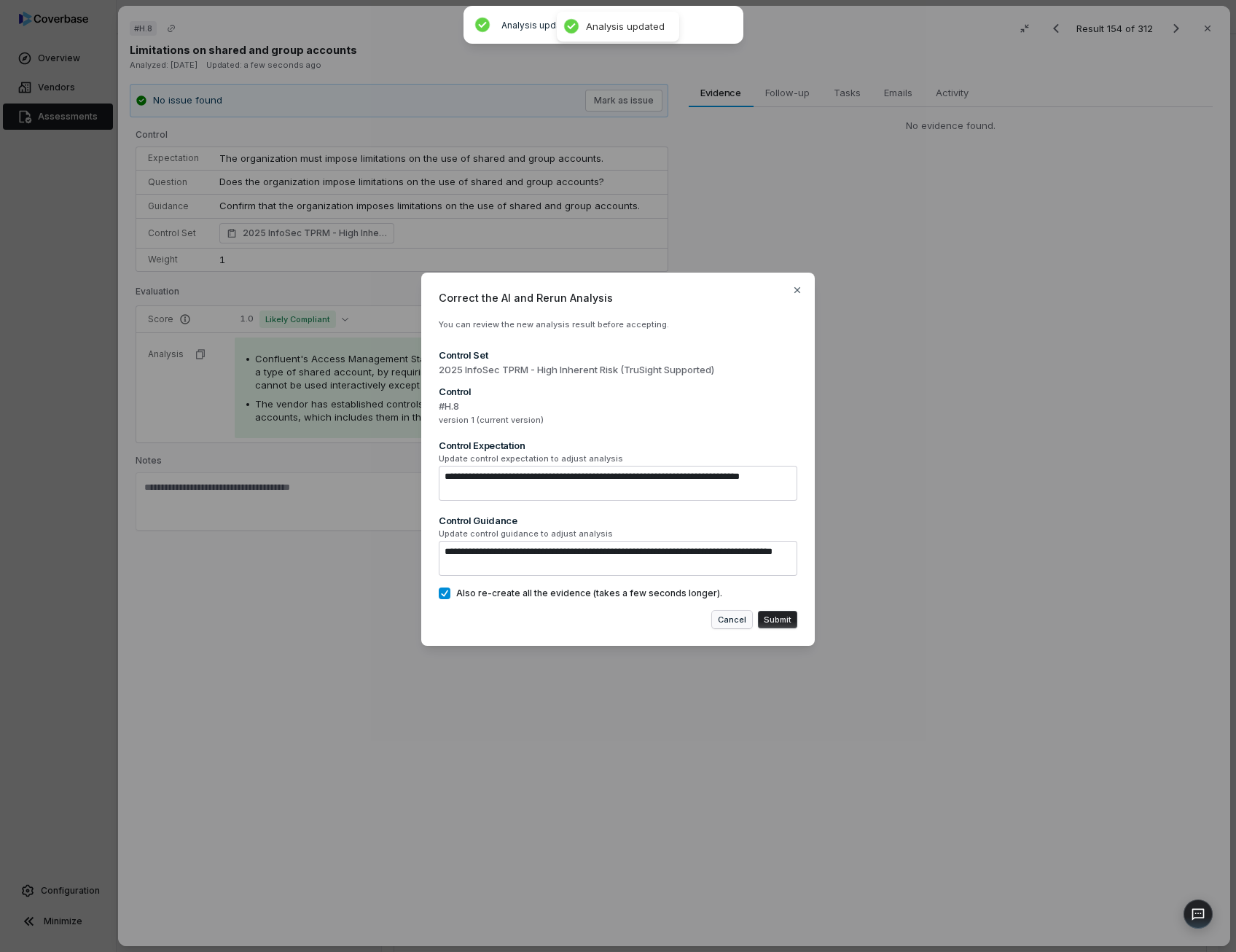
click at [738, 621] on button "Cancel" at bounding box center [732, 619] width 40 height 18
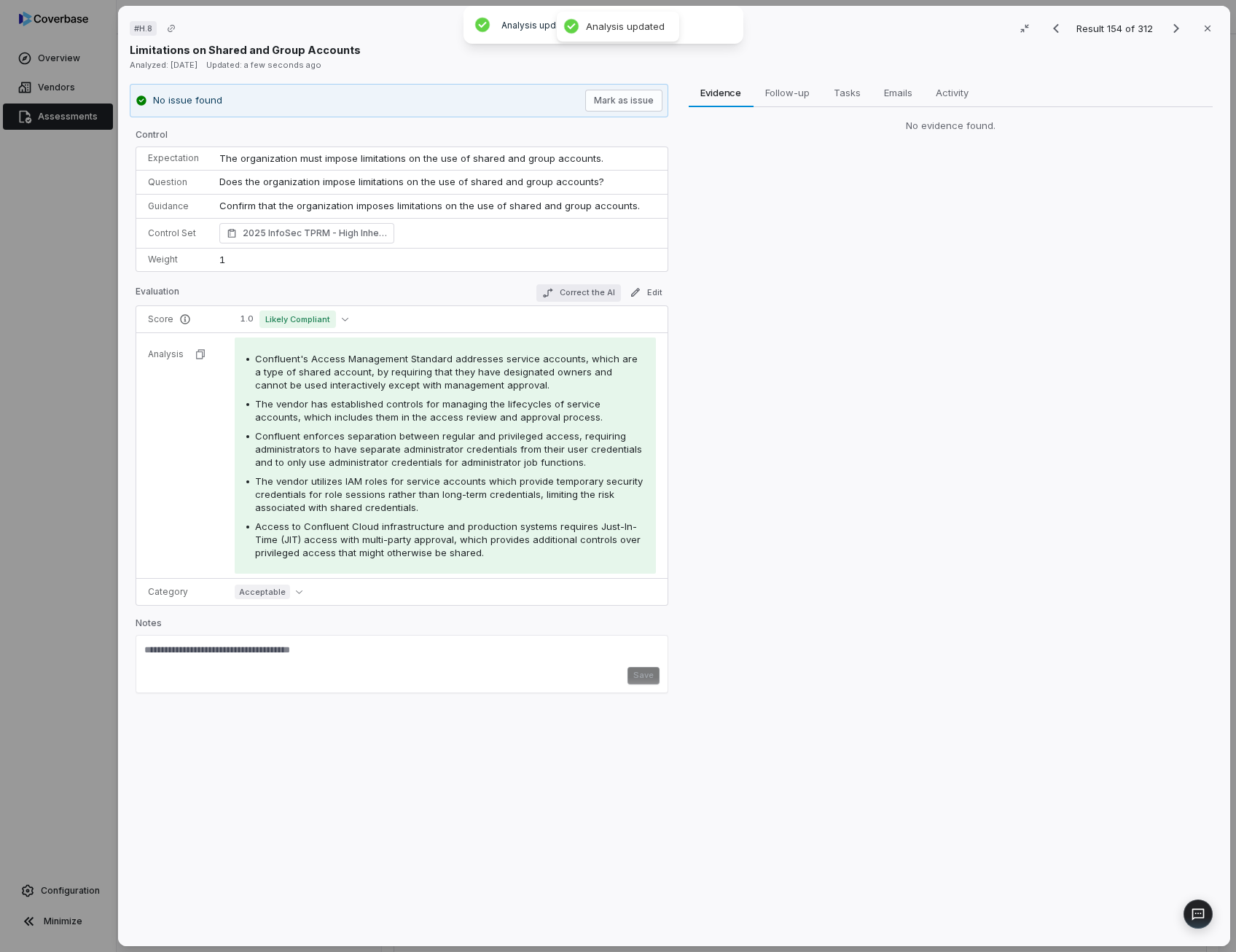
click at [591, 291] on button "Correct the AI" at bounding box center [577, 292] width 84 height 18
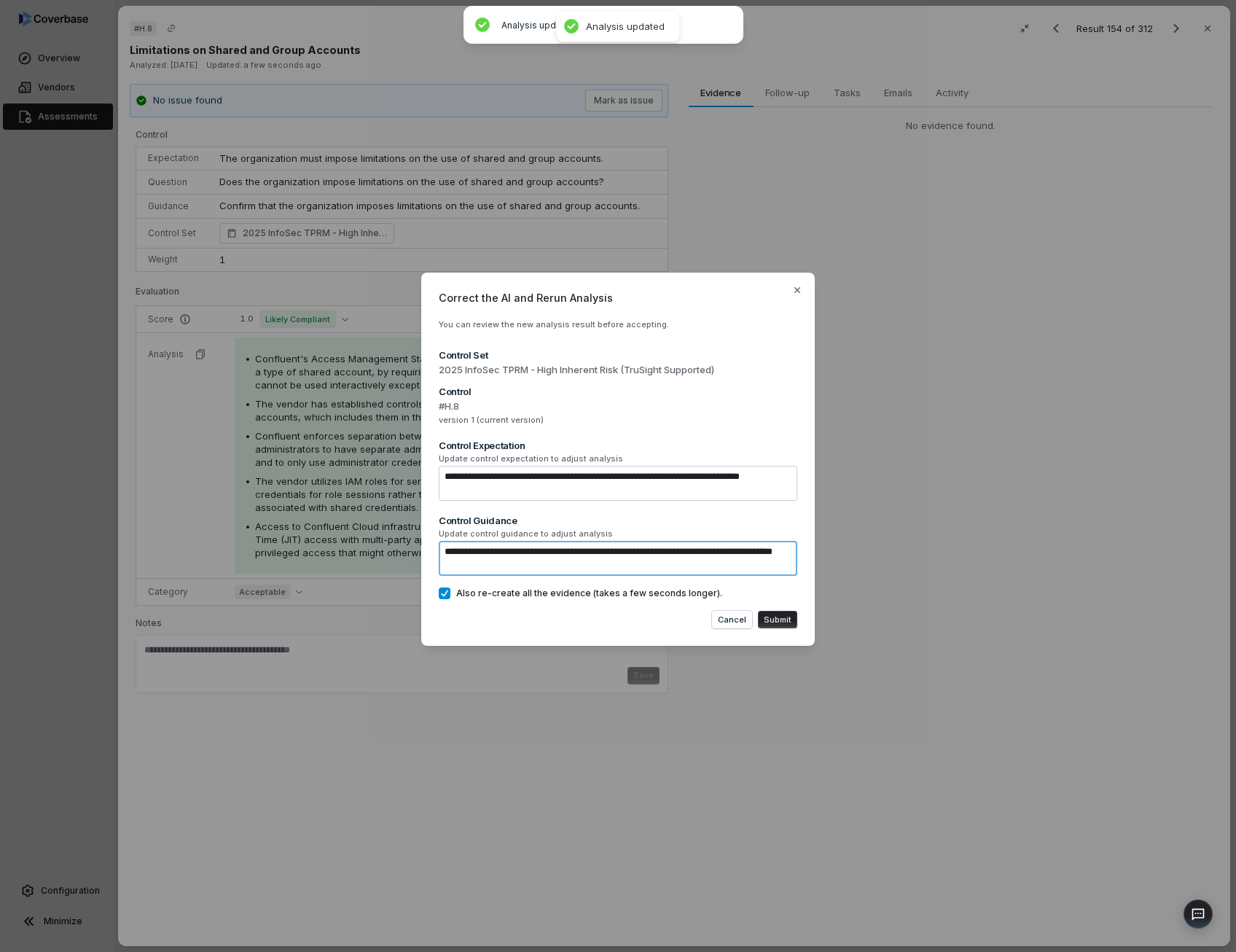
click at [545, 564] on textarea "**********" at bounding box center [618, 558] width 359 height 35
paste textarea "**********"
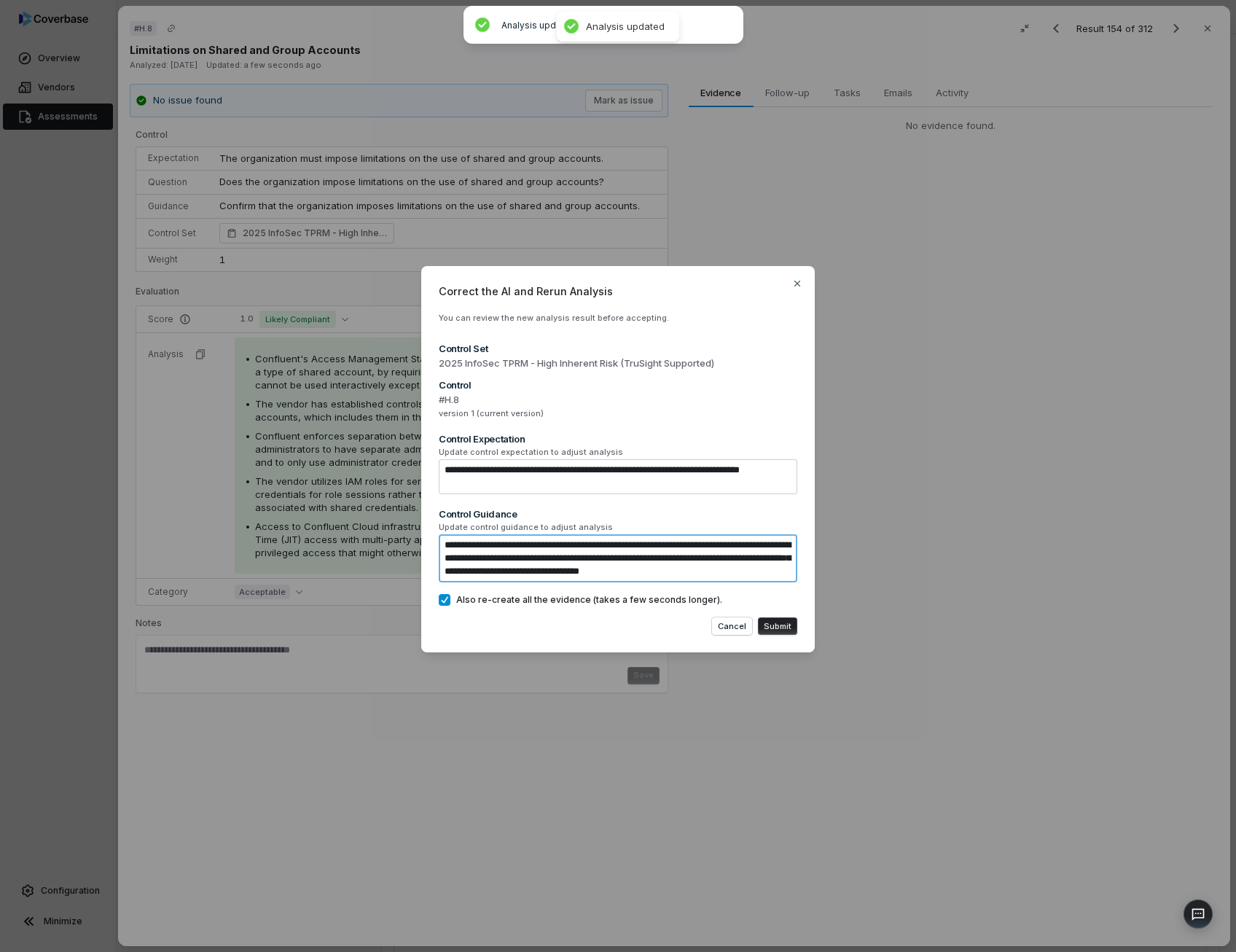
drag, startPoint x: 575, startPoint y: 548, endPoint x: 521, endPoint y: 549, distance: 54.0
click at [521, 549] on textarea "**********" at bounding box center [618, 558] width 359 height 48
click at [553, 551] on textarea "**********" at bounding box center [618, 558] width 359 height 48
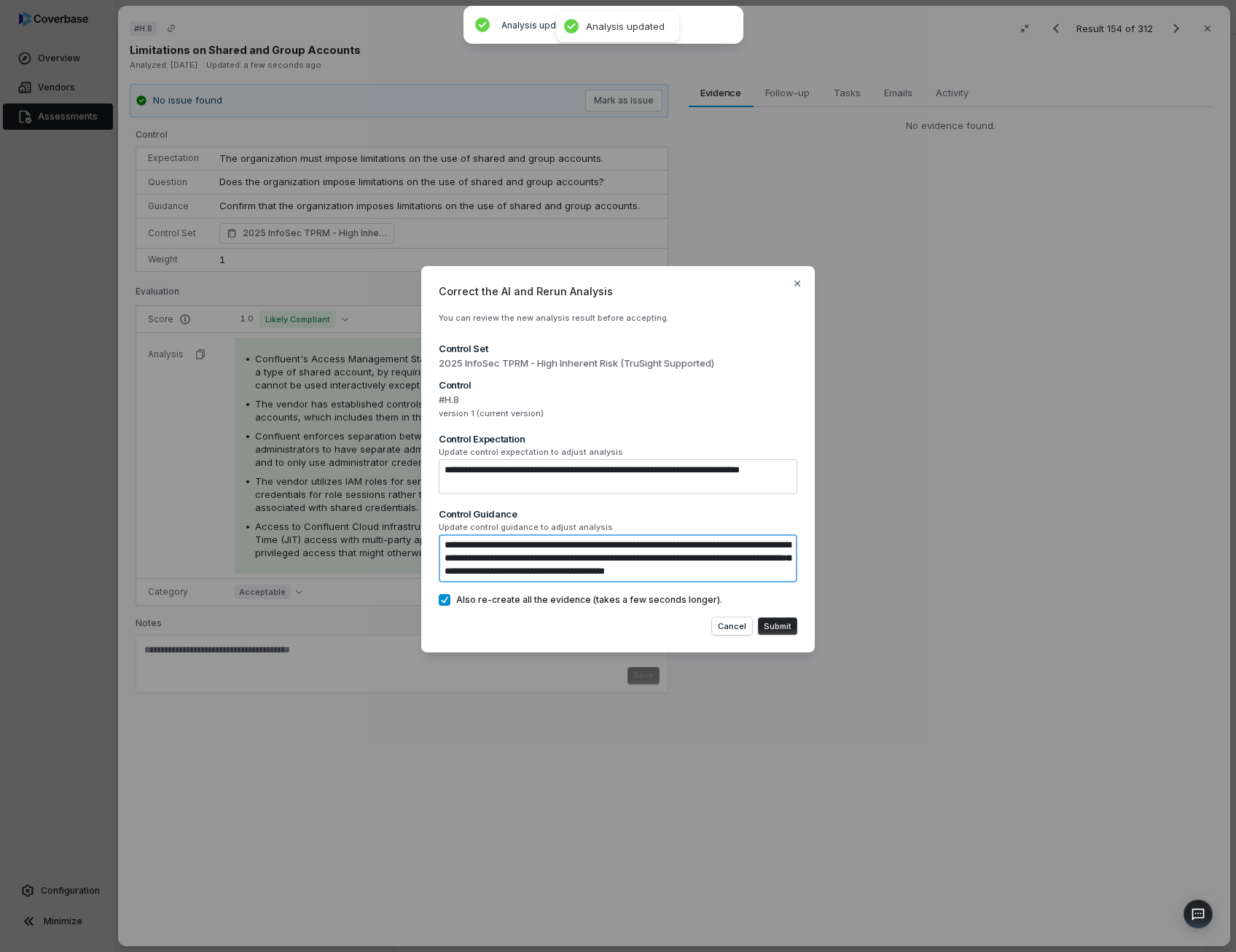
scroll to position [0, 0]
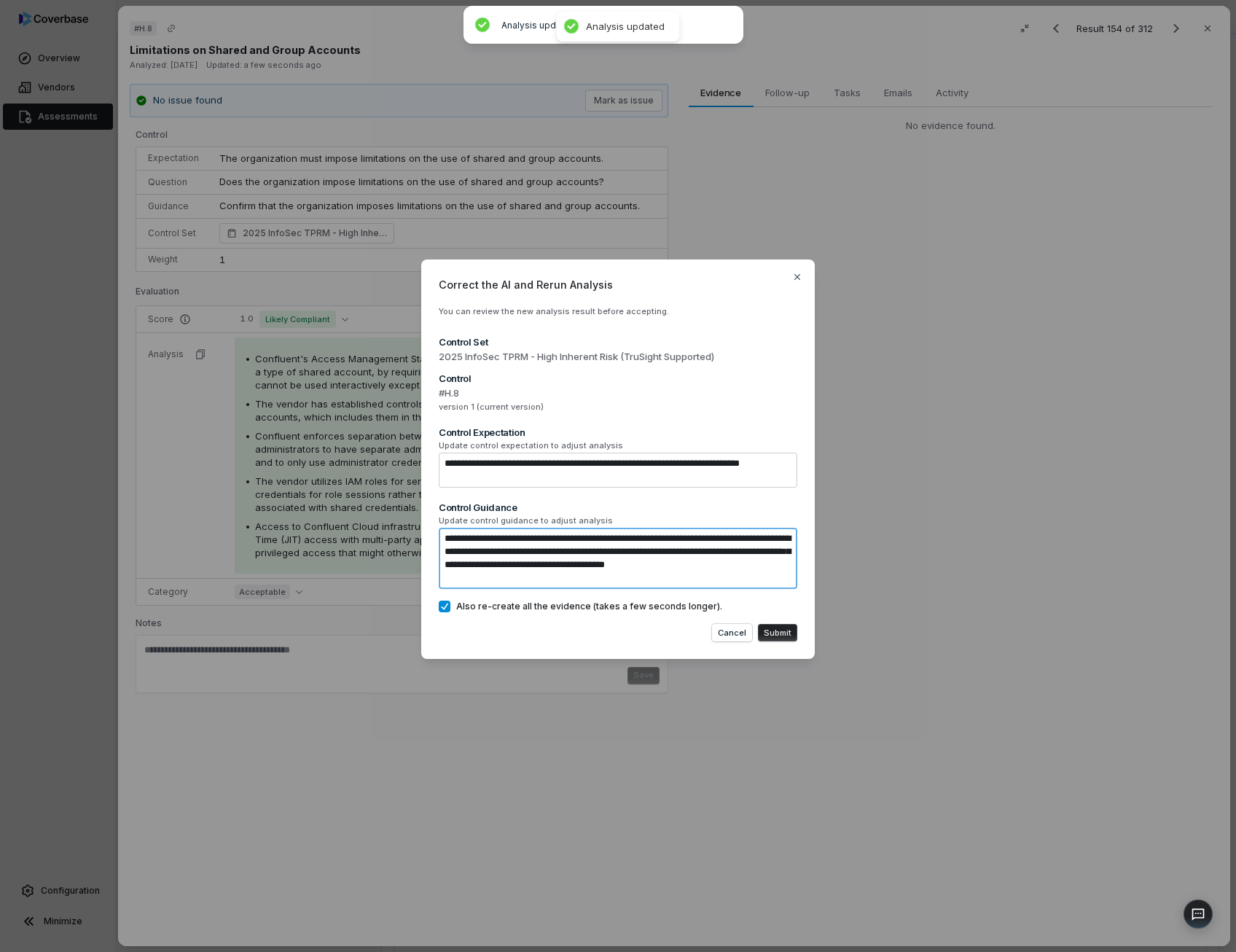
drag, startPoint x: 529, startPoint y: 564, endPoint x: 545, endPoint y: 573, distance: 18.4
click at [545, 573] on textarea "**********" at bounding box center [618, 559] width 359 height 62
click at [529, 572] on textarea "**********" at bounding box center [618, 559] width 359 height 62
click at [601, 563] on textarea "**********" at bounding box center [618, 559] width 359 height 62
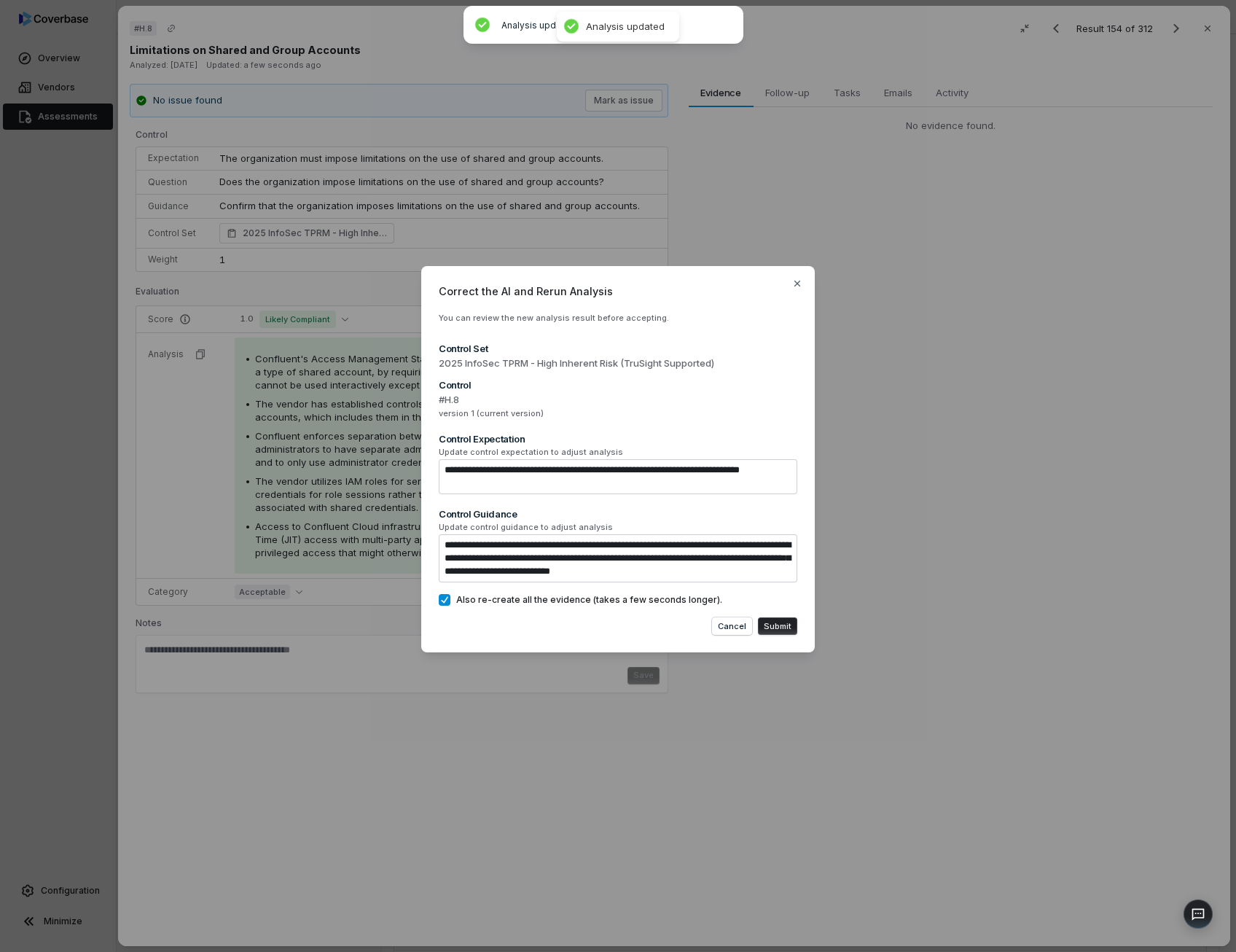
click at [775, 627] on button "Submit" at bounding box center [777, 626] width 39 height 18
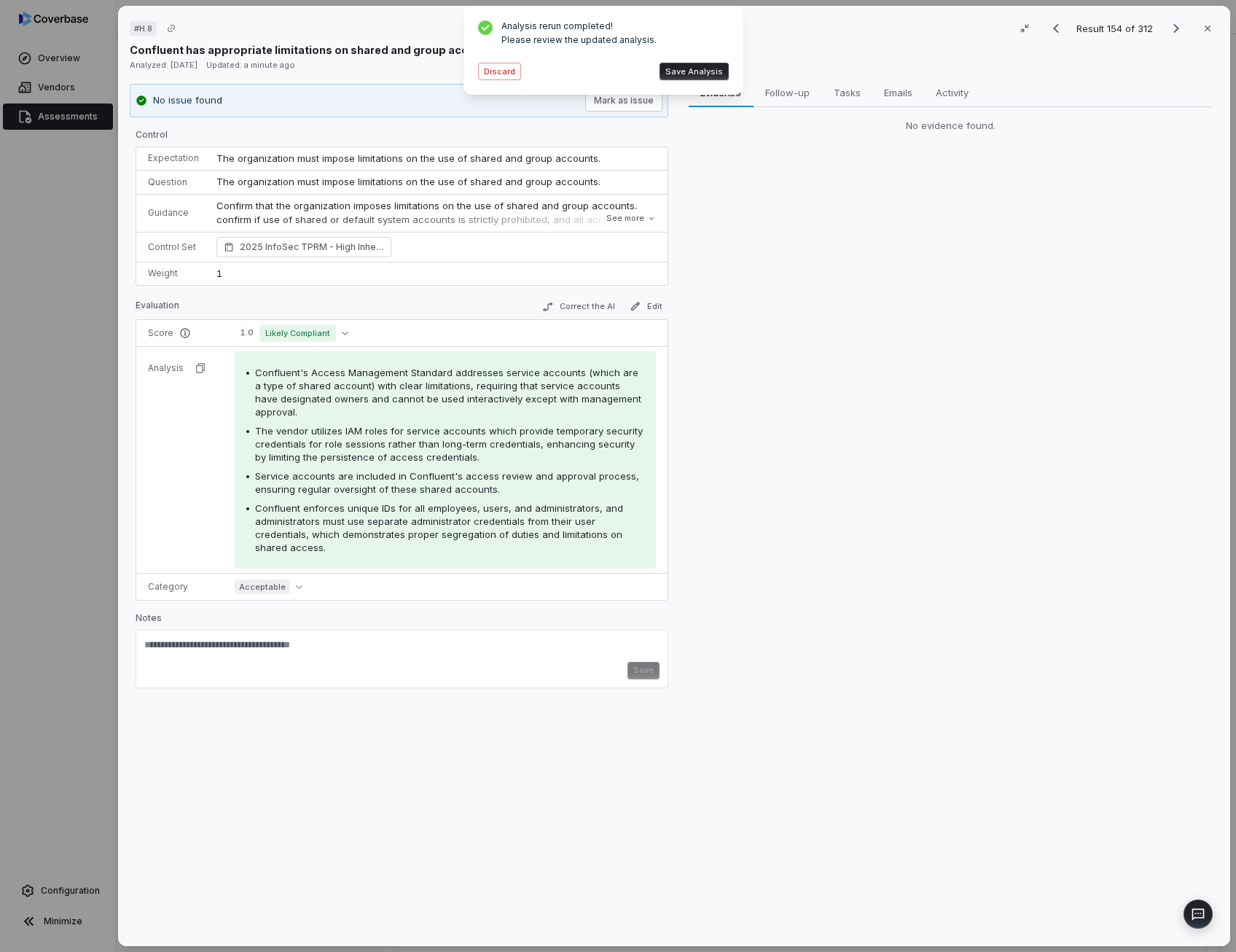
click at [697, 72] on button "Save Analysis" at bounding box center [694, 71] width 69 height 18
click at [1167, 35] on icon "Next result" at bounding box center [1175, 28] width 18 height 18
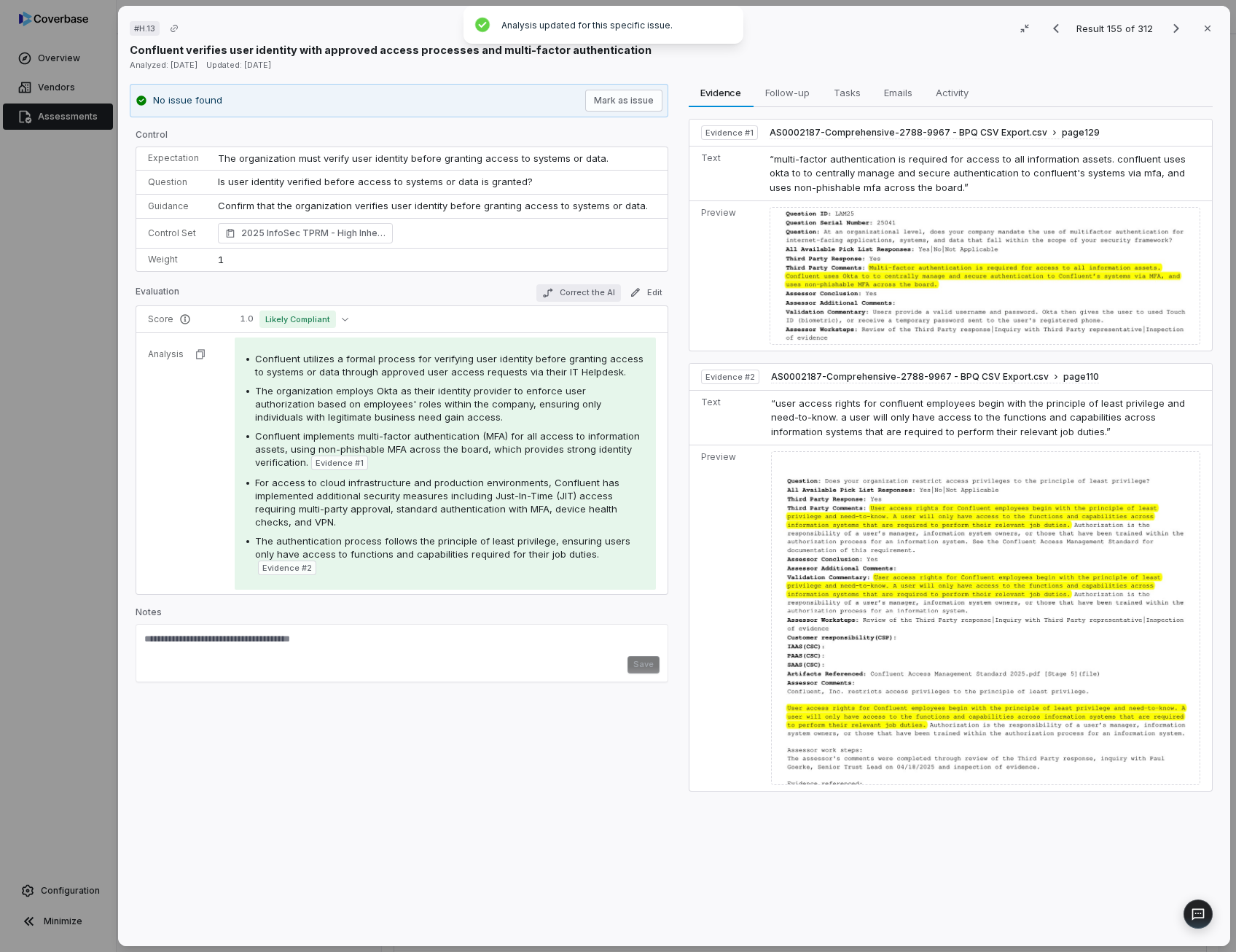
click at [556, 292] on button "Correct the AI" at bounding box center [577, 292] width 84 height 18
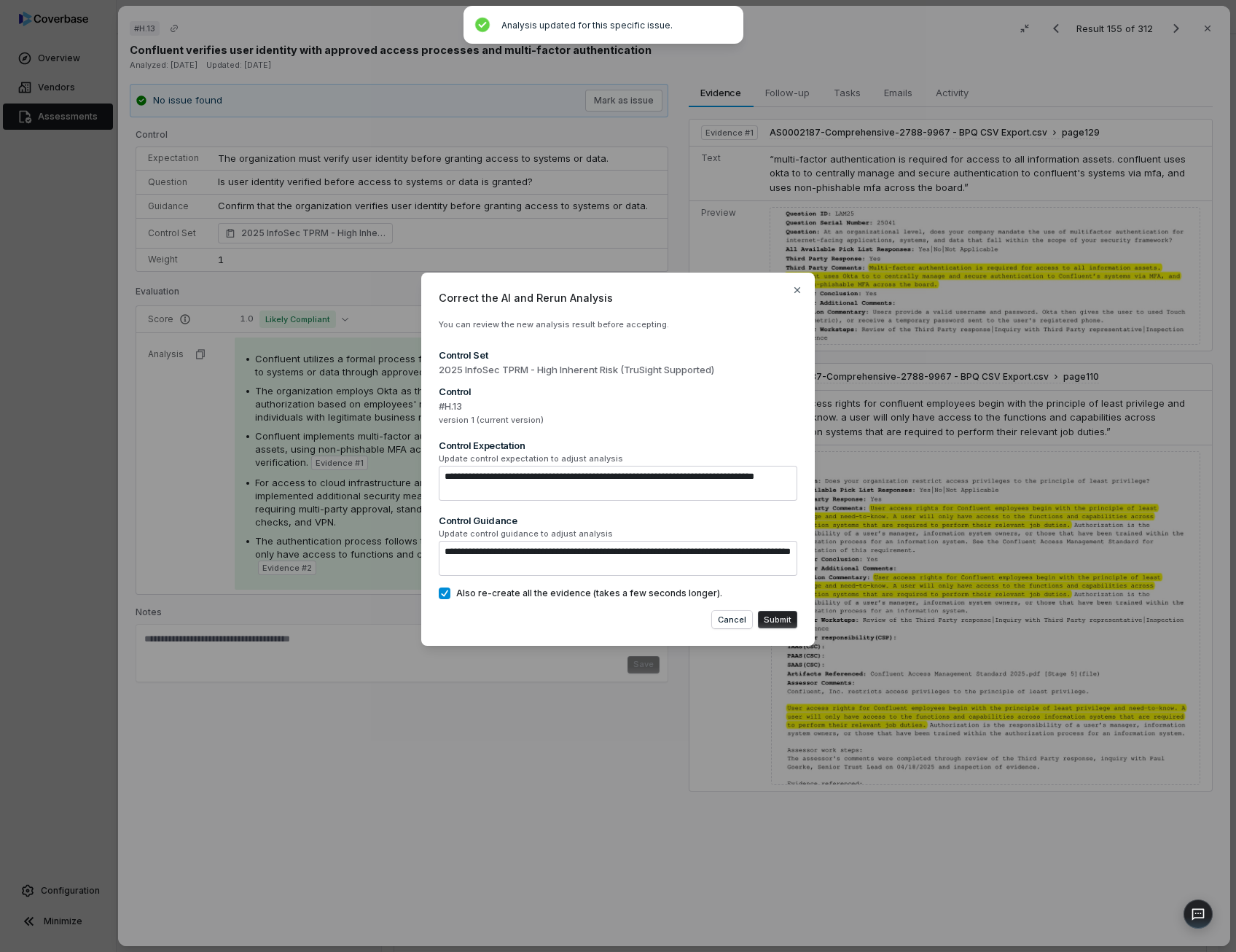
click at [781, 620] on button "Submit" at bounding box center [777, 619] width 39 height 18
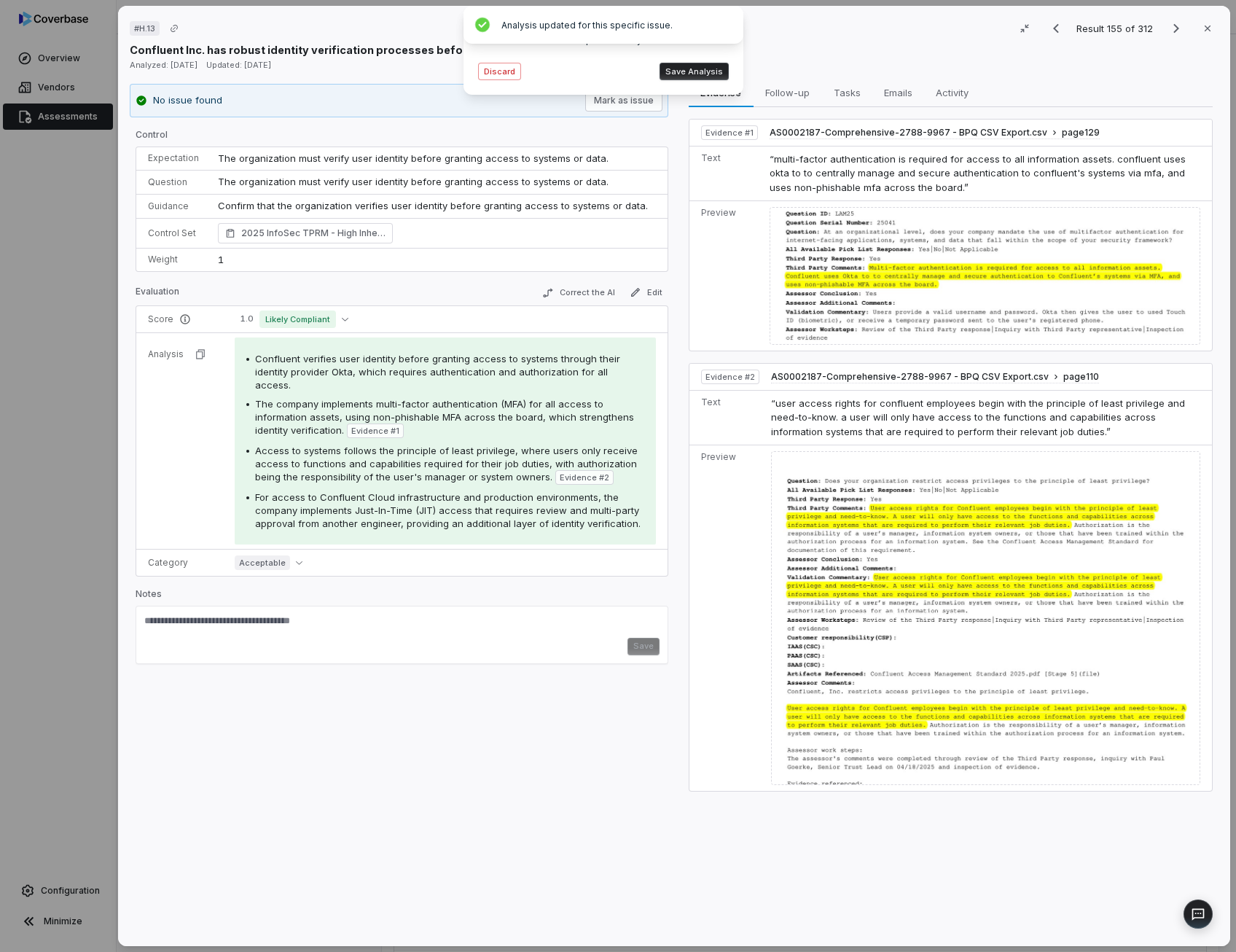
click at [707, 75] on button "Save Analysis" at bounding box center [694, 71] width 69 height 18
click at [1167, 24] on icon "Next result" at bounding box center [1175, 28] width 18 height 18
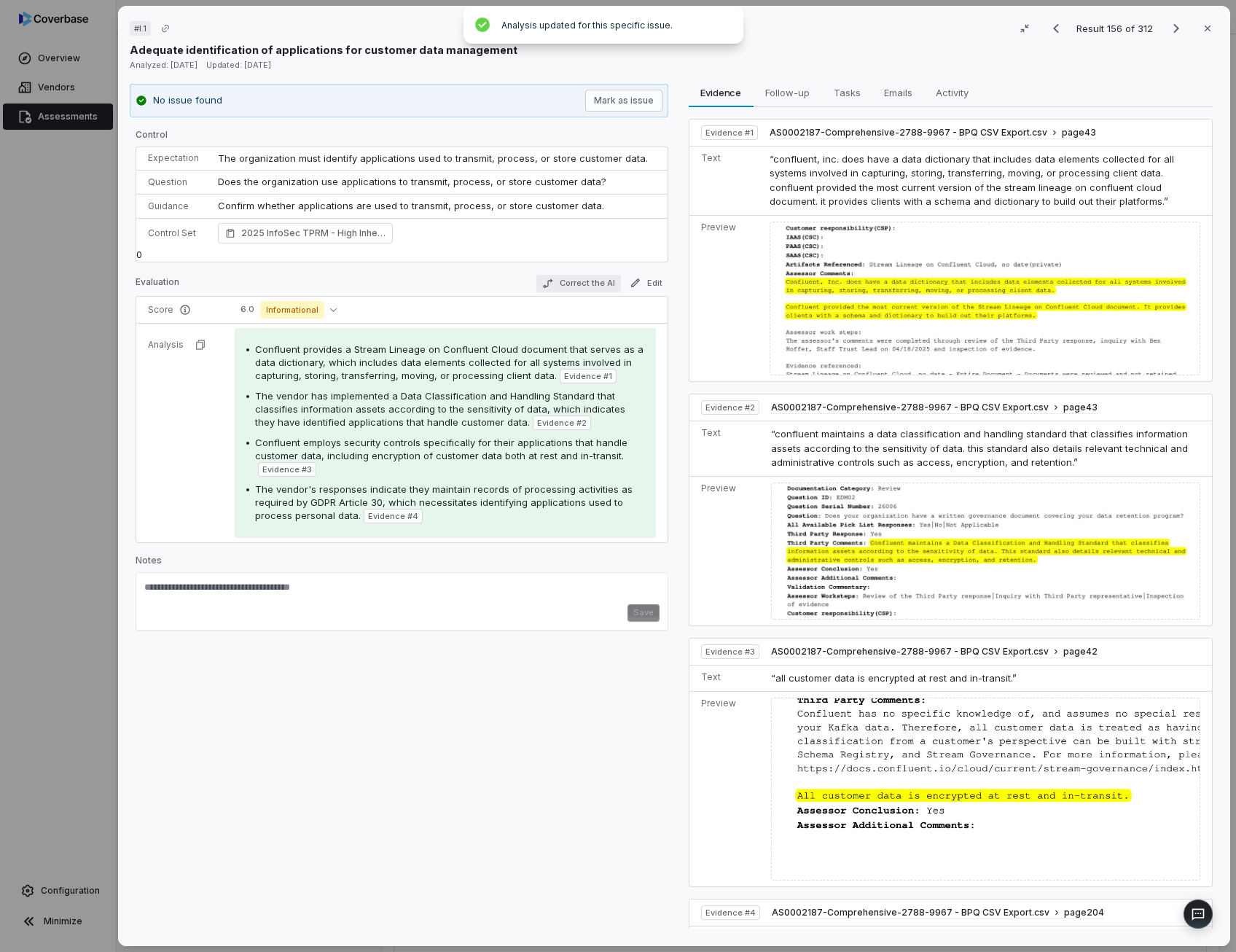
click at [586, 287] on button "Correct the AI" at bounding box center [577, 283] width 84 height 18
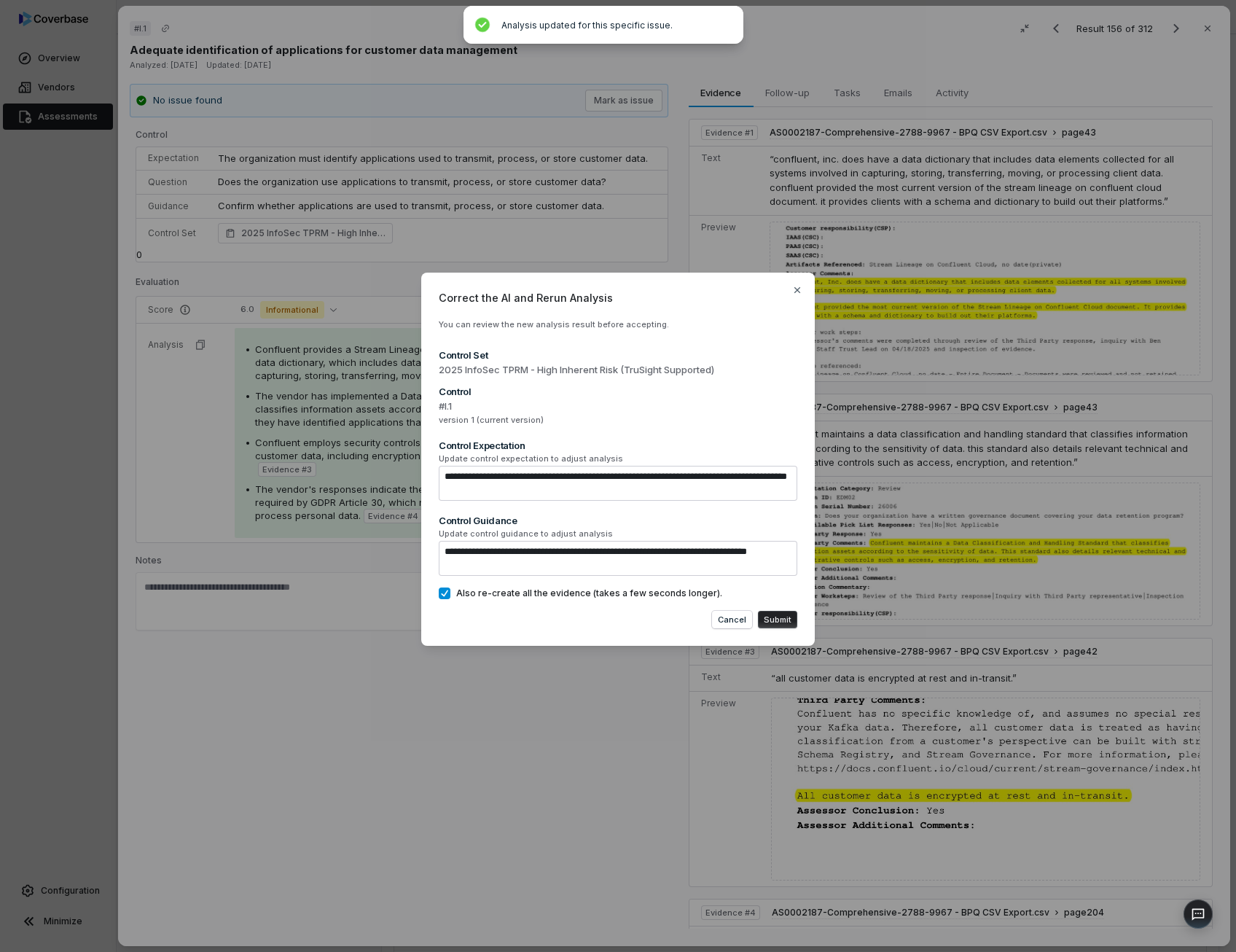
click at [793, 624] on button "Submit" at bounding box center [777, 619] width 39 height 18
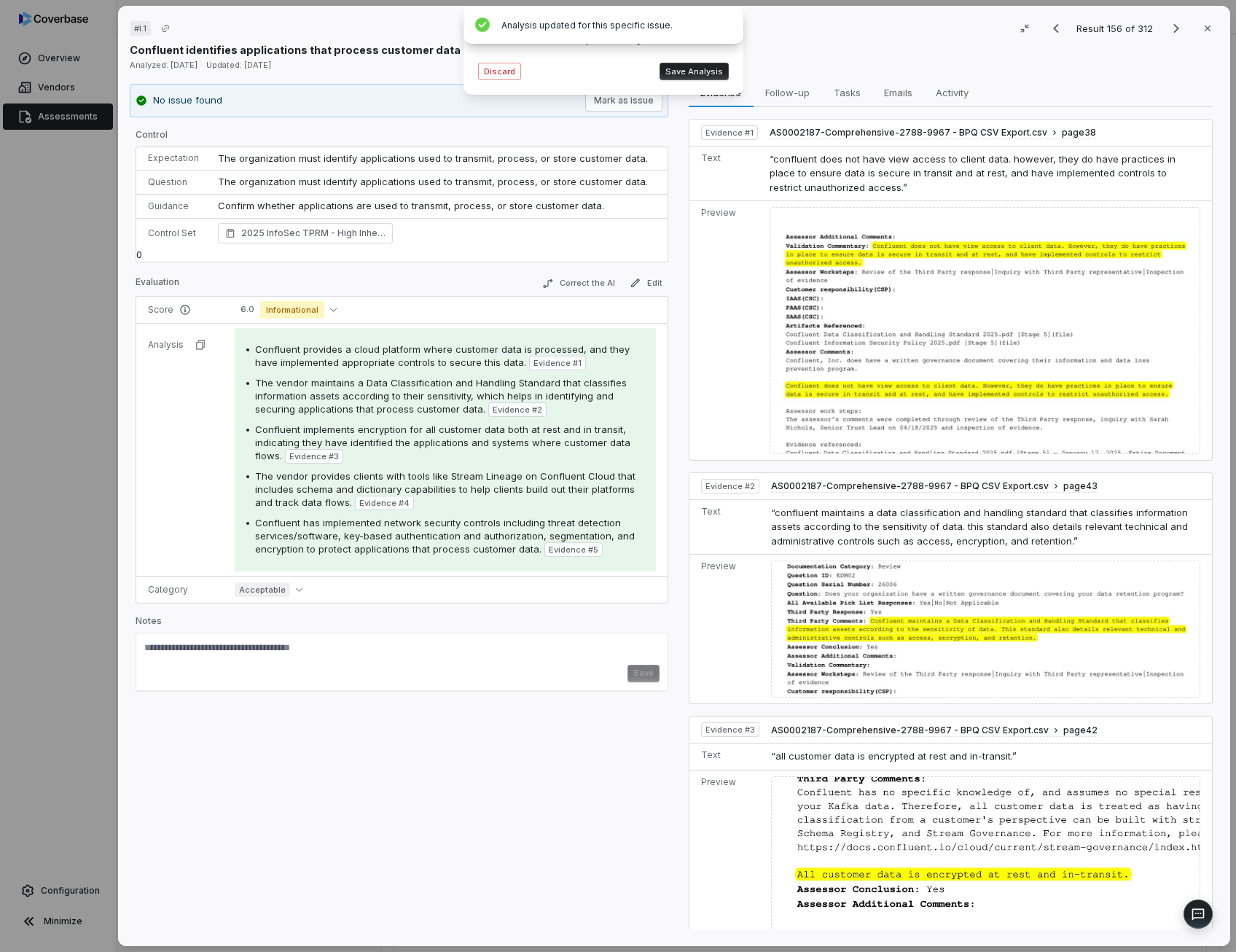
click at [693, 81] on div "Analysis rerun completed! Please review the updated analysis. Discard Save Anal…" at bounding box center [603, 50] width 257 height 65
click at [696, 71] on button "Save Analysis" at bounding box center [694, 71] width 69 height 18
click at [650, 280] on button "Edit" at bounding box center [646, 282] width 45 height 18
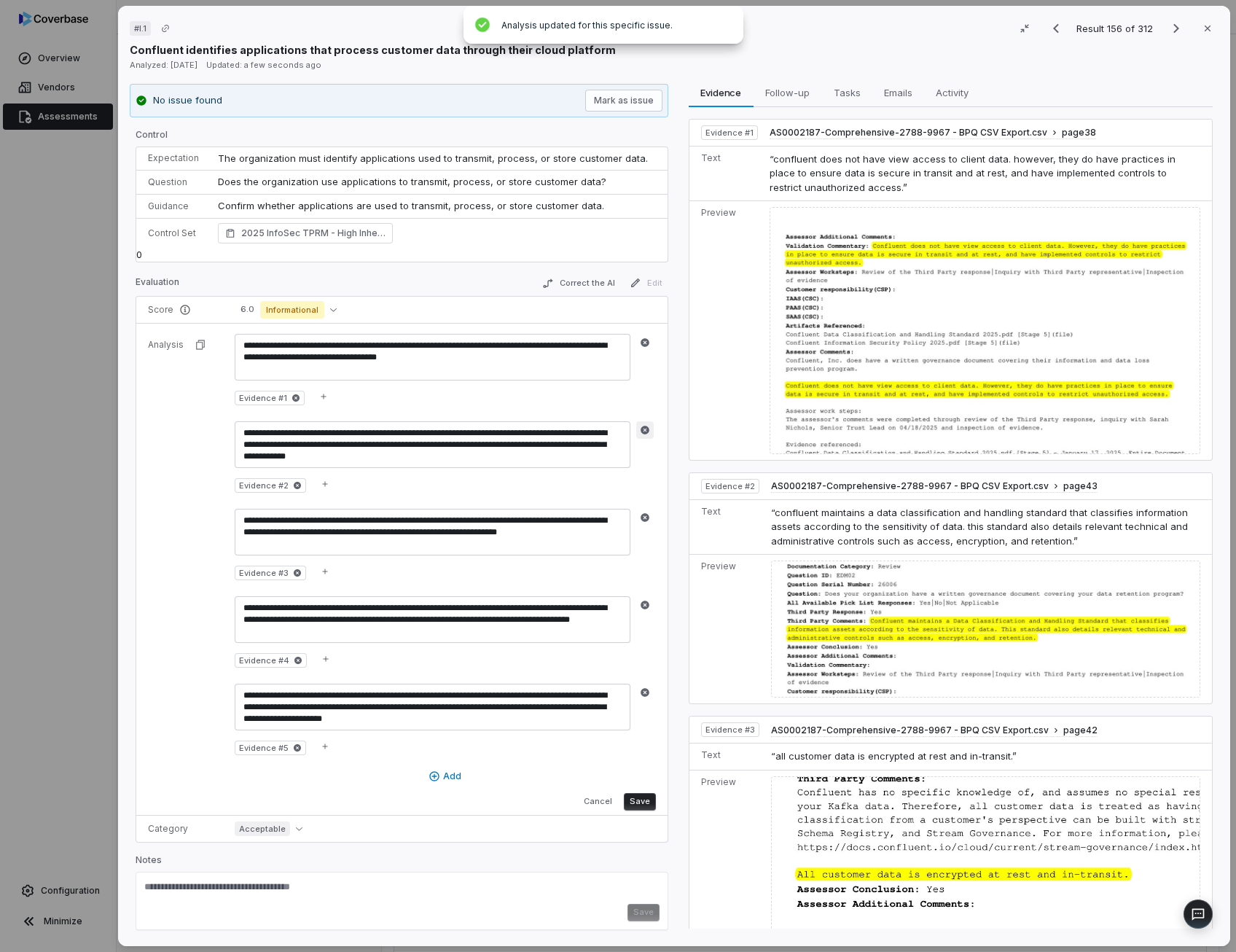
click at [647, 429] on icon "button" at bounding box center [645, 430] width 10 height 10
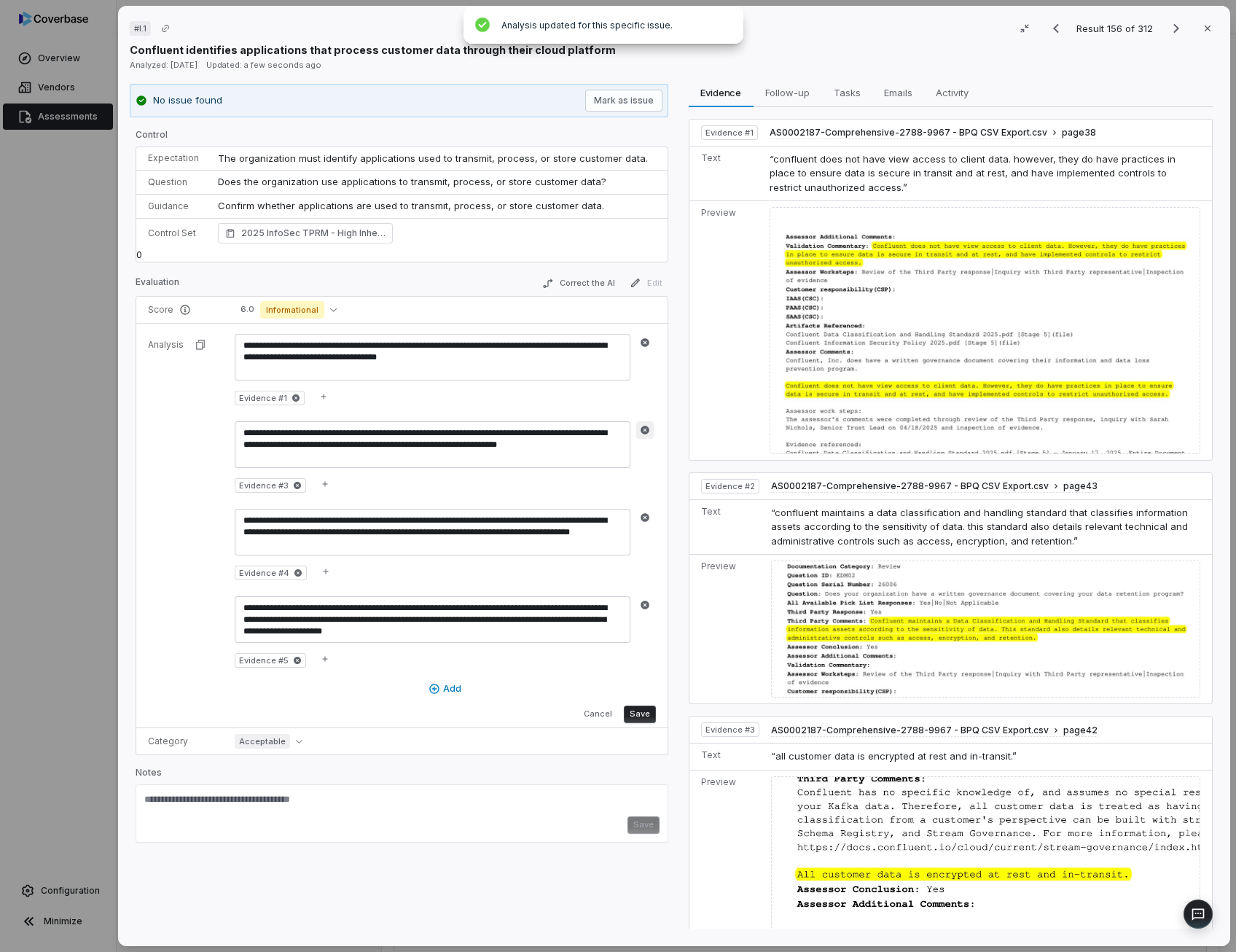
click at [641, 425] on icon "button" at bounding box center [645, 430] width 10 height 10
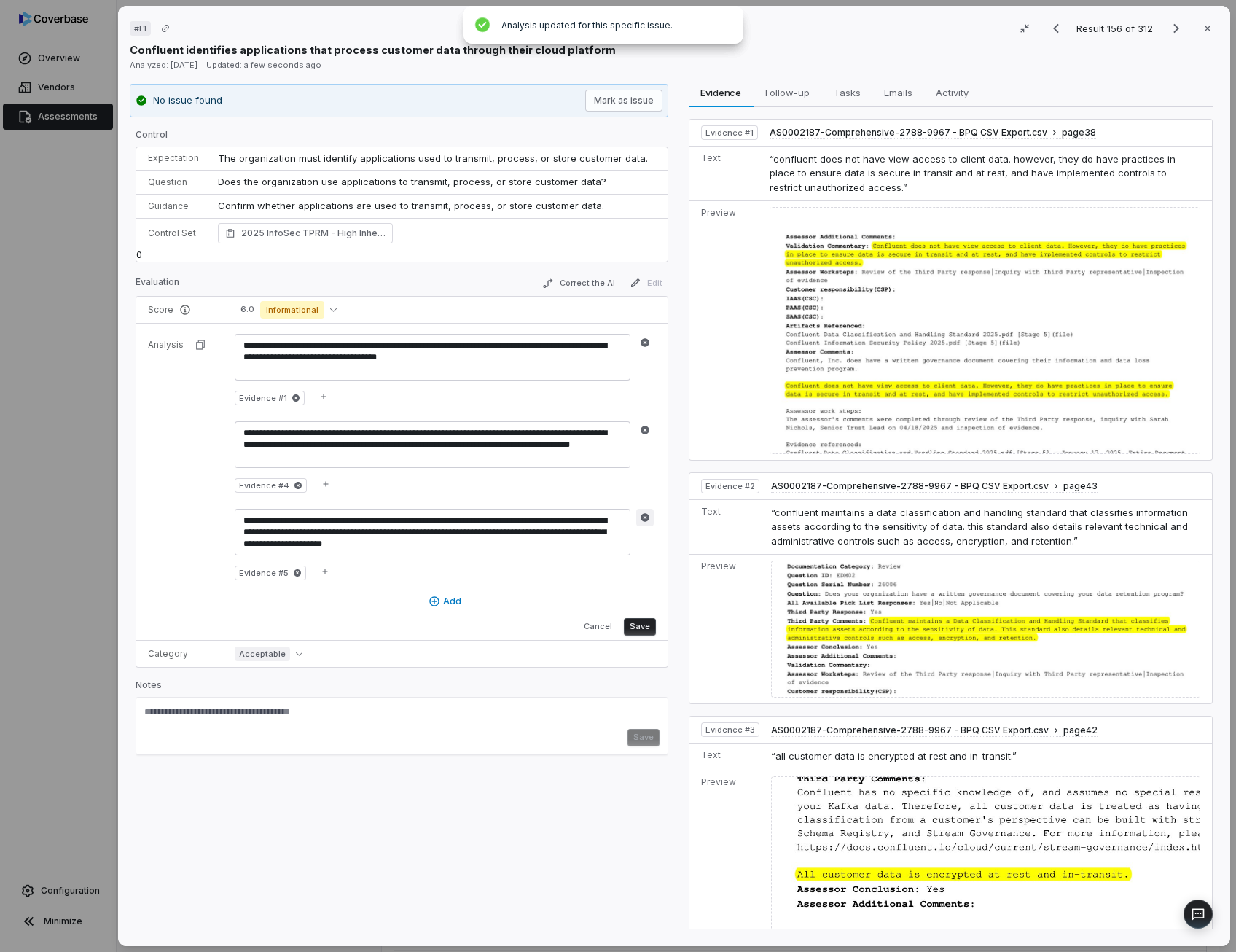
click at [643, 512] on icon "button" at bounding box center [645, 517] width 10 height 10
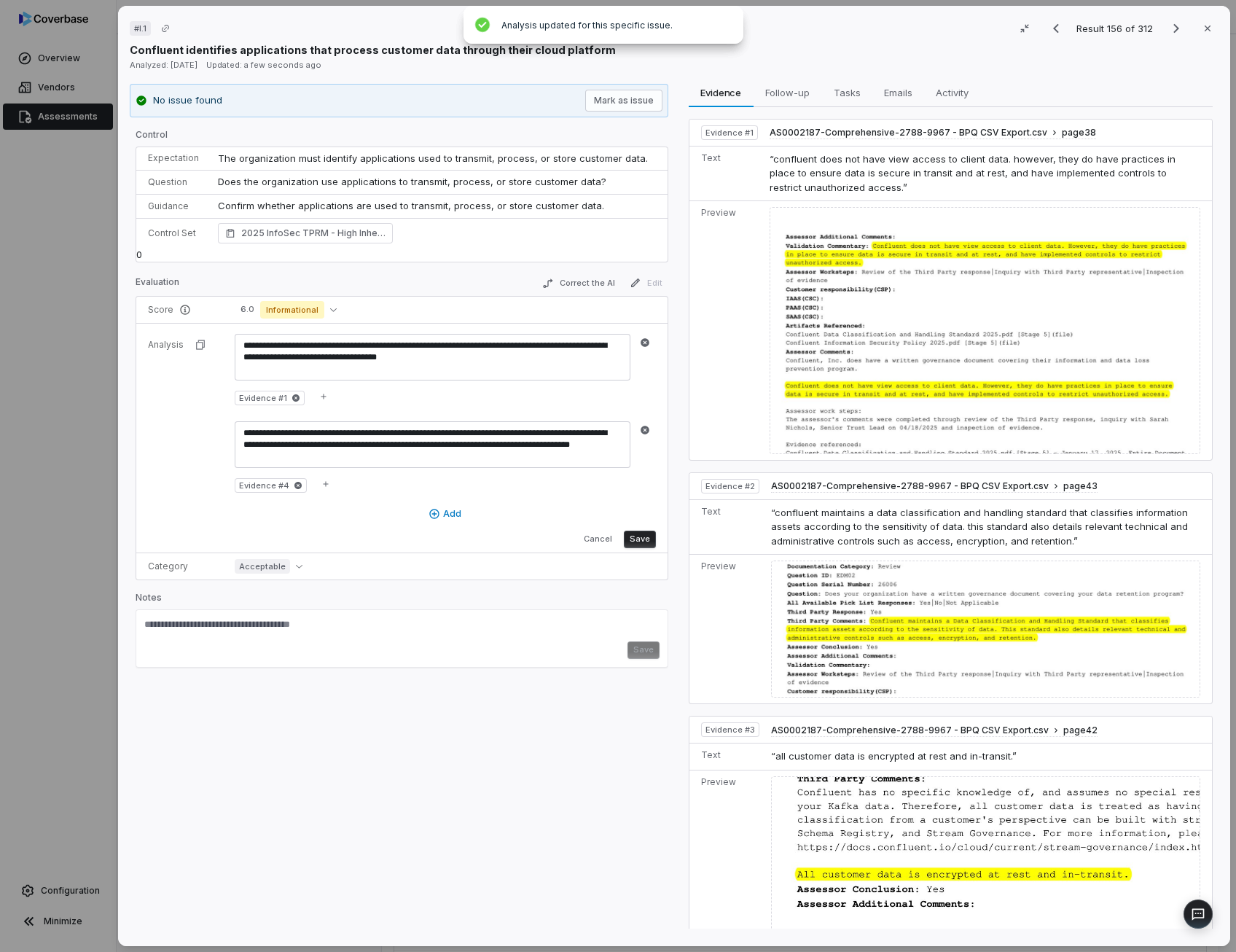
click at [645, 534] on button "Save" at bounding box center [639, 539] width 32 height 18
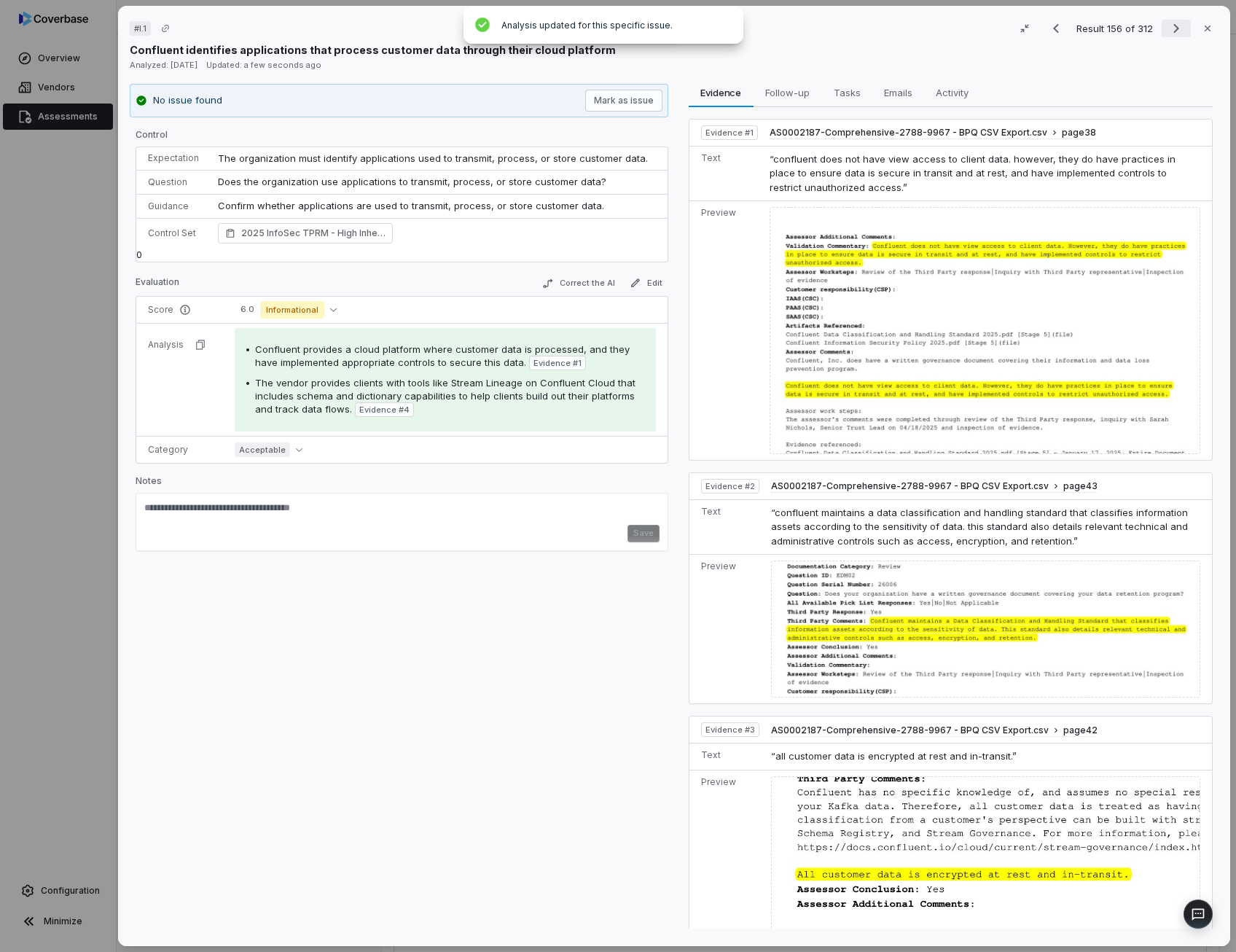
click at [1167, 30] on icon "Next result" at bounding box center [1175, 28] width 18 height 18
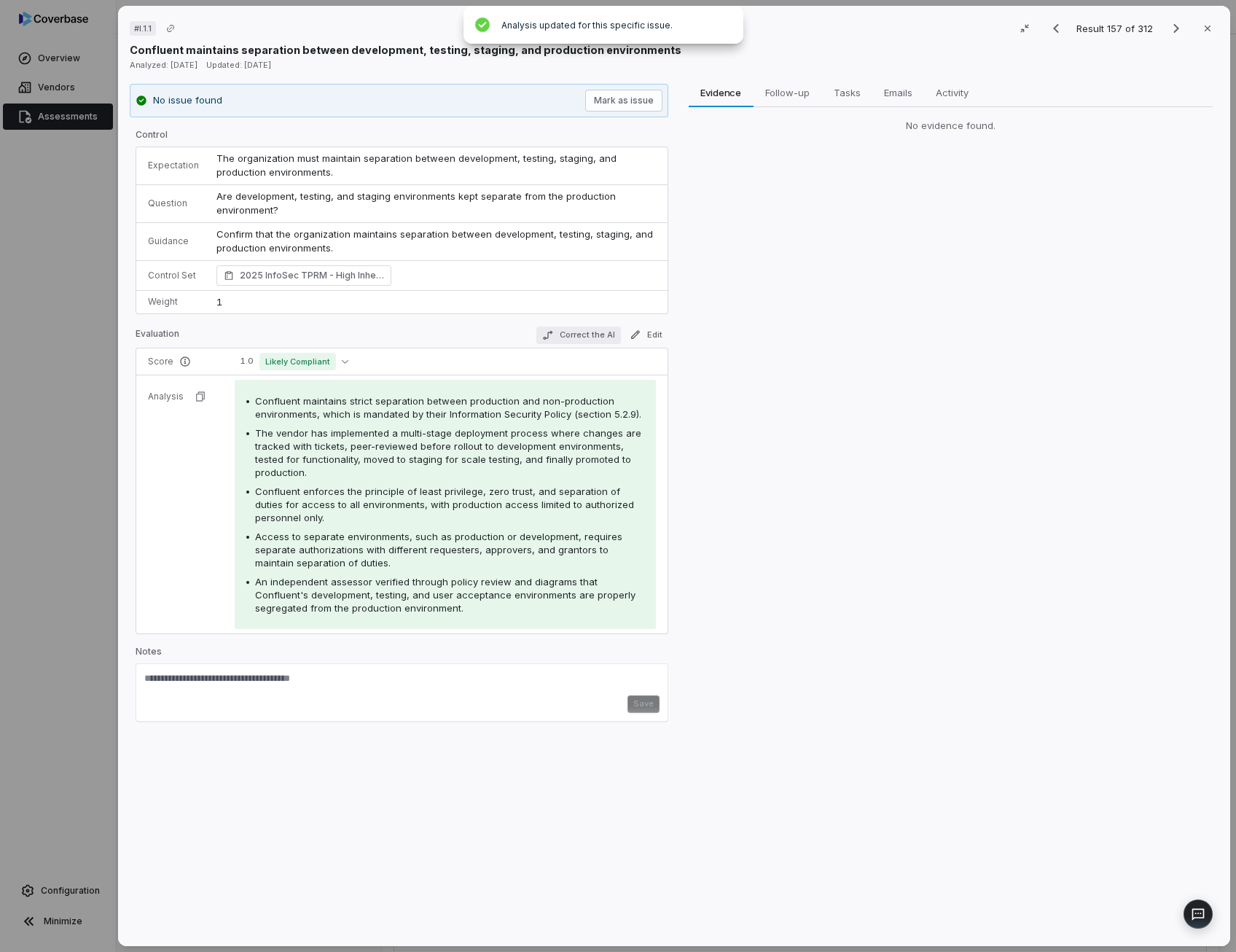
click at [562, 336] on button "Correct the AI" at bounding box center [577, 334] width 84 height 18
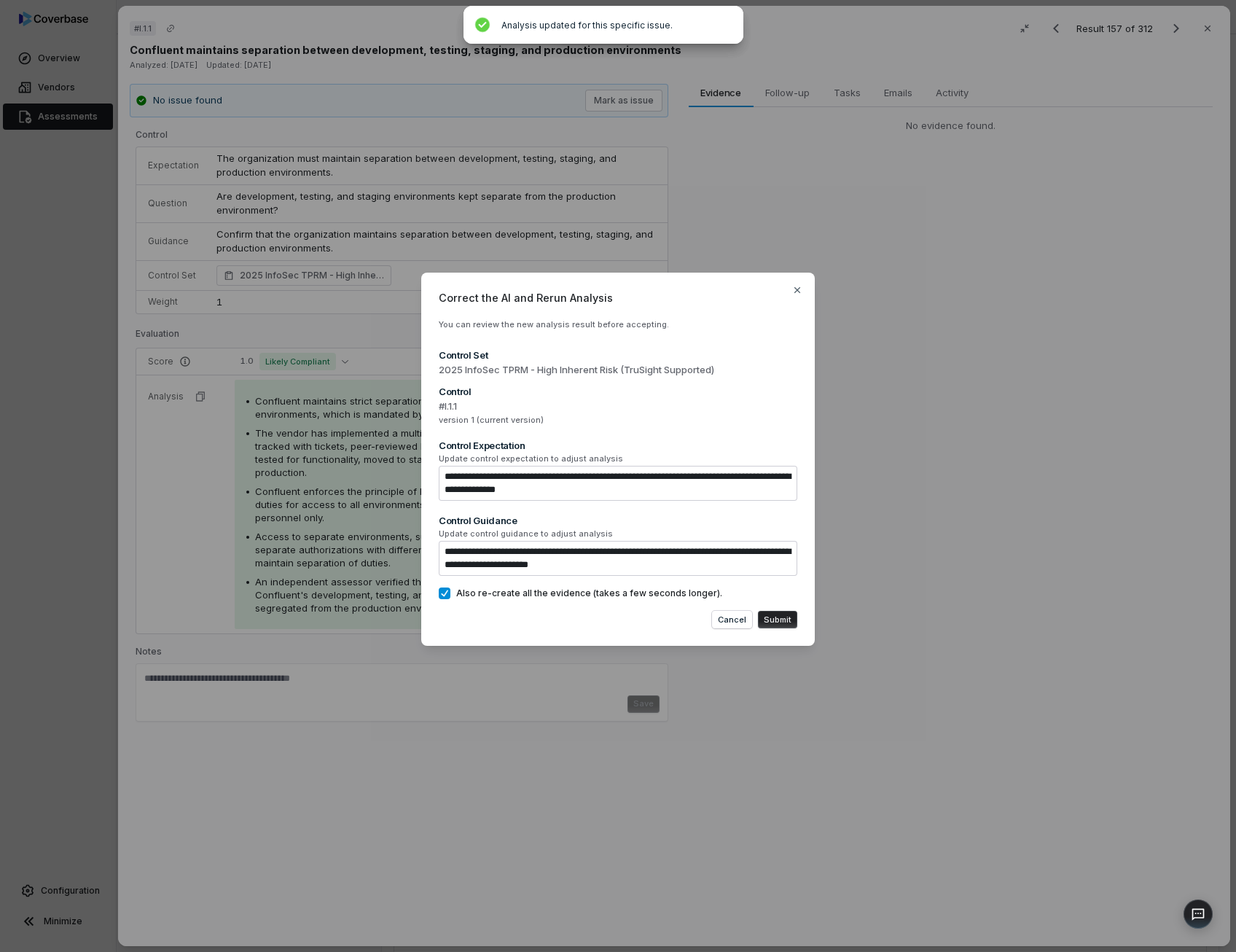
click at [780, 616] on button "Submit" at bounding box center [777, 619] width 39 height 18
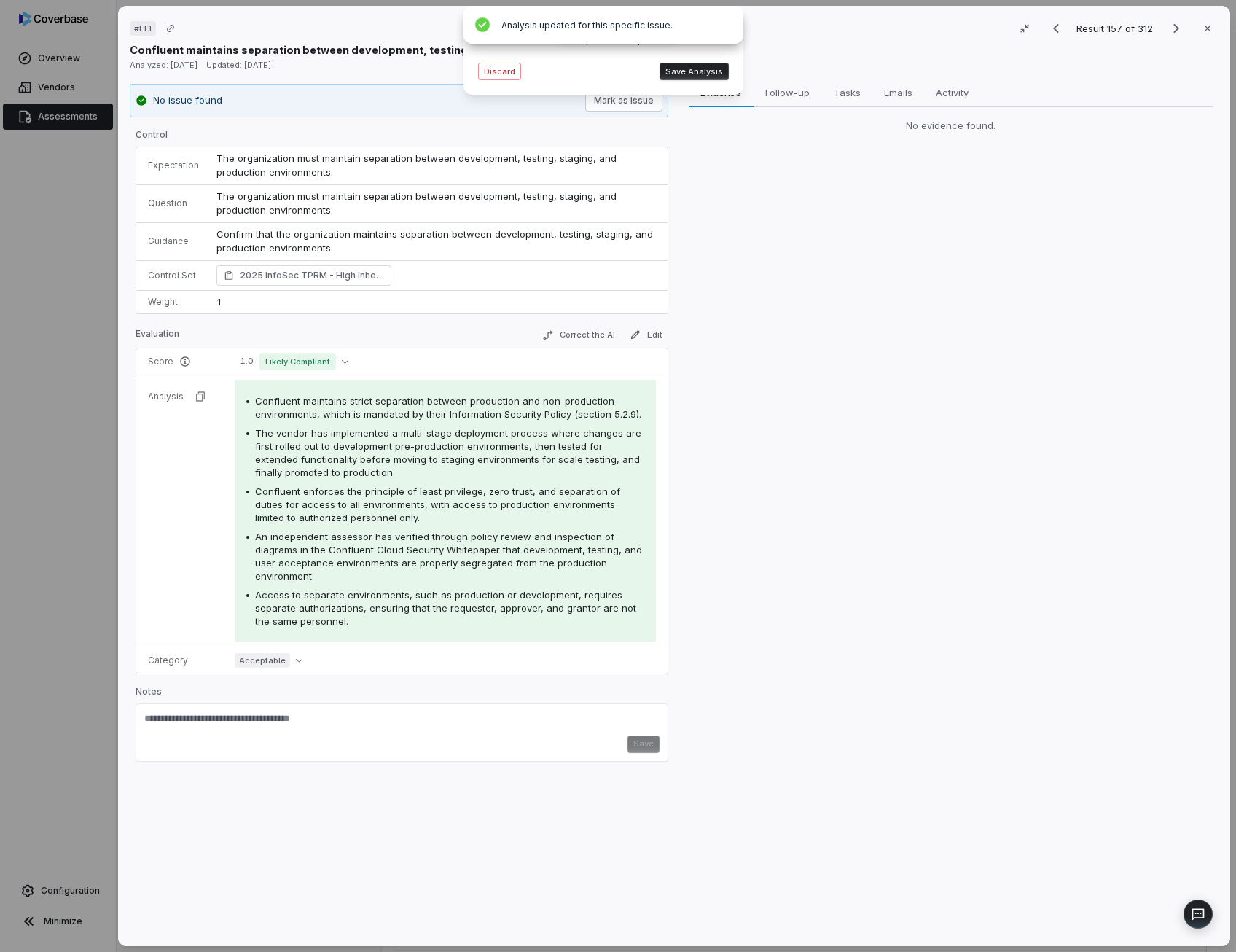
click at [455, 411] on span "Confluent maintains strict separation between production and non-production env…" at bounding box center [448, 407] width 386 height 25
drag, startPoint x: 455, startPoint y: 411, endPoint x: 459, endPoint y: 440, distance: 29.3
click at [459, 440] on span "The vendor has implemented a multi-stage deployment process where changes are f…" at bounding box center [448, 452] width 386 height 51
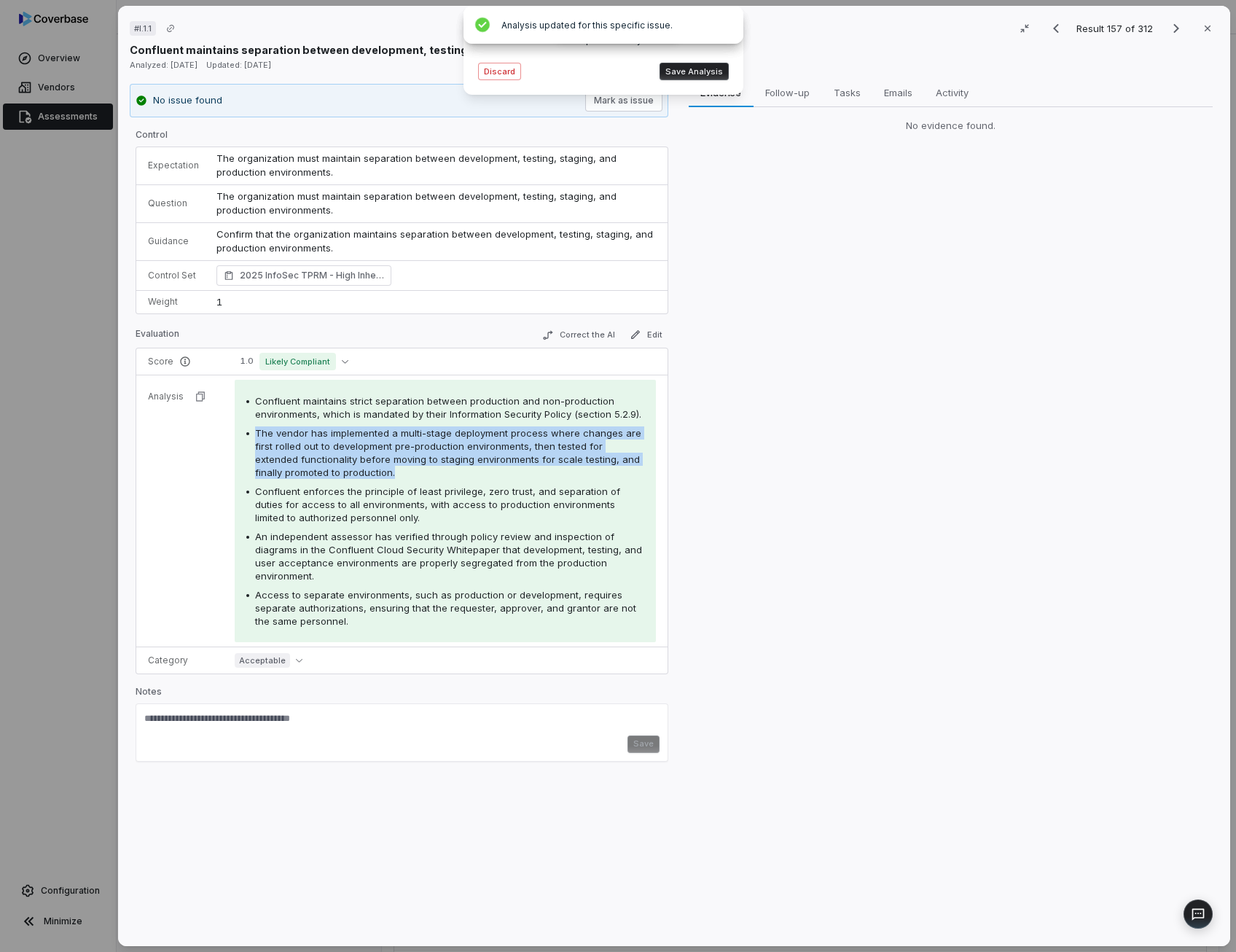
click at [459, 440] on span "The vendor has implemented a multi-stage deployment process where changes are f…" at bounding box center [448, 452] width 386 height 51
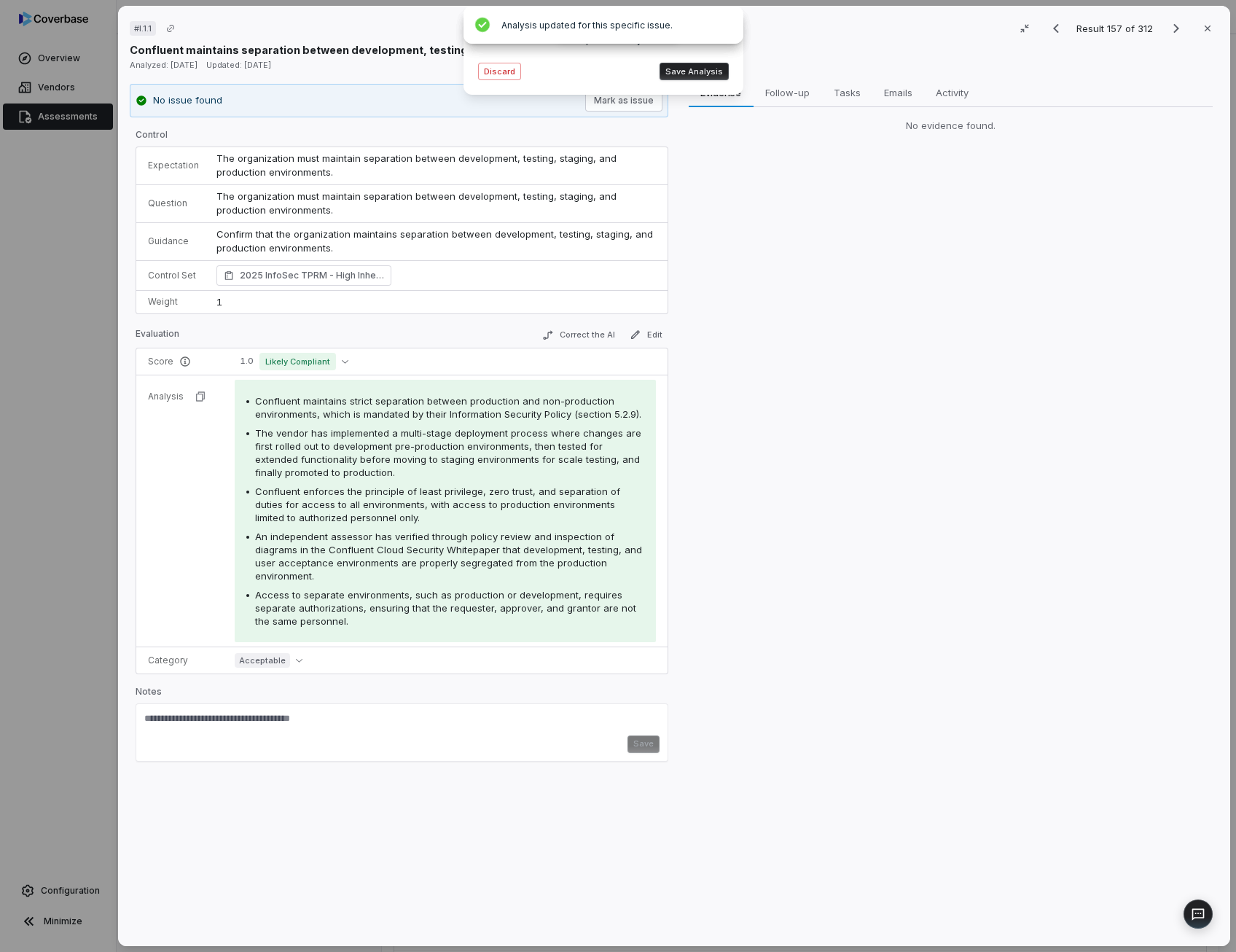
drag, startPoint x: 459, startPoint y: 440, endPoint x: 356, endPoint y: 499, distance: 118.7
click at [356, 499] on span "Confluent enforces the principle of least privilege, zero trust, and separation…" at bounding box center [437, 504] width 365 height 38
click at [350, 548] on span "An independent assessor has verified through policy review and inspection of di…" at bounding box center [448, 556] width 387 height 51
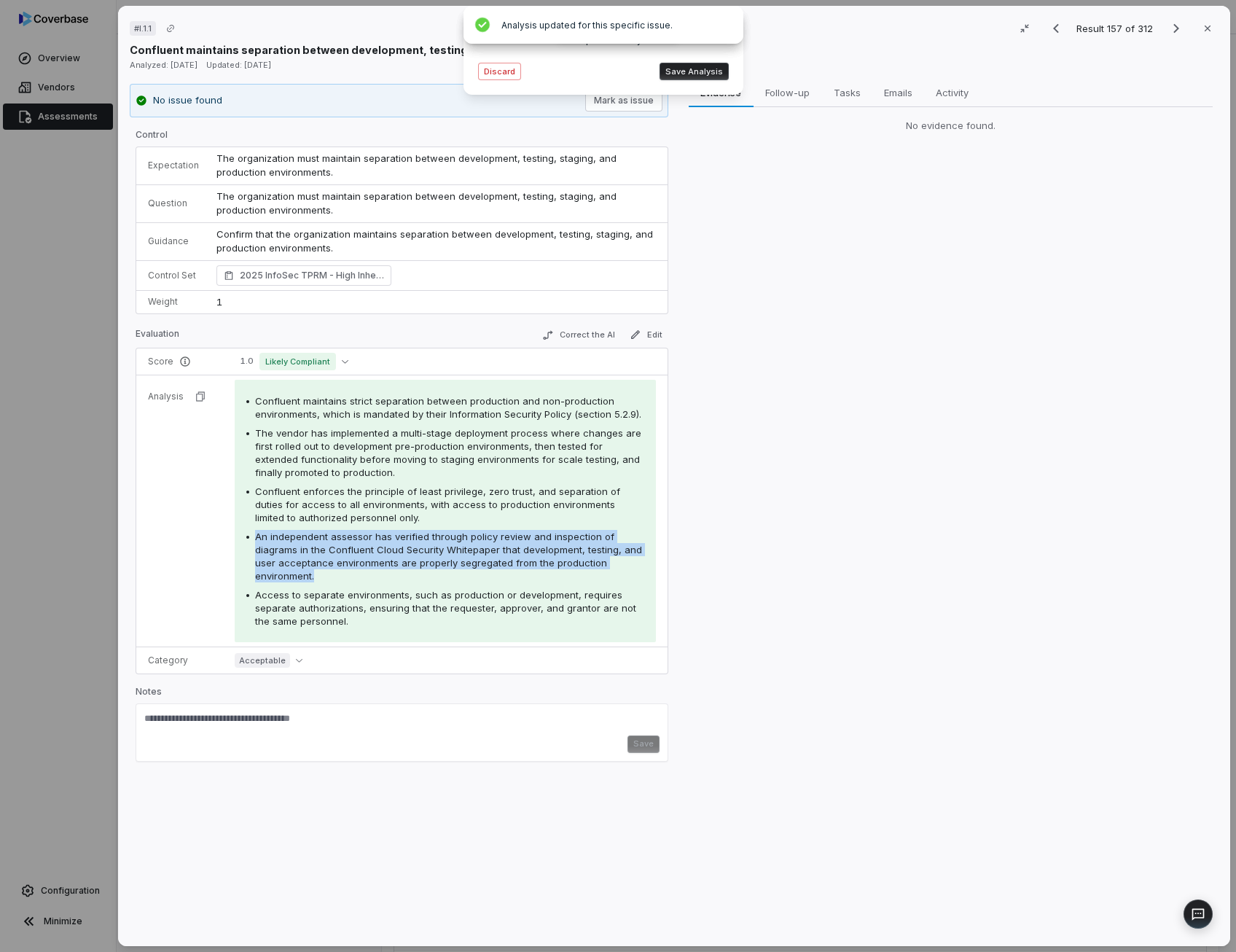
click at [703, 69] on button "Save Analysis" at bounding box center [694, 71] width 69 height 18
click at [1167, 31] on icon "Next result" at bounding box center [1175, 28] width 18 height 18
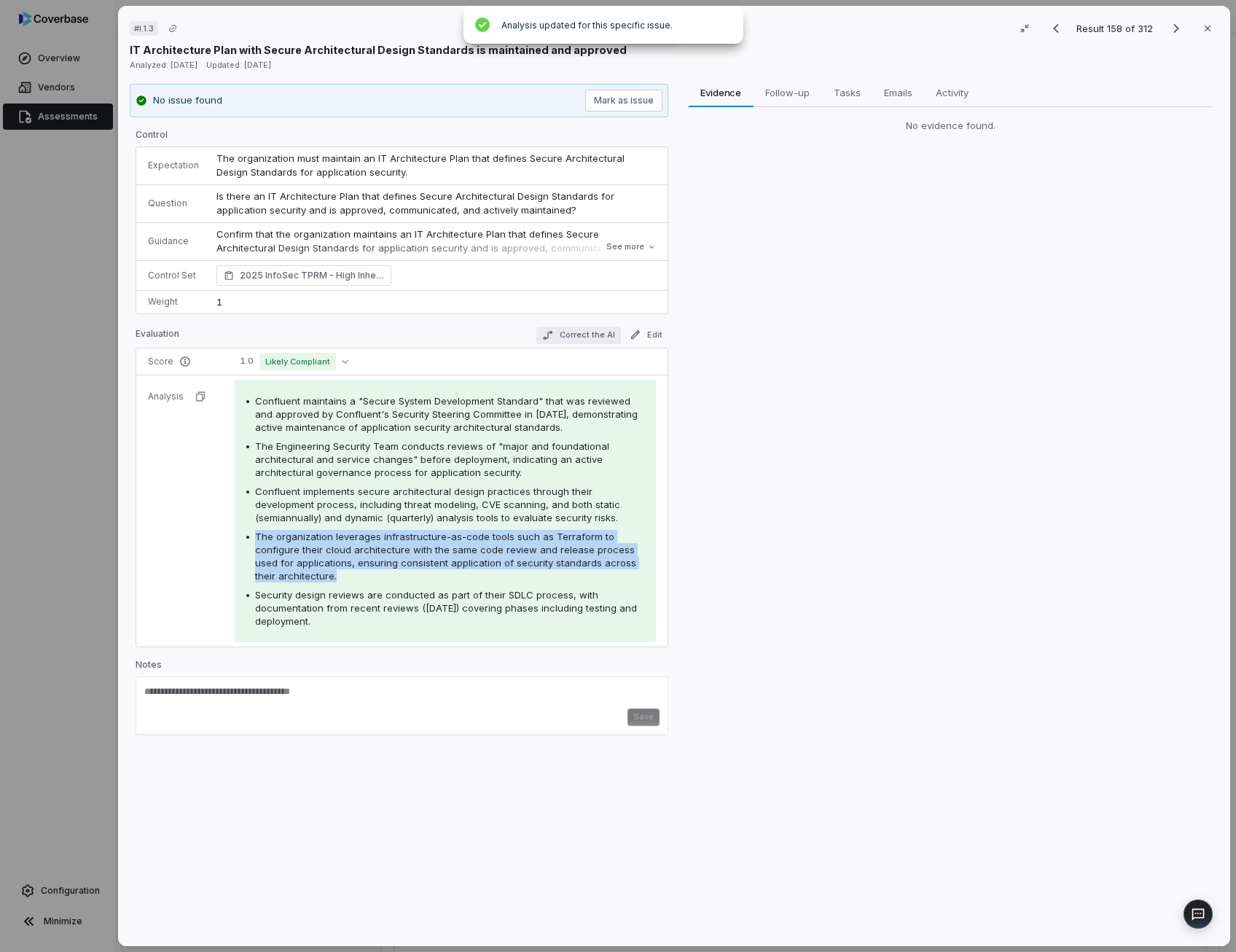
click at [588, 335] on button "Correct the AI" at bounding box center [577, 334] width 84 height 18
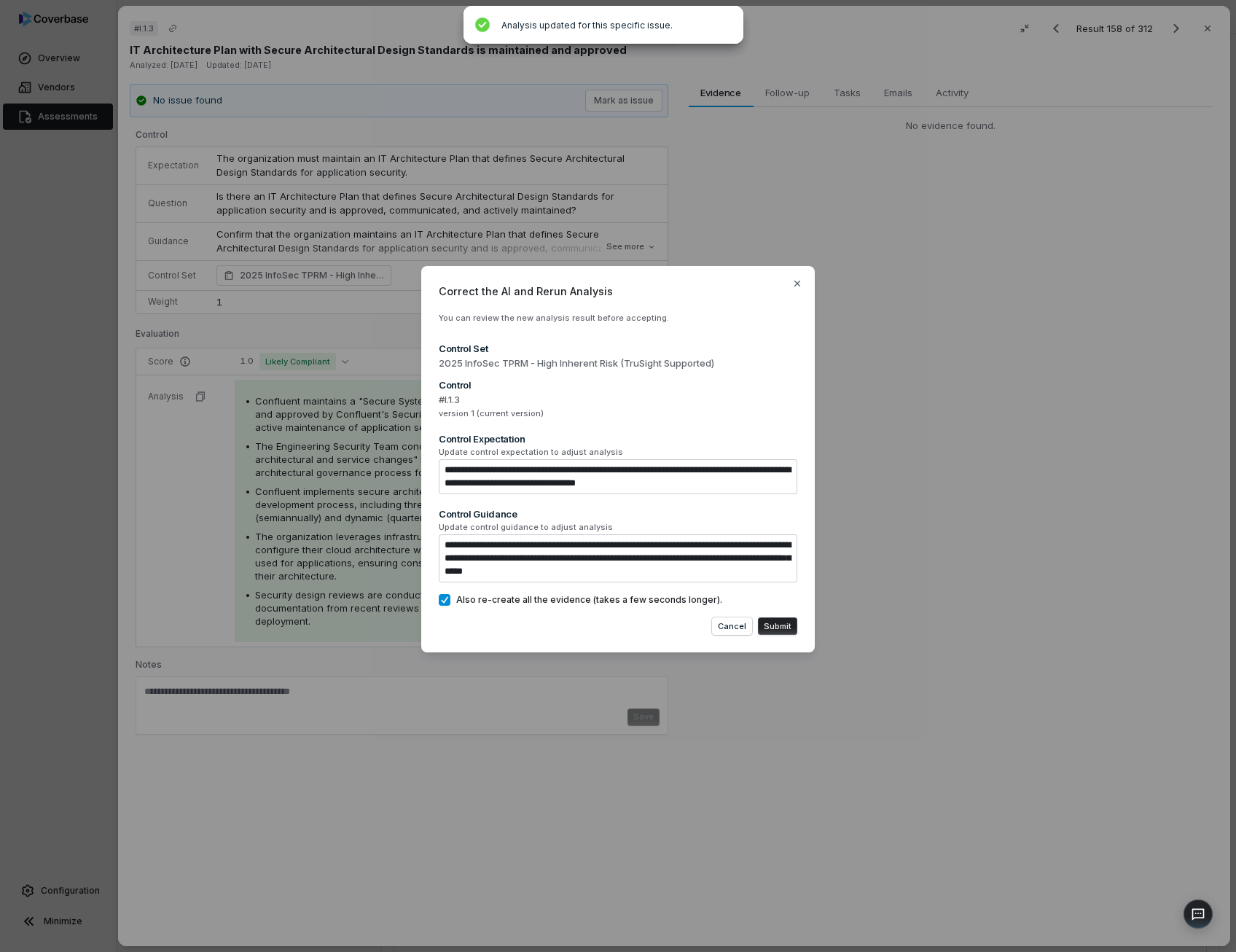
click at [779, 626] on button "Submit" at bounding box center [777, 626] width 39 height 18
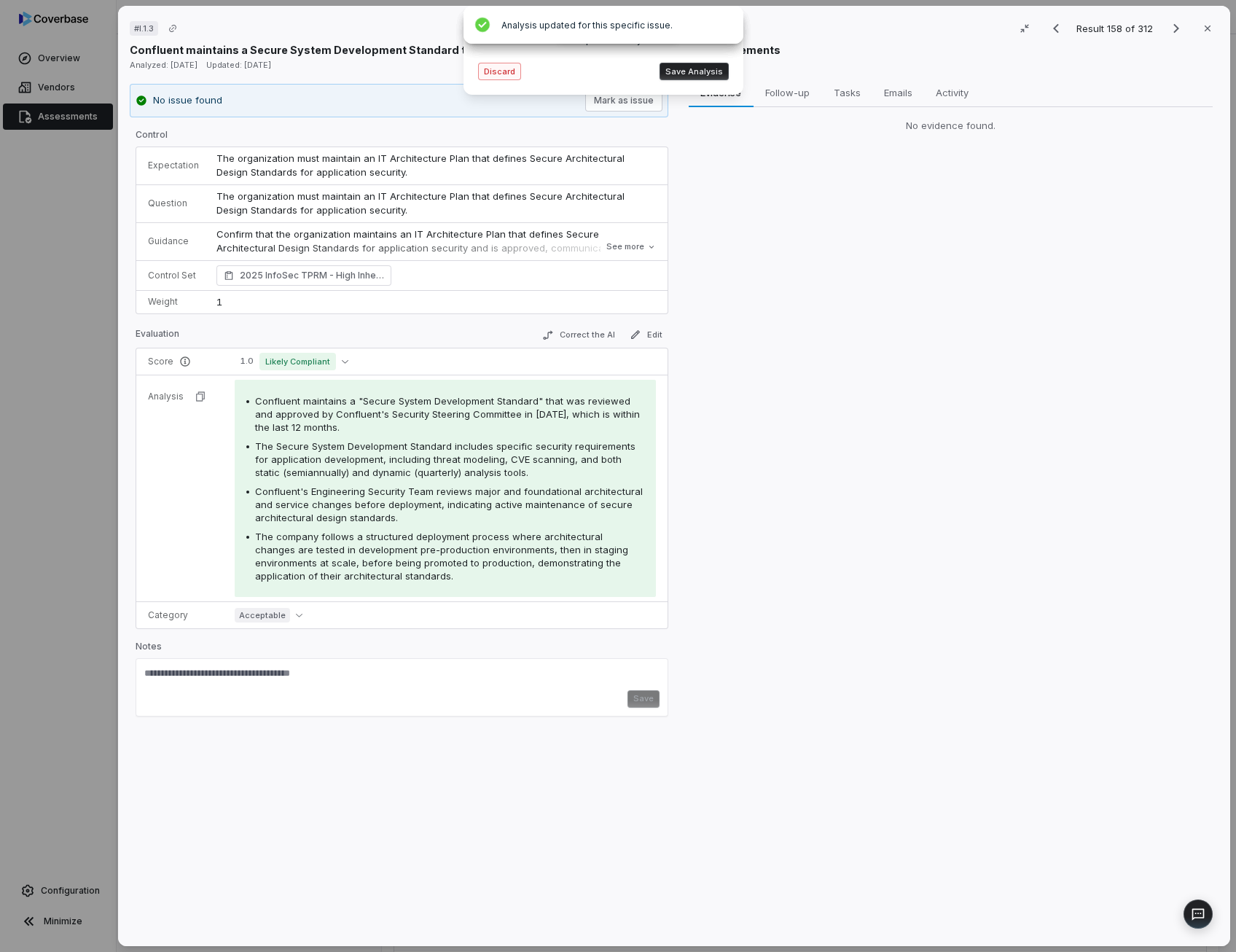
click at [503, 75] on button "Discard" at bounding box center [500, 71] width 43 height 18
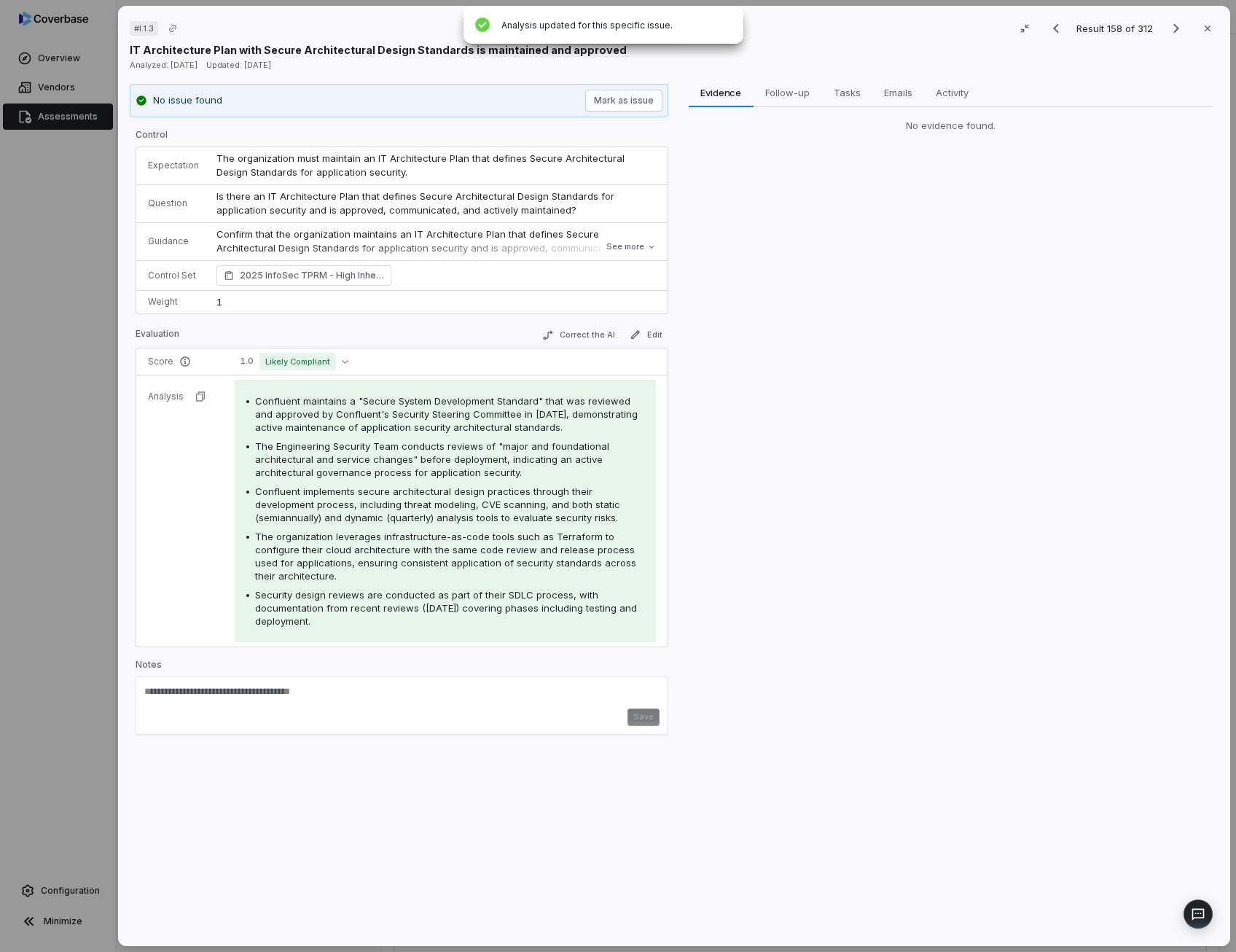
click at [466, 458] on span "The Engineering Security Team conducts reviews of "major and foundational archi…" at bounding box center [432, 459] width 354 height 38
drag, startPoint x: 466, startPoint y: 458, endPoint x: 452, endPoint y: 498, distance: 42.4
click at [452, 498] on span "Confluent implements secure architectural design practices through their develo…" at bounding box center [437, 504] width 365 height 38
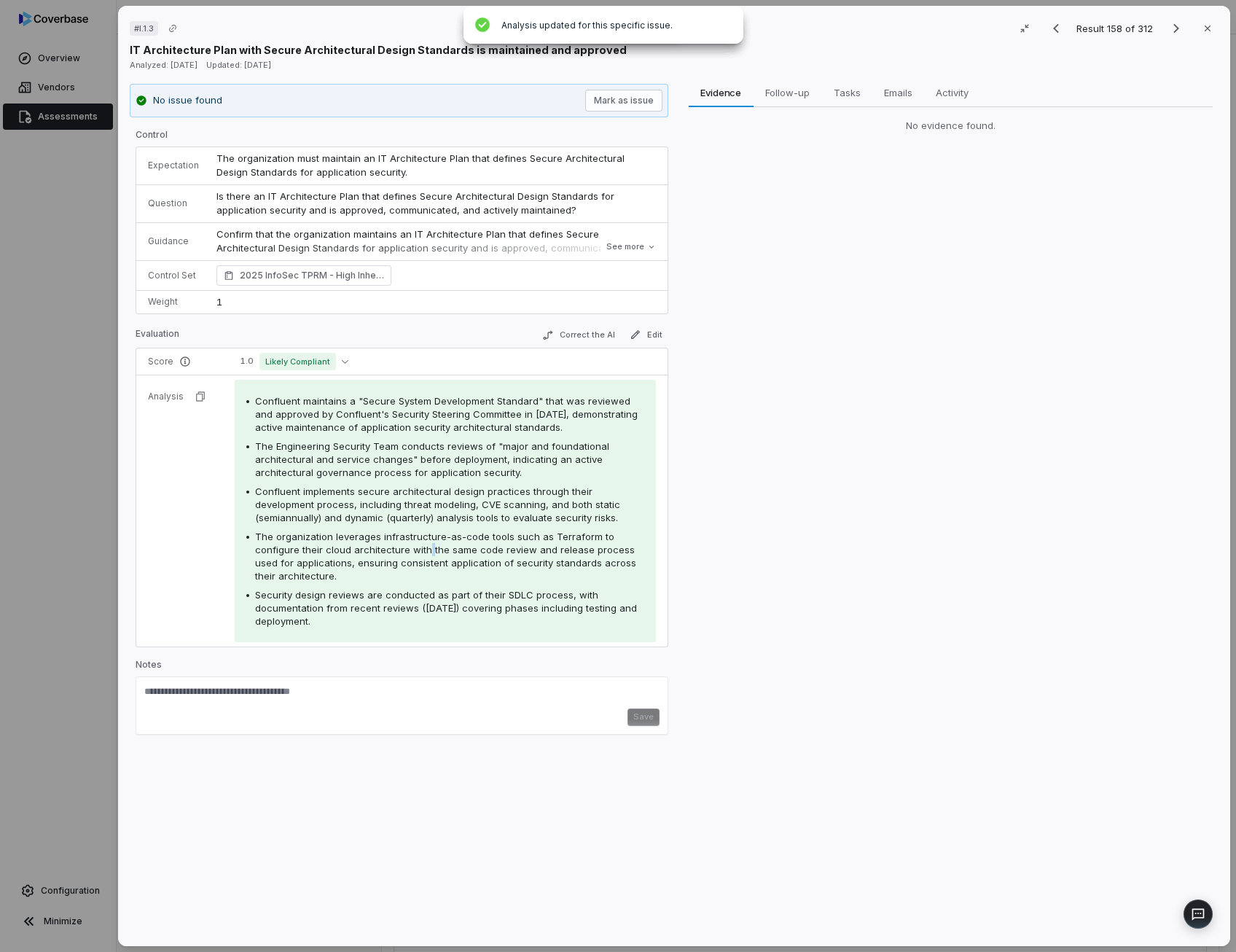
drag, startPoint x: 452, startPoint y: 498, endPoint x: 425, endPoint y: 546, distance: 55.1
click at [425, 546] on span "The organization leverages infrastructure-as-code tools such as Terraform to co…" at bounding box center [446, 556] width 381 height 51
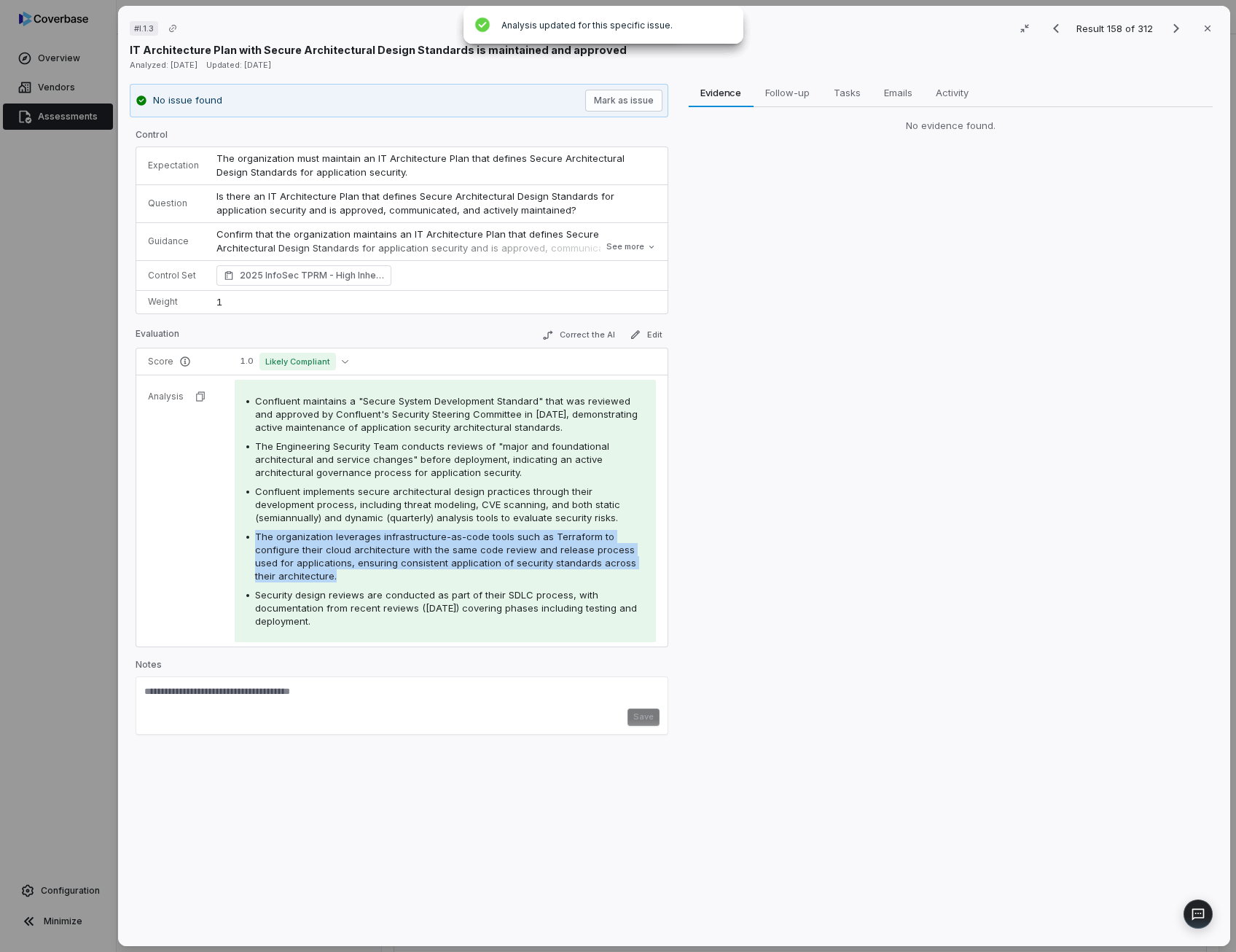
click at [425, 546] on span "The organization leverages infrastructure-as-code tools such as Terraform to co…" at bounding box center [446, 556] width 381 height 51
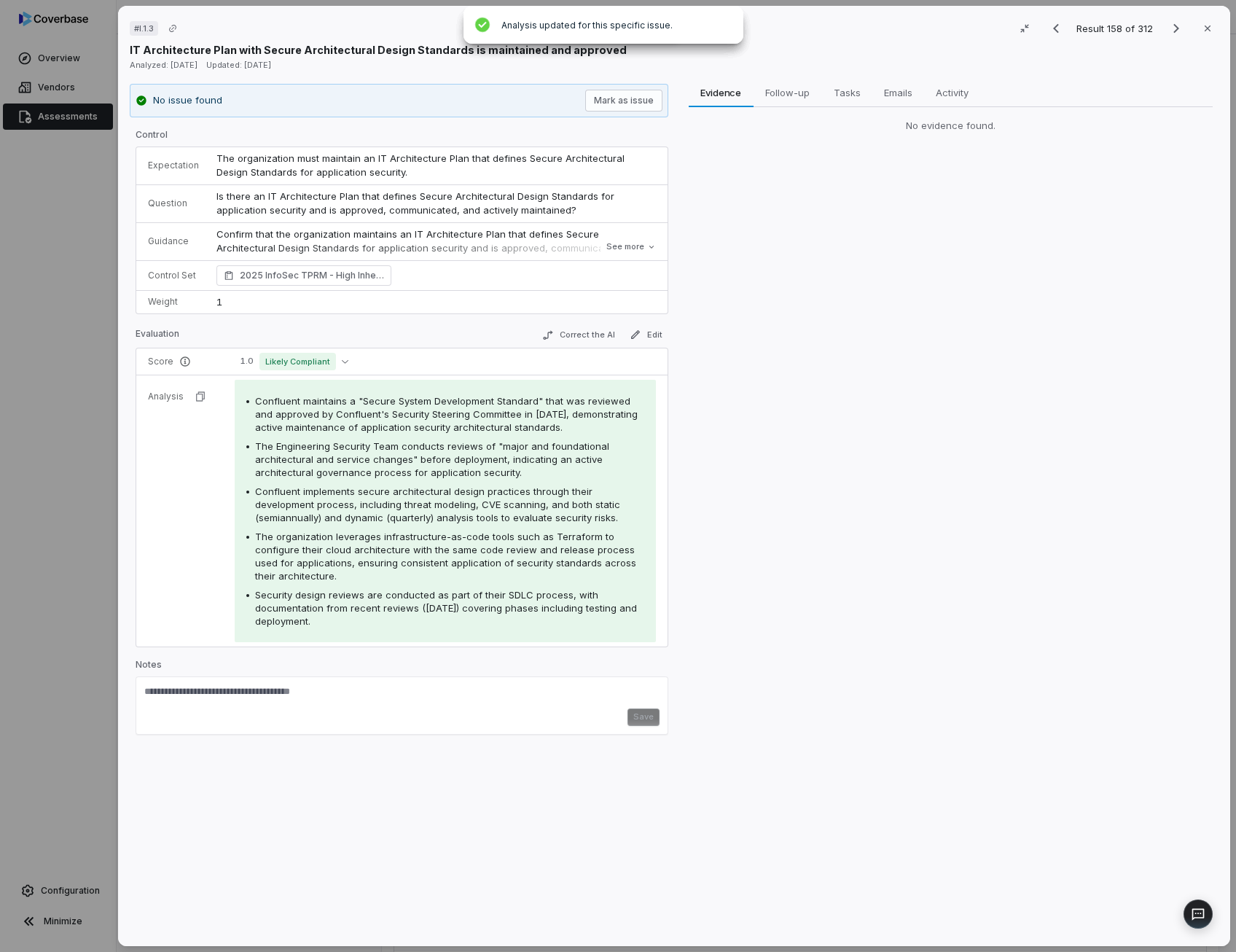
drag, startPoint x: 425, startPoint y: 546, endPoint x: 479, endPoint y: 601, distance: 77.1
click at [479, 601] on span "Security design reviews are conducted as part of their SDLC process, with docum…" at bounding box center [446, 607] width 382 height 38
click at [1167, 32] on icon "Next result" at bounding box center [1175, 28] width 18 height 18
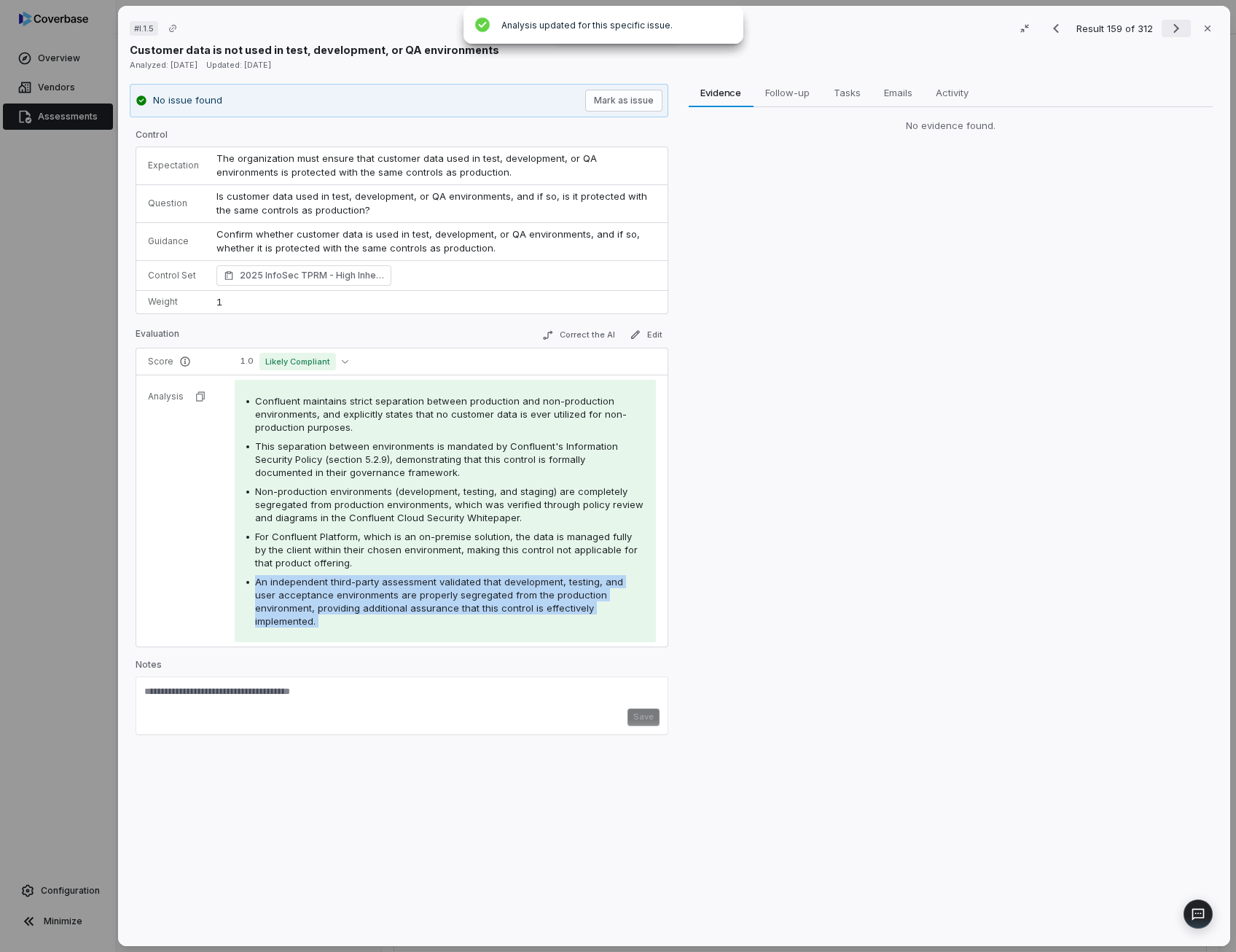
click at [1171, 26] on icon "Next result" at bounding box center [1175, 28] width 18 height 18
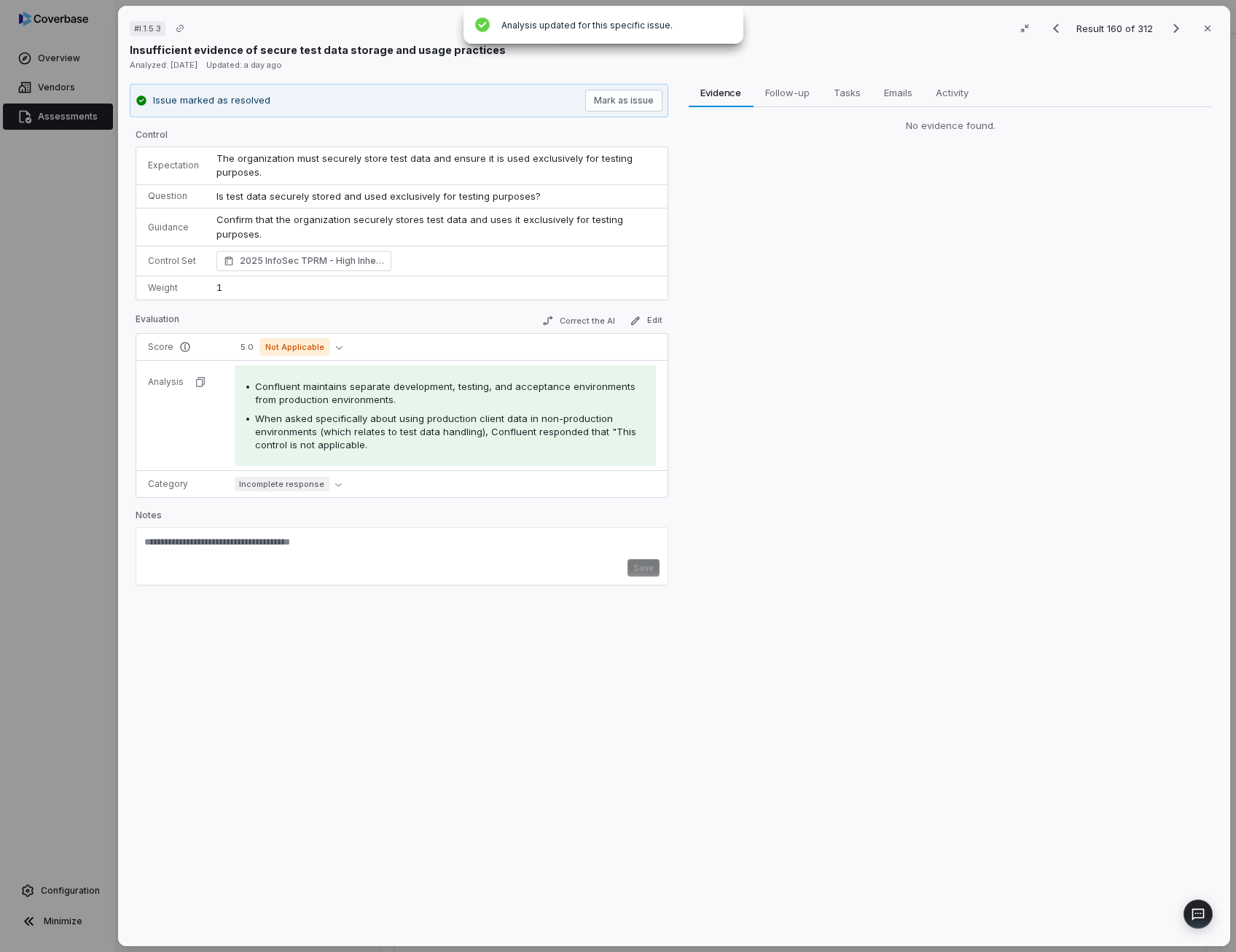
click at [387, 384] on span "Confluent maintains separate development, testing, and acceptance environments …" at bounding box center [445, 392] width 380 height 25
drag, startPoint x: 387, startPoint y: 384, endPoint x: 392, endPoint y: 425, distance: 41.3
click at [392, 425] on span "When asked specifically about using production client data in non-production en…" at bounding box center [446, 431] width 381 height 38
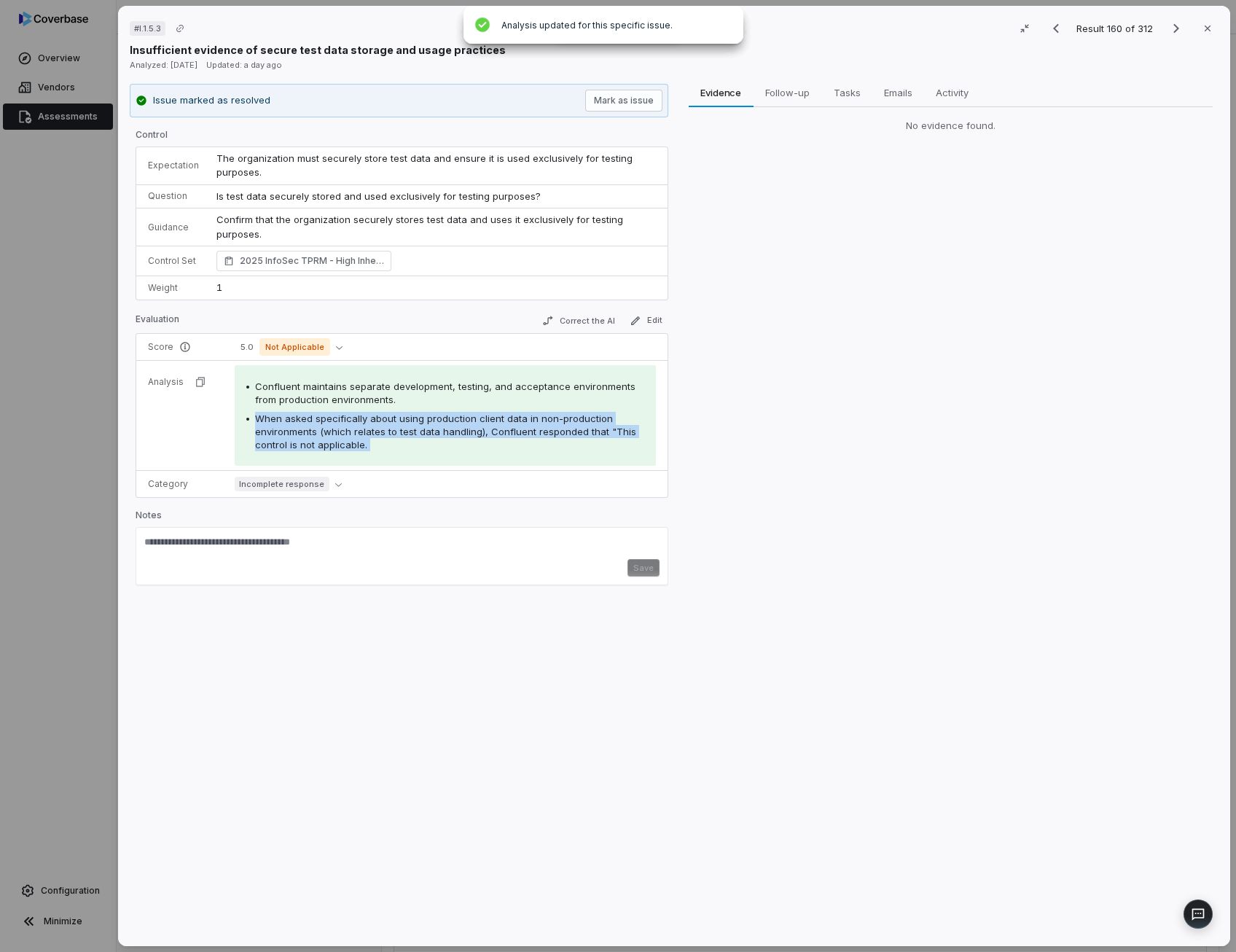
click at [392, 425] on span "When asked specifically about using production client data in non-production en…" at bounding box center [446, 431] width 381 height 38
click at [1169, 32] on icon "Next result" at bounding box center [1175, 28] width 18 height 18
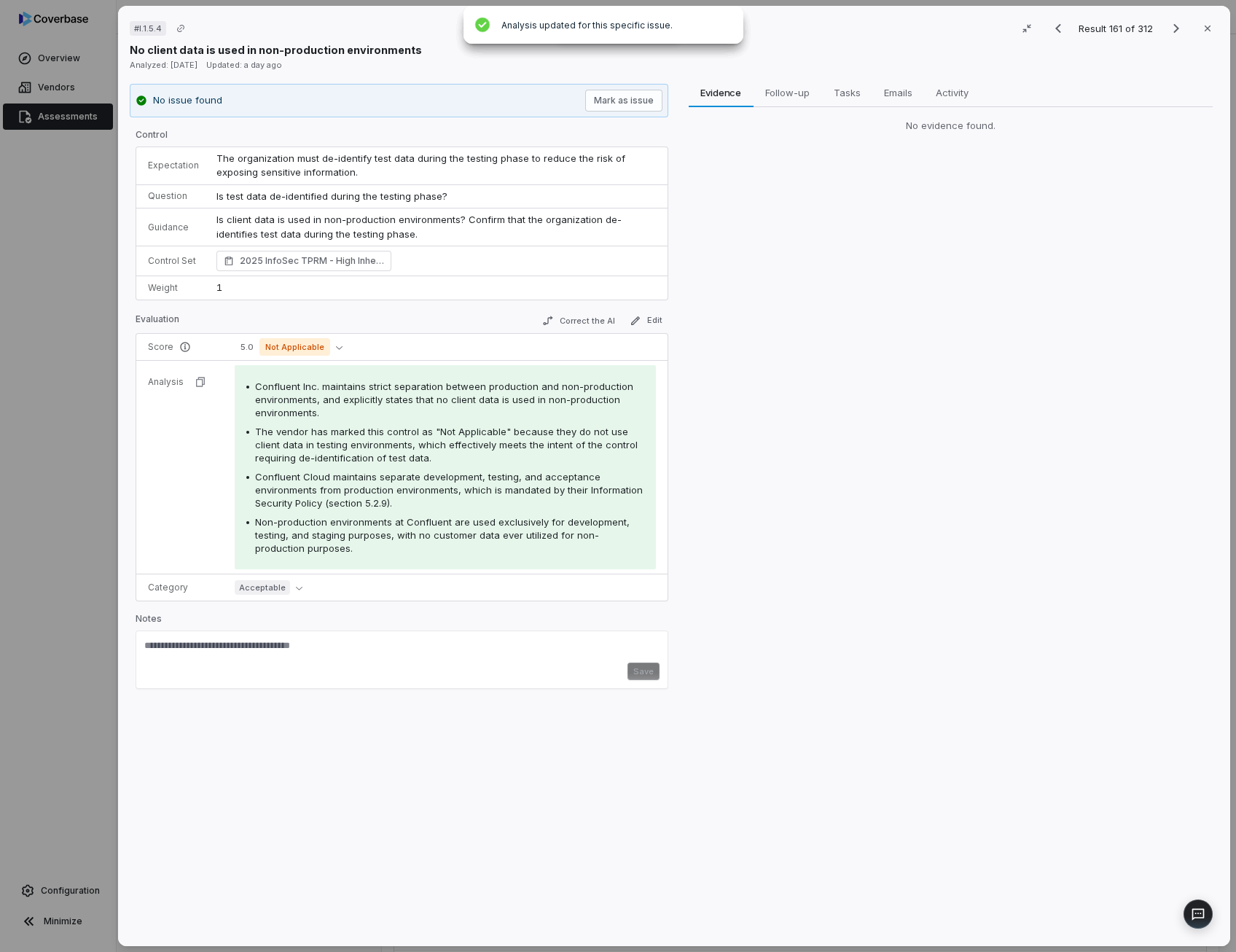
click at [366, 391] on span "Confluent Inc. maintains strict separation between production and non-productio…" at bounding box center [444, 399] width 378 height 38
drag, startPoint x: 366, startPoint y: 391, endPoint x: 379, endPoint y: 446, distance: 56.5
click at [379, 446] on span "The vendor has marked this control as "Not Applicable" because they do not use …" at bounding box center [446, 444] width 382 height 38
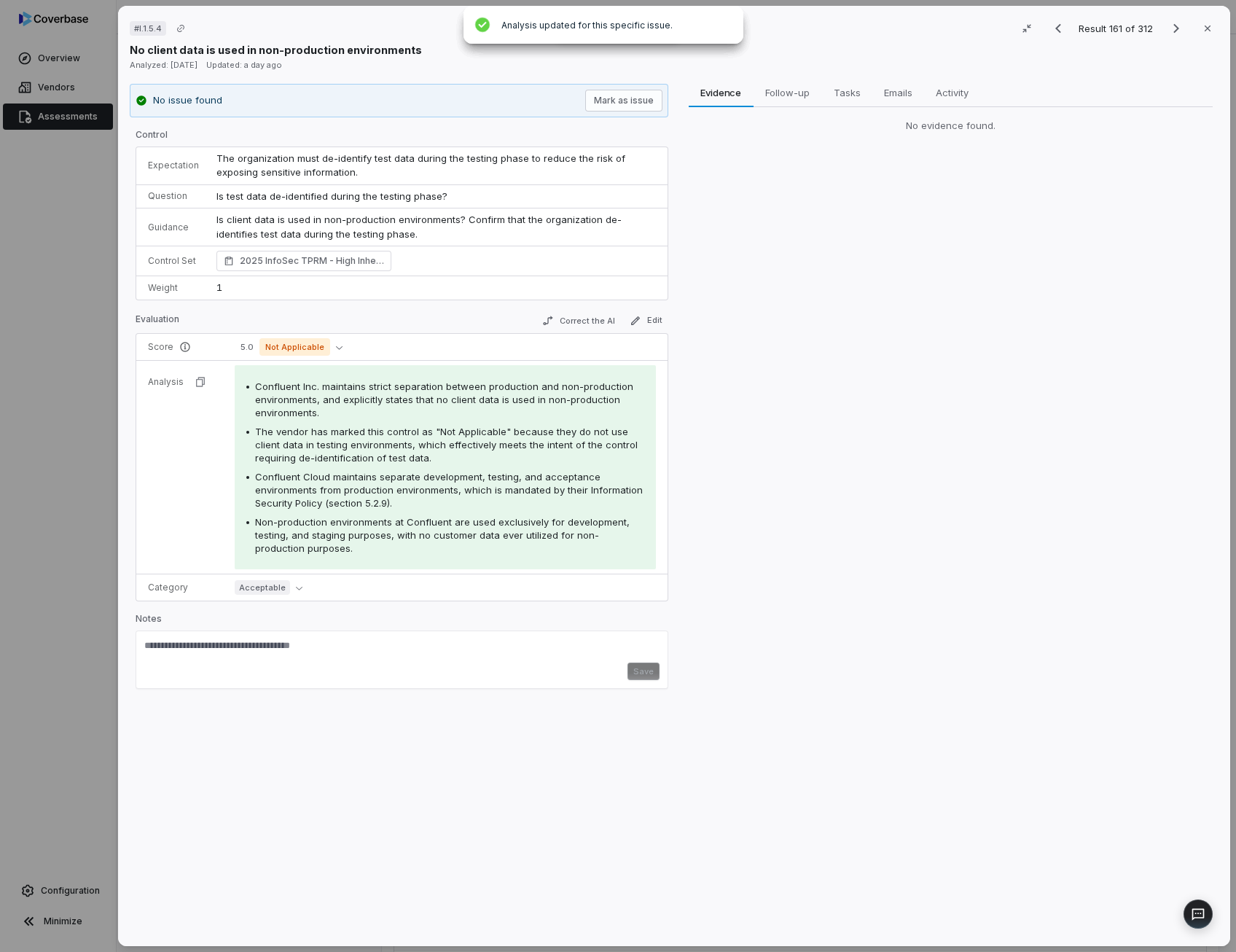
drag, startPoint x: 379, startPoint y: 446, endPoint x: 389, endPoint y: 488, distance: 43.2
click at [389, 488] on span "Confluent Cloud maintains separate development, testing, and acceptance environ…" at bounding box center [448, 490] width 388 height 38
drag, startPoint x: 389, startPoint y: 488, endPoint x: 403, endPoint y: 538, distance: 51.9
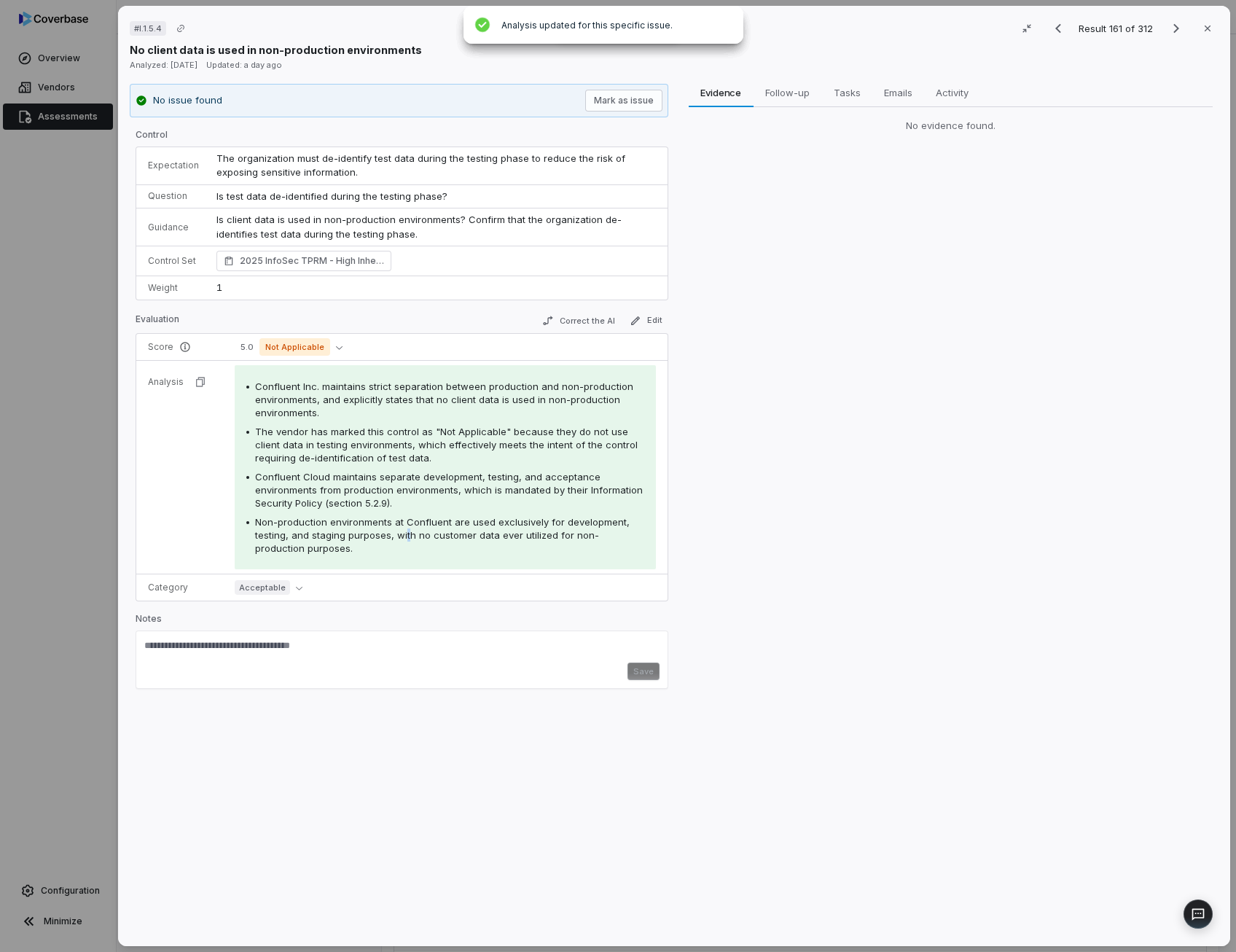
click at [403, 538] on span "Non-production environments at Confluent are used exclusively for development, …" at bounding box center [442, 534] width 375 height 38
drag, startPoint x: 403, startPoint y: 538, endPoint x: 508, endPoint y: 528, distance: 105.5
click at [508, 528] on span "Non-production environments at Confluent are used exclusively for development, …" at bounding box center [442, 534] width 375 height 38
click at [1172, 32] on icon "Next result" at bounding box center [1175, 28] width 18 height 18
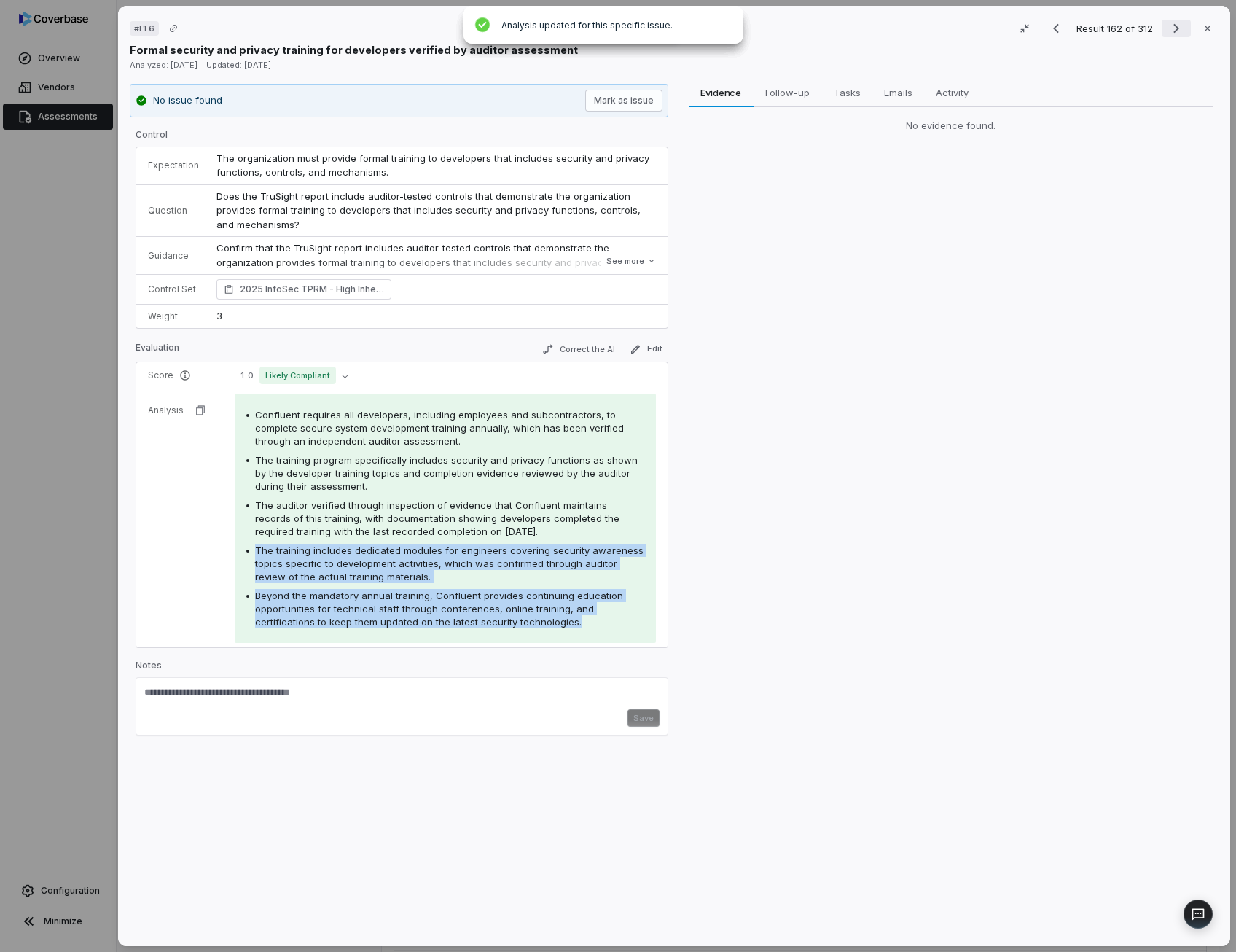
click at [1167, 23] on icon "Next result" at bounding box center [1175, 28] width 18 height 18
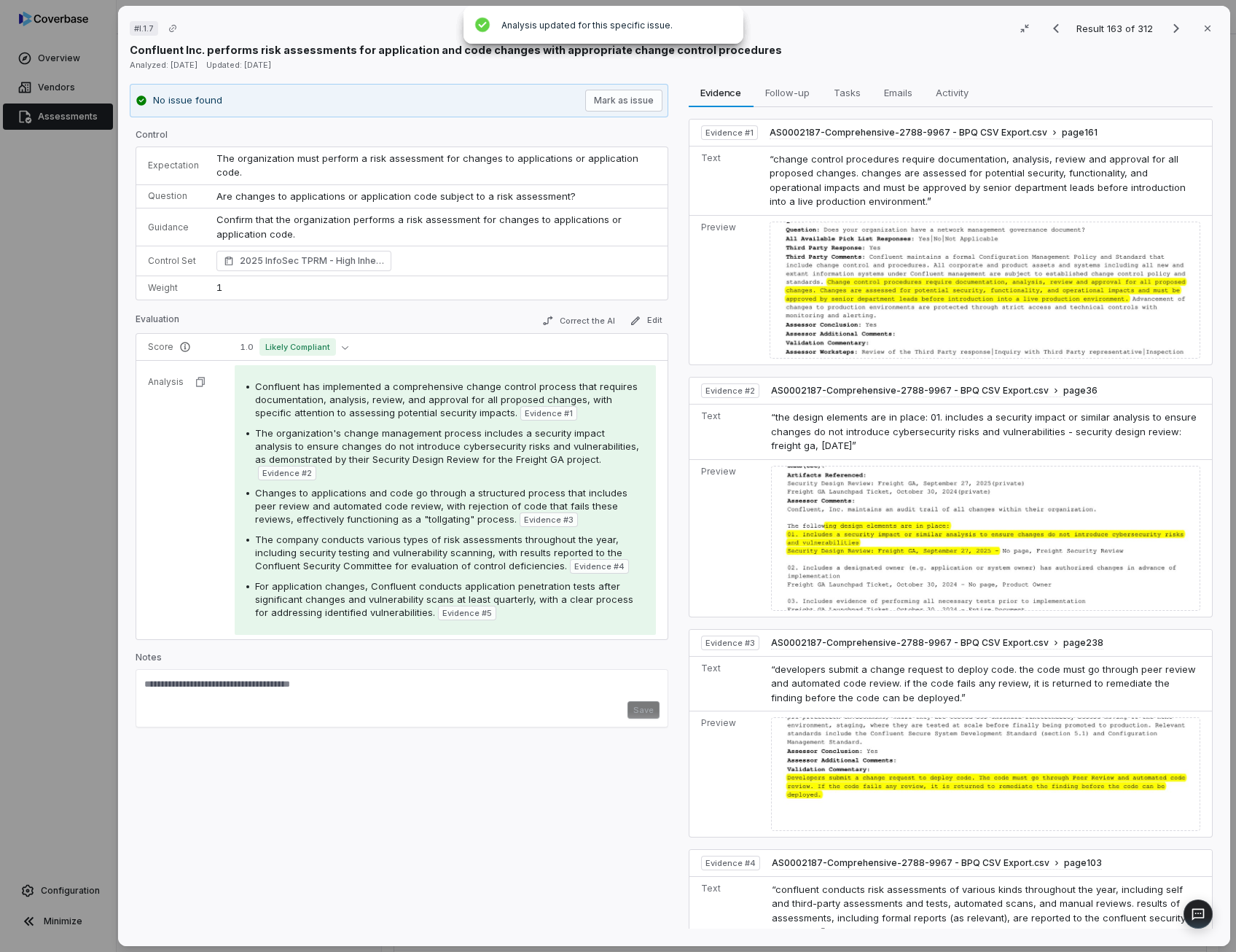
click at [434, 380] on span "Confluent has implemented a comprehensive change control process that requires …" at bounding box center [446, 399] width 382 height 38
drag, startPoint x: 434, startPoint y: 379, endPoint x: 414, endPoint y: 428, distance: 52.9
click at [414, 428] on span "The organization's change management process includes a security impact analysi…" at bounding box center [447, 446] width 384 height 38
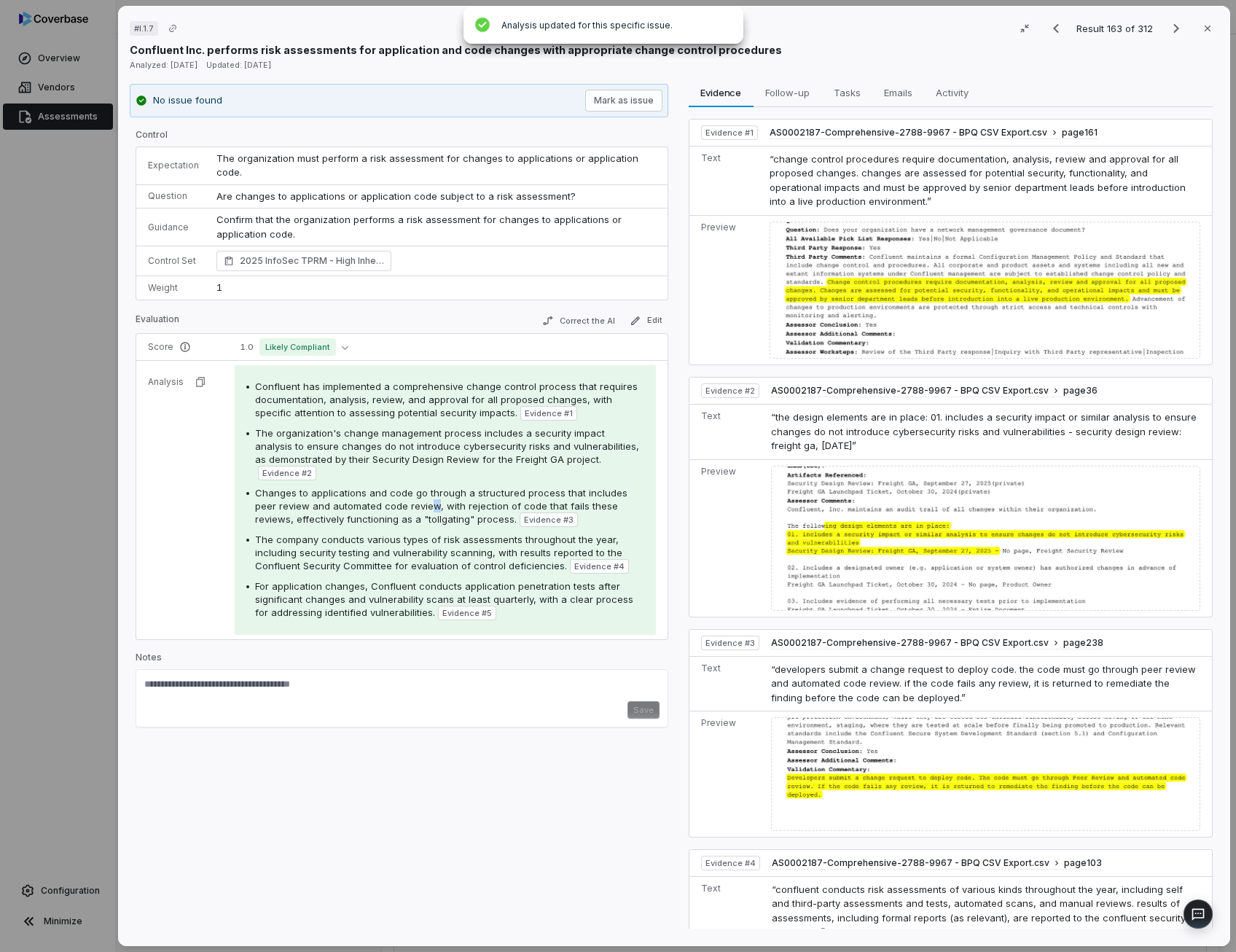
drag, startPoint x: 414, startPoint y: 428, endPoint x: 405, endPoint y: 481, distance: 53.8
click at [405, 487] on span "Changes to applications and code go through a structured process that includes …" at bounding box center [441, 505] width 373 height 38
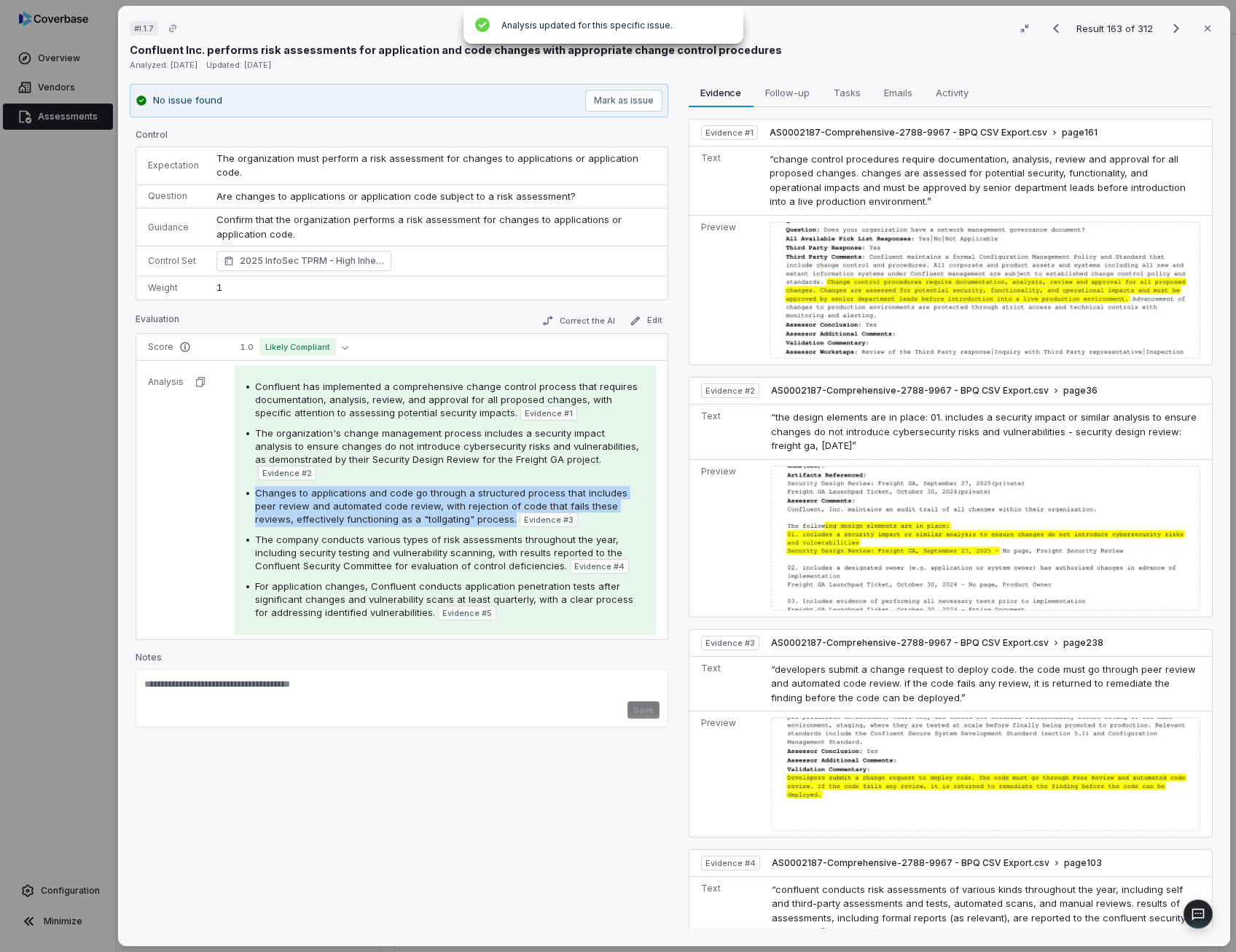
click at [405, 487] on span "Changes to applications and code go through a structured process that includes …" at bounding box center [441, 505] width 373 height 38
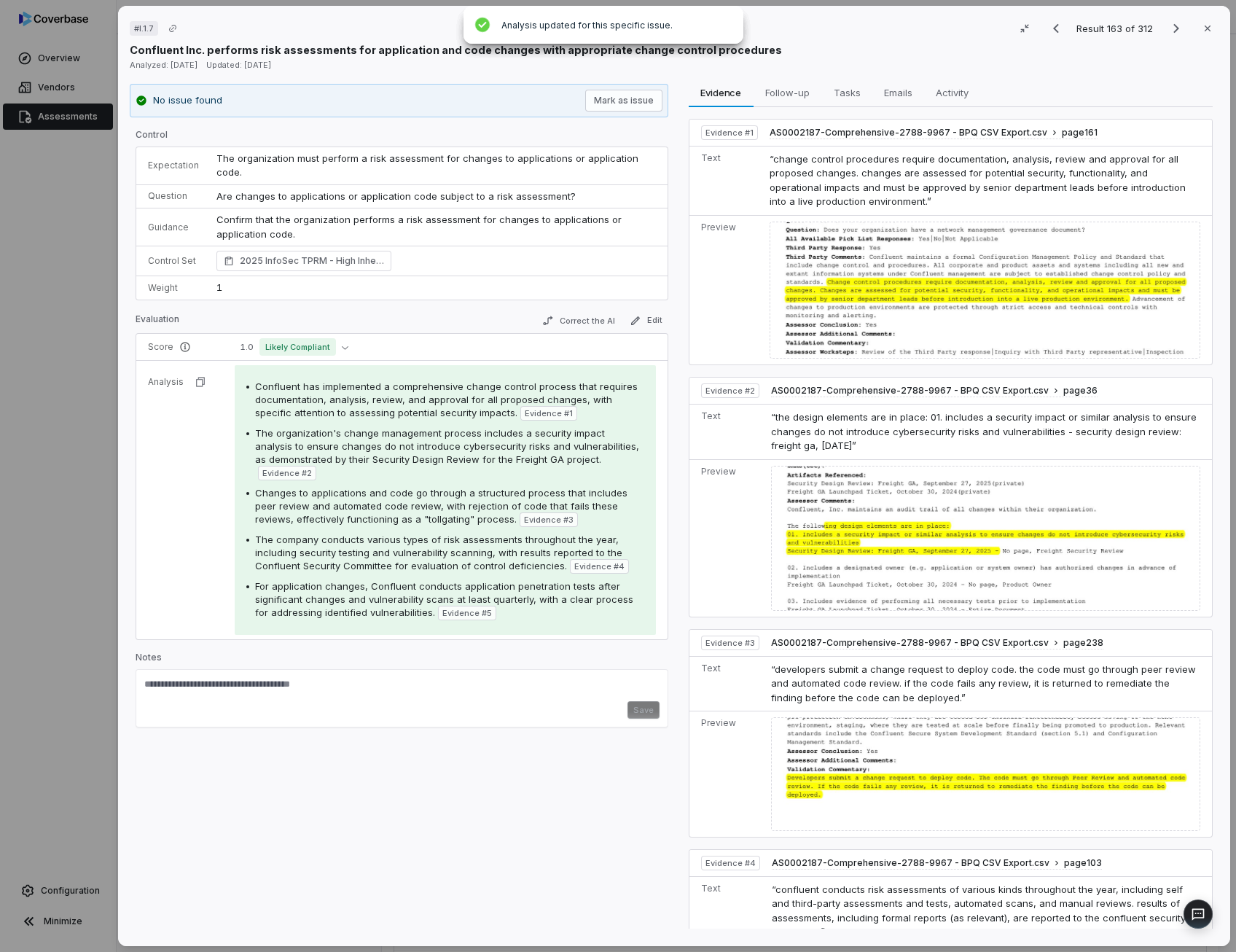
drag, startPoint x: 405, startPoint y: 481, endPoint x: 383, endPoint y: 523, distance: 47.4
click at [383, 533] on span "The company conducts various types of risk assessments throughout the year, inc…" at bounding box center [438, 552] width 367 height 38
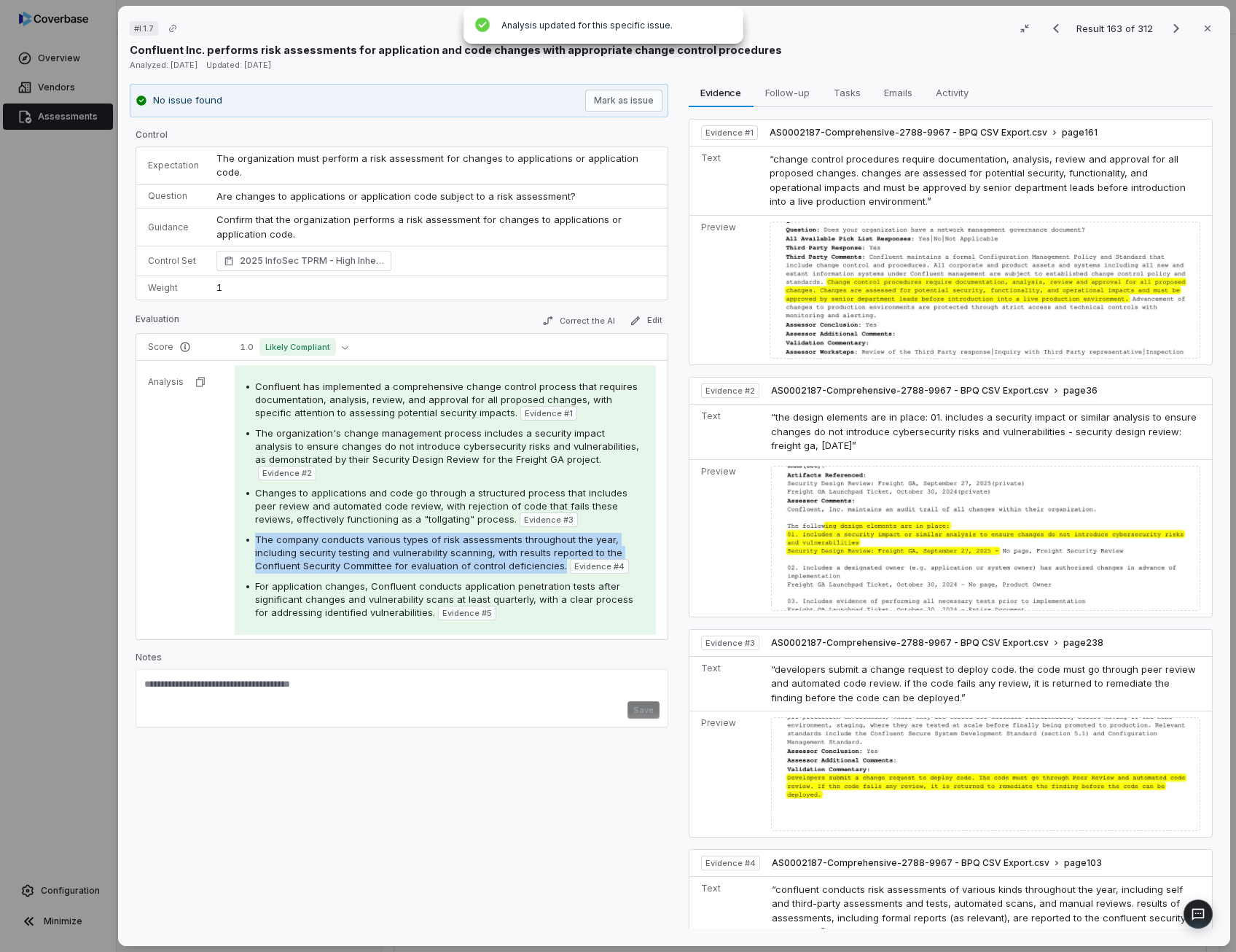
click at [383, 533] on span "The company conducts various types of risk assessments throughout the year, inc…" at bounding box center [438, 552] width 367 height 38
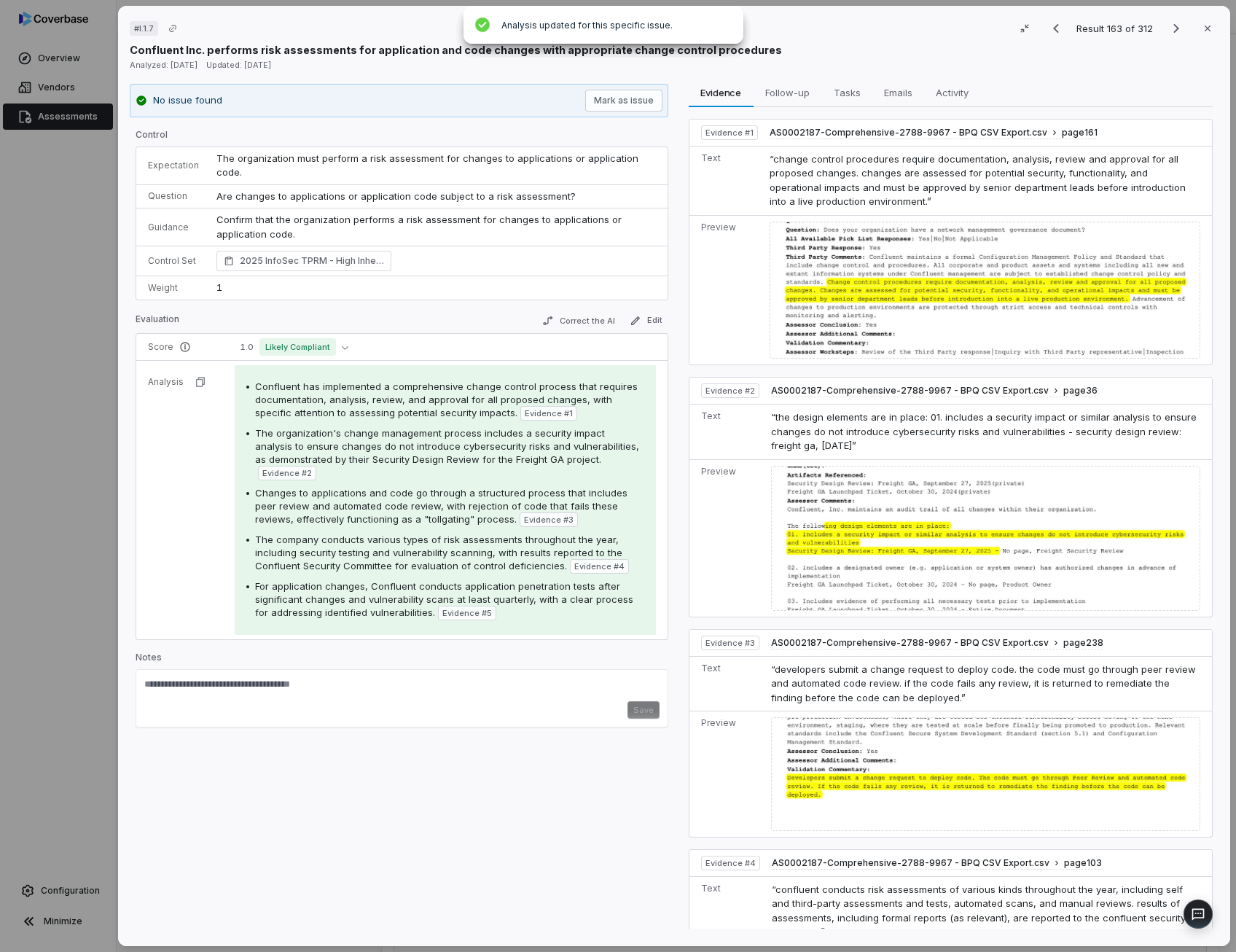
click at [359, 580] on span "For application changes, Confluent conducts application penetration tests after…" at bounding box center [444, 599] width 378 height 38
click at [1167, 35] on icon "Next result" at bounding box center [1175, 28] width 18 height 18
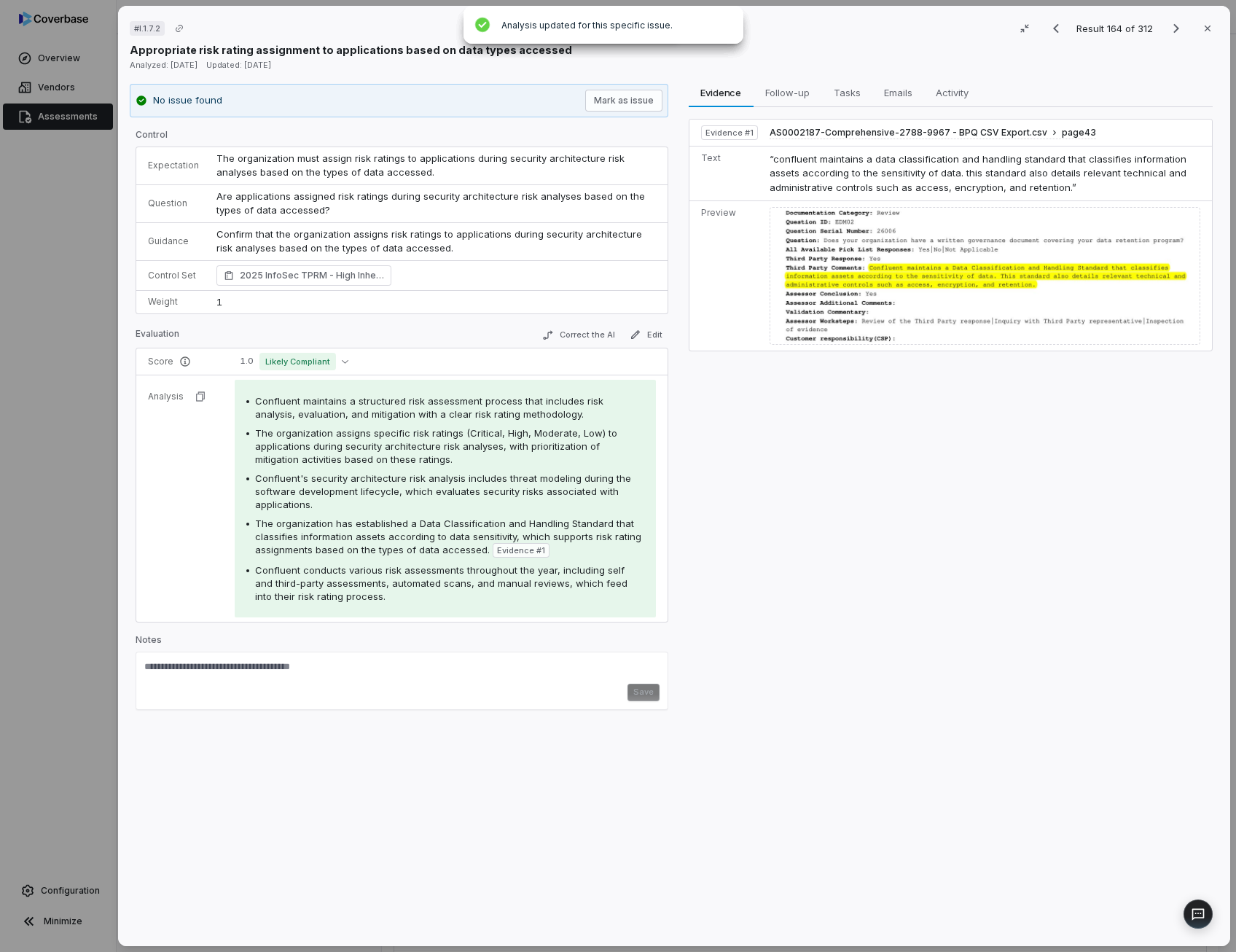
click at [366, 196] on span "Are applications assigned risk ratings during security architecture risk analys…" at bounding box center [433, 204] width 432 height 26
click at [437, 438] on span "The organization assigns specific risk ratings (Critical, High, Moderate, Low) …" at bounding box center [436, 446] width 362 height 38
drag, startPoint x: 437, startPoint y: 438, endPoint x: 453, endPoint y: 482, distance: 46.8
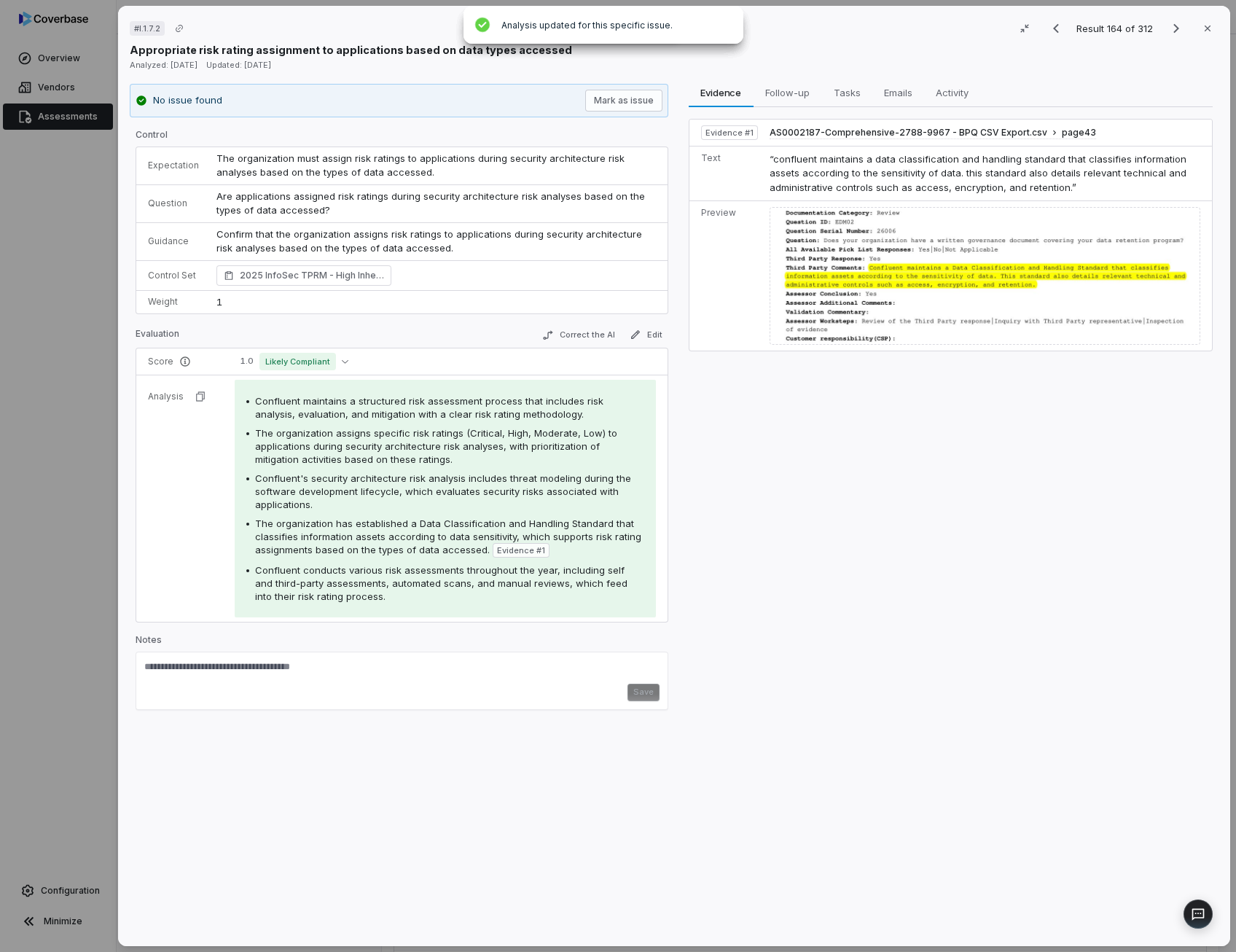
click at [453, 482] on div "Confluent's security architecture risk analysis includes threat modeling during…" at bounding box center [449, 491] width 389 height 39
click at [430, 528] on span "The organization has established a Data Classification and Handling Standard th…" at bounding box center [448, 536] width 386 height 38
click at [583, 338] on button "Correct the AI" at bounding box center [577, 334] width 84 height 18
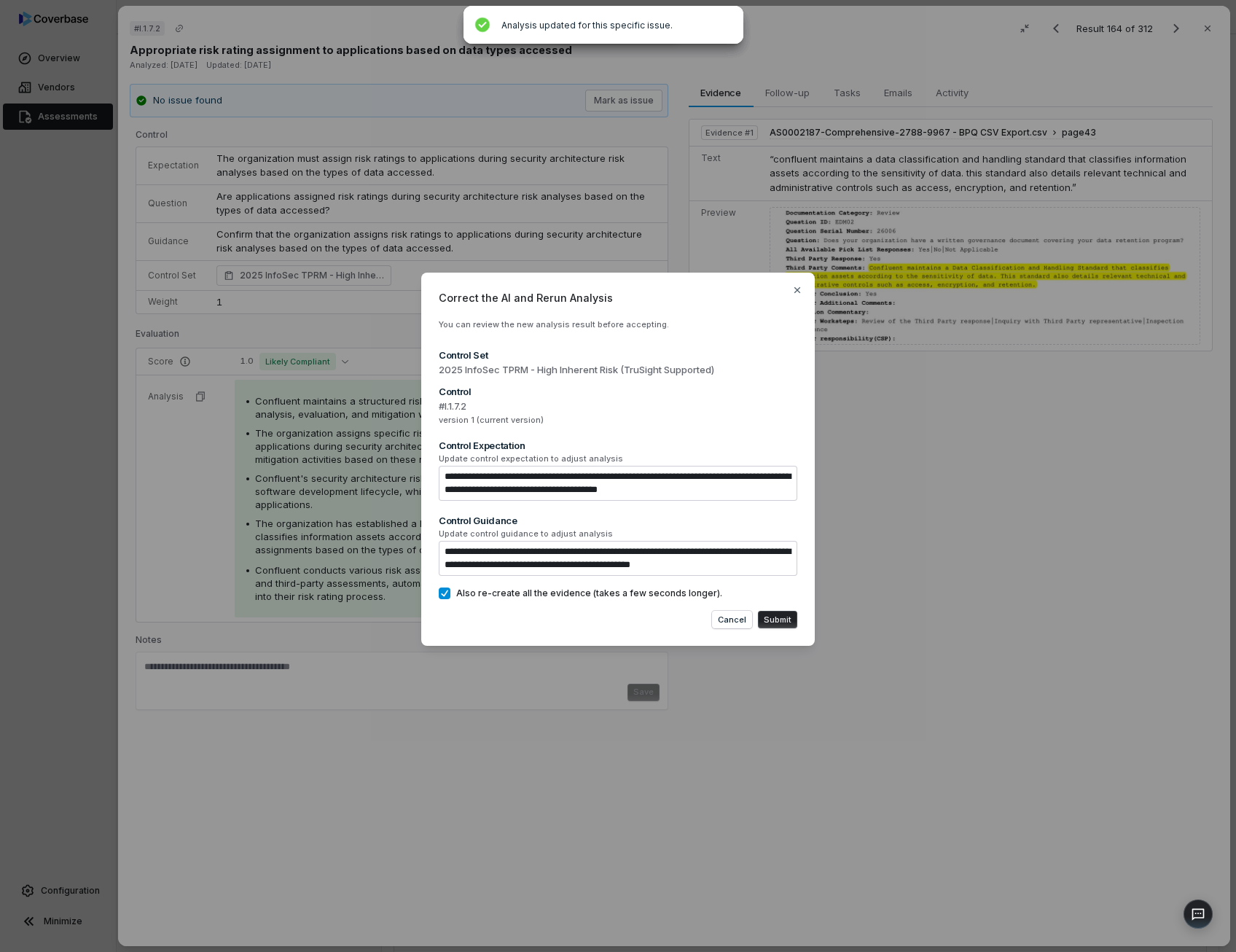
click at [775, 618] on button "Submit" at bounding box center [777, 619] width 39 height 18
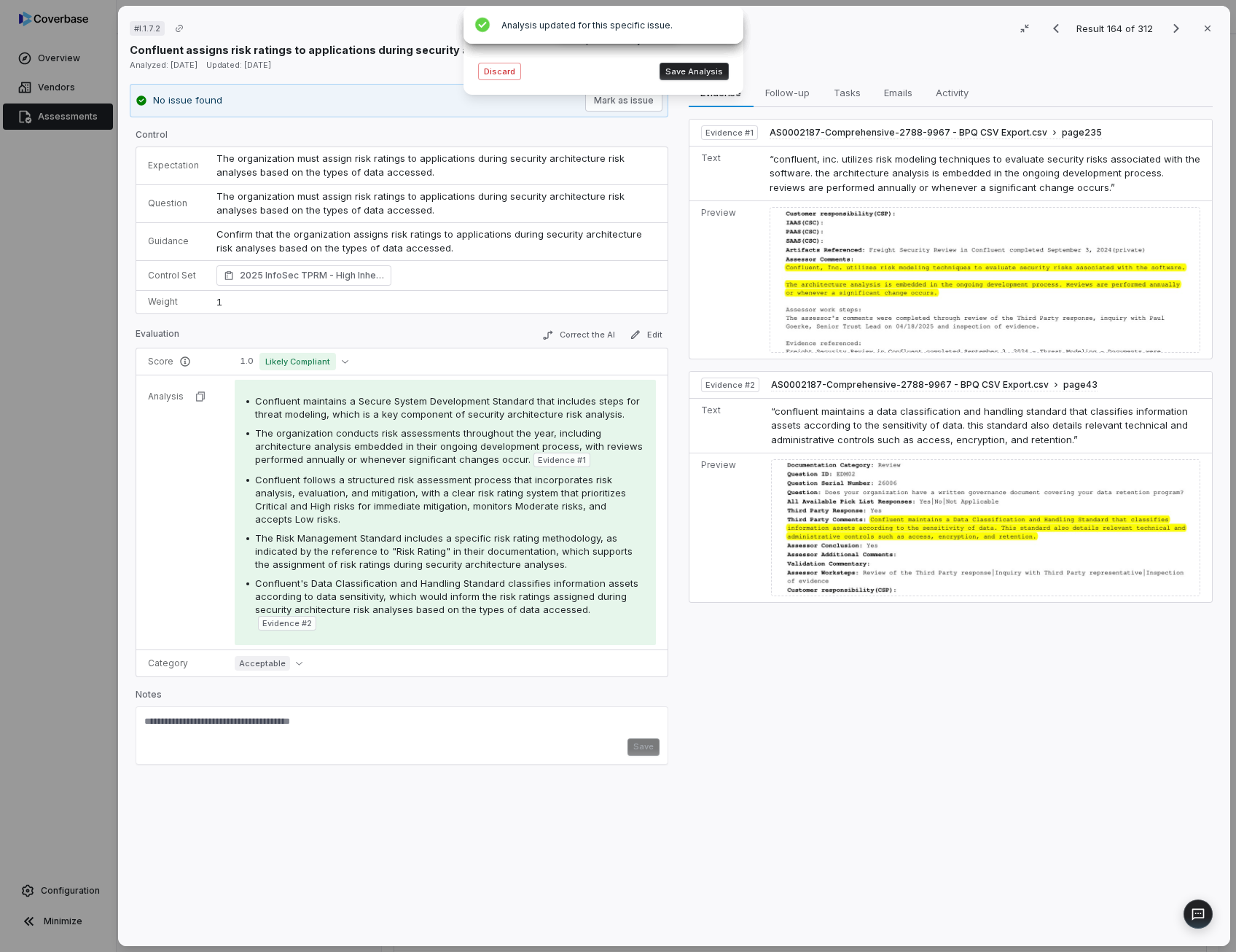
click at [588, 587] on div "Confluent's Data Classification and Handling Standard classifies information as…" at bounding box center [449, 604] width 389 height 54
drag, startPoint x: 395, startPoint y: 595, endPoint x: 547, endPoint y: 603, distance: 152.2
click at [547, 603] on span "Confluent's Data Classification and Handling Standard classifies information as…" at bounding box center [447, 596] width 383 height 38
click at [317, 489] on span "Confluent follows a structured risk assessment process that incorporates risk a…" at bounding box center [440, 499] width 371 height 51
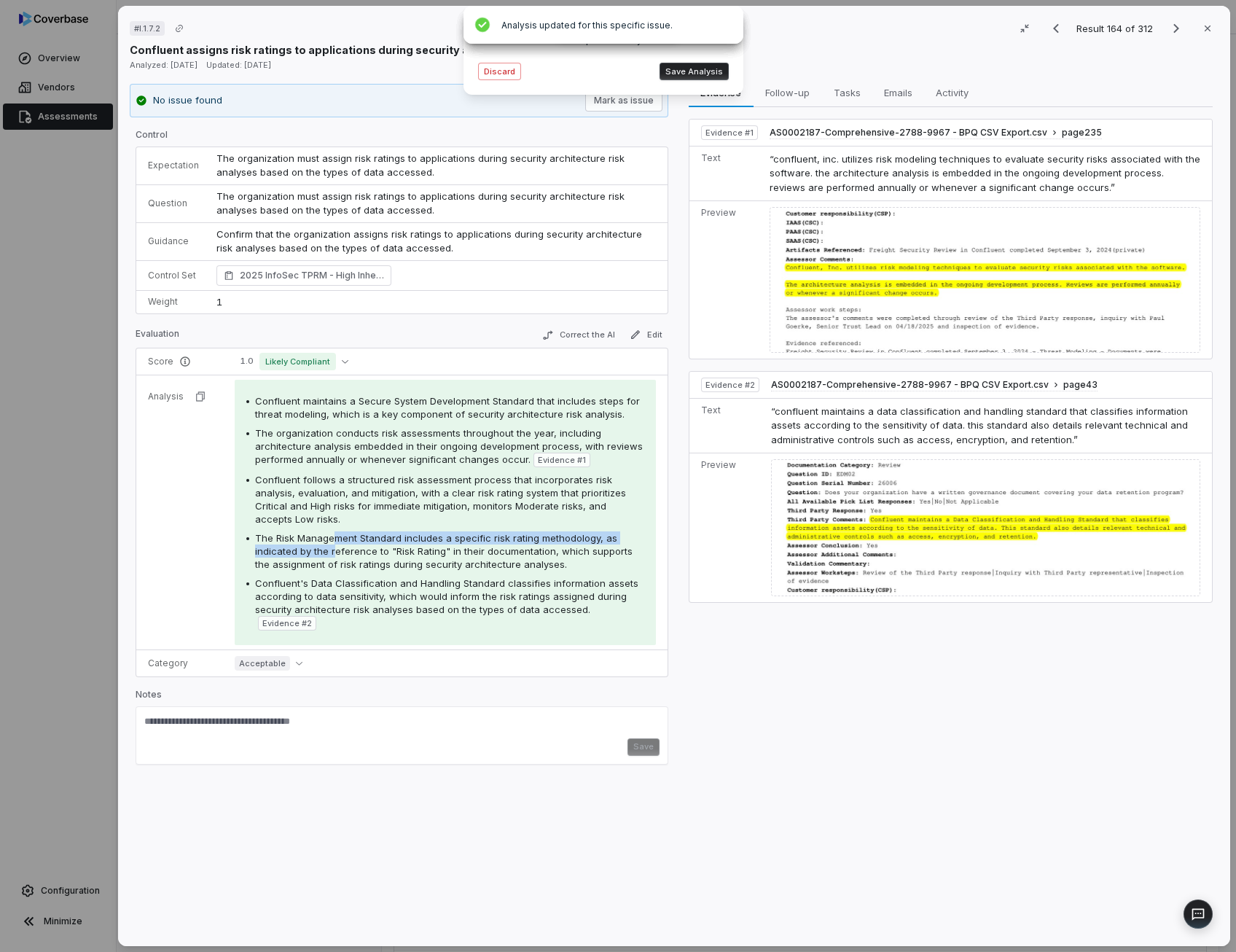
drag, startPoint x: 317, startPoint y: 489, endPoint x: 333, endPoint y: 542, distance: 55.4
click at [333, 542] on div "The Risk Management Standard includes a specific risk rating methodology, as in…" at bounding box center [449, 551] width 389 height 39
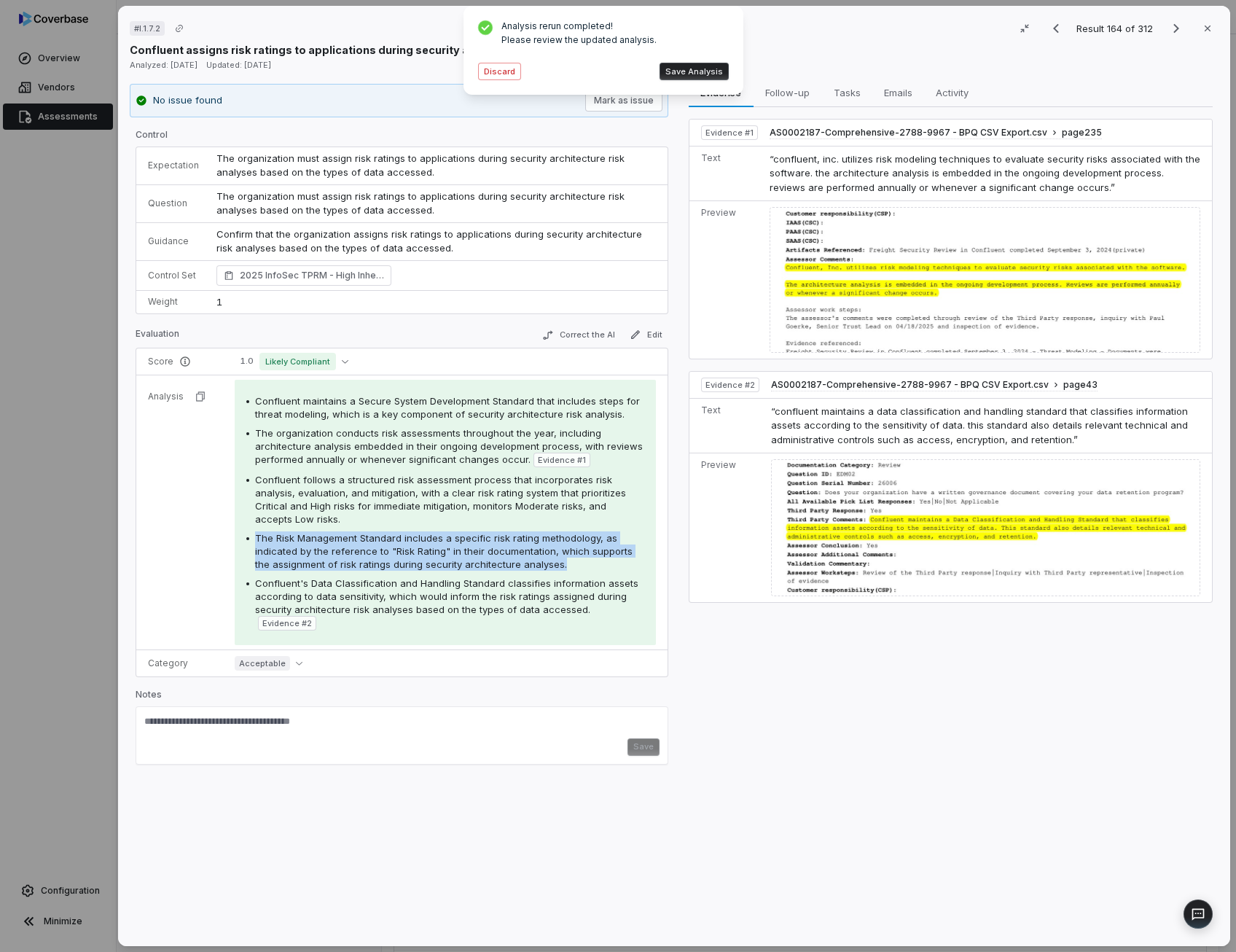
click at [698, 75] on button "Save Analysis" at bounding box center [694, 71] width 69 height 18
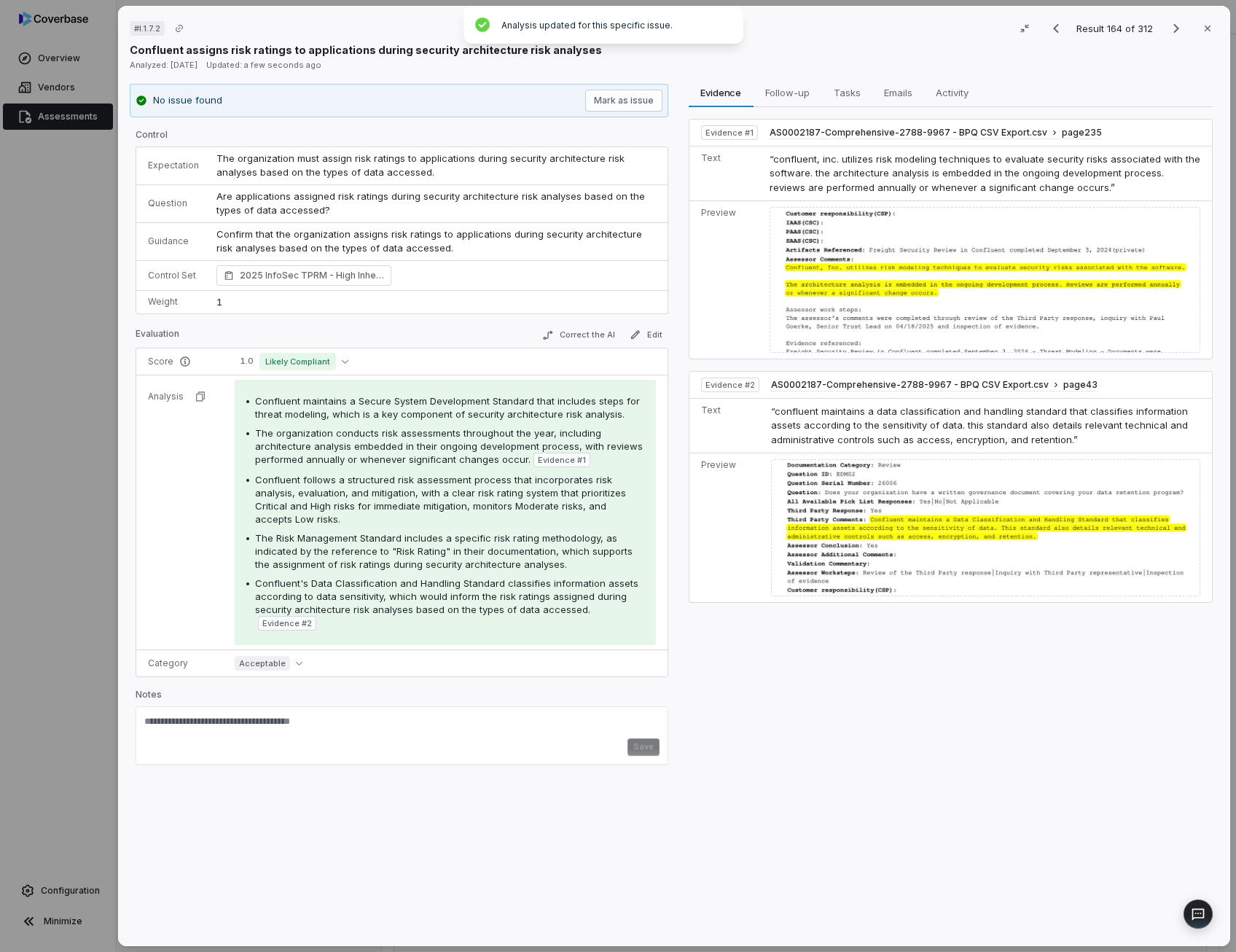
click at [446, 457] on span "The organization conducts risk assessments throughout the year, including archi…" at bounding box center [448, 446] width 388 height 38
click at [271, 715] on textarea at bounding box center [401, 726] width 515 height 23
paste textarea "**********"
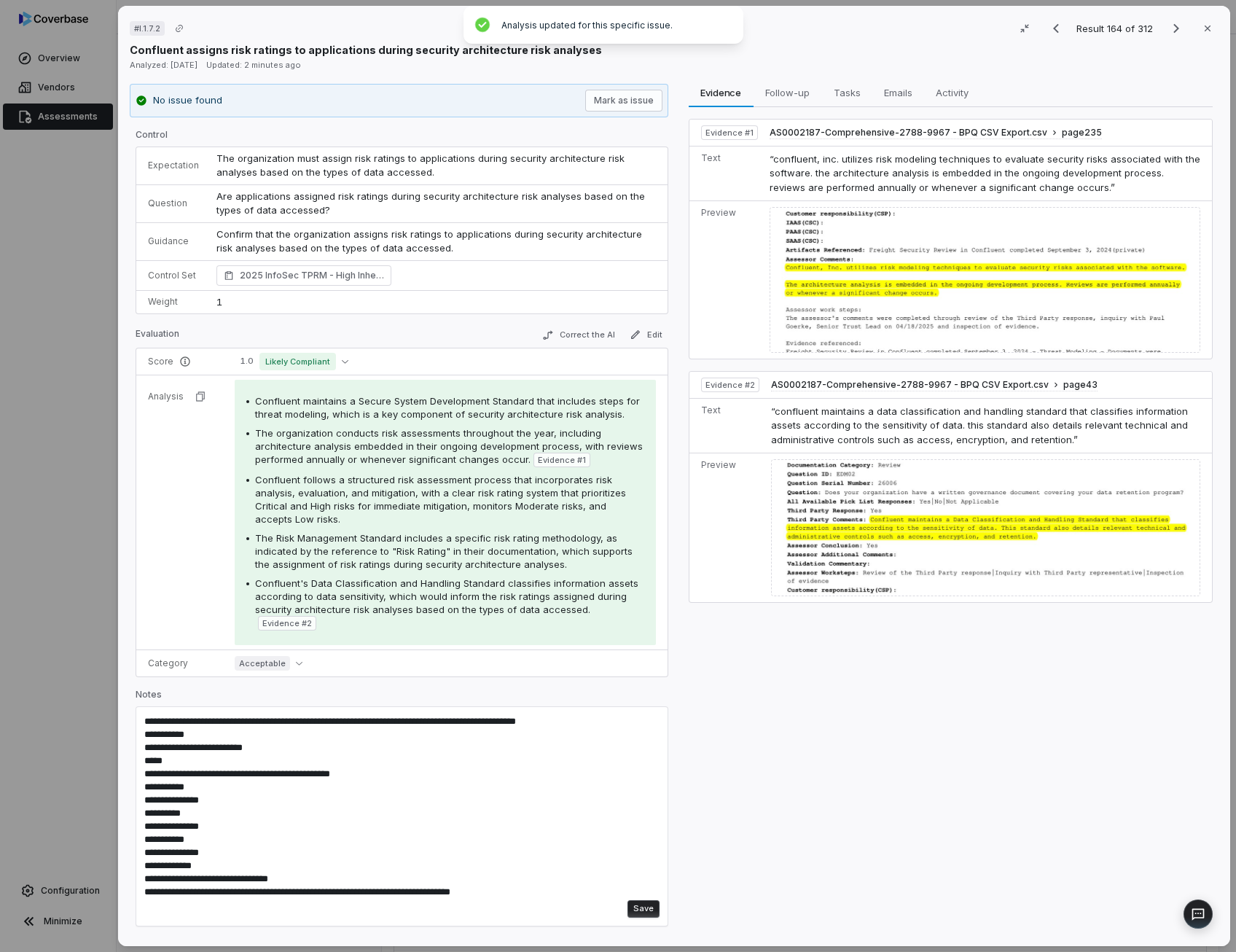
click at [253, 715] on textarea "**********" at bounding box center [399, 806] width 511 height 184
click at [570, 715] on textarea "**********" at bounding box center [399, 806] width 511 height 184
click at [227, 834] on textarea "**********" at bounding box center [399, 806] width 511 height 184
drag, startPoint x: 229, startPoint y: 845, endPoint x: 146, endPoint y: 719, distance: 150.9
click at [146, 719] on textarea "**********" at bounding box center [399, 806] width 511 height 184
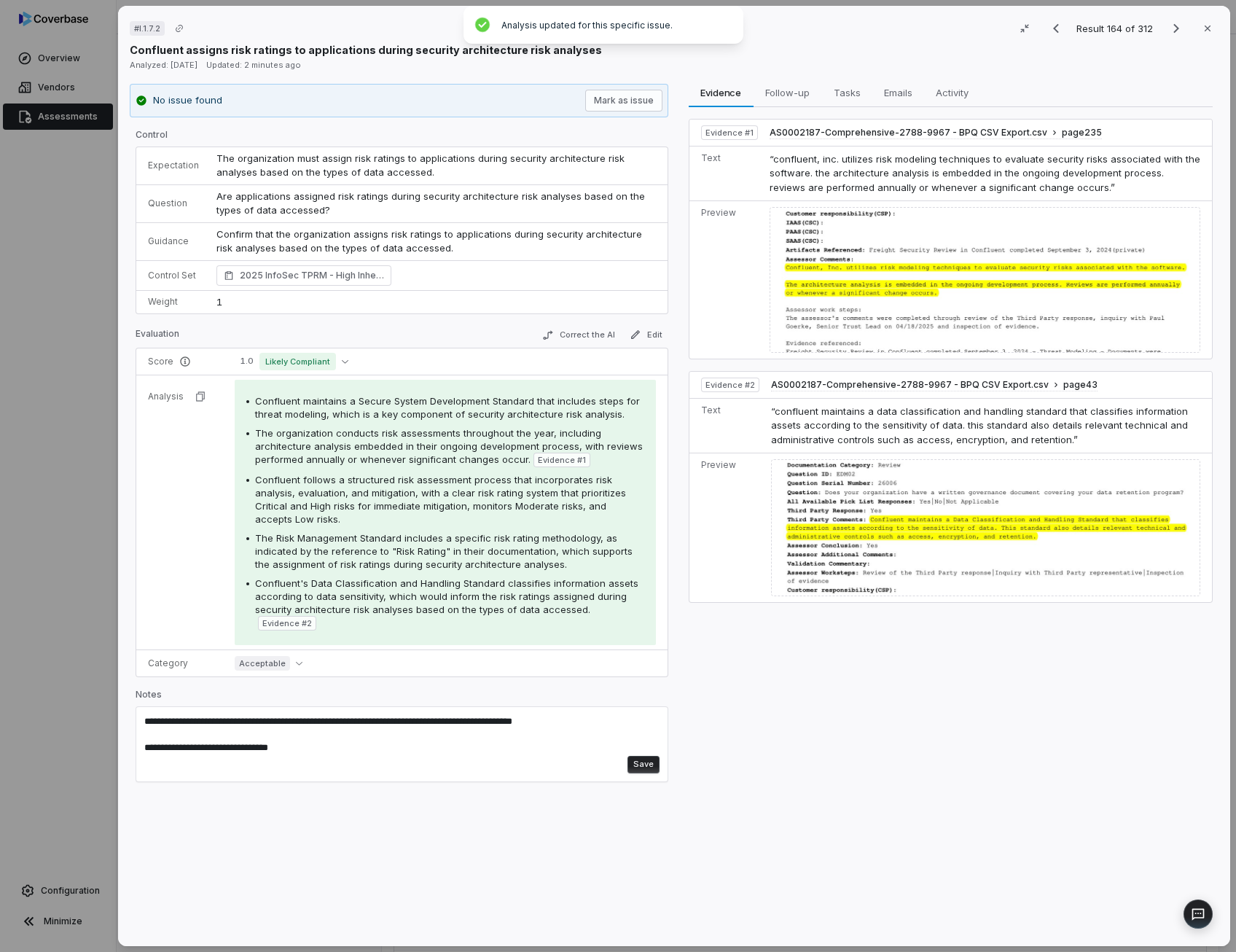
drag, startPoint x: 322, startPoint y: 734, endPoint x: 145, endPoint y: 733, distance: 177.0
click at [145, 733] on textarea "**********" at bounding box center [399, 741] width 511 height 53
click at [144, 715] on textarea "**********" at bounding box center [399, 741] width 511 height 53
click at [163, 715] on textarea "**********" at bounding box center [399, 741] width 511 height 53
paste textarea "**********"
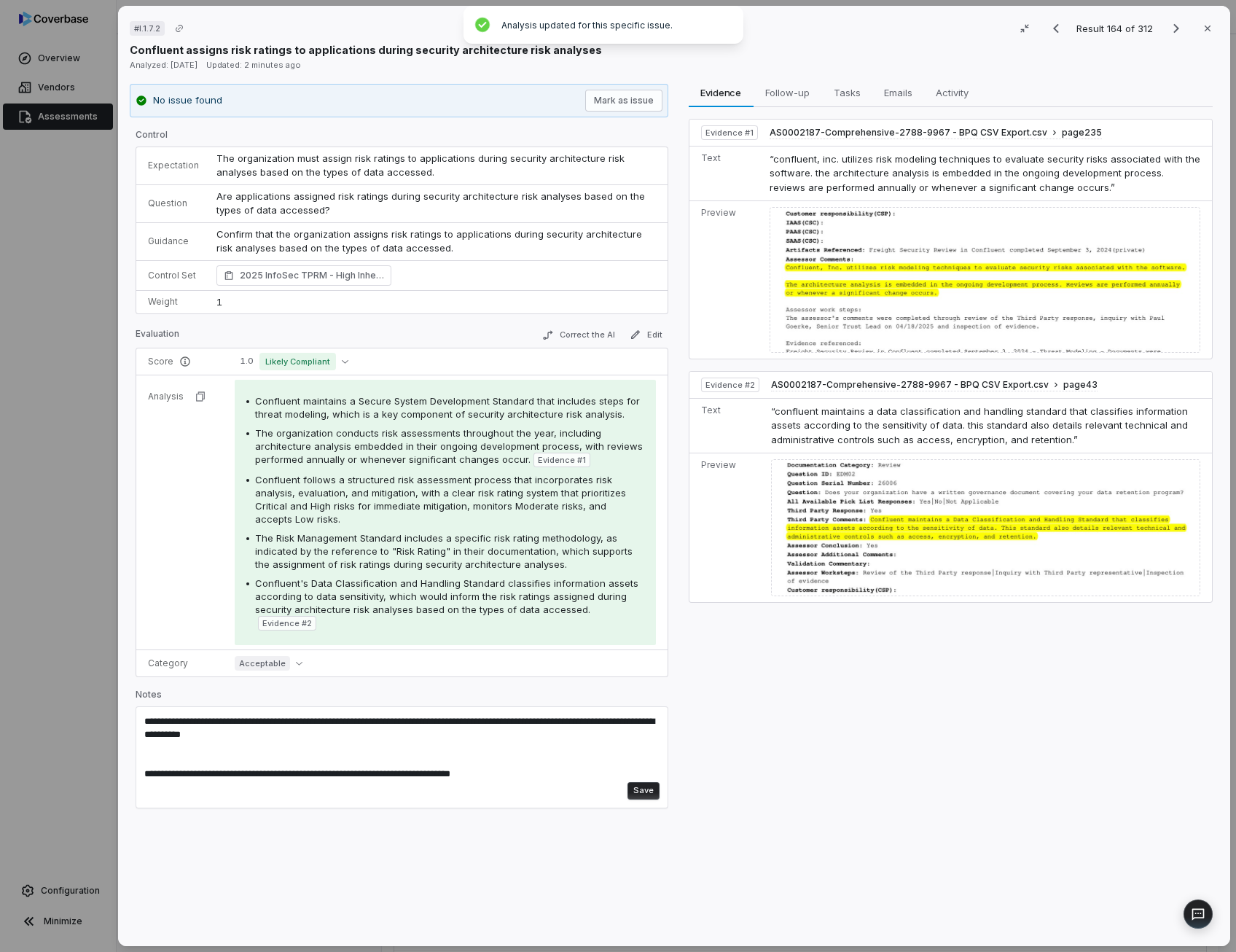
click at [337, 721] on textarea "**********" at bounding box center [399, 747] width 511 height 66
click at [338, 723] on textarea "**********" at bounding box center [399, 747] width 511 height 66
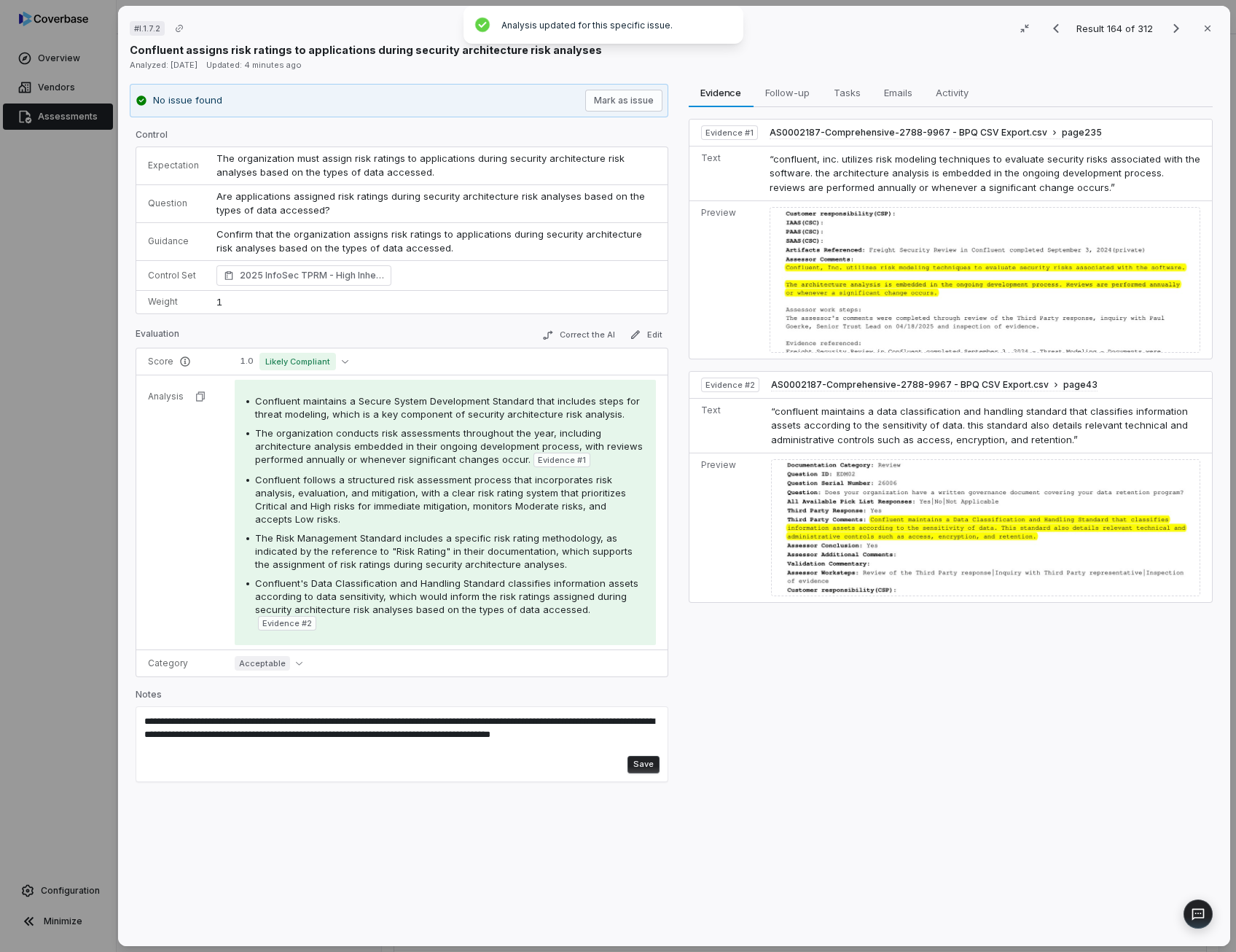
click at [631, 756] on button "Save" at bounding box center [643, 764] width 32 height 18
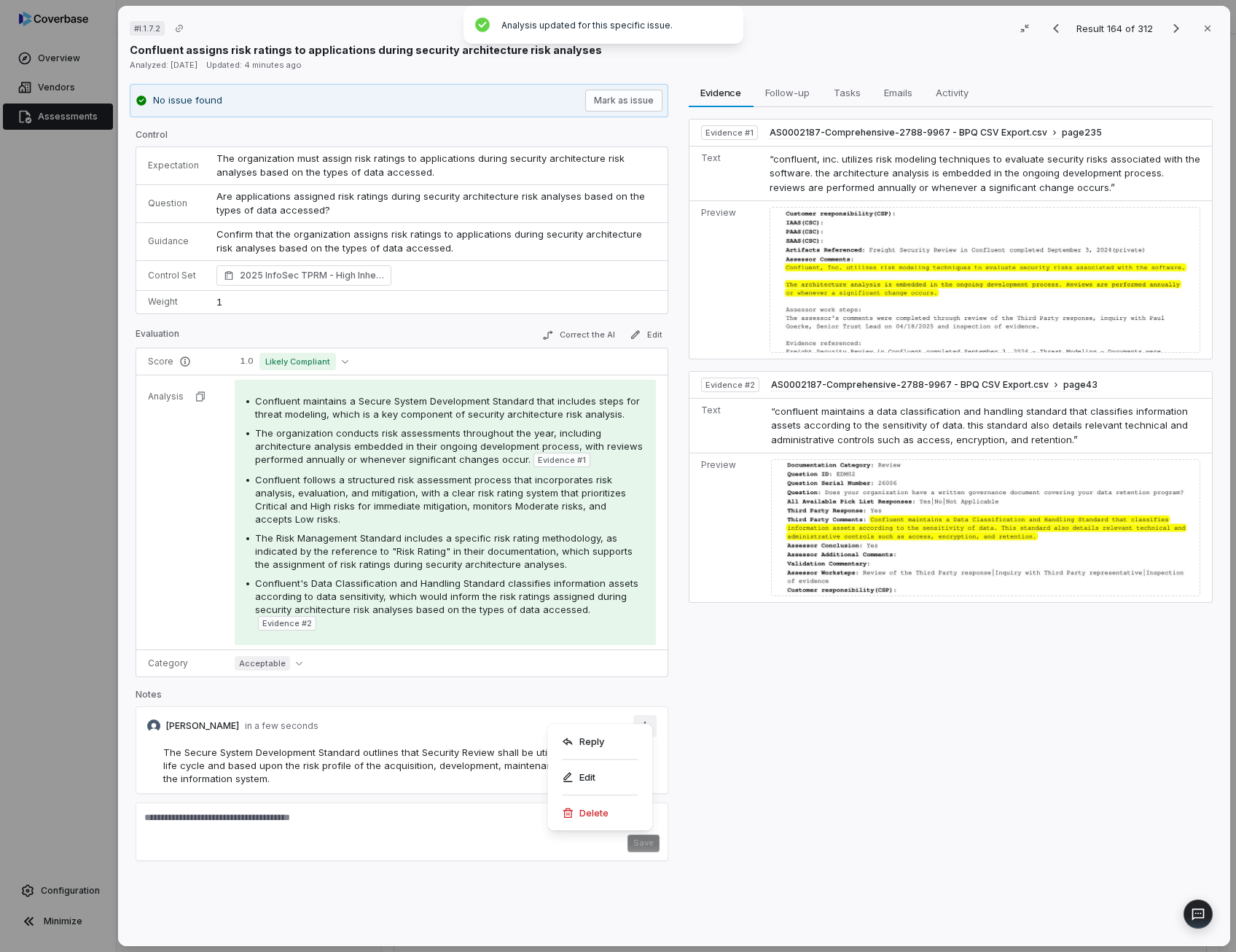
click at [639, 718] on div "# I.1.7.2 Result 164 of 312 Close Confluent assigns risk ratings to application…" at bounding box center [618, 476] width 1236 height 952
click at [617, 815] on div "Delete" at bounding box center [600, 812] width 93 height 23
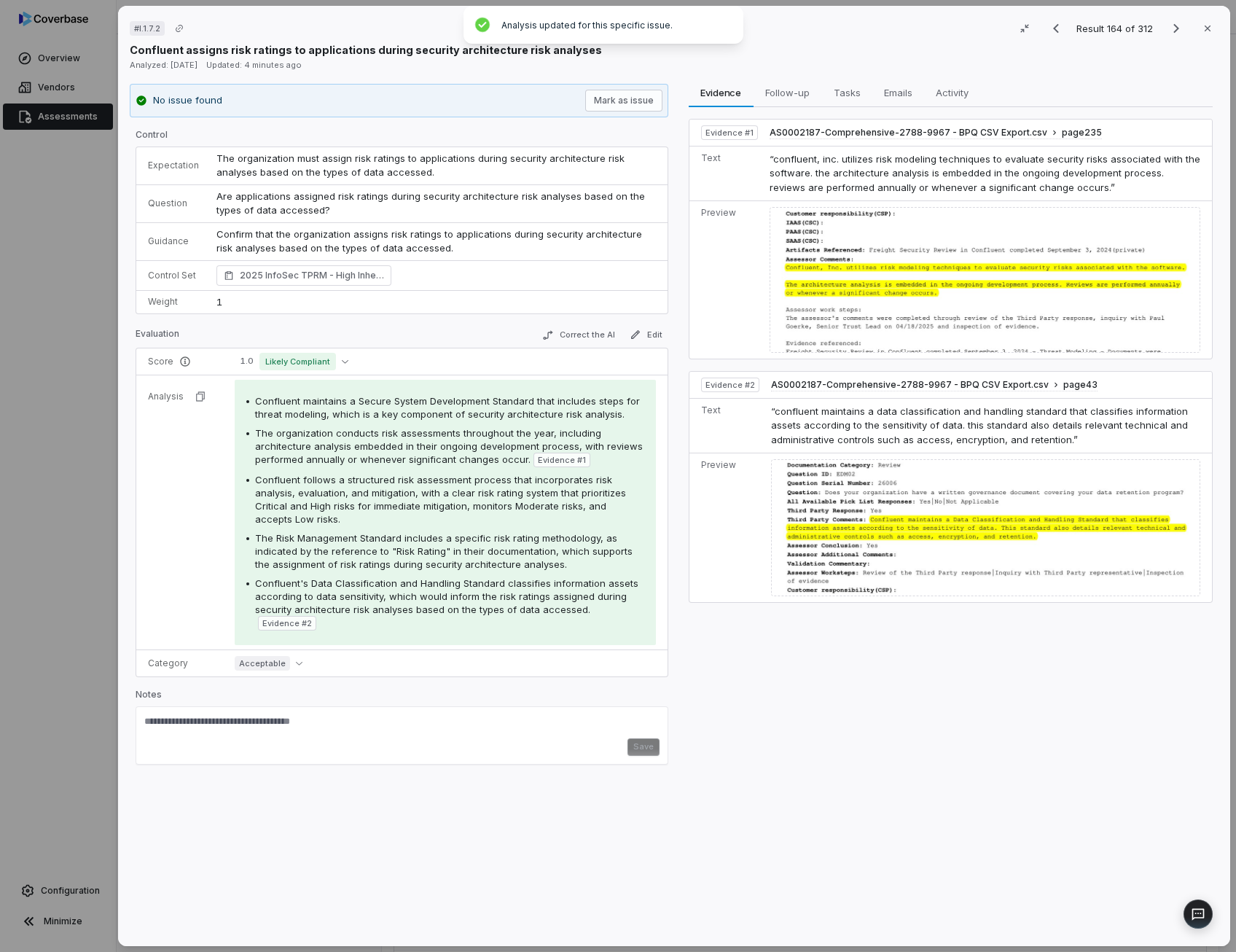
click at [541, 502] on span "Confluent follows a structured risk assessment process that incorporates risk a…" at bounding box center [440, 499] width 371 height 51
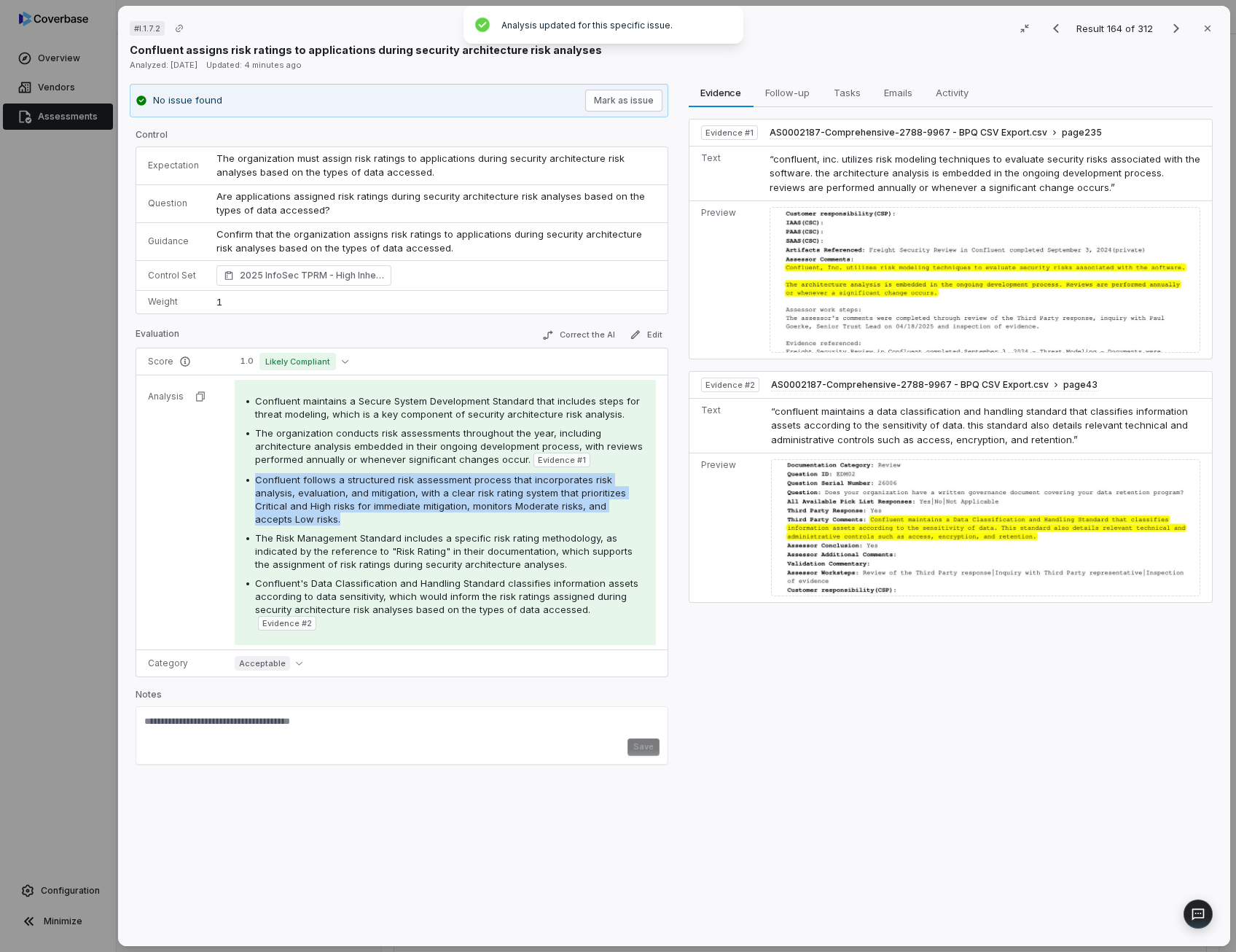
click at [541, 502] on span "Confluent follows a structured risk assessment process that incorporates risk a…" at bounding box center [440, 499] width 371 height 51
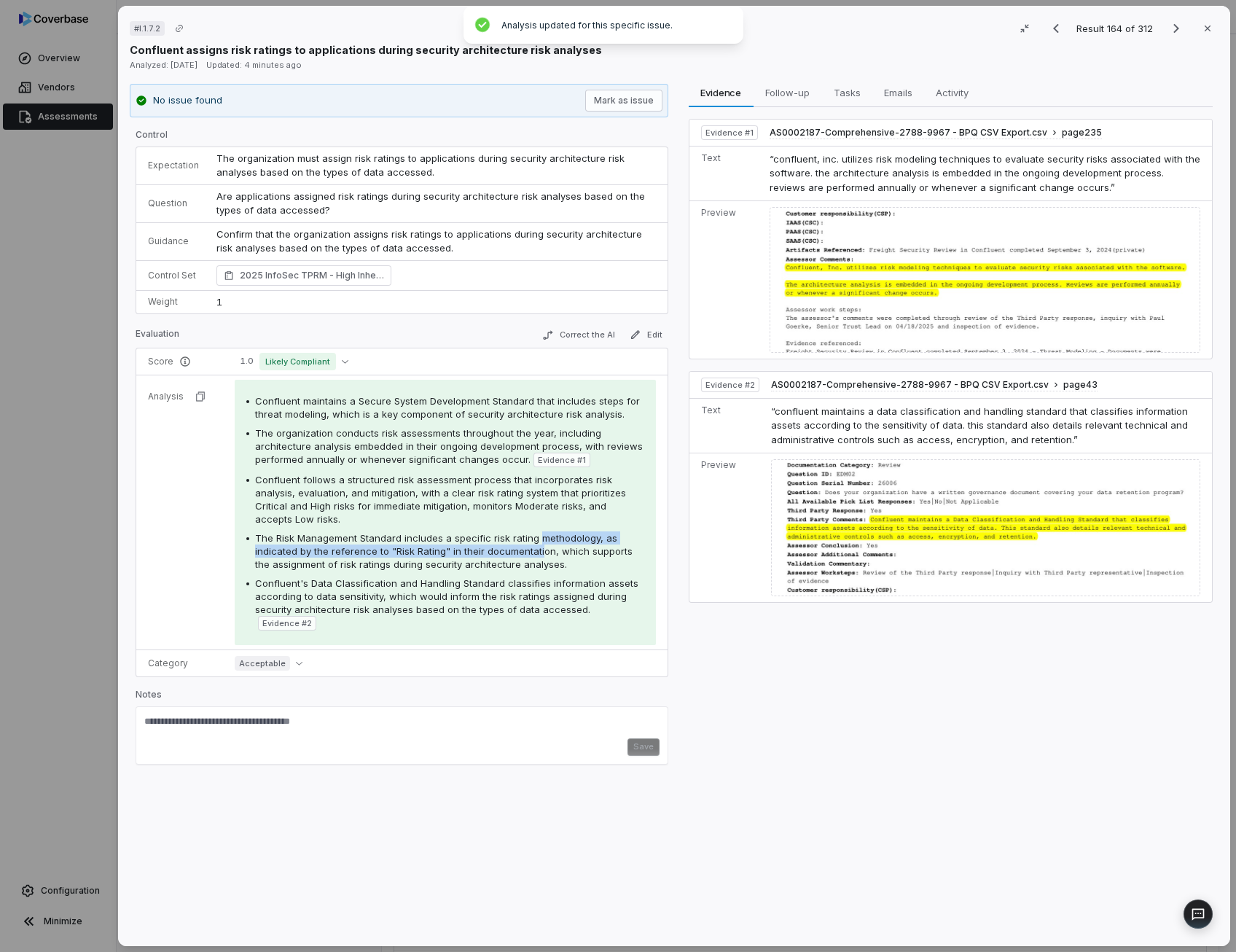
drag, startPoint x: 541, startPoint y: 502, endPoint x: 535, endPoint y: 543, distance: 41.4
click at [535, 543] on div "The Risk Management Standard includes a specific risk rating methodology, as in…" at bounding box center [449, 551] width 389 height 39
drag, startPoint x: 535, startPoint y: 543, endPoint x: 505, endPoint y: 590, distance: 55.8
click at [505, 590] on span "Confluent's Data Classification and Handling Standard classifies information as…" at bounding box center [447, 596] width 383 height 38
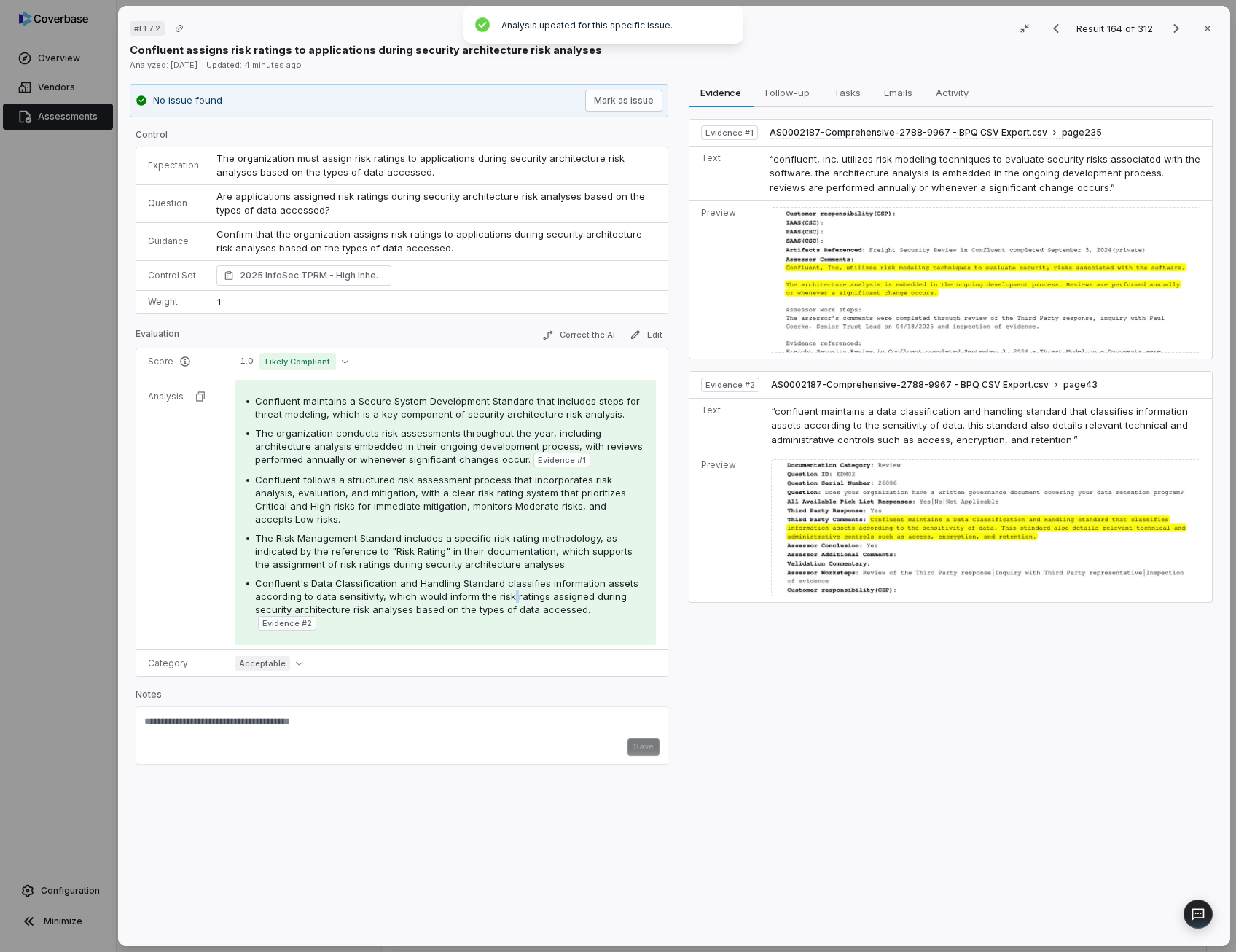
click at [505, 590] on span "Confluent's Data Classification and Handling Standard classifies information as…" at bounding box center [447, 596] width 383 height 38
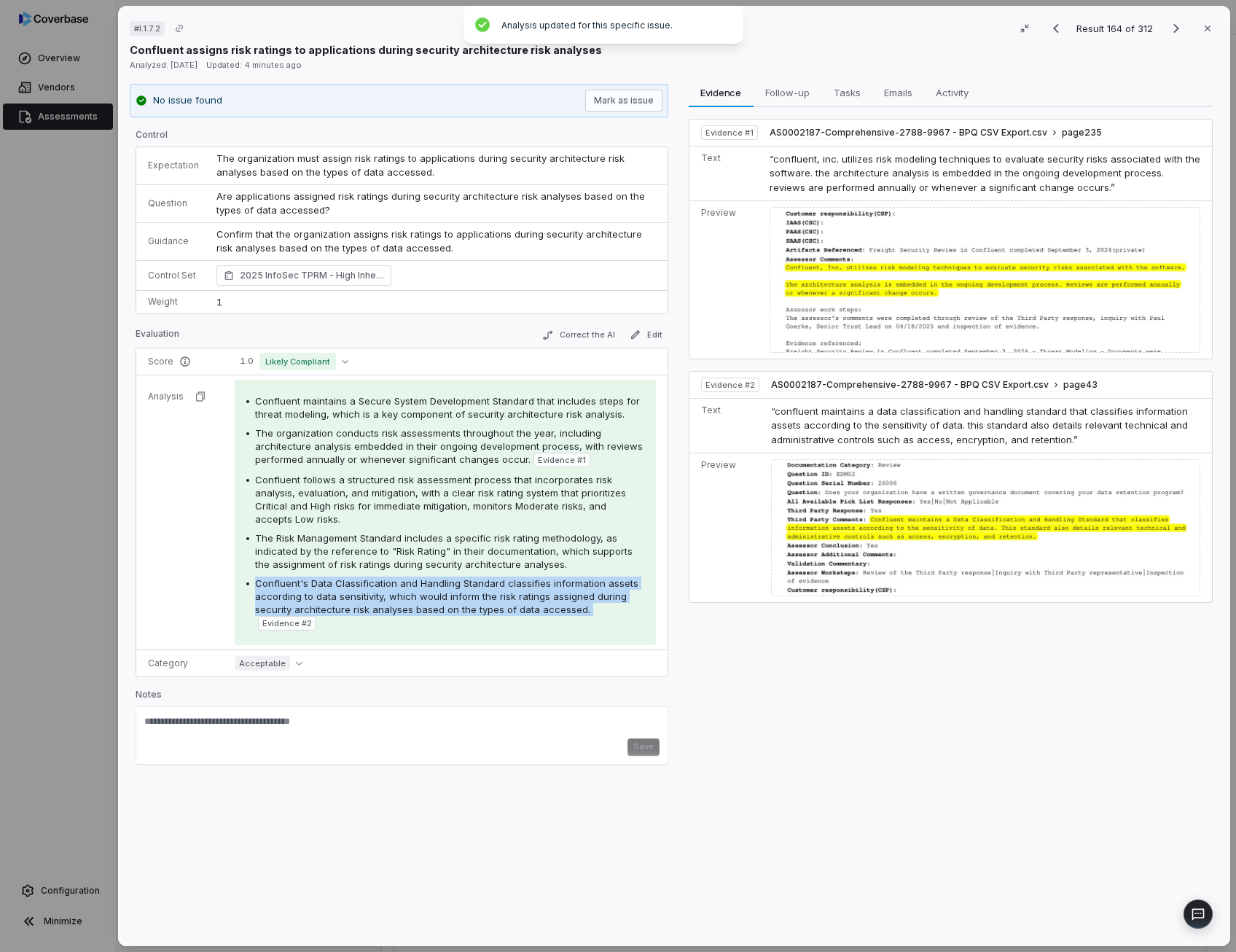
click at [505, 590] on span "Confluent's Data Classification and Handling Standard classifies information as…" at bounding box center [447, 596] width 383 height 38
click at [1169, 28] on icon "Next result" at bounding box center [1175, 28] width 18 height 18
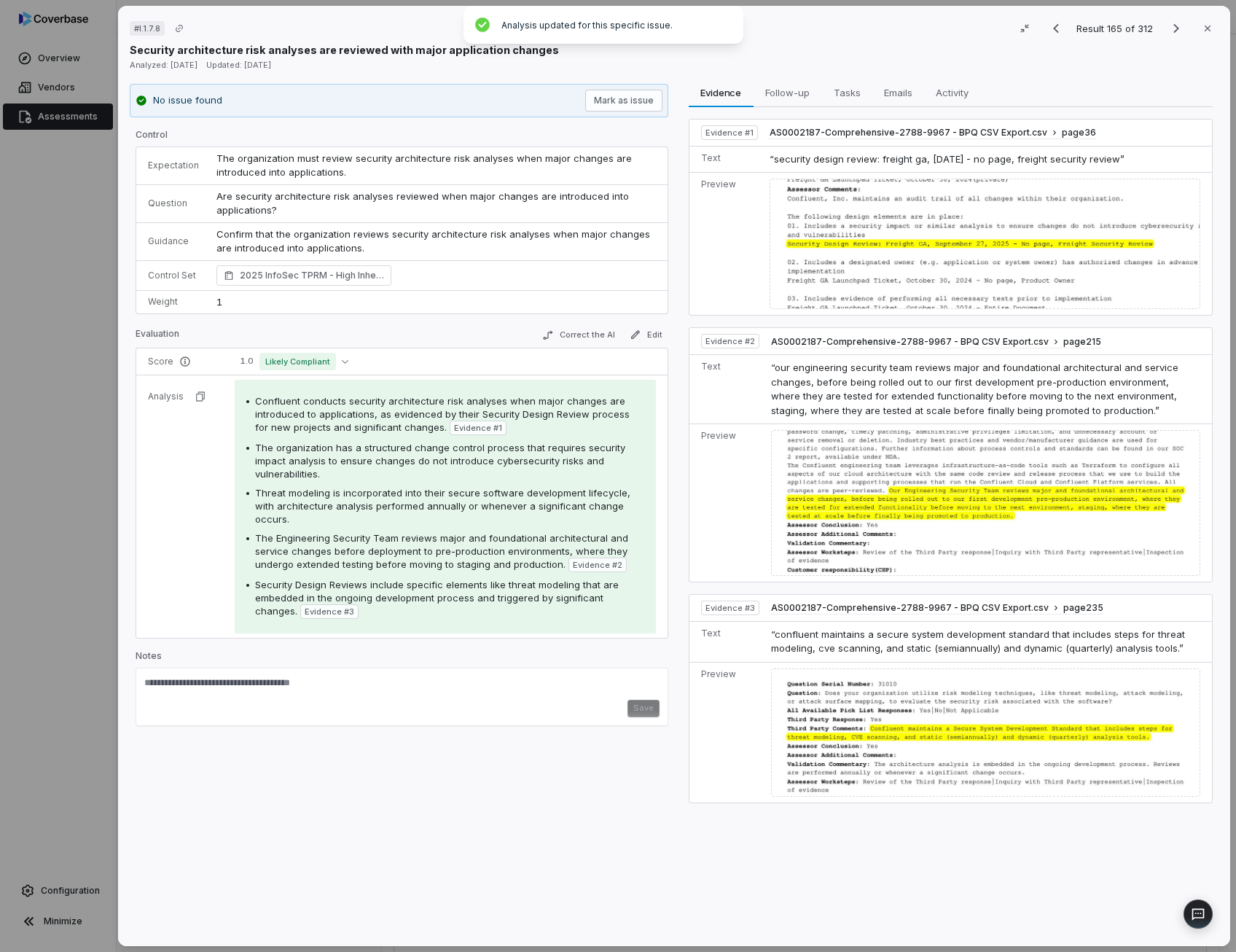
click at [387, 199] on span "Are security architecture risk analyses reviewed when major changes are introdu…" at bounding box center [424, 204] width 416 height 26
click at [568, 332] on button "Correct the AI" at bounding box center [577, 334] width 84 height 18
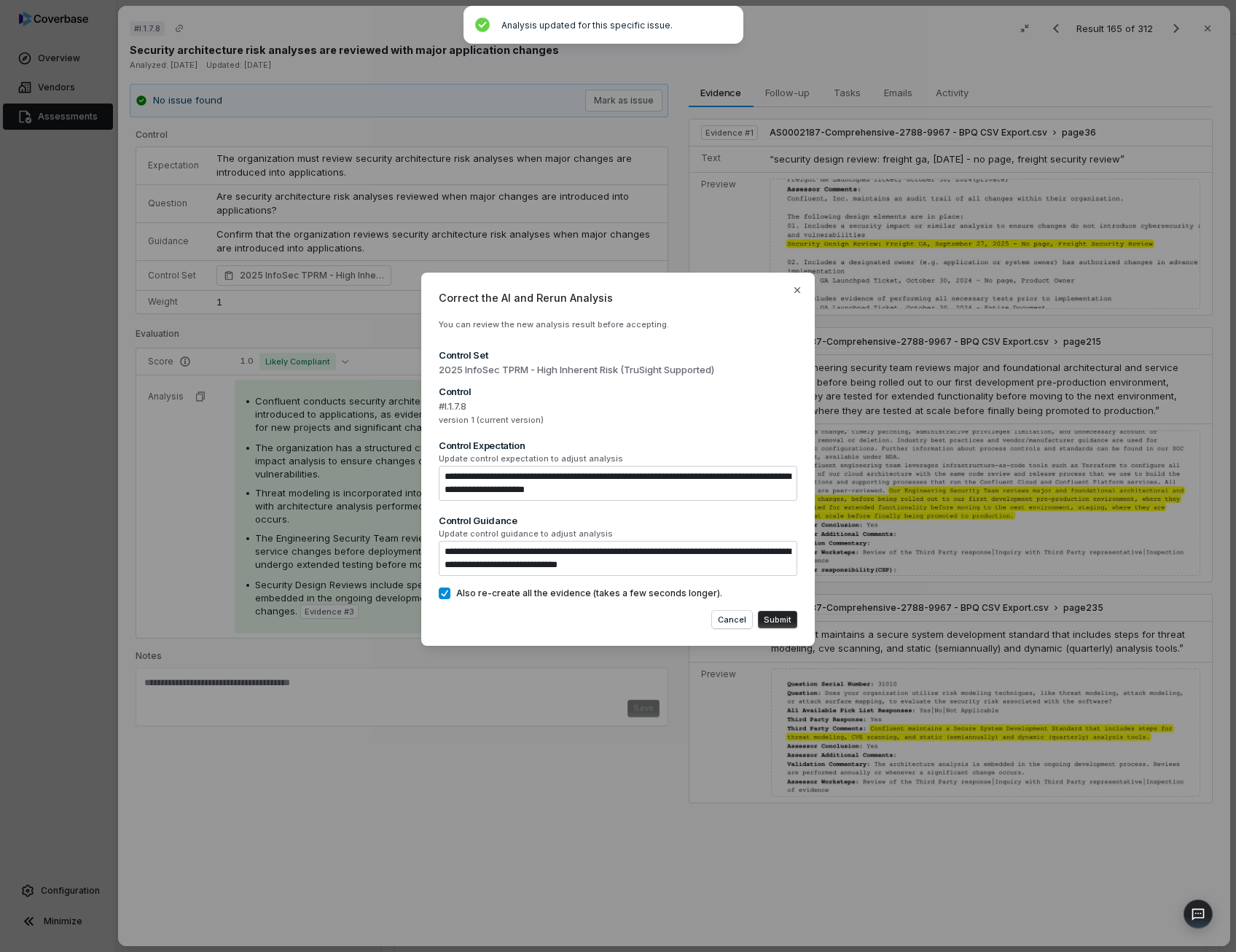
click at [787, 620] on button "Submit" at bounding box center [777, 619] width 39 height 18
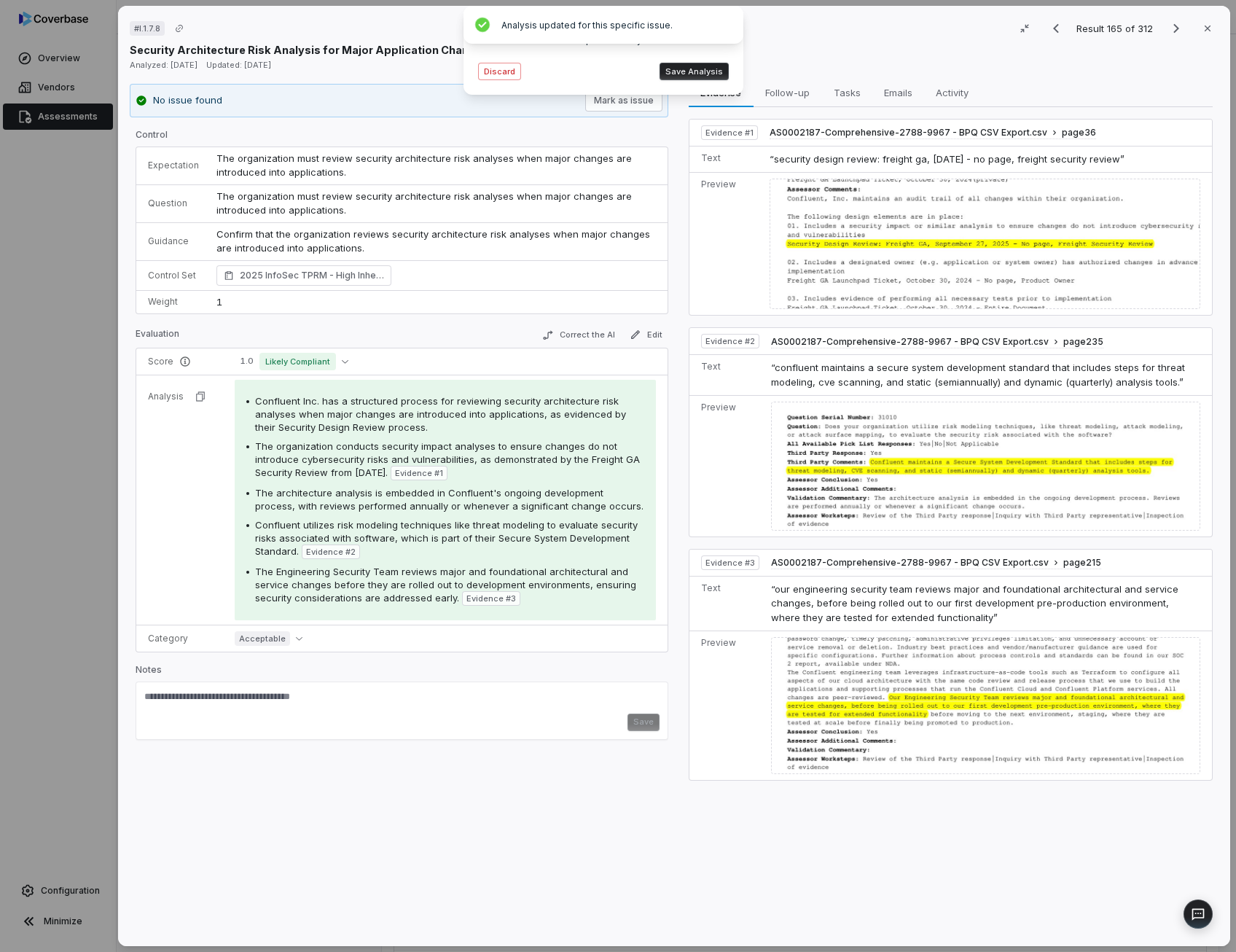
click at [696, 71] on button "Save Analysis" at bounding box center [694, 71] width 69 height 18
click at [589, 336] on button "Correct the AI" at bounding box center [577, 334] width 84 height 18
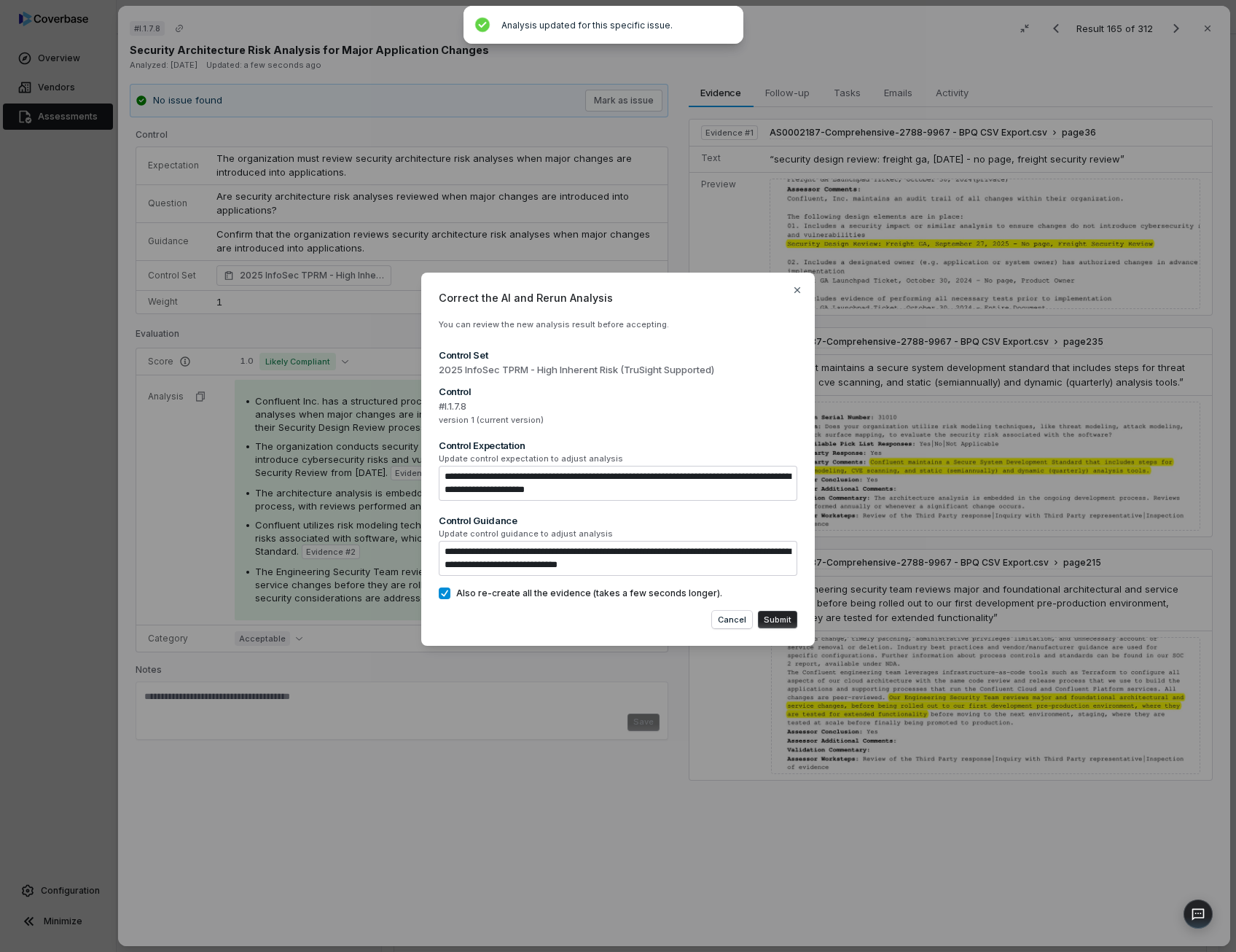
click at [401, 485] on div "**********" at bounding box center [618, 476] width 1236 height 454
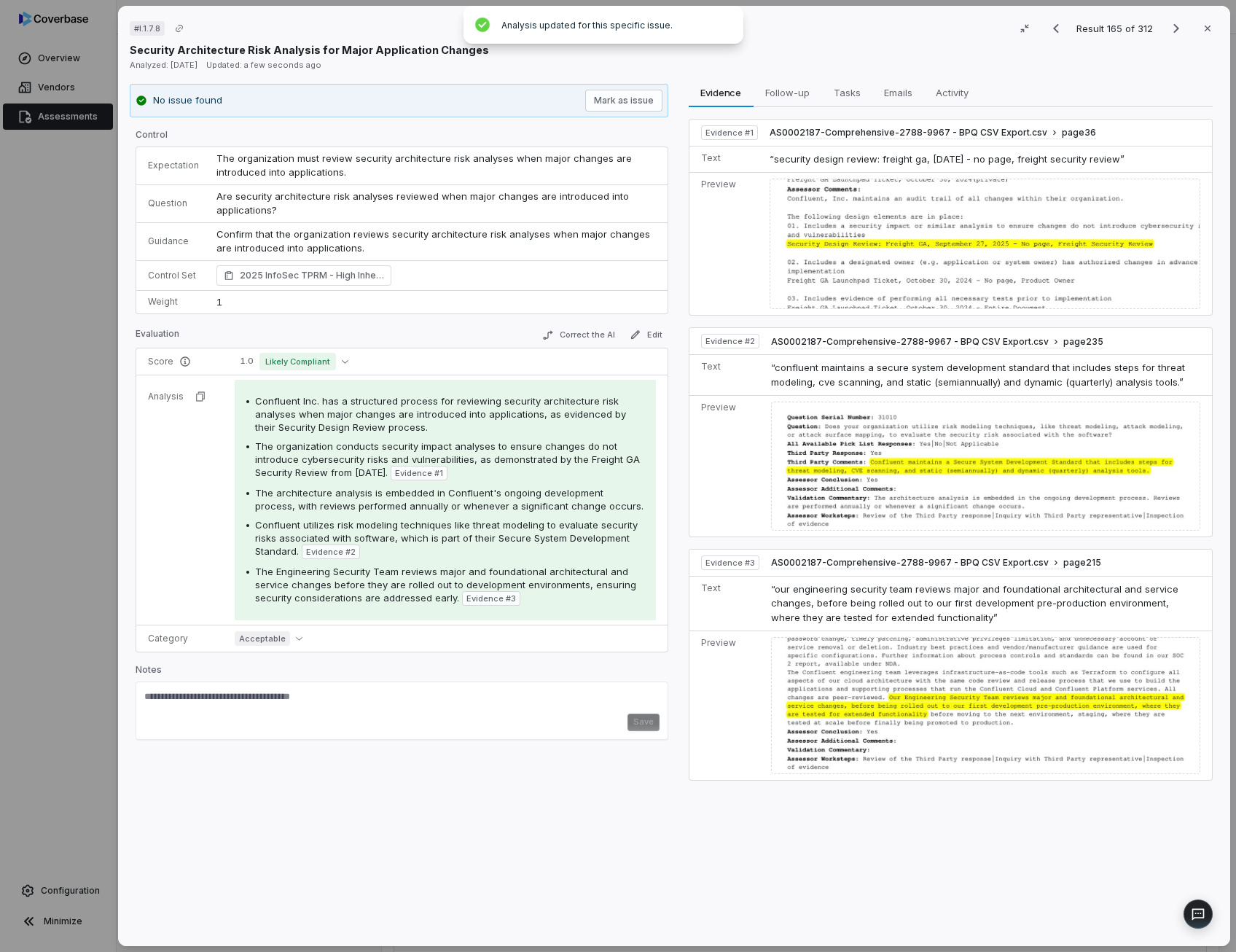
click at [401, 495] on span "The architecture analysis is embedded in Confluent's ongoing development proces…" at bounding box center [449, 499] width 389 height 25
drag, startPoint x: 401, startPoint y: 495, endPoint x: 455, endPoint y: 532, distance: 65.5
click at [455, 532] on span "Confluent utilizes risk modeling techniques like threat modeling to evaluate se…" at bounding box center [446, 537] width 382 height 38
